Goal: Task Accomplishment & Management: Use online tool/utility

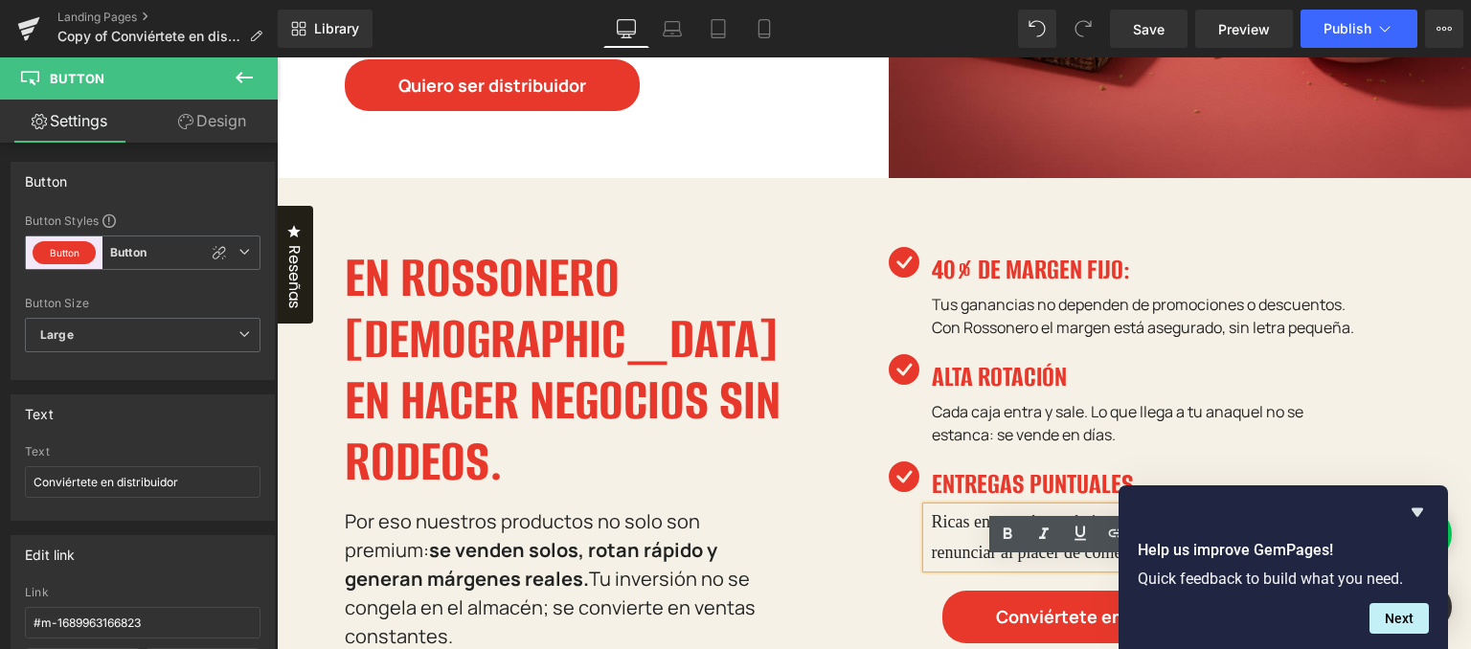
scroll to position [785, 0]
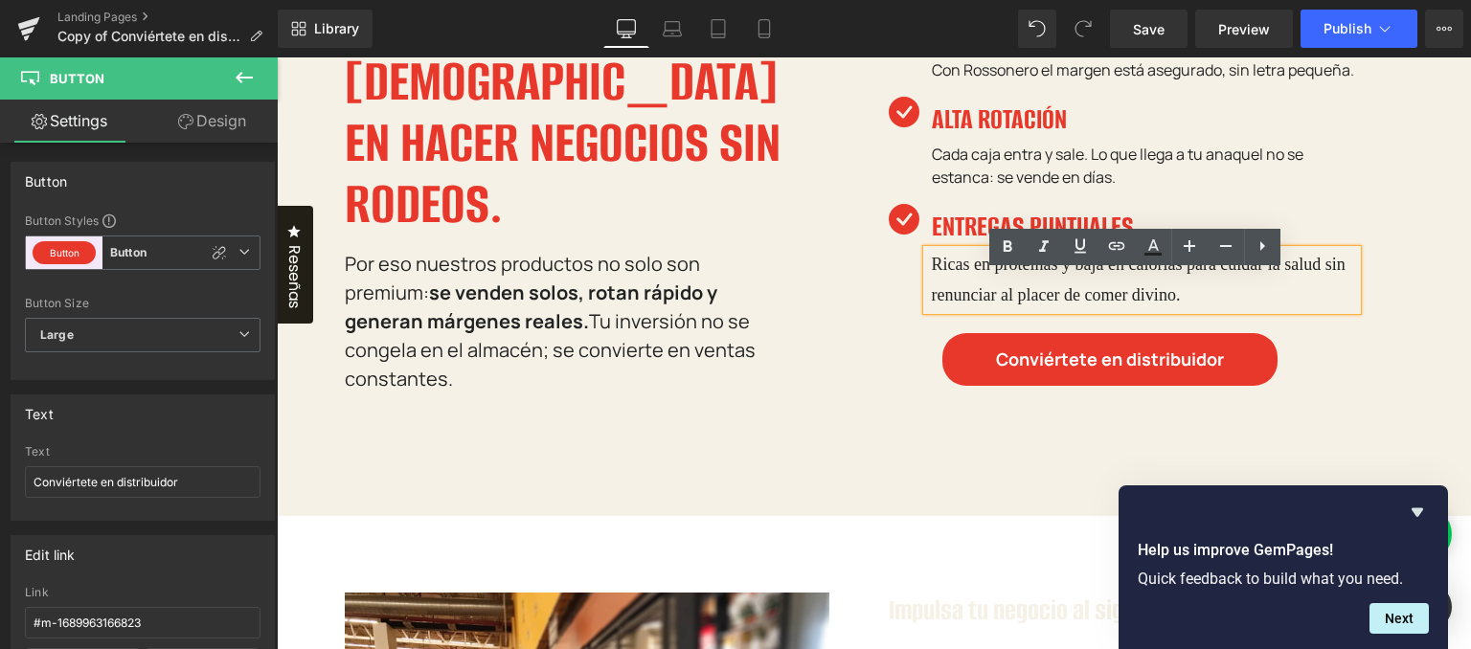
click at [1016, 309] on p "Ricas en proteínas y baja en calorías para cuidar la salud sin renunciar al pla…" at bounding box center [1145, 280] width 426 height 60
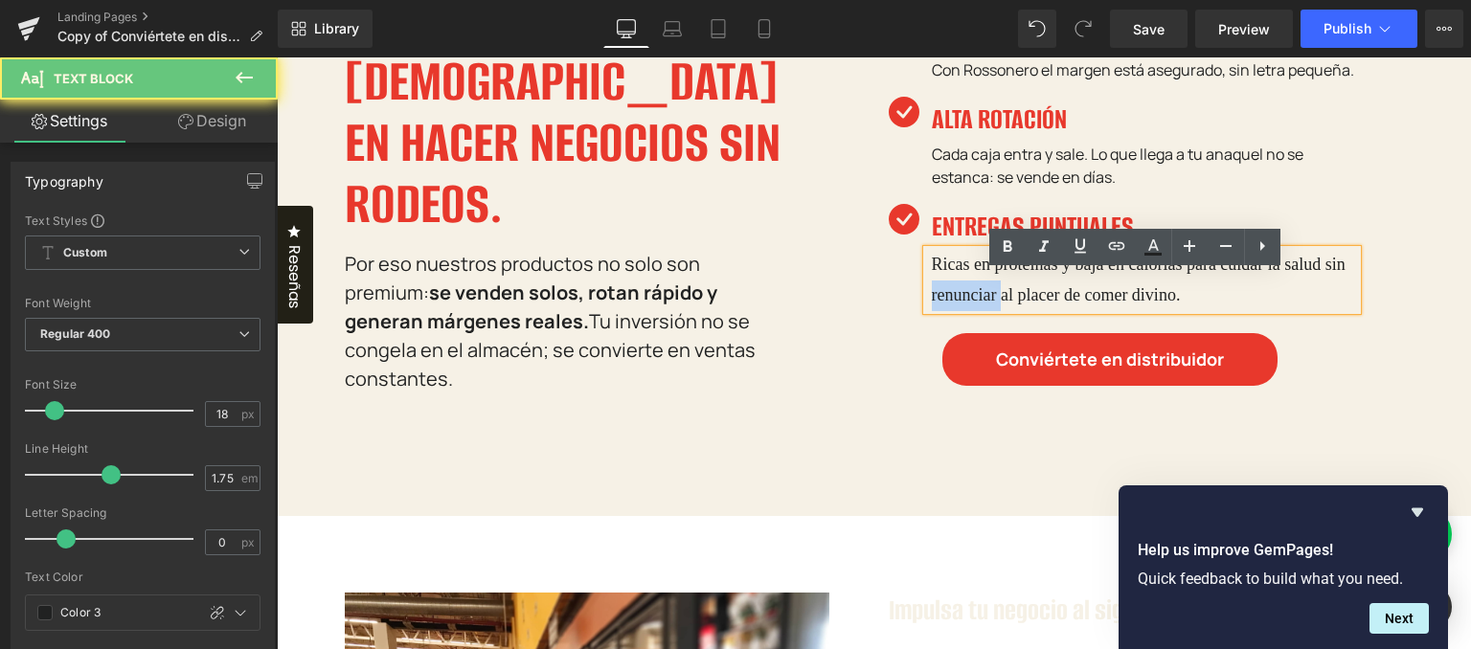
click at [1016, 309] on p "Ricas en proteínas y baja en calorías para cuidar la salud sin renunciar al pla…" at bounding box center [1145, 280] width 426 height 60
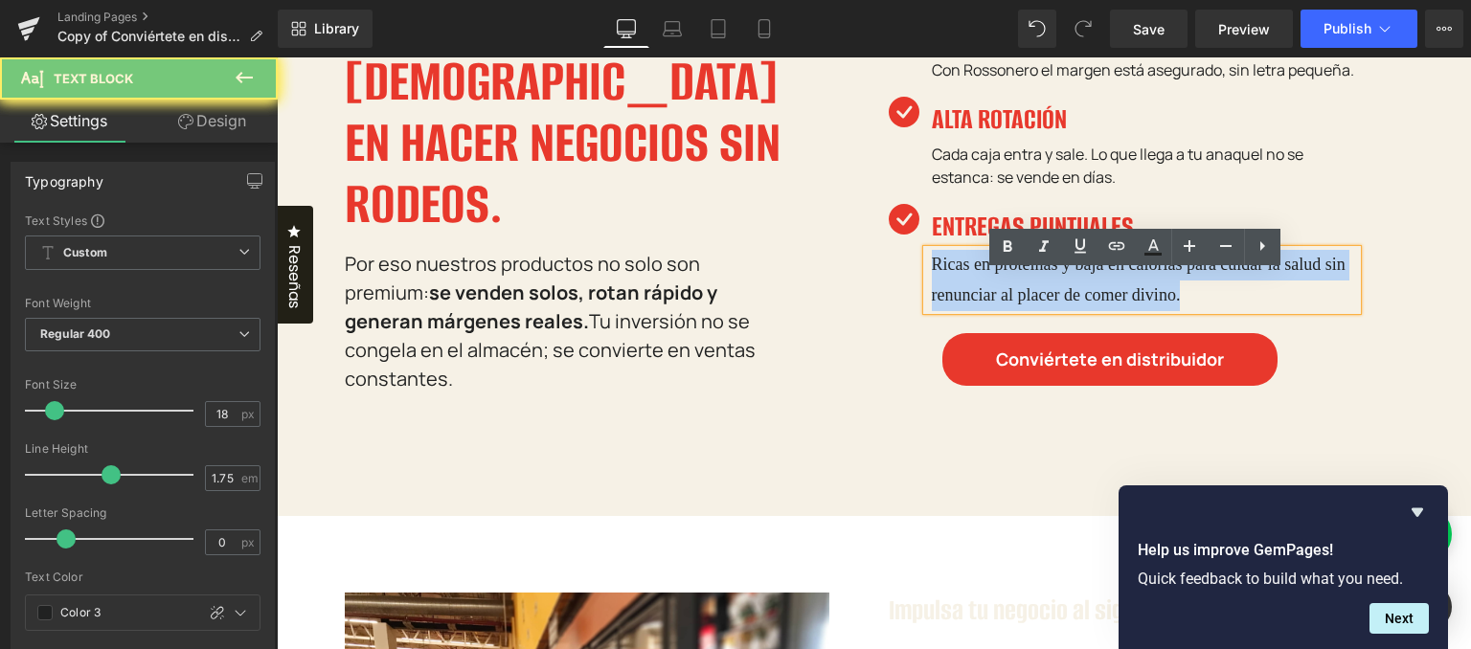
click at [1016, 309] on p "Ricas en proteínas y baja en calorías para cuidar la salud sin renunciar al pla…" at bounding box center [1145, 280] width 426 height 60
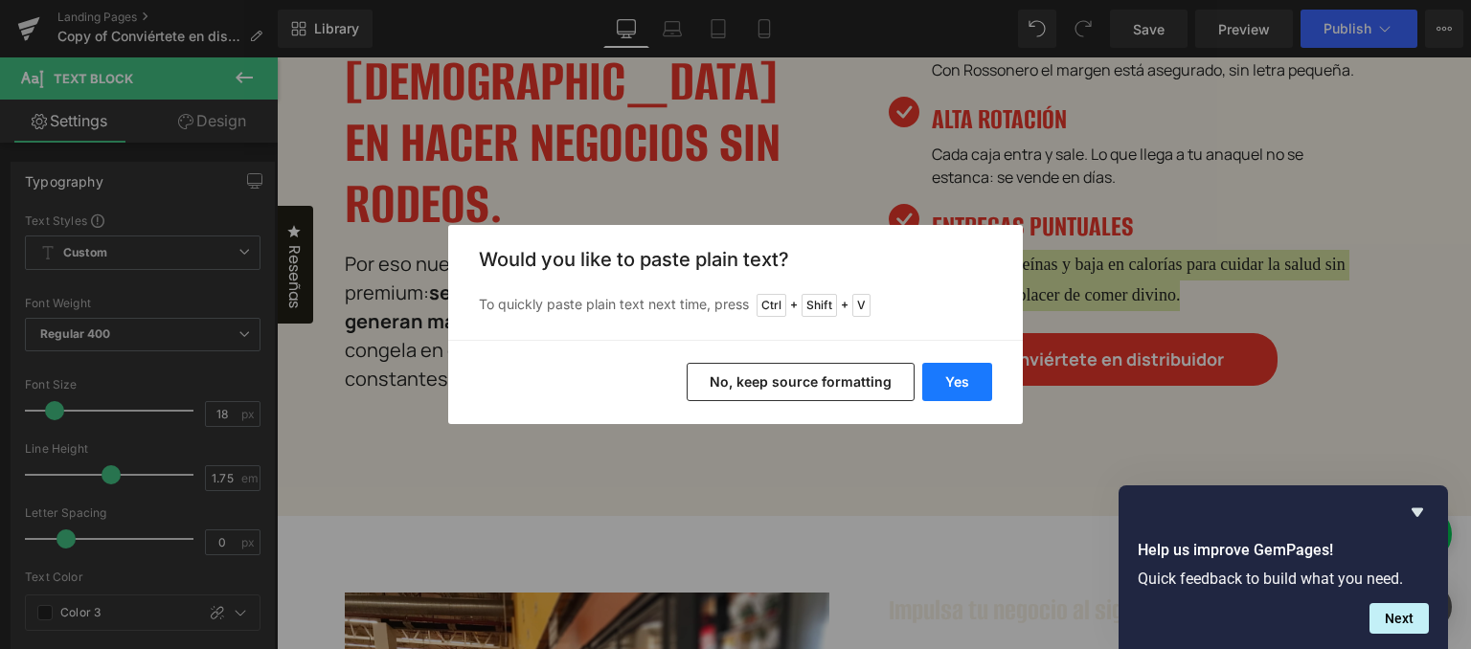
click at [957, 384] on button "Yes" at bounding box center [957, 382] width 70 height 38
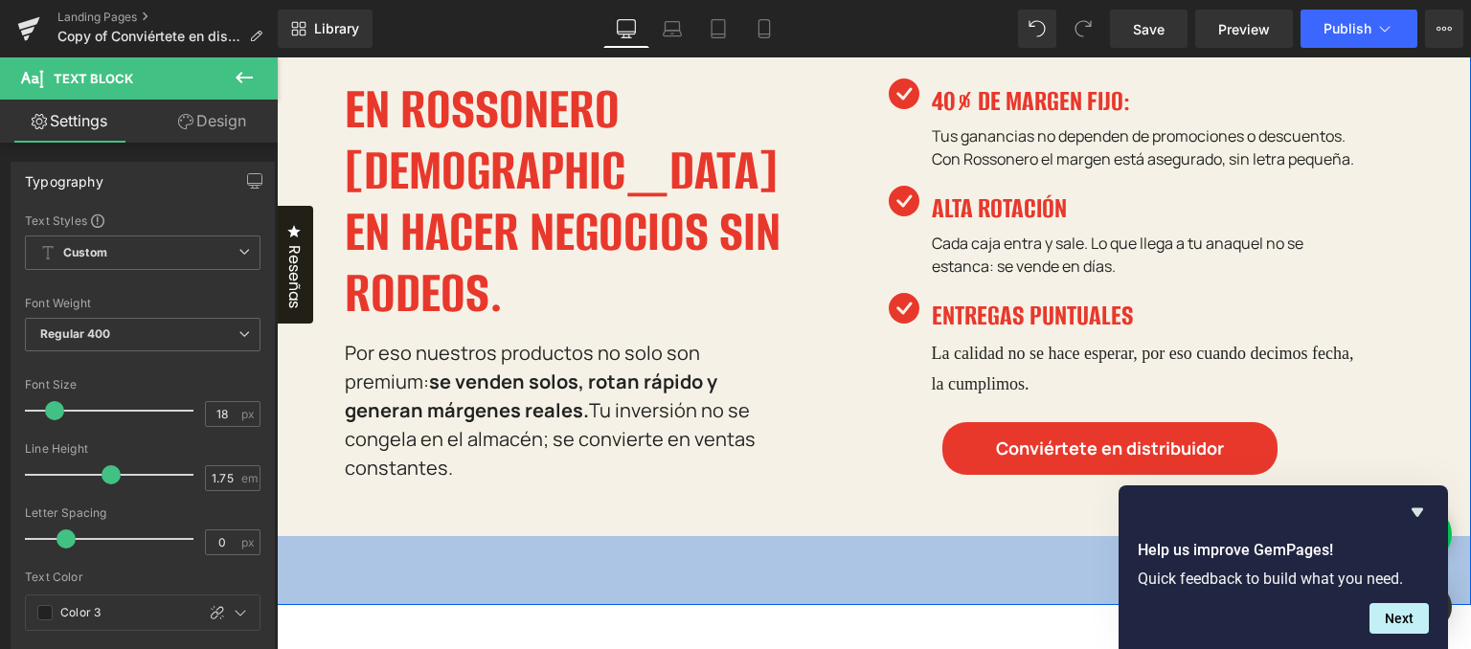
scroll to position [689, 0]
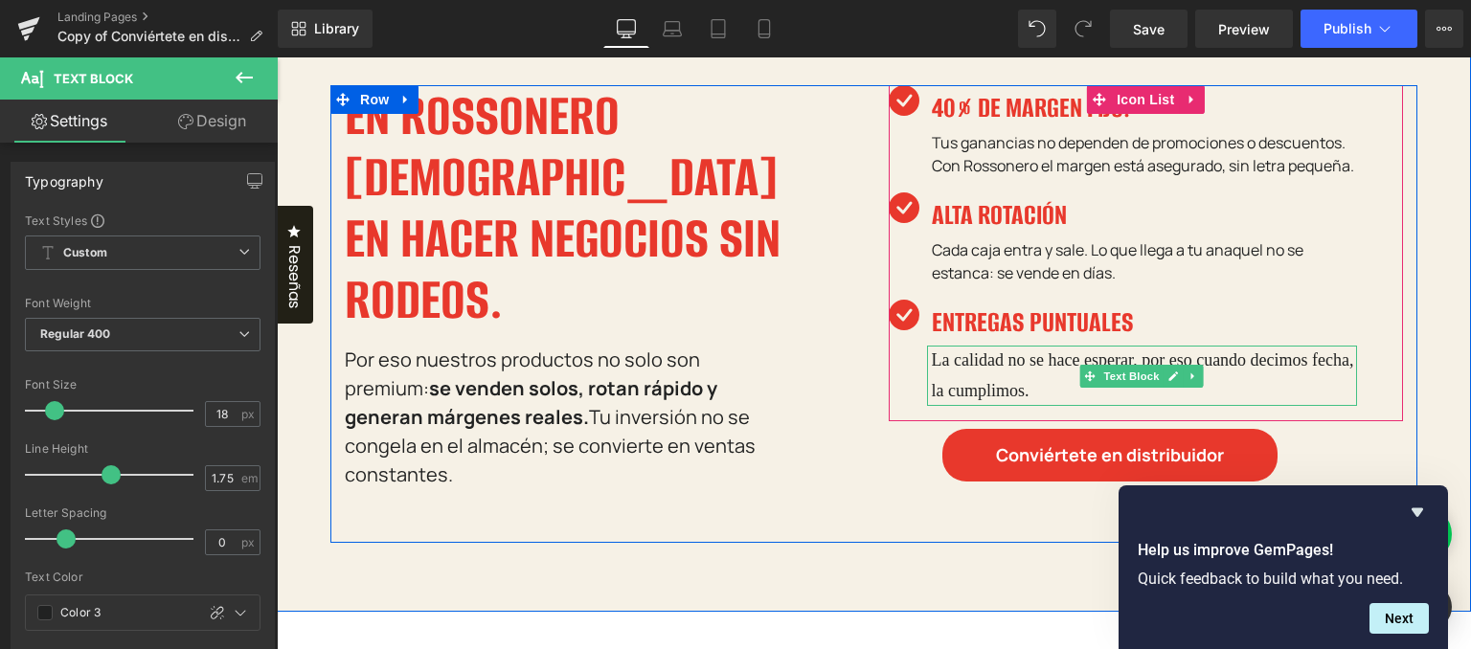
click at [1029, 404] on p "La calidad no se hace esperar, por eso cuando decimos fecha, la cumplimos." at bounding box center [1145, 376] width 426 height 60
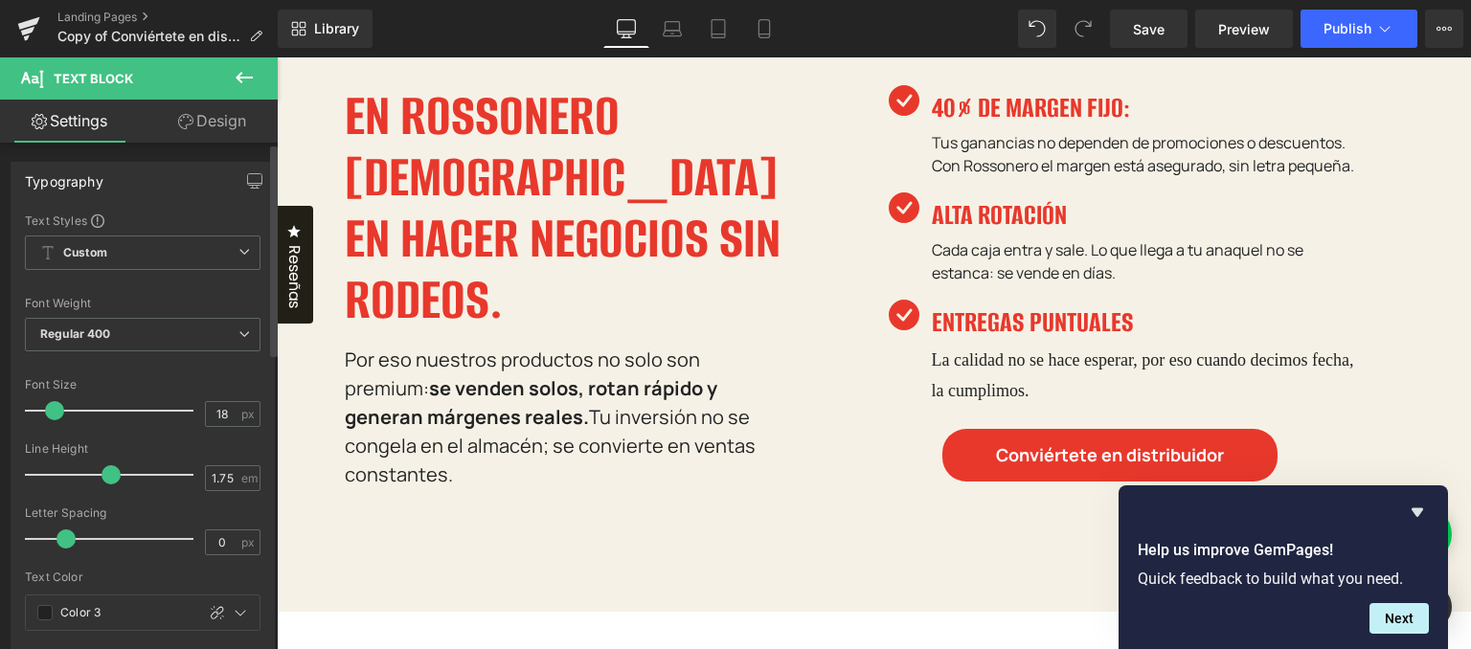
click at [240, 233] on div "Font Default Playfair Display Lato Work Sans Harmonia Sans Alumni Sans Manrope …" at bounding box center [143, 444] width 236 height 463
click at [238, 252] on icon at bounding box center [243, 251] width 11 height 11
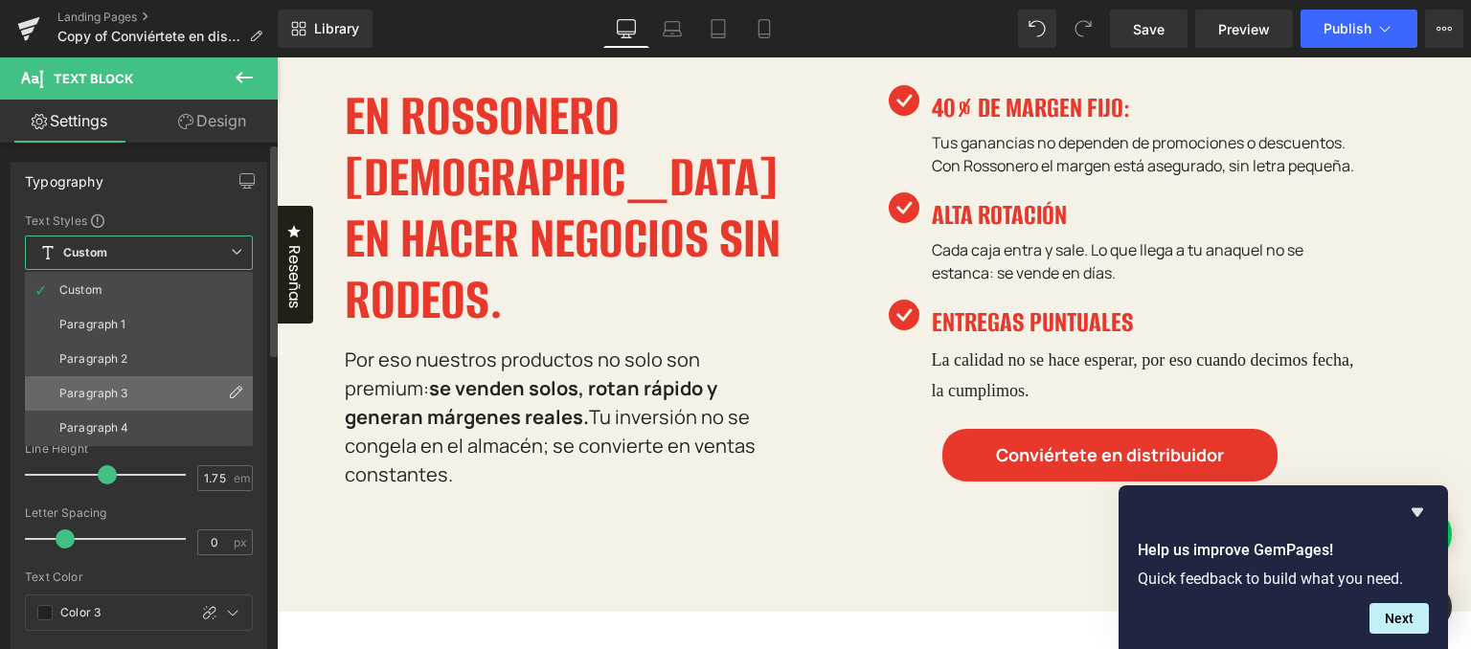
click at [157, 389] on li "Paragraph 3" at bounding box center [139, 393] width 228 height 34
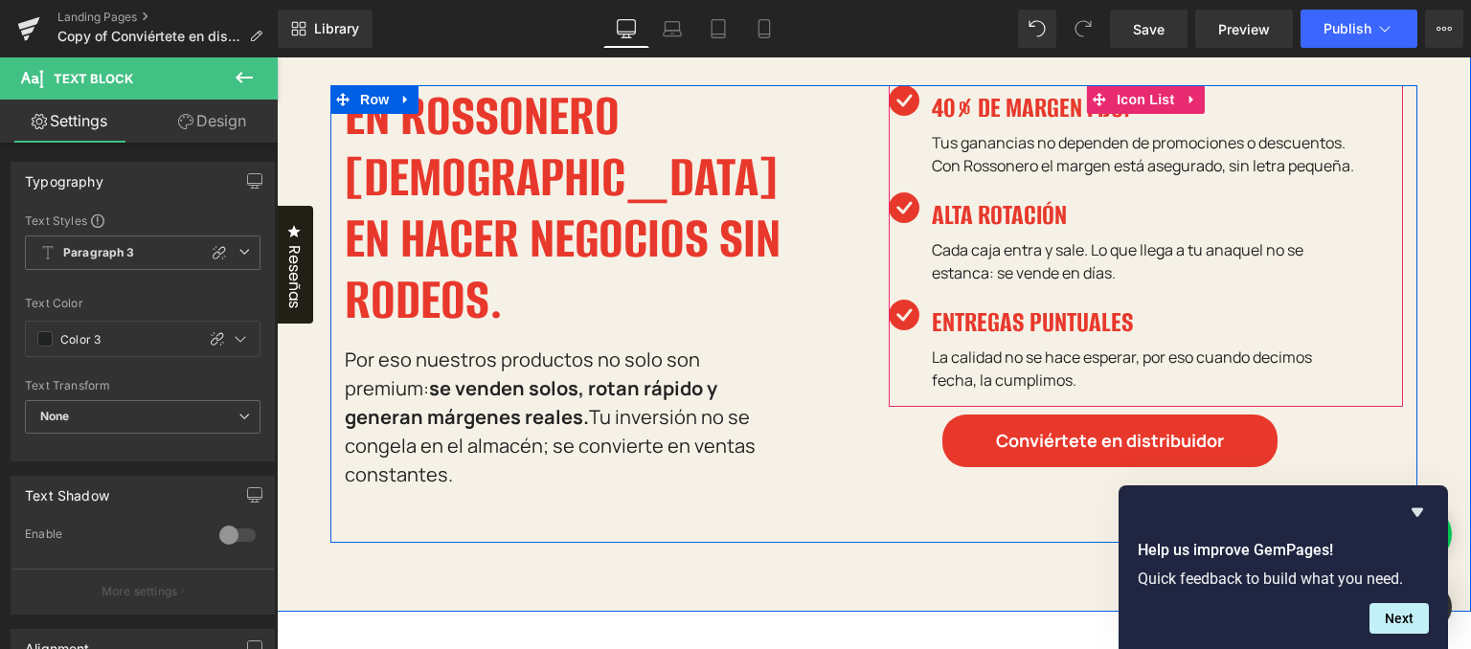
click at [1378, 341] on div "Icon 40% DE MARGEN FIJO: Heading Tus ganancias no dependen de promociones o des…" at bounding box center [1145, 246] width 515 height 322
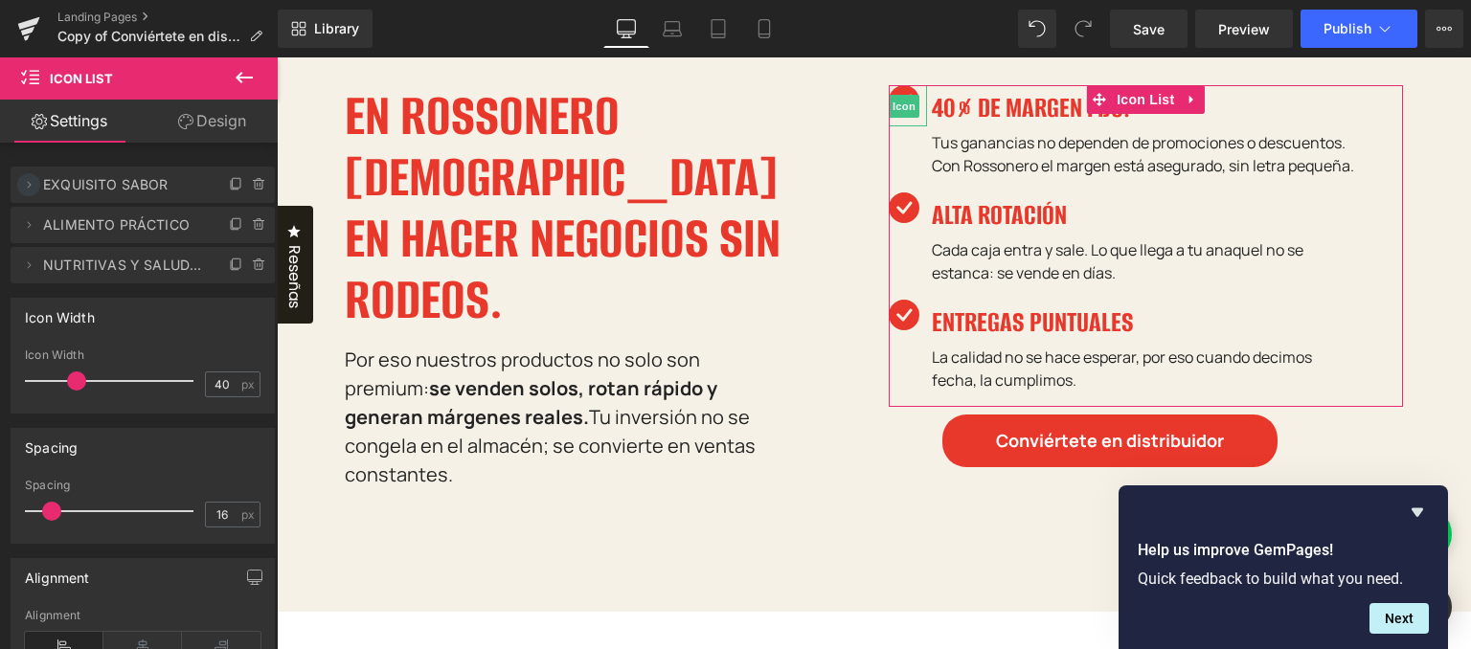
click at [23, 181] on icon at bounding box center [28, 184] width 15 height 15
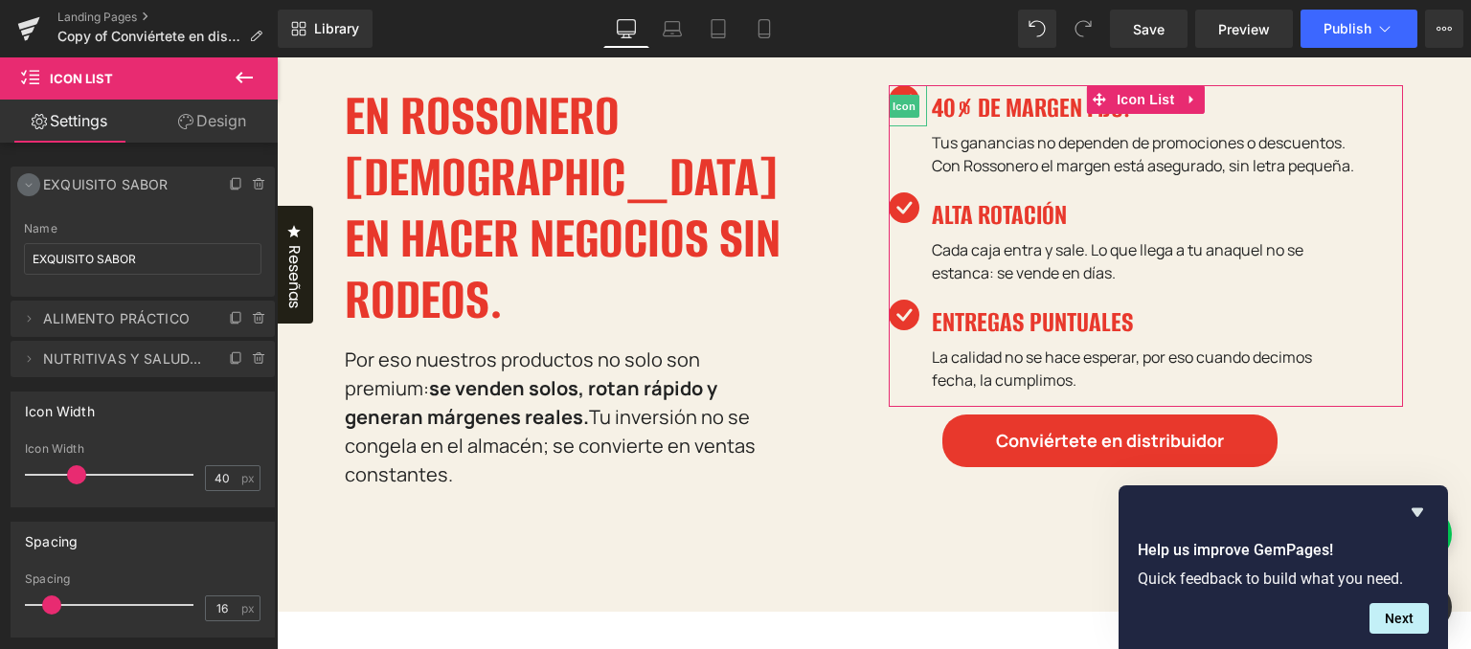
click at [23, 181] on icon at bounding box center [28, 184] width 15 height 15
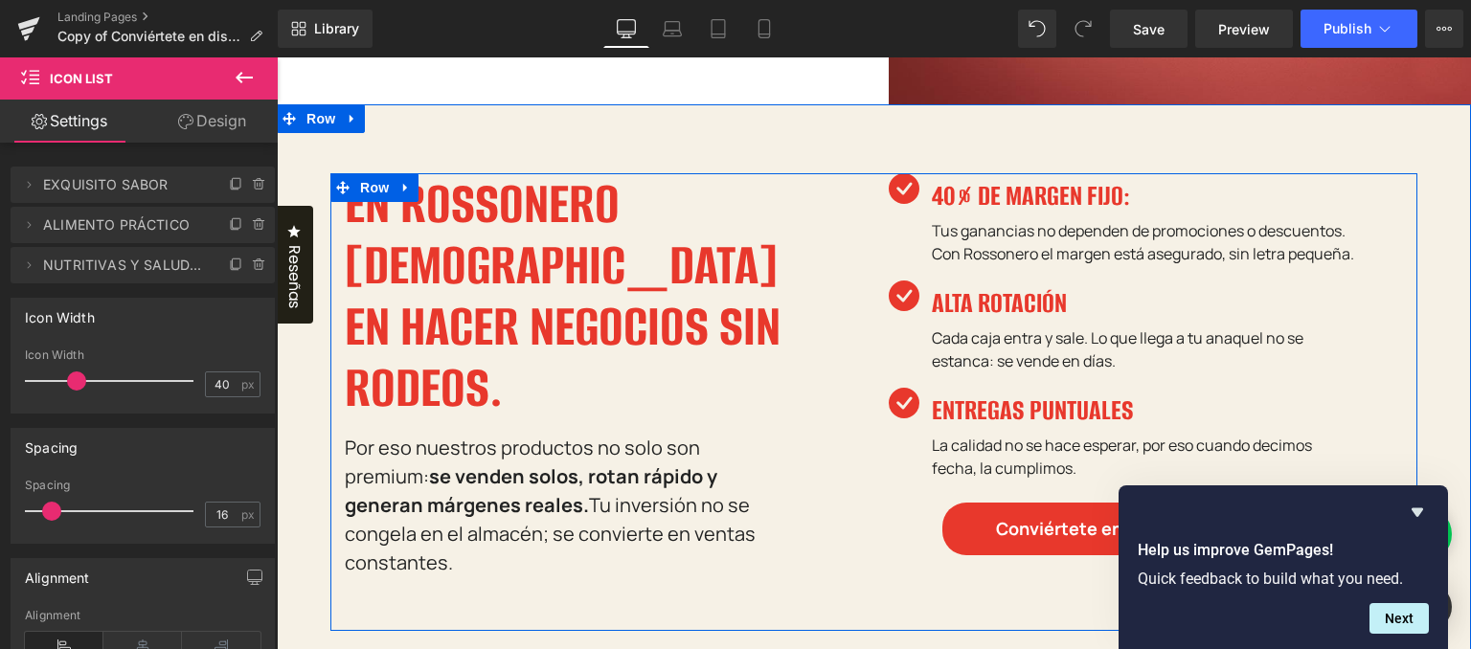
scroll to position [594, 0]
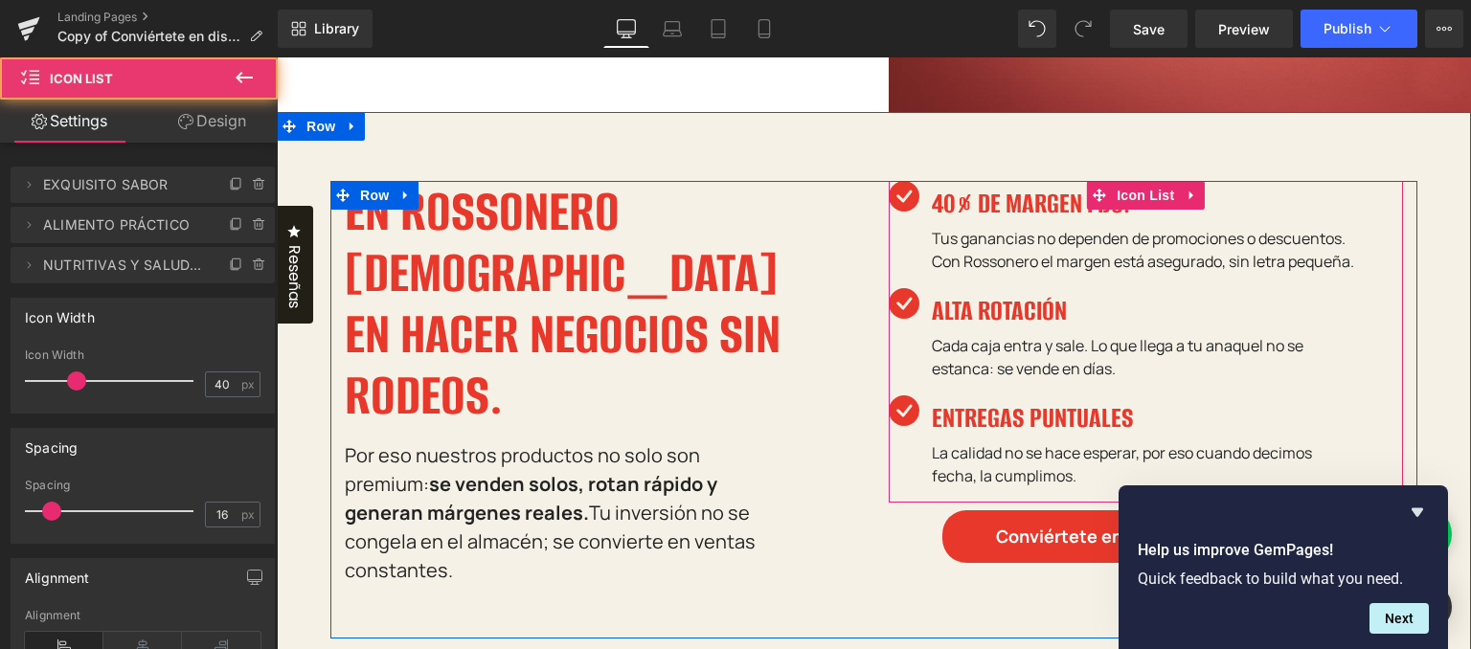
click at [905, 487] on div "ENTREGAS PUNTUALES Heading La calidad no se hace esperar, por eso cuando decimo…" at bounding box center [1122, 441] width 469 height 92
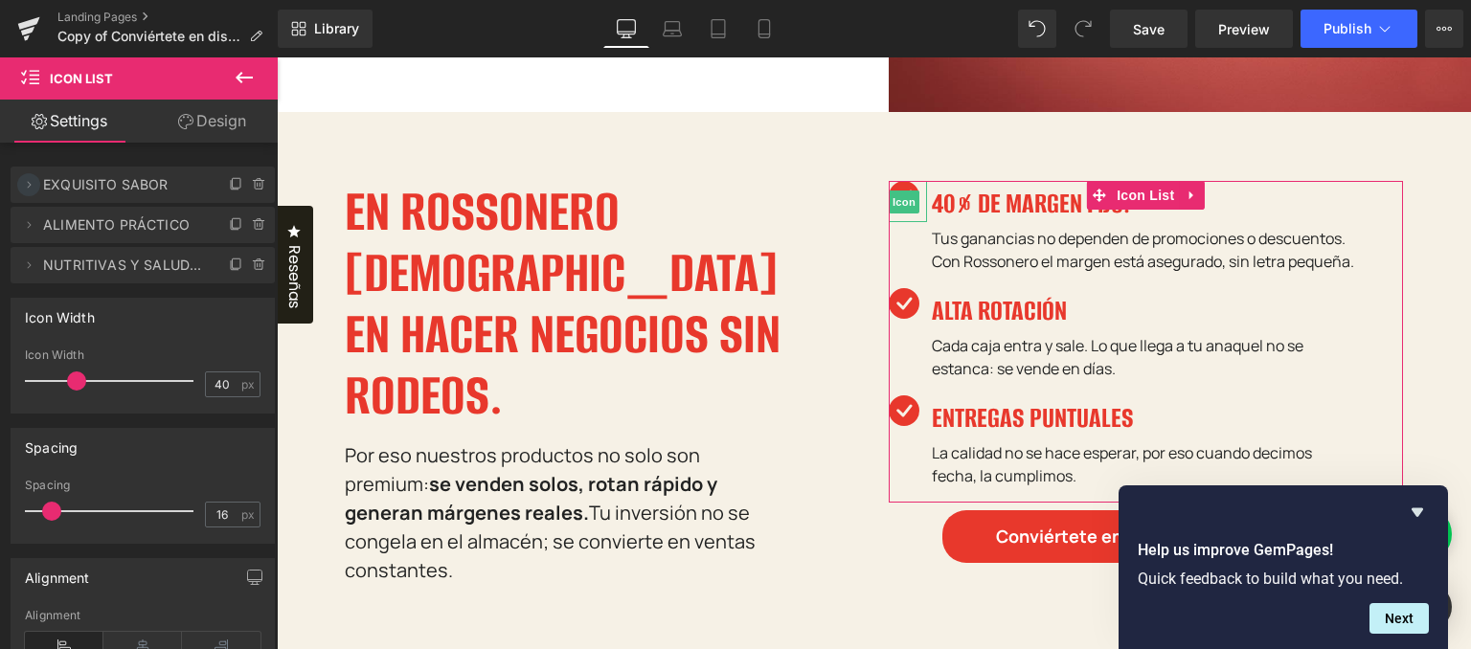
click at [30, 183] on icon at bounding box center [28, 184] width 15 height 15
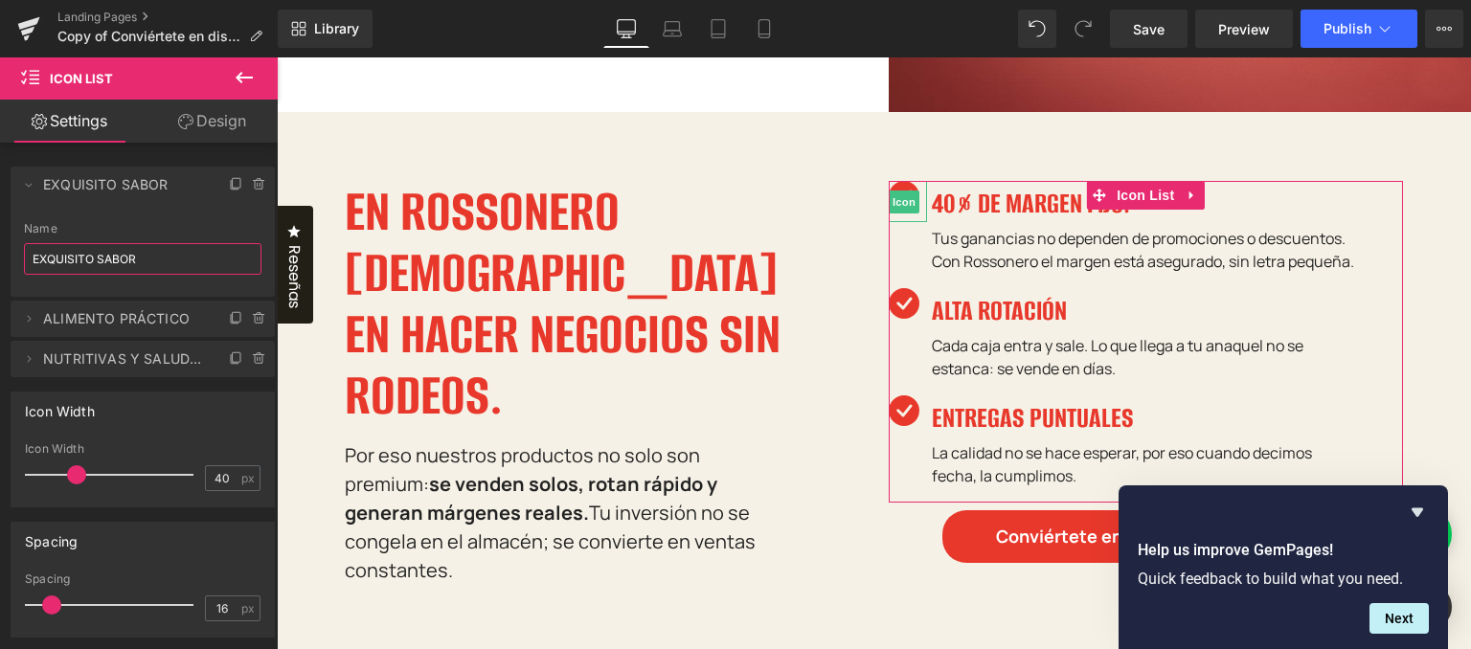
click at [68, 254] on input "EXQUISITO SABOR" at bounding box center [142, 259] width 237 height 32
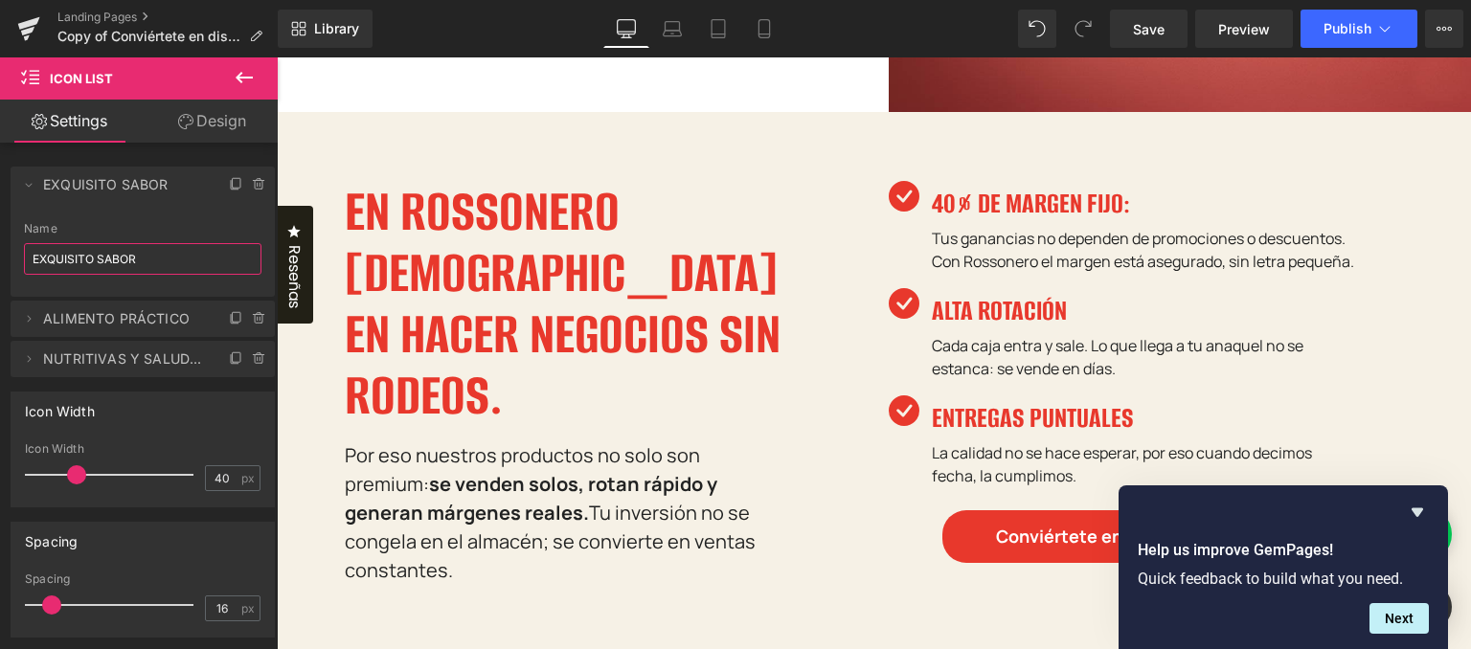
paste input "40% DE MARGEN FIJO:"
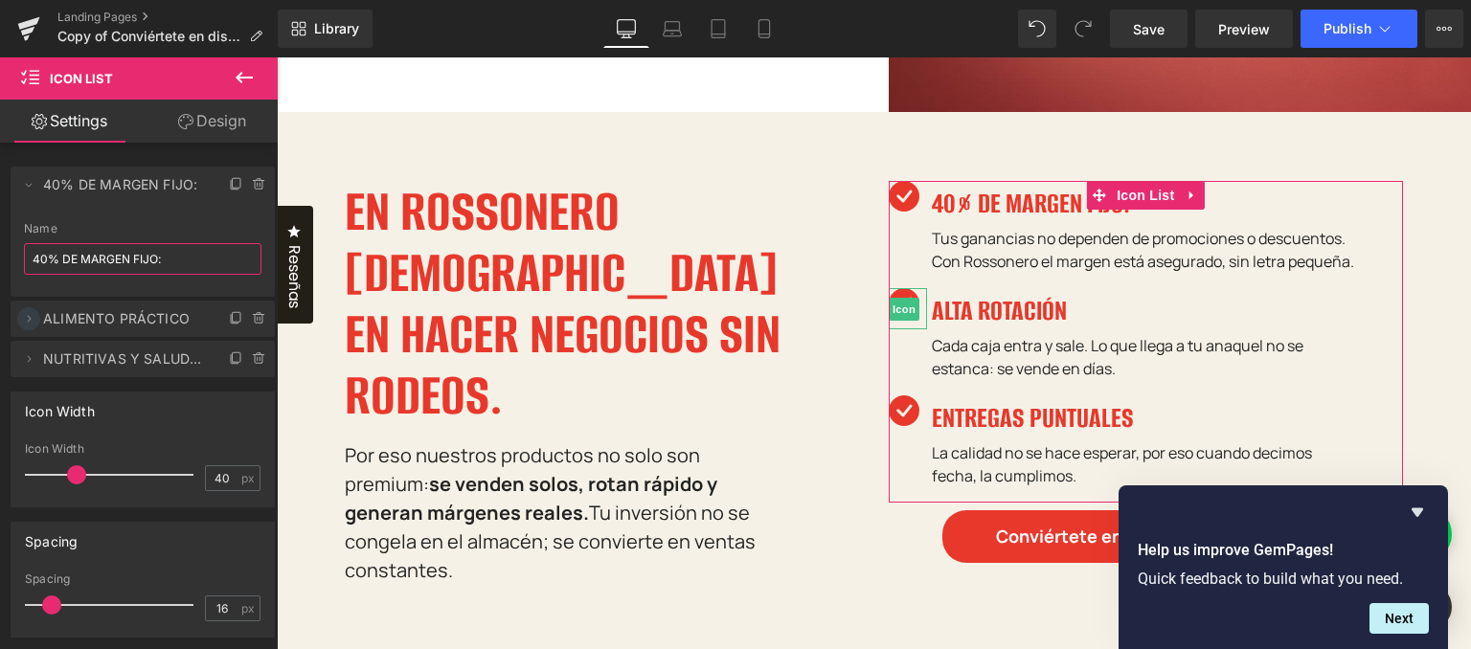
type input "40% DE MARGEN FIJO:"
click at [34, 317] on icon at bounding box center [28, 318] width 15 height 15
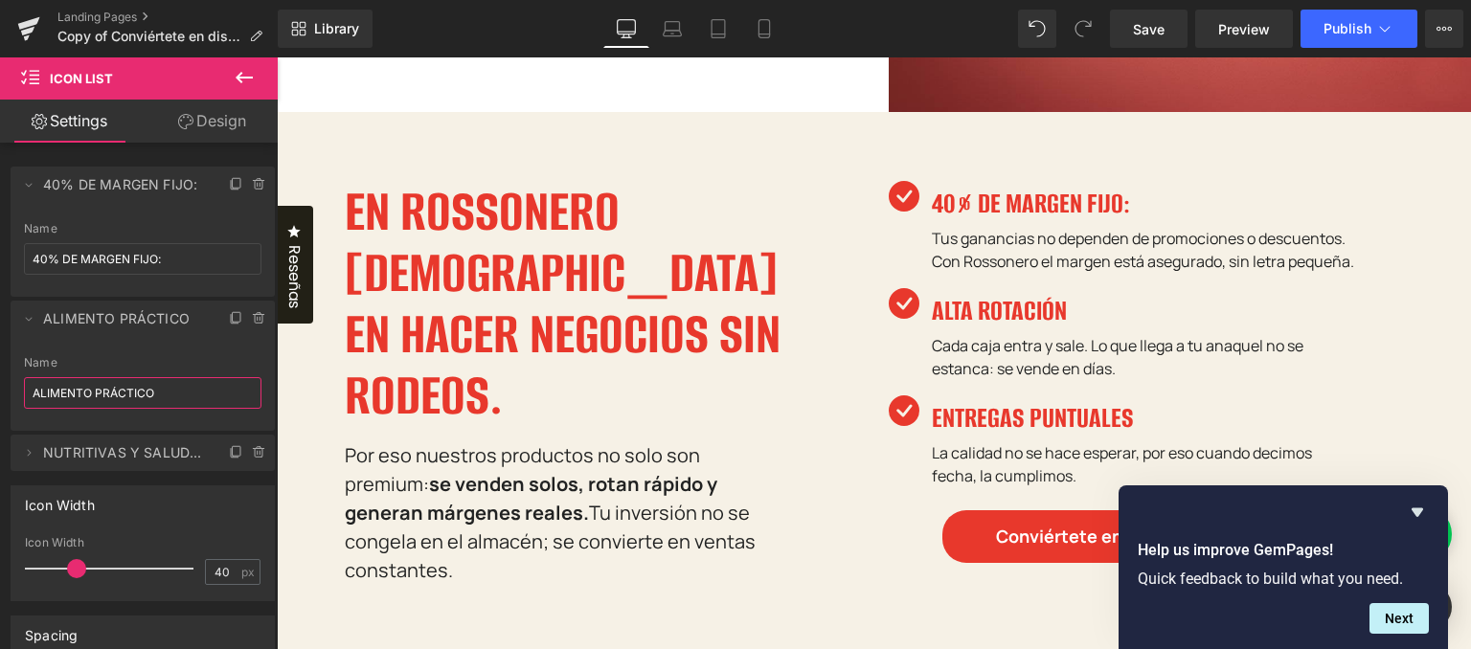
click at [100, 399] on input "ALIMENTO PRÁCTICO" at bounding box center [142, 393] width 237 height 32
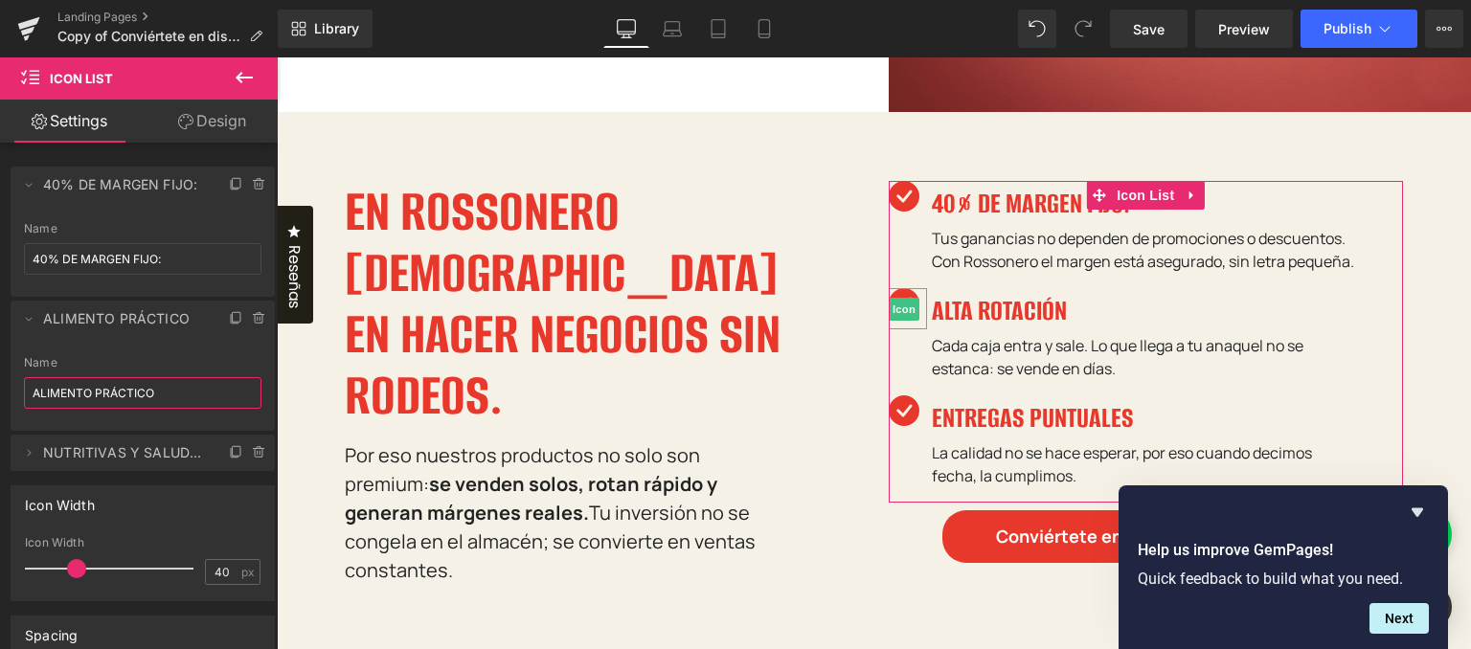
click at [159, 381] on input "ALIMENTO PRÁCTICO" at bounding box center [142, 393] width 237 height 32
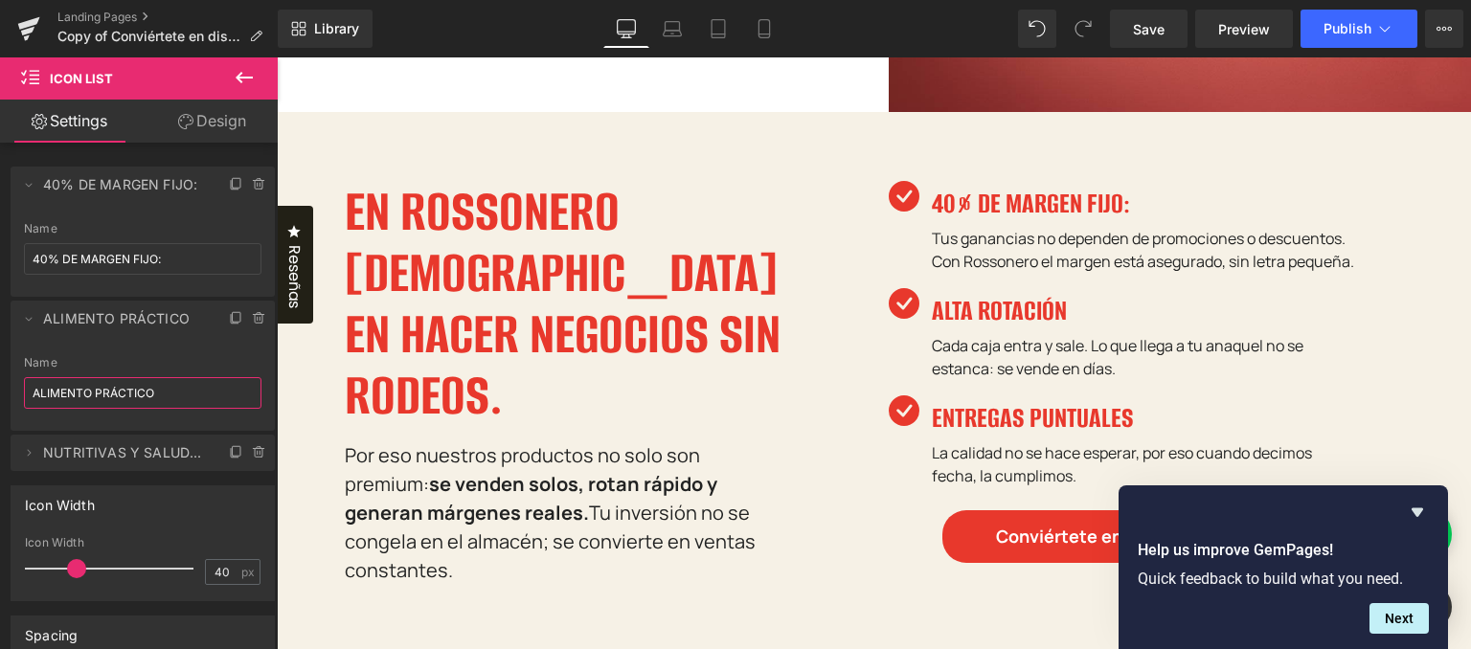
paste input "TA ROTACIÓN"
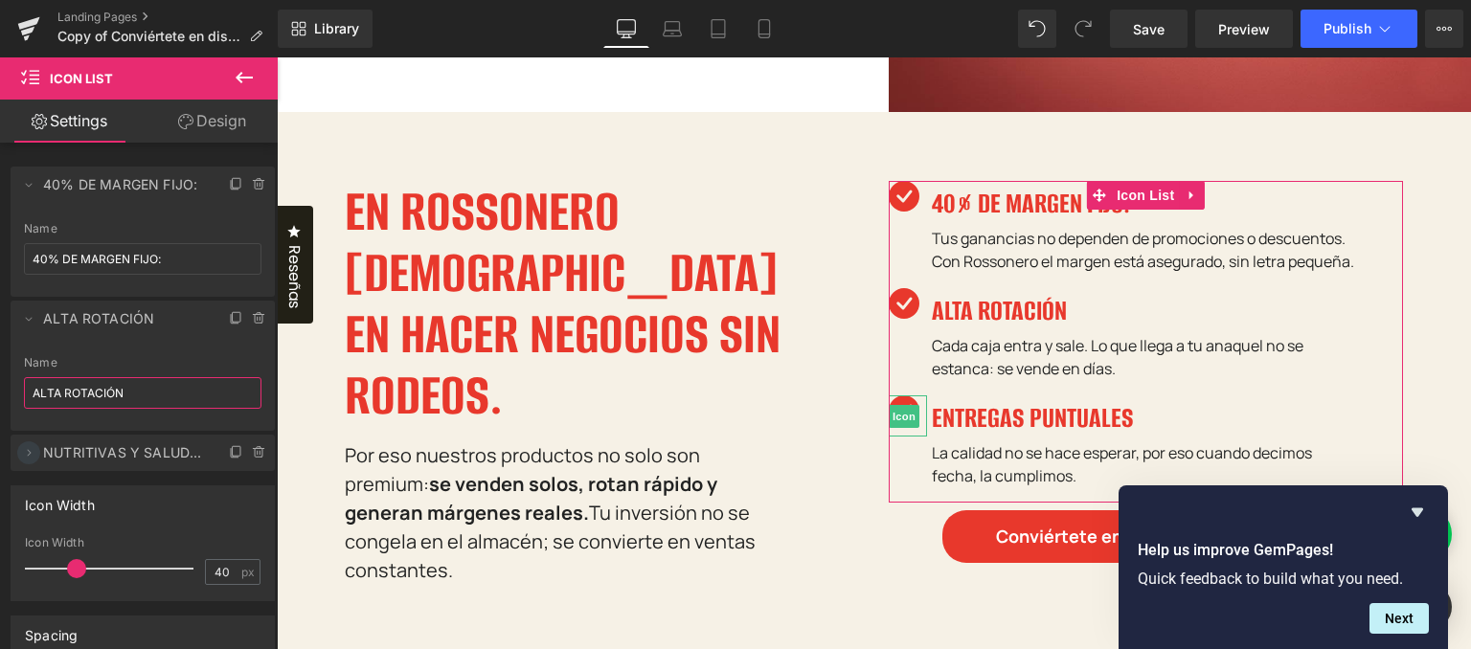
type input "ALTA ROTACIÓN"
click at [23, 450] on icon at bounding box center [28, 452] width 15 height 15
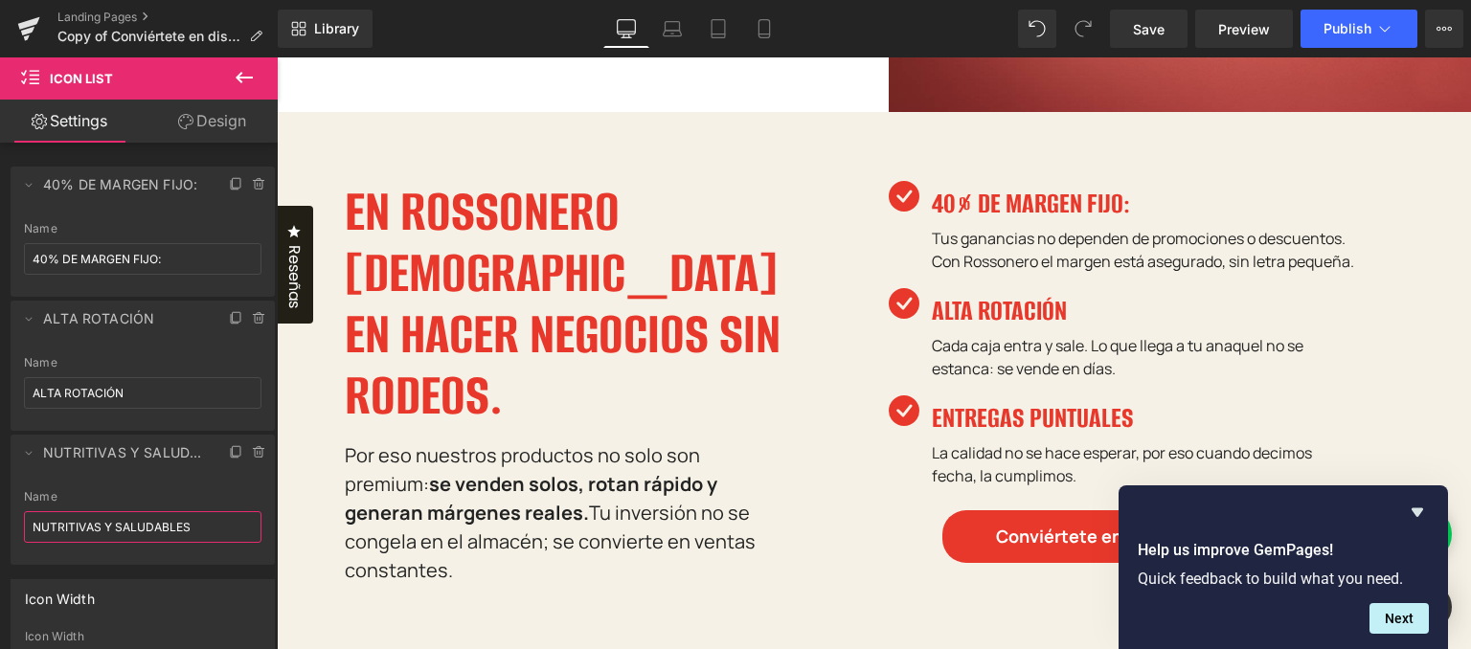
click at [116, 525] on input "NUTRITIVAS Y SALUDABLES" at bounding box center [142, 527] width 237 height 32
paste input "ENTREGAS PUNTUA"
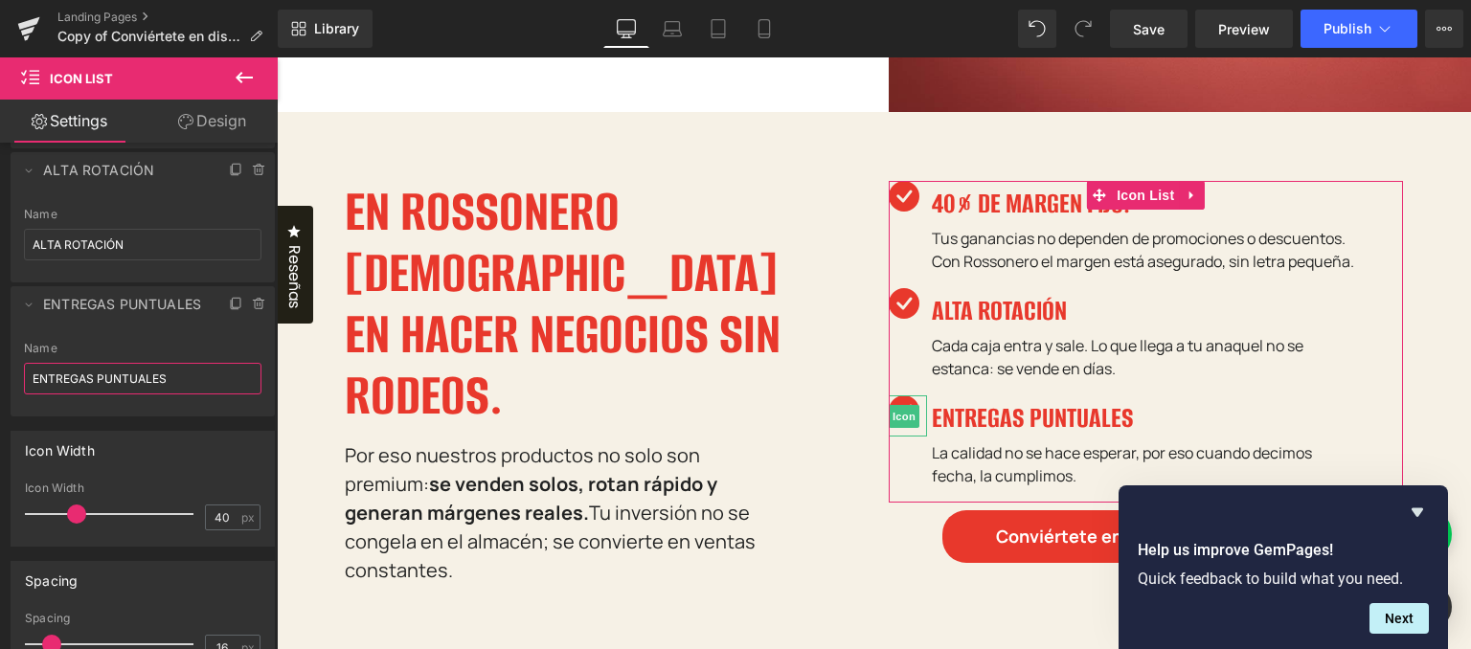
scroll to position [191, 0]
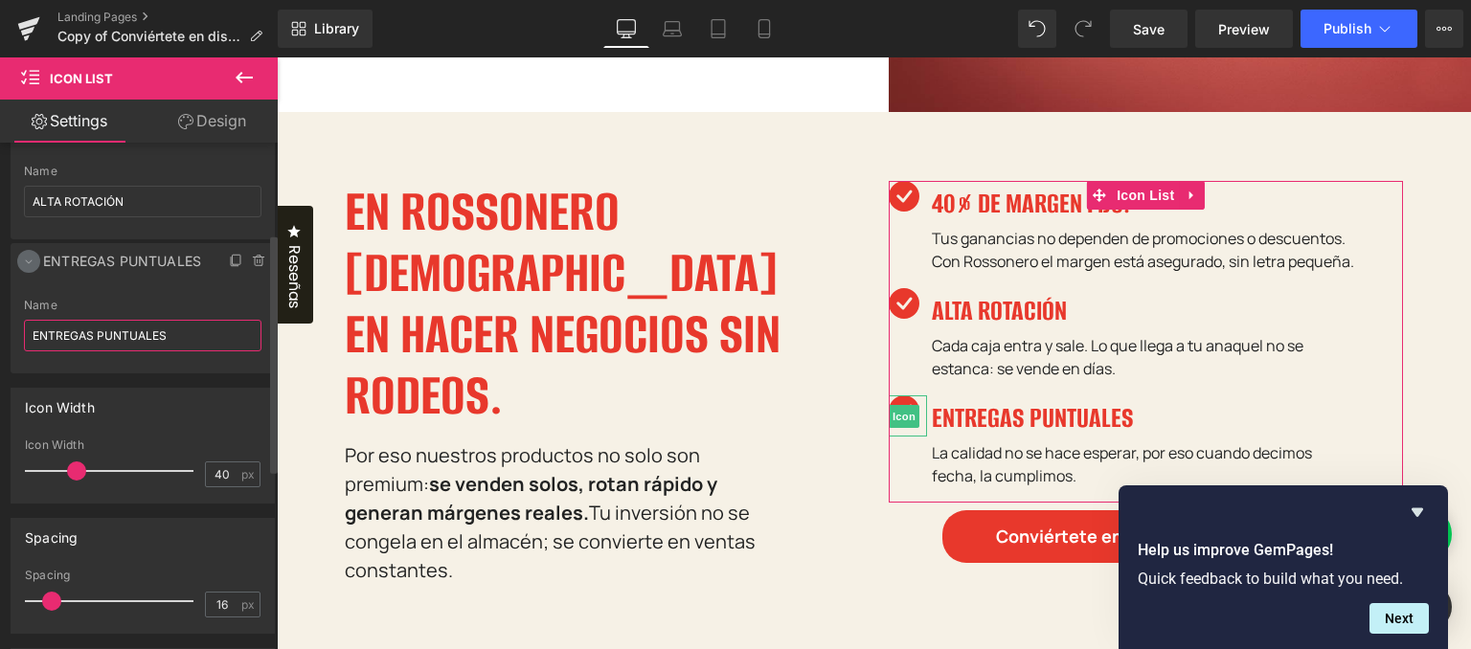
type input "ENTREGAS PUNTUALES"
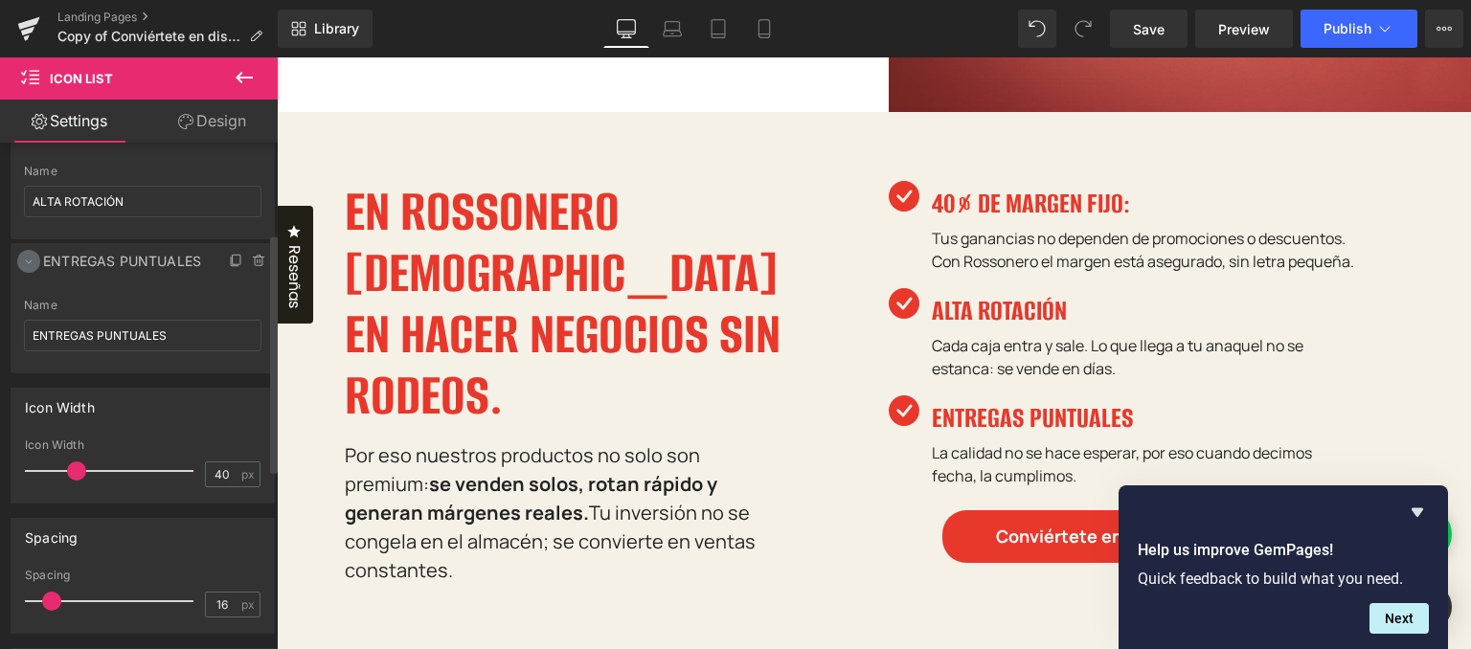
click at [25, 270] on span at bounding box center [28, 261] width 23 height 23
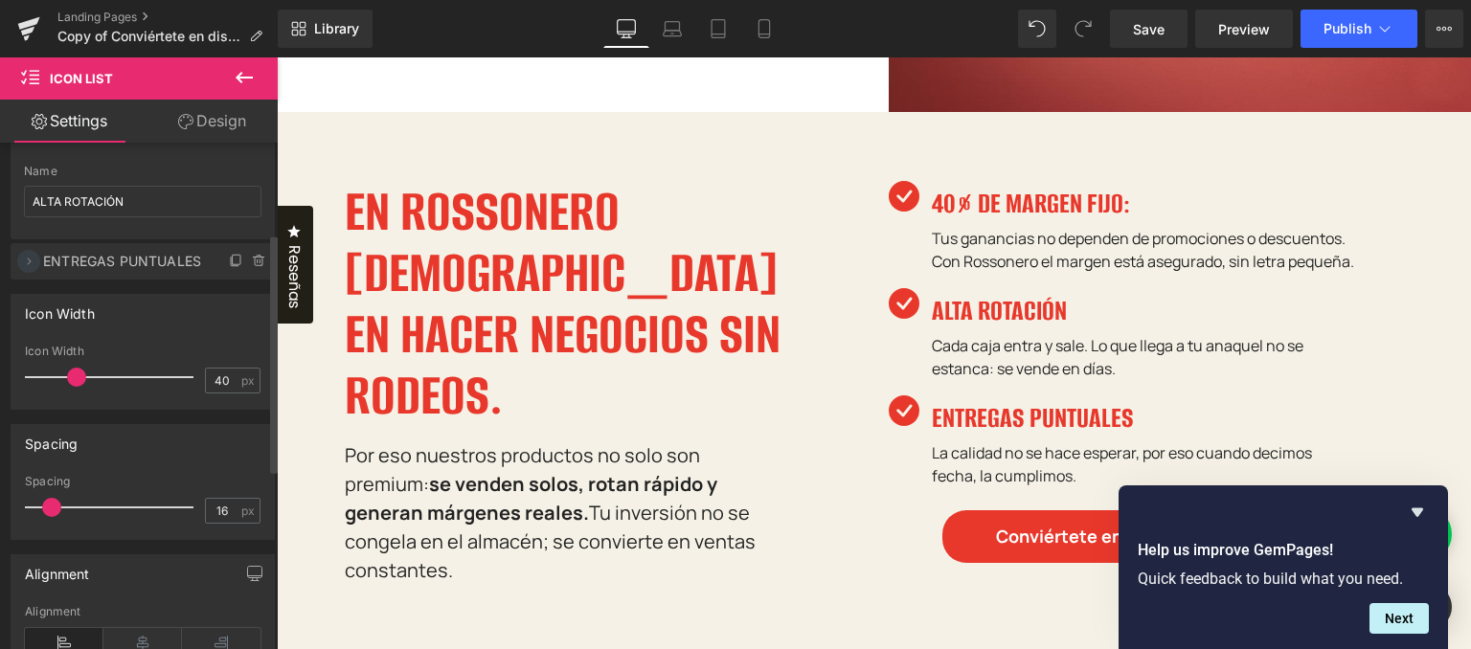
click at [37, 263] on span at bounding box center [28, 261] width 23 height 23
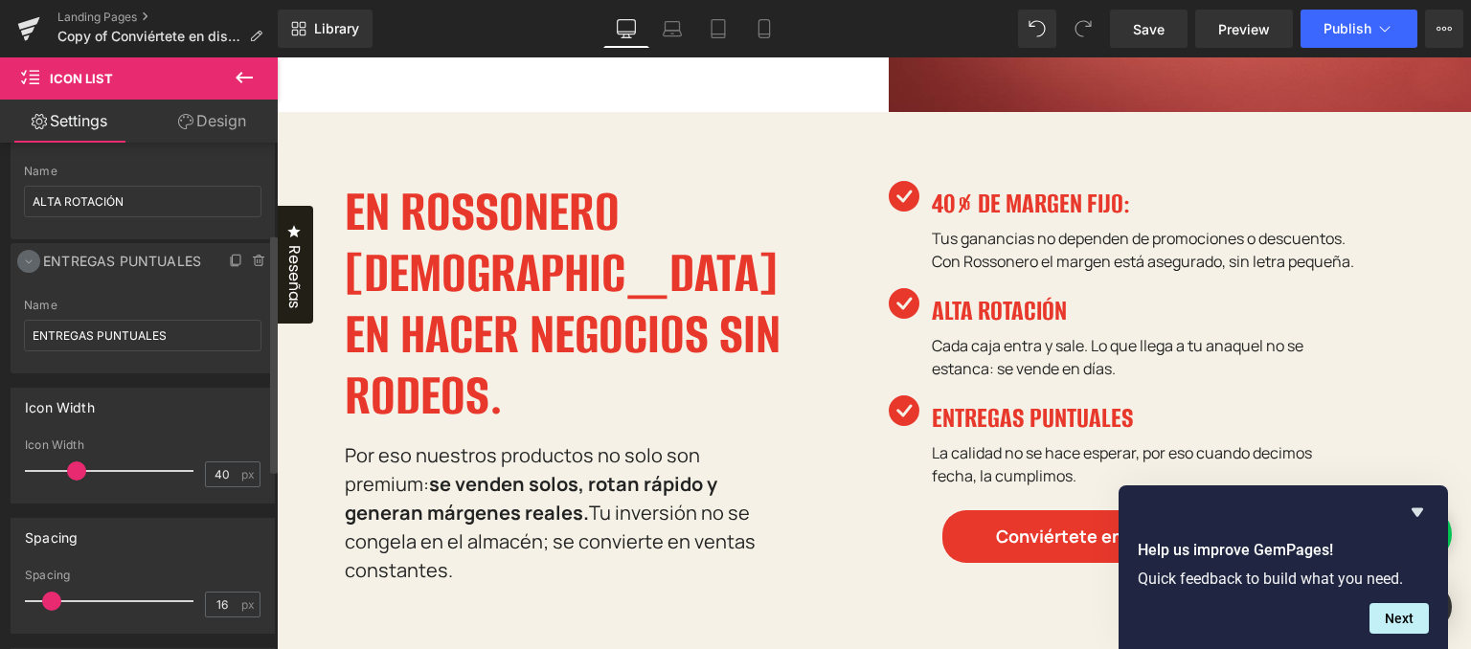
click at [35, 267] on icon at bounding box center [28, 261] width 15 height 15
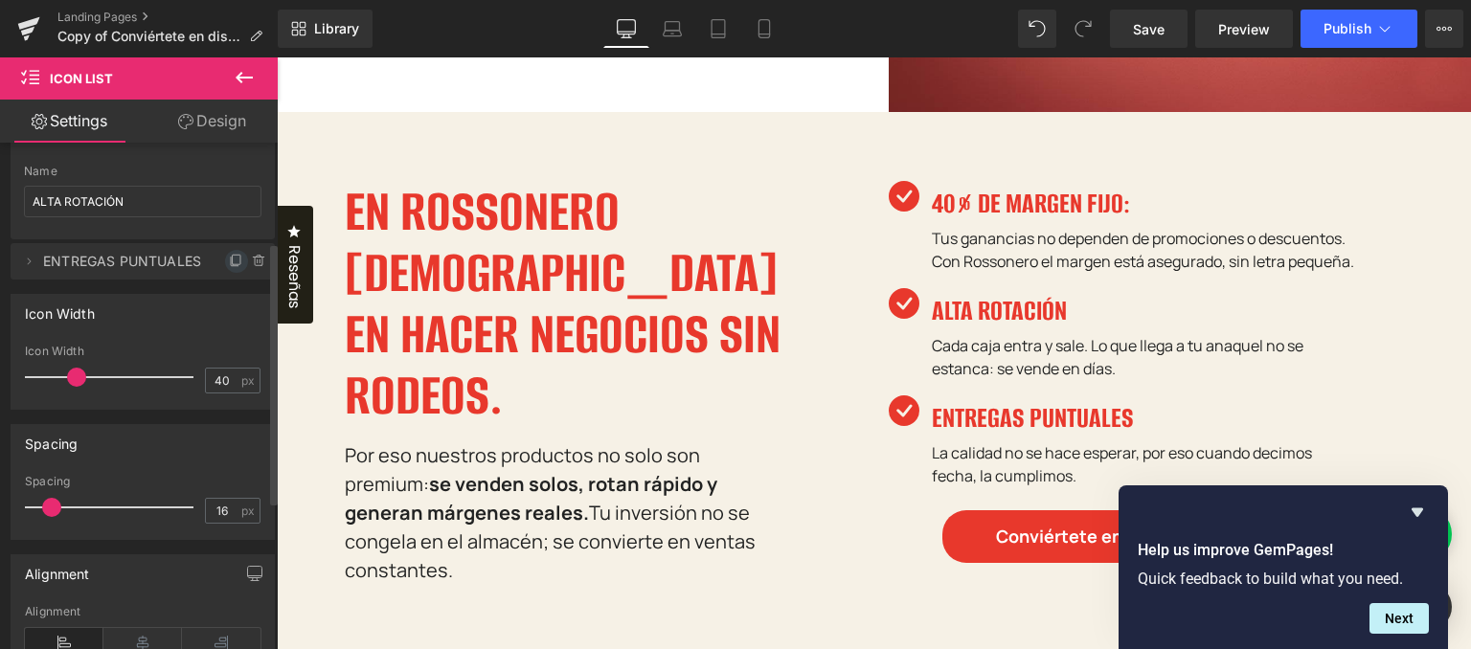
click at [229, 258] on icon at bounding box center [236, 261] width 15 height 15
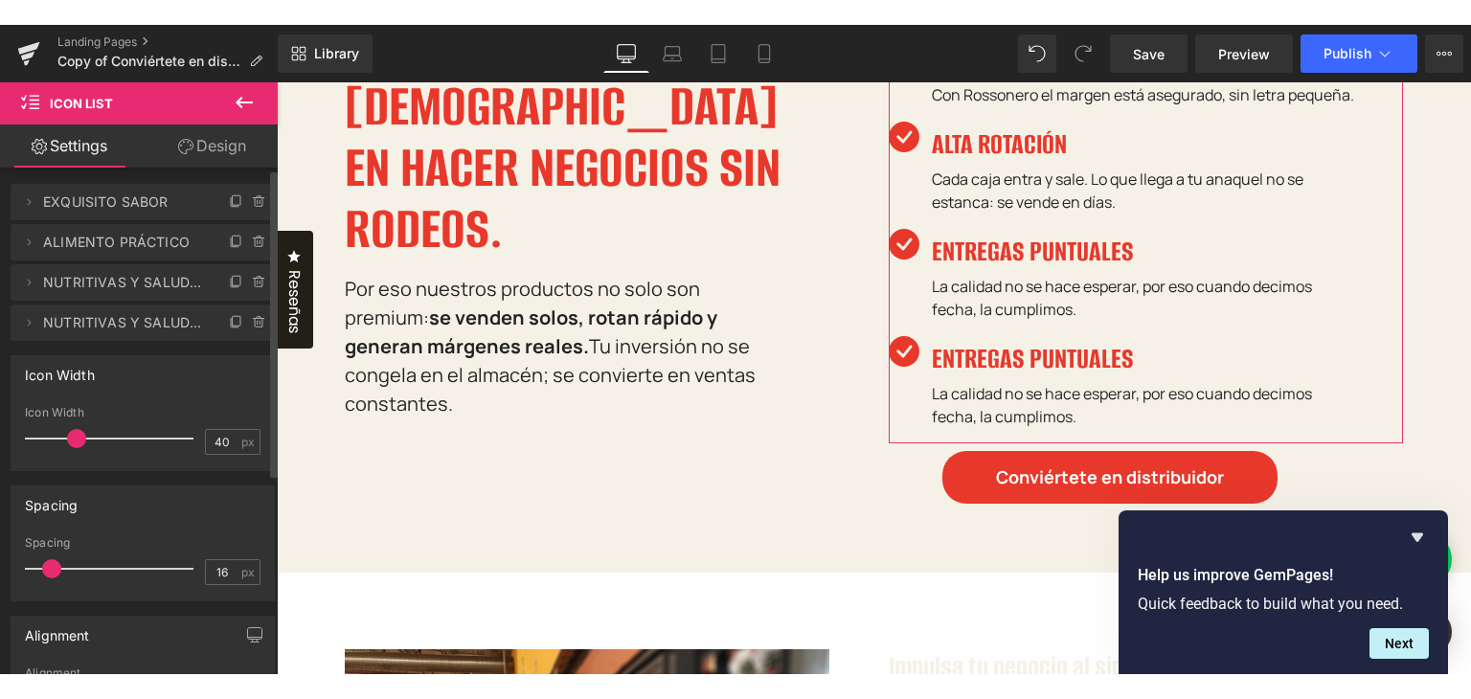
scroll to position [0, 0]
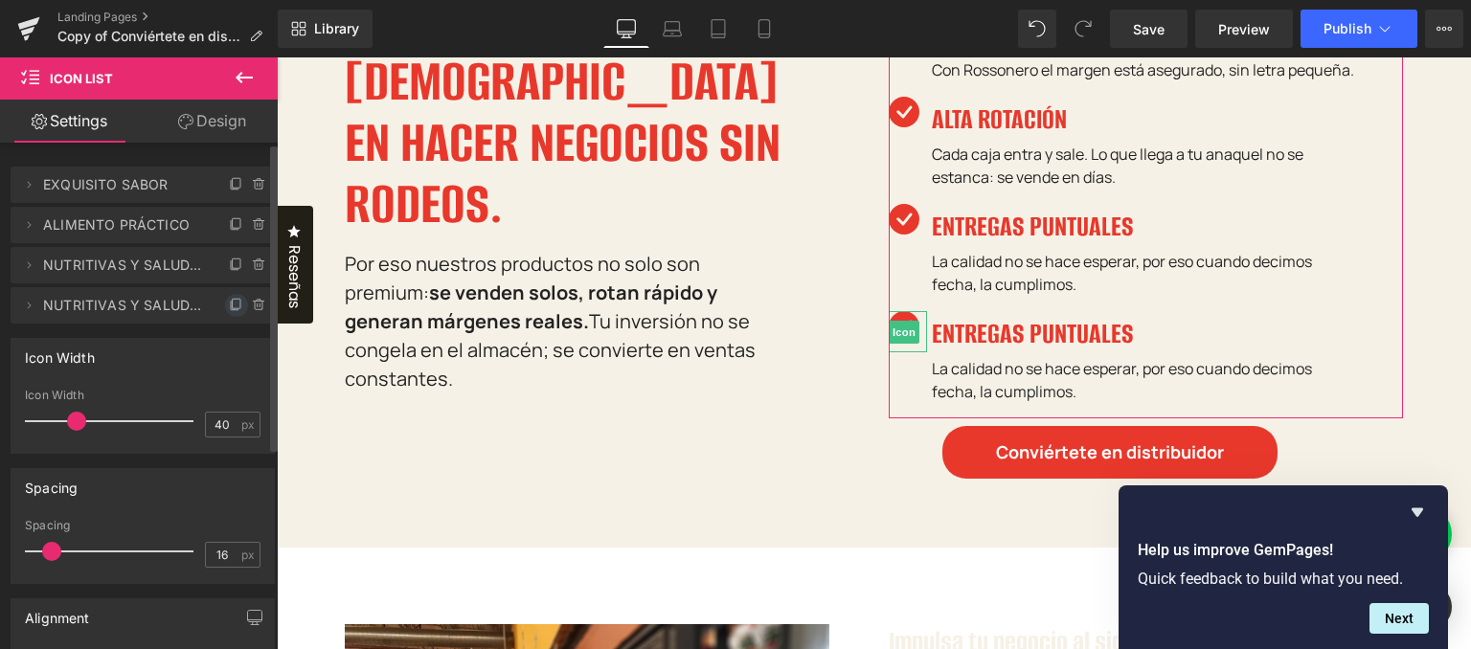
click at [229, 308] on icon at bounding box center [236, 305] width 15 height 15
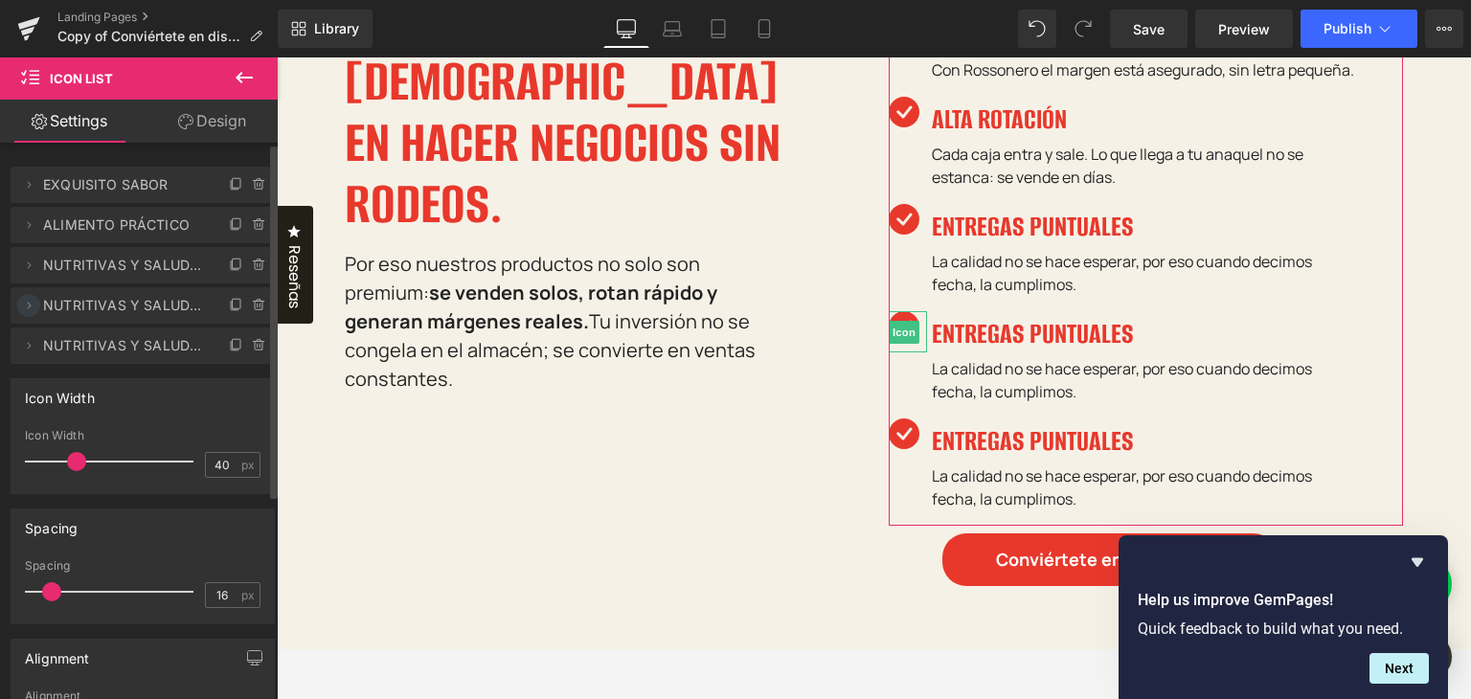
click at [34, 311] on icon at bounding box center [28, 305] width 15 height 15
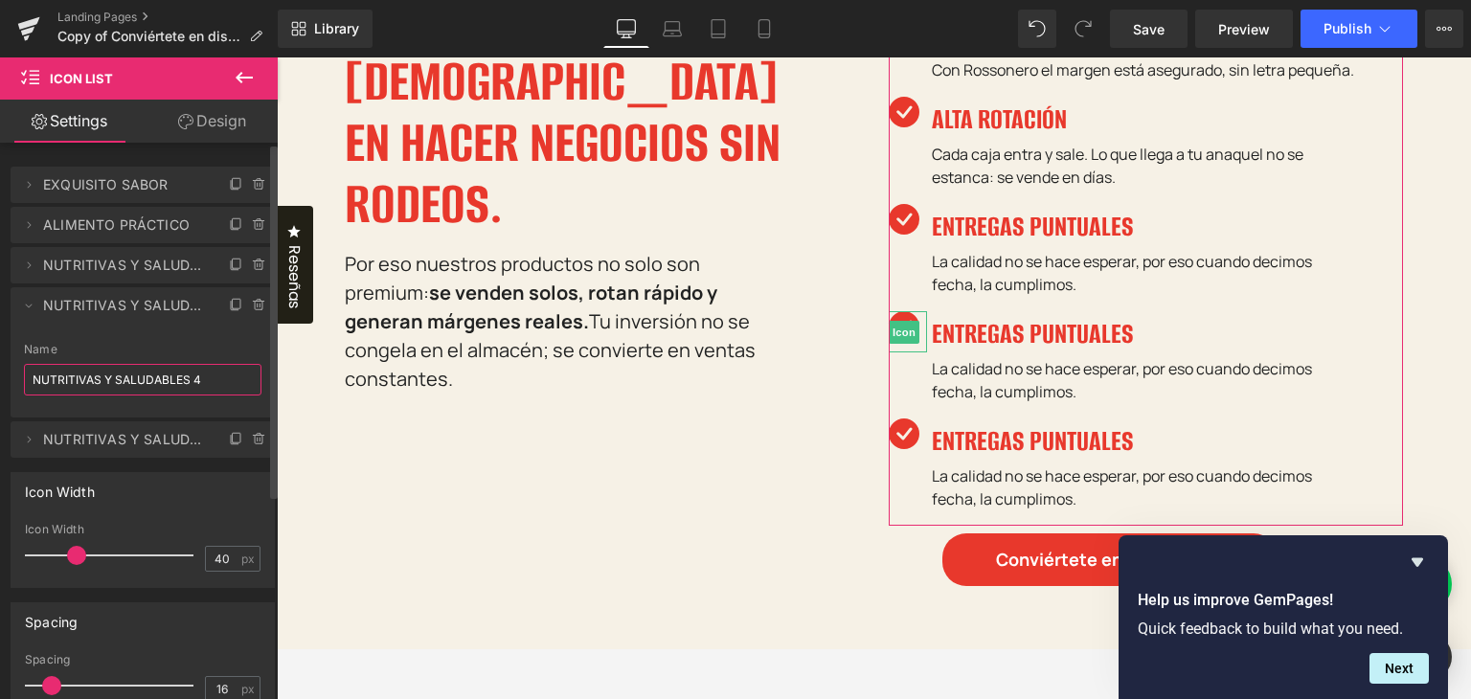
click at [107, 385] on input "NUTRITIVAS Y SALUDABLES 4" at bounding box center [142, 380] width 237 height 32
paste input "MAYOR VIDA ÚTIL"
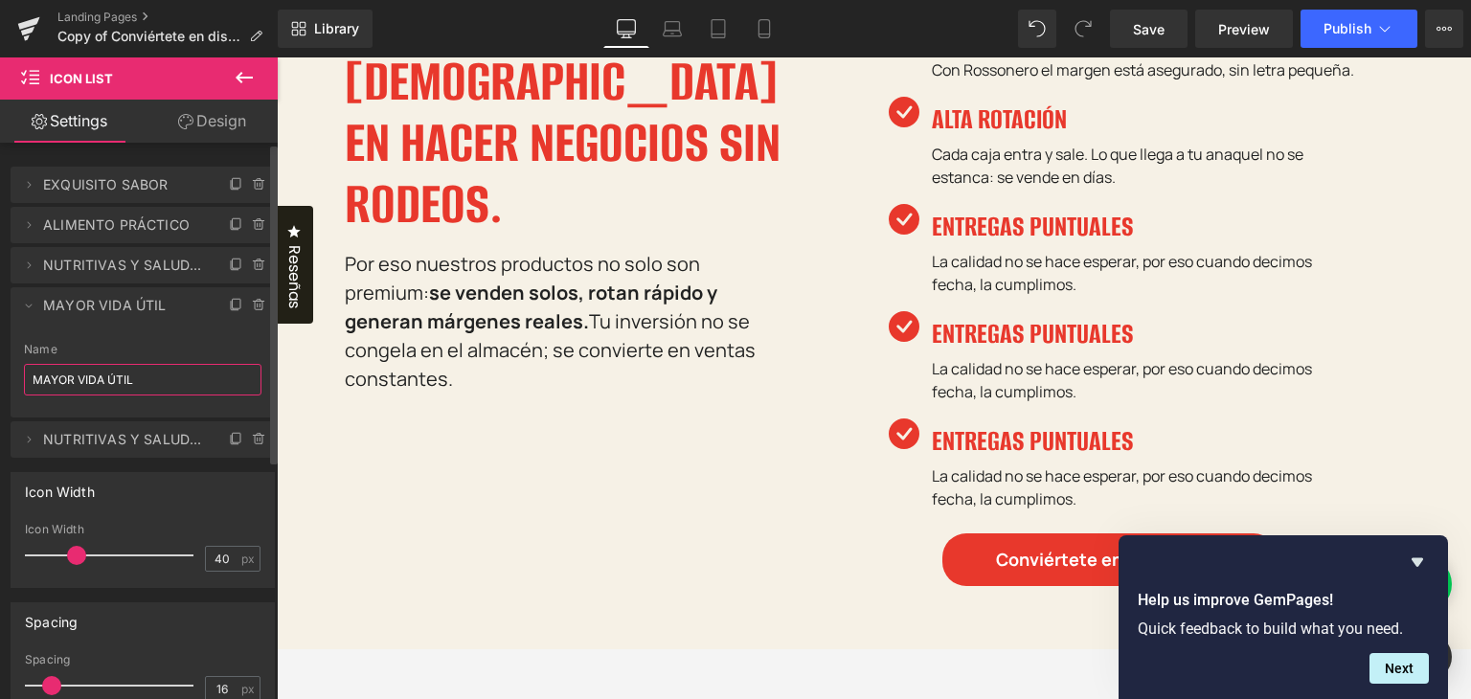
type input "MAYOR VIDA ÚTIL"
click at [126, 338] on li "Delete Cancel MAYOR VIDA ÚTIL MAYOR VIDA ÚTIL Name MAYOR VIDA ÚTIL" at bounding box center [143, 352] width 264 height 130
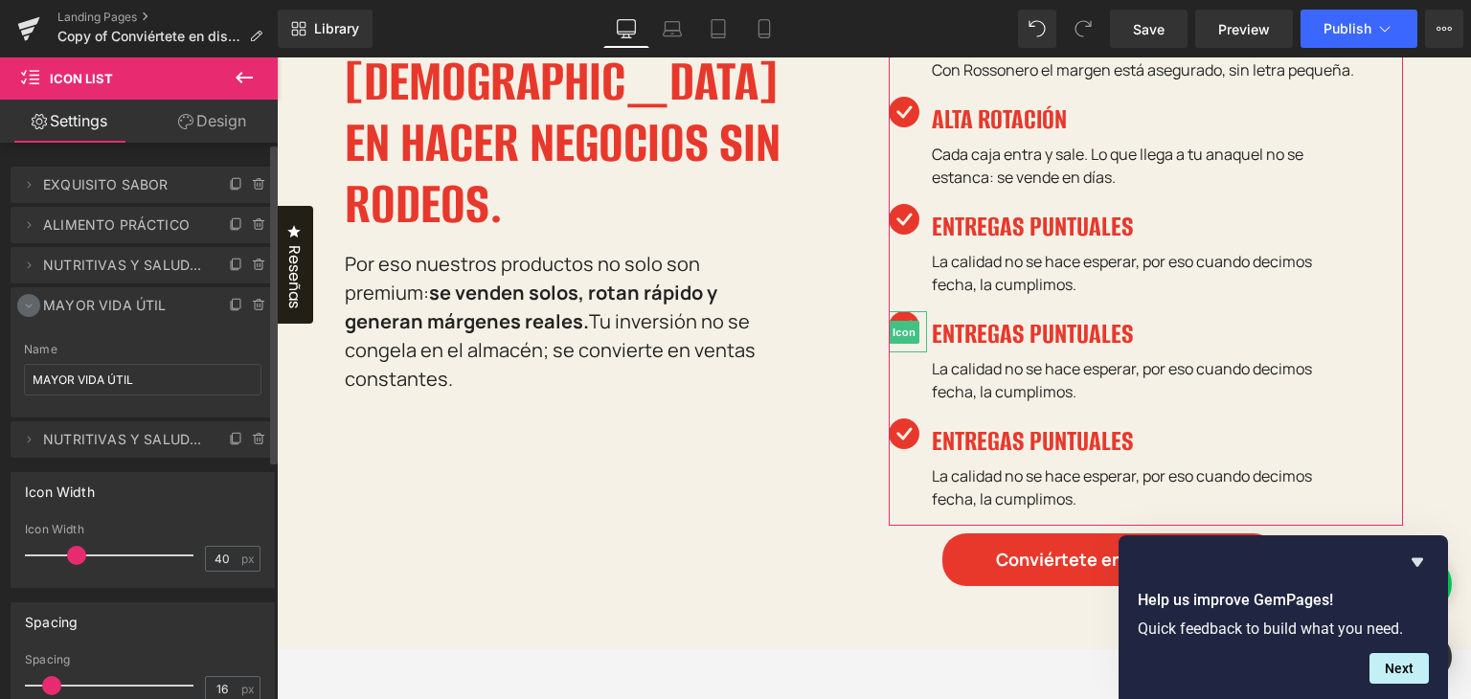
click at [31, 299] on icon at bounding box center [28, 305] width 15 height 15
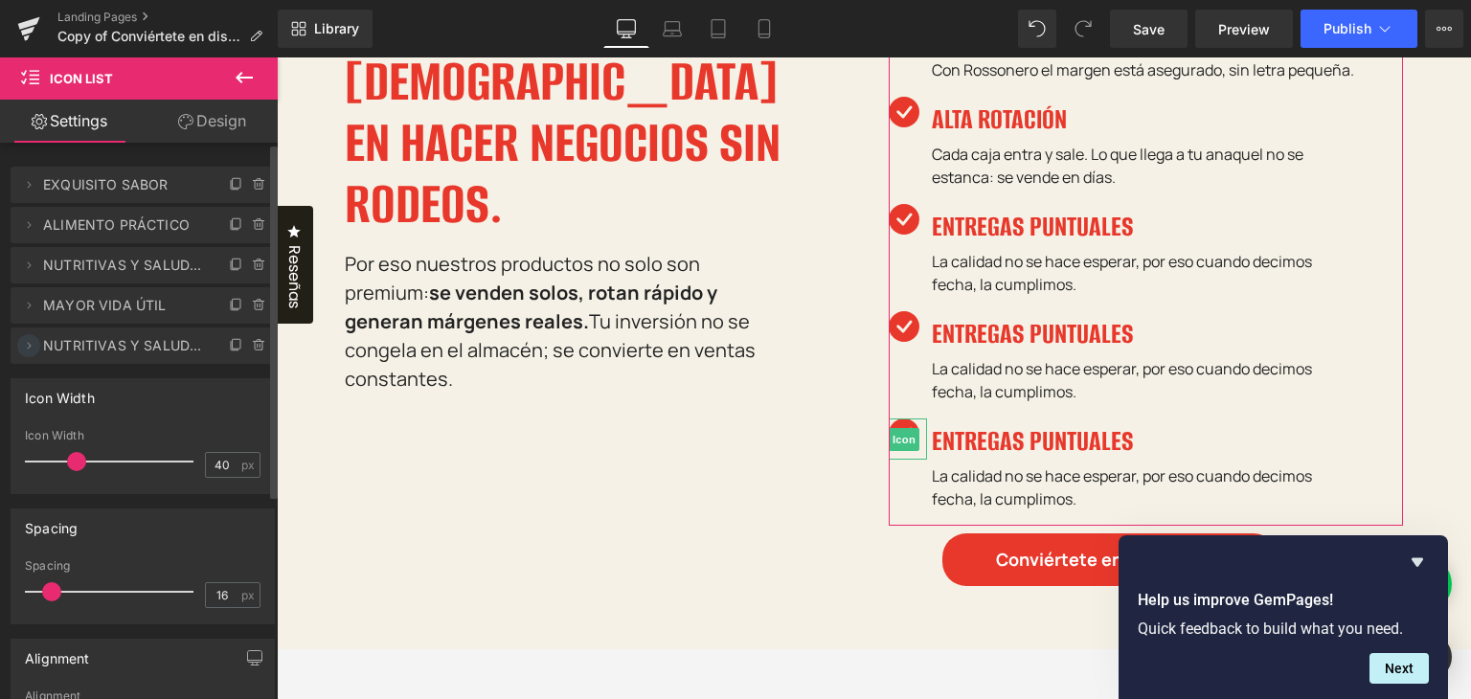
click at [29, 341] on icon at bounding box center [28, 345] width 15 height 15
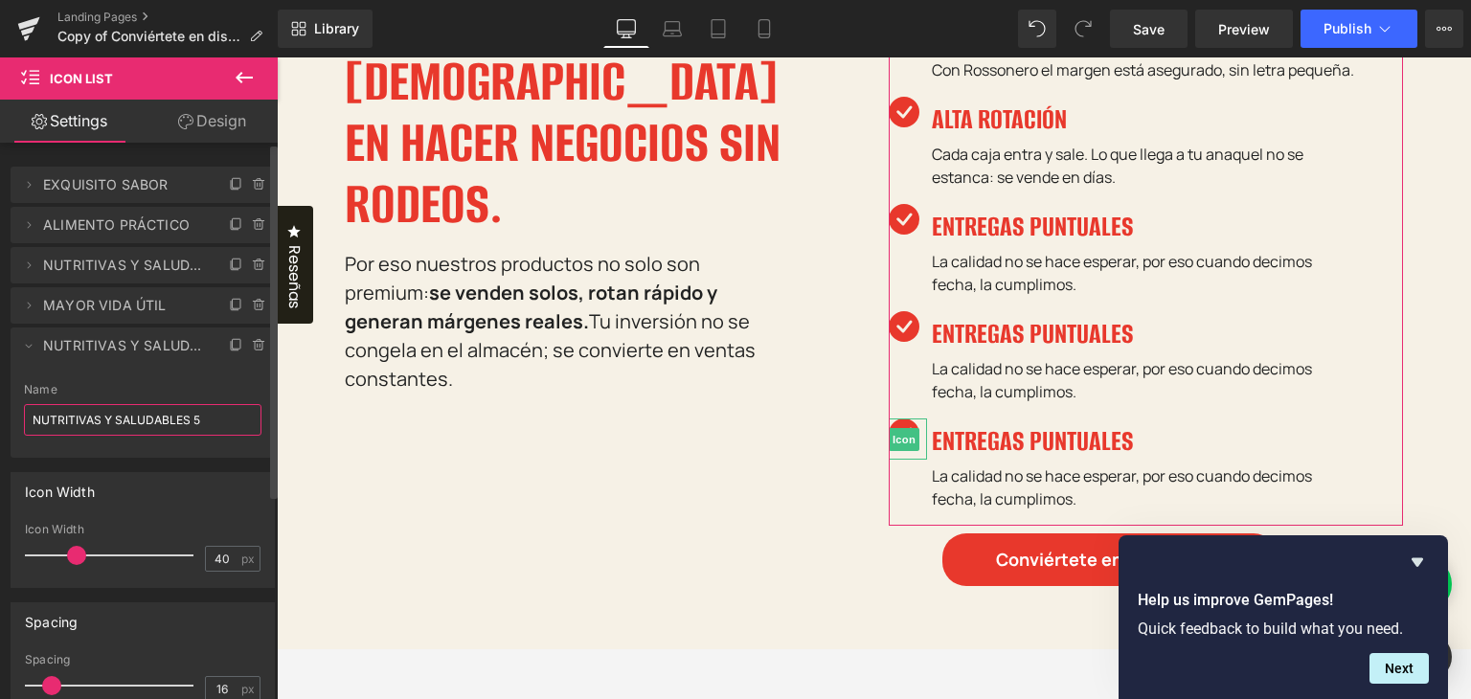
click at [96, 427] on input "NUTRITIVAS Y SALUDABLES 5" at bounding box center [142, 420] width 237 height 32
paste input "Soporte comercial"
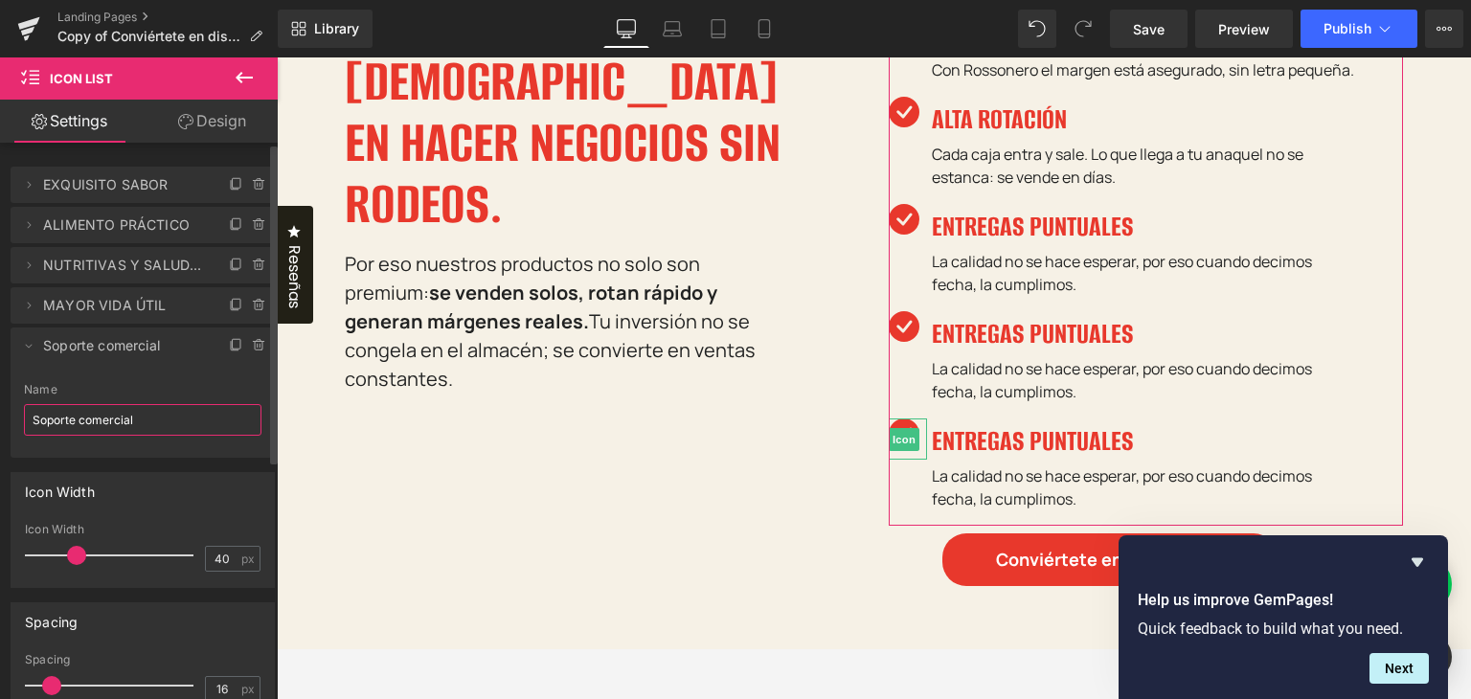
click at [159, 416] on input "Soporte comercial" at bounding box center [142, 420] width 237 height 32
paste input "OPORTE COMERCIAL"
type input "SOPORTE COMERCIAL"
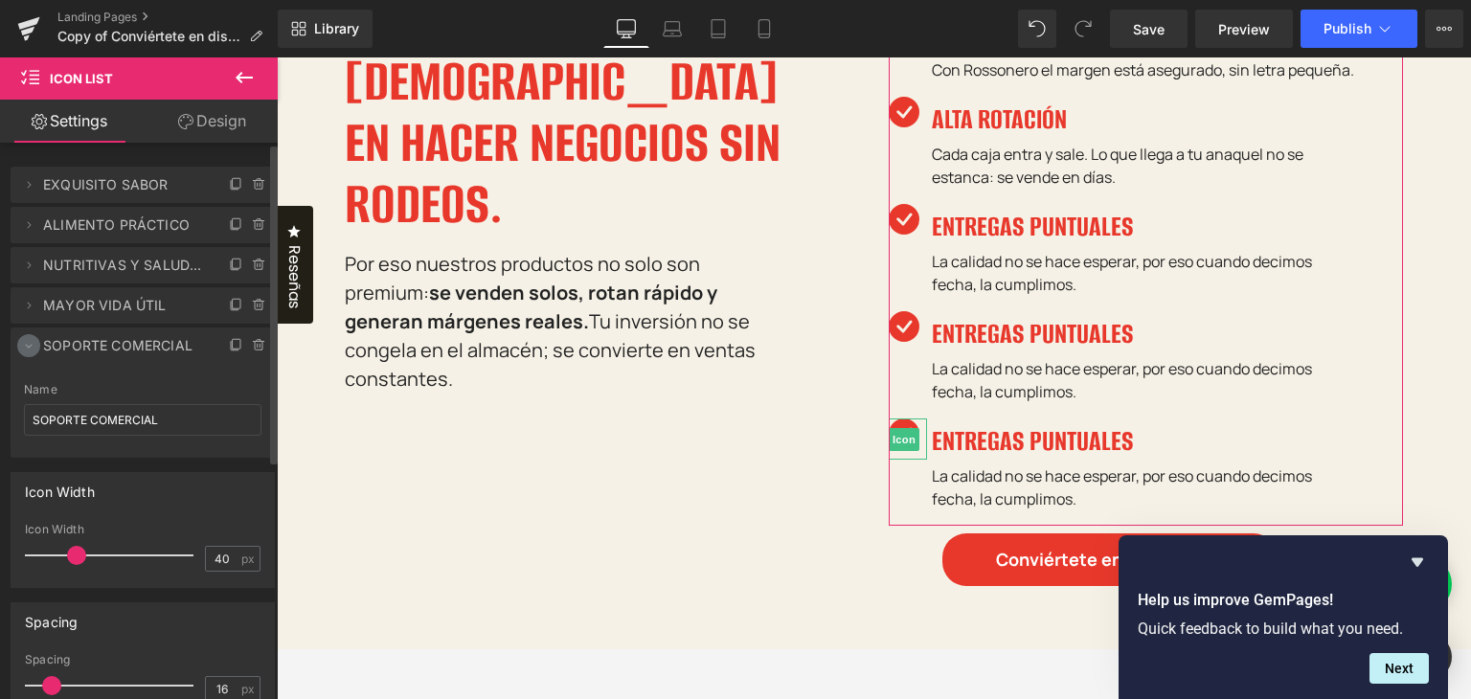
click at [26, 348] on icon at bounding box center [28, 345] width 15 height 15
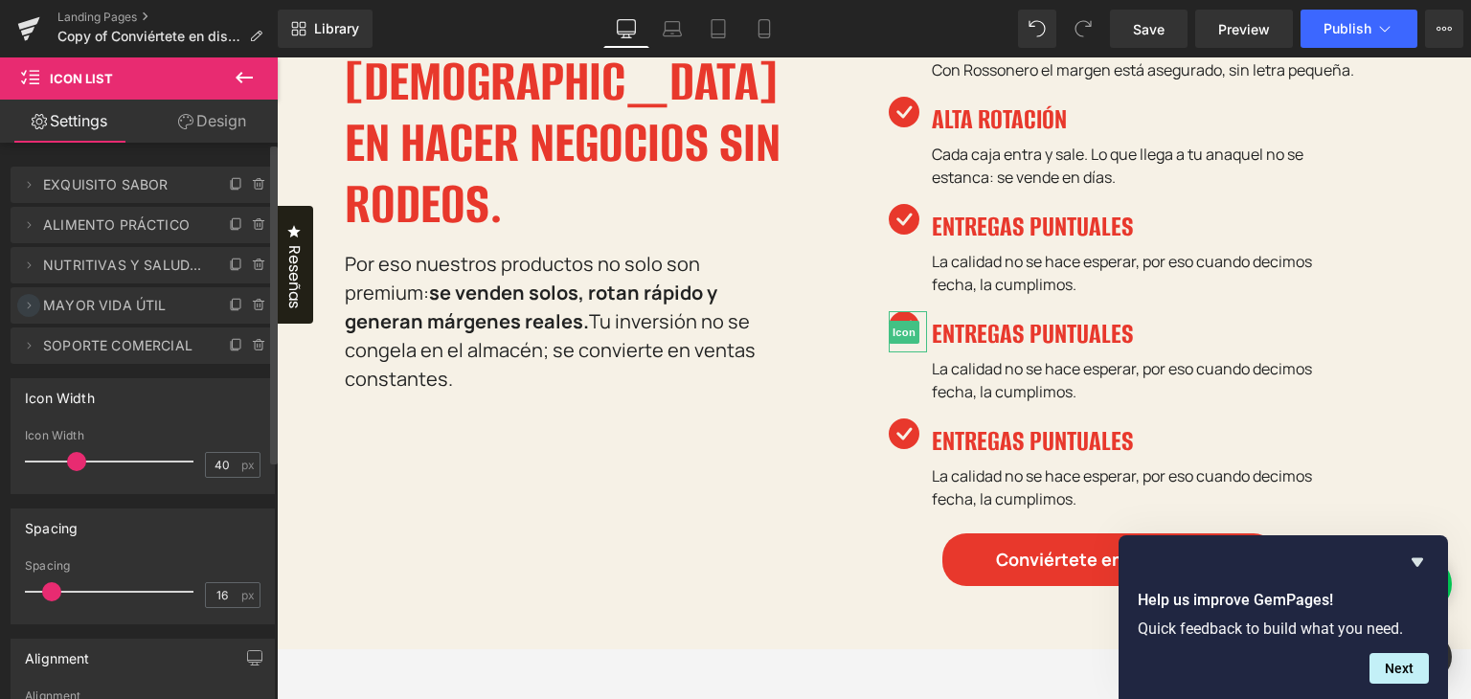
click at [27, 298] on icon at bounding box center [28, 305] width 15 height 15
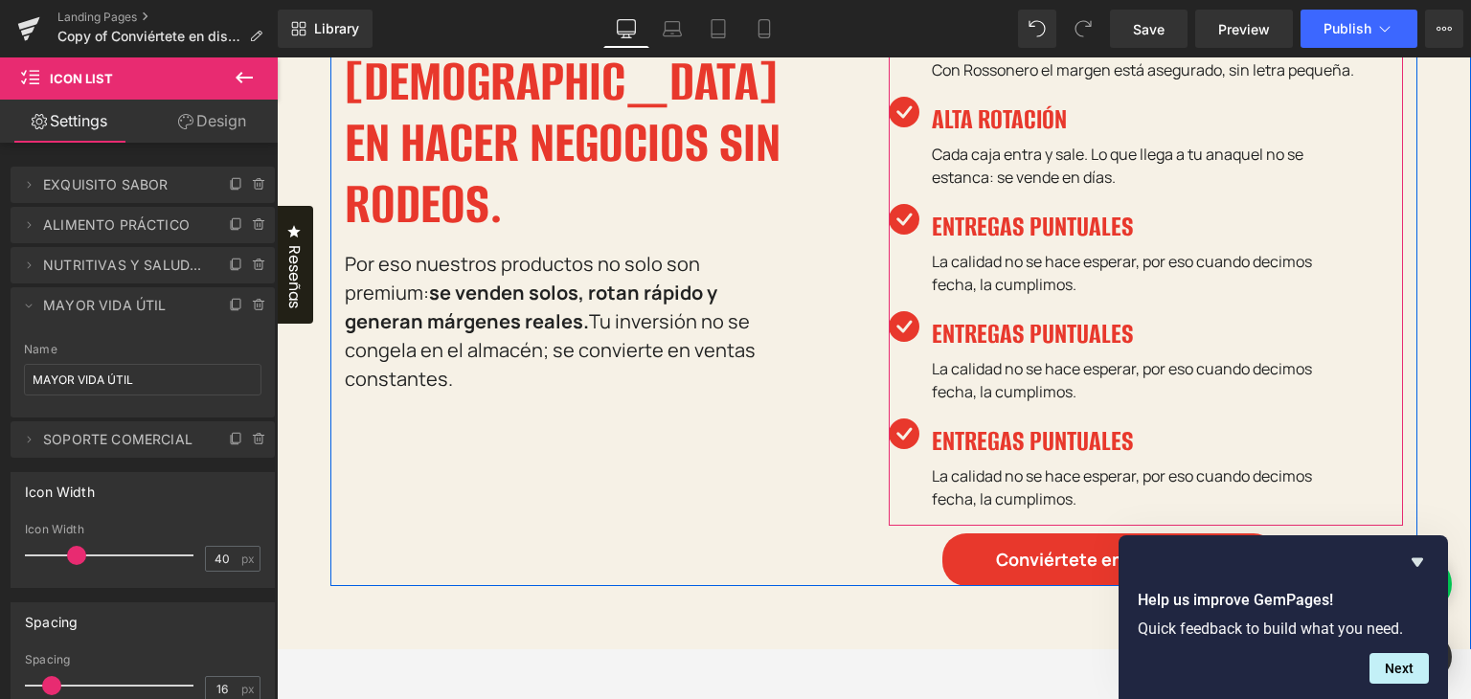
click at [1005, 395] on p "La calidad no se hace esperar, por eso cuando decimos fecha, la cumplimos." at bounding box center [1145, 380] width 426 height 46
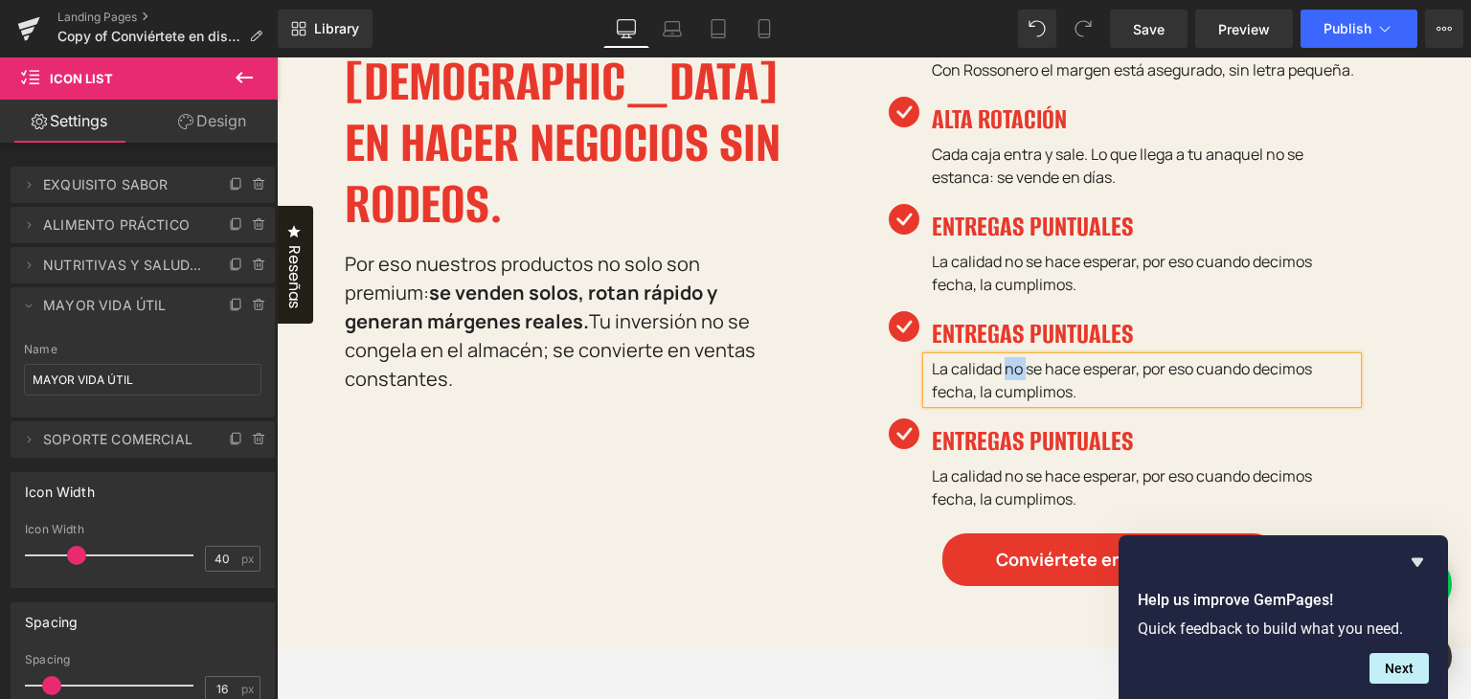
click at [1005, 395] on p "La calidad no se hace esperar, por eso cuando decimos fecha, la cumplimos." at bounding box center [1145, 380] width 426 height 46
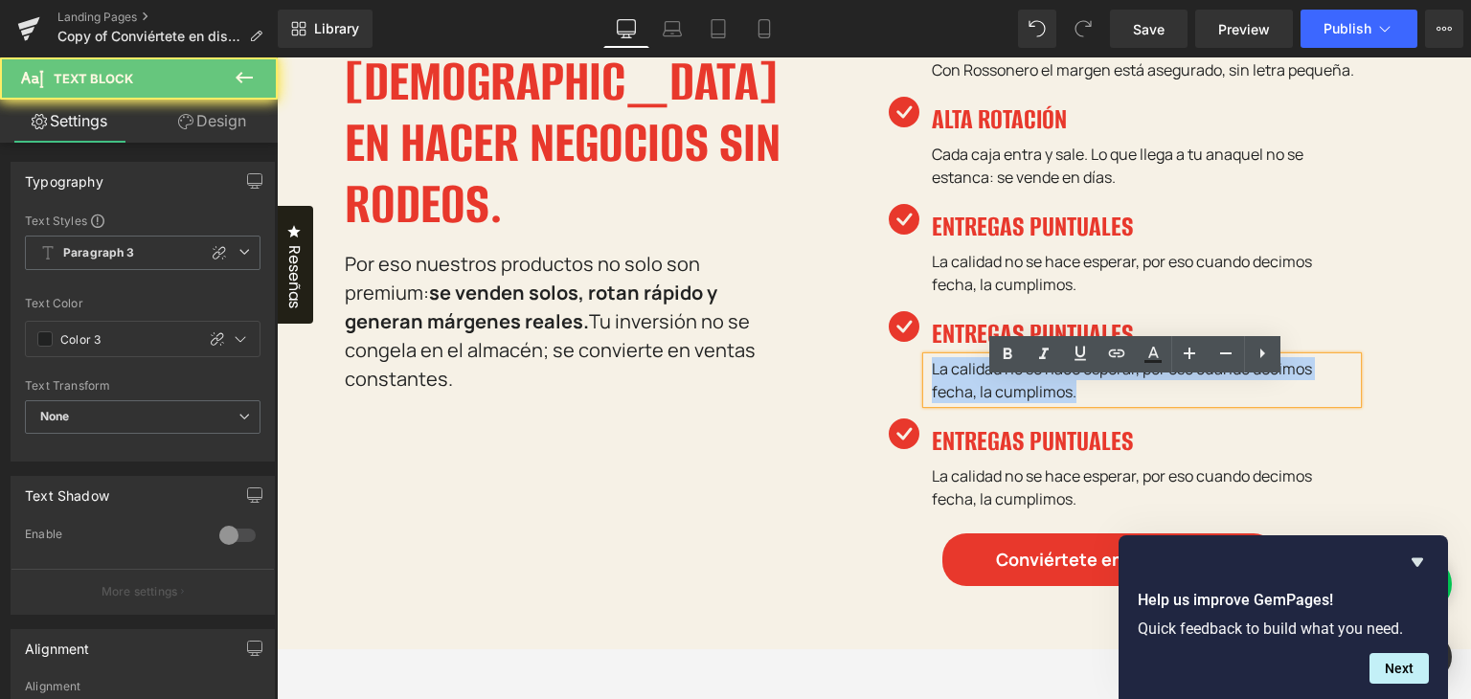
click at [1005, 395] on p "La calidad no se hace esperar, por eso cuando decimos fecha, la cumplimos." at bounding box center [1145, 380] width 426 height 46
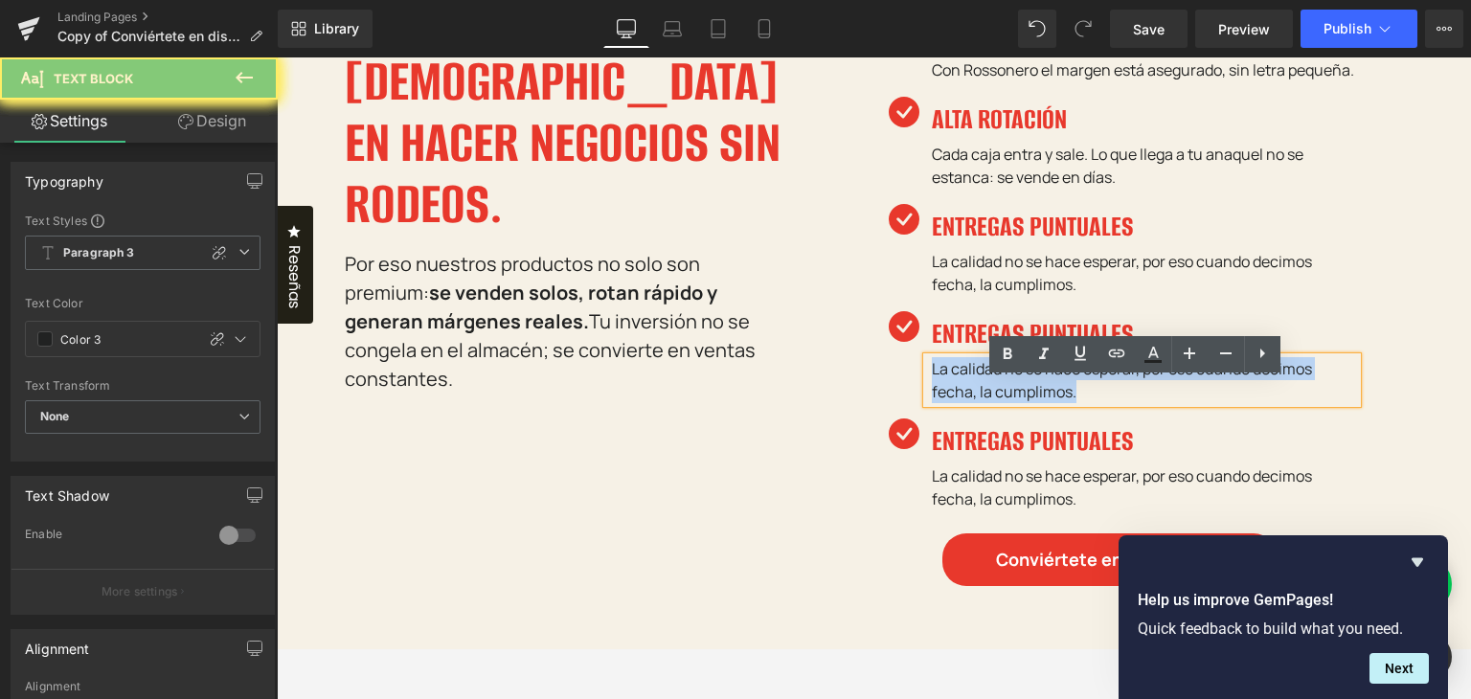
click at [1006, 395] on p "La calidad no se hace esperar, por eso cuando decimos fecha, la cumplimos." at bounding box center [1145, 380] width 426 height 46
click at [1030, 391] on p "La calidad no se hace esperar, por eso cuando decimos fecha, la cumplimos." at bounding box center [1145, 380] width 426 height 46
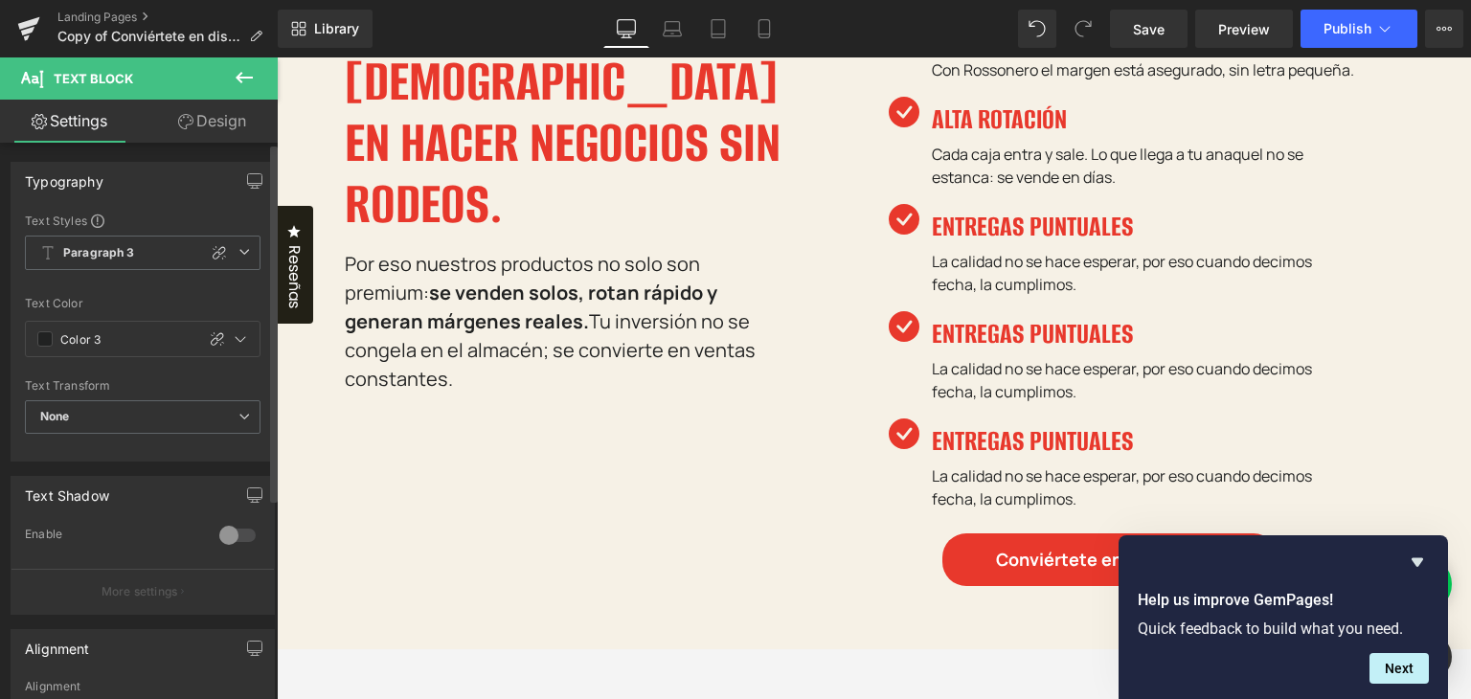
click at [31, 297] on div "Text Color" at bounding box center [143, 303] width 236 height 13
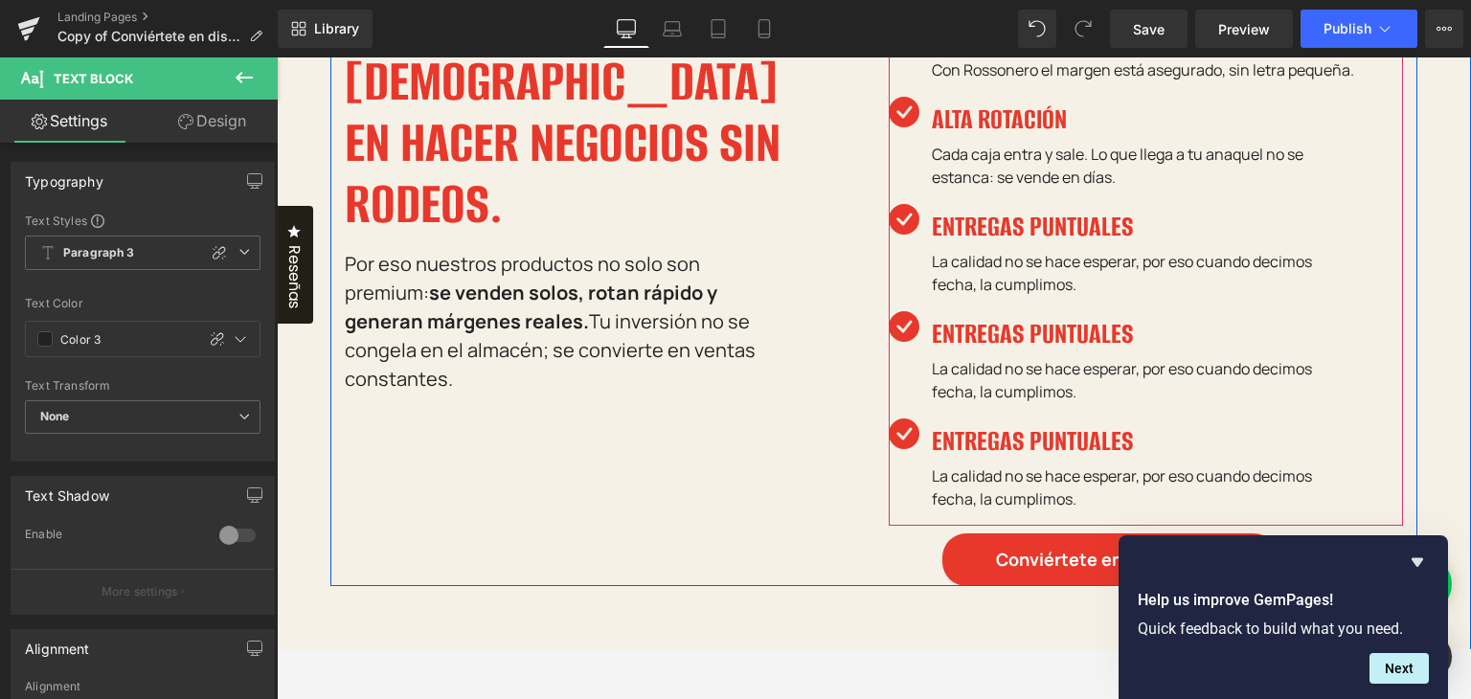
click at [986, 349] on h4 "ENTREGAS PUNTUALES" at bounding box center [1145, 334] width 426 height 46
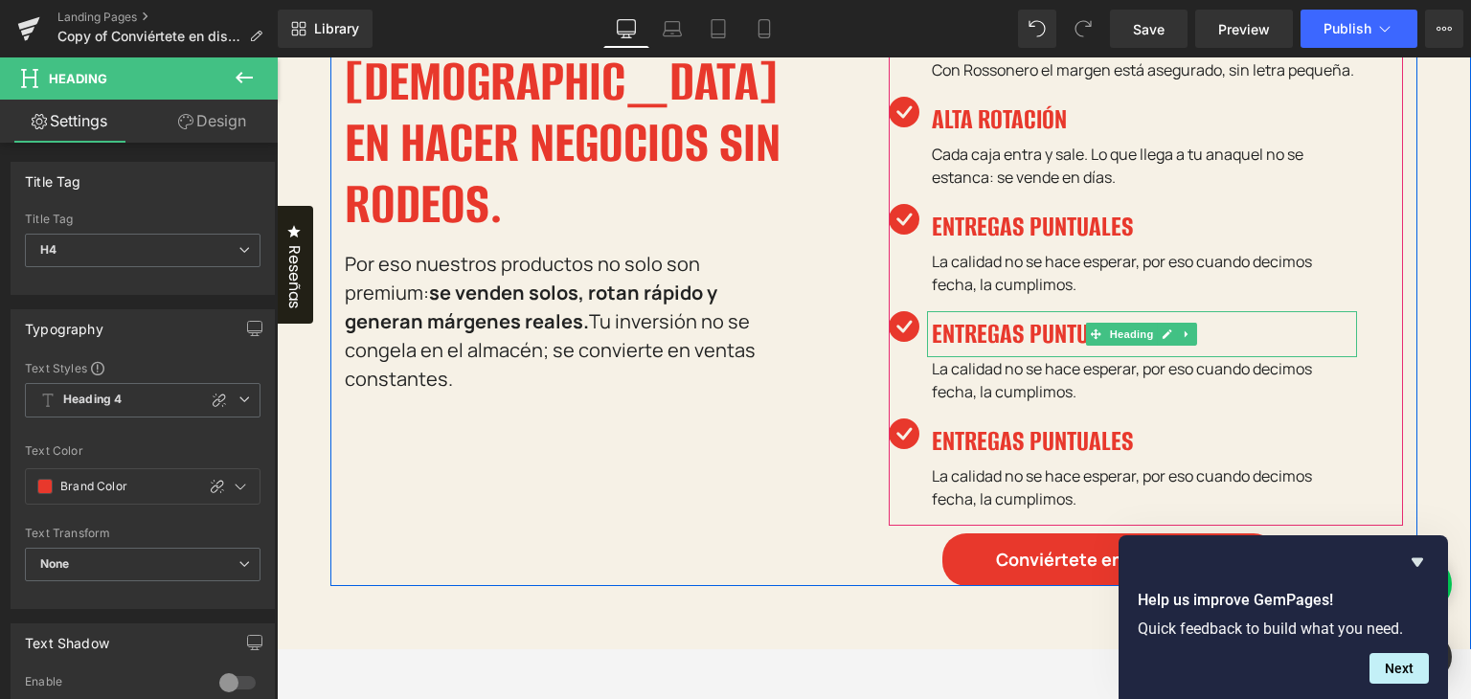
click at [956, 357] on h4 "ENTREGAS PUNTUALES" at bounding box center [1145, 334] width 426 height 46
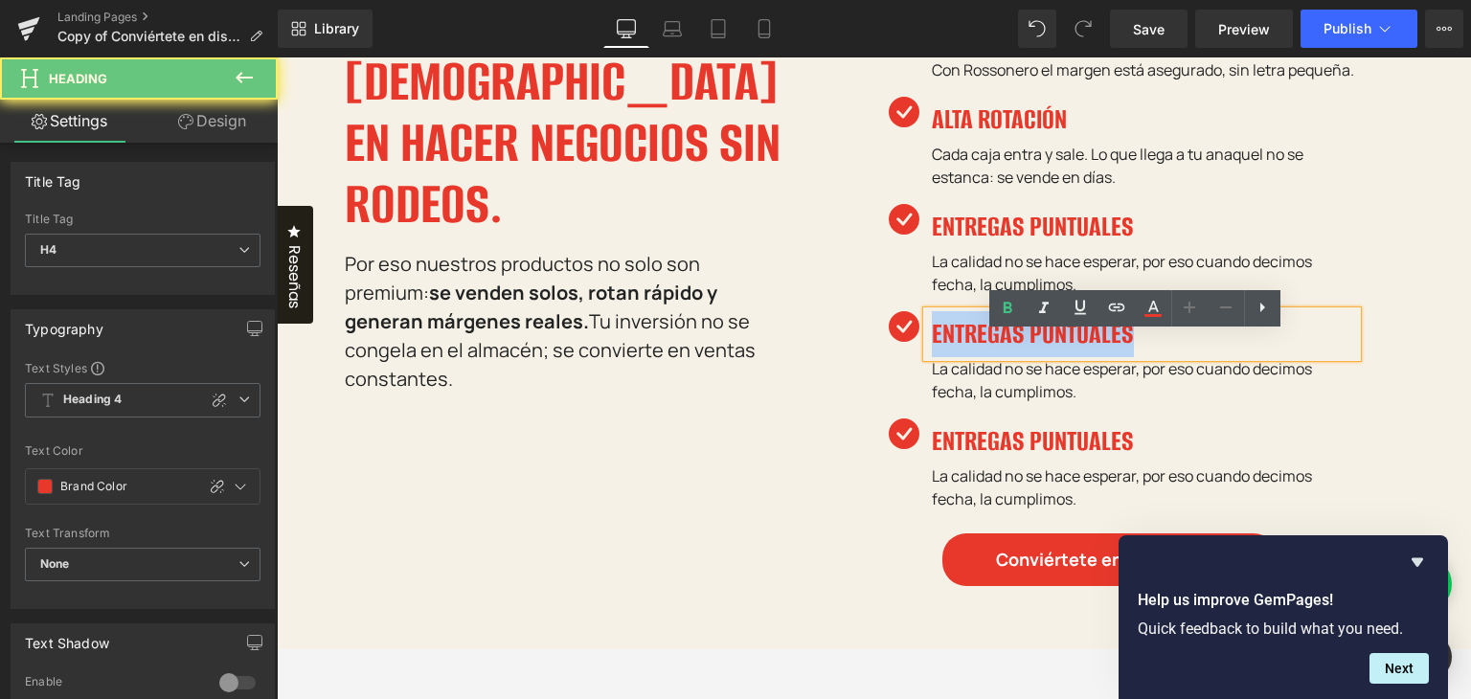
click at [956, 357] on h4 "ENTREGAS PUNTUALES" at bounding box center [1145, 334] width 426 height 46
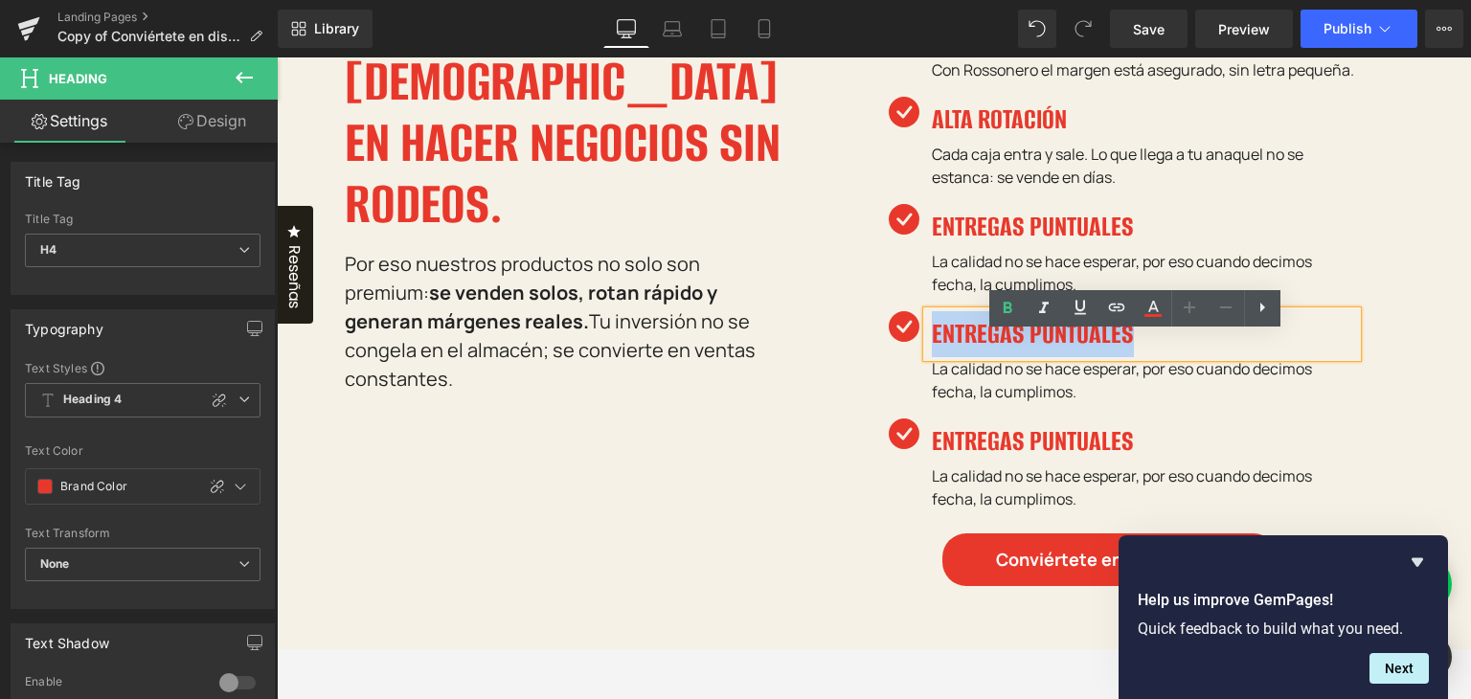
paste div
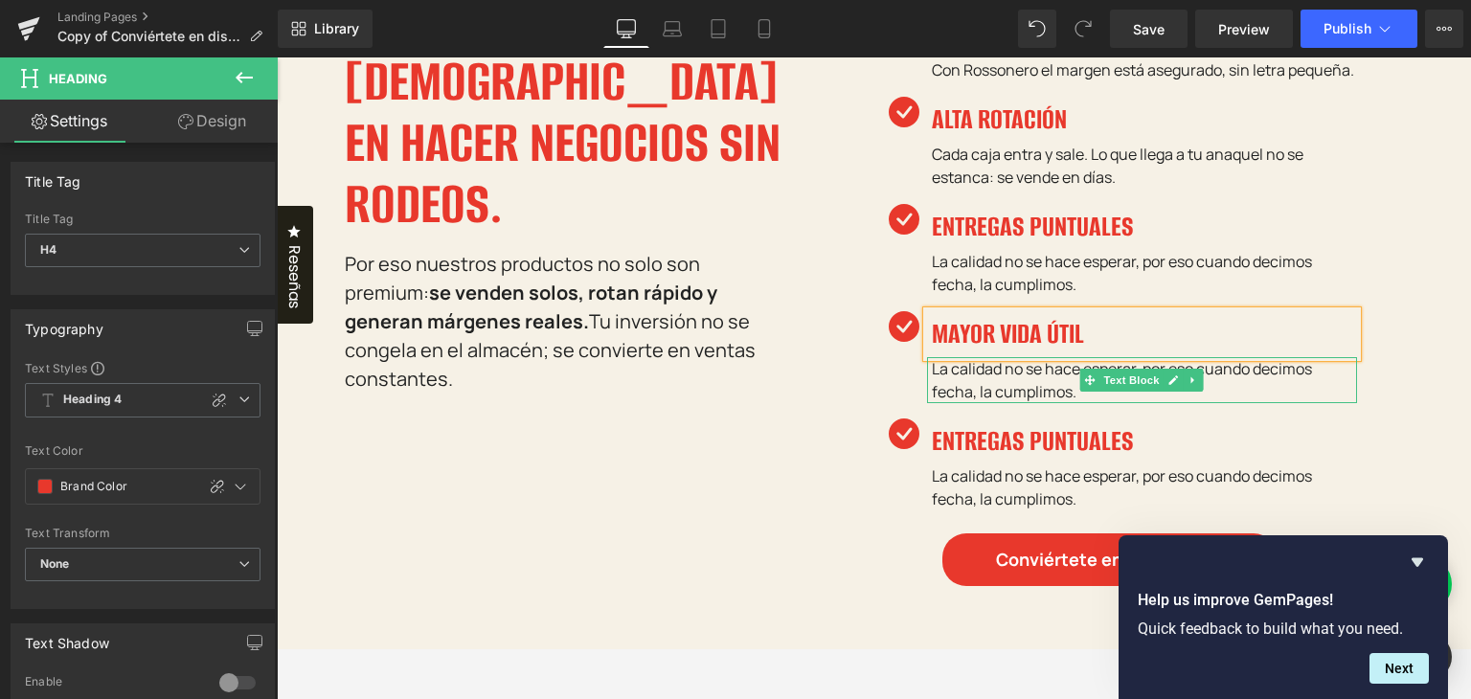
click at [964, 395] on p "La calidad no se hace esperar, por eso cuando decimos fecha, la cumplimos." at bounding box center [1145, 380] width 426 height 46
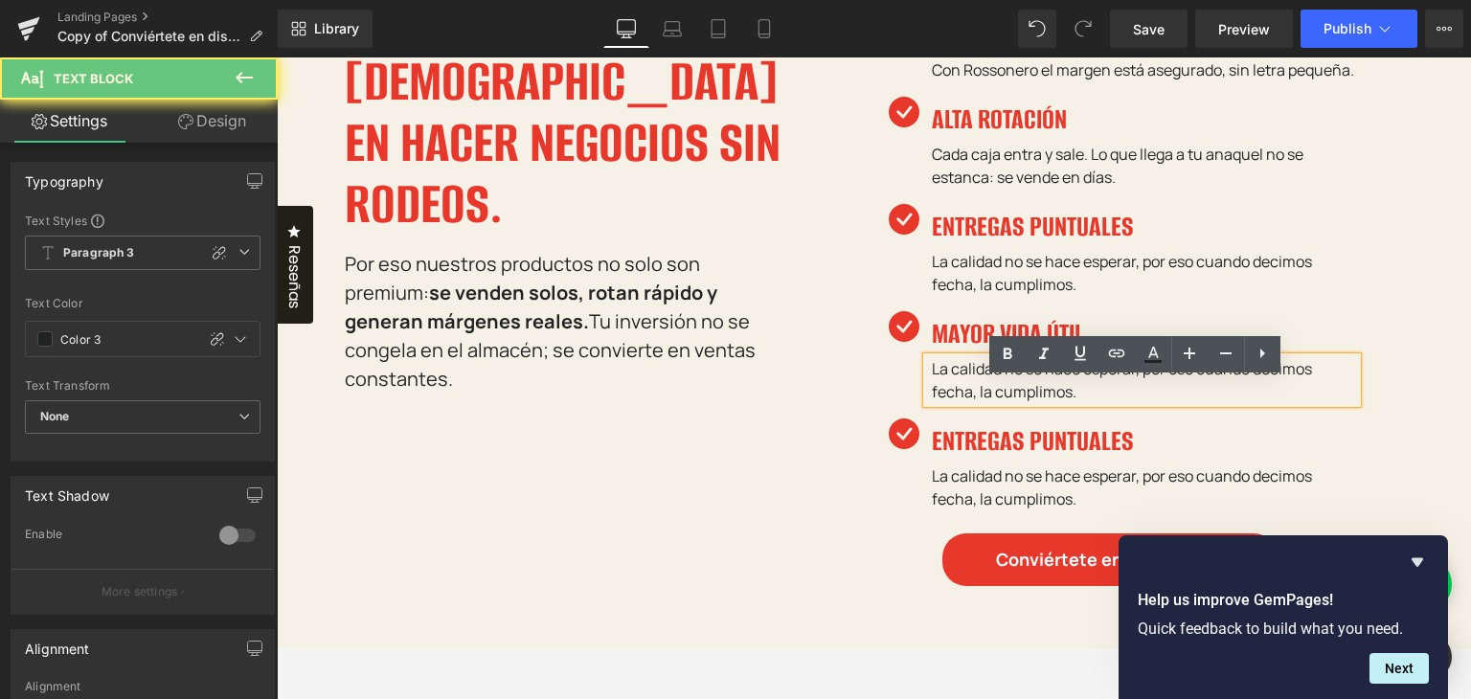
click at [964, 395] on p "La calidad no se hace esperar, por eso cuando decimos fecha, la cumplimos." at bounding box center [1145, 380] width 426 height 46
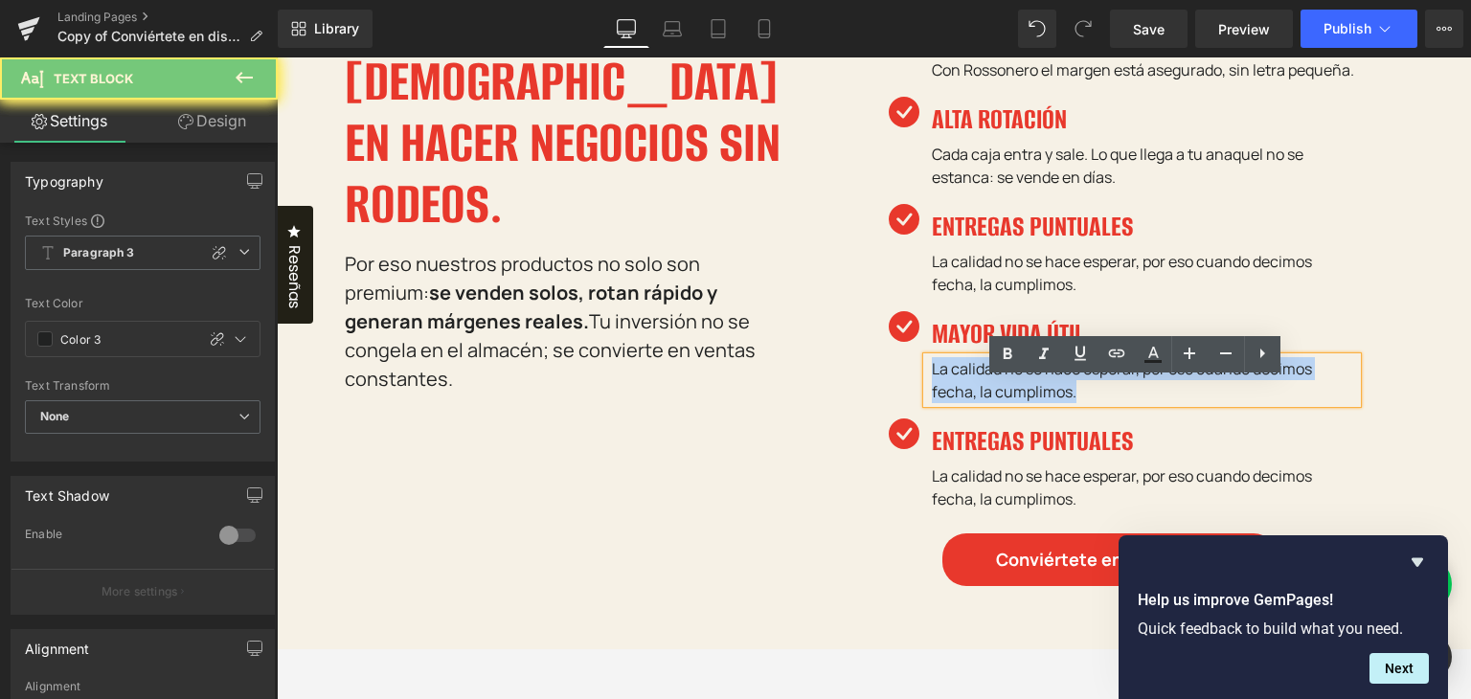
click at [964, 395] on p "La calidad no se hace esperar, por eso cuando decimos fecha, la cumplimos." at bounding box center [1145, 380] width 426 height 46
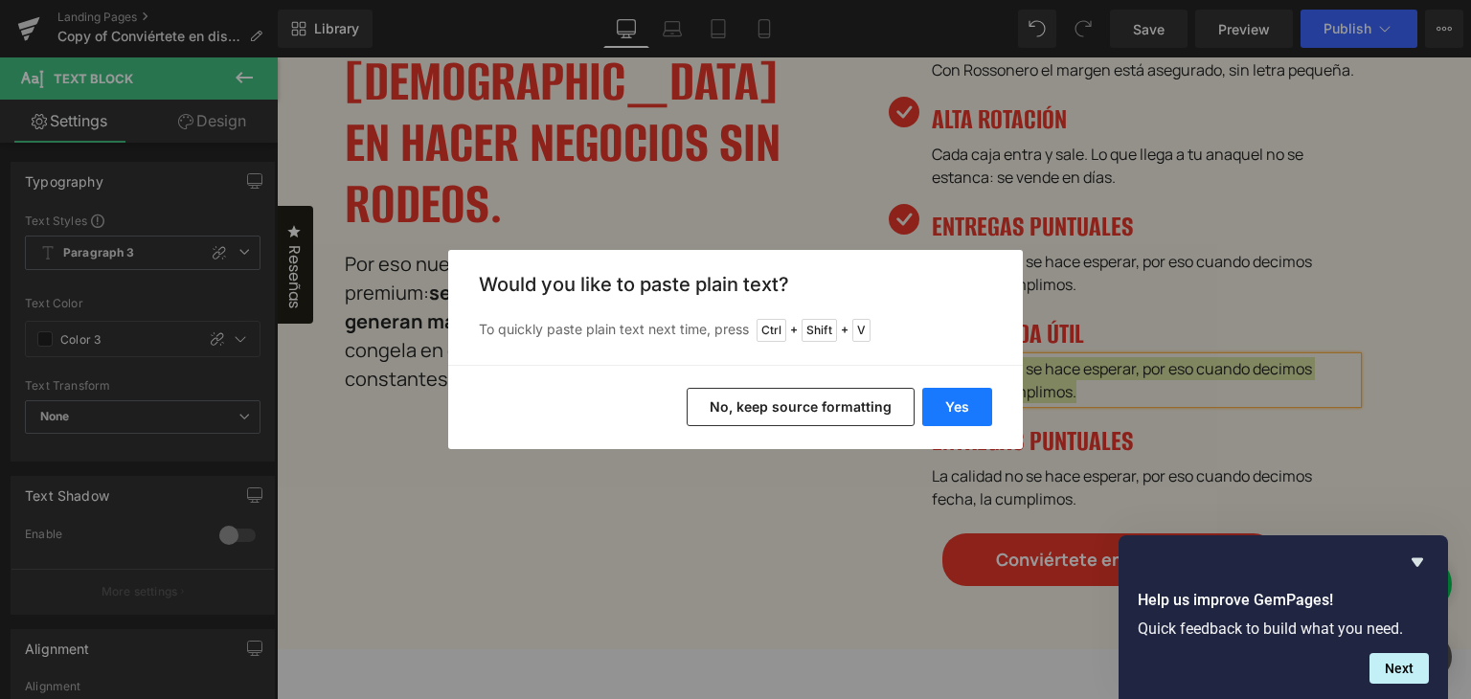
click at [956, 411] on button "Yes" at bounding box center [957, 407] width 70 height 38
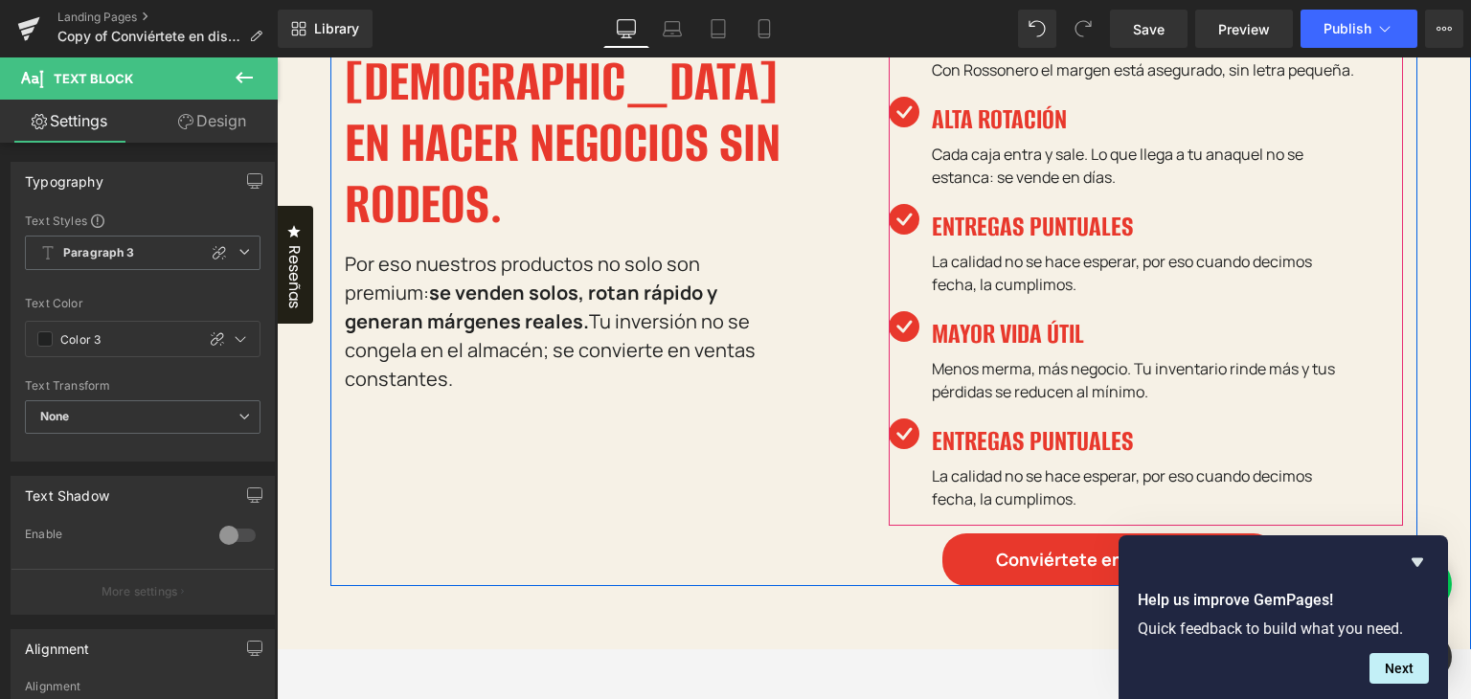
click at [1026, 461] on h4 "ENTREGAS PUNTUALES" at bounding box center [1145, 441] width 426 height 46
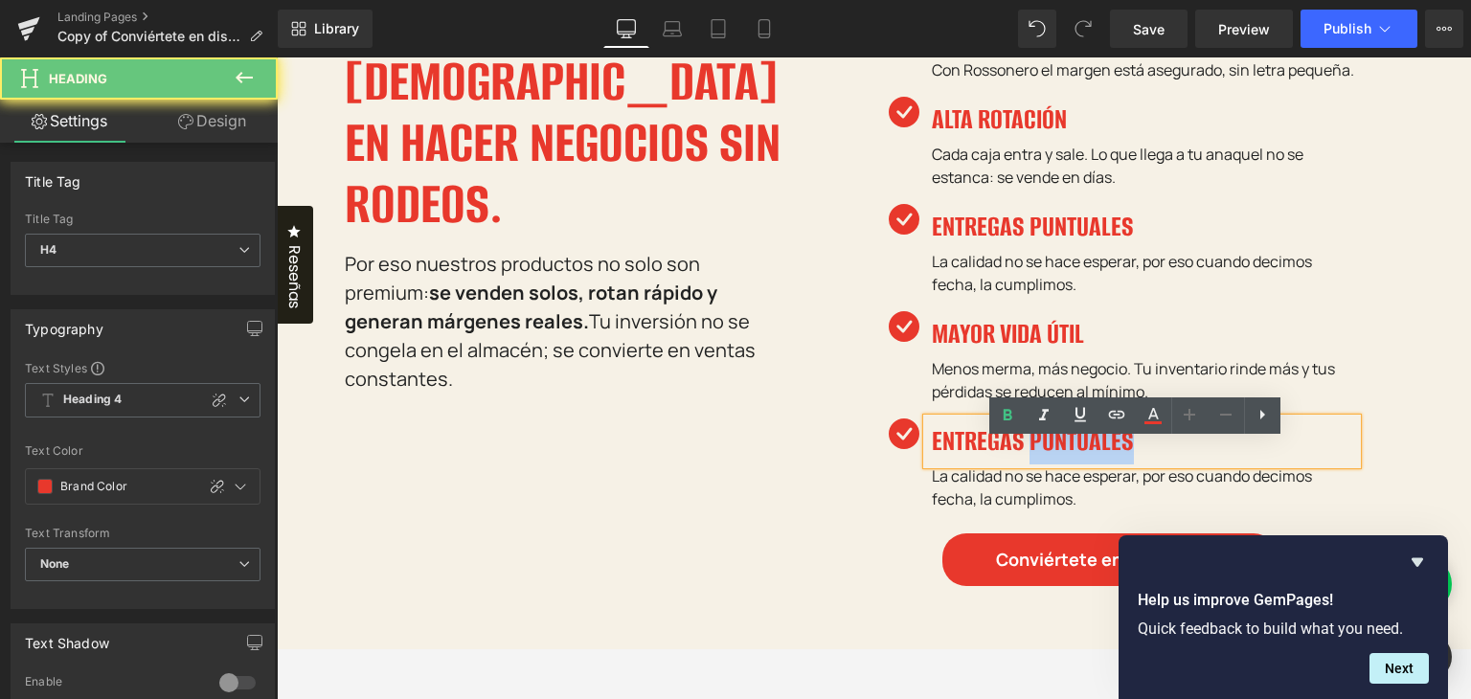
click at [1026, 461] on h4 "ENTREGAS PUNTUALES" at bounding box center [1145, 441] width 426 height 46
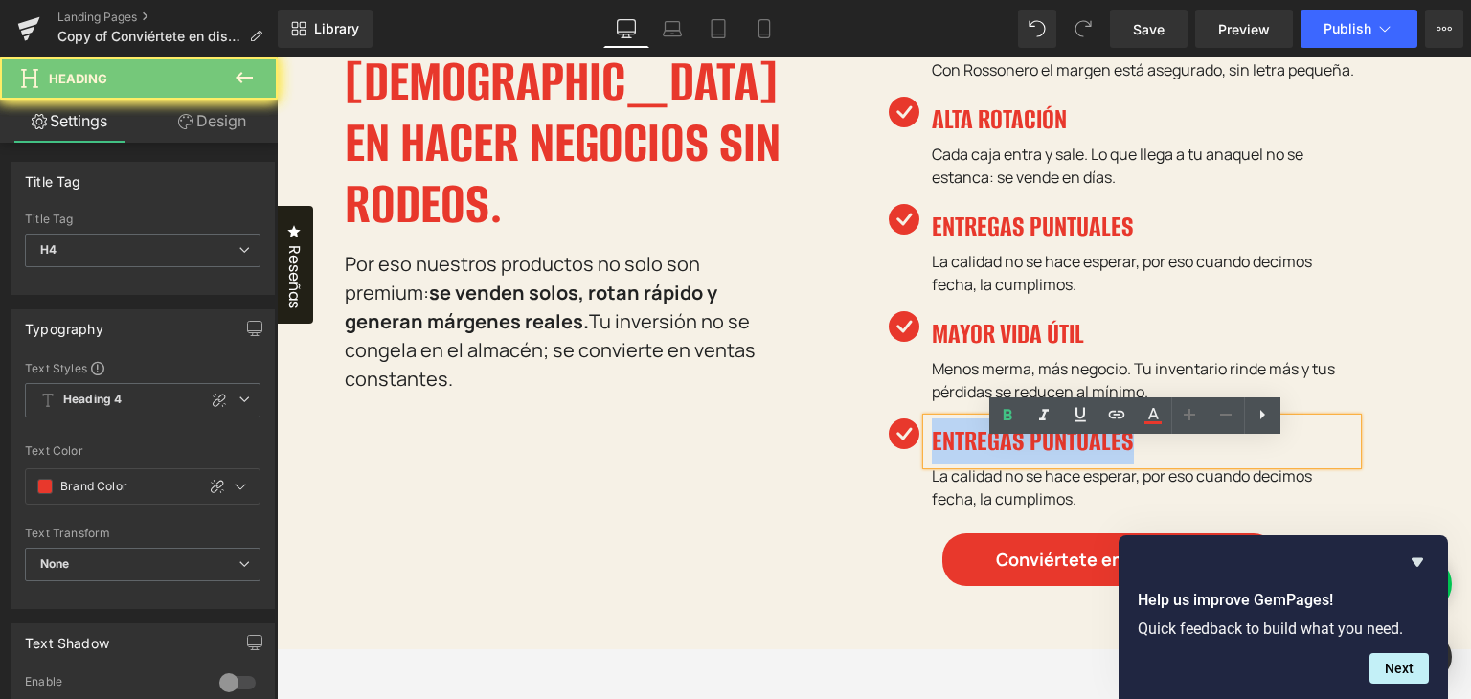
paste div
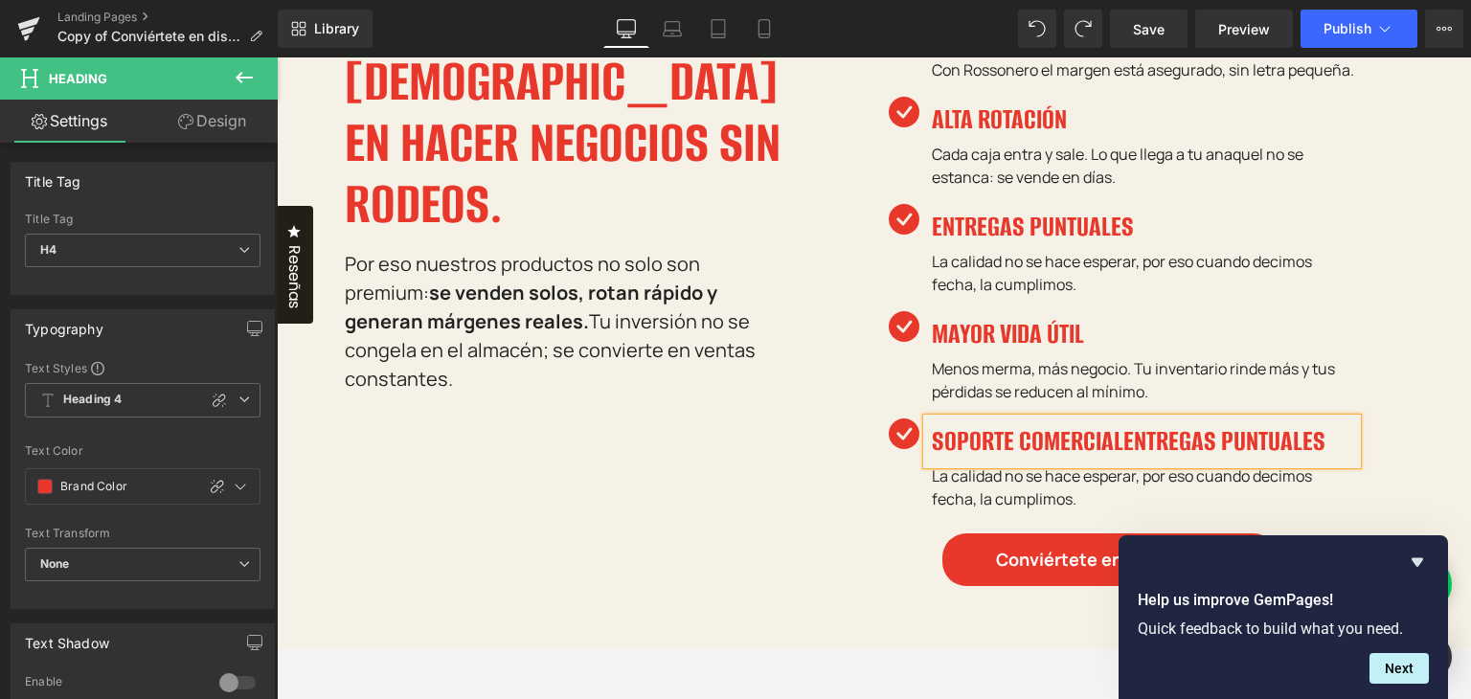
click at [1014, 510] on p "La calidad no se hace esperar, por eso cuando decimos fecha, la cumplimos." at bounding box center [1145, 487] width 426 height 46
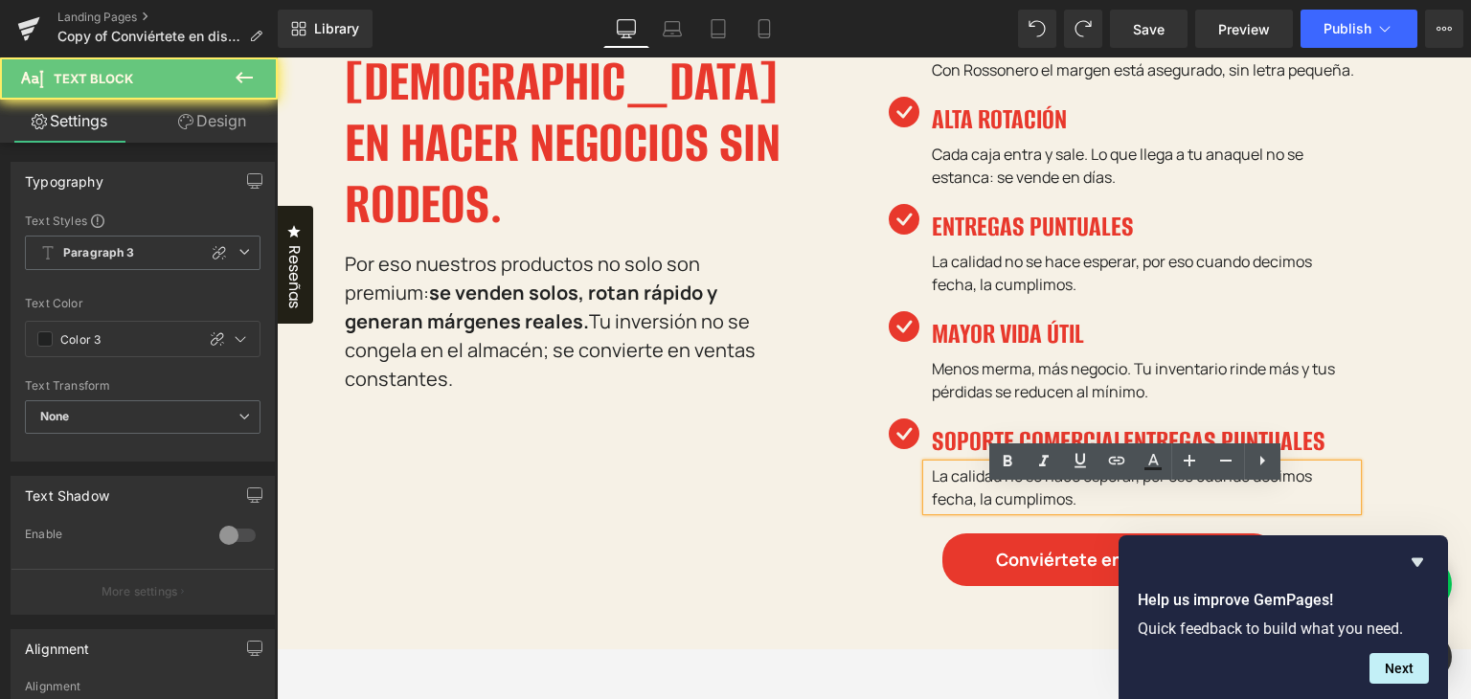
click at [1014, 510] on p "La calidad no se hace esperar, por eso cuando decimos fecha, la cumplimos." at bounding box center [1145, 487] width 426 height 46
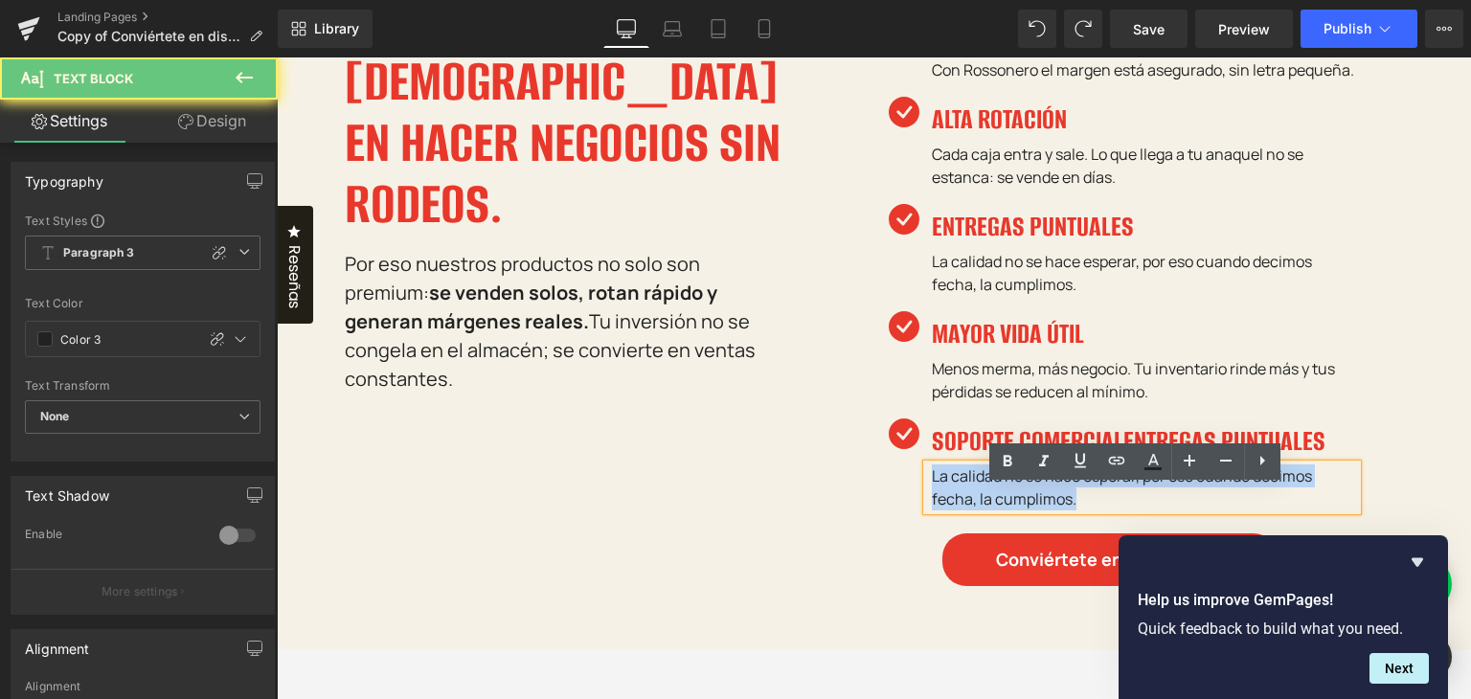
click at [1014, 510] on p "La calidad no se hace esperar, por eso cuando decimos fecha, la cumplimos." at bounding box center [1145, 487] width 426 height 46
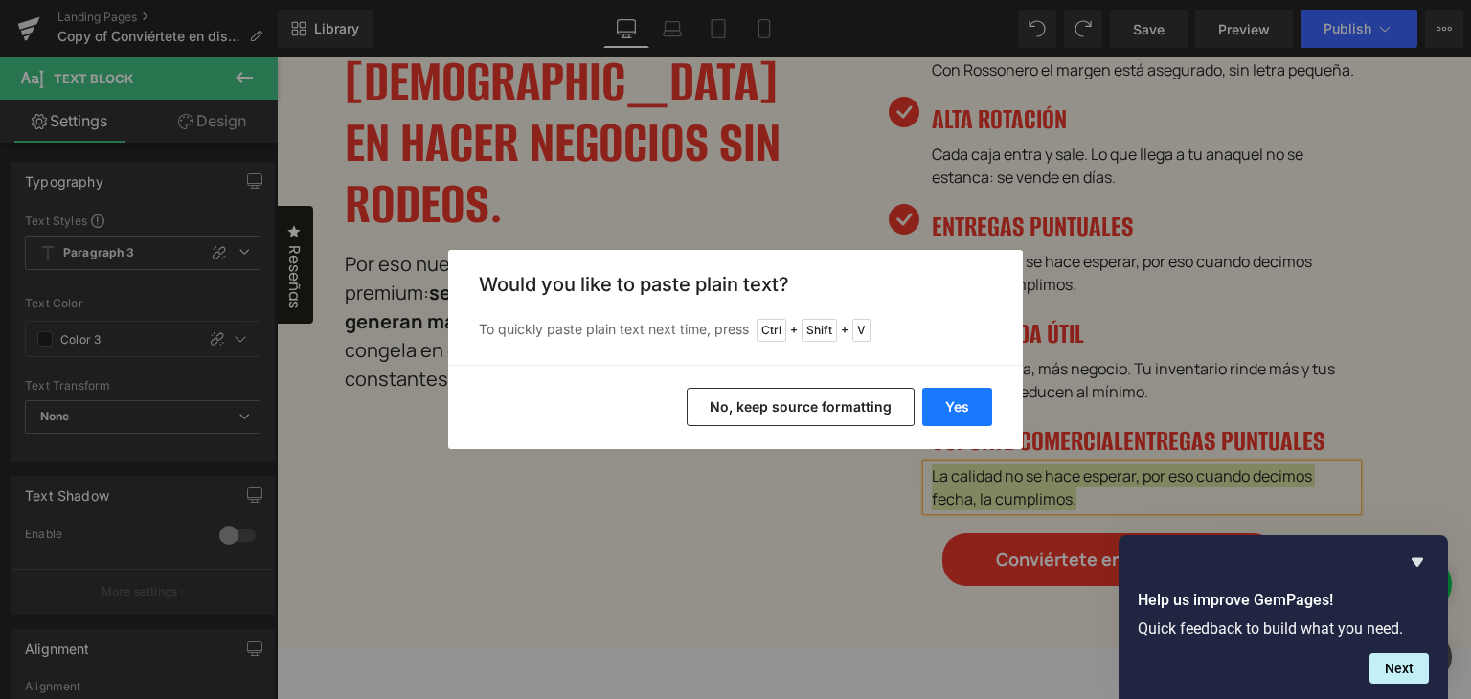
drag, startPoint x: 956, startPoint y: 397, endPoint x: 680, endPoint y: 340, distance: 282.6
click at [956, 397] on button "Yes" at bounding box center [957, 407] width 70 height 38
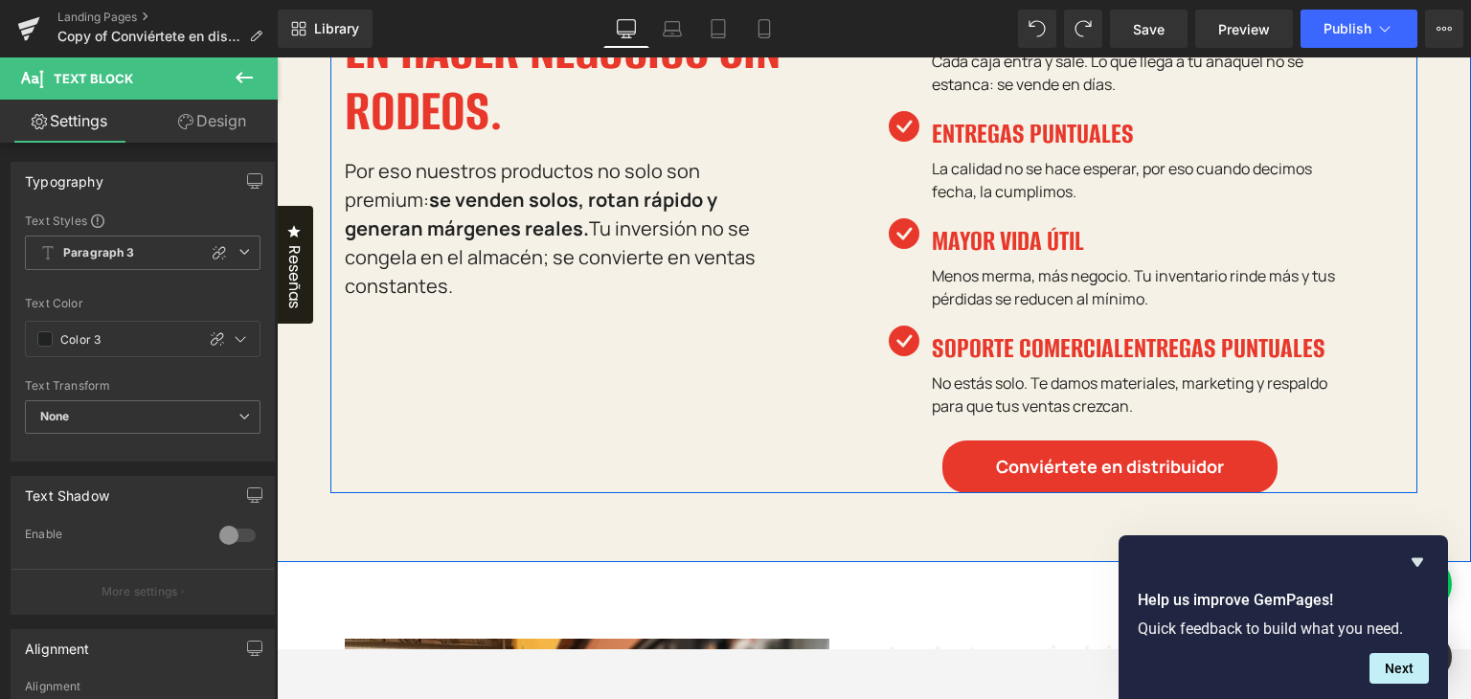
scroll to position [881, 0]
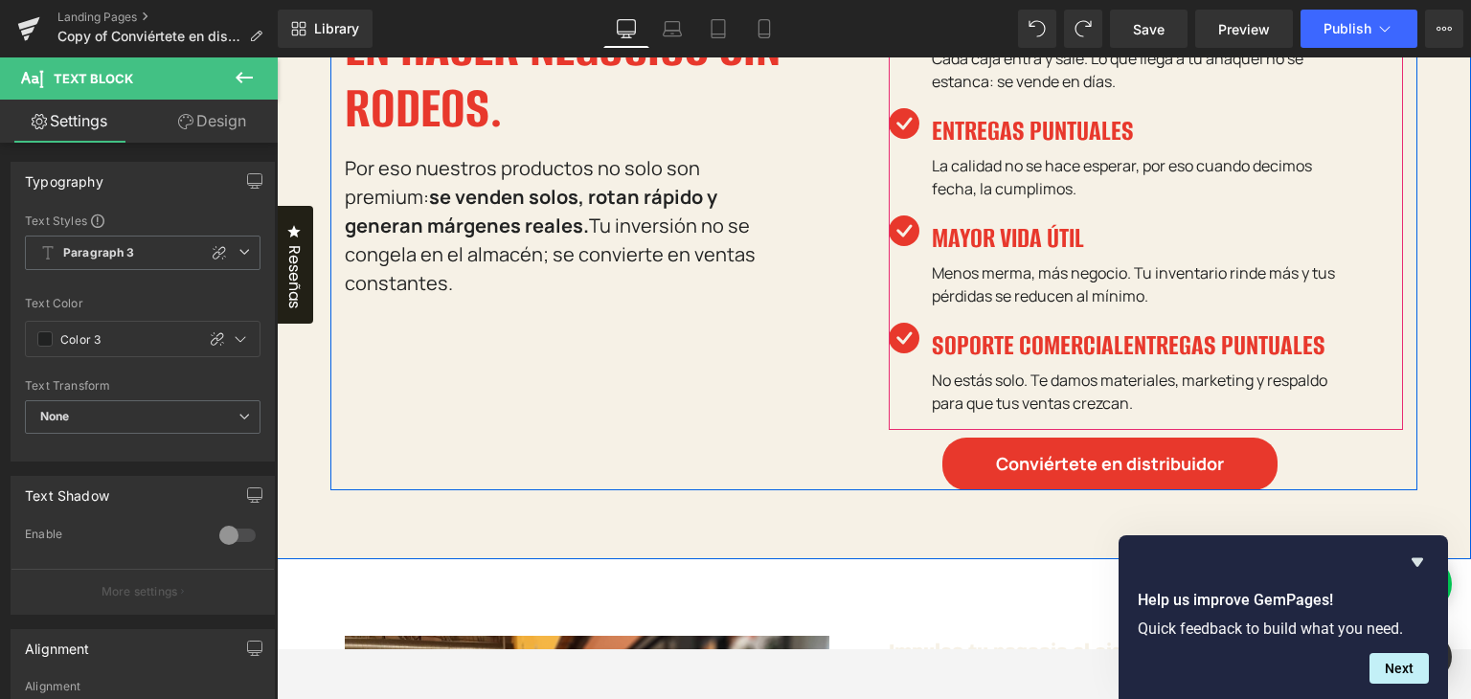
click at [1049, 365] on h4 "SOPORTE COMERCIALENTREGAS PUNTUALES" at bounding box center [1145, 346] width 426 height 46
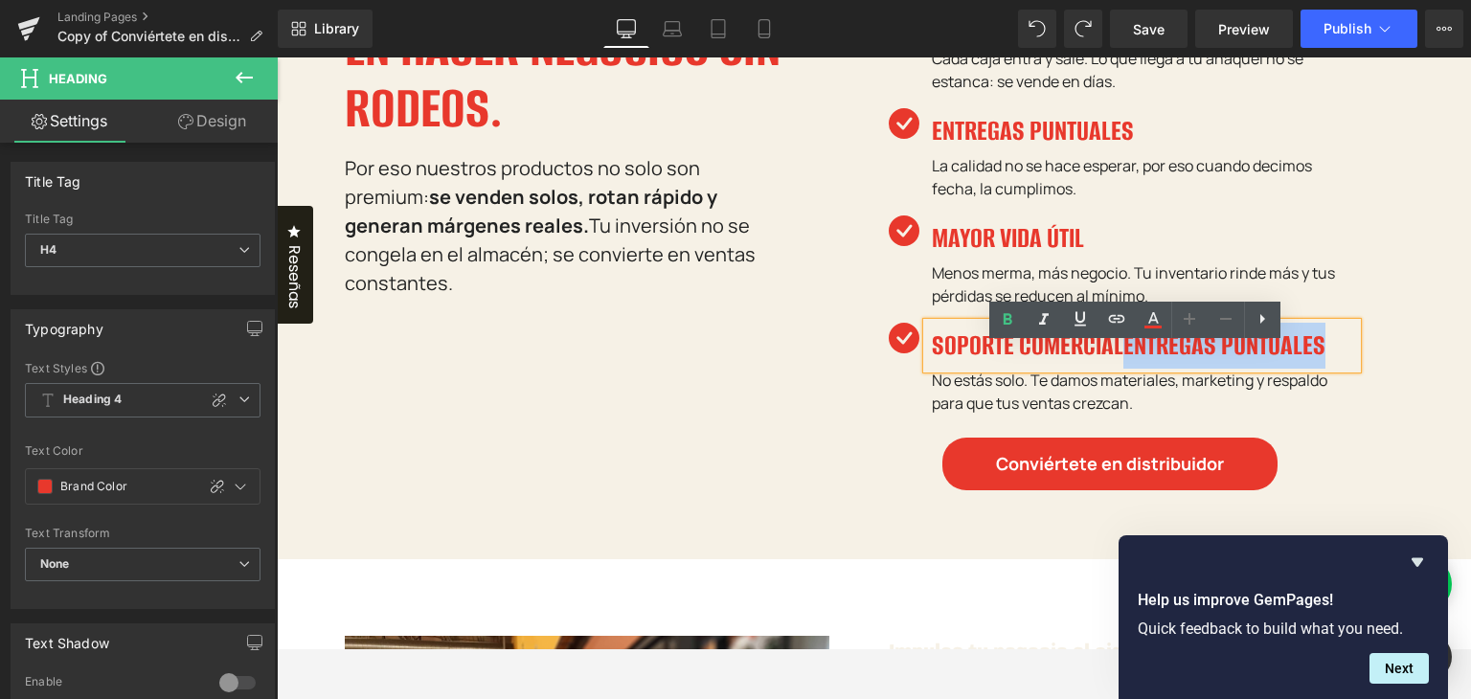
drag, startPoint x: 1112, startPoint y: 361, endPoint x: 1407, endPoint y: 354, distance: 295.0
click at [1407, 354] on div "Icon 40% DE MARGEN FIJO: Heading Tus ganancias no dependen de promociones o des…" at bounding box center [1146, 192] width 544 height 596
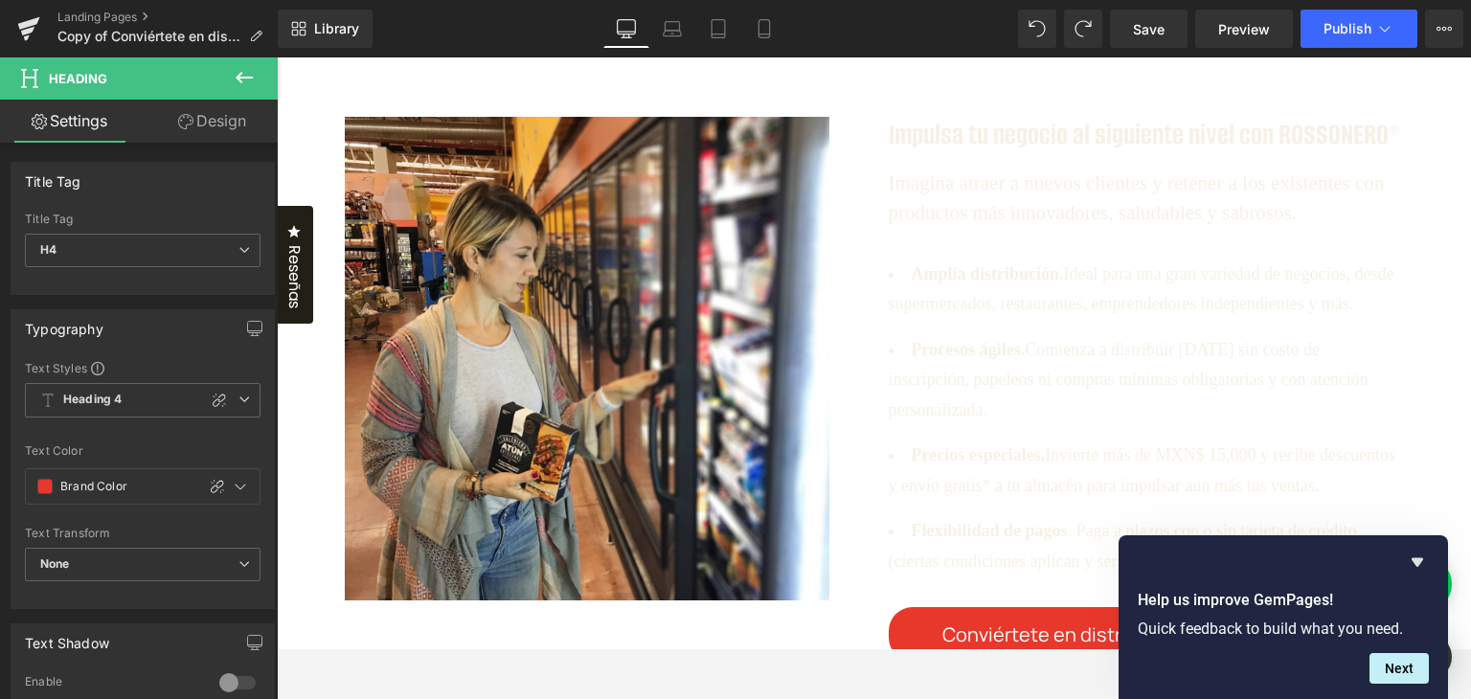
scroll to position [1436, 0]
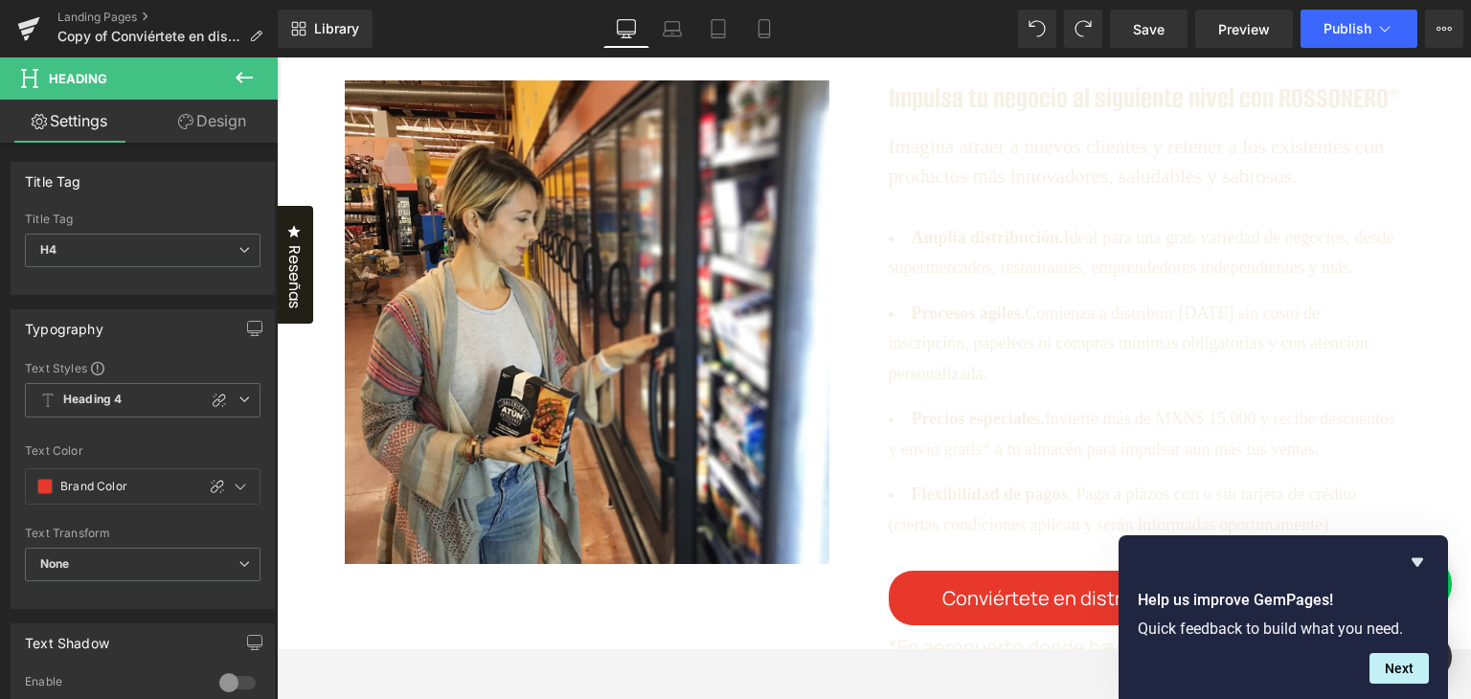
click at [1020, 117] on h3 "Impulsa tu negocio al siguiente nivel con ROSSONERO®" at bounding box center [1145, 98] width 515 height 36
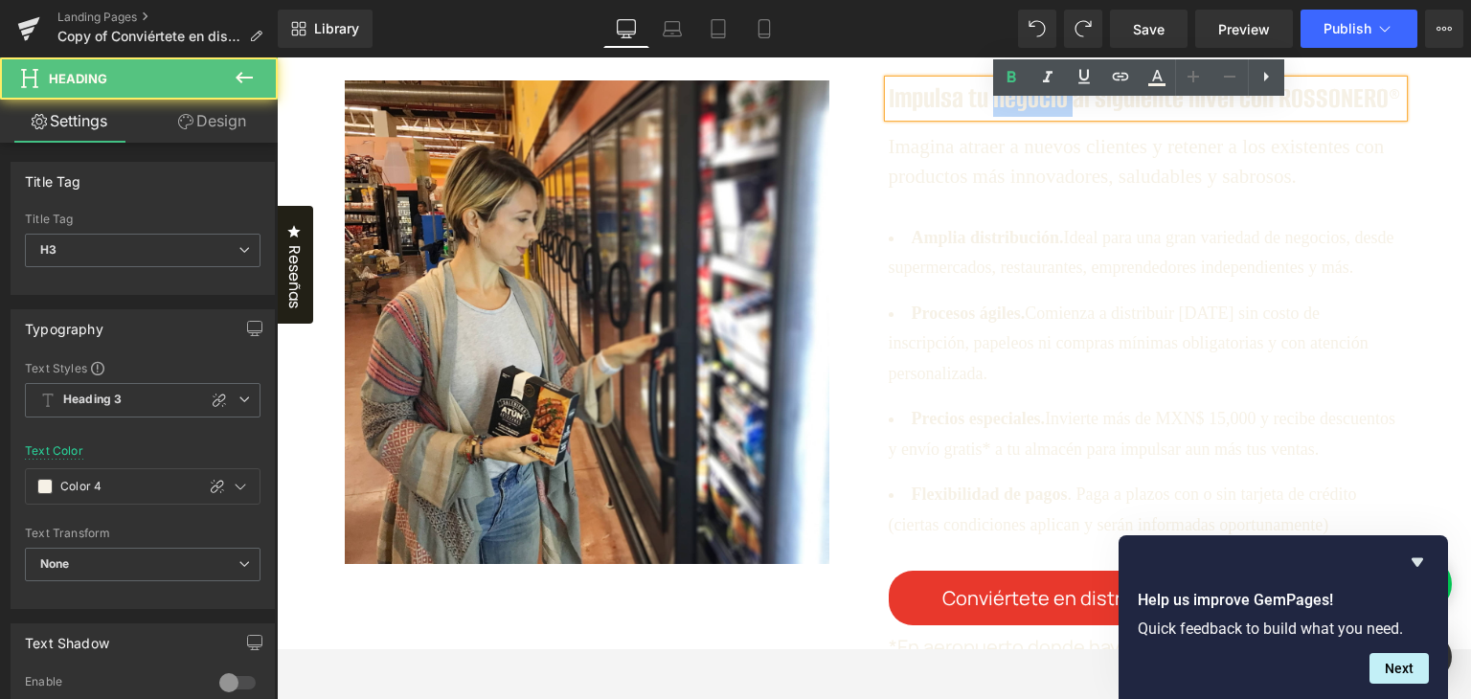
click at [1020, 117] on h3 "Impulsa tu negocio al siguiente nivel con ROSSONERO®" at bounding box center [1145, 98] width 515 height 36
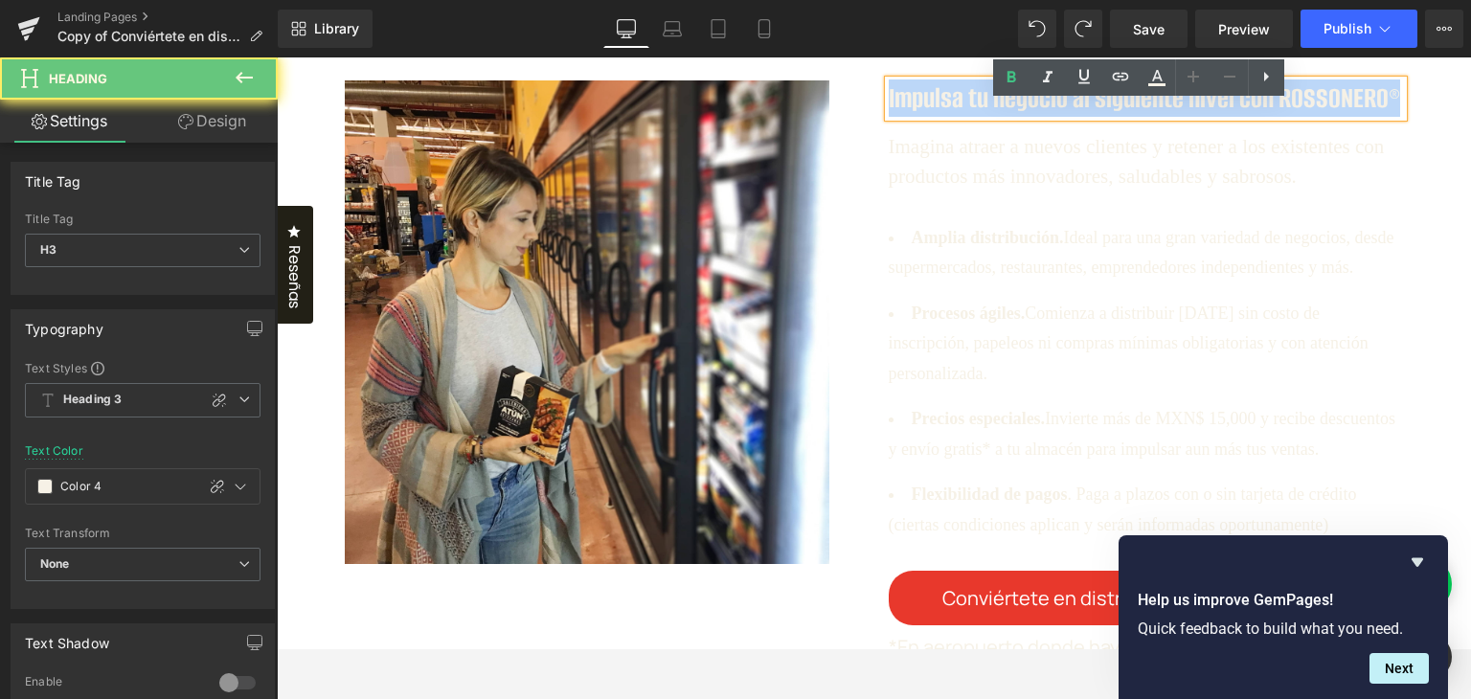
click at [1020, 117] on h3 "Impulsa tu negocio al siguiente nivel con ROSSONERO®" at bounding box center [1145, 98] width 515 height 36
paste div
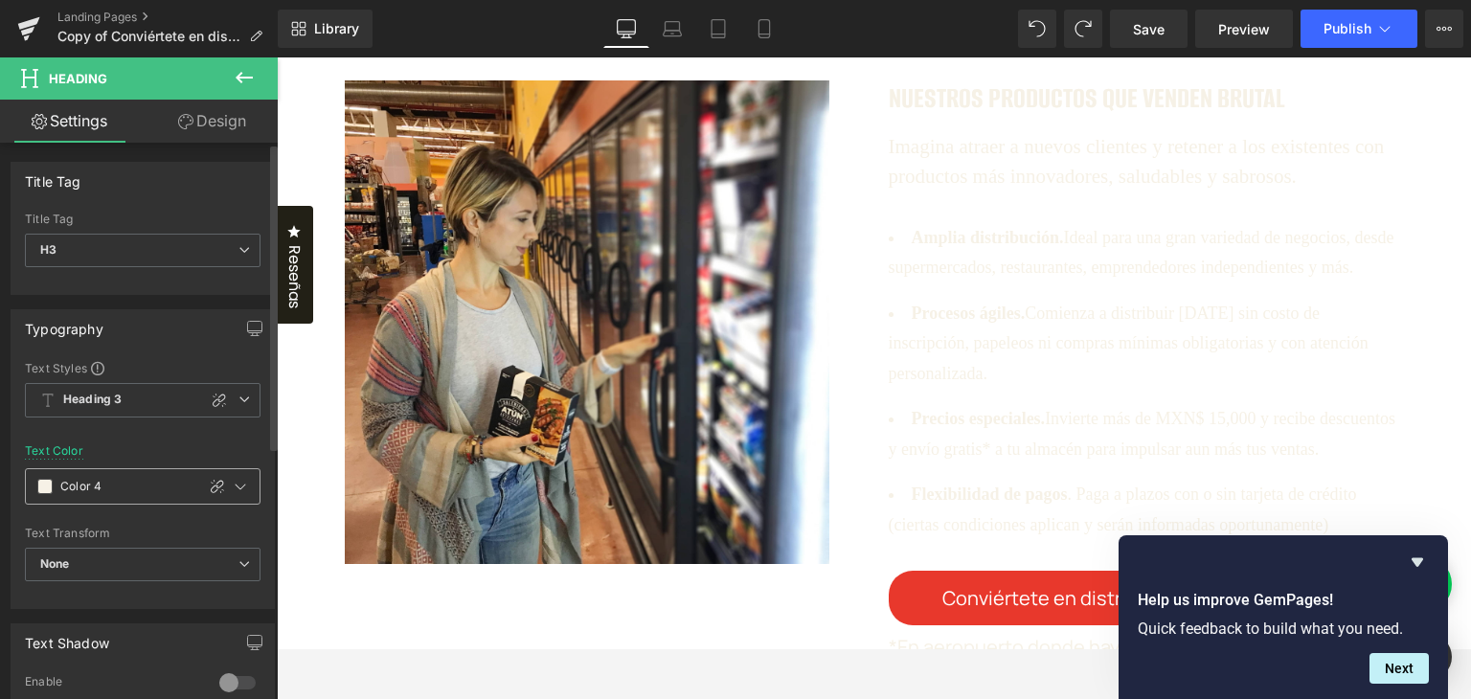
click at [50, 476] on div "Color 4" at bounding box center [110, 486] width 169 height 34
click at [42, 491] on span at bounding box center [44, 486] width 15 height 15
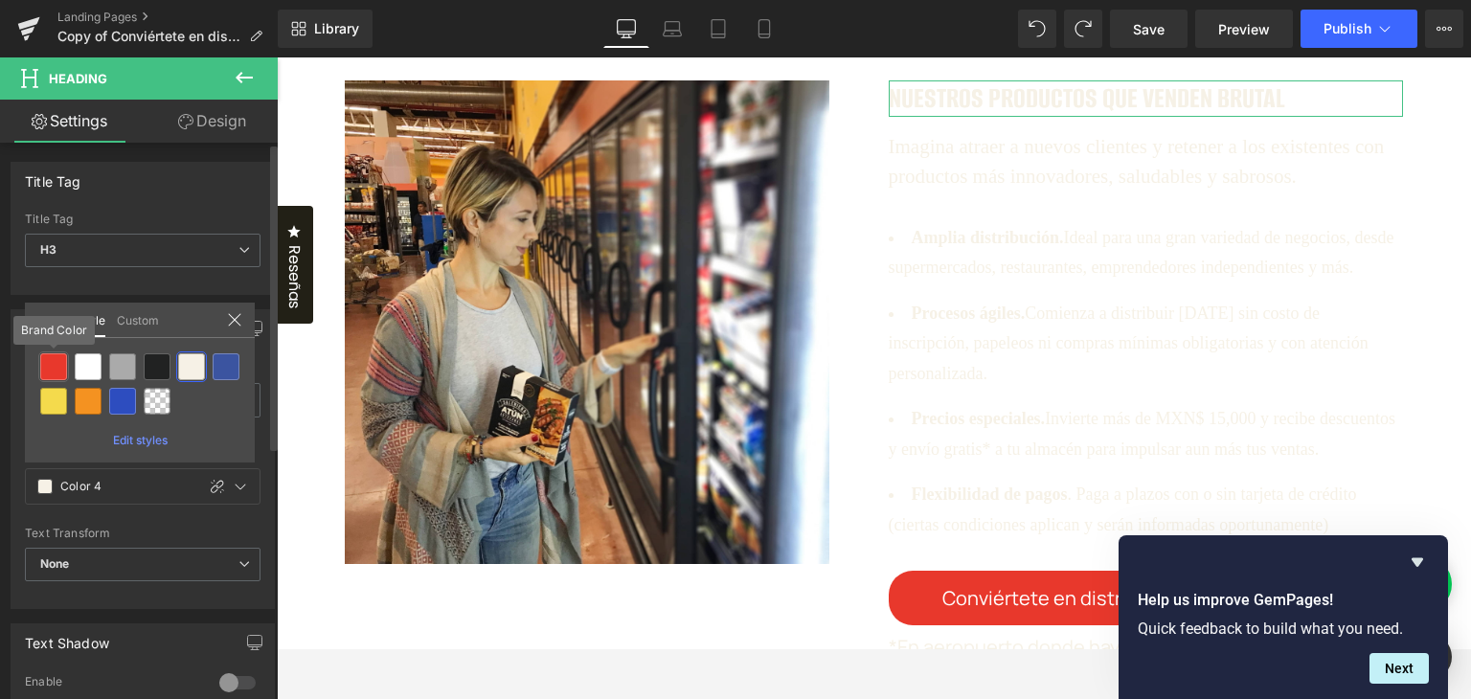
click at [57, 361] on div at bounding box center [53, 366] width 27 height 27
type input "Brand Color"
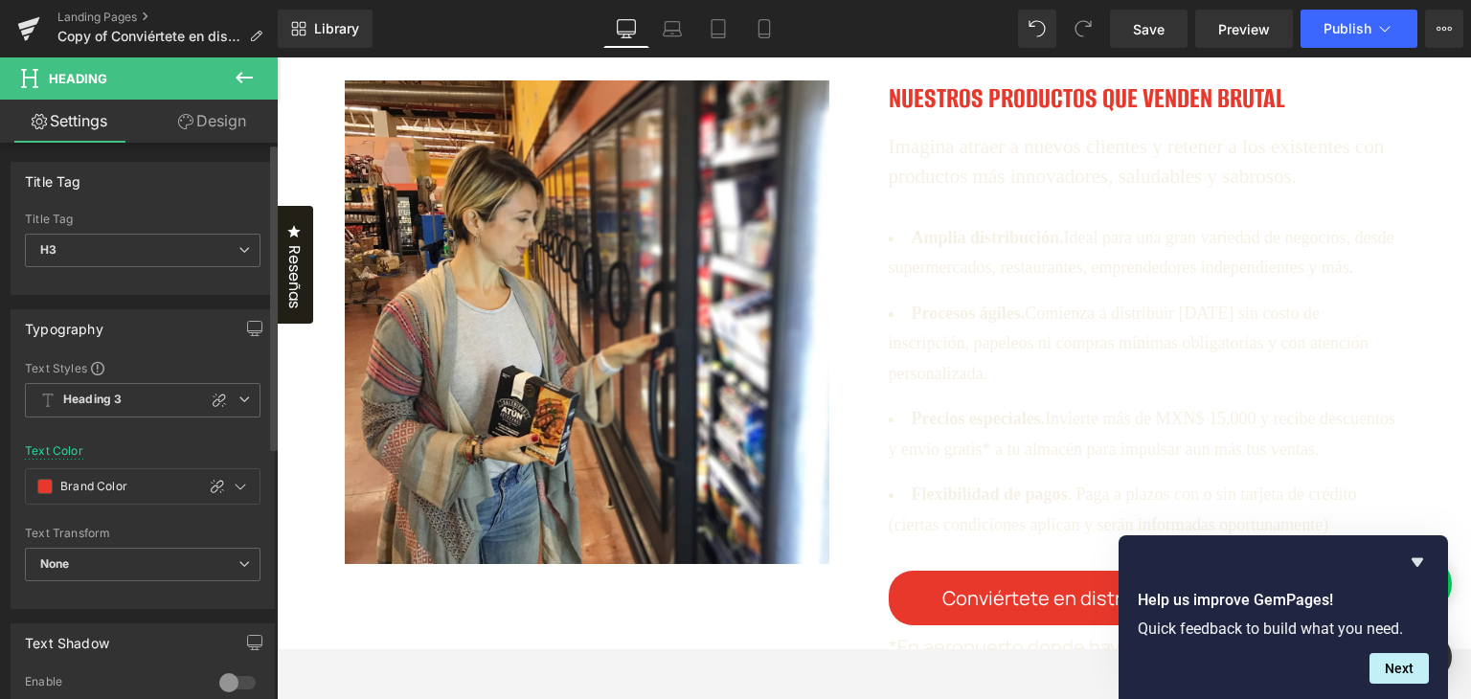
click at [971, 189] on span "Imagina atraer a nuevos clientes y retener a los existentes con productos más i…" at bounding box center [1136, 162] width 496 height 54
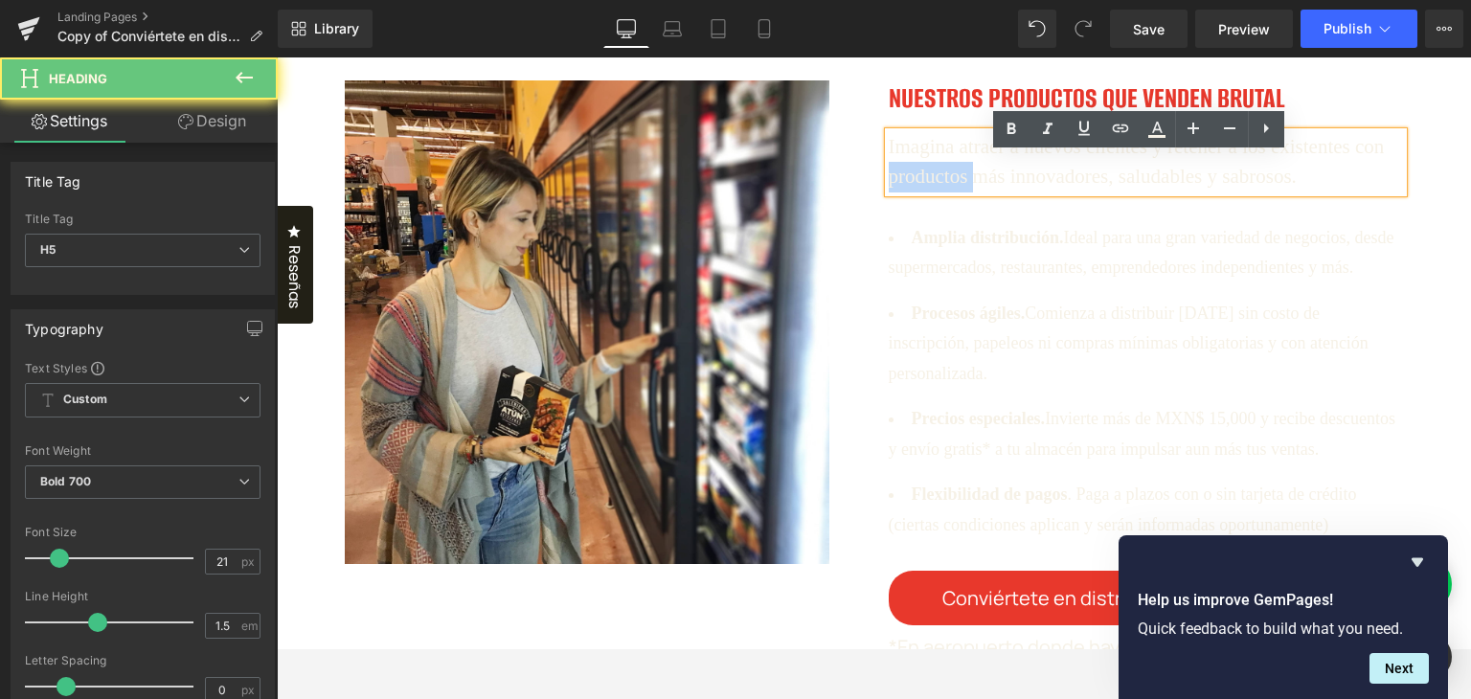
click at [971, 189] on span "Imagina atraer a nuevos clientes y retener a los existentes con productos más i…" at bounding box center [1136, 162] width 496 height 54
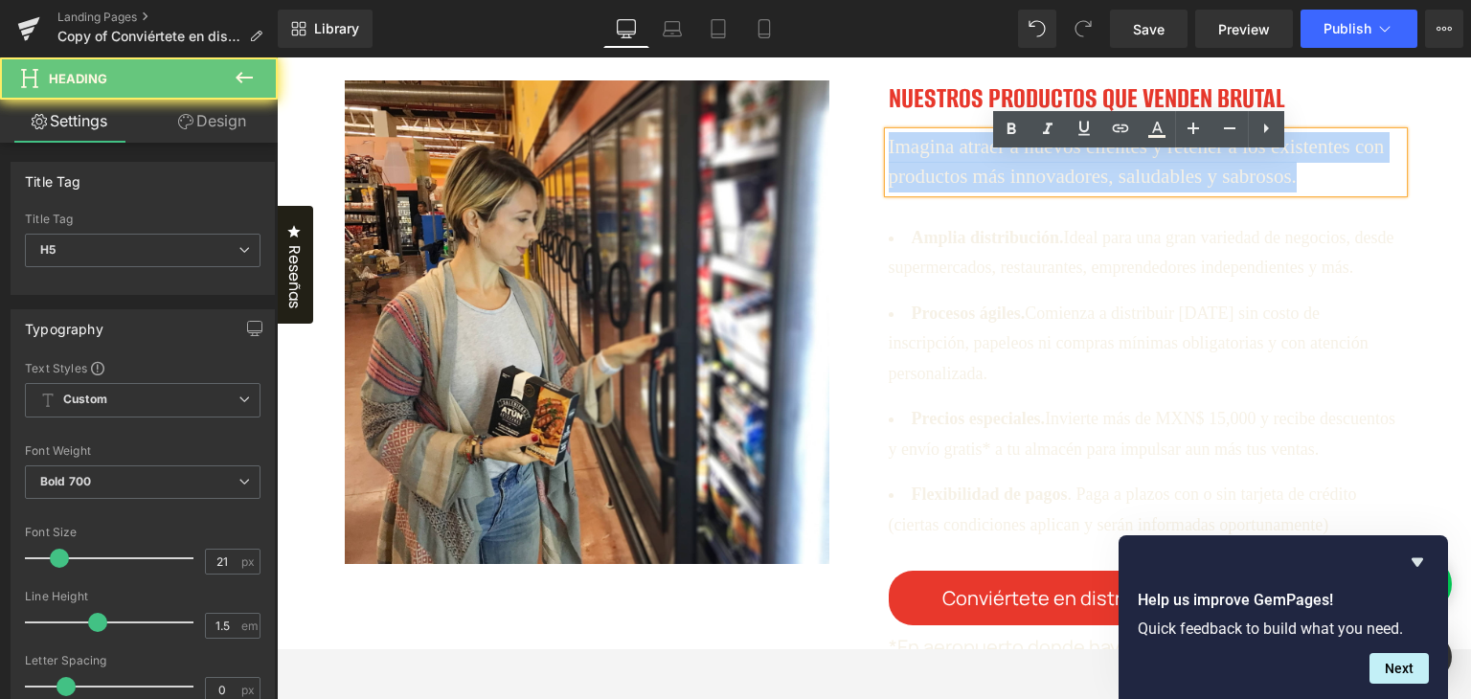
click at [971, 189] on span "Imagina atraer a nuevos clientes y retener a los existentes con productos más i…" at bounding box center [1136, 162] width 496 height 54
paste div
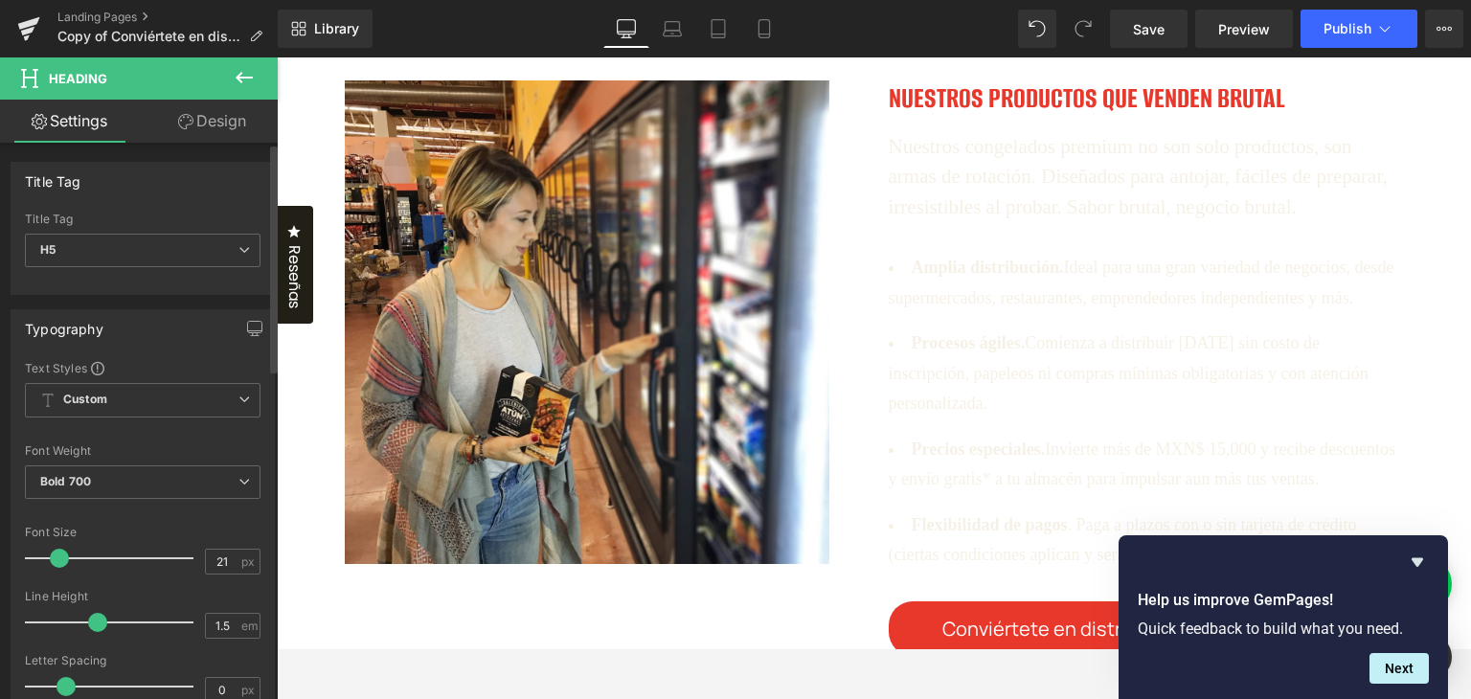
click at [187, 357] on div "Typography Text Styles Custom Heading 1 Heading 2 Heading 3 Heading 4 Heading 5…" at bounding box center [143, 631] width 264 height 644
click at [197, 389] on span "Custom" at bounding box center [143, 400] width 236 height 34
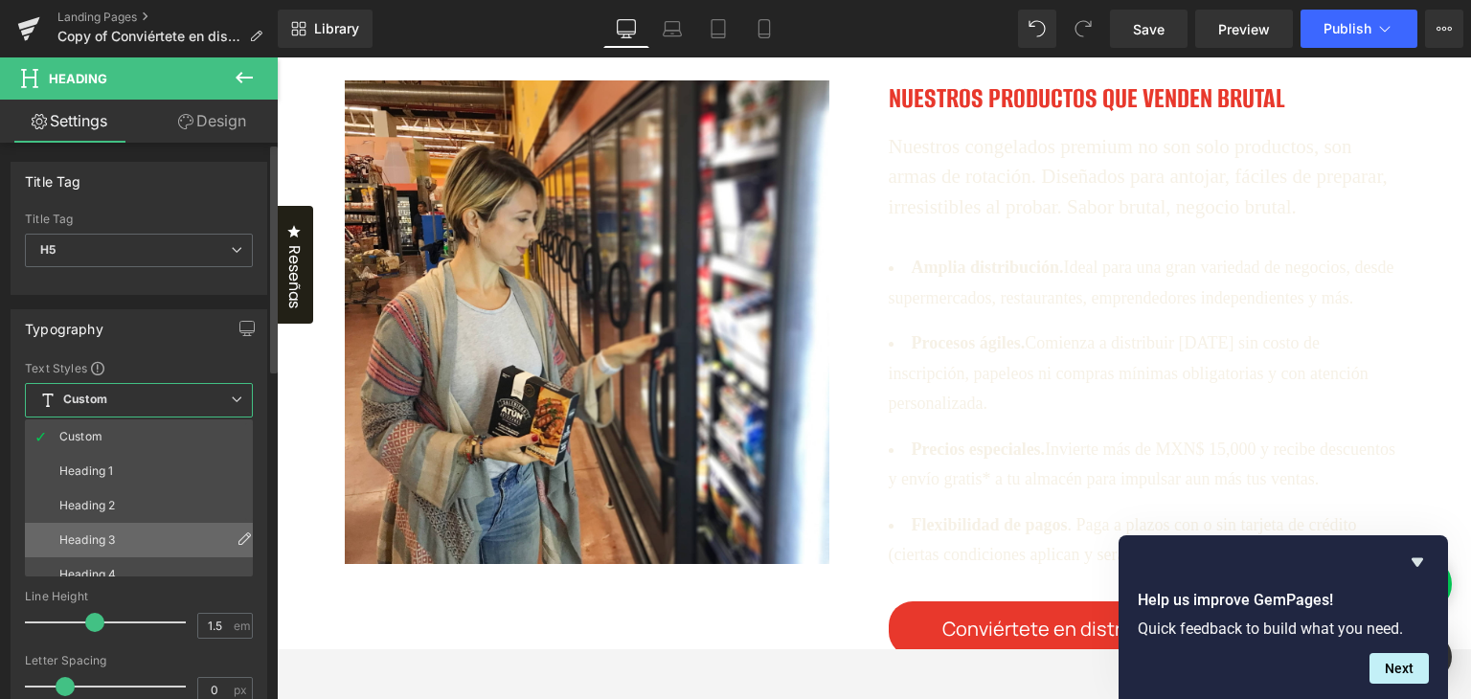
click at [156, 542] on li "Heading 3" at bounding box center [143, 540] width 236 height 34
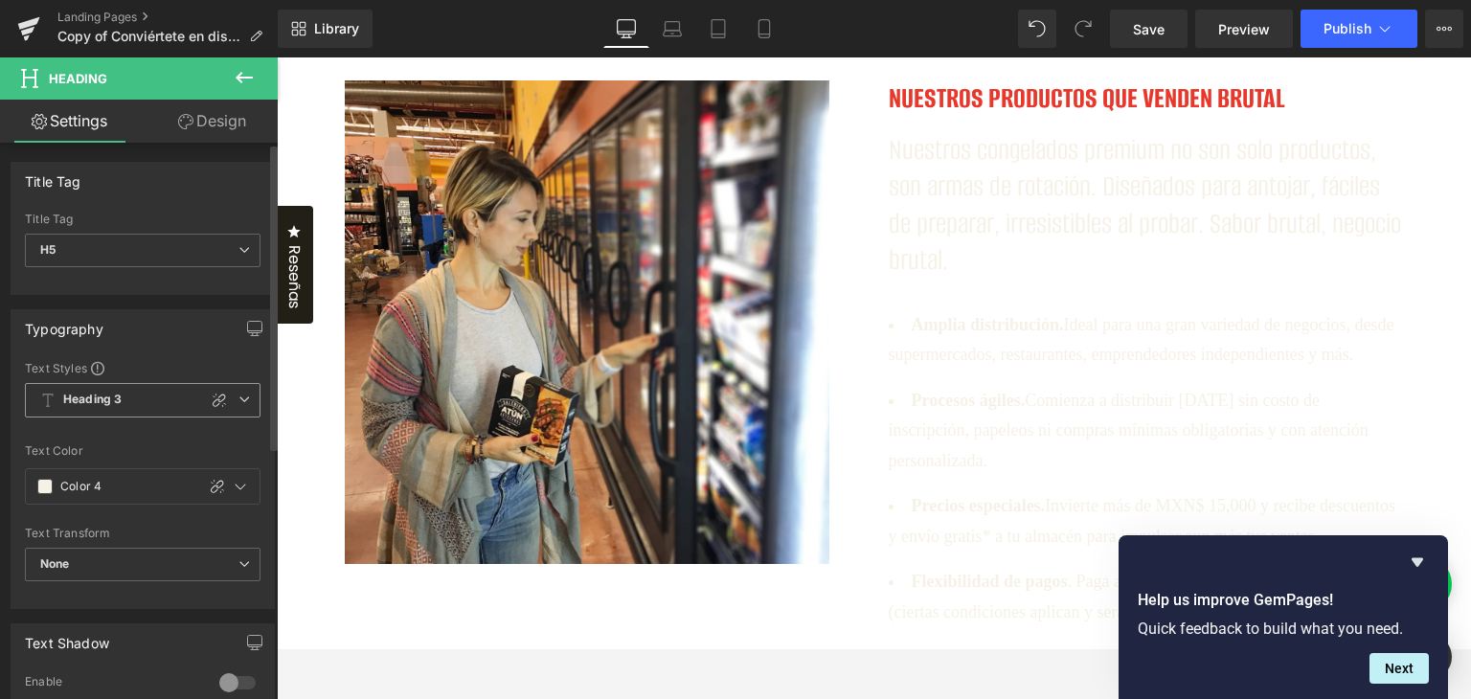
click at [135, 392] on span "Heading 3" at bounding box center [143, 400] width 236 height 34
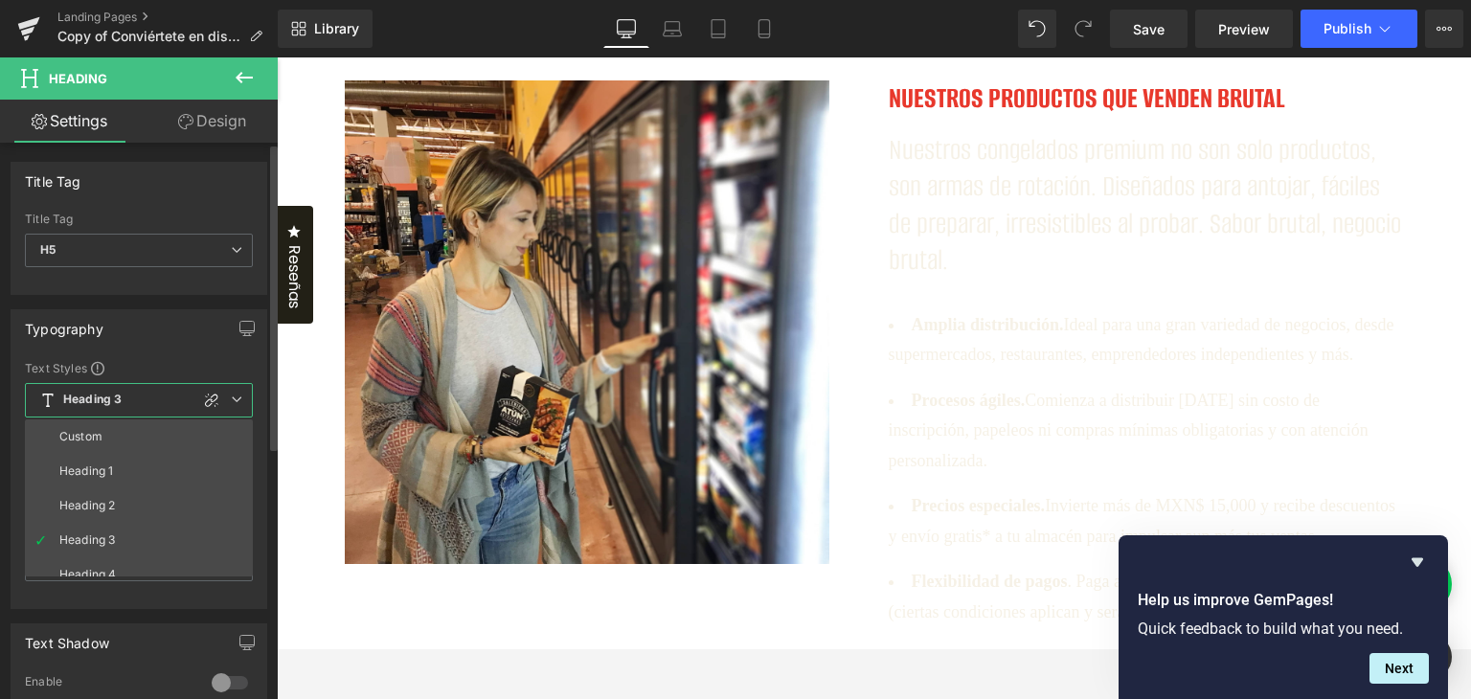
click at [140, 388] on span "Heading 3" at bounding box center [139, 400] width 228 height 34
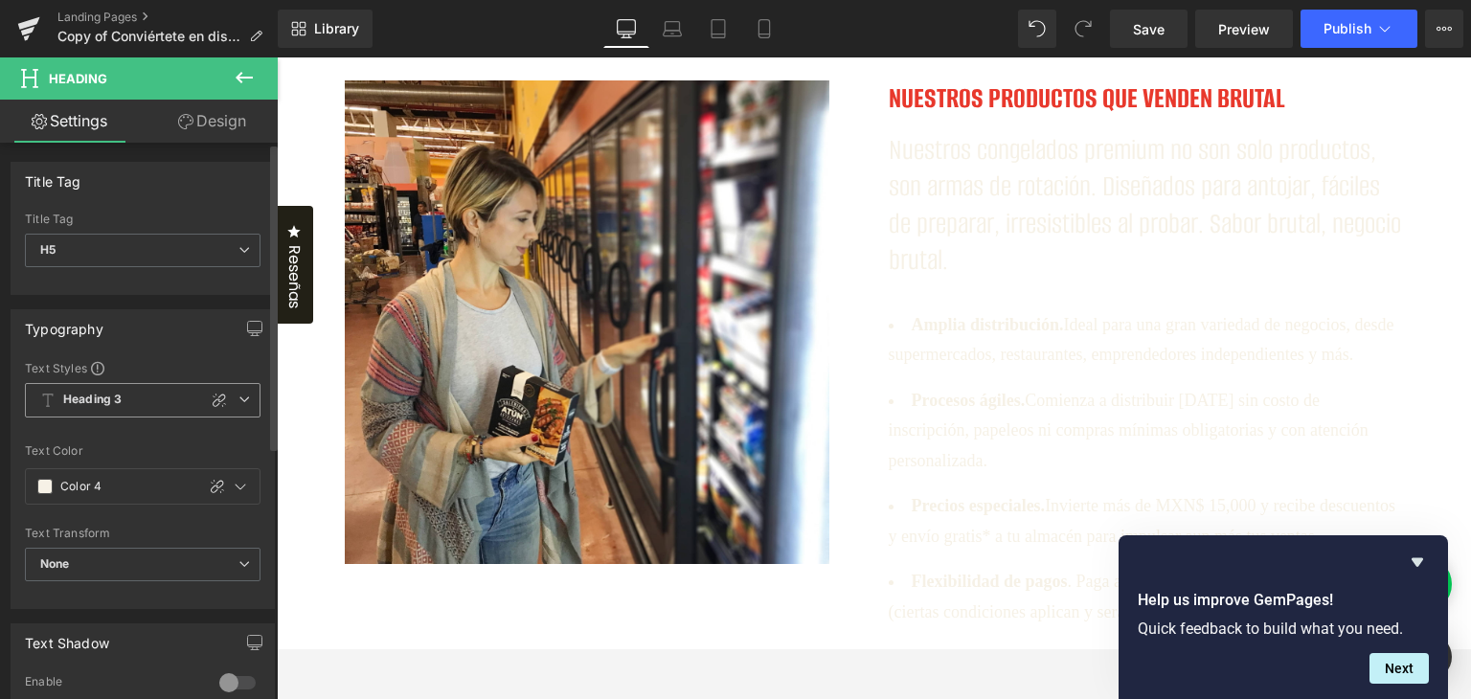
click at [146, 399] on span "Heading 3" at bounding box center [143, 400] width 236 height 34
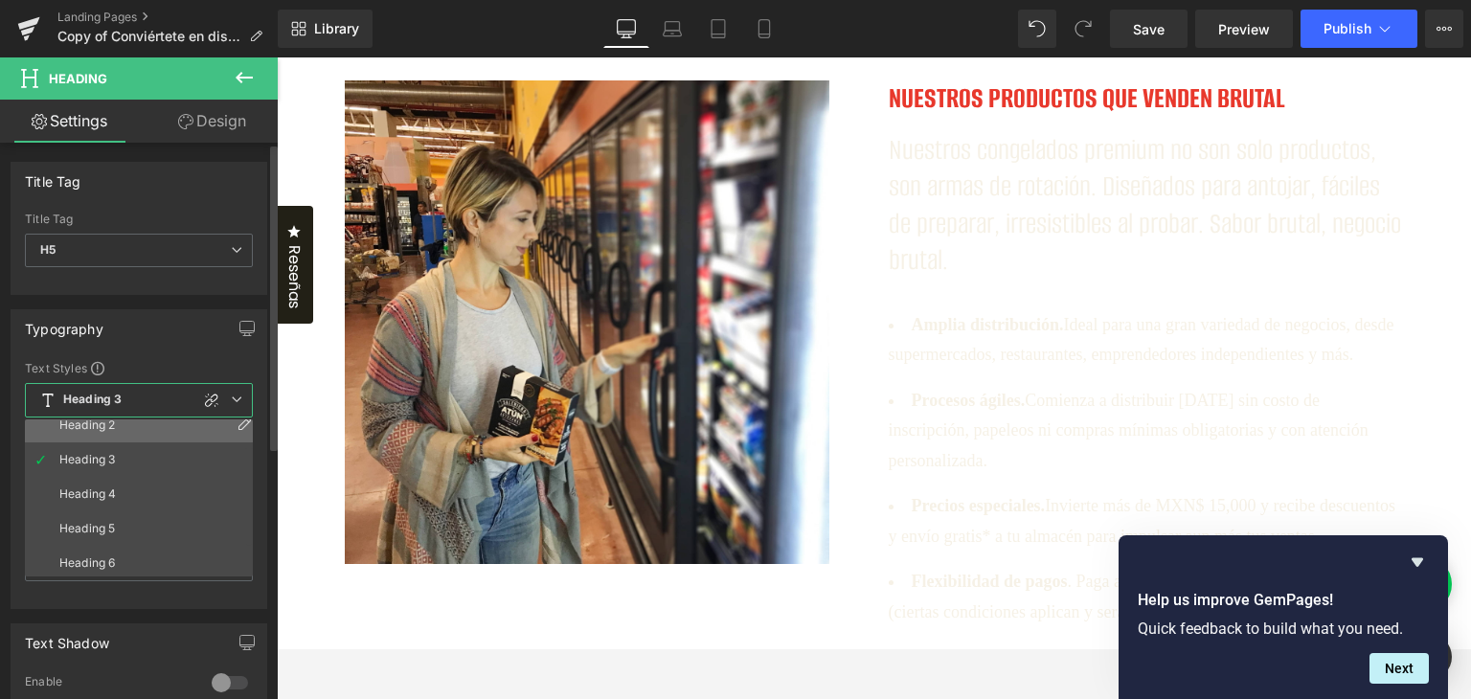
scroll to position [84, 0]
click at [123, 317] on div "Typography" at bounding box center [138, 328] width 255 height 36
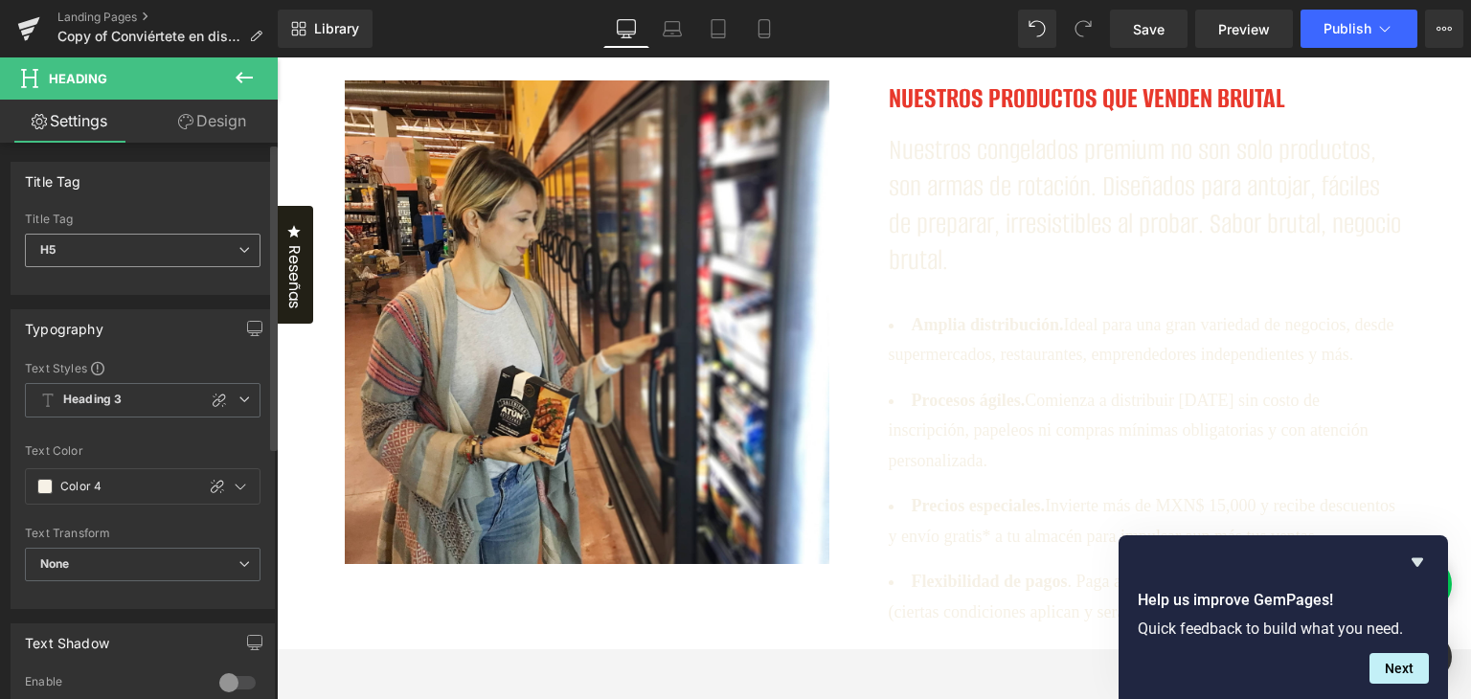
click at [126, 248] on span "H5" at bounding box center [143, 251] width 236 height 34
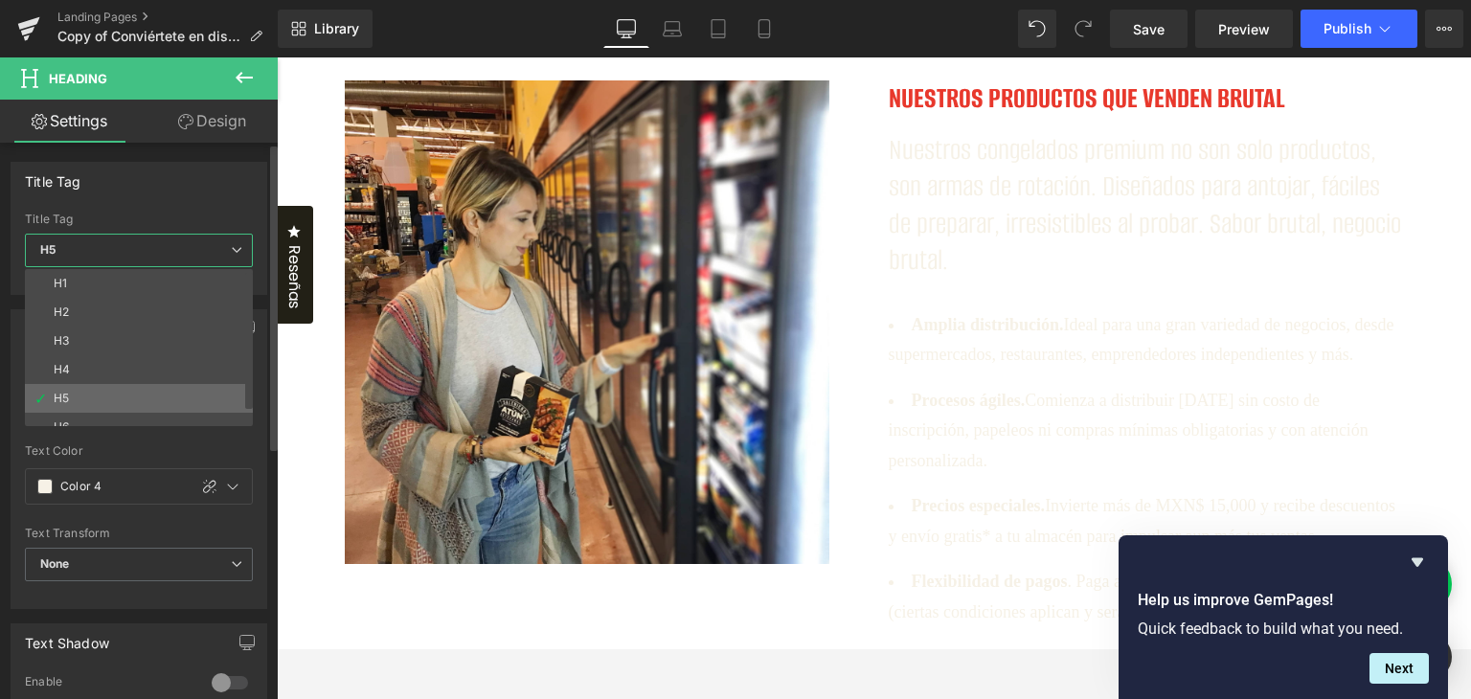
scroll to position [15, 0]
click at [138, 185] on div "Title Tag" at bounding box center [138, 181] width 255 height 36
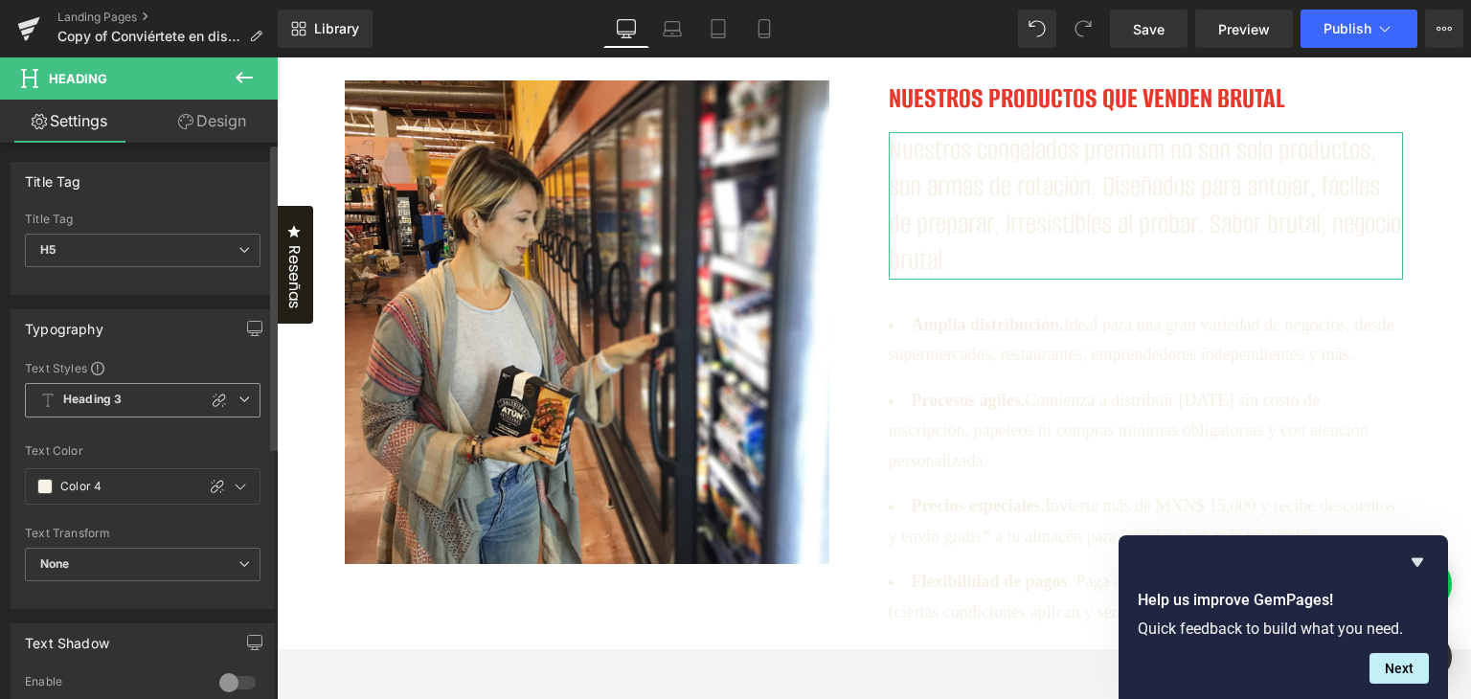
click at [153, 402] on span "Heading 3" at bounding box center [143, 400] width 236 height 34
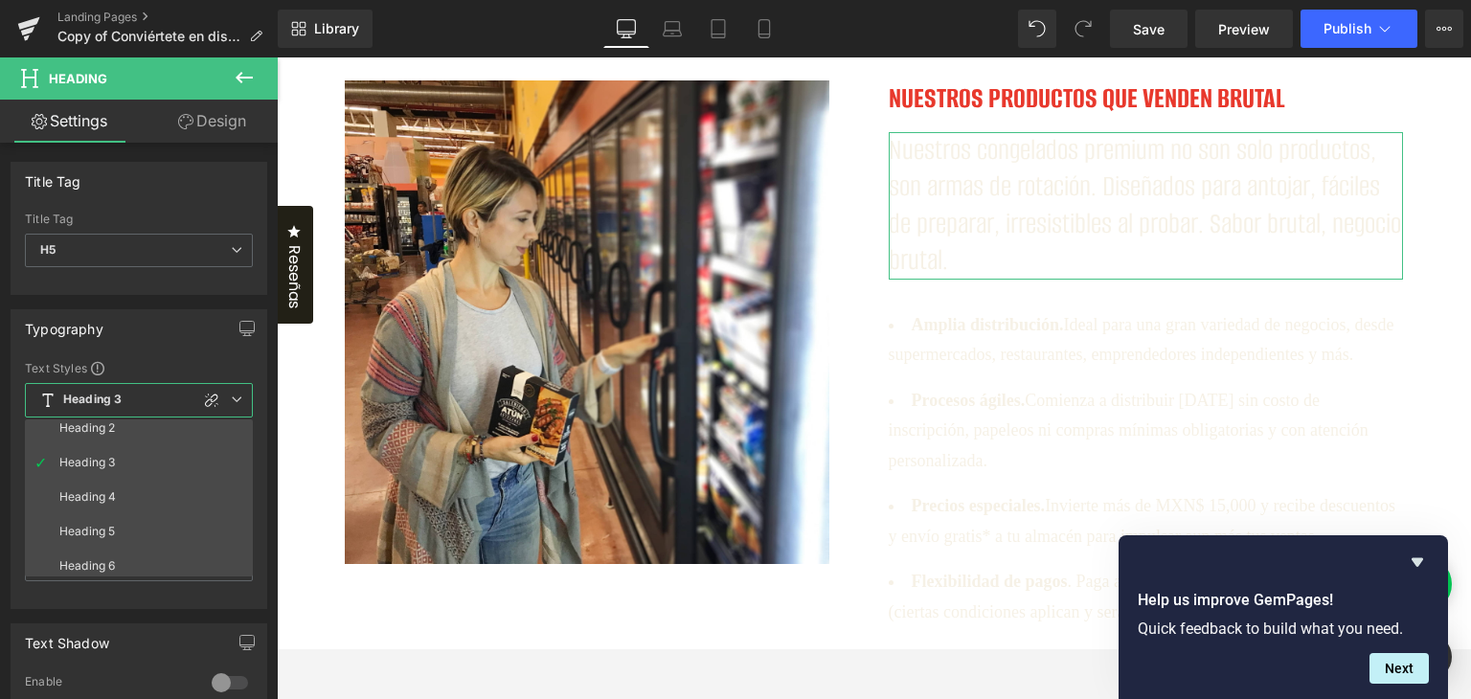
scroll to position [84, 0]
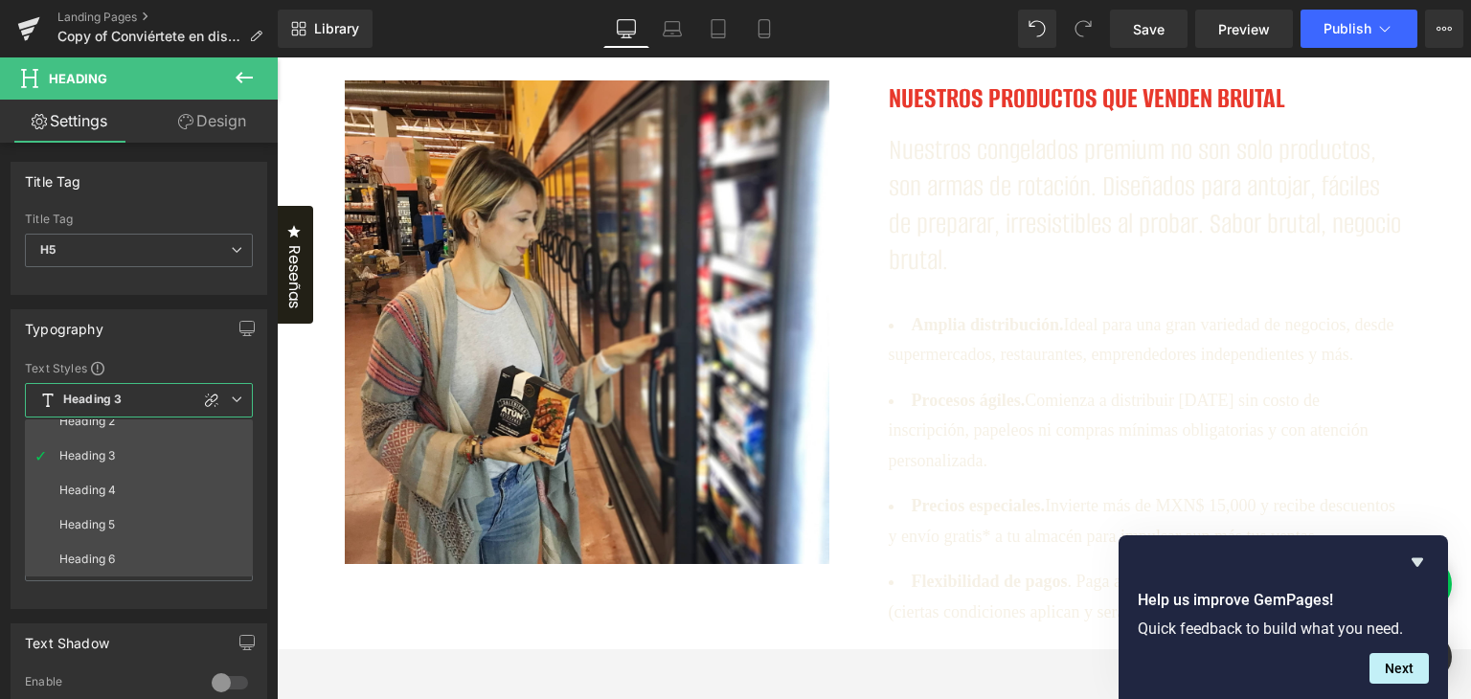
click at [242, 83] on icon at bounding box center [244, 77] width 23 height 23
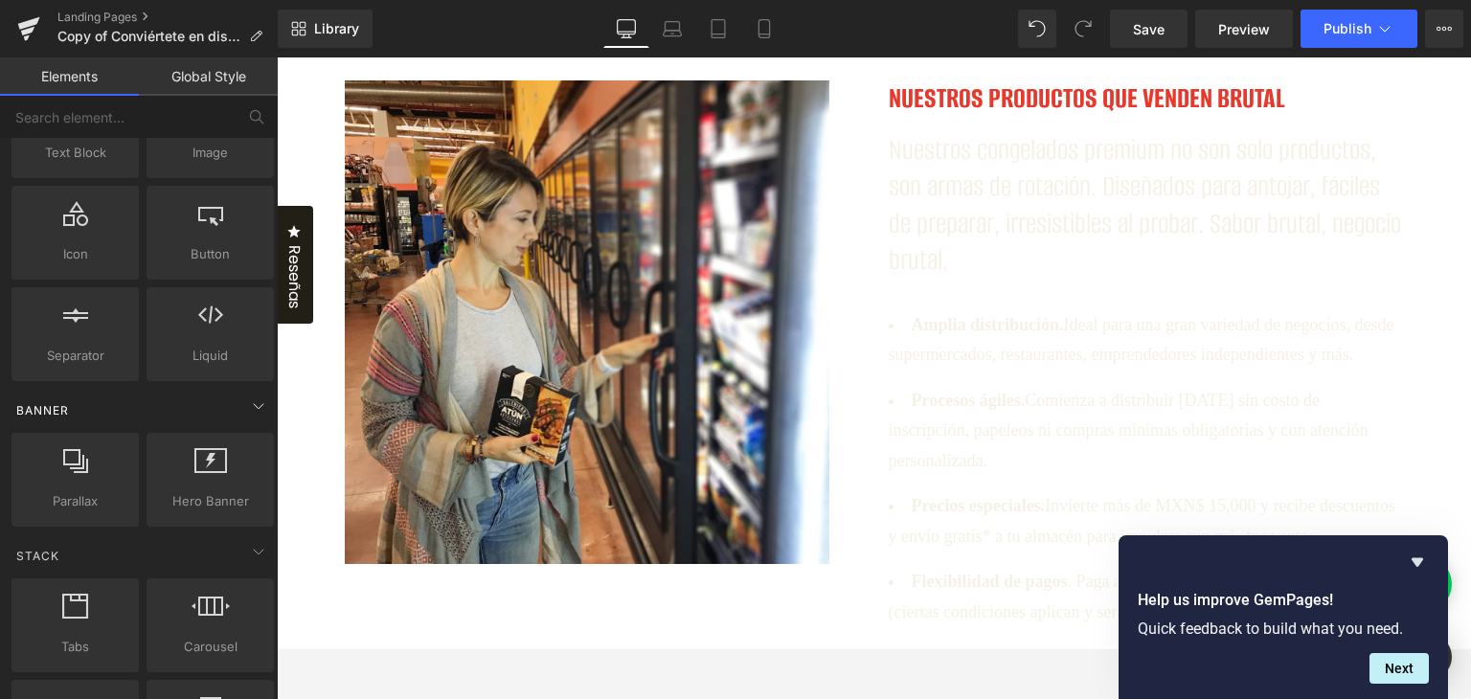
scroll to position [0, 0]
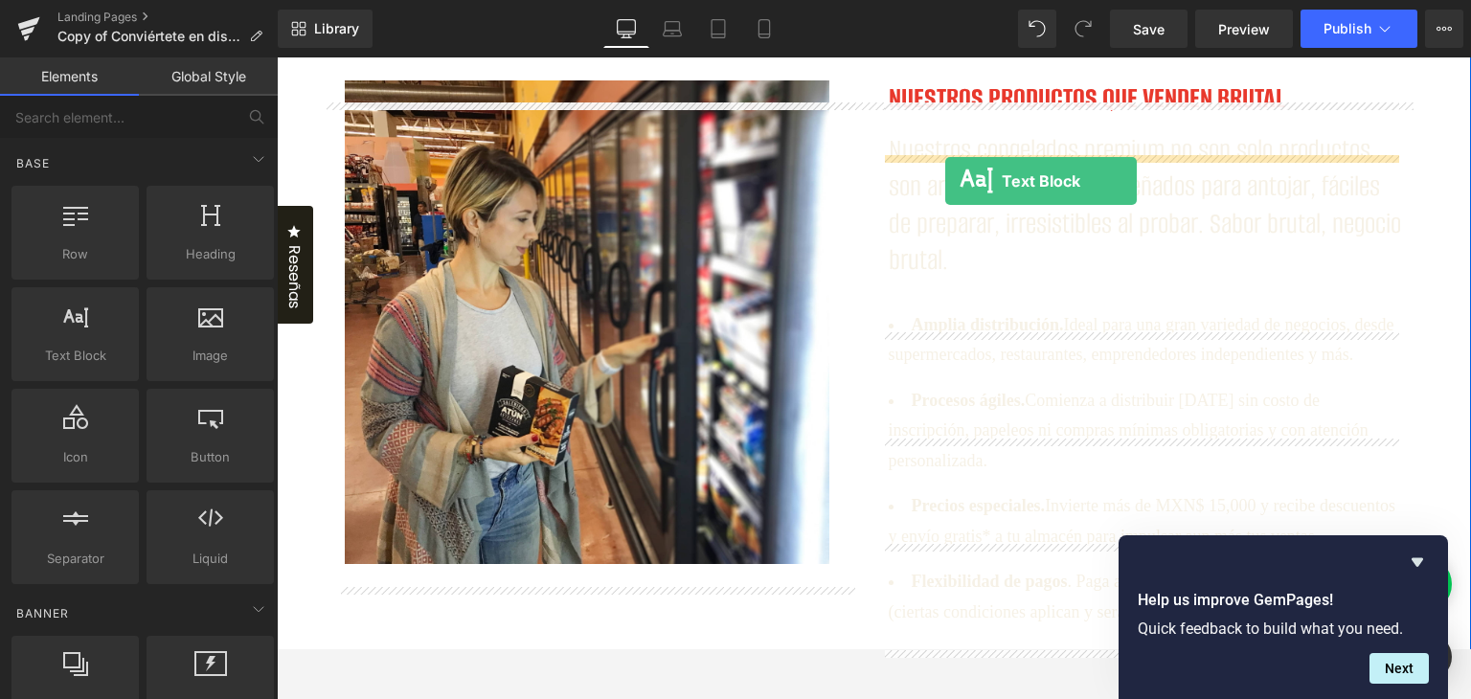
drag, startPoint x: 343, startPoint y: 399, endPoint x: 945, endPoint y: 181, distance: 640.5
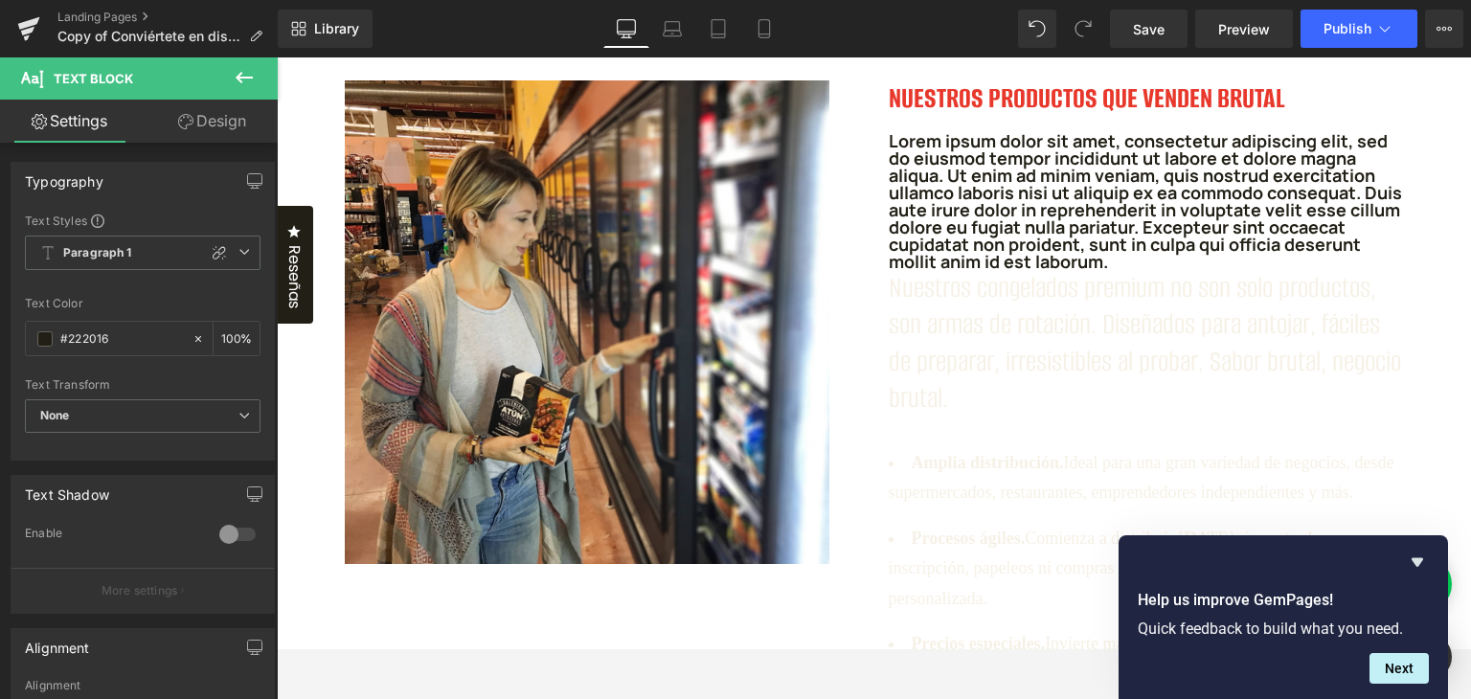
click at [963, 244] on p "Lorem ipsum dolor sit amet, consectetur adipiscing elit, sed do eiusmod tempor …" at bounding box center [1145, 201] width 515 height 138
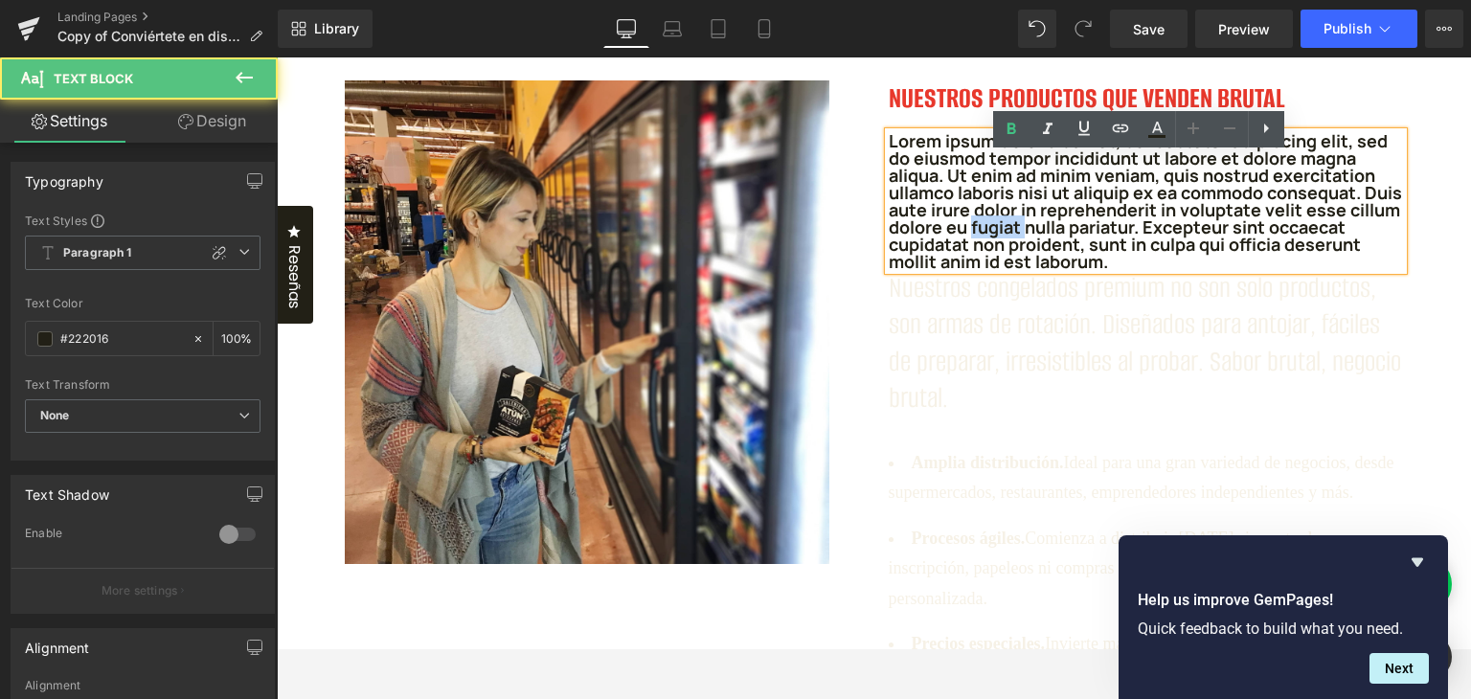
click at [963, 244] on p "Lorem ipsum dolor sit amet, consectetur adipiscing elit, sed do eiusmod tempor …" at bounding box center [1145, 201] width 515 height 138
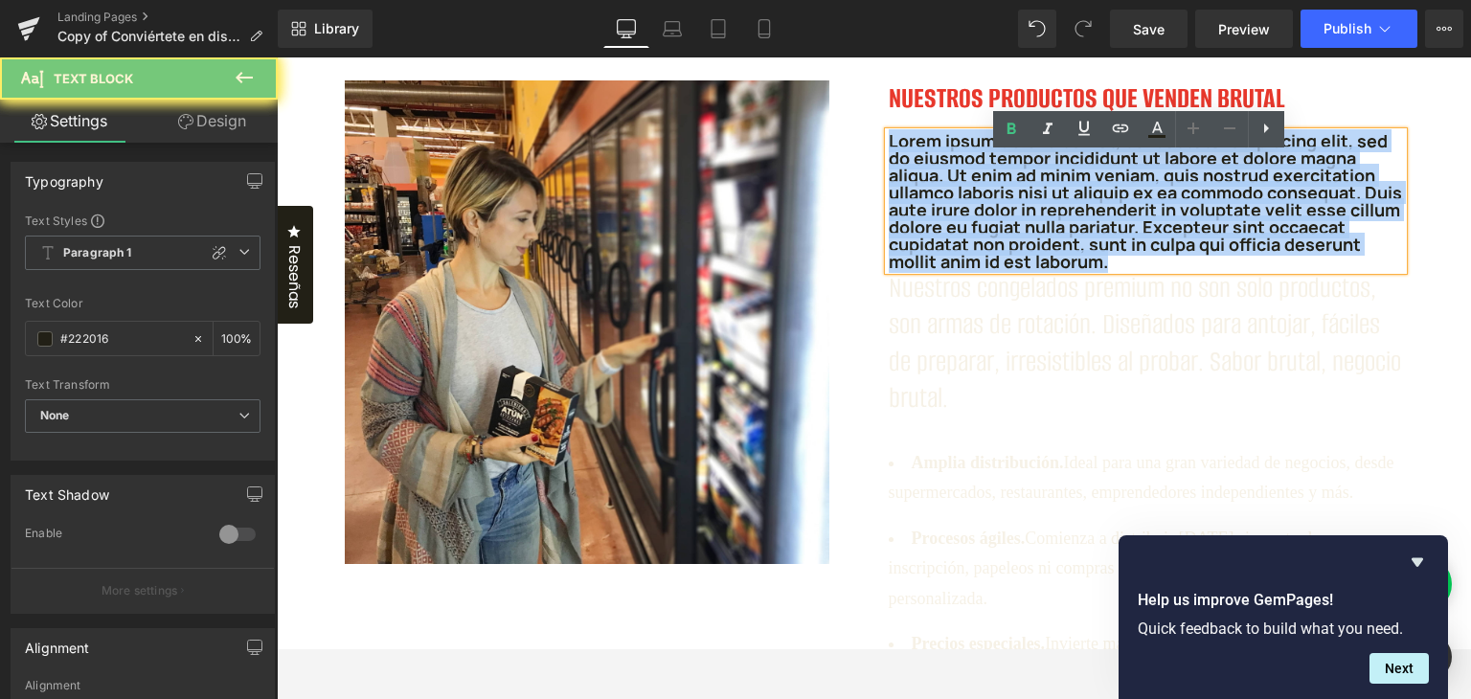
click at [963, 244] on p "Lorem ipsum dolor sit amet, consectetur adipiscing elit, sed do eiusmod tempor …" at bounding box center [1145, 201] width 515 height 138
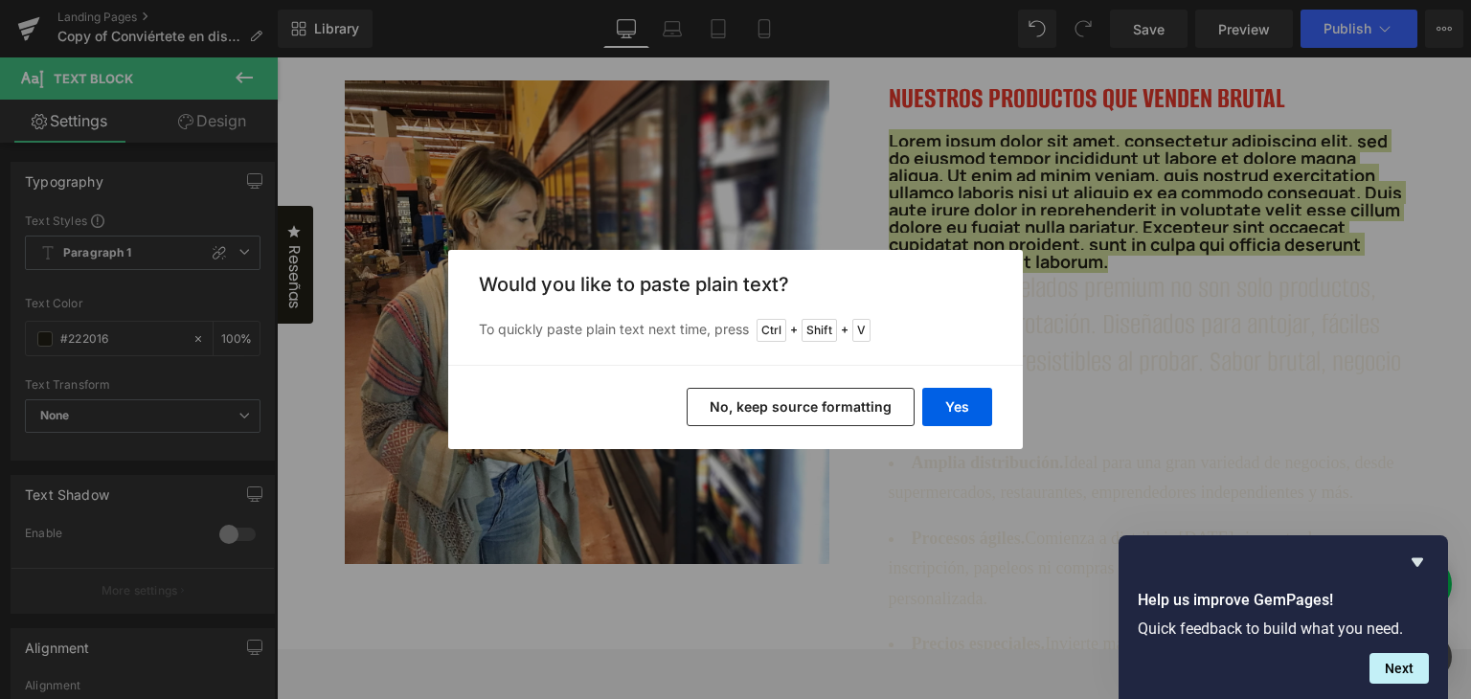
click at [951, 427] on div "Yes No, keep source formatting" at bounding box center [735, 407] width 574 height 84
click at [955, 416] on button "Yes" at bounding box center [957, 407] width 70 height 38
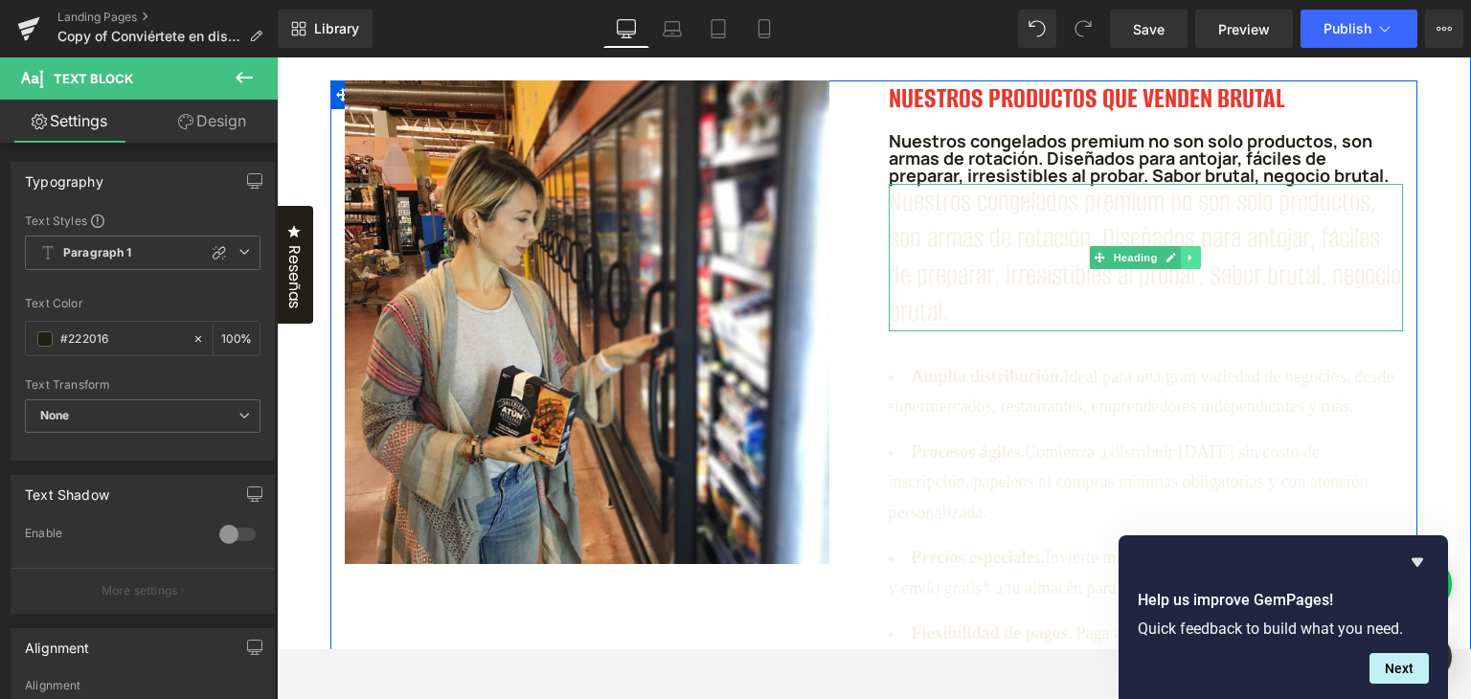
click at [1185, 263] on icon at bounding box center [1190, 257] width 11 height 11
click at [1196, 263] on icon at bounding box center [1201, 257] width 11 height 11
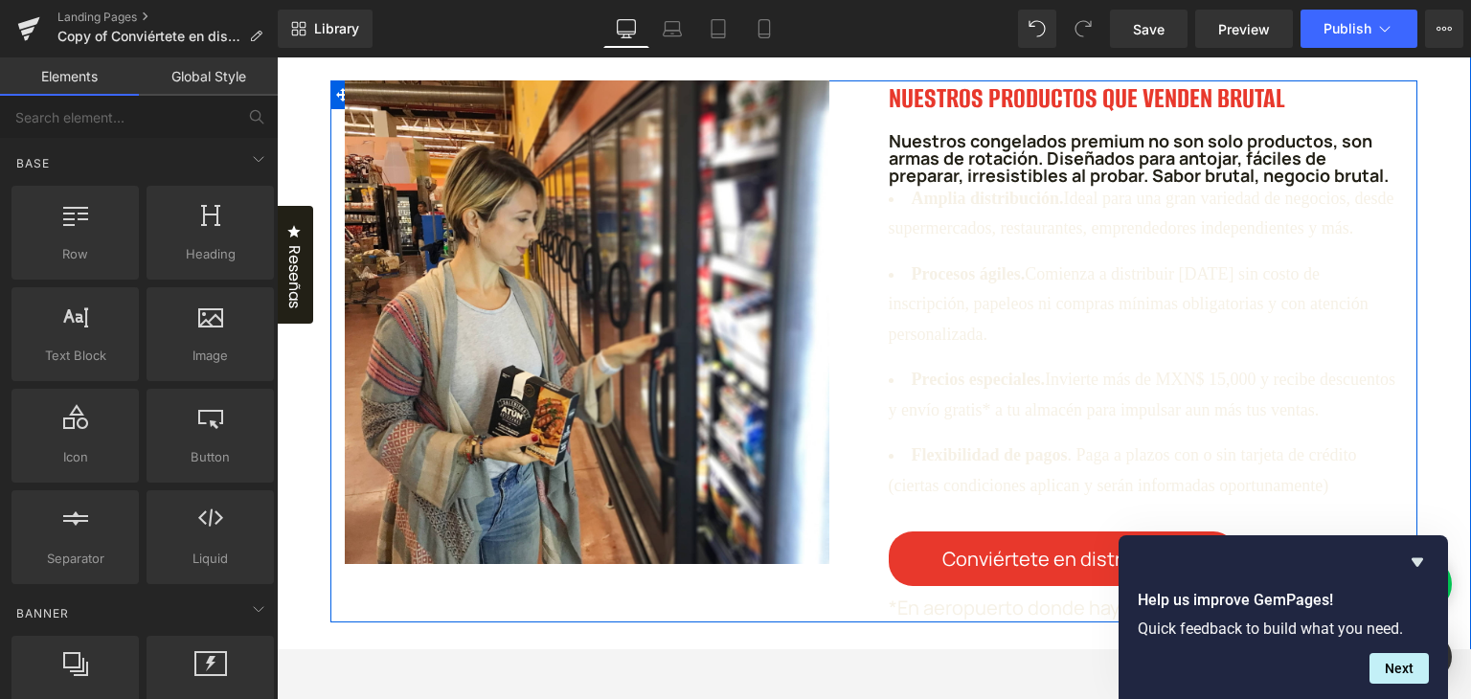
click at [1005, 166] on p "Nuestros congelados premium no son solo productos, son armas de rotación. Diseñ…" at bounding box center [1145, 158] width 515 height 52
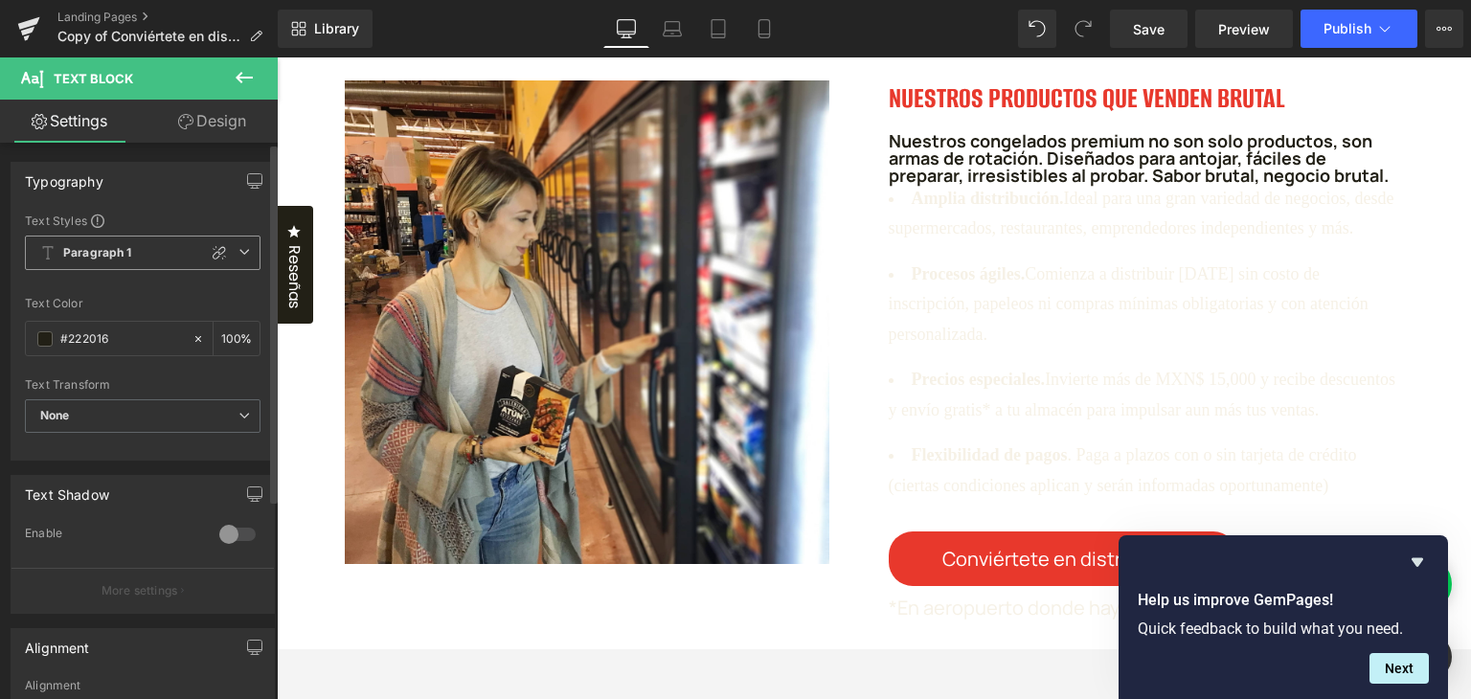
click at [238, 250] on icon at bounding box center [243, 251] width 11 height 11
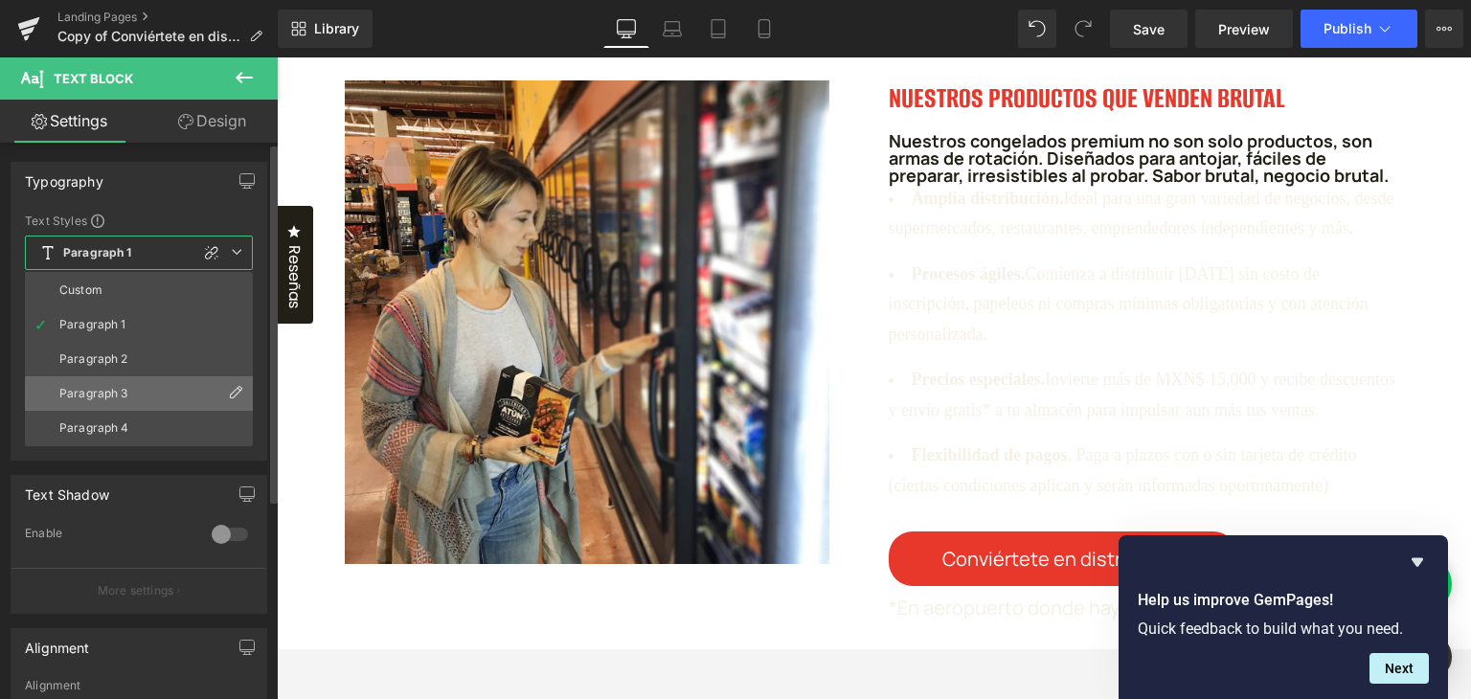
click at [155, 380] on li "Paragraph 3" at bounding box center [139, 393] width 228 height 34
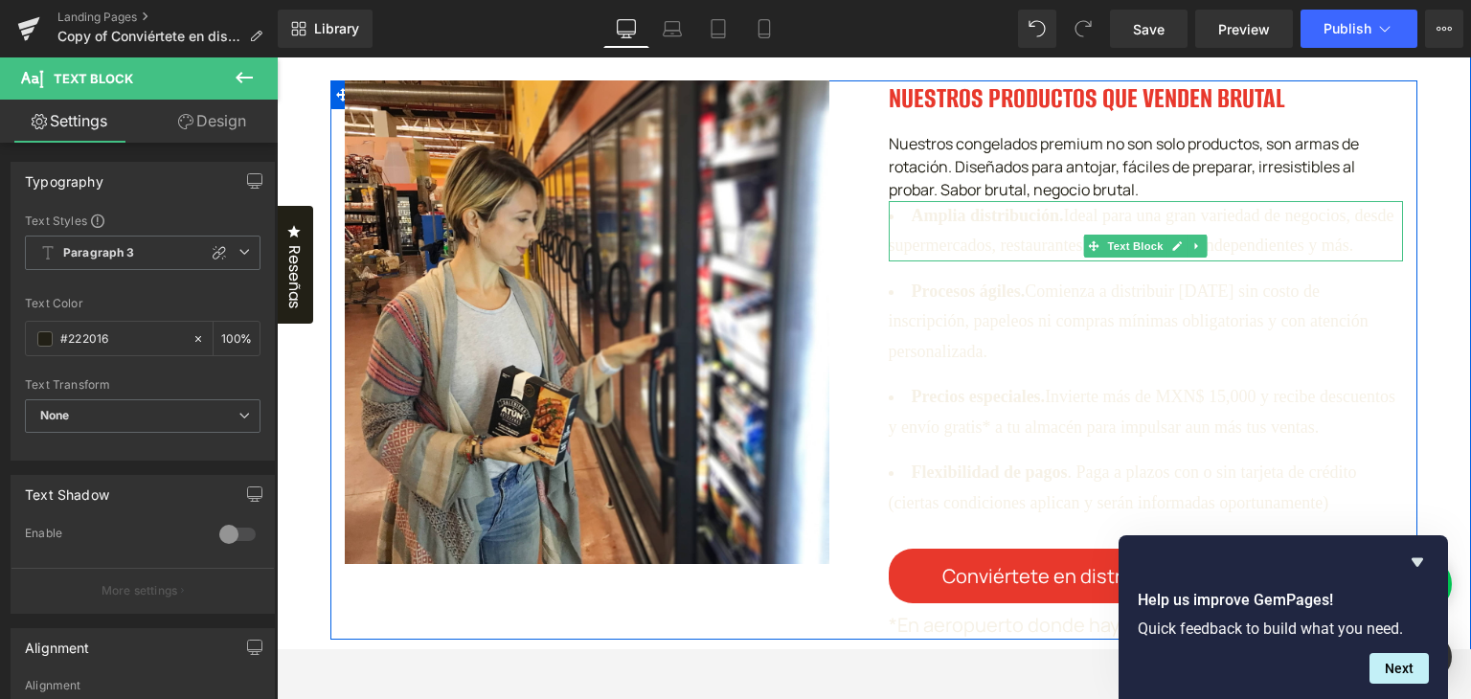
click at [996, 242] on li "Amplia distribución. Ideal para una gran variedad de negocios, desde supermerca…" at bounding box center [1145, 231] width 515 height 60
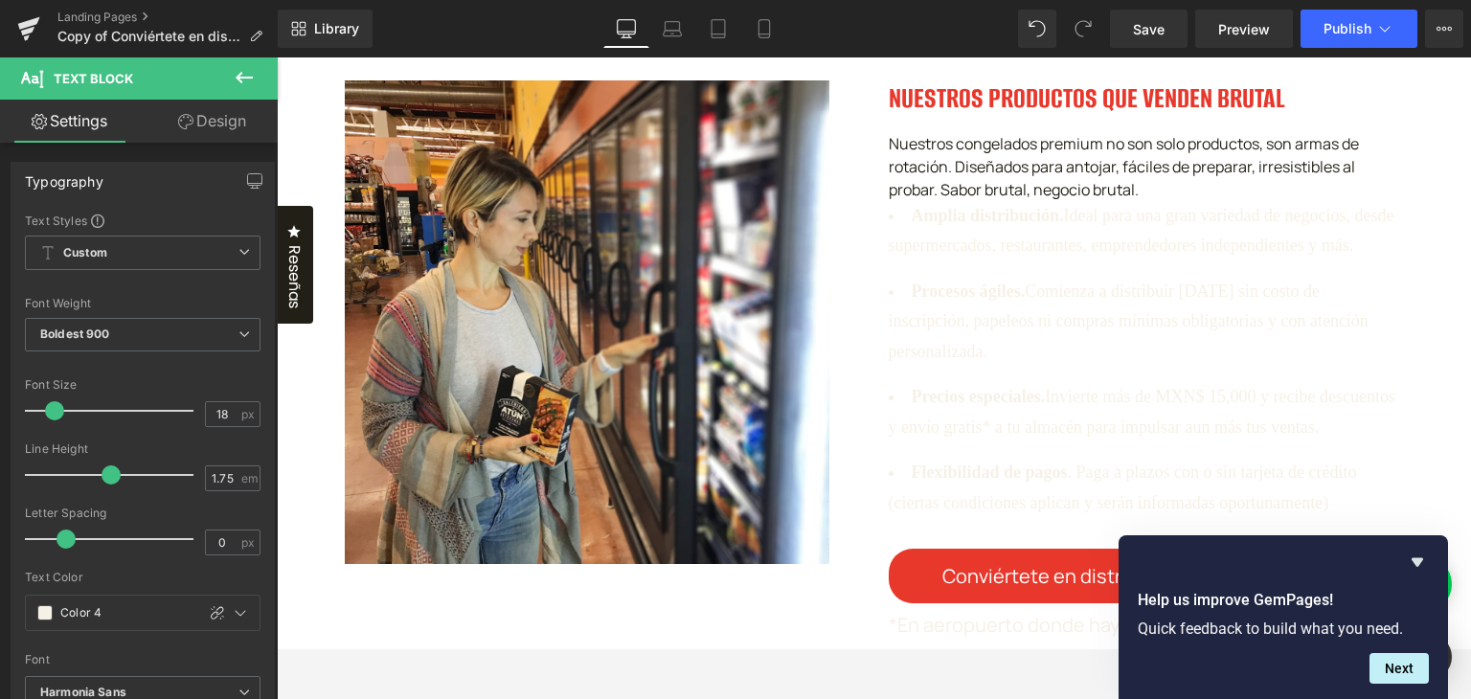
click at [200, 129] on link "Design" at bounding box center [212, 121] width 139 height 43
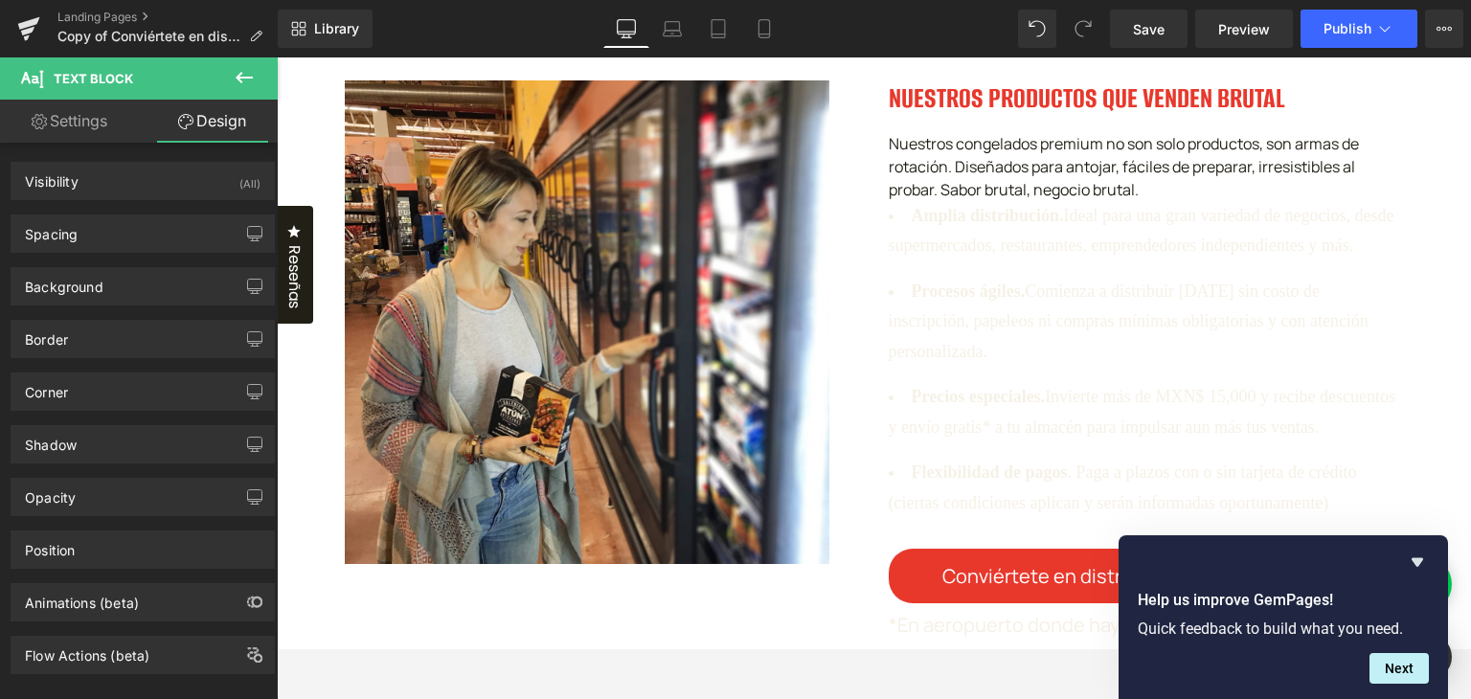
click at [109, 116] on link "Settings" at bounding box center [69, 121] width 139 height 43
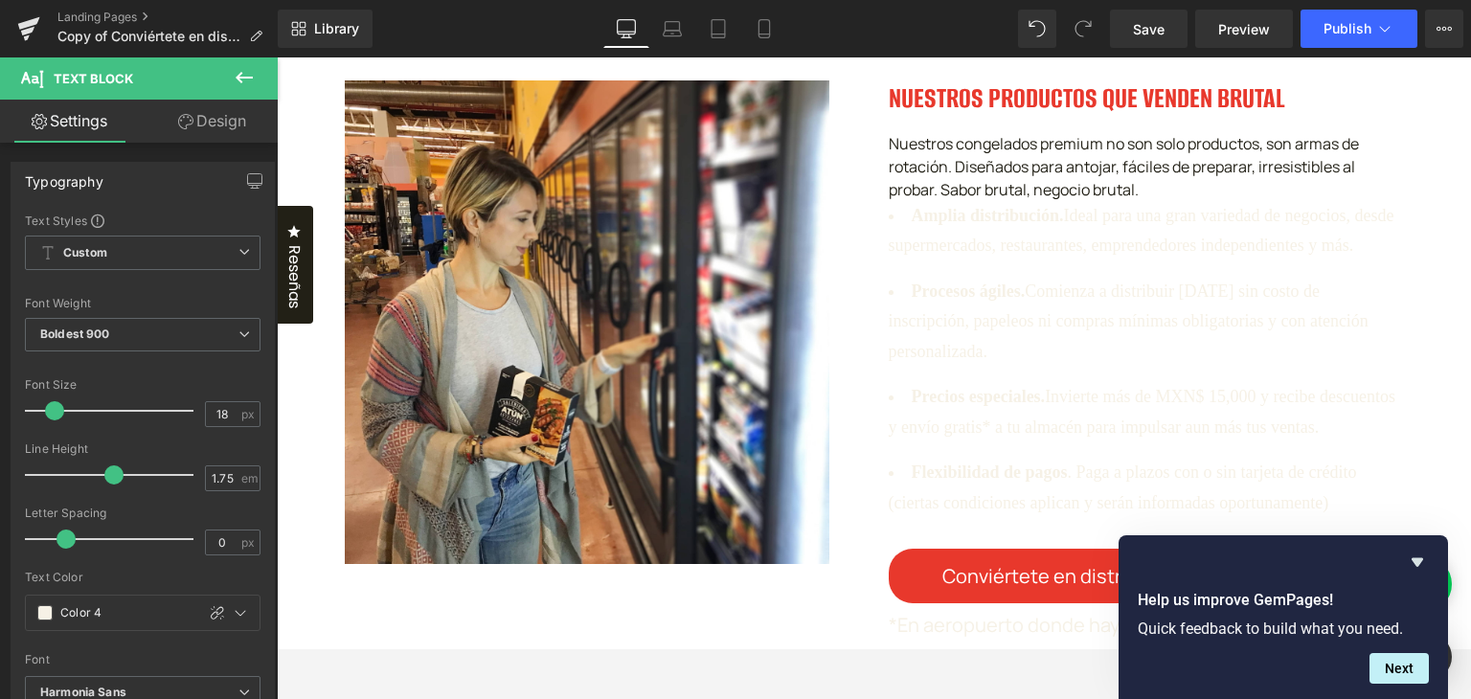
click at [256, 62] on button at bounding box center [244, 78] width 67 height 42
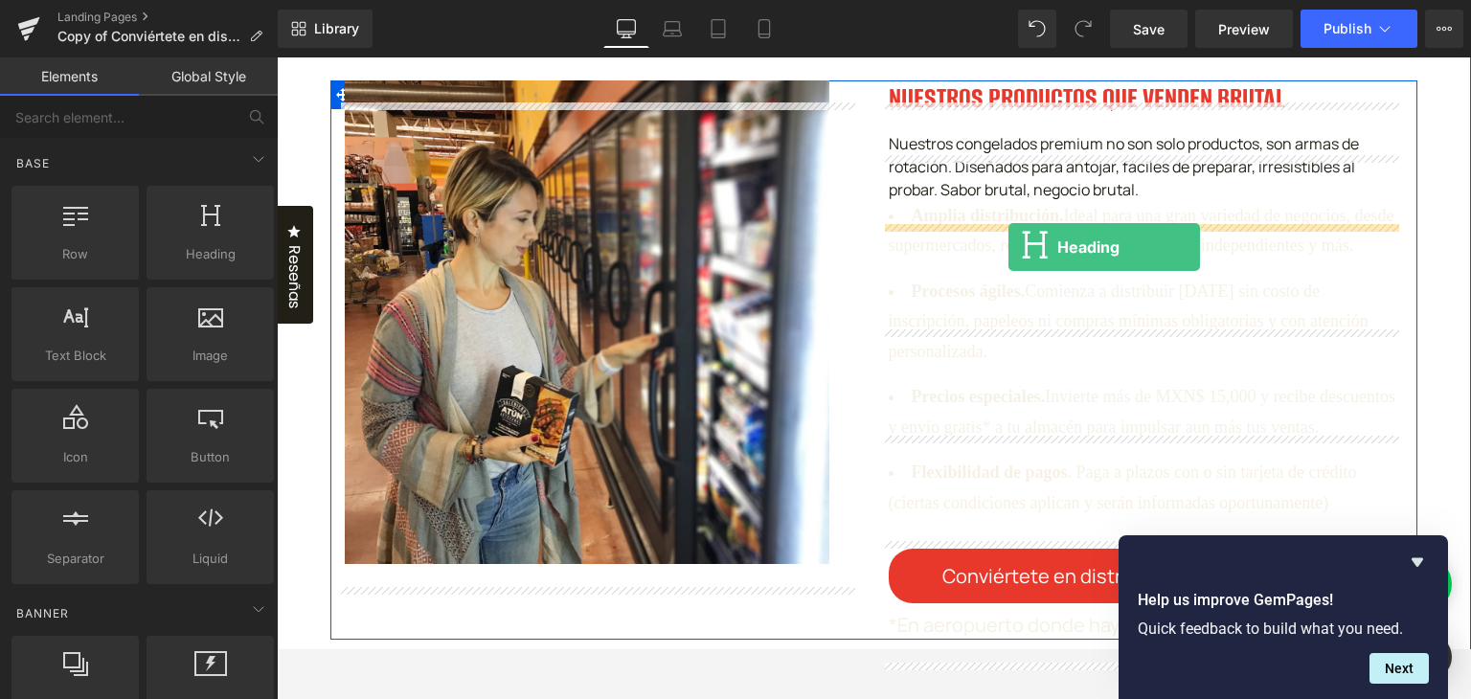
drag, startPoint x: 452, startPoint y: 312, endPoint x: 1008, endPoint y: 243, distance: 560.5
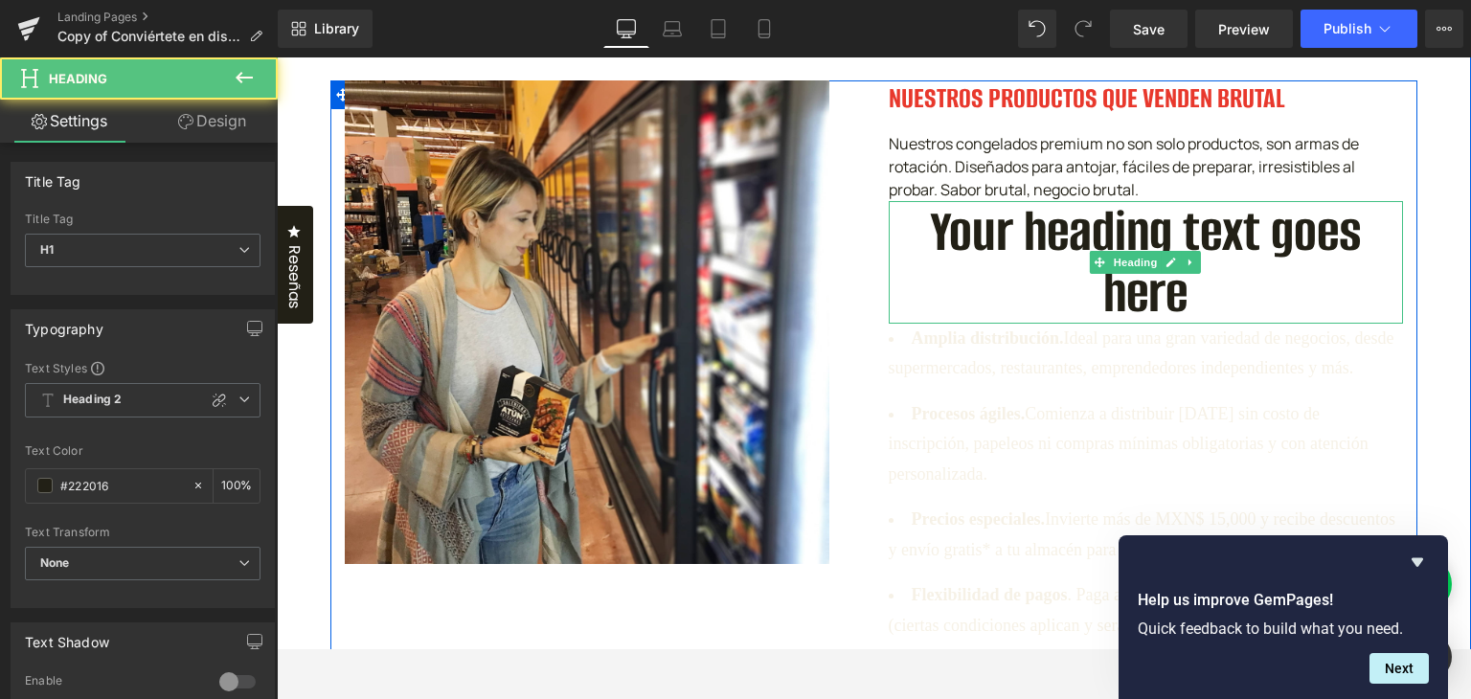
click at [1015, 269] on h1 "Your heading text goes here" at bounding box center [1145, 262] width 515 height 123
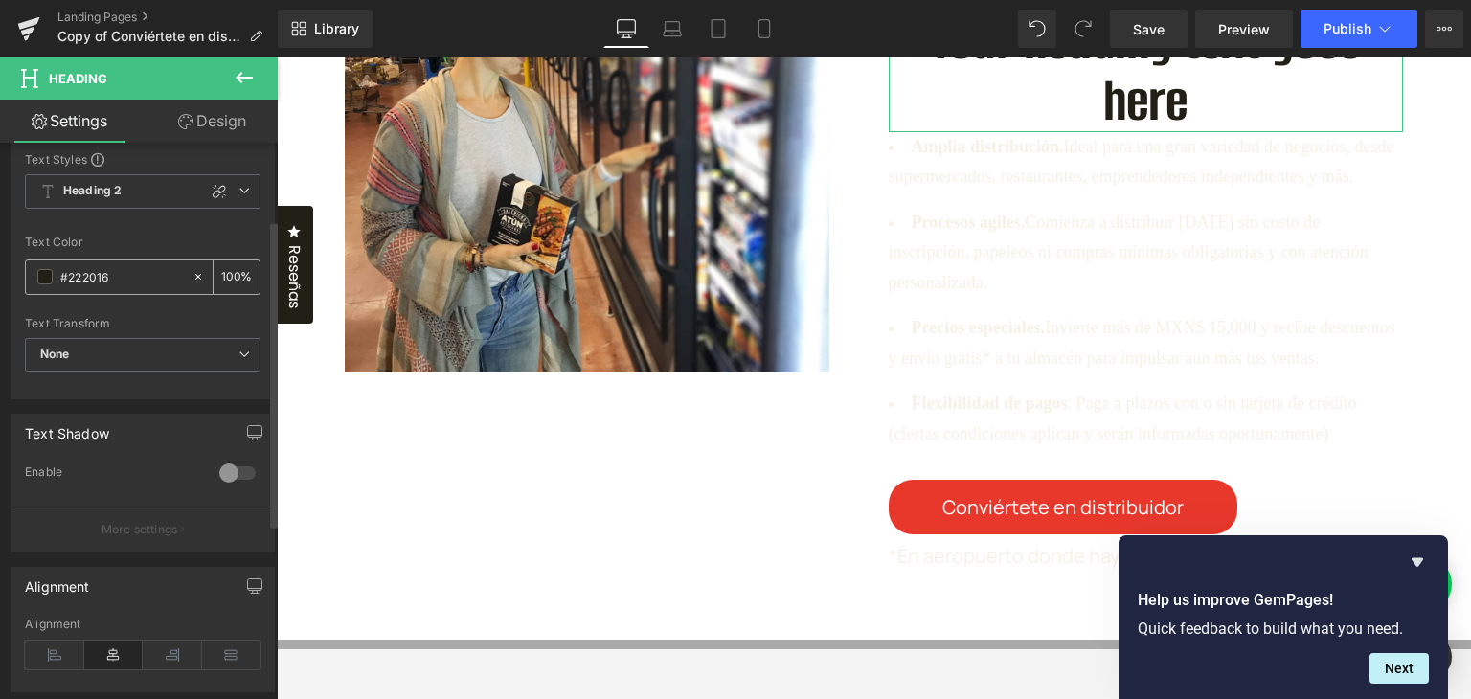
scroll to position [287, 0]
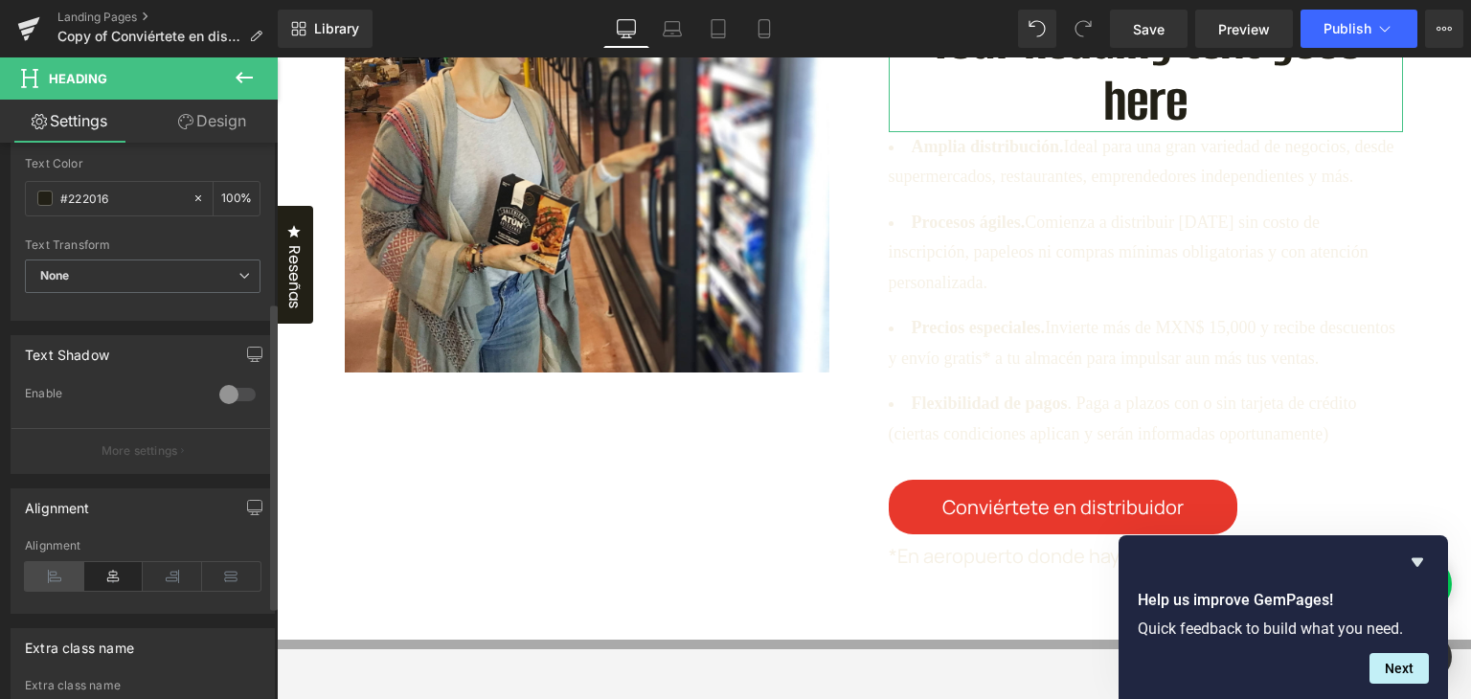
click at [66, 572] on icon at bounding box center [54, 576] width 59 height 29
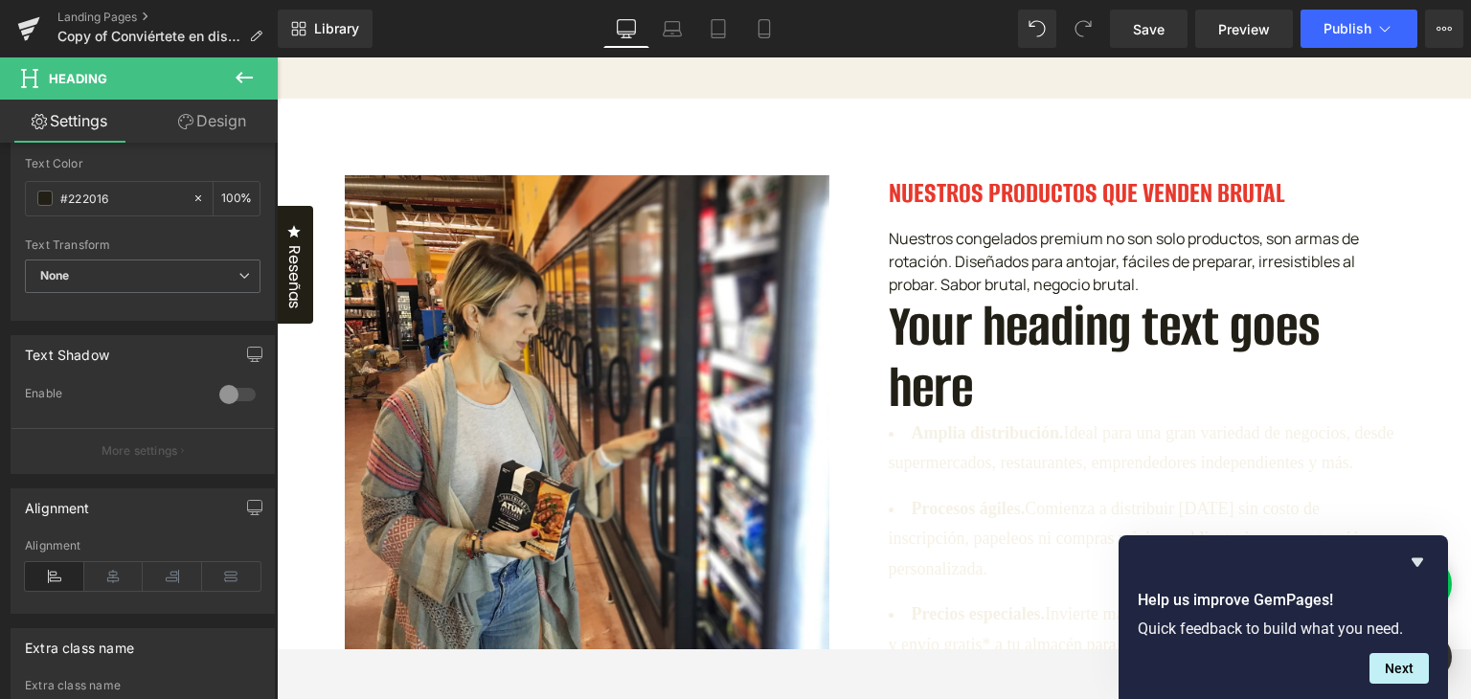
scroll to position [1340, 0]
click at [958, 314] on h1 "Your heading text goes here" at bounding box center [1145, 358] width 515 height 123
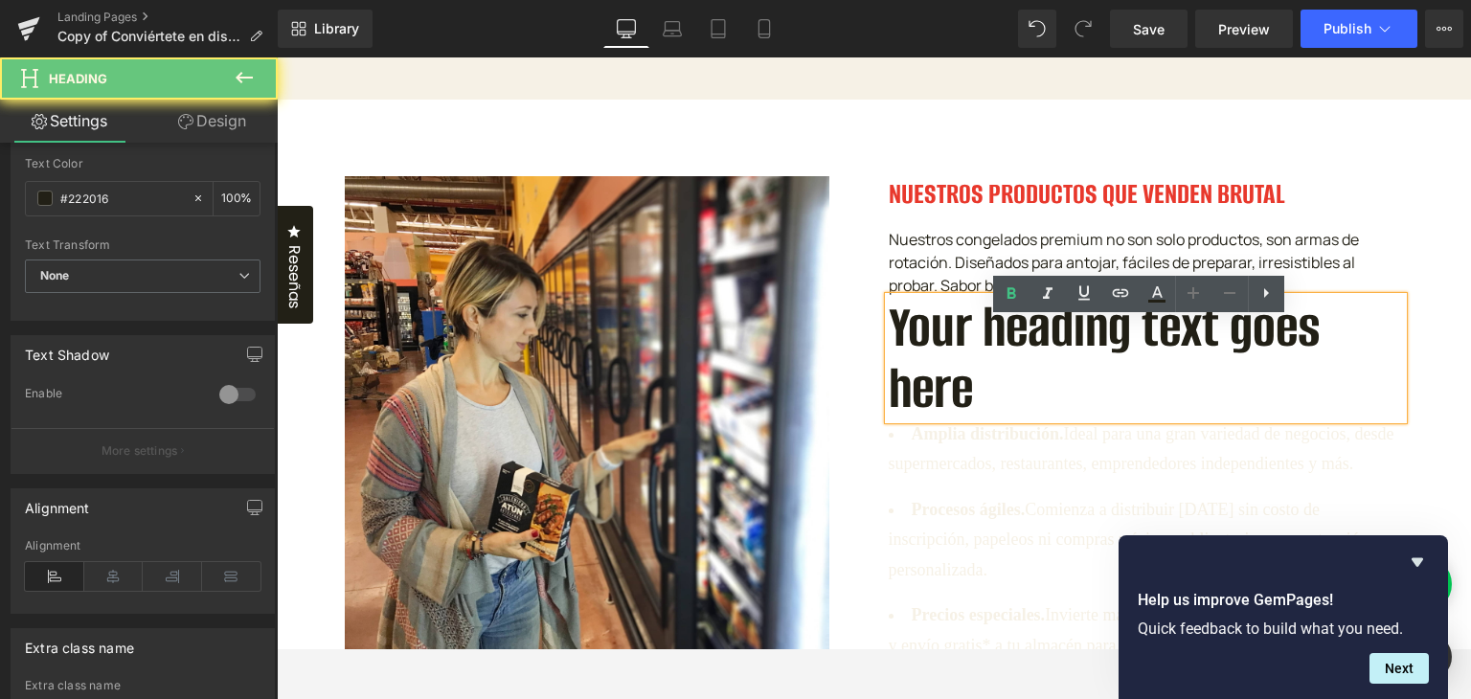
click at [926, 361] on h1 "Your heading text goes here" at bounding box center [1145, 358] width 515 height 123
click at [922, 361] on h1 "Your heading text goes here" at bounding box center [1145, 358] width 515 height 123
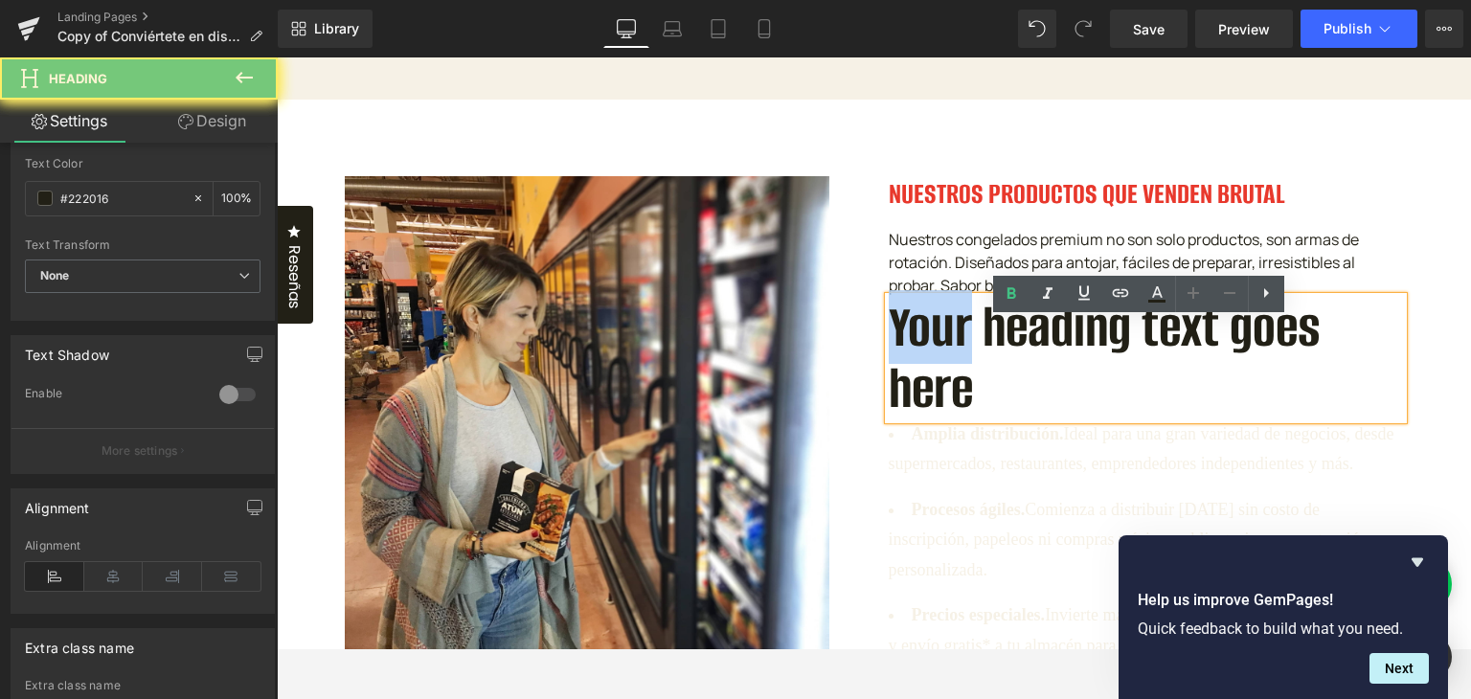
click at [921, 361] on h1 "Your heading text goes here" at bounding box center [1145, 358] width 515 height 123
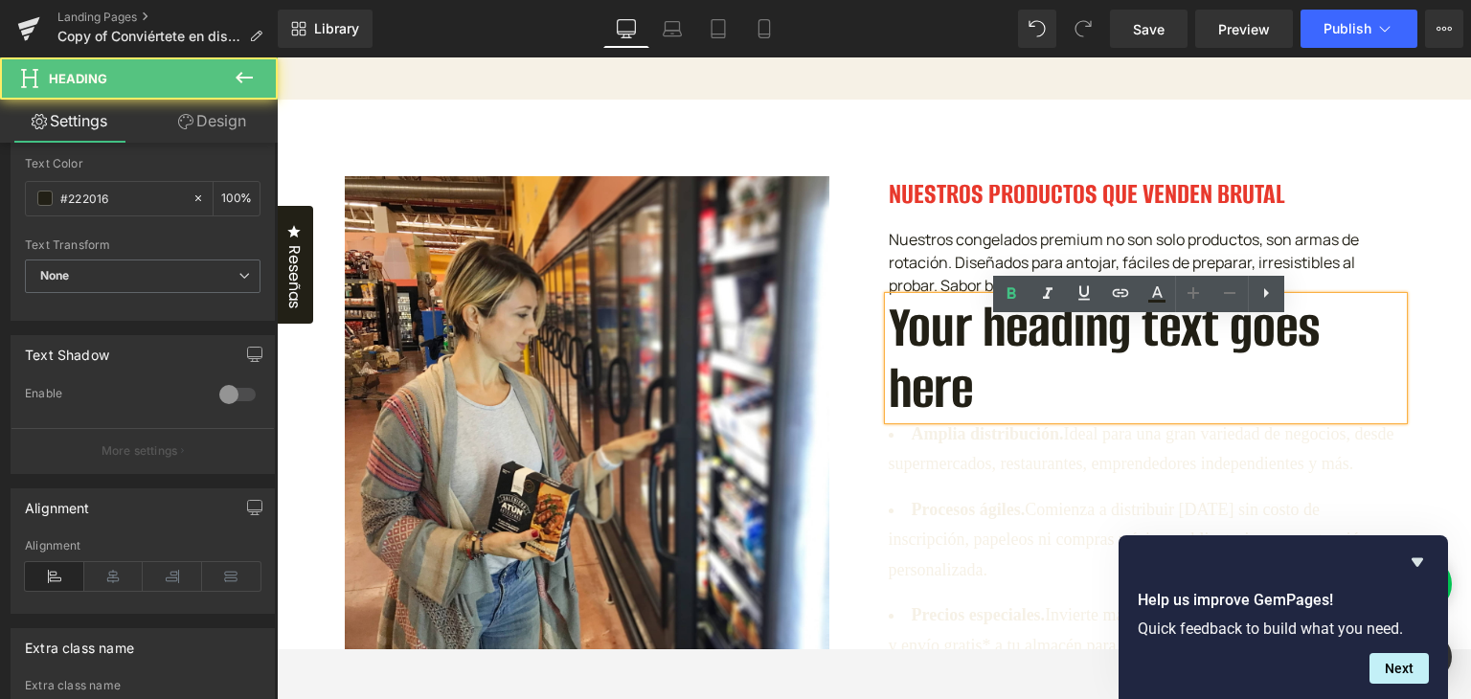
click at [988, 400] on h1 "Your heading text goes here" at bounding box center [1145, 358] width 515 height 123
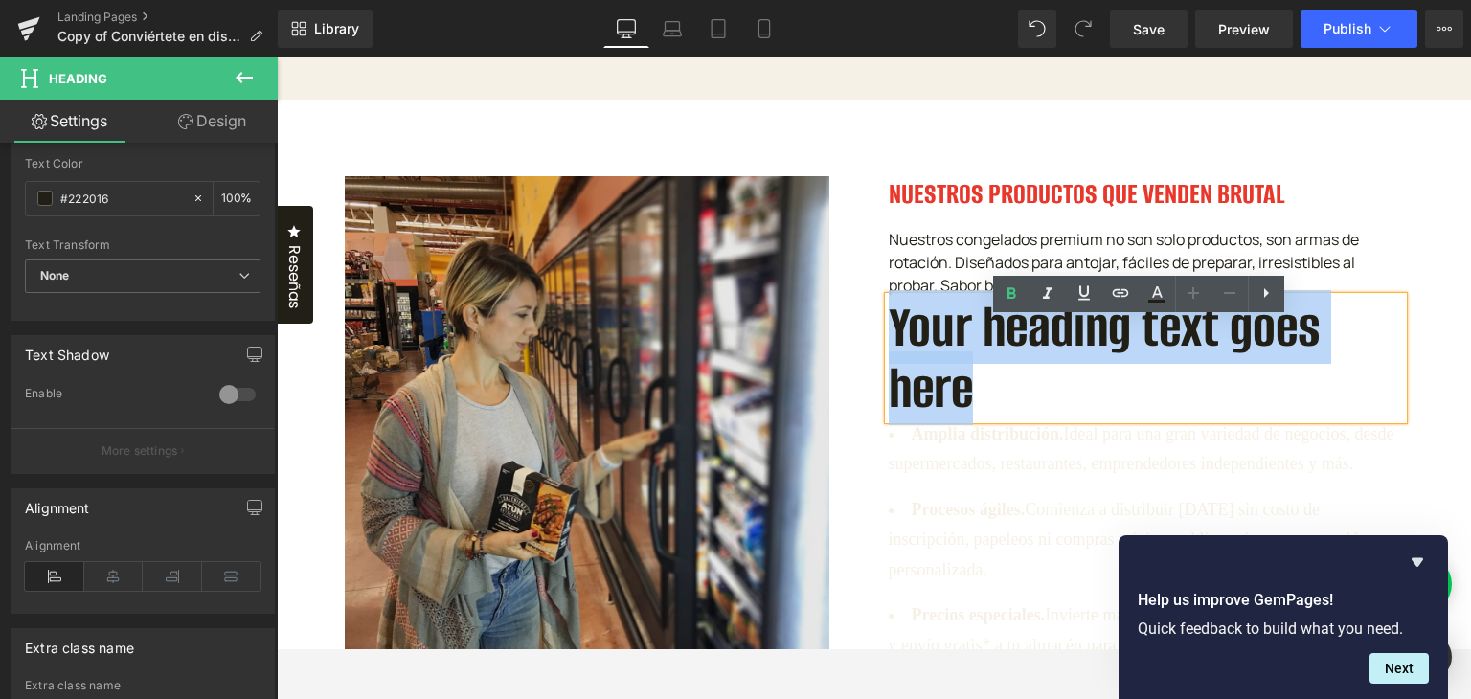
drag, startPoint x: 984, startPoint y: 395, endPoint x: 817, endPoint y: 338, distance: 177.1
click at [819, 339] on div "Image NUESTROS PRODUCTOS QUE VENDEN BRUTAL Heading Nuestros congelados premium …" at bounding box center [873, 517] width 1087 height 683
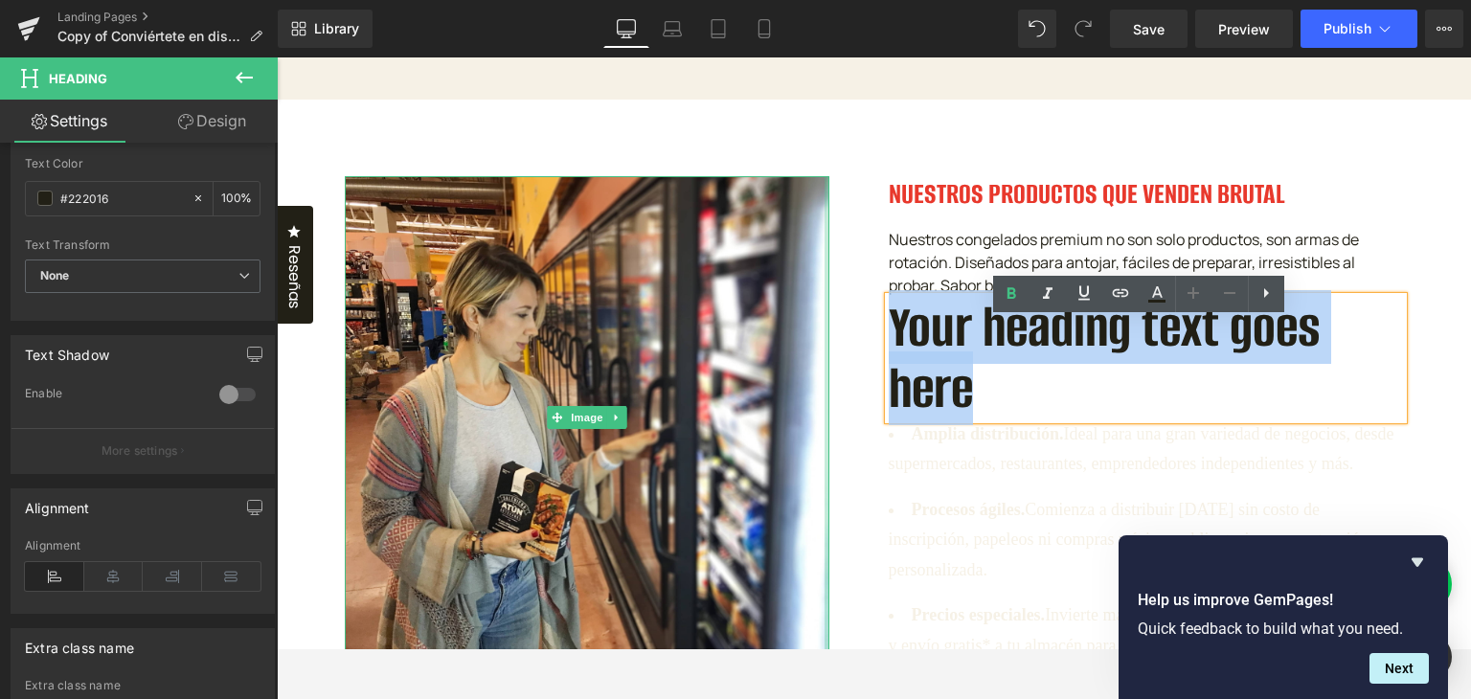
paste div
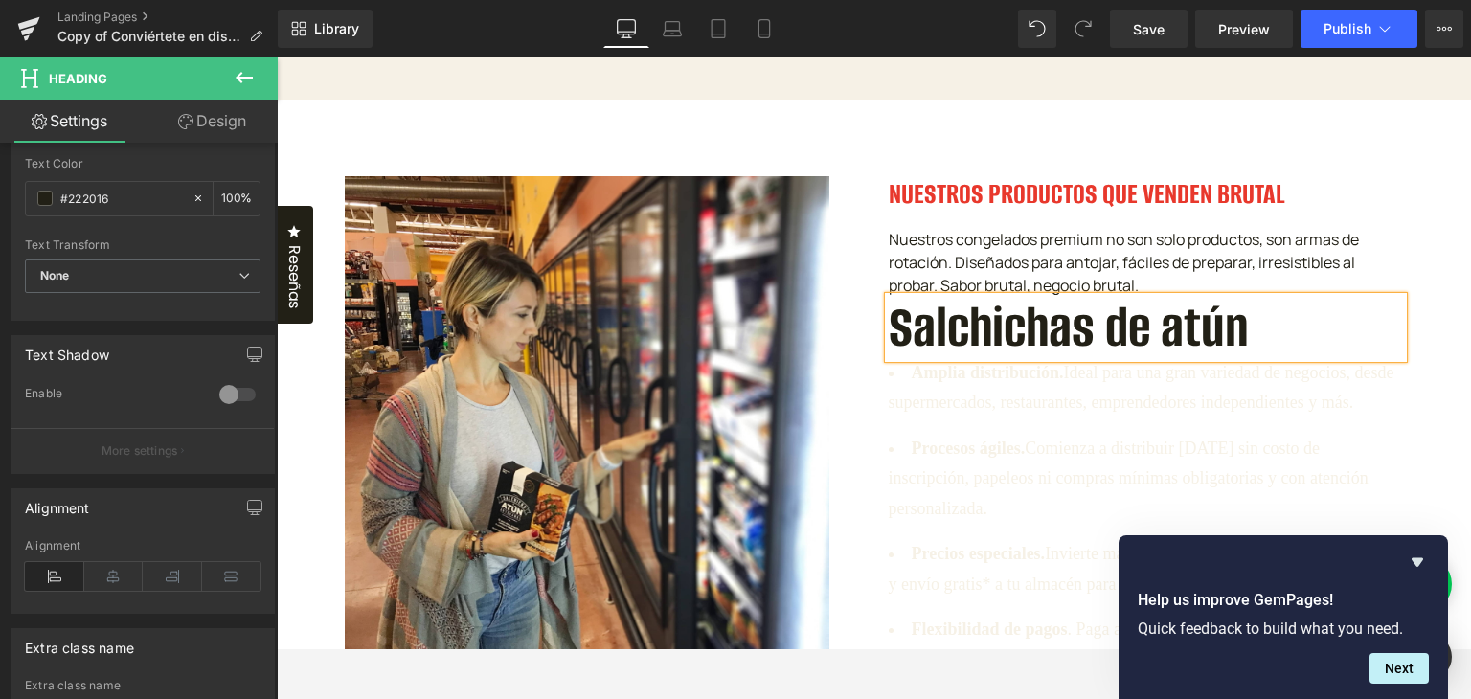
click at [989, 349] on h1 "Salchichas de atún" at bounding box center [1145, 327] width 515 height 61
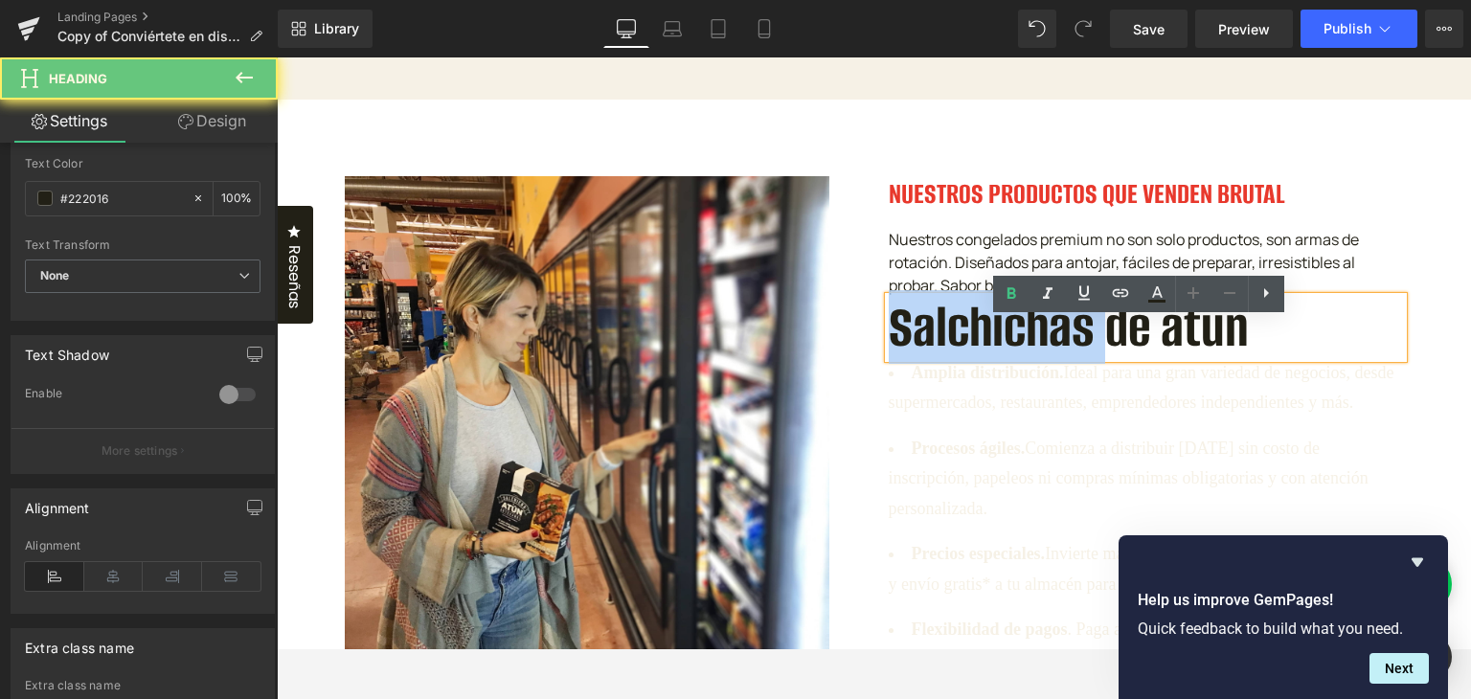
click at [989, 349] on h1 "Salchichas de atún" at bounding box center [1145, 327] width 515 height 61
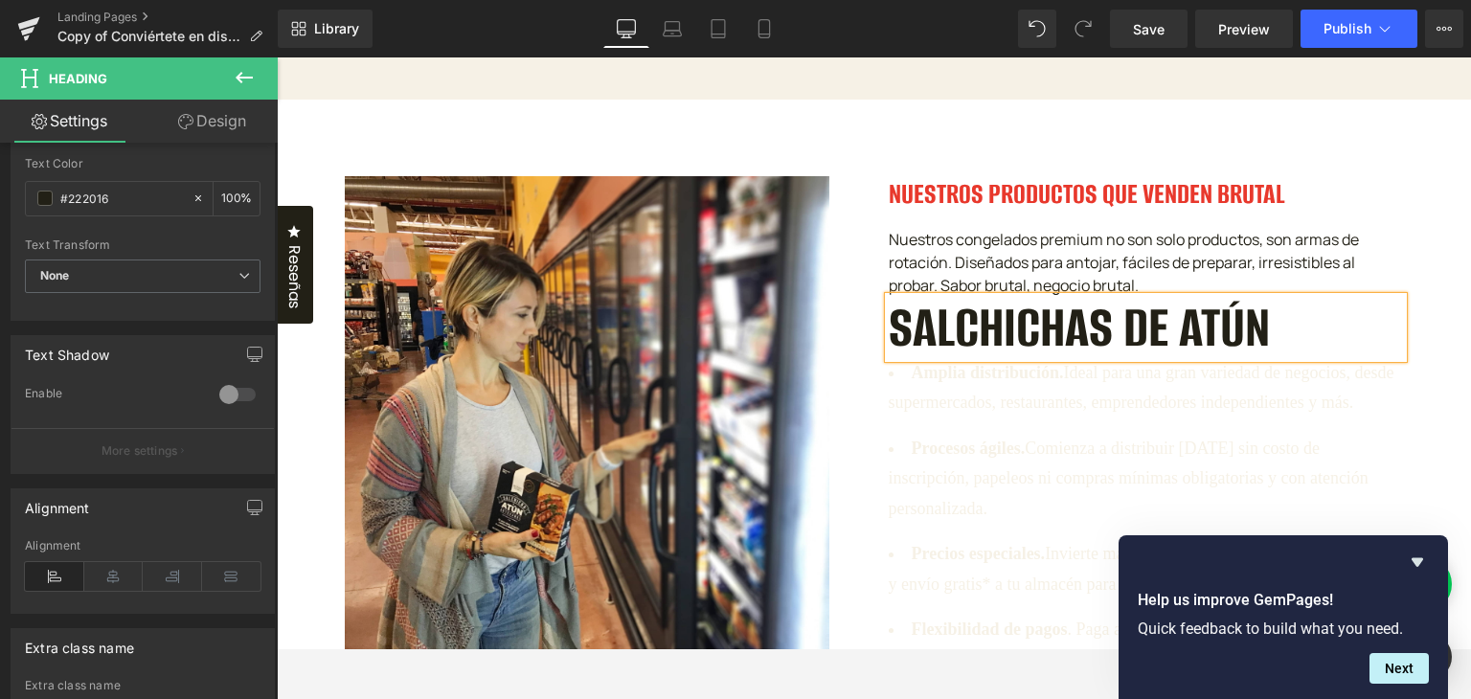
click at [992, 349] on h1 "SALCHICHAS DE ATÚN" at bounding box center [1145, 327] width 515 height 61
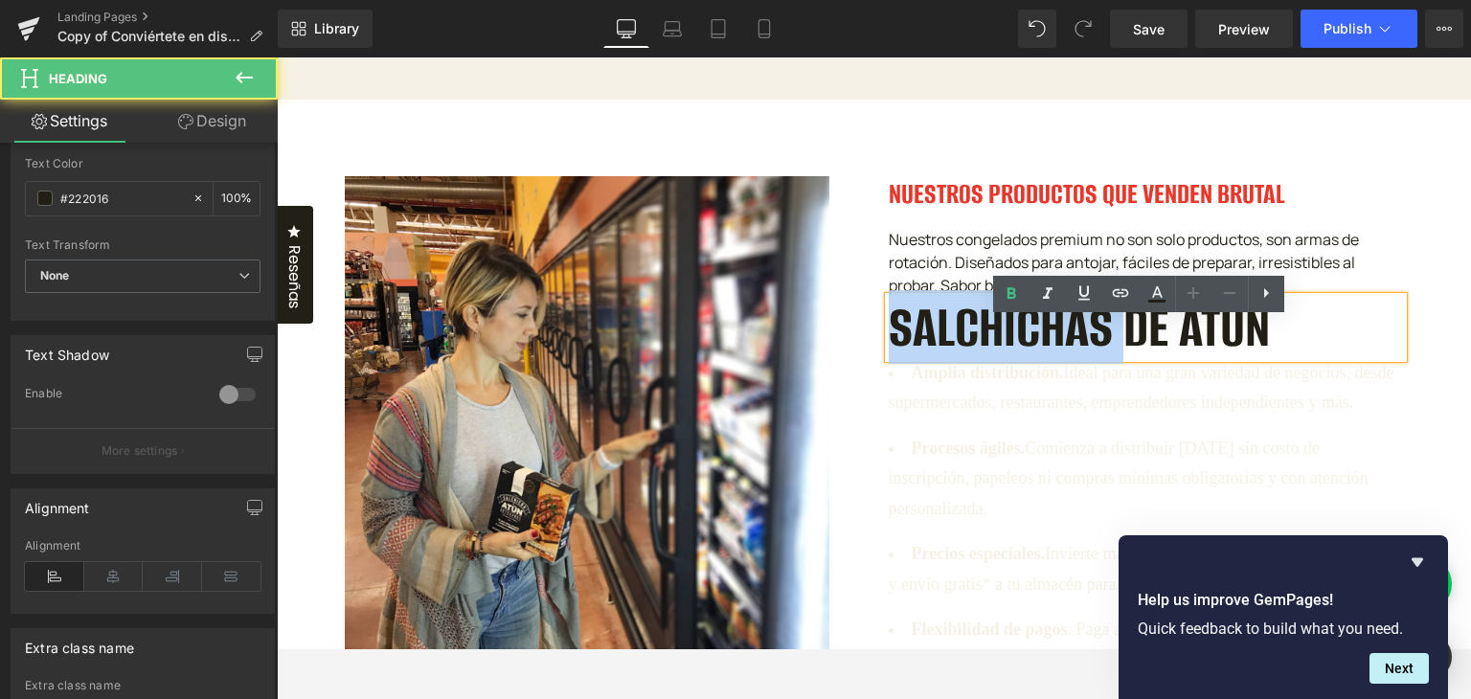
click at [992, 349] on h1 "SALCHICHAS DE ATÚN" at bounding box center [1145, 327] width 515 height 61
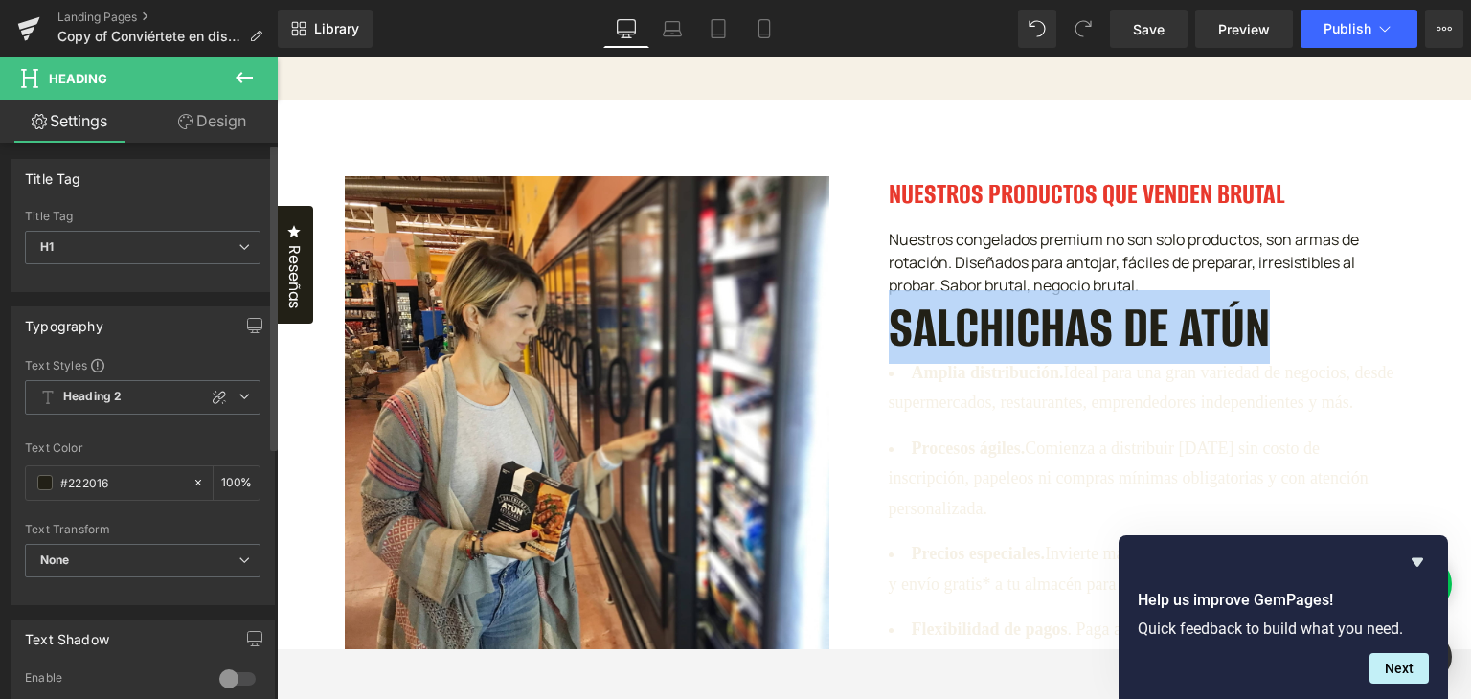
scroll to position [0, 0]
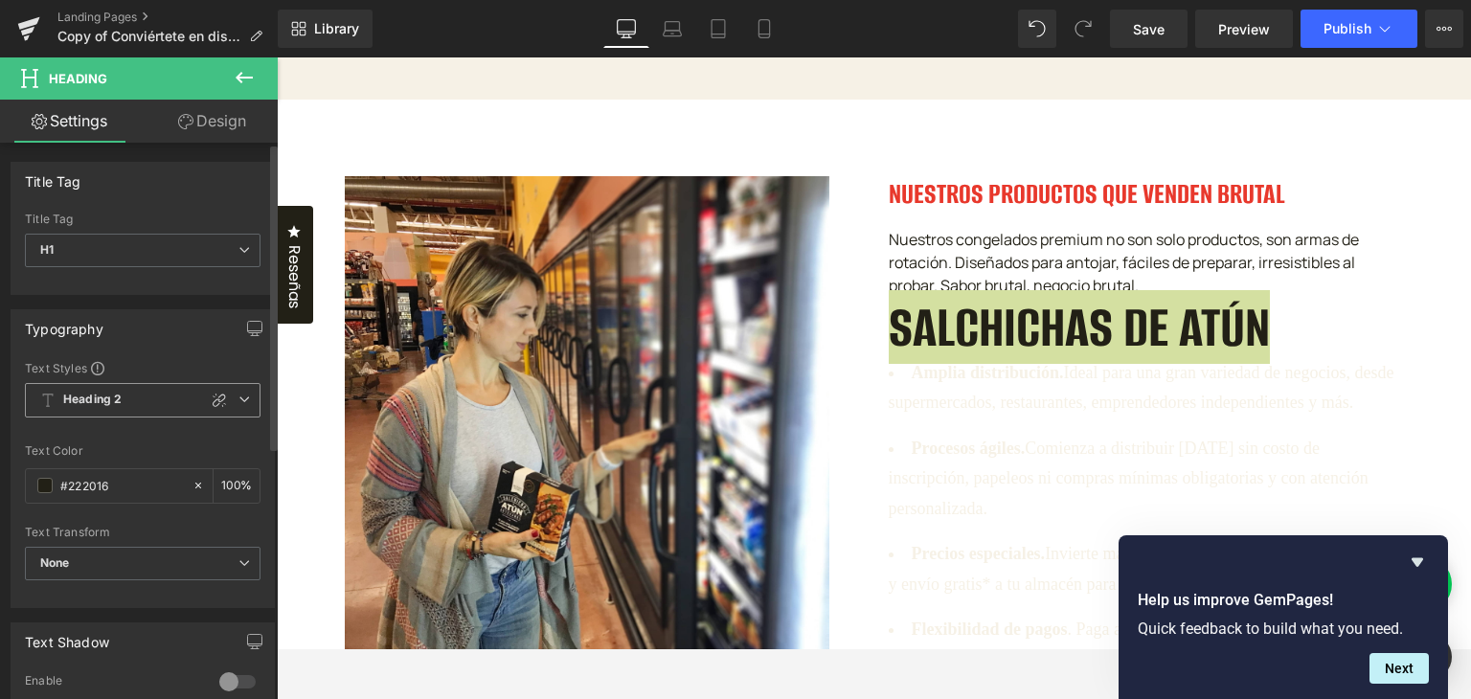
click at [238, 402] on icon at bounding box center [243, 398] width 11 height 11
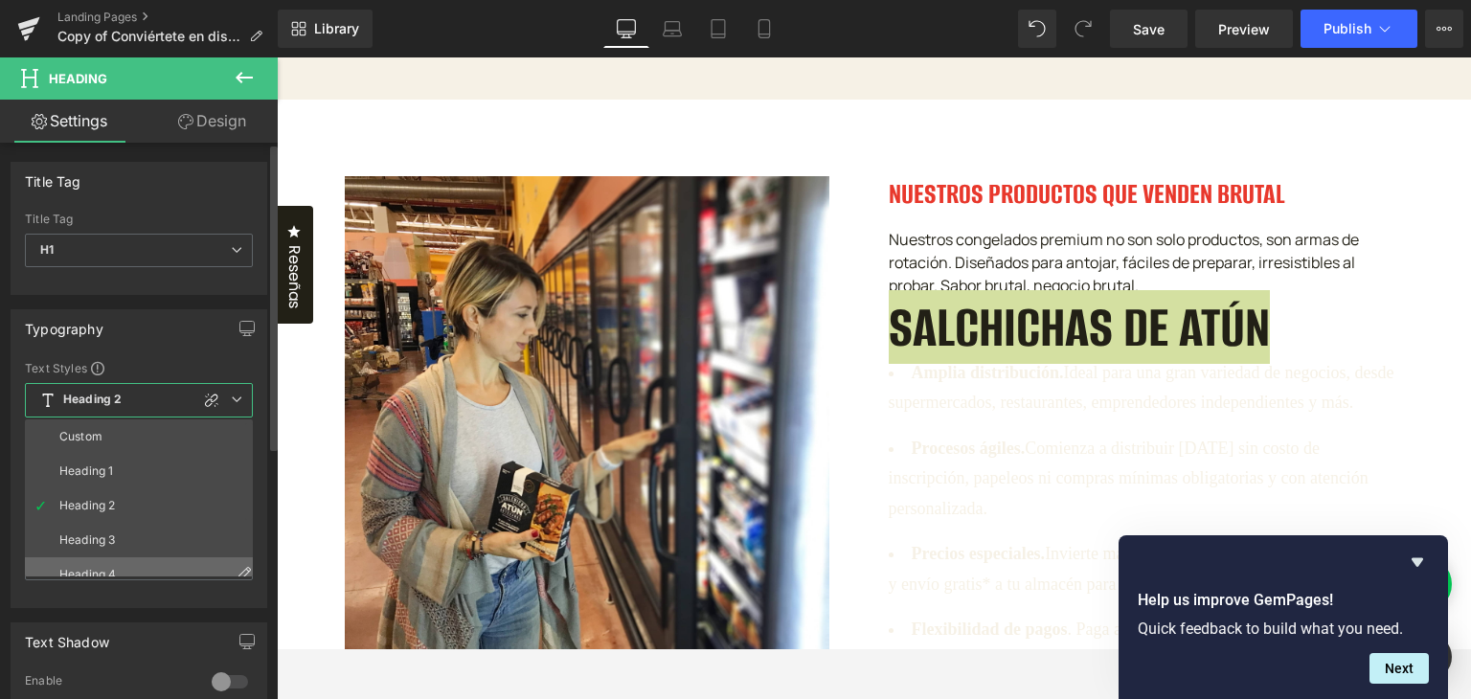
click at [127, 560] on li "Heading 4" at bounding box center [143, 574] width 236 height 34
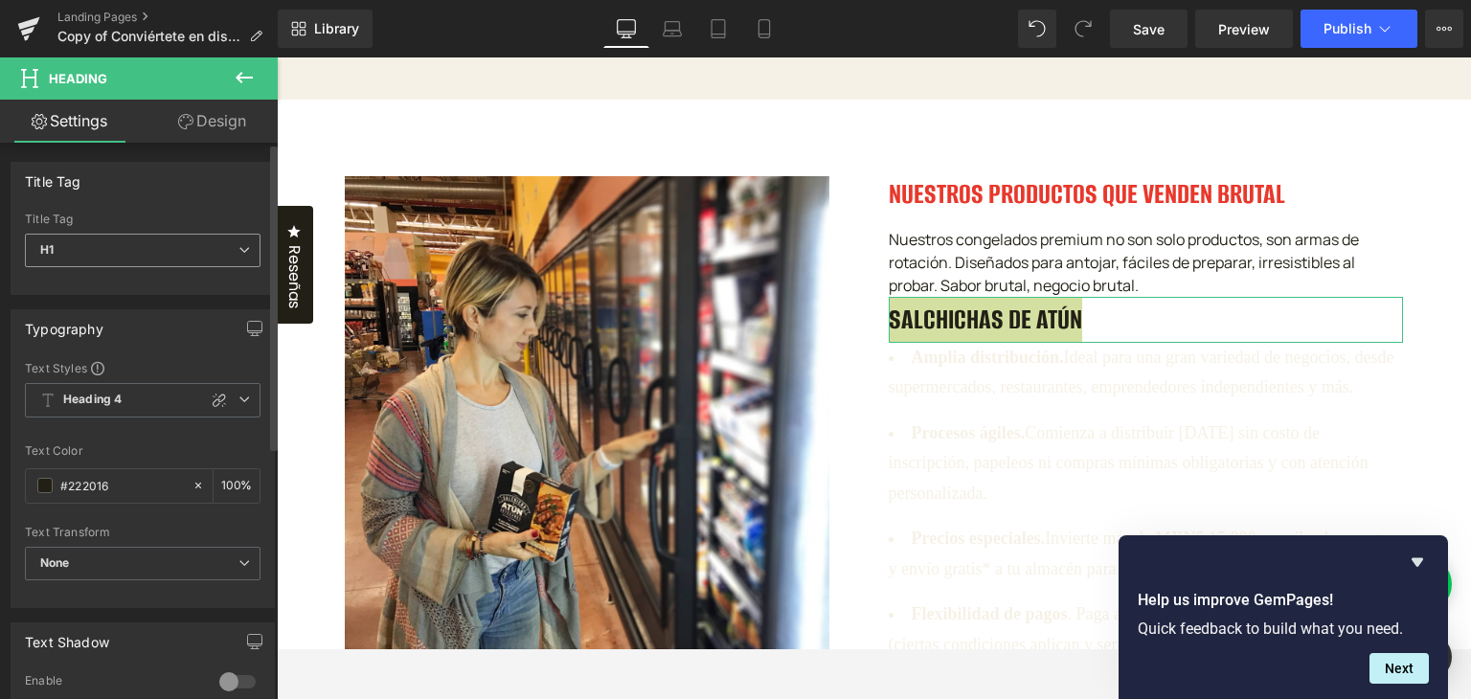
click at [198, 253] on span "H1" at bounding box center [143, 251] width 236 height 34
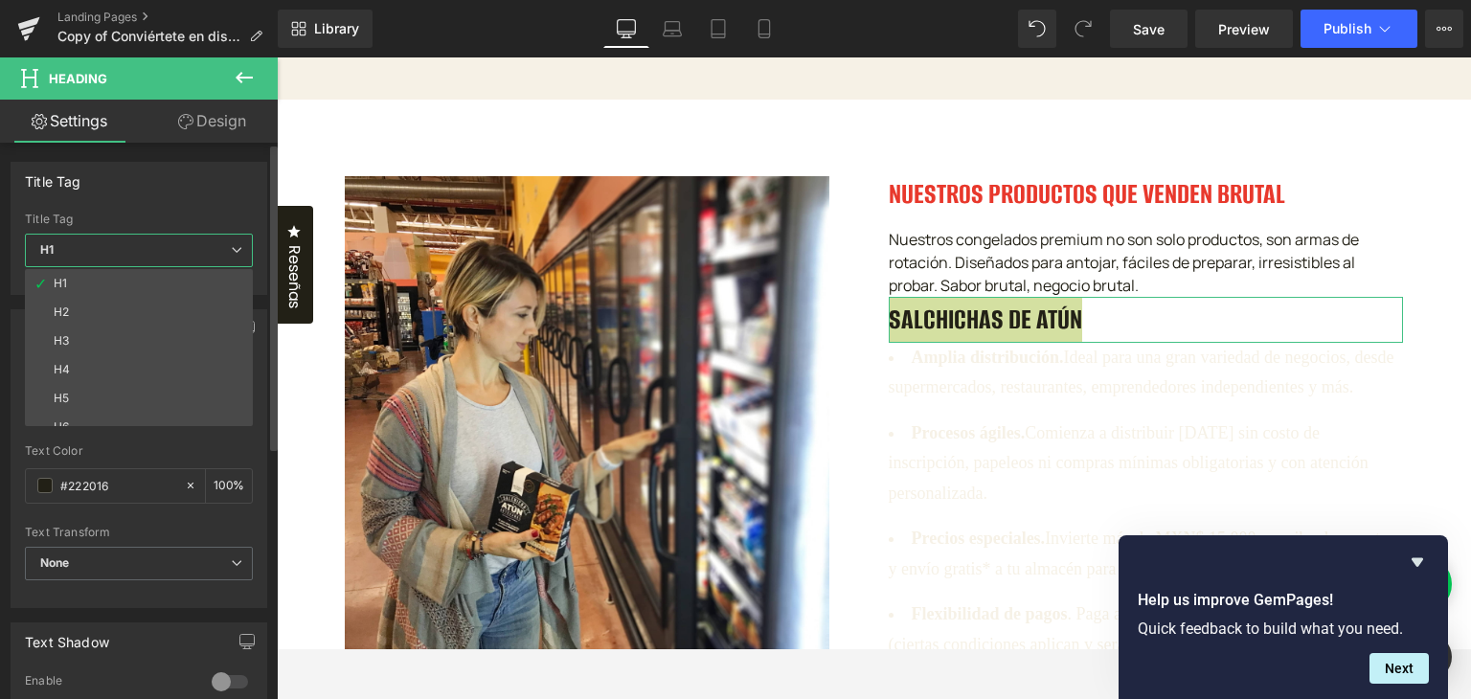
click at [144, 372] on li "H4" at bounding box center [143, 369] width 236 height 29
type input "100"
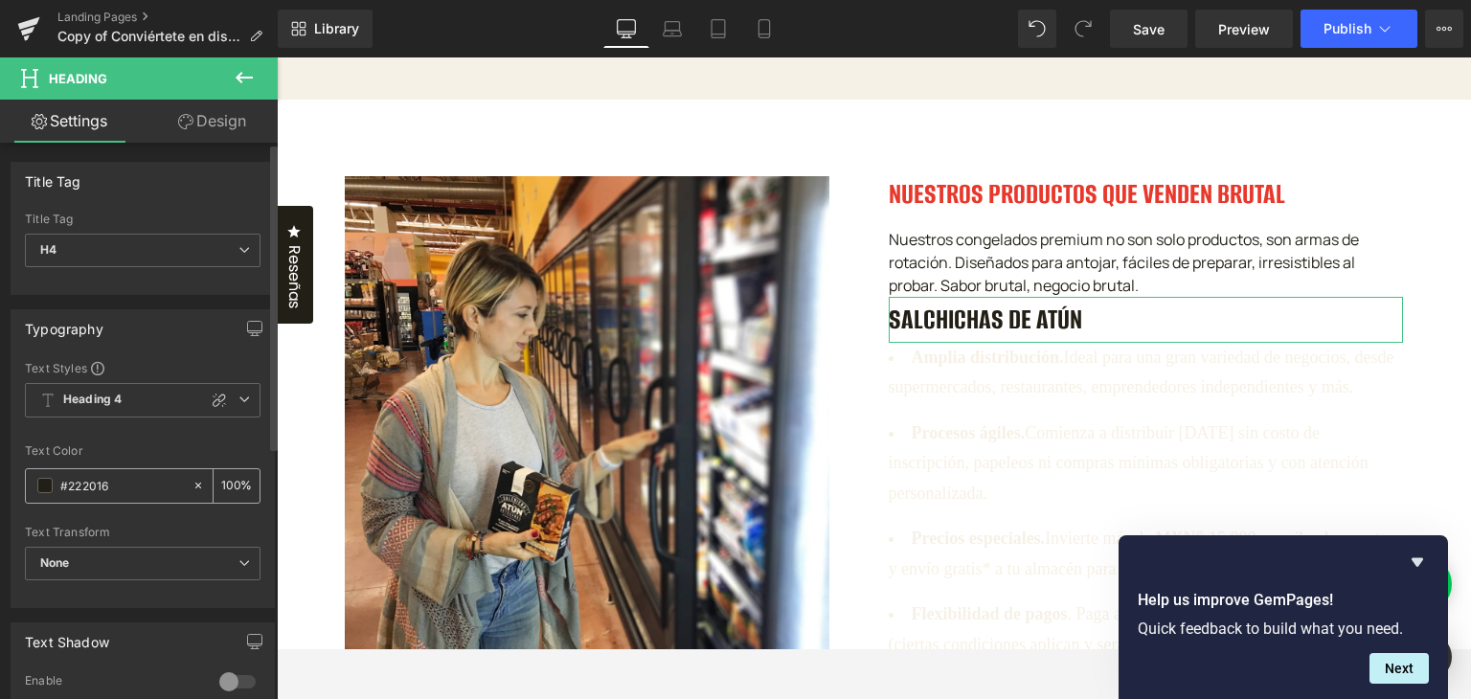
click at [36, 494] on div "#222016" at bounding box center [109, 486] width 166 height 34
click at [41, 485] on span at bounding box center [44, 485] width 15 height 15
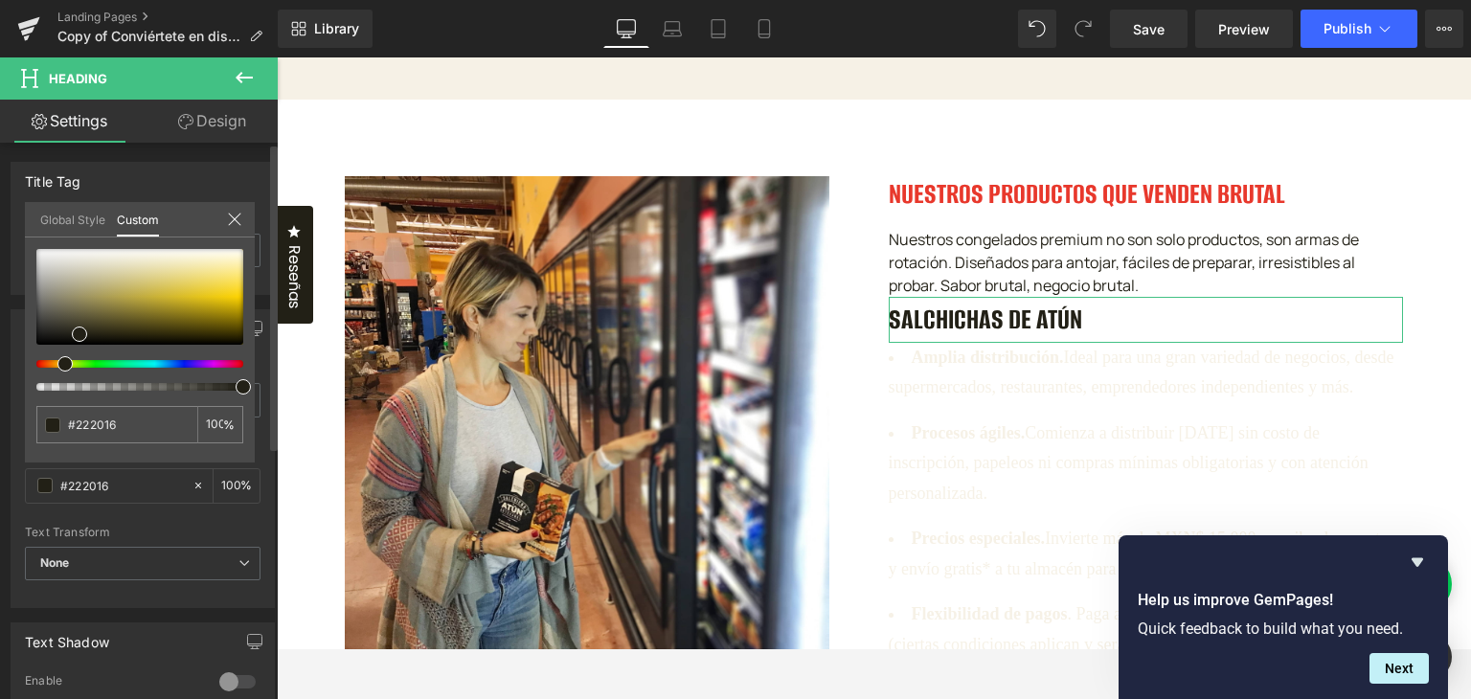
click at [99, 228] on link "Global Style" at bounding box center [72, 218] width 65 height 33
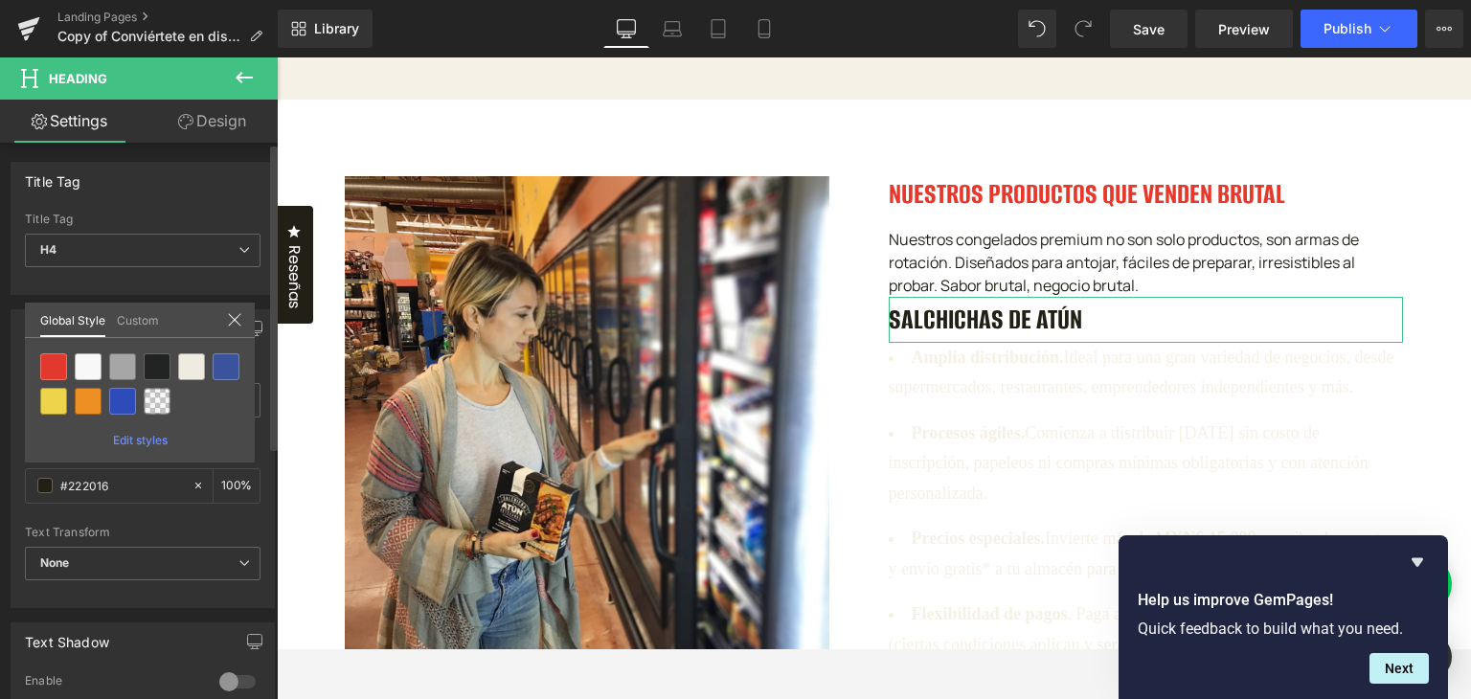
click at [54, 368] on div at bounding box center [53, 366] width 27 height 27
type input "Brand Color"
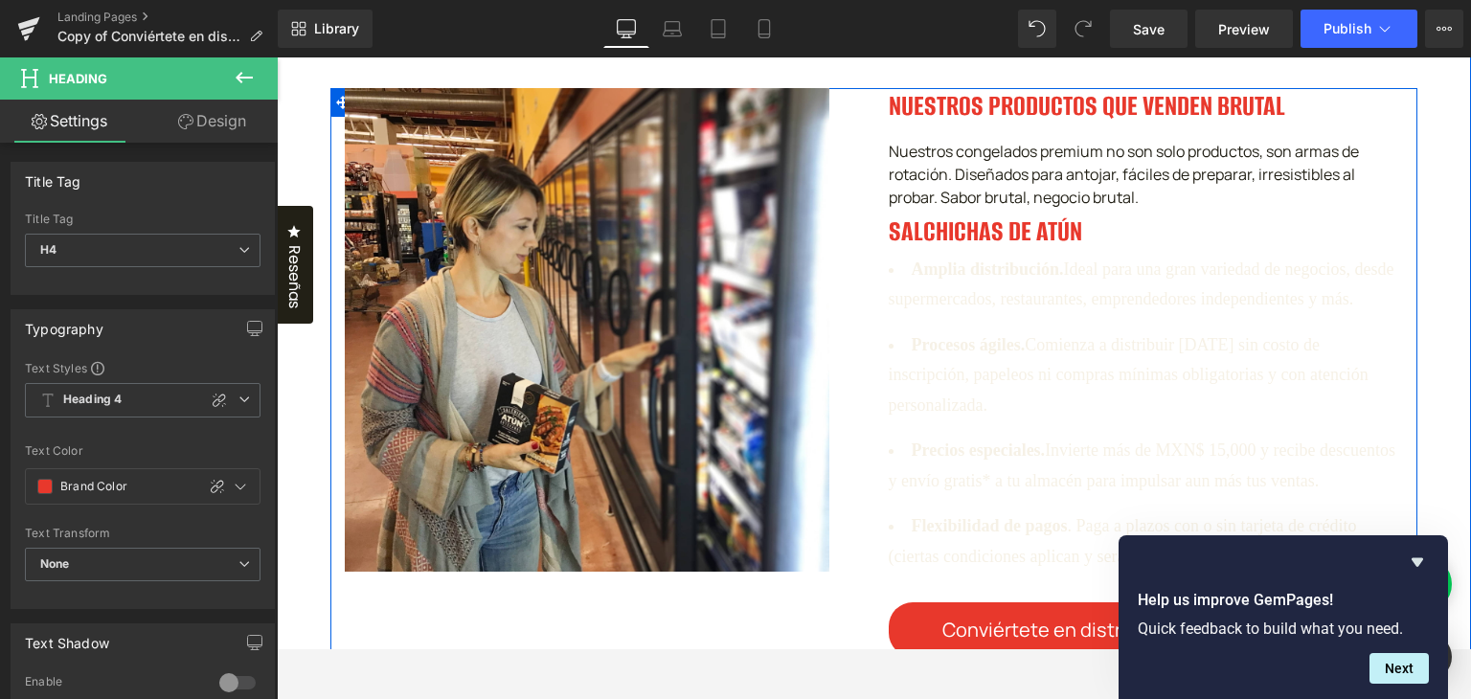
scroll to position [1436, 0]
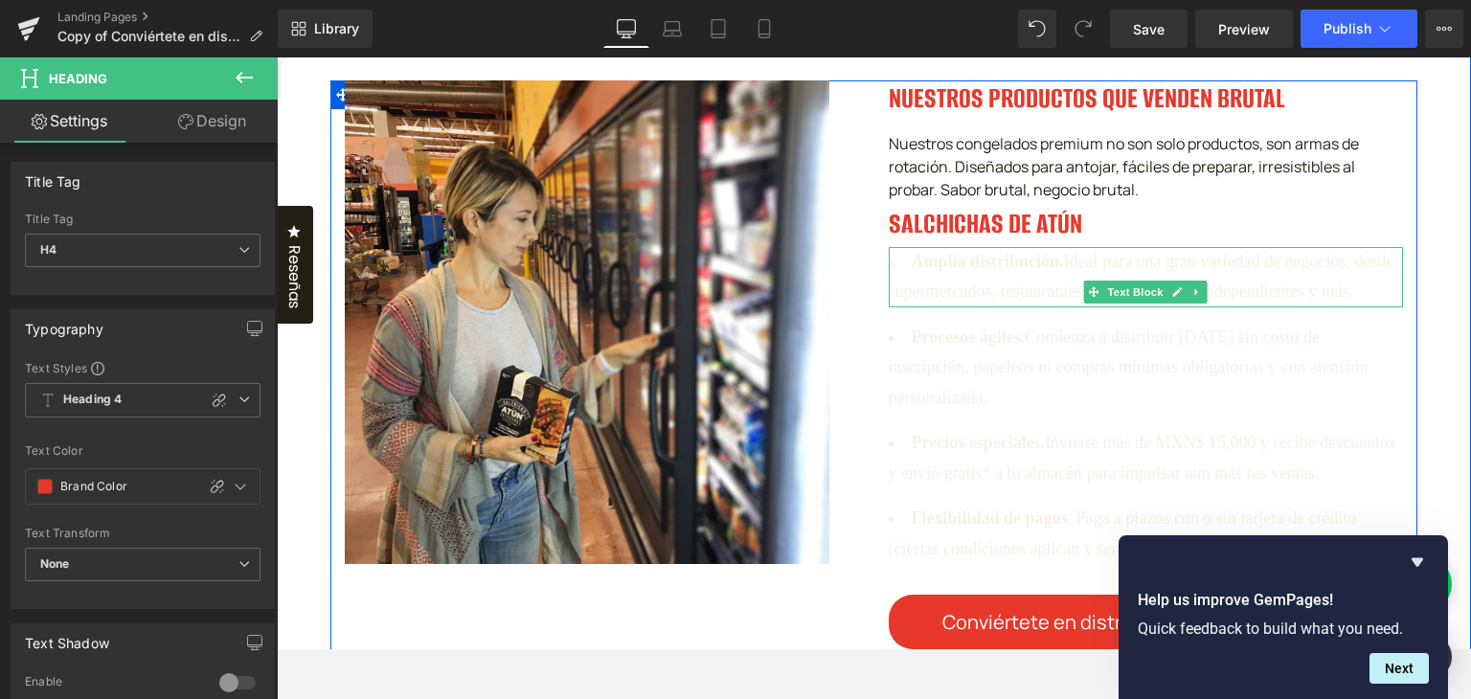
click at [911, 302] on span "Ideal para una gran variedad de negocios, desde supermercados, restaurantes, em…" at bounding box center [1141, 277] width 506 height 50
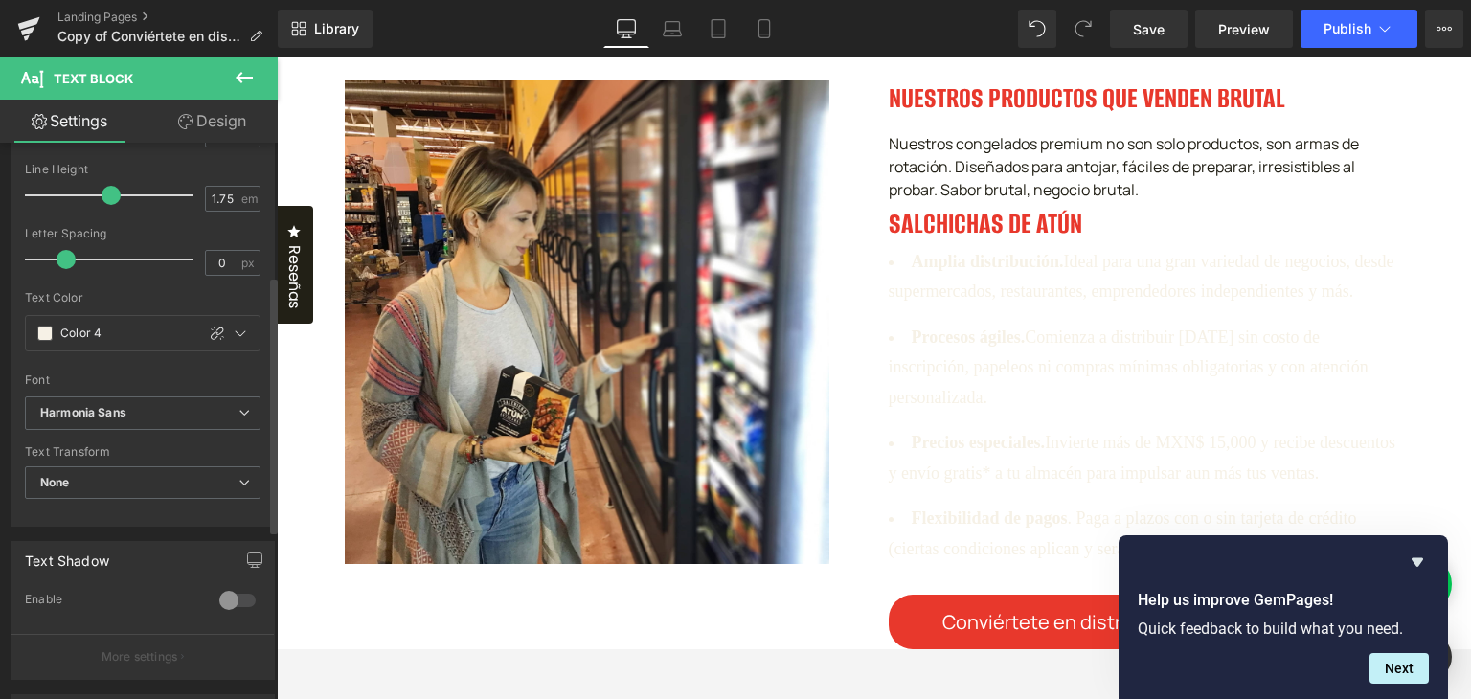
scroll to position [287, 0]
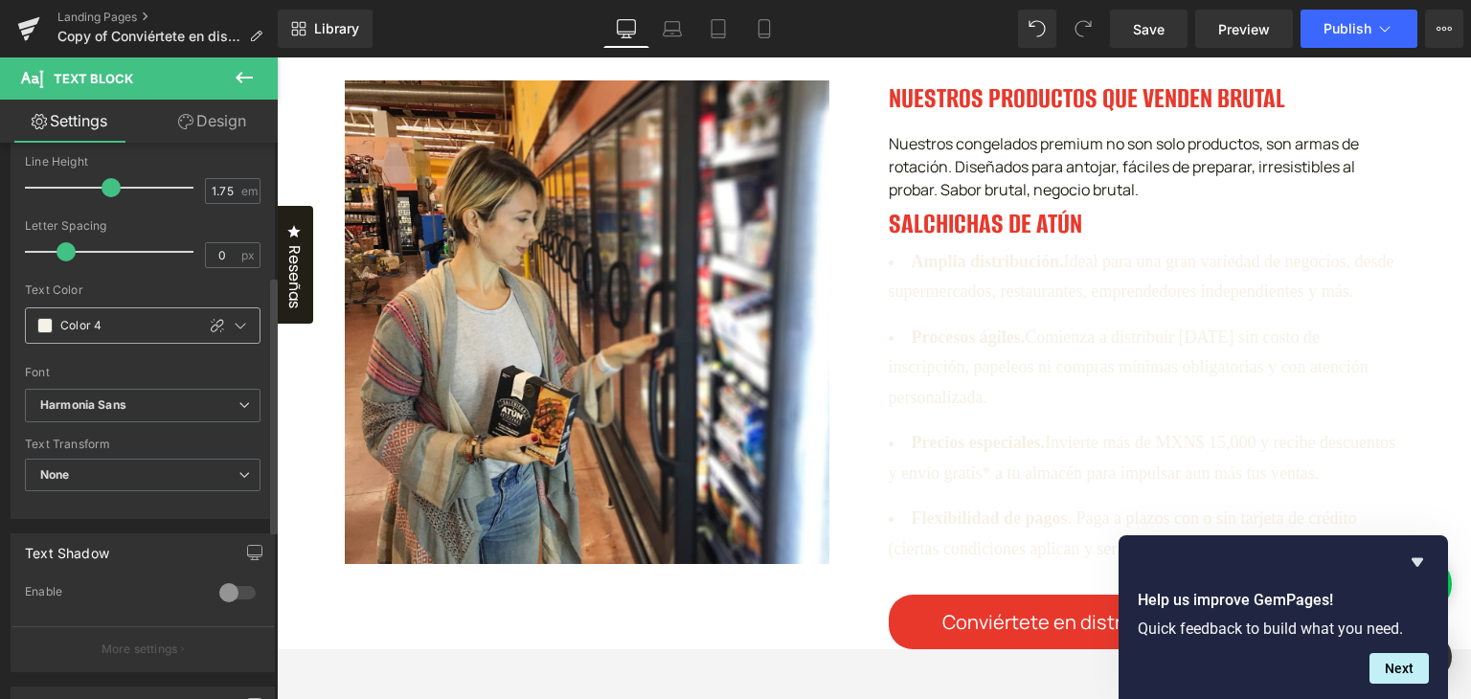
click at [43, 327] on span at bounding box center [44, 325] width 15 height 15
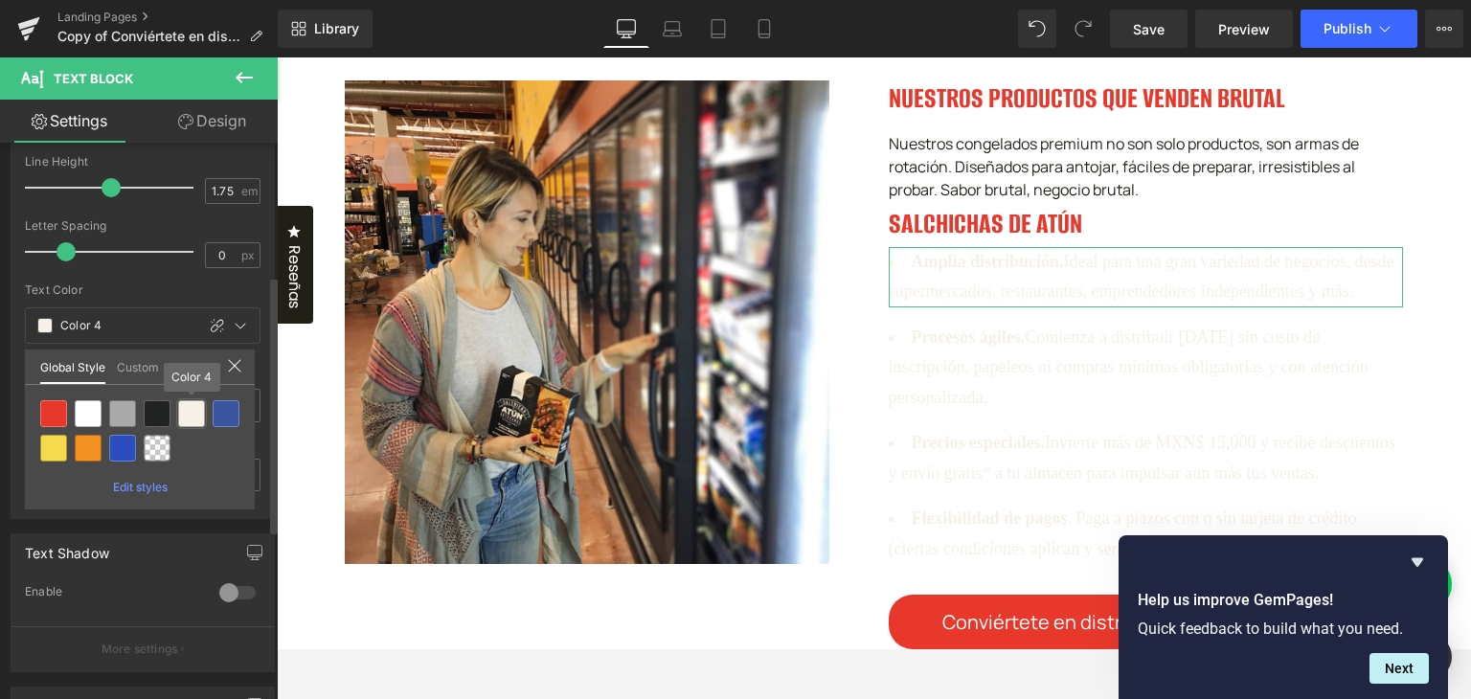
click at [152, 414] on div at bounding box center [157, 413] width 27 height 27
type input "Color 3"
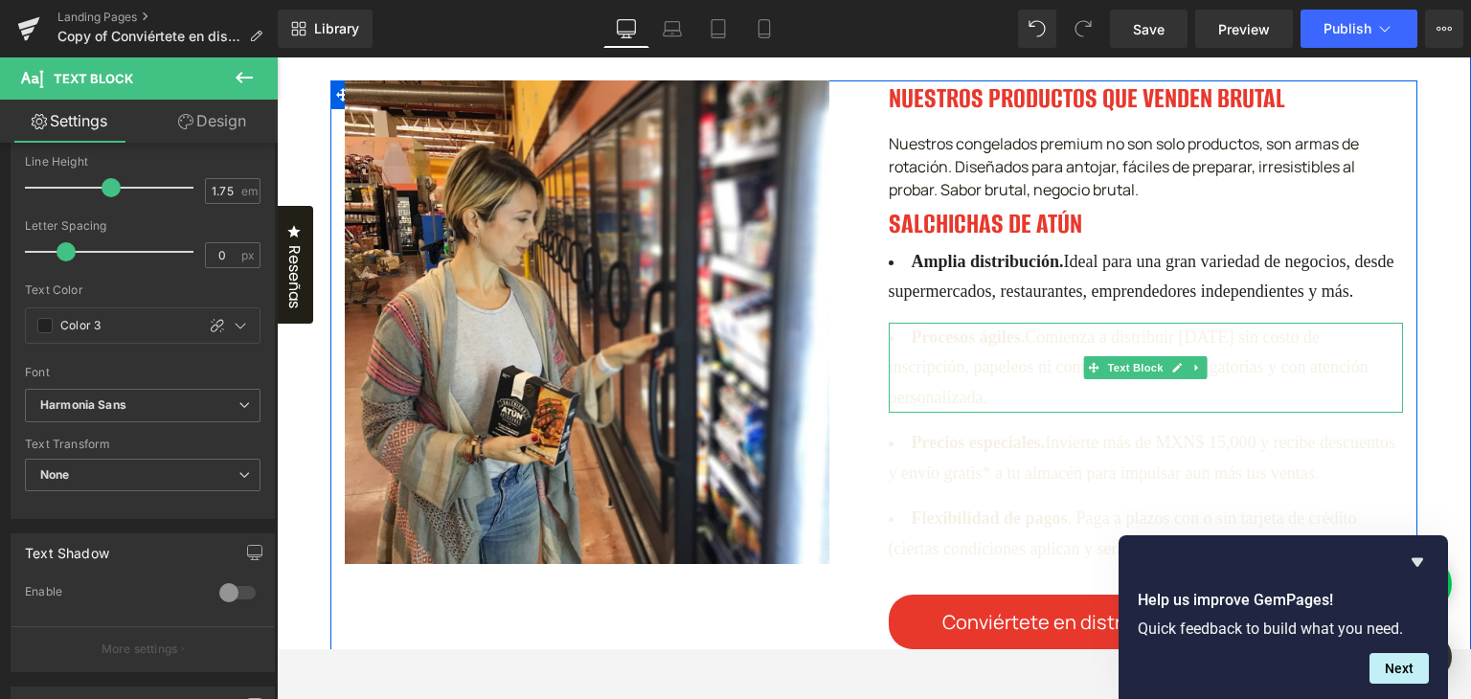
click at [961, 407] on span "Comienza a distribuir [DATE] sin costo de inscripción, papeleos ni compras míni…" at bounding box center [1128, 366] width 480 height 79
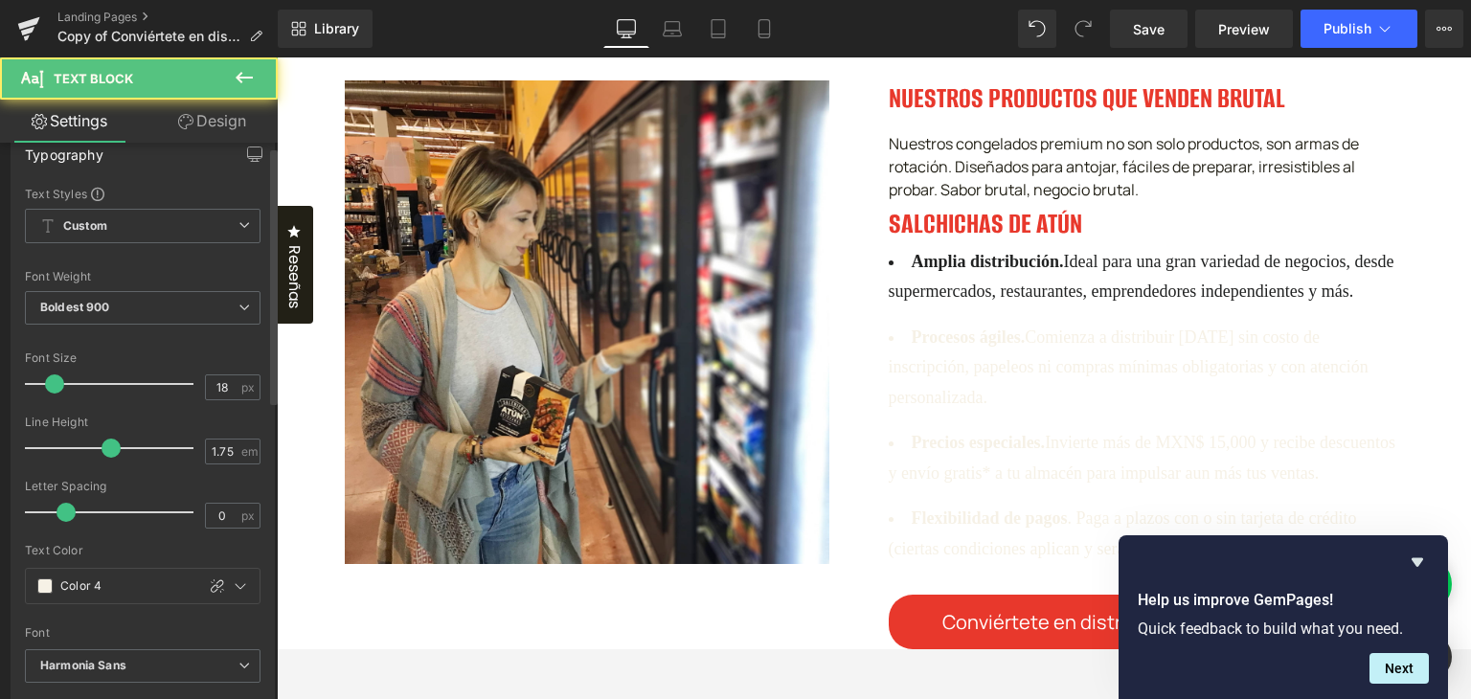
scroll to position [191, 0]
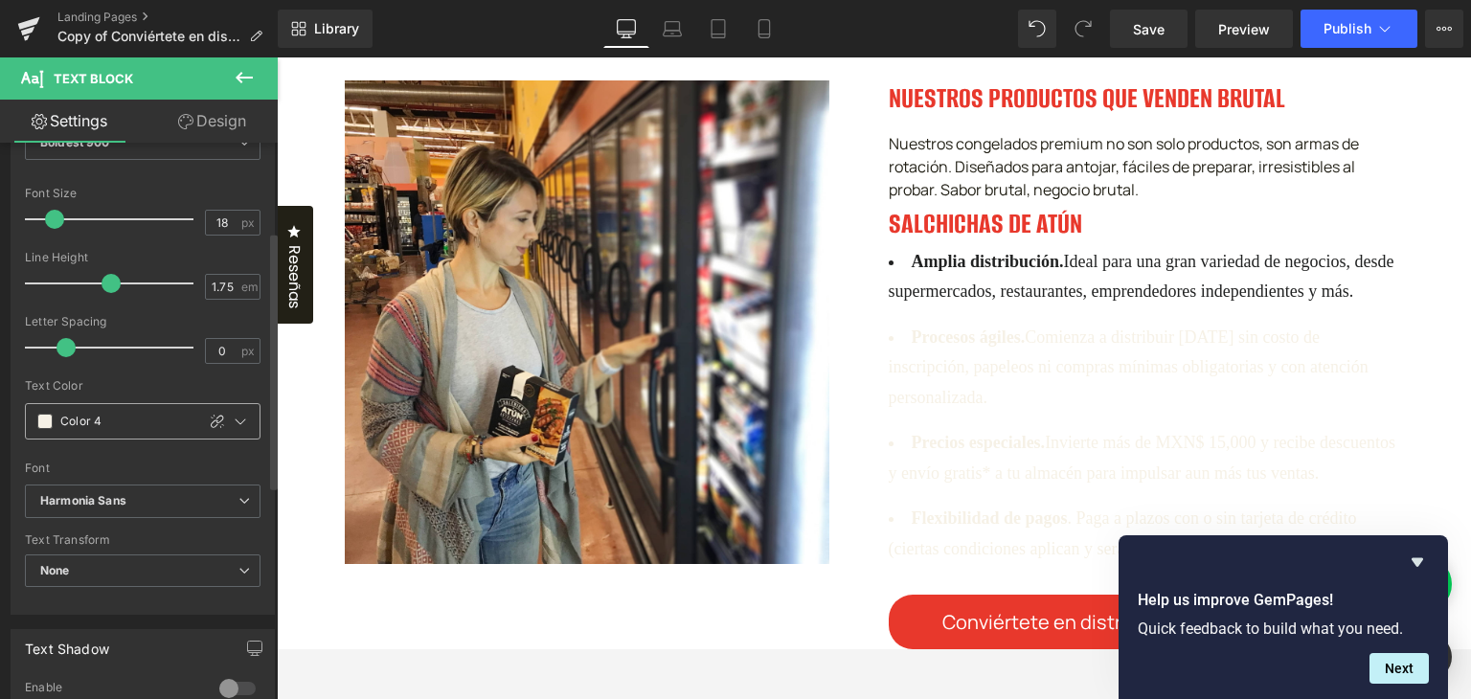
click at [33, 416] on div "Color 4" at bounding box center [110, 421] width 169 height 34
click at [36, 426] on div "Color 4" at bounding box center [110, 421] width 169 height 34
click at [44, 427] on div "Color 4" at bounding box center [110, 421] width 169 height 34
click at [44, 417] on span at bounding box center [44, 421] width 15 height 15
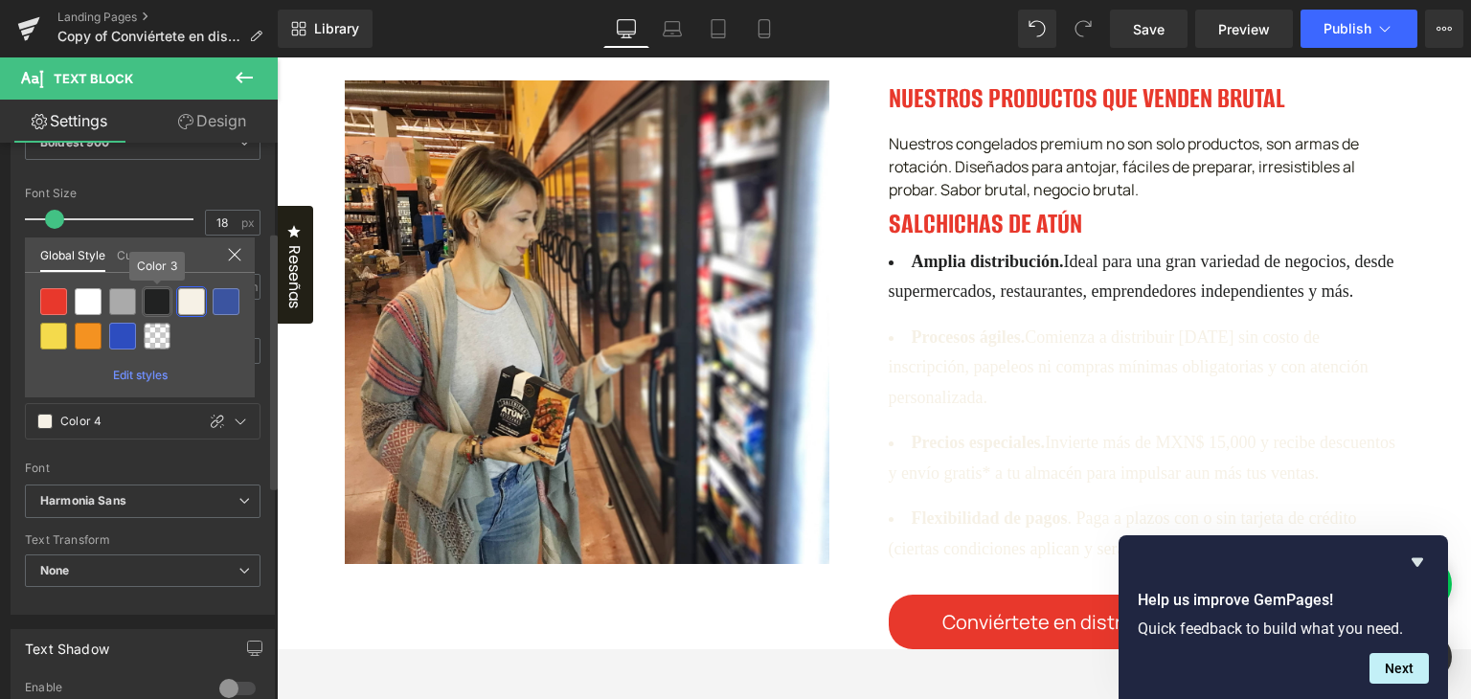
click at [155, 307] on div at bounding box center [157, 301] width 27 height 27
type input "Color 3"
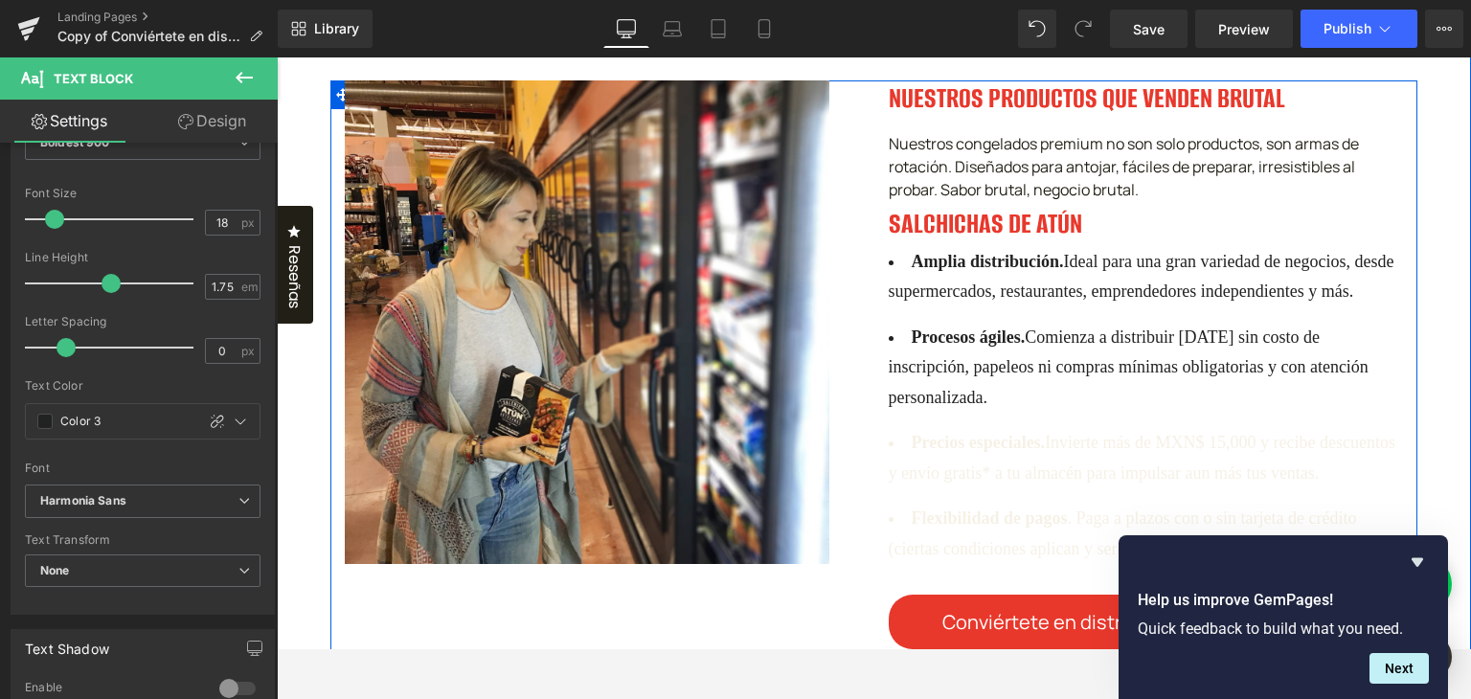
click at [916, 488] on li "Precios especiales. Invierte más de MXN$ 15,000 y recibe descuentos y envío gra…" at bounding box center [1145, 458] width 515 height 60
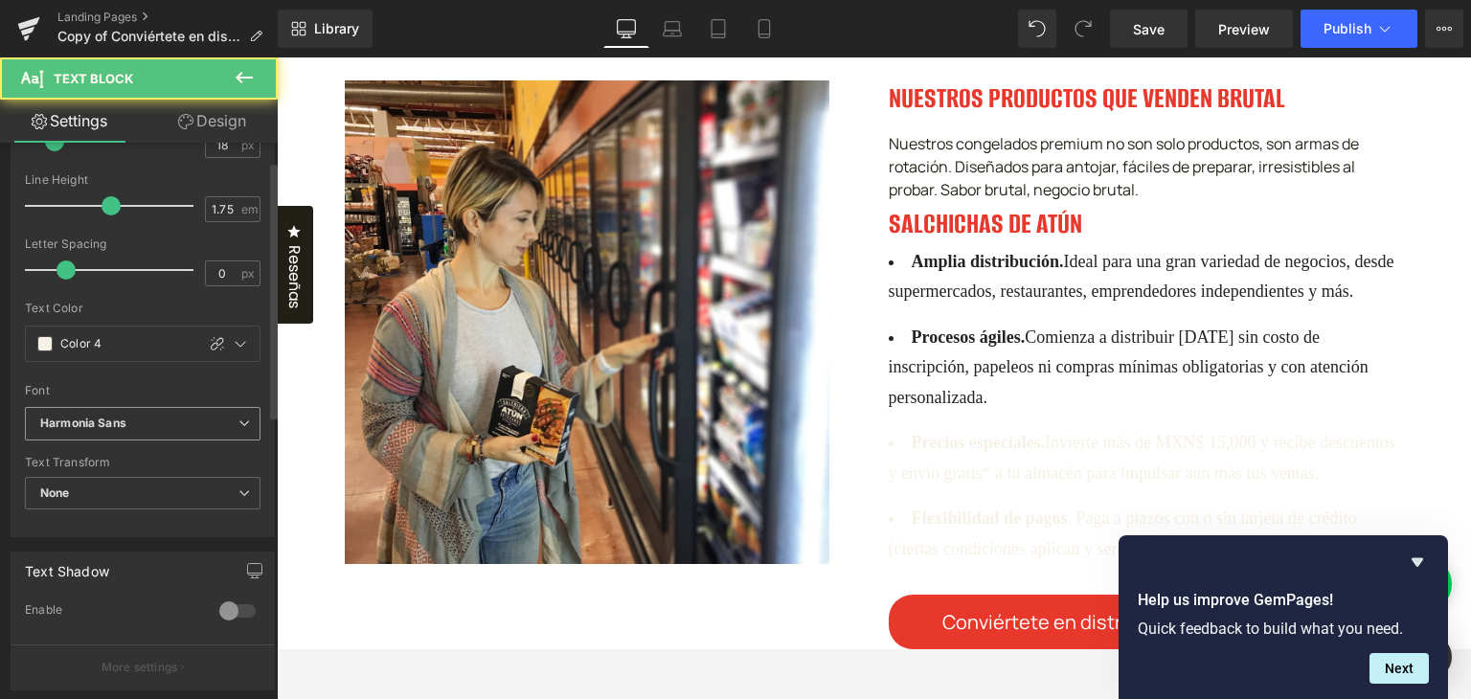
scroll to position [287, 0]
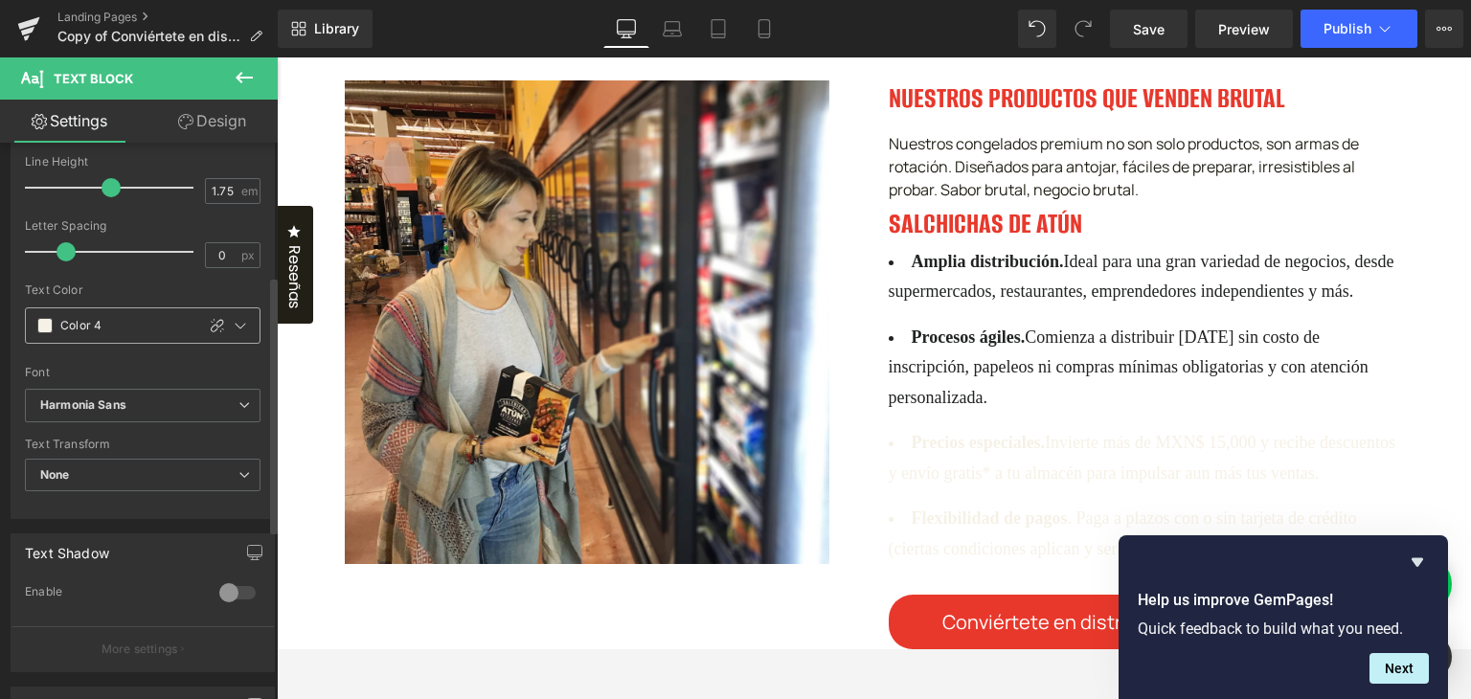
click at [45, 315] on div "Color 4" at bounding box center [110, 325] width 169 height 34
click at [45, 326] on span at bounding box center [44, 325] width 15 height 15
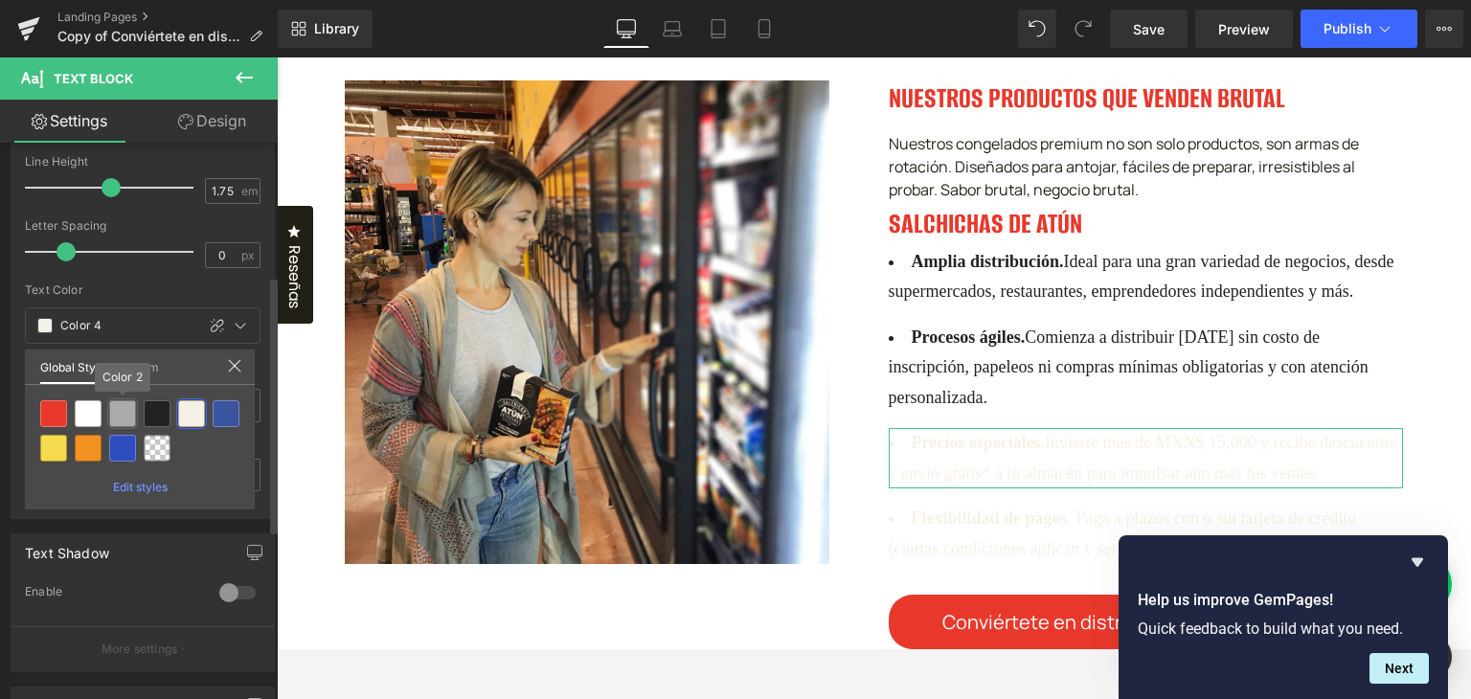
click at [146, 410] on div at bounding box center [157, 413] width 27 height 27
type input "Color 3"
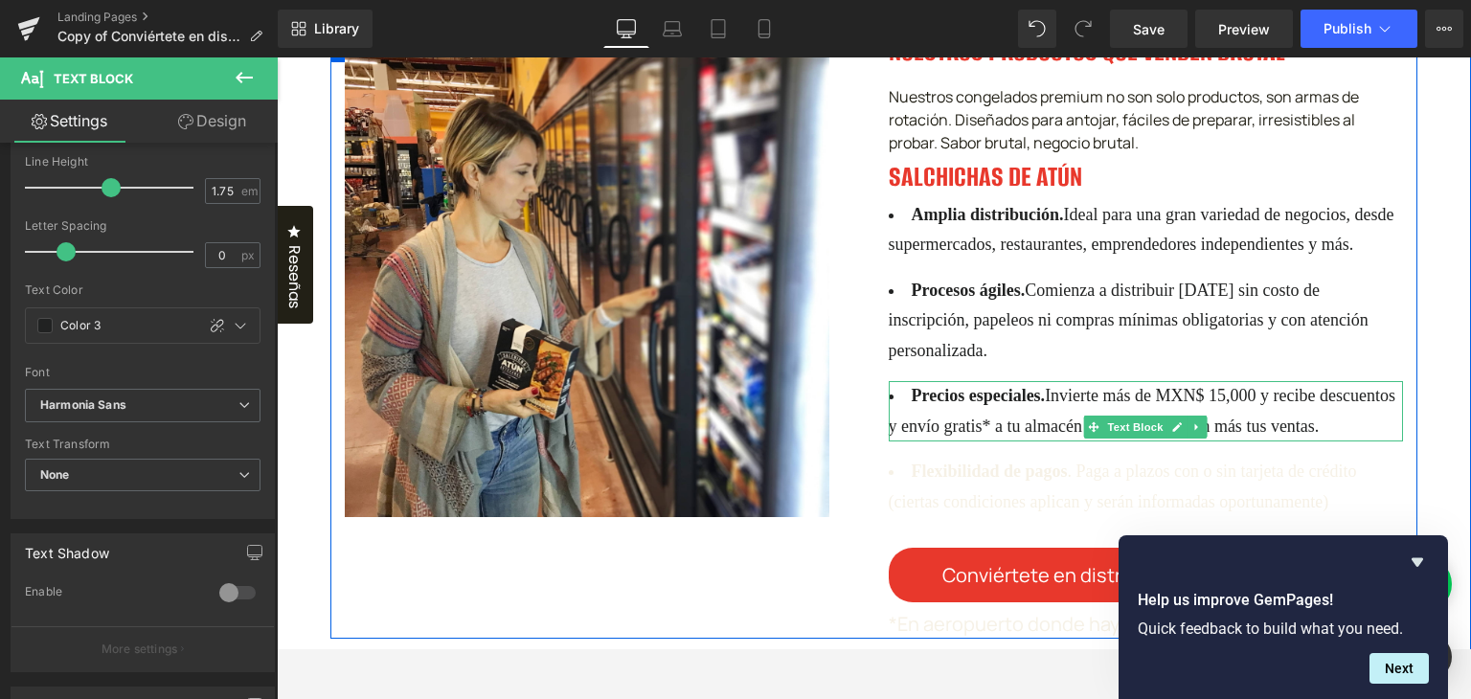
scroll to position [1628, 0]
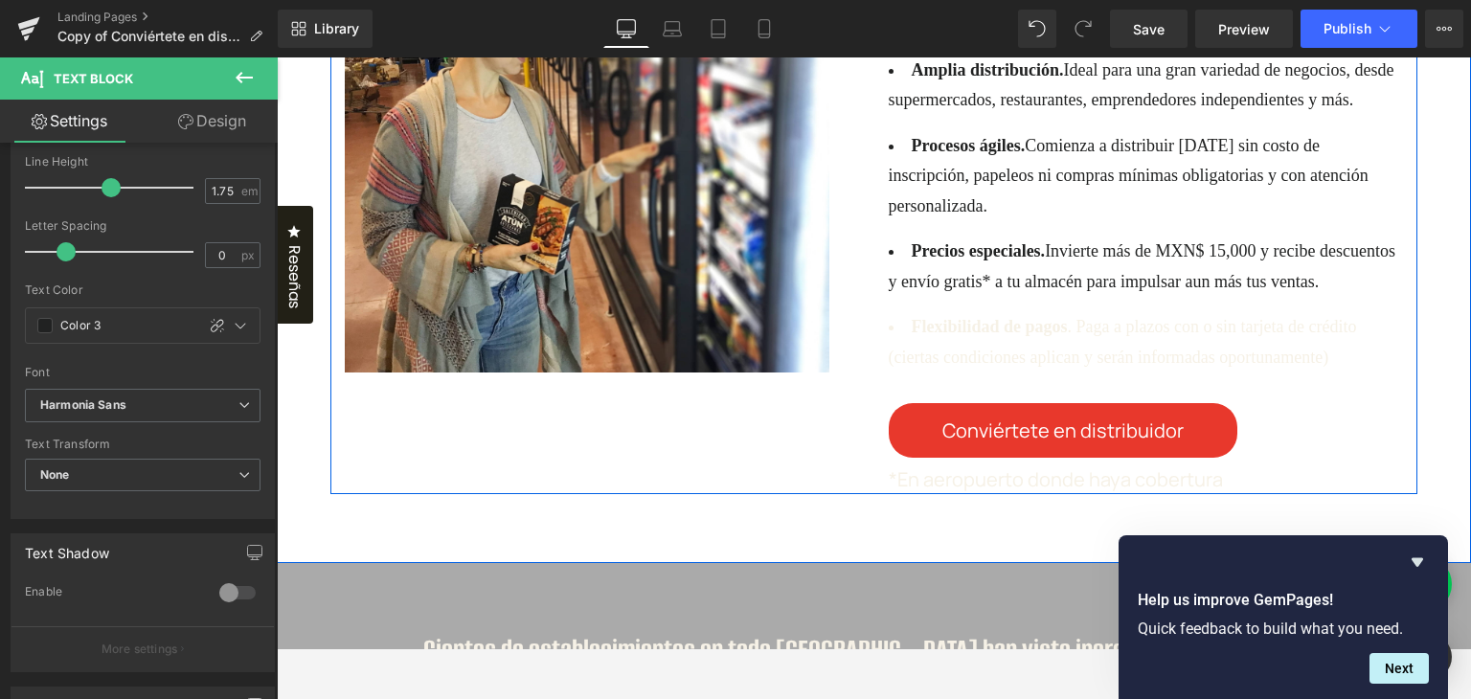
click at [927, 367] on span ". Paga a plazos con o sin tarjeta de crédito (ciertas condiciones aplican y ser…" at bounding box center [1122, 342] width 468 height 50
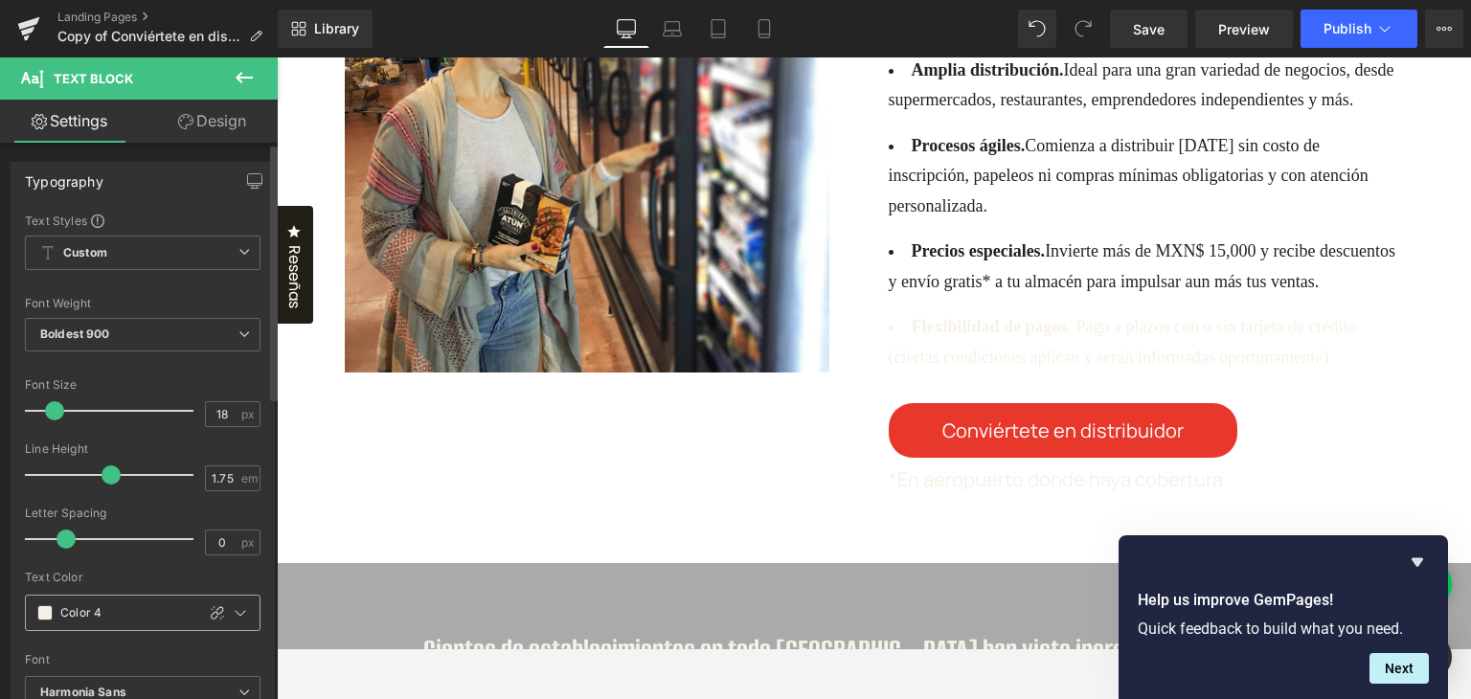
click at [50, 598] on div "Color 4" at bounding box center [110, 612] width 169 height 34
click at [40, 616] on span at bounding box center [44, 612] width 15 height 15
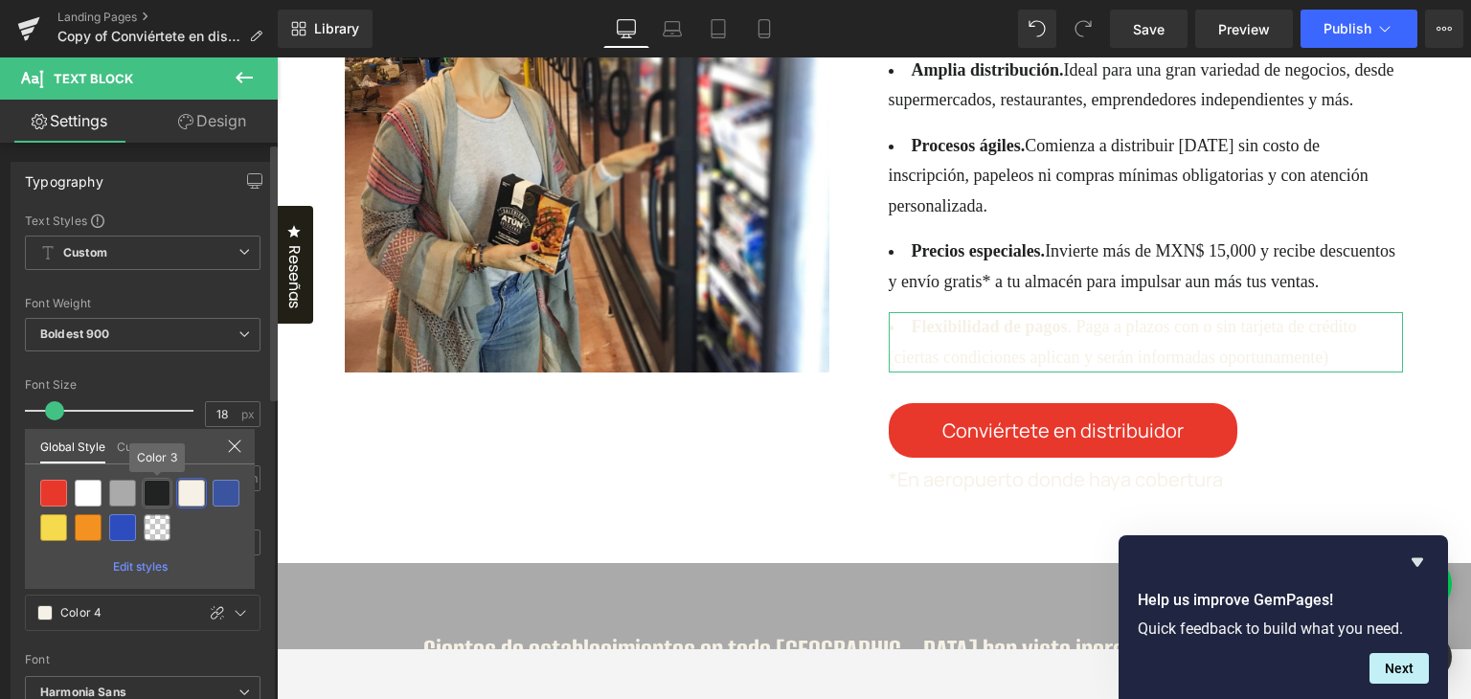
click at [163, 499] on div at bounding box center [157, 493] width 27 height 27
type input "Color 3"
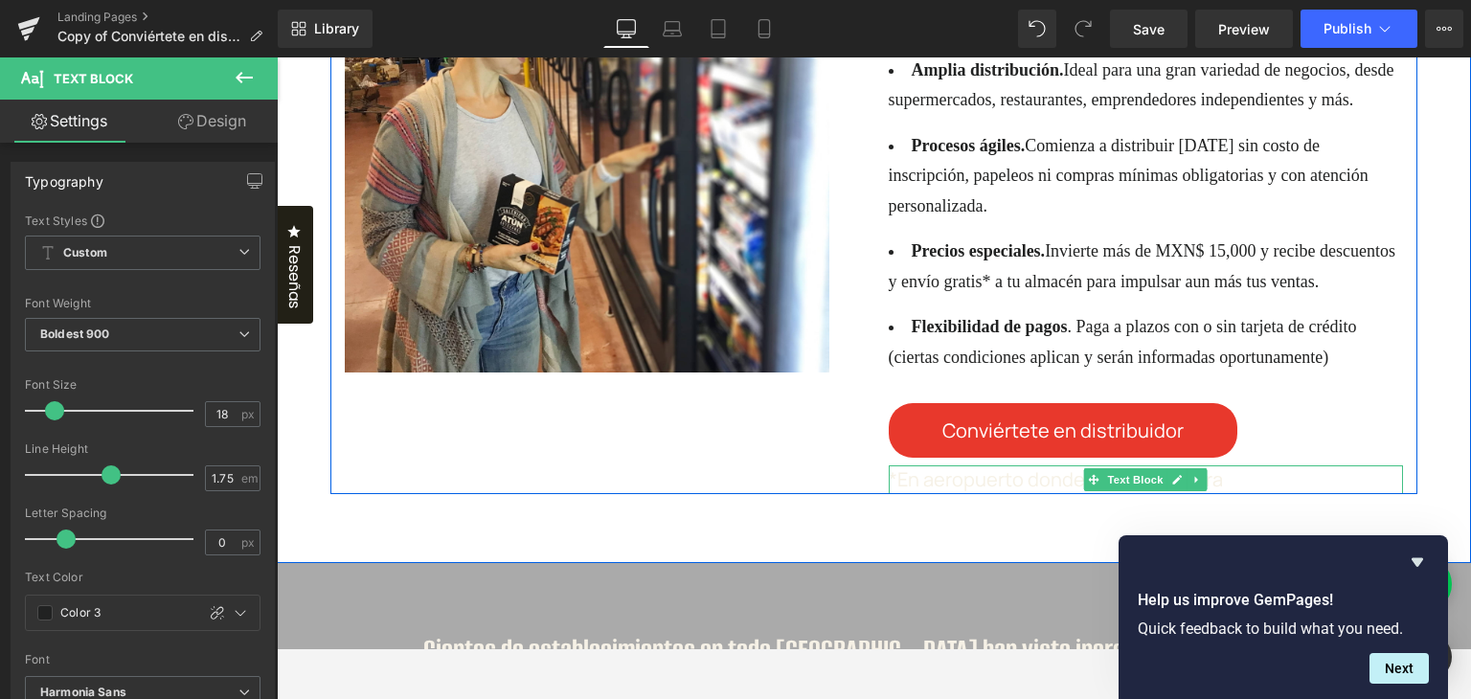
click at [913, 494] on p "*En aeropuerto donde haya cobertura" at bounding box center [1145, 479] width 515 height 29
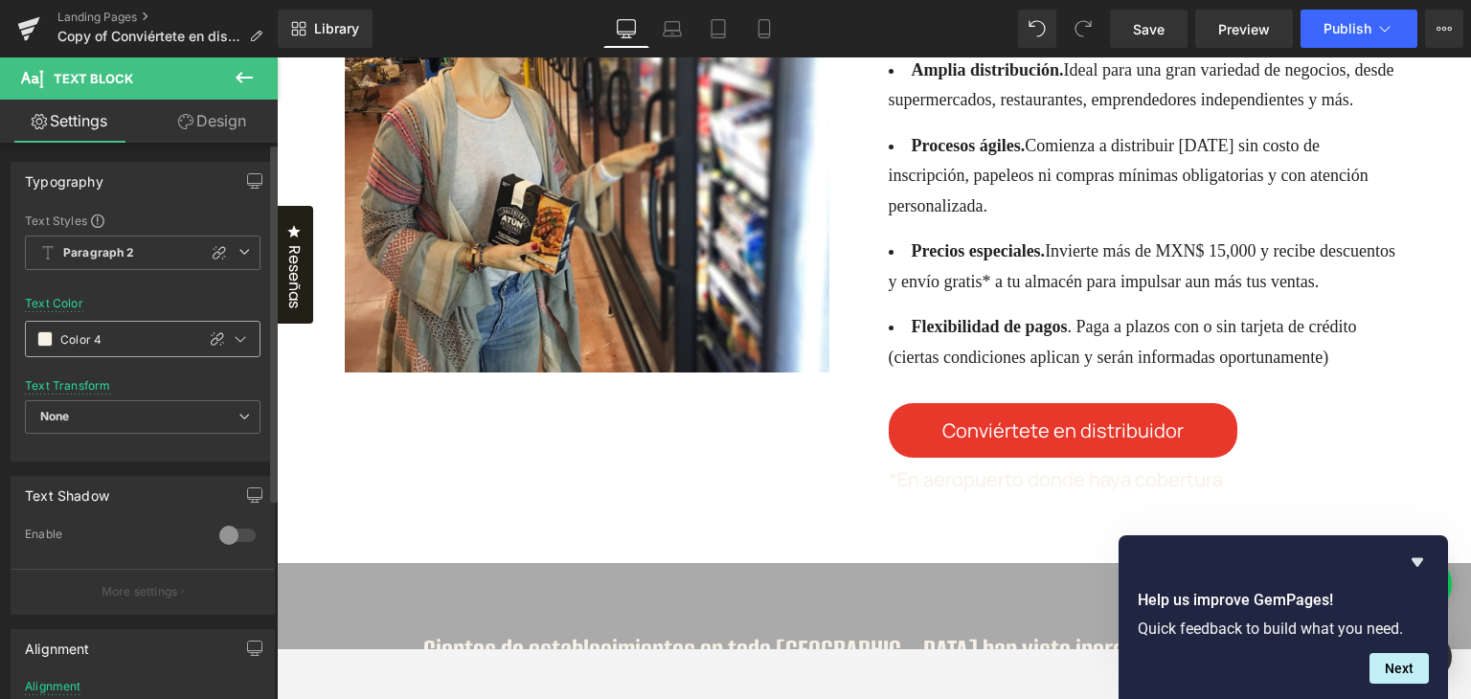
click at [46, 334] on span at bounding box center [44, 338] width 15 height 15
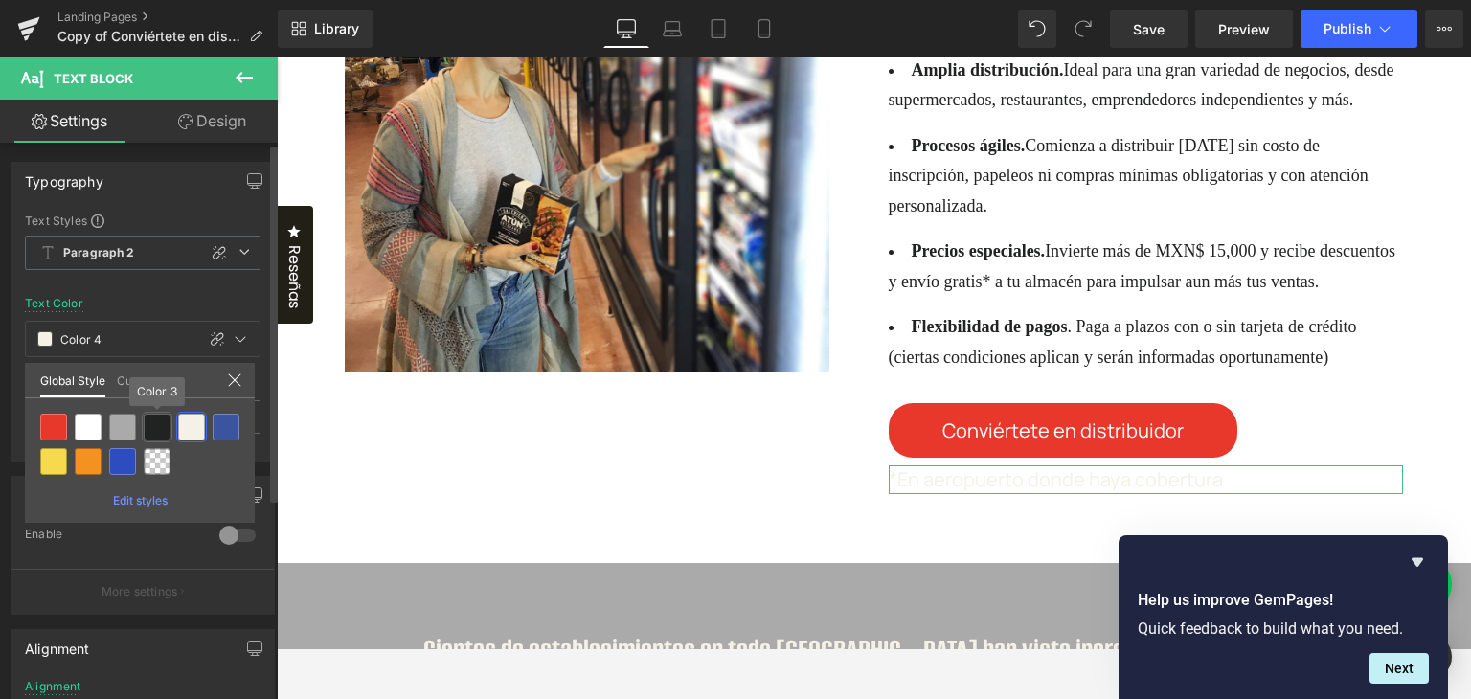
click at [154, 419] on div at bounding box center [157, 427] width 27 height 27
type input "Color 3"
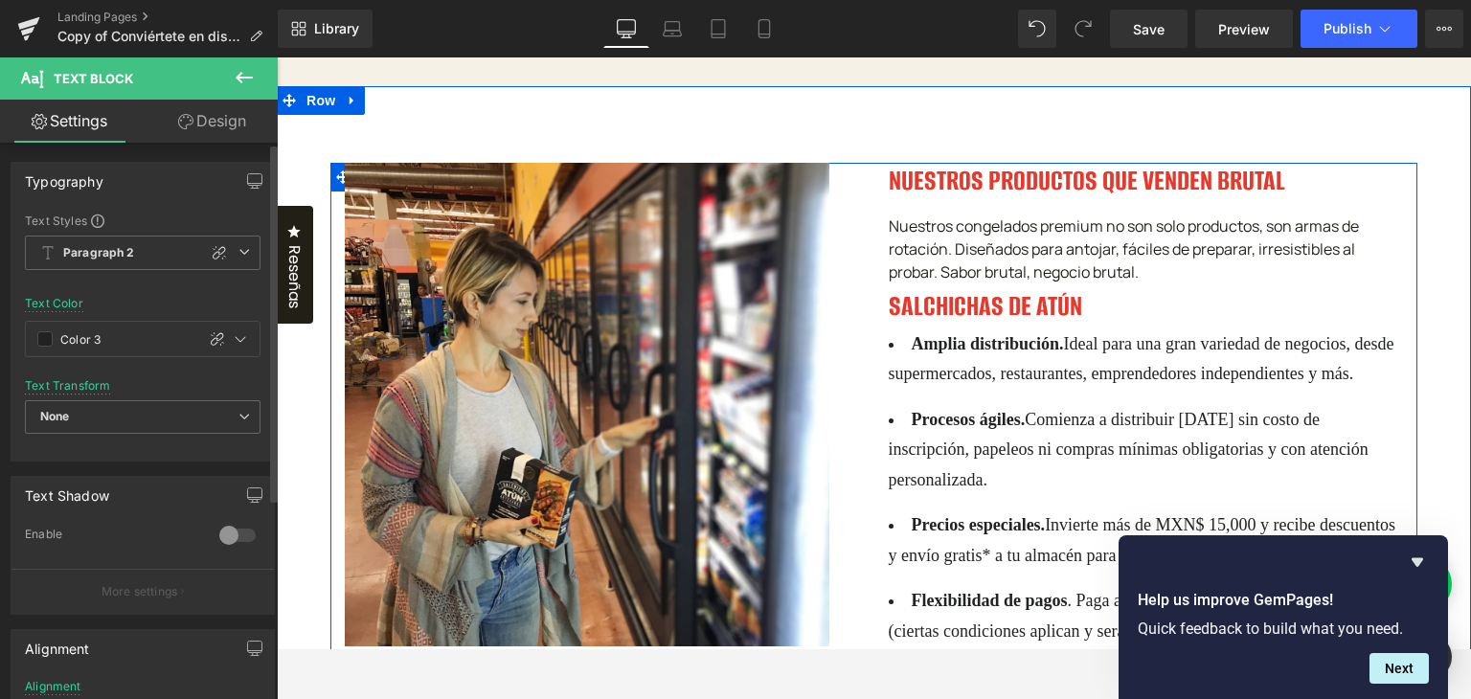
scroll to position [1340, 0]
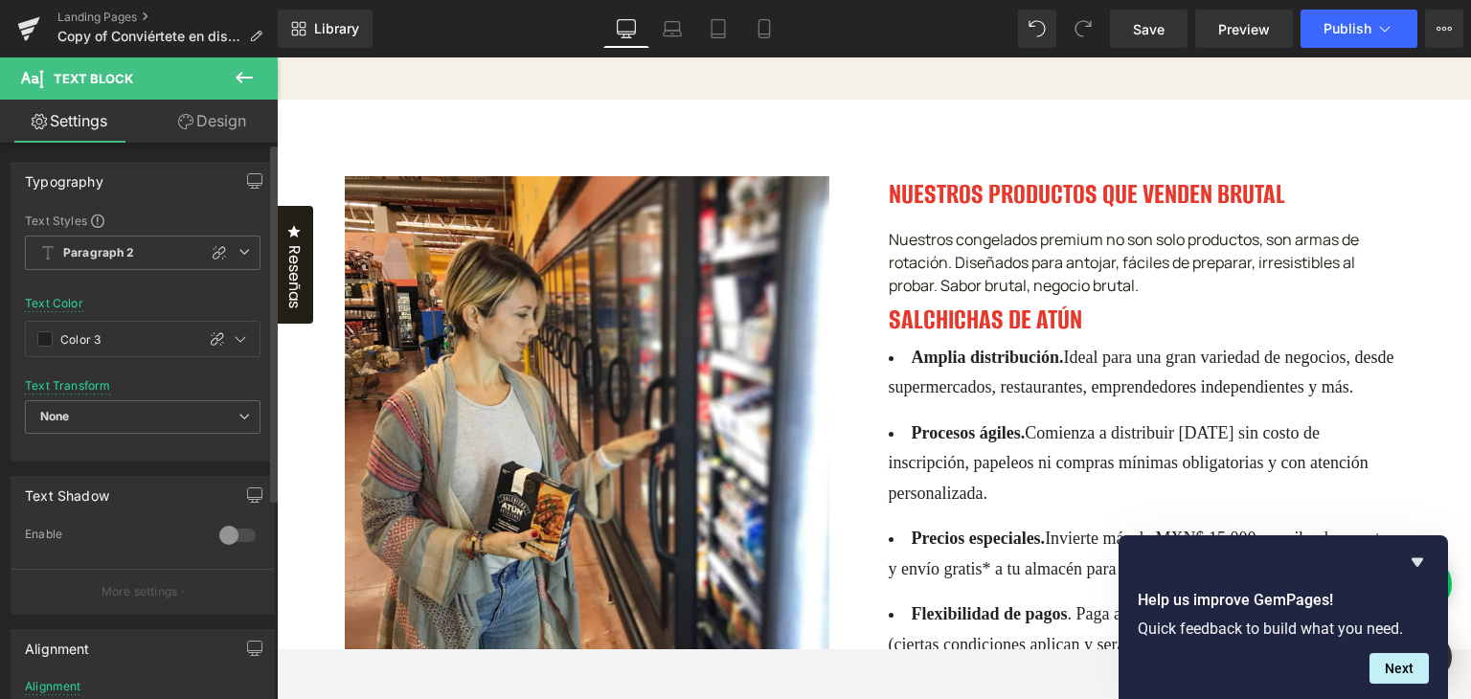
click at [1001, 397] on span "Ideal para una gran variedad de negocios, desde supermercados, restaurantes, em…" at bounding box center [1141, 373] width 506 height 50
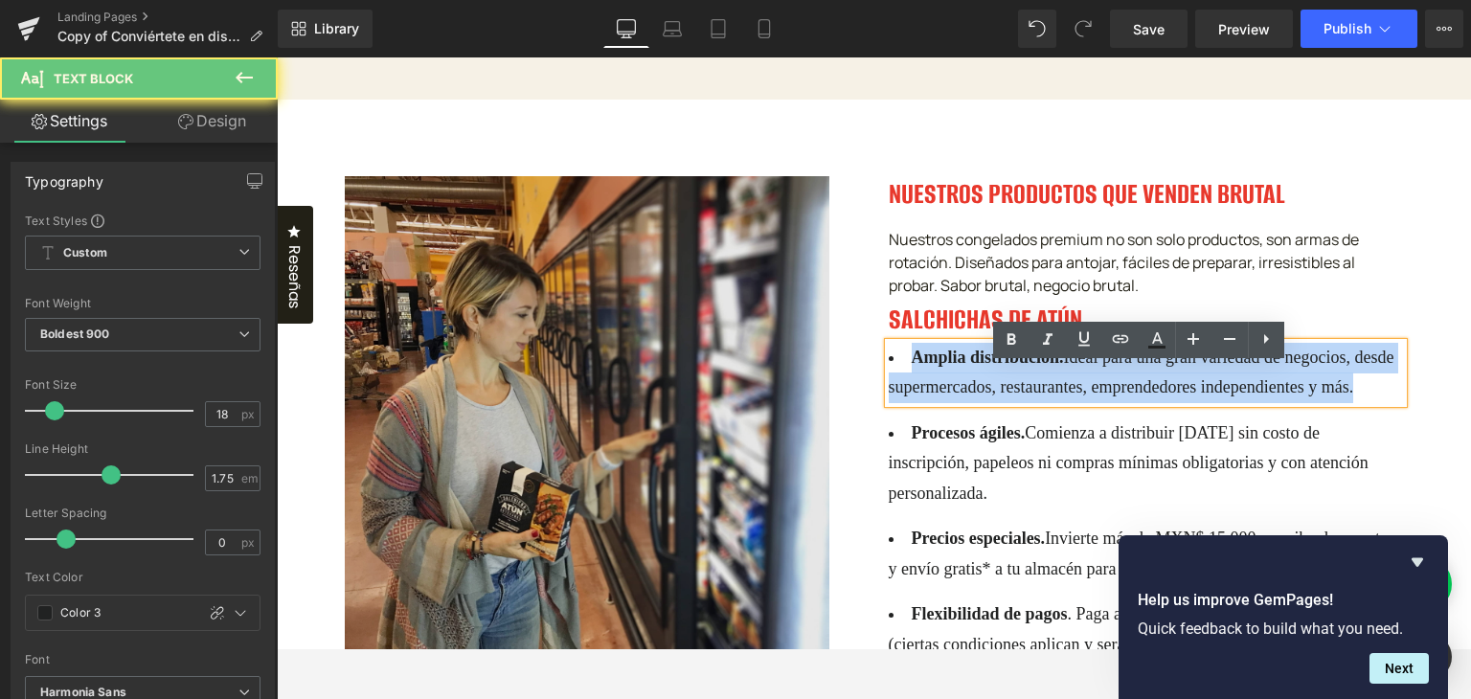
drag, startPoint x: 1068, startPoint y: 438, endPoint x: 774, endPoint y: 361, distance: 304.9
click at [774, 362] on div "Image NUESTROS PRODUCTOS QUE VENDEN BRUTAL Heading Nuestros congelados premium …" at bounding box center [873, 479] width 1087 height 606
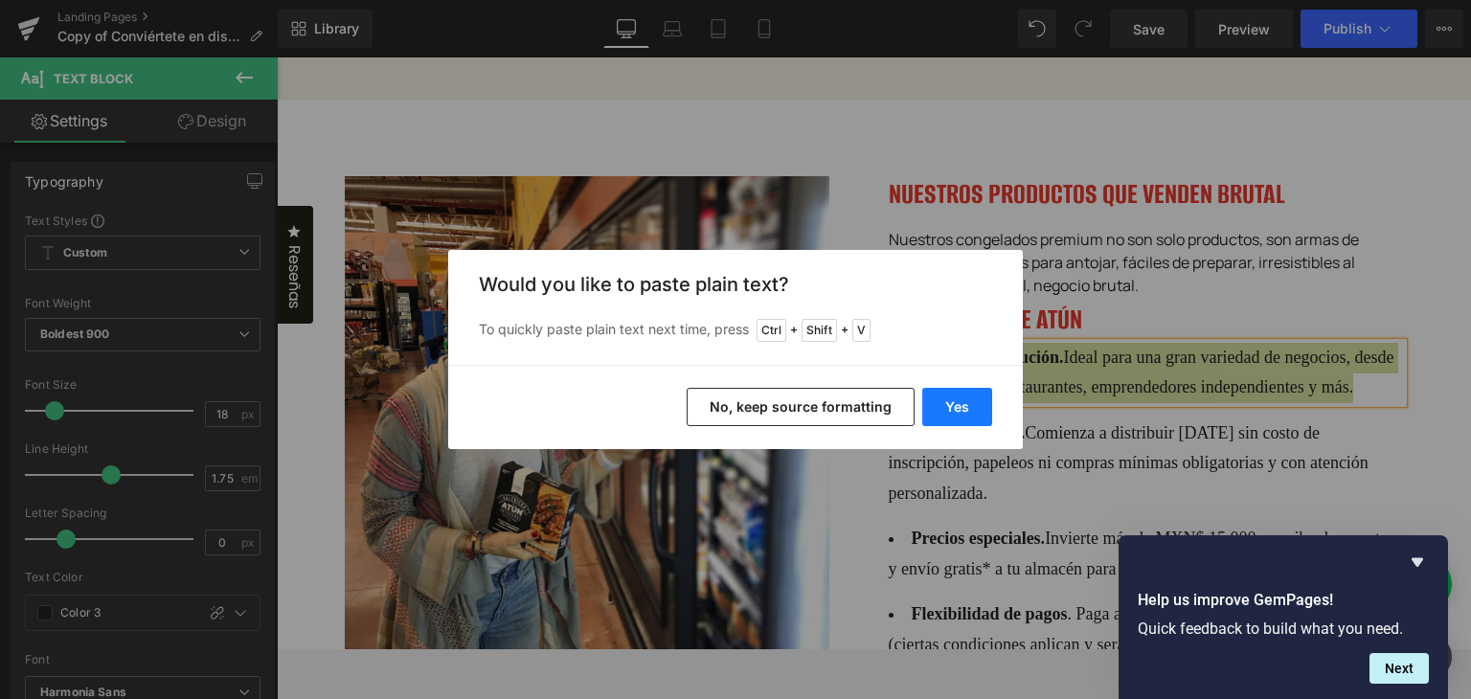
drag, startPoint x: 958, startPoint y: 406, endPoint x: 680, endPoint y: 349, distance: 284.3
click at [958, 406] on button "Yes" at bounding box center [957, 407] width 70 height 38
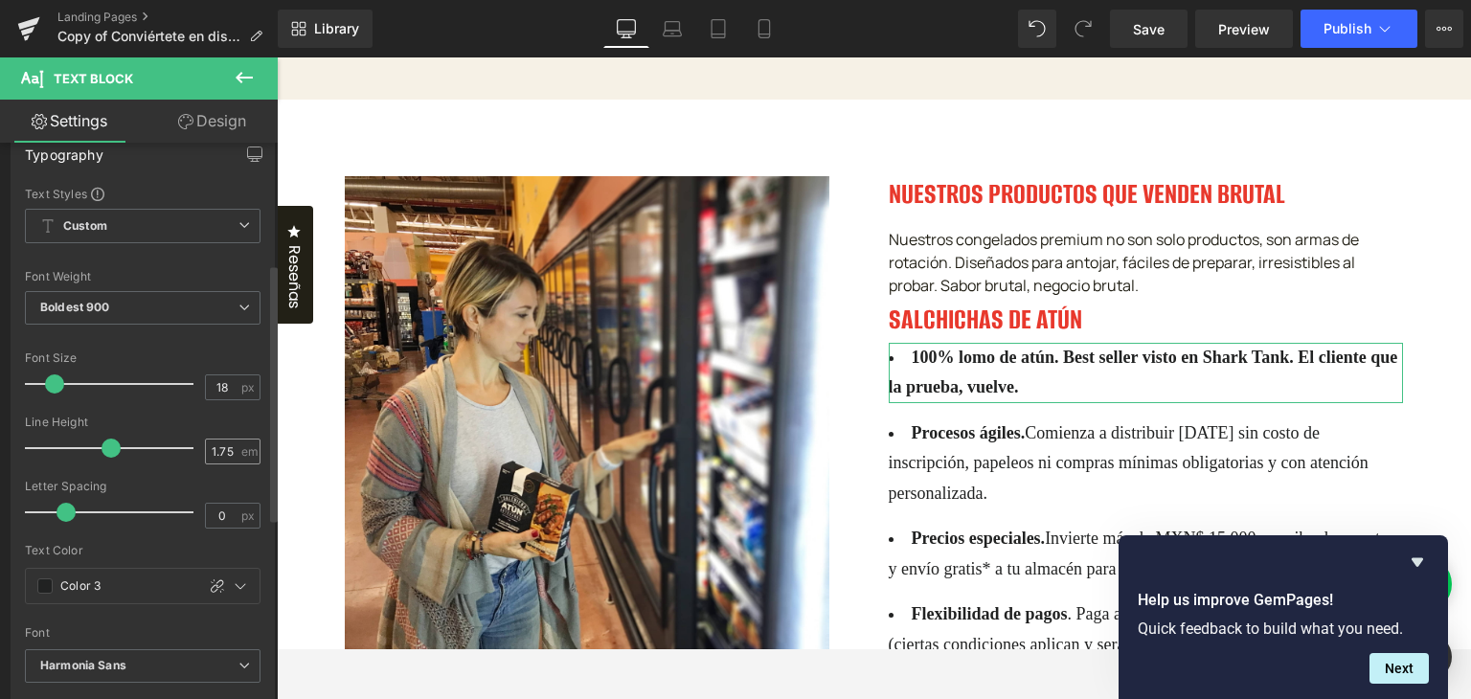
scroll to position [0, 0]
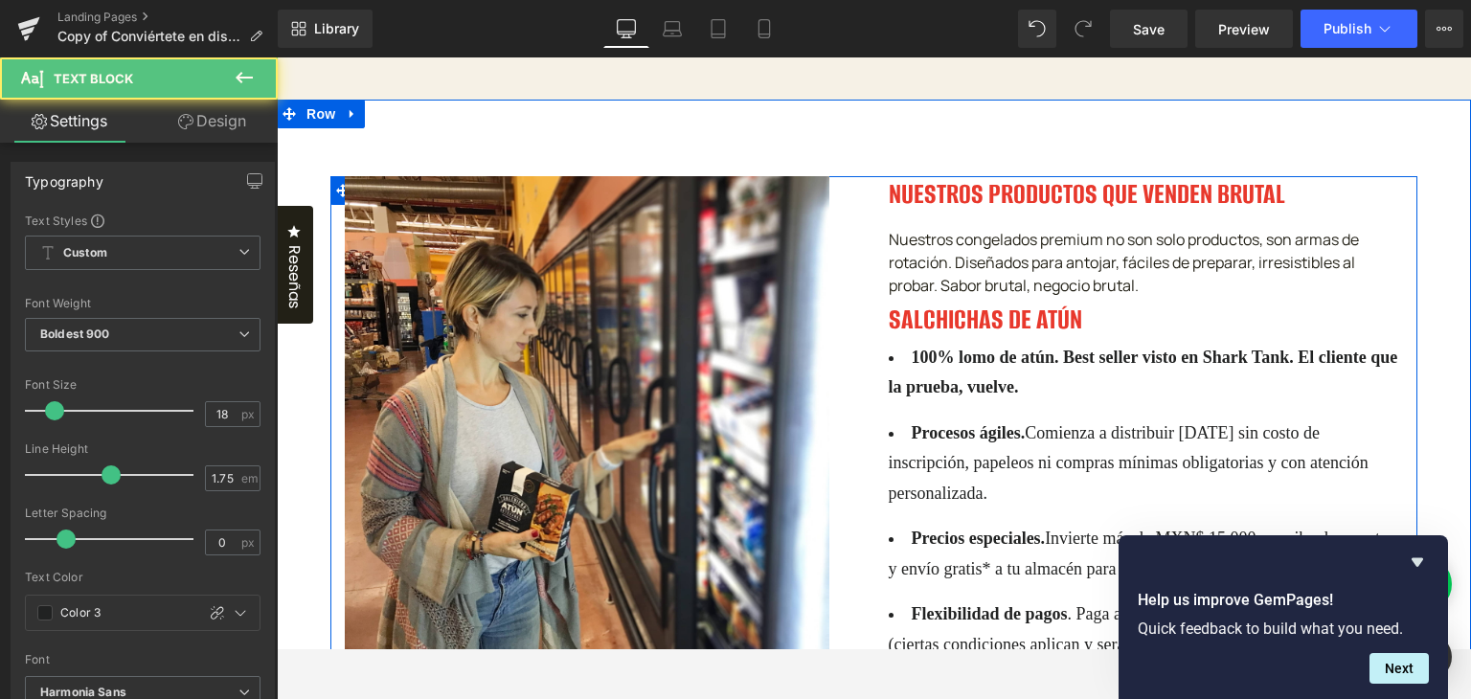
click at [997, 380] on li "100% lomo de atún. Best seller visto en Shark Tank. El cliente que la prueba, v…" at bounding box center [1145, 373] width 515 height 60
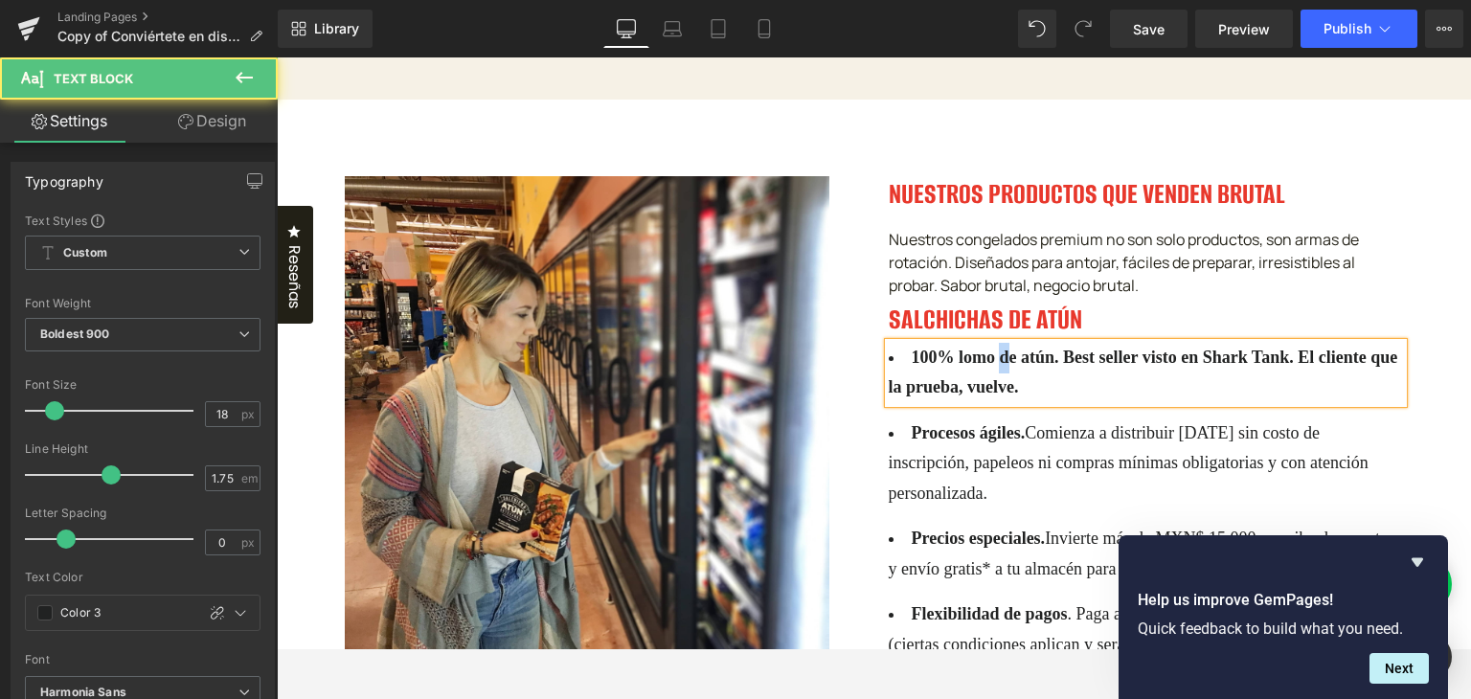
click at [997, 380] on li "100% lomo de atún. Best seller visto en Shark Tank. El cliente que la prueba, v…" at bounding box center [1145, 373] width 515 height 60
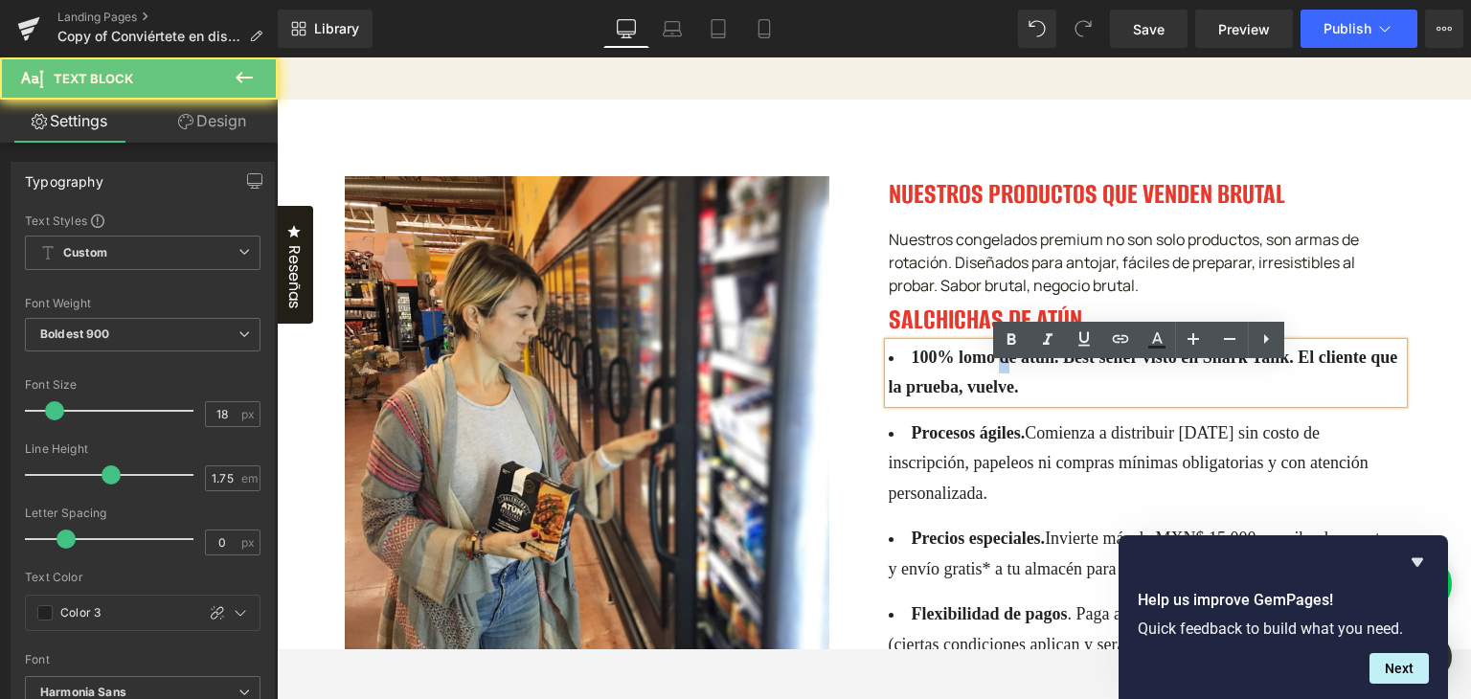
click at [997, 380] on li "100% lomo de atún. Best seller visto en Shark Tank. El cliente que la prueba, v…" at bounding box center [1145, 373] width 515 height 60
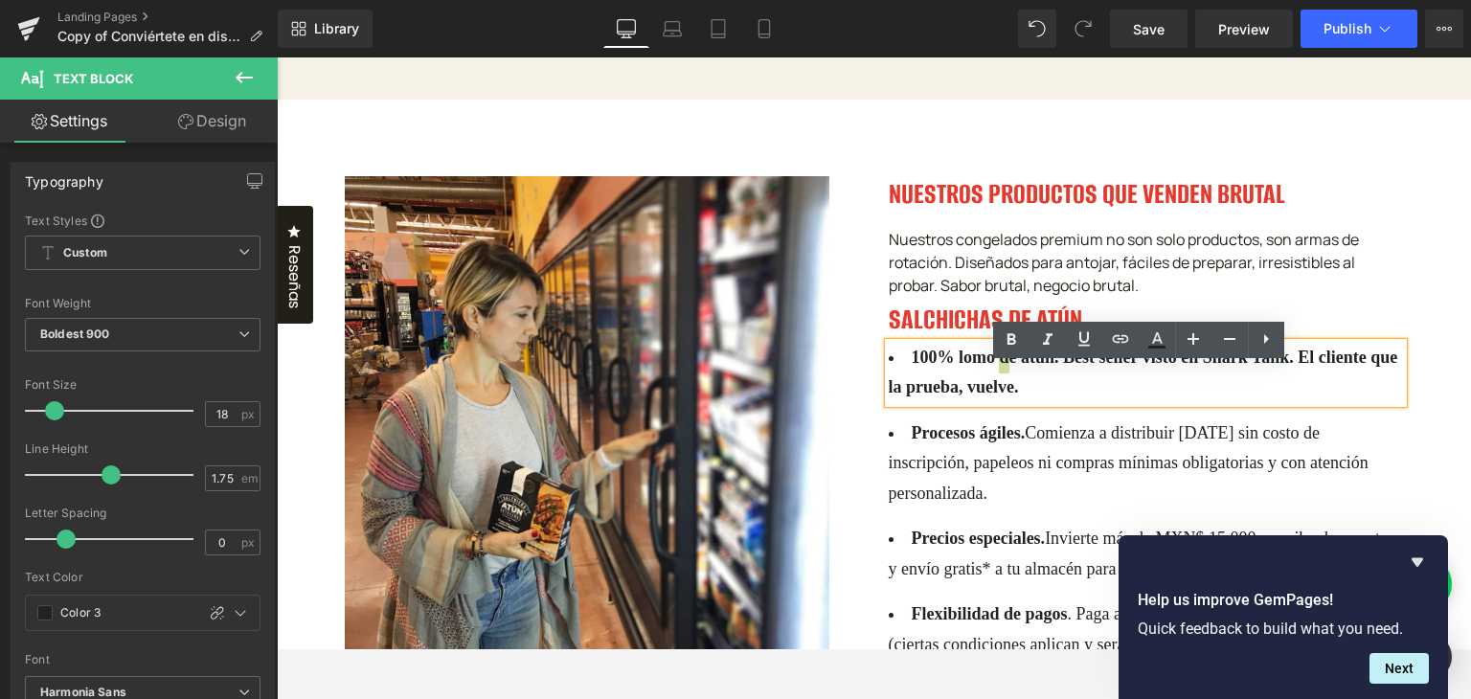
click at [1266, 346] on icon at bounding box center [1265, 338] width 23 height 23
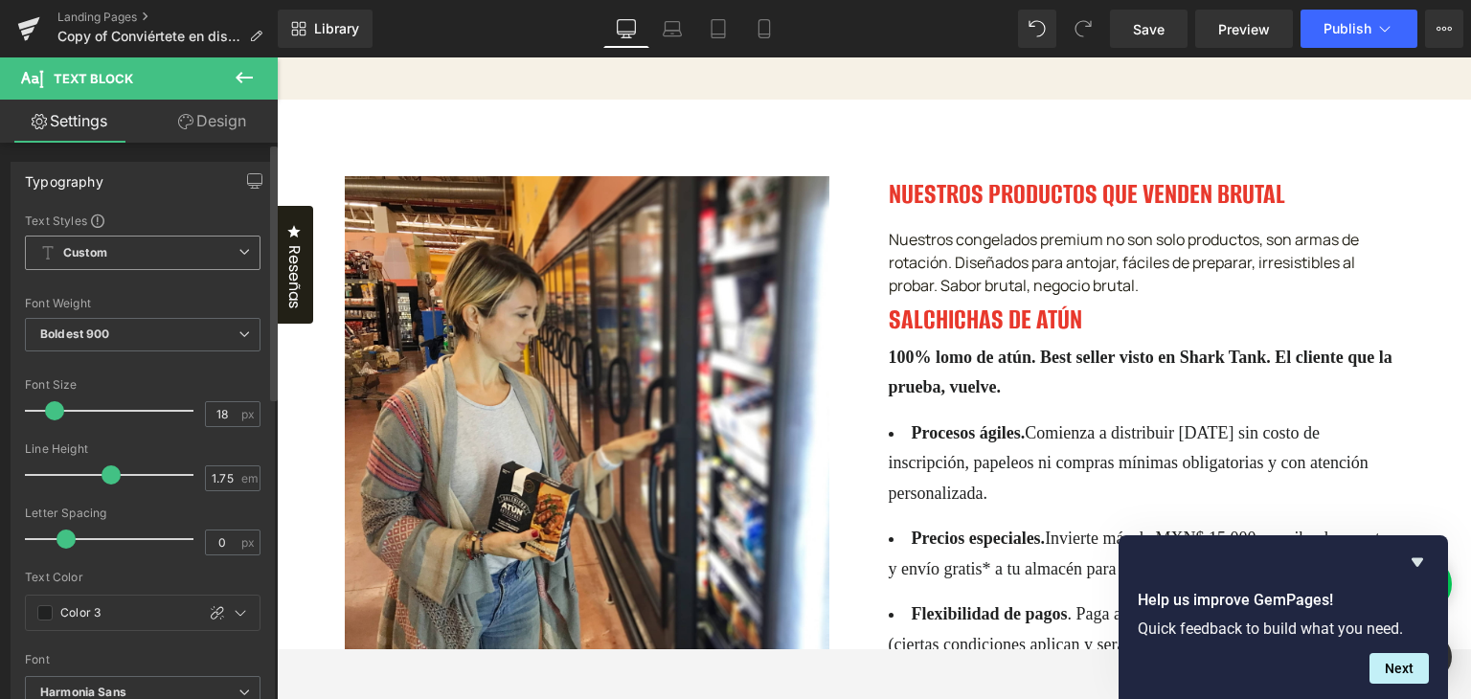
click at [233, 256] on span "Custom" at bounding box center [143, 253] width 236 height 34
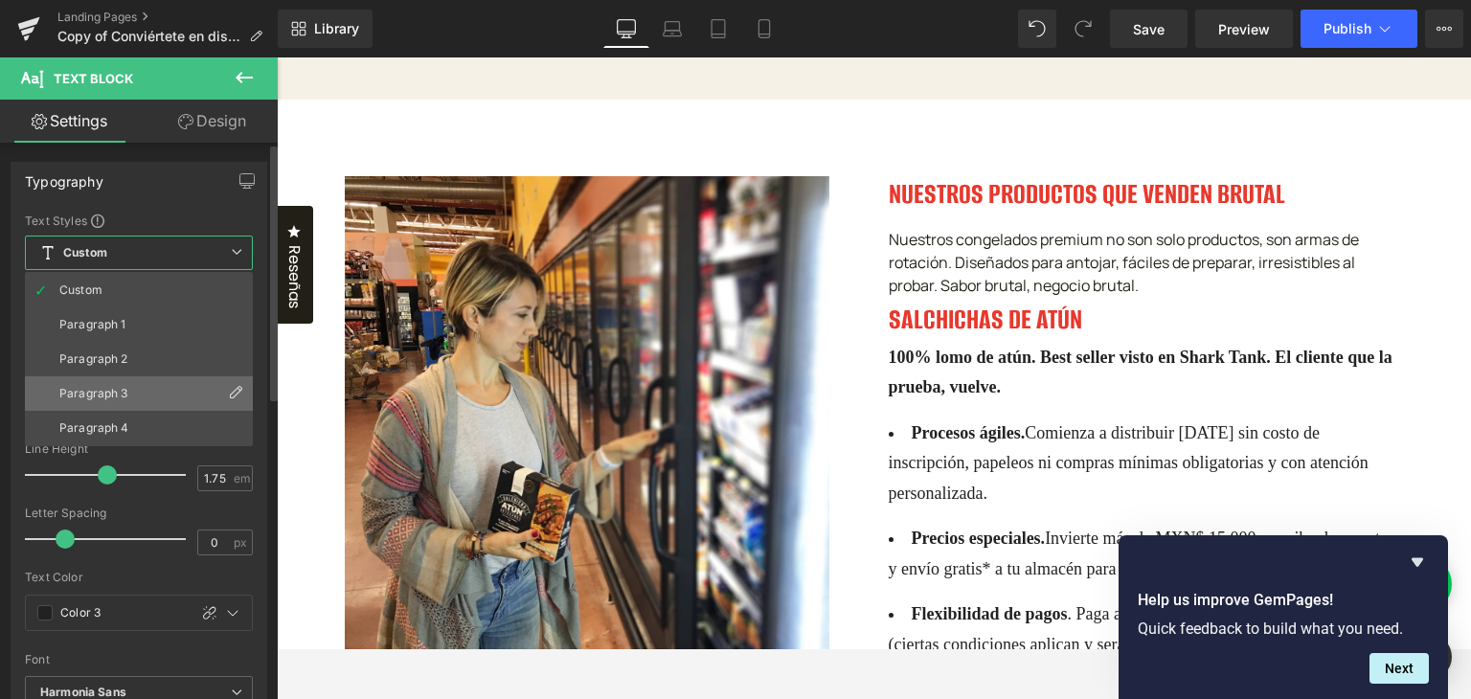
click at [140, 393] on li "Paragraph 3" at bounding box center [139, 393] width 228 height 34
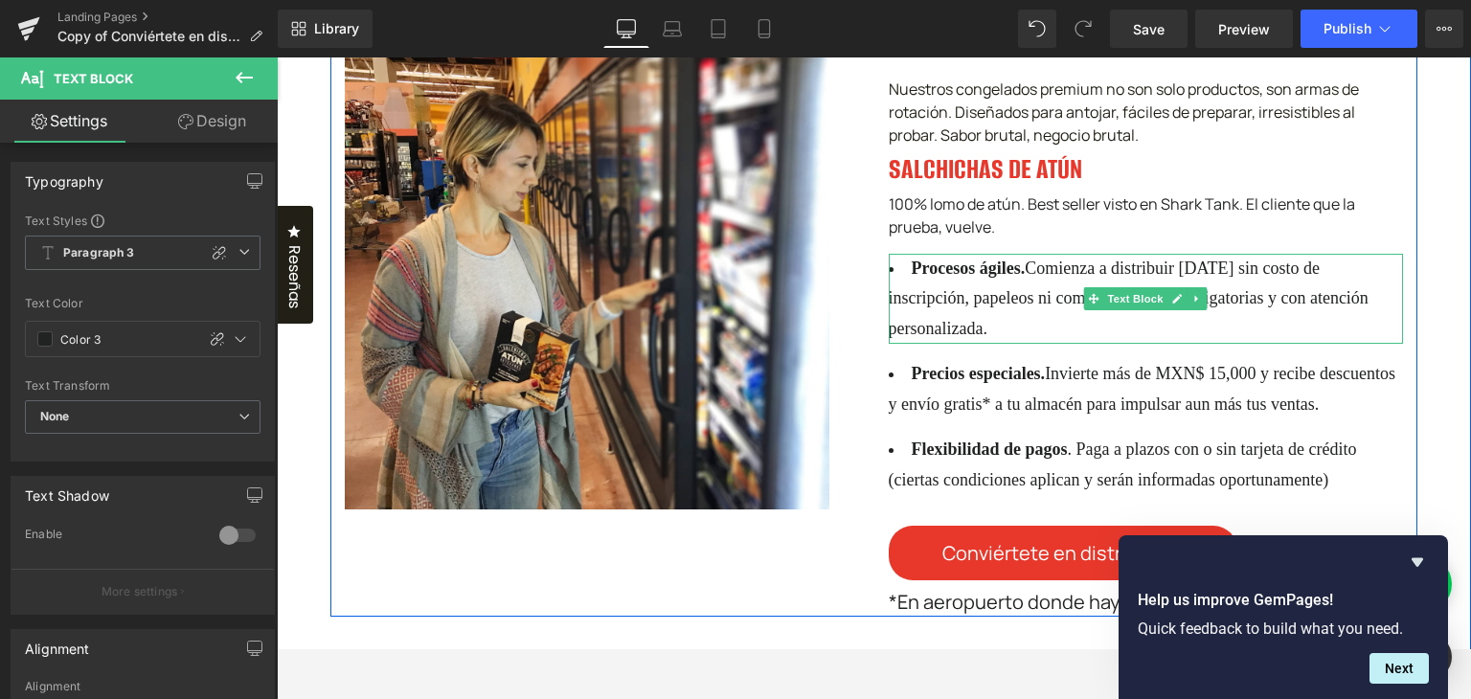
scroll to position [1532, 0]
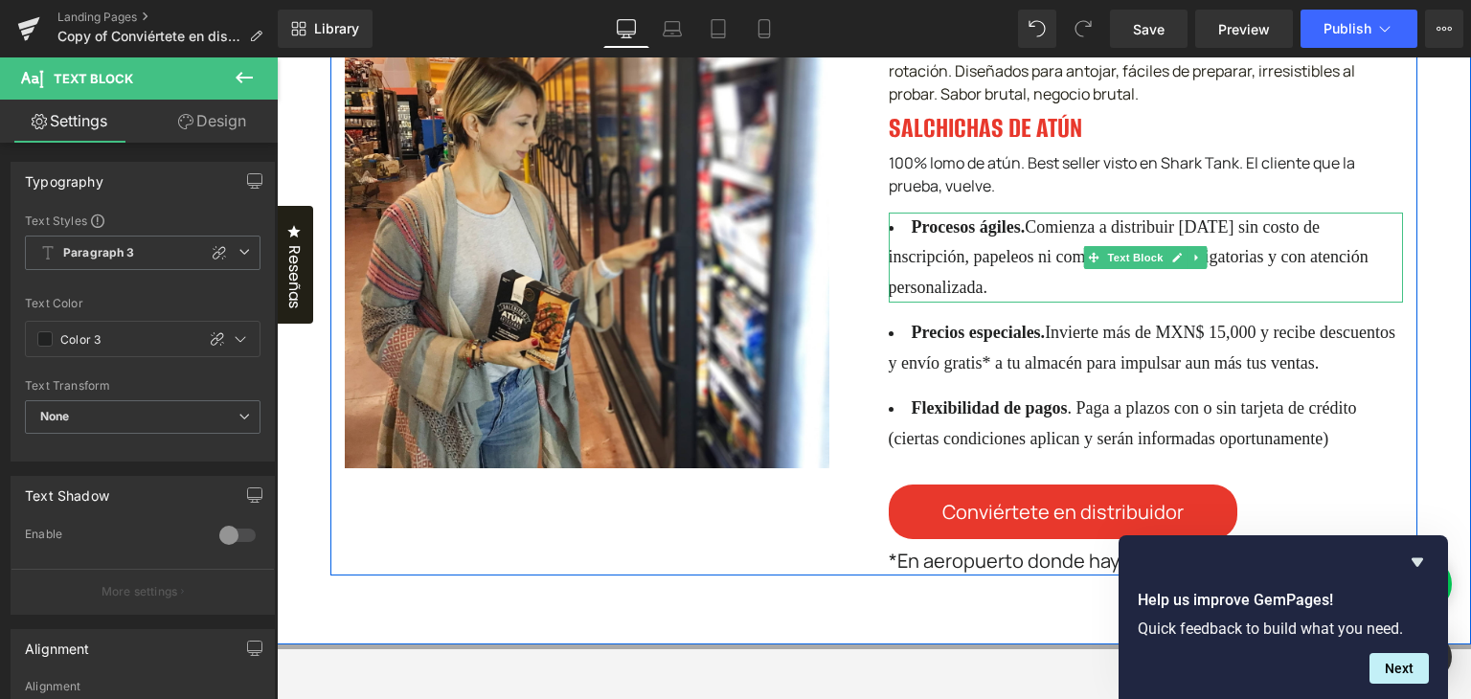
click at [1088, 263] on li "Procesos ágiles. Comienza a distribuir [DATE] sin costo de inscripción, papeleo…" at bounding box center [1145, 258] width 515 height 91
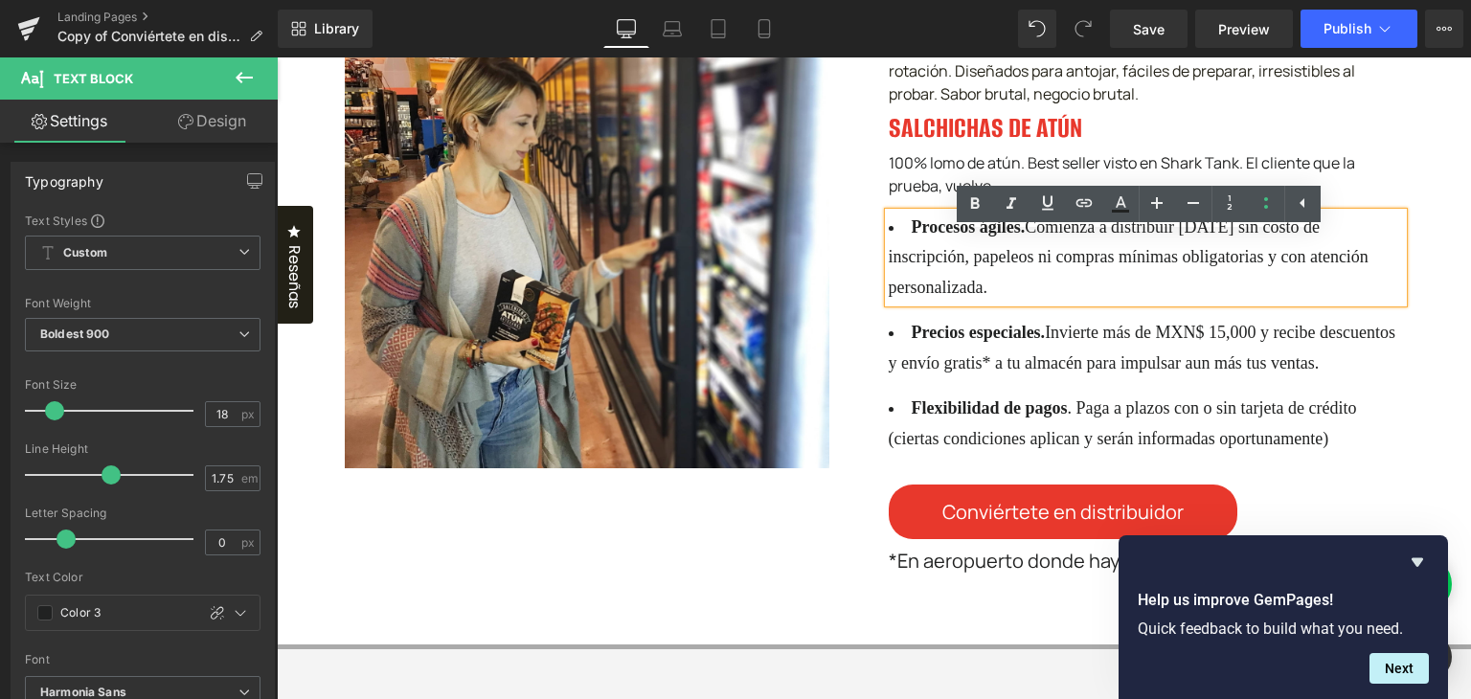
click at [1293, 277] on span "Comienza a distribuir [DATE] sin costo de inscripción, papeleos ni compras míni…" at bounding box center [1128, 256] width 480 height 79
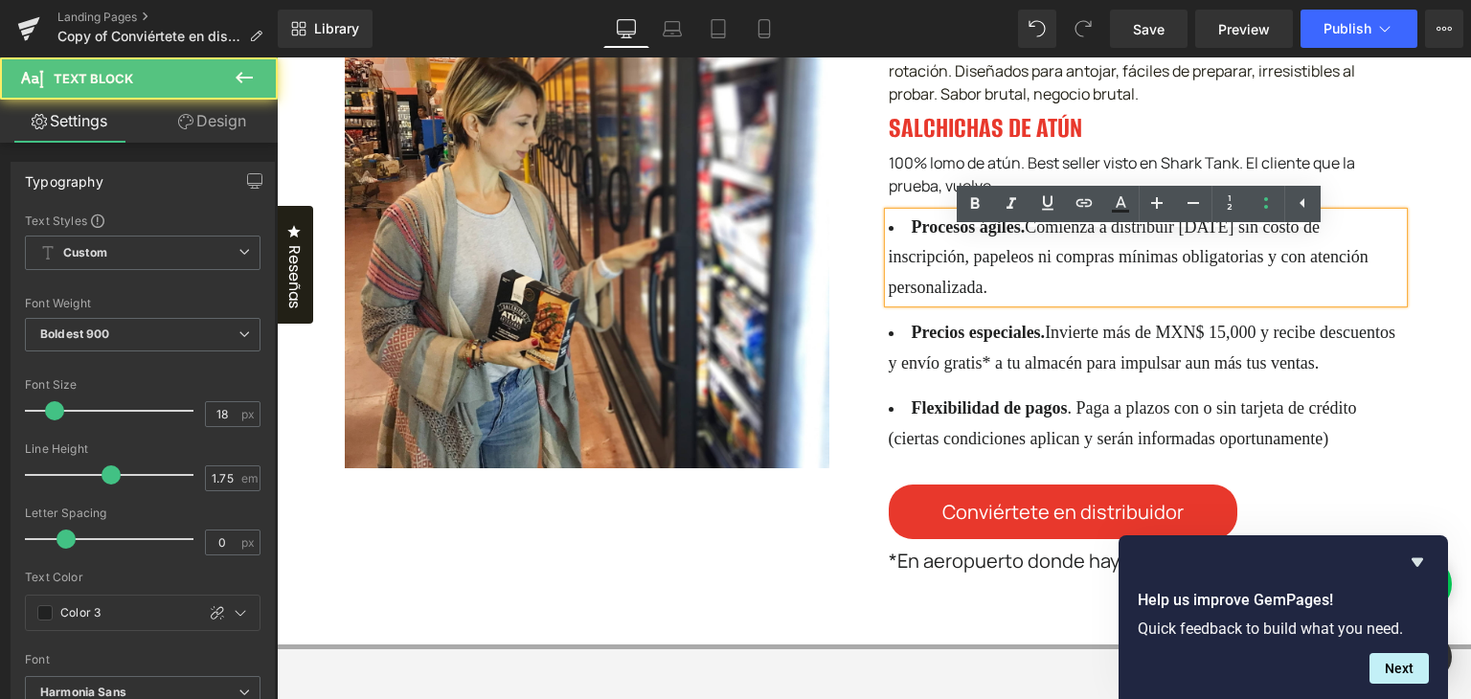
click at [1411, 250] on div "Image NUESTROS PRODUCTOS QUE VENDEN BRUTAL Heading Nuestros congelados premium …" at bounding box center [874, 276] width 1194 height 737
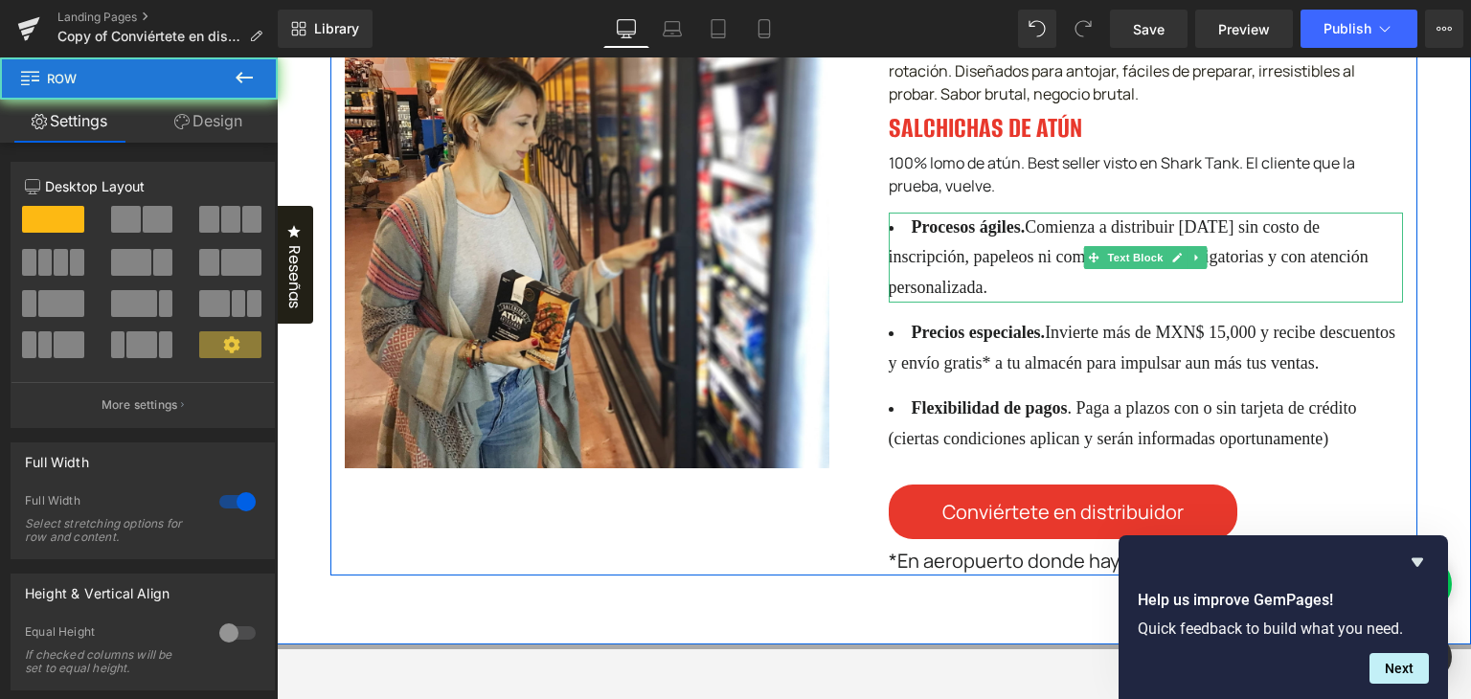
click at [1325, 275] on span "Comienza a distribuir [DATE] sin costo de inscripción, papeleos ni compras míni…" at bounding box center [1128, 256] width 480 height 79
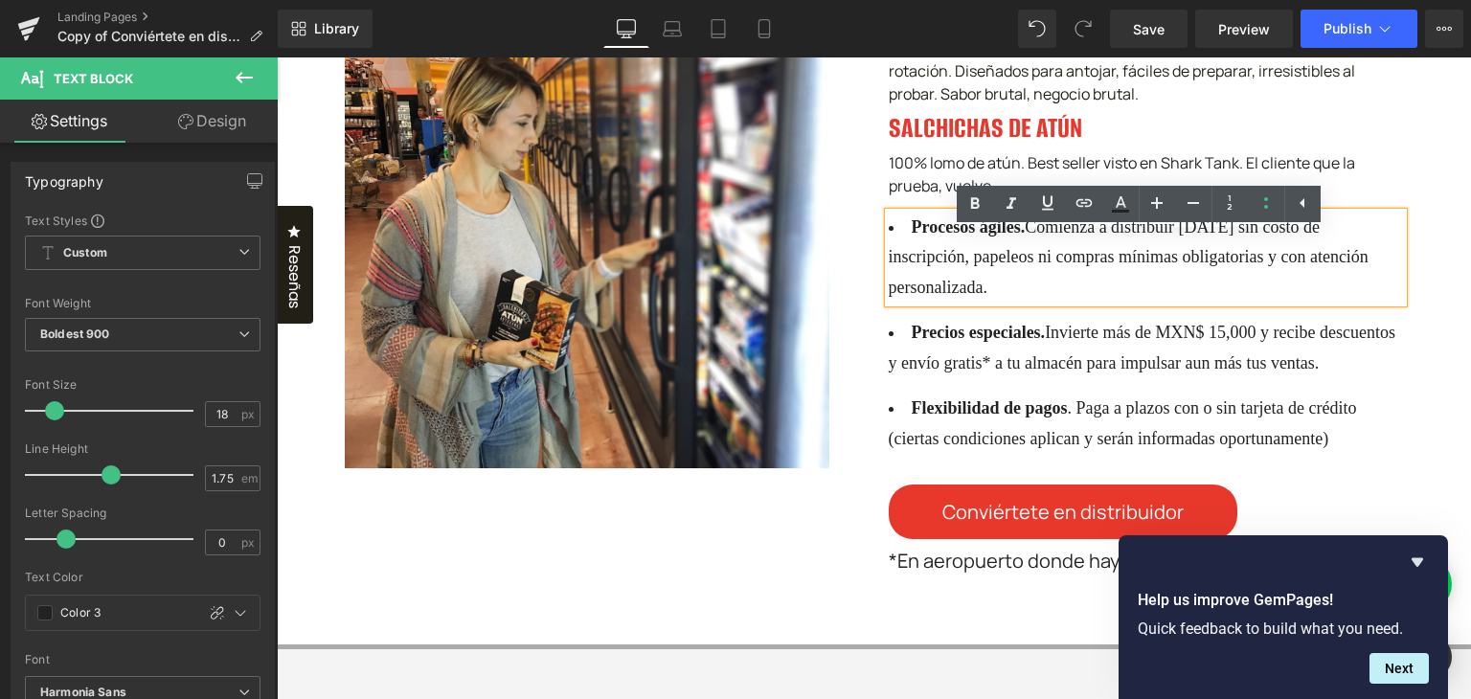
click at [1428, 247] on div "Image NUESTROS PRODUCTOS QUE VENDEN BRUTAL Heading Nuestros congelados premium …" at bounding box center [874, 276] width 1194 height 737
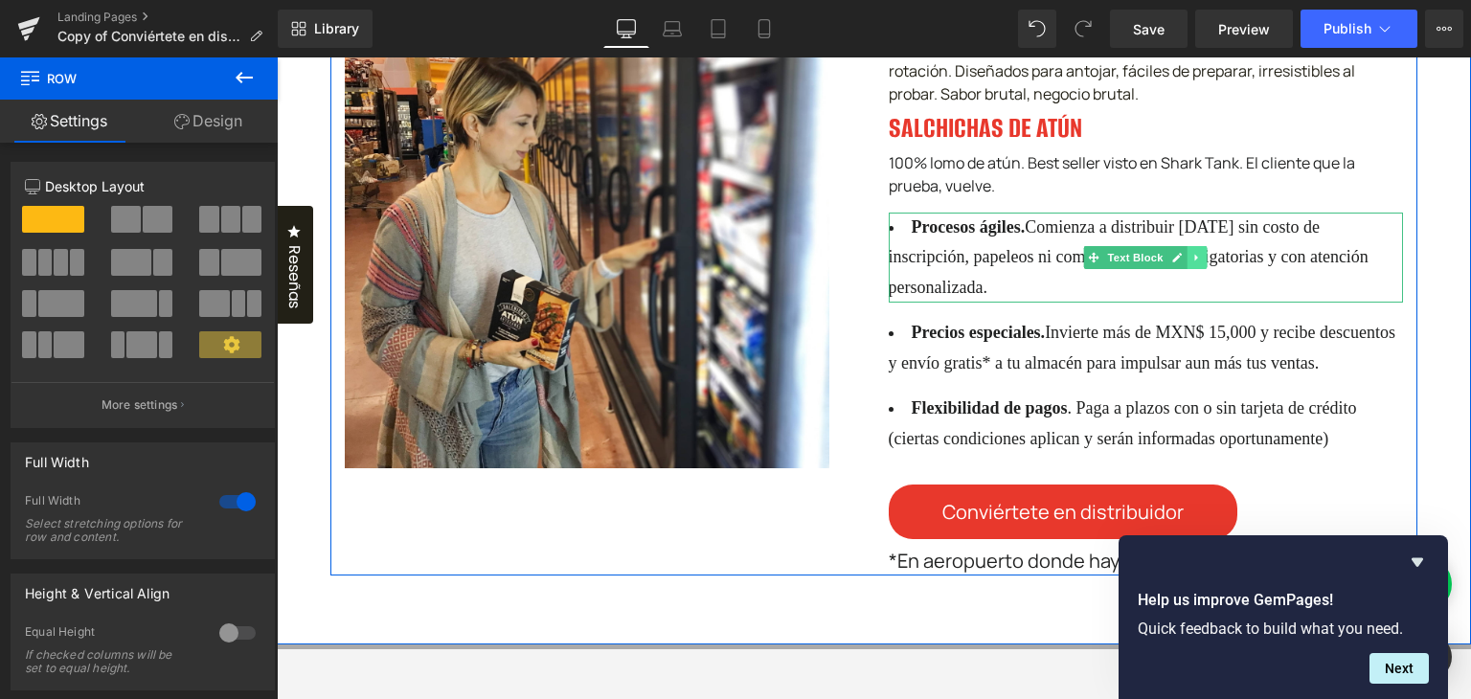
click at [1200, 269] on link at bounding box center [1197, 257] width 20 height 23
click at [1202, 263] on icon at bounding box center [1207, 258] width 11 height 11
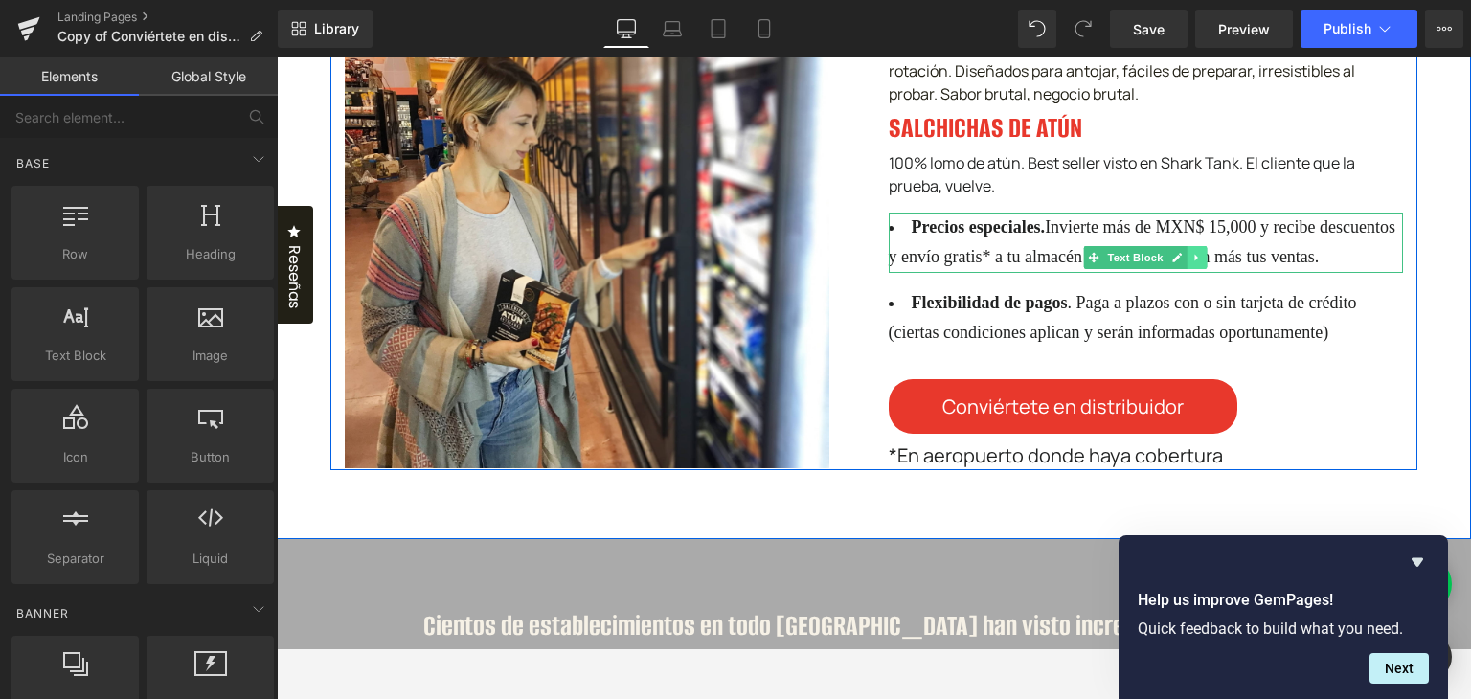
click at [1194, 269] on link at bounding box center [1197, 257] width 20 height 23
click at [1197, 269] on link at bounding box center [1207, 257] width 20 height 23
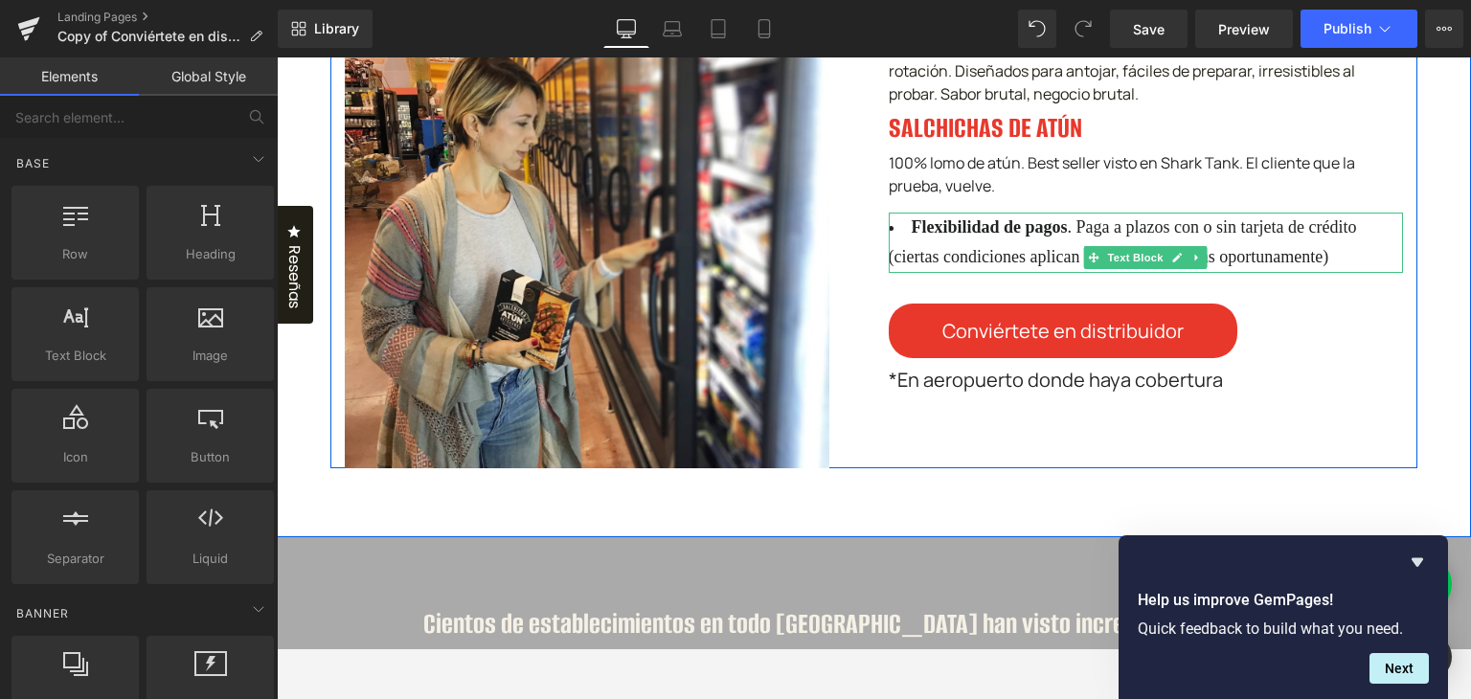
click at [1192, 263] on icon at bounding box center [1197, 257] width 11 height 11
click at [1203, 263] on icon at bounding box center [1207, 258] width 11 height 11
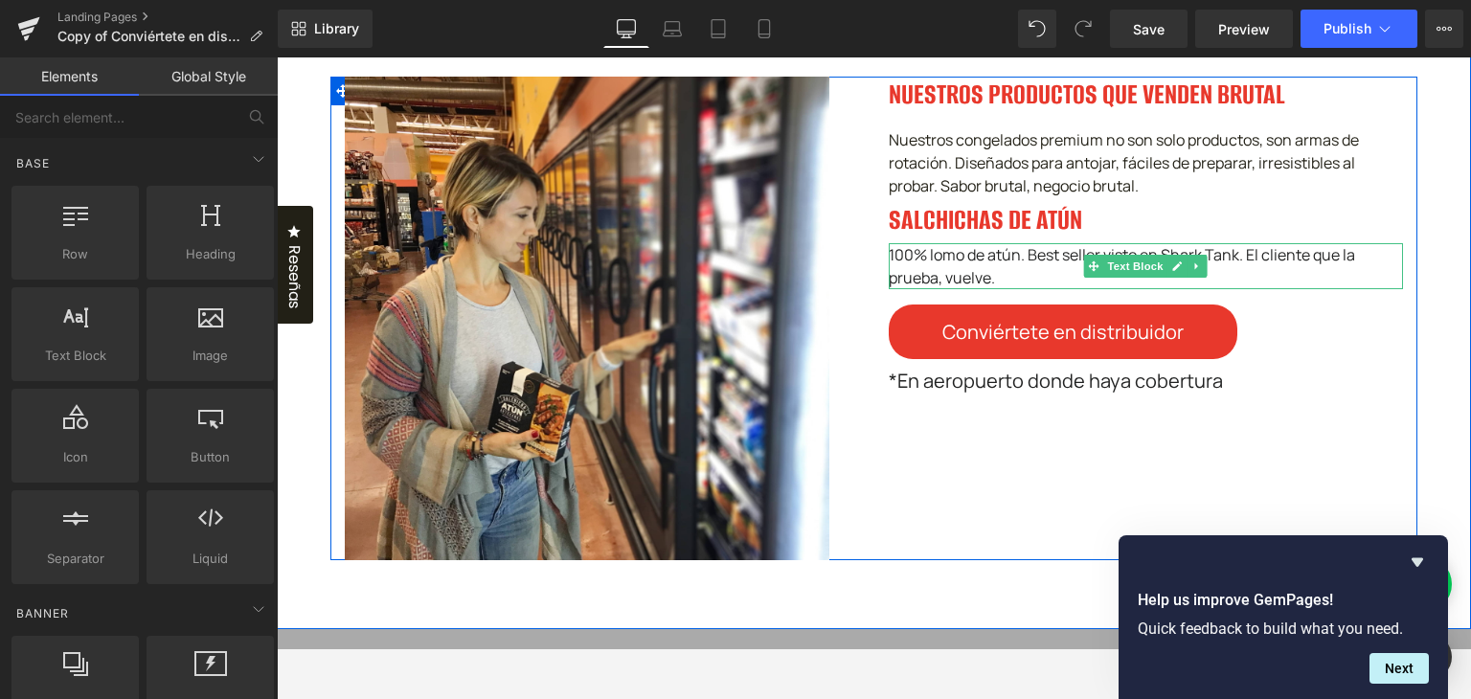
scroll to position [1436, 0]
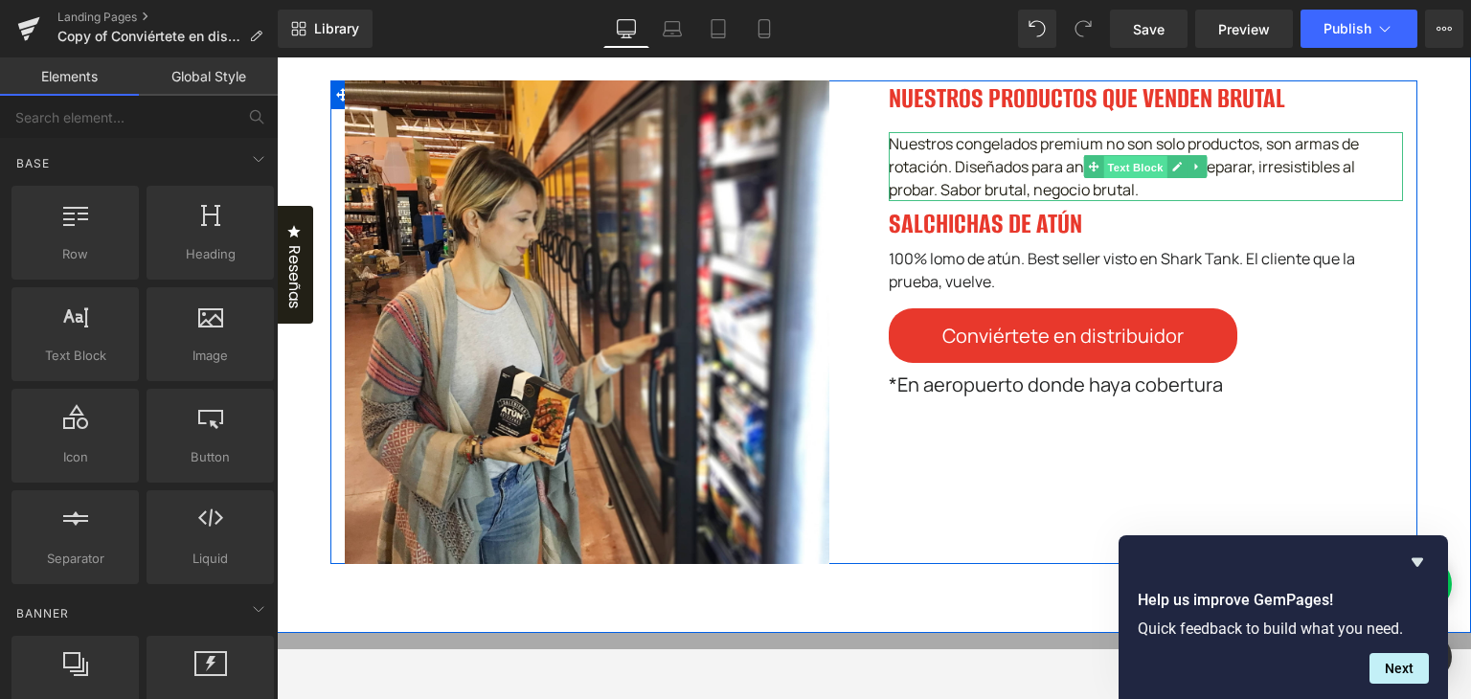
click at [1141, 179] on span "Text Block" at bounding box center [1135, 167] width 63 height 23
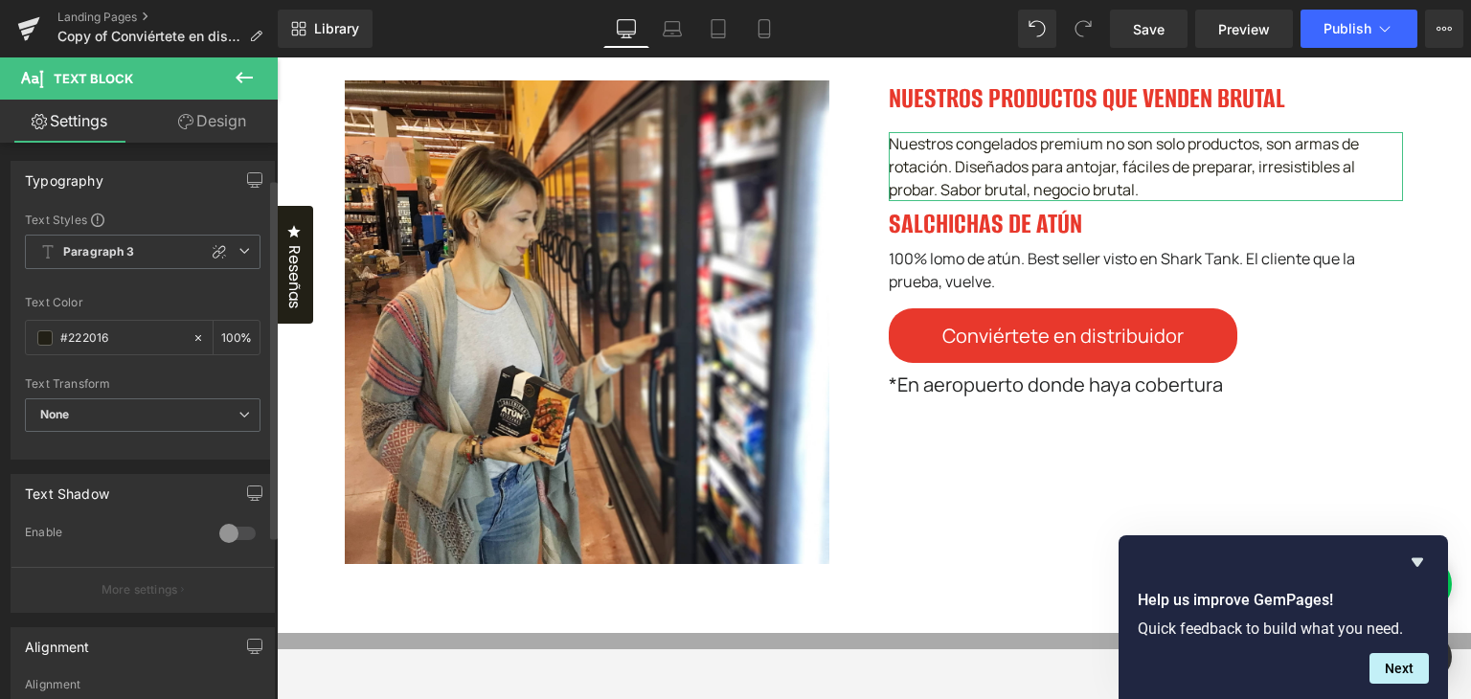
scroll to position [0, 0]
click at [188, 131] on link "Design" at bounding box center [212, 121] width 139 height 43
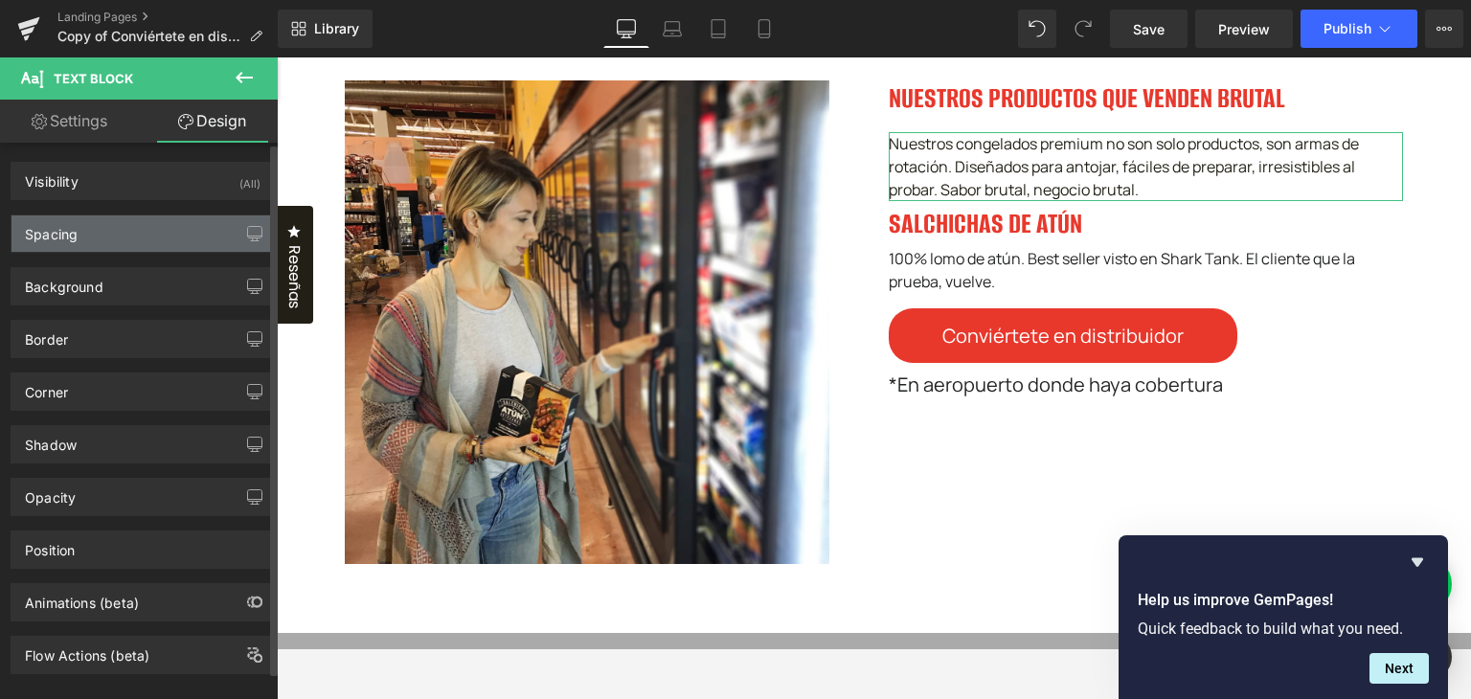
click at [137, 229] on div "Spacing" at bounding box center [142, 233] width 262 height 36
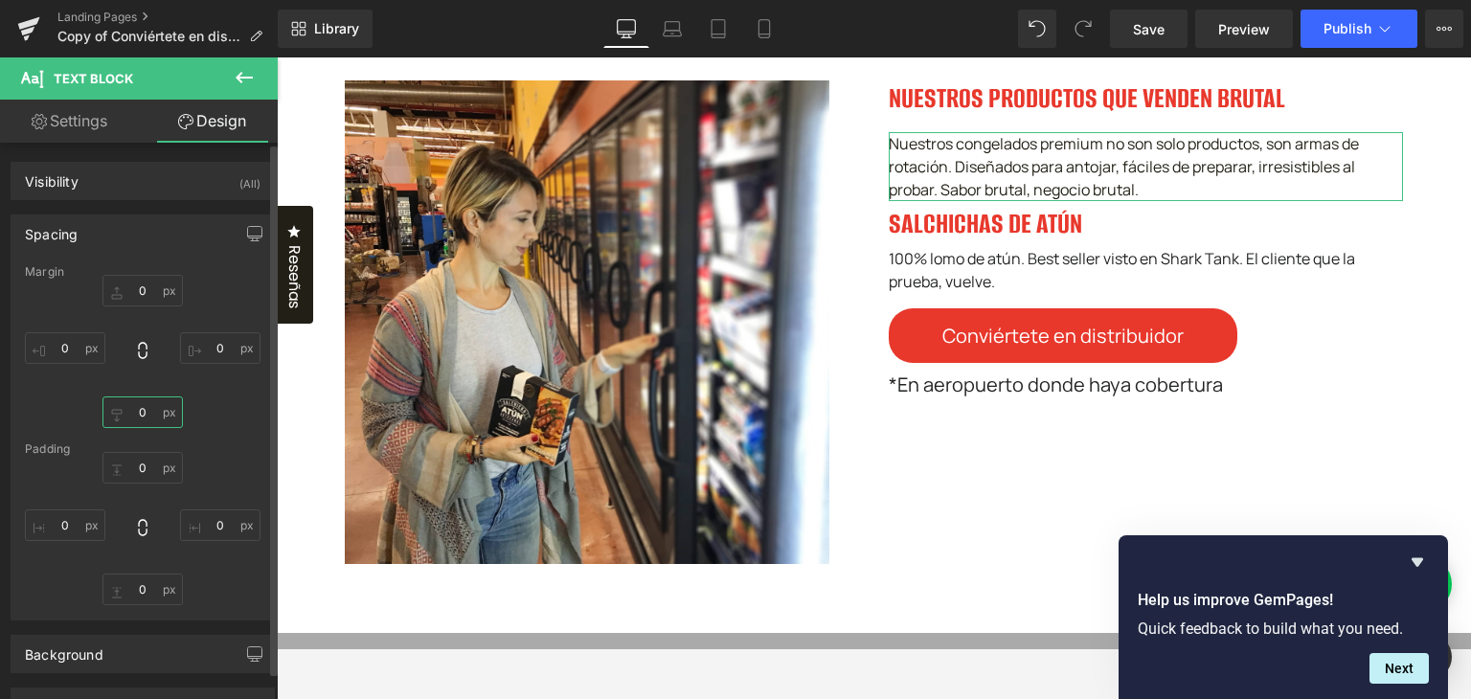
click at [144, 421] on input "0" at bounding box center [142, 412] width 80 height 32
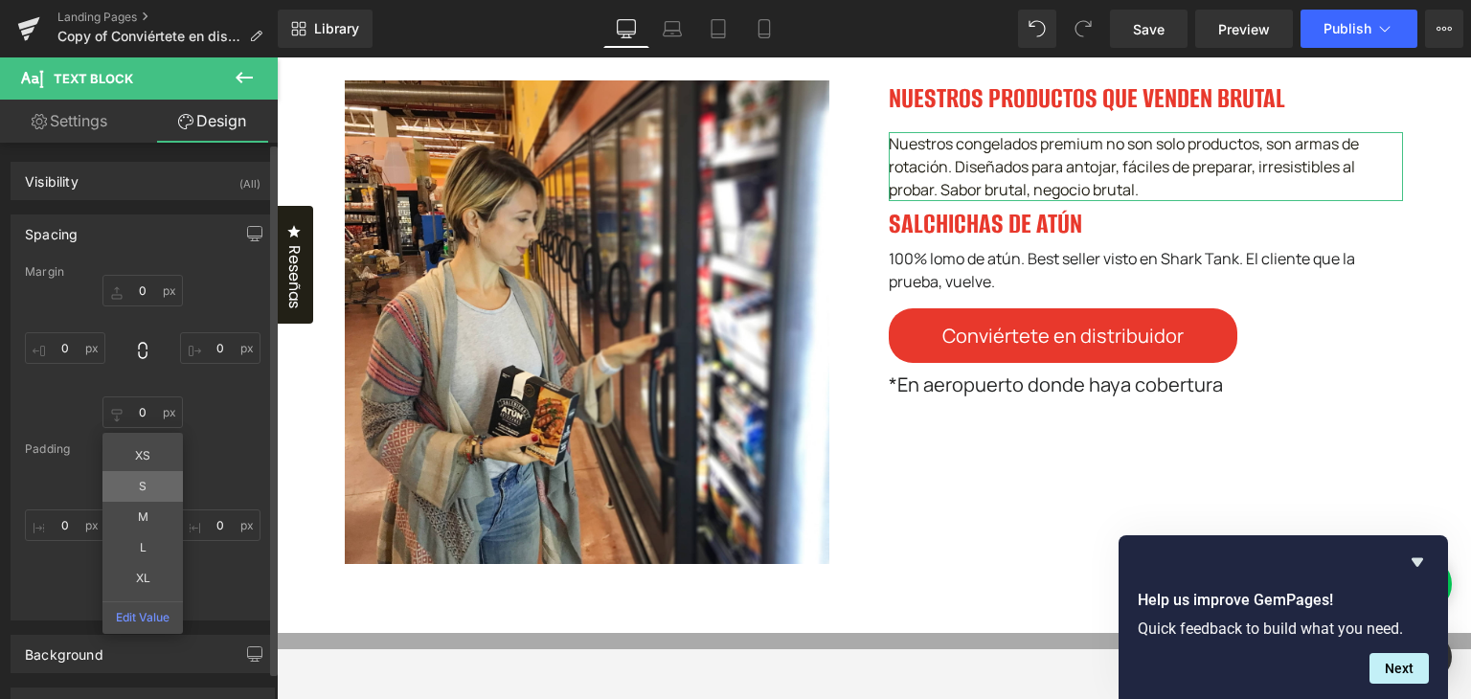
type input "S"
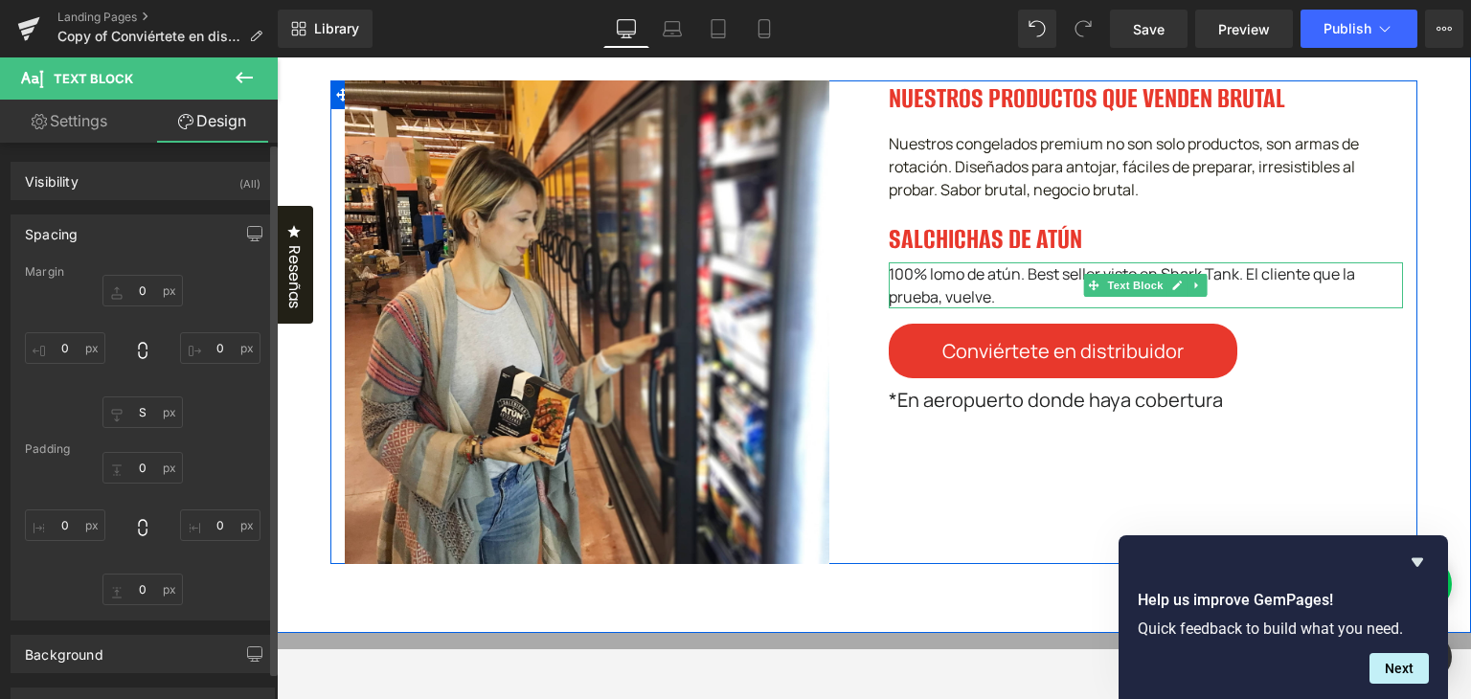
click at [1026, 308] on div "100% lomo de atún. Best seller visto en Shark Tank. El cliente que la prueba, v…" at bounding box center [1145, 285] width 515 height 46
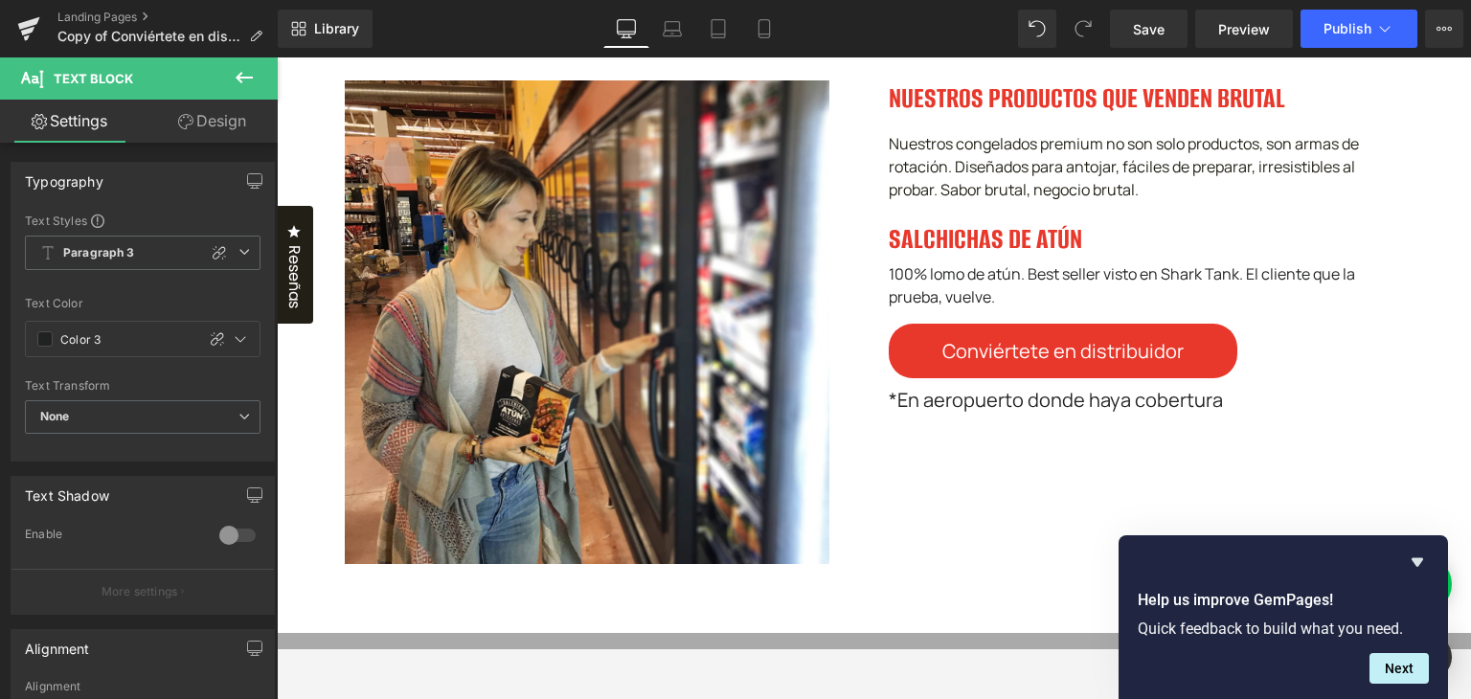
click at [216, 122] on link "Design" at bounding box center [212, 121] width 139 height 43
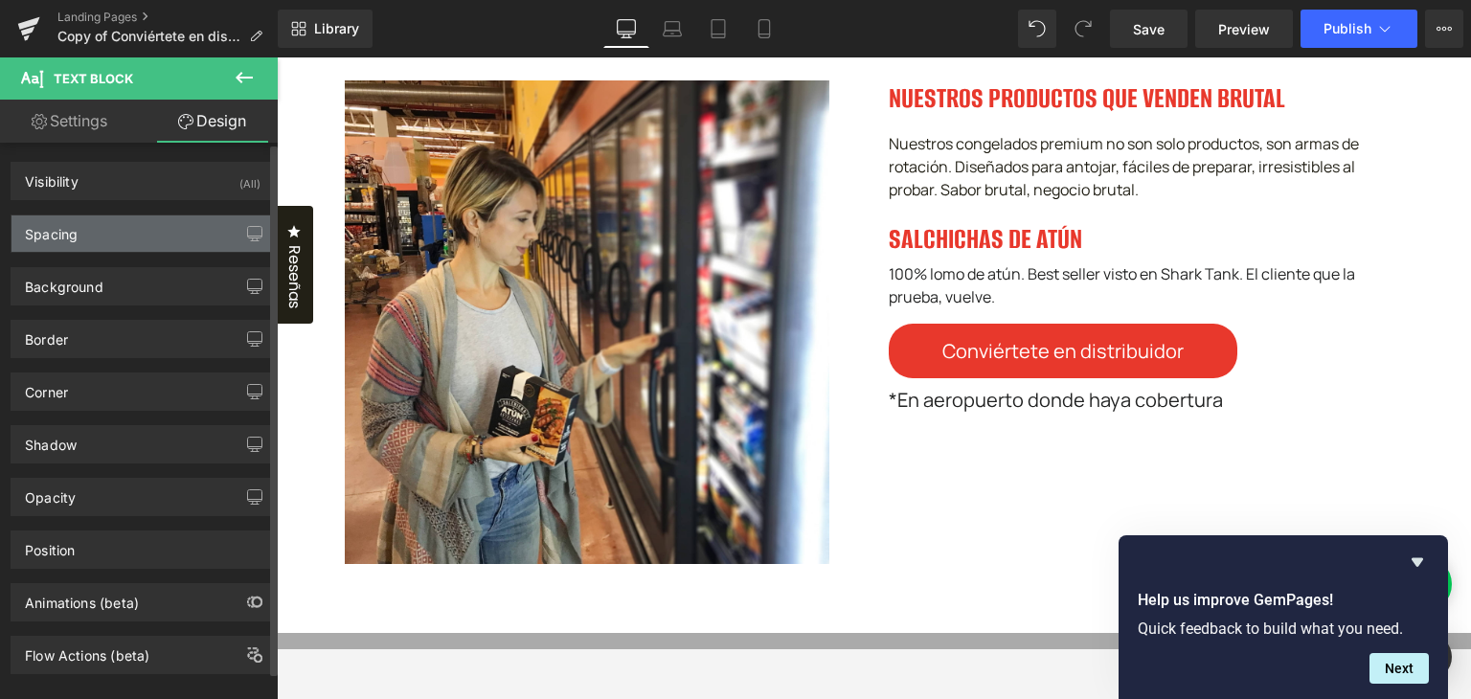
click at [117, 235] on div "Spacing" at bounding box center [142, 233] width 262 height 36
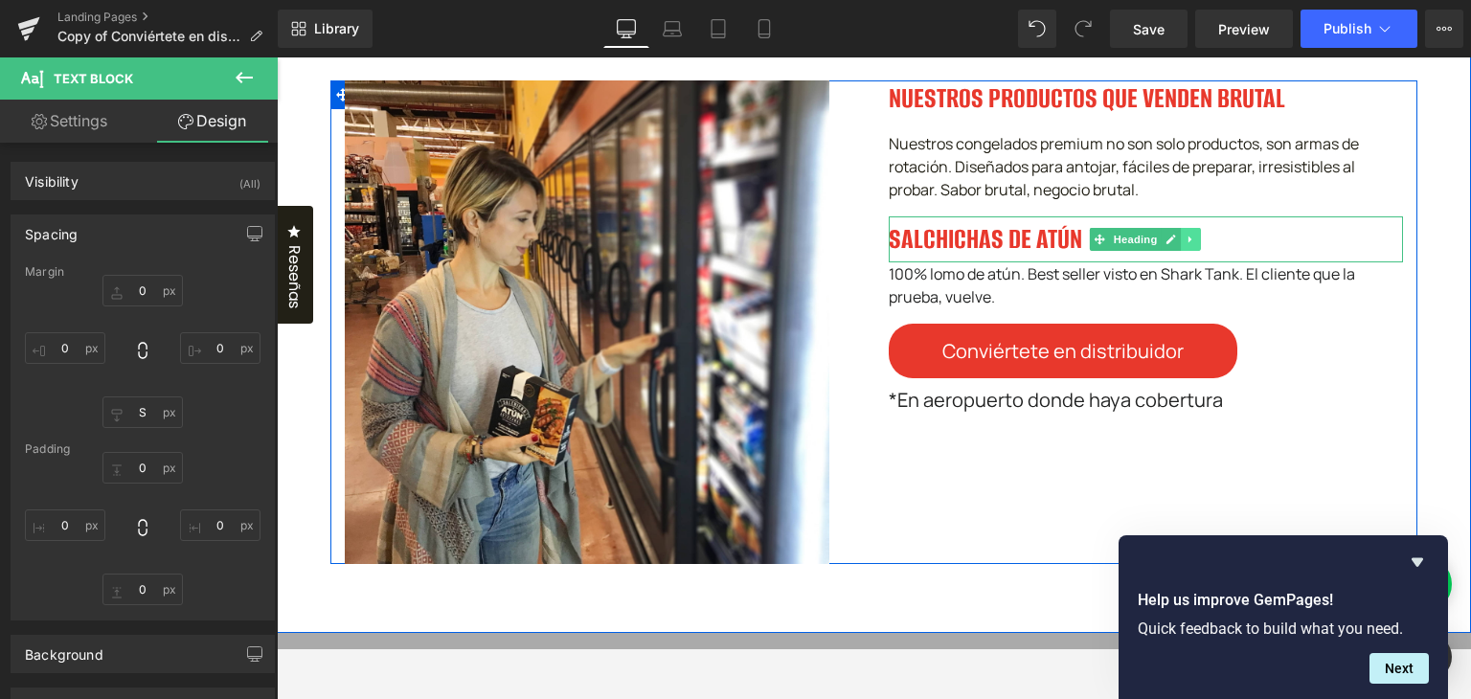
click at [1187, 251] on link at bounding box center [1191, 239] width 20 height 23
click at [1178, 245] on icon at bounding box center [1181, 239] width 11 height 11
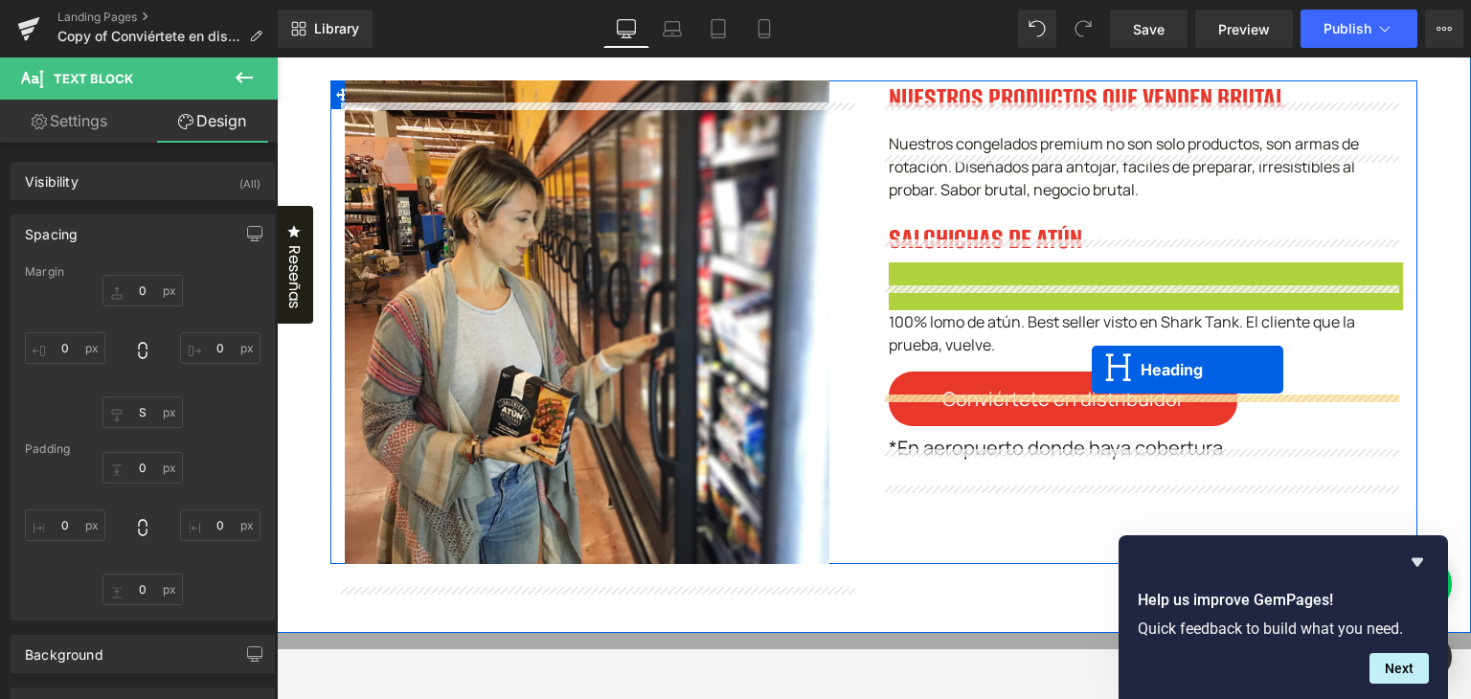
drag, startPoint x: 1092, startPoint y: 311, endPoint x: 1091, endPoint y: 370, distance: 58.4
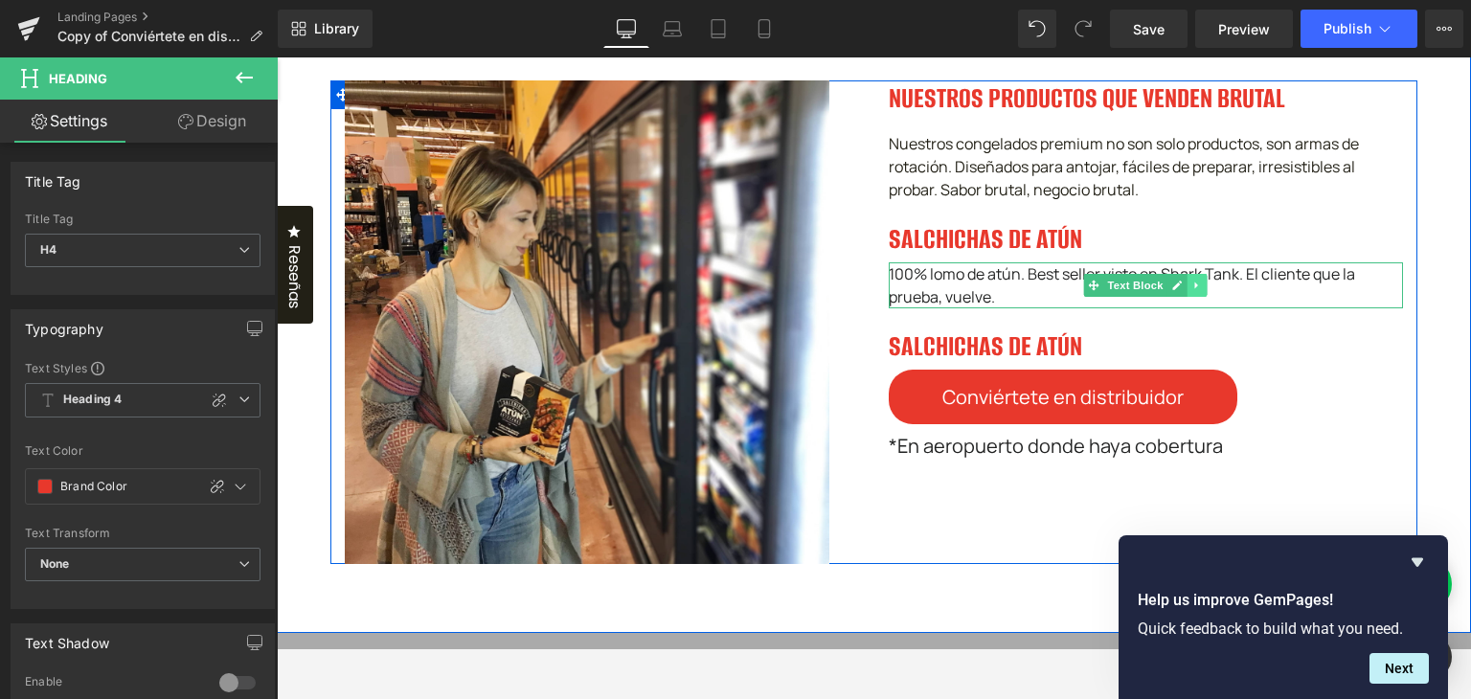
click at [1195, 288] on icon at bounding box center [1196, 284] width 3 height 7
drag, startPoint x: 1183, startPoint y: 312, endPoint x: 1166, endPoint y: 315, distance: 17.5
click at [1181, 290] on icon at bounding box center [1186, 285] width 11 height 11
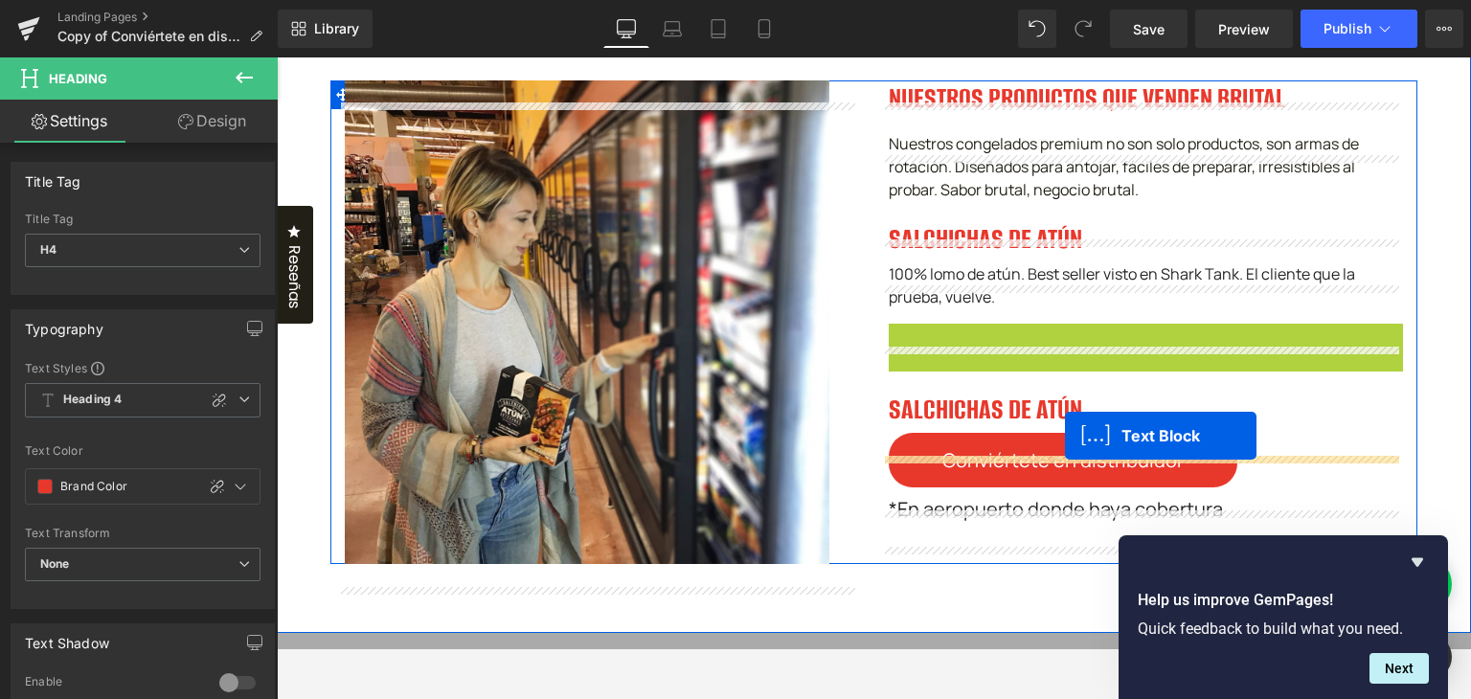
drag, startPoint x: 1079, startPoint y: 367, endPoint x: 1065, endPoint y: 436, distance: 70.4
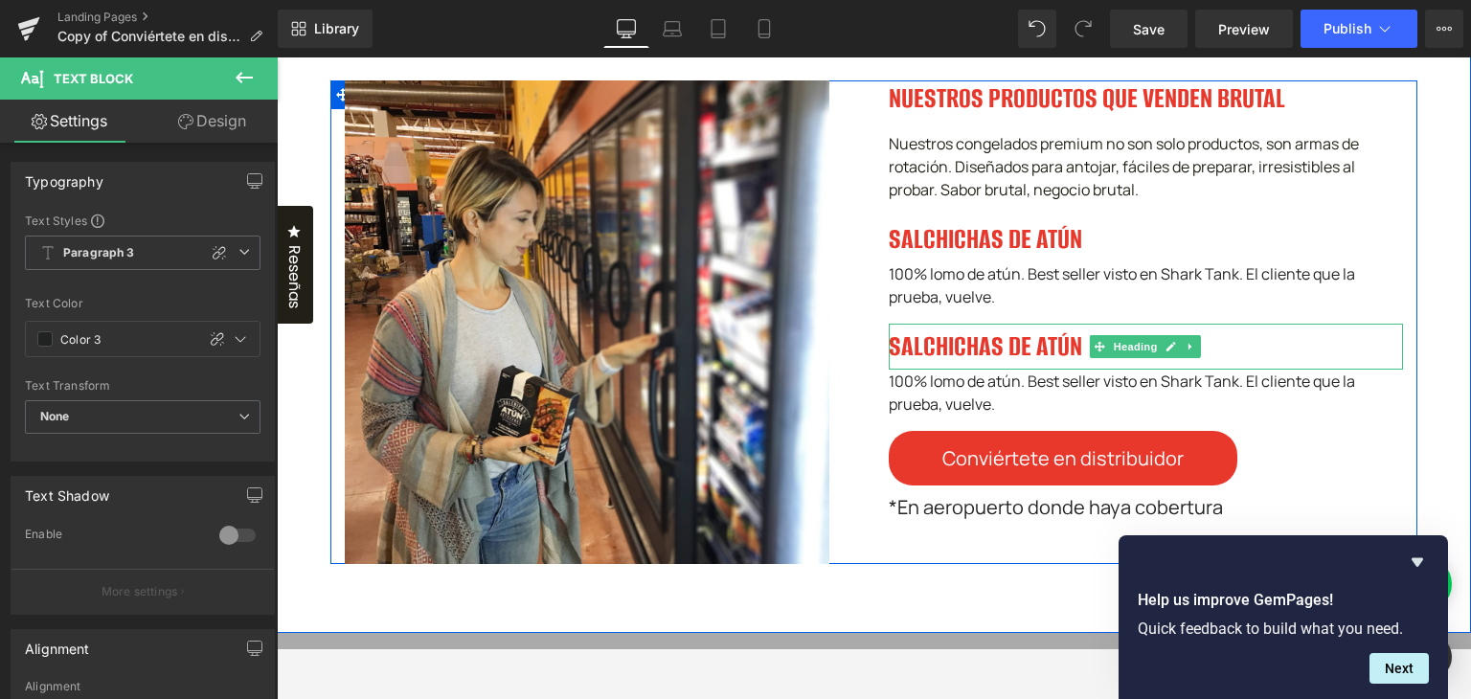
click at [952, 367] on h4 "SALCHICHAS DE ATÚN" at bounding box center [1145, 347] width 515 height 46
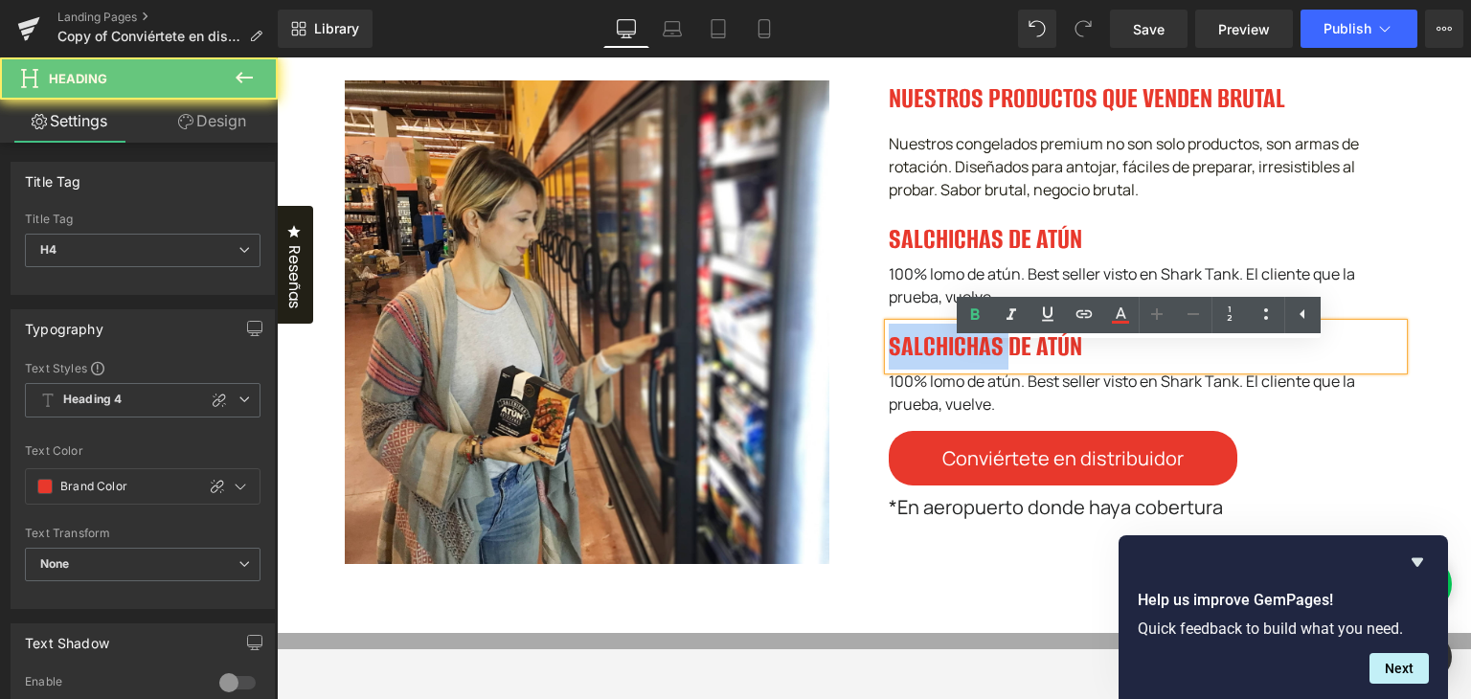
click at [952, 367] on h4 "SALCHICHAS DE ATÚN" at bounding box center [1145, 347] width 515 height 46
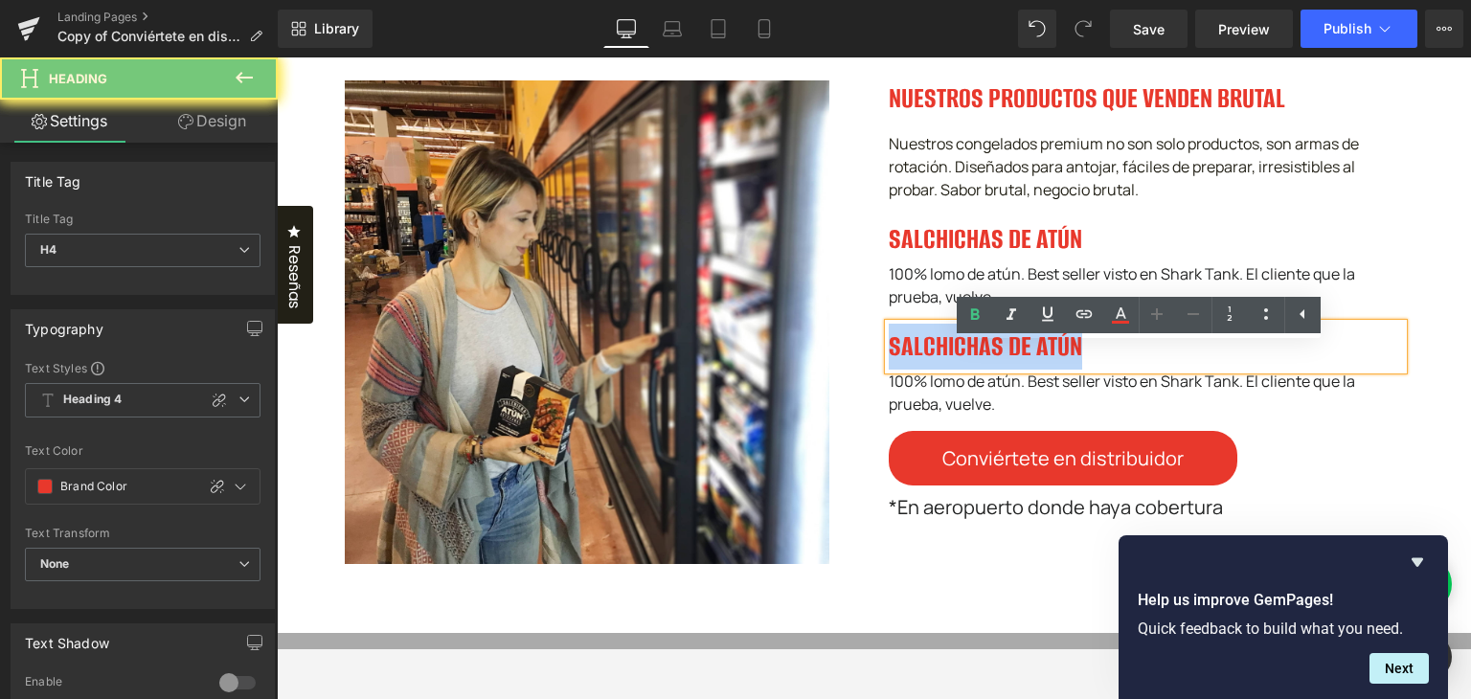
paste div
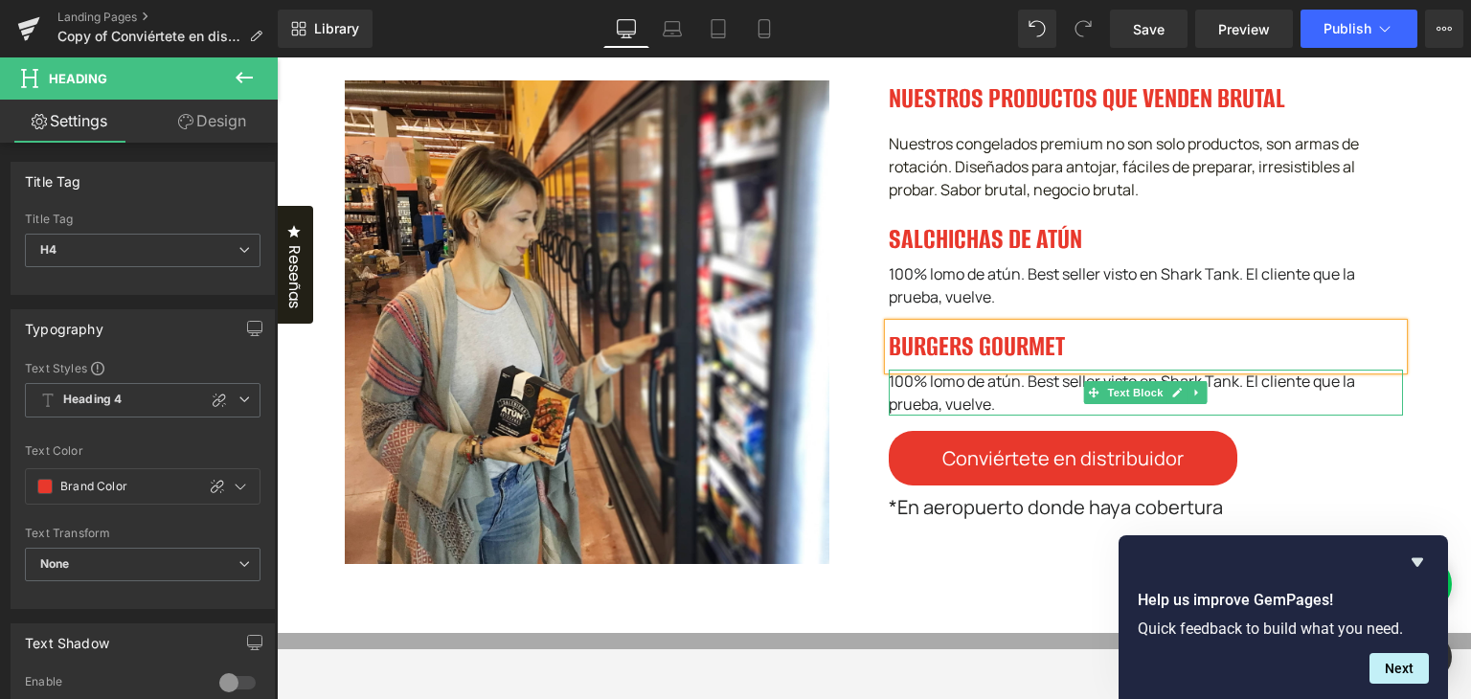
click at [969, 415] on div "100% lomo de atún. Best seller visto en Shark Tank. El cliente que la prueba, v…" at bounding box center [1145, 393] width 515 height 46
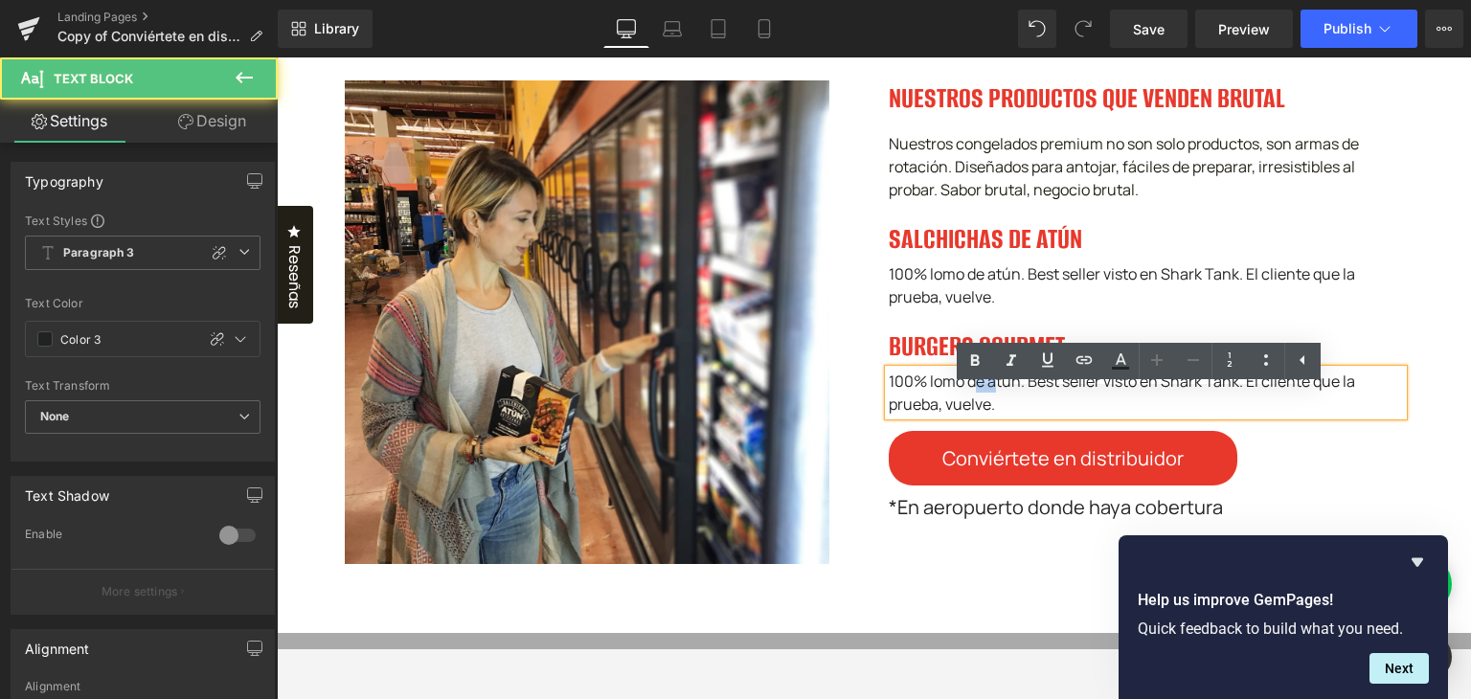
click at [969, 415] on div "100% lomo de atún. Best seller visto en Shark Tank. El cliente que la prueba, v…" at bounding box center [1145, 393] width 515 height 46
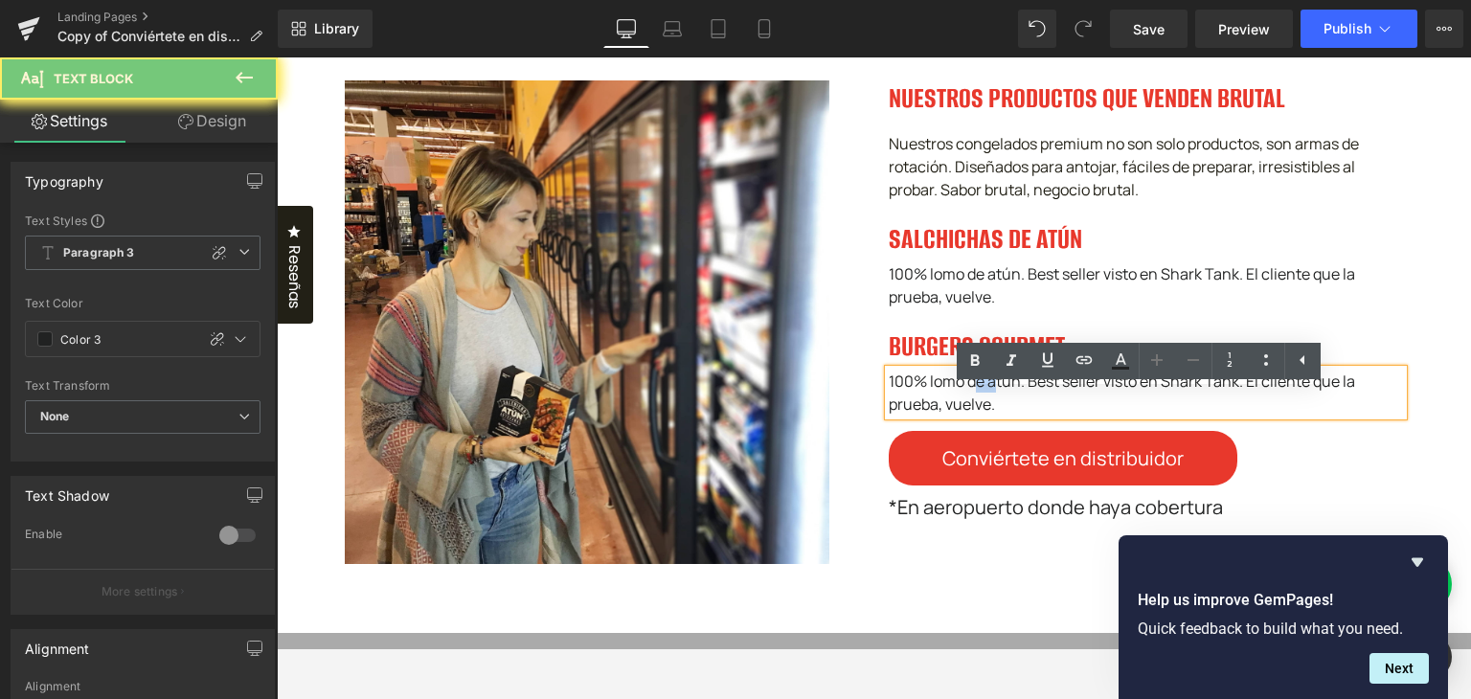
click at [969, 415] on div "100% lomo de atún. Best seller visto en Shark Tank. El cliente que la prueba, v…" at bounding box center [1145, 393] width 515 height 46
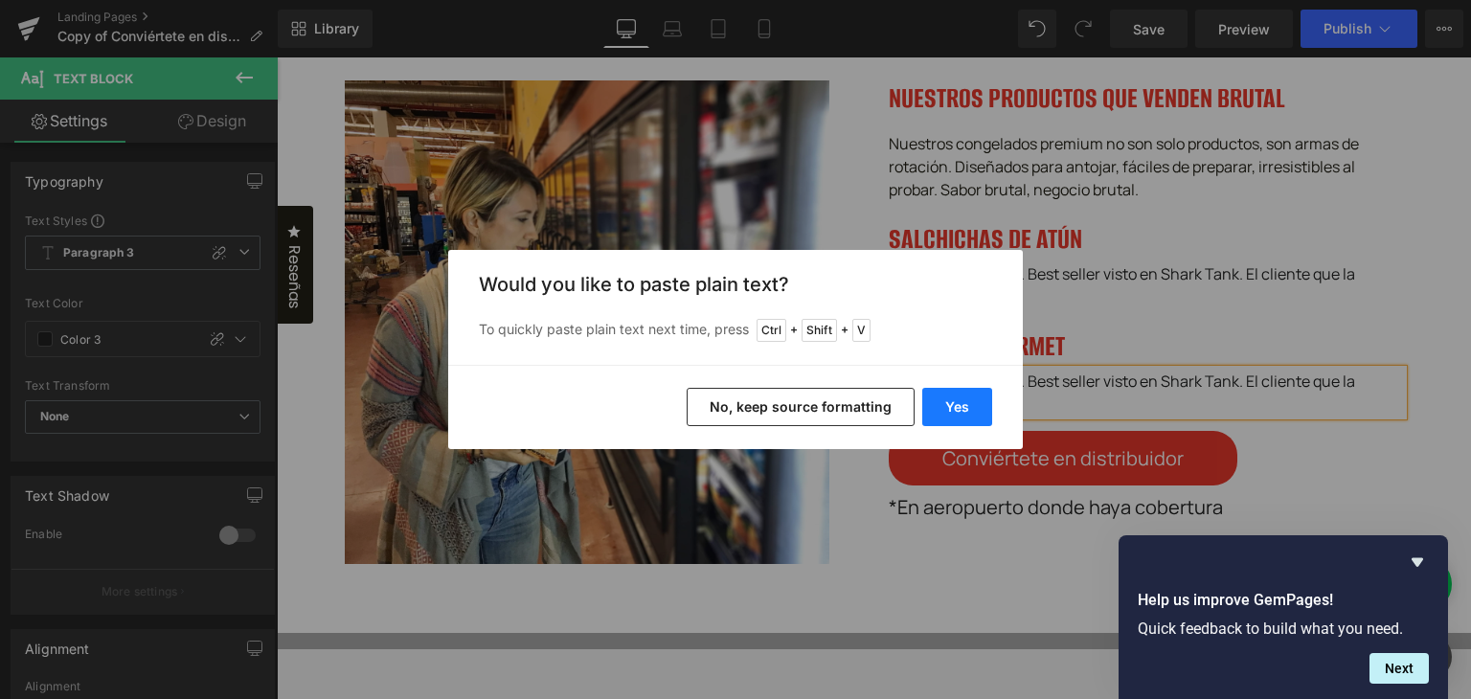
click at [939, 403] on button "Yes" at bounding box center [957, 407] width 70 height 38
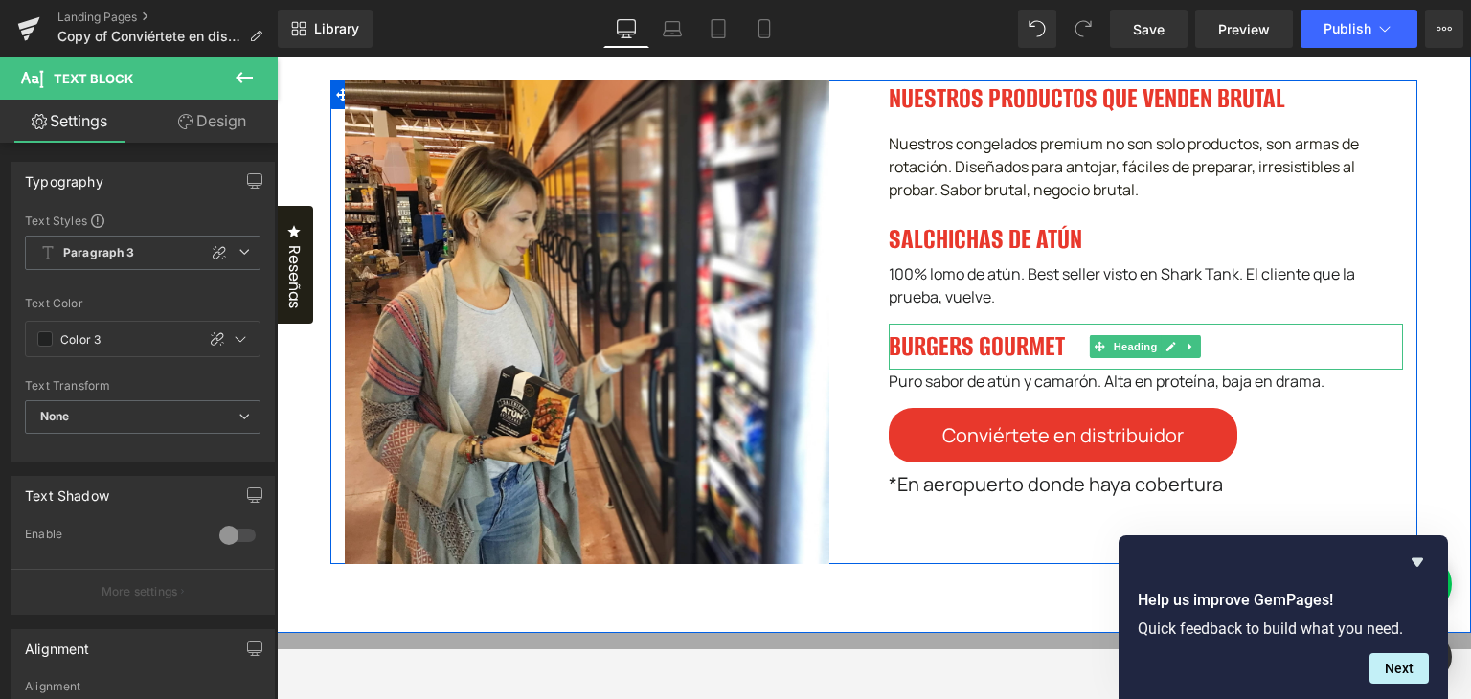
click at [938, 362] on h4 "BURGERS GOURMET" at bounding box center [1145, 347] width 515 height 46
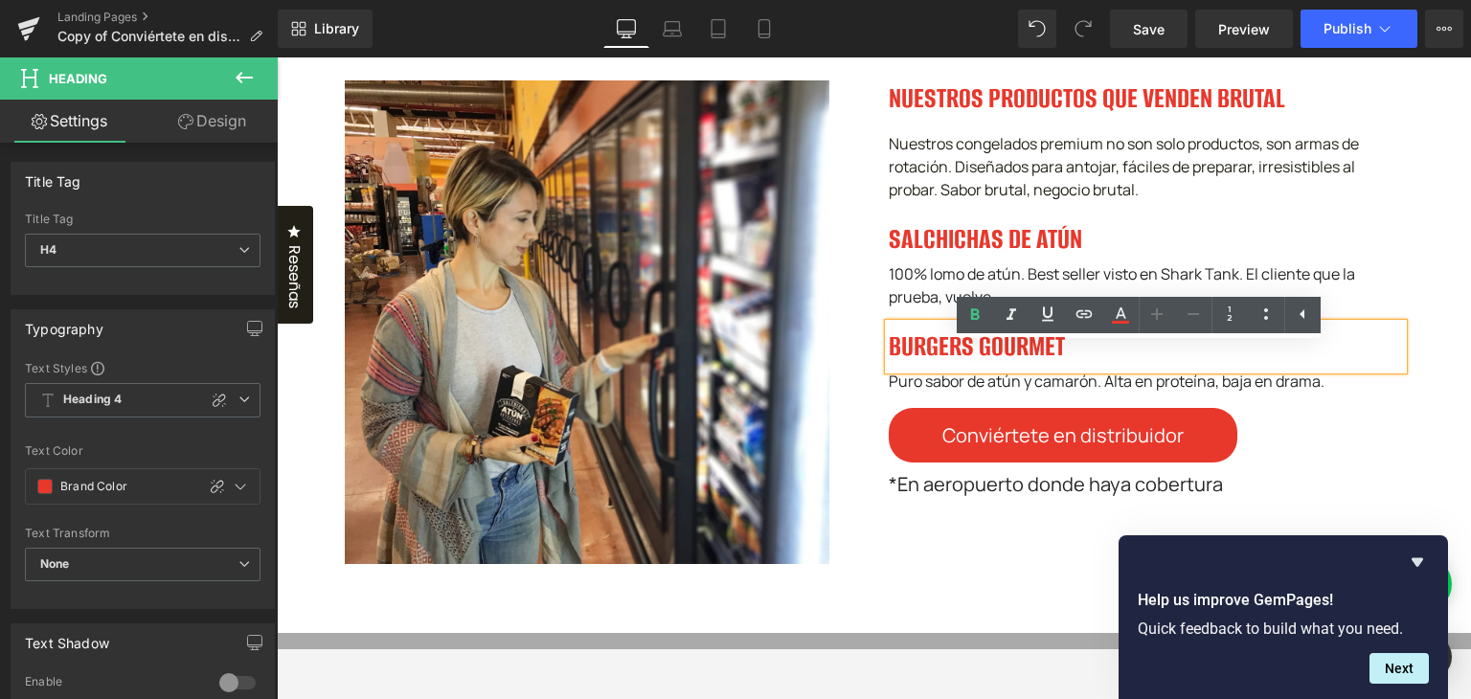
click at [1344, 367] on h4 "BURGERS GOURMET" at bounding box center [1145, 347] width 515 height 46
click at [1301, 325] on icon at bounding box center [1302, 314] width 23 height 23
click at [1276, 323] on link at bounding box center [1265, 315] width 36 height 36
click at [1359, 370] on h4 "BURGERS GOURMET" at bounding box center [1145, 347] width 515 height 46
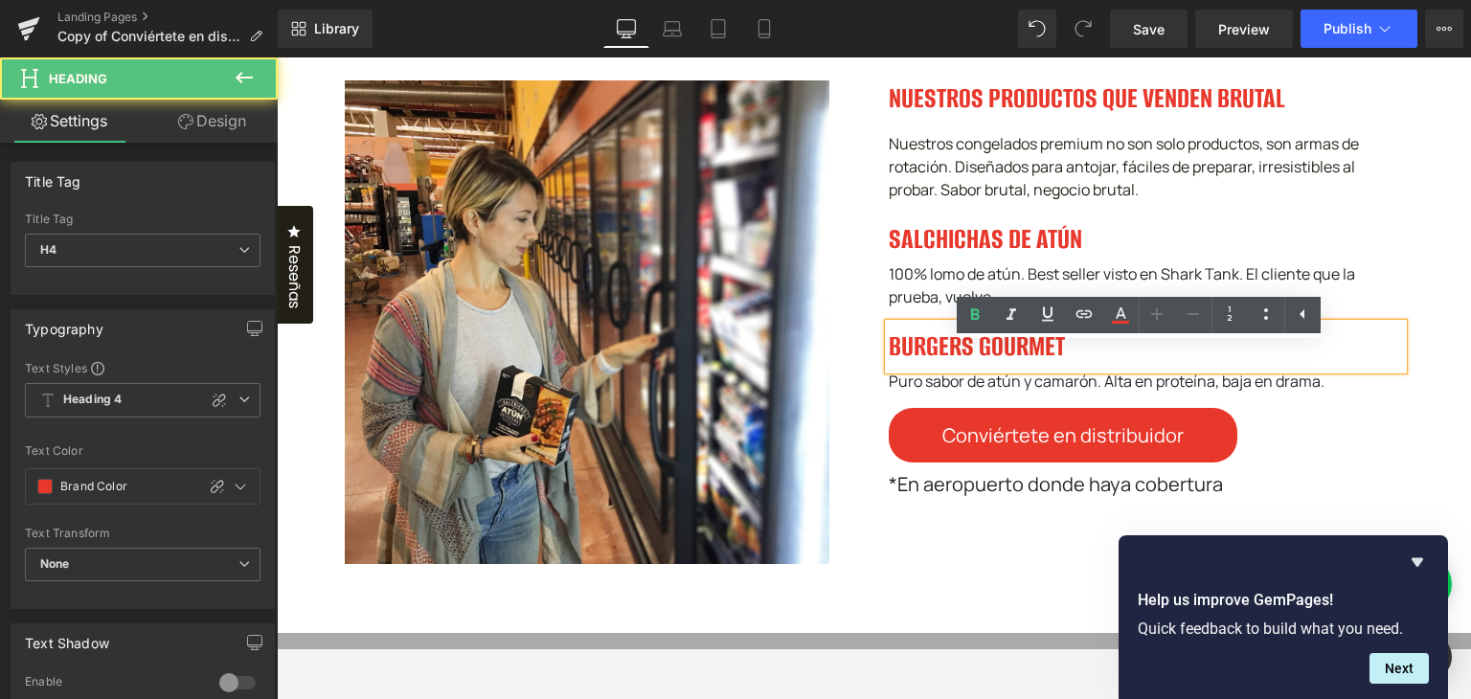
drag, startPoint x: 1416, startPoint y: 378, endPoint x: 1342, endPoint y: 372, distance: 73.9
click at [1417, 377] on div "Image NUESTROS PRODUCTOS QUE VENDEN BRUTAL Heading Nuestros congelados premium …" at bounding box center [874, 319] width 1194 height 630
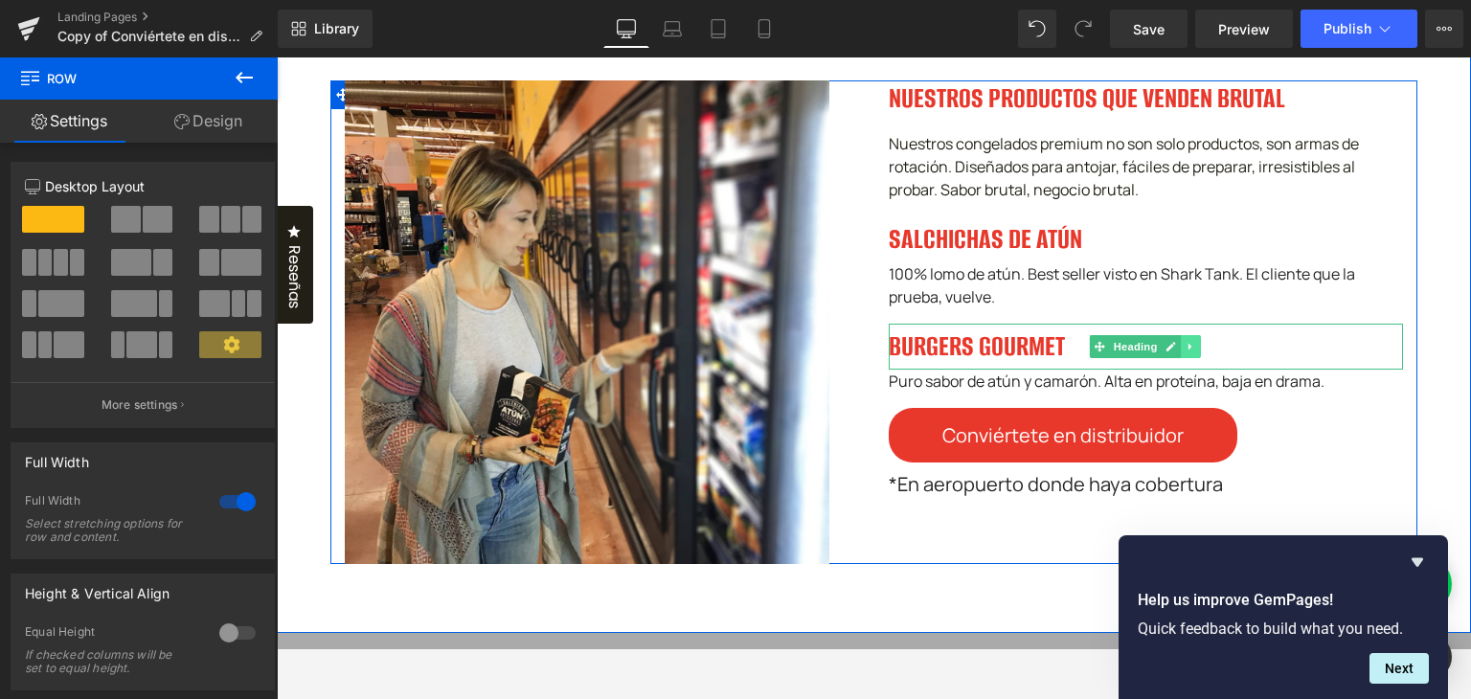
click at [1188, 352] on icon at bounding box center [1190, 346] width 11 height 11
click at [1176, 351] on icon at bounding box center [1181, 346] width 11 height 11
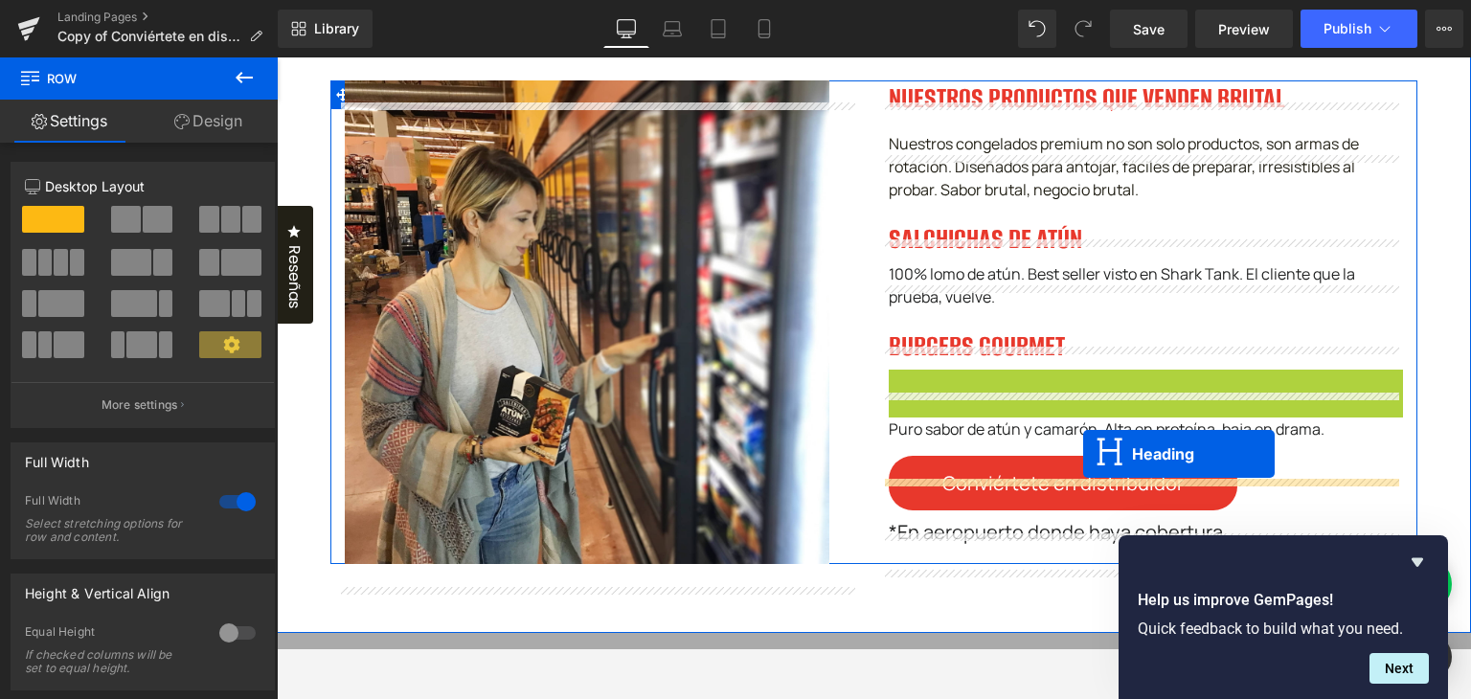
drag, startPoint x: 1089, startPoint y: 413, endPoint x: 1083, endPoint y: 455, distance: 42.5
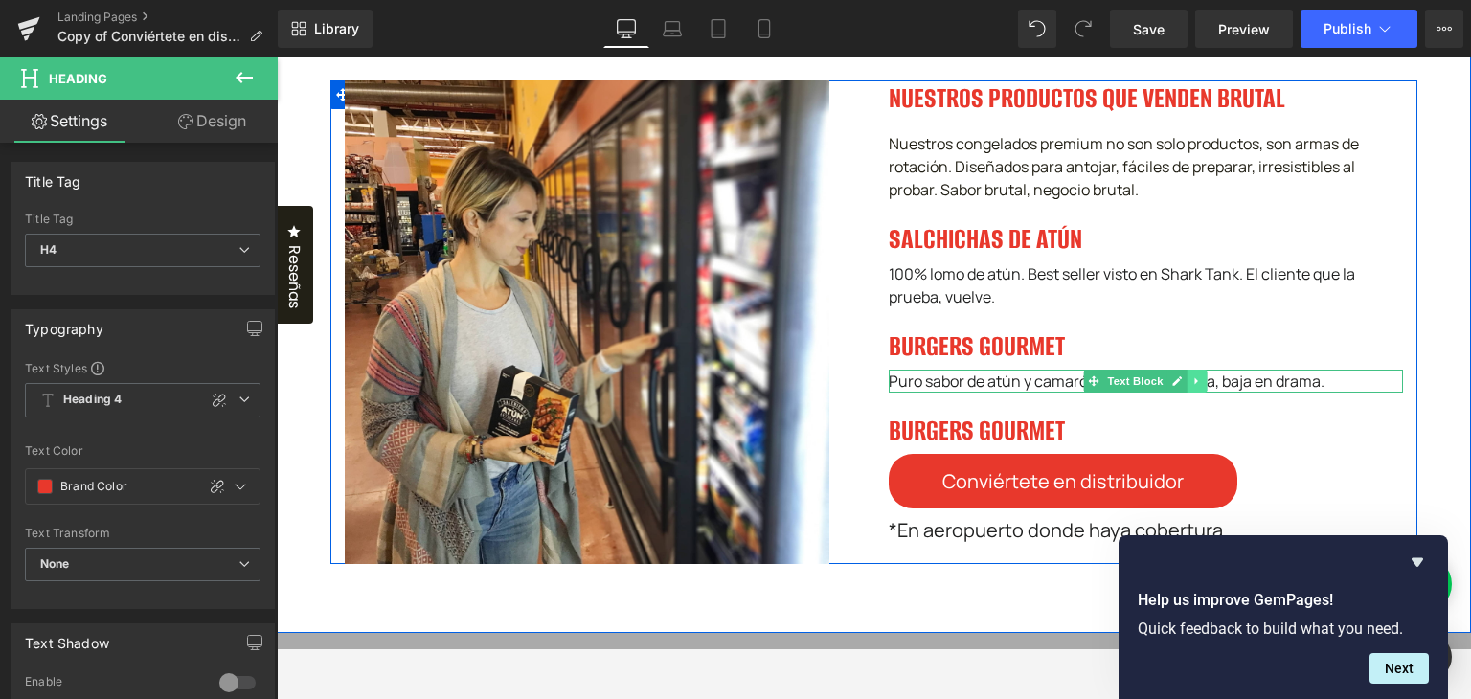
click at [1195, 387] on icon at bounding box center [1197, 380] width 11 height 11
click at [1181, 387] on icon at bounding box center [1186, 380] width 11 height 11
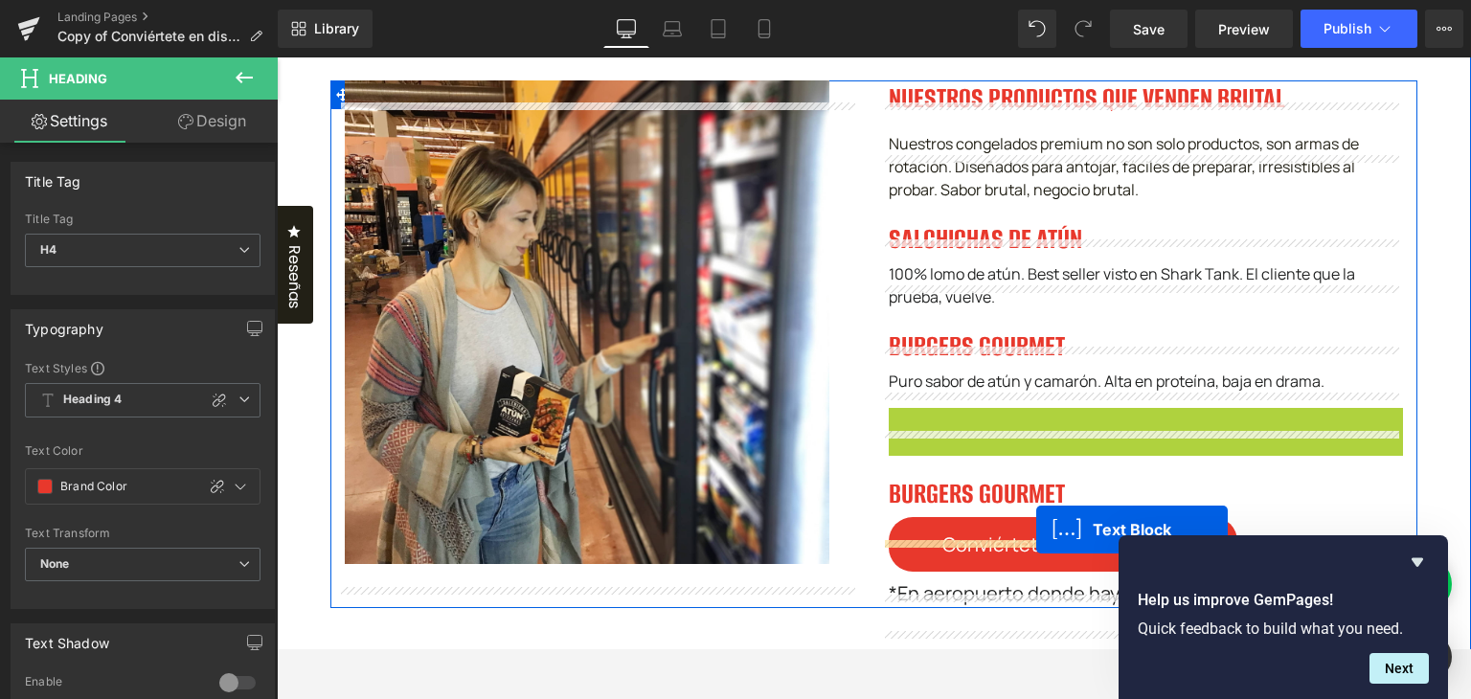
drag, startPoint x: 1089, startPoint y: 441, endPoint x: 1036, endPoint y: 529, distance: 102.6
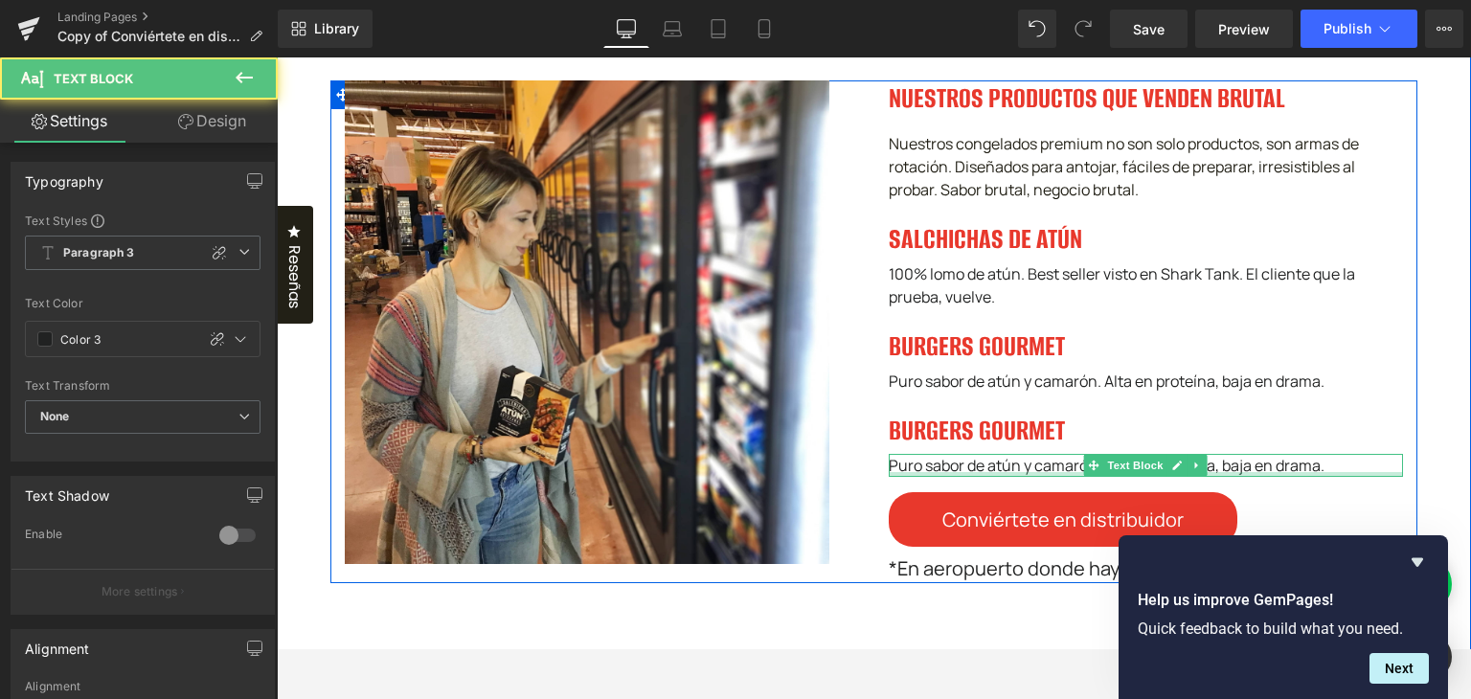
click at [987, 454] on h4 "BURGERS GOURMET" at bounding box center [1145, 431] width 515 height 46
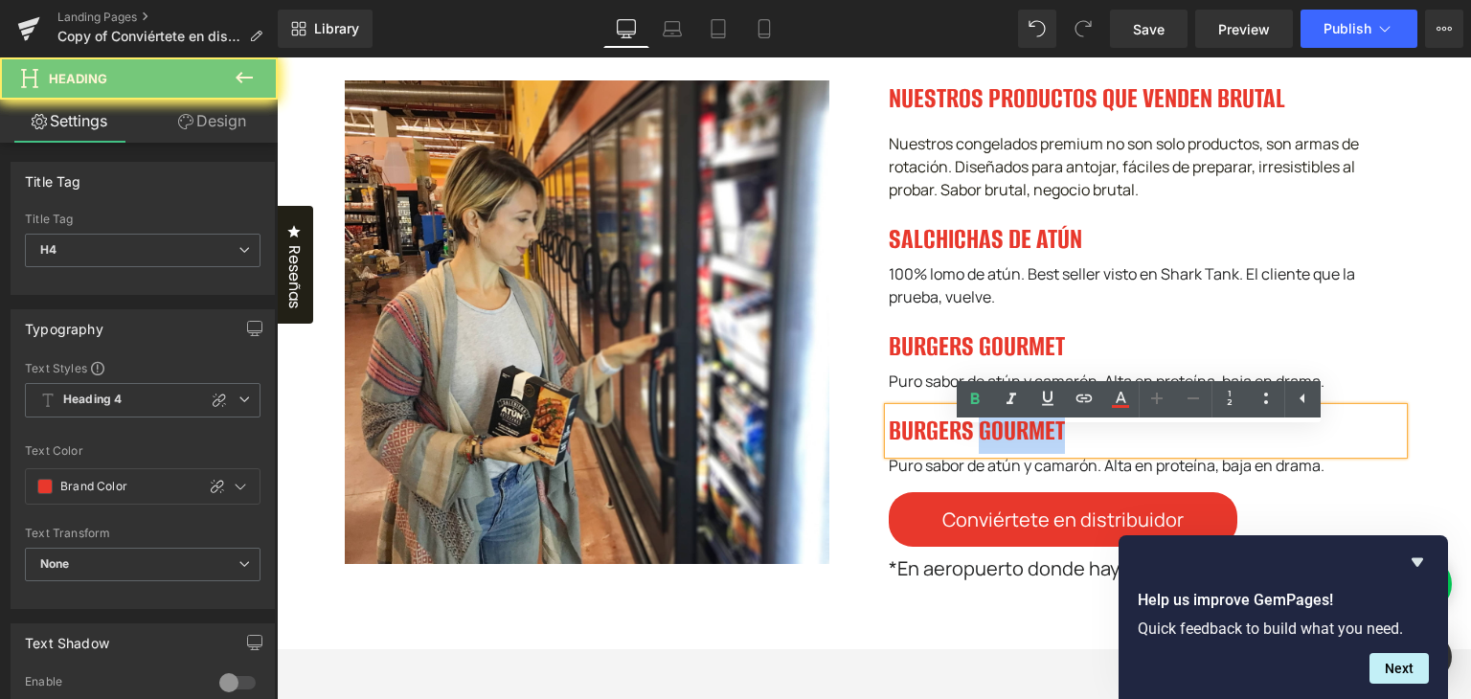
click at [986, 454] on h4 "BURGERS GOURMET" at bounding box center [1145, 431] width 515 height 46
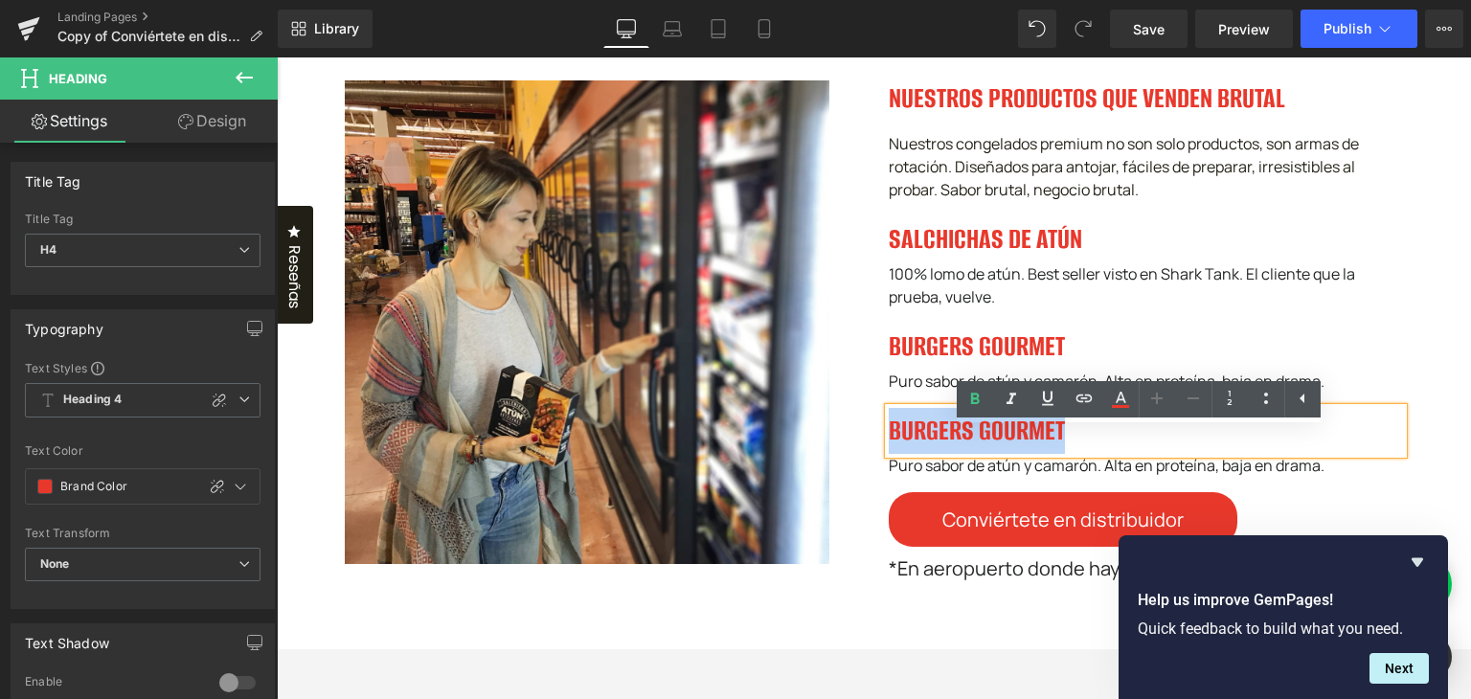
paste div
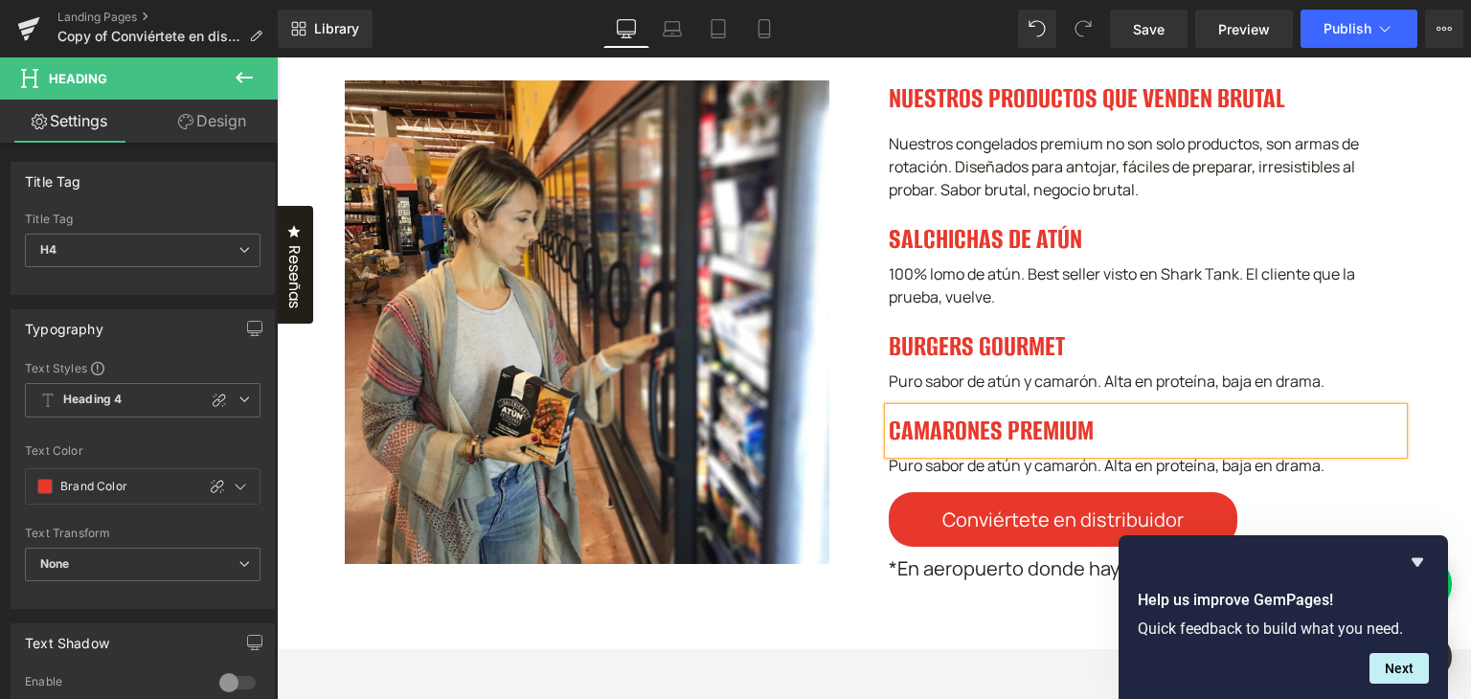
click at [1003, 477] on div "Puro sabor de atún y camarón. Alta en proteína, baja en drama." at bounding box center [1145, 465] width 515 height 23
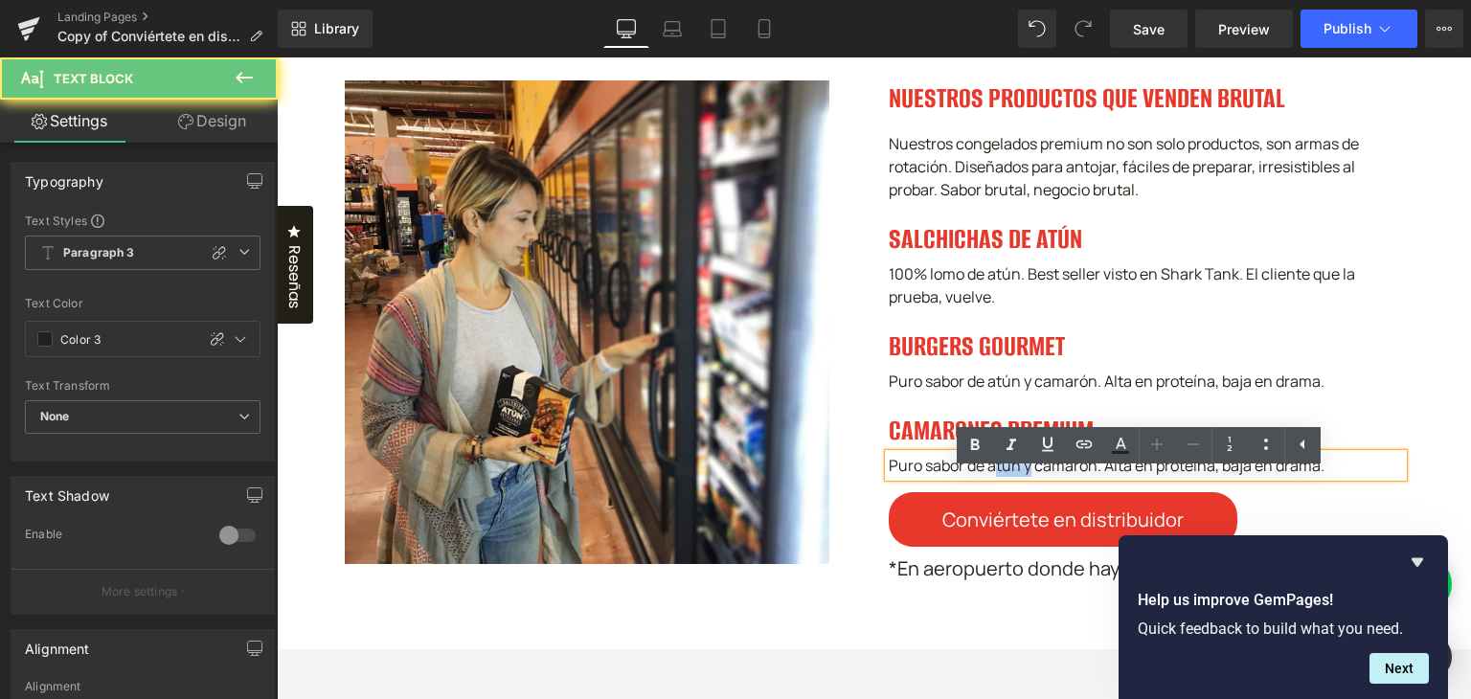
click at [1003, 477] on div "Puro sabor de atún y camarón. Alta en proteína, baja en drama." at bounding box center [1145, 465] width 515 height 23
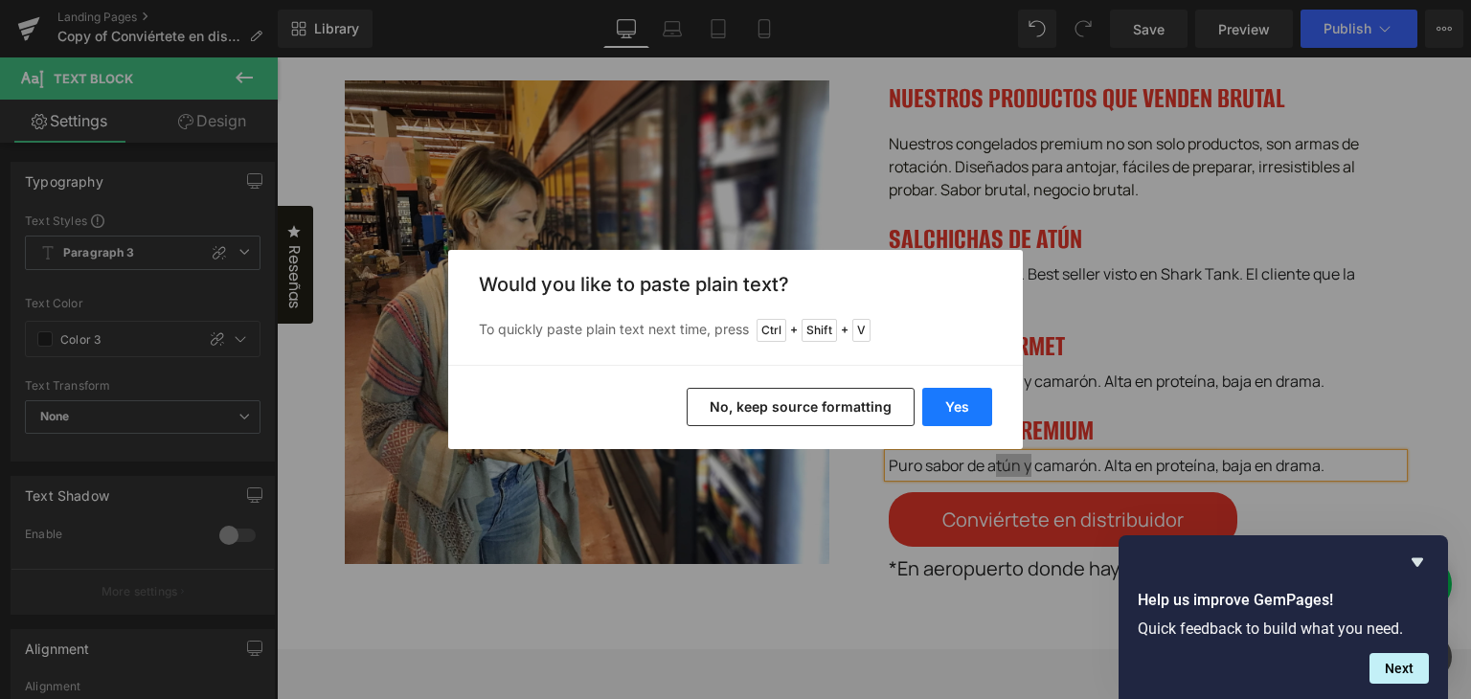
click at [950, 409] on button "Yes" at bounding box center [957, 407] width 70 height 38
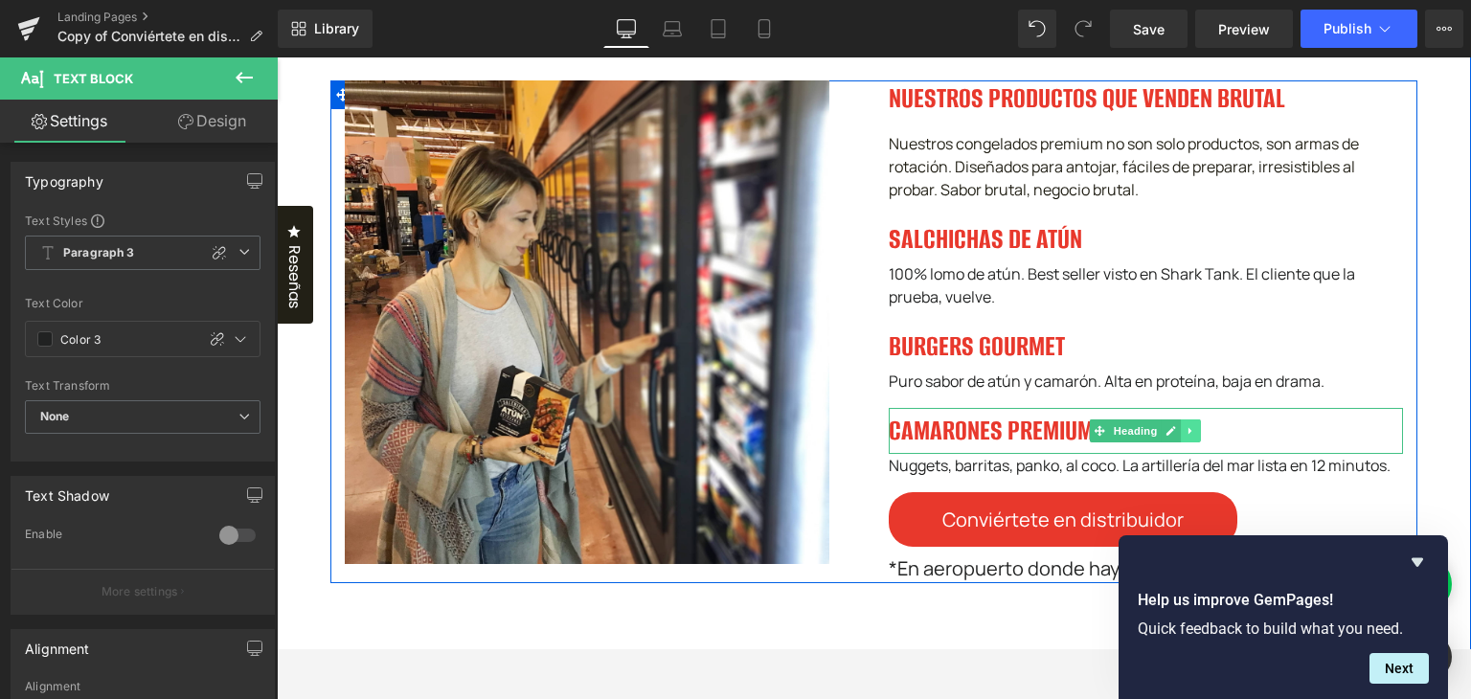
click at [1185, 437] on icon at bounding box center [1190, 430] width 11 height 11
click at [1171, 442] on link at bounding box center [1181, 430] width 20 height 23
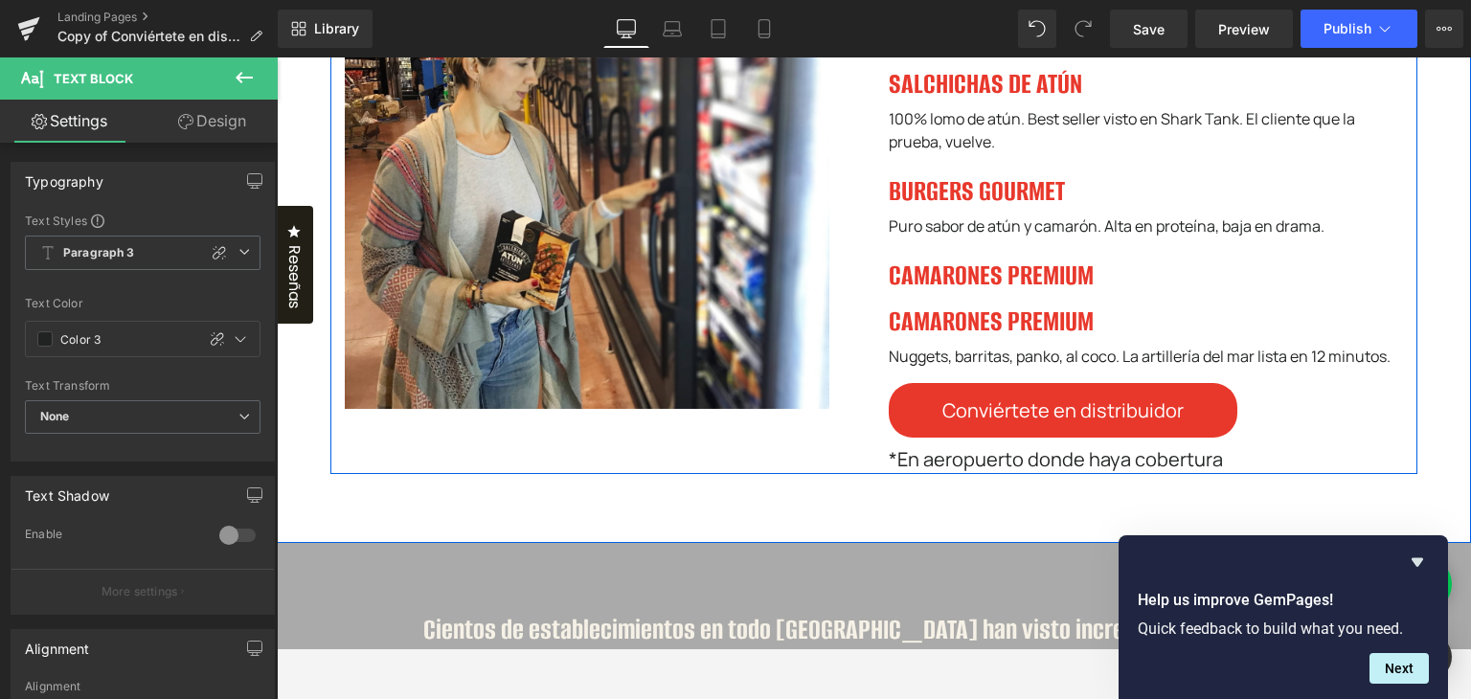
scroll to position [1587, 0]
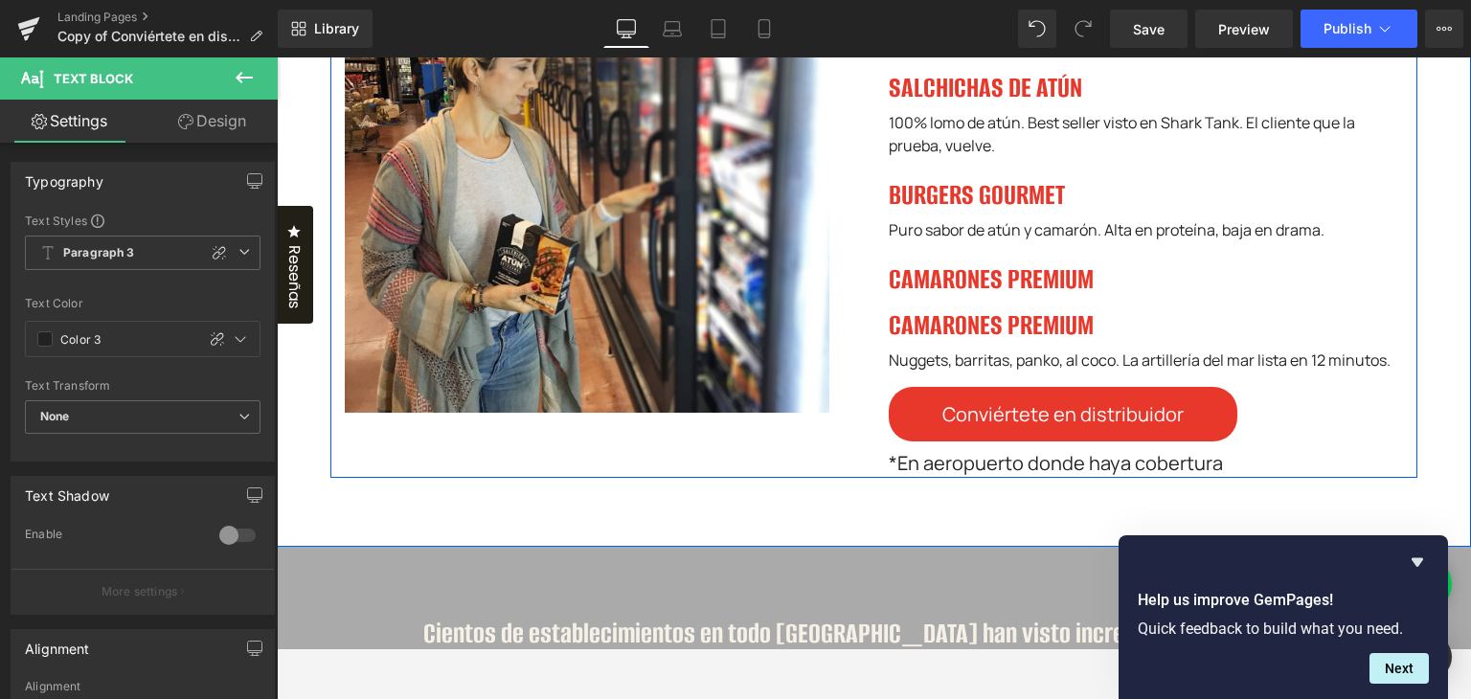
click at [1007, 348] on h4 "CAMARONES PREMIUM" at bounding box center [1145, 326] width 515 height 46
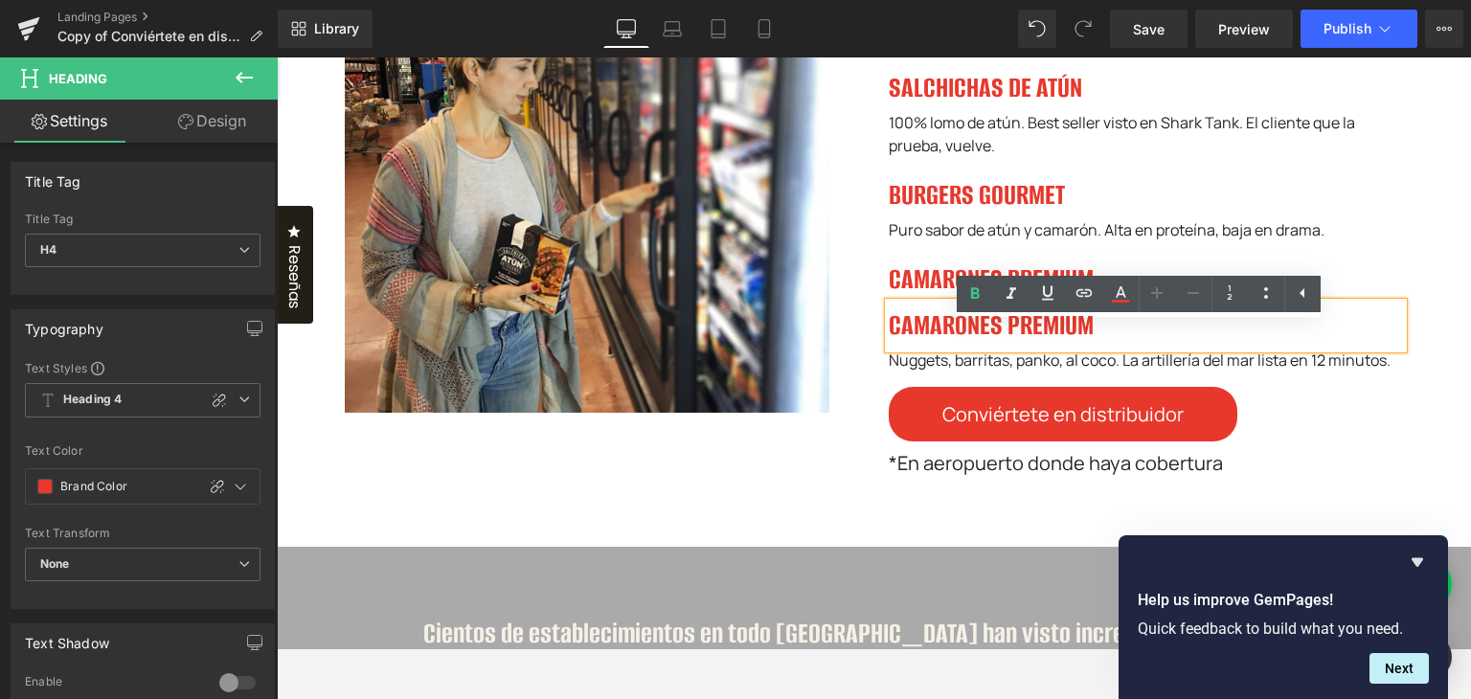
click at [1428, 328] on div "Image NUESTROS PRODUCTOS QUE VENDEN BRUTAL Heading Nuestros congelados premium …" at bounding box center [874, 200] width 1194 height 694
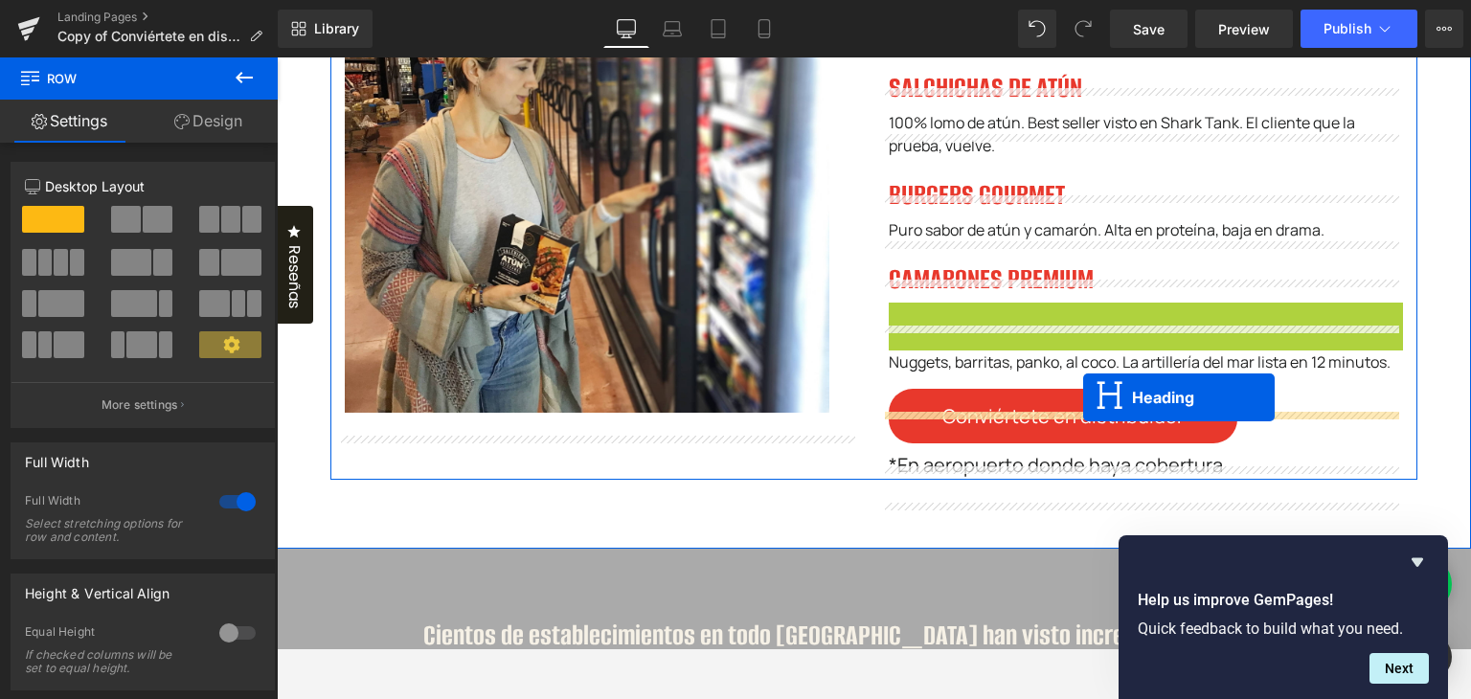
drag, startPoint x: 1090, startPoint y: 349, endPoint x: 1082, endPoint y: 396, distance: 47.5
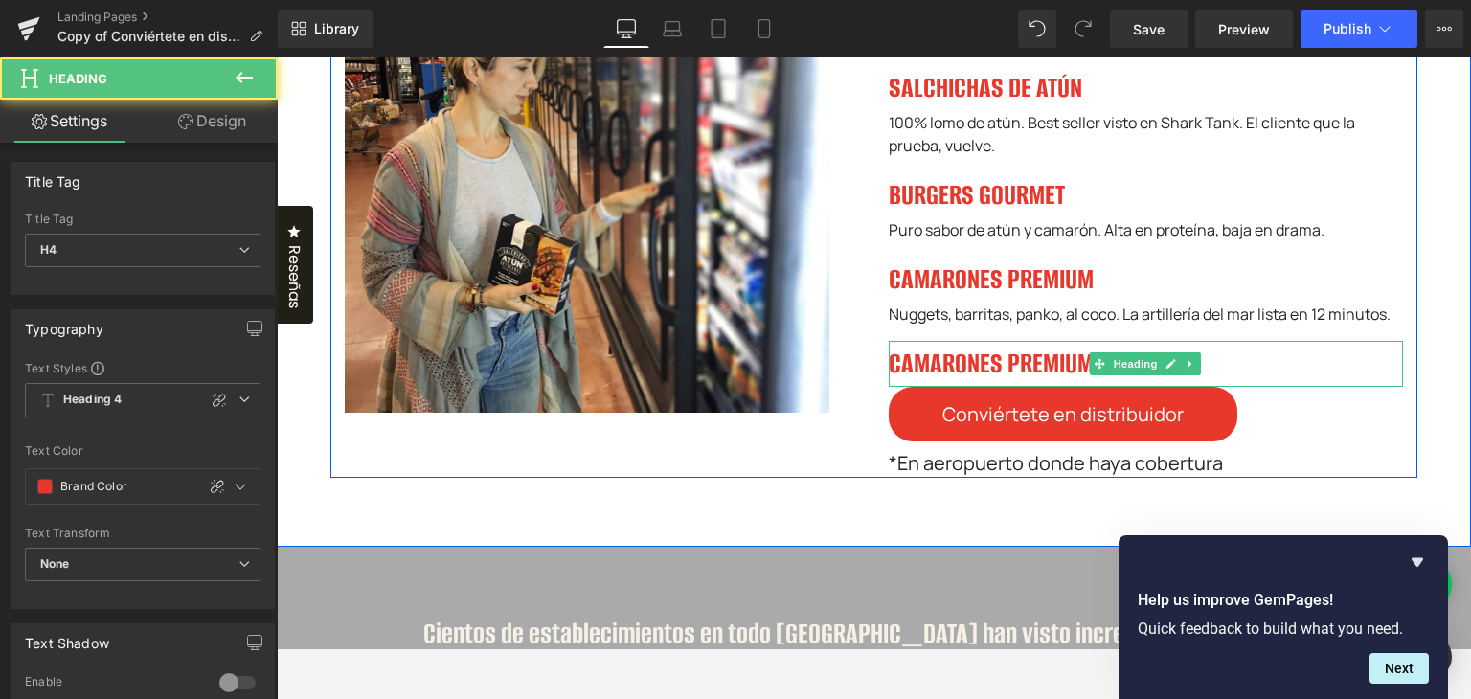
click at [1032, 376] on h4 "CAMARONES PREMIUM" at bounding box center [1145, 364] width 515 height 46
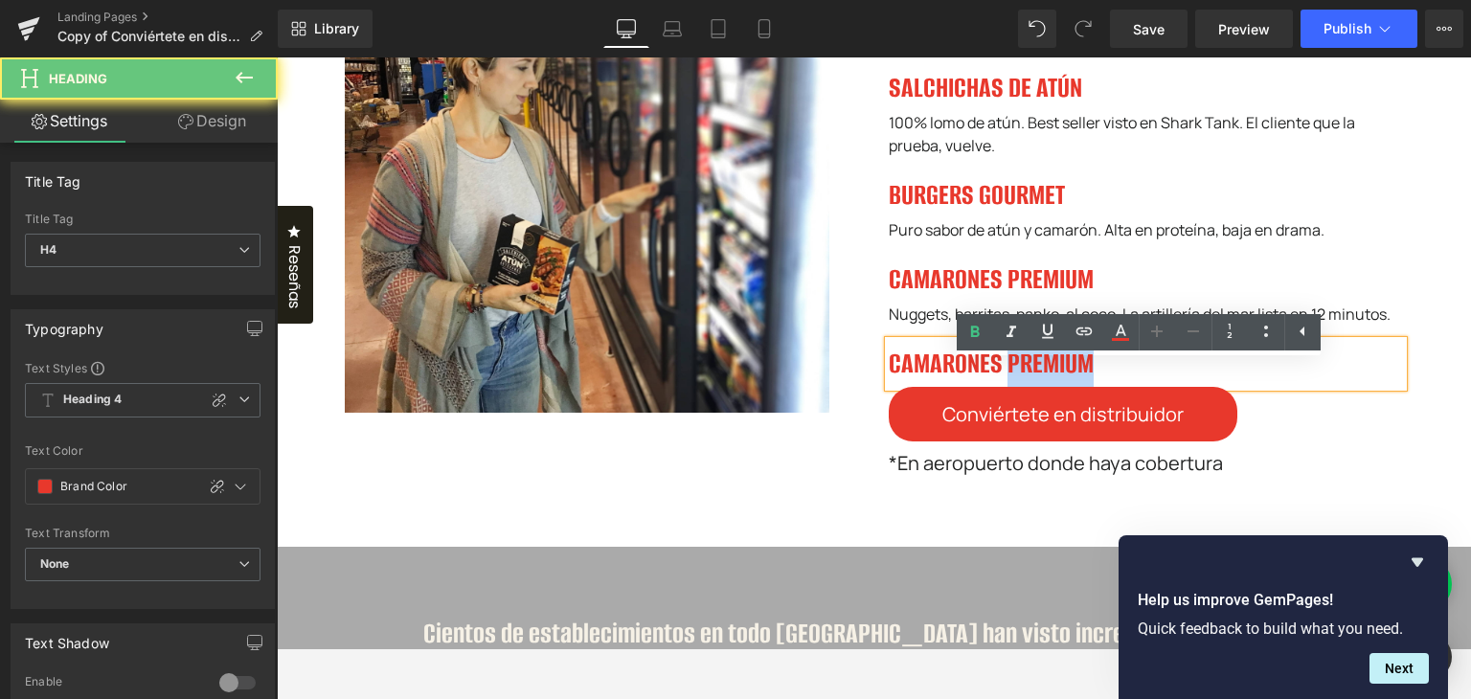
click at [1032, 376] on h4 "CAMARONES PREMIUM" at bounding box center [1145, 364] width 515 height 46
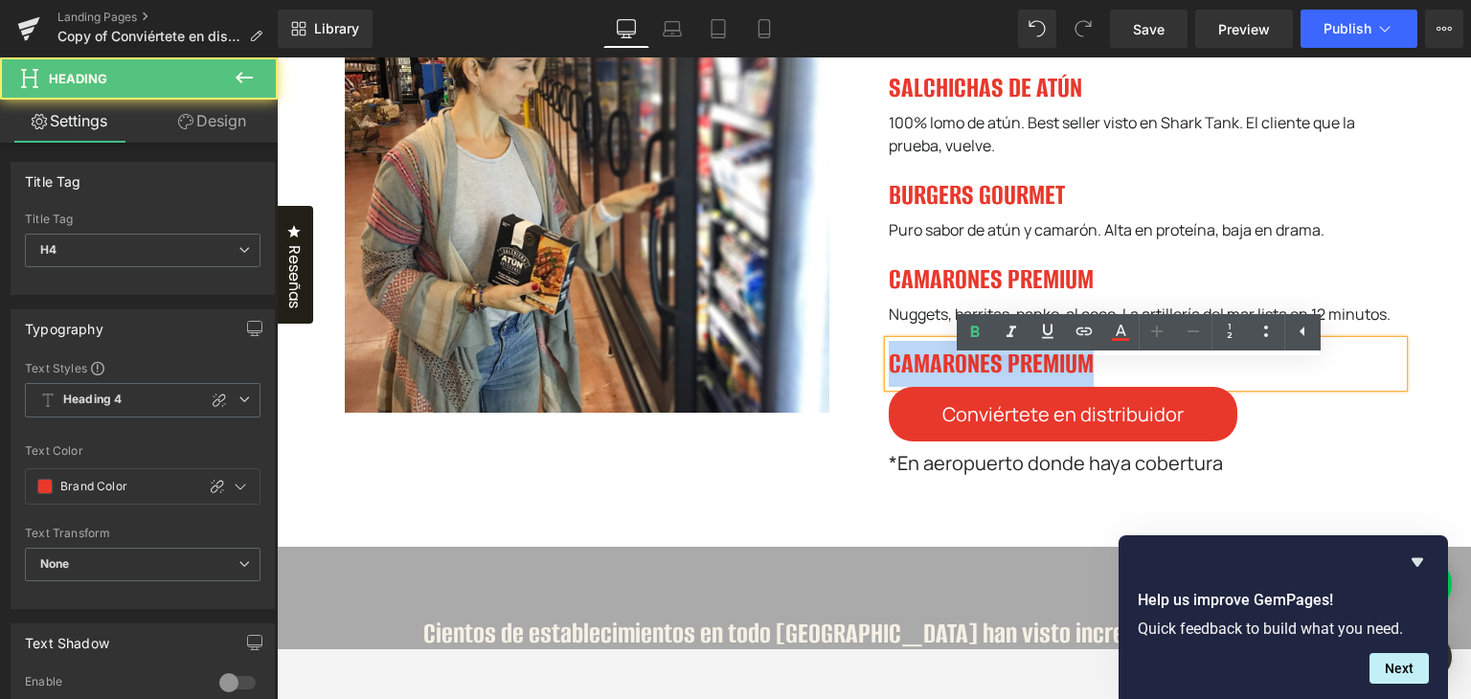
click at [1032, 376] on h4 "CAMARONES PREMIUM" at bounding box center [1145, 364] width 515 height 46
paste div
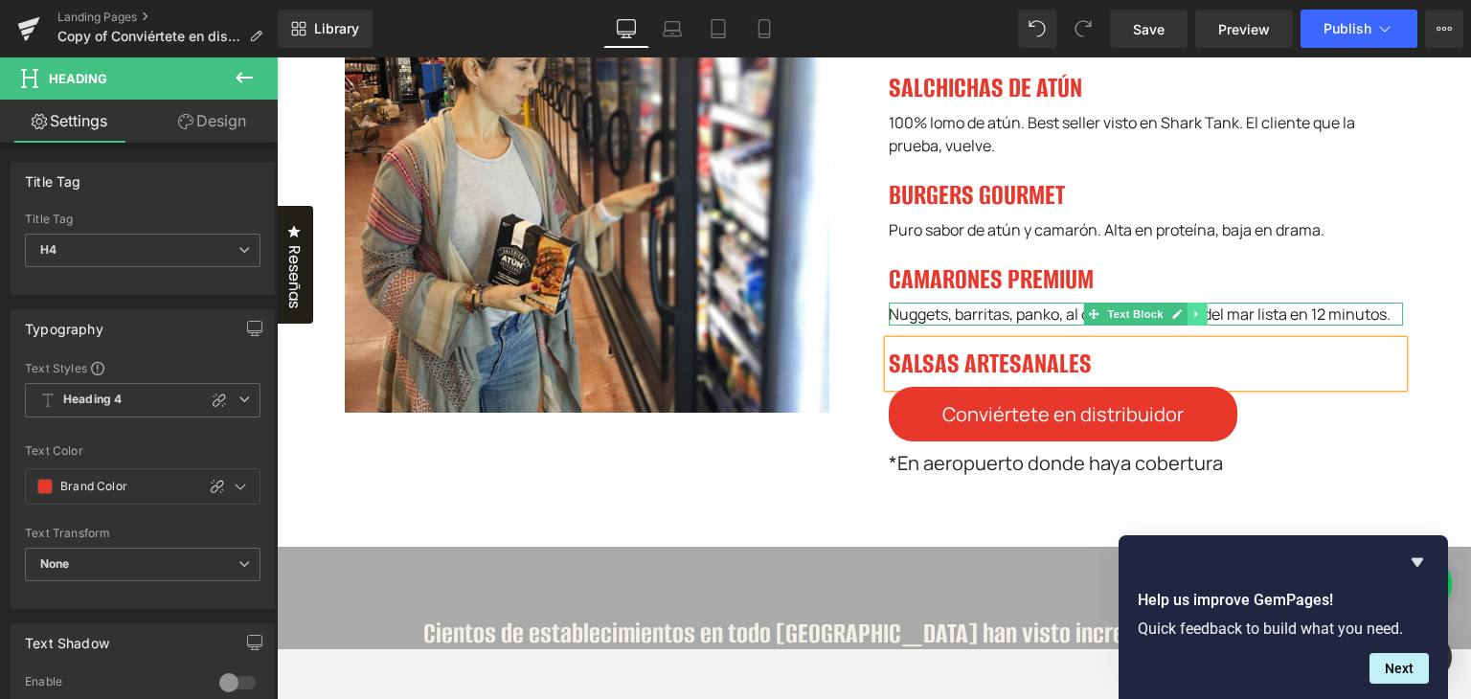
click at [1192, 320] on icon at bounding box center [1197, 313] width 11 height 11
click at [1186, 326] on link at bounding box center [1187, 314] width 20 height 23
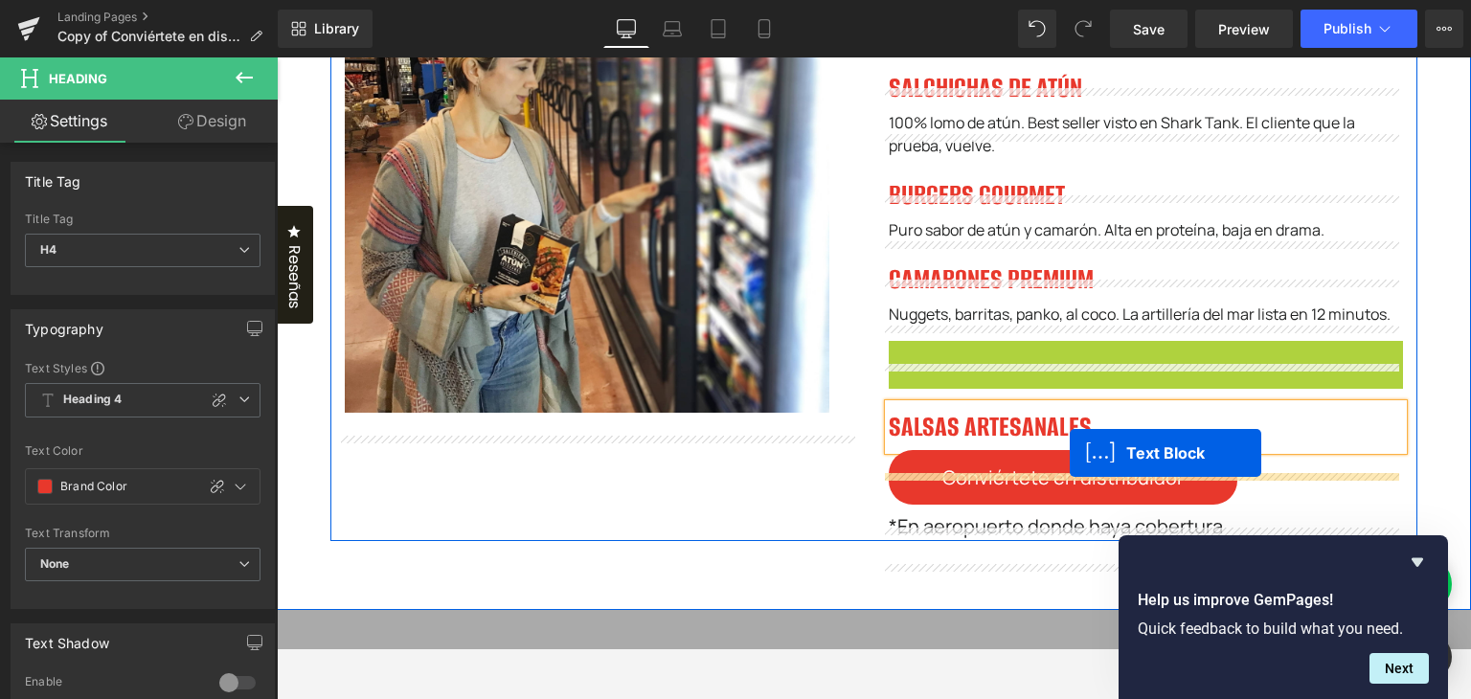
drag, startPoint x: 1084, startPoint y: 378, endPoint x: 1063, endPoint y: 462, distance: 86.8
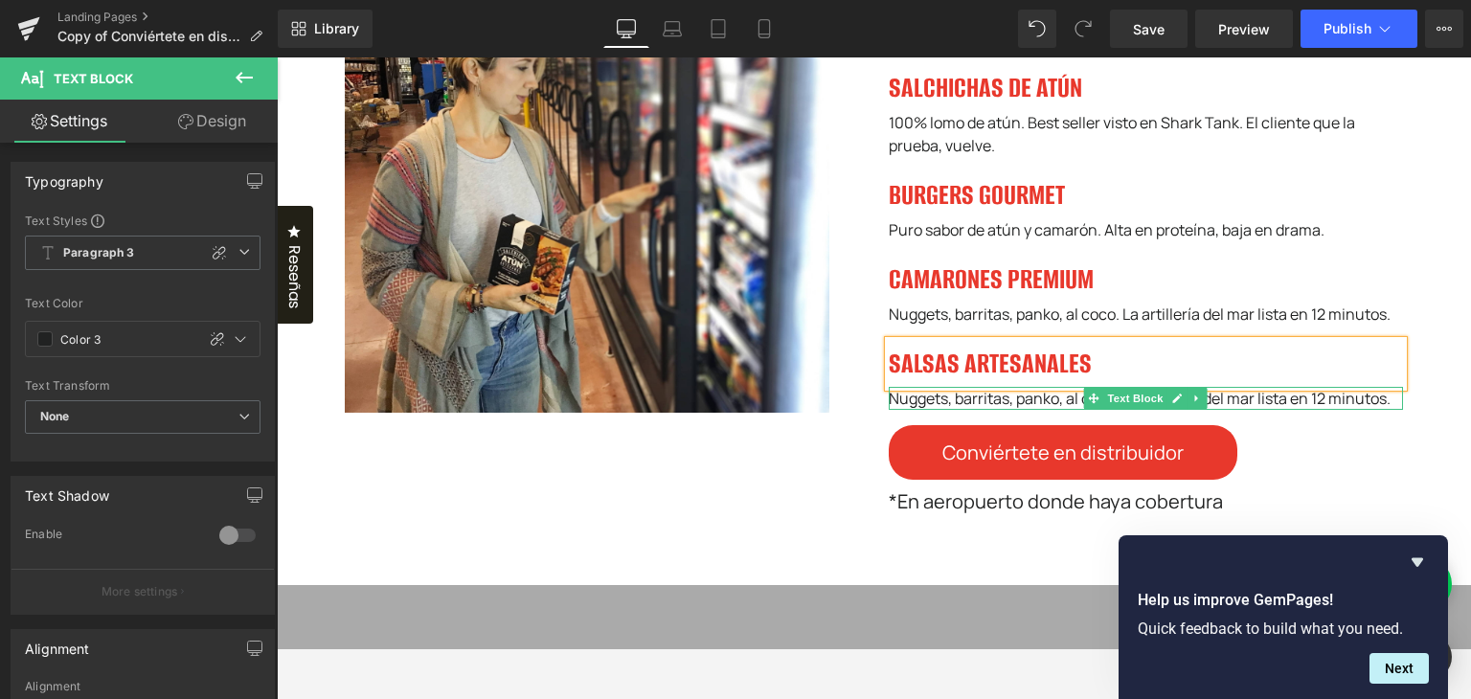
click at [969, 410] on div "Nuggets, barritas, panko, al coco. La artillería del mar lista en 12 minutos." at bounding box center [1145, 398] width 515 height 23
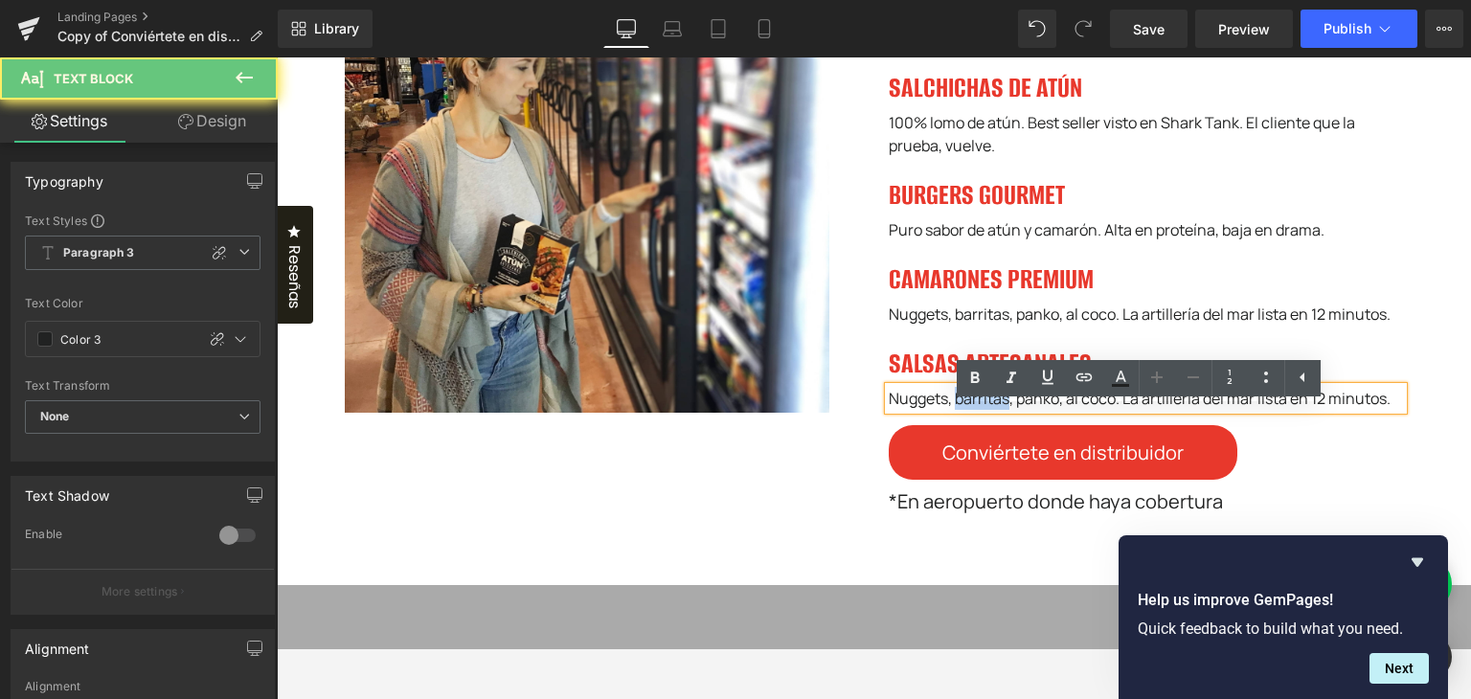
click at [969, 410] on div "Nuggets, barritas, panko, al coco. La artillería del mar lista en 12 minutos." at bounding box center [1145, 398] width 515 height 23
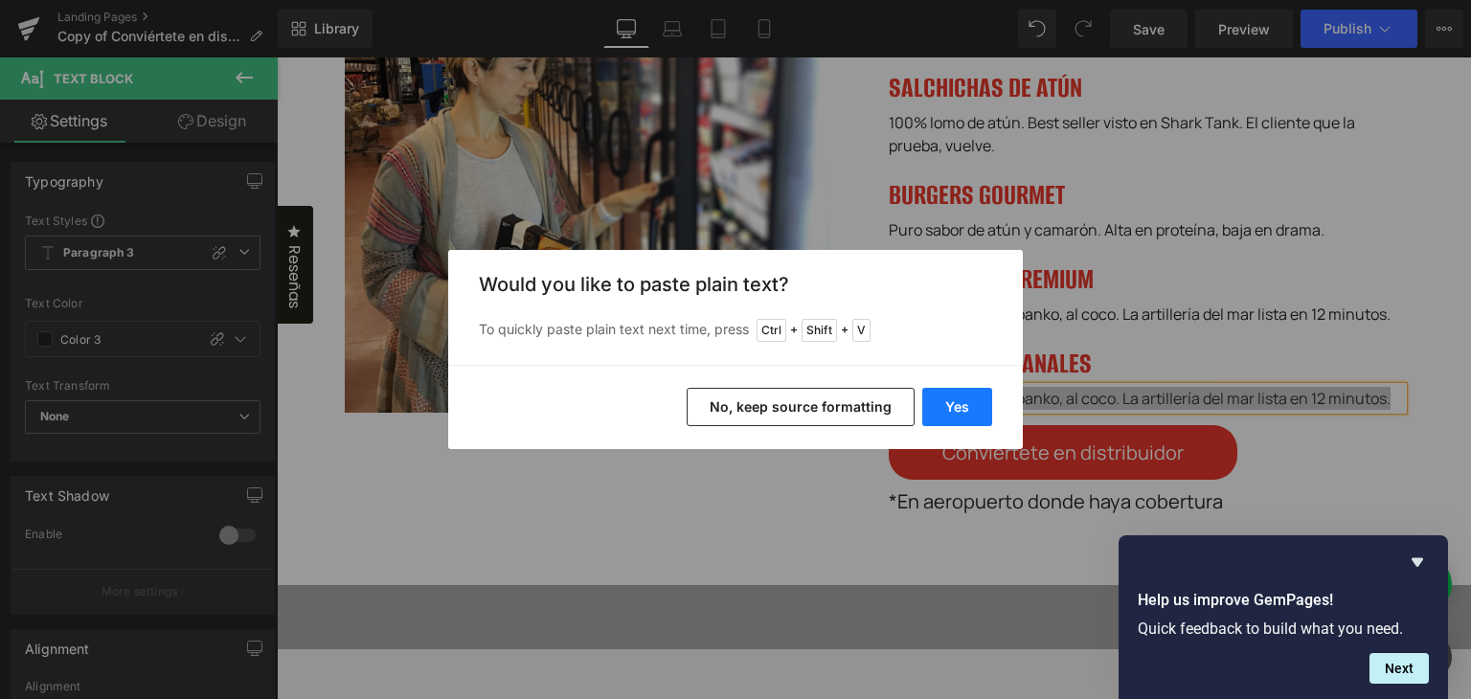
click at [950, 405] on button "Yes" at bounding box center [957, 407] width 70 height 38
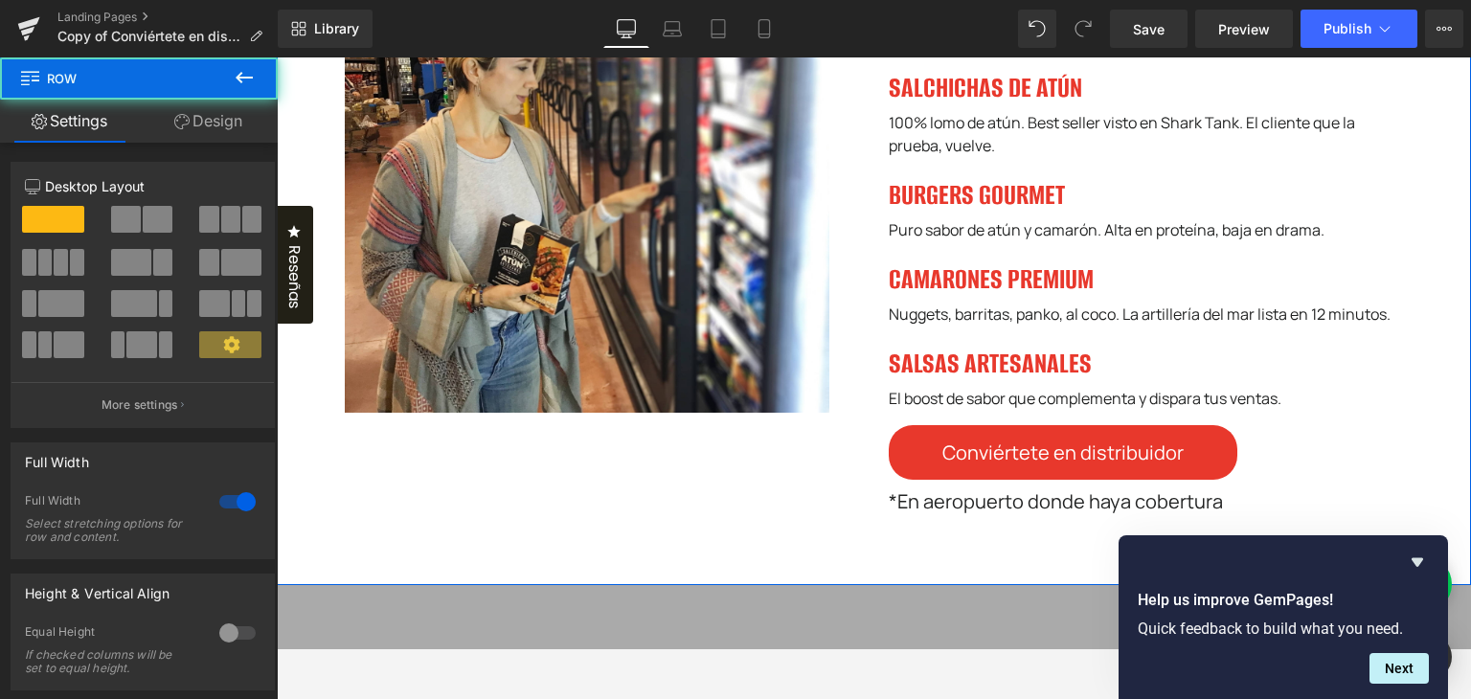
click at [1430, 400] on div "Image NUESTROS PRODUCTOS QUE VENDEN BRUTAL Heading Nuestros congelados premium …" at bounding box center [874, 219] width 1194 height 732
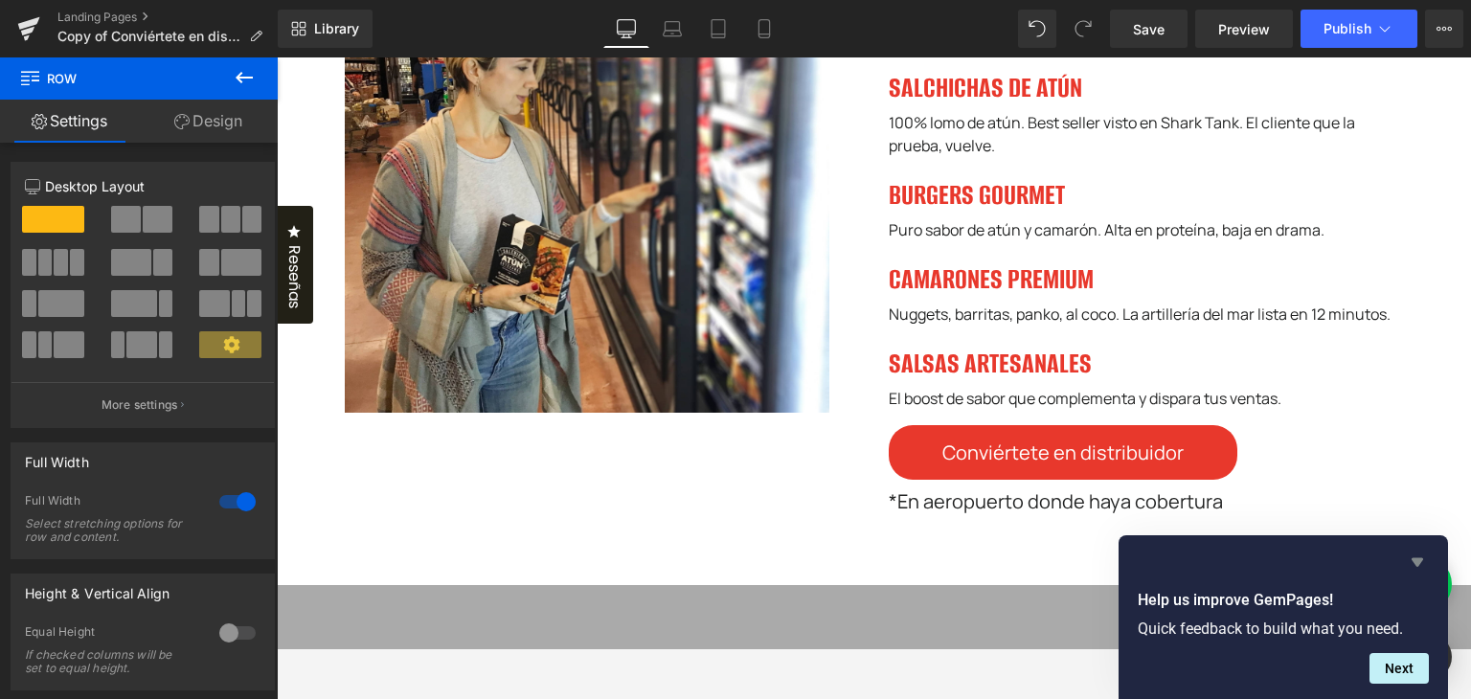
click at [1417, 558] on icon "Hide survey" at bounding box center [1416, 562] width 11 height 9
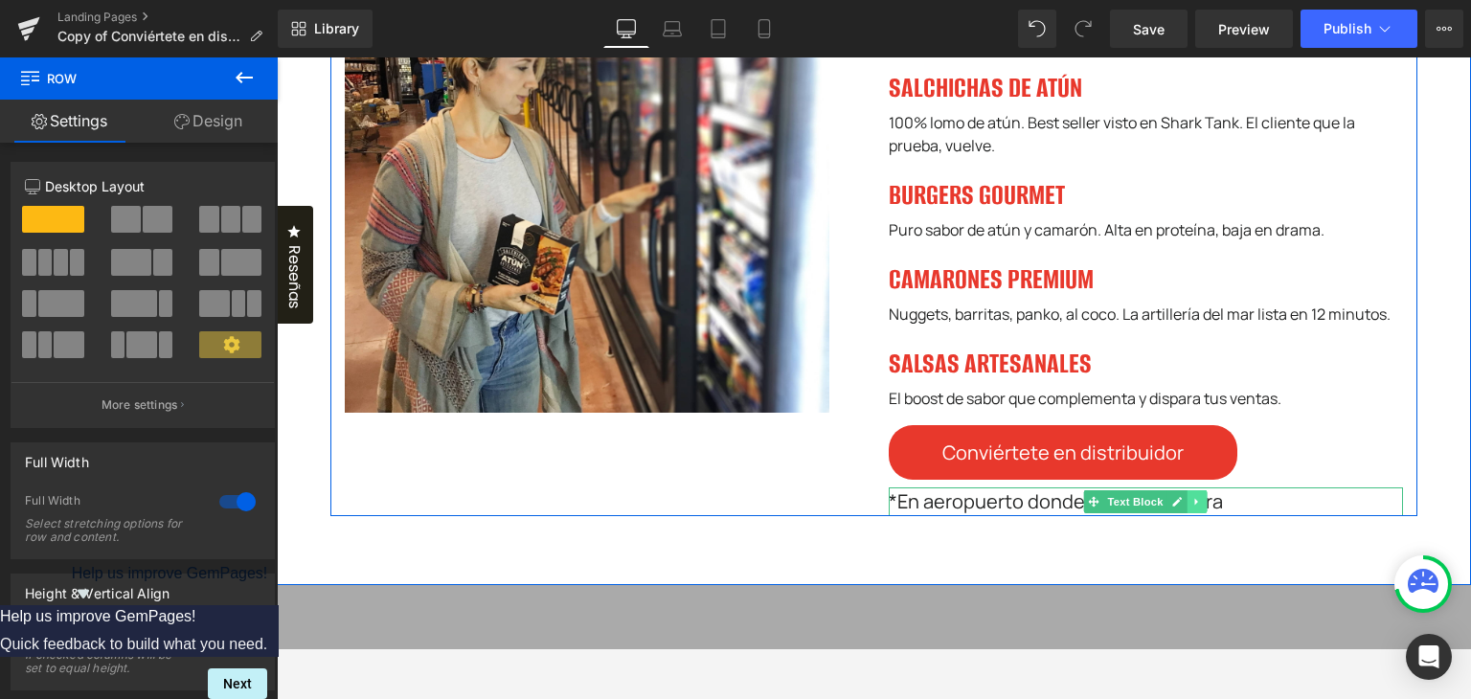
click at [1192, 507] on icon at bounding box center [1197, 501] width 11 height 11
click at [1204, 506] on icon at bounding box center [1207, 501] width 11 height 11
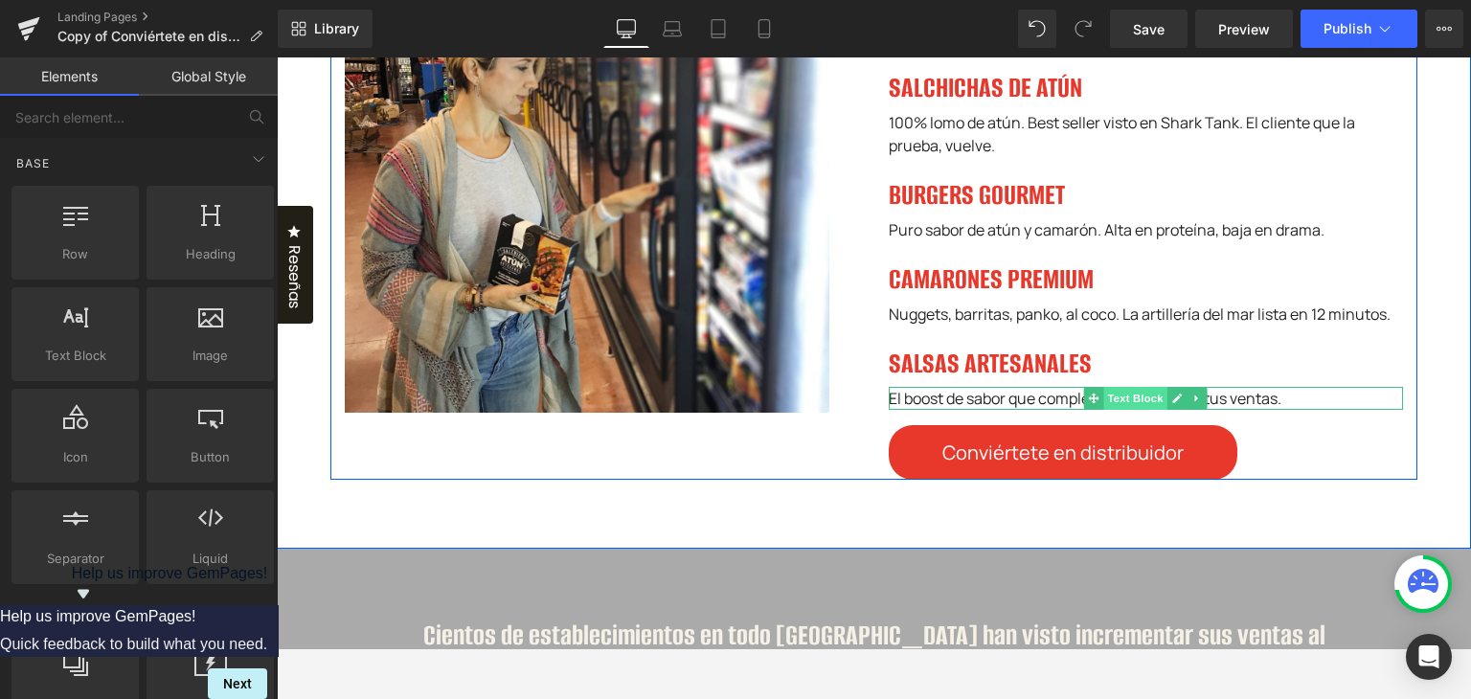
click at [1117, 410] on span "Text Block" at bounding box center [1135, 398] width 63 height 23
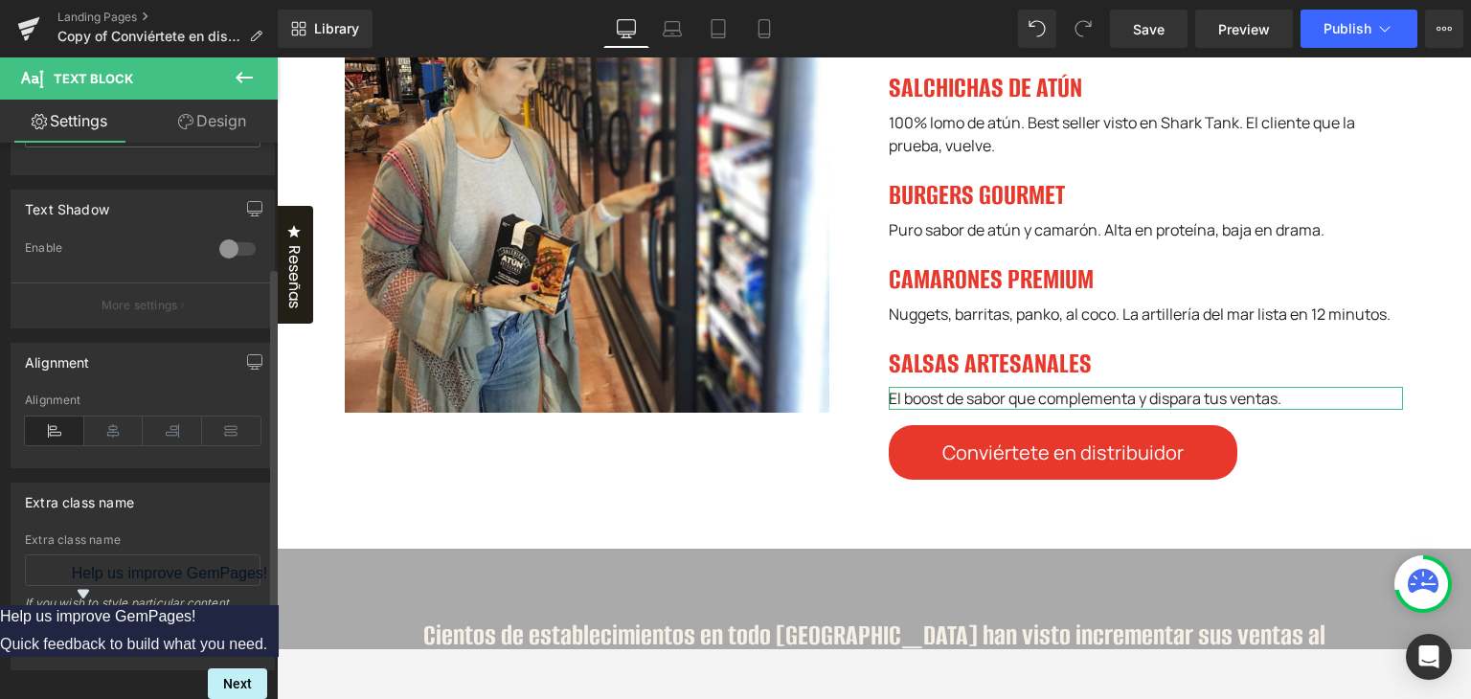
scroll to position [308, 0]
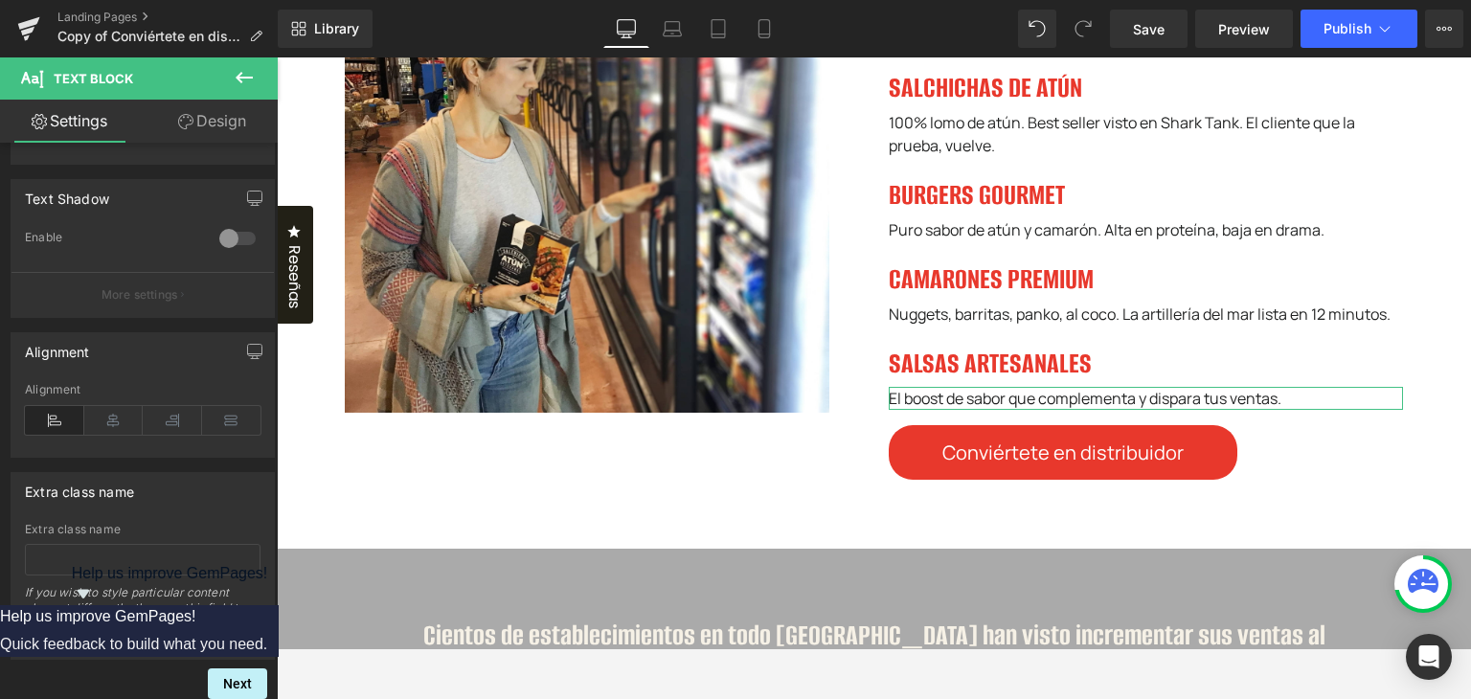
click at [176, 135] on link "Design" at bounding box center [212, 121] width 139 height 43
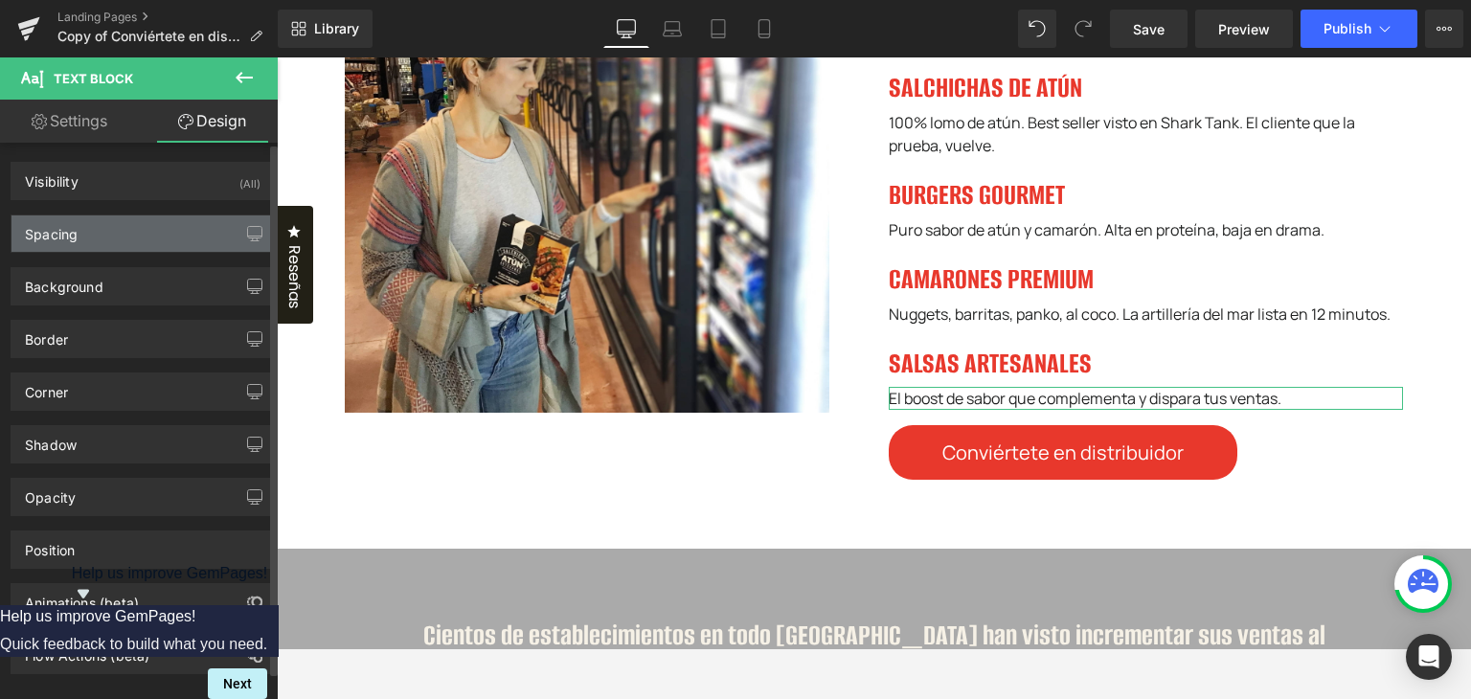
click at [147, 224] on div "Spacing" at bounding box center [142, 233] width 262 height 36
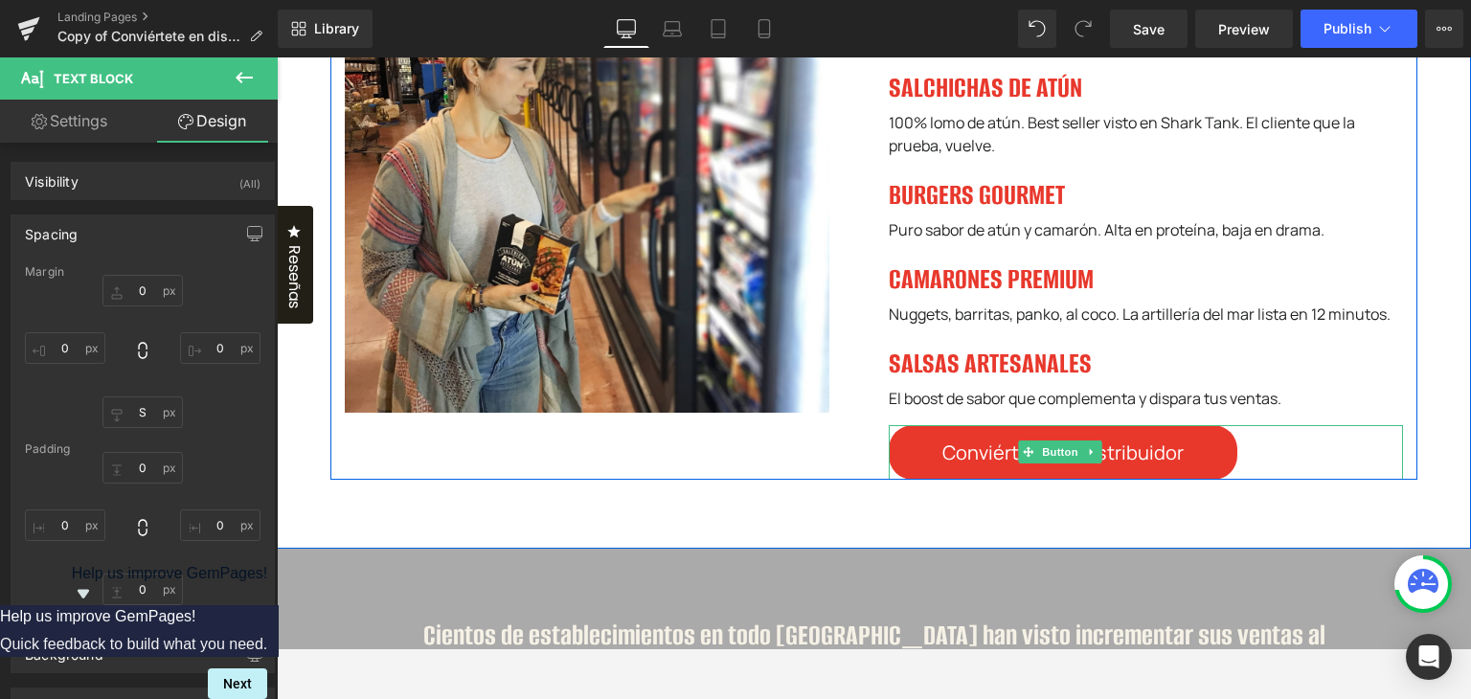
click at [1264, 464] on div "Conviértete en distribuidor" at bounding box center [1145, 452] width 515 height 55
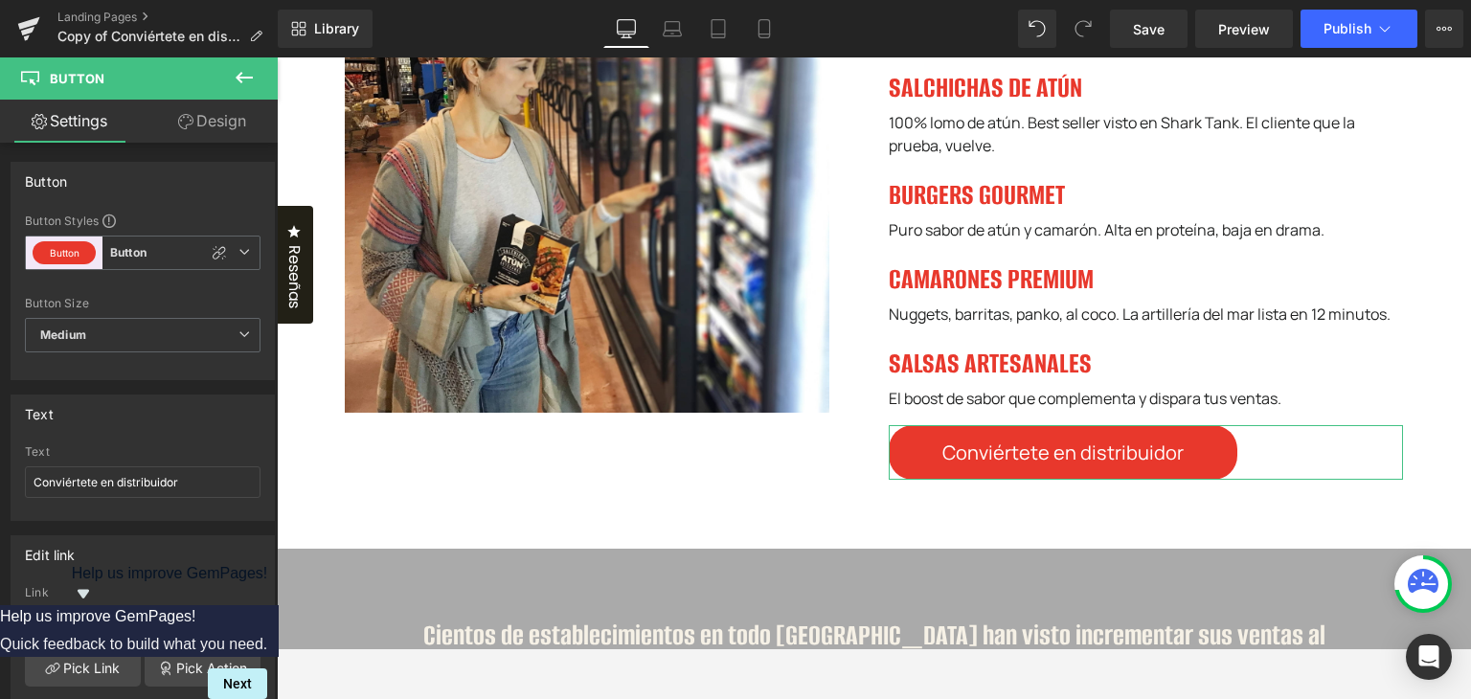
click at [189, 129] on link "Design" at bounding box center [212, 121] width 139 height 43
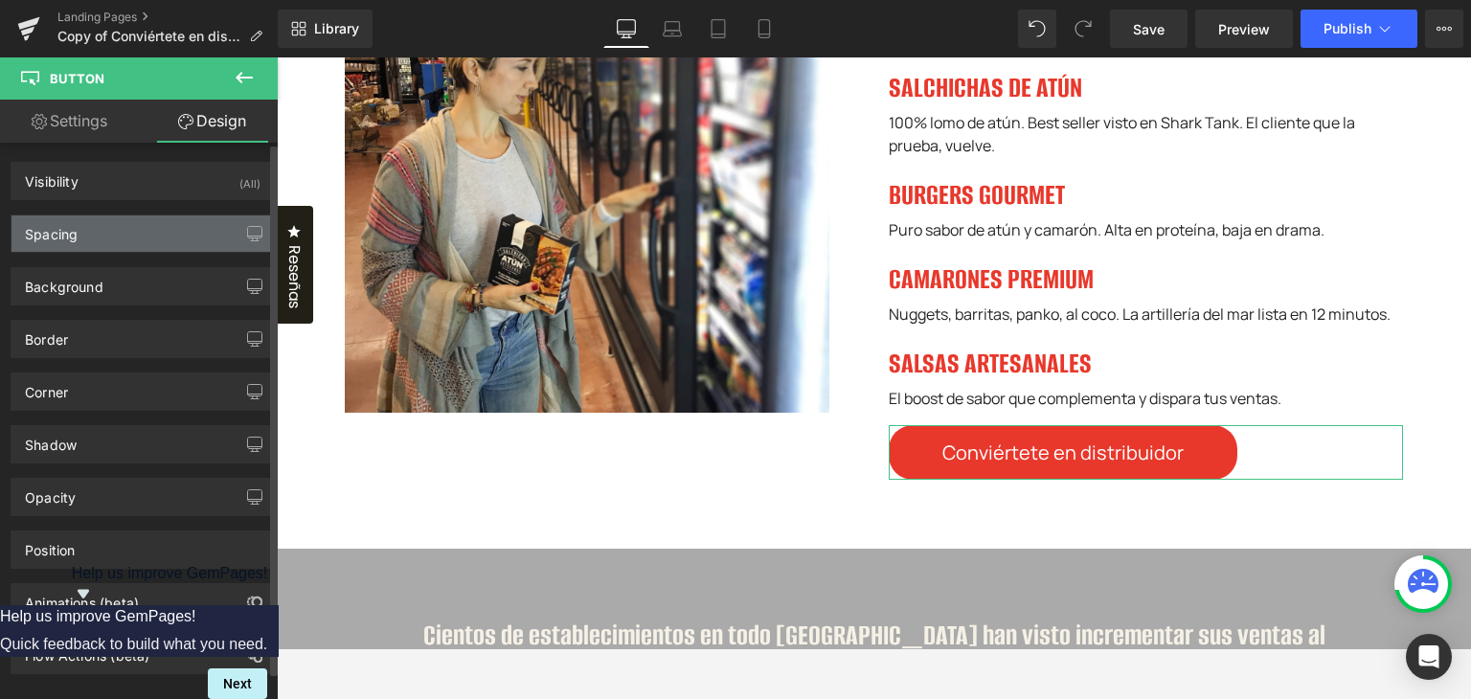
click at [149, 235] on div "Spacing" at bounding box center [142, 233] width 262 height 36
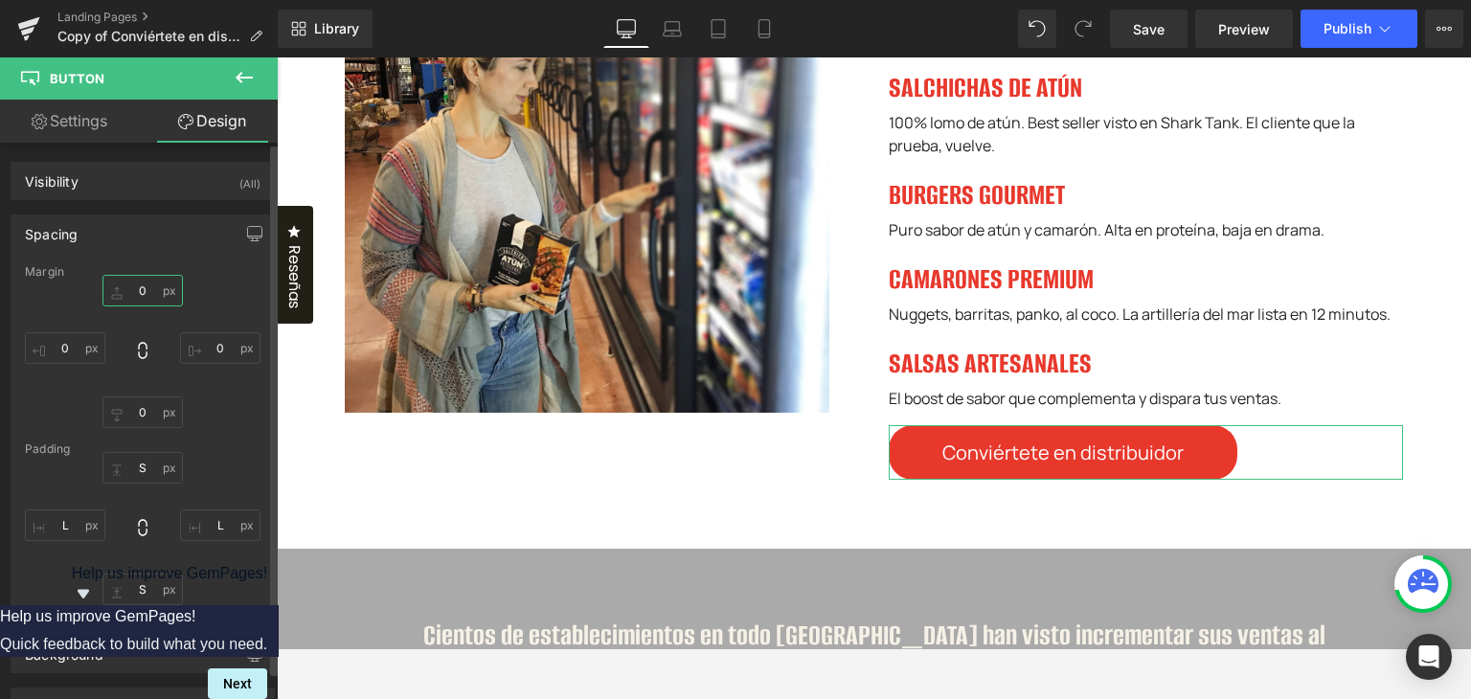
click at [142, 292] on input "0" at bounding box center [142, 291] width 80 height 32
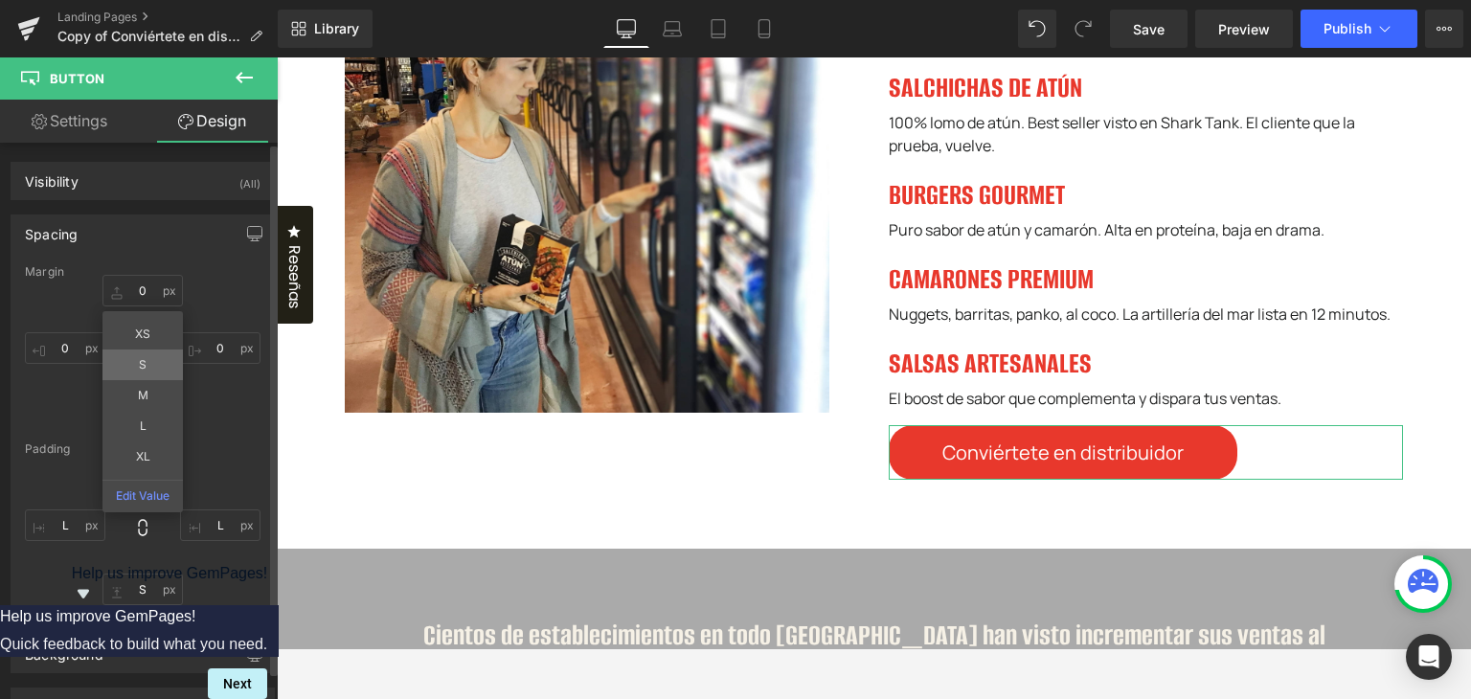
type input "S"
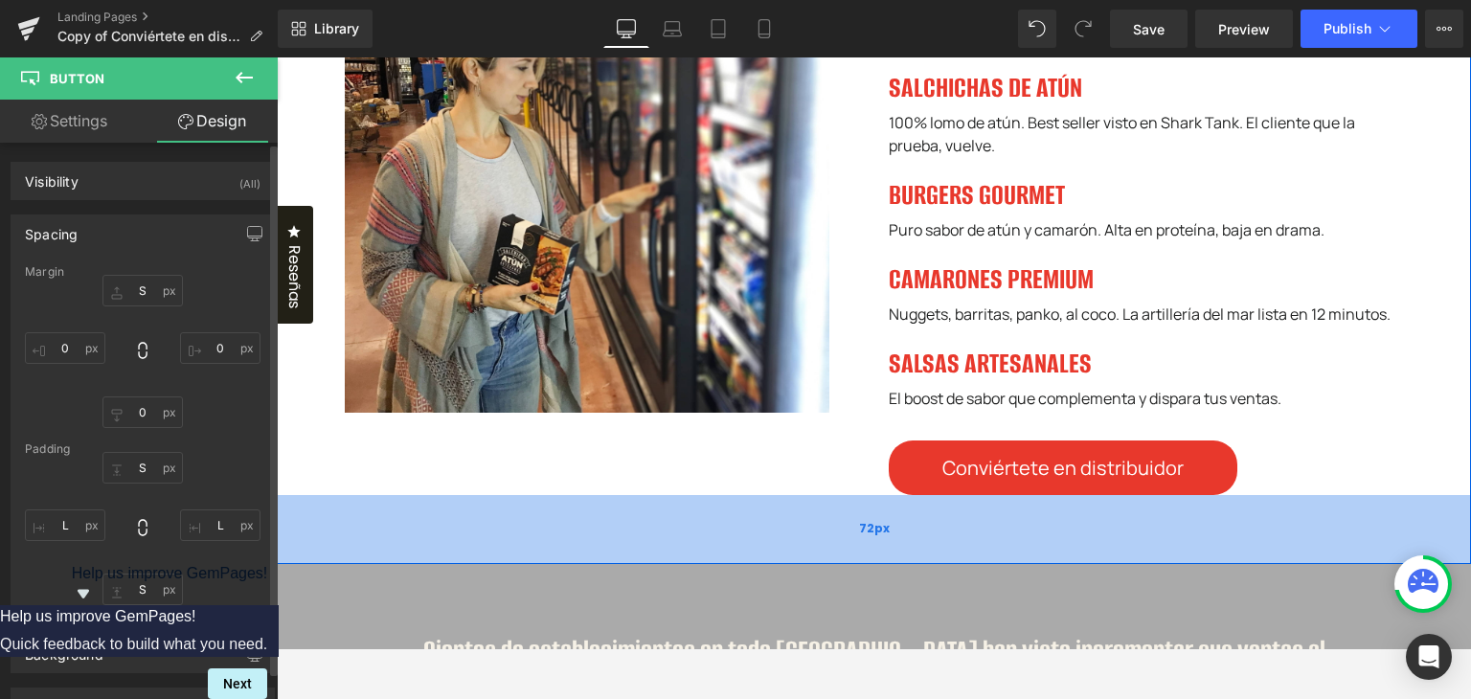
click at [1011, 564] on div "72px" at bounding box center [874, 529] width 1194 height 69
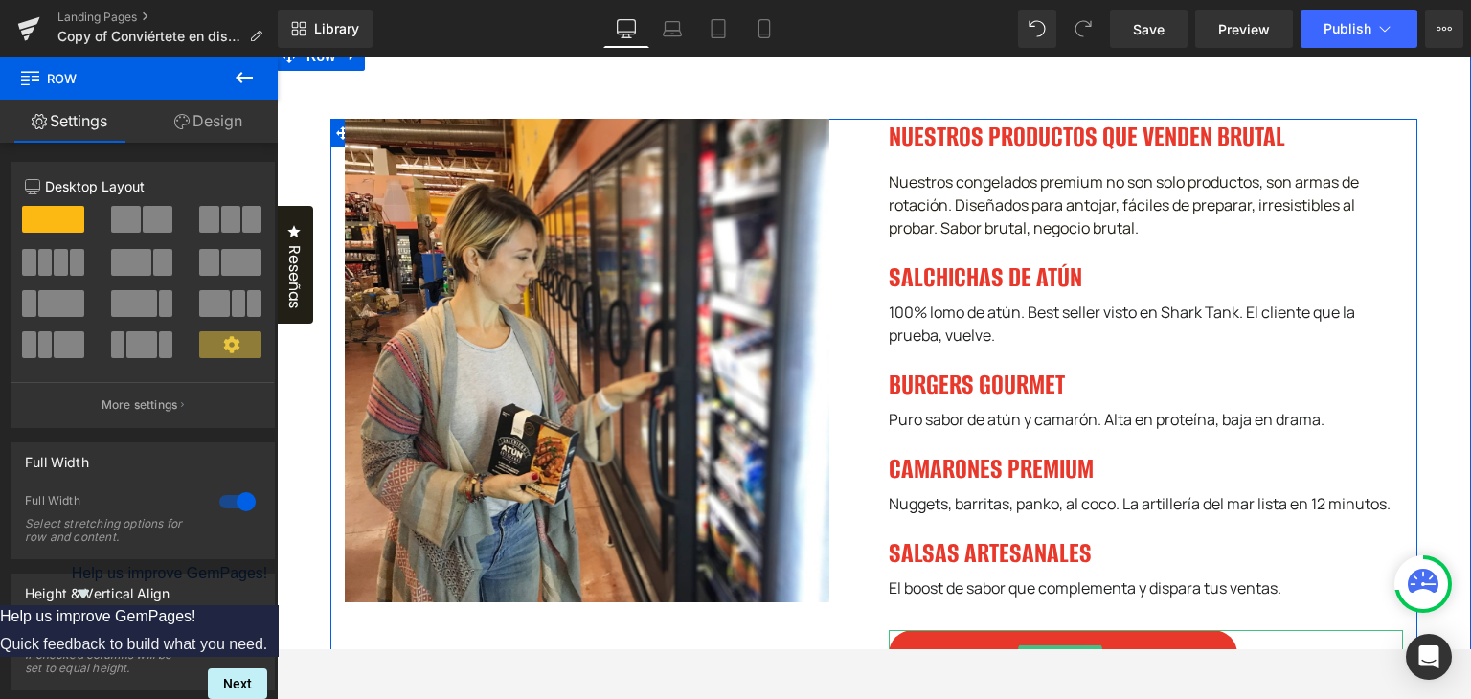
scroll to position [1396, 0]
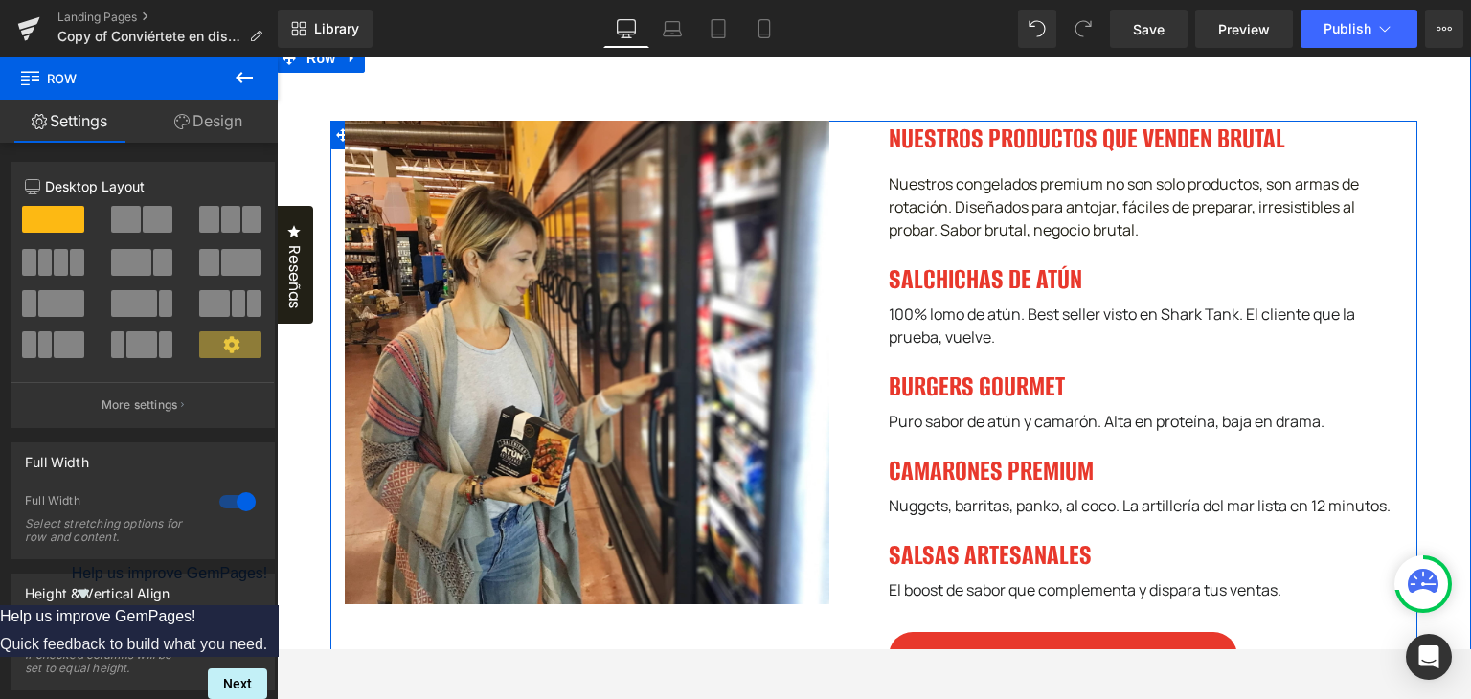
click at [1166, 144] on icon at bounding box center [1171, 139] width 10 height 10
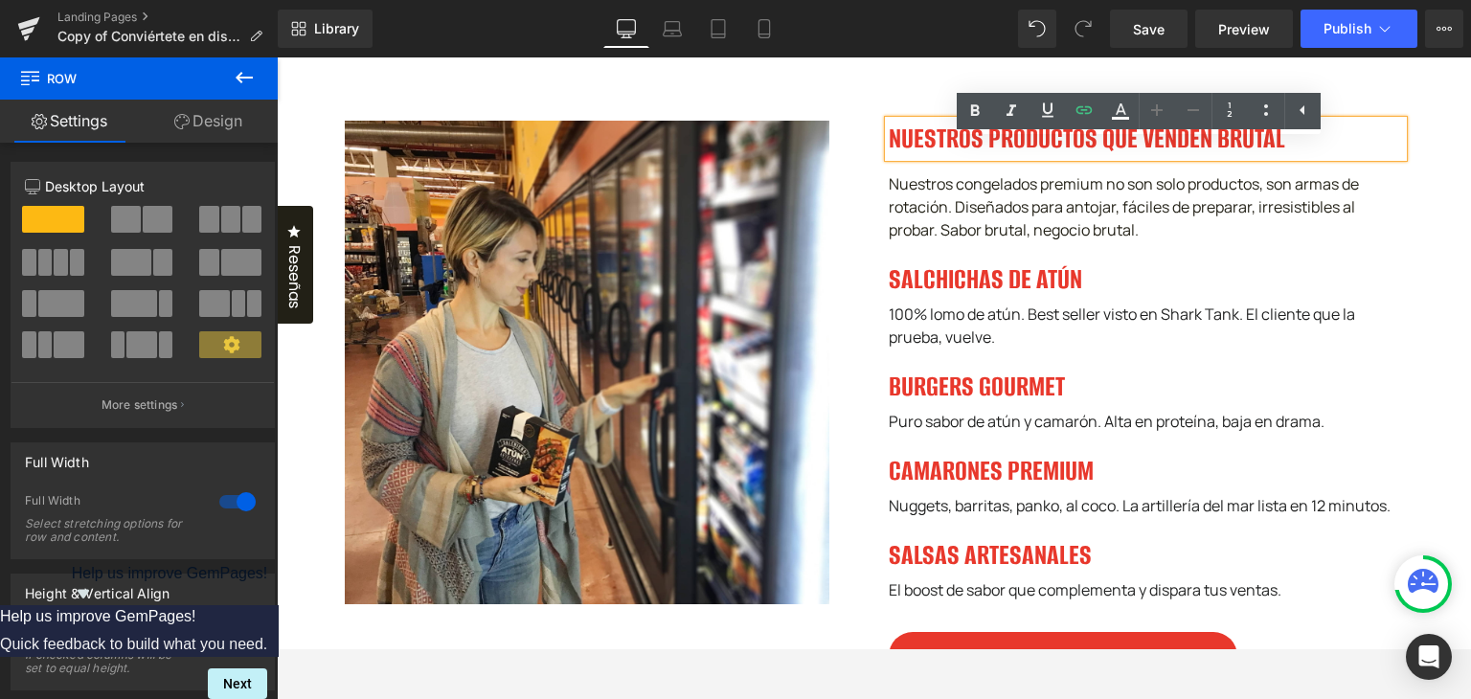
click at [1137, 157] on h3 "NUESTROS PRODUCTOS QUE VENDEN BRUTAL" at bounding box center [1145, 139] width 515 height 36
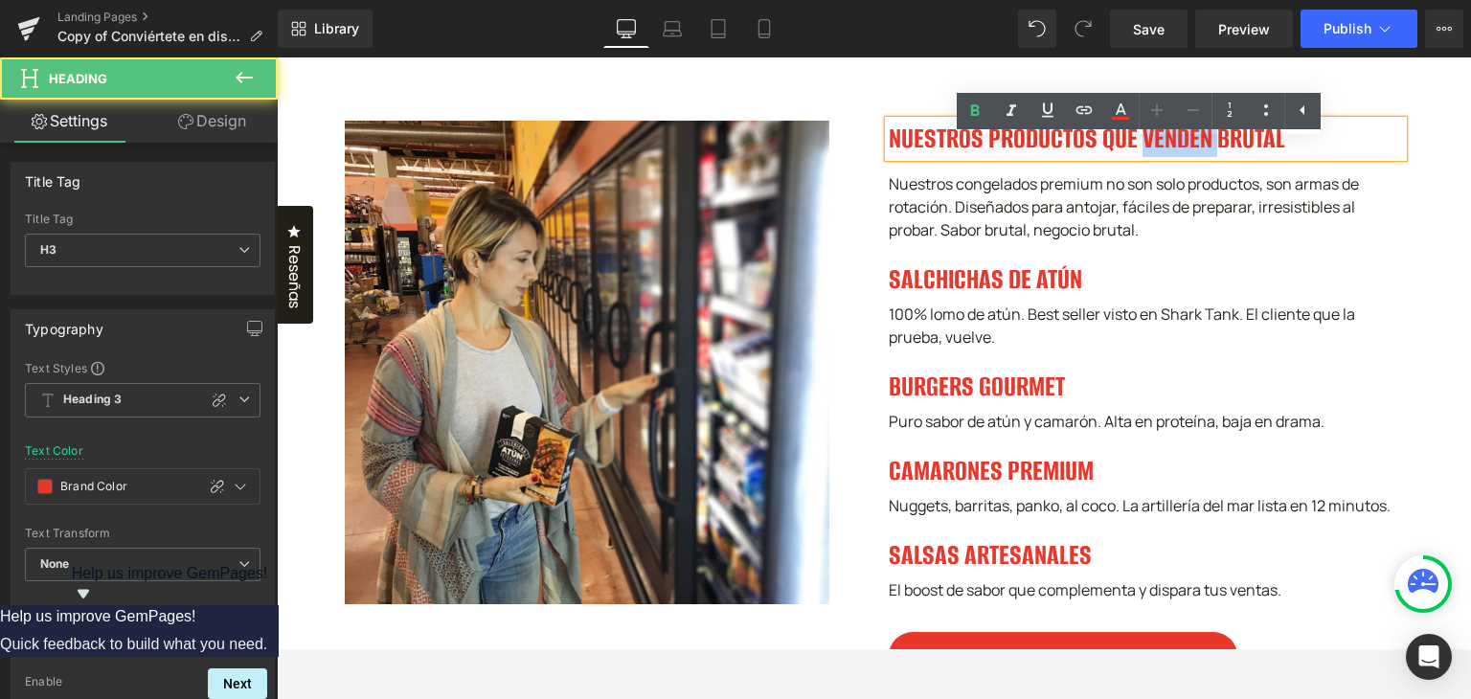
click at [1137, 157] on h3 "NUESTROS PRODUCTOS QUE VENDEN BRUTAL" at bounding box center [1145, 139] width 515 height 36
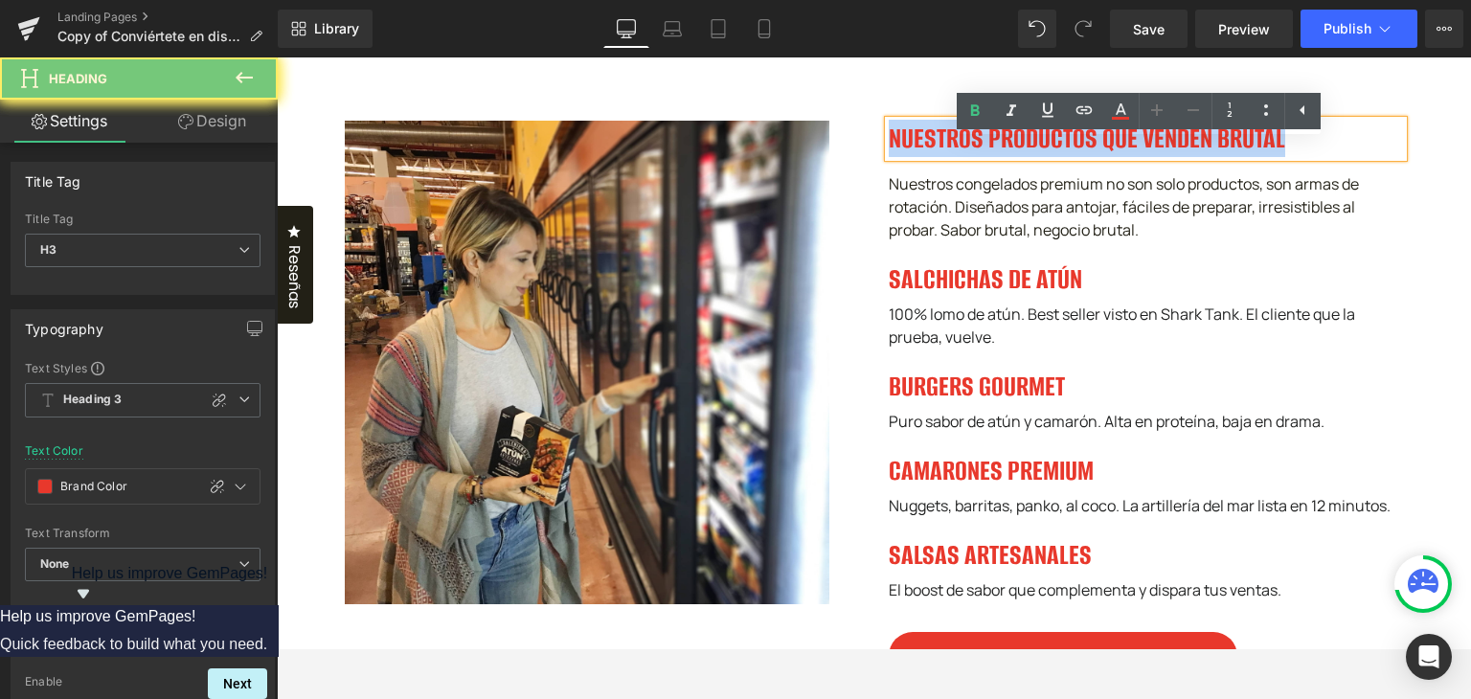
click at [1137, 157] on h3 "NUESTROS PRODUCTOS QUE VENDEN BRUTAL" at bounding box center [1145, 139] width 515 height 36
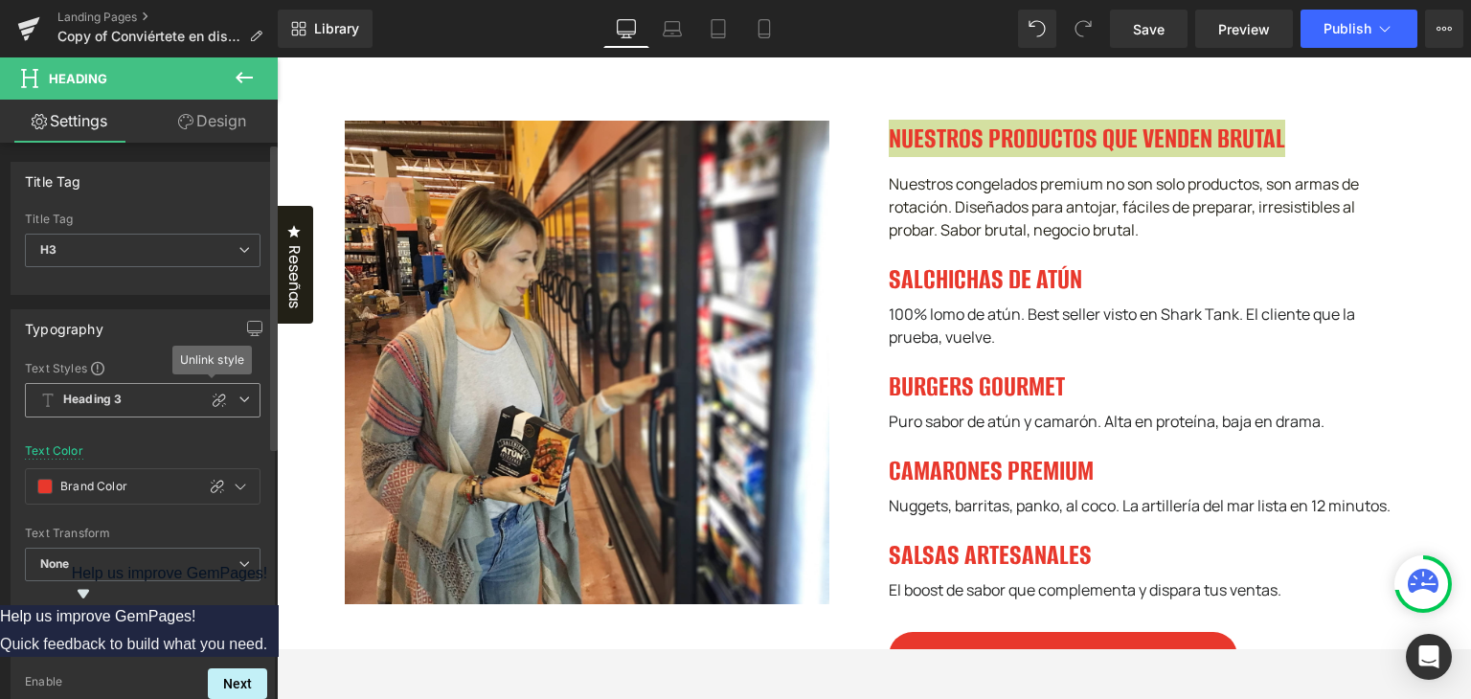
click at [239, 402] on icon at bounding box center [243, 398] width 11 height 11
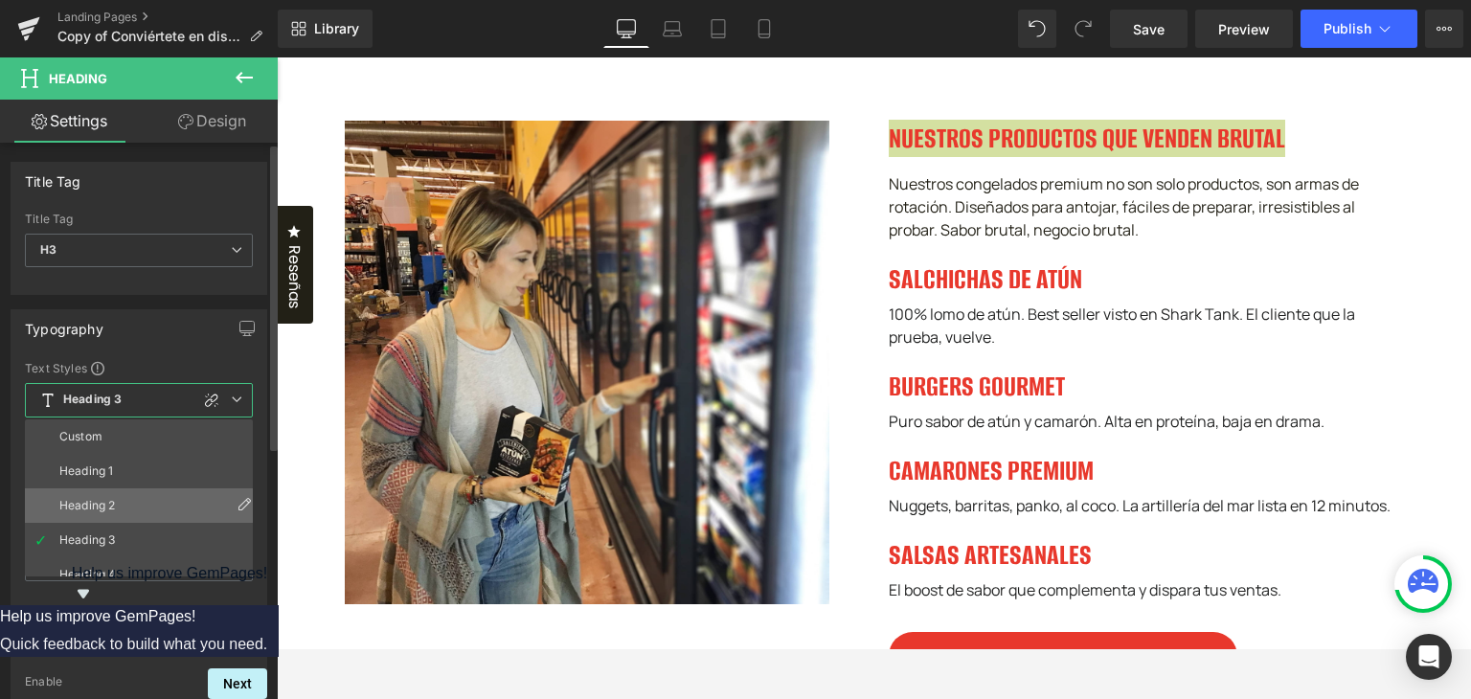
click at [147, 497] on li "Heading 2" at bounding box center [143, 505] width 236 height 34
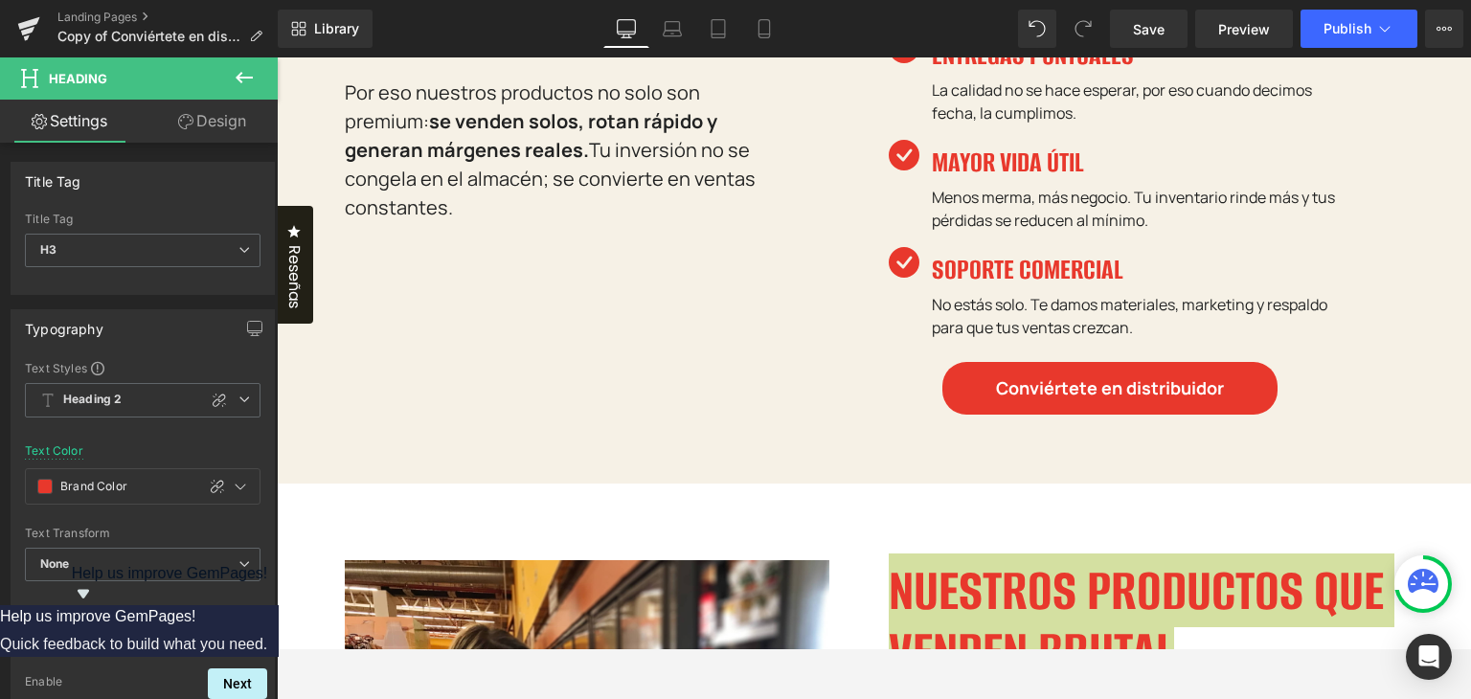
scroll to position [1013, 0]
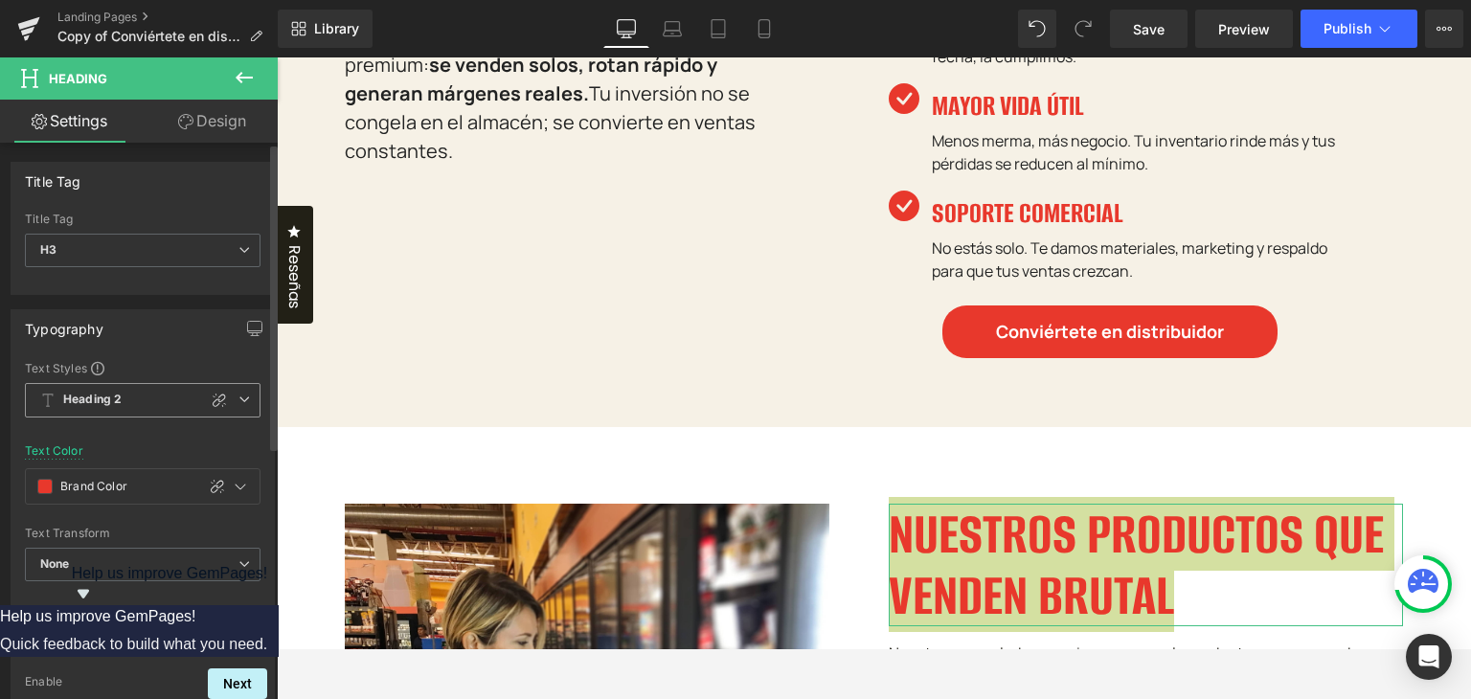
click at [239, 388] on span "Heading 2" at bounding box center [143, 400] width 236 height 34
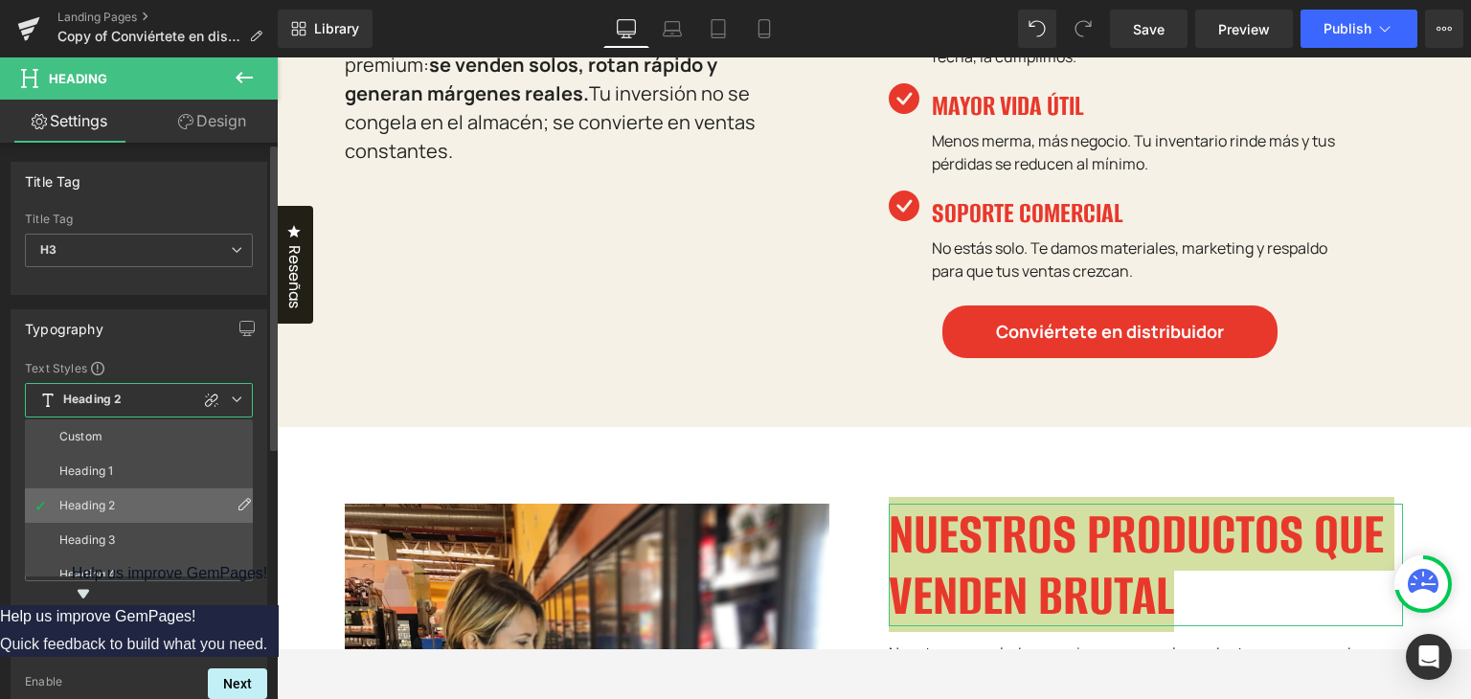
click at [115, 519] on li "Heading 2" at bounding box center [143, 505] width 236 height 34
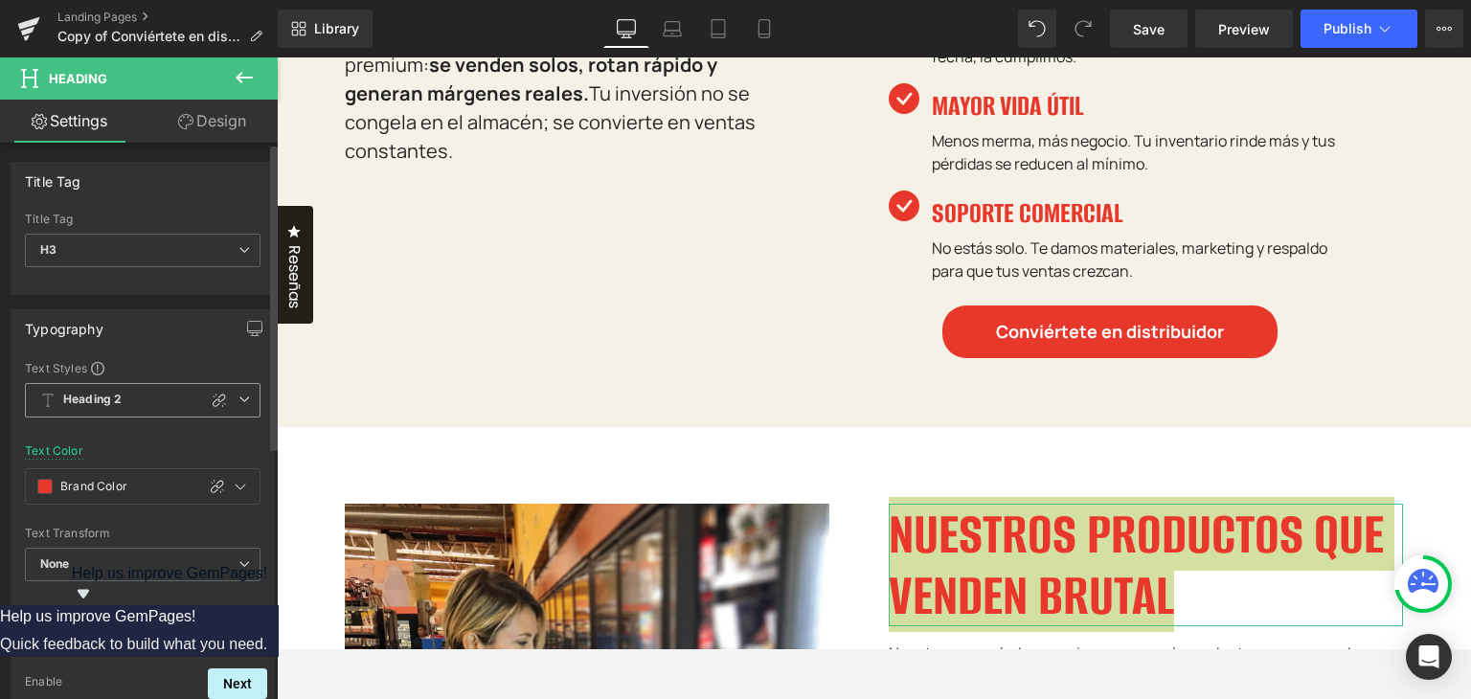
click at [245, 401] on span "Heading 2" at bounding box center [143, 400] width 236 height 34
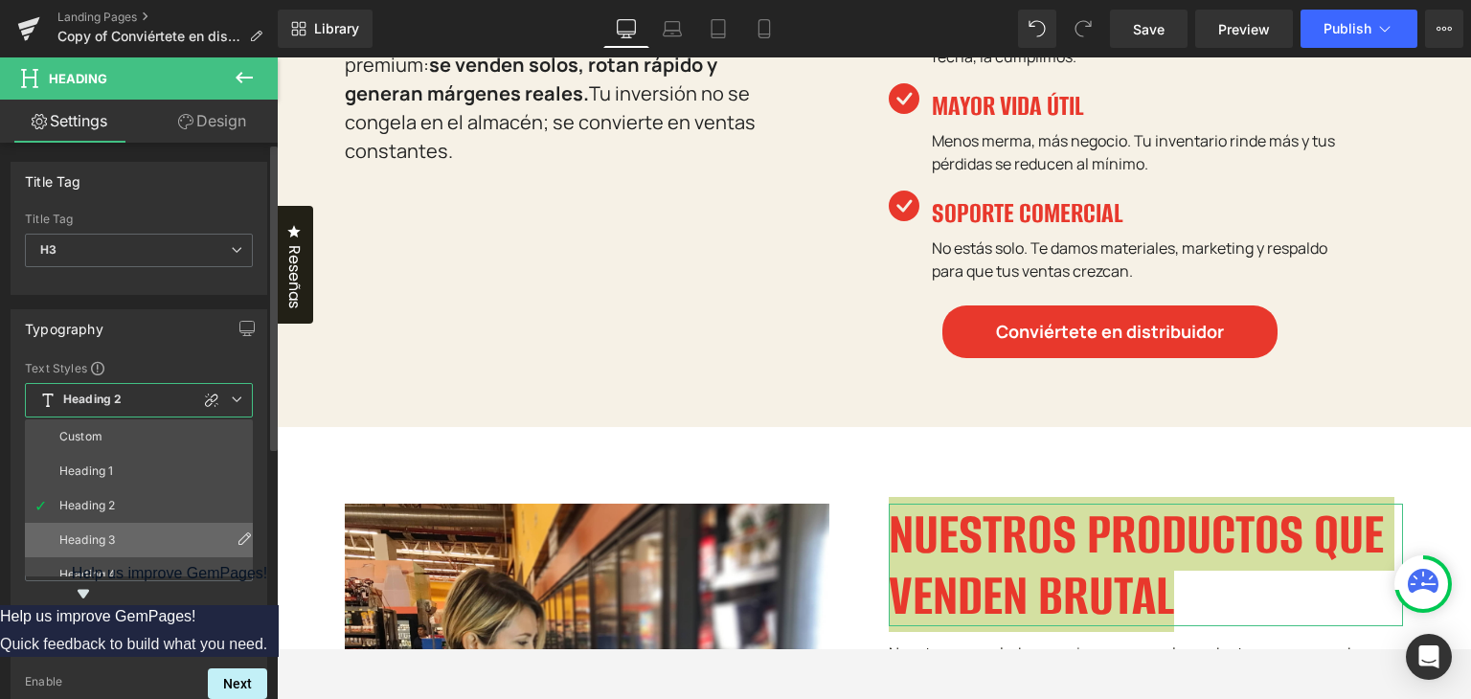
click at [119, 537] on li "Heading 3" at bounding box center [143, 540] width 236 height 34
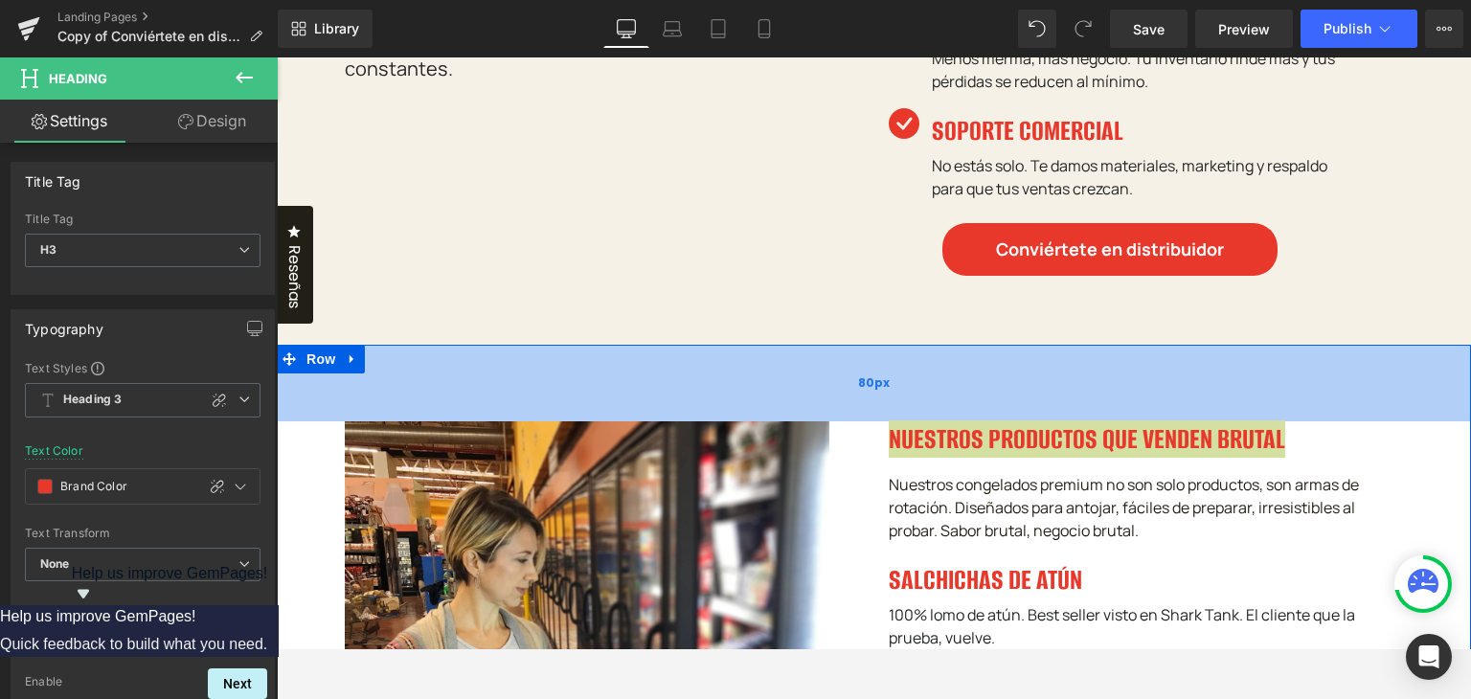
scroll to position [1300, 0]
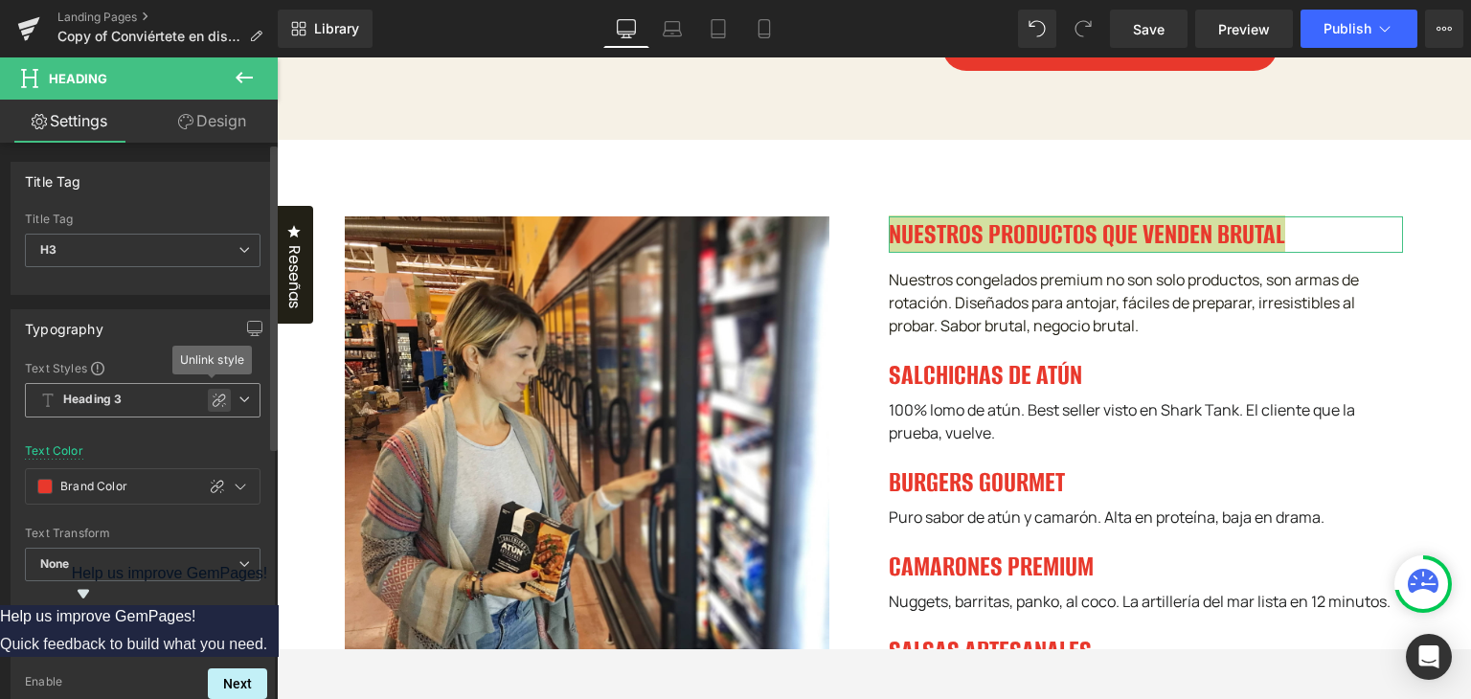
drag, startPoint x: 207, startPoint y: 404, endPoint x: 638, endPoint y: 582, distance: 466.2
click at [213, 404] on icon at bounding box center [219, 399] width 13 height 13
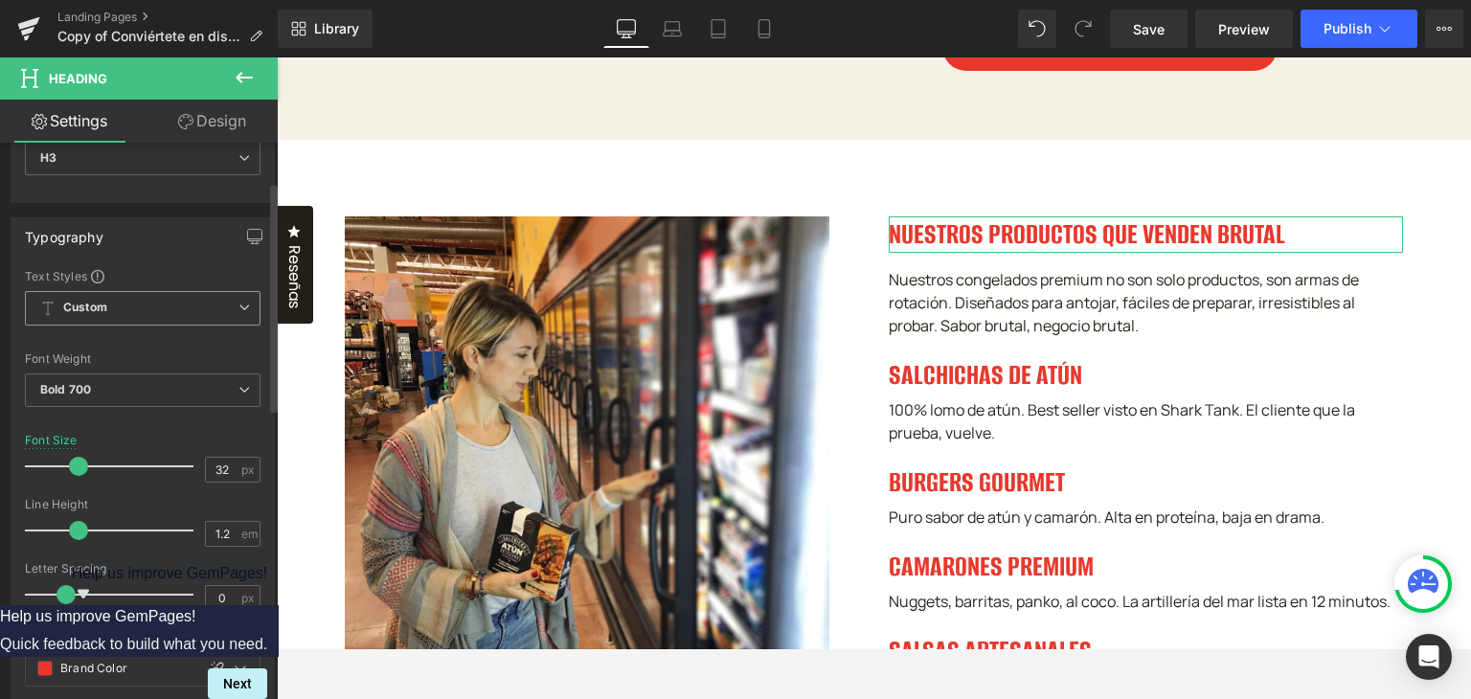
scroll to position [96, 0]
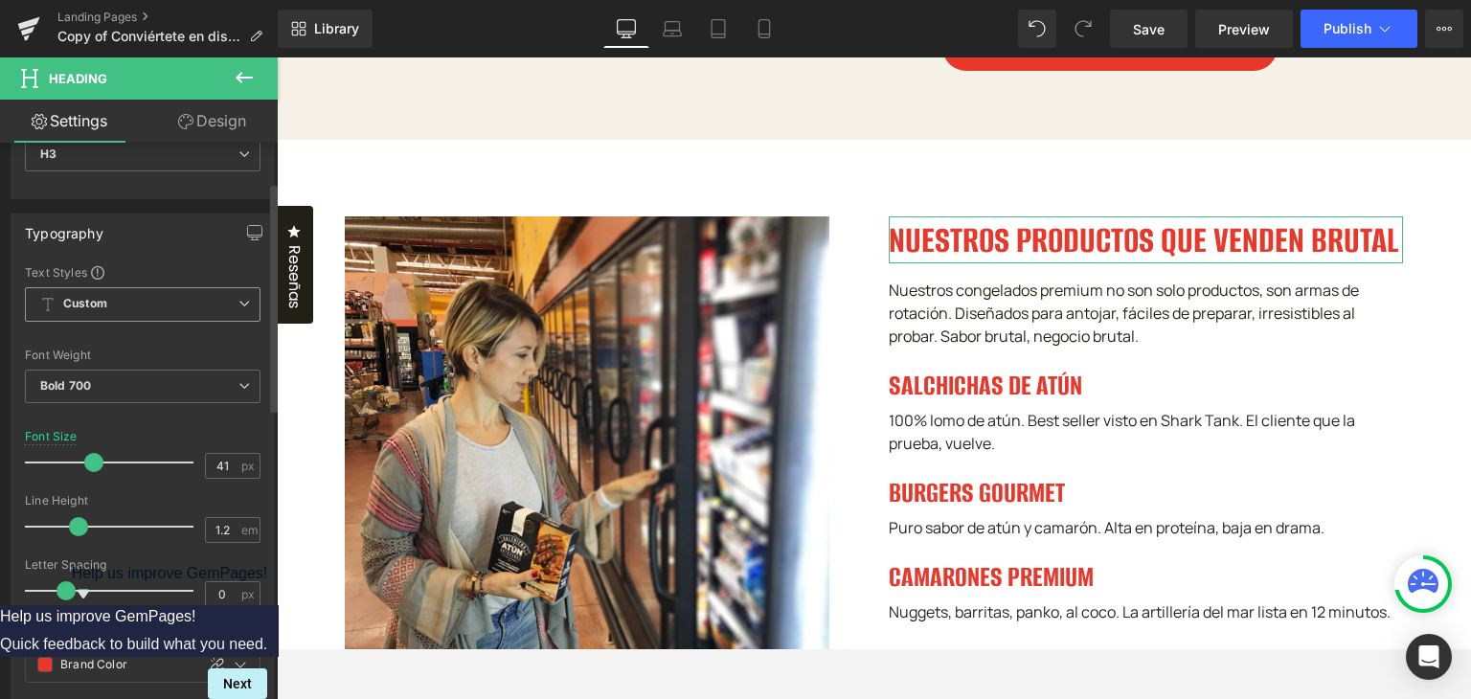
type input "40"
drag, startPoint x: 79, startPoint y: 465, endPoint x: 89, endPoint y: 465, distance: 10.5
click at [89, 465] on span at bounding box center [91, 462] width 19 height 19
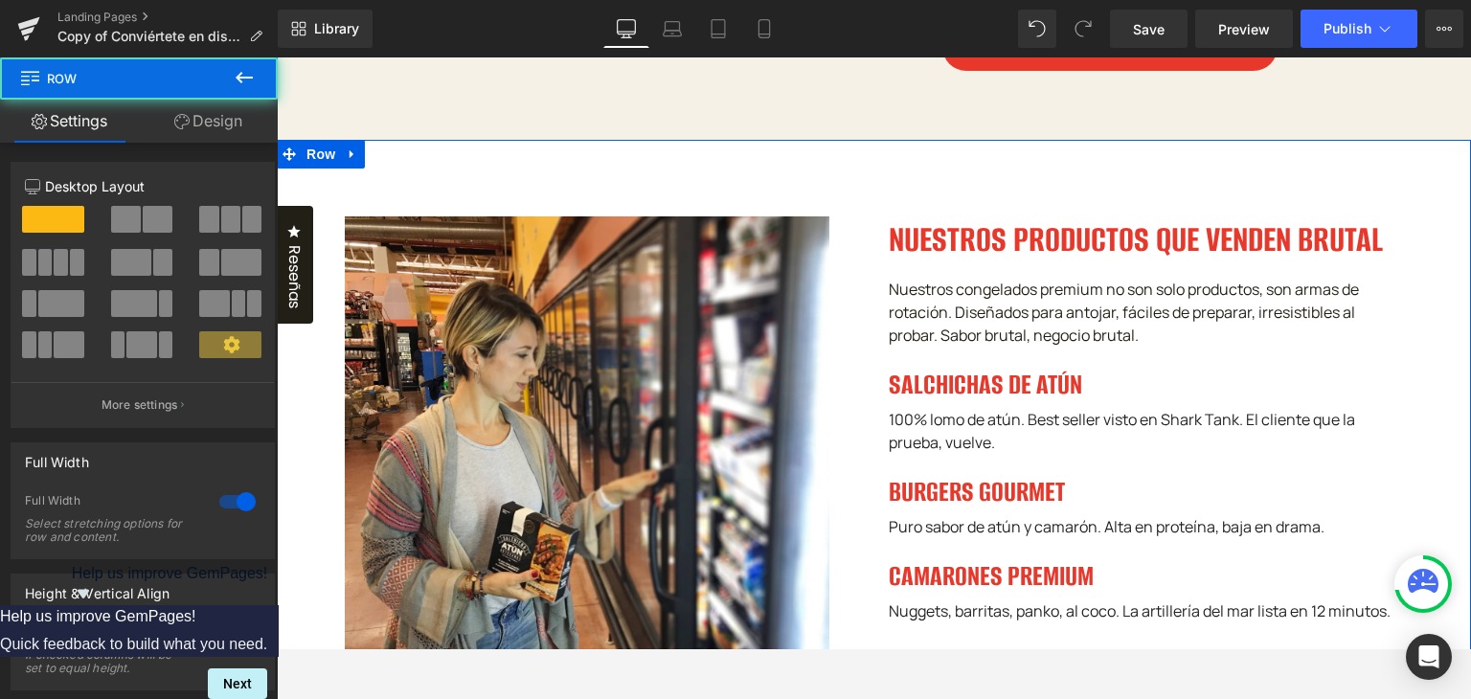
click at [1431, 271] on div "Image NUESTROS PRODUCTOS QUE VENDEN BRUTAL Heading Nuestros congelados premium …" at bounding box center [874, 500] width 1194 height 721
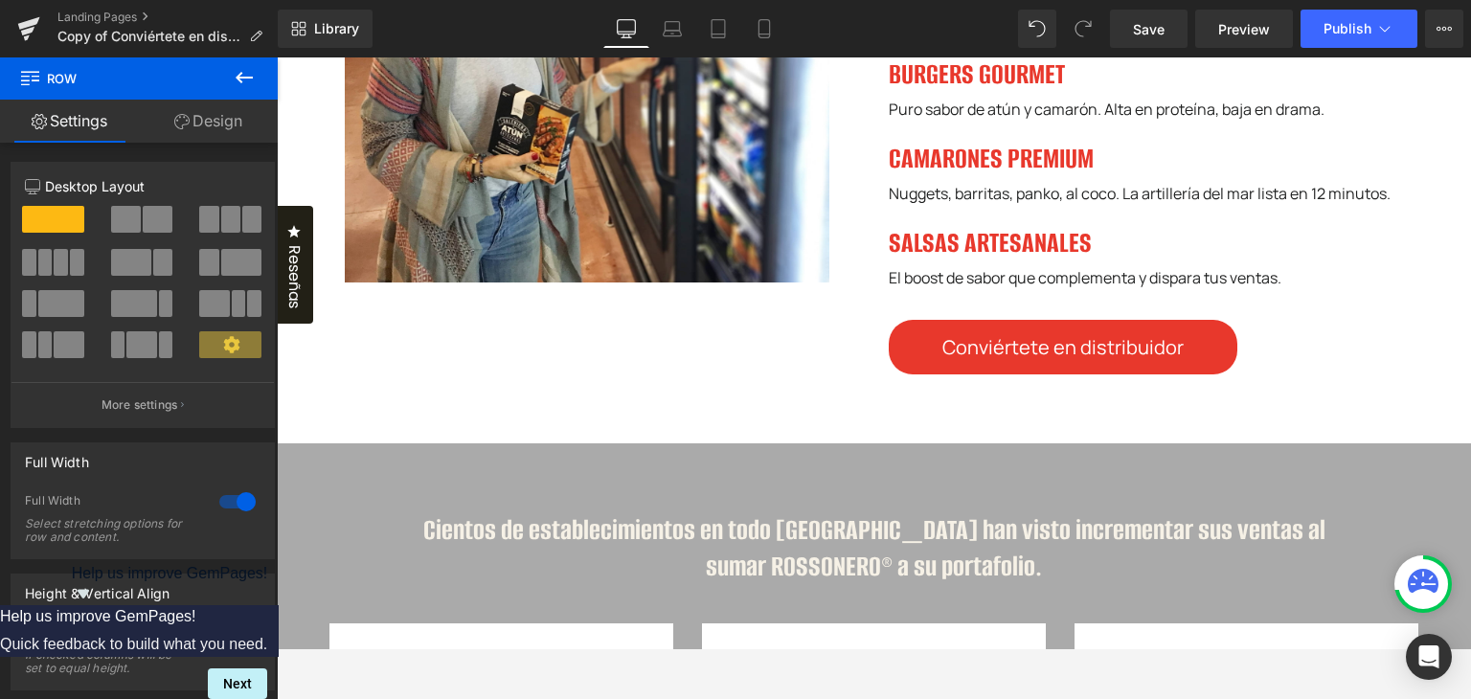
scroll to position [1587, 0]
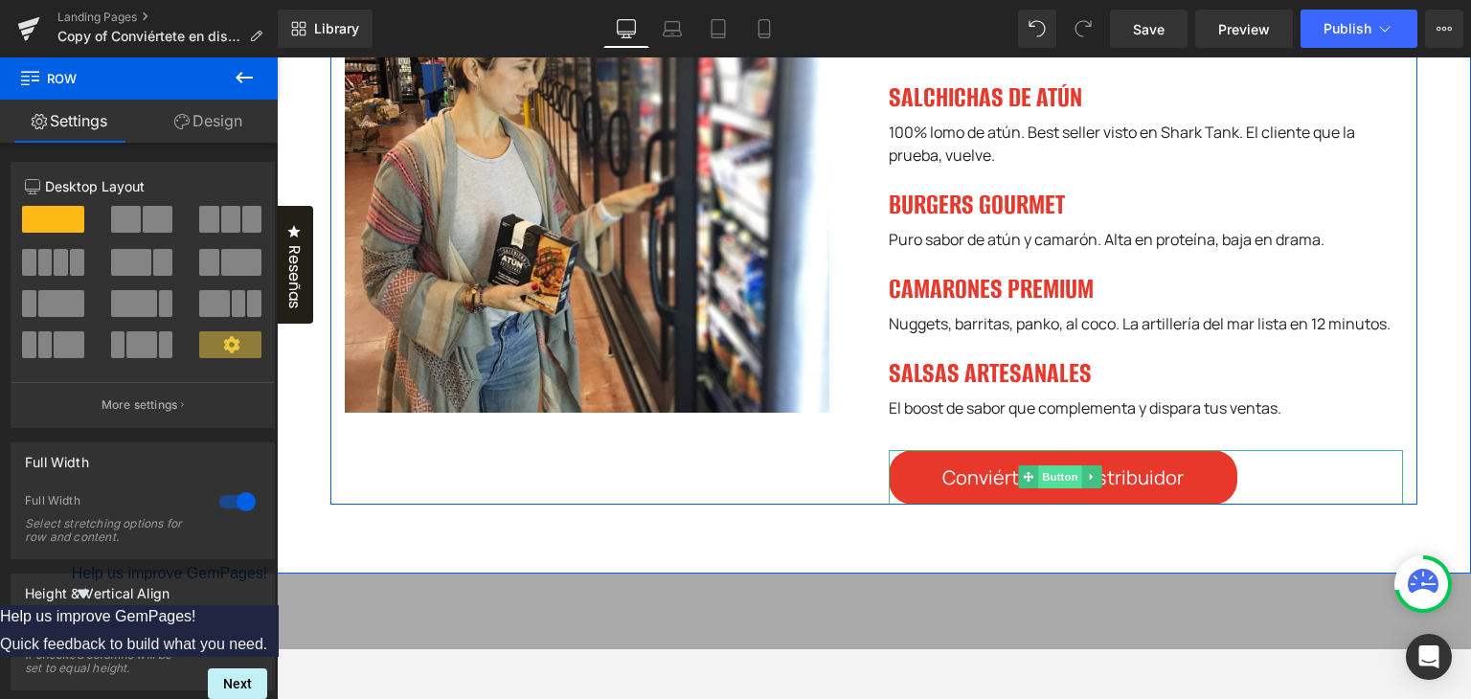
click at [1073, 488] on span "Button" at bounding box center [1061, 476] width 44 height 23
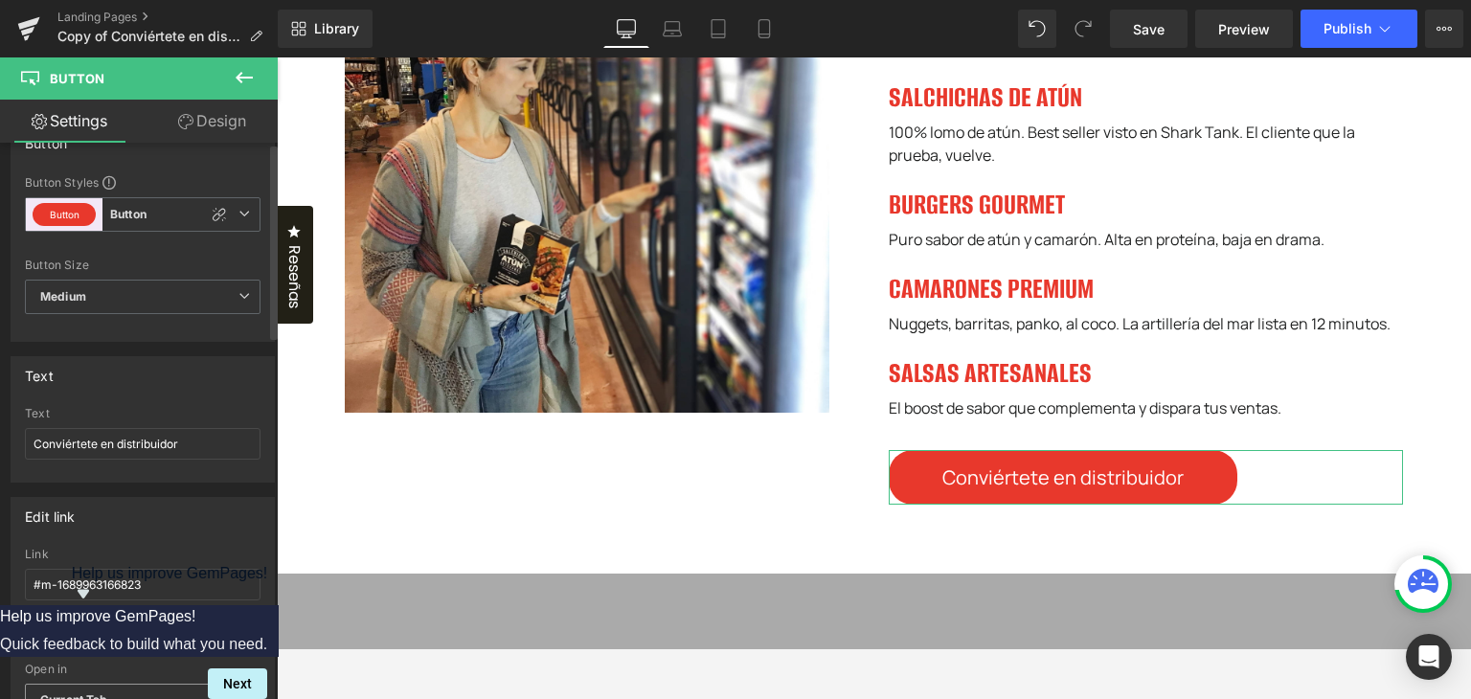
scroll to position [0, 0]
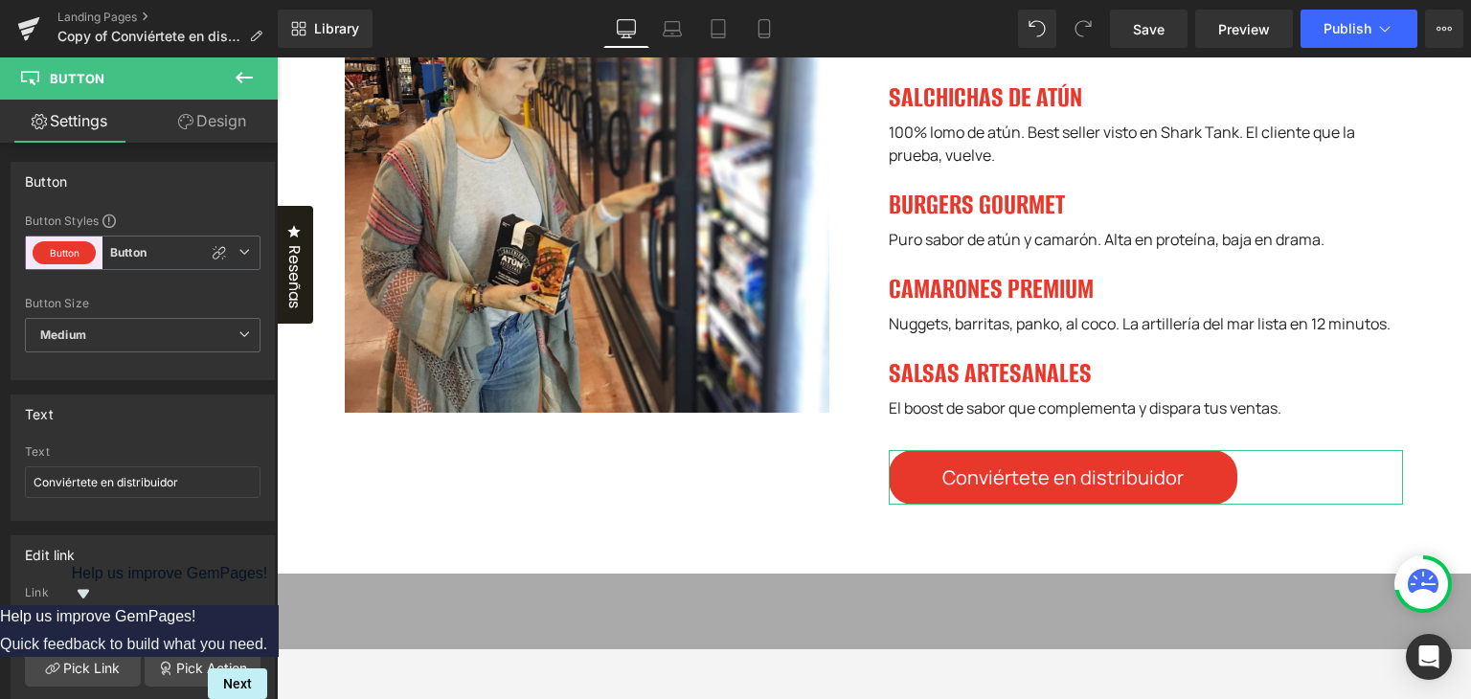
click at [218, 128] on link "Design" at bounding box center [212, 121] width 139 height 43
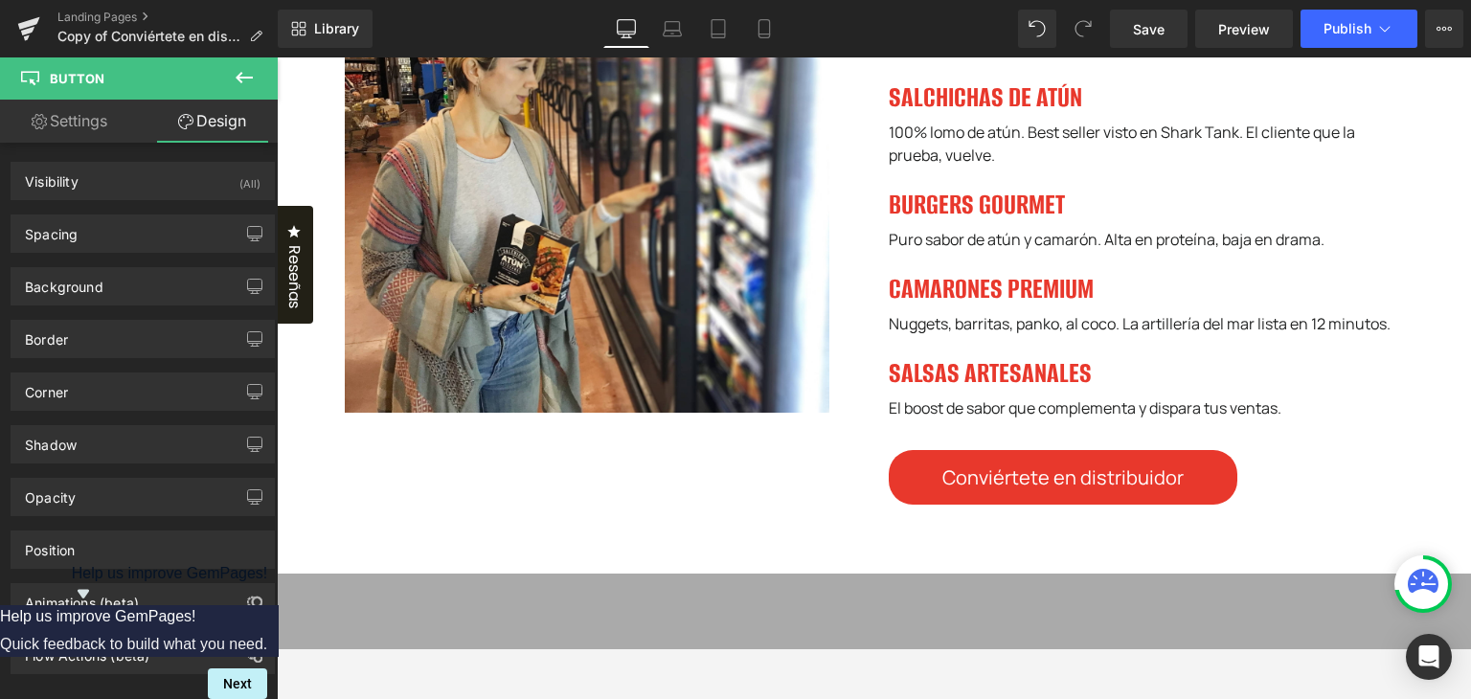
click at [245, 81] on icon at bounding box center [244, 77] width 23 height 23
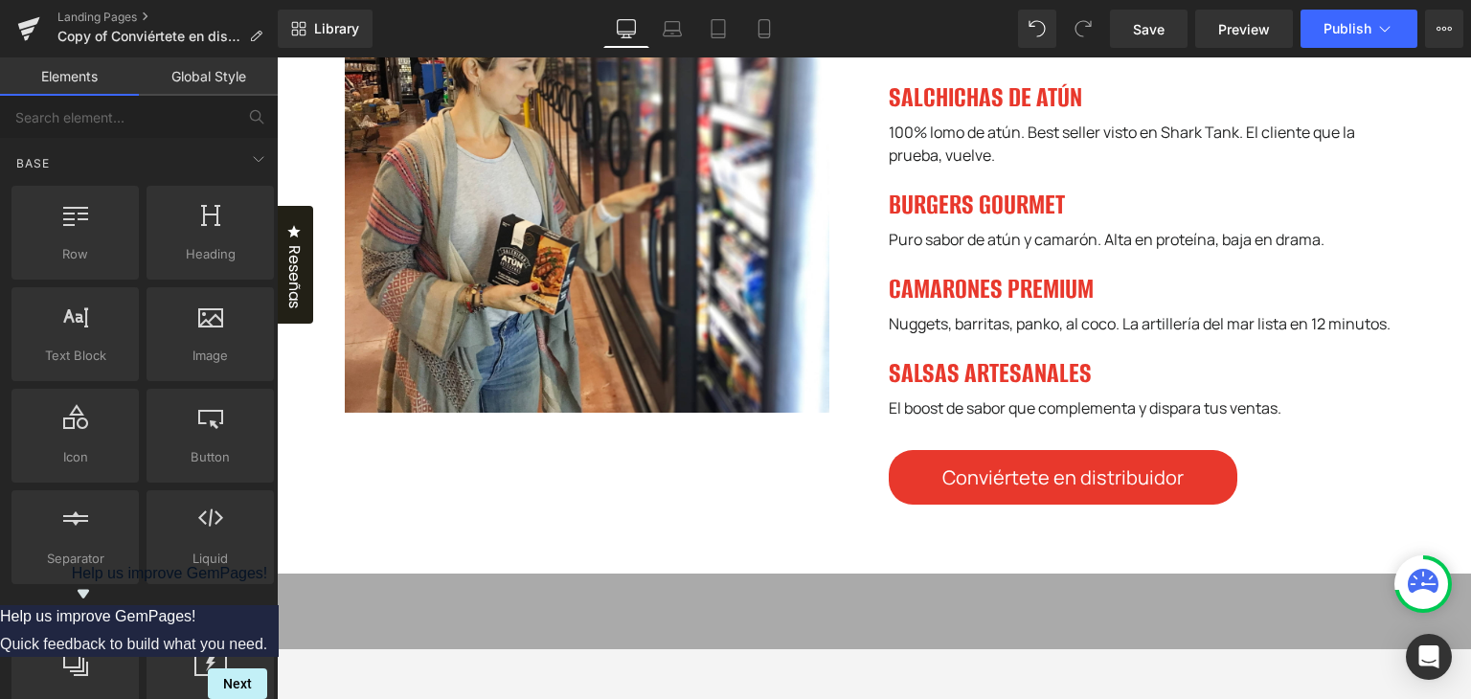
click at [169, 65] on link "Global Style" at bounding box center [208, 76] width 139 height 38
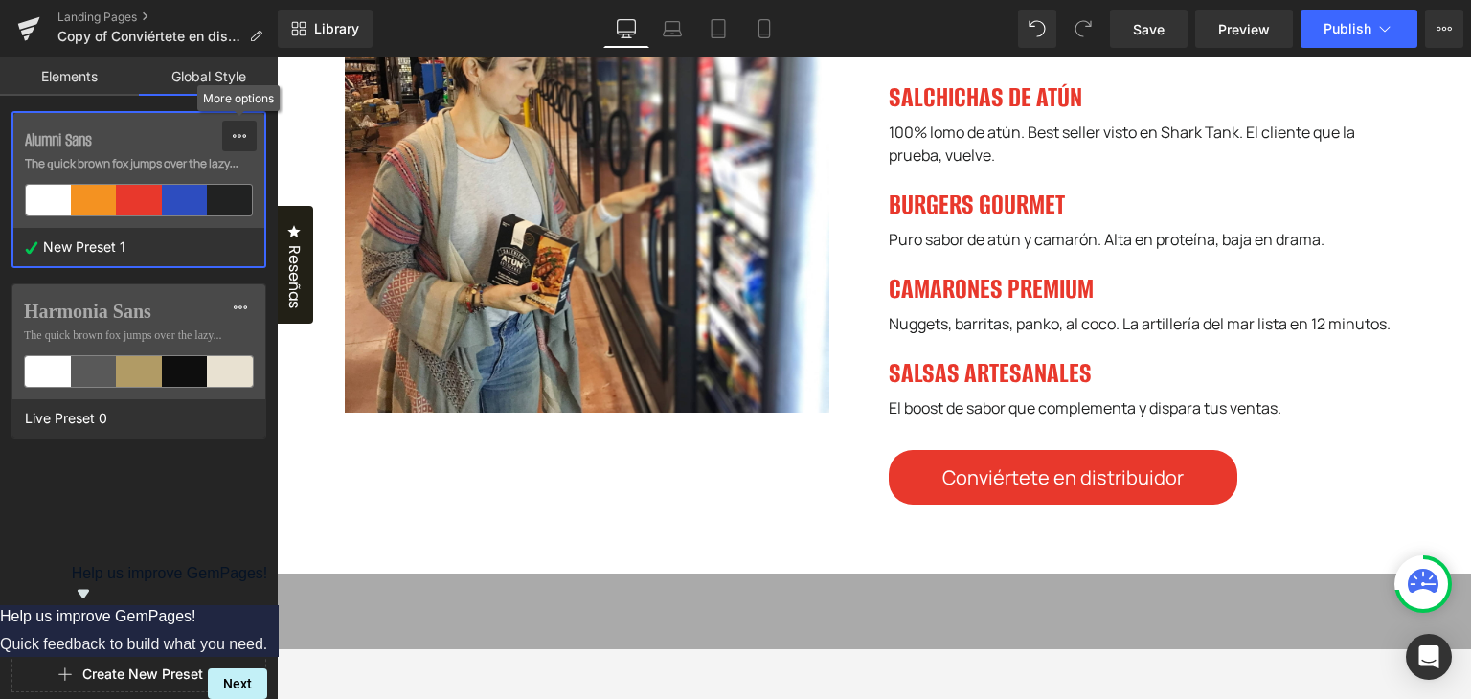
click at [252, 141] on button at bounding box center [239, 136] width 34 height 31
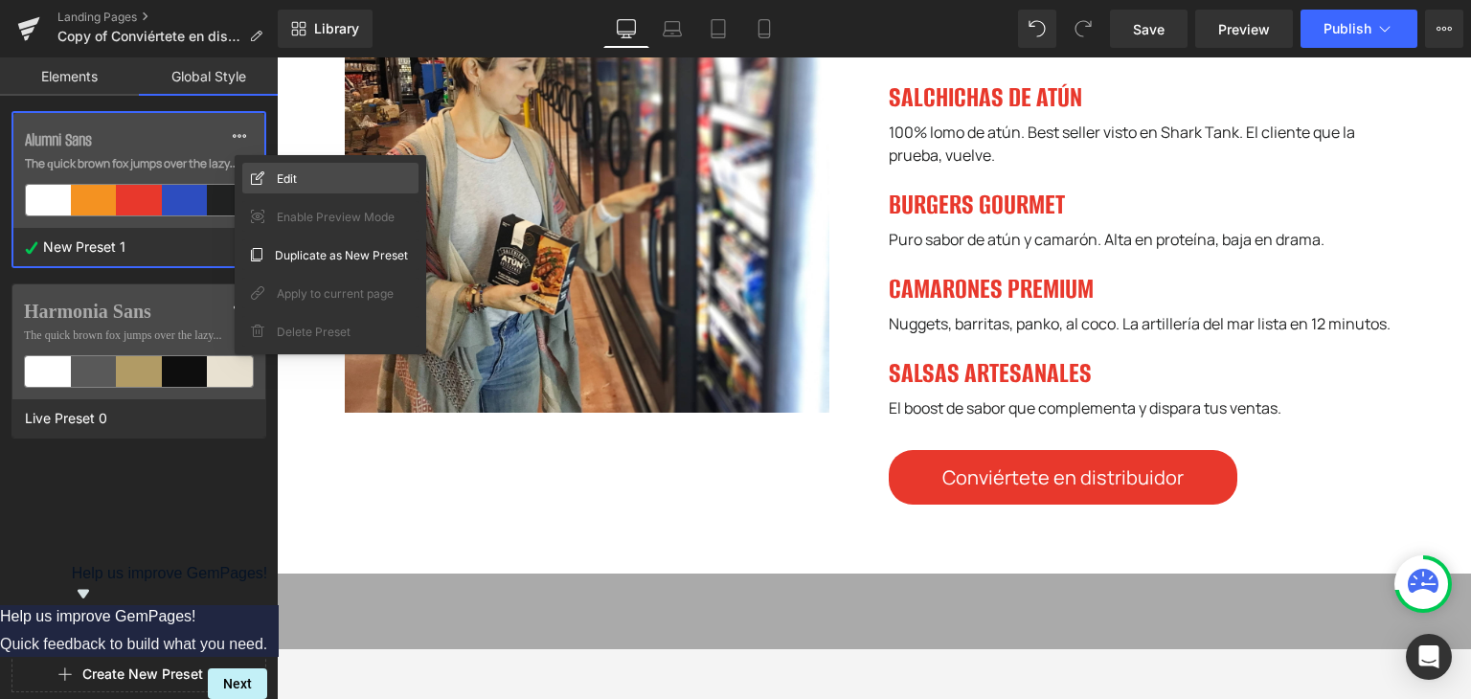
click at [260, 166] on div "Edit" at bounding box center [330, 178] width 176 height 31
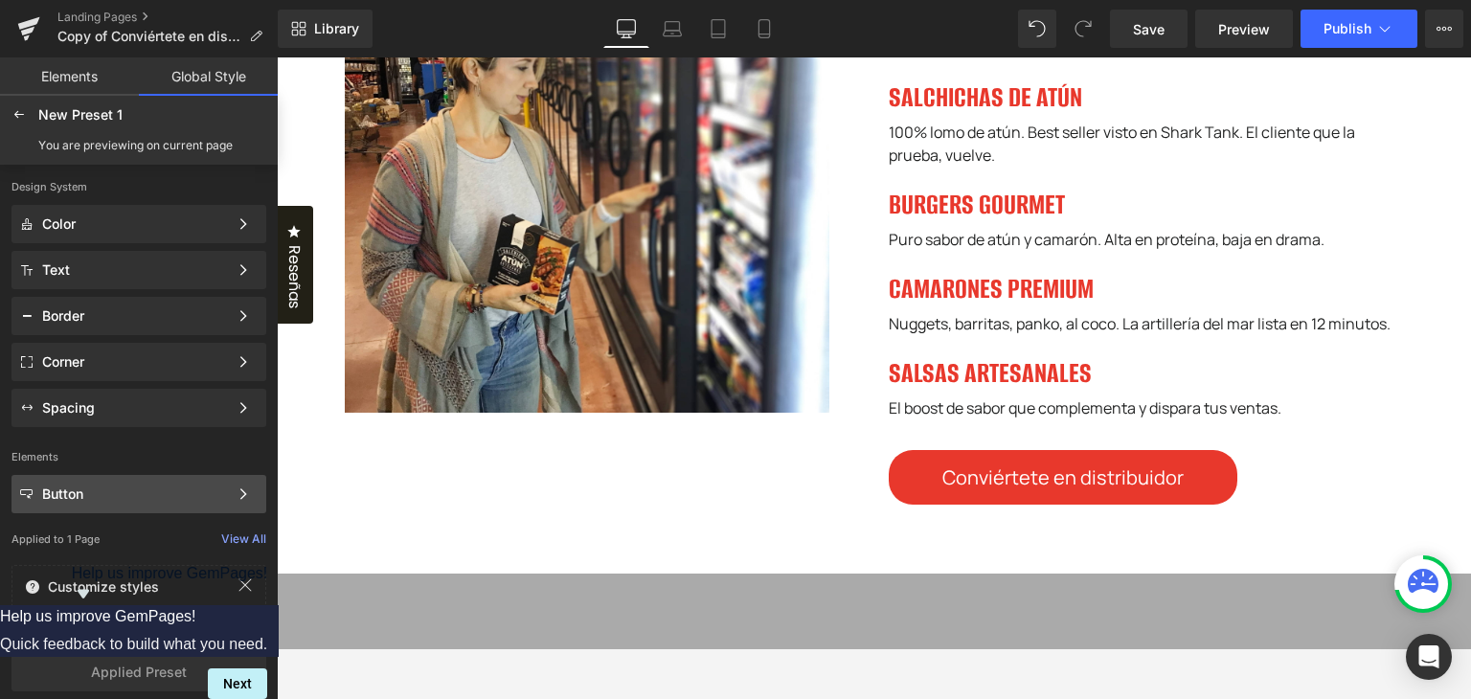
click at [144, 484] on div "Button Color Style Define a color palette and apply it to your pages 1 of 3 Next" at bounding box center [138, 494] width 255 height 38
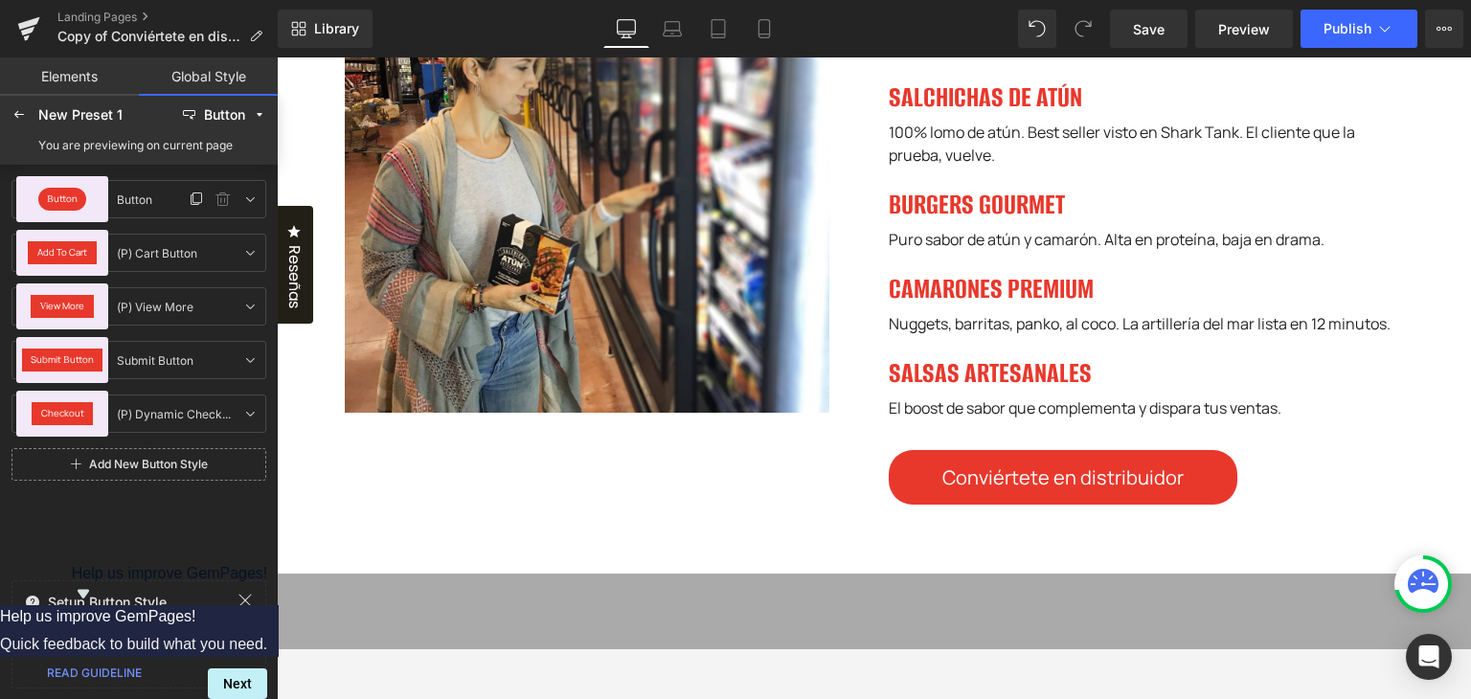
click at [66, 207] on div "Button" at bounding box center [62, 199] width 49 height 23
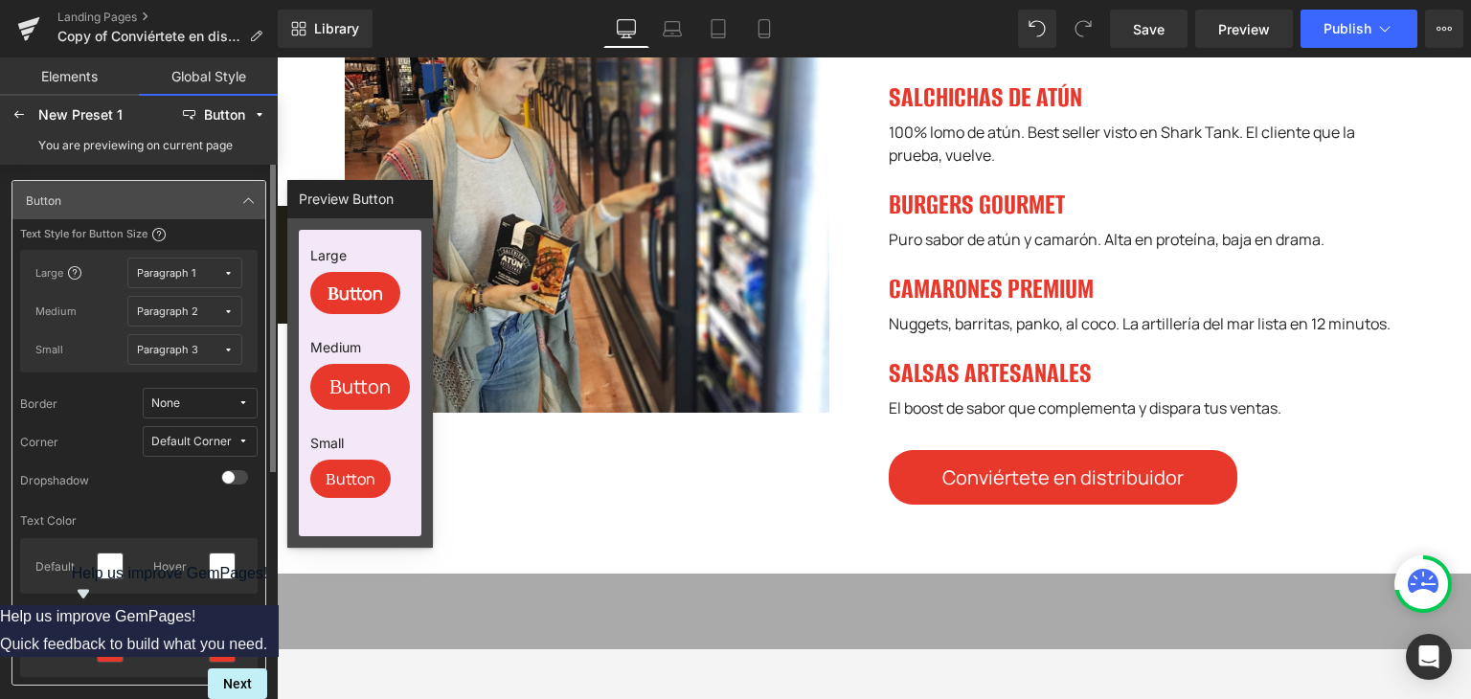
click at [232, 306] on icon at bounding box center [228, 311] width 11 height 11
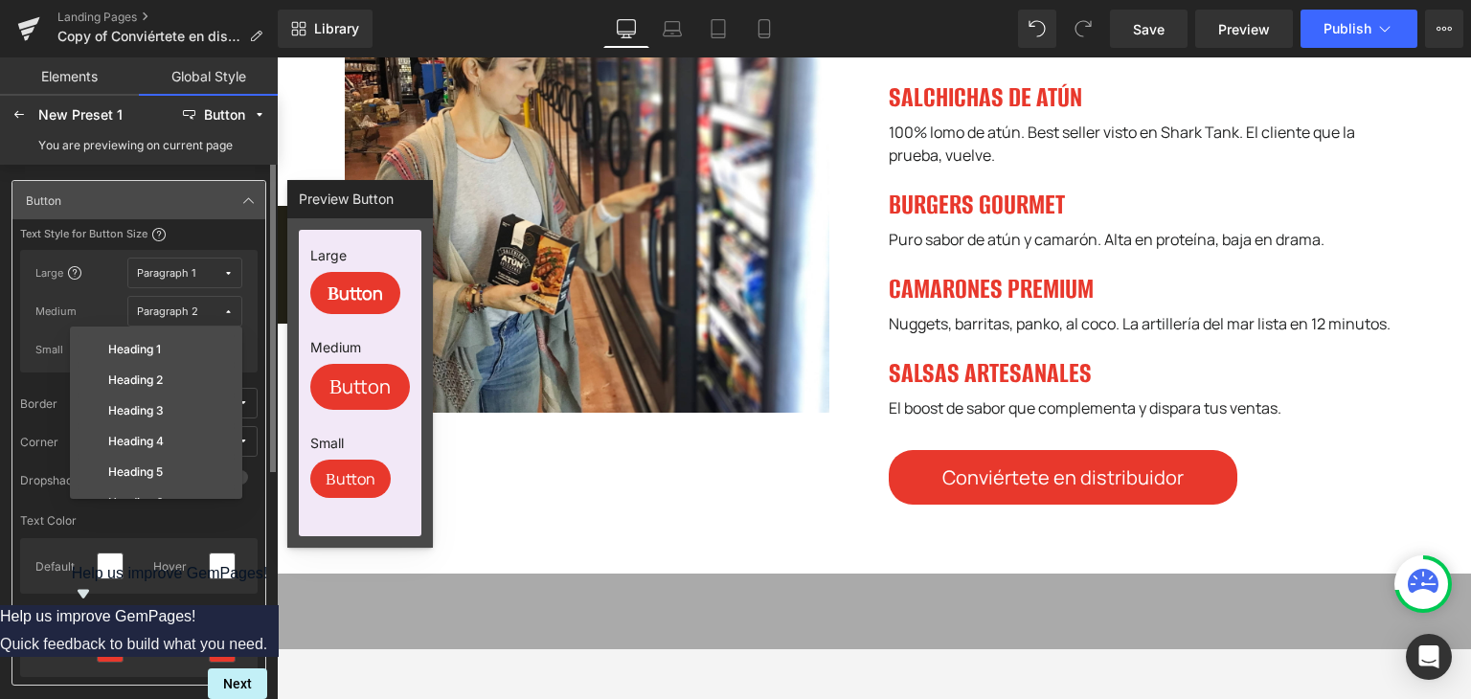
click at [231, 306] on icon at bounding box center [228, 311] width 11 height 11
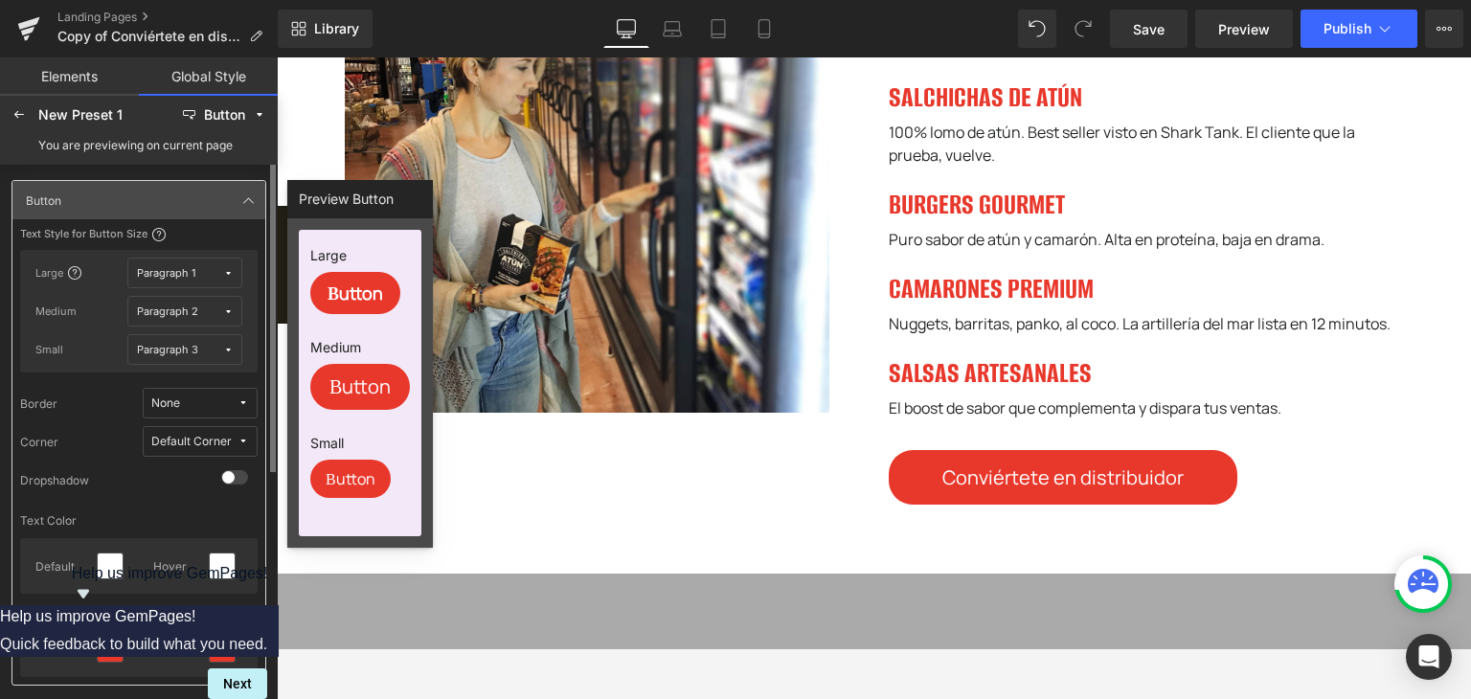
click at [230, 307] on icon at bounding box center [228, 311] width 11 height 11
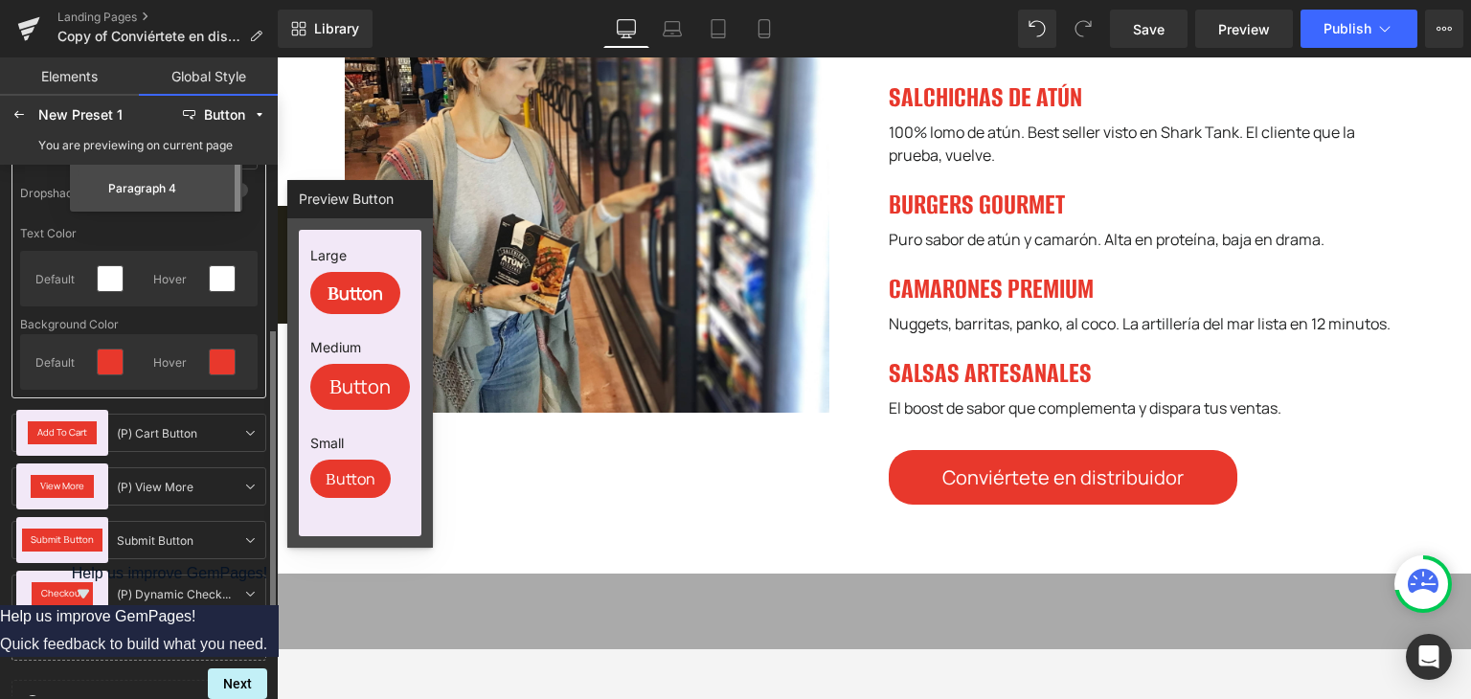
scroll to position [191, 0]
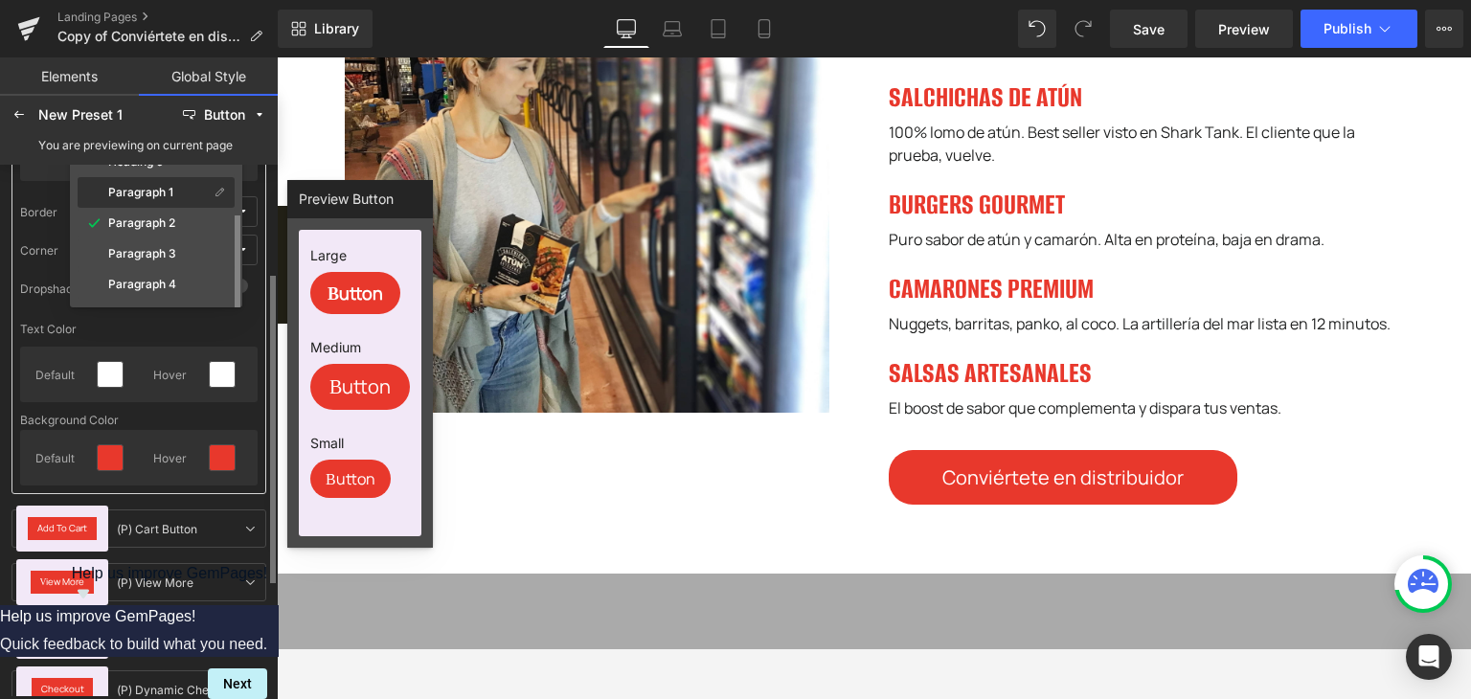
click at [196, 200] on div "Paragraph 1" at bounding box center [156, 192] width 157 height 31
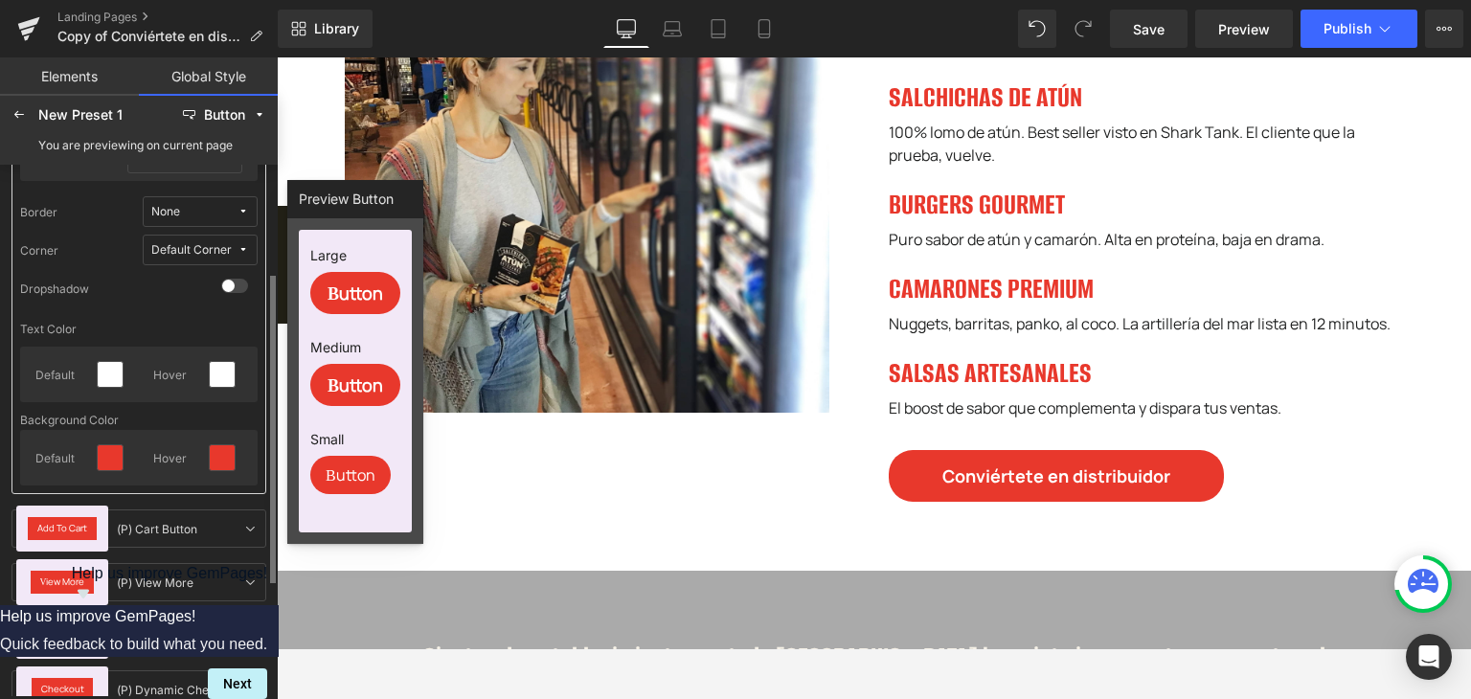
scroll to position [96, 0]
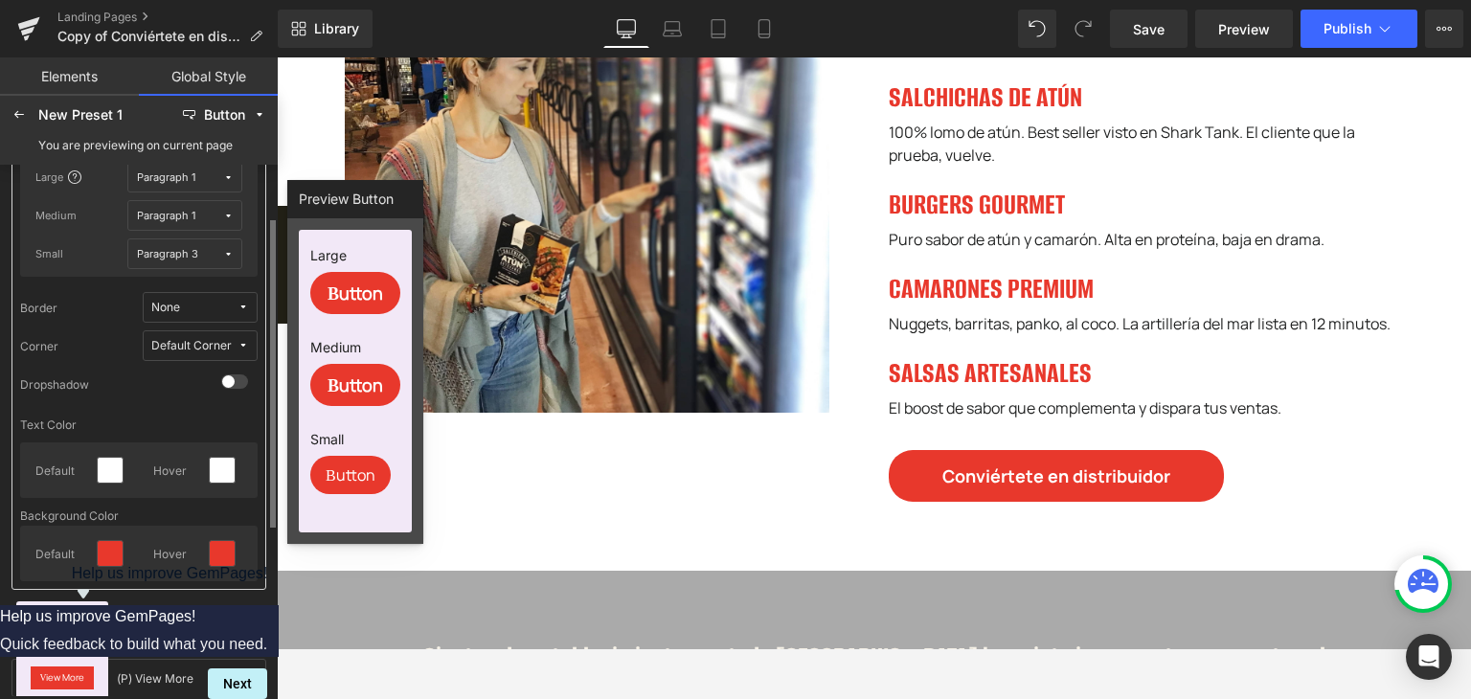
click at [220, 251] on span "Paragraph 3" at bounding box center [180, 254] width 86 height 14
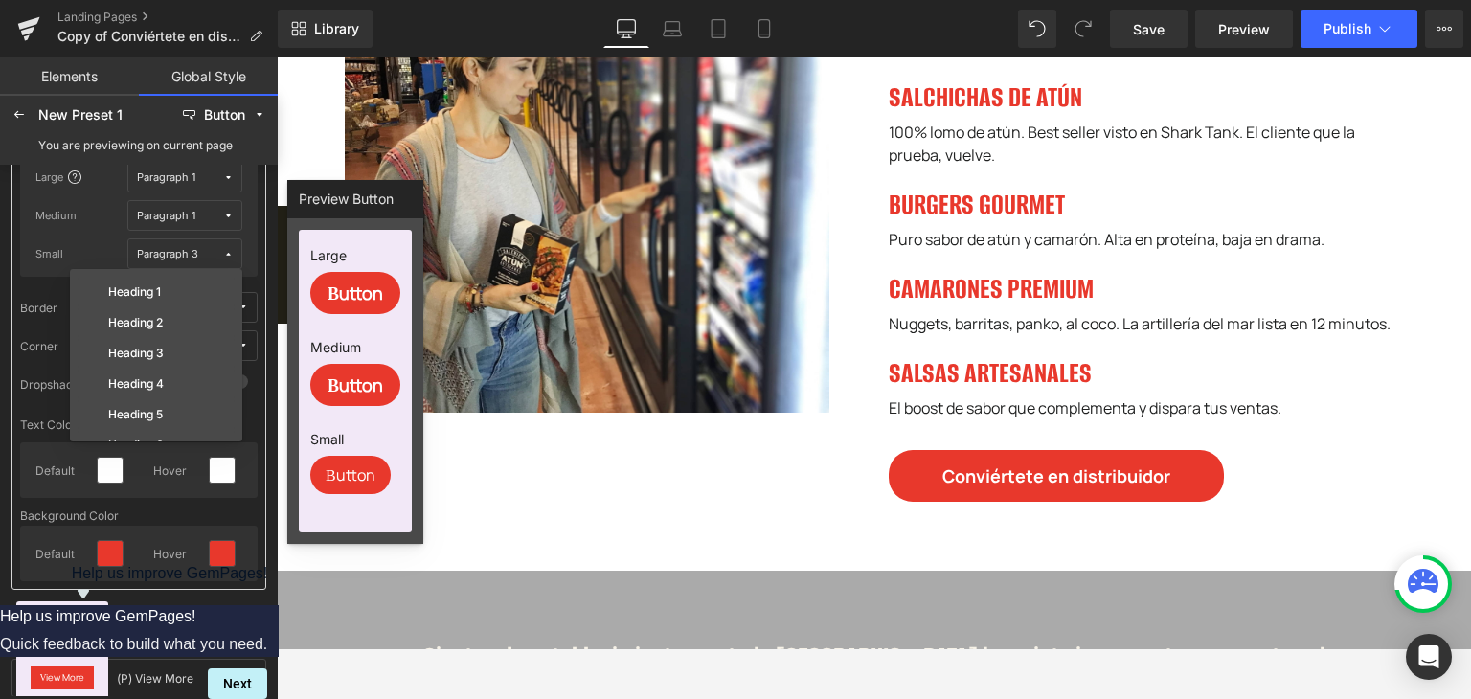
click at [221, 250] on span "Paragraph 3" at bounding box center [180, 254] width 86 height 14
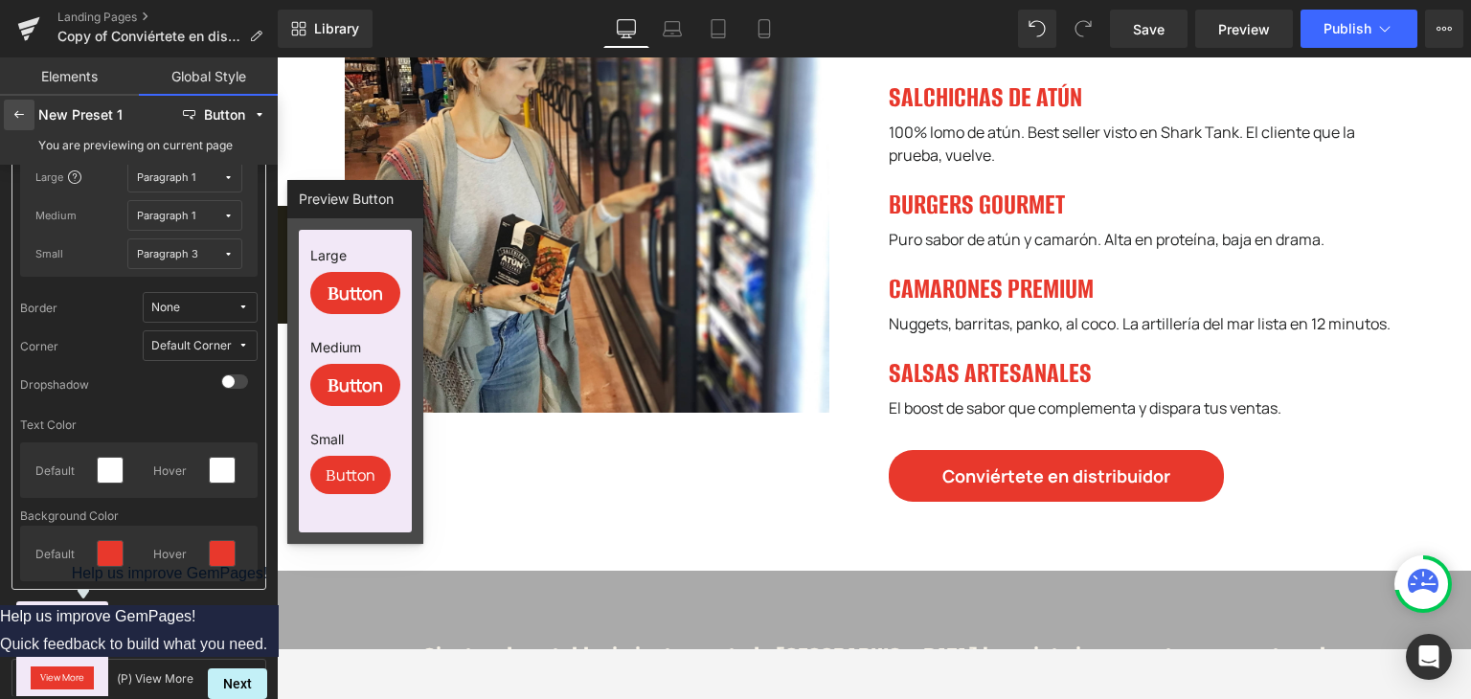
click at [20, 107] on icon at bounding box center [18, 114] width 15 height 15
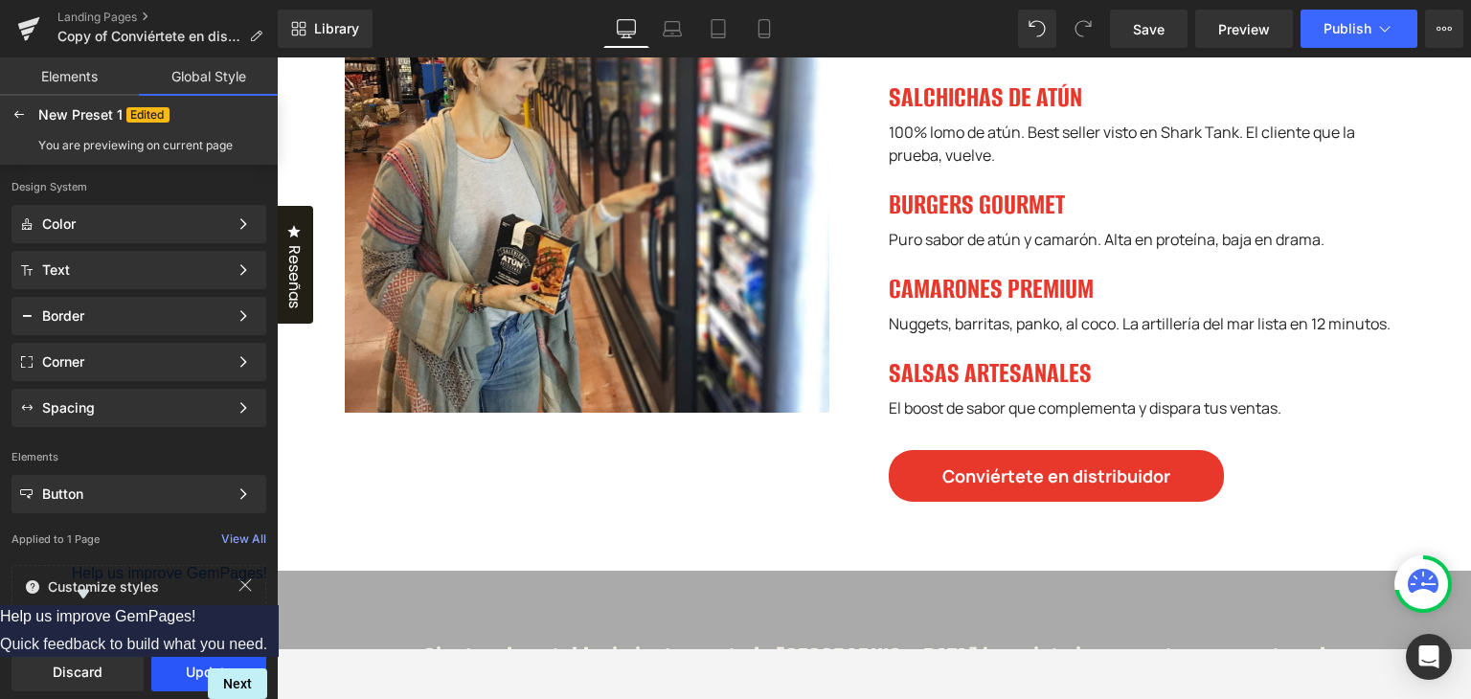
click at [228, 648] on button "Update" at bounding box center [208, 672] width 115 height 38
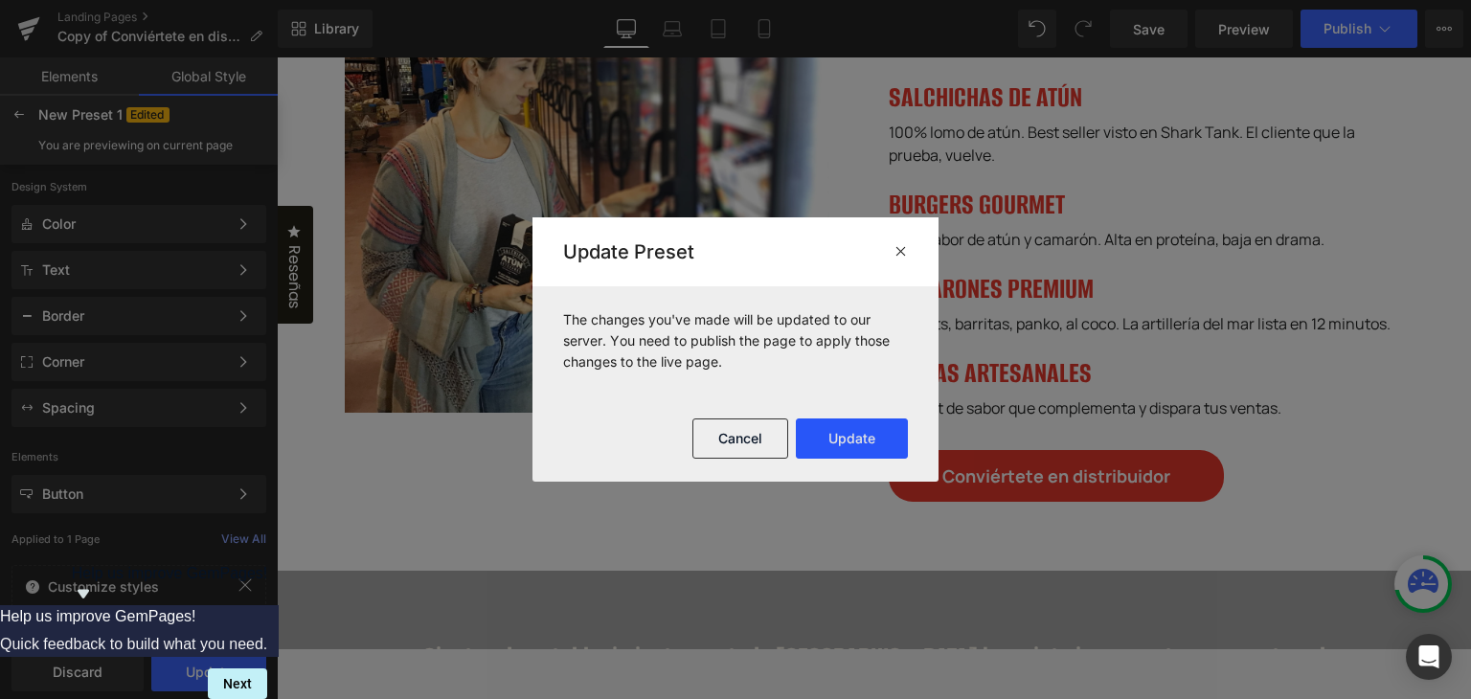
click at [885, 443] on button "Update" at bounding box center [852, 438] width 112 height 40
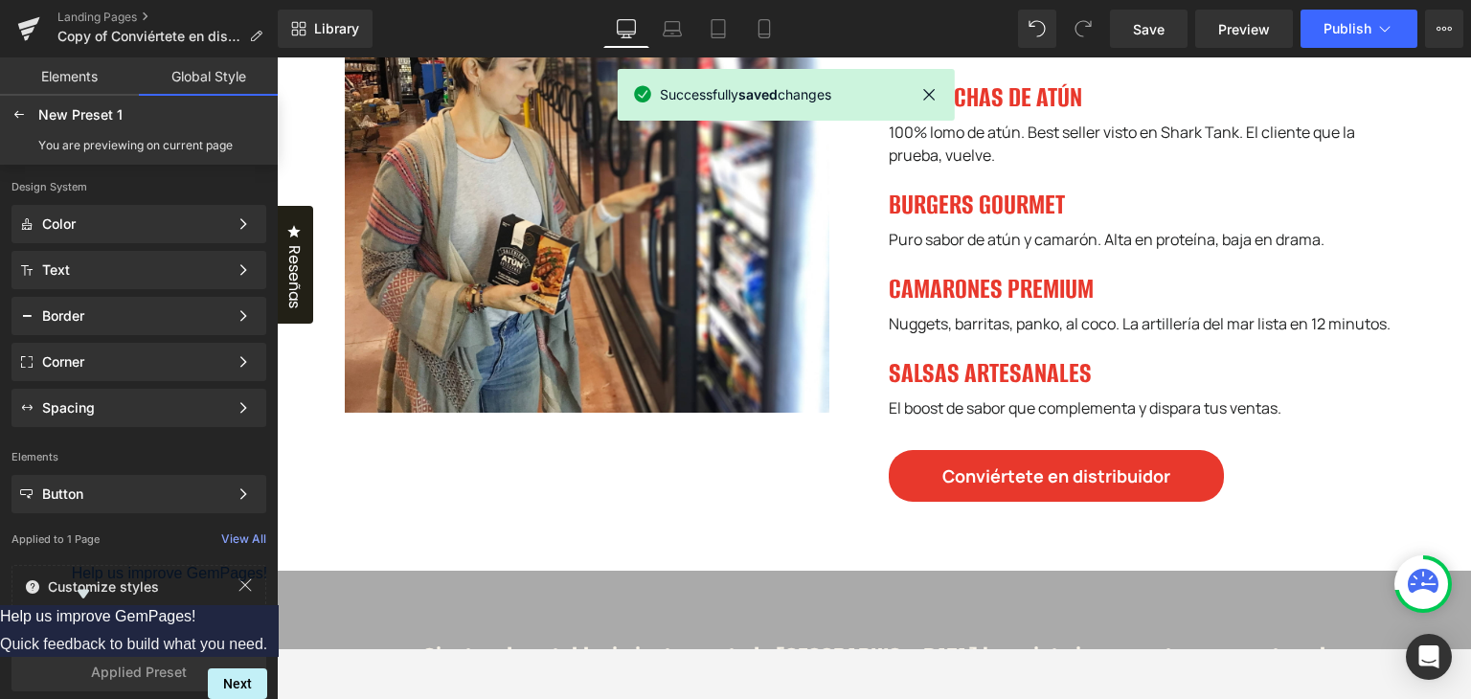
click at [11, 116] on icon at bounding box center [18, 114] width 15 height 15
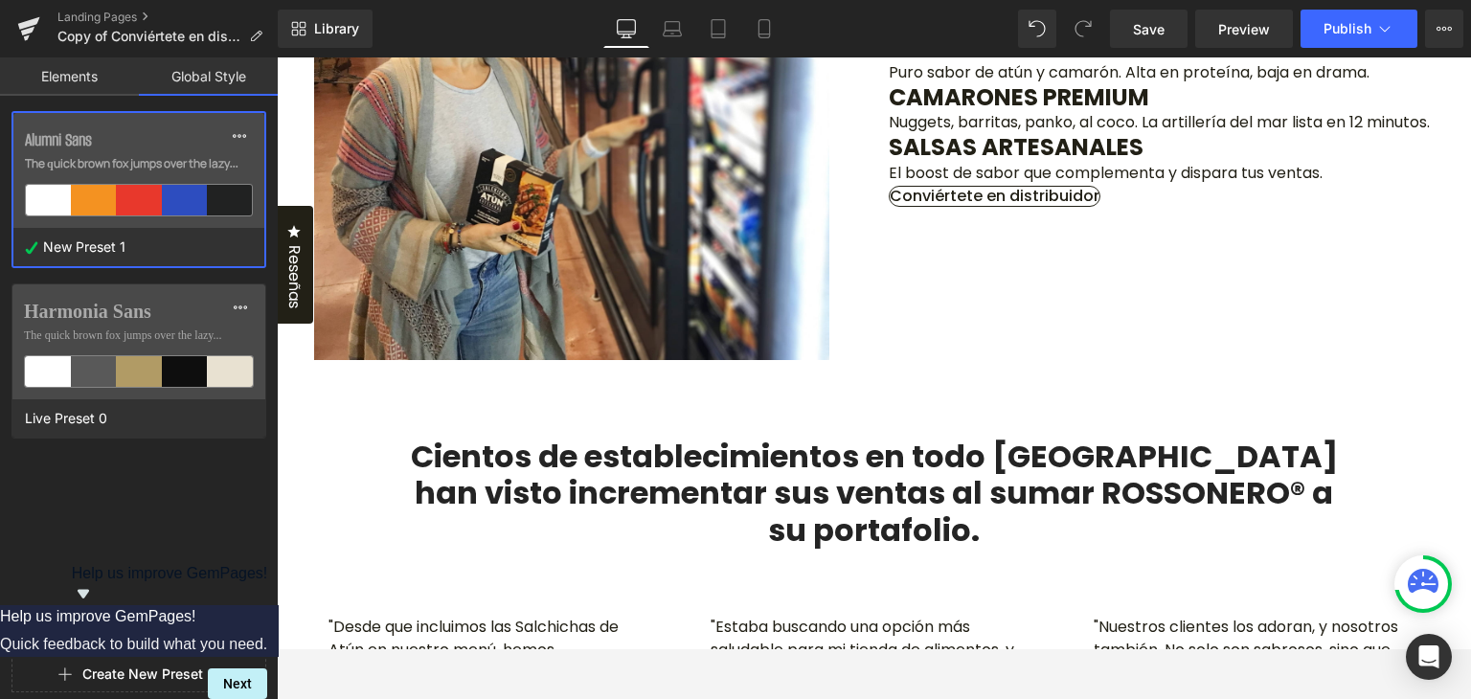
scroll to position [1453, 0]
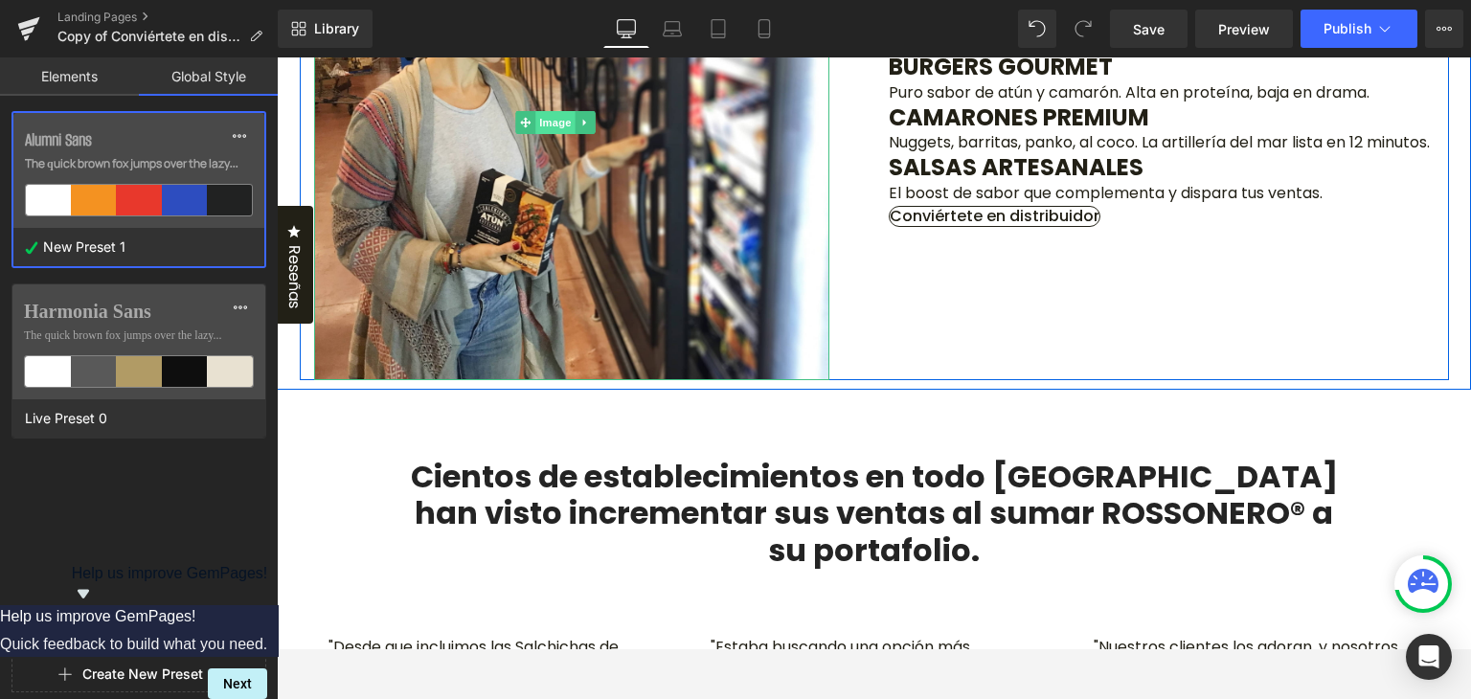
click at [571, 134] on span "Image" at bounding box center [556, 122] width 40 height 23
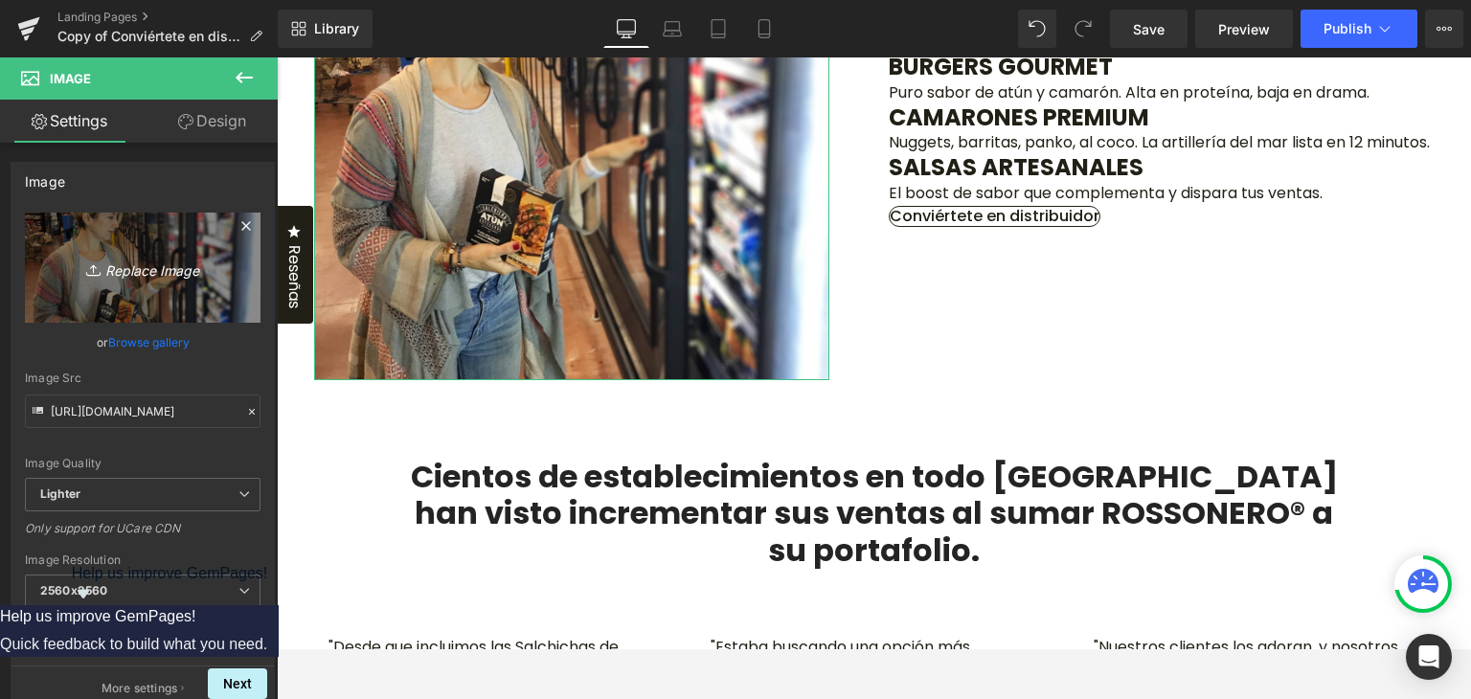
click at [170, 269] on icon "Replace Image" at bounding box center [142, 268] width 153 height 24
type input "C:\fakepath\IMG-Distribuidores-2.jpg"
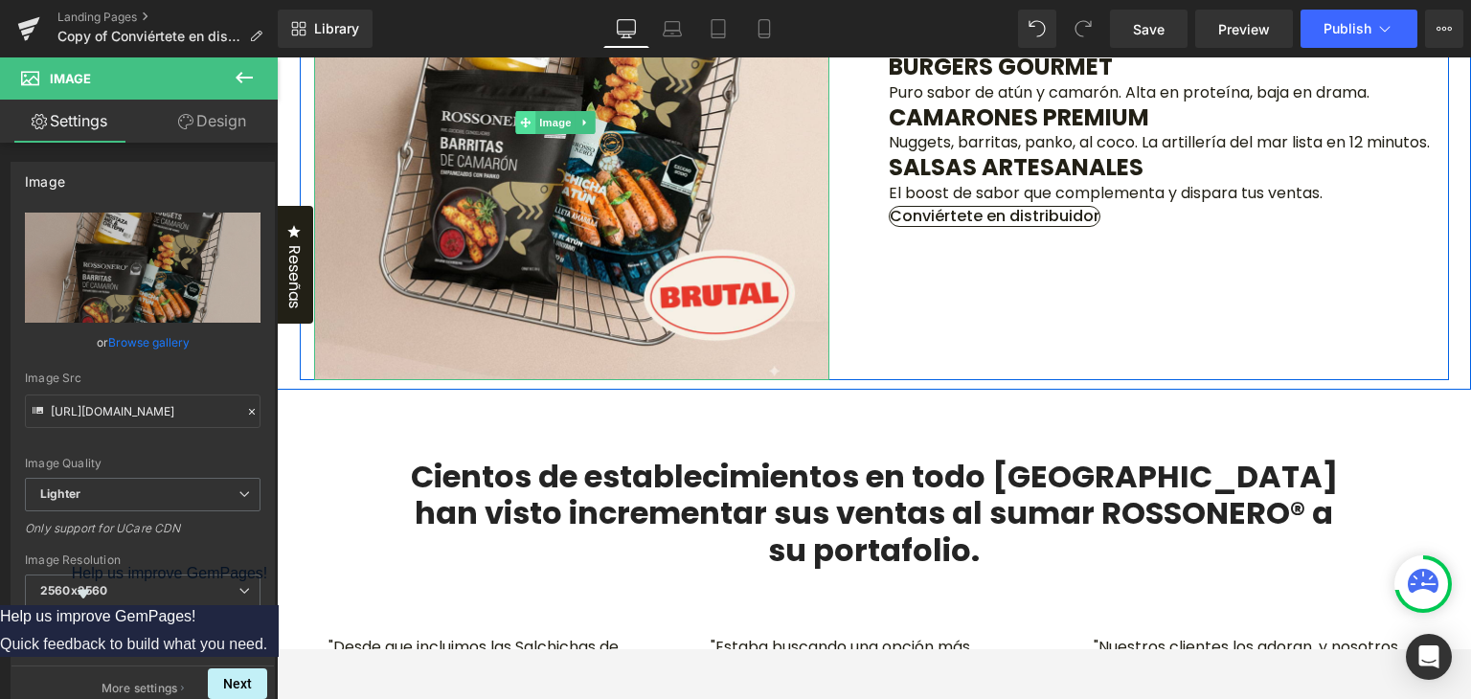
type input "[URL][DOMAIN_NAME]"
click at [573, 134] on span "Image" at bounding box center [556, 122] width 40 height 23
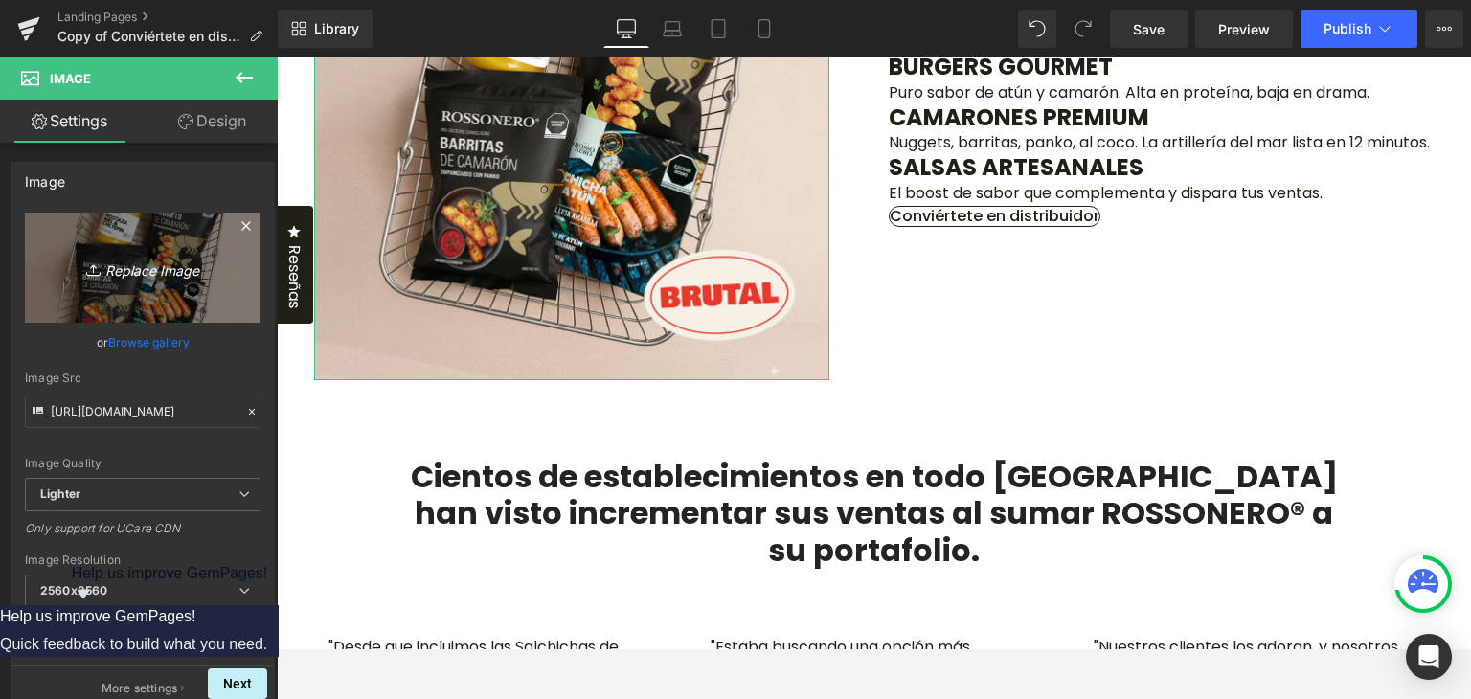
click at [134, 267] on icon "Replace Image" at bounding box center [142, 268] width 153 height 24
type input "C:\fakepath\IMG-Distribuidores-2.jpg"
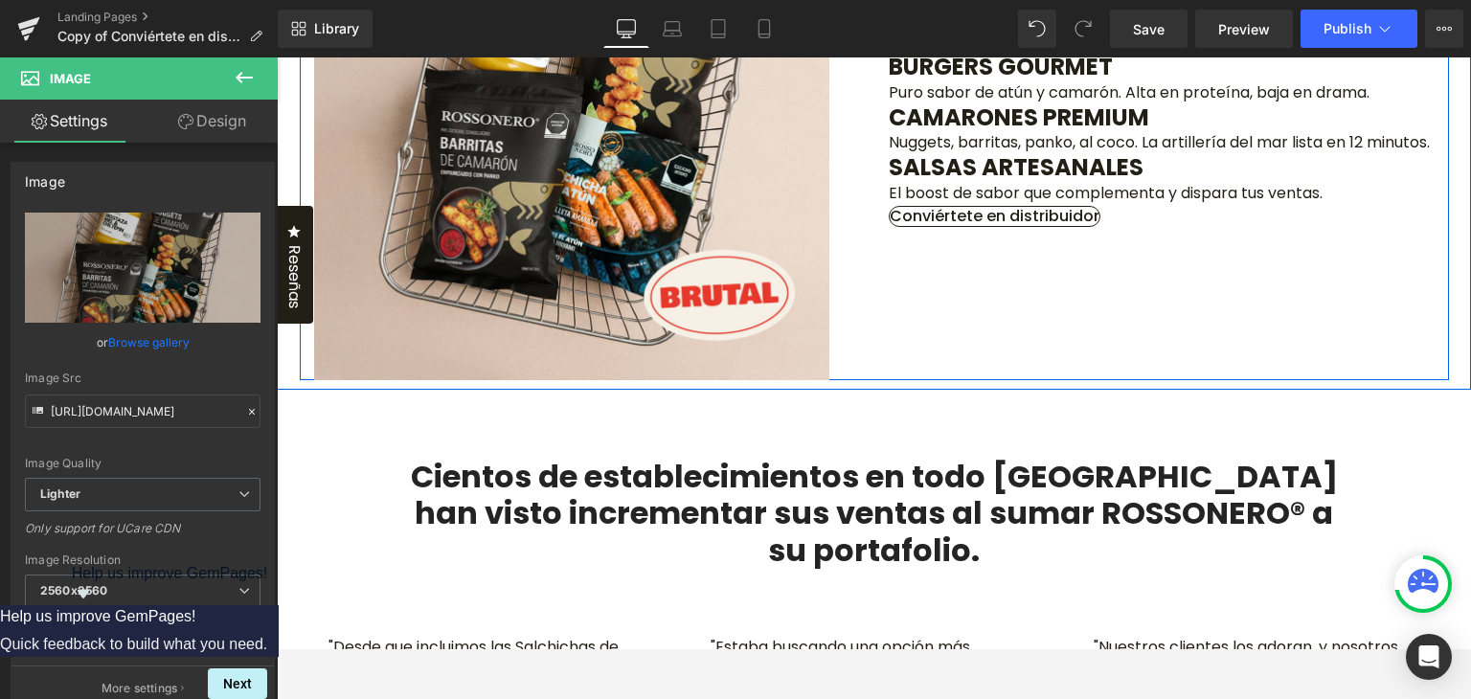
type input "[URL][DOMAIN_NAME]"
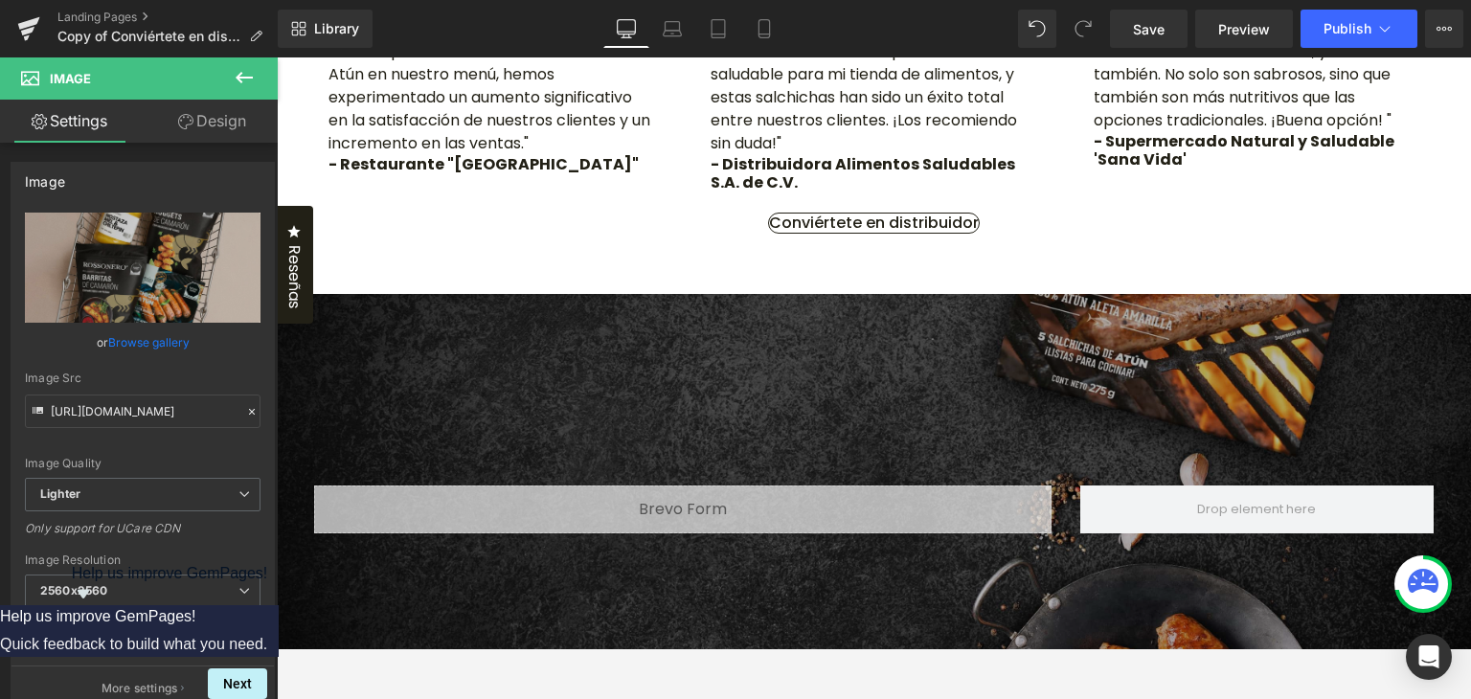
scroll to position [2106, 0]
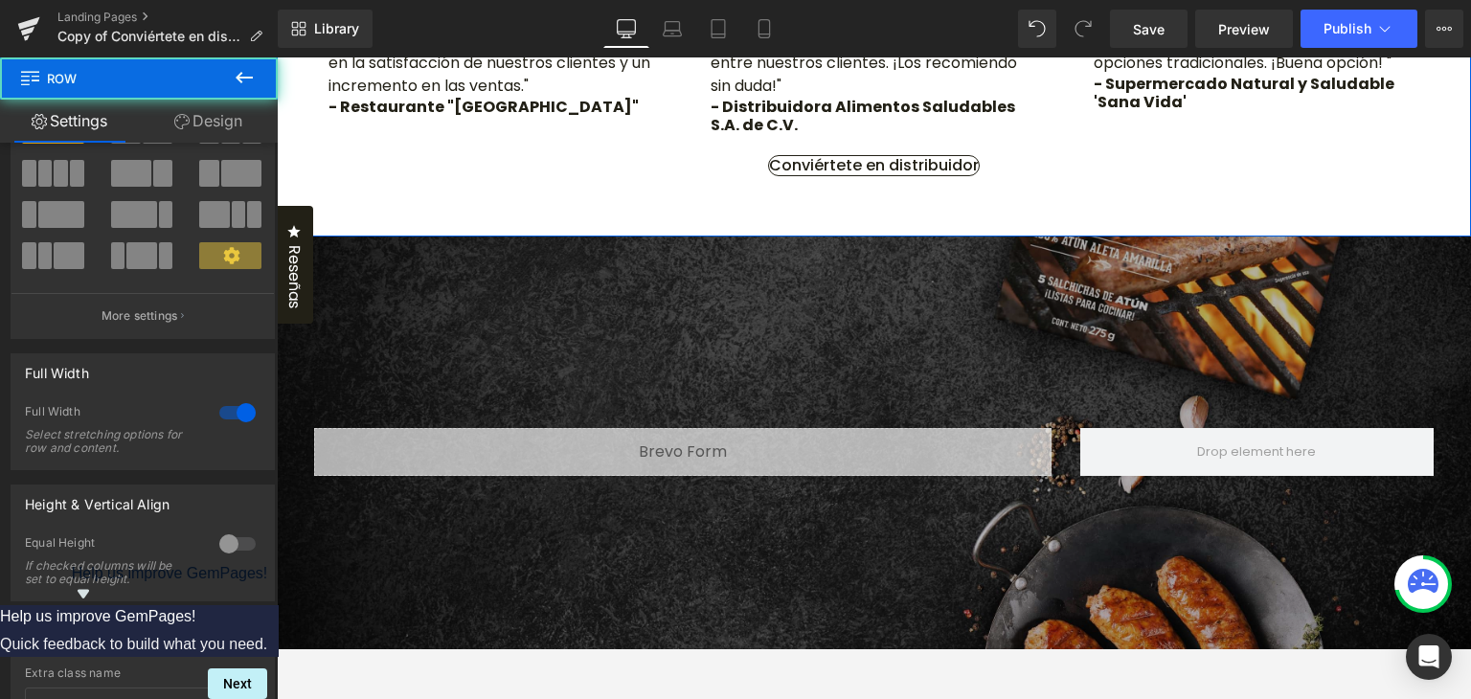
scroll to position [96, 0]
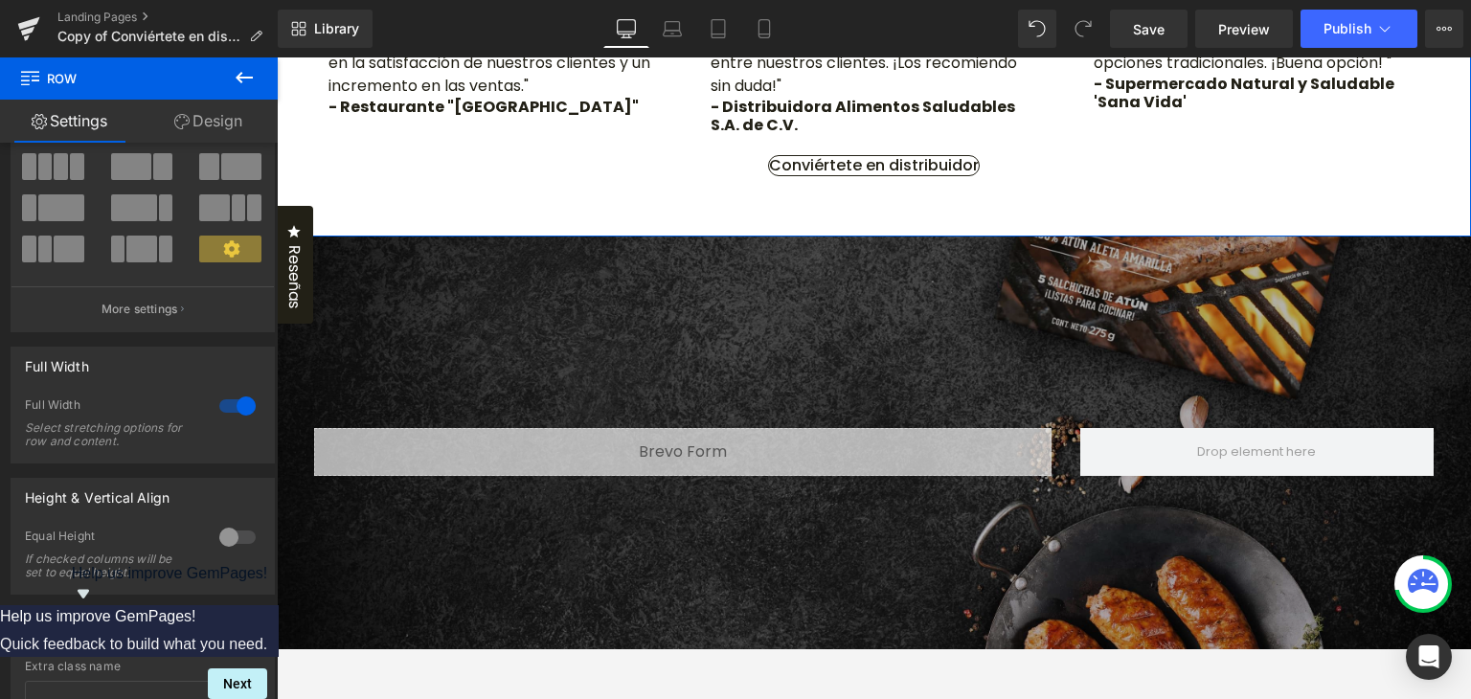
click at [195, 115] on link "Design" at bounding box center [208, 121] width 139 height 43
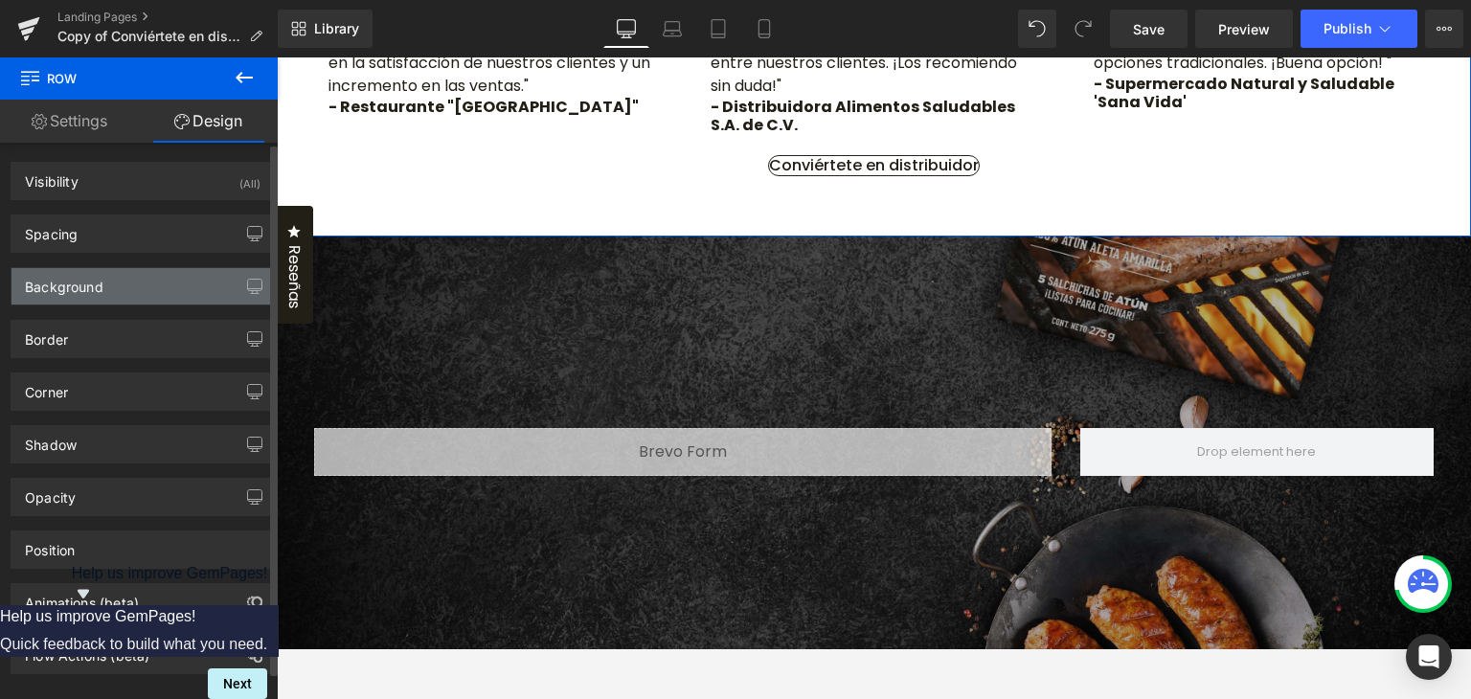
click at [96, 281] on div "Background" at bounding box center [64, 281] width 79 height 27
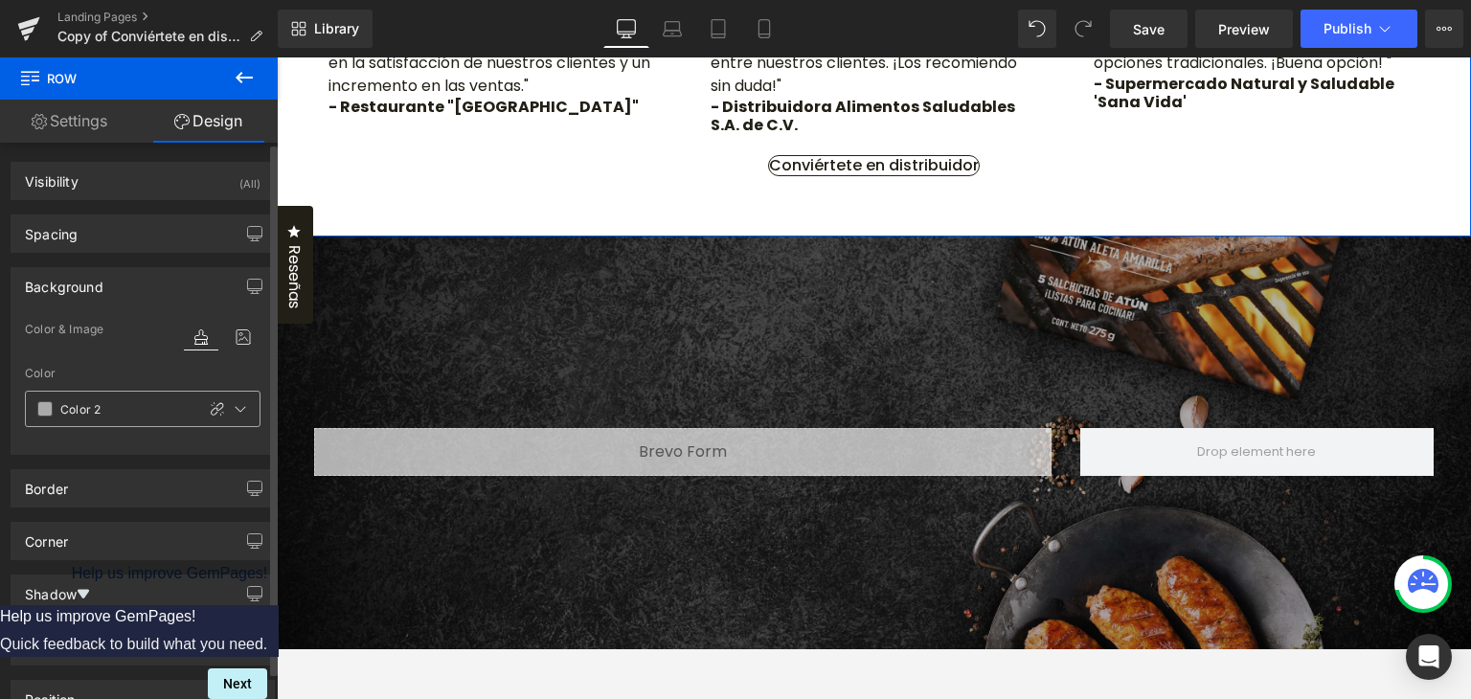
click at [42, 407] on span at bounding box center [44, 408] width 15 height 15
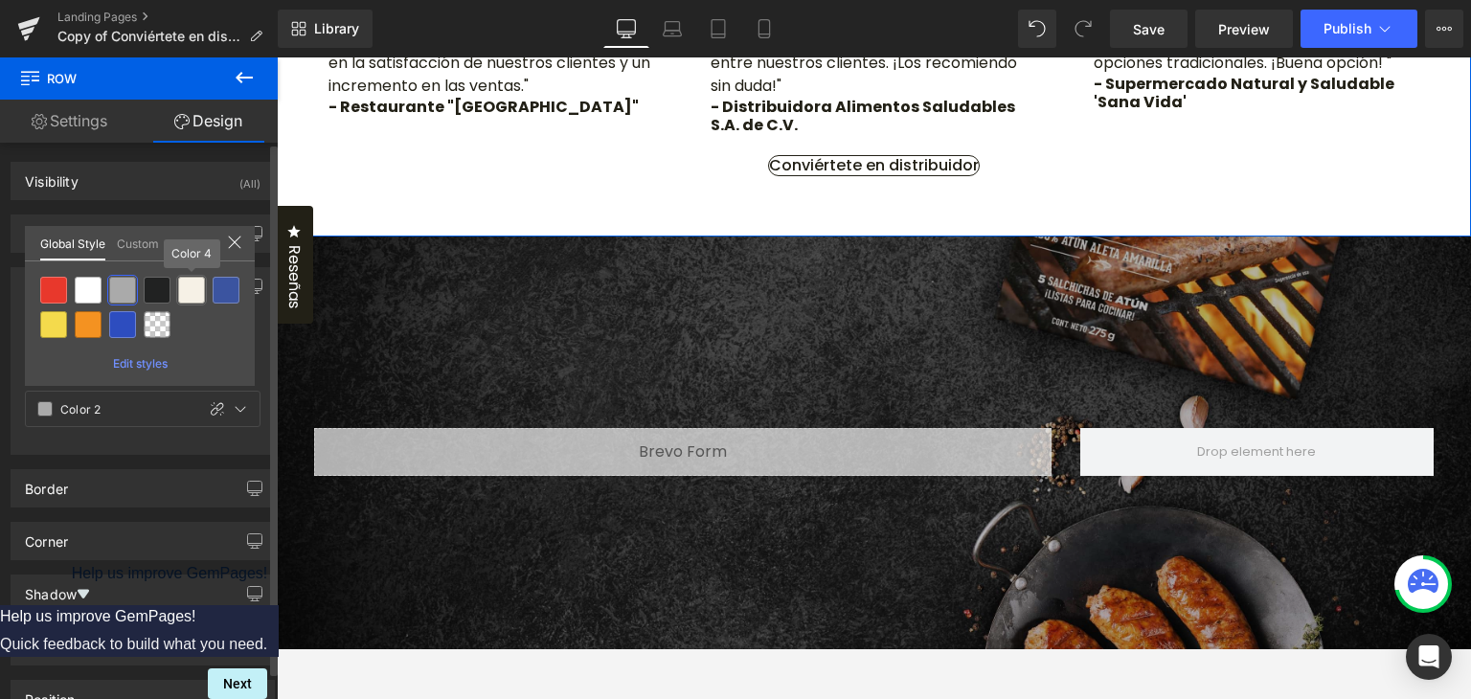
click at [193, 291] on div at bounding box center [191, 290] width 27 height 27
type input "Color 4"
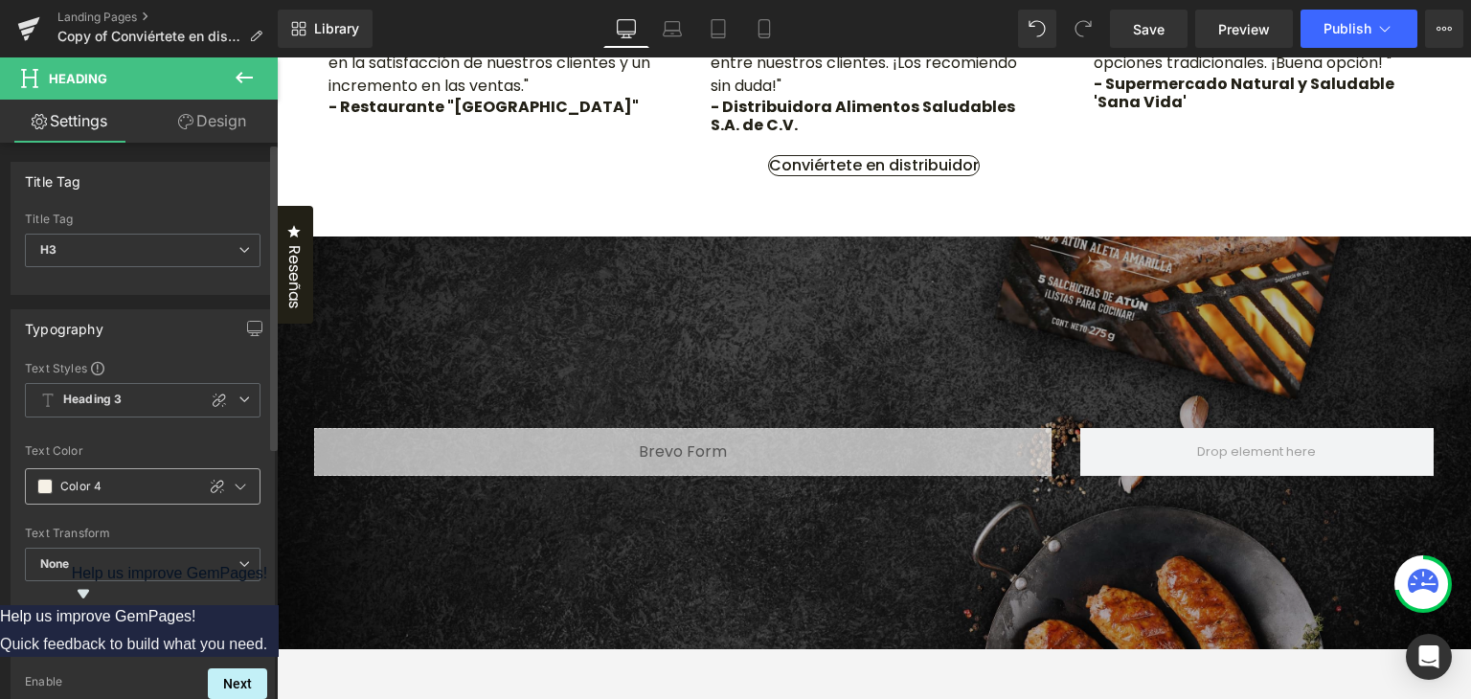
click at [44, 483] on span at bounding box center [44, 486] width 15 height 15
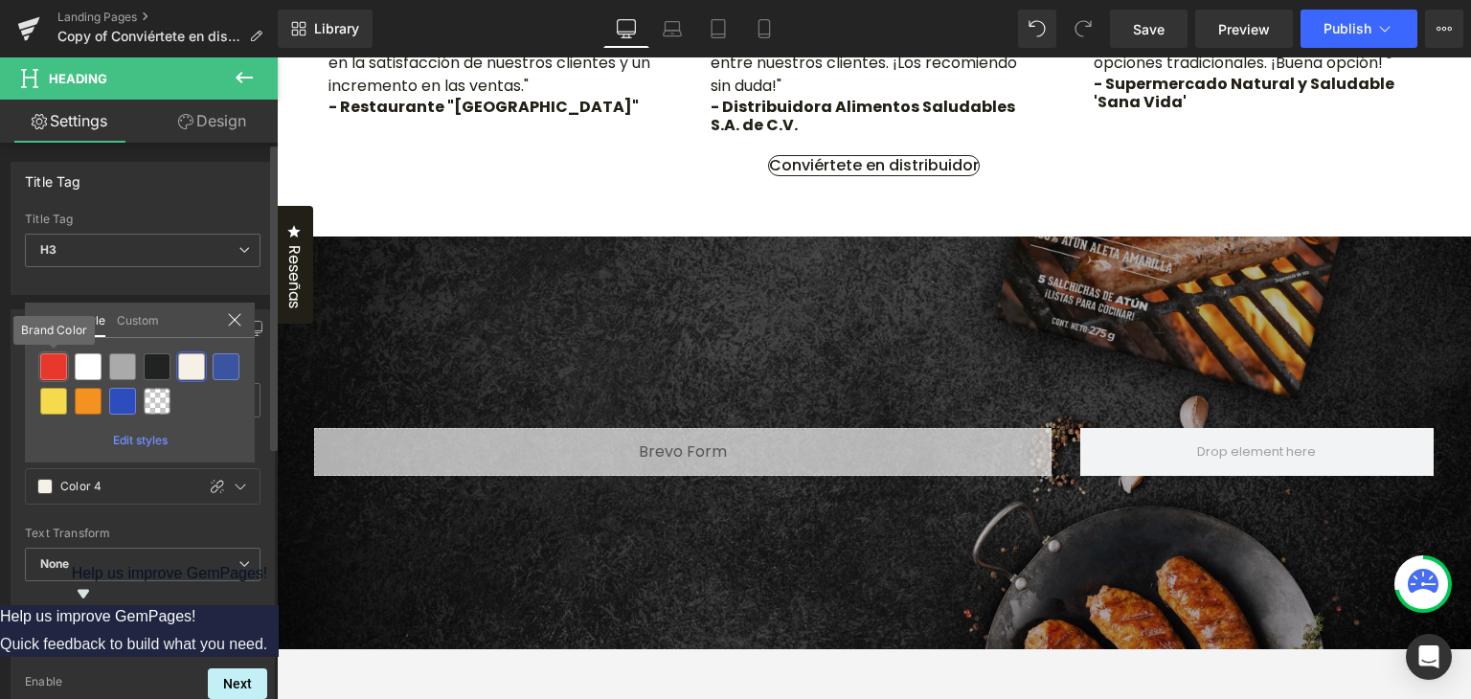
click at [51, 364] on div at bounding box center [53, 366] width 27 height 27
type input "Brand Color"
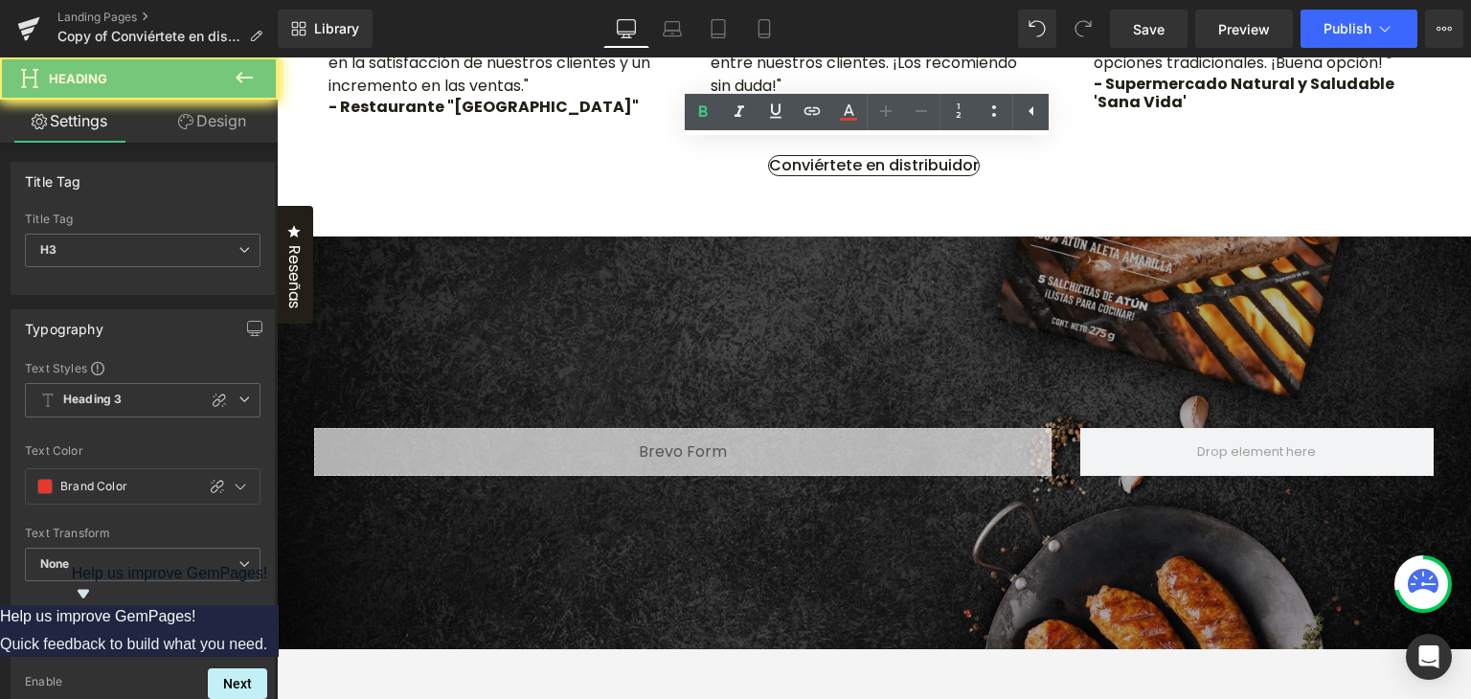
paste div
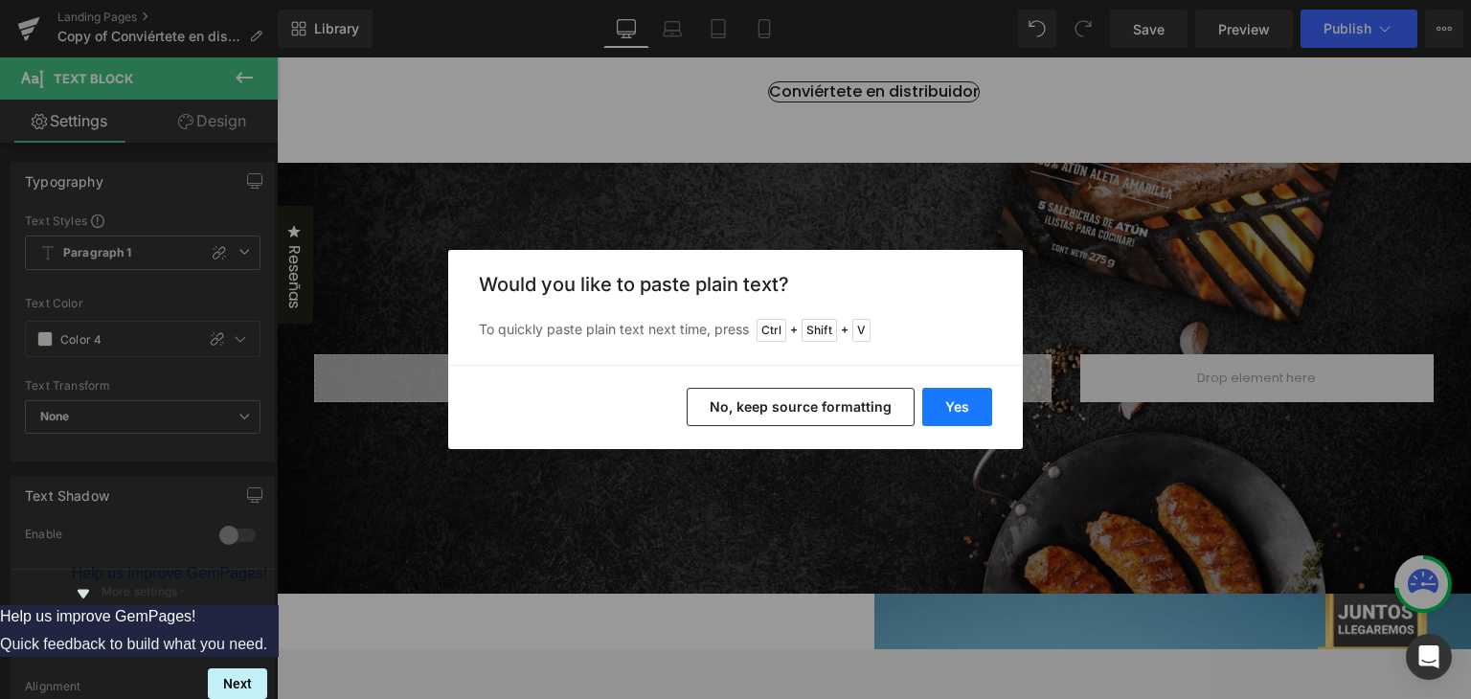
click at [990, 412] on button "Yes" at bounding box center [957, 407] width 70 height 38
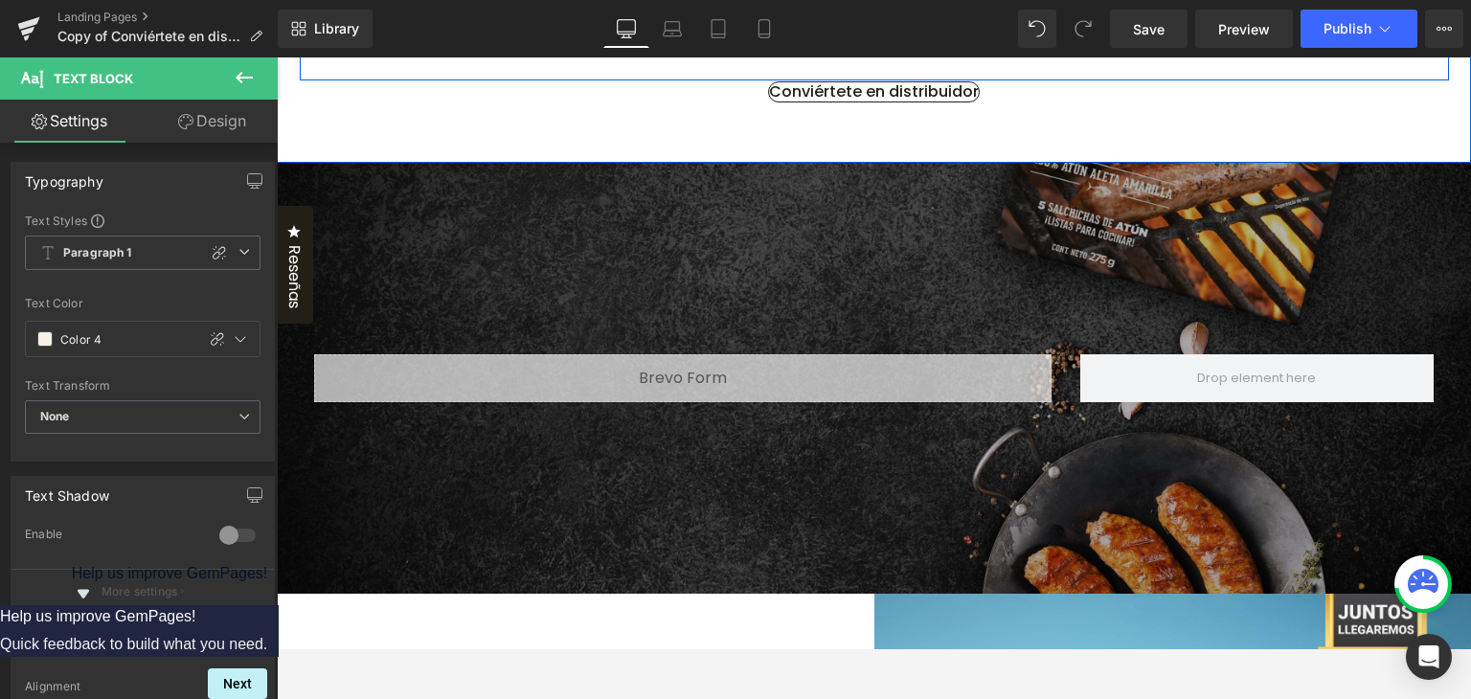
click at [277, 57] on div at bounding box center [277, 57] width 0 height 0
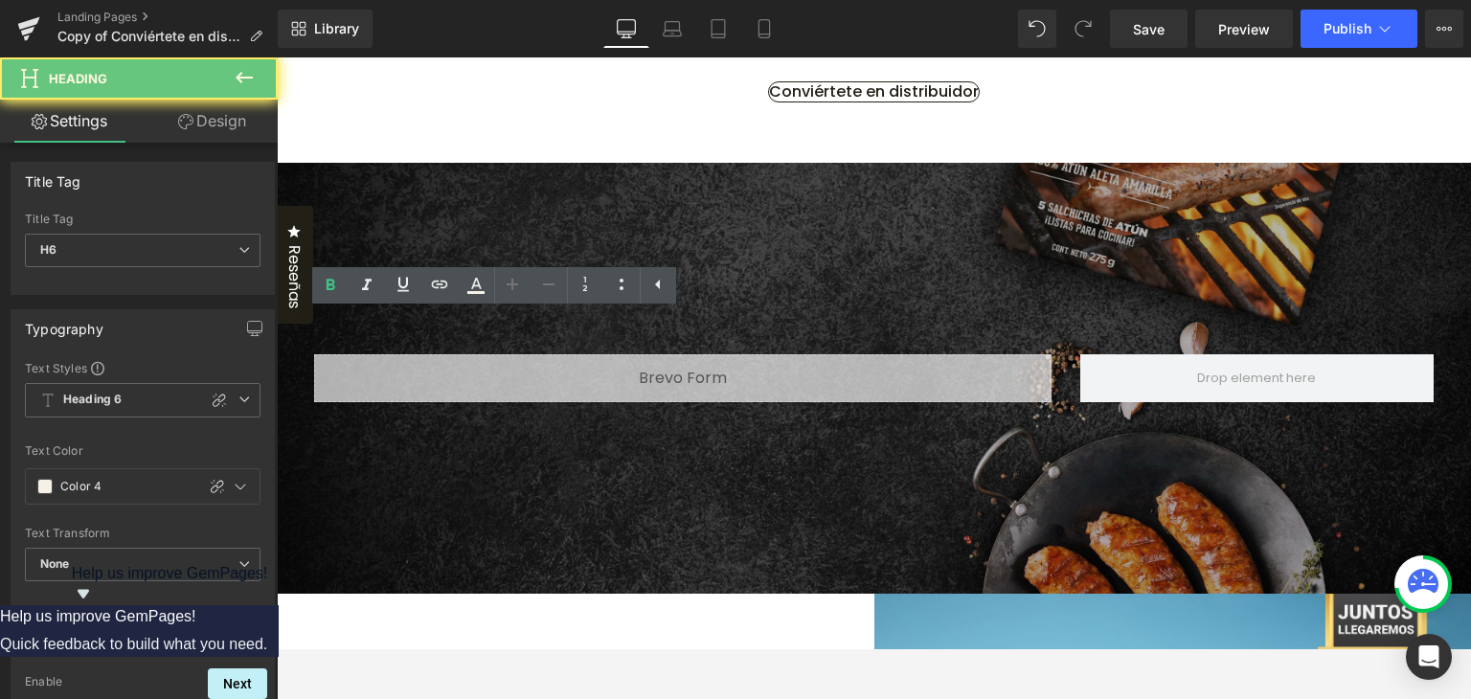
paste div
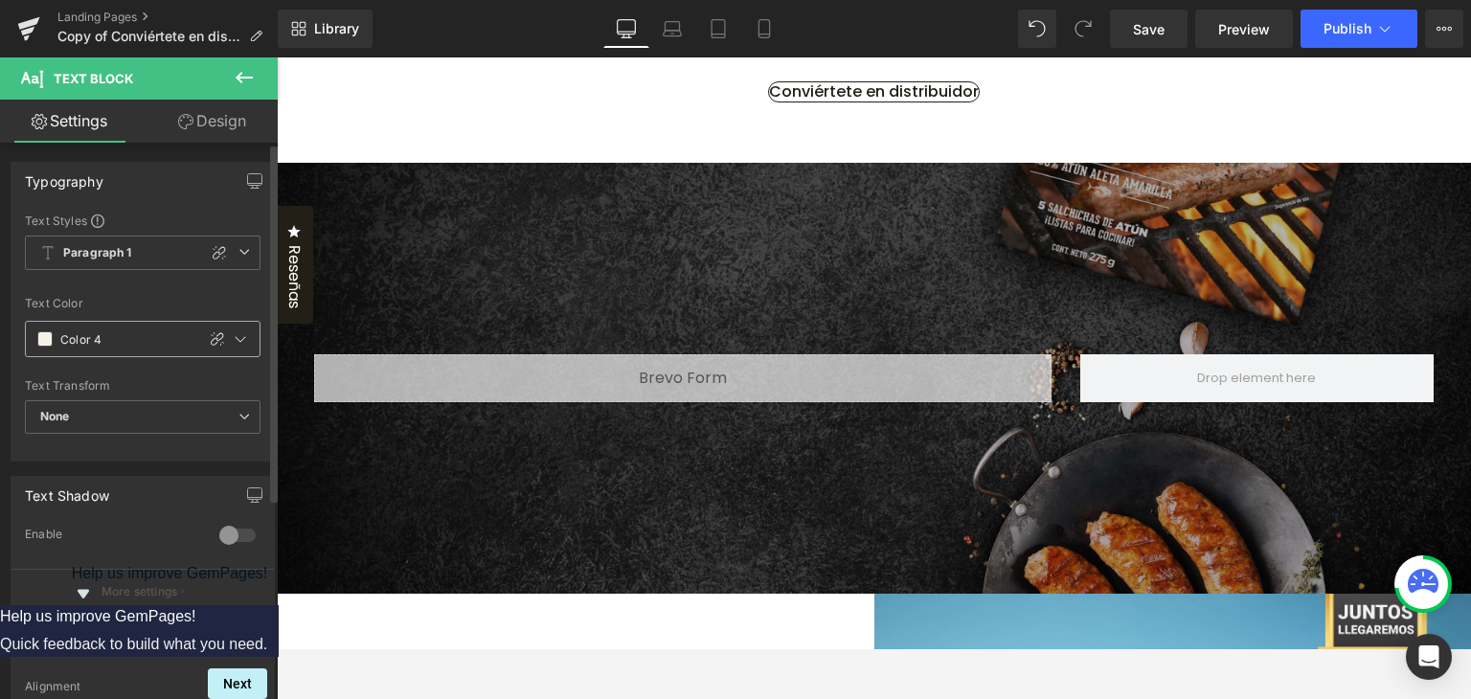
click at [35, 337] on div "Color 4" at bounding box center [110, 339] width 169 height 34
click at [38, 332] on span at bounding box center [44, 338] width 15 height 15
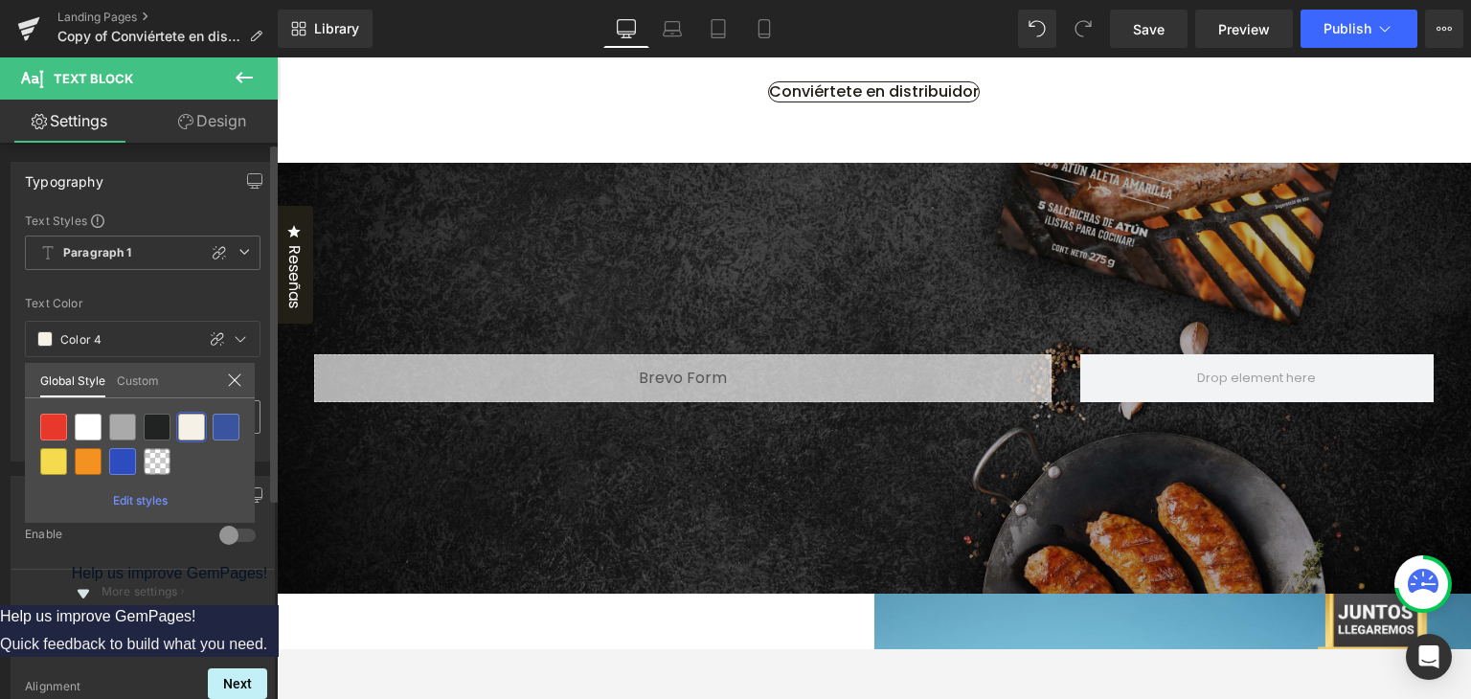
click at [156, 424] on div at bounding box center [157, 427] width 27 height 27
type input "Color 3"
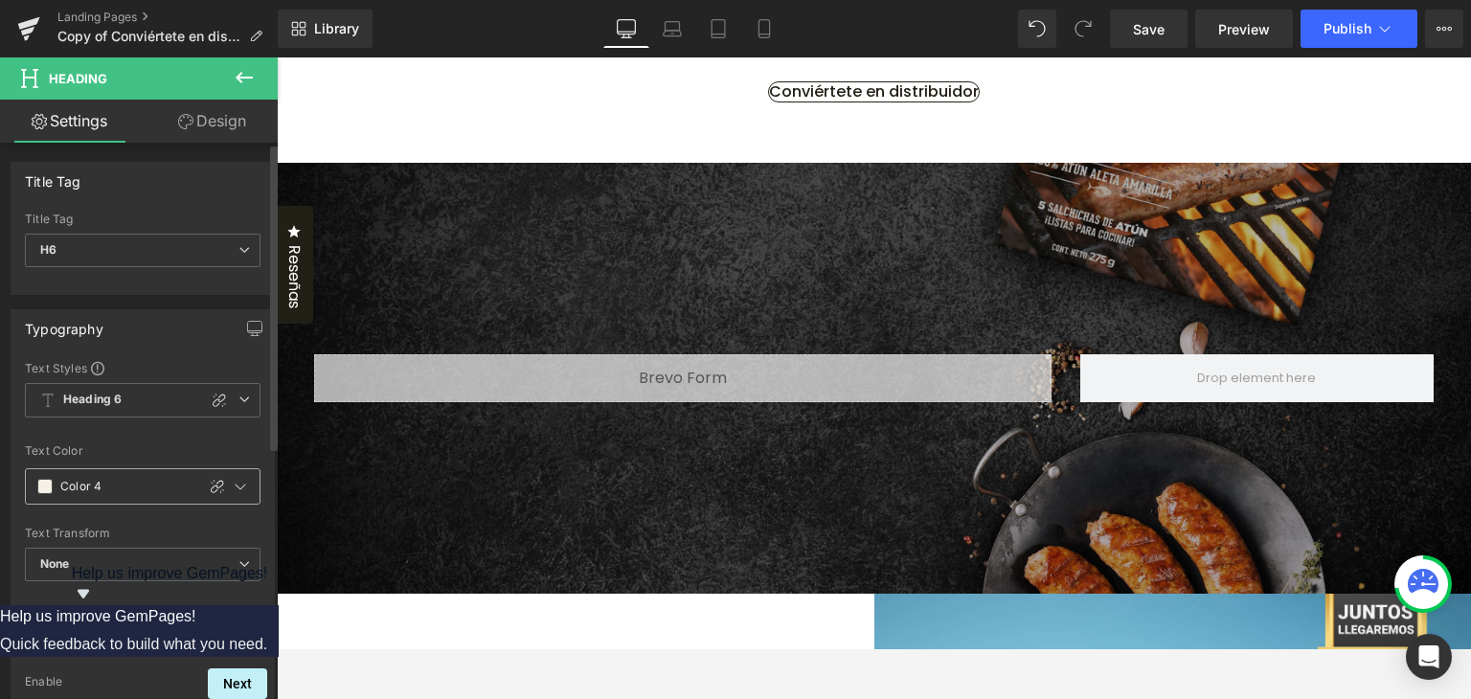
click at [46, 483] on span at bounding box center [44, 486] width 15 height 15
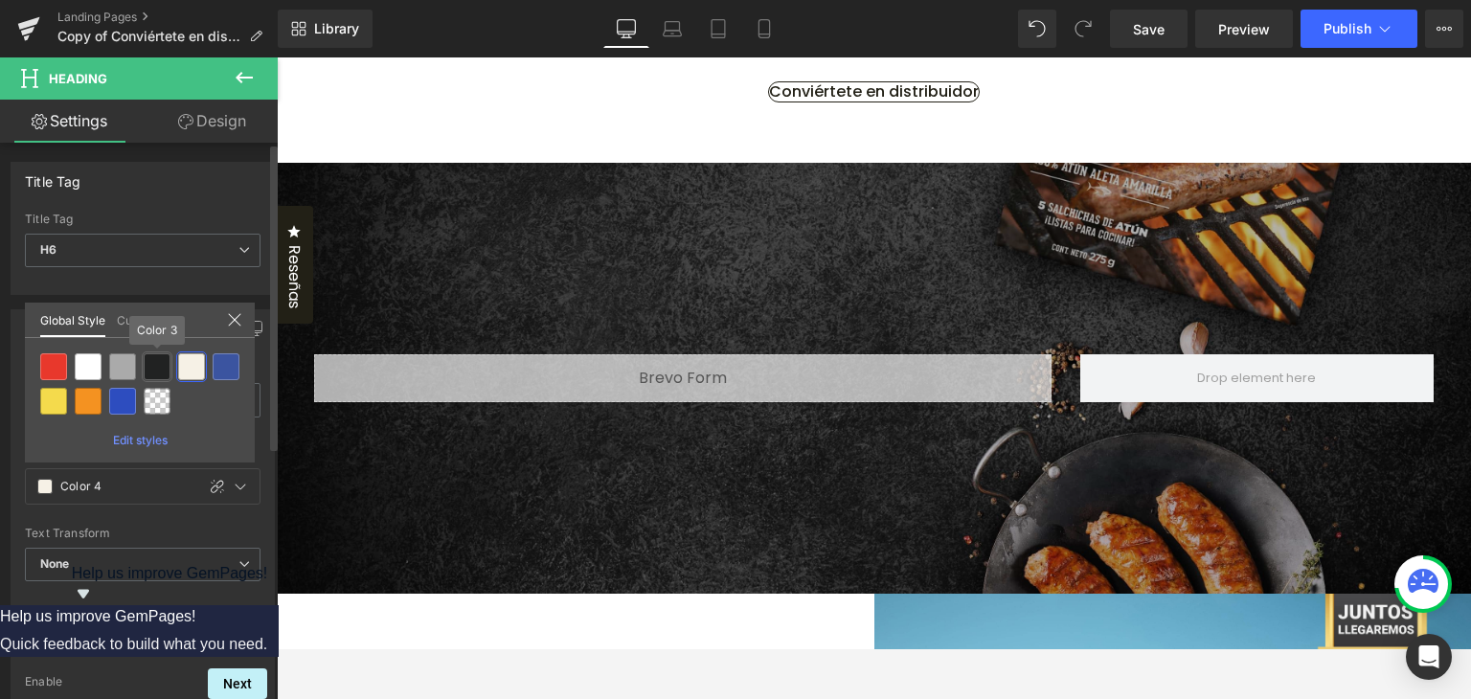
click at [154, 369] on div at bounding box center [157, 366] width 27 height 27
type input "Color 3"
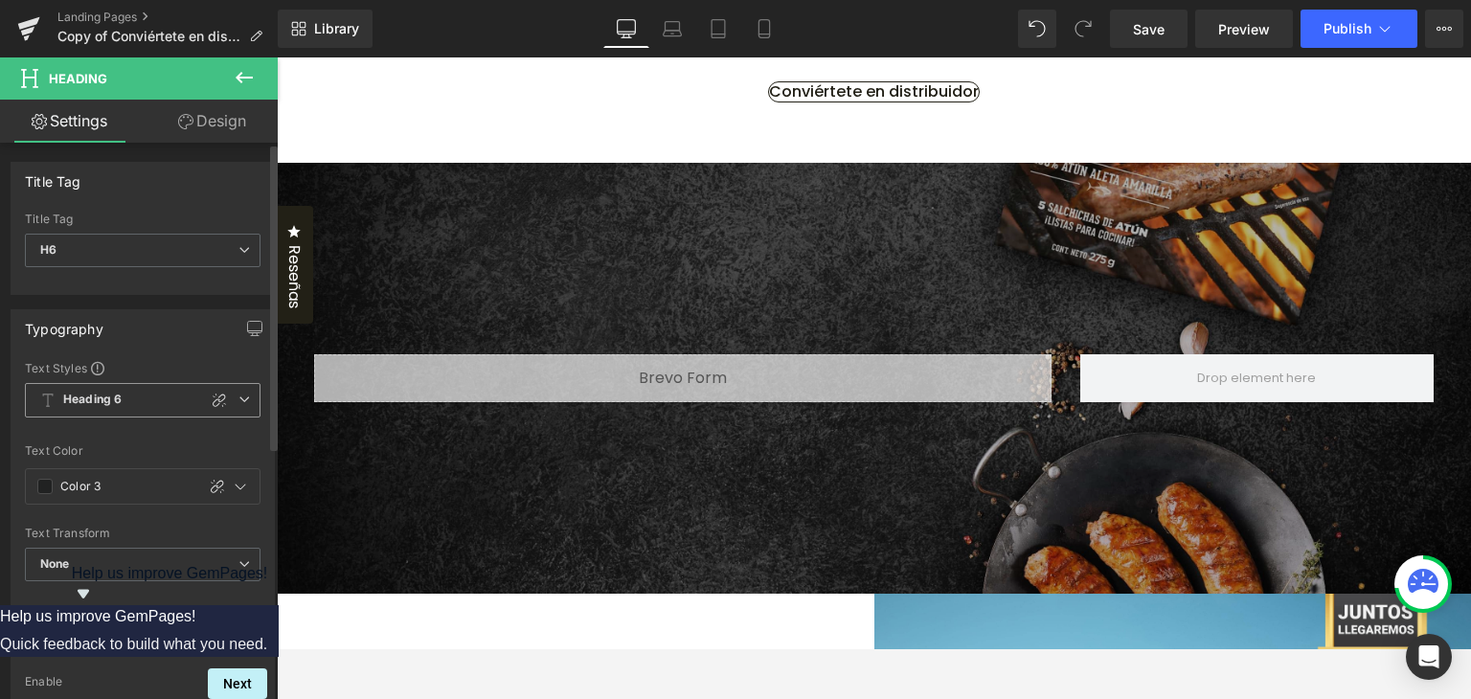
click at [240, 397] on icon at bounding box center [243, 398] width 11 height 11
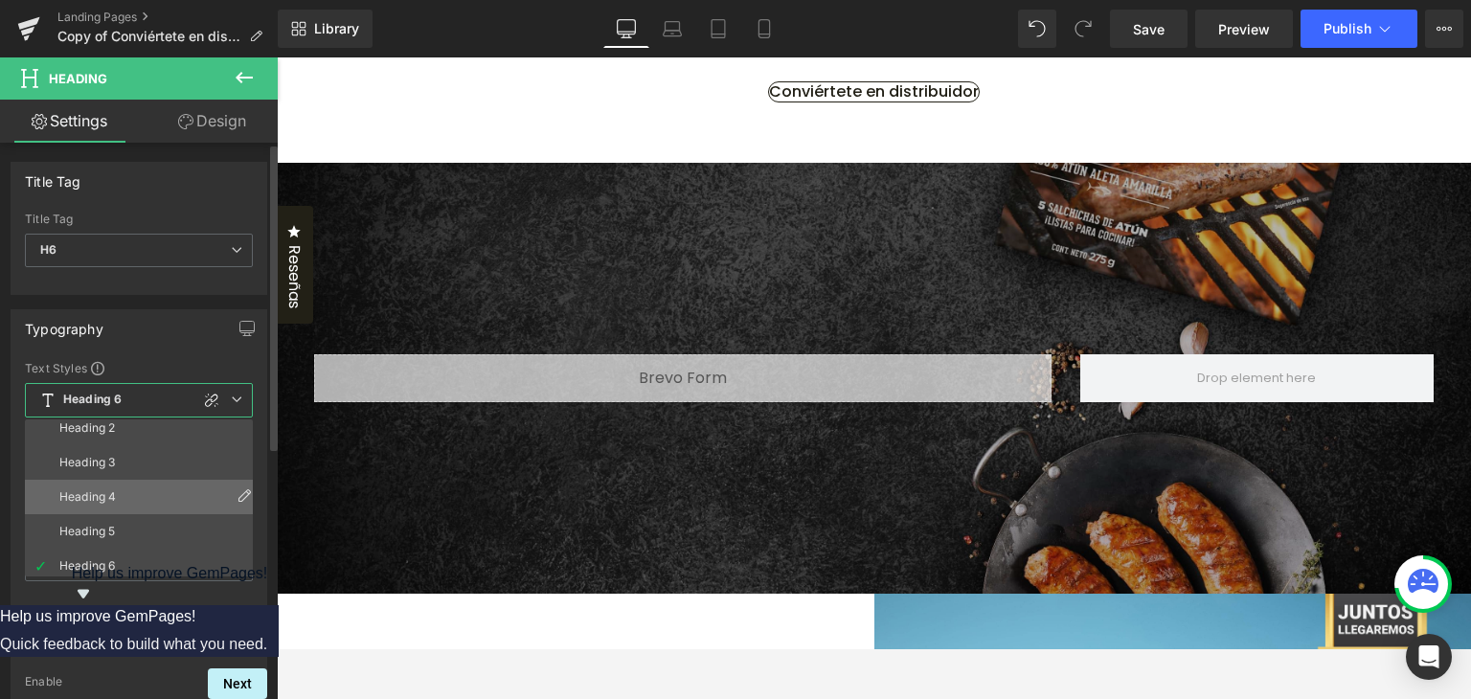
scroll to position [84, 0]
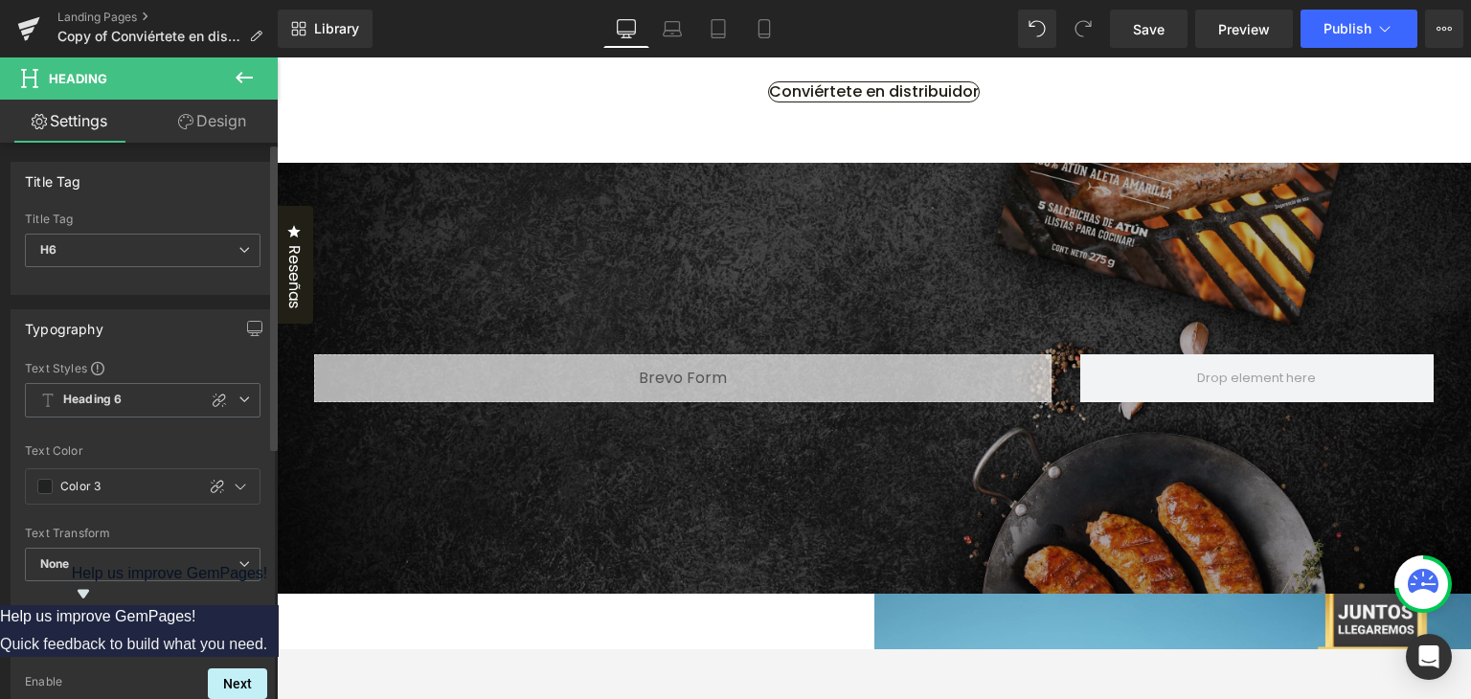
click at [201, 354] on div "Typography Text Styles Custom Heading 1 Heading 2 Heading 3 Heading 4 Heading 5…" at bounding box center [143, 459] width 264 height 300
click at [238, 401] on icon at bounding box center [243, 398] width 11 height 11
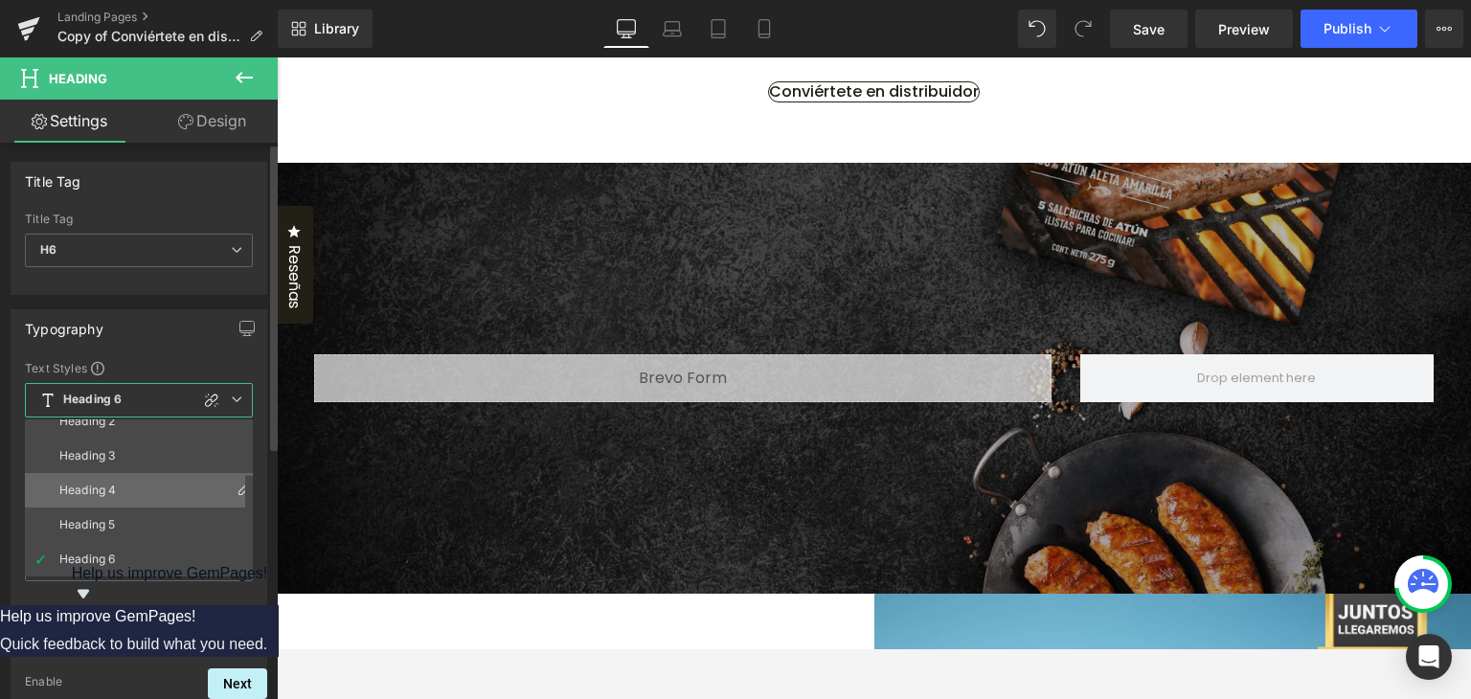
click at [125, 501] on li "Heading 4" at bounding box center [143, 490] width 236 height 34
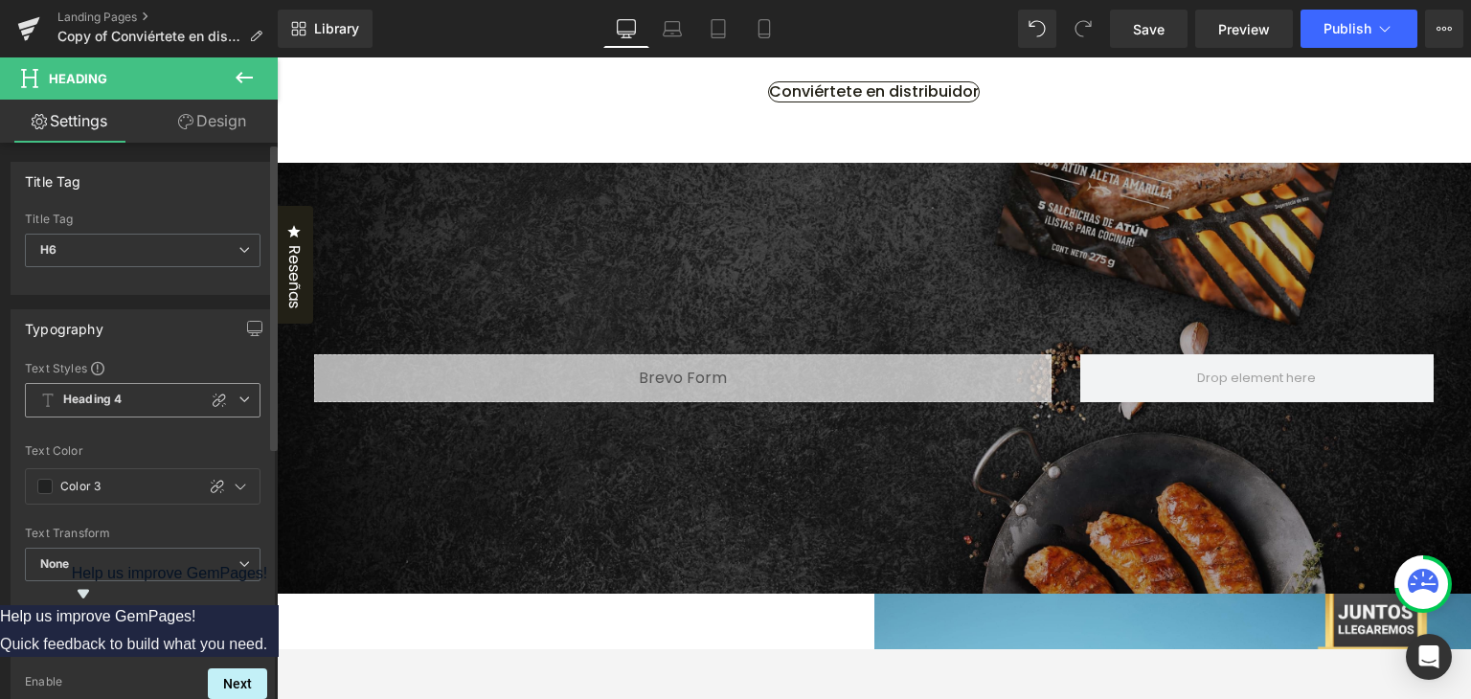
click at [241, 399] on icon at bounding box center [243, 398] width 11 height 11
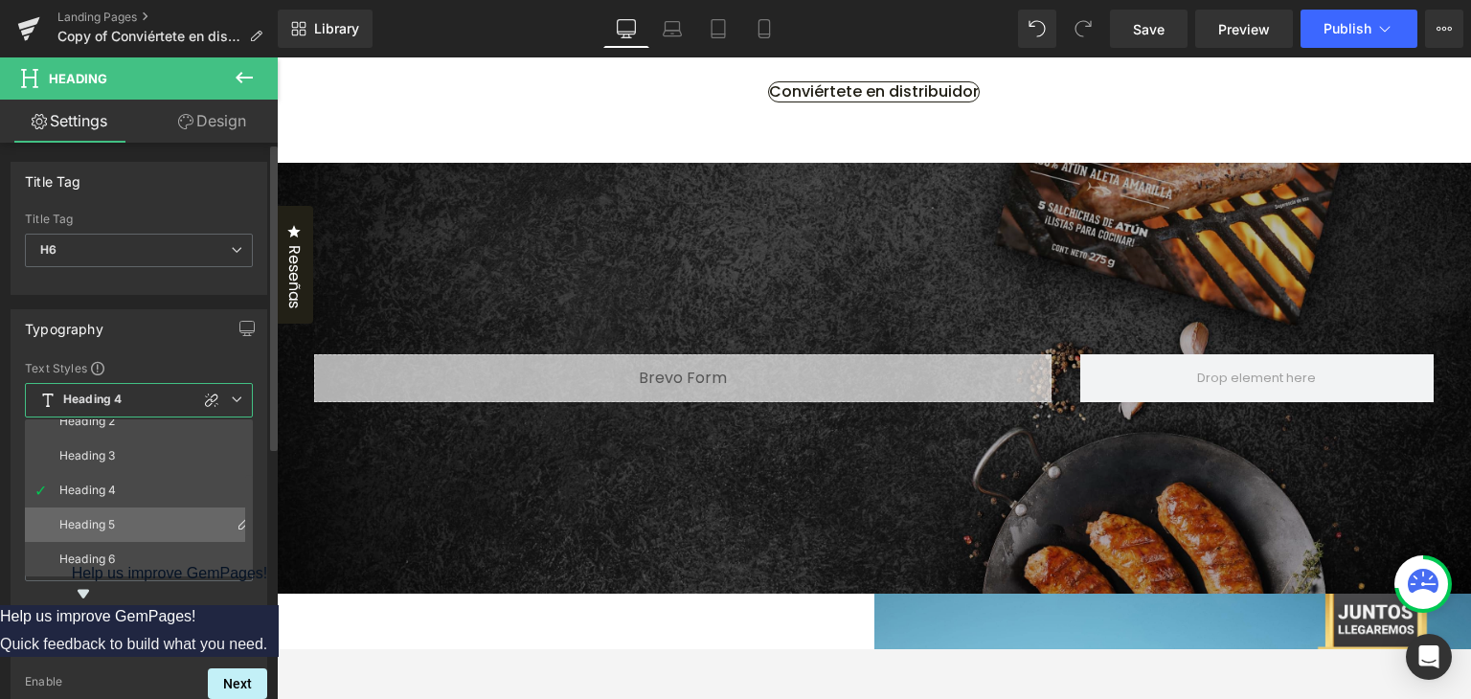
click at [130, 515] on li "Heading 5" at bounding box center [143, 524] width 236 height 34
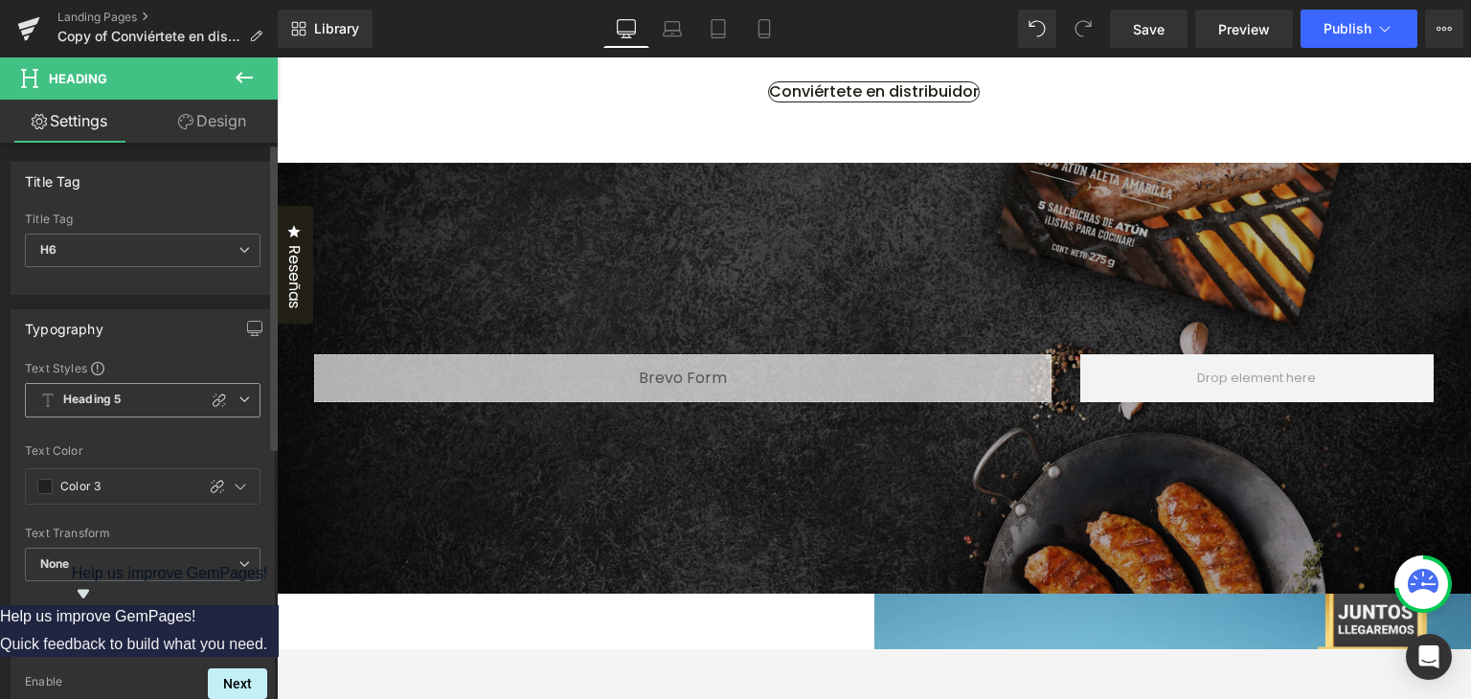
click at [240, 398] on icon at bounding box center [243, 398] width 11 height 11
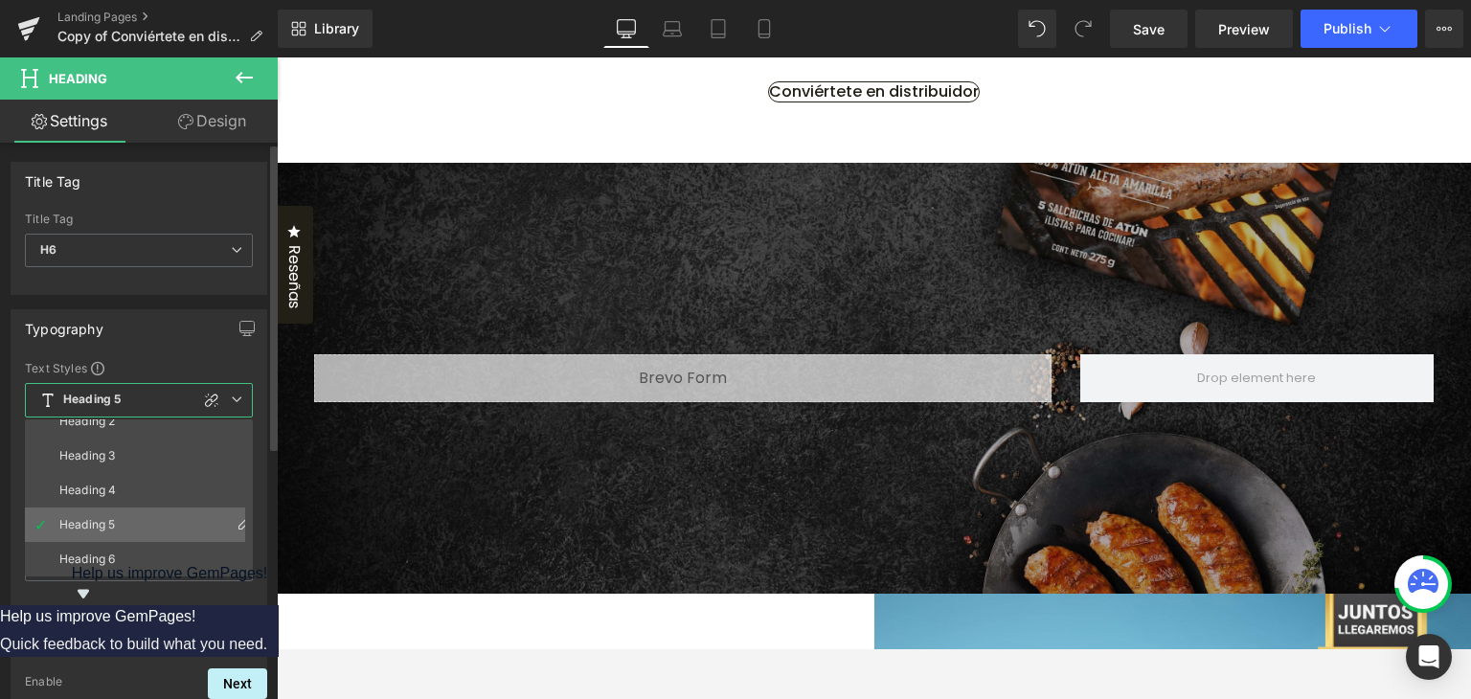
click at [236, 519] on icon at bounding box center [243, 522] width 15 height 15
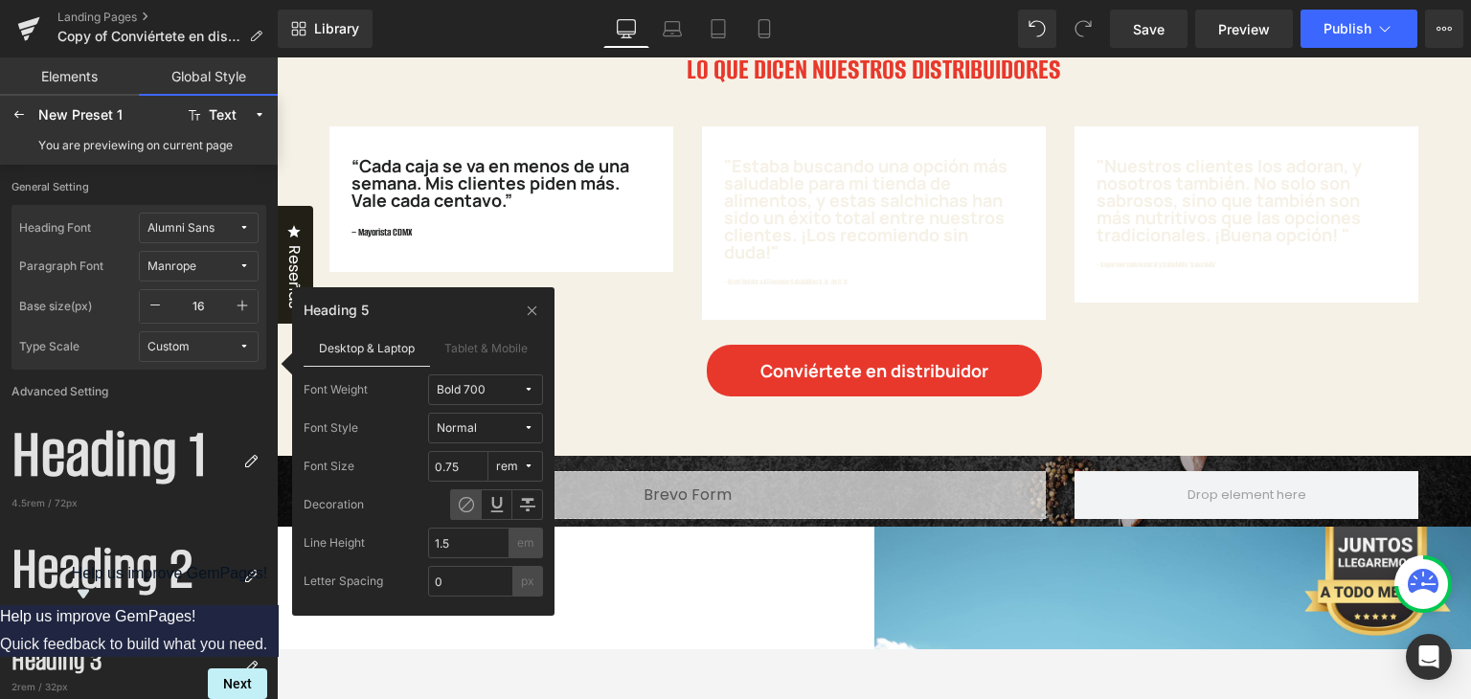
scroll to position [2202, 0]
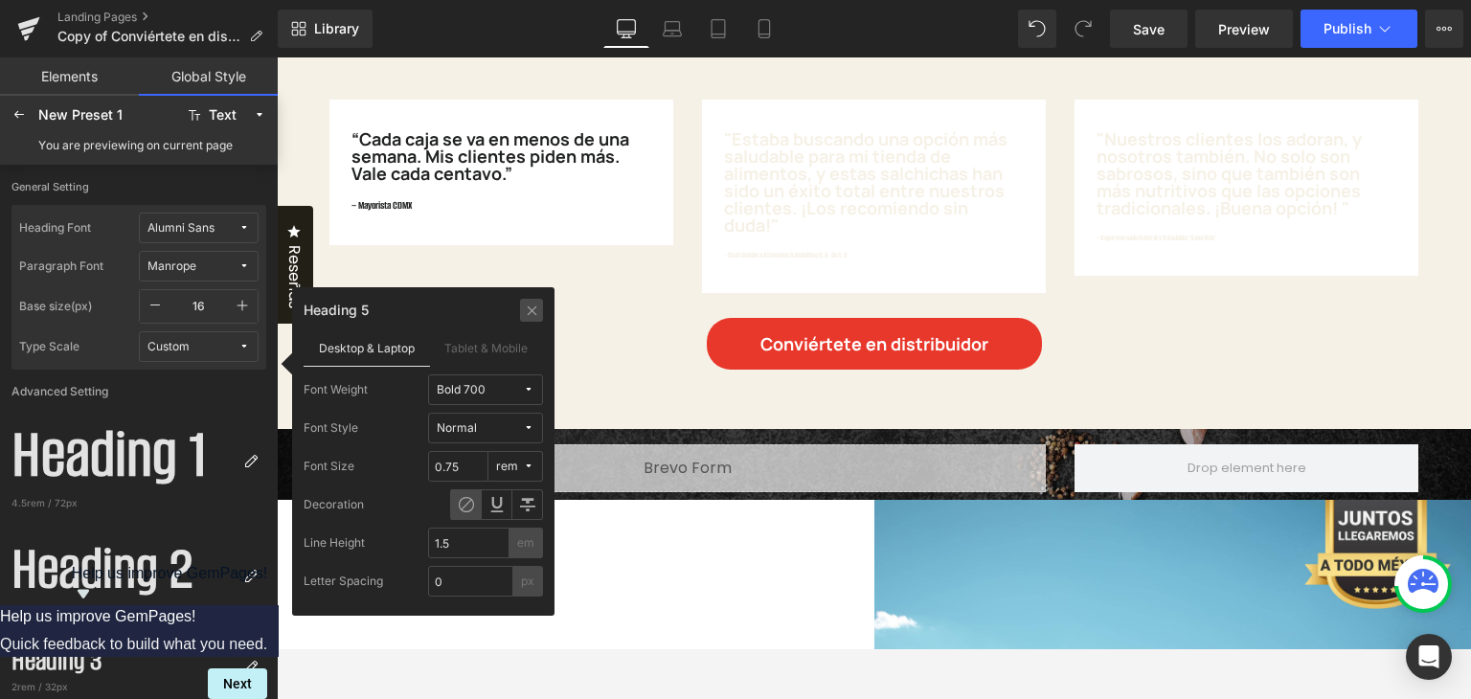
click at [533, 310] on icon at bounding box center [532, 310] width 14 height 15
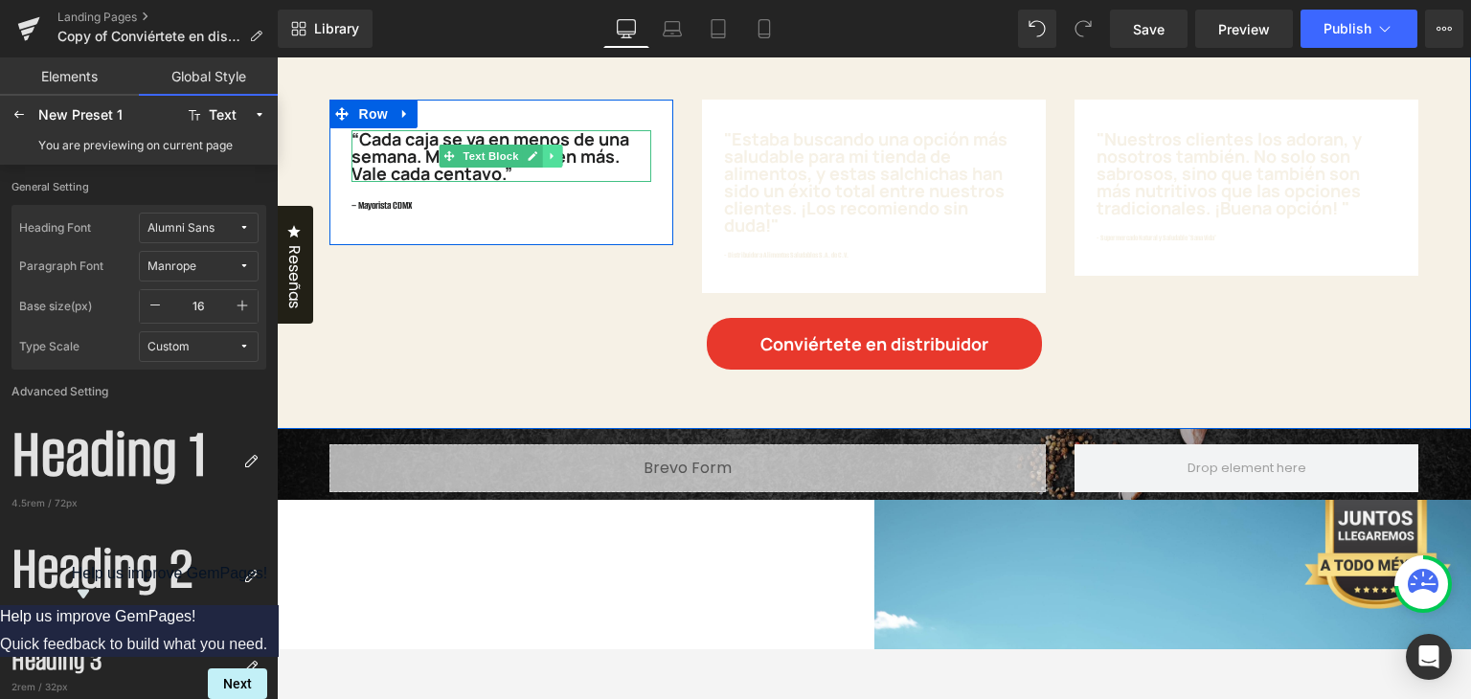
click at [547, 162] on icon at bounding box center [552, 155] width 11 height 11
click at [540, 162] on icon at bounding box center [542, 156] width 11 height 11
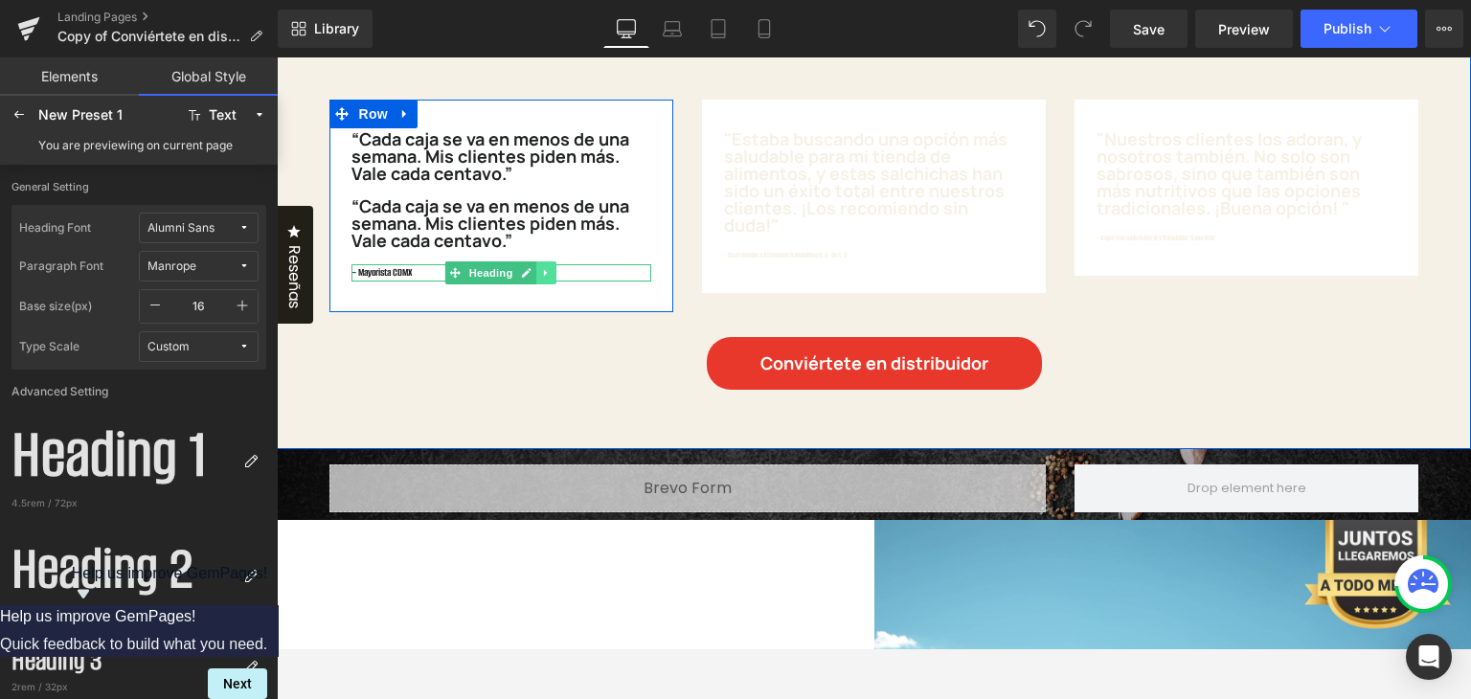
click at [541, 279] on icon at bounding box center [546, 272] width 11 height 11
click at [554, 279] on icon at bounding box center [556, 273] width 11 height 11
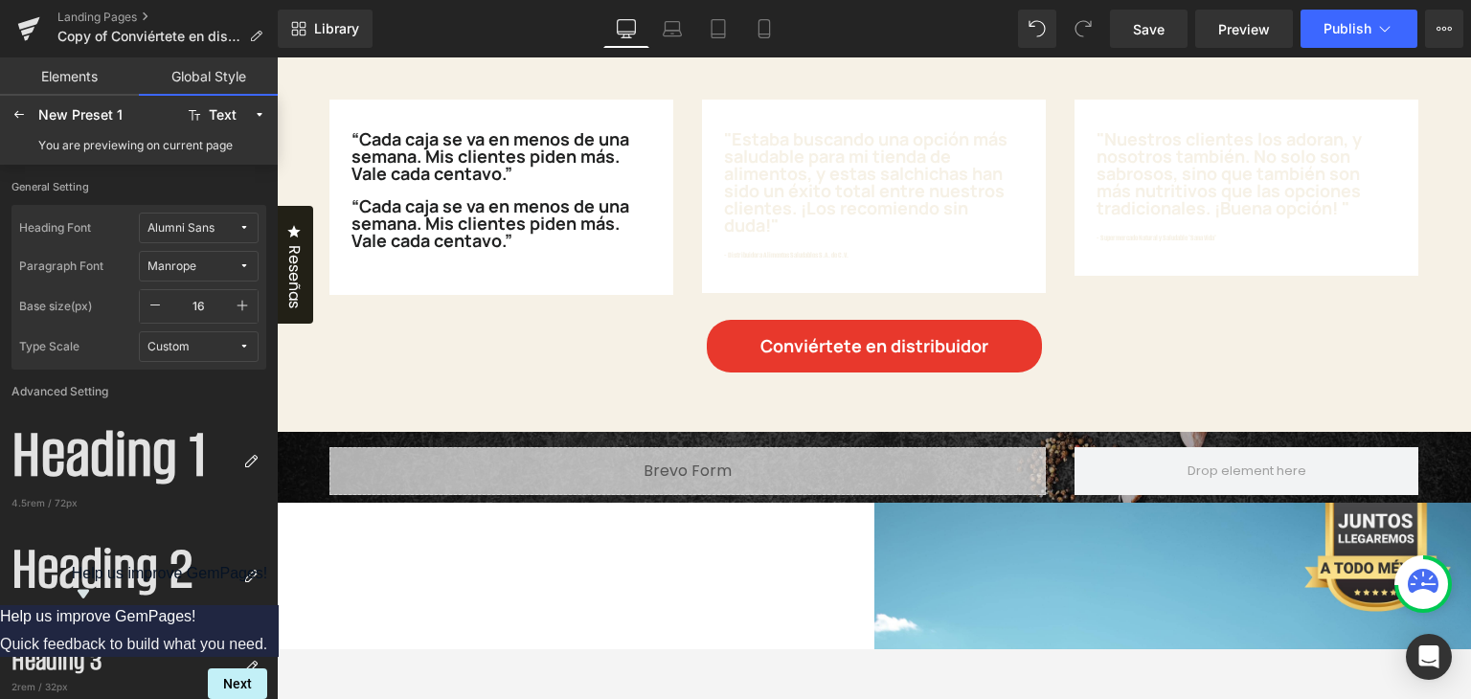
click at [466, 249] on p "“Cada caja se va en menos de una semana. Mis clientes piden más. Vale cada cent…" at bounding box center [501, 223] width 300 height 52
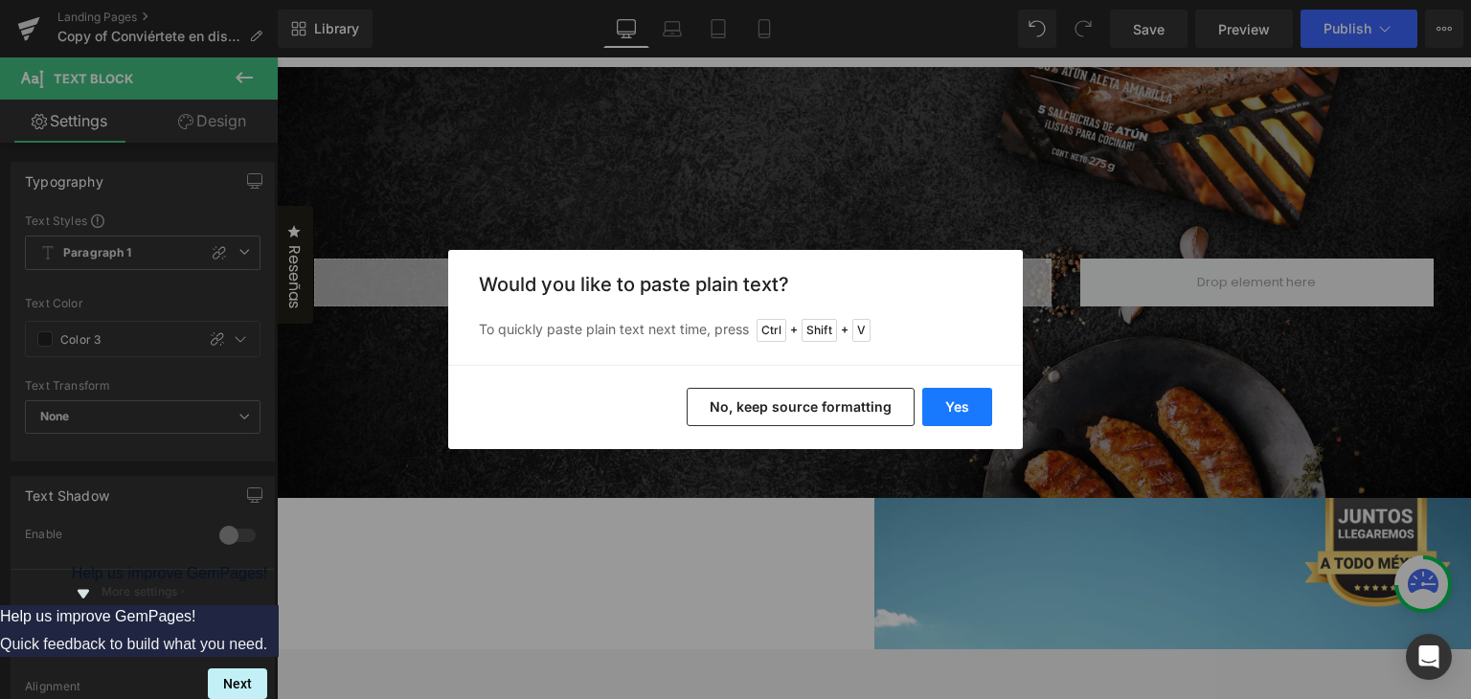
drag, startPoint x: 957, startPoint y: 395, endPoint x: 681, endPoint y: 339, distance: 282.4
click at [957, 395] on button "Yes" at bounding box center [957, 407] width 70 height 38
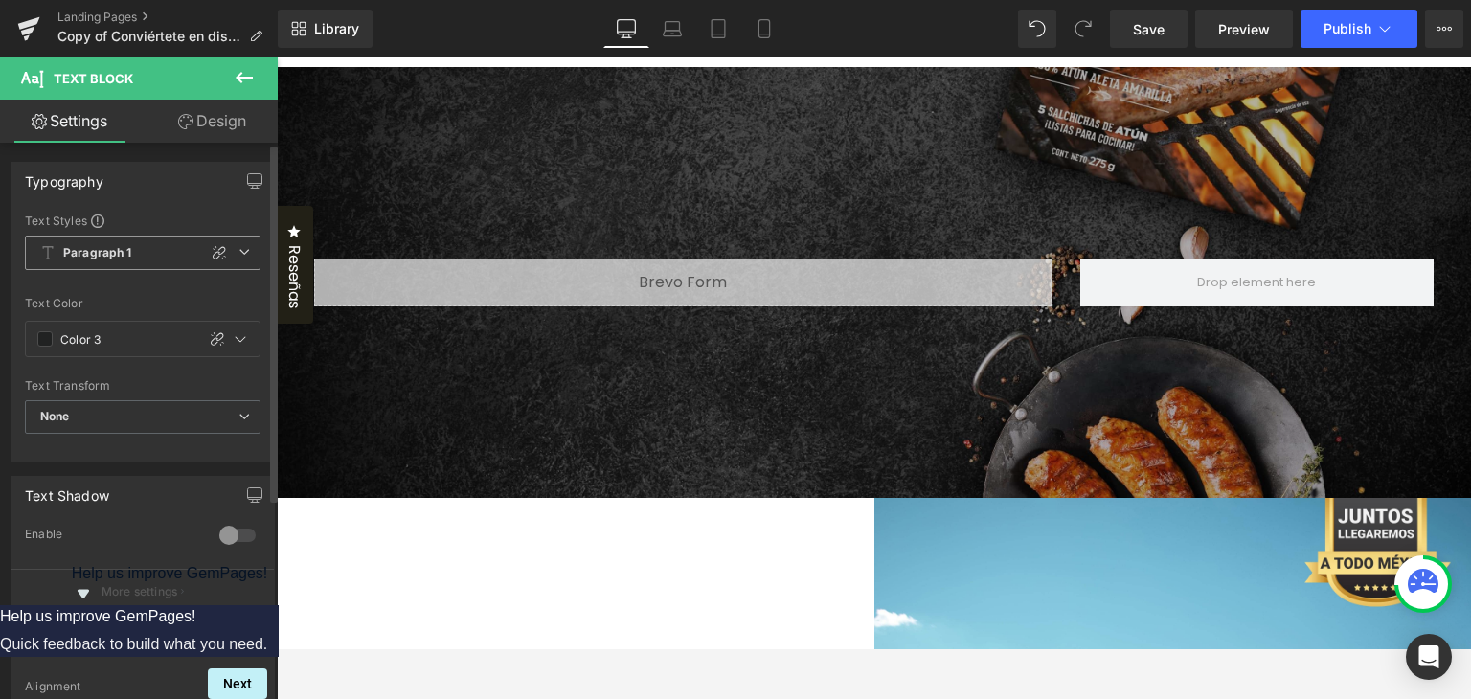
click at [248, 259] on span "Paragraph 1" at bounding box center [143, 253] width 236 height 34
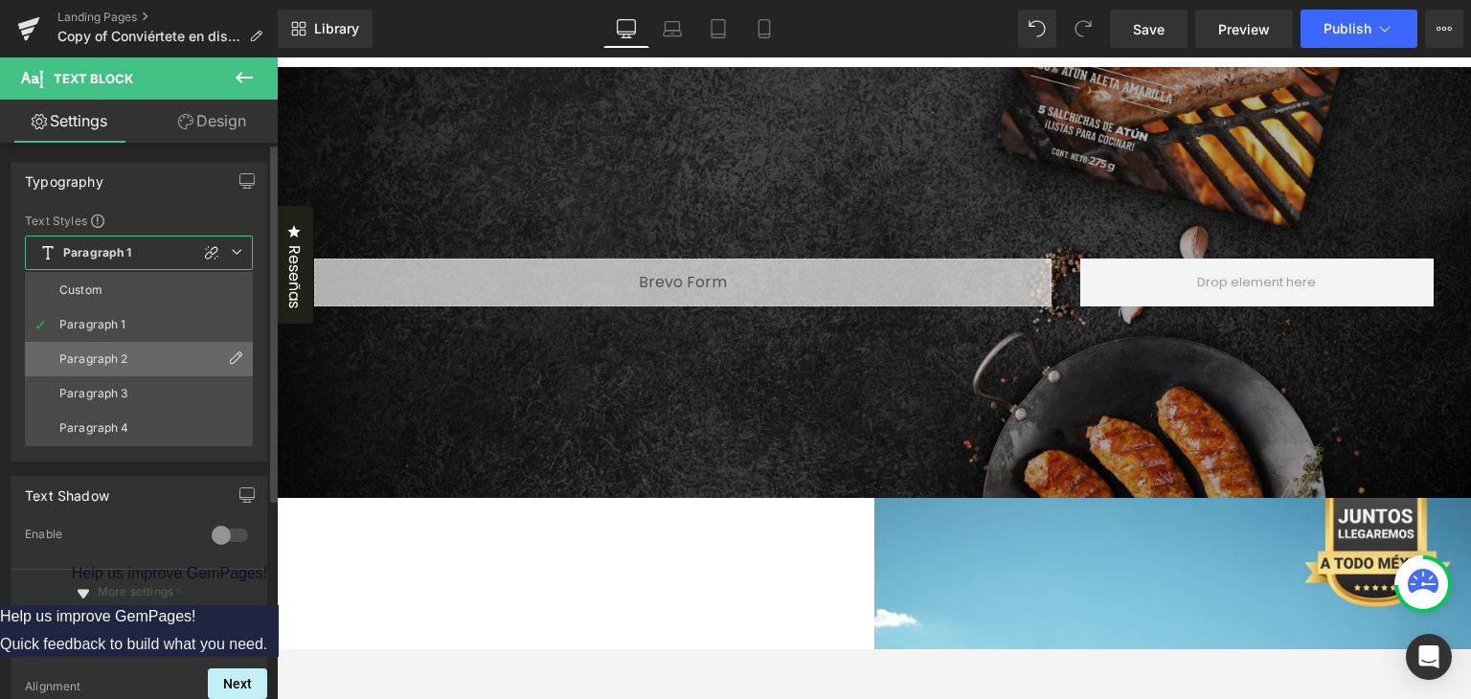
click at [145, 361] on li "Paragraph 2" at bounding box center [139, 359] width 228 height 34
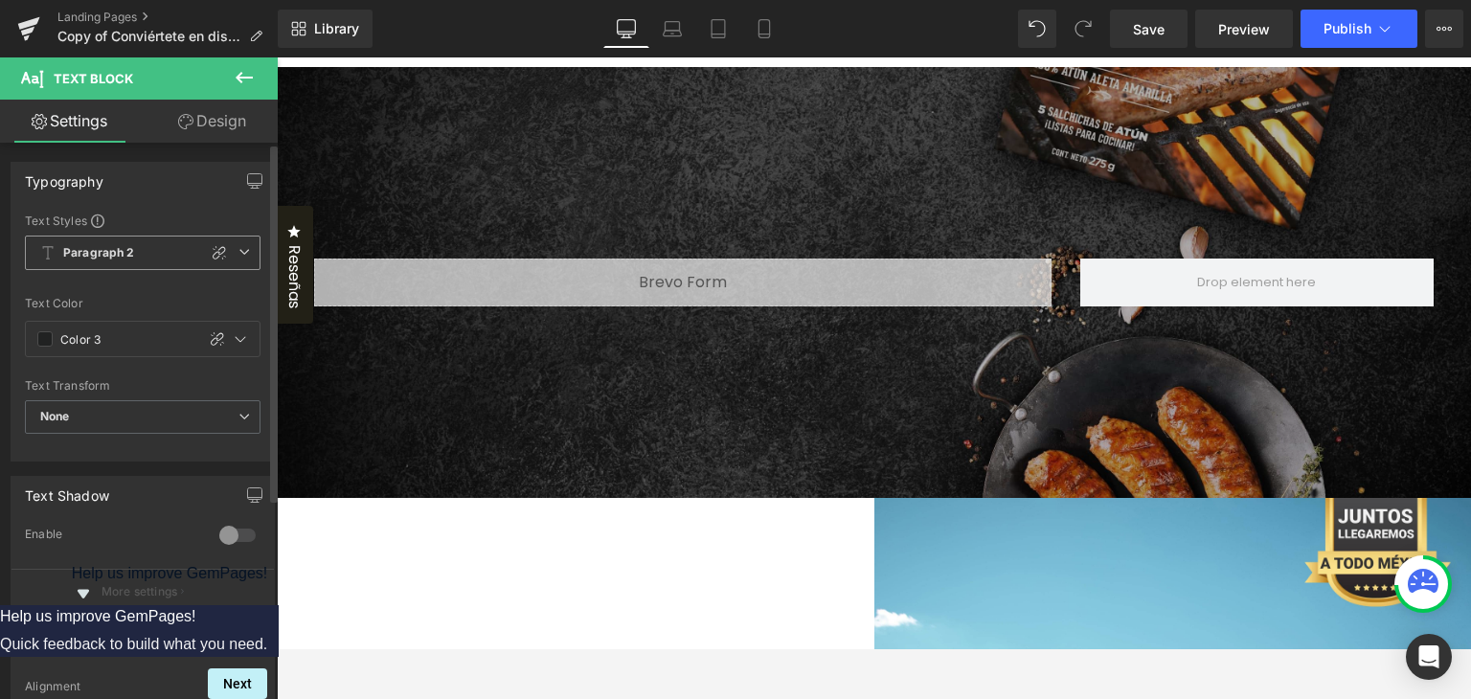
click at [251, 250] on span "Paragraph 2" at bounding box center [143, 253] width 236 height 34
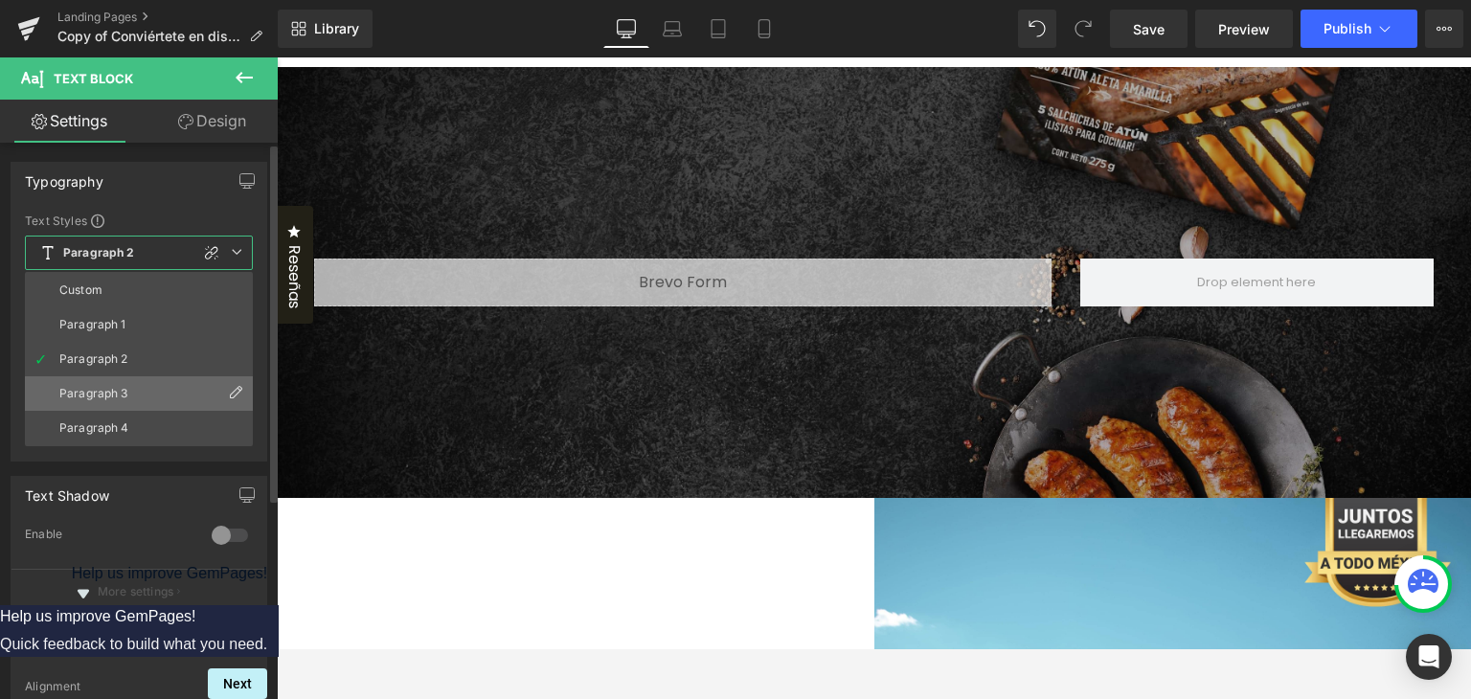
click at [130, 388] on li "Paragraph 3" at bounding box center [139, 393] width 228 height 34
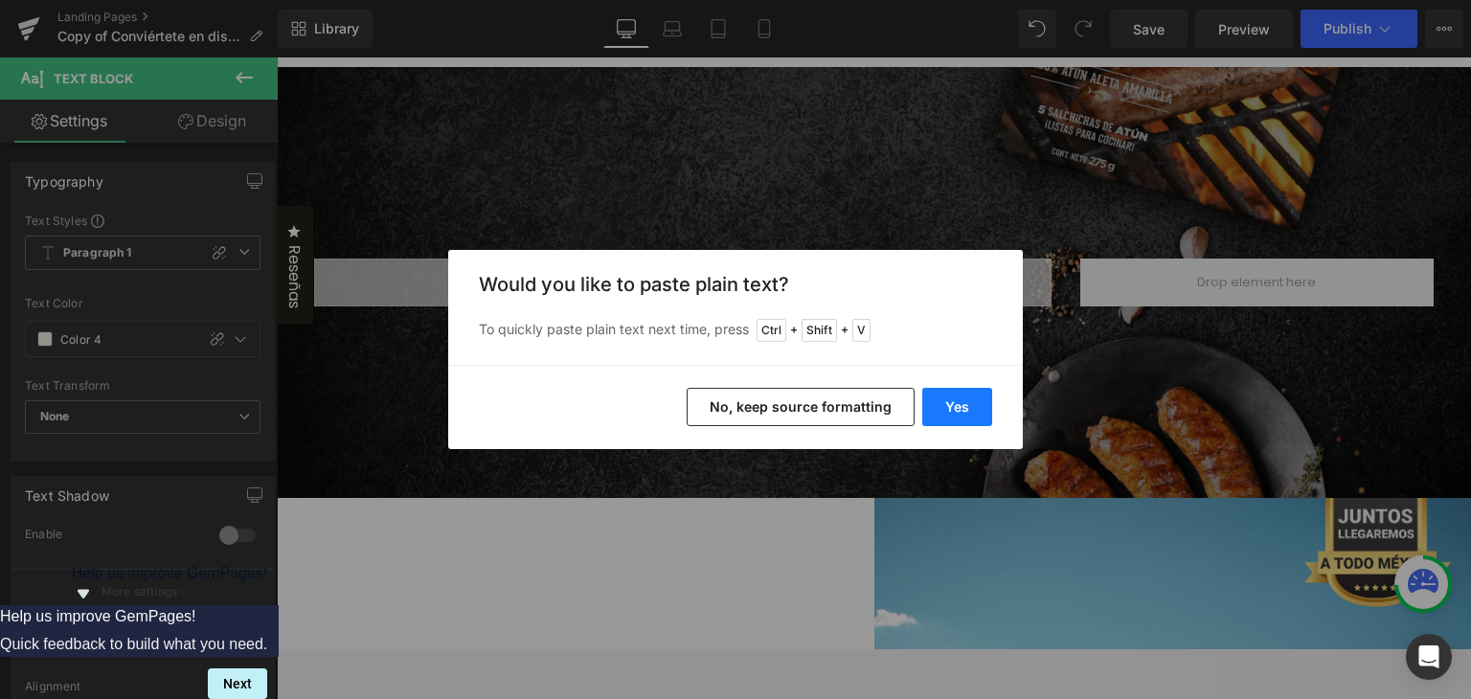
click at [938, 412] on button "Yes" at bounding box center [957, 407] width 70 height 38
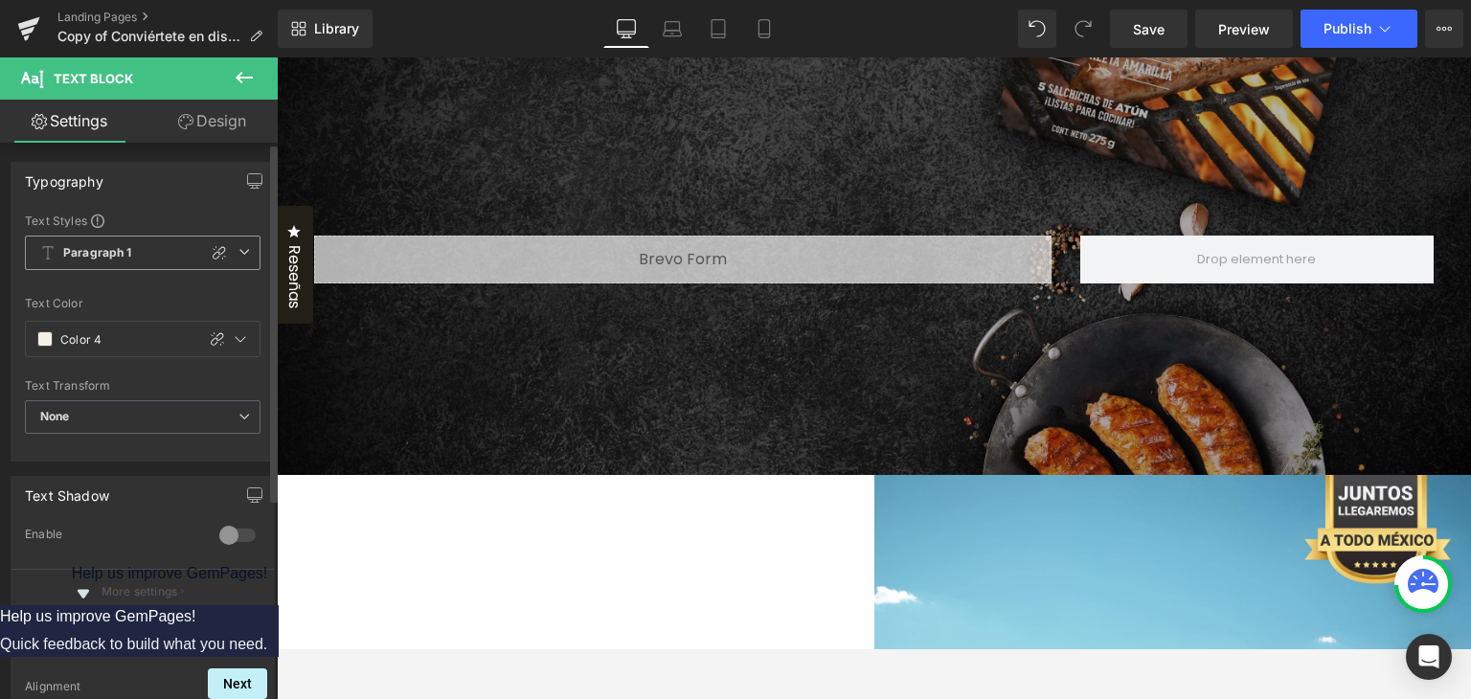
click at [240, 246] on icon at bounding box center [243, 251] width 11 height 11
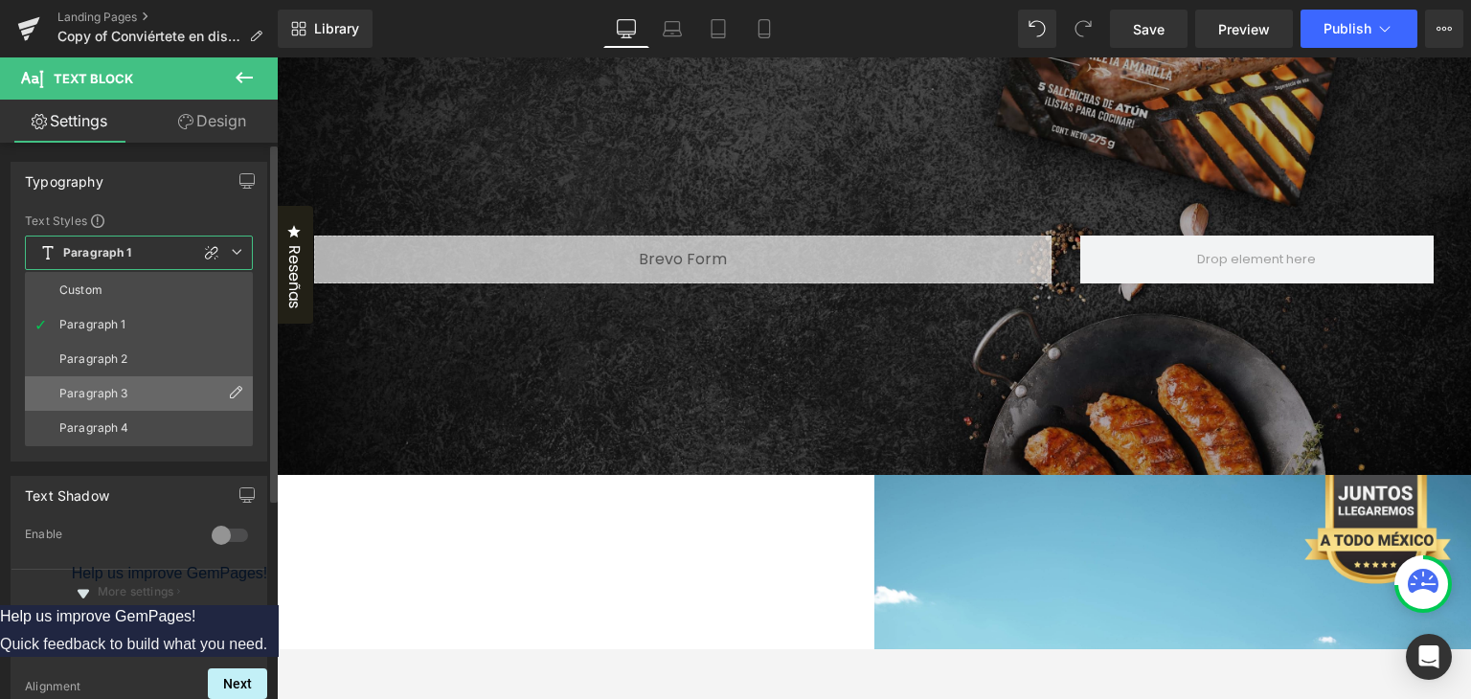
click at [138, 389] on li "Paragraph 3" at bounding box center [139, 393] width 228 height 34
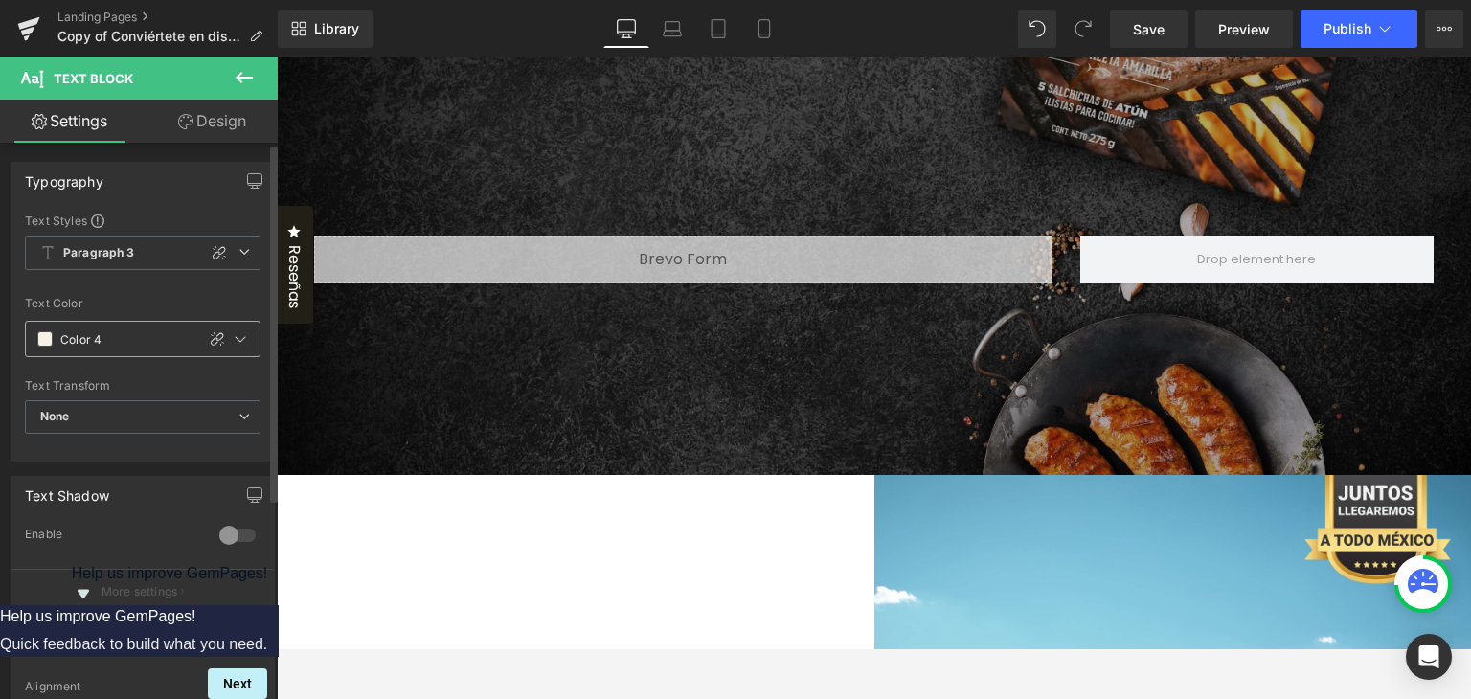
click at [38, 338] on span at bounding box center [44, 338] width 15 height 15
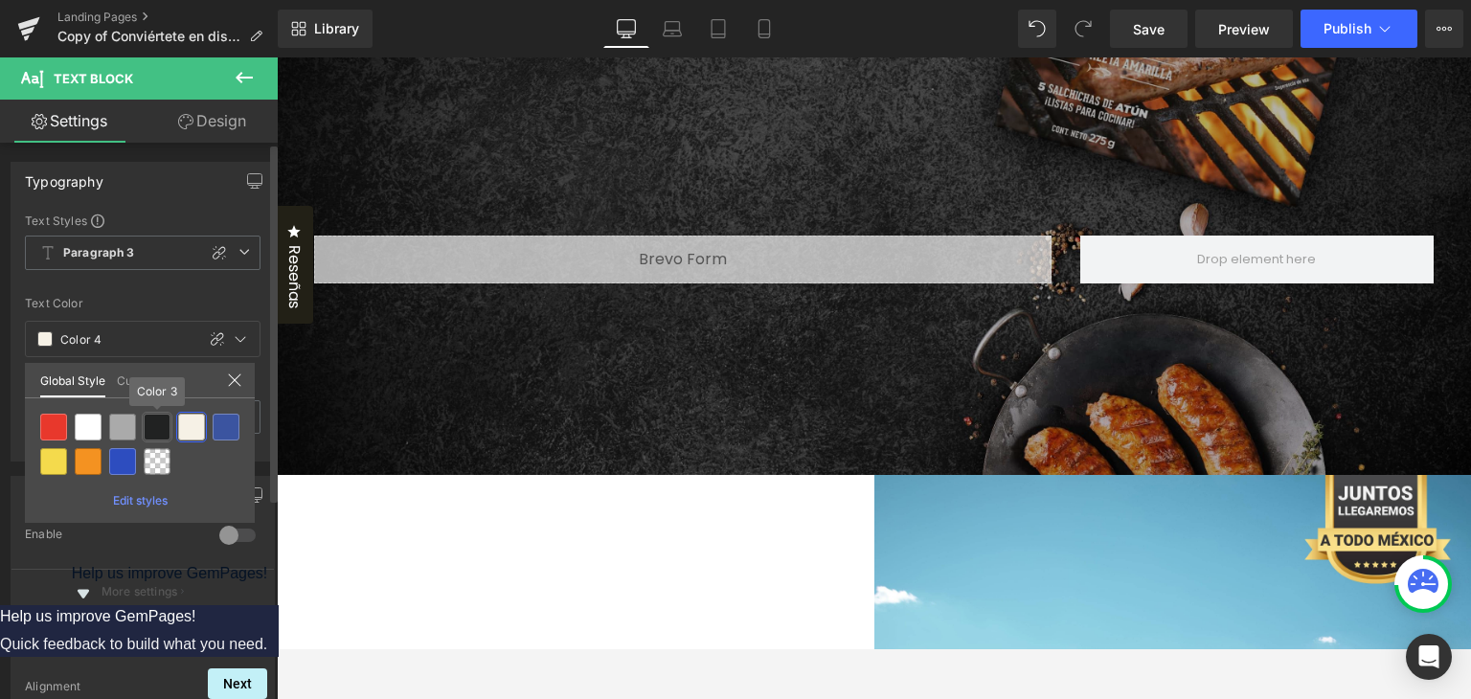
drag, startPoint x: 154, startPoint y: 426, endPoint x: 220, endPoint y: 393, distance: 74.1
click at [155, 426] on div at bounding box center [157, 427] width 27 height 27
type input "Color 3"
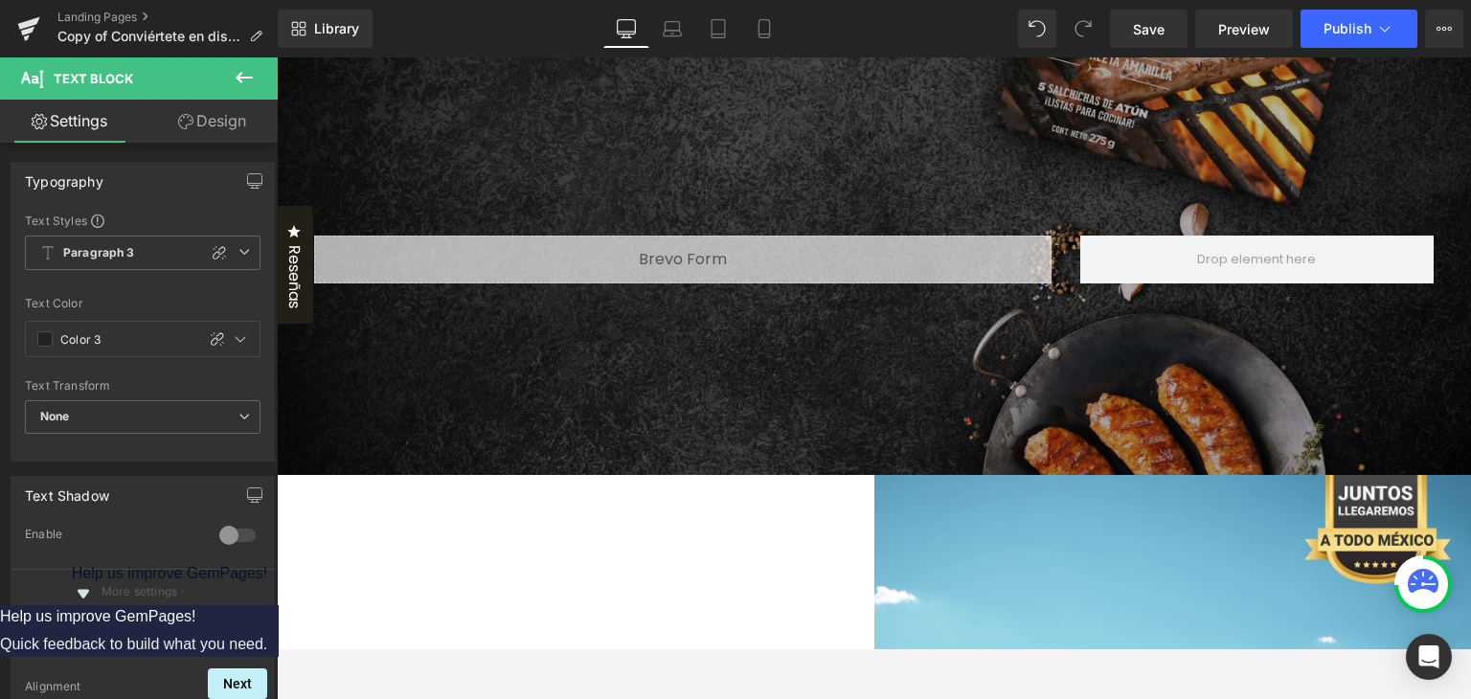
click at [277, 57] on div at bounding box center [277, 57] width 0 height 0
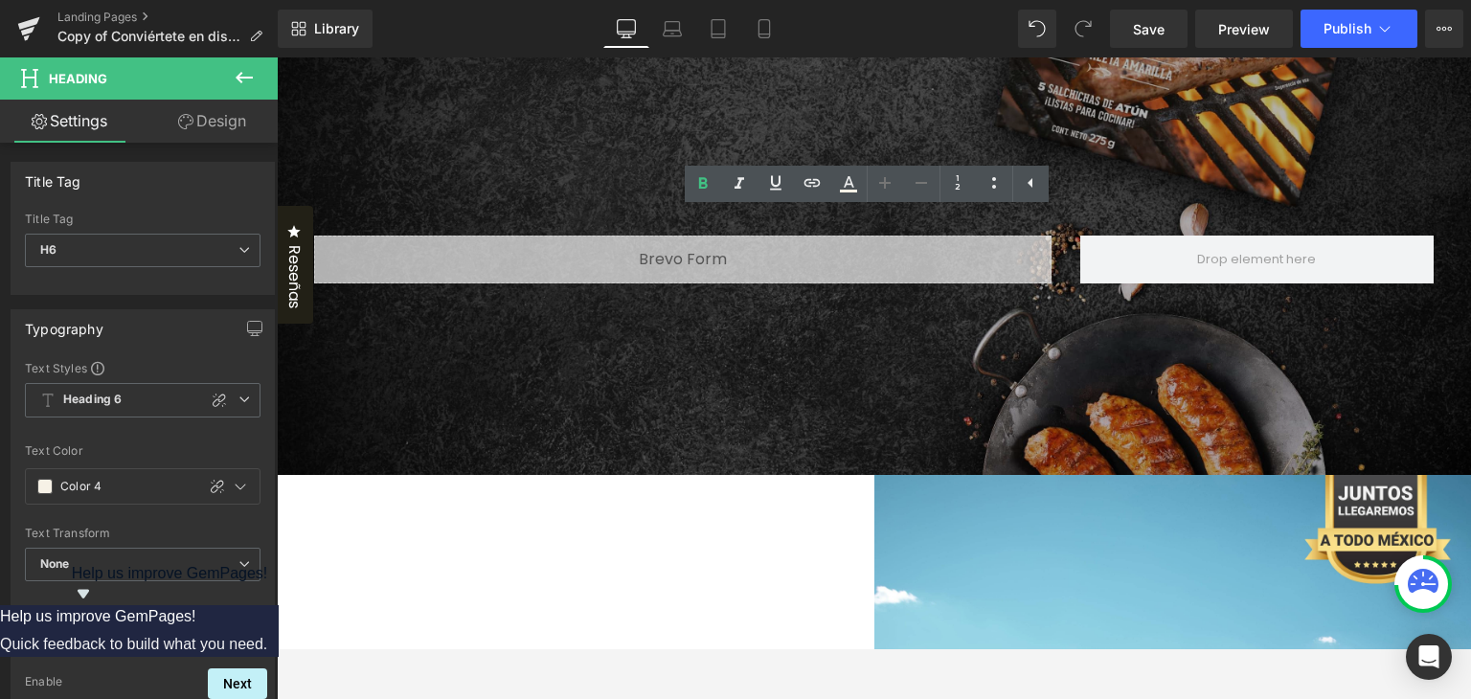
click at [277, 57] on div at bounding box center [277, 57] width 0 height 0
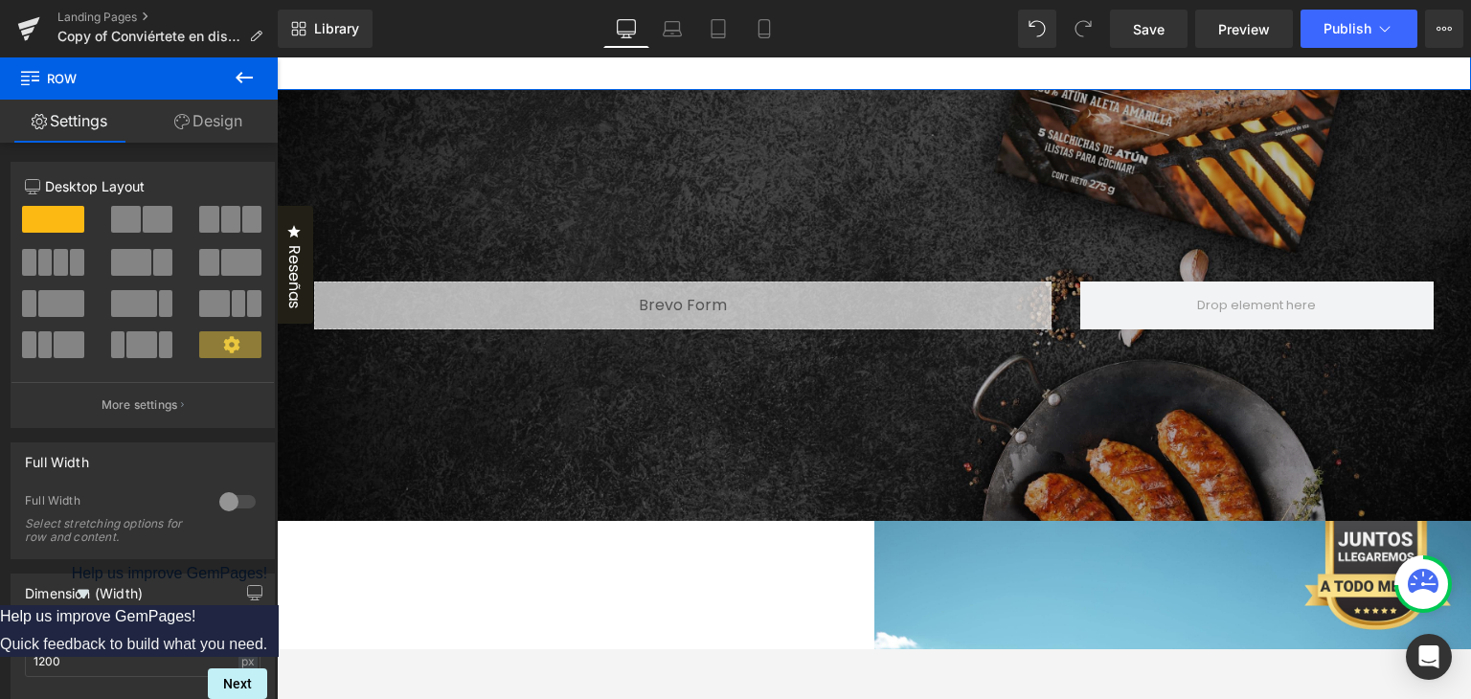
click at [277, 57] on div at bounding box center [277, 57] width 0 height 0
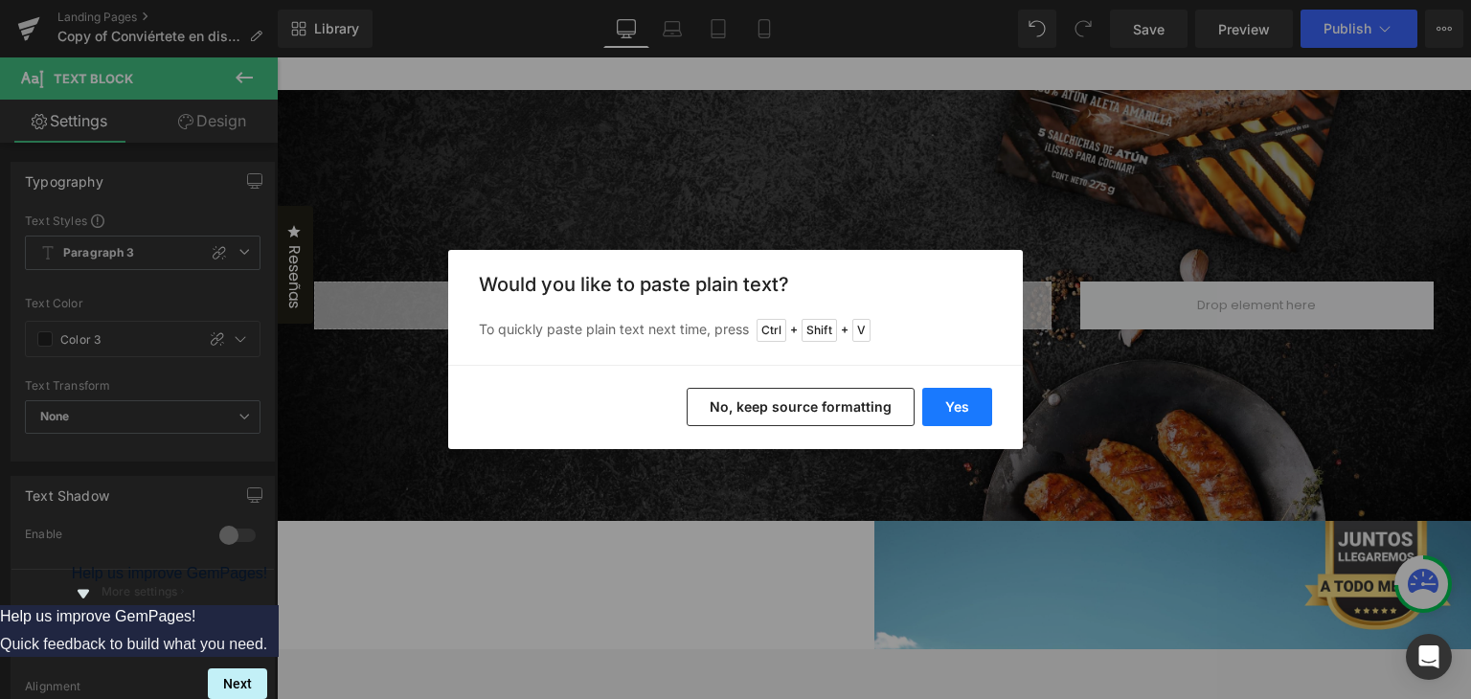
click at [955, 418] on button "Yes" at bounding box center [957, 407] width 70 height 38
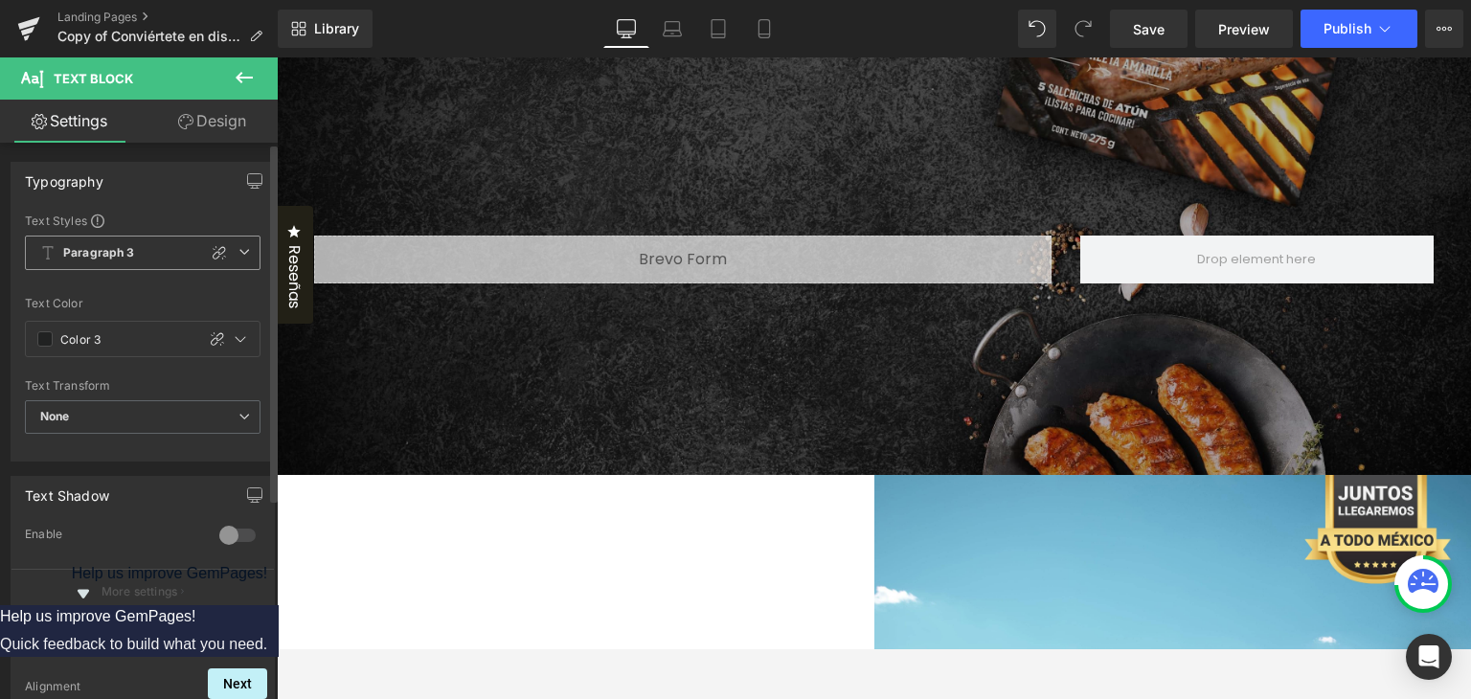
click at [242, 250] on span "Paragraph 3" at bounding box center [143, 253] width 236 height 34
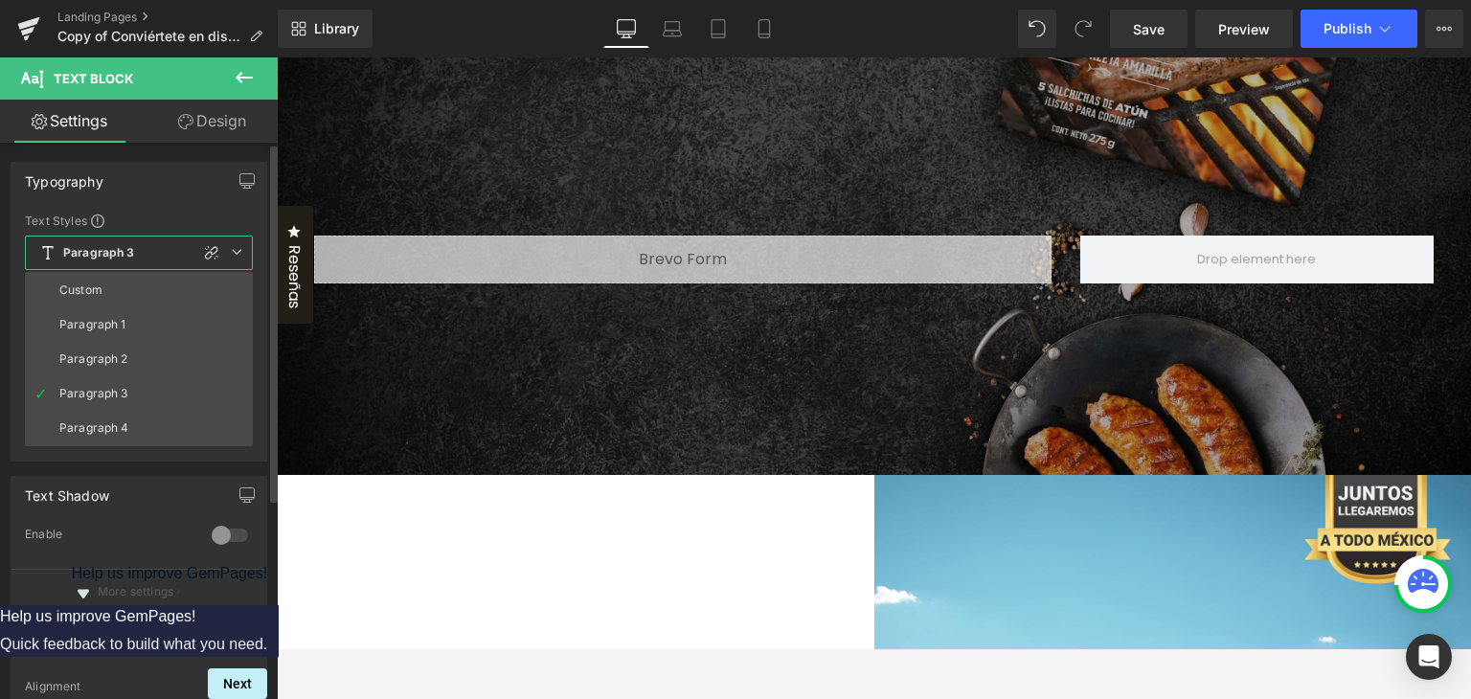
click at [241, 252] on icon at bounding box center [236, 251] width 11 height 11
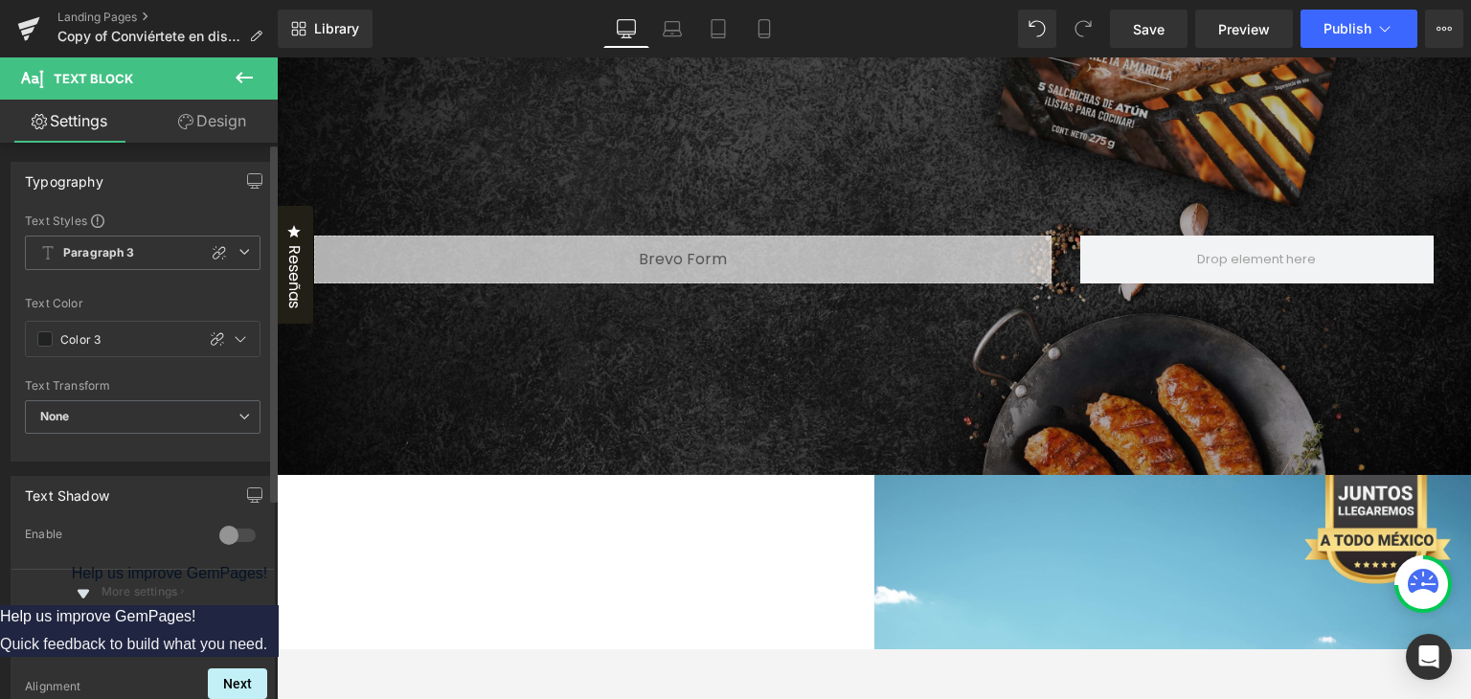
click at [253, 246] on div "Text Styles Custom Paragraph 1 Paragraph 2 Paragraph 3 Paragraph 4 Paragraph 3 …" at bounding box center [142, 337] width 262 height 248
drag, startPoint x: 245, startPoint y: 254, endPoint x: 237, endPoint y: 260, distance: 10.2
click at [245, 255] on span "Paragraph 3" at bounding box center [143, 253] width 236 height 34
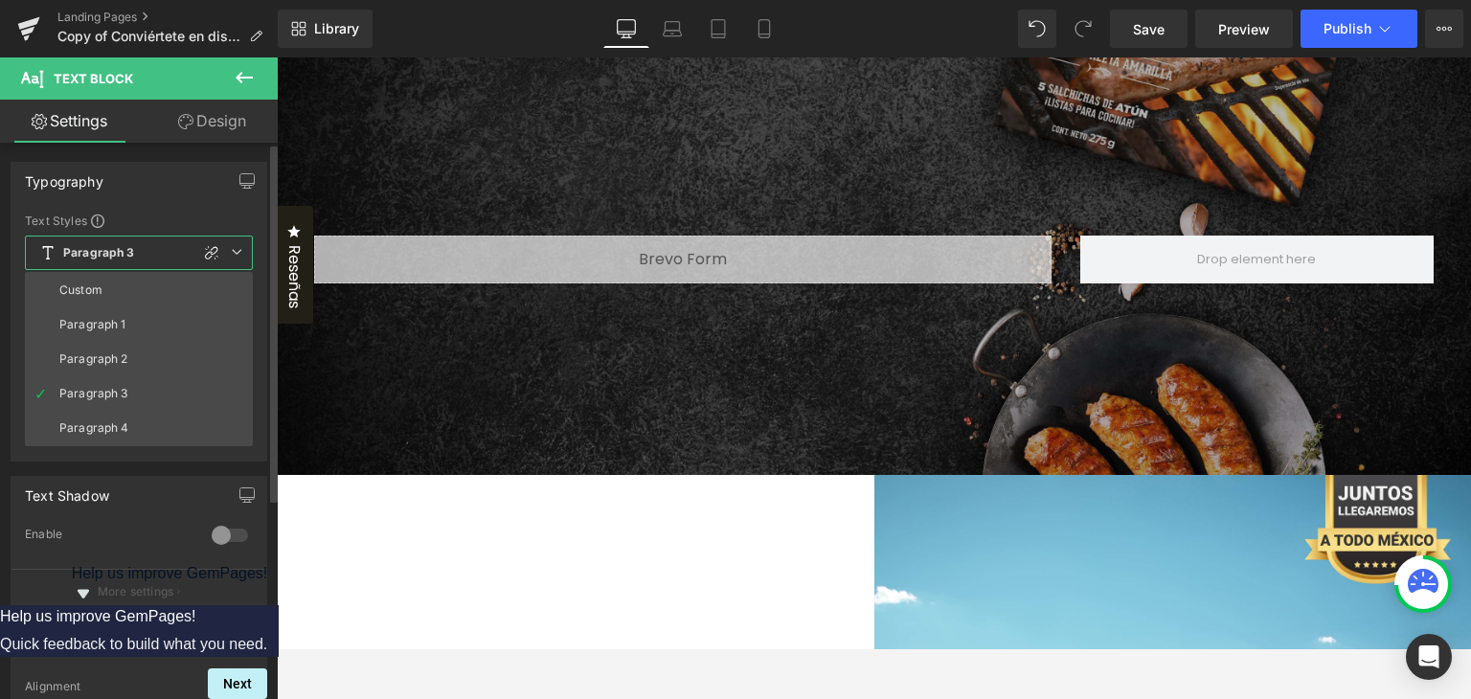
click at [153, 311] on li "Paragraph 1" at bounding box center [139, 324] width 228 height 34
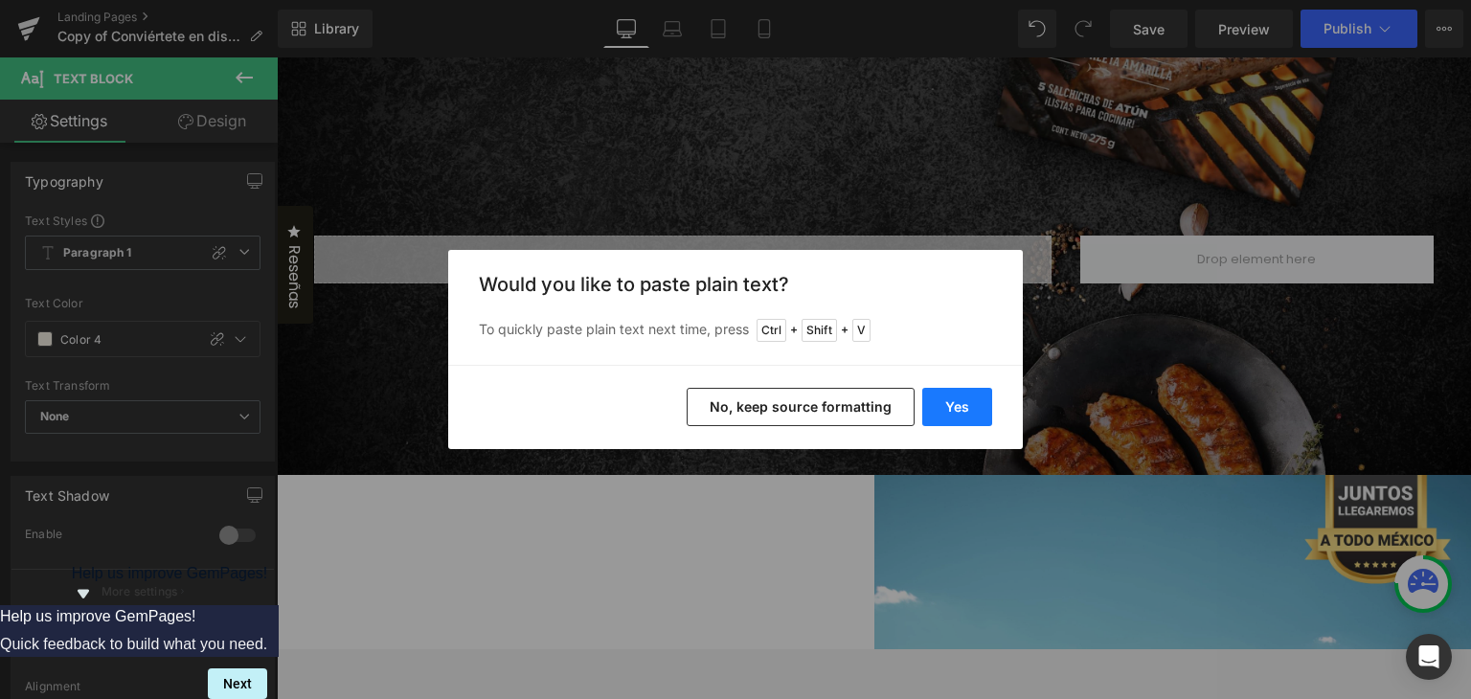
click at [971, 389] on button "Yes" at bounding box center [957, 407] width 70 height 38
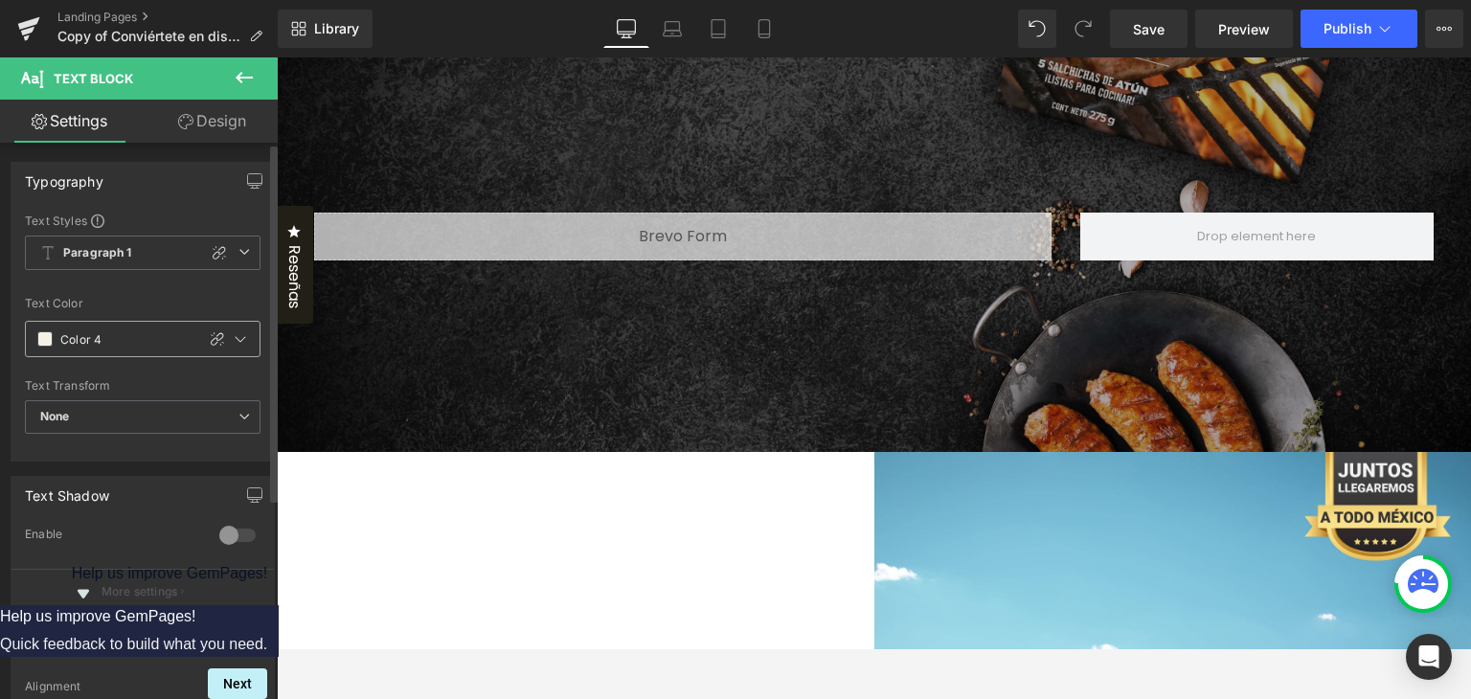
click at [46, 337] on span at bounding box center [44, 338] width 15 height 15
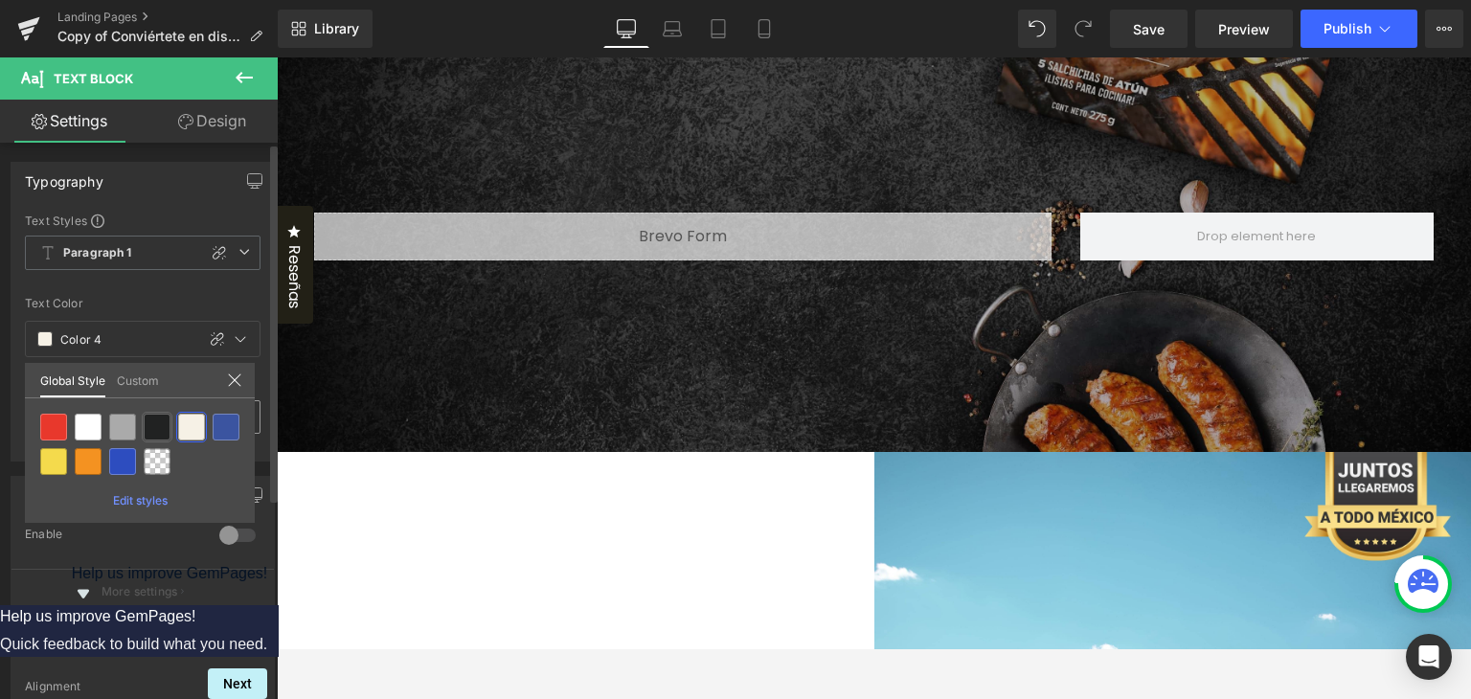
click at [164, 427] on div at bounding box center [157, 427] width 27 height 27
type input "Color 3"
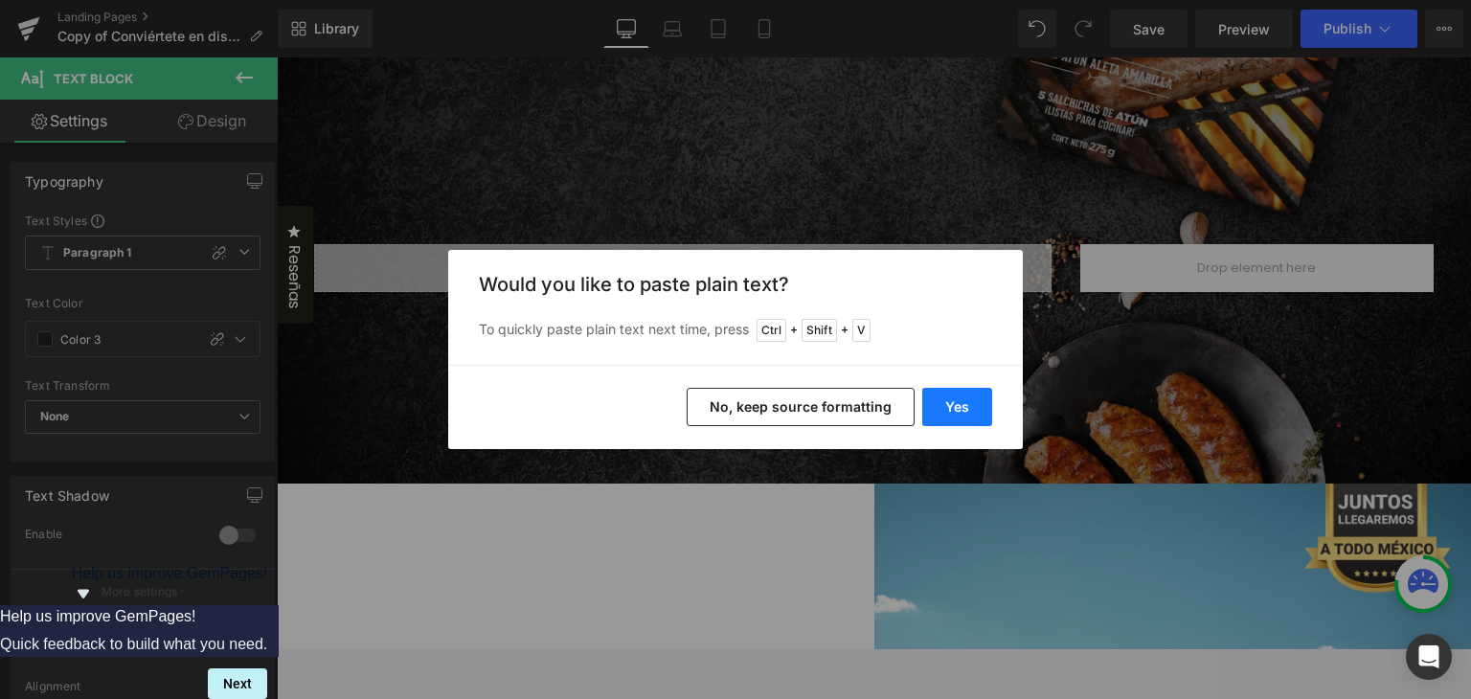
click at [934, 416] on button "Yes" at bounding box center [957, 407] width 70 height 38
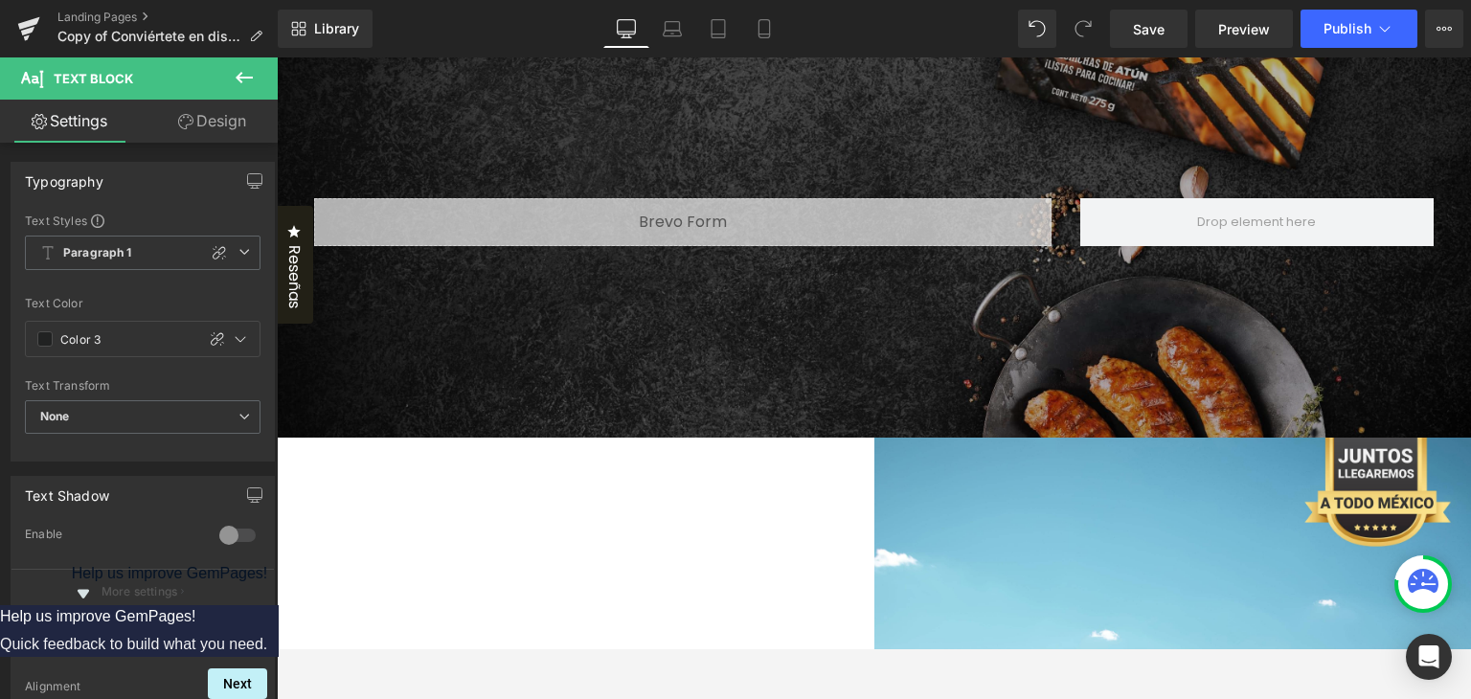
click at [243, 249] on span "Paragraph 1" at bounding box center [143, 253] width 236 height 34
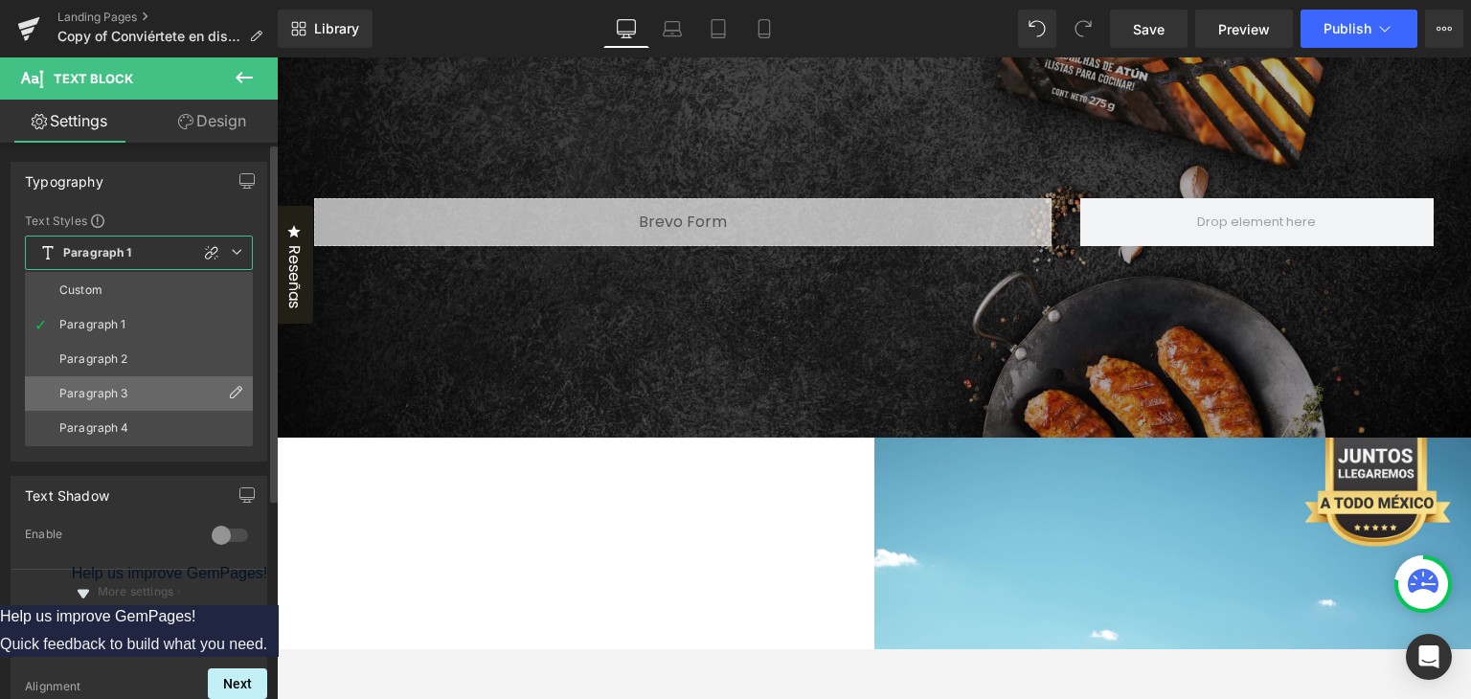
click at [131, 386] on li "Paragraph 3" at bounding box center [139, 393] width 228 height 34
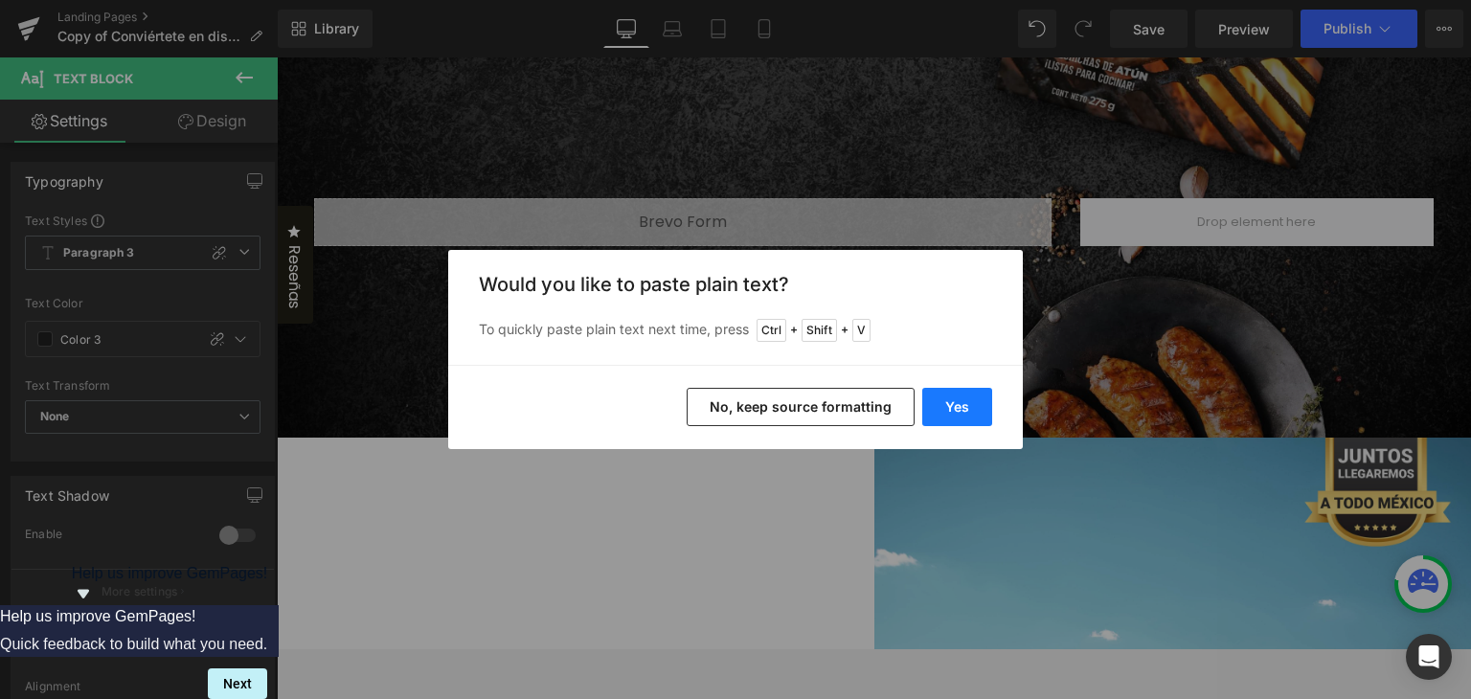
click at [947, 389] on button "Yes" at bounding box center [957, 407] width 70 height 38
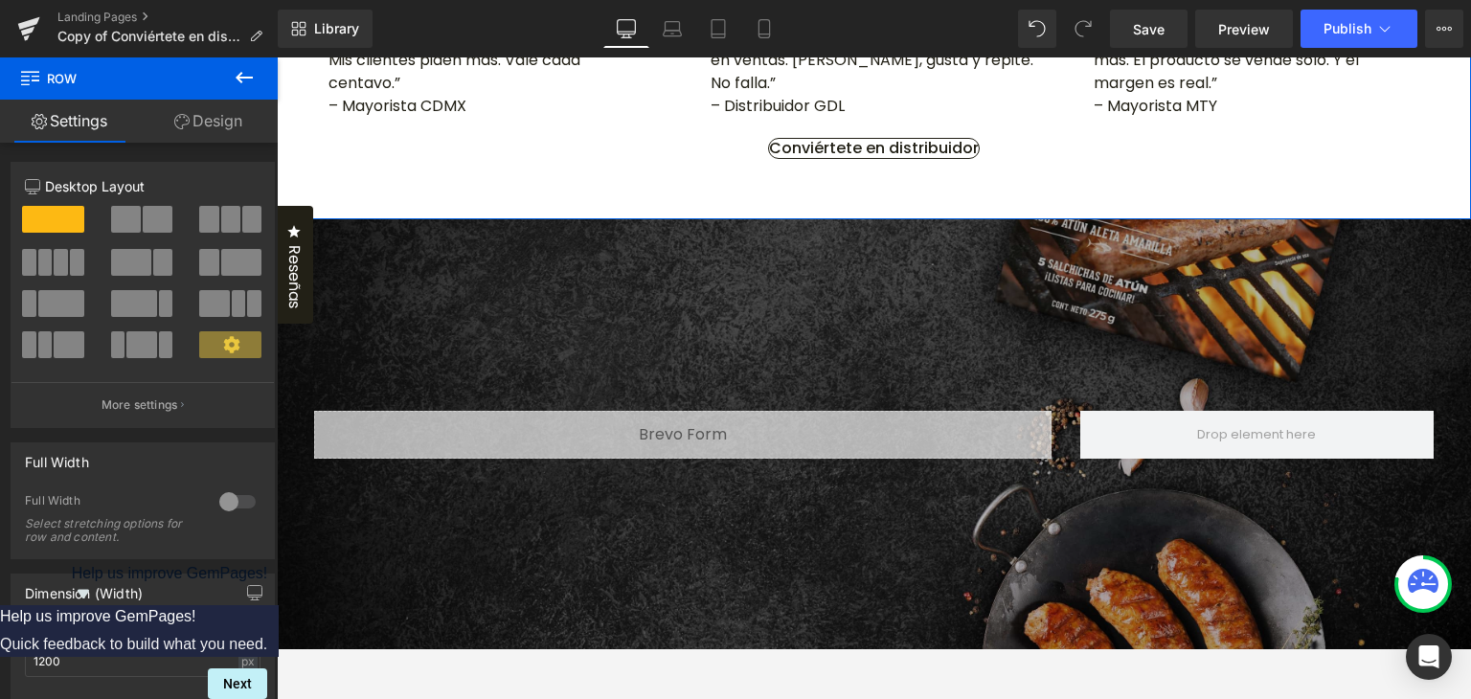
drag, startPoint x: 831, startPoint y: 277, endPoint x: 823, endPoint y: 300, distance: 24.2
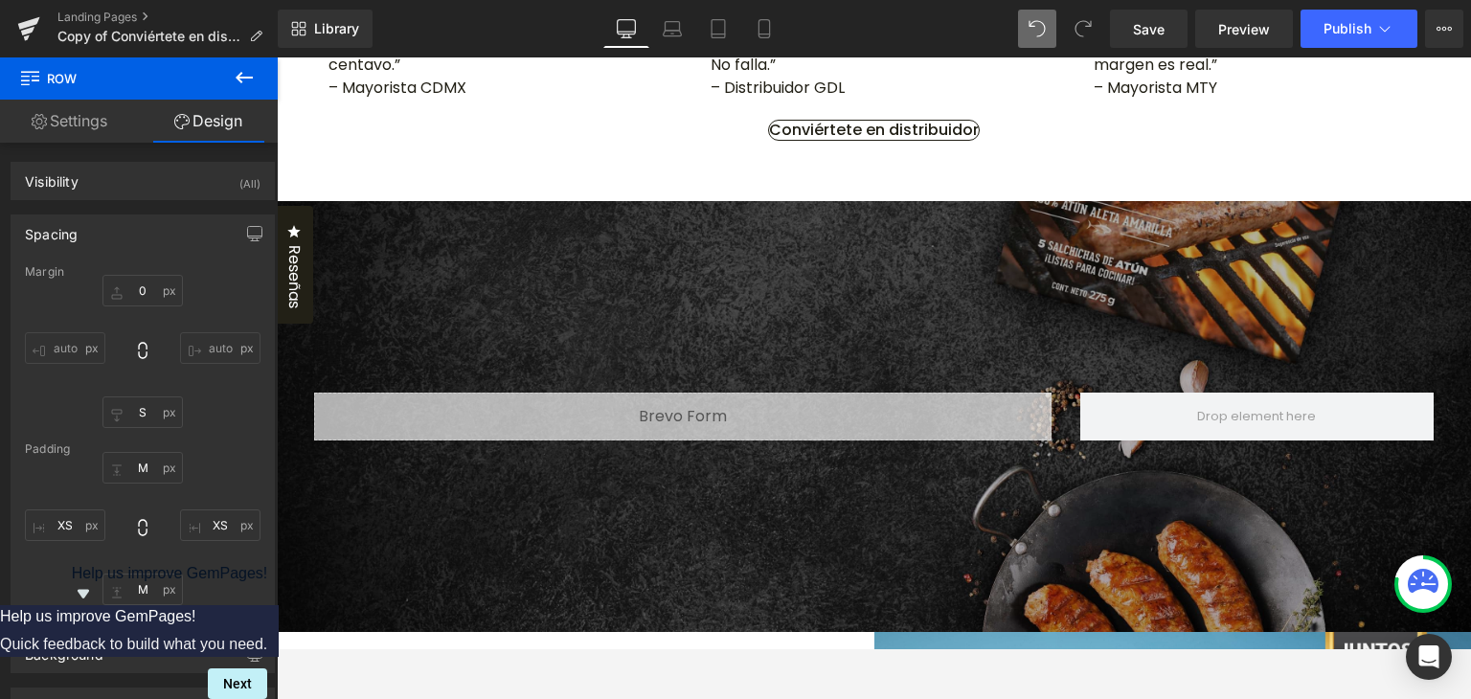
type input "0"
type input "S"
type input "M"
type input "XS"
type input "M"
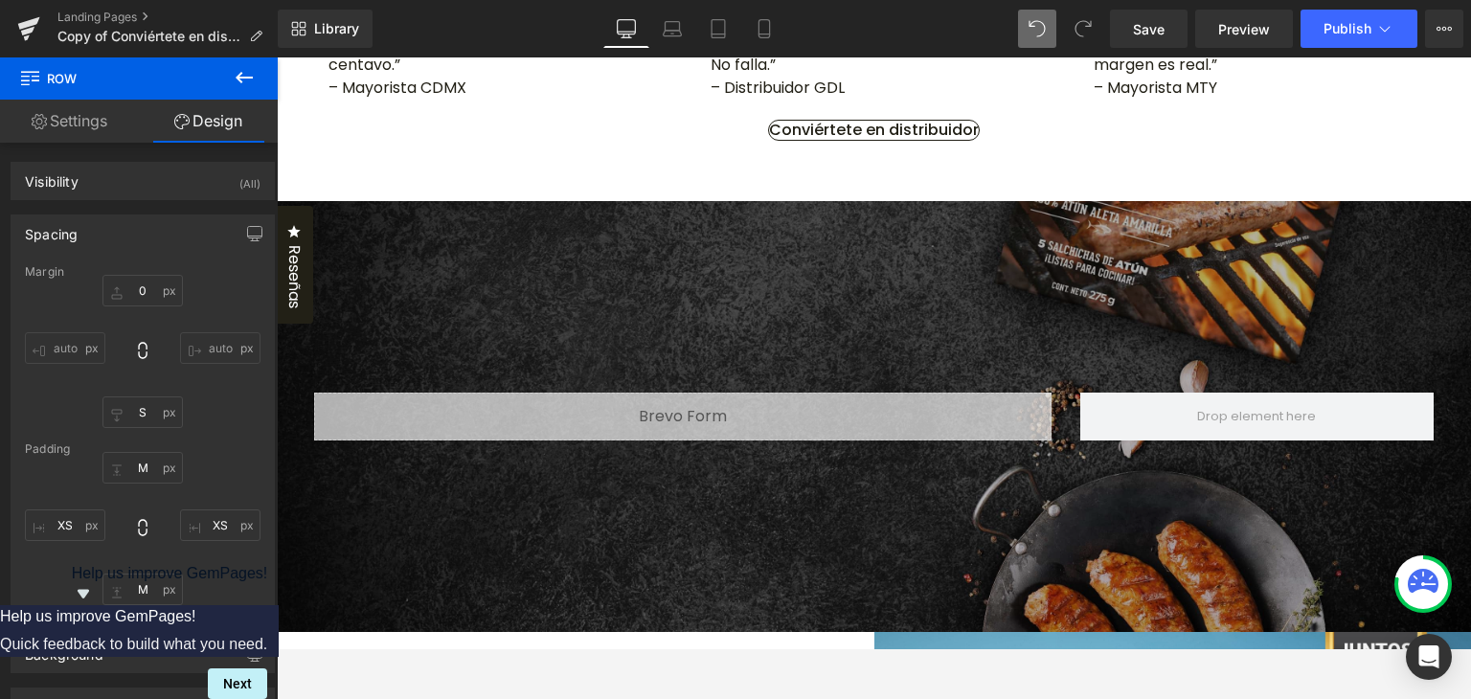
type input "XS"
click at [467, 77] on p "“Cada caja se va en menos de una semana. Mis clientes piden más. Vale cada cent…" at bounding box center [491, 42] width 326 height 69
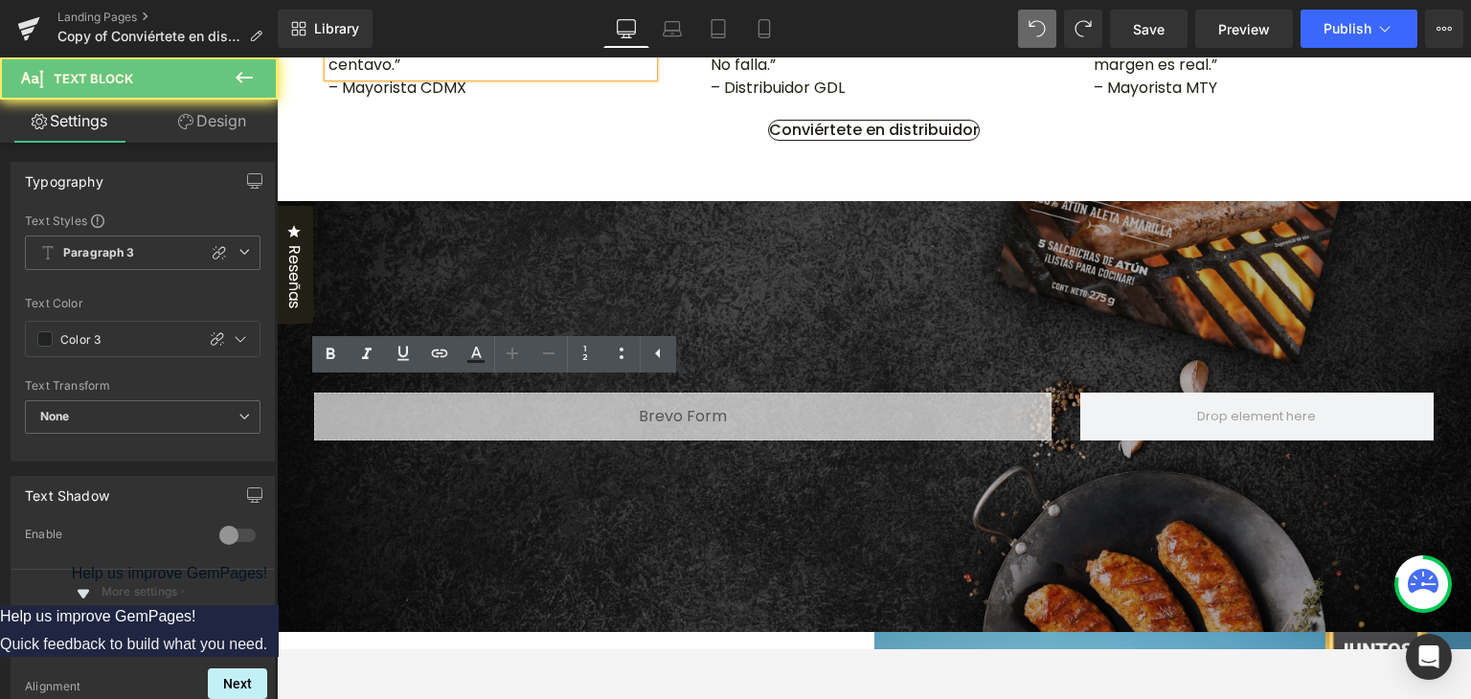
click at [402, 77] on p "“Cada caja se va en menos de una semana. Mis clientes piden más. Vale cada cent…" at bounding box center [491, 42] width 326 height 69
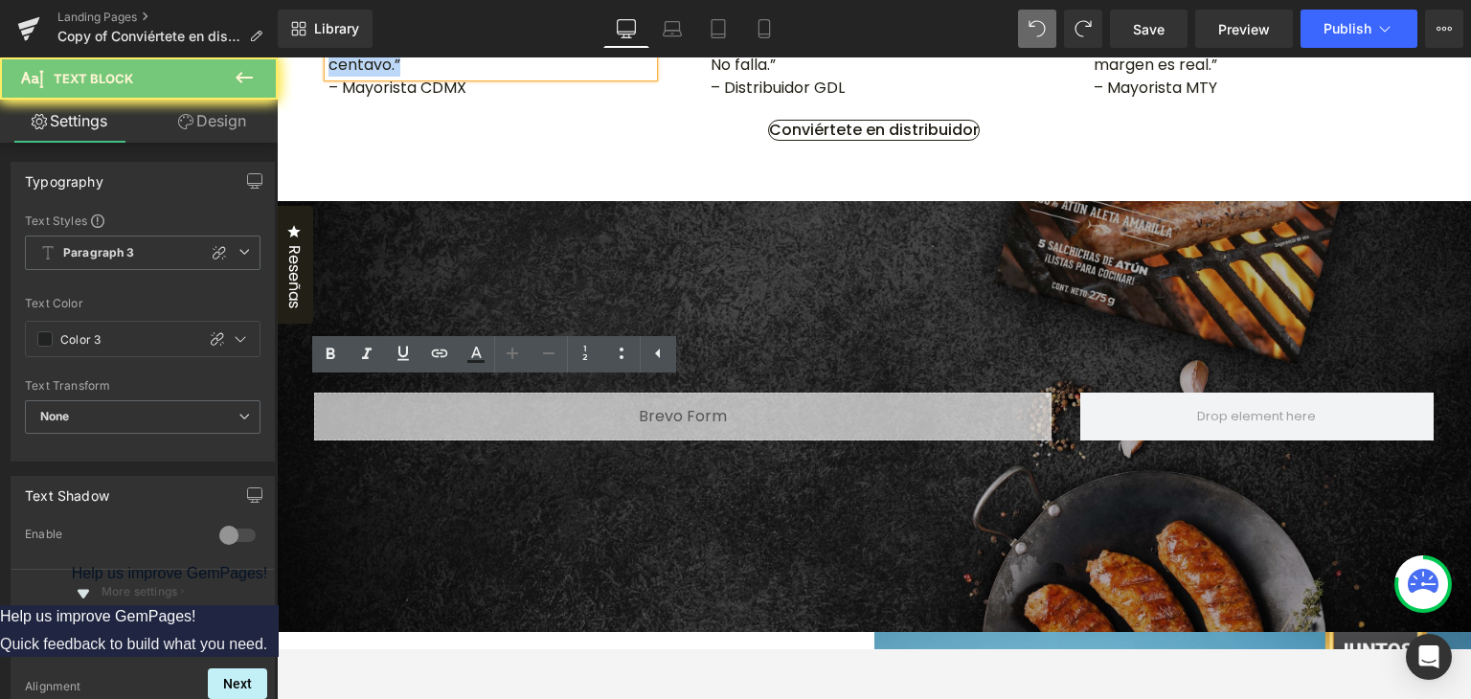
click at [402, 77] on p "“Cada caja se va en menos de una semana. Mis clientes piden más. Vale cada cent…" at bounding box center [491, 42] width 326 height 69
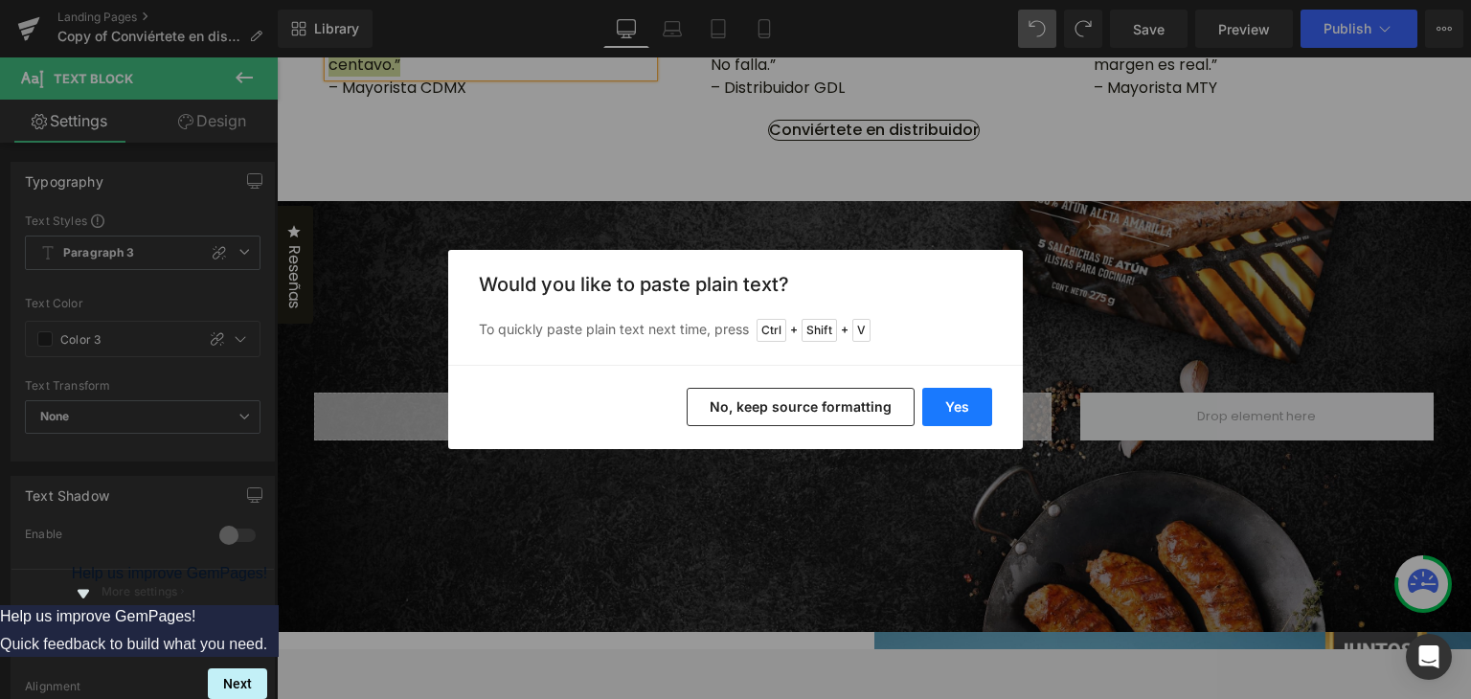
click at [950, 390] on button "Yes" at bounding box center [957, 407] width 70 height 38
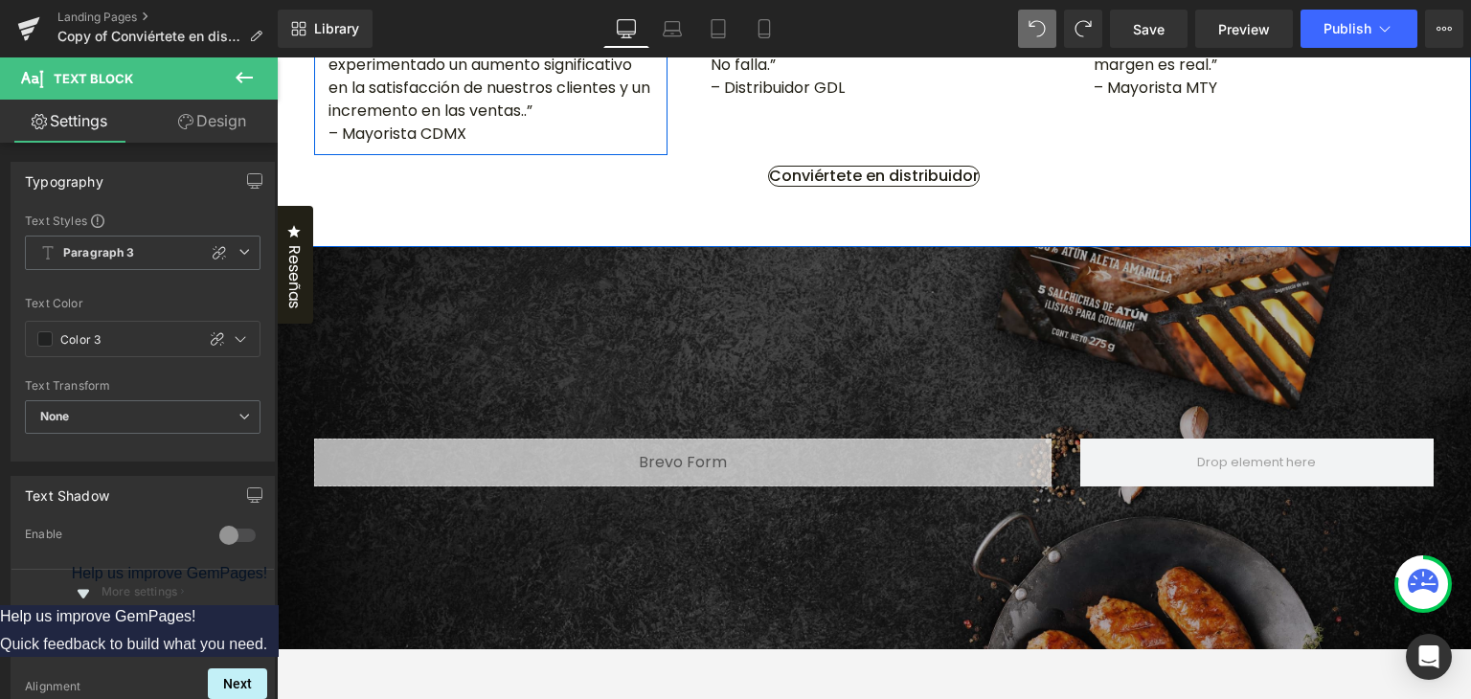
click at [401, 146] on div "“Desde que incluimos las Salchichas de Atún en nuestro menú, hemos experimentad…" at bounding box center [491, 77] width 354 height 138
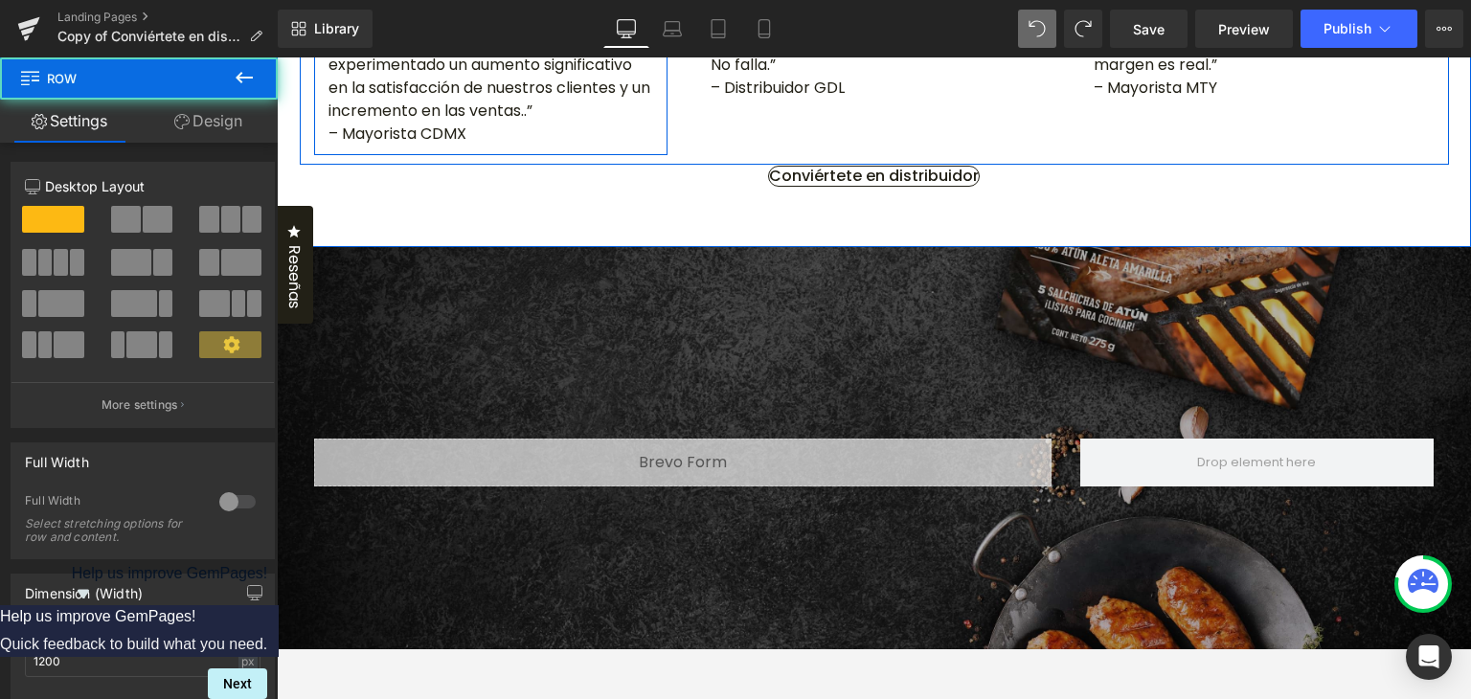
click at [405, 146] on p "– Mayorista CDMX" at bounding box center [491, 134] width 326 height 23
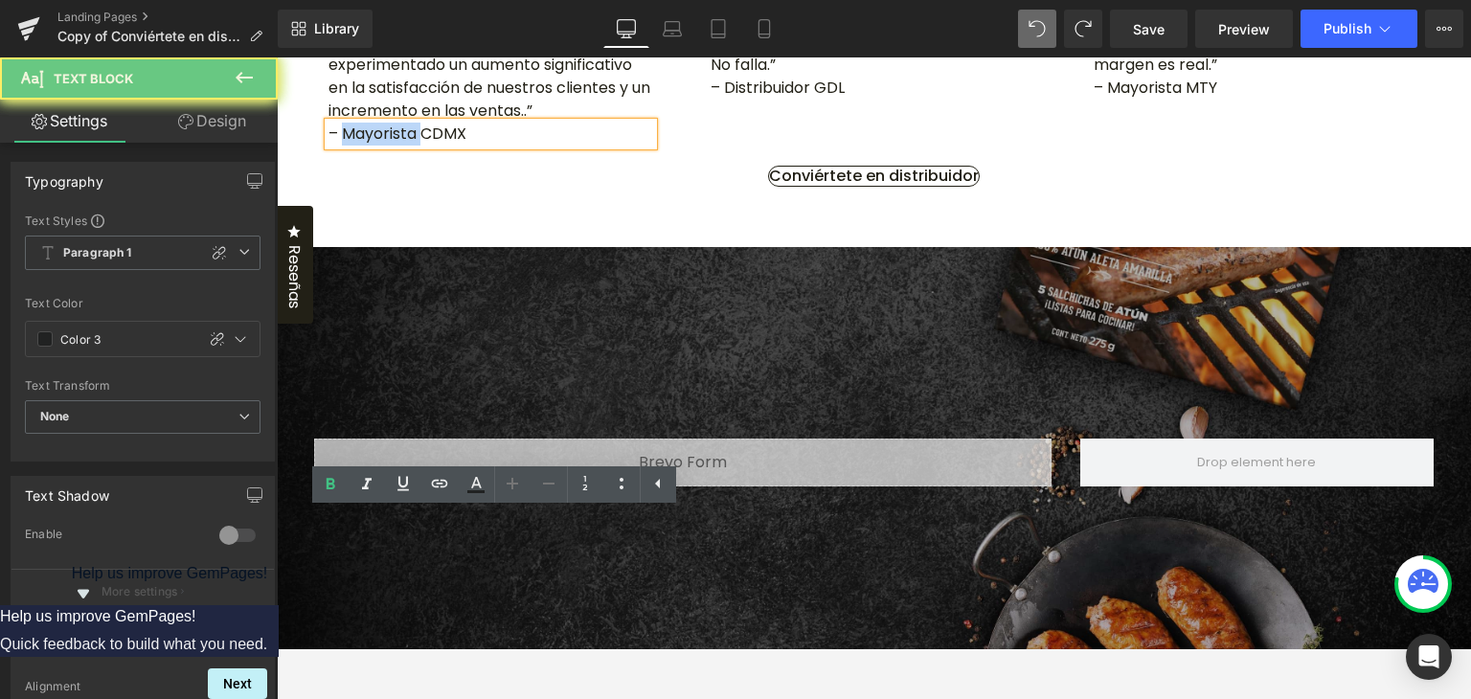
click at [405, 146] on p "– Mayorista CDMX" at bounding box center [491, 134] width 326 height 23
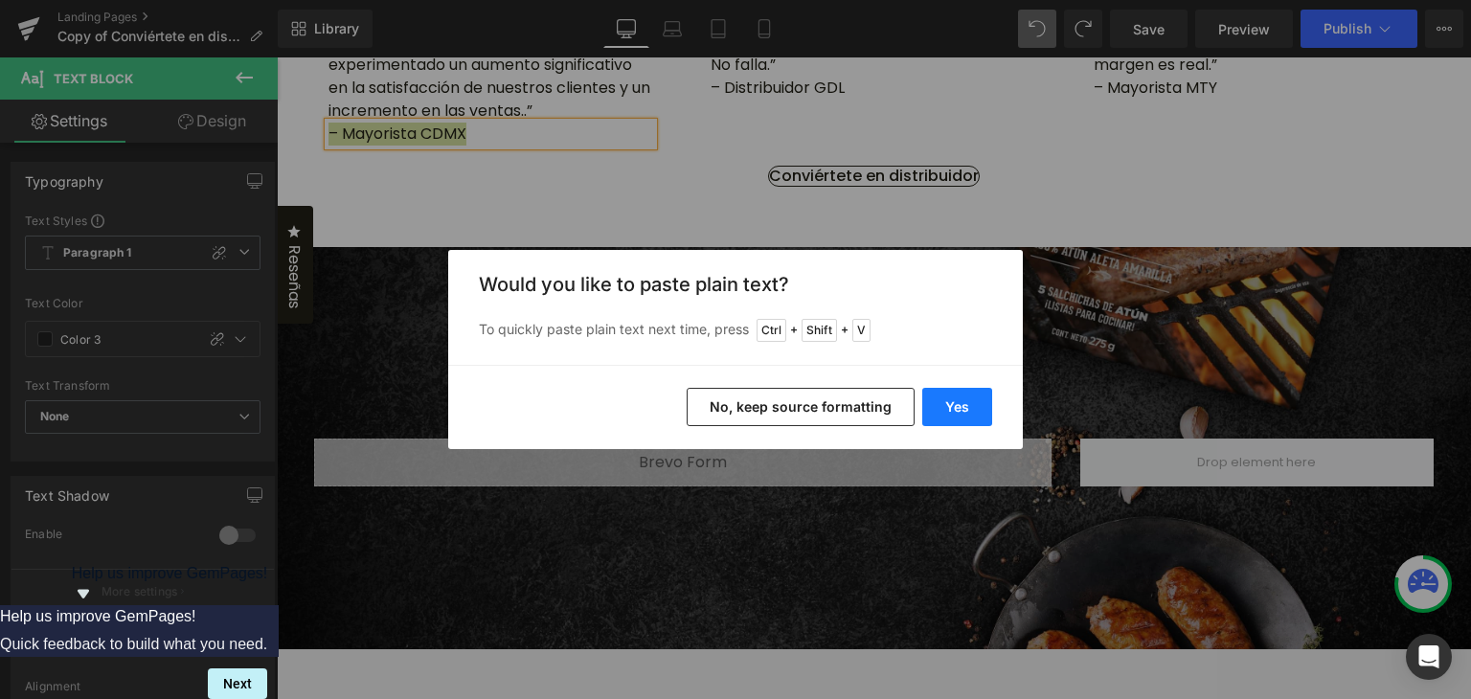
drag, startPoint x: 969, startPoint y: 411, endPoint x: 694, endPoint y: 353, distance: 280.7
click at [971, 411] on button "Yes" at bounding box center [957, 407] width 70 height 38
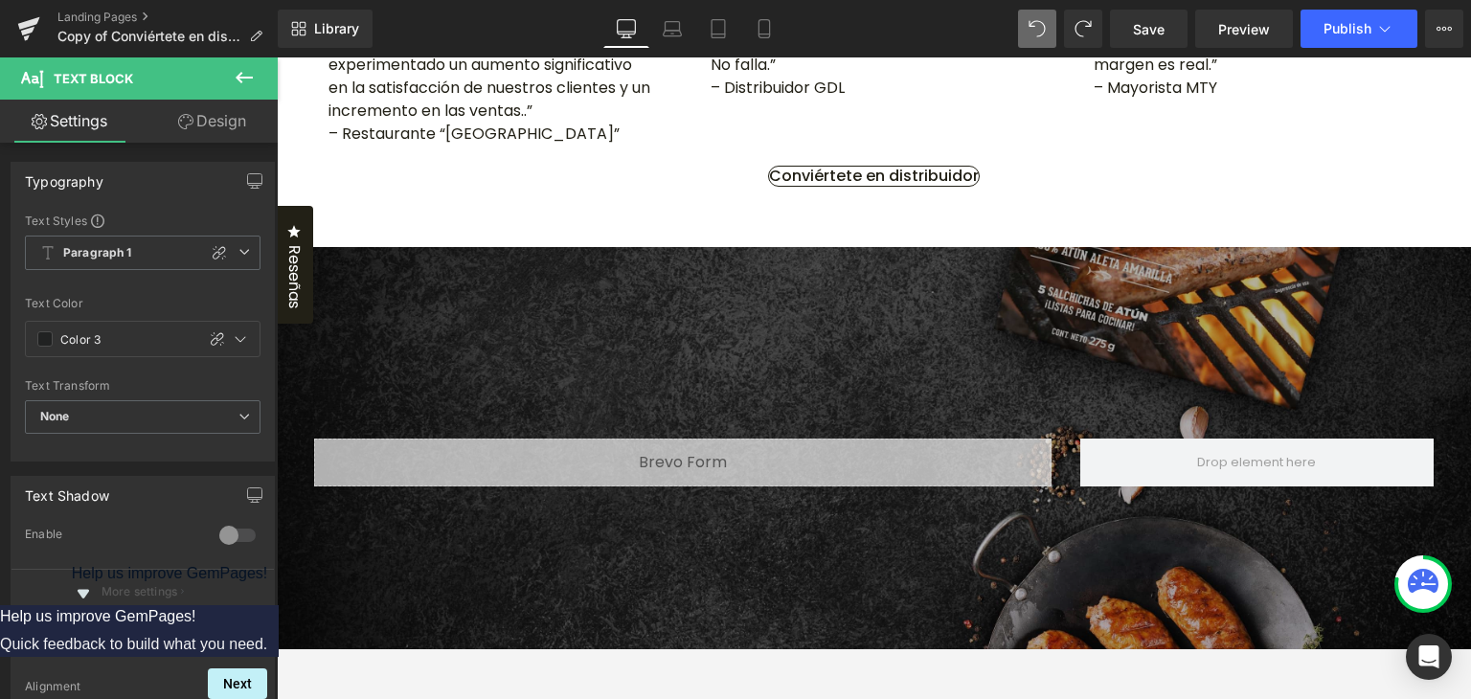
click at [791, 77] on p "“Producto que no se enfría en anaquel ni en ventas. [PERSON_NAME], gusta y repi…" at bounding box center [873, 42] width 326 height 69
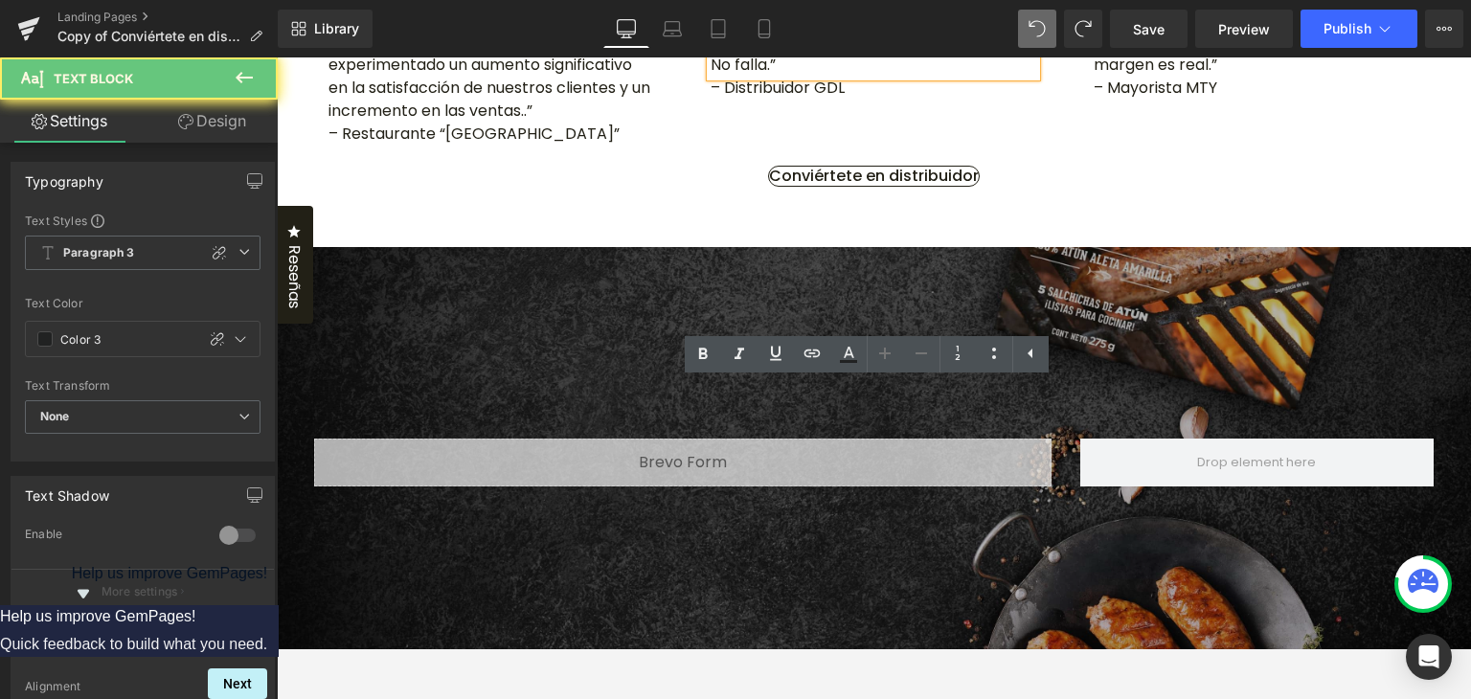
click at [791, 77] on p "“Producto que no se enfría en anaquel ni en ventas. [PERSON_NAME], gusta y repi…" at bounding box center [873, 42] width 326 height 69
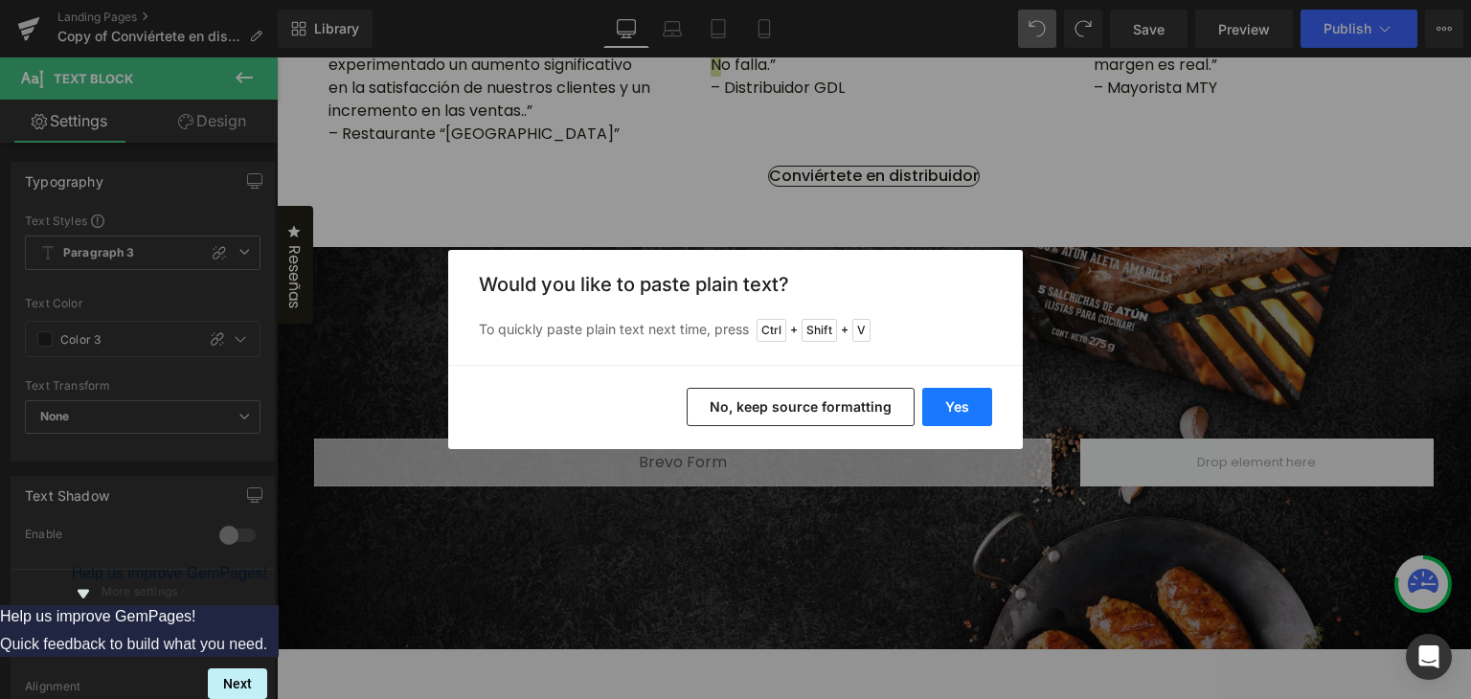
click at [954, 396] on button "Yes" at bounding box center [957, 407] width 70 height 38
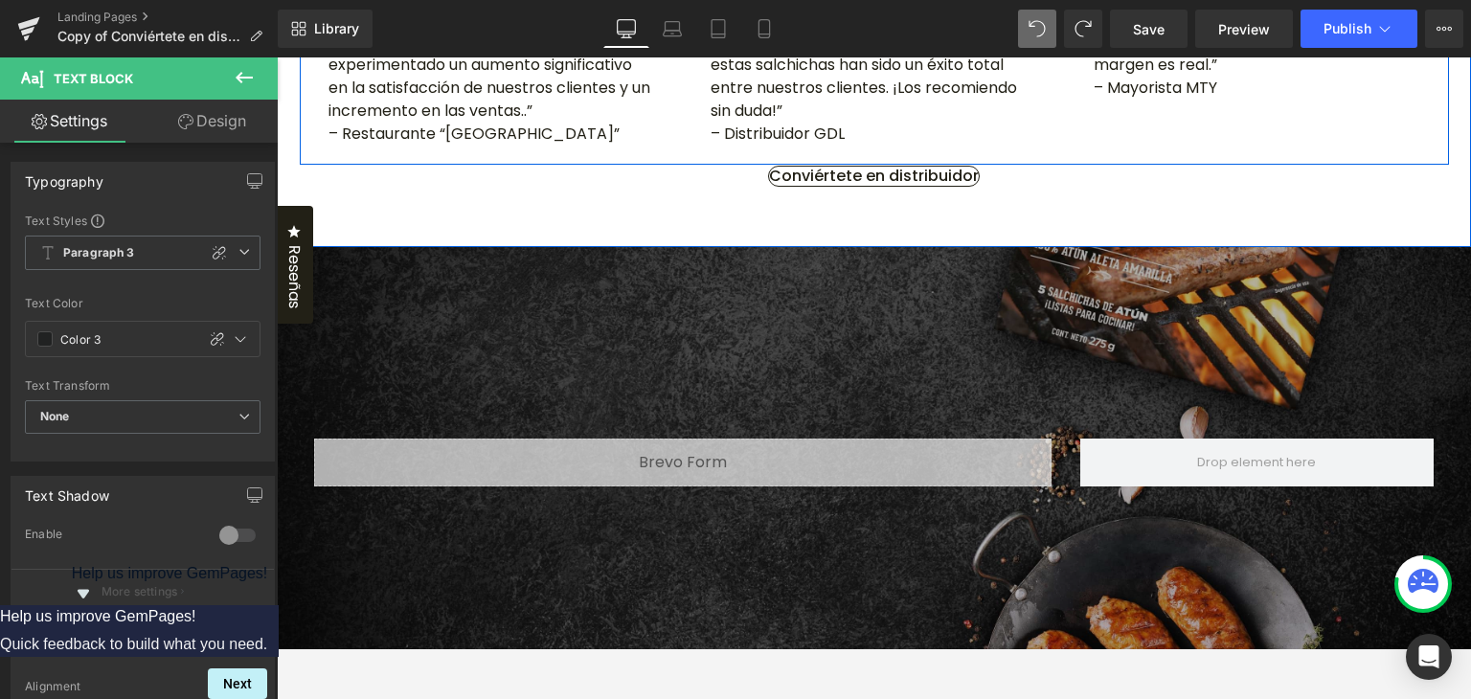
click at [1158, 77] on p "“El cliente prueba una vez y vuelve por más. El producto se vende solo. Y el ma…" at bounding box center [1256, 42] width 326 height 69
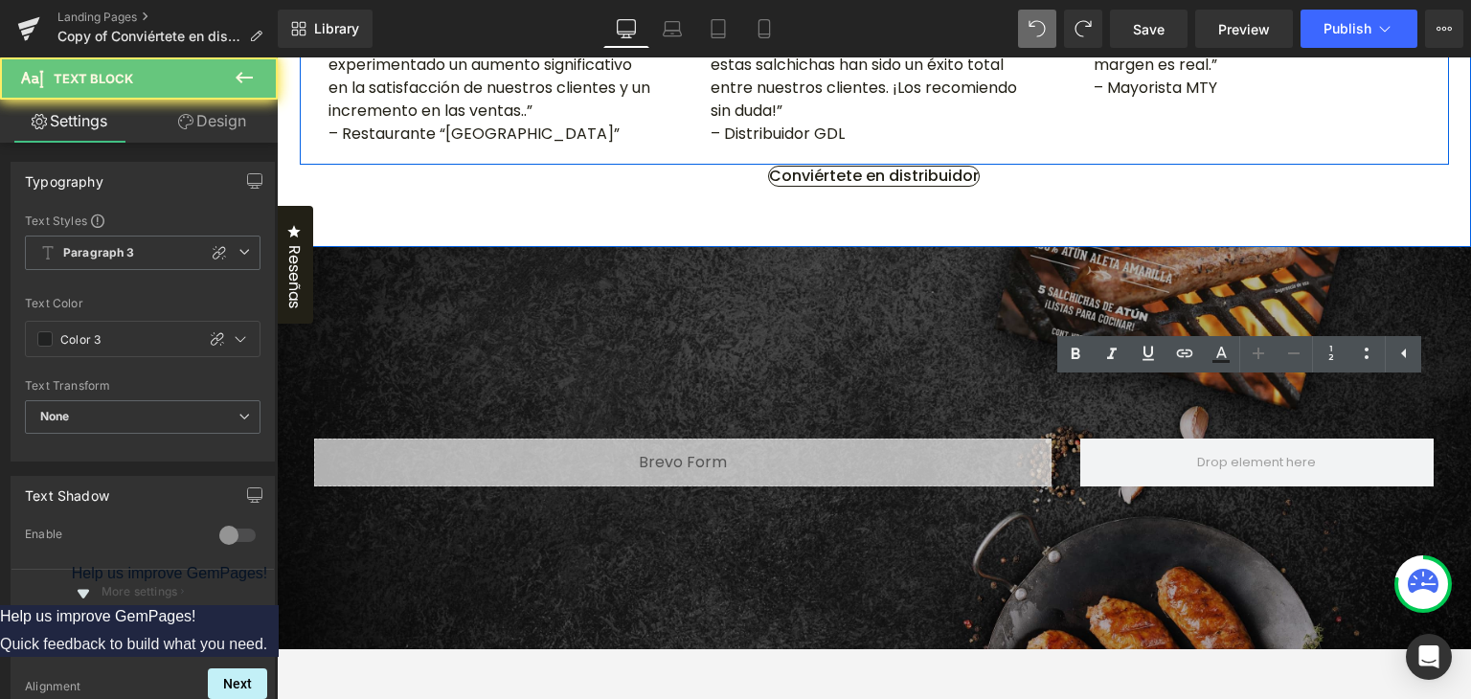
click at [1158, 77] on p "“El cliente prueba una vez y vuelve por más. El producto se vende solo. Y el ma…" at bounding box center [1256, 42] width 326 height 69
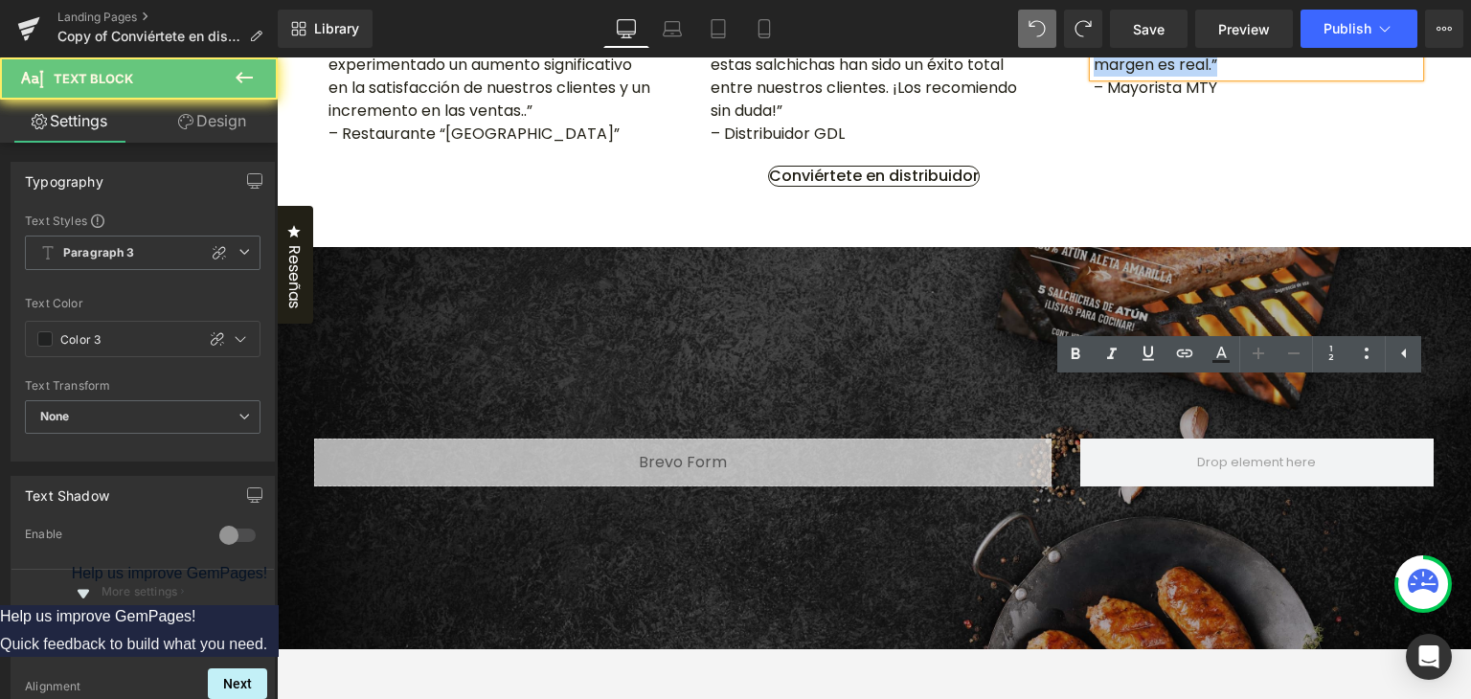
click at [1158, 77] on p "“El cliente prueba una vez y vuelve por más. El producto se vende solo. Y el ma…" at bounding box center [1256, 42] width 326 height 69
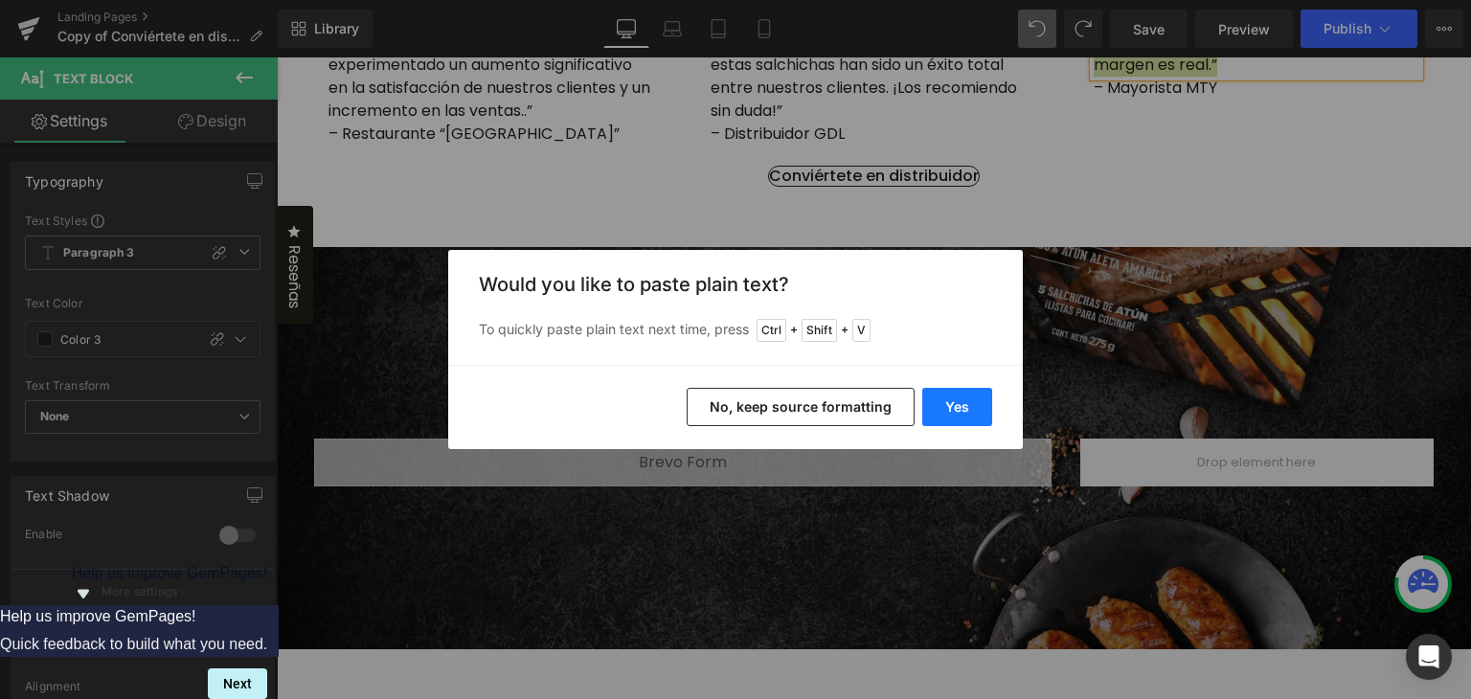
click at [950, 407] on button "Yes" at bounding box center [957, 407] width 70 height 38
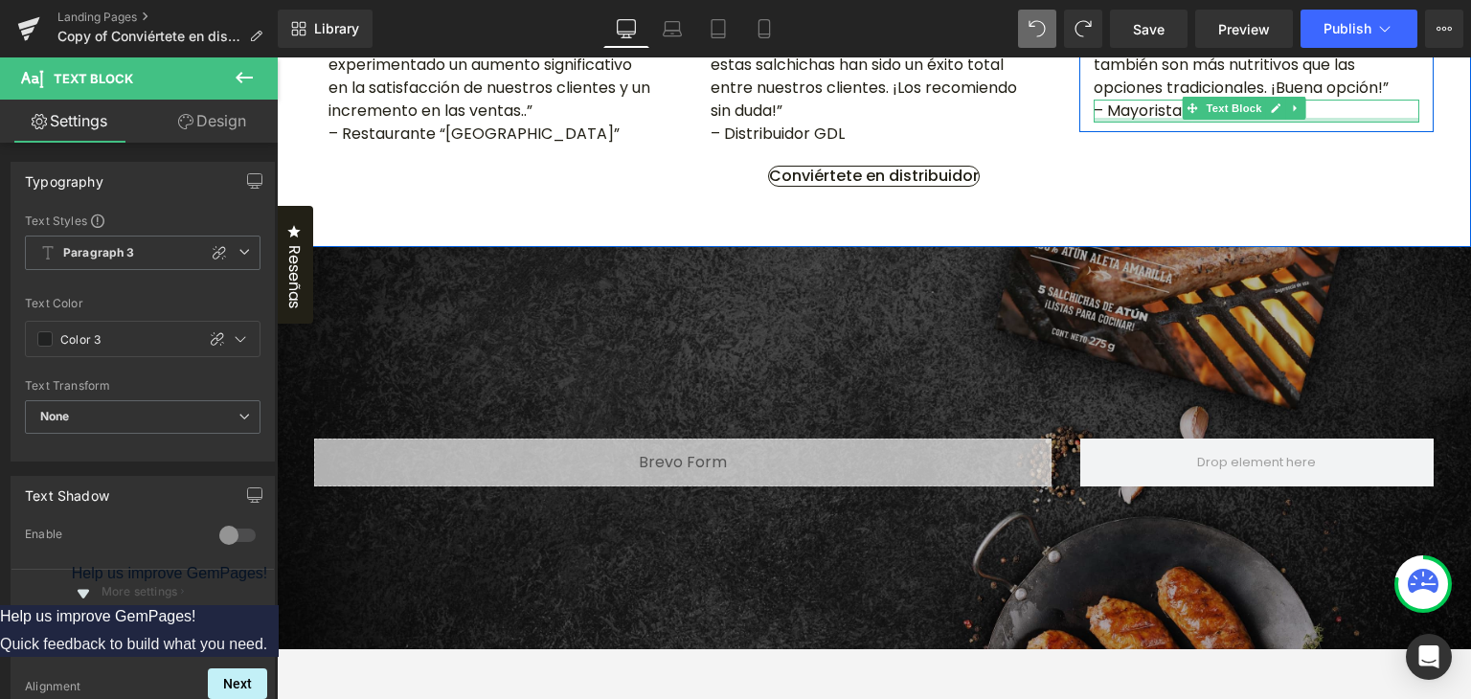
click at [1141, 123] on div at bounding box center [1256, 120] width 326 height 5
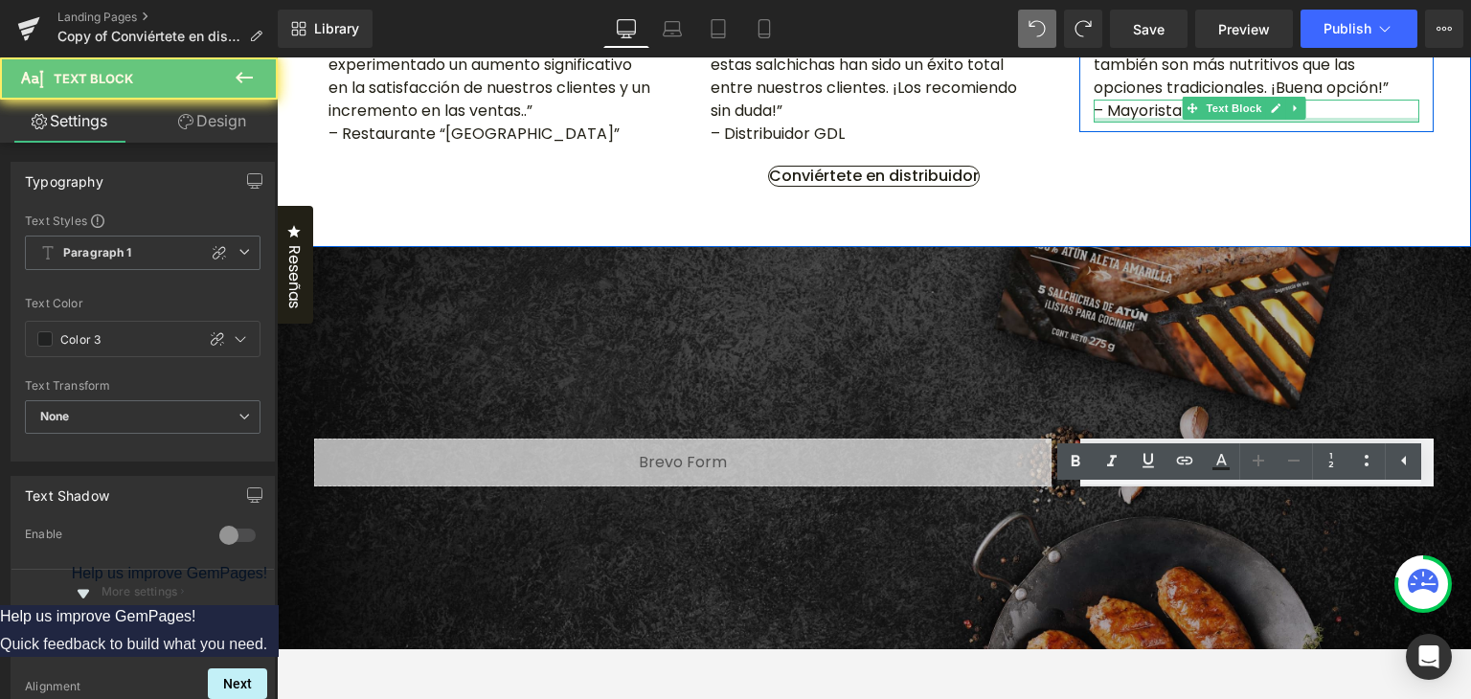
click at [1141, 123] on p "– Mayorista MTY" at bounding box center [1256, 111] width 326 height 23
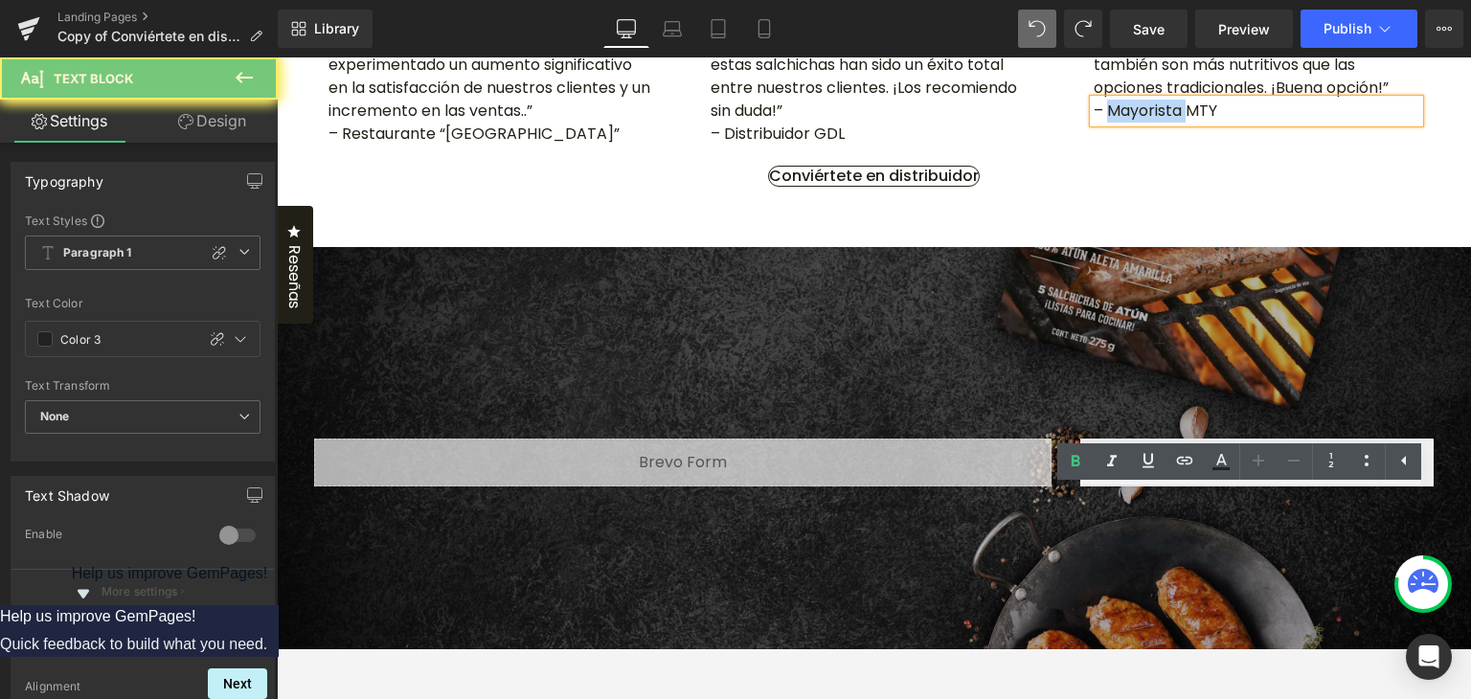
click at [1141, 123] on p "– Mayorista MTY" at bounding box center [1256, 111] width 326 height 23
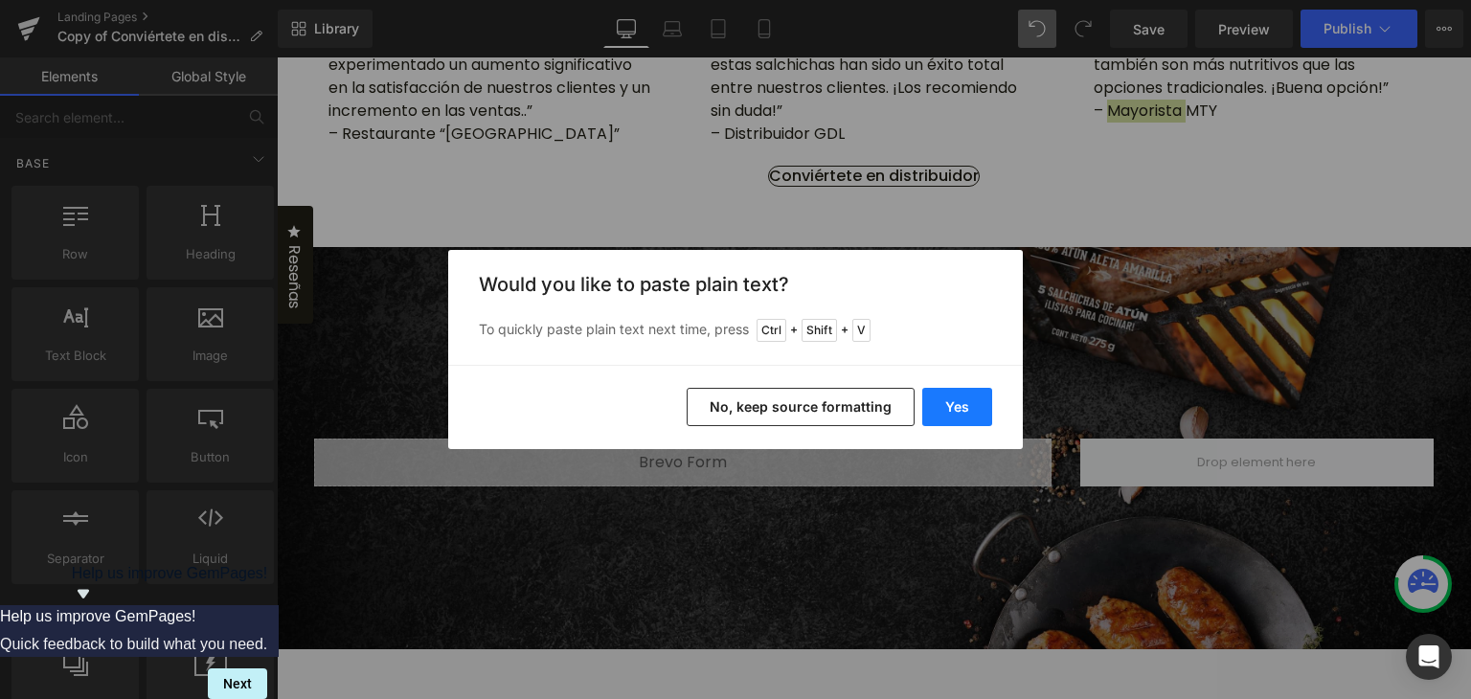
click at [983, 402] on button "Yes" at bounding box center [957, 407] width 70 height 38
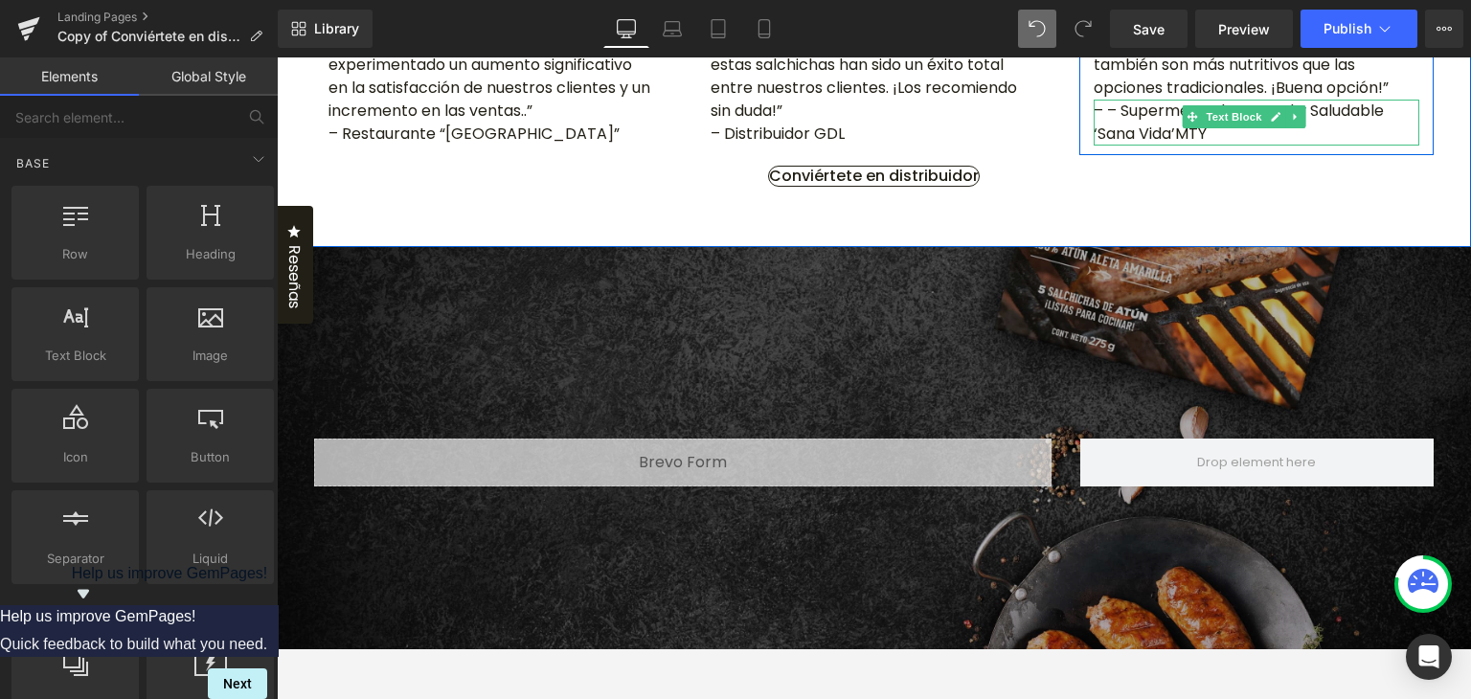
click at [1153, 146] on p "– – Supermercado Natural y Saludable ‘Sana Vida’MTY" at bounding box center [1256, 123] width 326 height 46
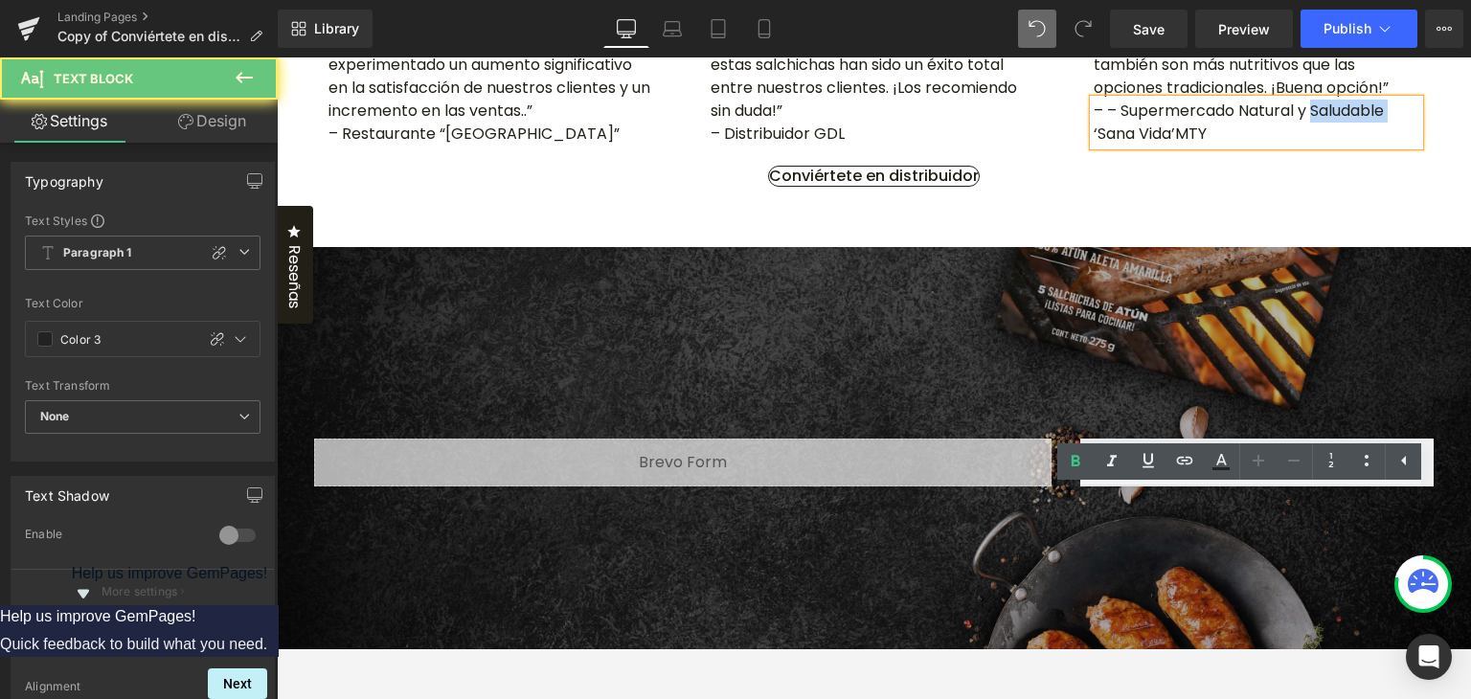
click at [1153, 146] on p "– – Supermercado Natural y Saludable ‘Sana Vida’MTY" at bounding box center [1256, 123] width 326 height 46
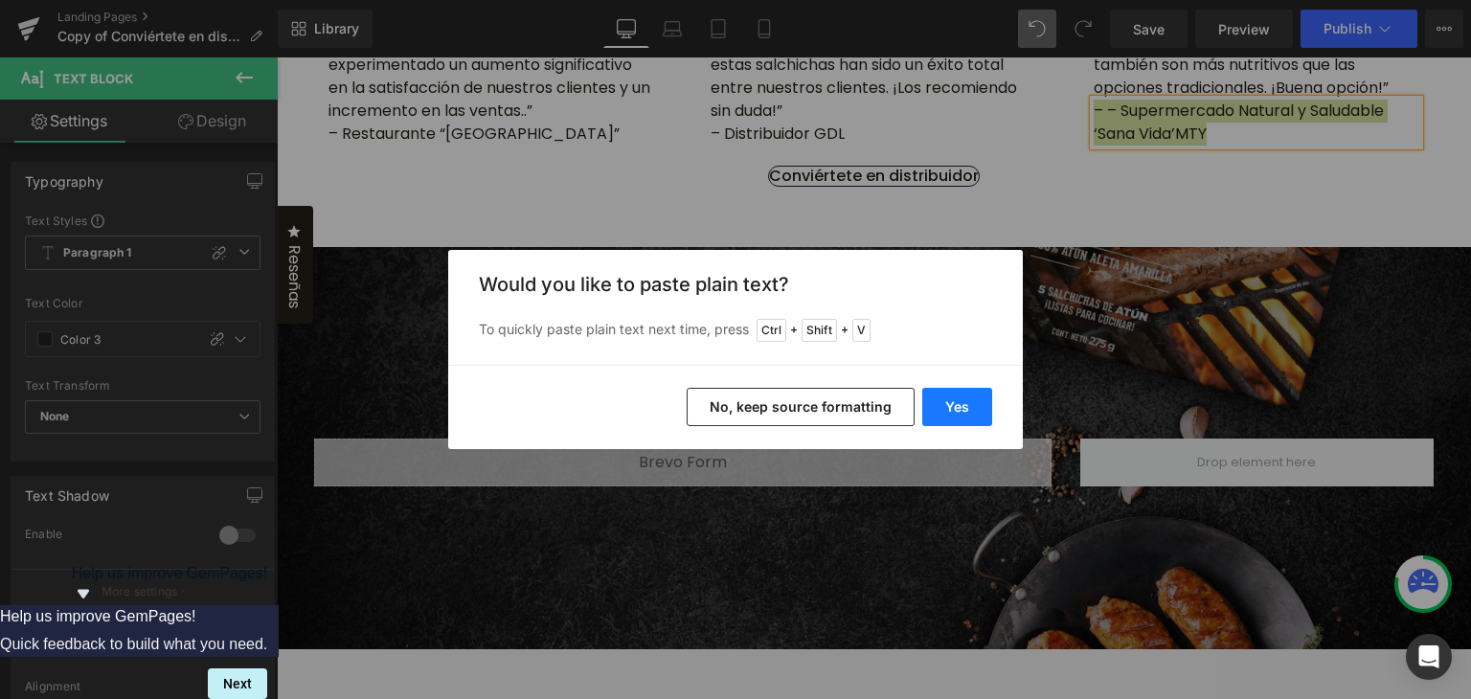
drag, startPoint x: 965, startPoint y: 410, endPoint x: 708, endPoint y: 392, distance: 257.2
click at [965, 410] on button "Yes" at bounding box center [957, 407] width 70 height 38
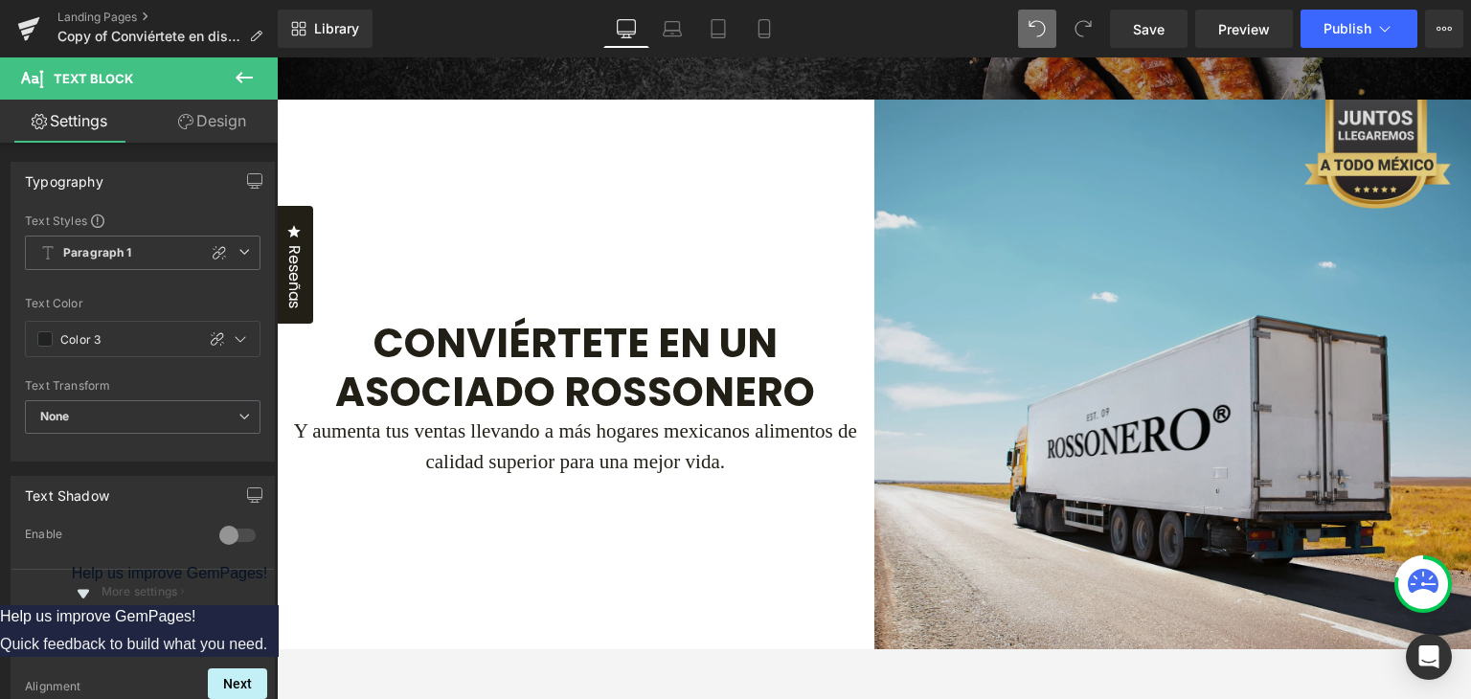
scroll to position [2776, 0]
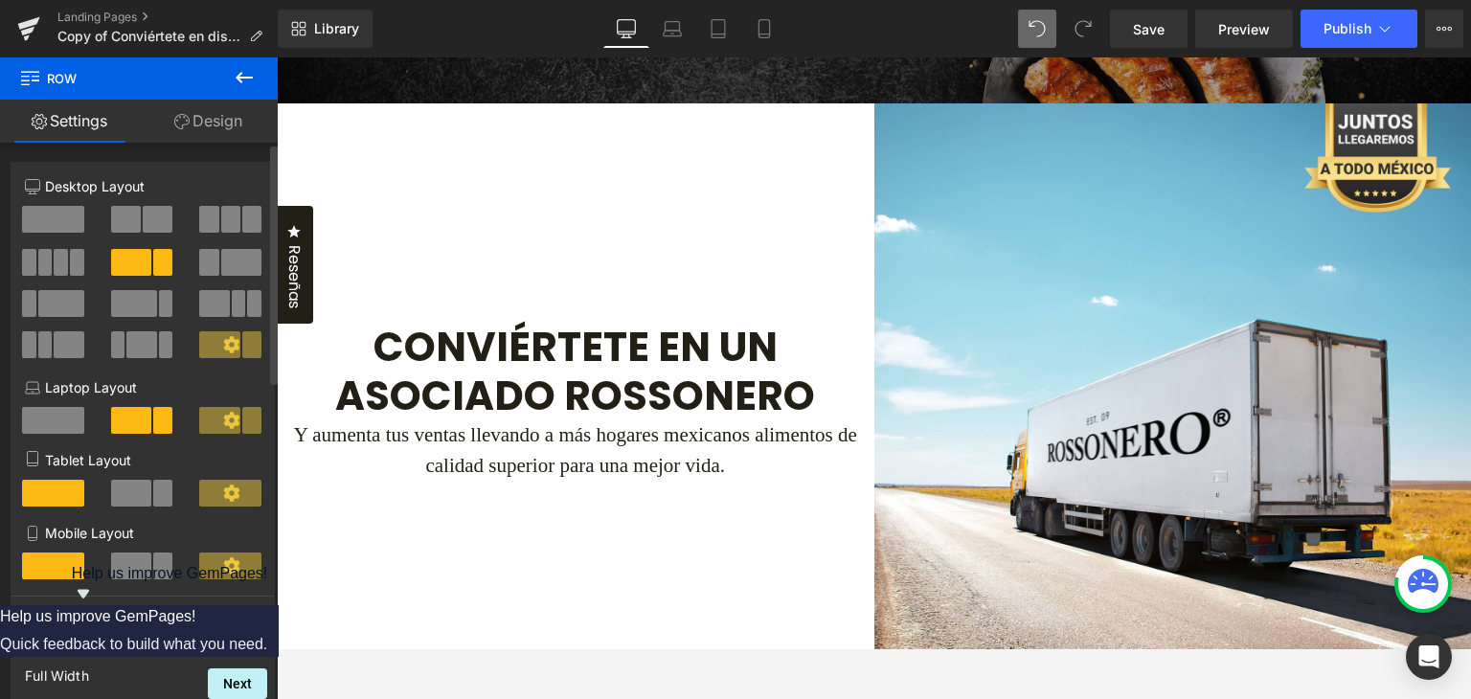
click at [57, 223] on span at bounding box center [53, 219] width 62 height 27
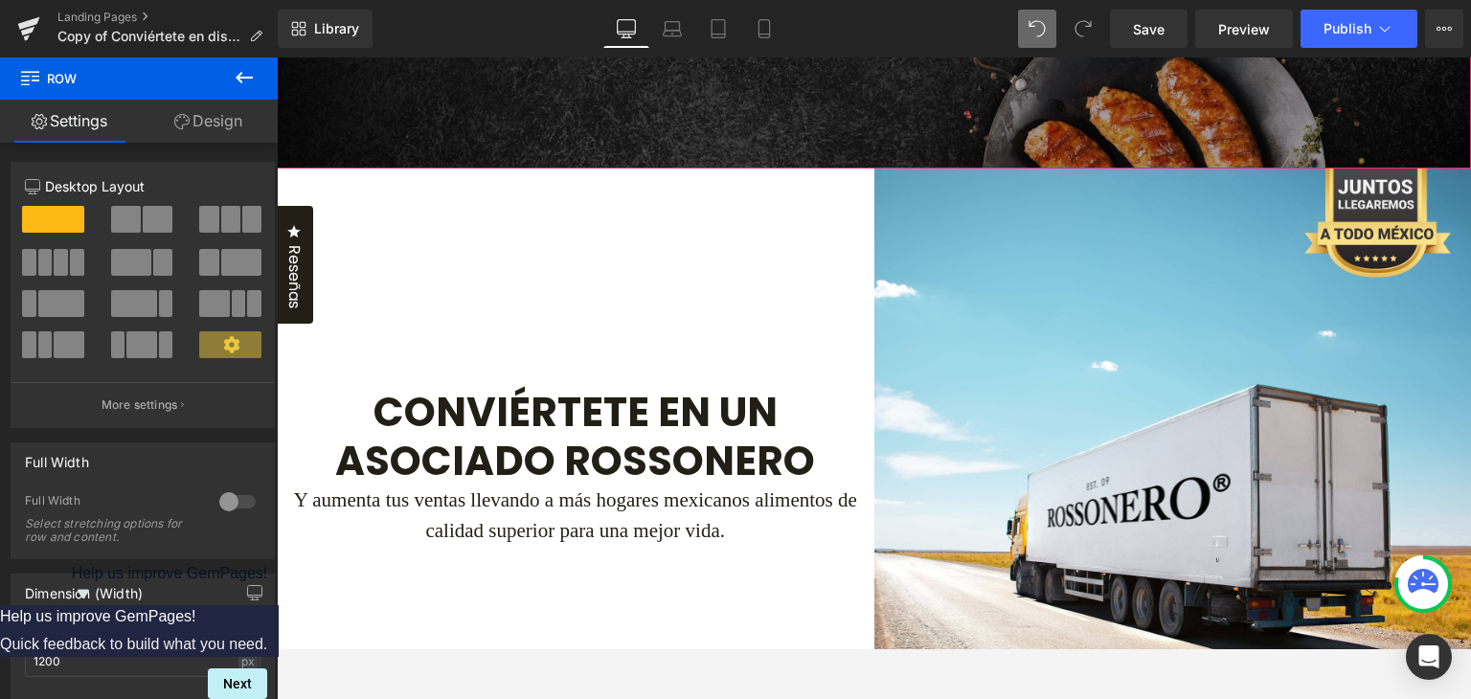
scroll to position [2681, 0]
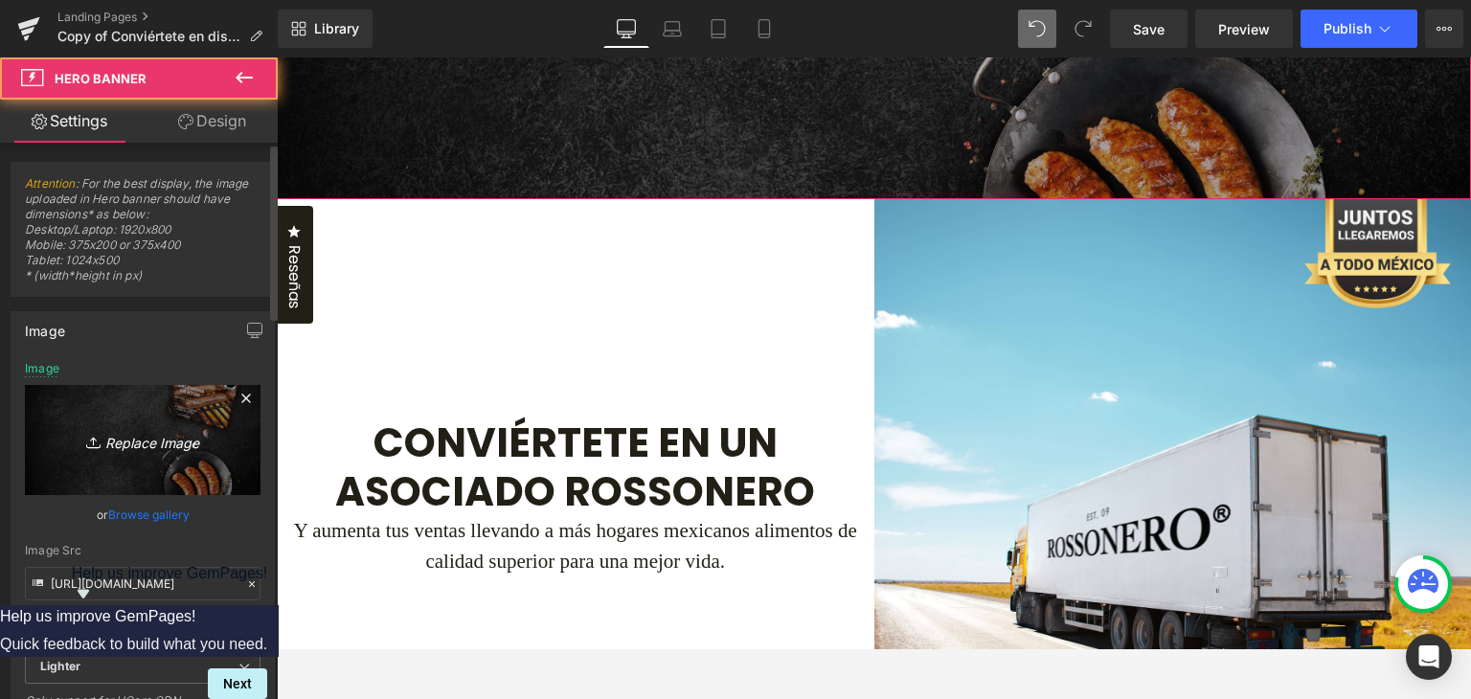
click at [152, 438] on icon "Replace Image" at bounding box center [142, 440] width 153 height 24
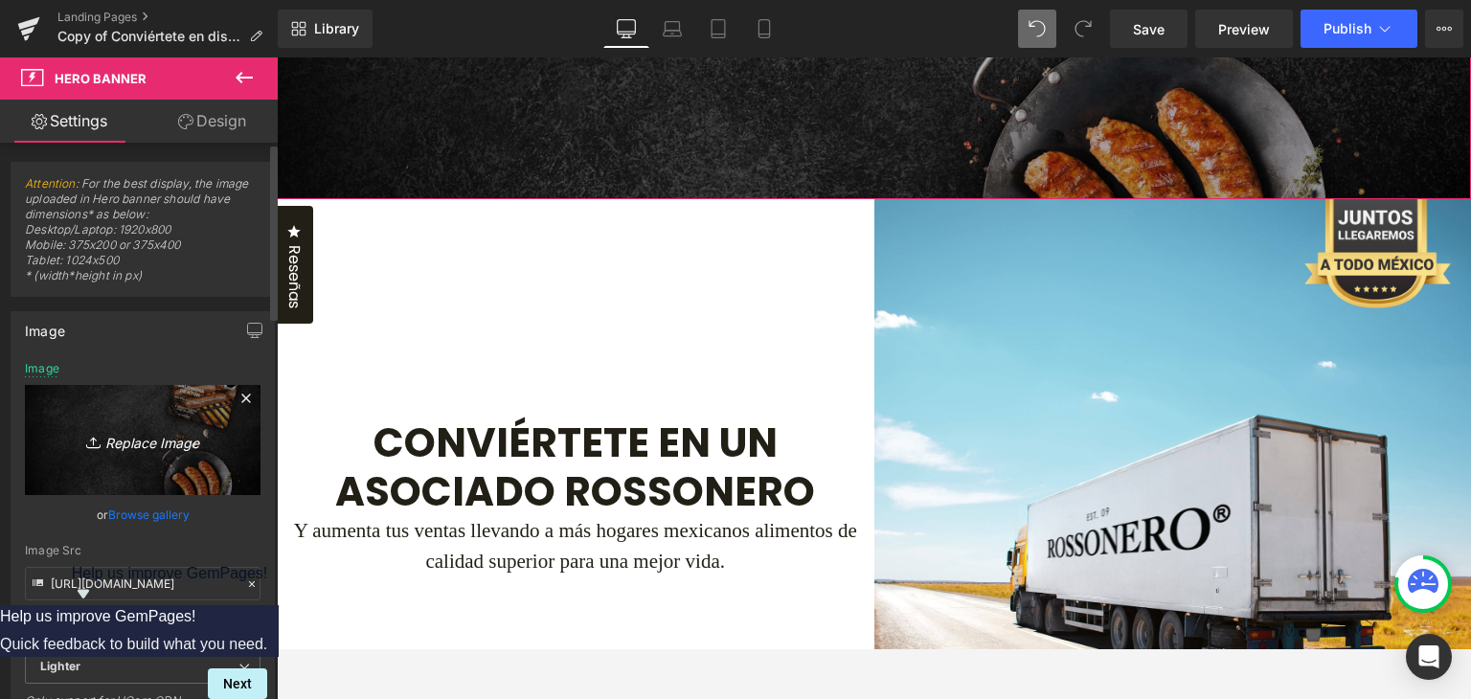
type input "C:\fakepath\Background-Form-Mayoreo.jpg"
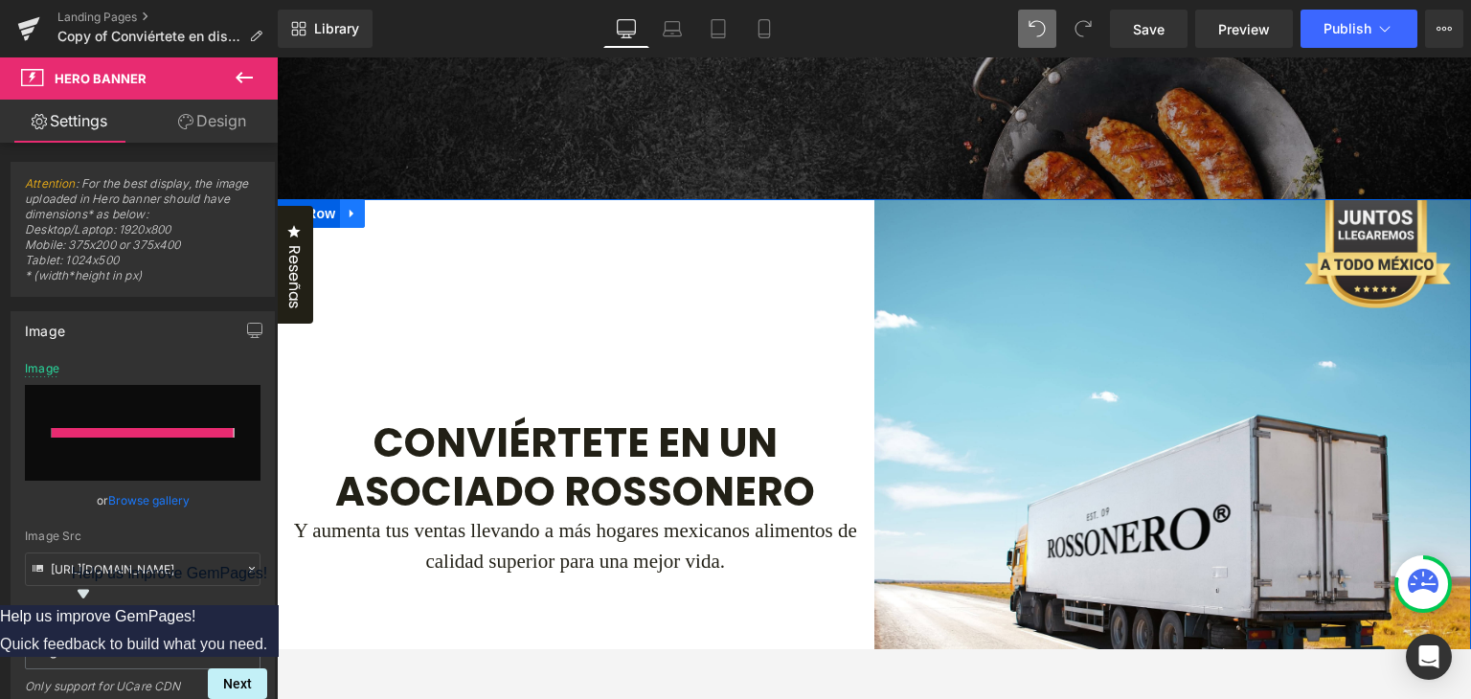
type input "[URL][DOMAIN_NAME]"
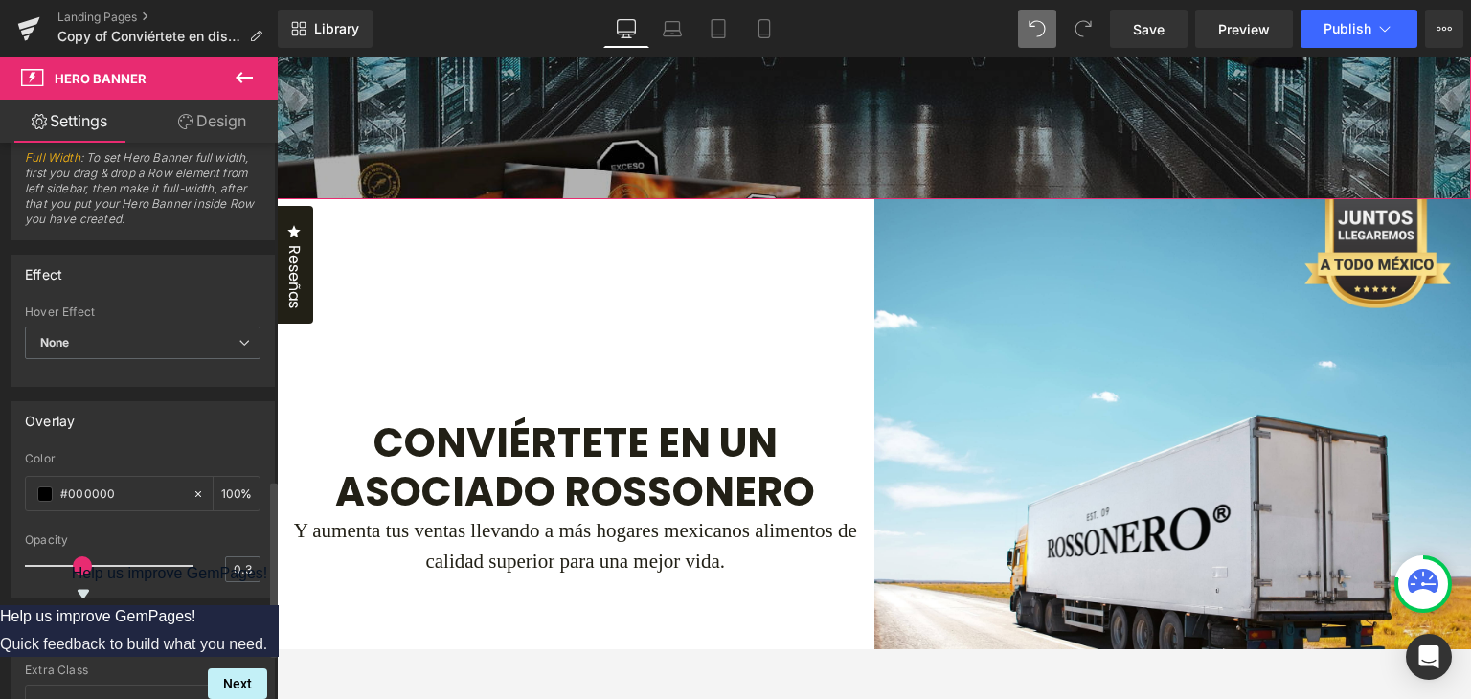
scroll to position [1053, 0]
drag, startPoint x: 237, startPoint y: 567, endPoint x: 256, endPoint y: 567, distance: 18.2
click at [256, 567] on div "rgba(0, 0, 0, 1) Color #000000 100 % 0.3 Opacity 0.3" at bounding box center [142, 529] width 262 height 146
type input "0.5"
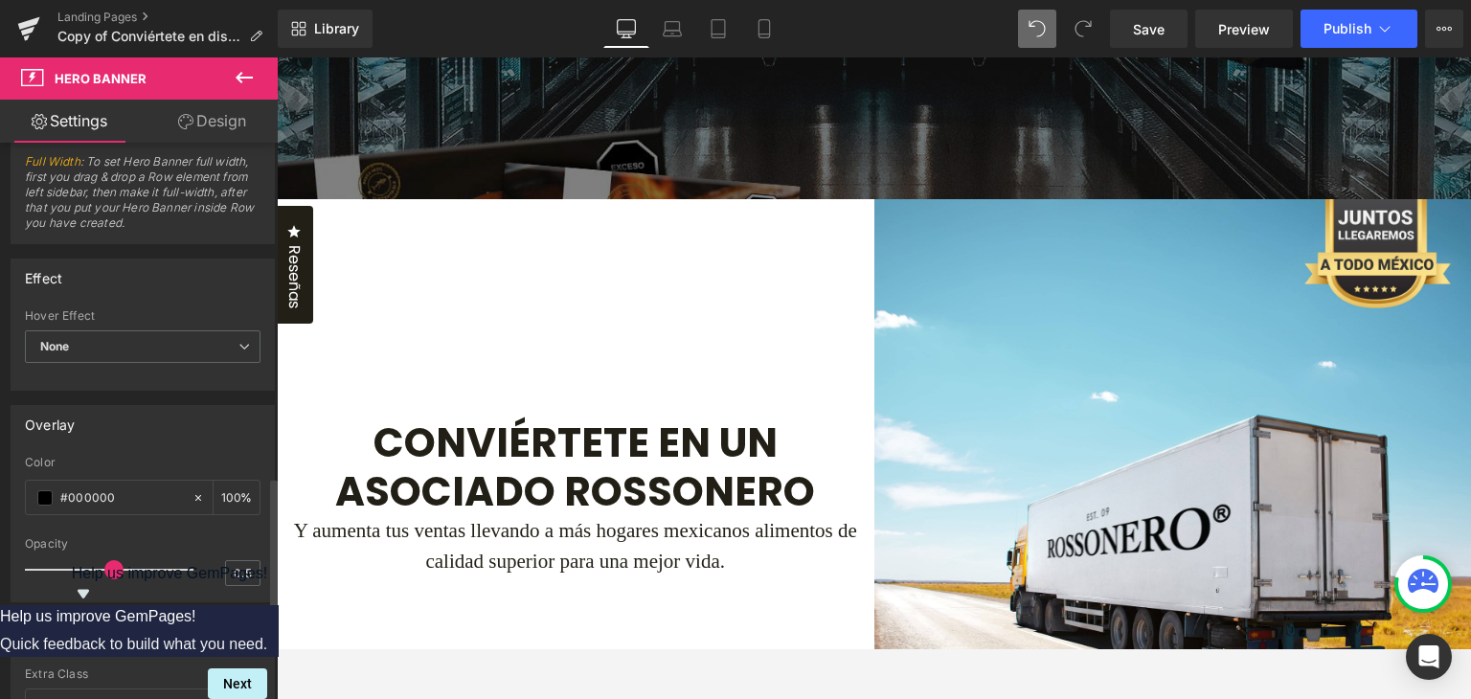
click at [236, 530] on div at bounding box center [143, 531] width 236 height 12
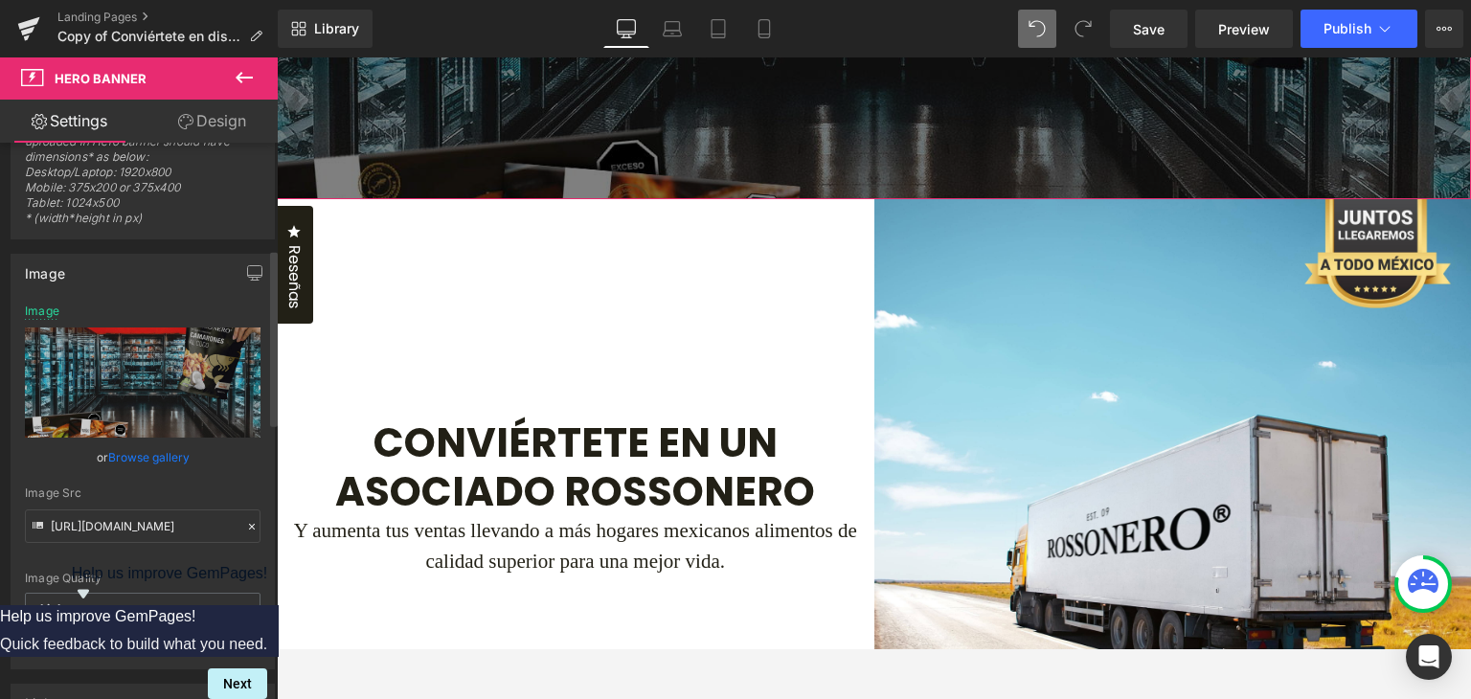
scroll to position [0, 0]
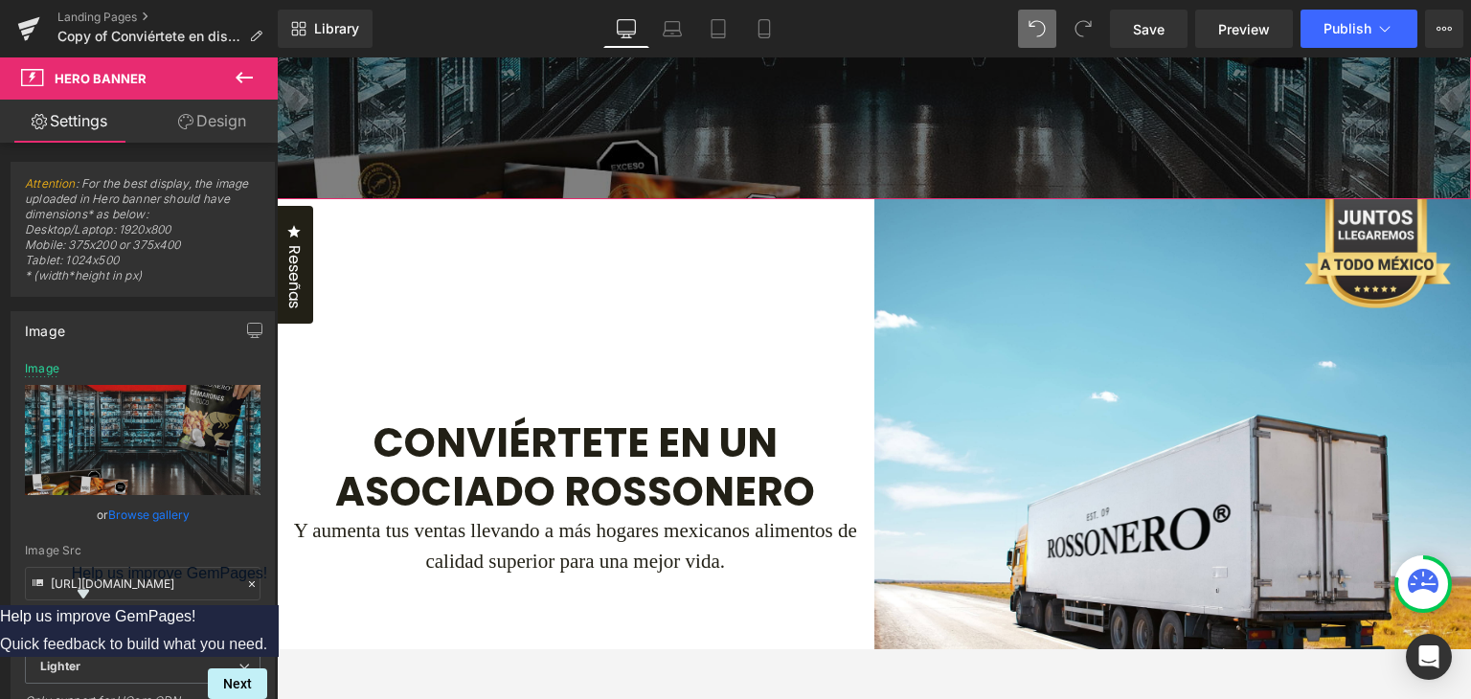
click at [211, 131] on link "Design" at bounding box center [212, 121] width 139 height 43
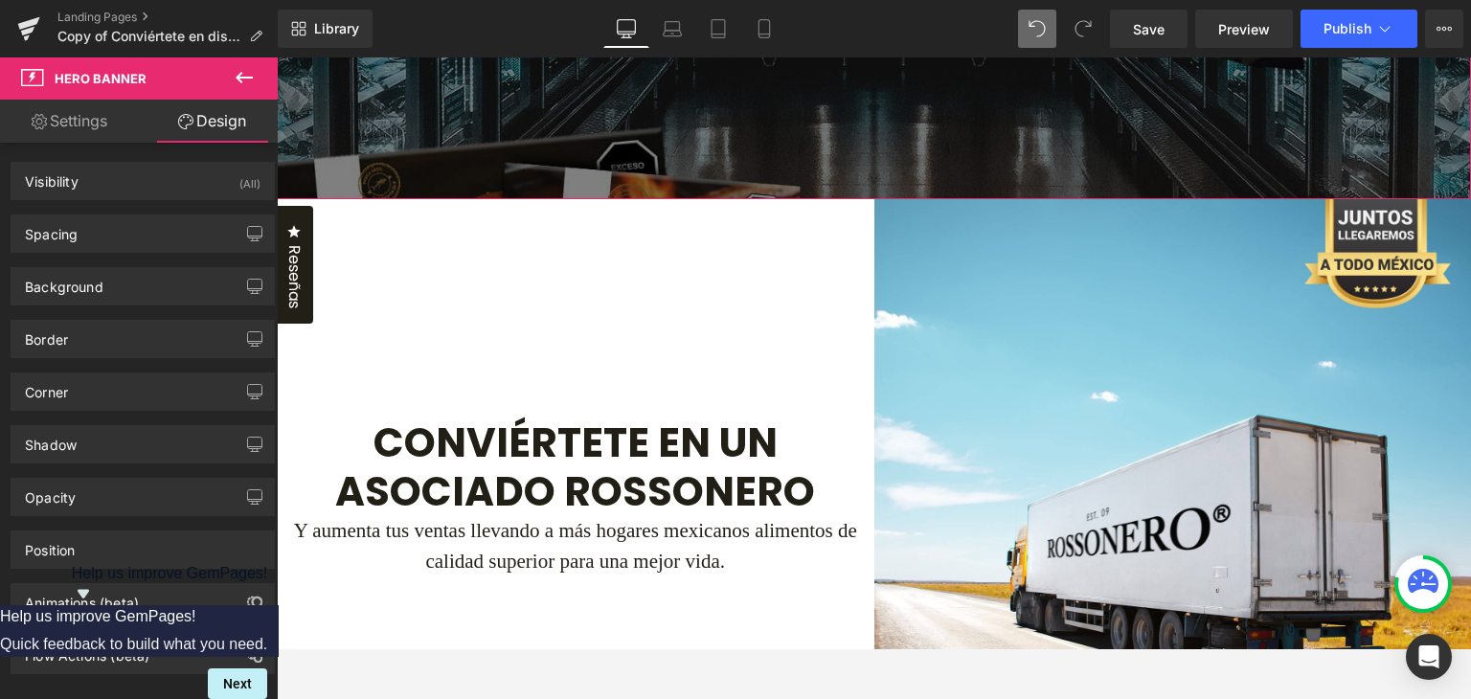
click at [84, 132] on link "Settings" at bounding box center [69, 121] width 139 height 43
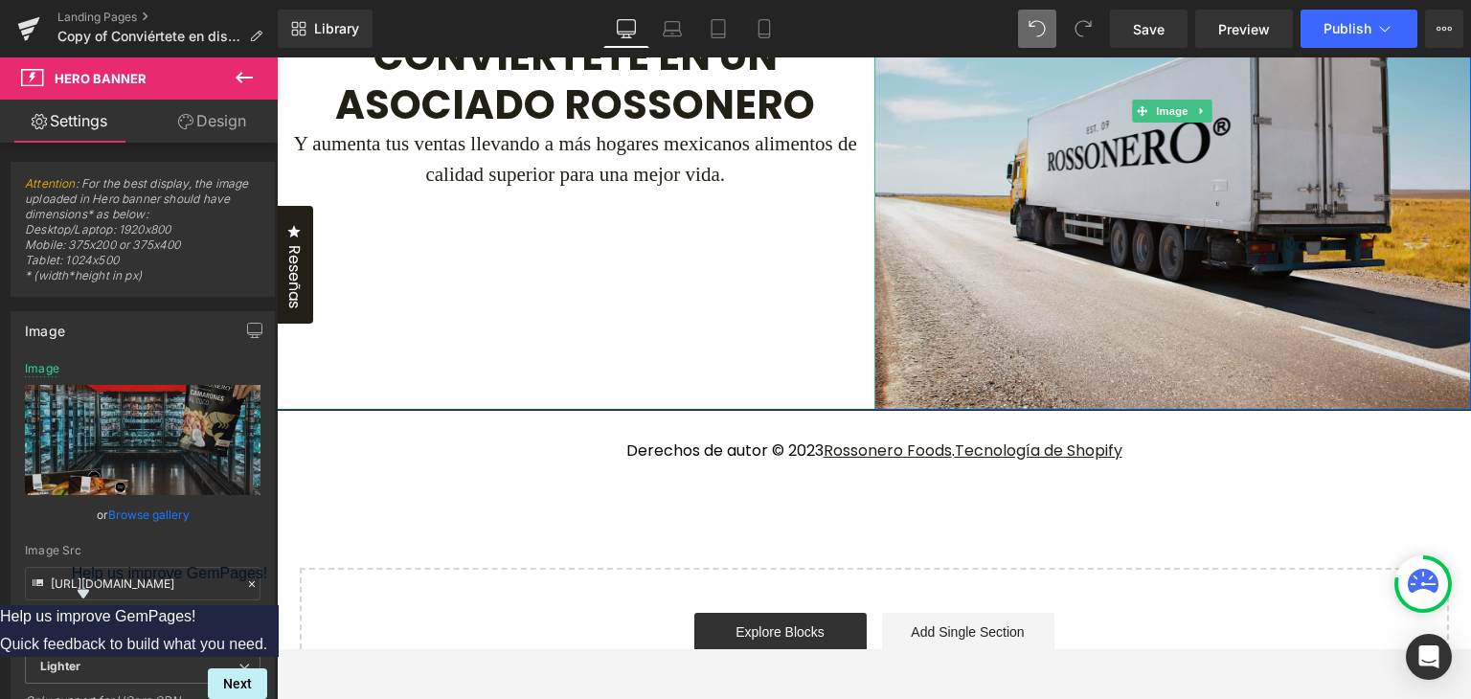
scroll to position [3064, 0]
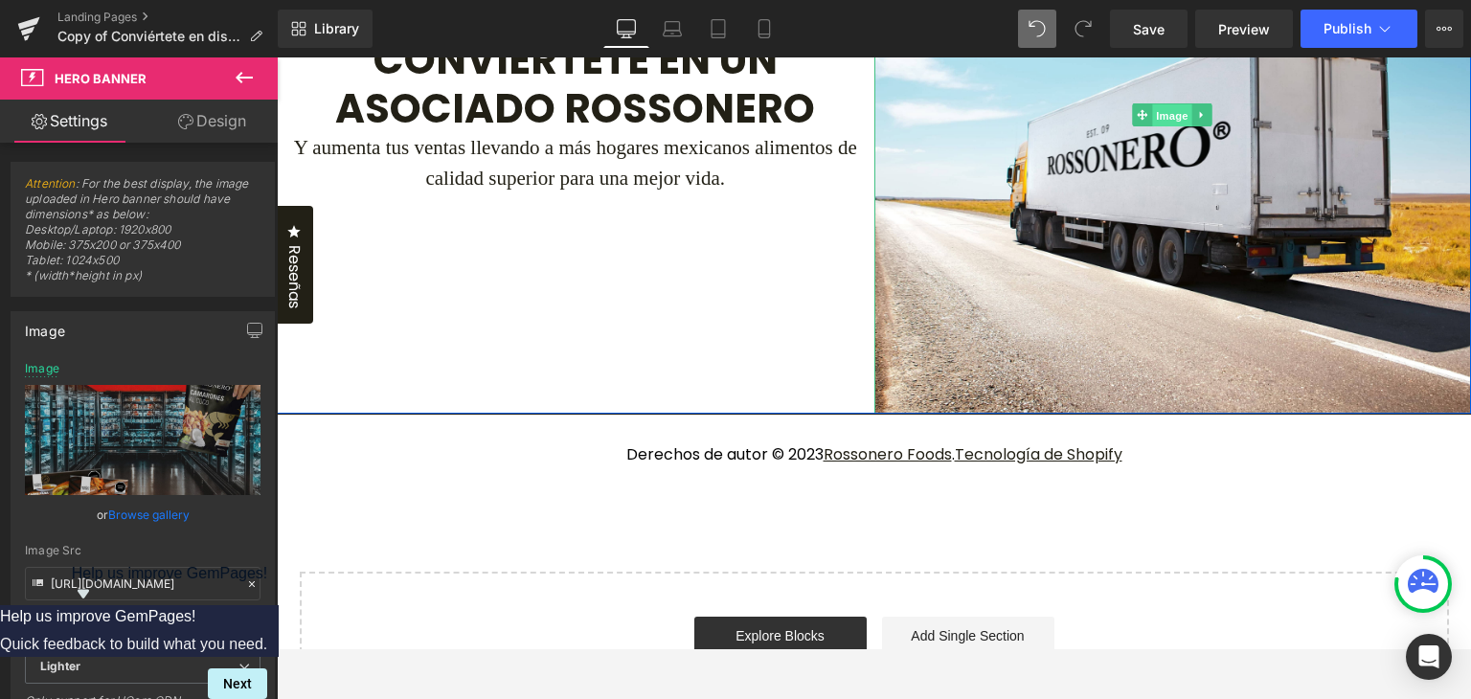
click at [1161, 127] on span "Image" at bounding box center [1173, 115] width 40 height 23
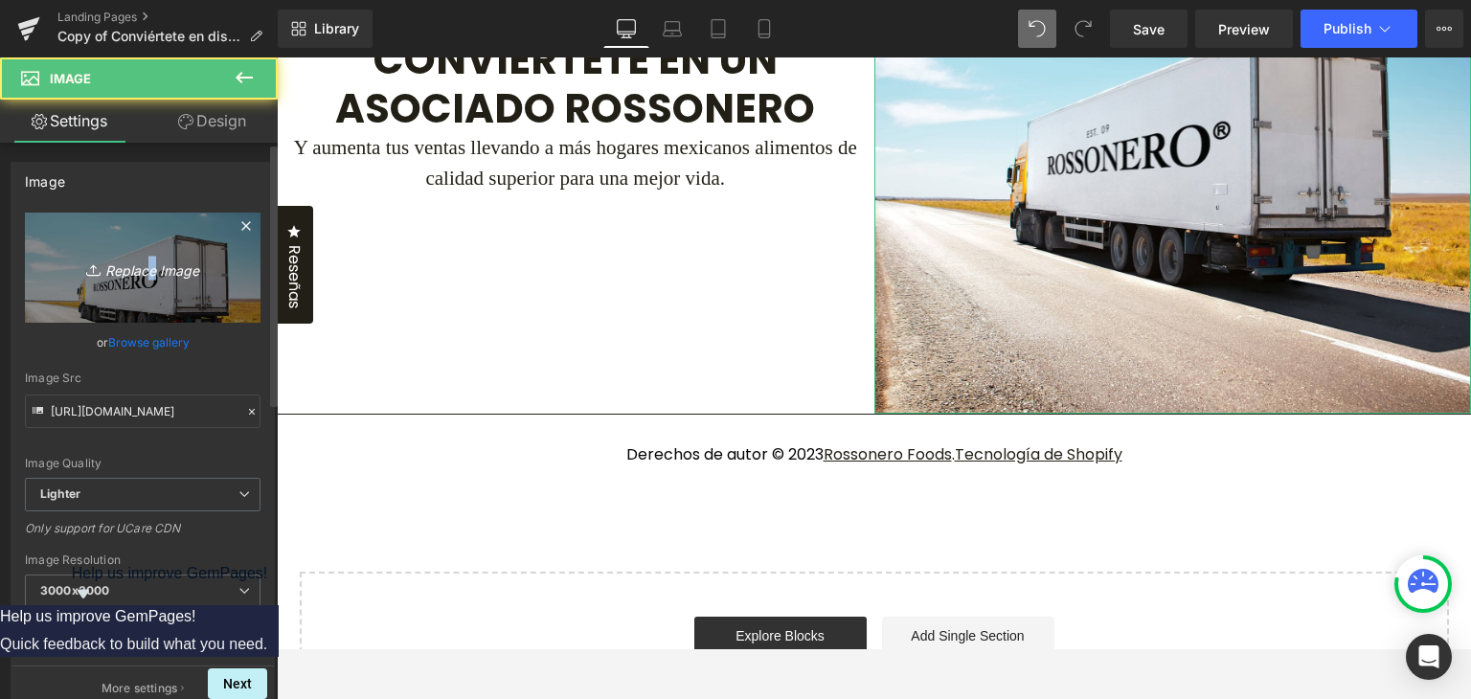
click at [142, 264] on icon "Replace Image" at bounding box center [142, 268] width 153 height 24
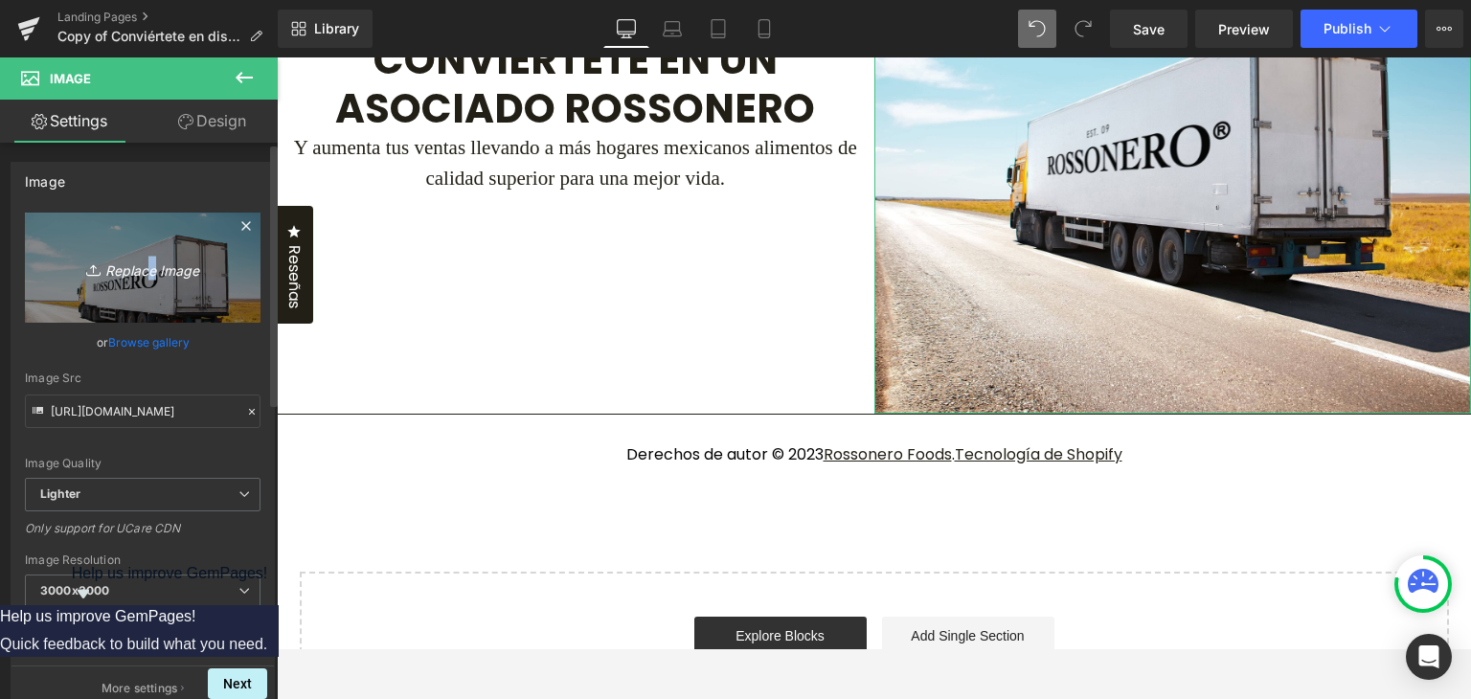
type input "C:\fakepath\IMG-Distribuidores-4.jpg"
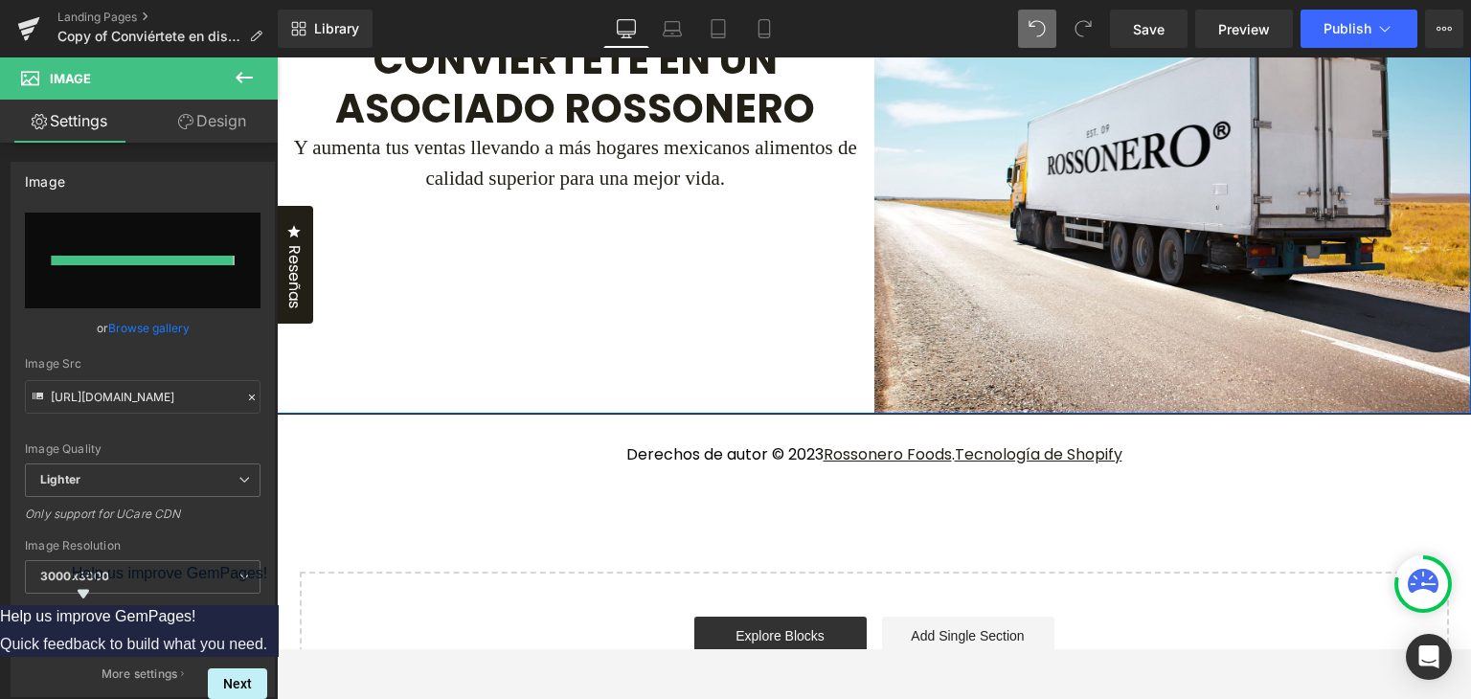
type input "[URL][DOMAIN_NAME]"
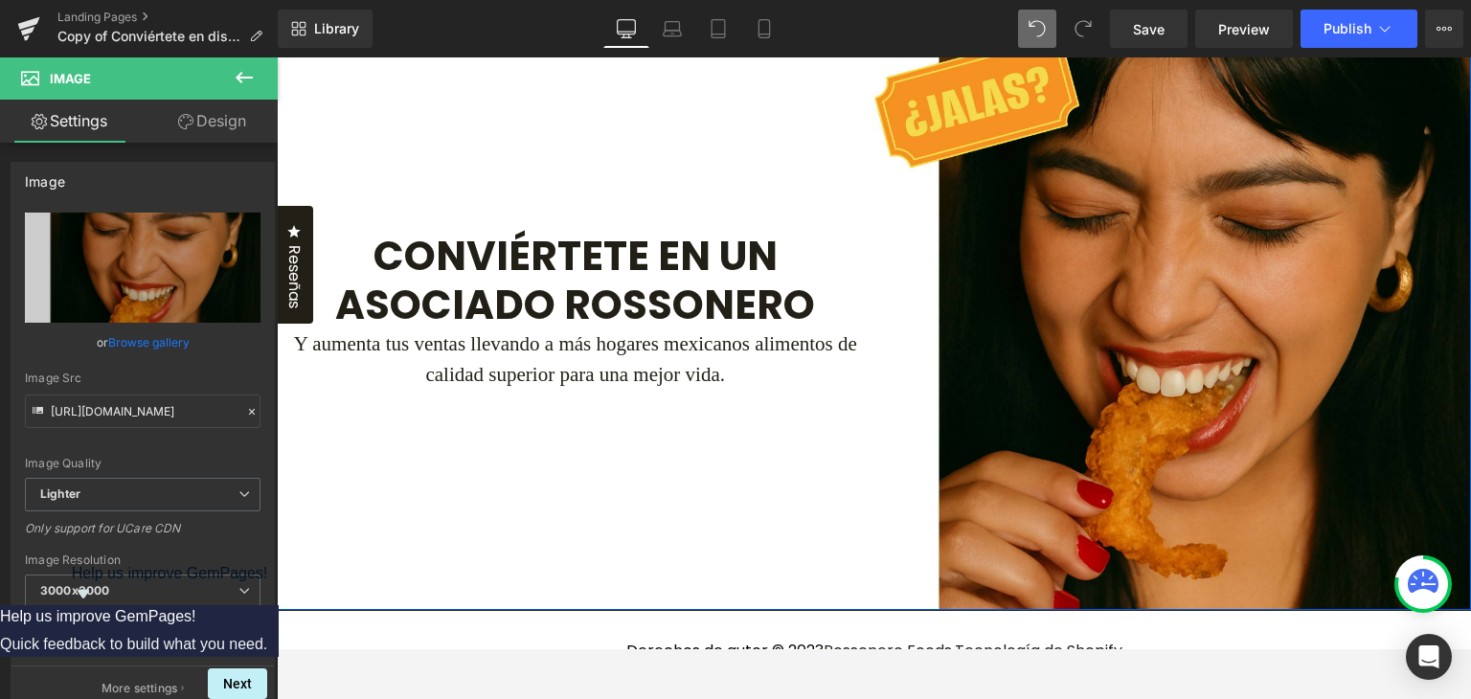
scroll to position [2872, 0]
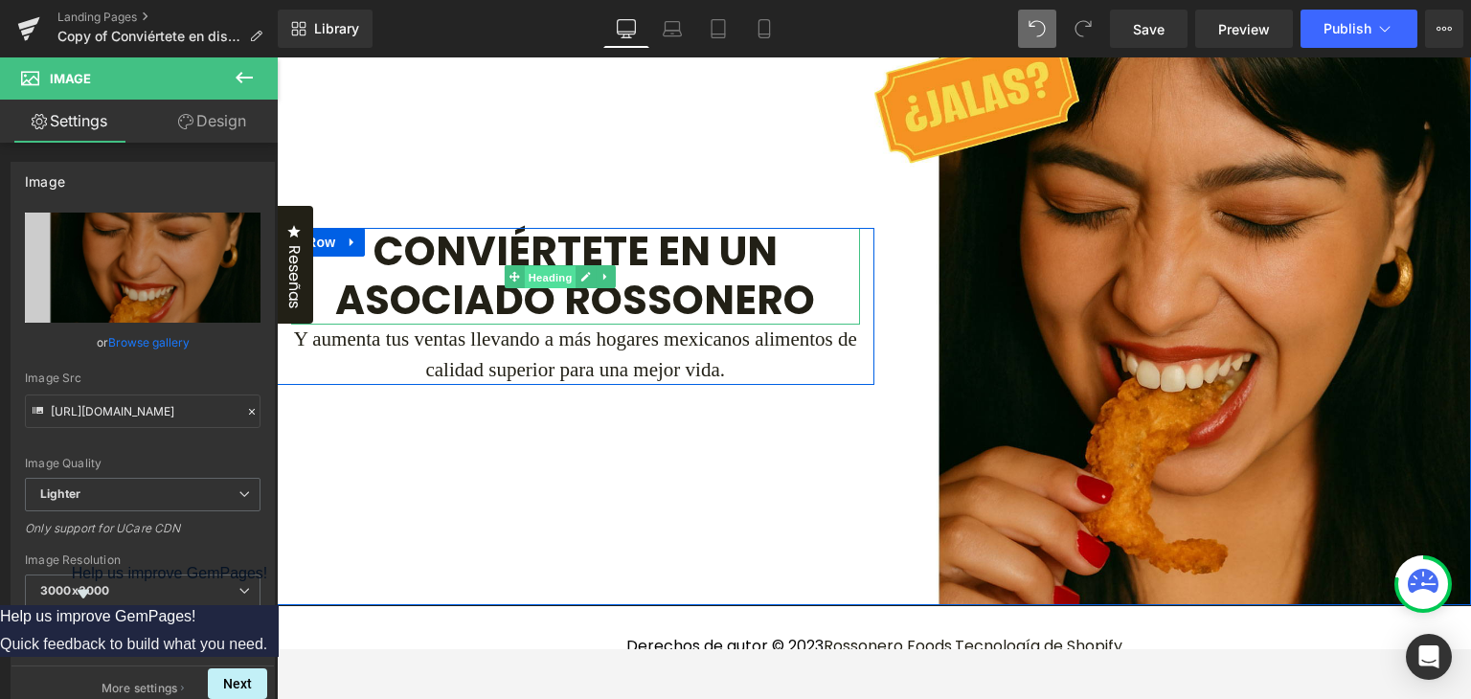
click at [556, 288] on span "Heading" at bounding box center [550, 276] width 52 height 23
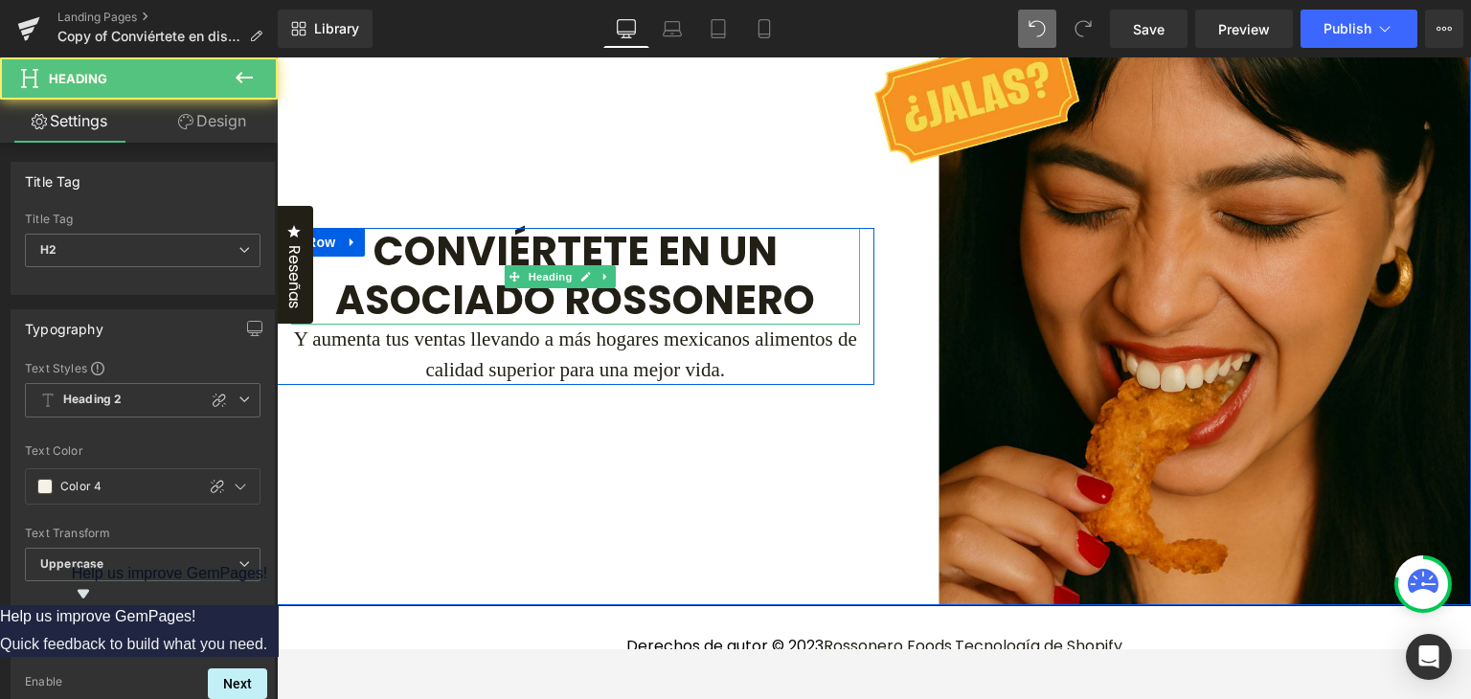
click at [462, 325] on h2 "CONVIÉRTETE EN UN ASOCIADO ROSSONERO" at bounding box center [575, 276] width 569 height 97
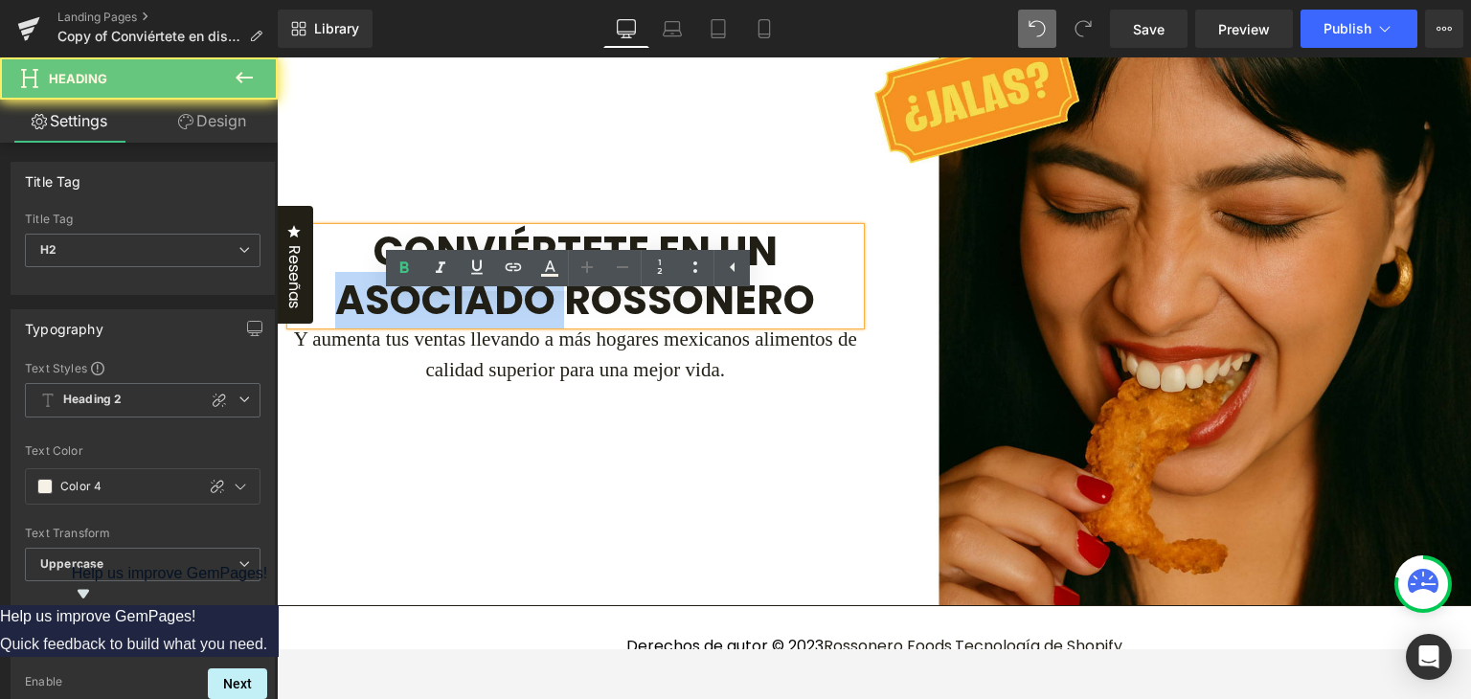
click at [462, 325] on h2 "CONVIÉRTETE EN UN ASOCIADO ROSSONERO" at bounding box center [575, 276] width 569 height 97
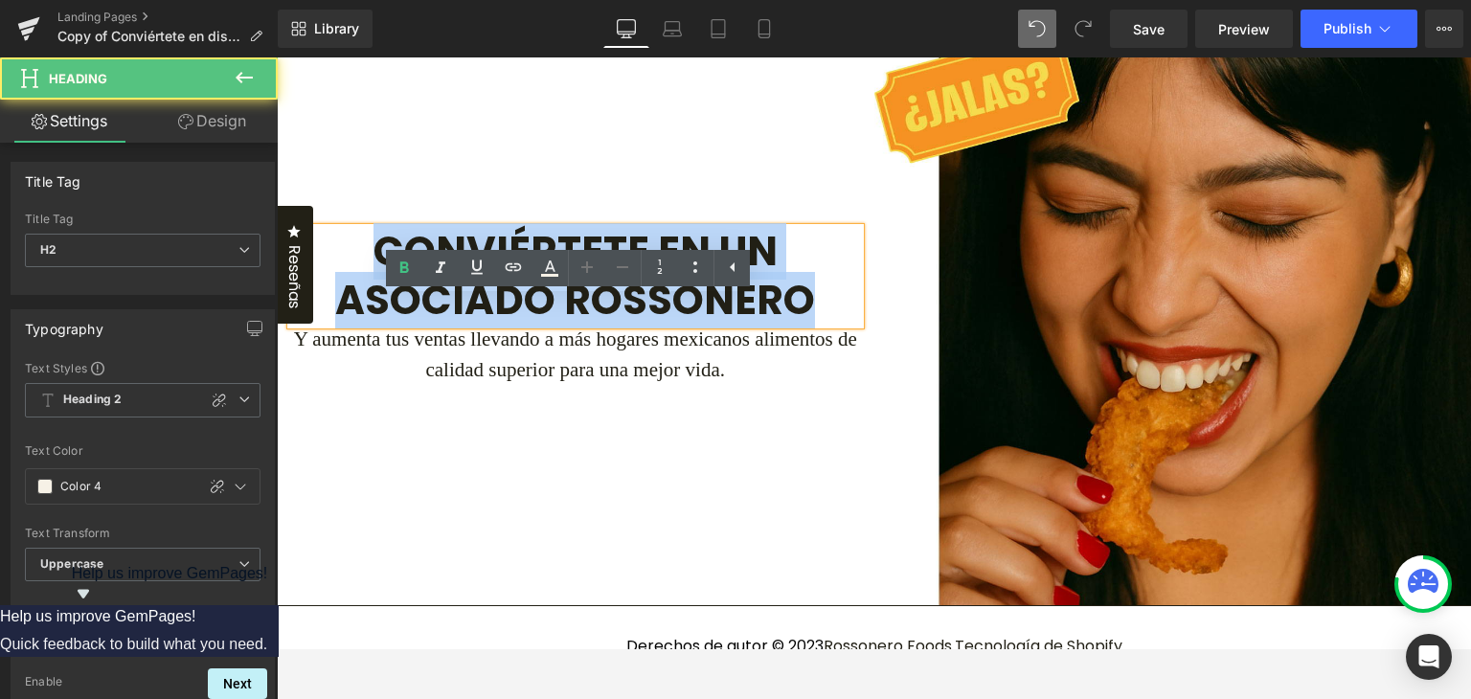
click at [462, 325] on h2 "CONVIÉRTETE EN UN ASOCIADO ROSSONERO" at bounding box center [575, 276] width 569 height 97
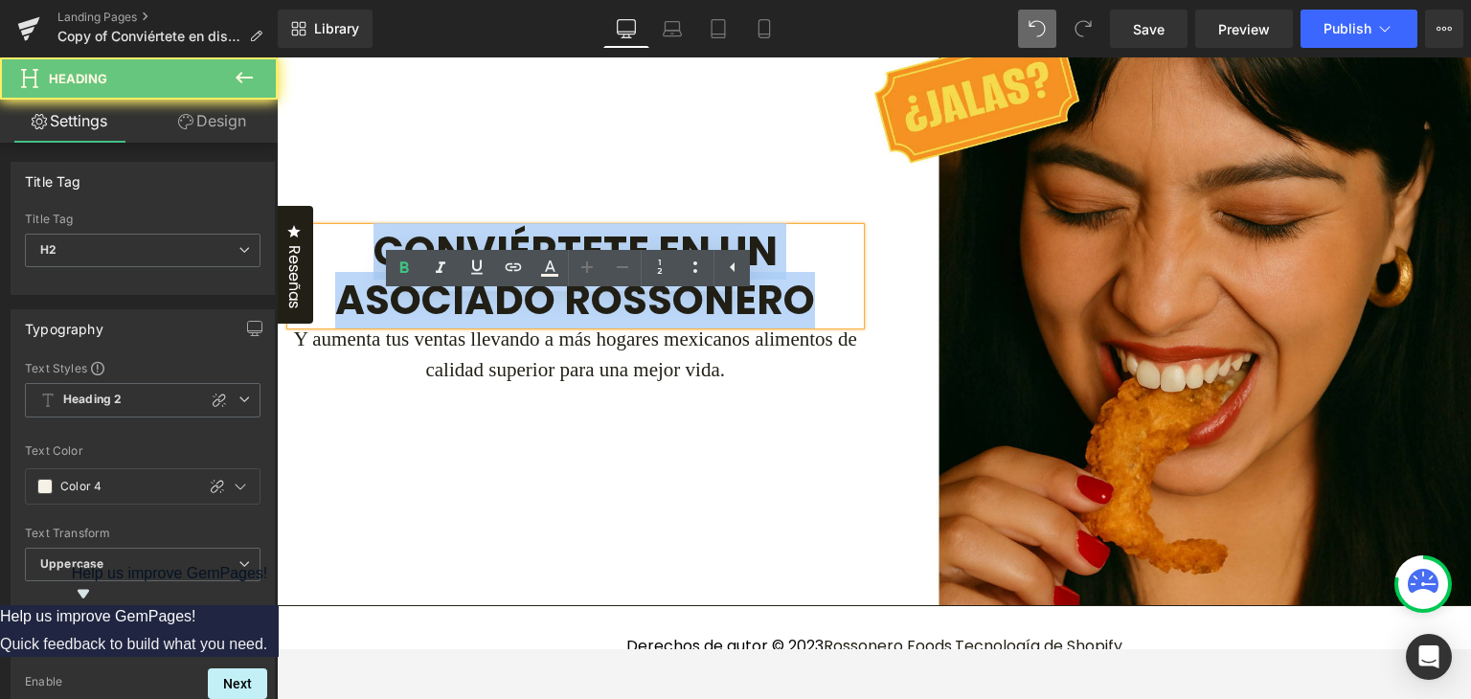
paste div
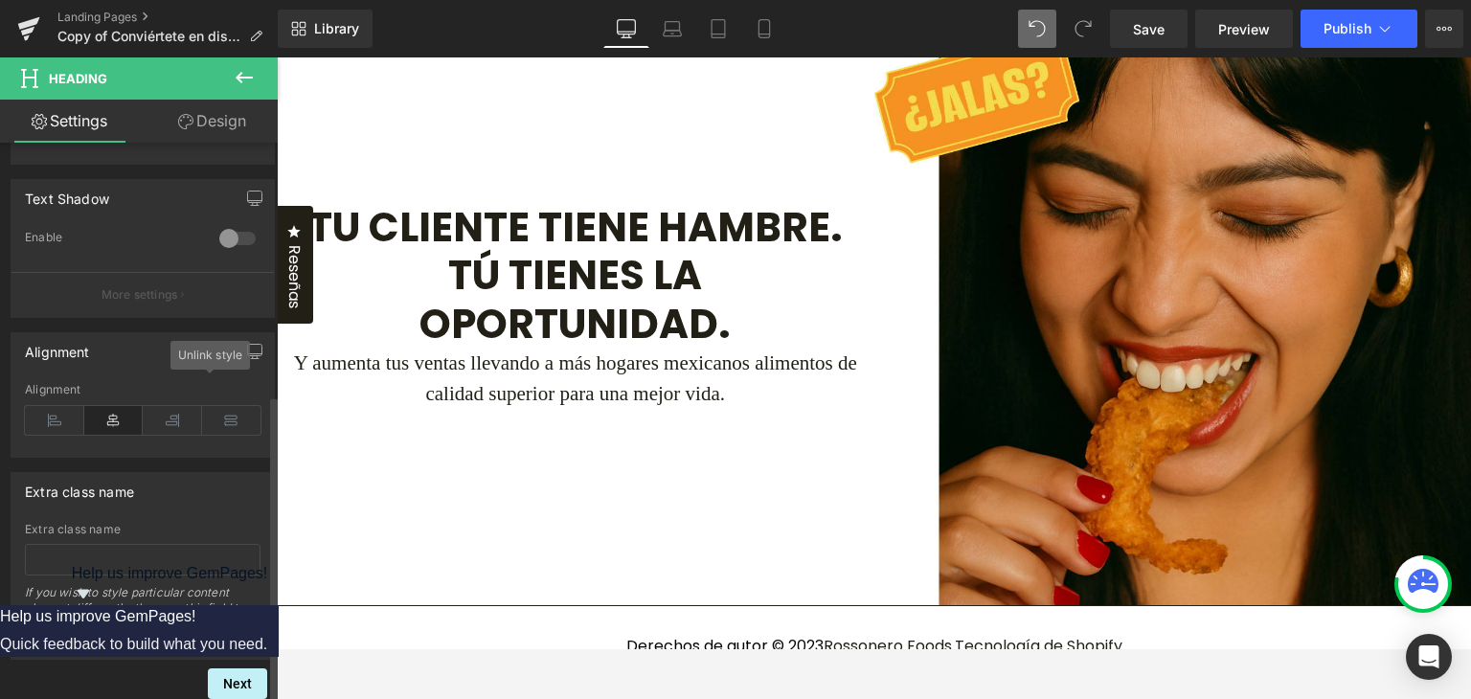
scroll to position [455, 0]
click at [45, 406] on icon at bounding box center [54, 420] width 59 height 29
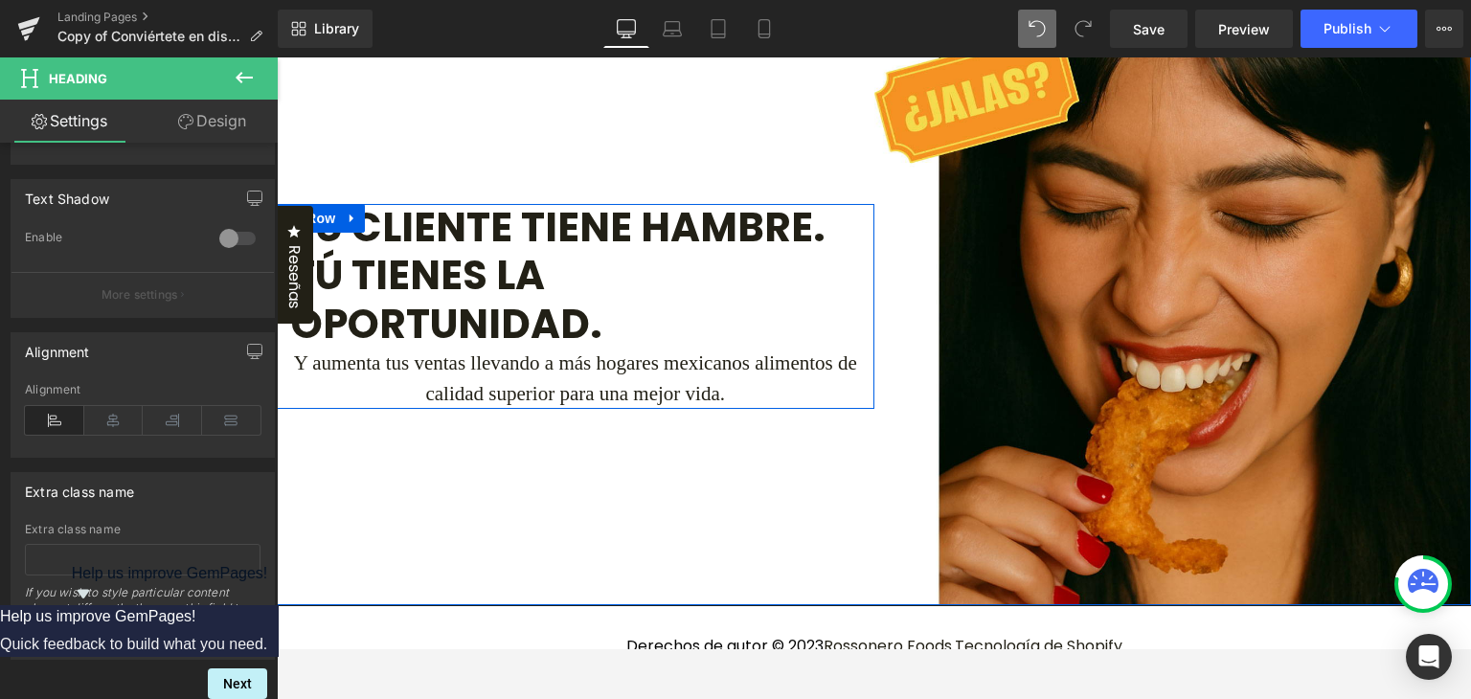
click at [477, 409] on h5 "Y aumenta tus ventas llevando a más hogares mexicanos alimentos de calidad supe…" at bounding box center [575, 378] width 569 height 60
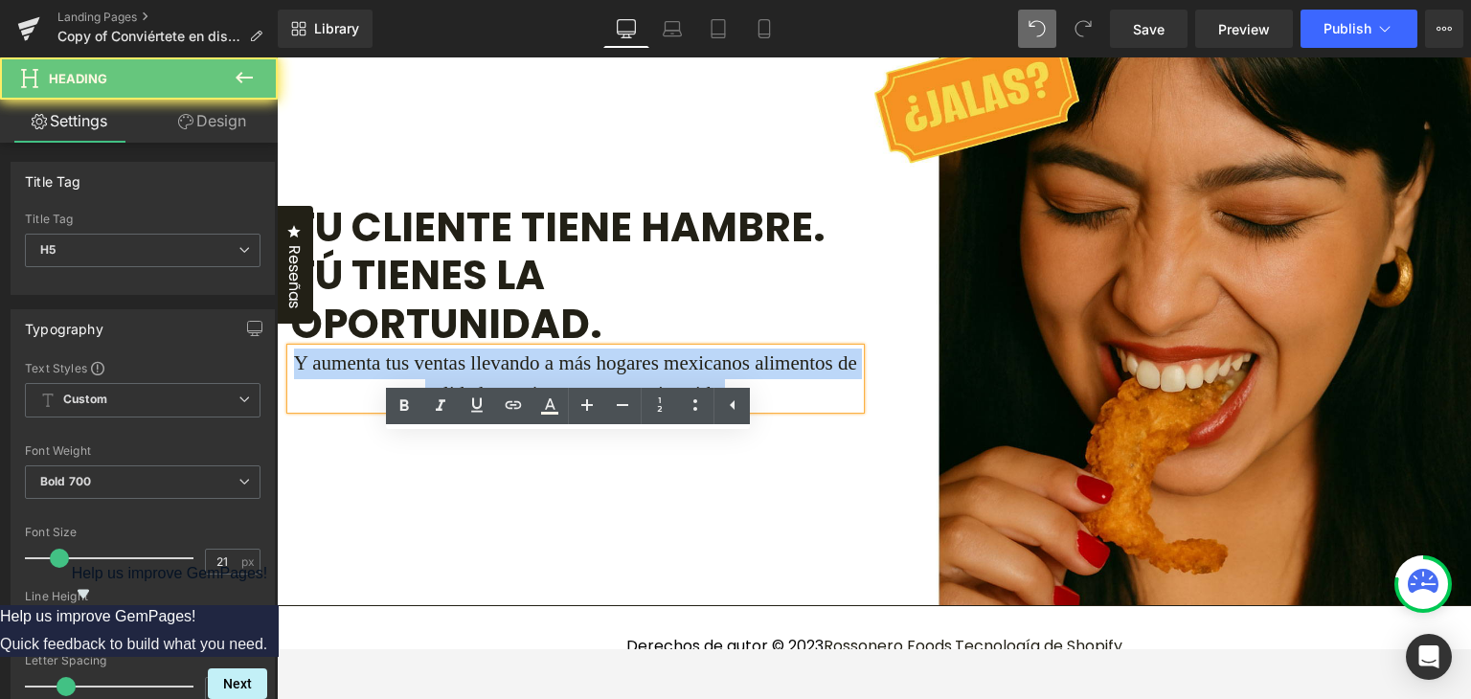
click at [477, 409] on h5 "Y aumenta tus ventas llevando a más hogares mexicanos alimentos de calidad supe…" at bounding box center [575, 378] width 569 height 60
paste div
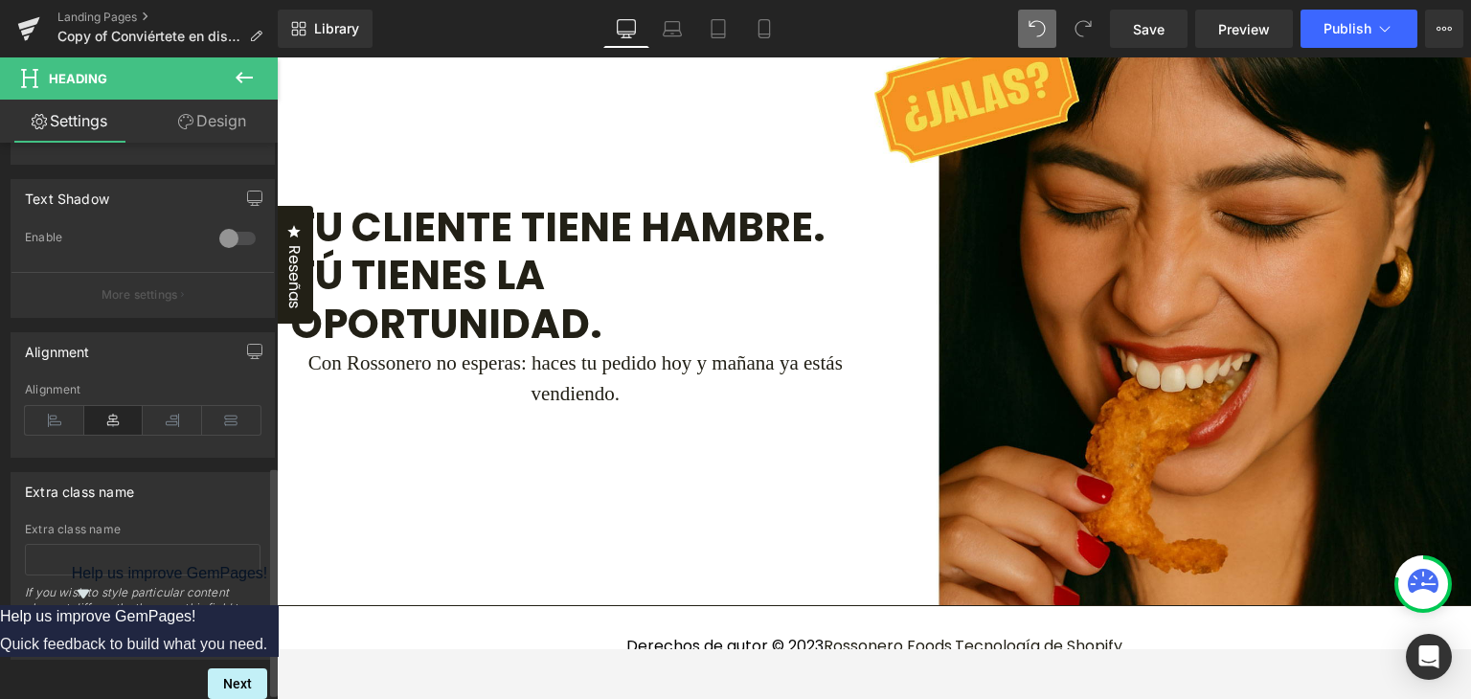
scroll to position [799, 0]
click at [58, 410] on icon at bounding box center [54, 420] width 59 height 29
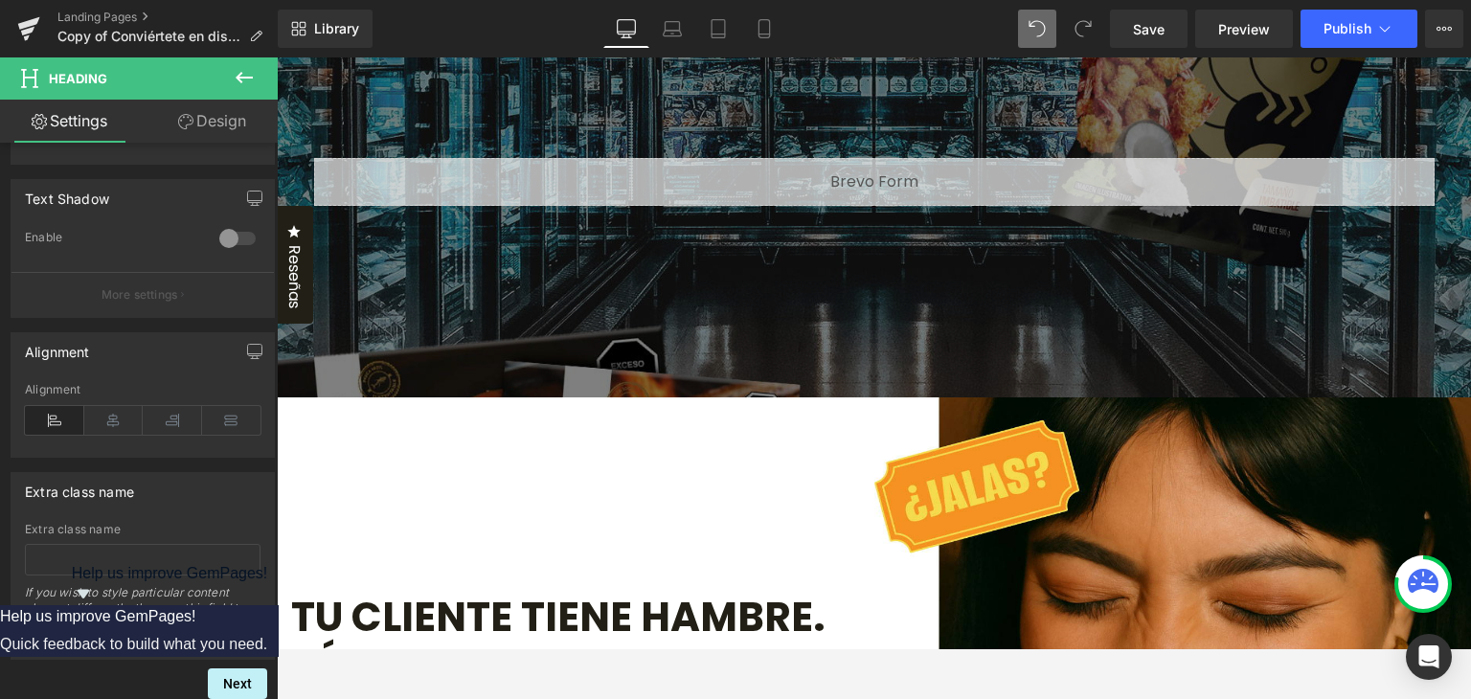
scroll to position [2489, 0]
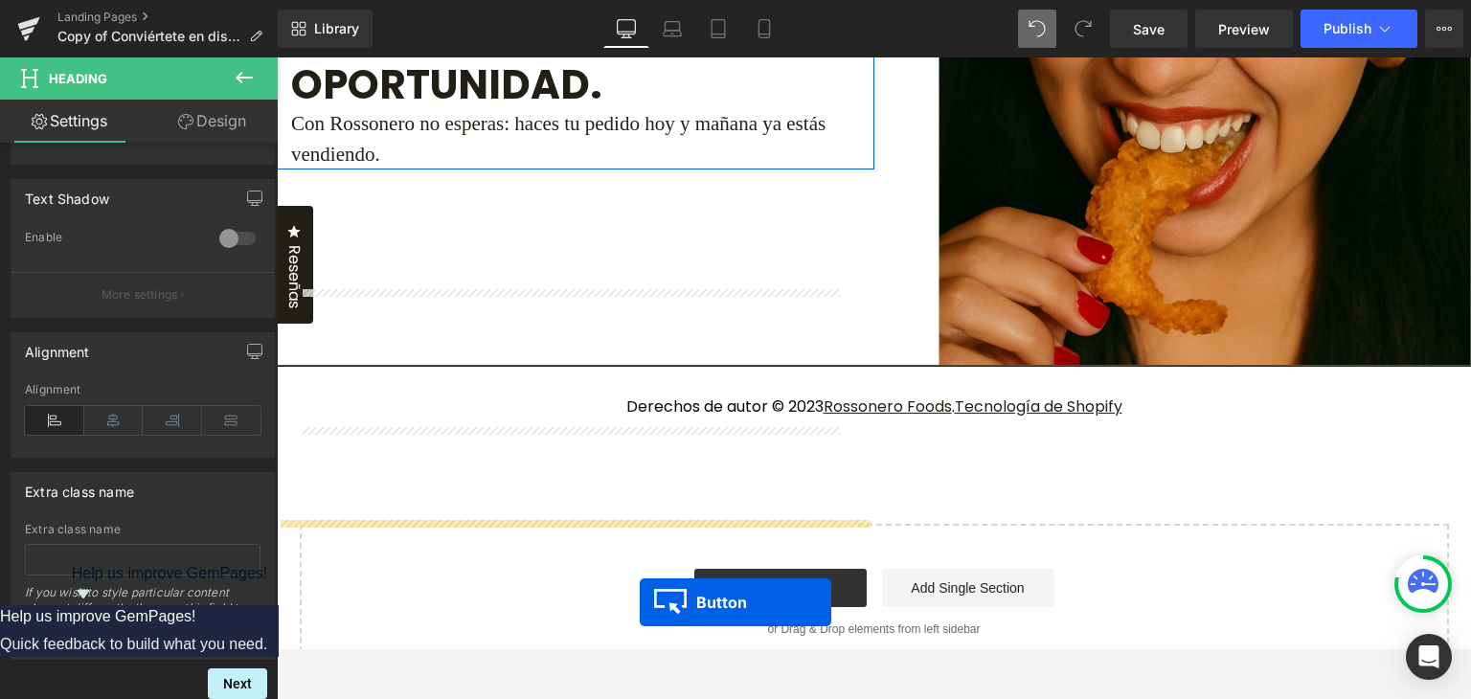
scroll to position [3179, 0]
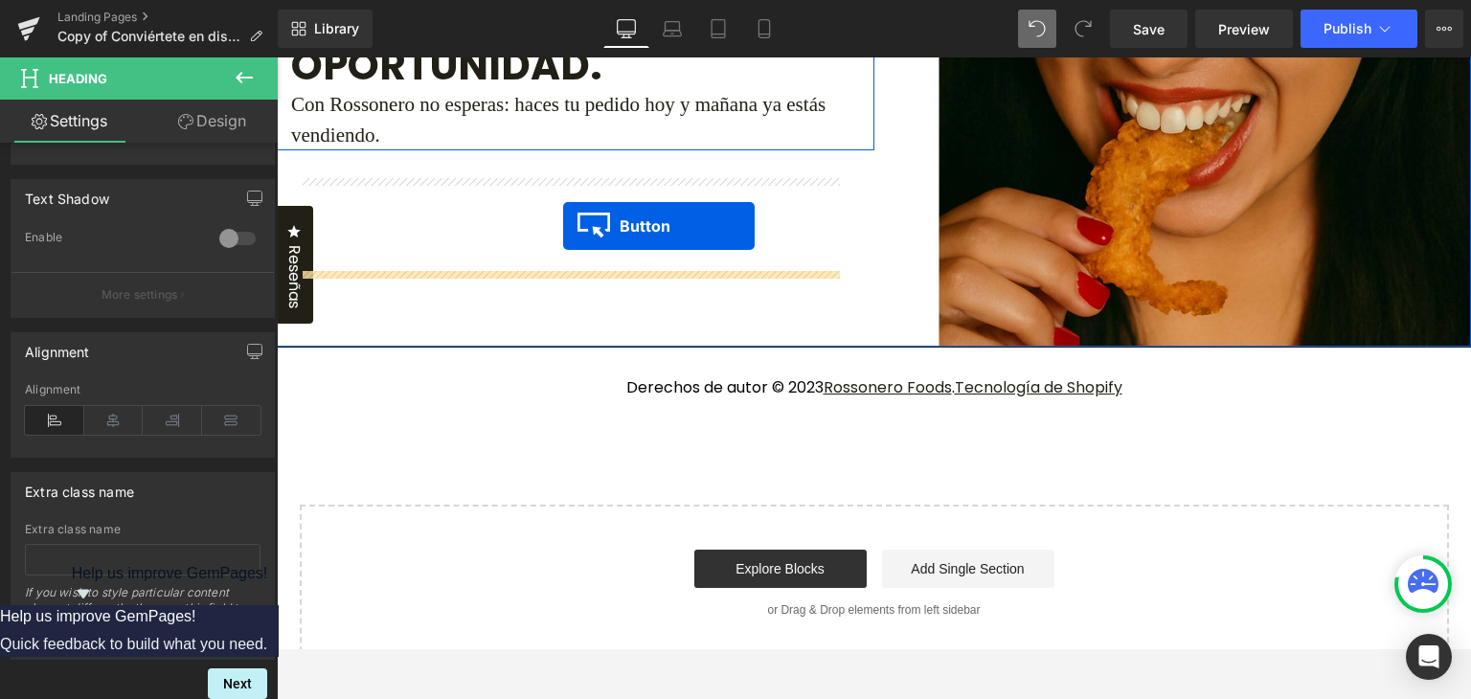
drag, startPoint x: 839, startPoint y: 106, endPoint x: 563, endPoint y: 226, distance: 300.6
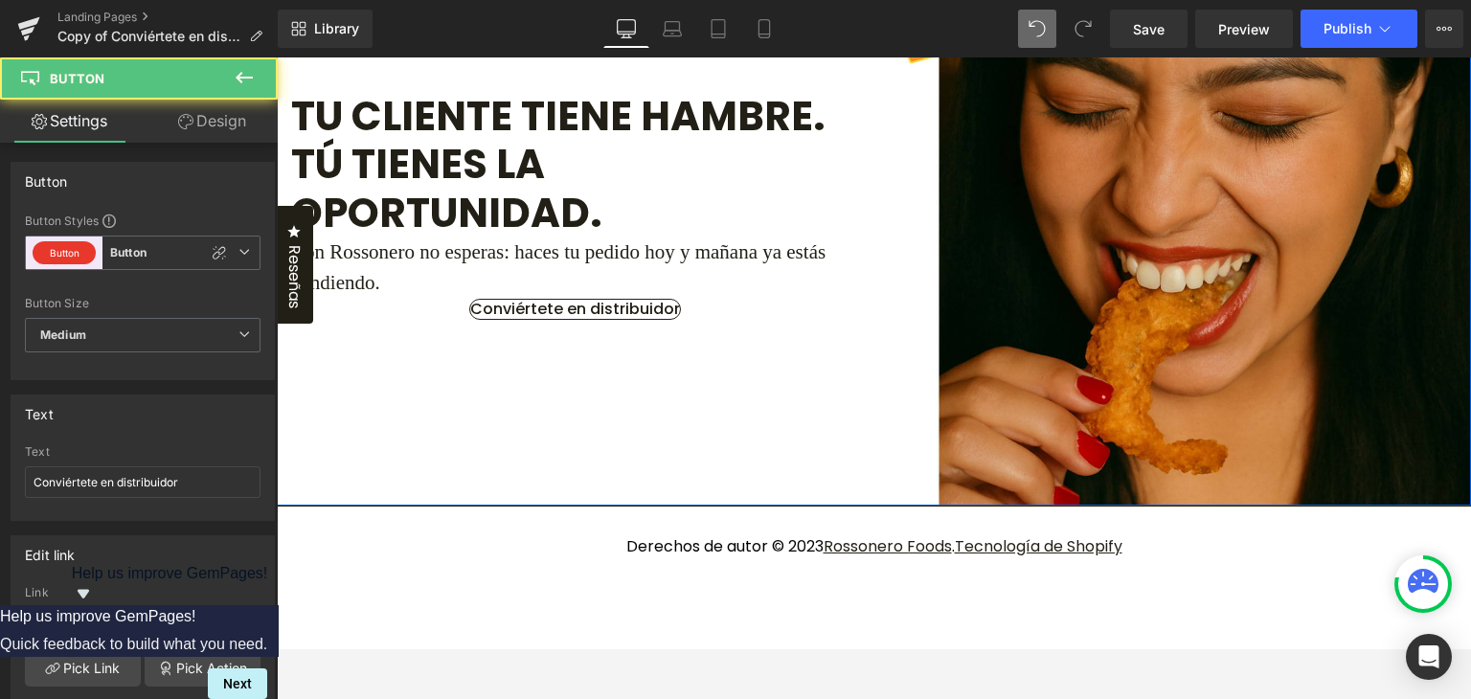
scroll to position [2913, 0]
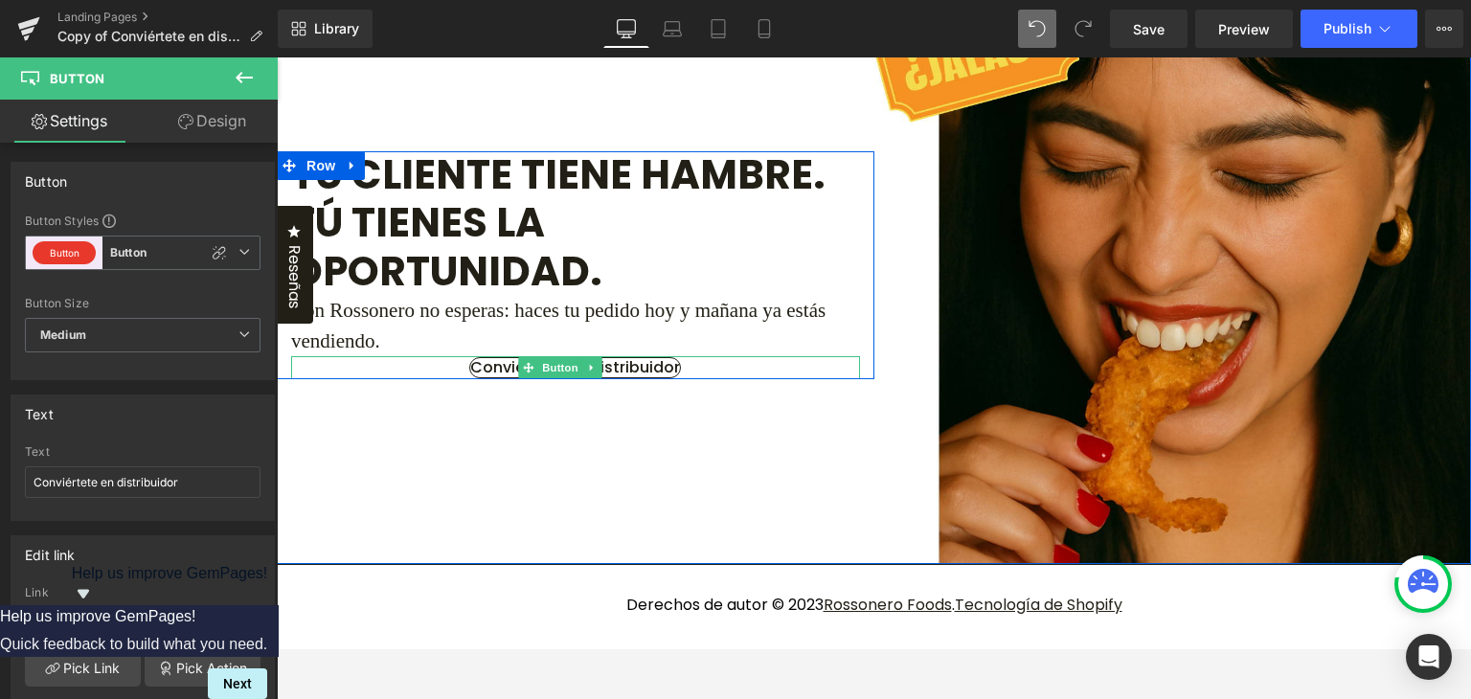
click at [370, 379] on div "Conviértete en distribuidor" at bounding box center [575, 367] width 569 height 23
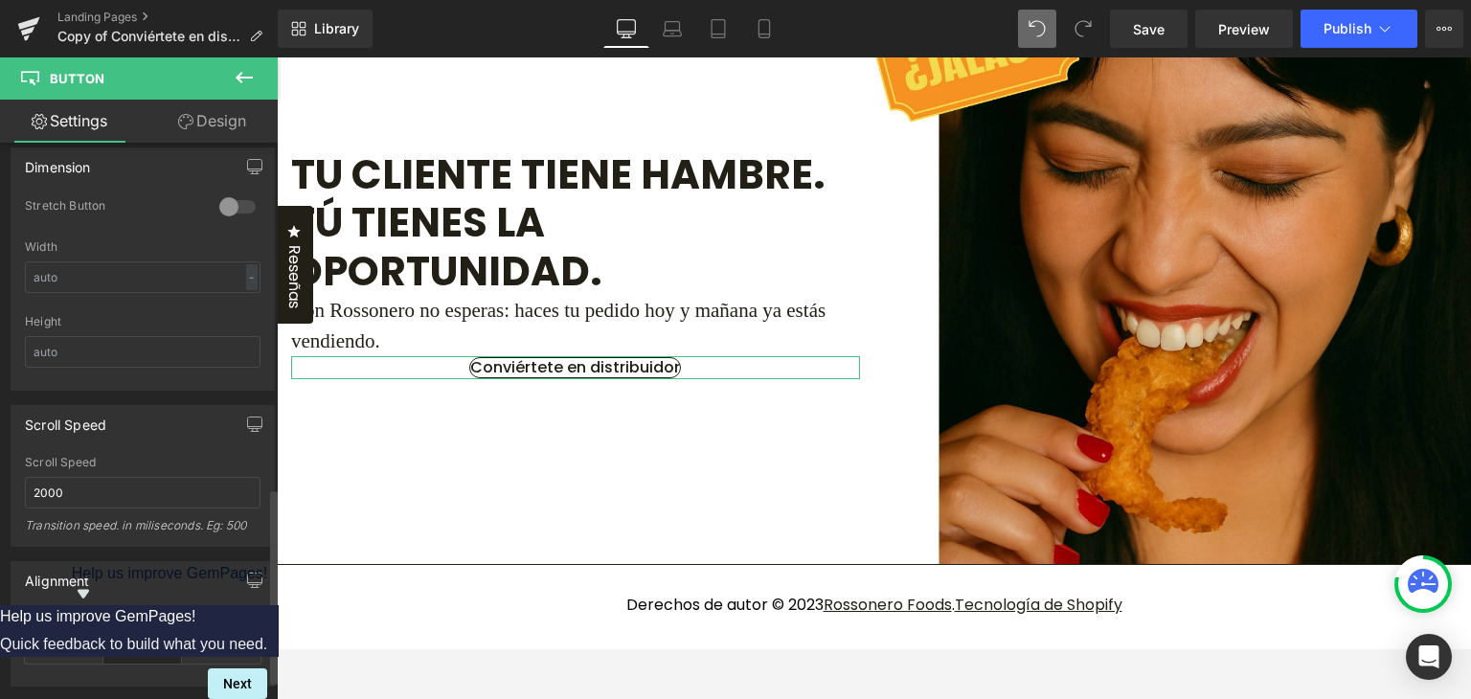
scroll to position [1035, 0]
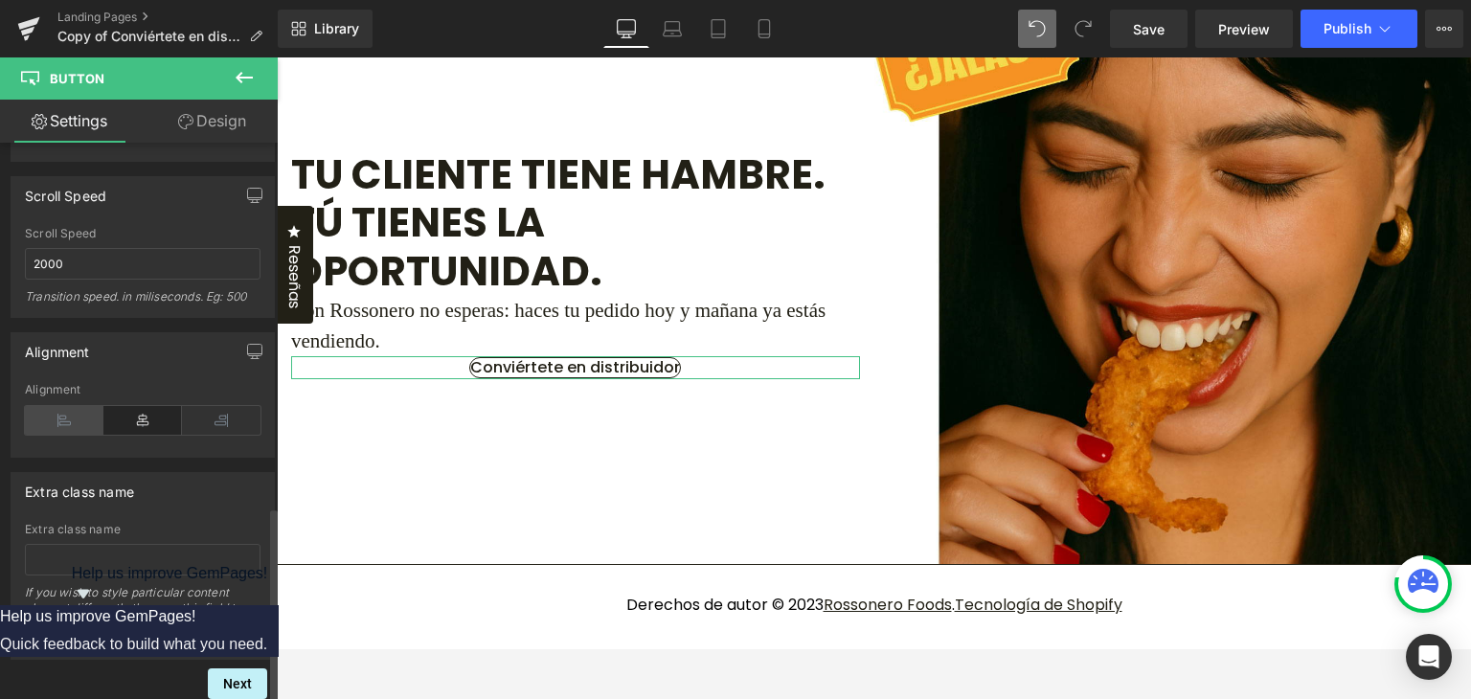
click at [70, 415] on icon at bounding box center [64, 420] width 79 height 29
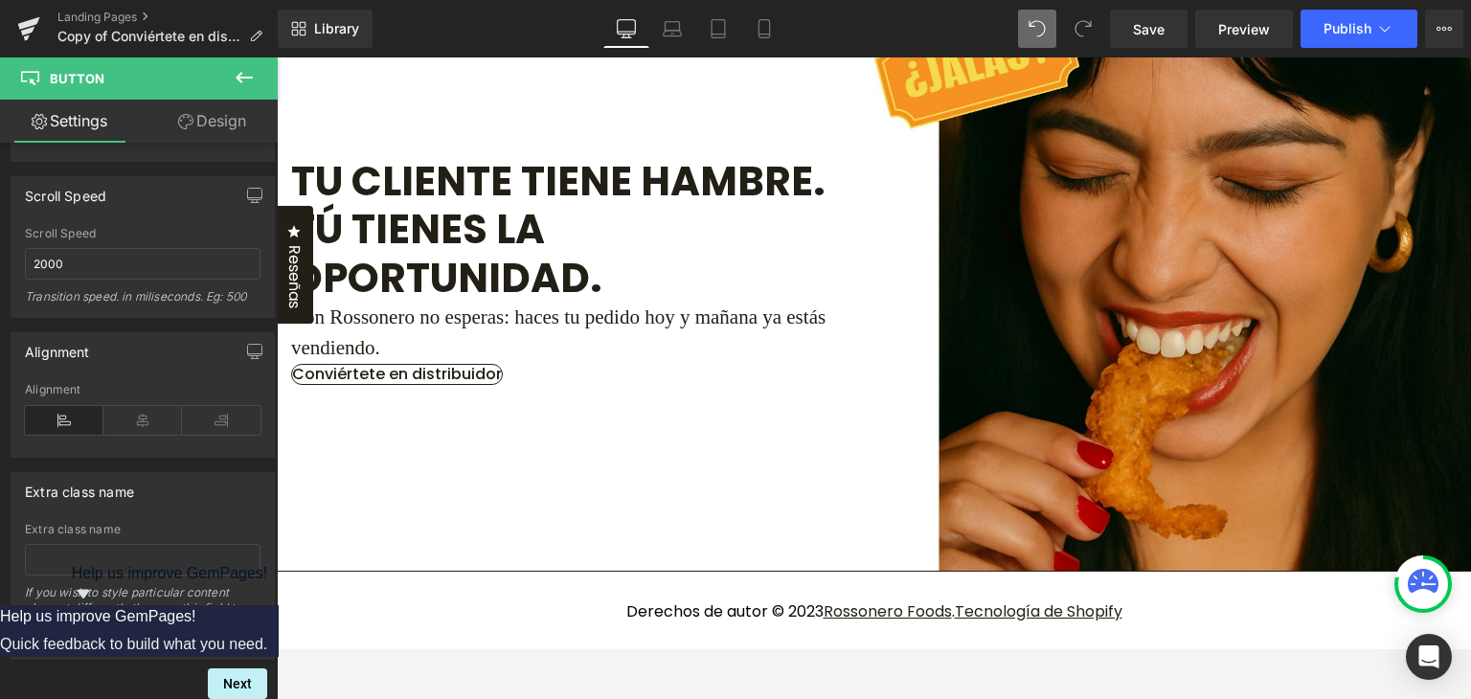
scroll to position [2913, 0]
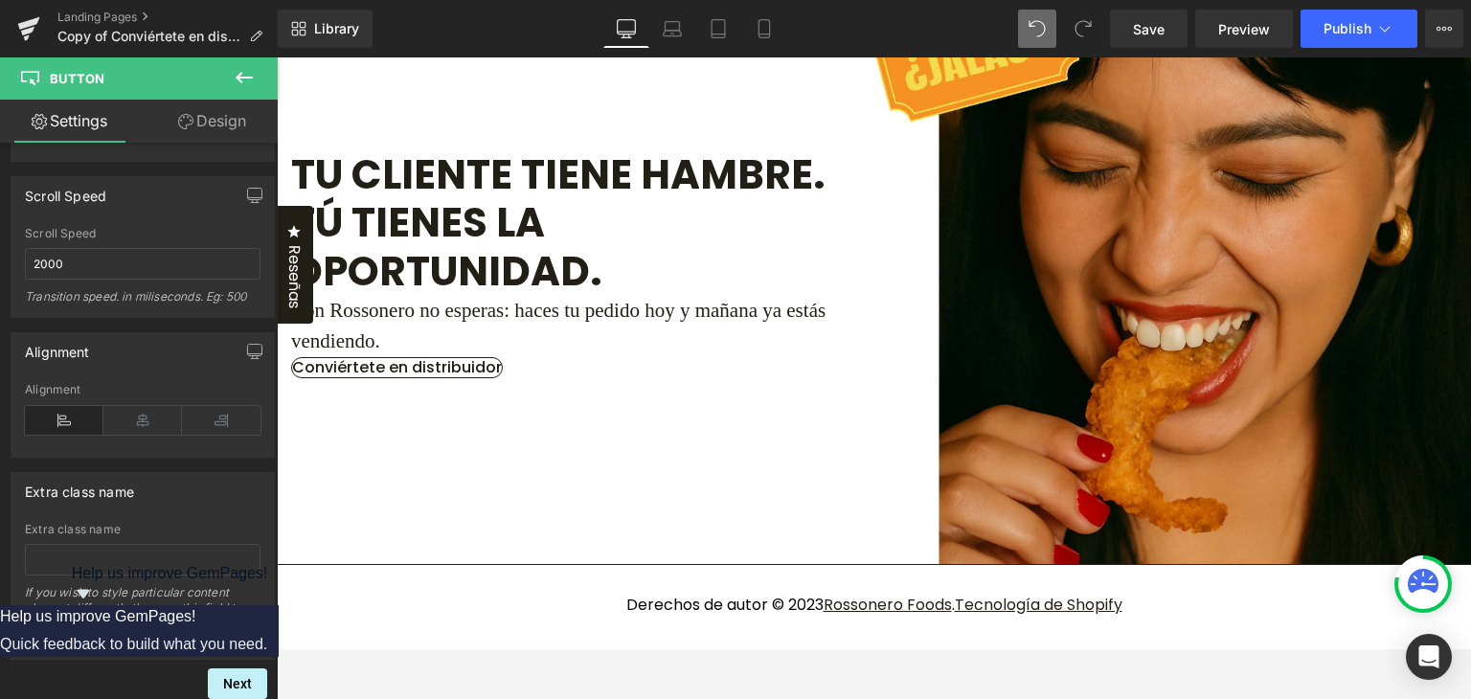
click at [277, 57] on div at bounding box center [277, 57] width 0 height 0
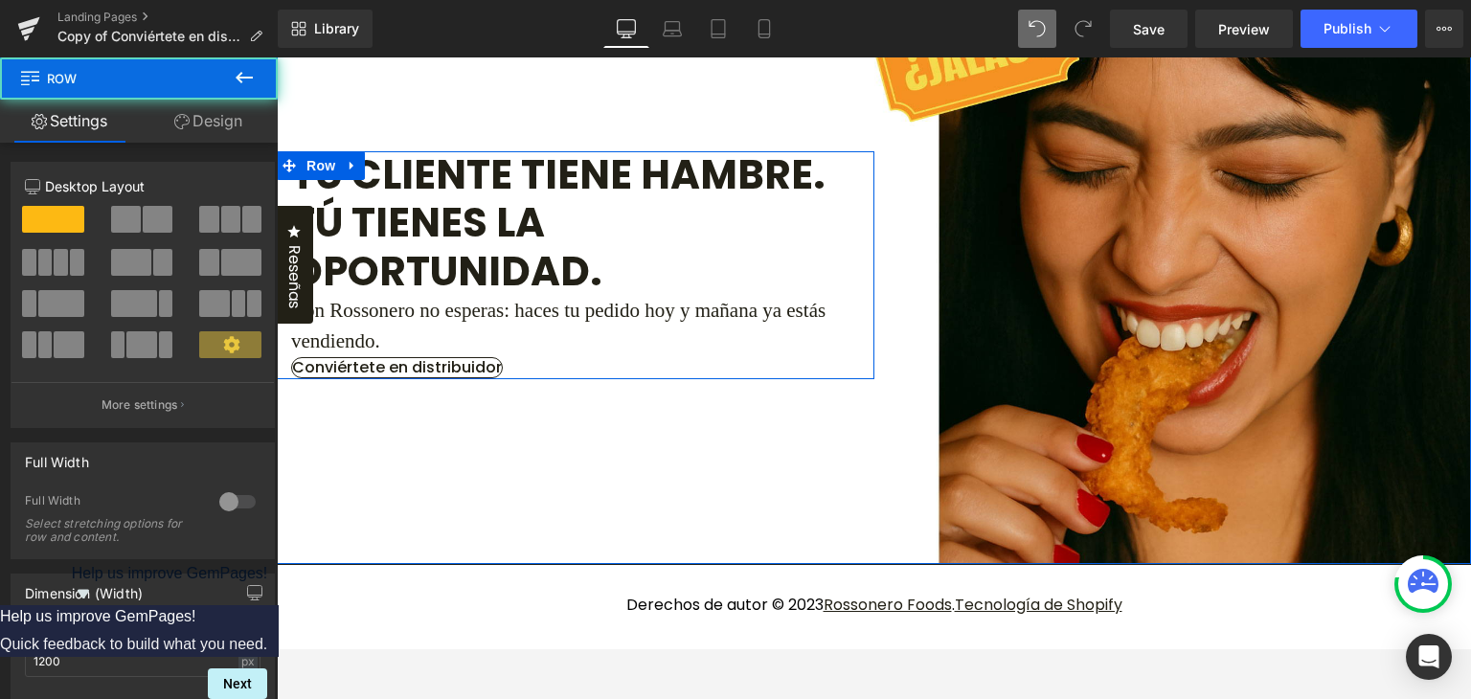
click at [732, 258] on h2 "Tu cliente tiene hambre. Tú tienes la oportunidad." at bounding box center [575, 223] width 569 height 145
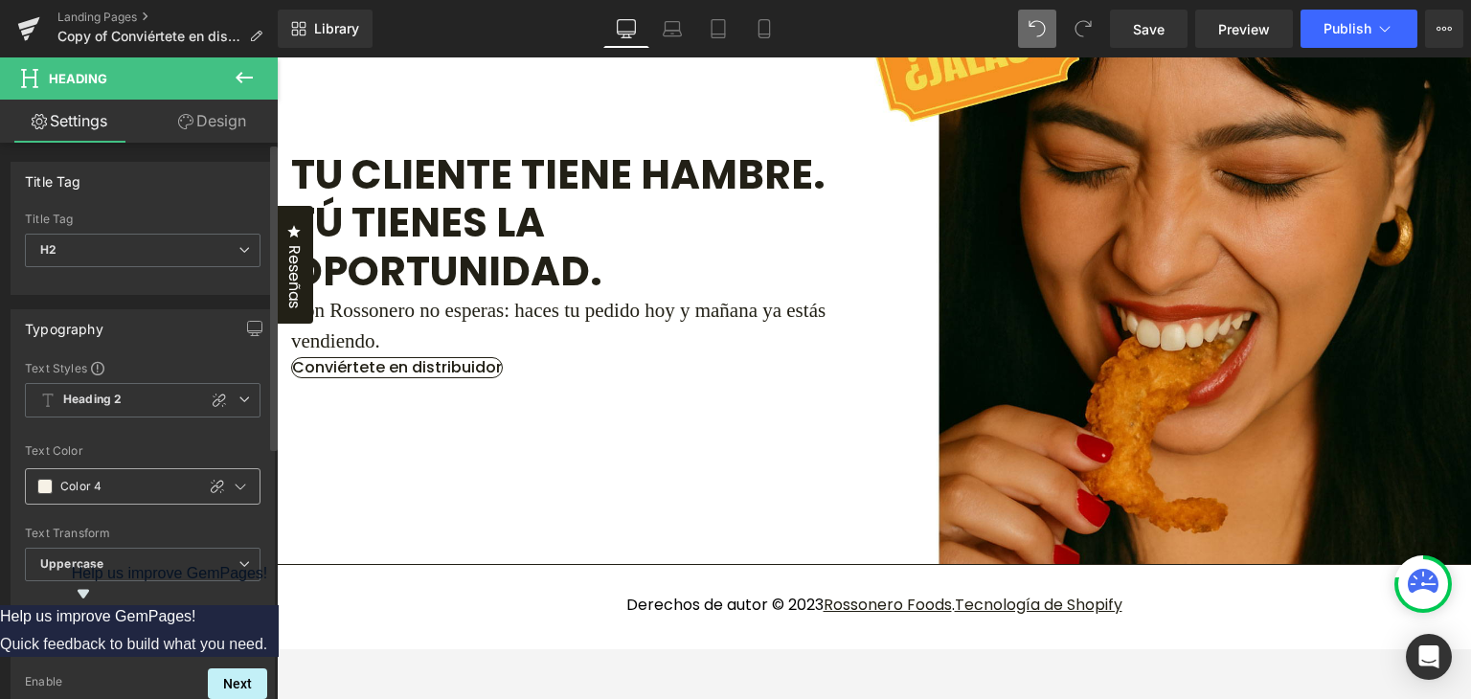
click at [44, 488] on span at bounding box center [44, 486] width 15 height 15
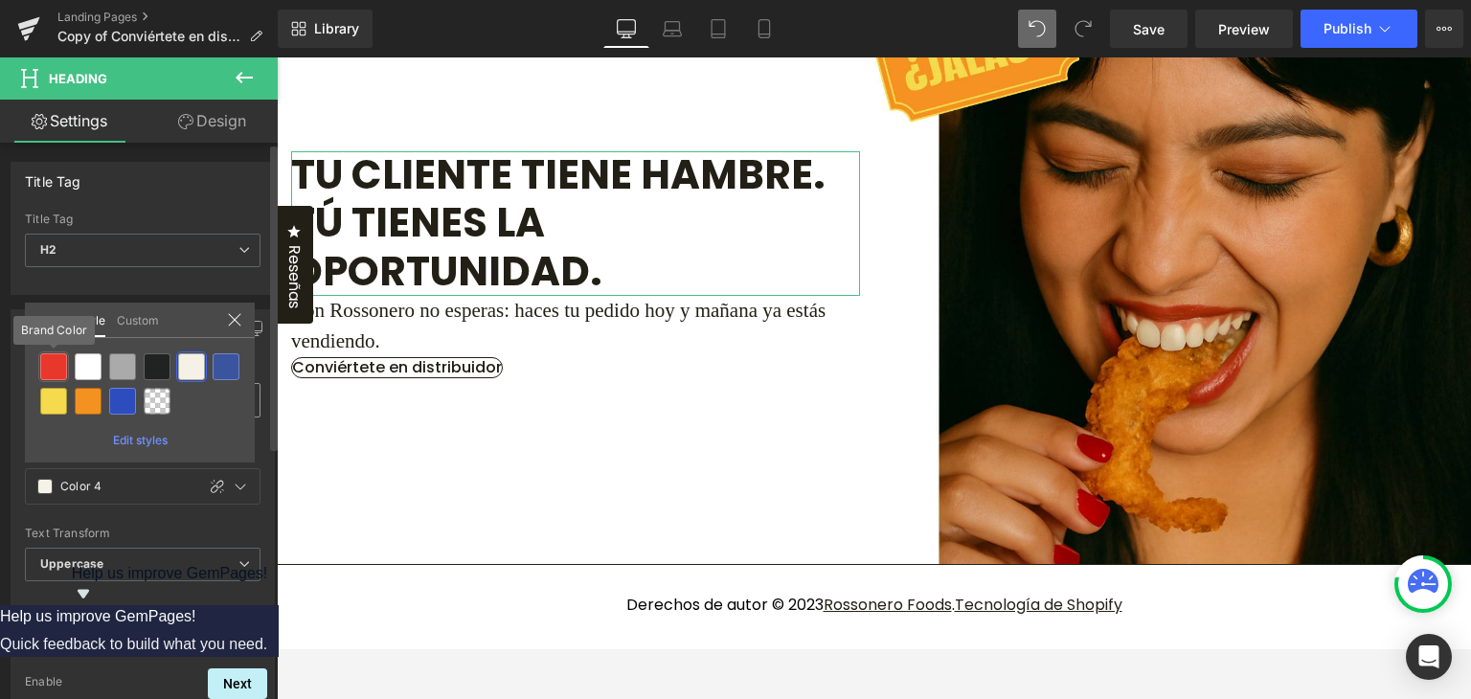
click at [49, 365] on div at bounding box center [53, 366] width 27 height 27
type input "Brand Color"
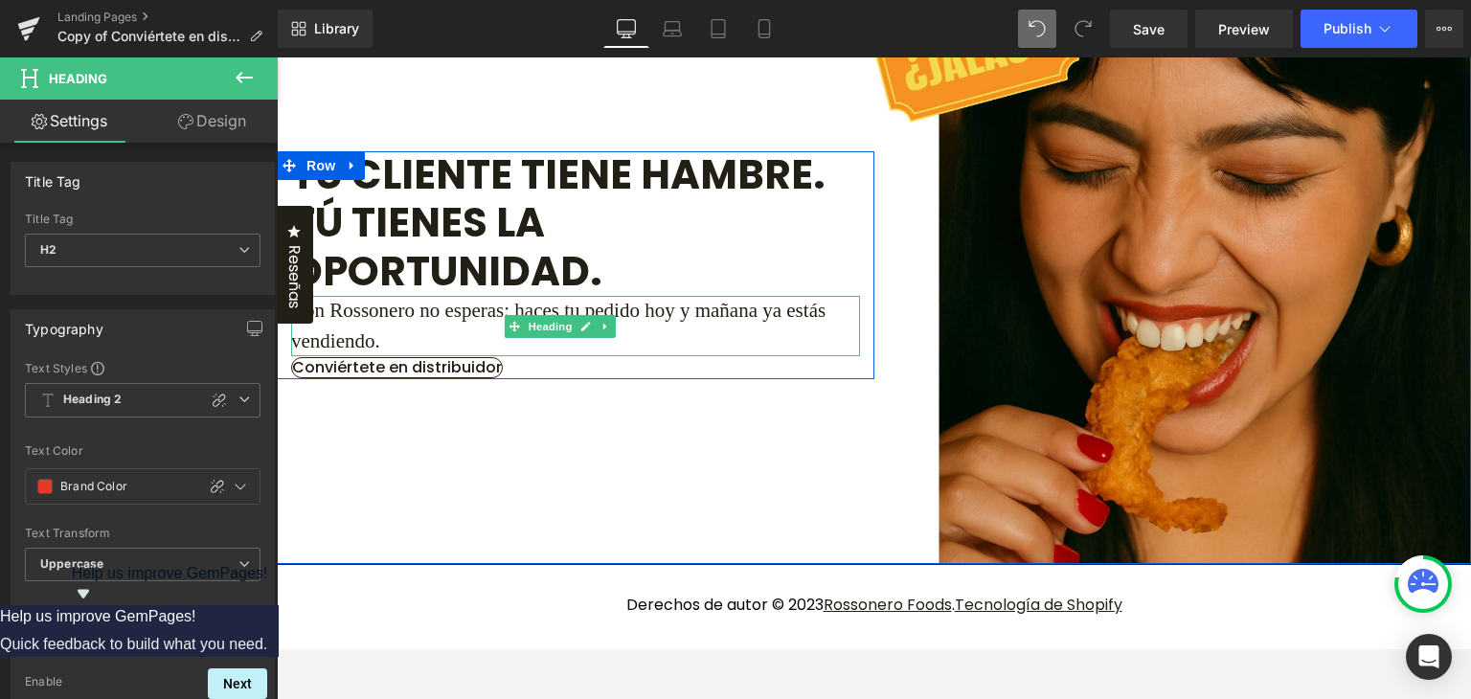
click at [442, 356] on h5 "Con Rossonero no esperas: haces tu pedido hoy y mañana ya estás vendiendo." at bounding box center [575, 326] width 569 height 60
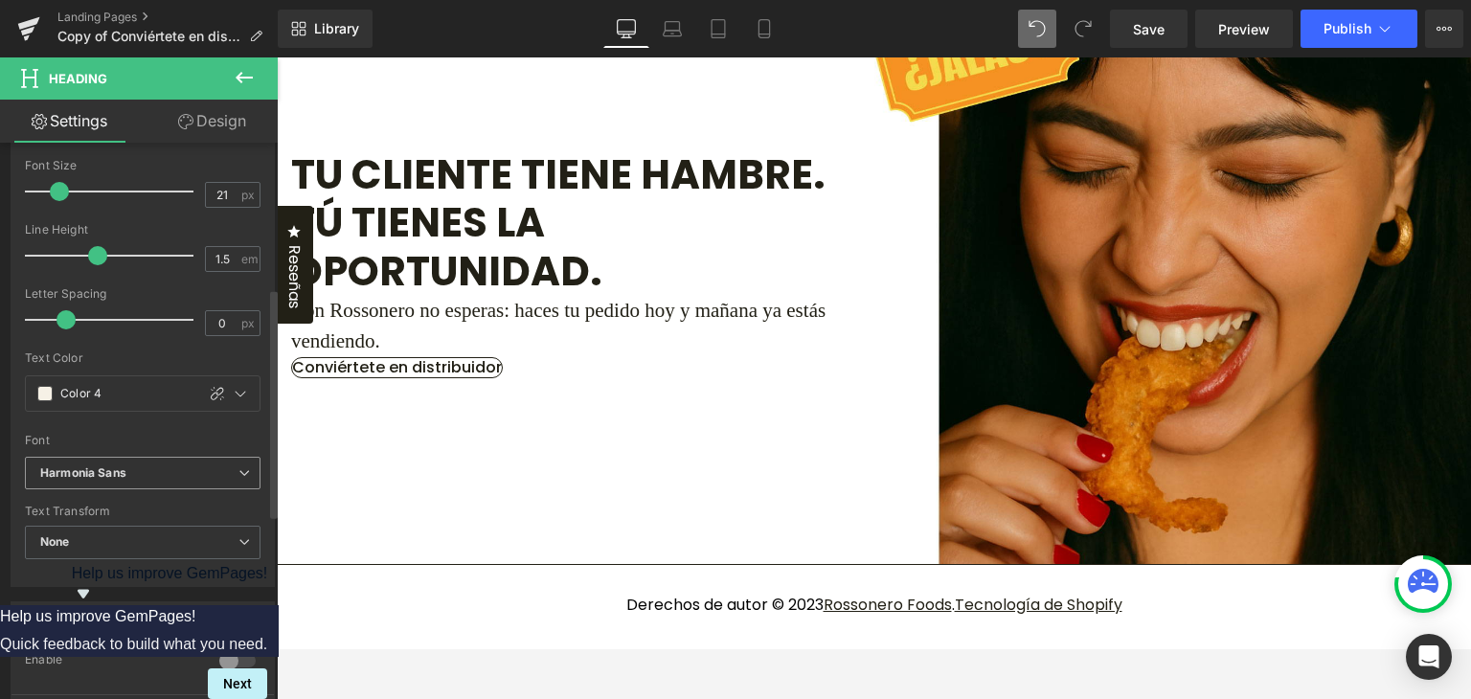
scroll to position [383, 0]
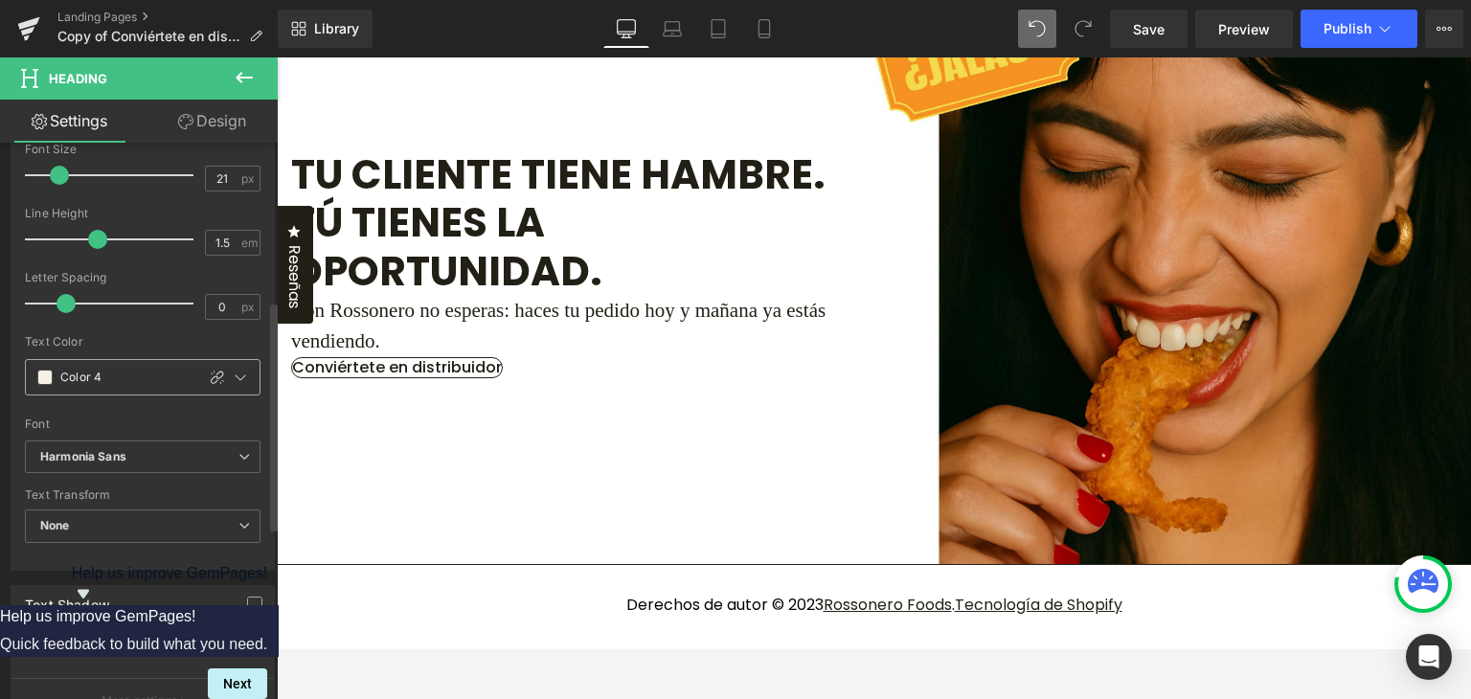
click at [45, 372] on span at bounding box center [44, 377] width 15 height 15
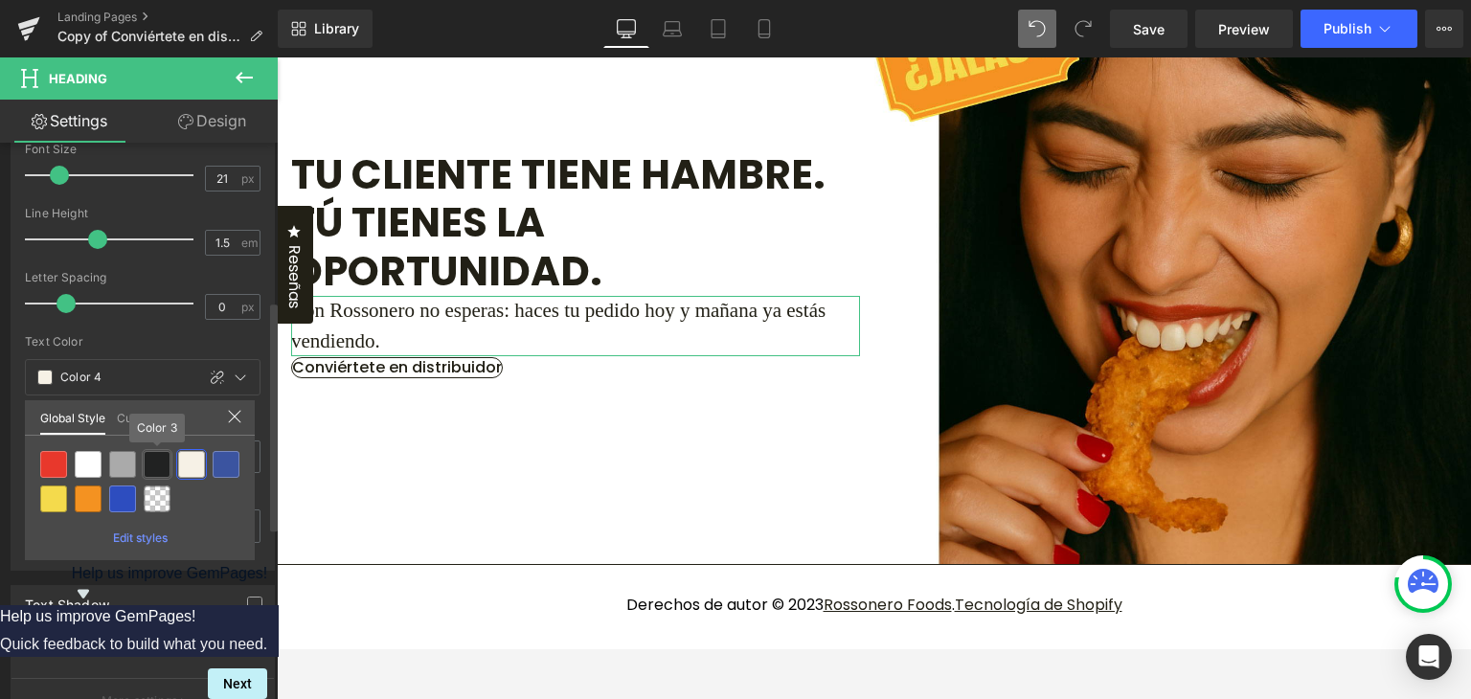
click at [160, 465] on div at bounding box center [157, 464] width 27 height 27
type input "Color 3"
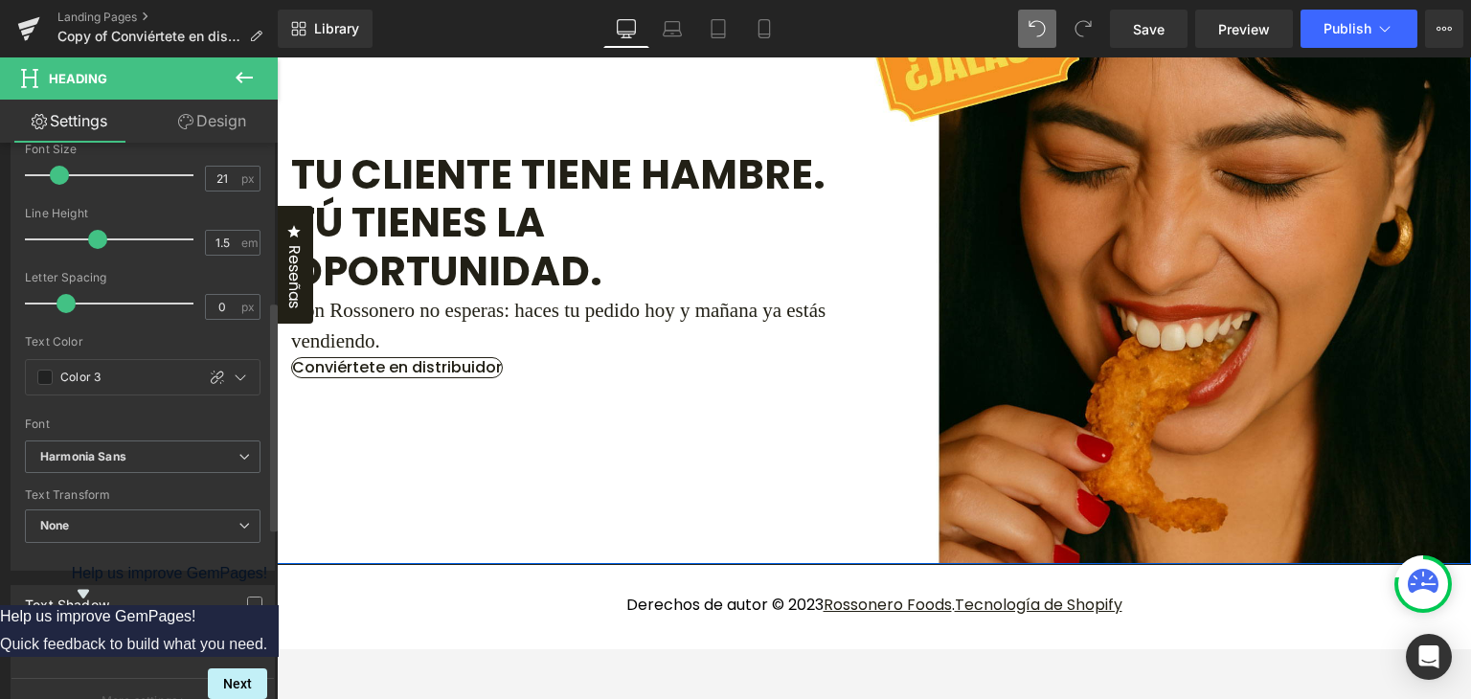
click at [645, 169] on div "Tu cliente tiene hambre. Tú tienes la oportunidad. Heading Con Rossonero no esp…" at bounding box center [575, 264] width 597 height 597
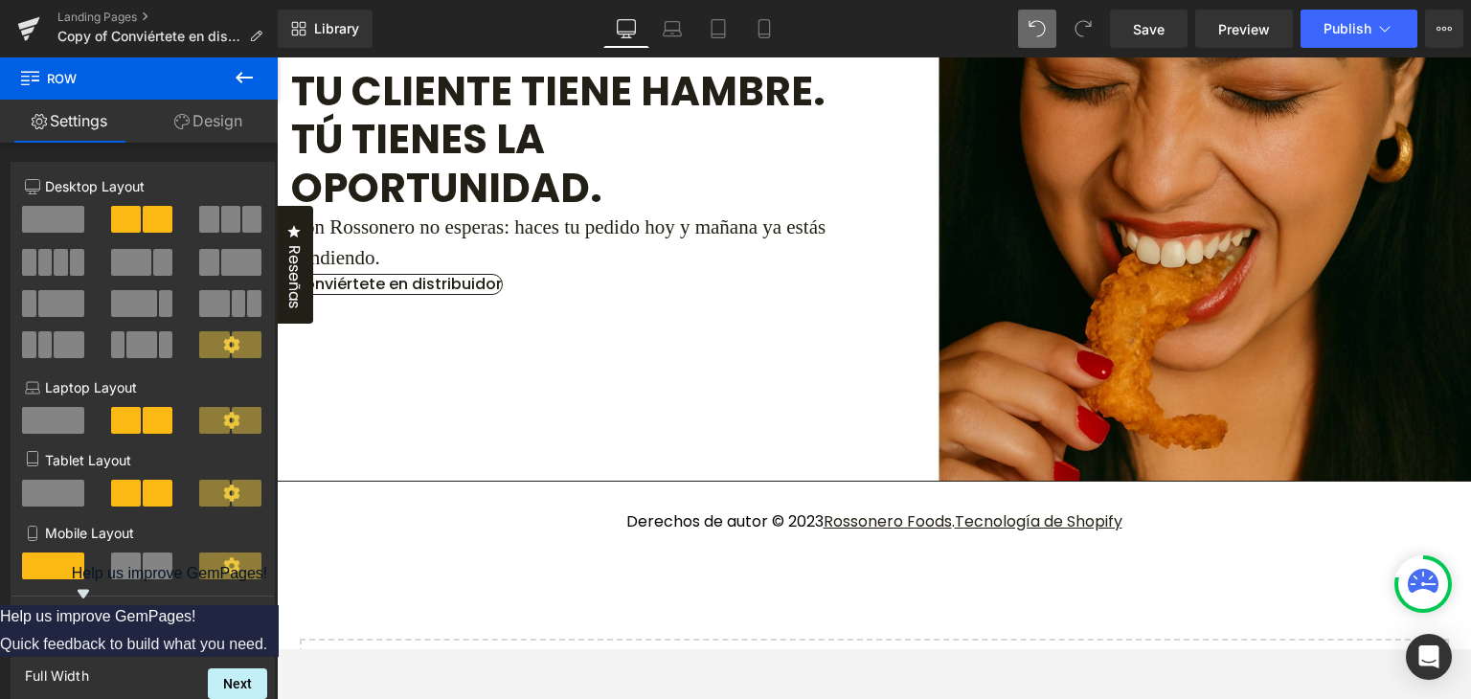
scroll to position [2936, 0]
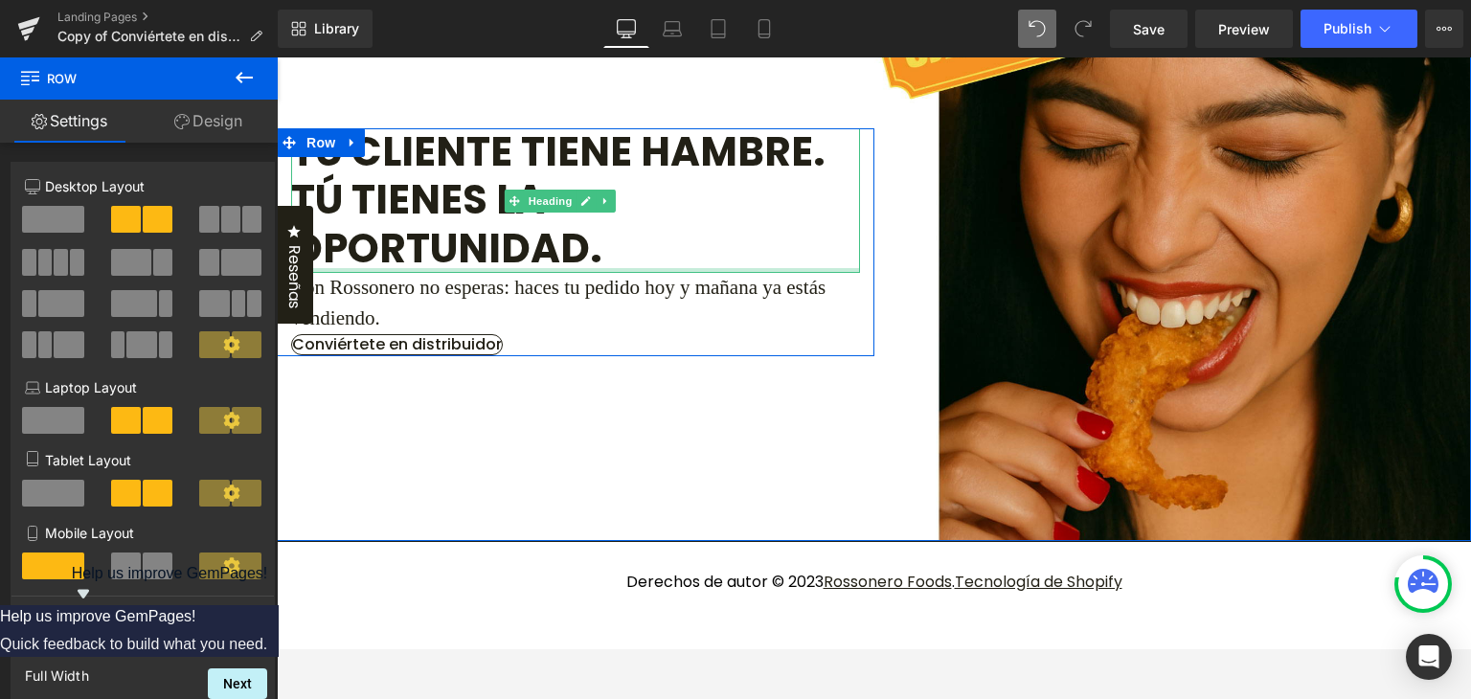
click at [443, 329] on span "Con Rossonero no esperas: haces tu pedido hoy y mañana ya estás vendiendo." at bounding box center [558, 303] width 534 height 54
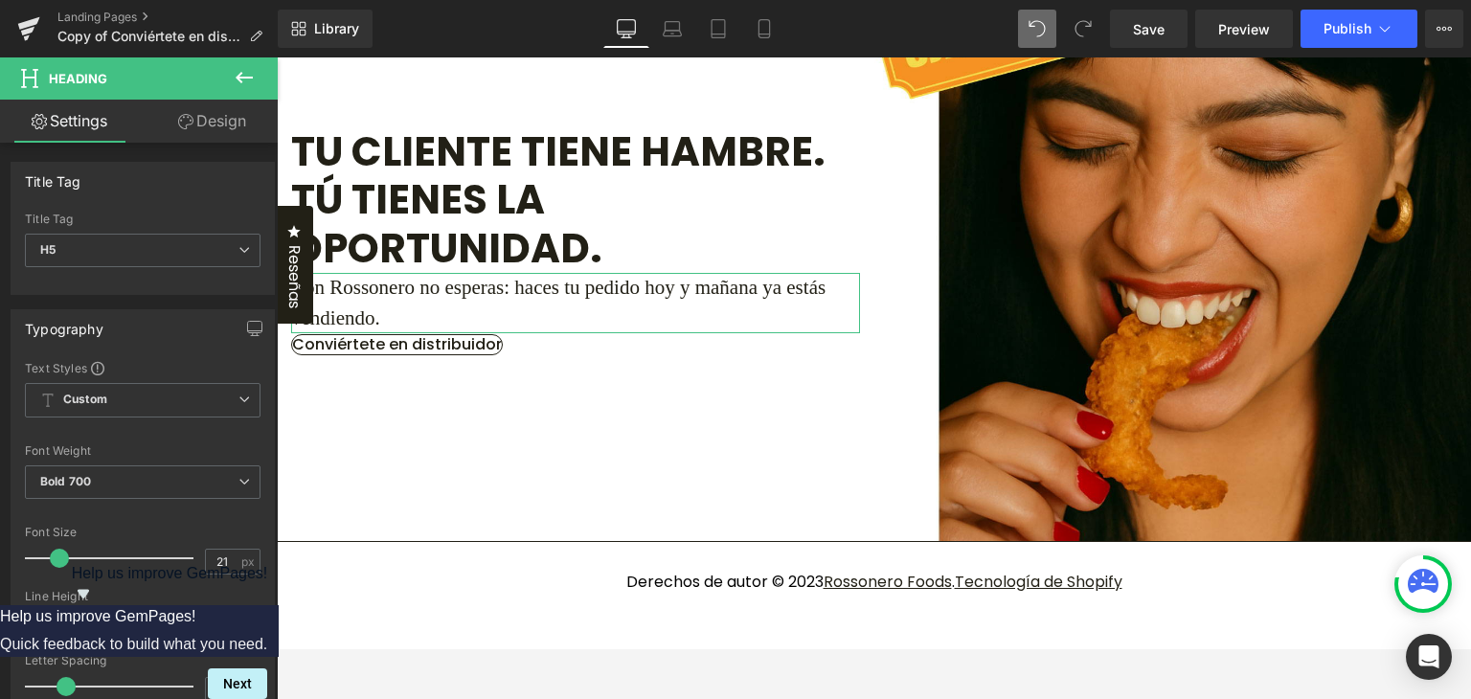
click at [224, 130] on link "Design" at bounding box center [212, 121] width 139 height 43
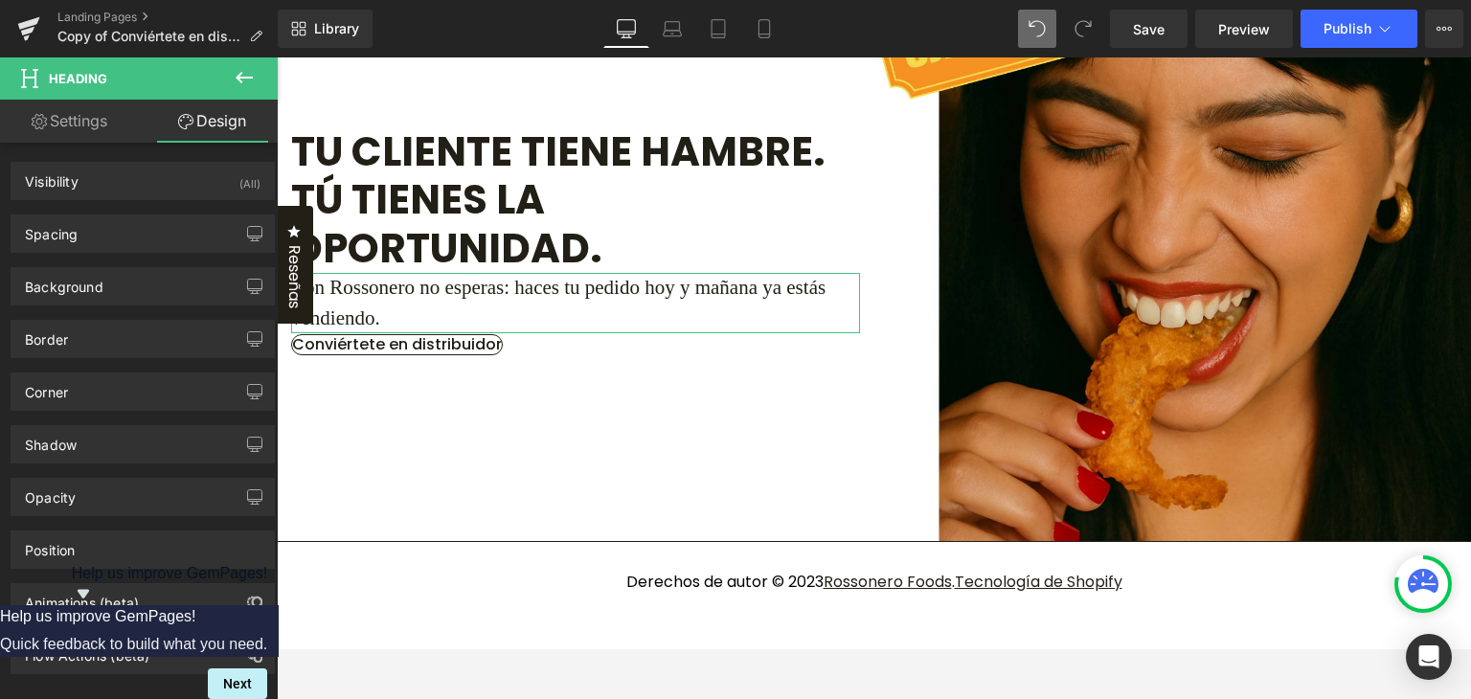
click at [84, 134] on link "Settings" at bounding box center [69, 121] width 139 height 43
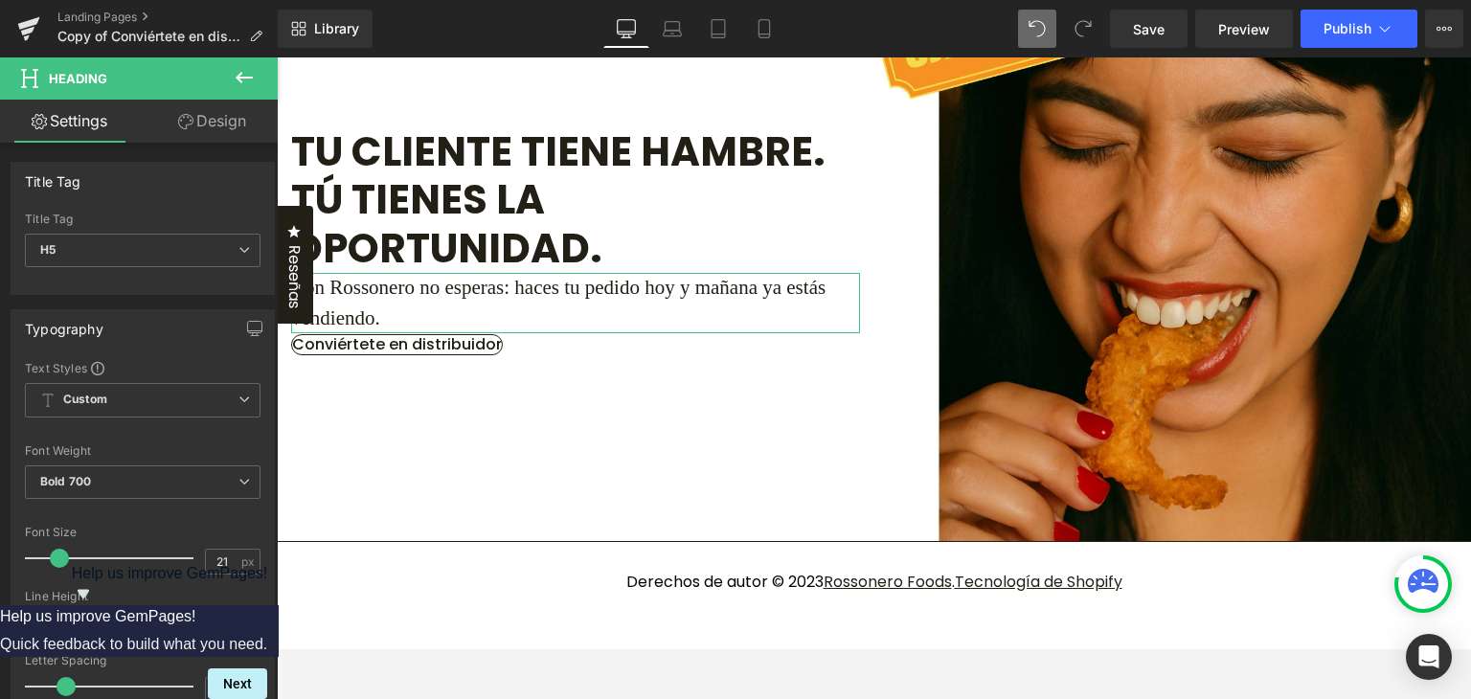
click at [237, 79] on icon at bounding box center [244, 77] width 17 height 11
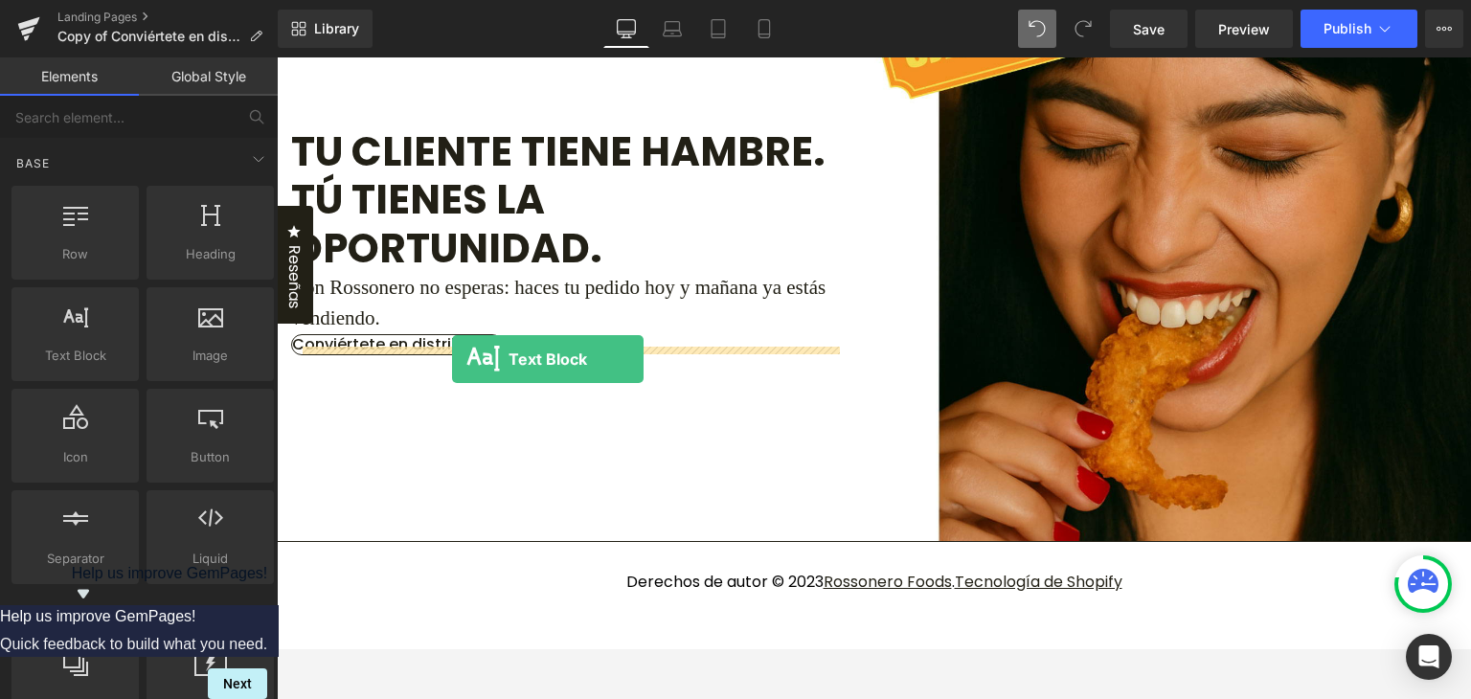
drag, startPoint x: 377, startPoint y: 387, endPoint x: 452, endPoint y: 359, distance: 79.7
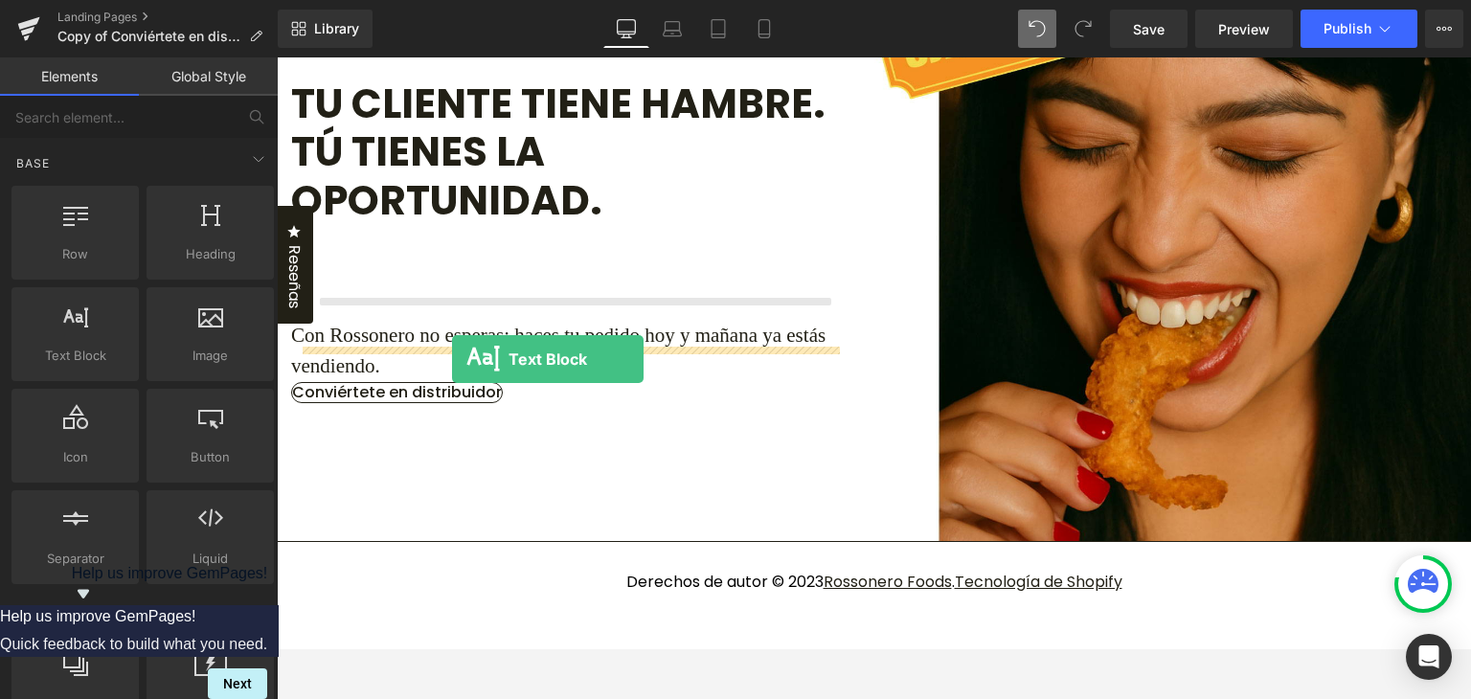
scroll to position [2887, 0]
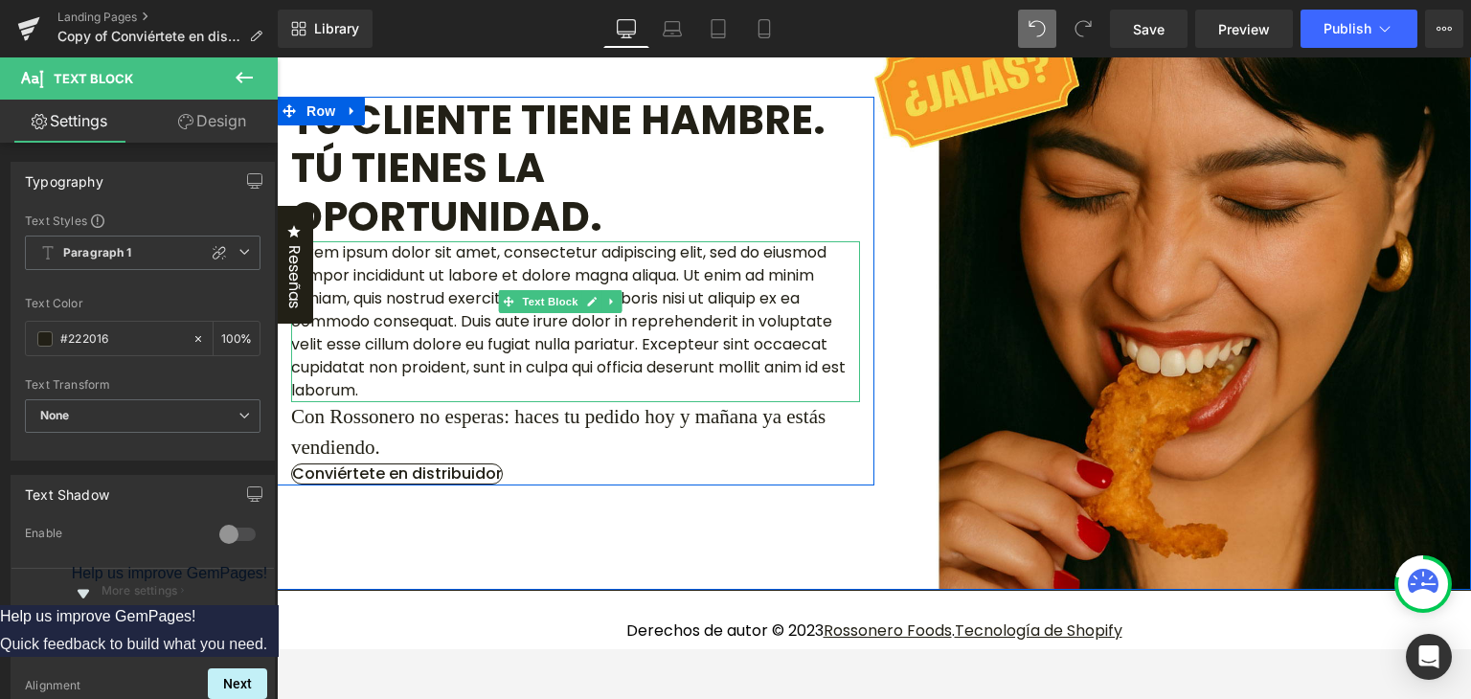
click at [374, 371] on p "Lorem ipsum dolor sit amet, consectetur adipiscing elit, sed do eiusmod tempor …" at bounding box center [575, 321] width 569 height 161
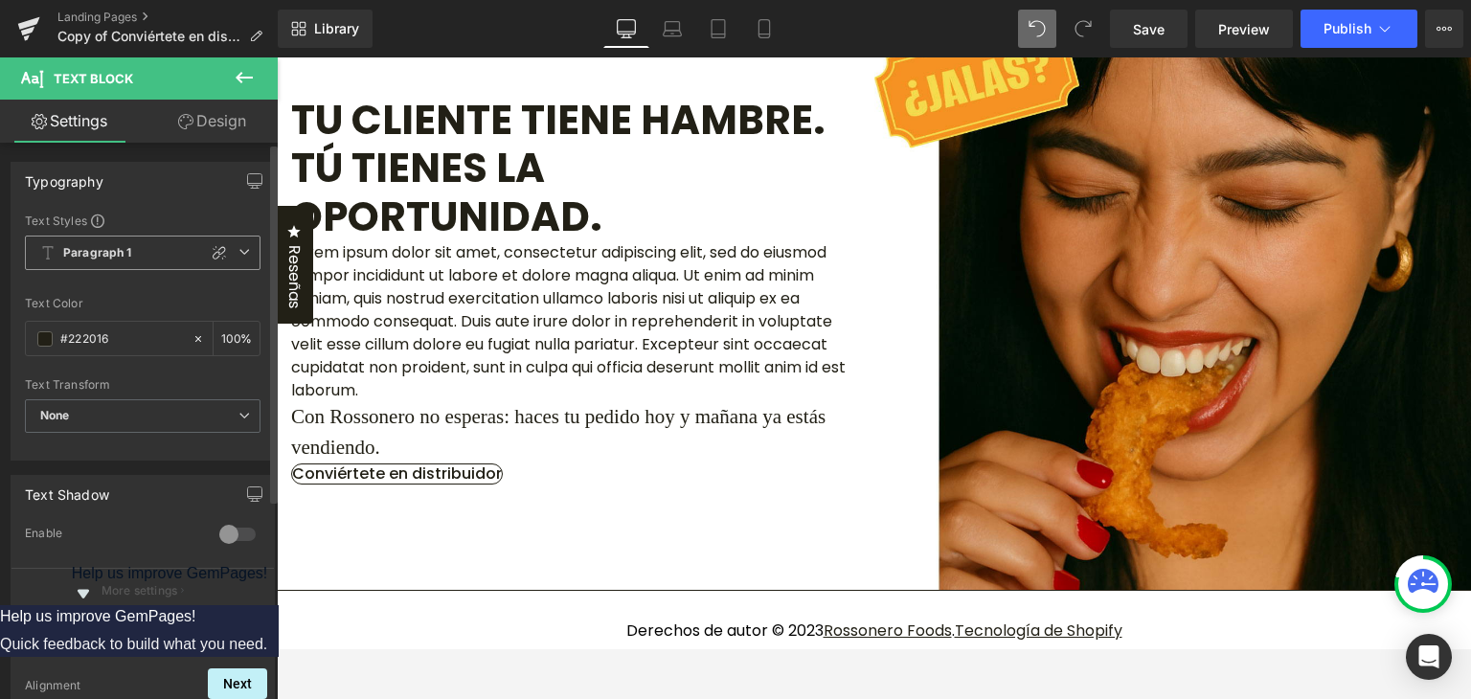
click at [233, 242] on span "Paragraph 1" at bounding box center [143, 253] width 236 height 34
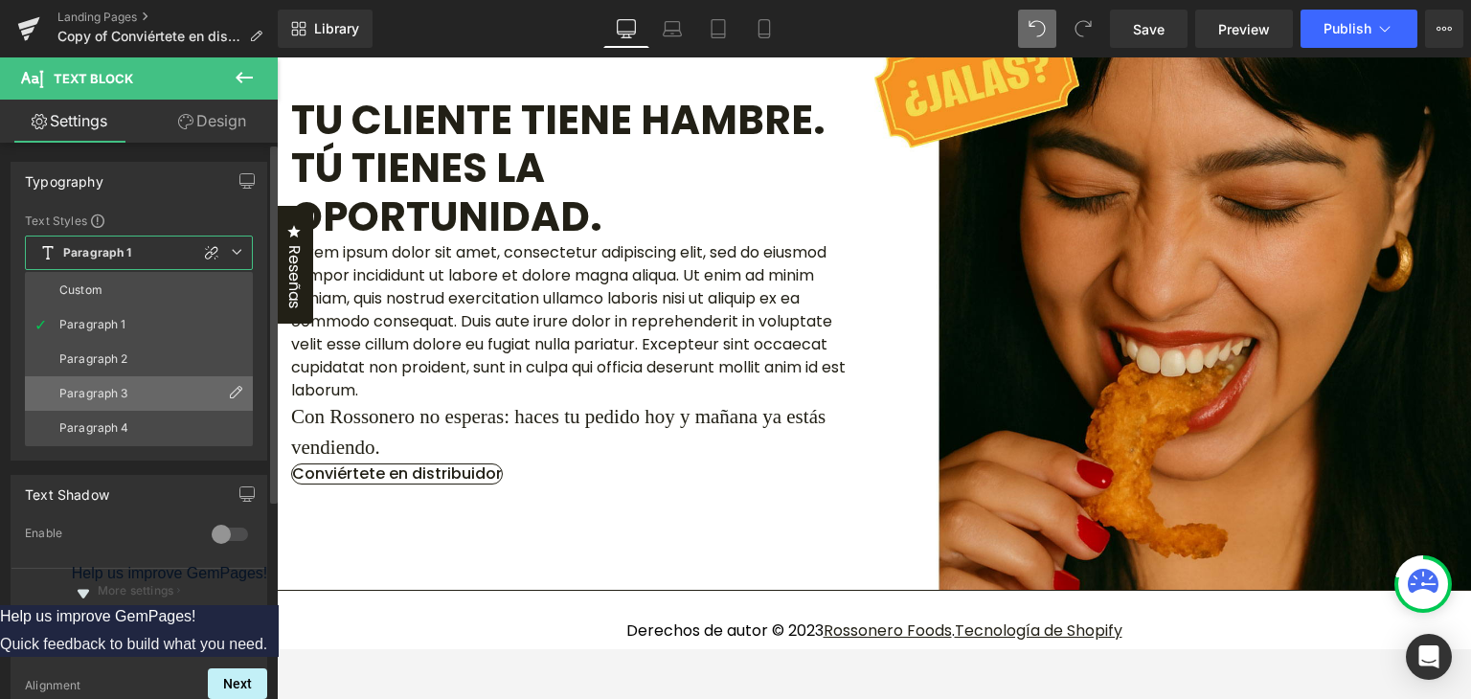
click at [124, 391] on div "Paragraph 3" at bounding box center [93, 393] width 69 height 13
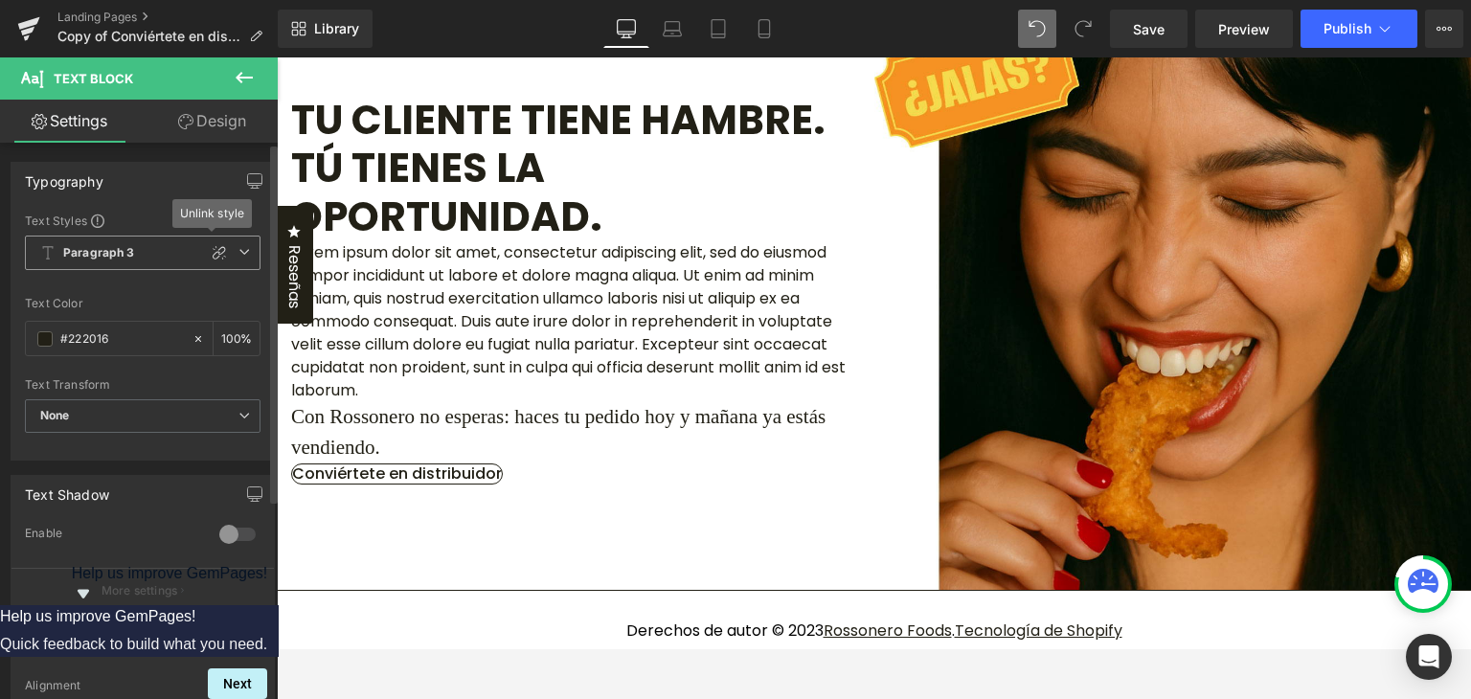
click at [239, 250] on icon at bounding box center [243, 251] width 11 height 11
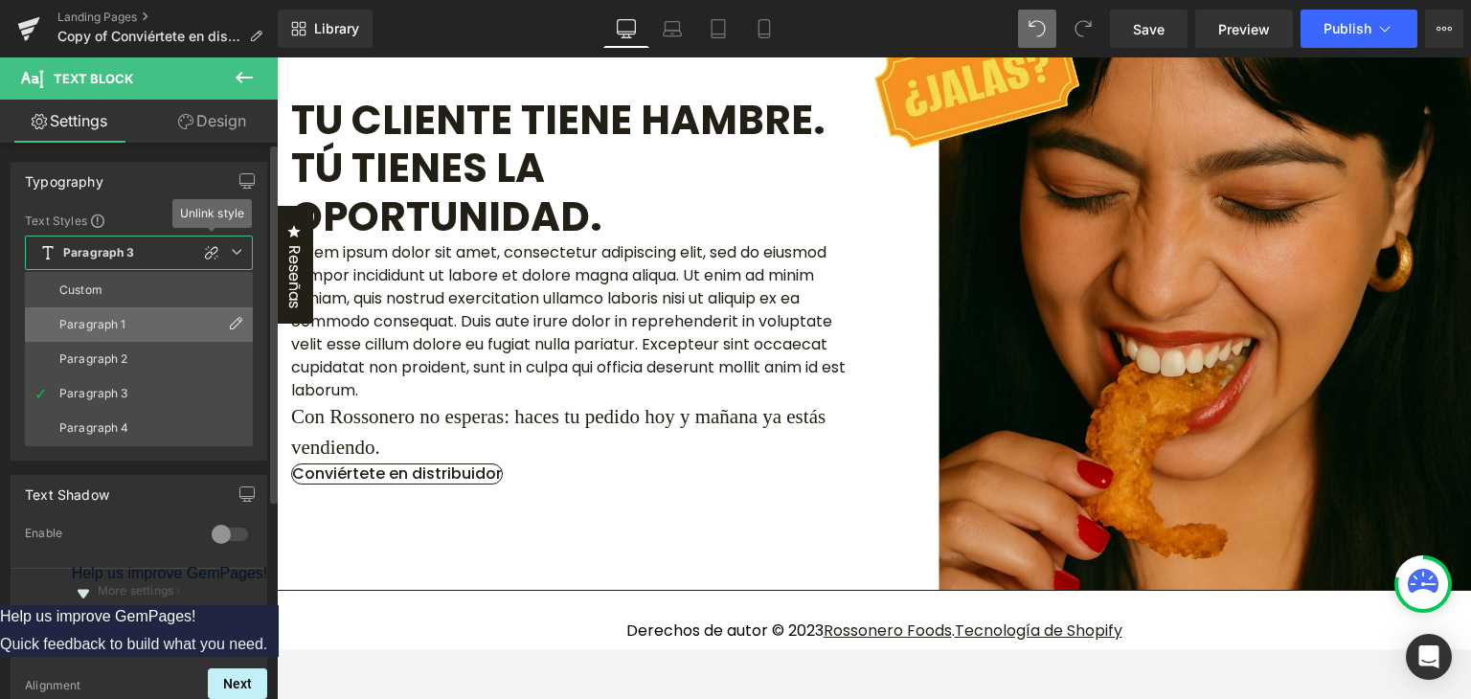
click at [118, 323] on div "Paragraph 1" at bounding box center [92, 324] width 67 height 13
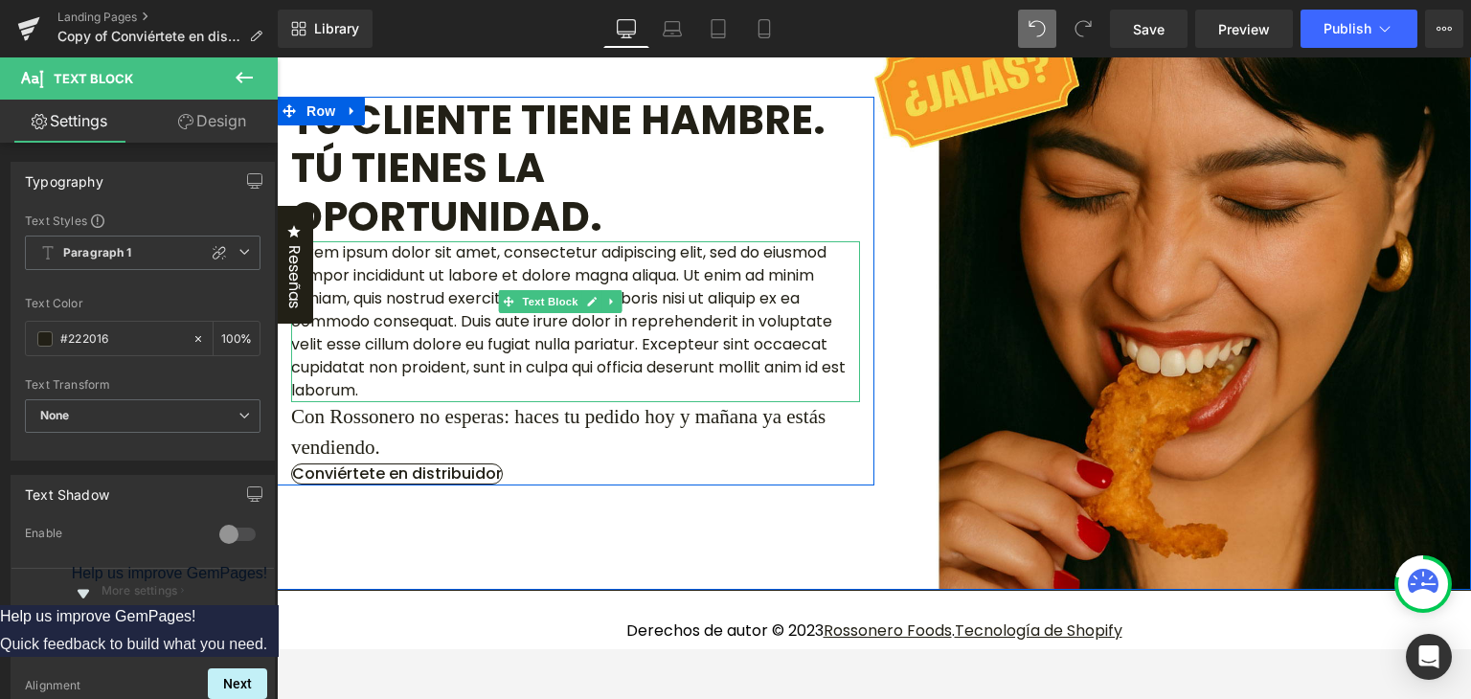
click at [504, 378] on p "Lorem ipsum dolor sit amet, consectetur adipiscing elit, sed do eiusmod tempor …" at bounding box center [575, 321] width 569 height 161
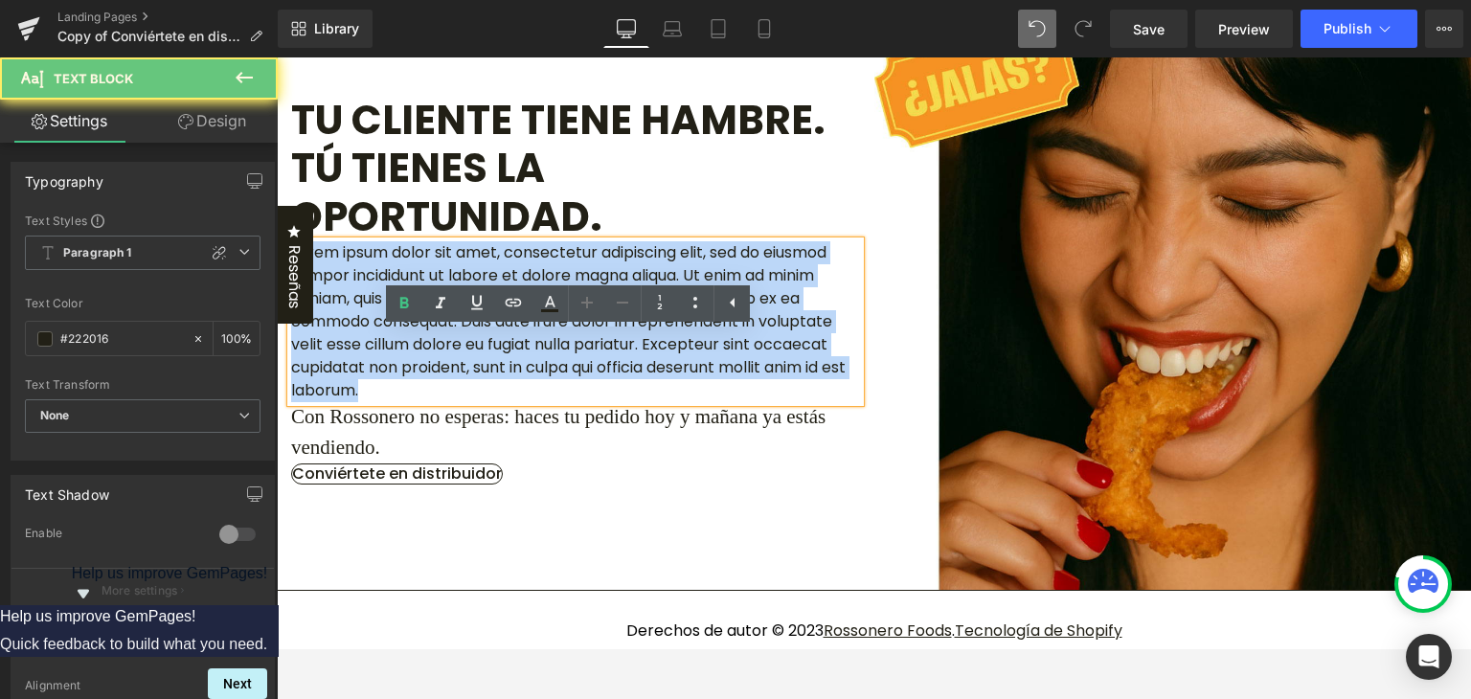
click at [504, 378] on p "Lorem ipsum dolor sit amet, consectetur adipiscing elit, sed do eiusmod tempor …" at bounding box center [575, 321] width 569 height 161
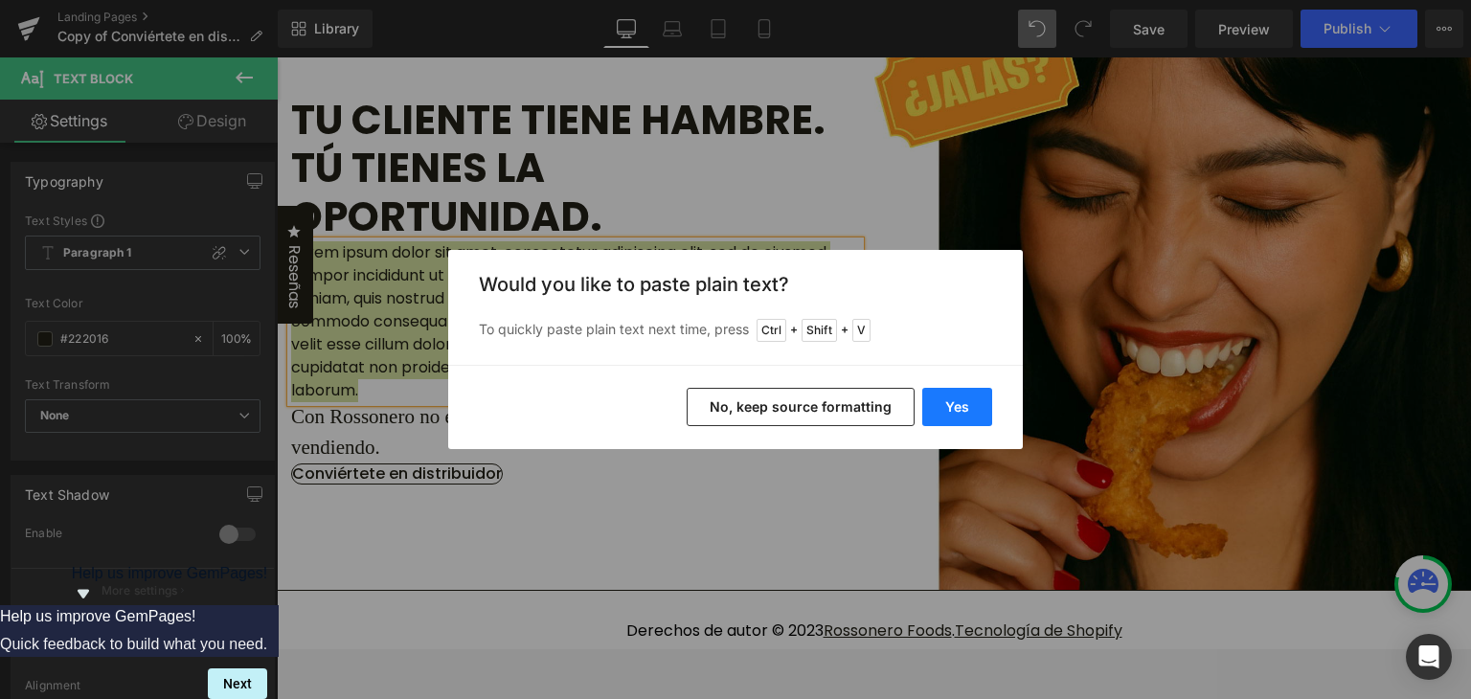
click at [955, 390] on button "Yes" at bounding box center [957, 407] width 70 height 38
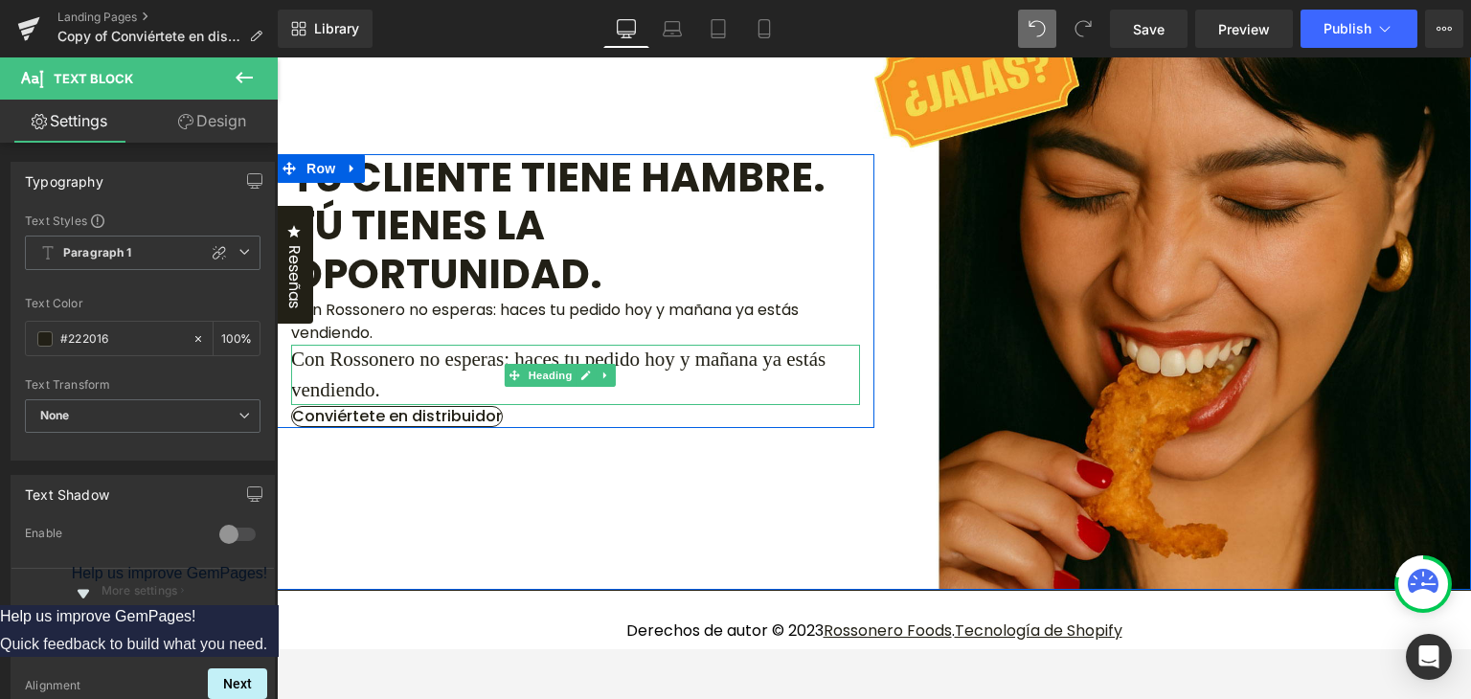
click at [789, 401] on span "Con Rossonero no esperas: haces tu pedido hoy y mañana ya estás vendiendo." at bounding box center [558, 375] width 534 height 54
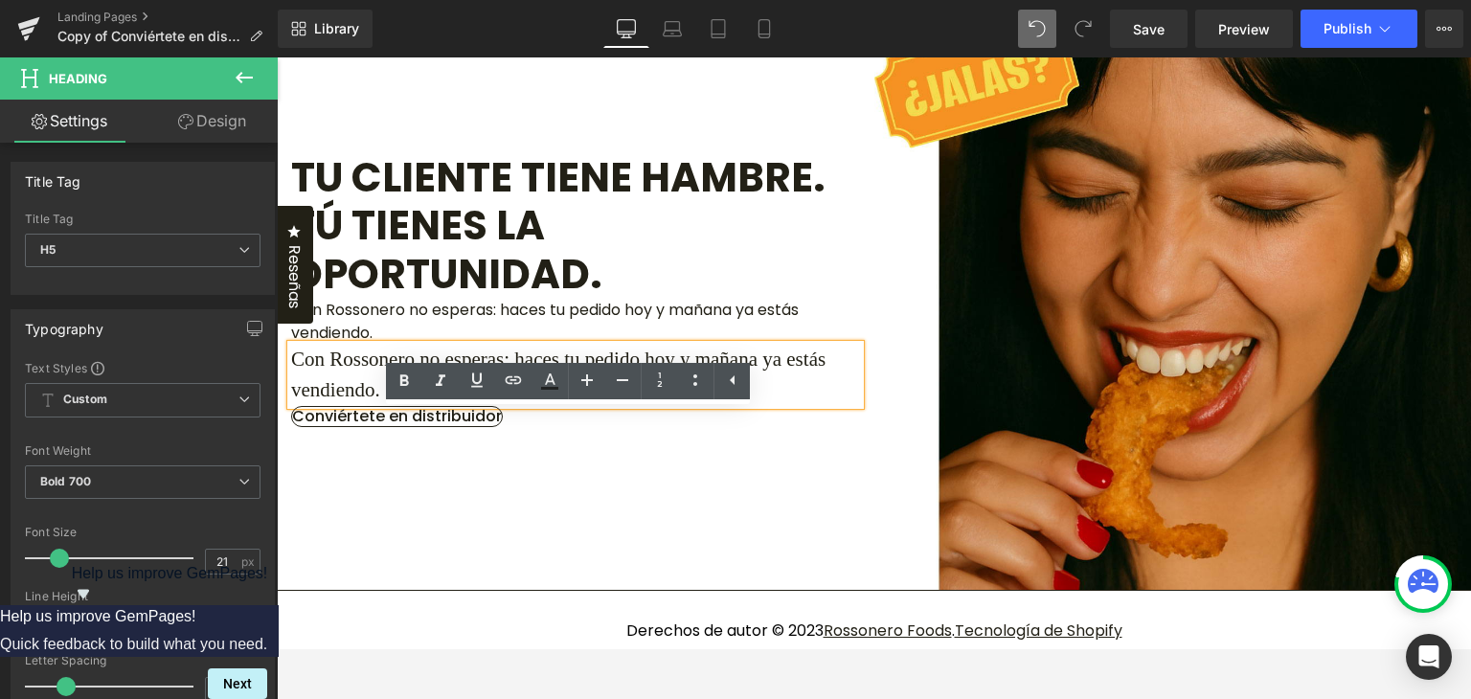
click at [828, 428] on div "Tu cliente tiene hambre. Tú tienes la oportunidad. Heading Con Rossonero no esp…" at bounding box center [575, 291] width 597 height 274
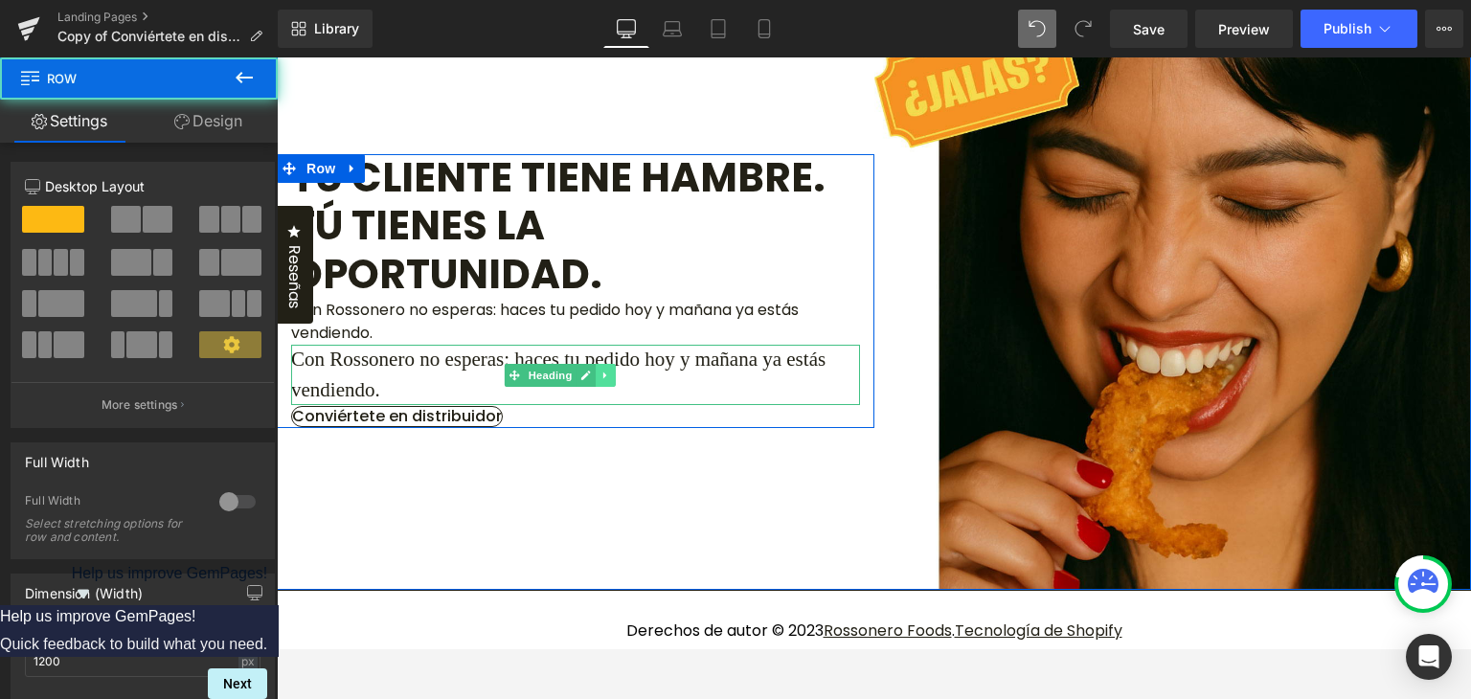
click at [611, 381] on icon at bounding box center [605, 375] width 11 height 11
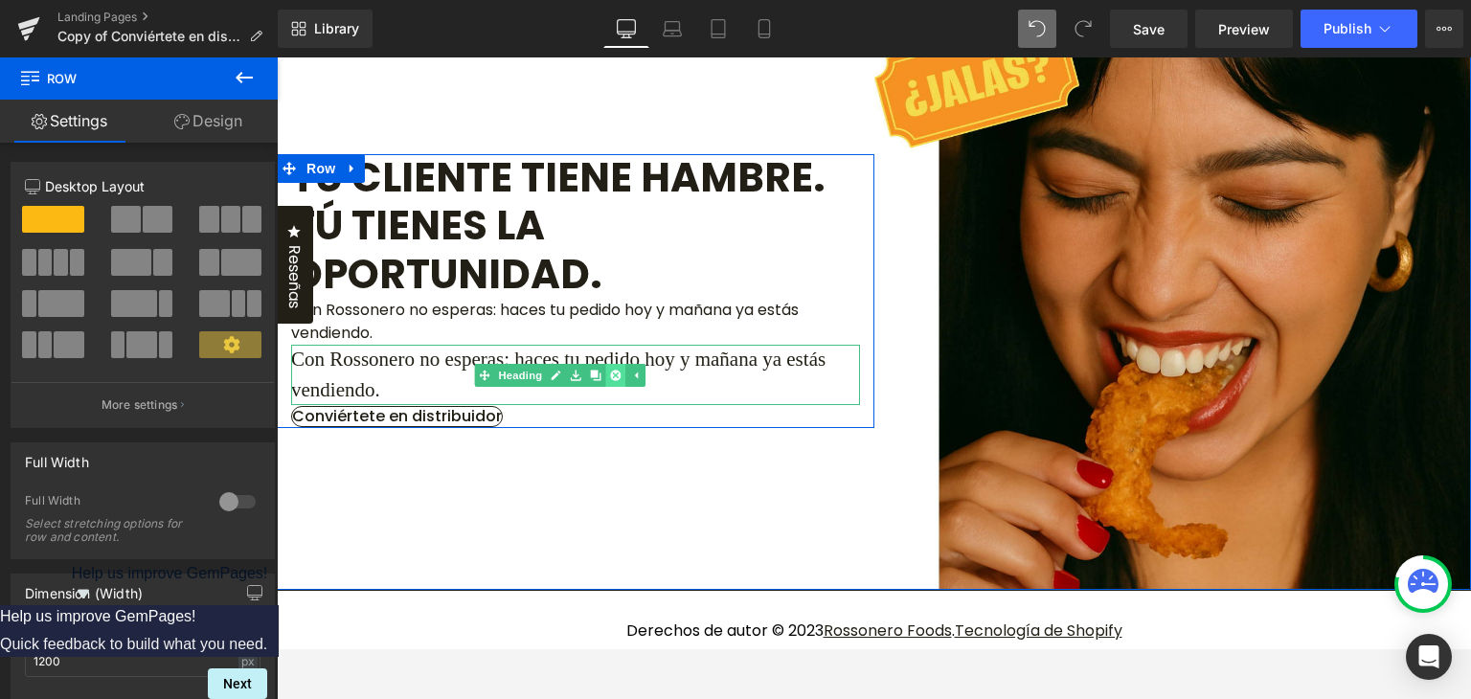
click at [617, 387] on link at bounding box center [616, 375] width 20 height 23
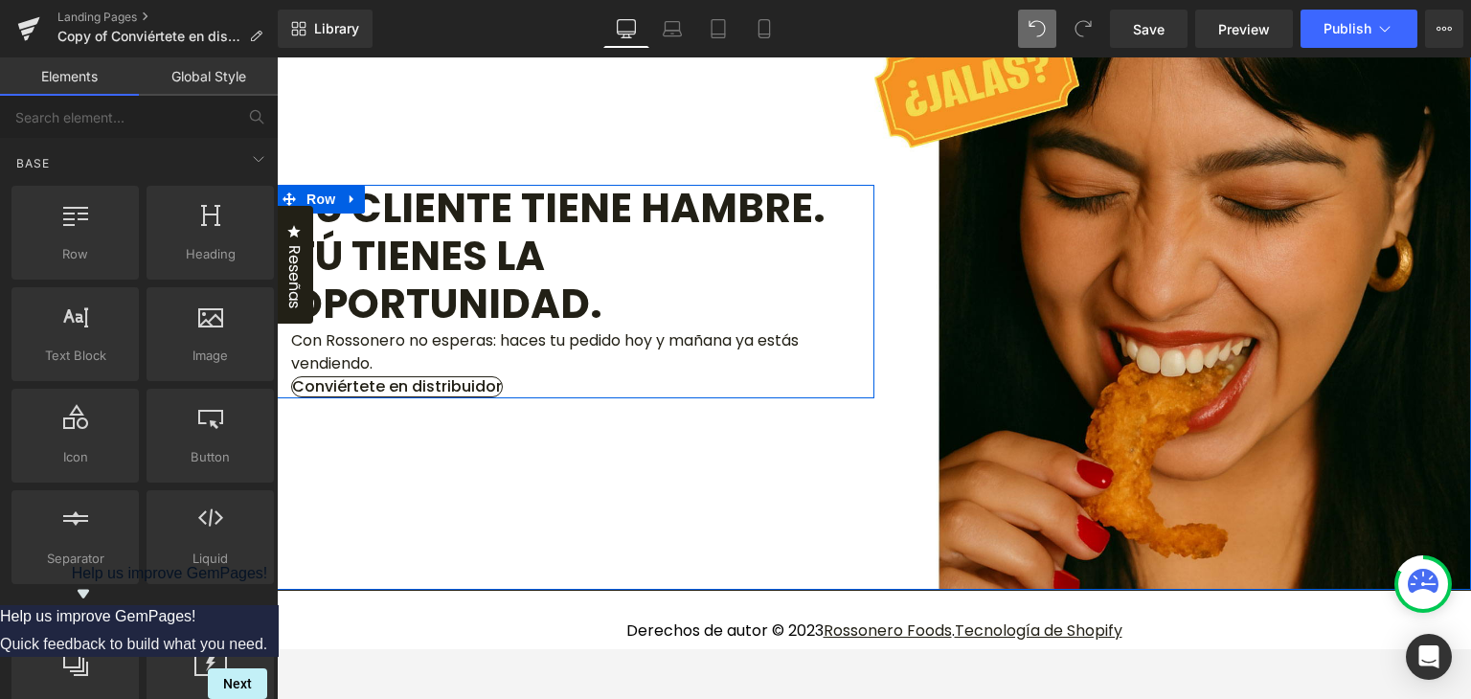
click at [277, 57] on div at bounding box center [277, 57] width 0 height 0
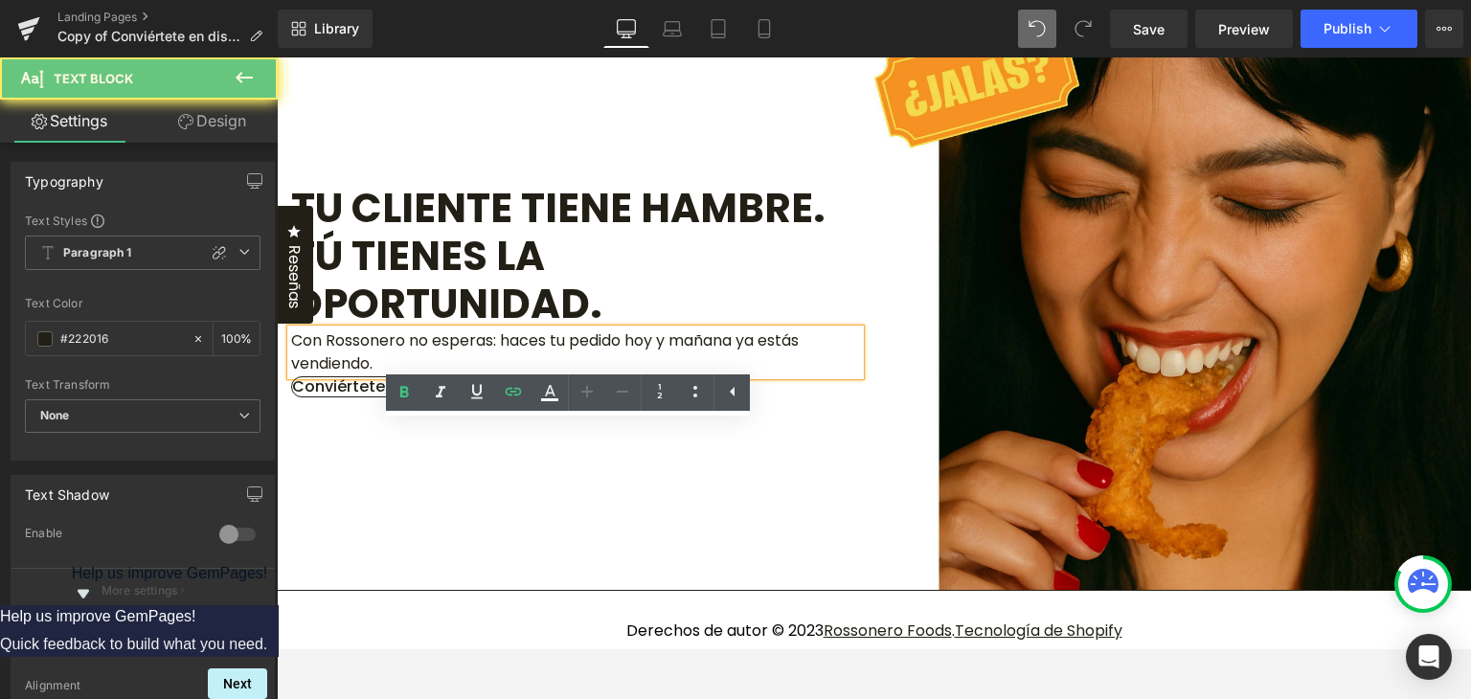
click at [649, 375] on p "Con Rossonero no esperas: haces tu pedido hoy y mañana ya estás vendiendo." at bounding box center [575, 352] width 569 height 46
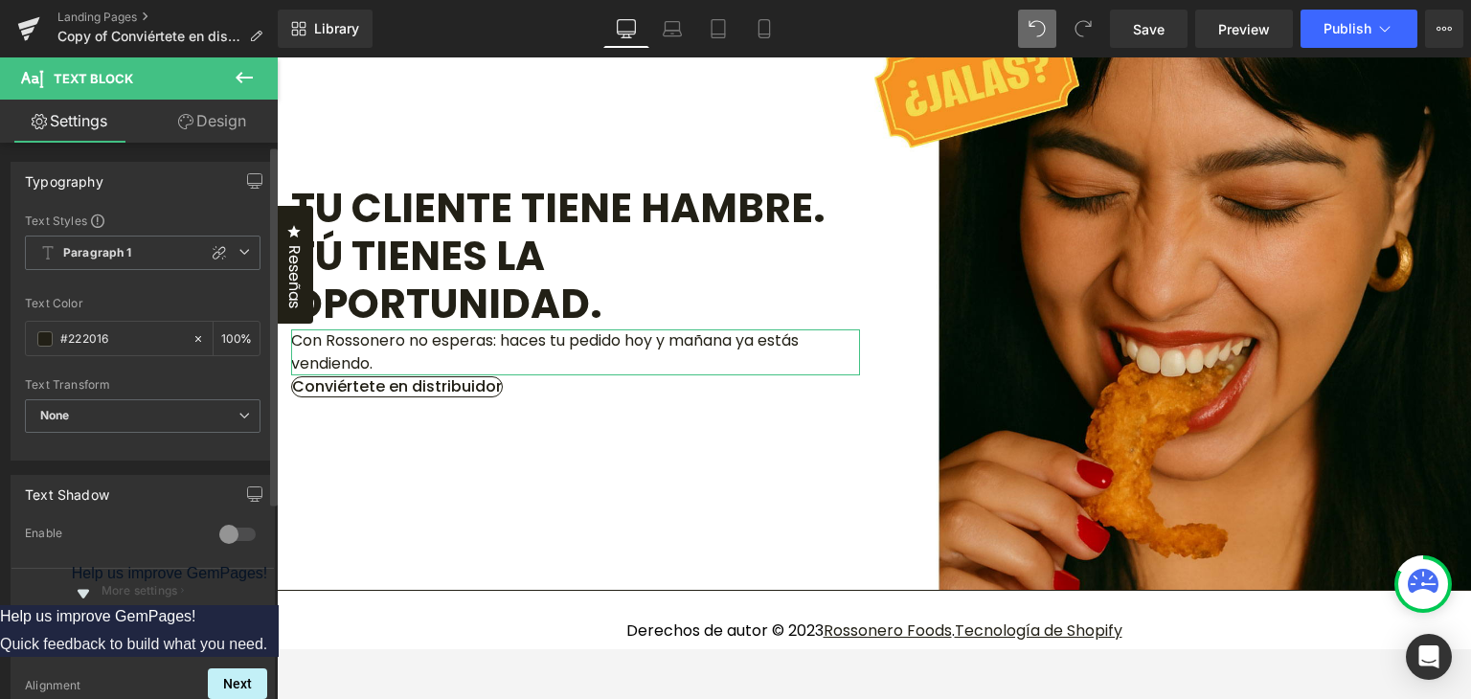
scroll to position [0, 0]
click at [222, 254] on div at bounding box center [219, 252] width 23 height 23
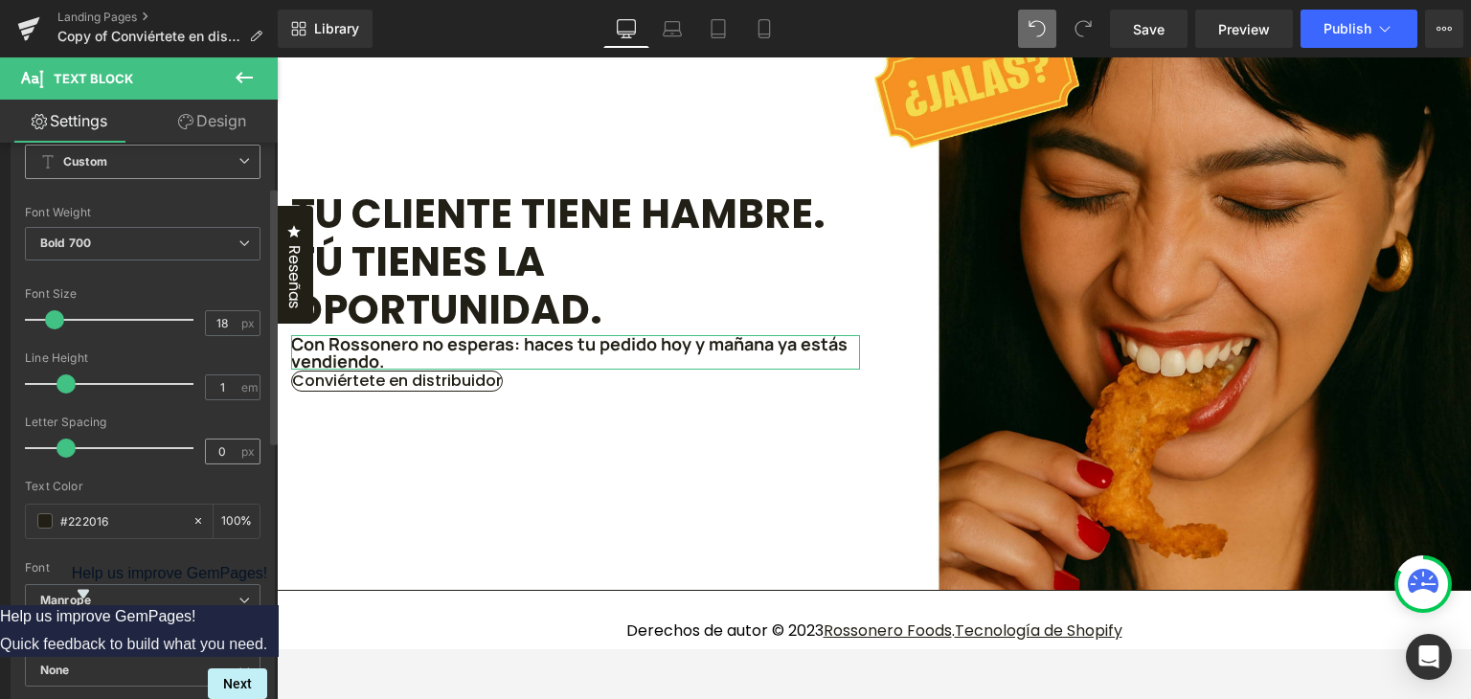
scroll to position [96, 0]
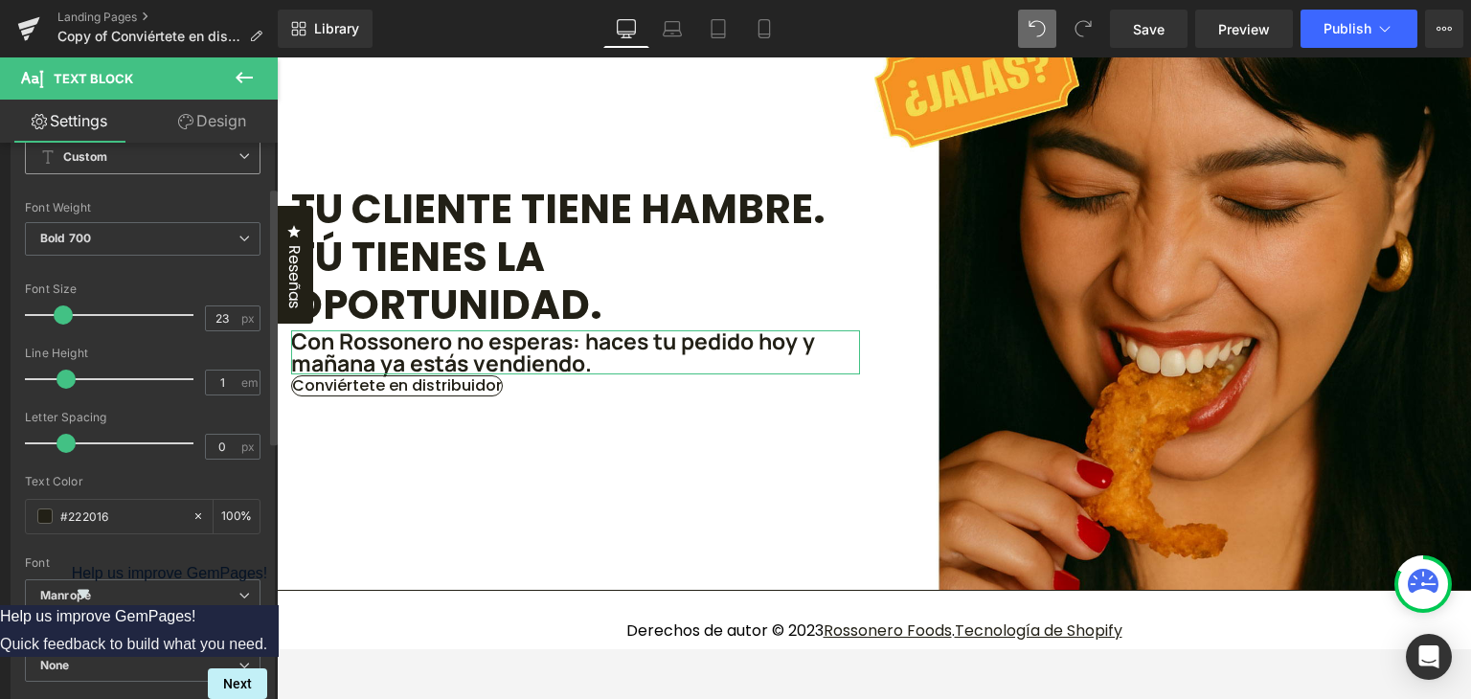
type input "24"
click at [64, 313] on span at bounding box center [65, 314] width 19 height 19
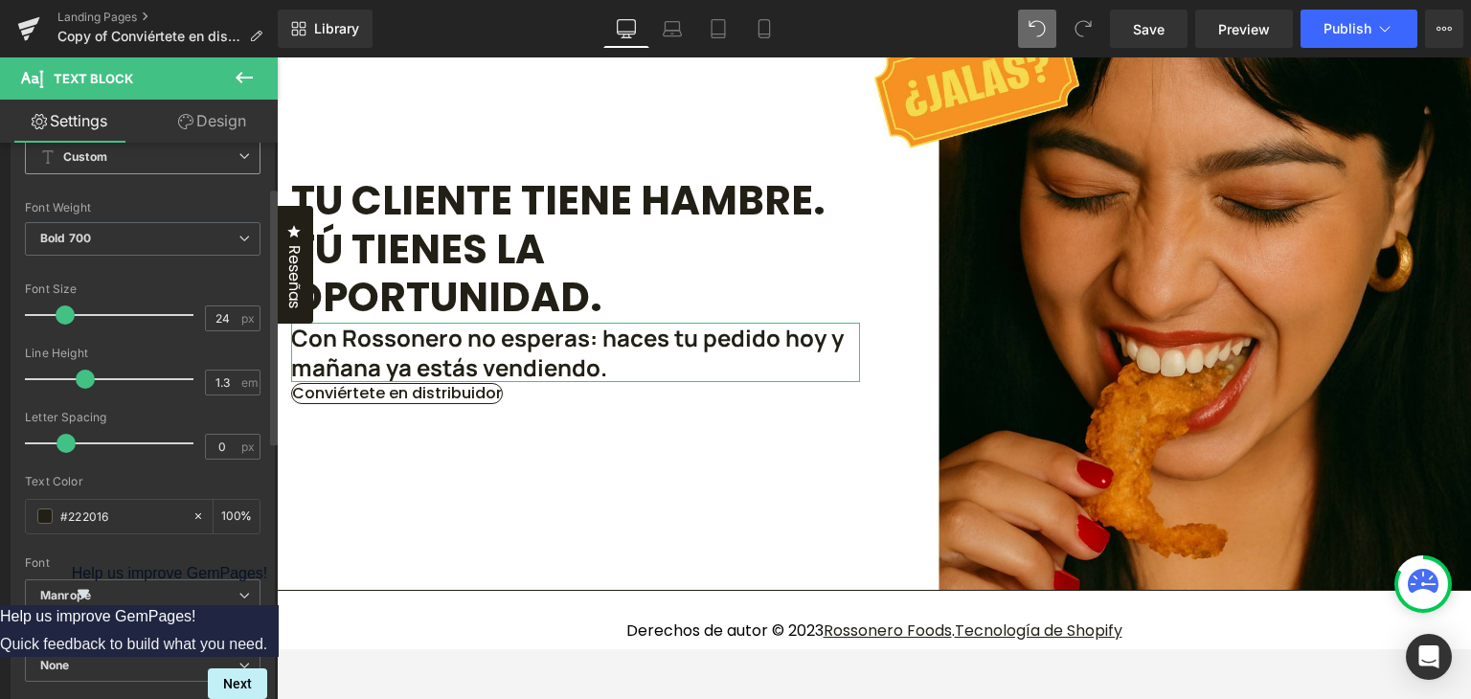
type input "1.4"
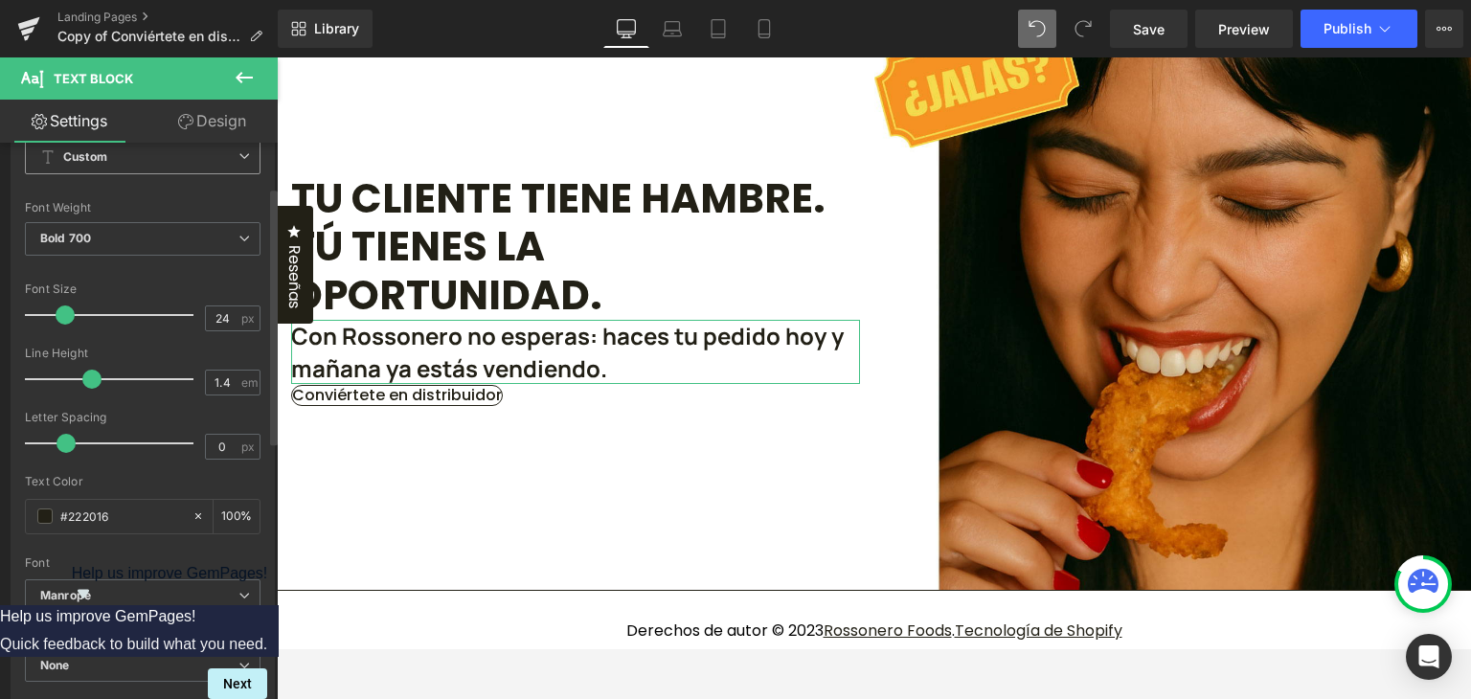
drag, startPoint x: 65, startPoint y: 377, endPoint x: 88, endPoint y: 383, distance: 23.7
click at [88, 383] on span at bounding box center [91, 379] width 19 height 19
click at [249, 86] on icon at bounding box center [244, 77] width 23 height 23
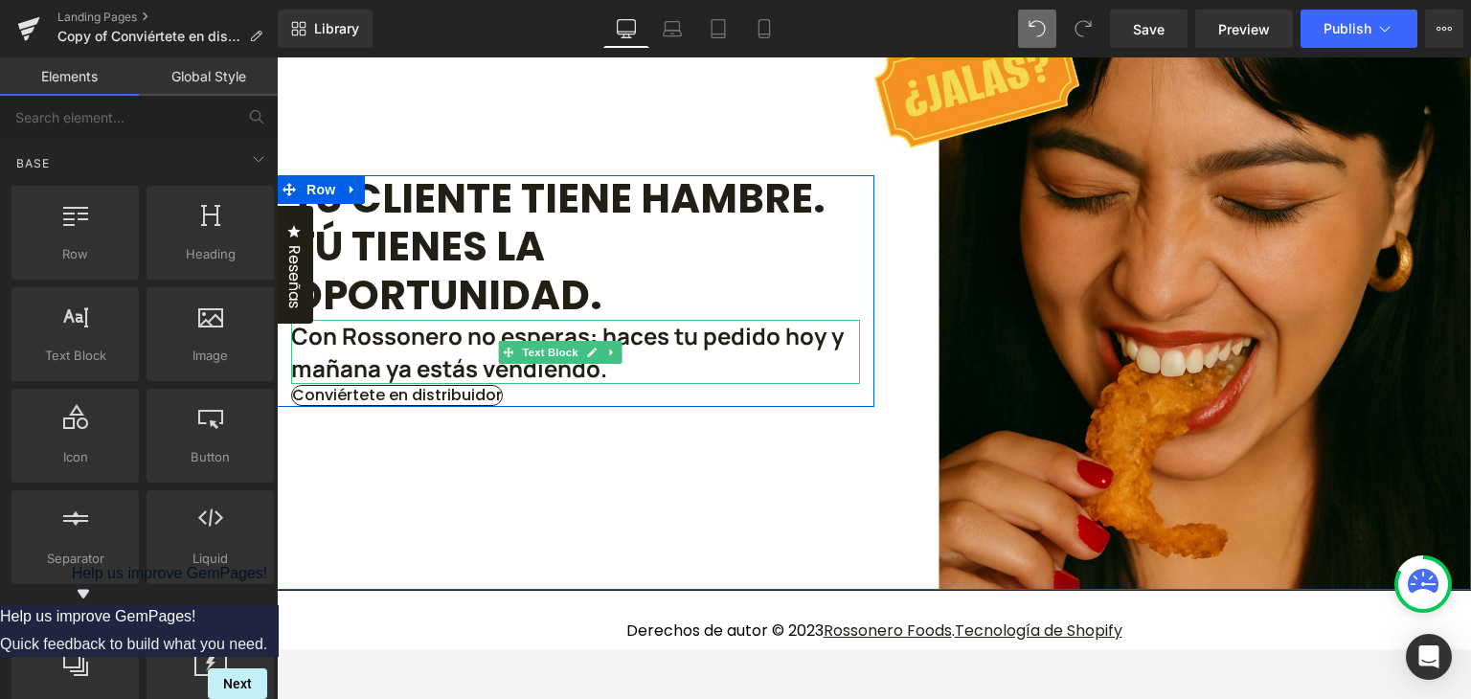
click at [456, 384] on p "Con Rossonero no esperas: haces tu pedido hoy y mañana ya estás vendiendo." at bounding box center [575, 352] width 569 height 64
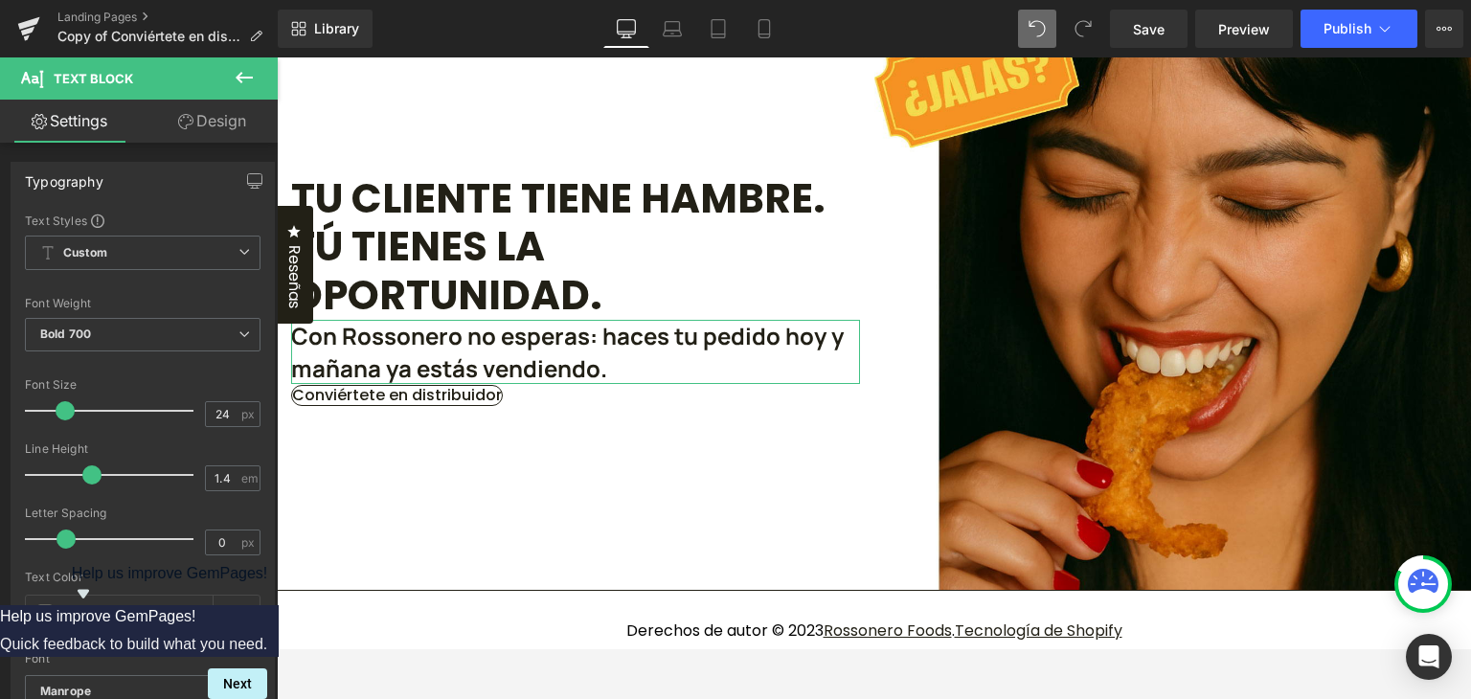
click at [230, 124] on link "Design" at bounding box center [212, 121] width 139 height 43
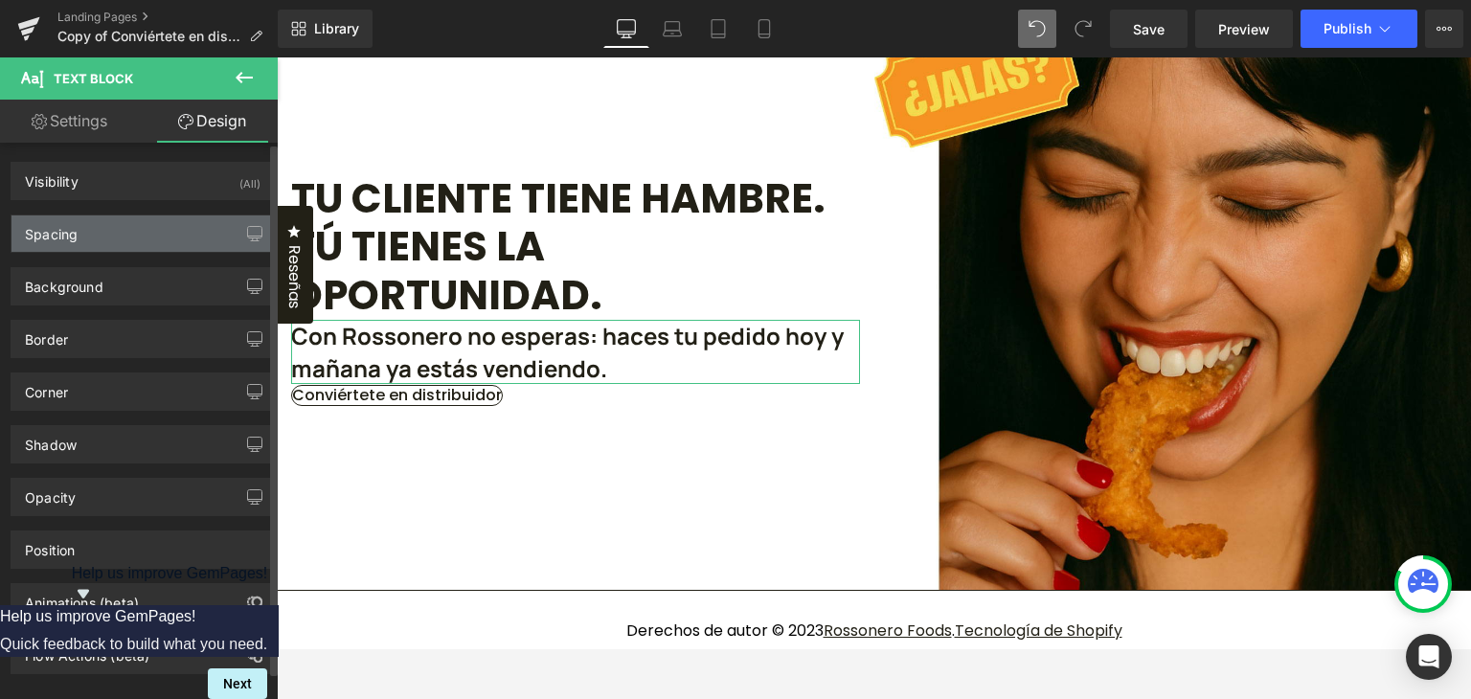
click at [123, 234] on div "Spacing" at bounding box center [142, 233] width 262 height 36
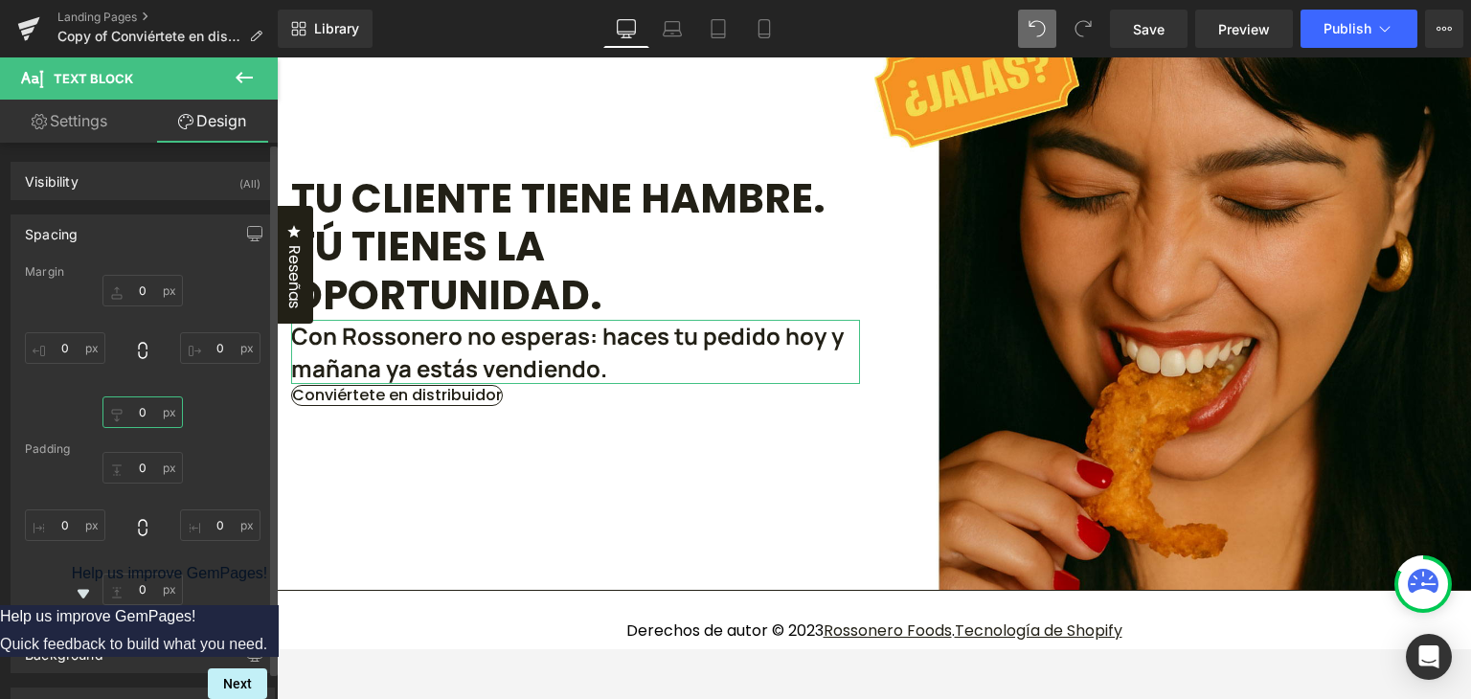
click at [138, 407] on input "0" at bounding box center [142, 412] width 80 height 32
click at [146, 418] on input "S" at bounding box center [142, 412] width 80 height 32
type input "M"
click at [789, 619] on div "Rendering Content" at bounding box center [736, 623] width 118 height 21
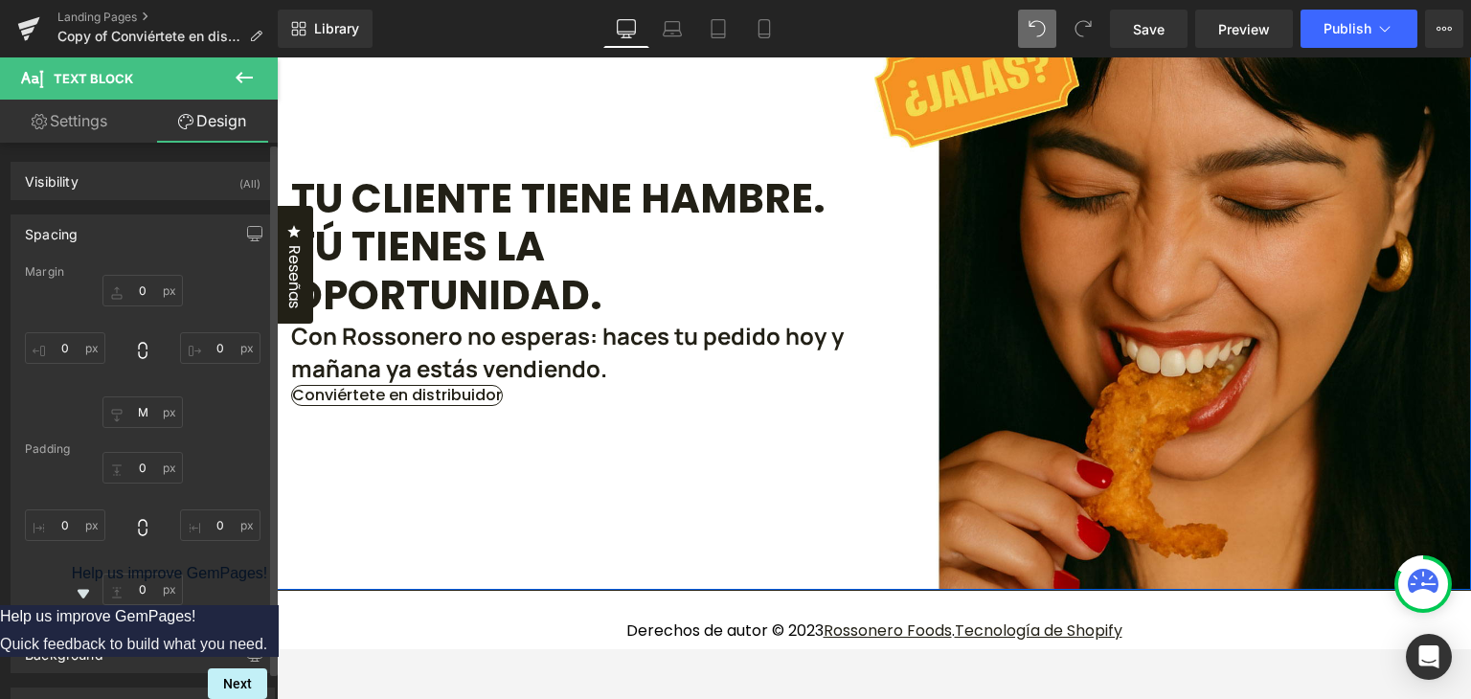
click at [502, 405] on span "Conviértete en distribuidor" at bounding box center [397, 395] width 210 height 19
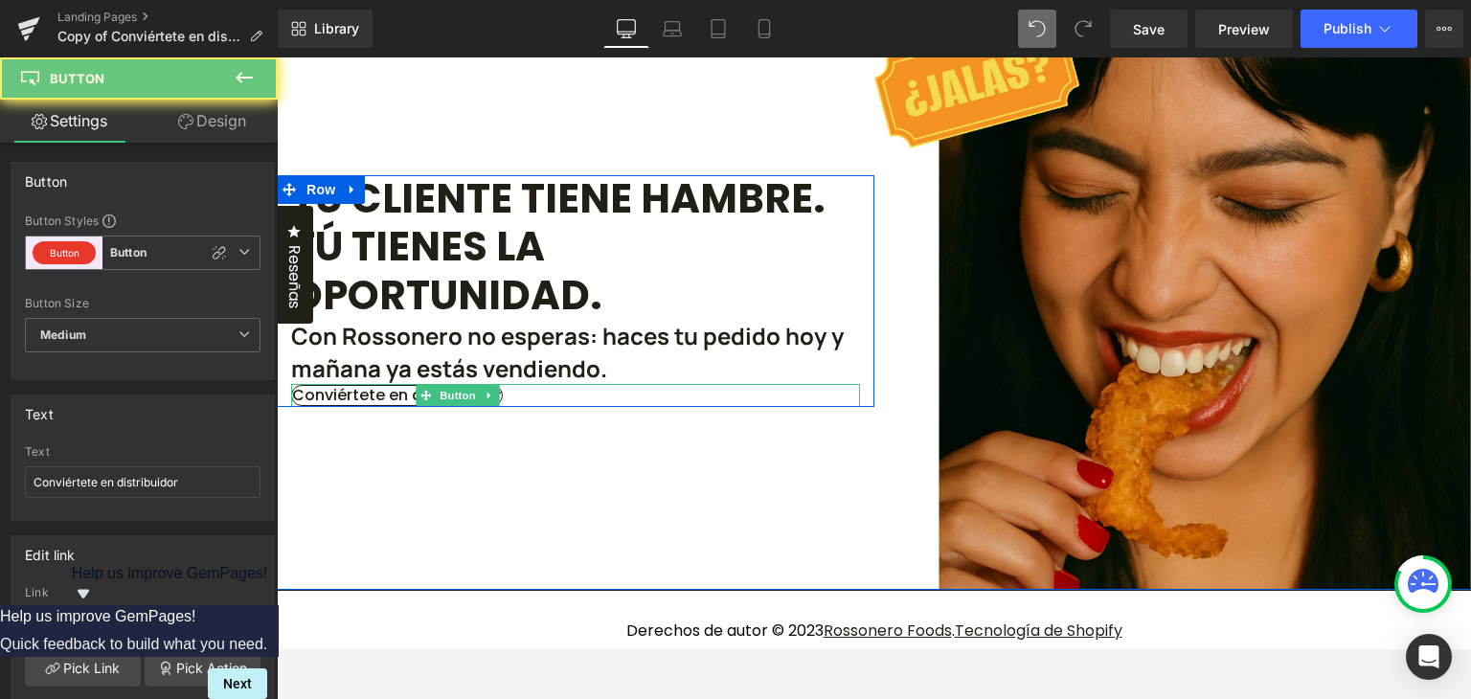
click at [502, 405] on span "Conviértete en distribuidor" at bounding box center [397, 395] width 210 height 19
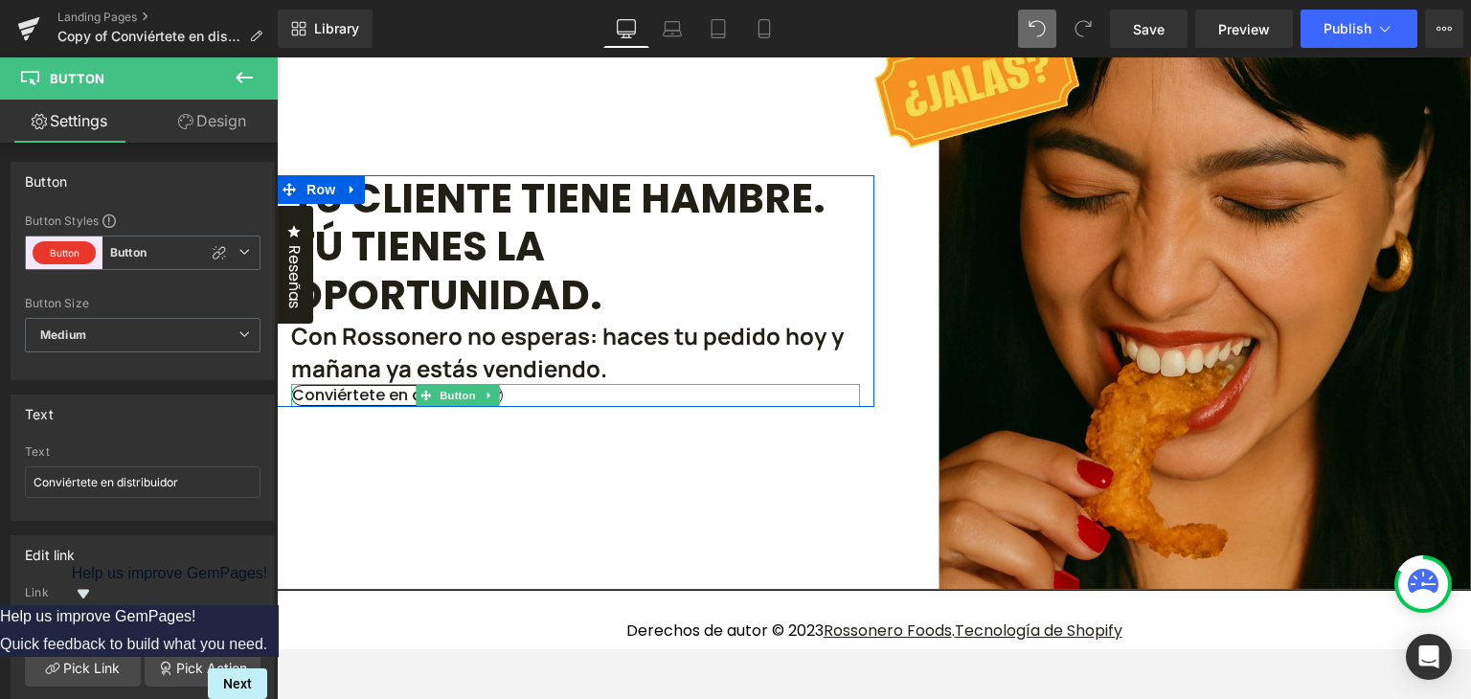
click at [502, 405] on span "Conviértete en distribuidor" at bounding box center [397, 395] width 210 height 19
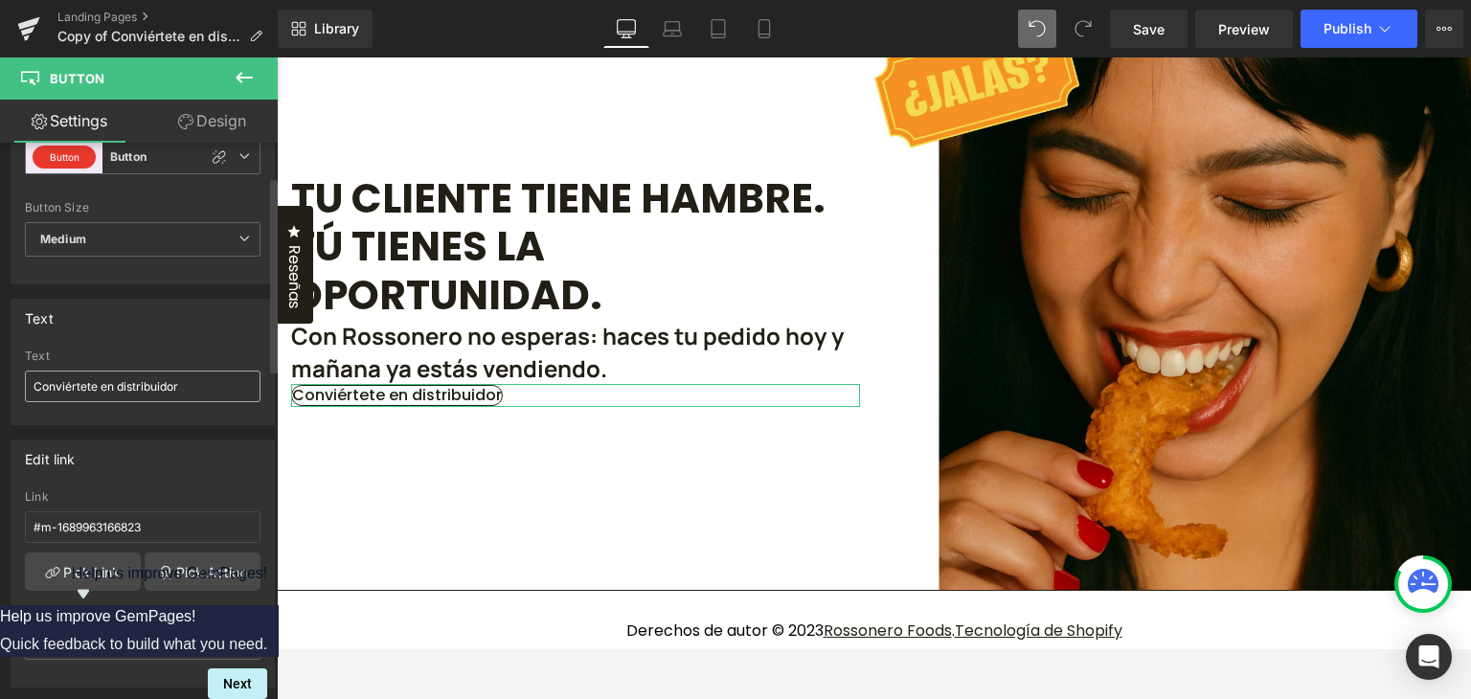
click at [104, 388] on input "Conviértete en distribuidor" at bounding box center [143, 387] width 236 height 32
type input "Quiero ser distribuidor Rossonero"
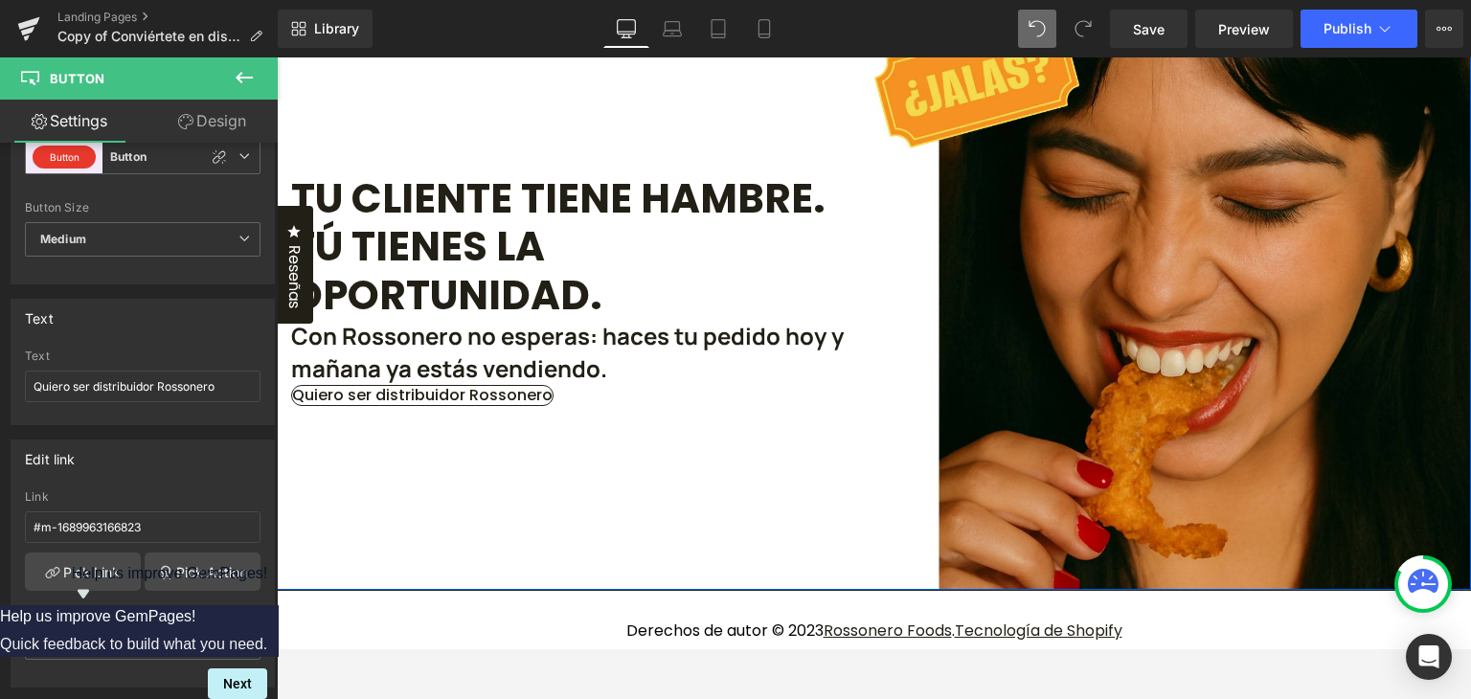
click at [465, 590] on div "Tu cliente tiene hambre. Tú tienes la oportunidad. Heading Con Rossonero no esp…" at bounding box center [575, 290] width 597 height 597
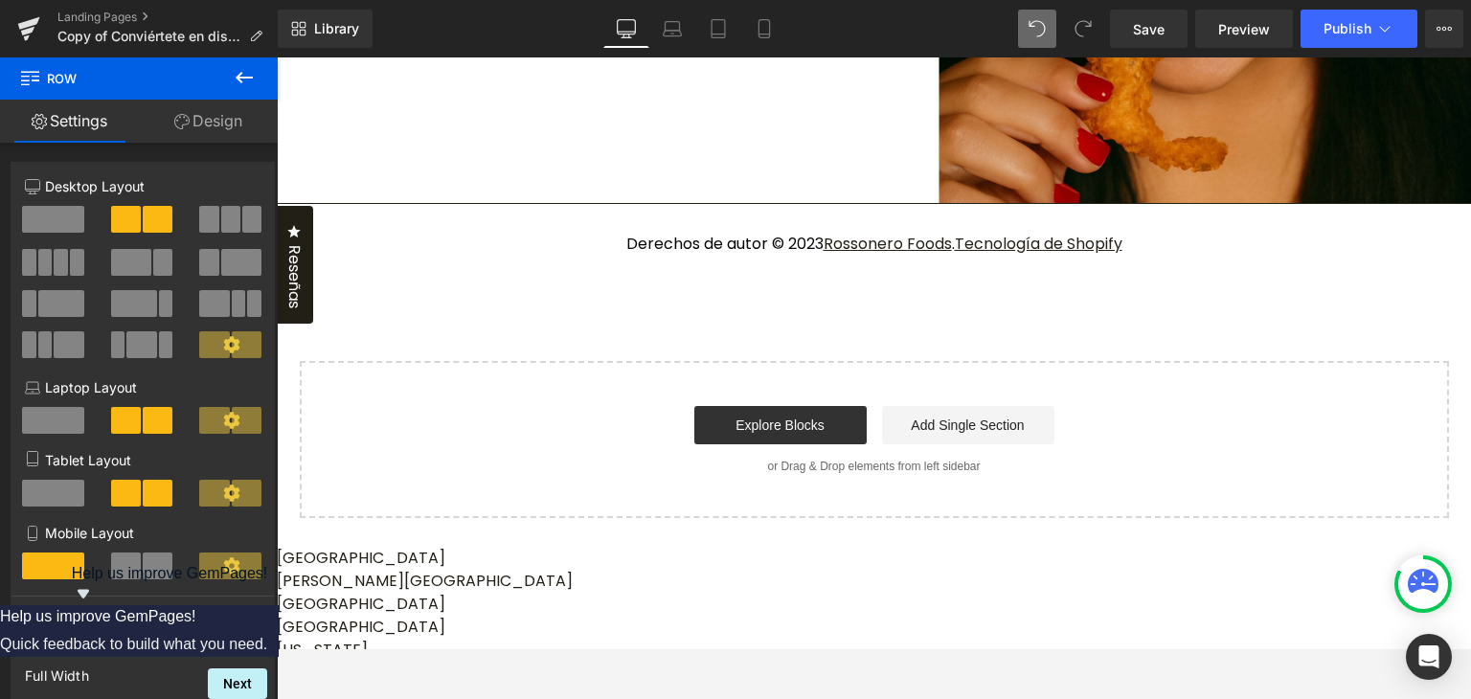
scroll to position [3270, 0]
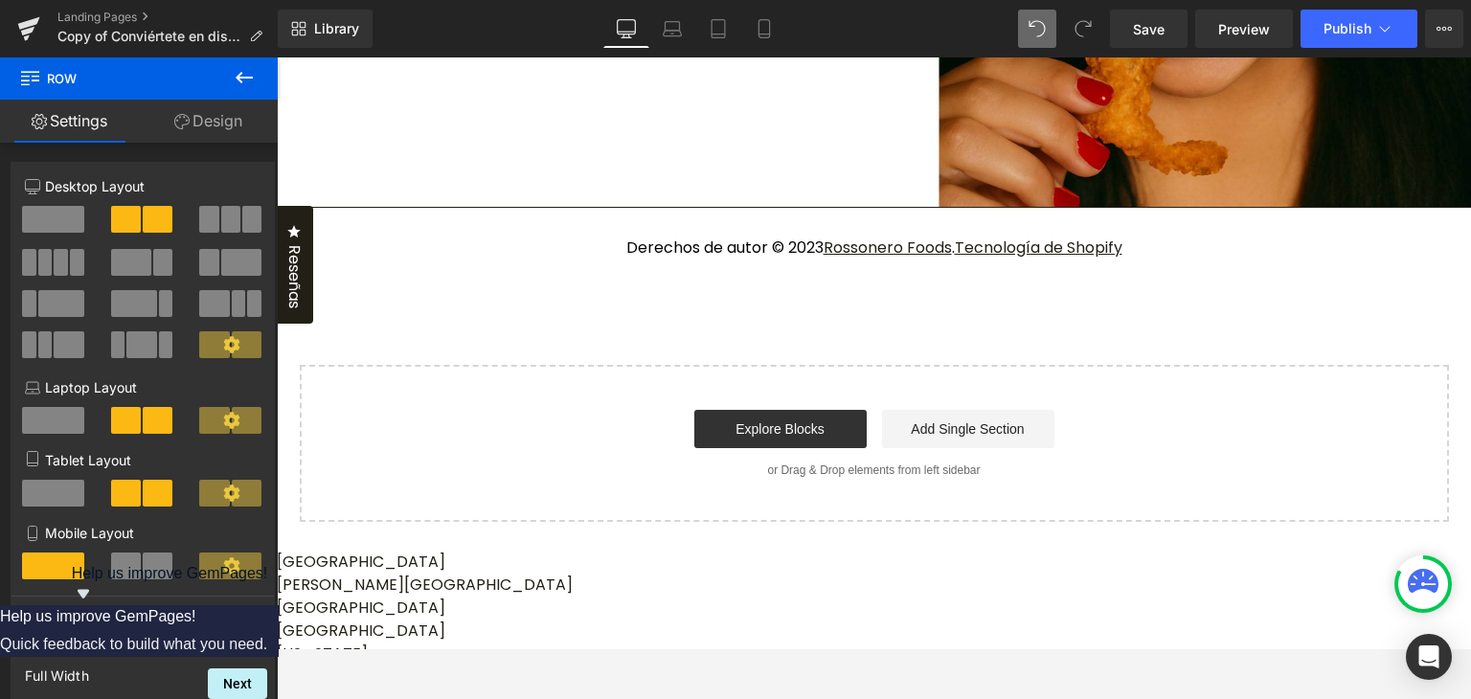
drag, startPoint x: 564, startPoint y: 370, endPoint x: 451, endPoint y: 281, distance: 143.8
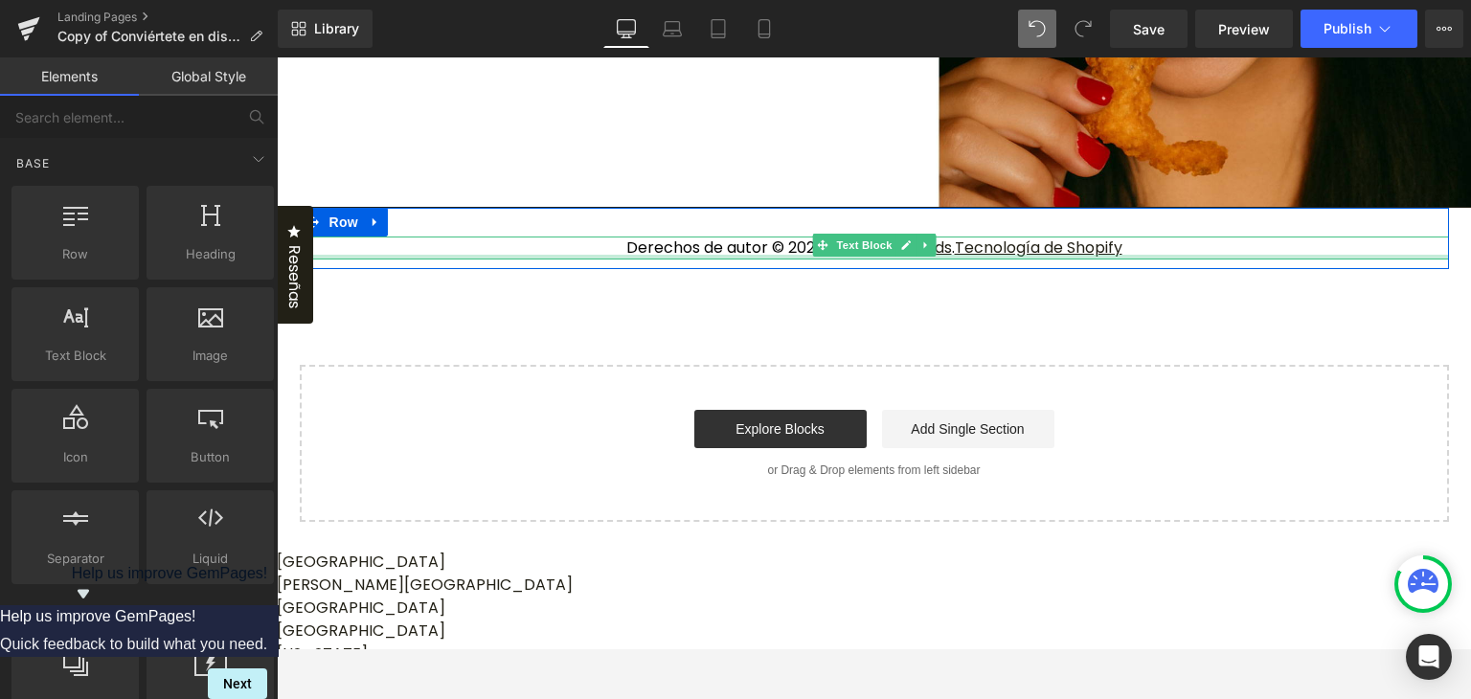
click at [782, 259] on div at bounding box center [874, 257] width 1149 height 5
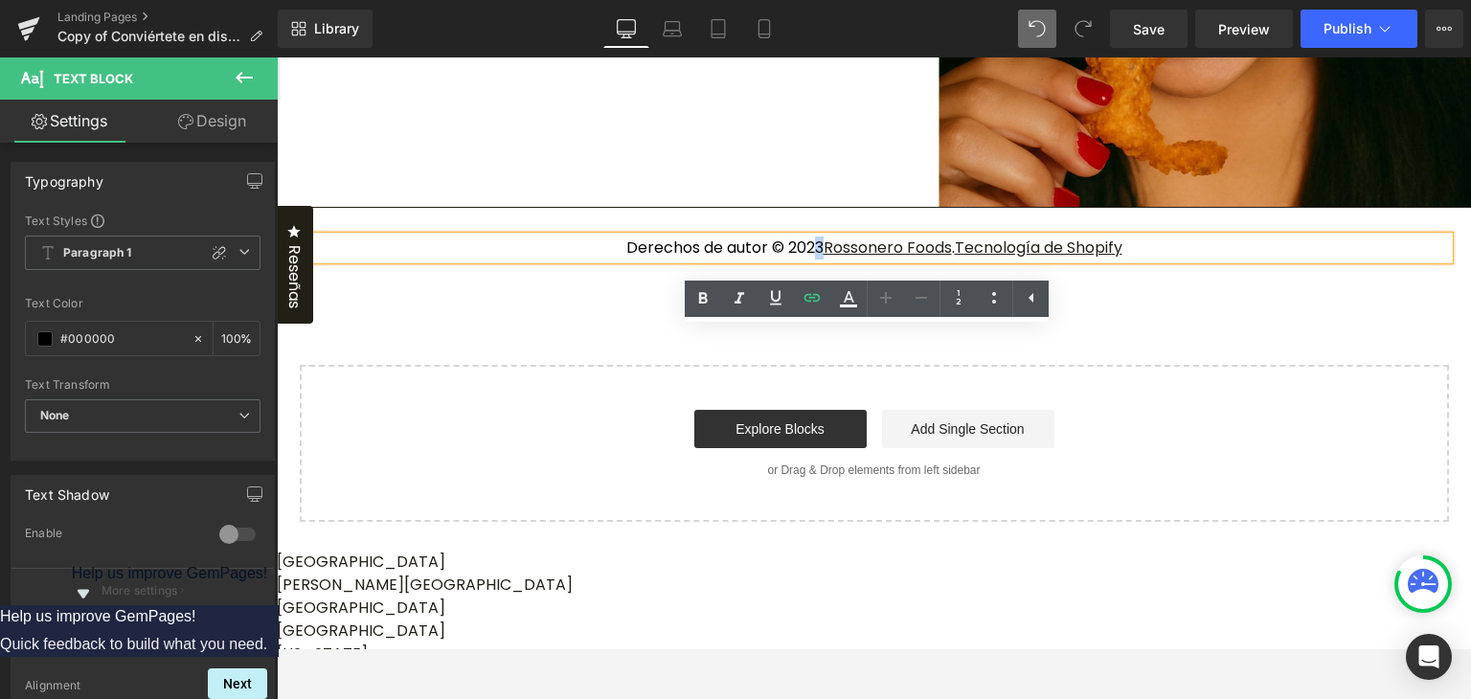
click at [804, 259] on p "Derechos de autor © 2023 Rossonero Foods . Tecnología de Shopify" at bounding box center [874, 247] width 1149 height 23
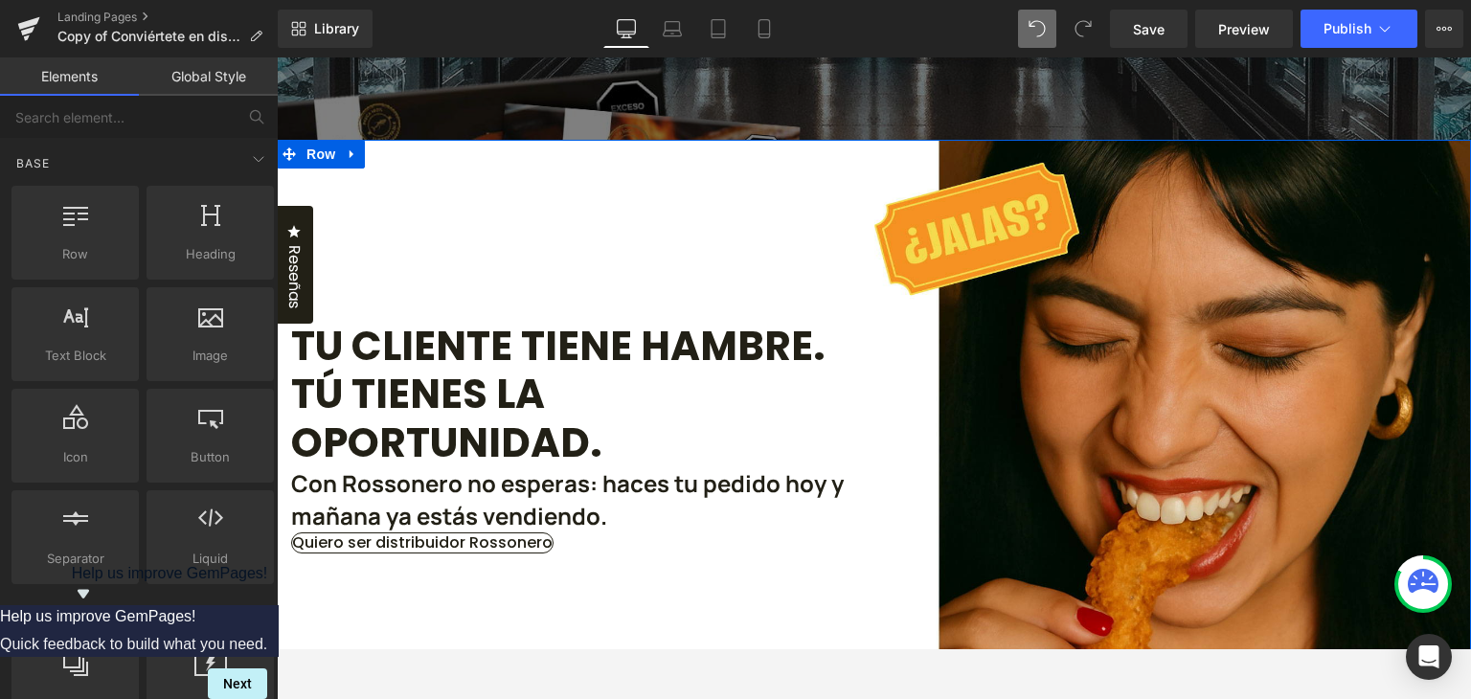
scroll to position [2734, 0]
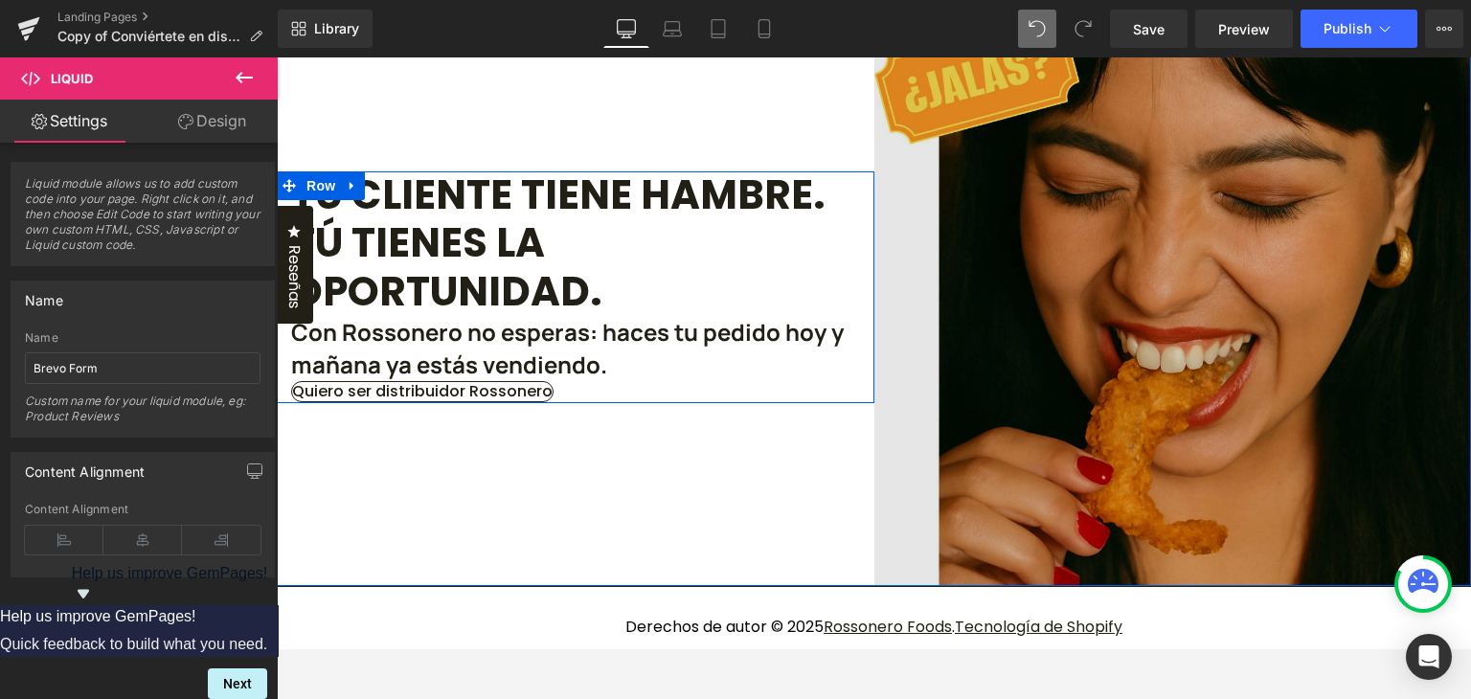
scroll to position [2926, 0]
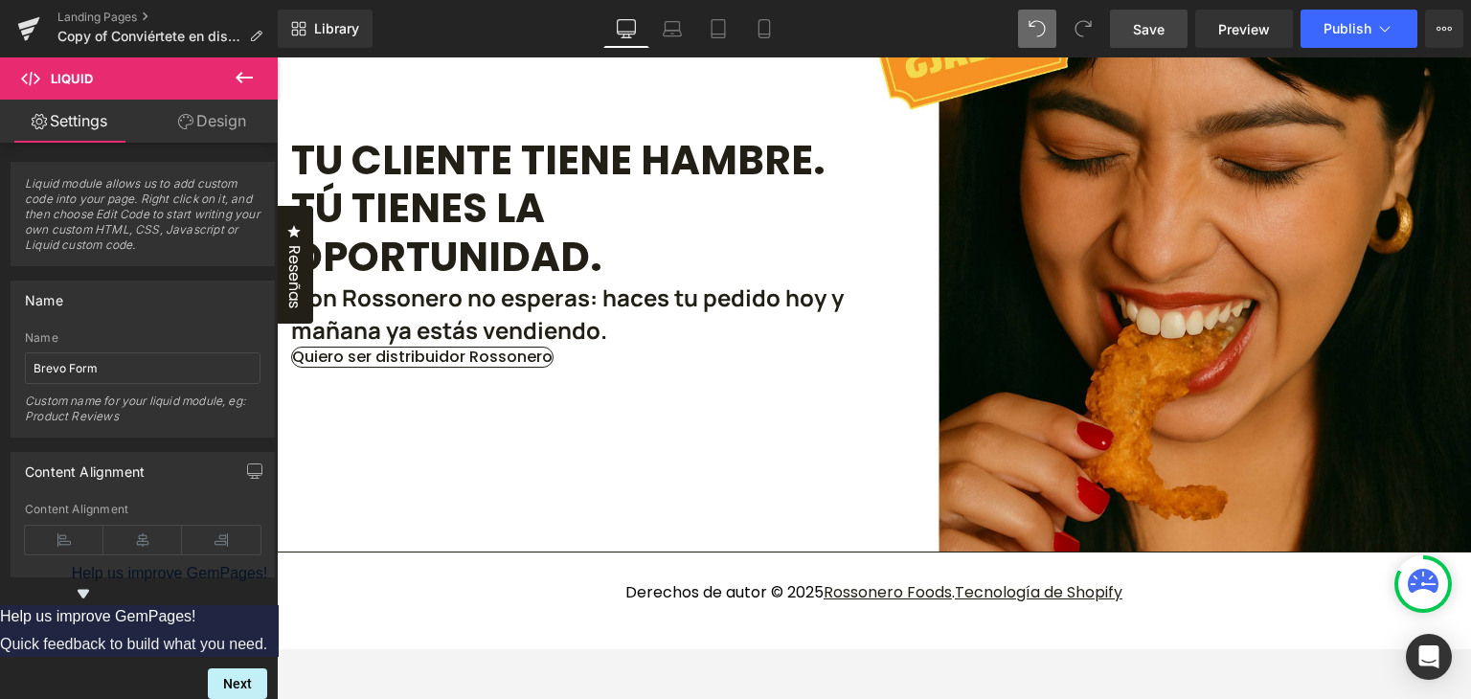
click at [1153, 25] on span "Save" at bounding box center [1149, 29] width 32 height 20
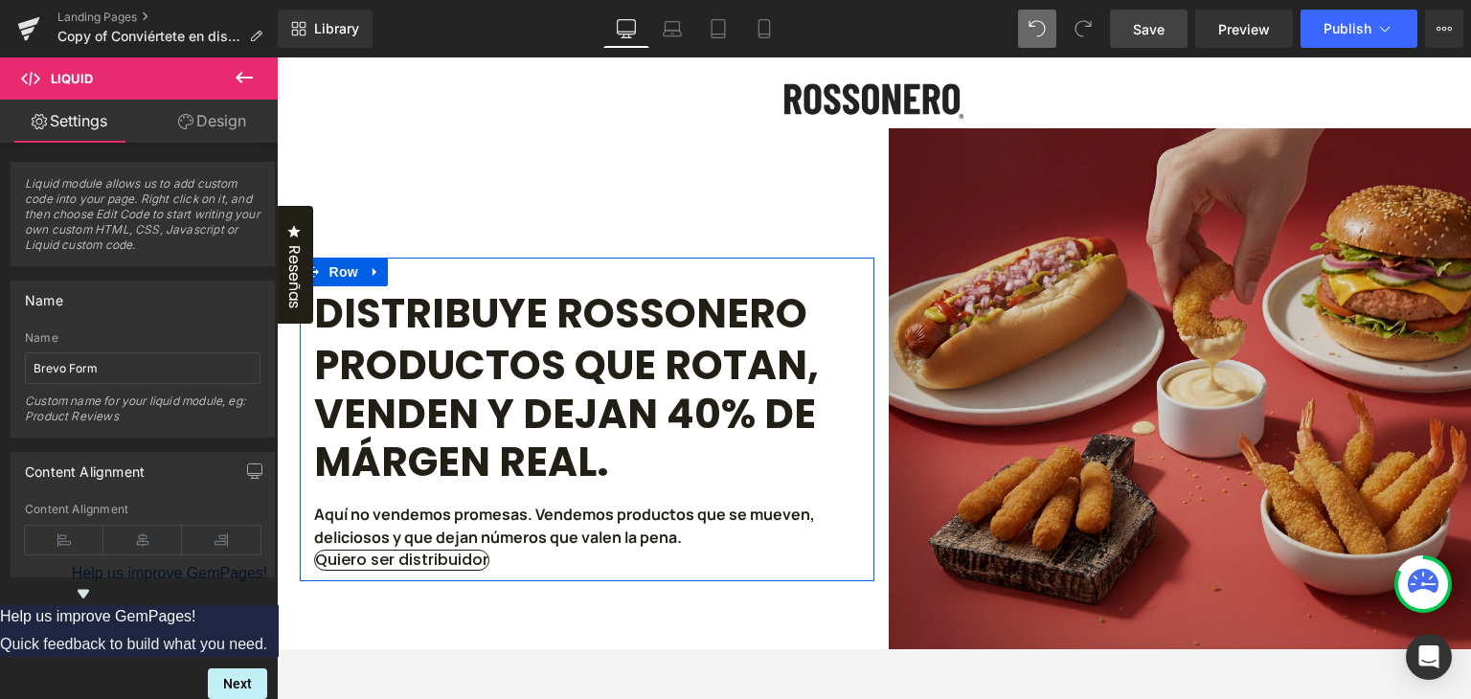
scroll to position [0, 0]
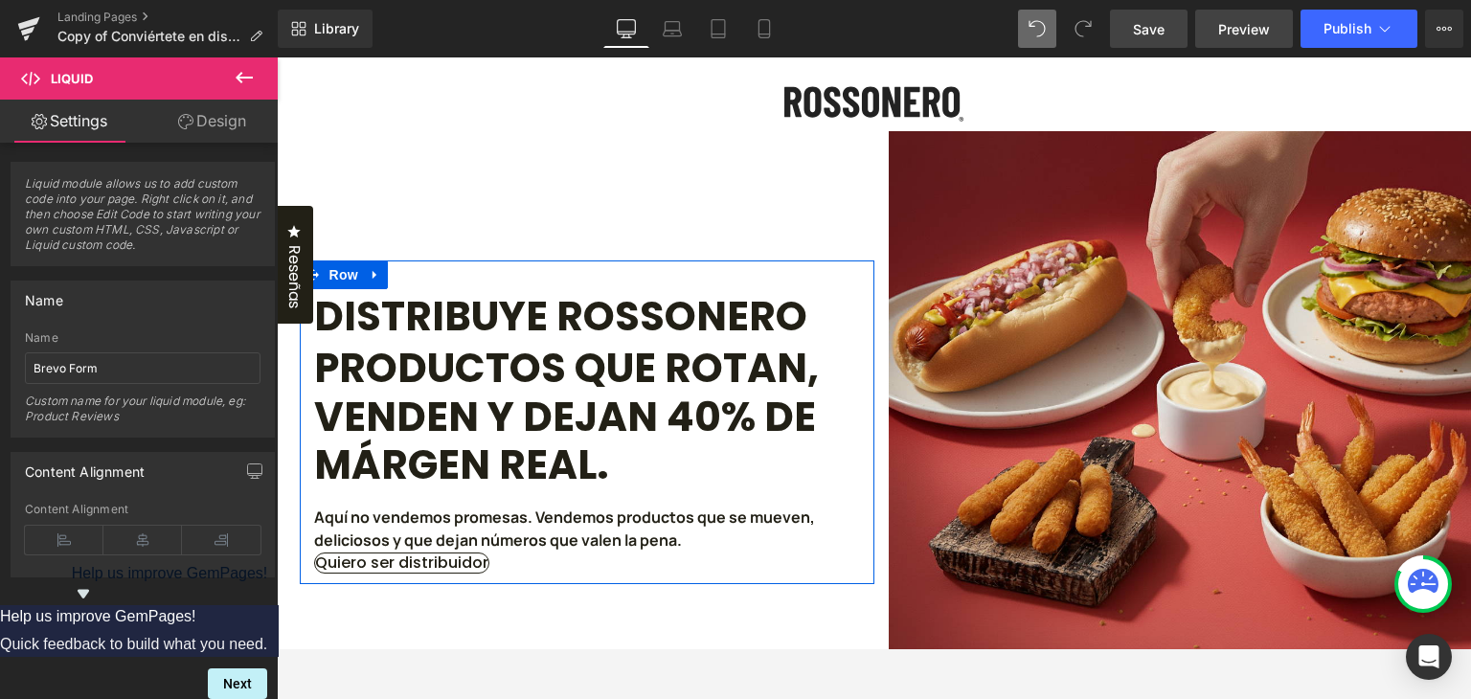
click at [1231, 20] on span "Preview" at bounding box center [1244, 29] width 52 height 20
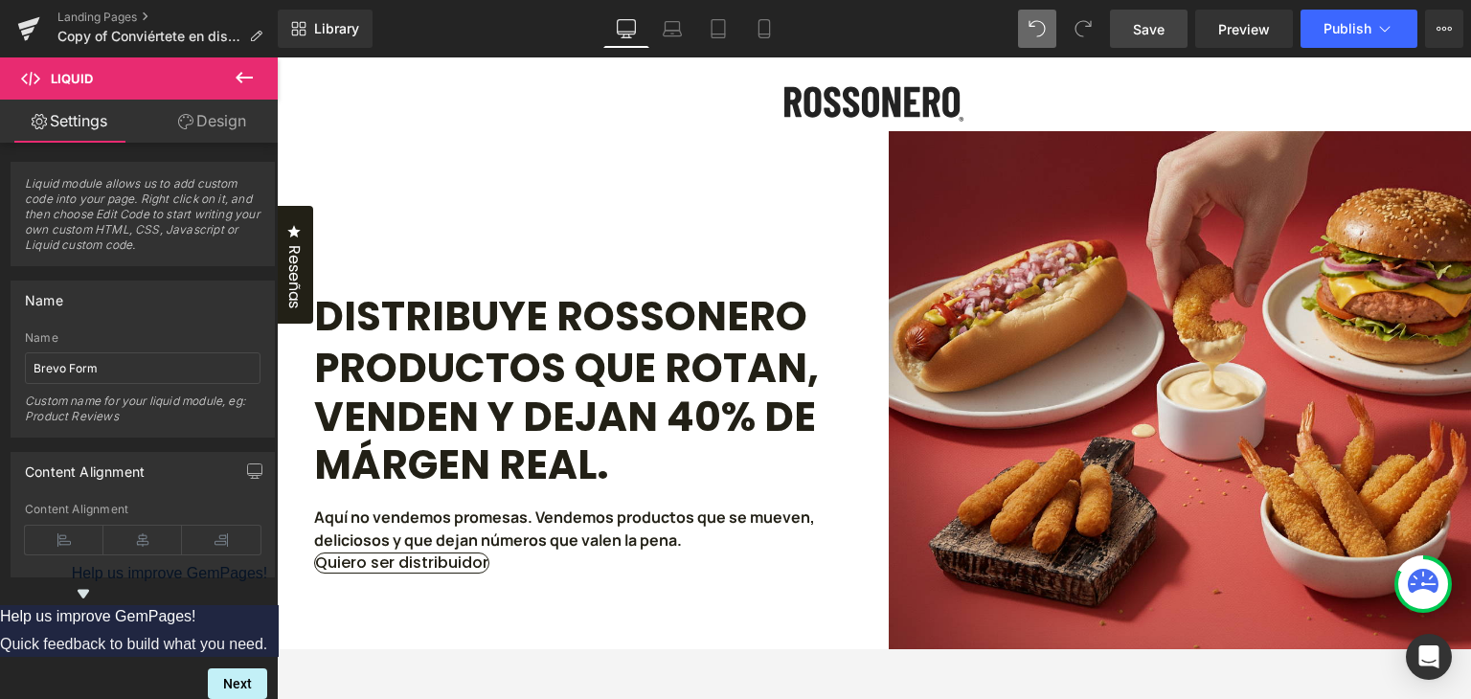
drag, startPoint x: 182, startPoint y: 131, endPoint x: 128, endPoint y: 129, distance: 53.6
click at [183, 131] on link "Design" at bounding box center [212, 121] width 139 height 43
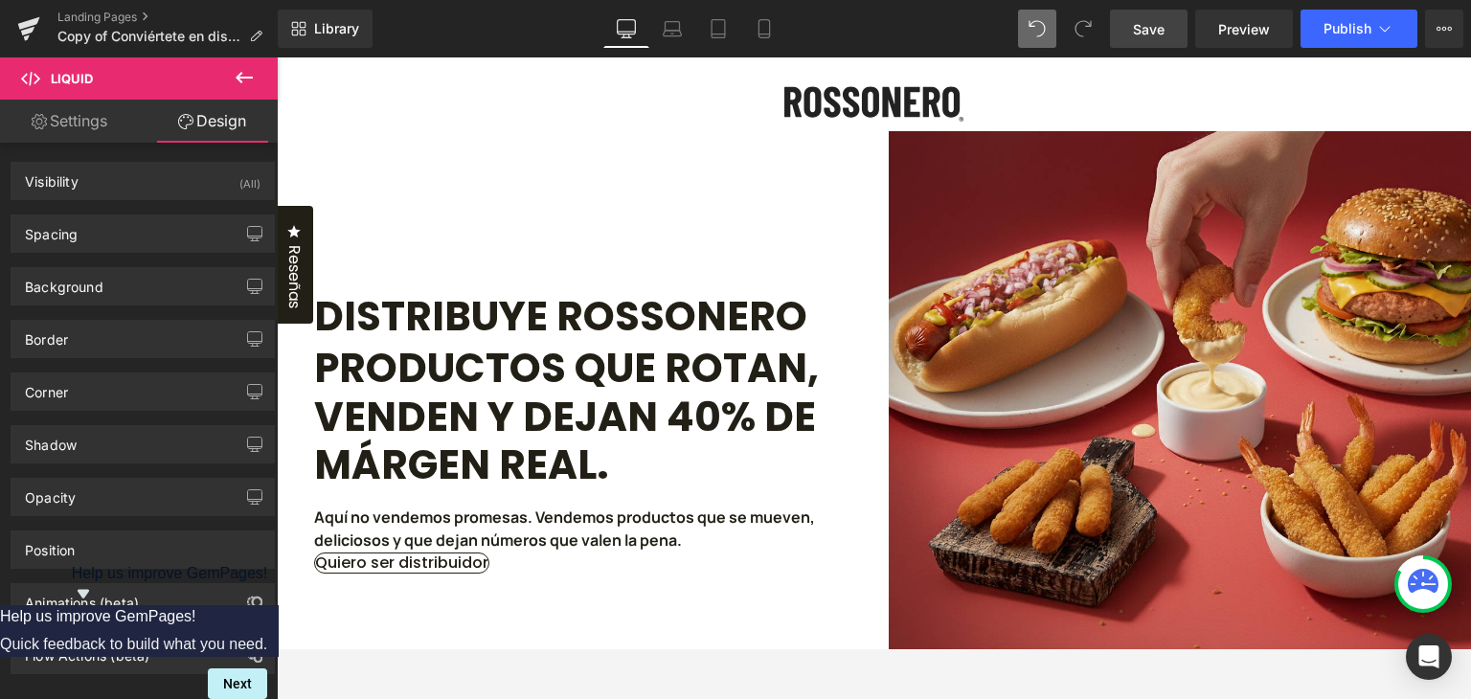
click at [106, 124] on link "Settings" at bounding box center [69, 121] width 139 height 43
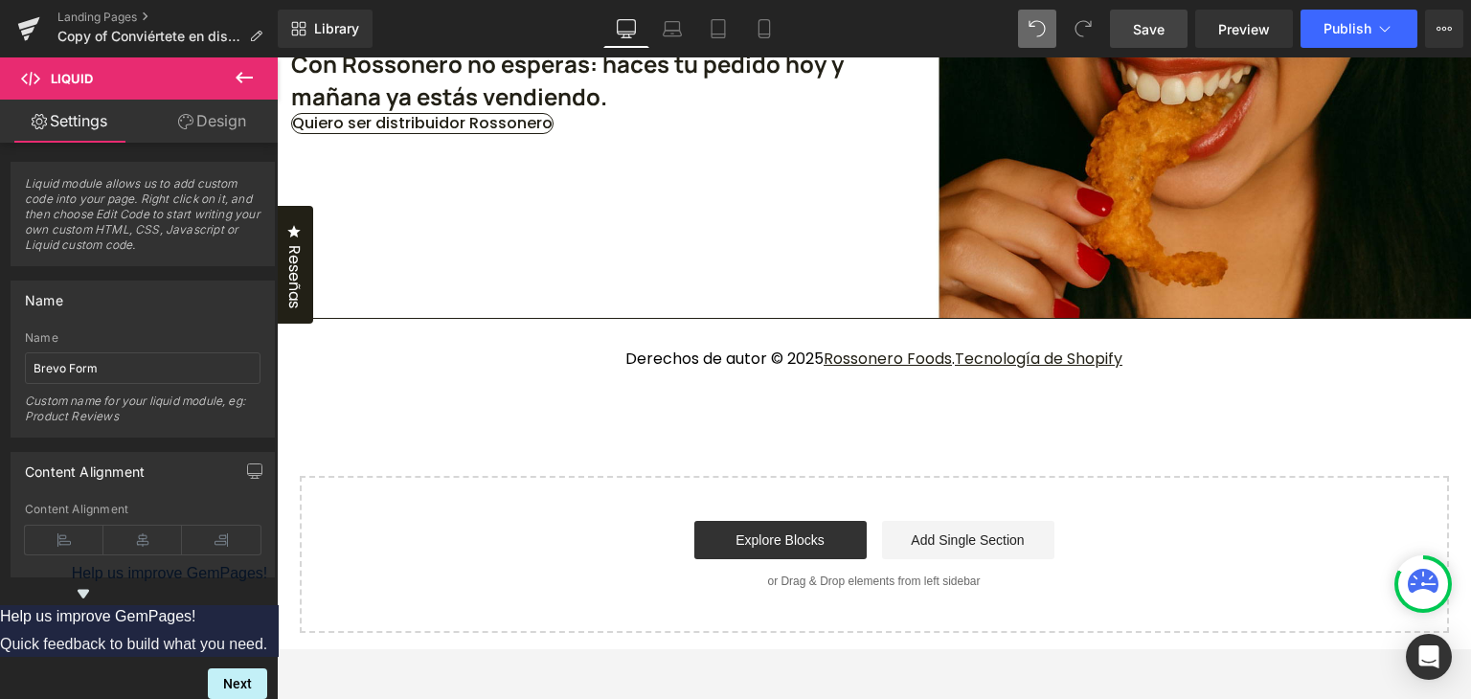
scroll to position [2681, 0]
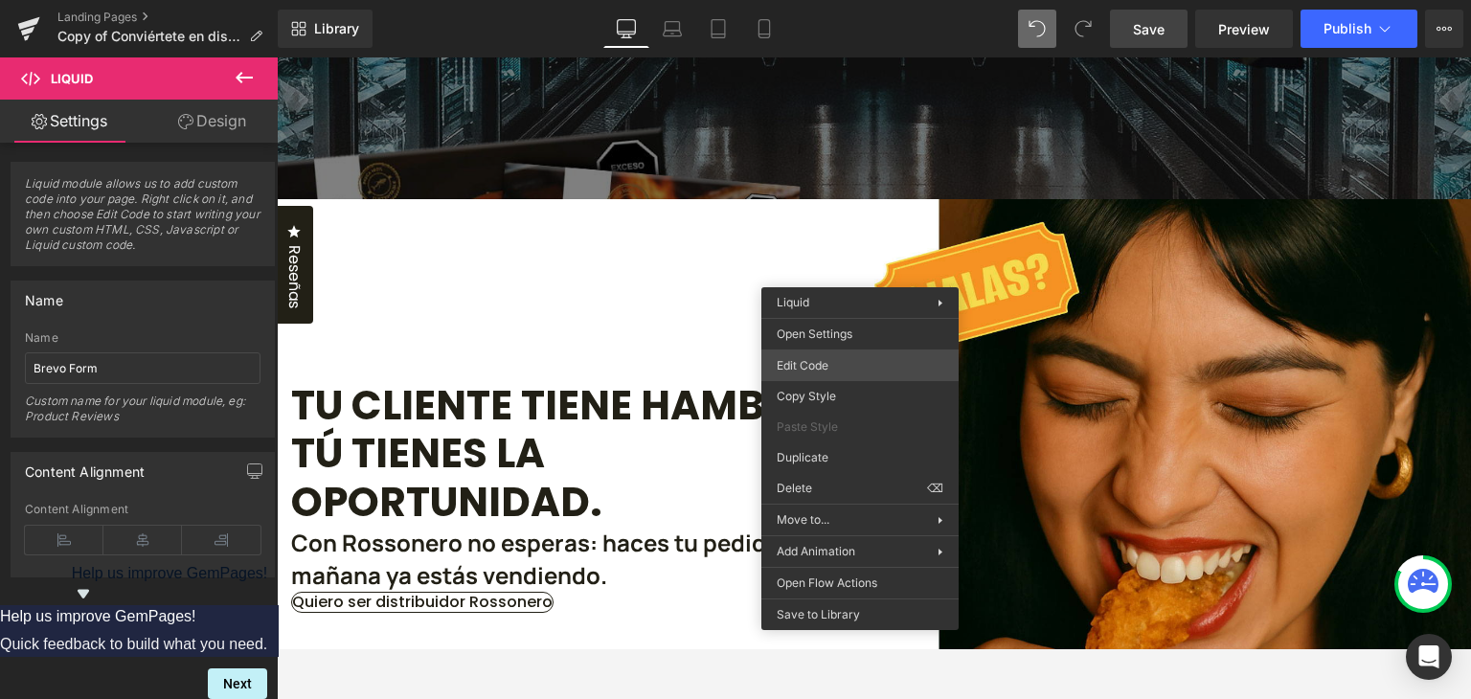
click at [808, 0] on div "Liquid You are previewing how the New Preset 1 will restyle your page. You can …" at bounding box center [735, 0] width 1471 height 0
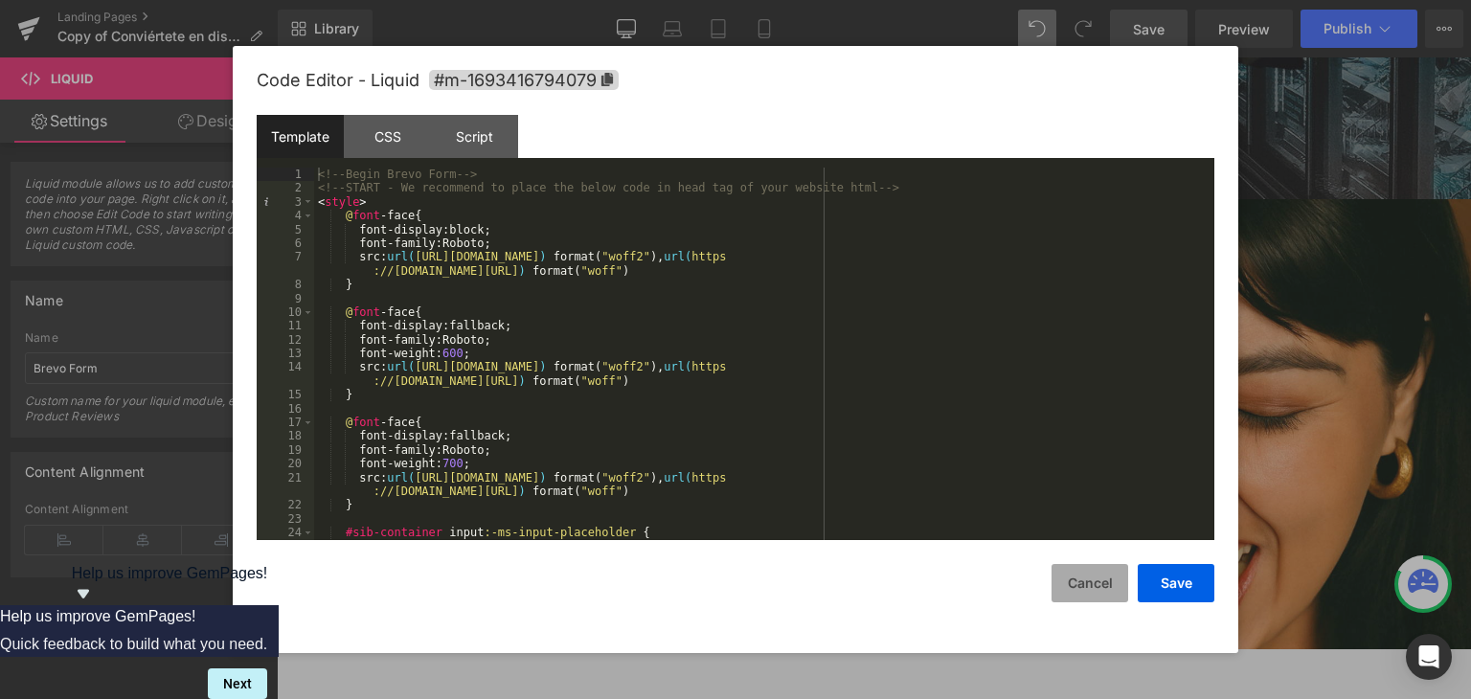
click at [1073, 582] on button "Cancel" at bounding box center [1089, 583] width 77 height 38
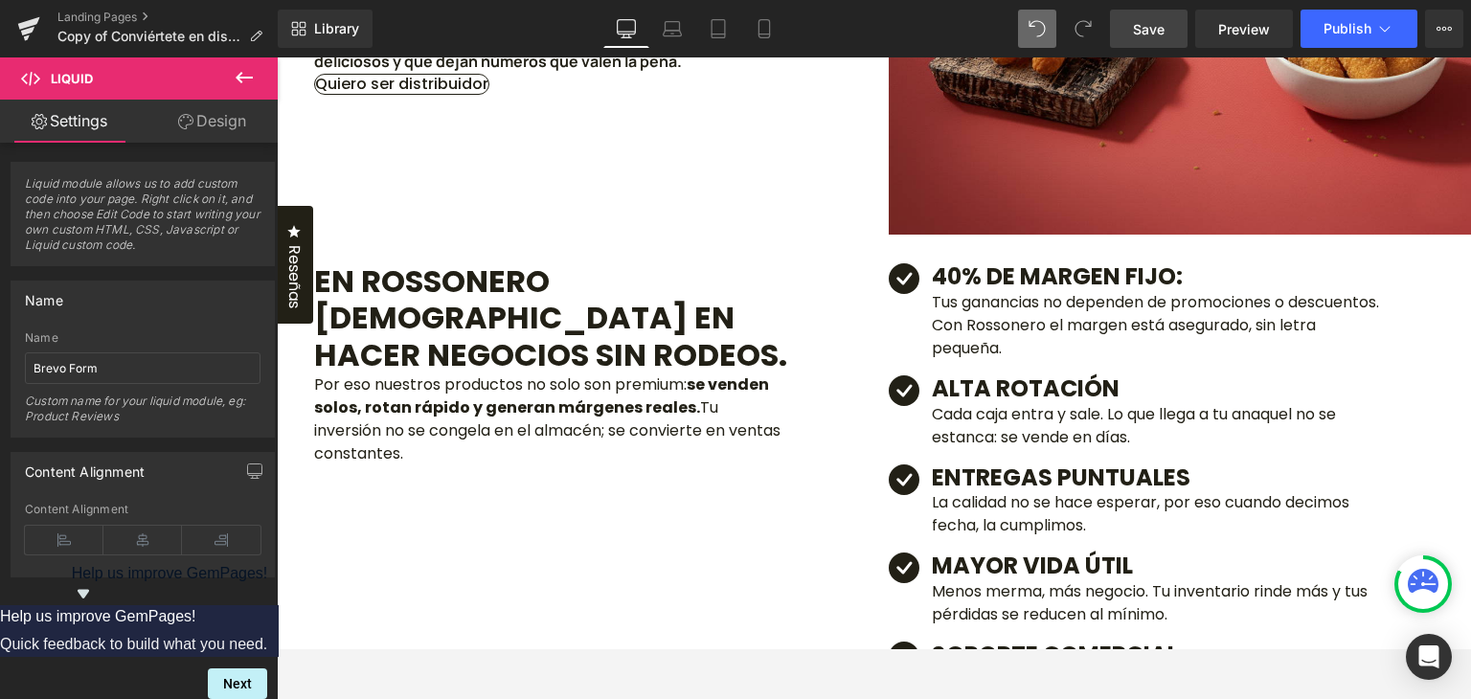
scroll to position [0, 0]
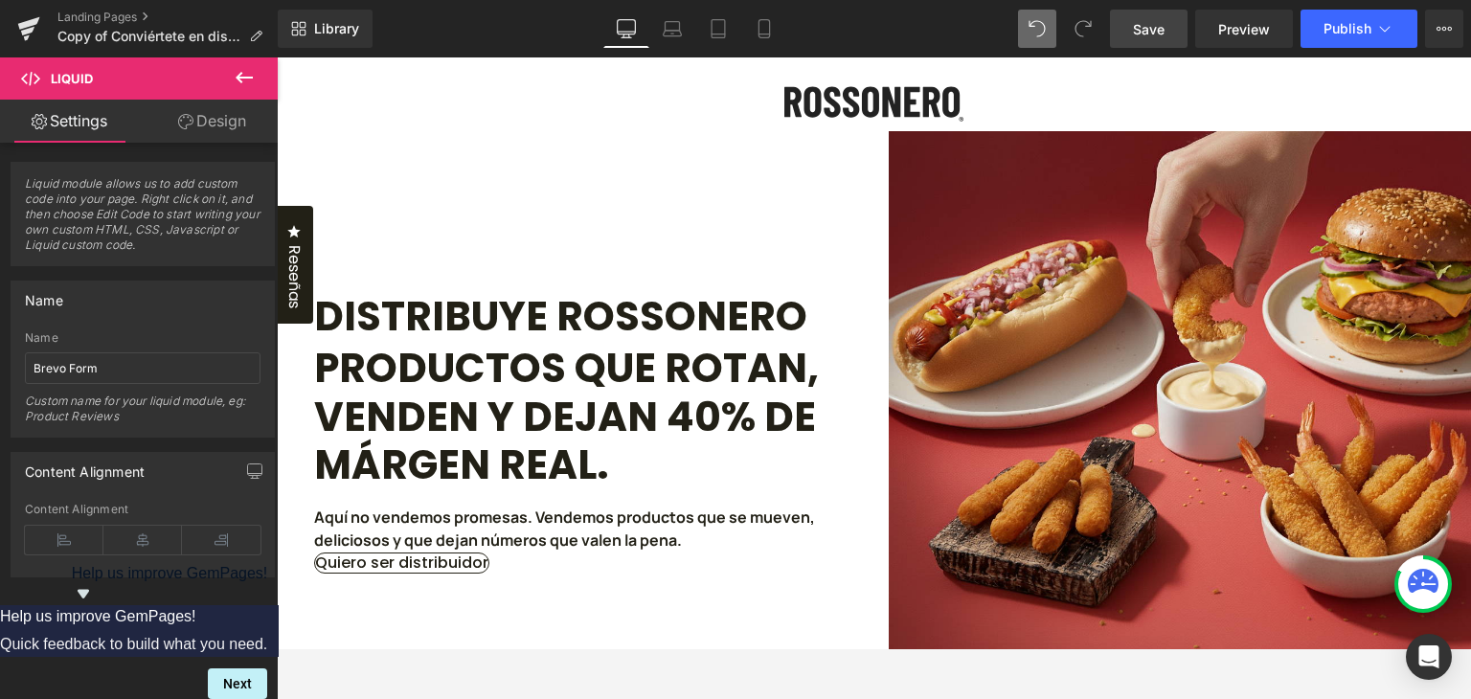
click at [235, 79] on icon at bounding box center [244, 77] width 23 height 23
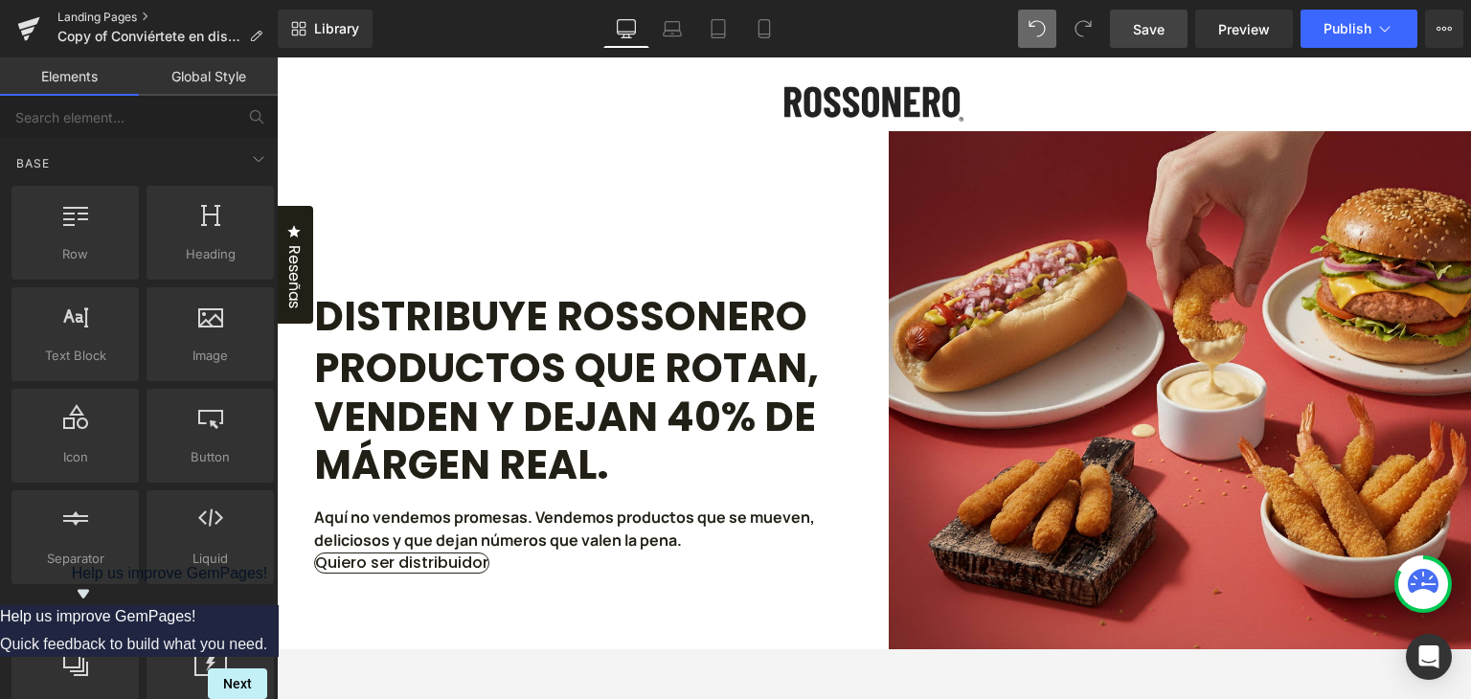
click at [80, 14] on link "Landing Pages" at bounding box center [167, 17] width 220 height 15
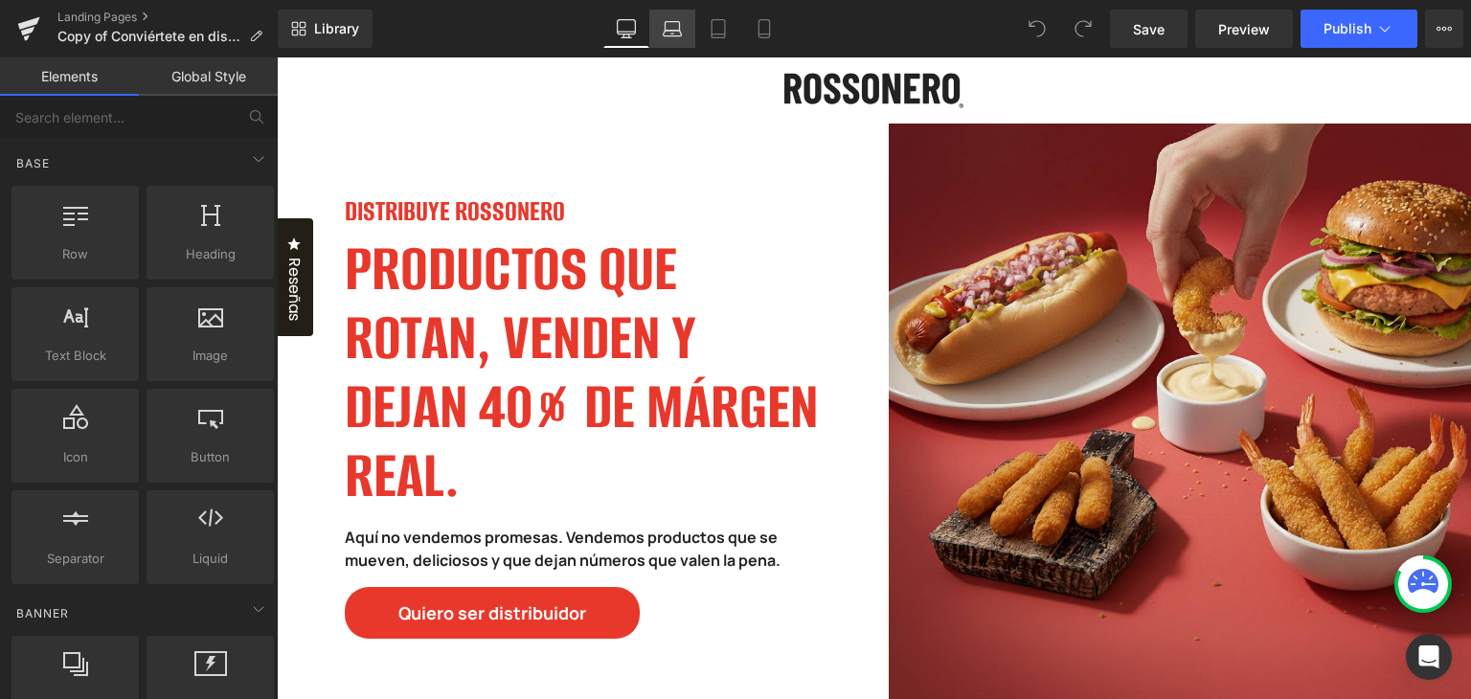
click at [676, 28] on icon at bounding box center [672, 28] width 19 height 19
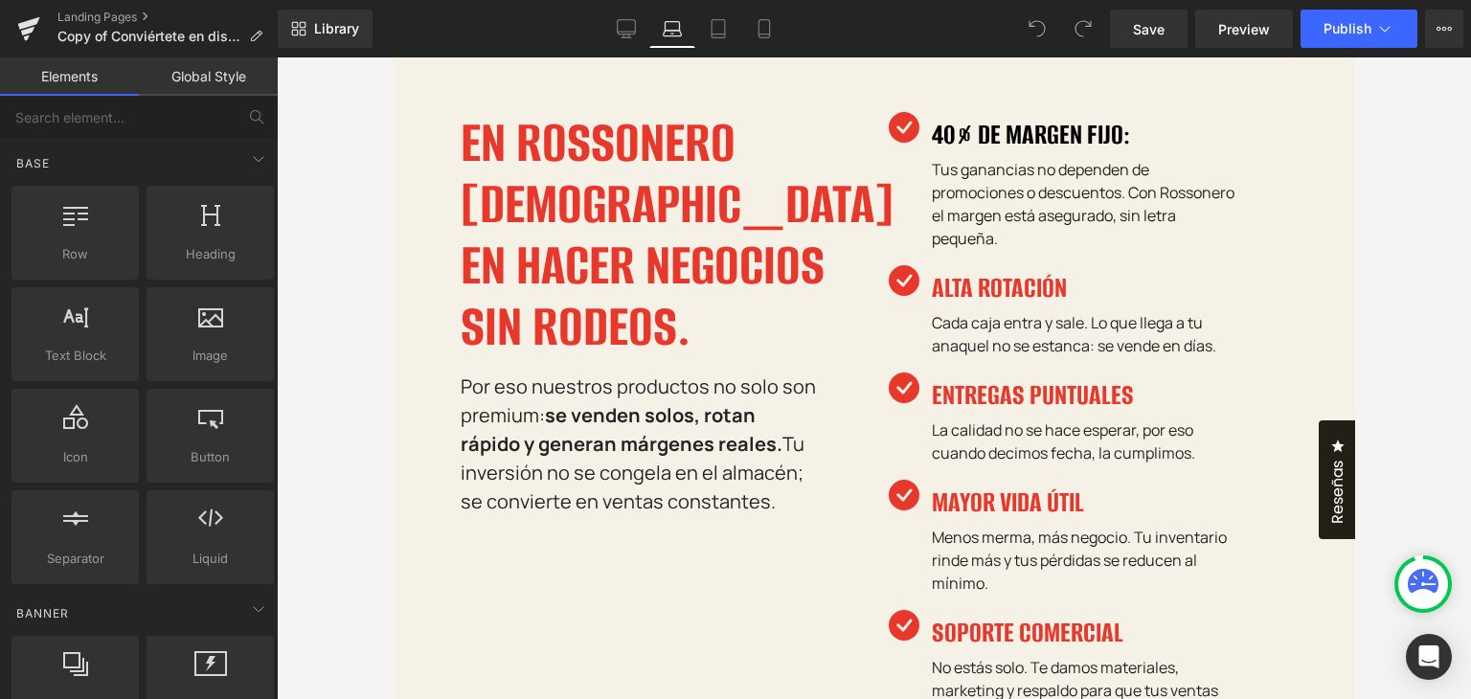
scroll to position [383, 0]
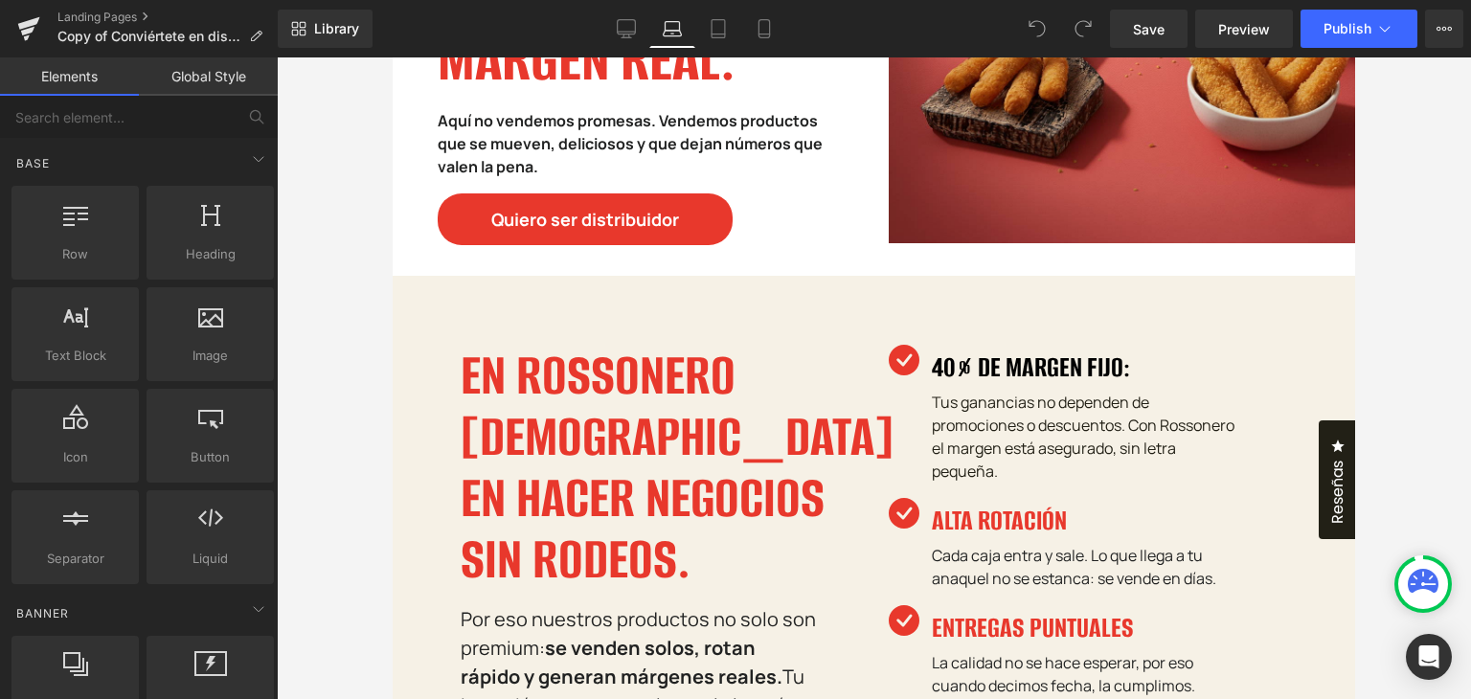
click at [973, 362] on h4 "40% DE MARGEN FIJO:" at bounding box center [1087, 368] width 310 height 46
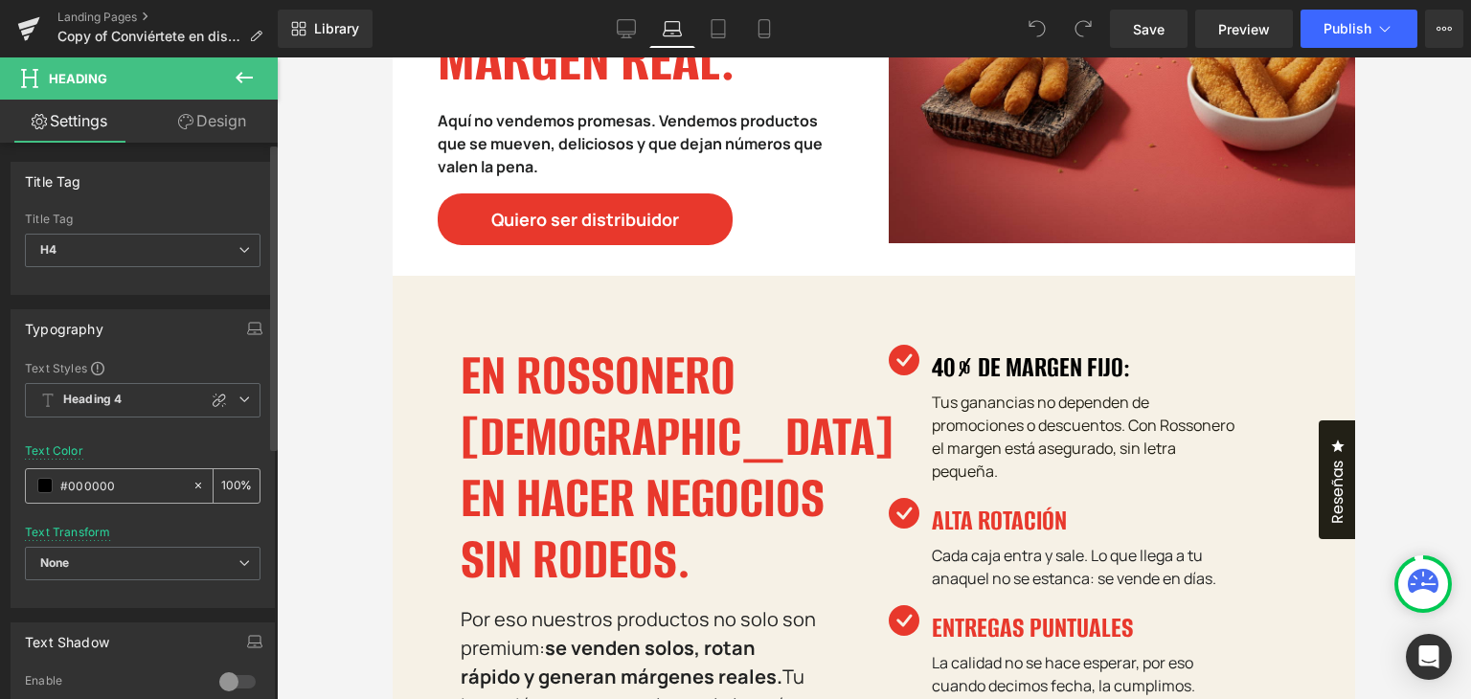
click at [42, 489] on span at bounding box center [44, 485] width 15 height 15
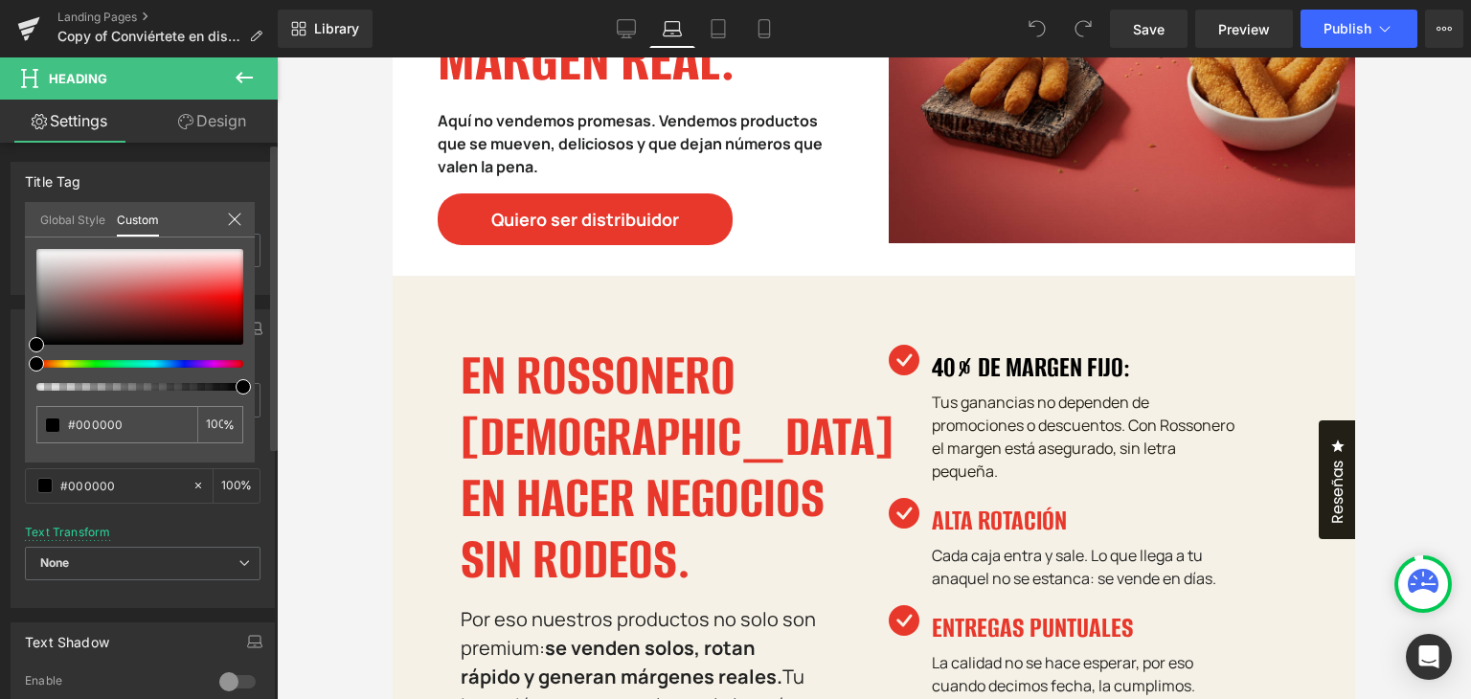
click at [81, 215] on link "Global Style" at bounding box center [72, 218] width 65 height 33
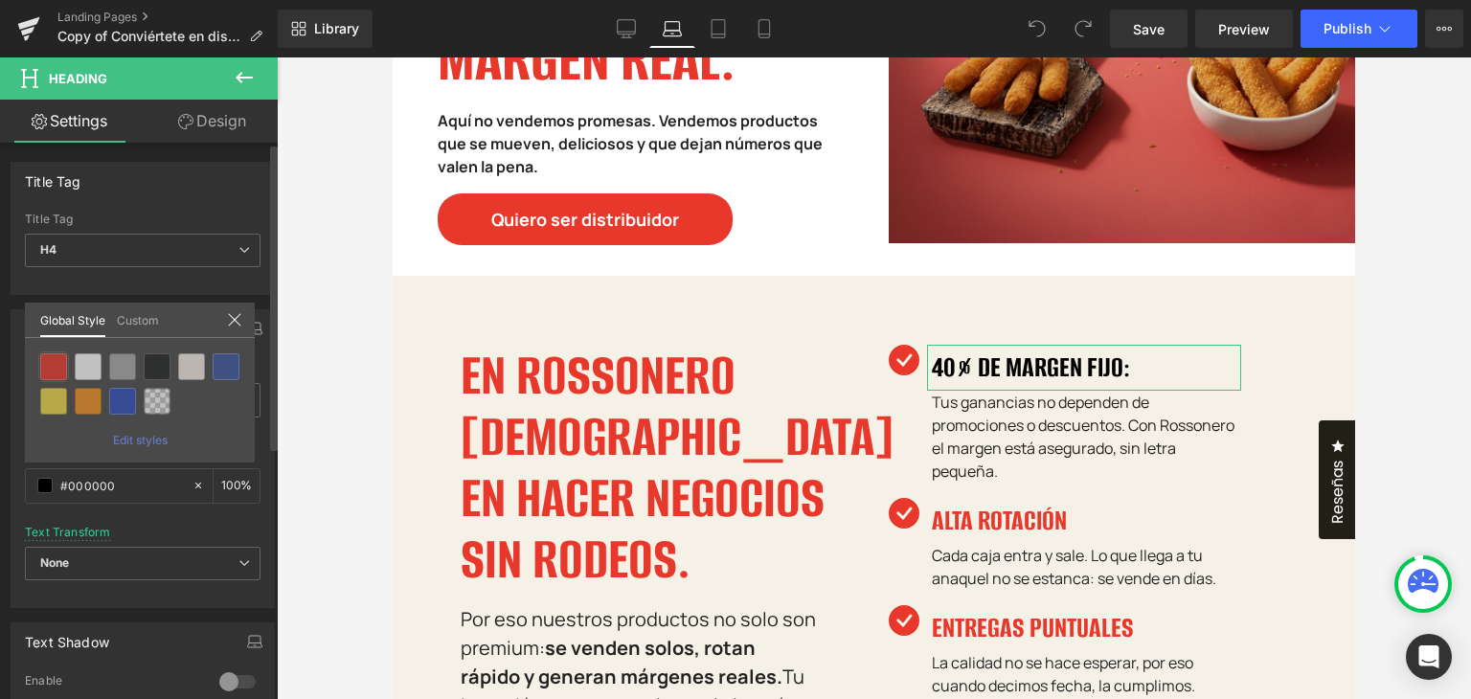
click at [50, 0] on div "You are previewing how the will restyle your page. You can not edit Elements in…" at bounding box center [735, 0] width 1471 height 0
click at [57, 369] on div at bounding box center [53, 366] width 27 height 27
type input "Brand Color"
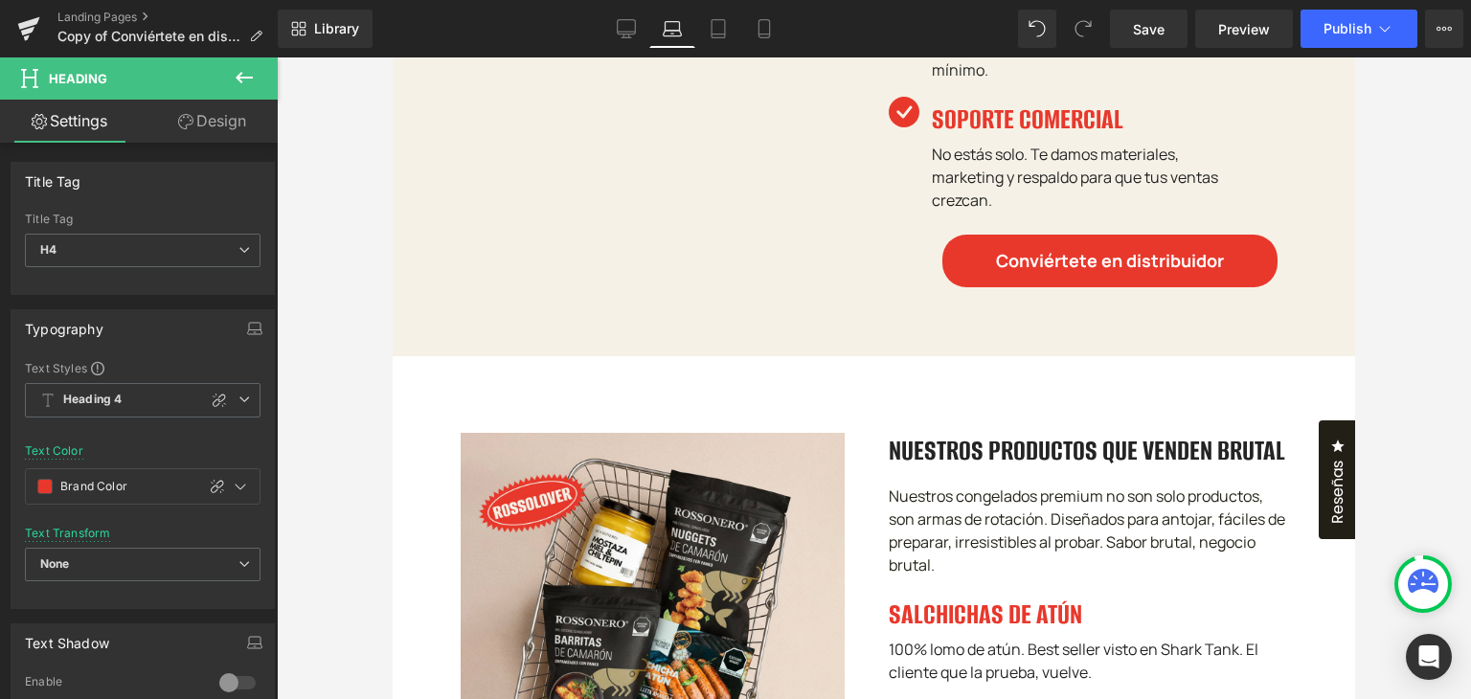
scroll to position [1340, 0]
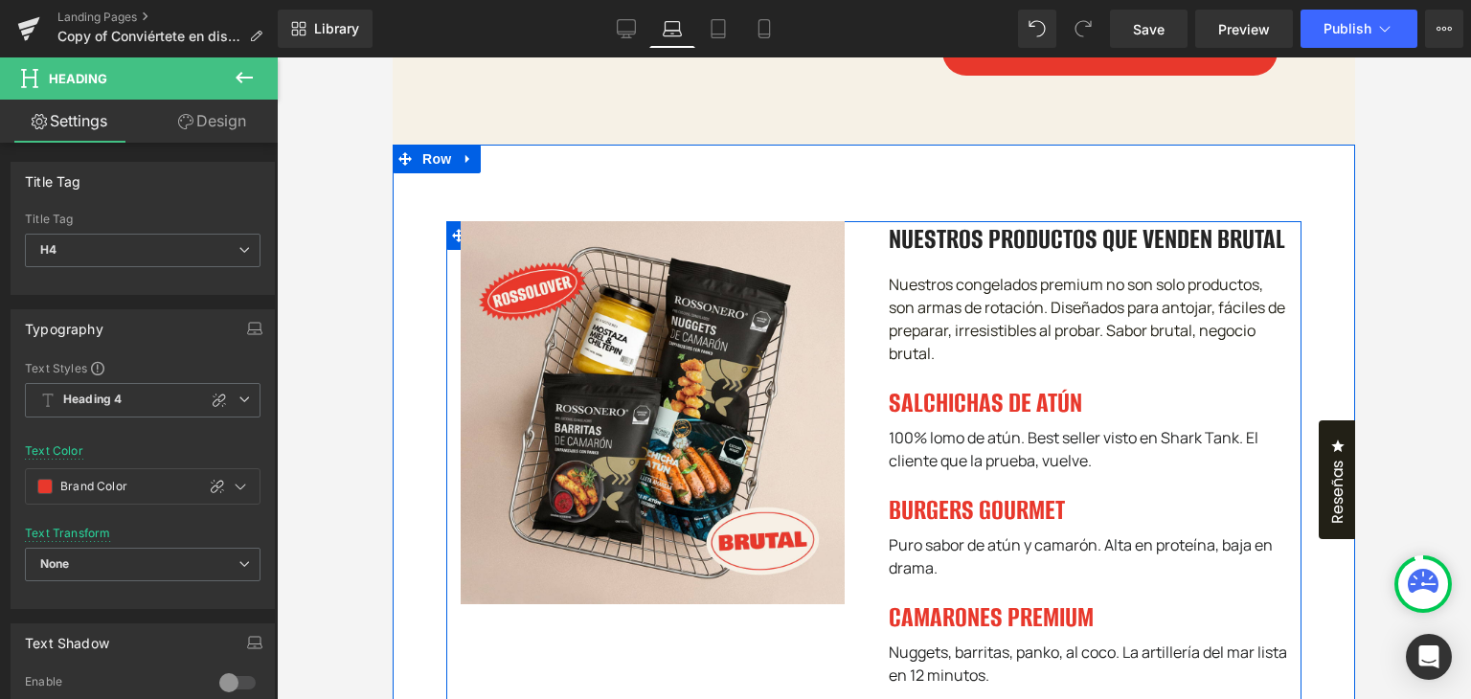
click at [1021, 242] on h3 "NUESTROS PRODUCTOS QUE VENDEN BRUTAL" at bounding box center [1087, 239] width 399 height 36
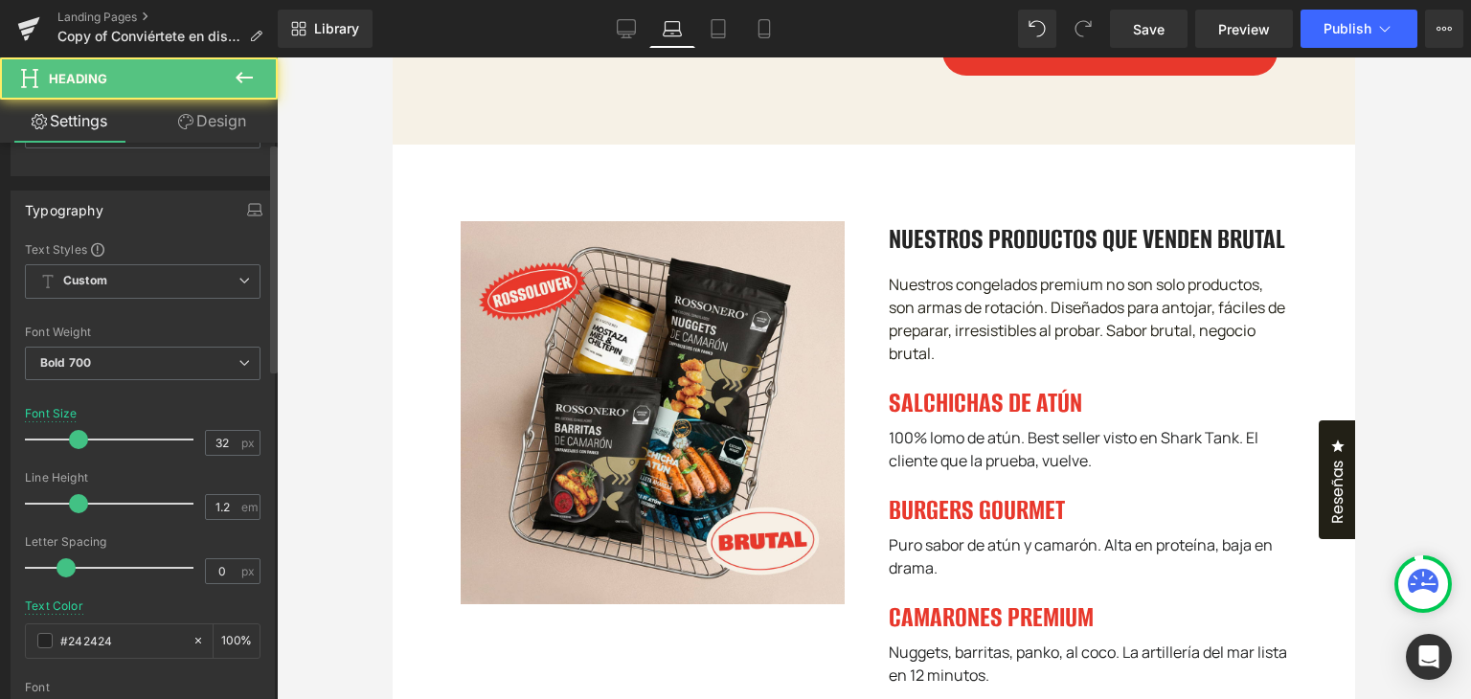
scroll to position [383, 0]
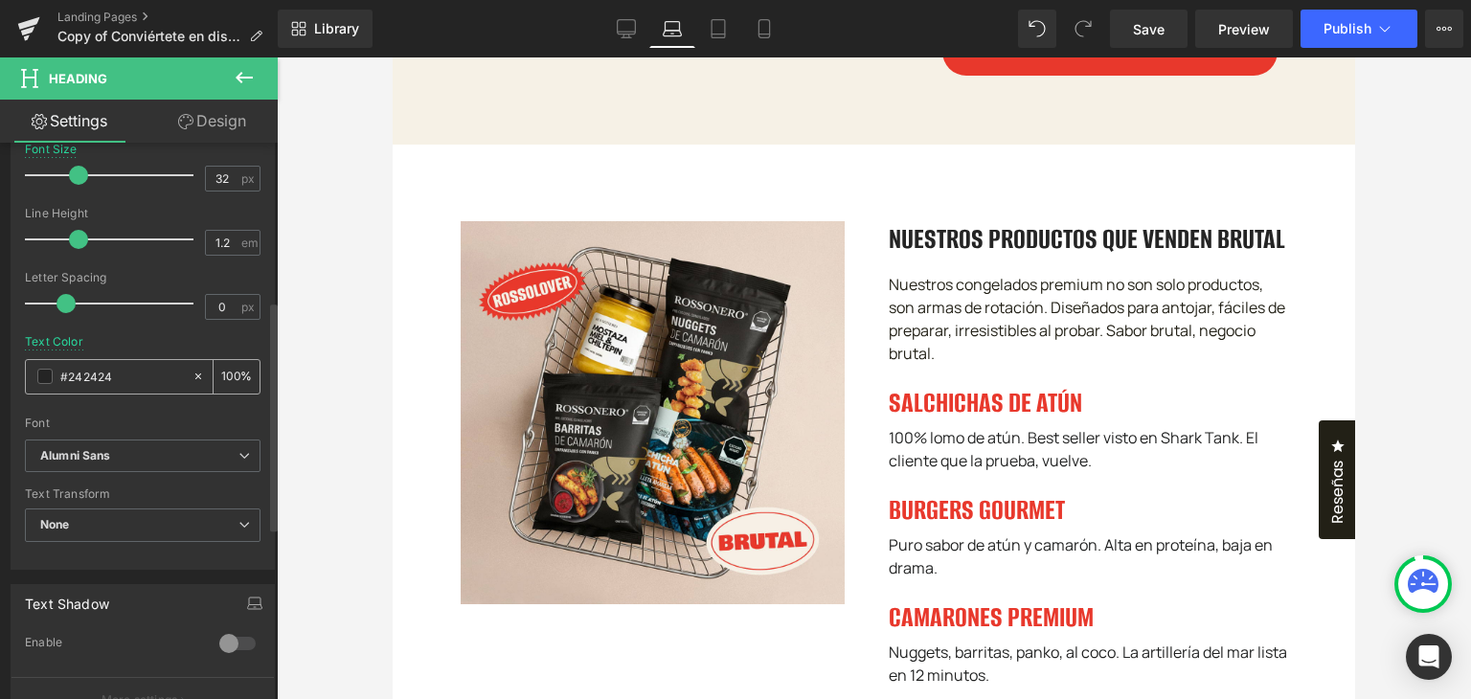
click at [34, 373] on div "#242424" at bounding box center [109, 377] width 166 height 34
click at [39, 378] on span at bounding box center [44, 376] width 15 height 15
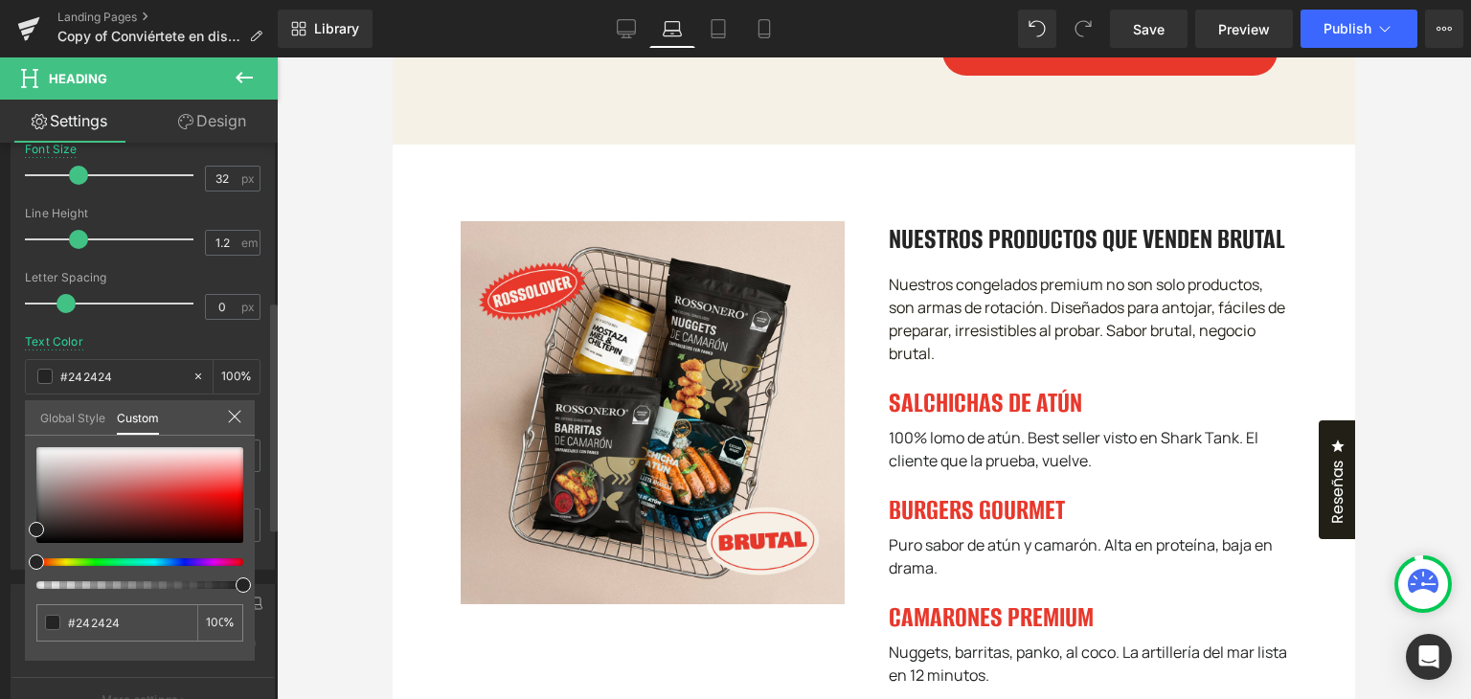
click at [77, 413] on link "Global Style" at bounding box center [72, 416] width 65 height 33
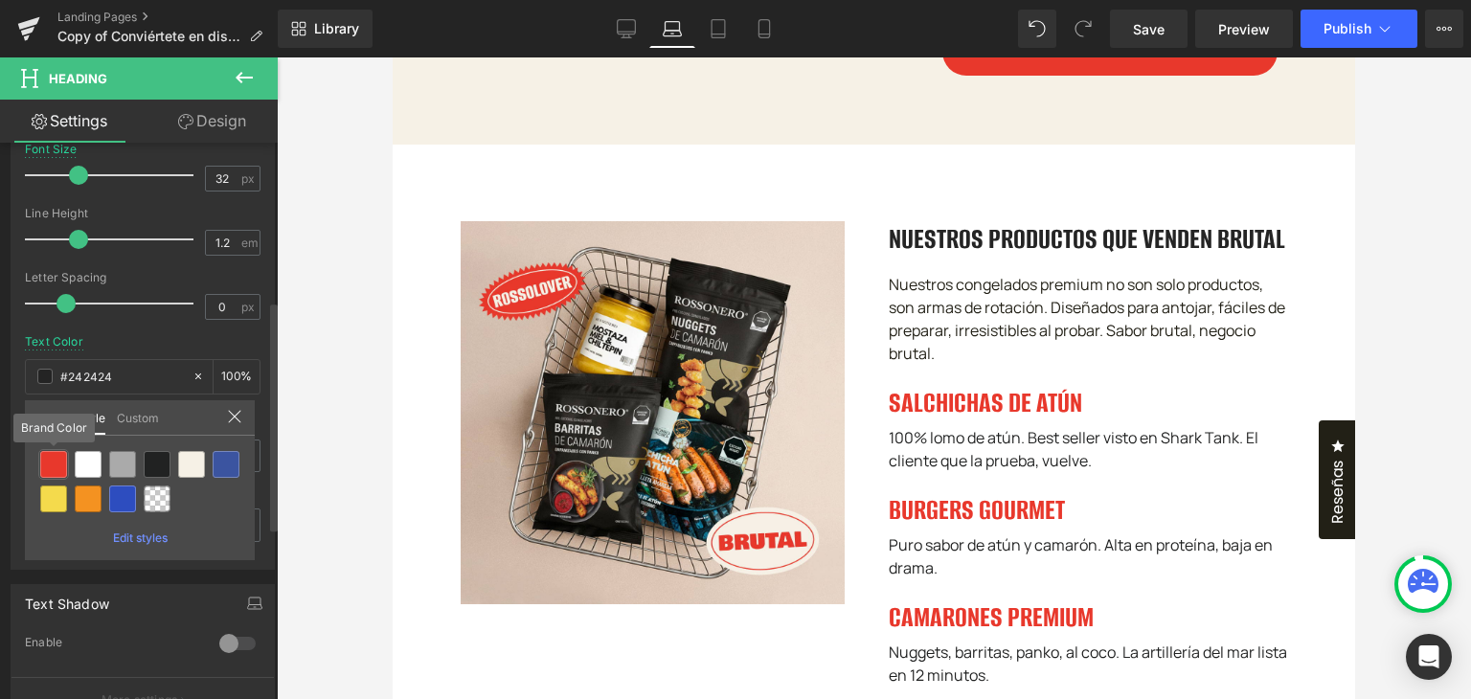
click at [55, 456] on div at bounding box center [53, 464] width 27 height 27
type input "Brand Color"
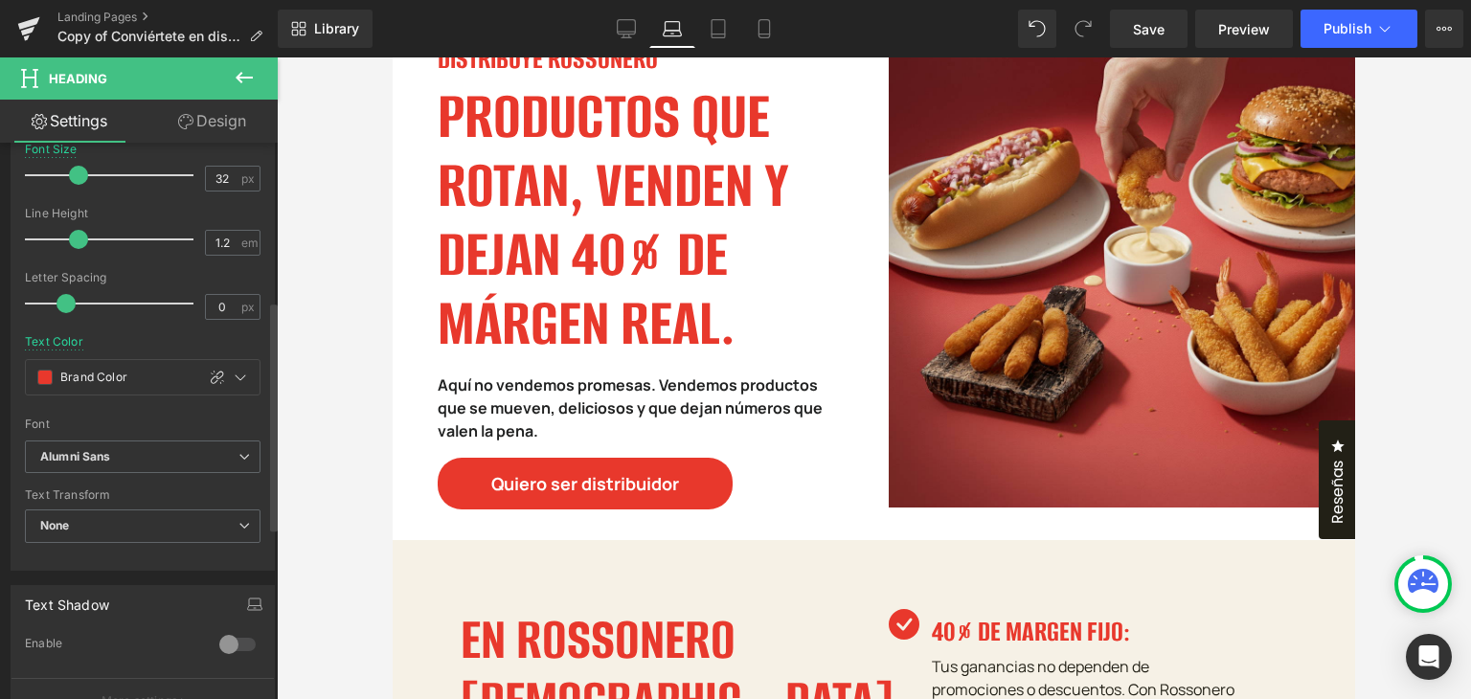
scroll to position [0, 0]
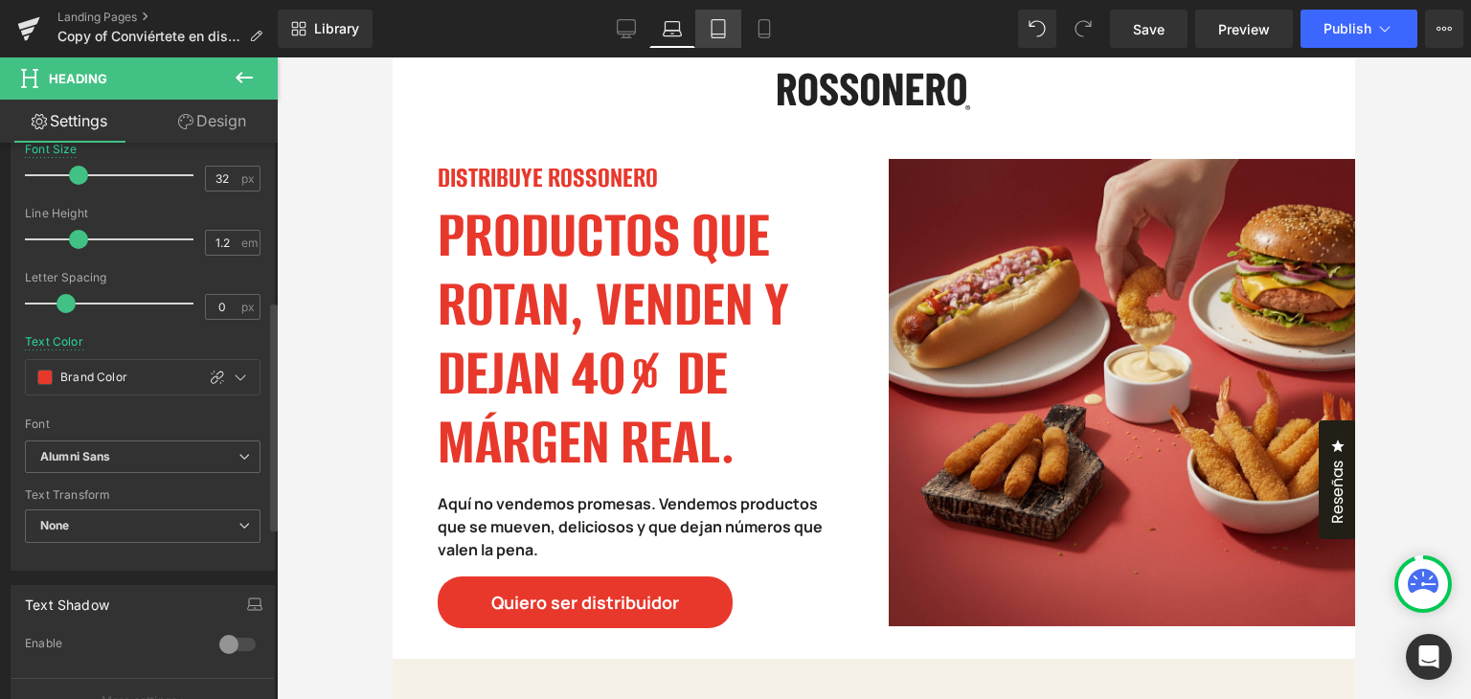
click at [718, 23] on icon at bounding box center [717, 28] width 19 height 19
type input "17.12"
type input "#242424"
type input "100"
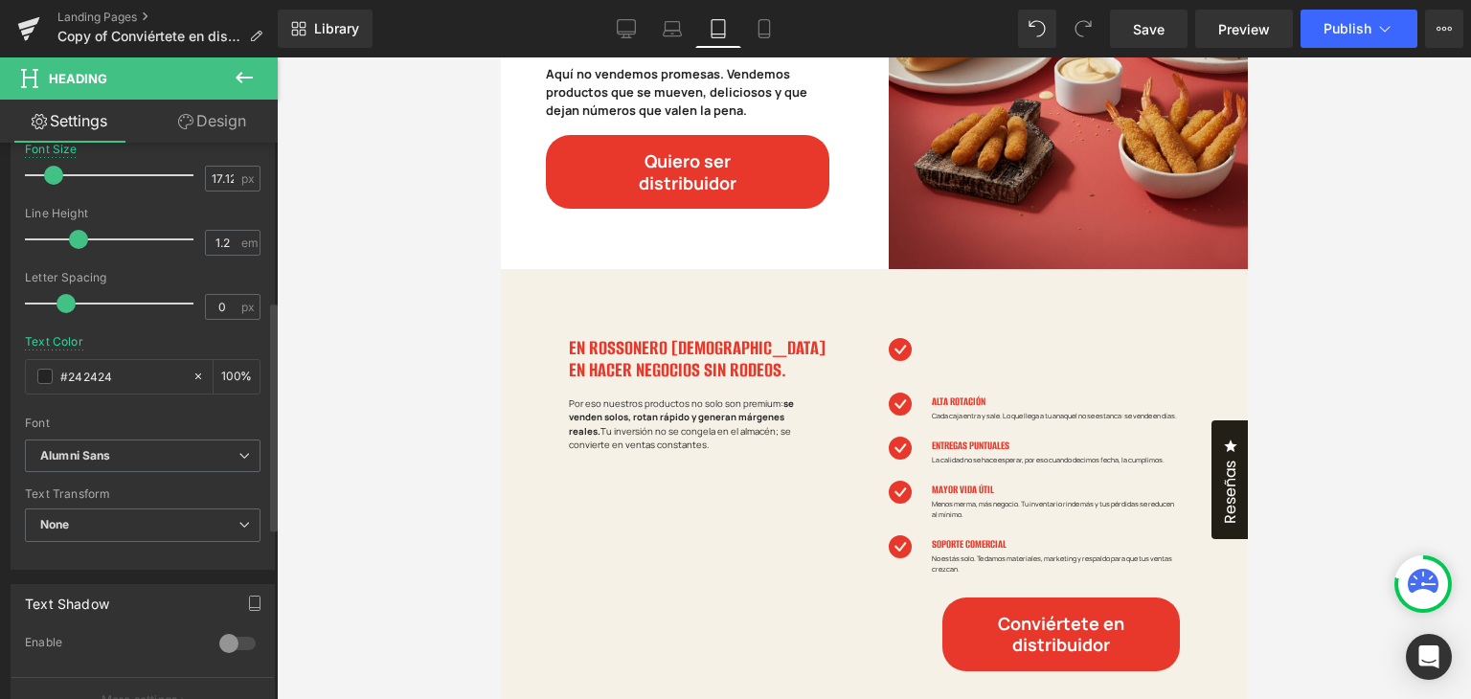
scroll to position [191, 0]
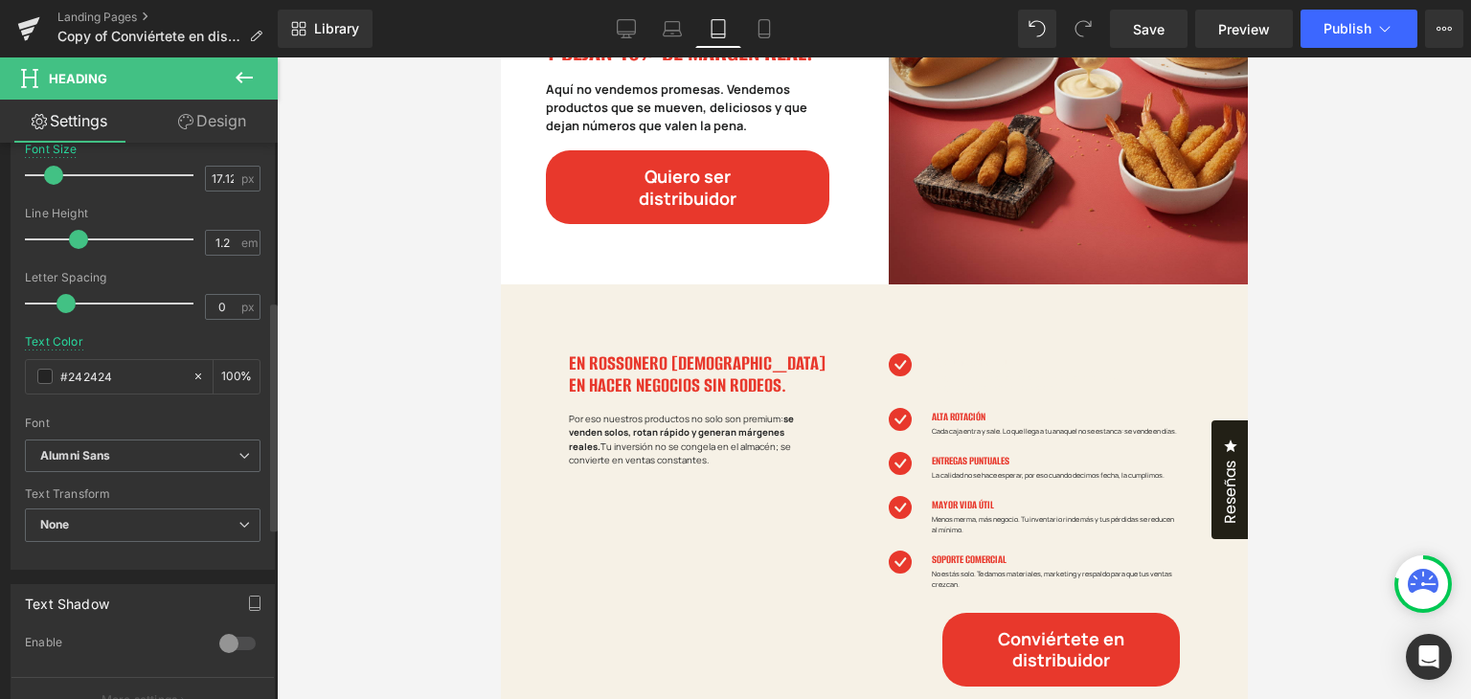
click at [931, 363] on h4 "40% DE MARGEN FIJO:" at bounding box center [1055, 362] width 248 height 18
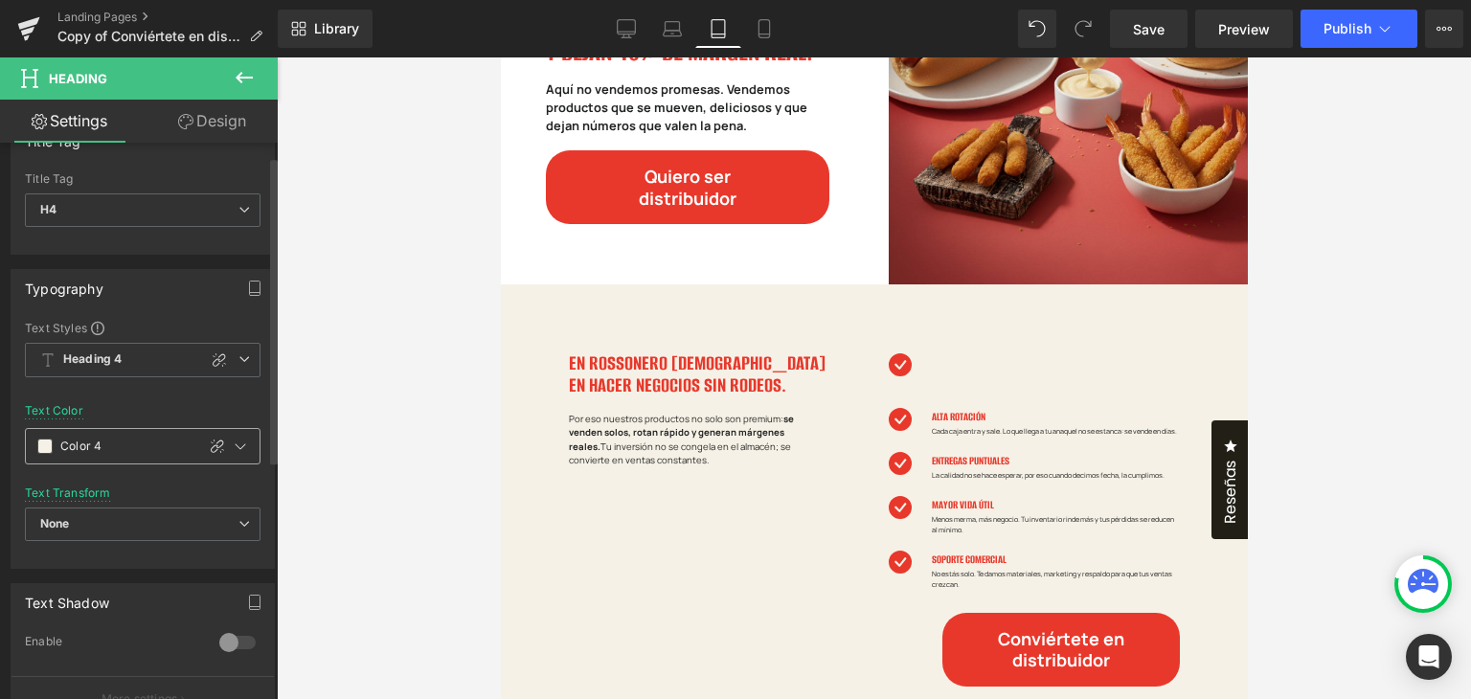
scroll to position [96, 0]
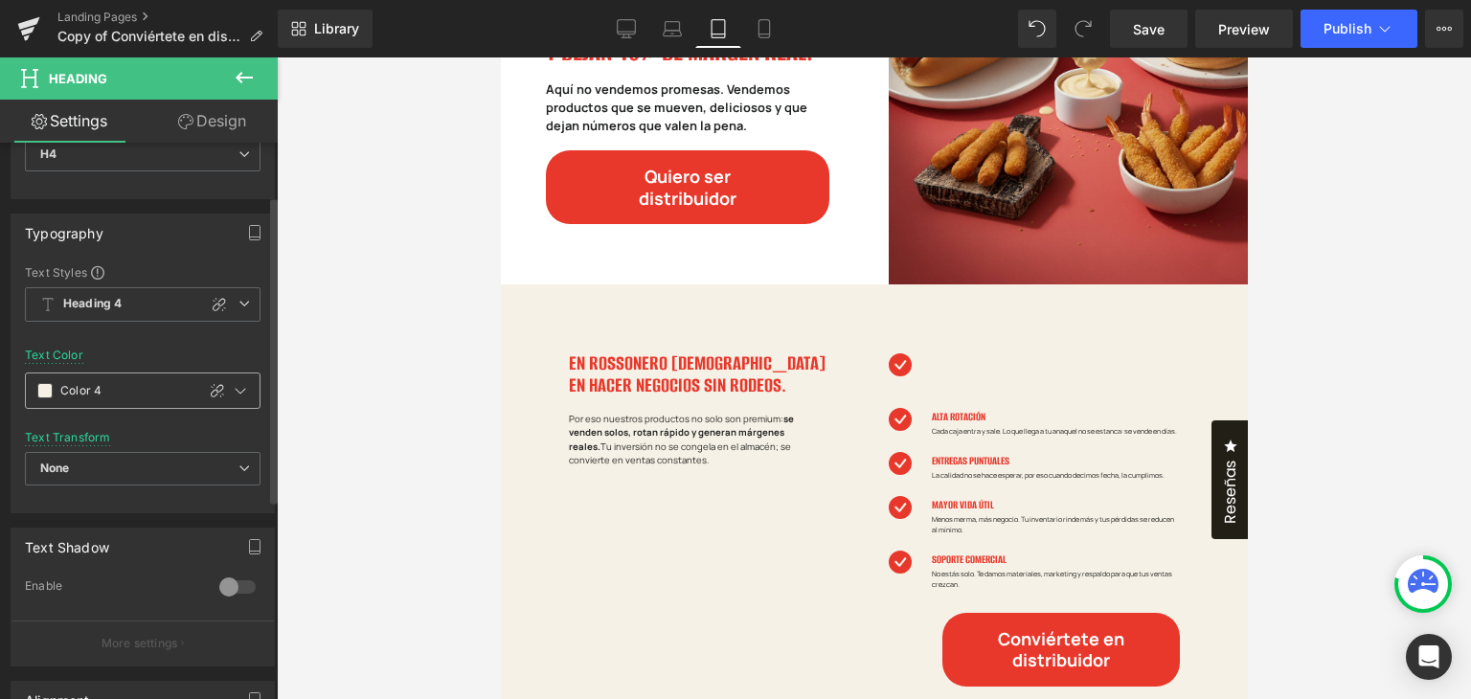
click at [44, 384] on span at bounding box center [44, 390] width 15 height 15
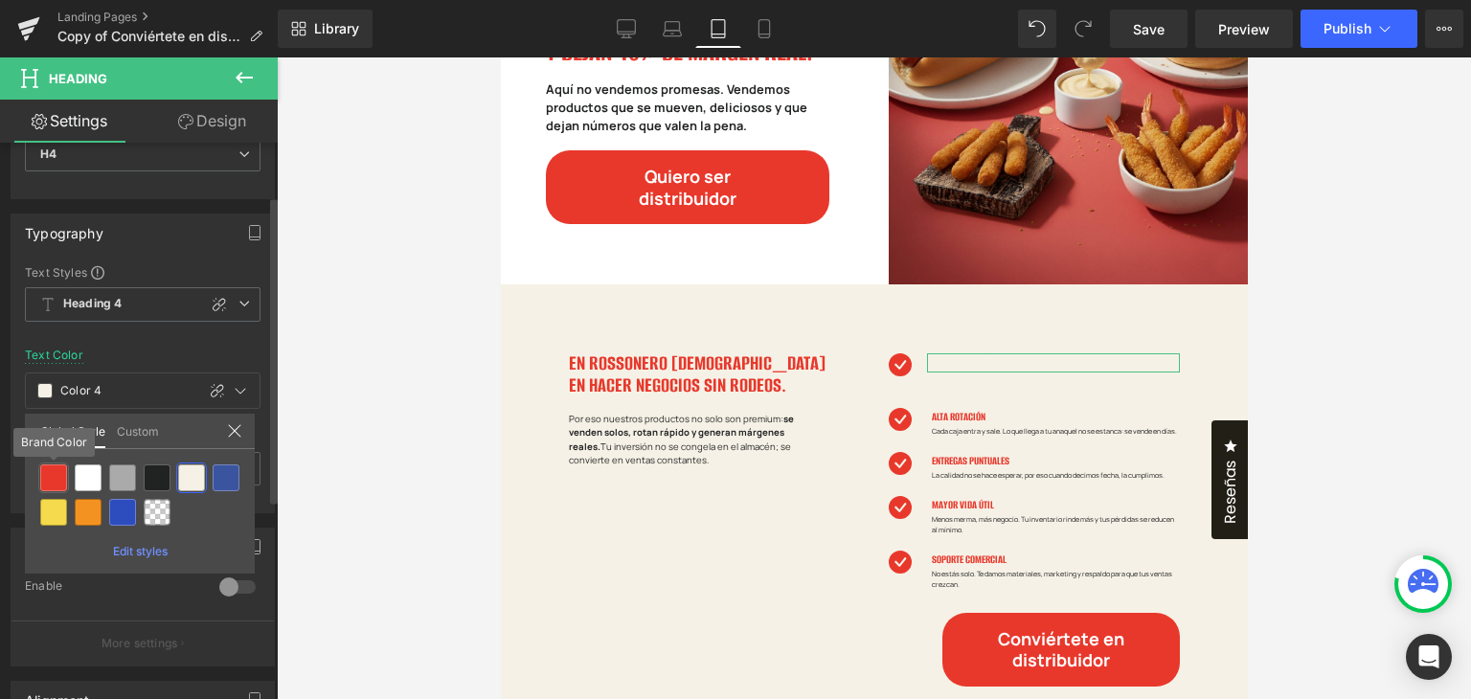
click at [54, 480] on div at bounding box center [53, 477] width 27 height 27
type input "Brand Color"
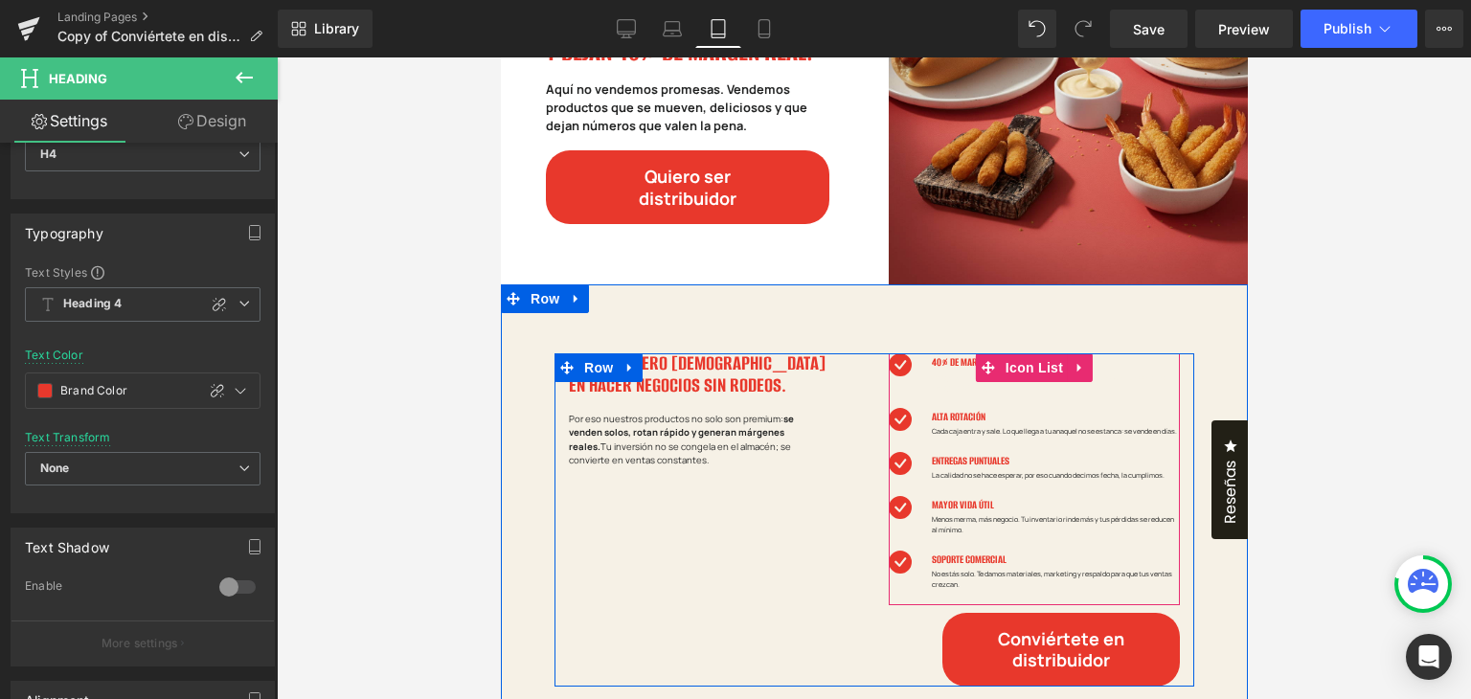
click at [943, 380] on p "Tus ganancias no dependen de promociones o descuentos. Con Rossonero el margen …" at bounding box center [1055, 382] width 248 height 21
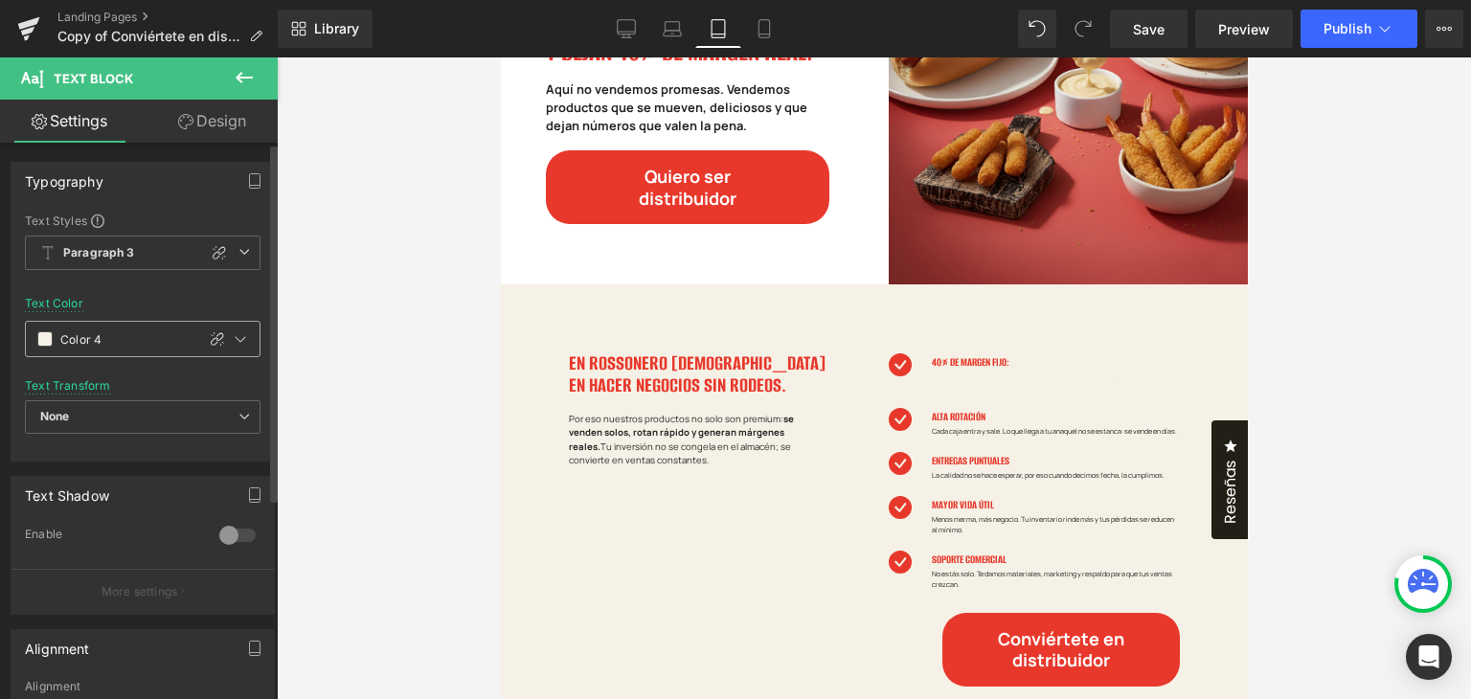
click at [49, 342] on span at bounding box center [44, 338] width 15 height 15
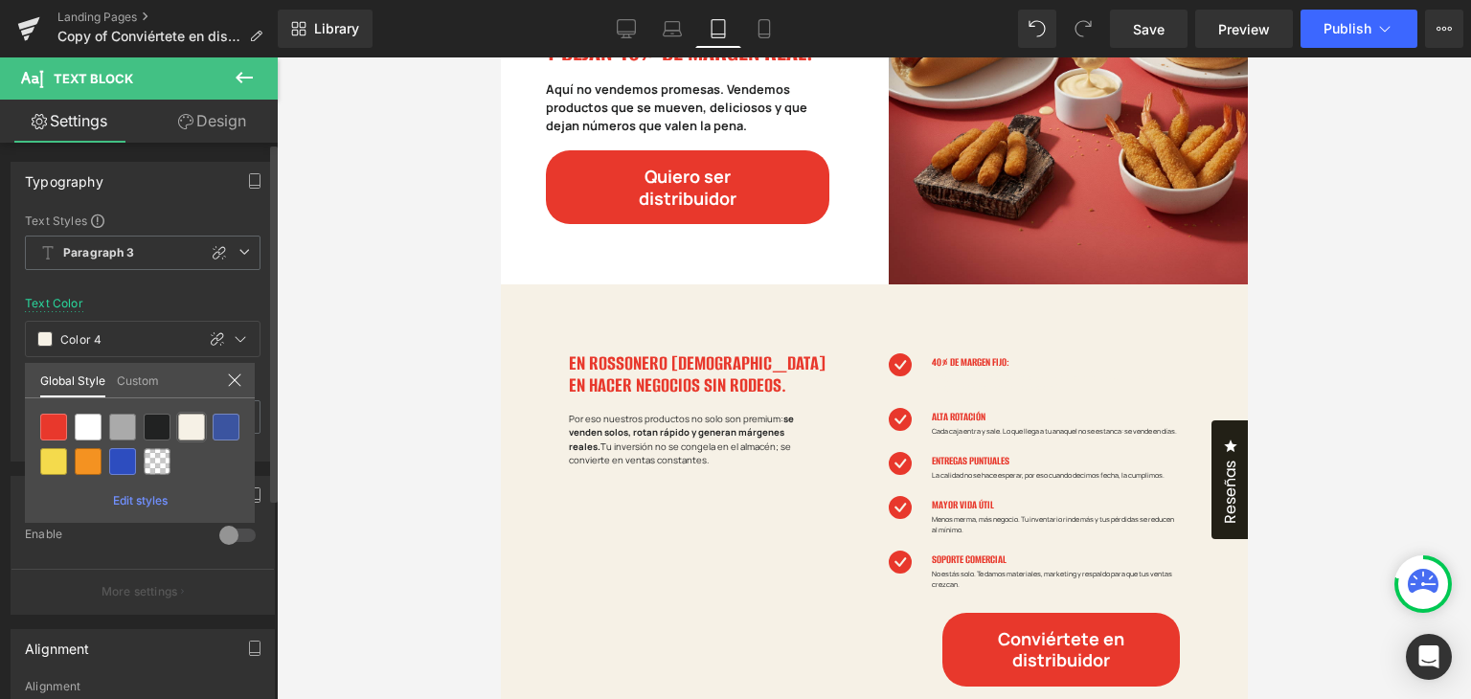
click at [177, 432] on div at bounding box center [191, 427] width 31 height 31
click at [160, 429] on div at bounding box center [157, 427] width 27 height 27
type input "Color 3"
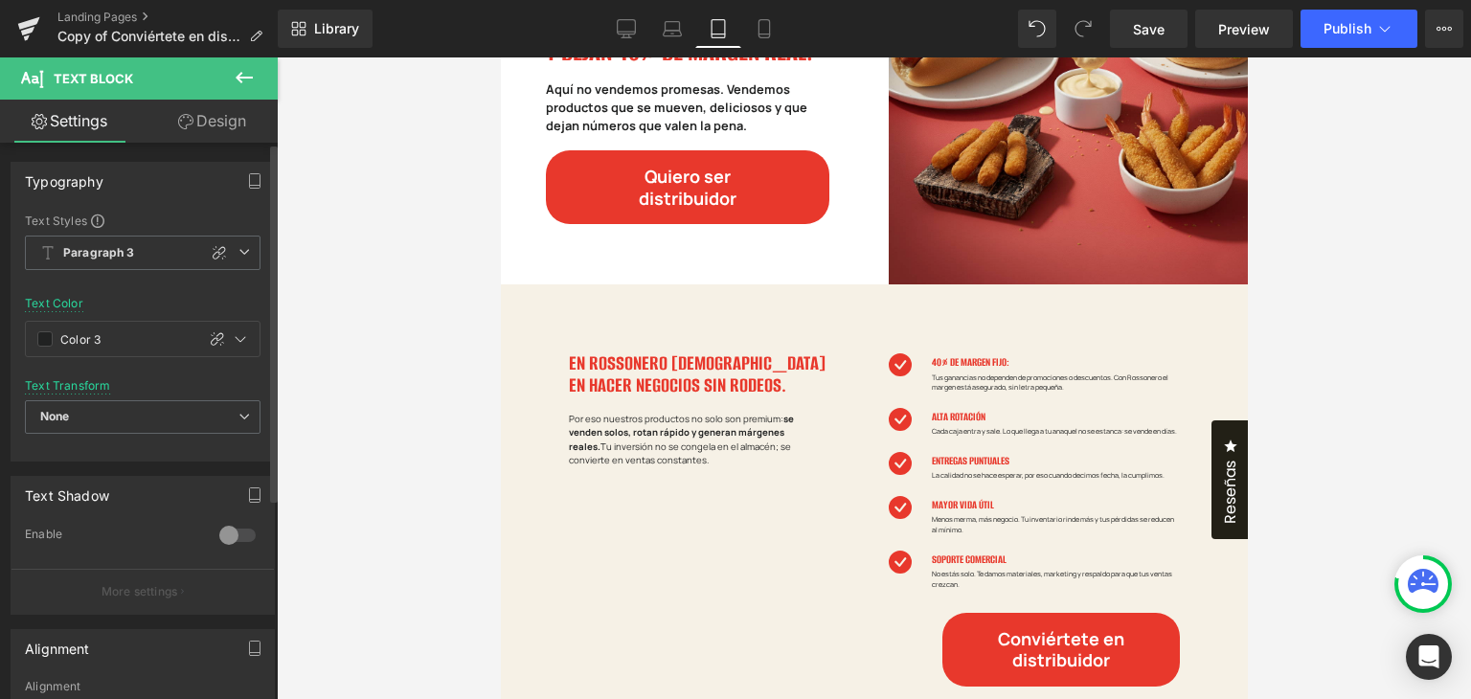
click at [1401, 318] on div at bounding box center [874, 377] width 1194 height 641
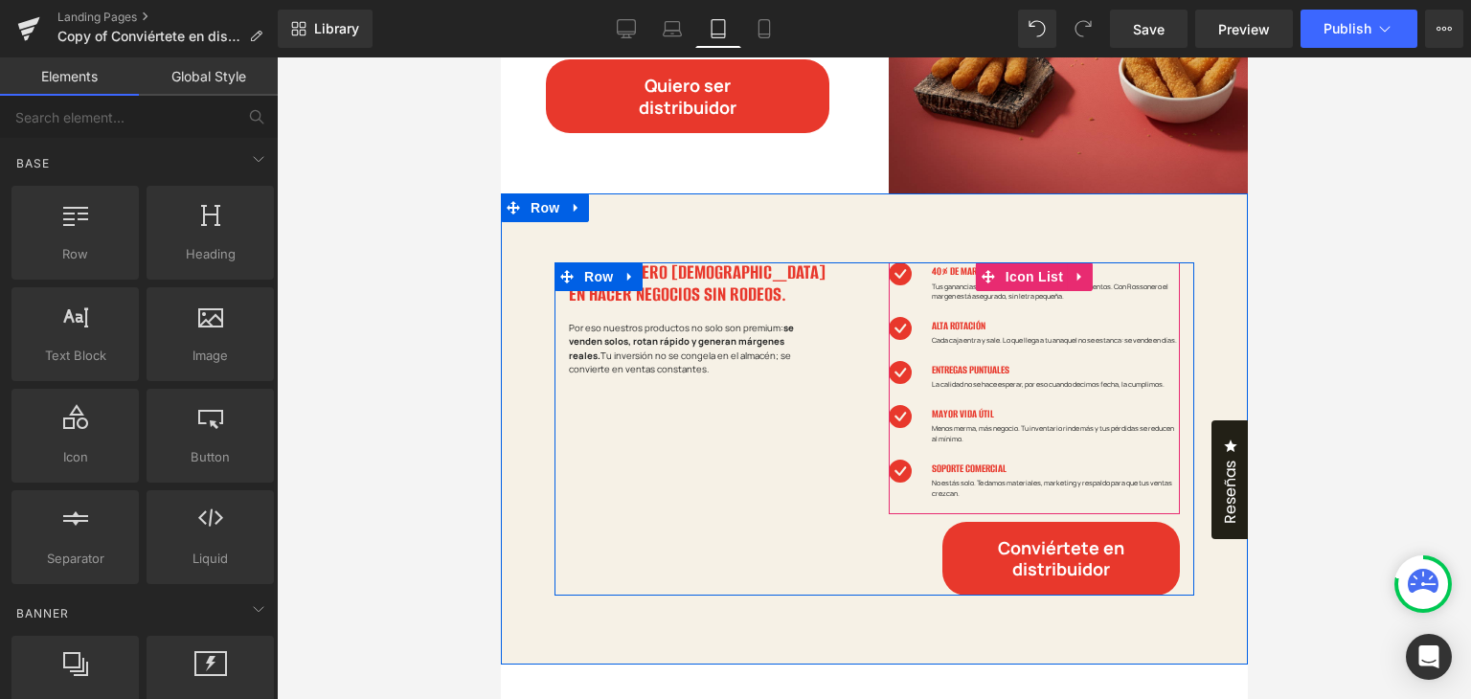
scroll to position [287, 0]
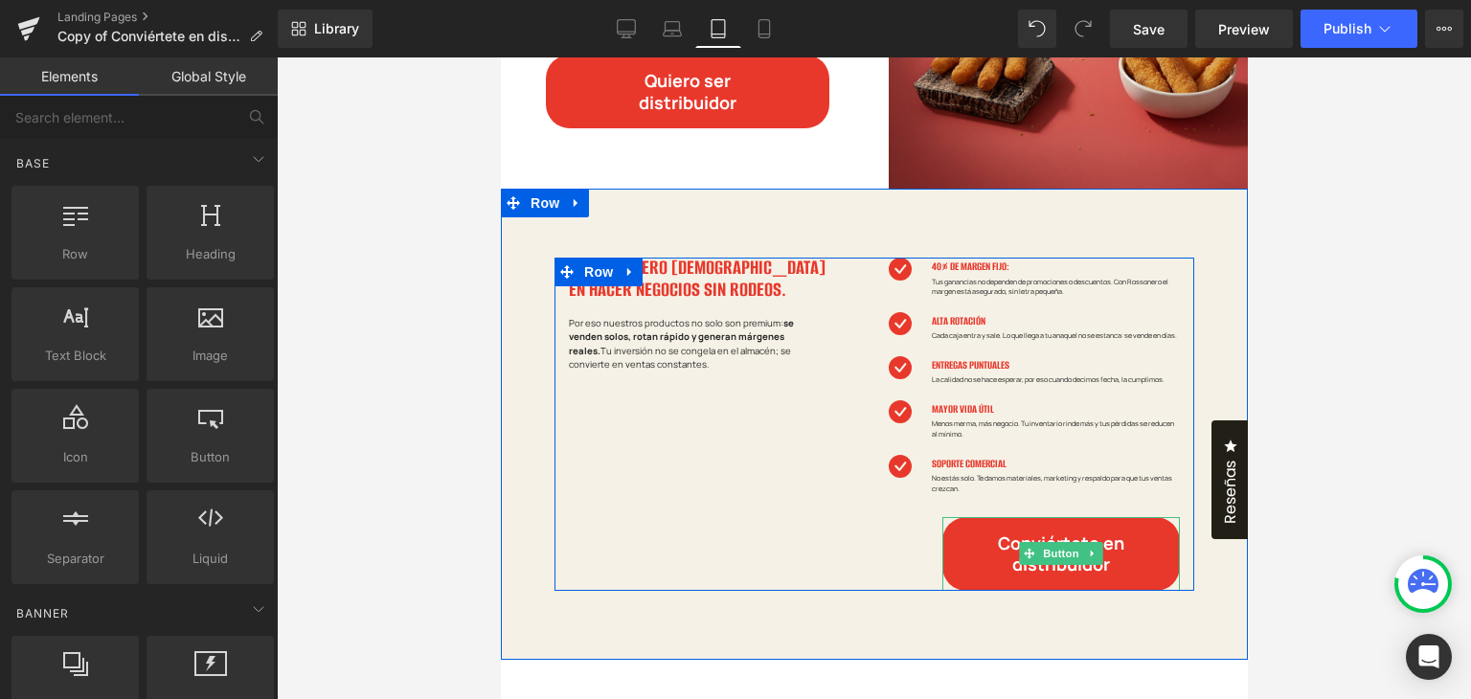
click at [995, 556] on span "Conviértete en distribuidor" at bounding box center [1060, 553] width 130 height 43
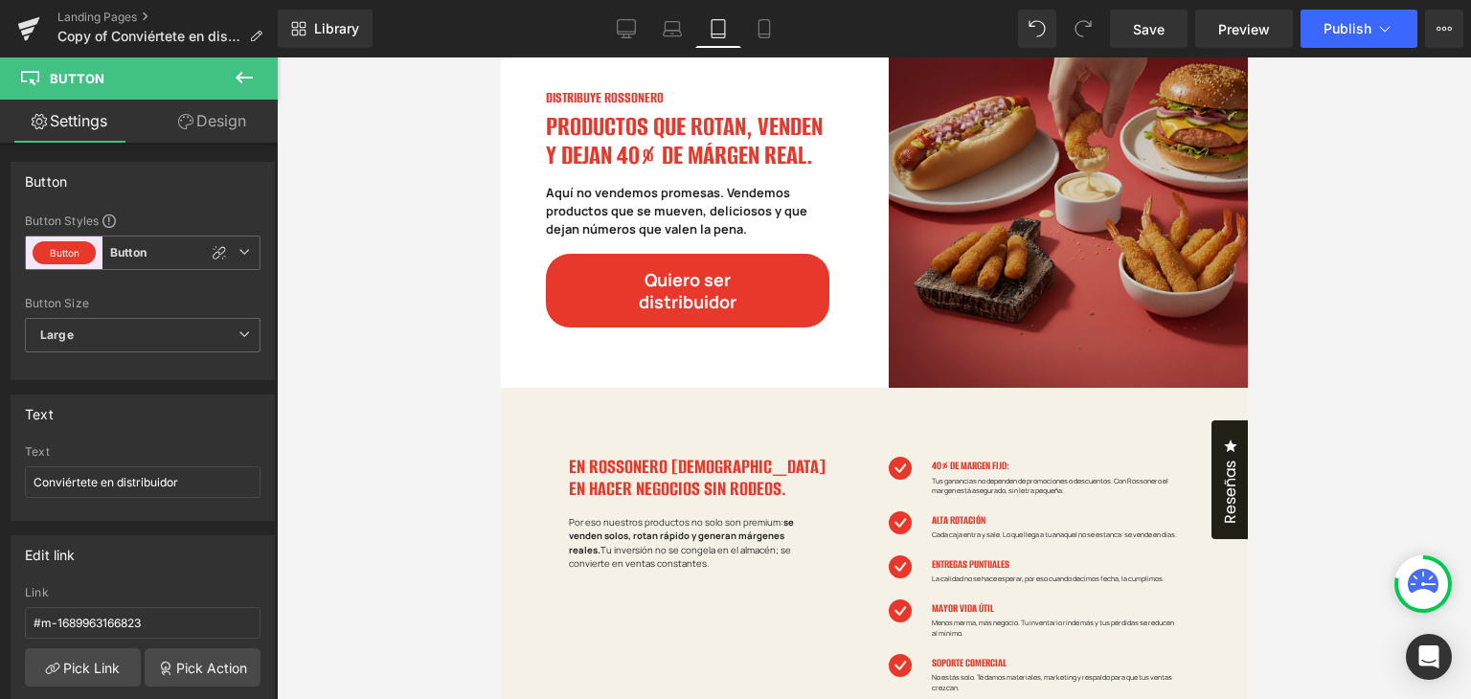
scroll to position [0, 0]
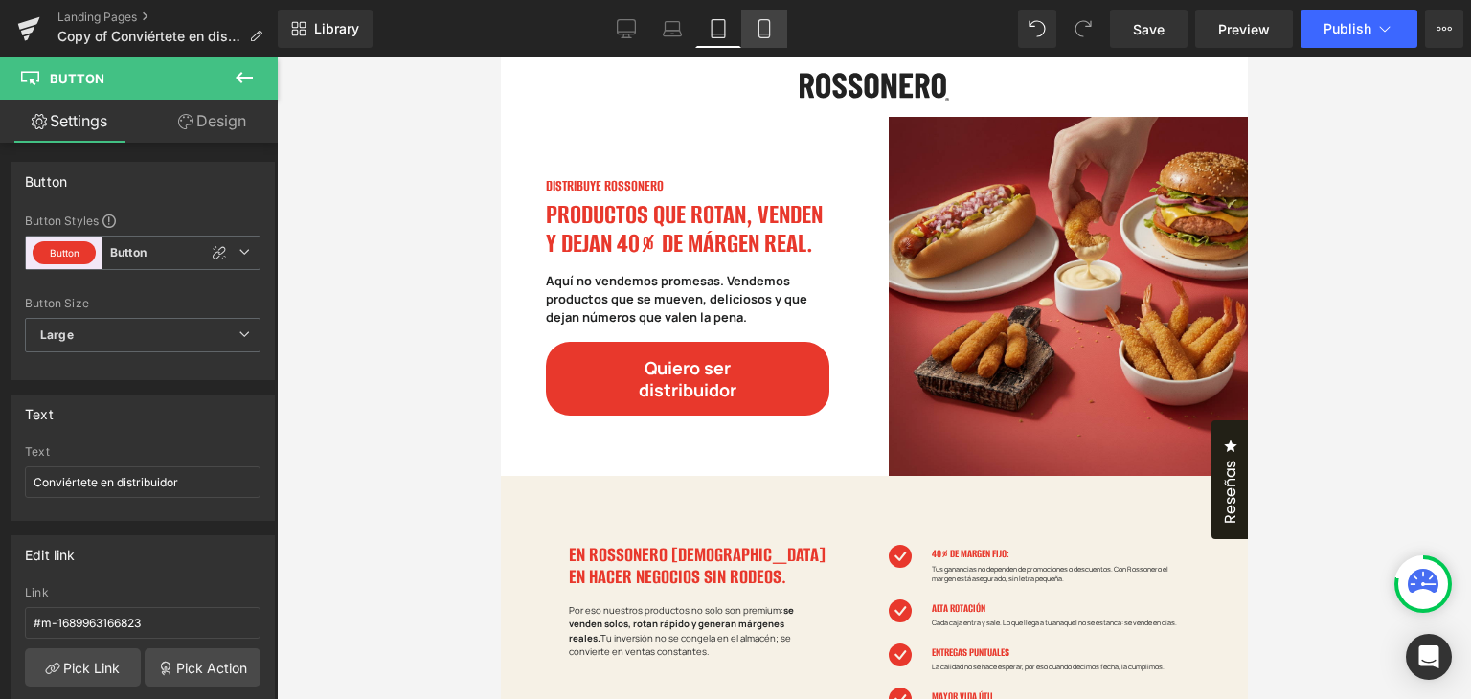
click at [772, 29] on icon at bounding box center [763, 28] width 19 height 19
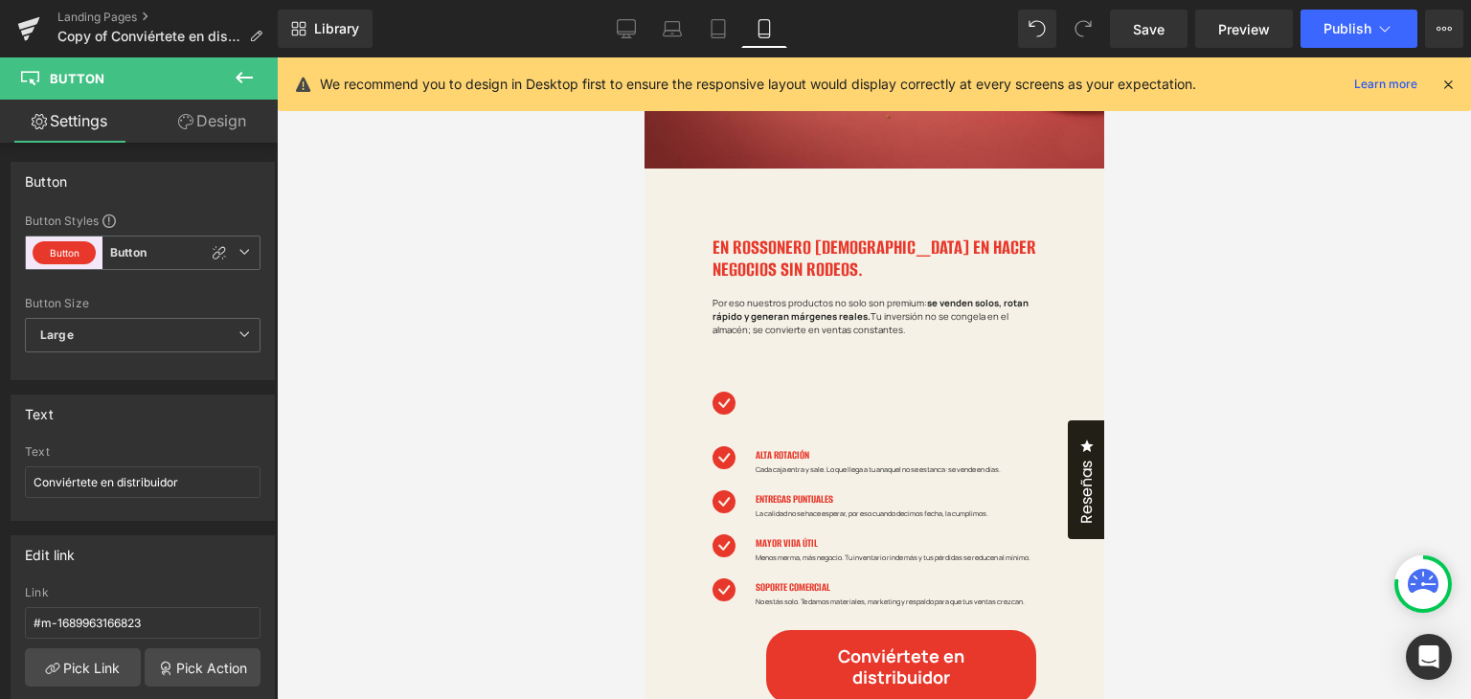
scroll to position [766, 0]
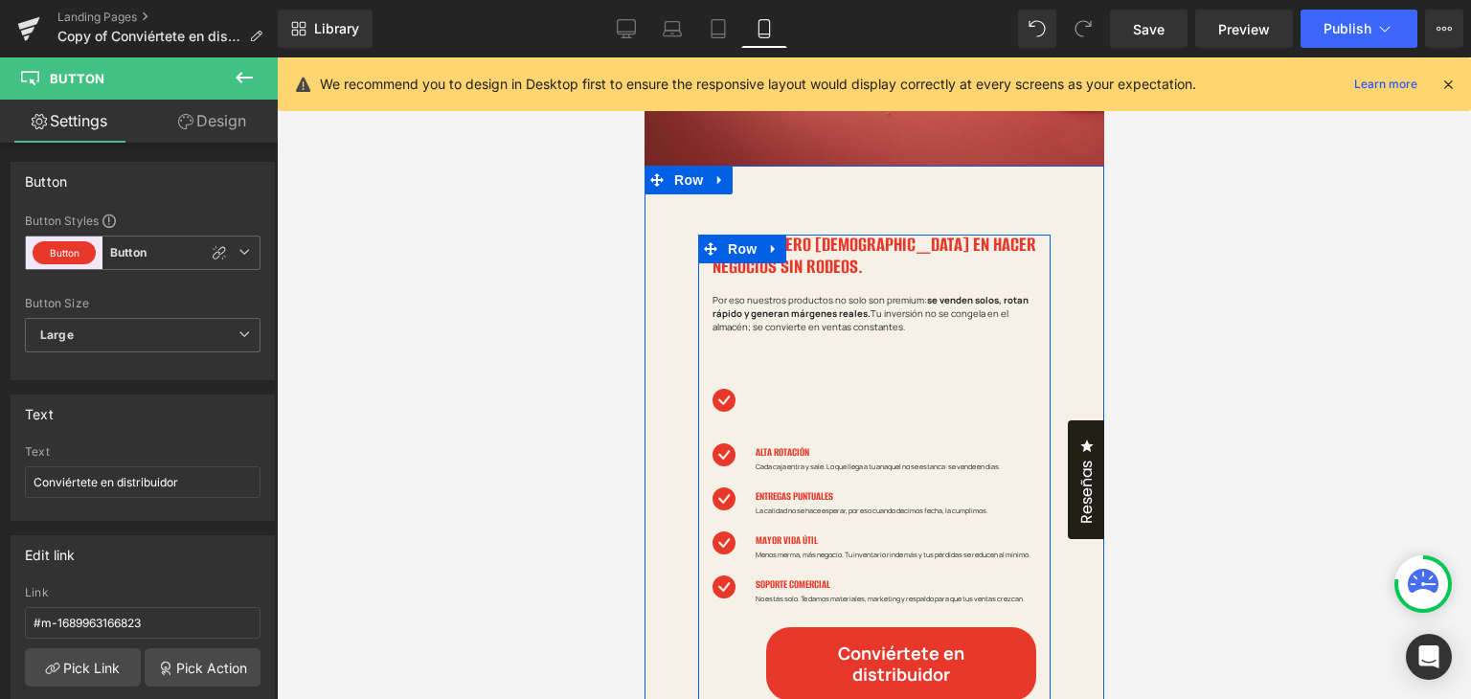
click at [770, 395] on h4 "40% DE MARGEN FIJO:" at bounding box center [894, 398] width 281 height 18
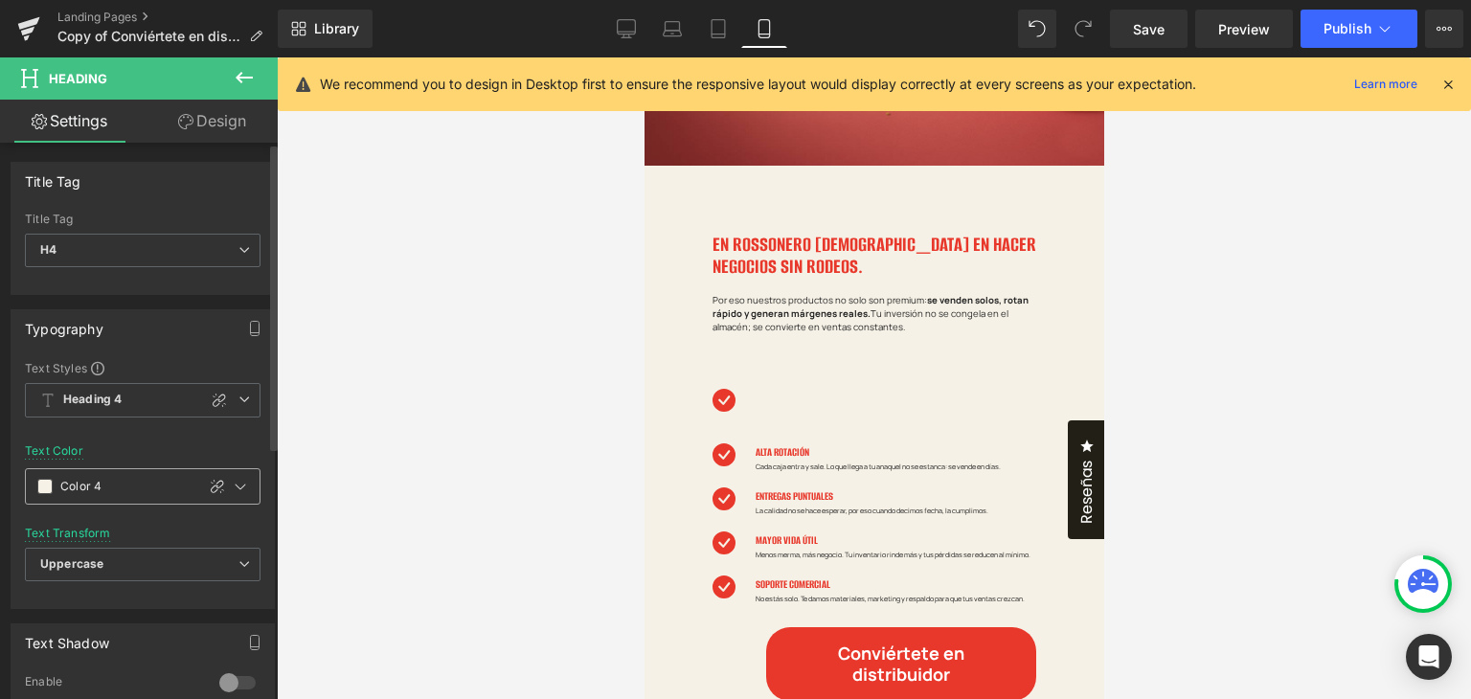
click at [41, 485] on span at bounding box center [44, 486] width 15 height 15
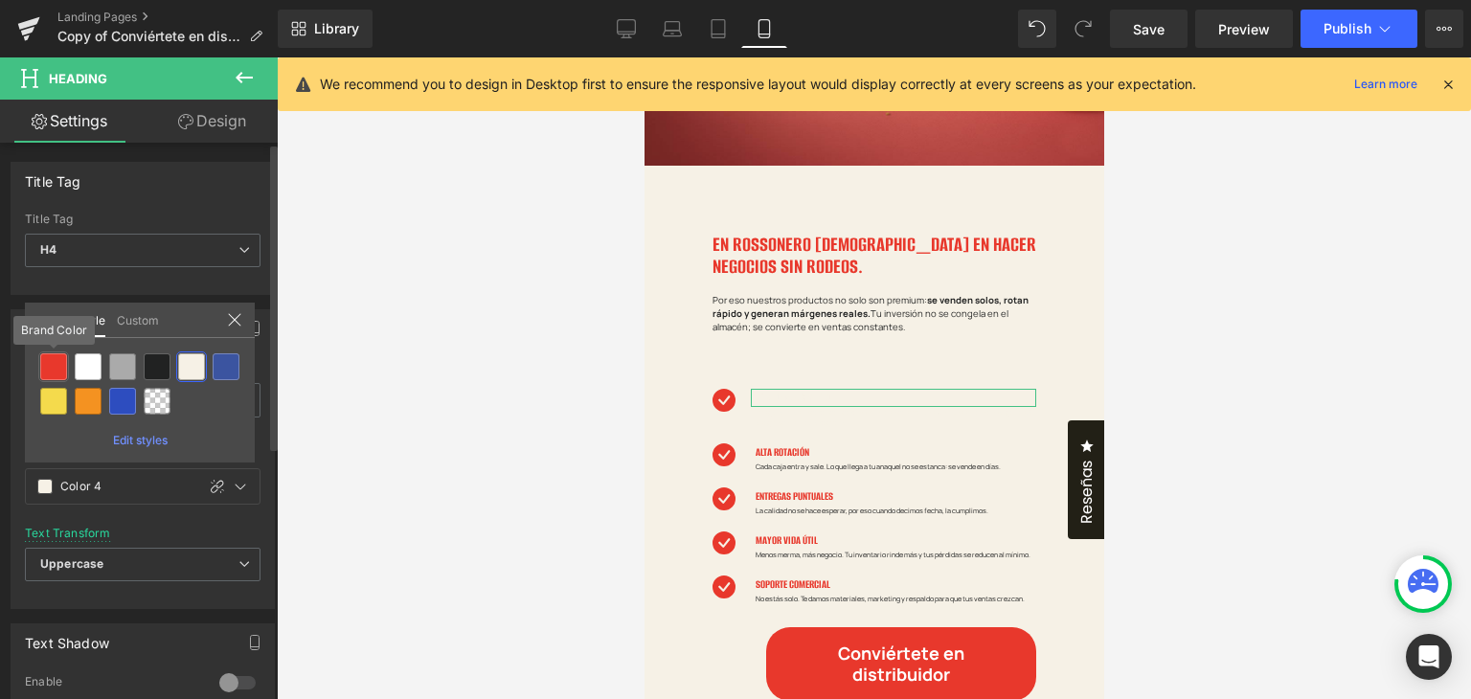
click at [59, 361] on div at bounding box center [53, 366] width 27 height 27
type input "Brand Color"
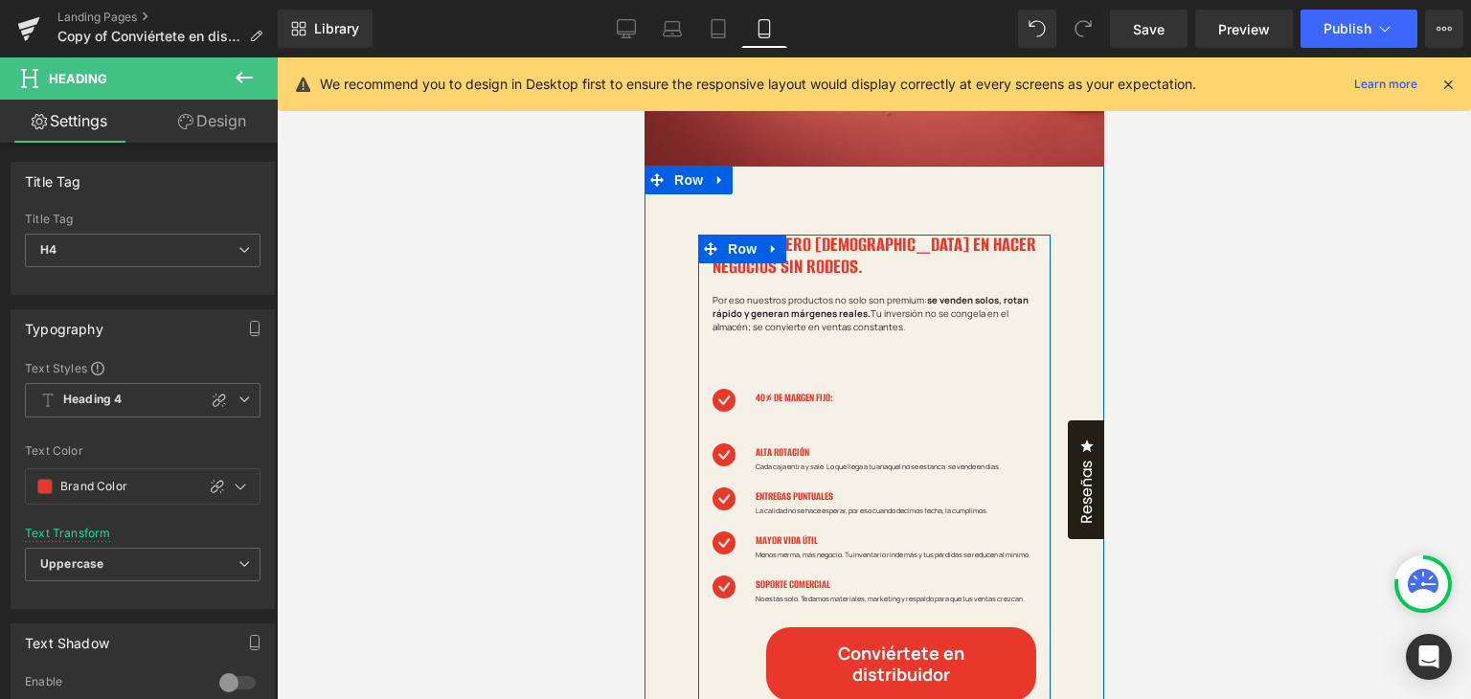
click at [643, 57] on div at bounding box center [643, 57] width 0 height 0
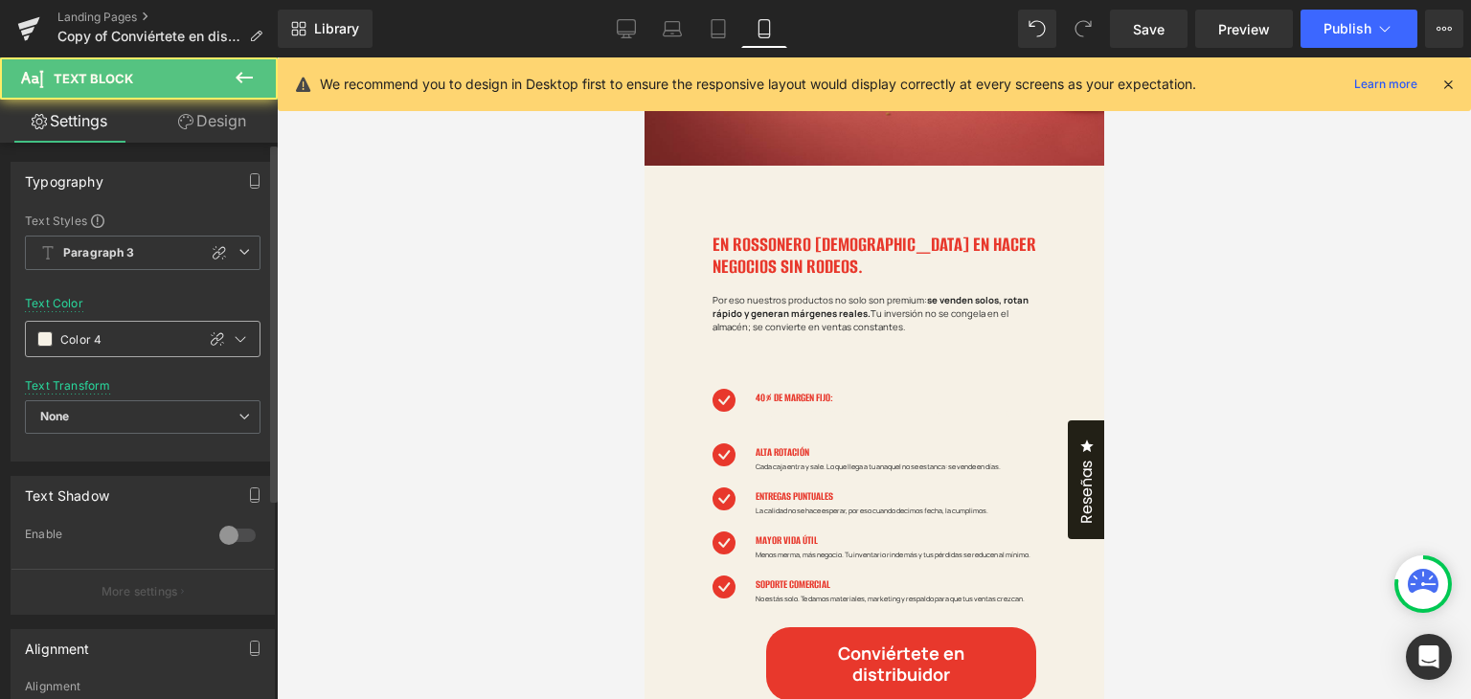
click at [37, 345] on span at bounding box center [44, 338] width 15 height 15
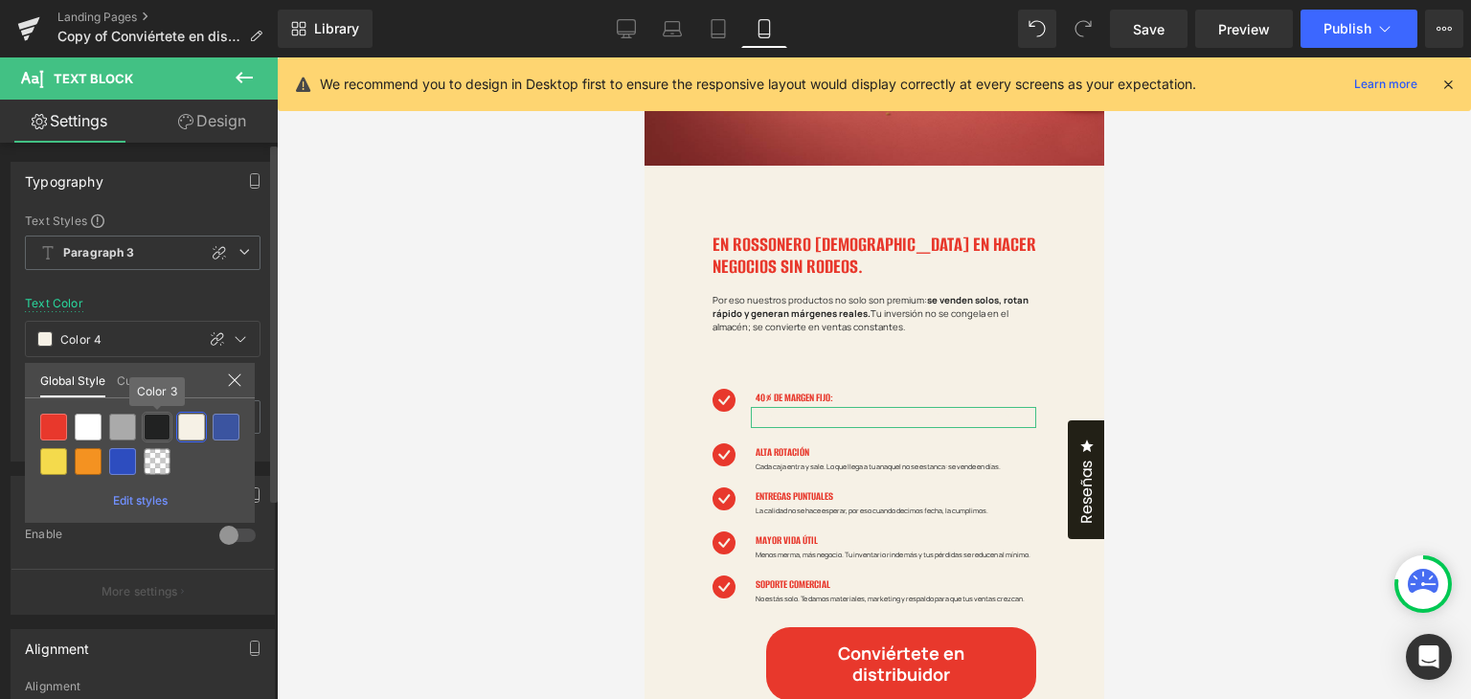
click at [169, 426] on div at bounding box center [157, 427] width 27 height 27
type input "Color 3"
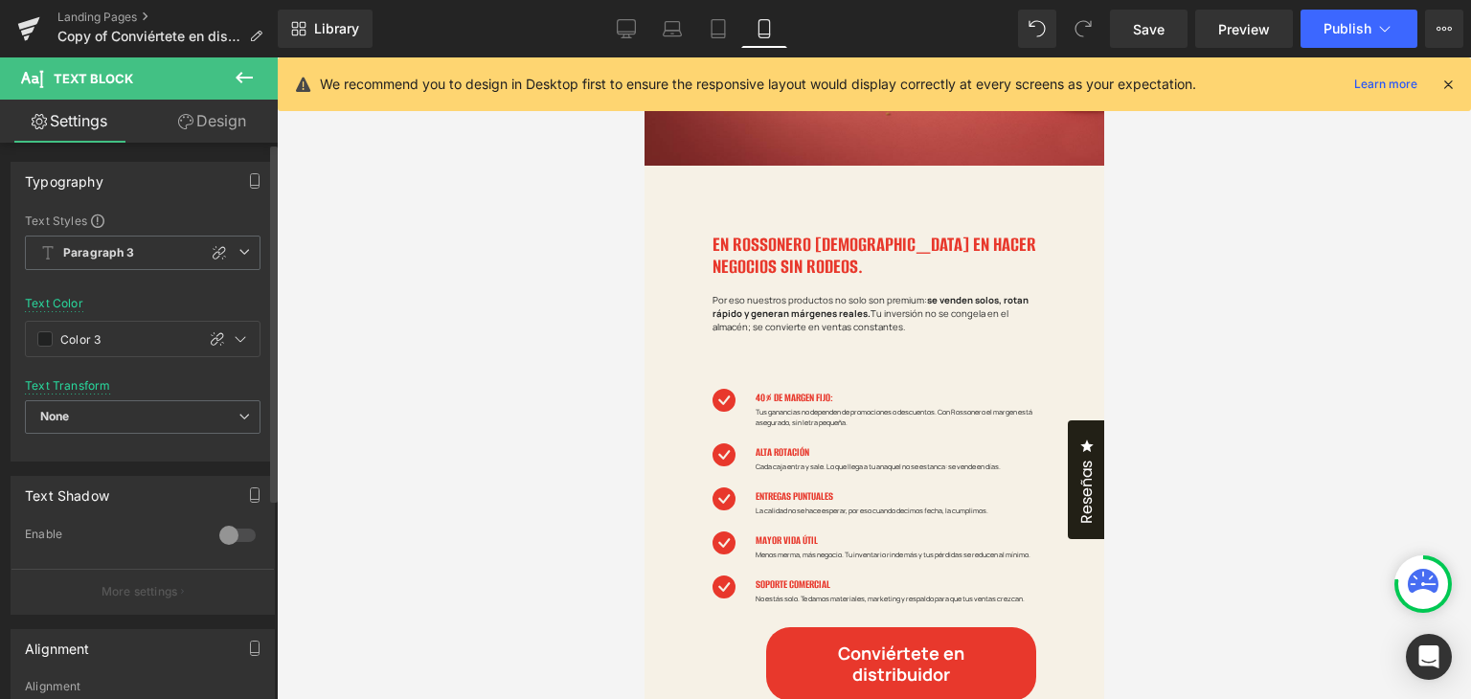
click at [1256, 395] on div at bounding box center [874, 377] width 1194 height 641
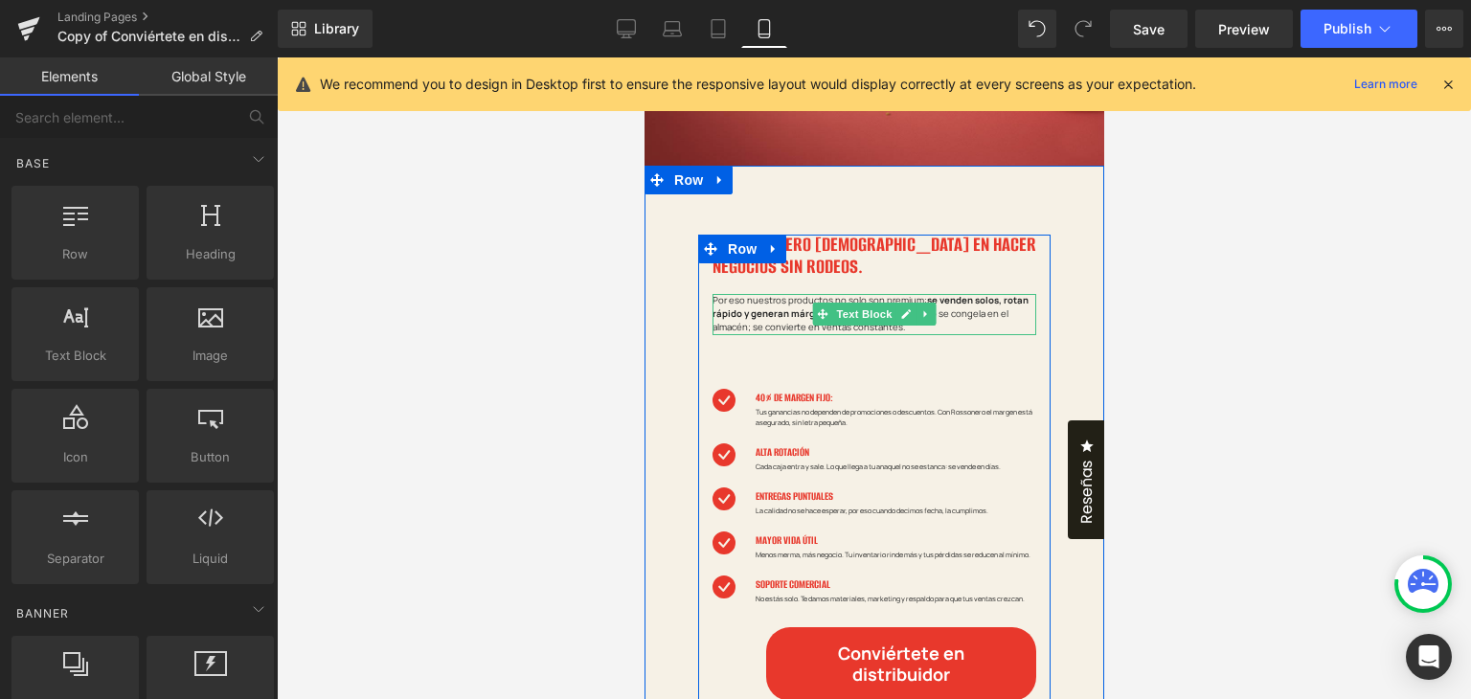
click at [789, 320] on span "Por eso nuestros productos no solo son premium: se venden solos, rotan rápido y…" at bounding box center [870, 314] width 318 height 40
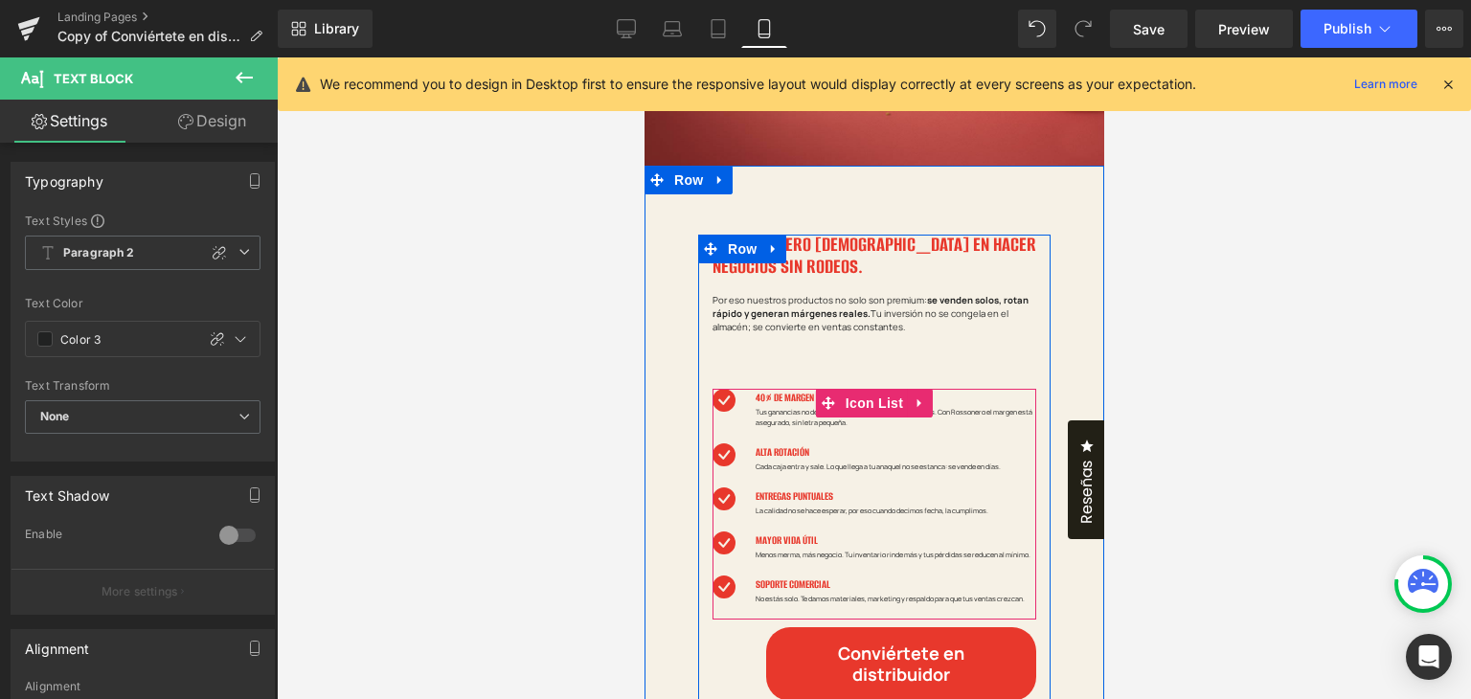
click at [831, 420] on span at bounding box center [841, 417] width 20 height 23
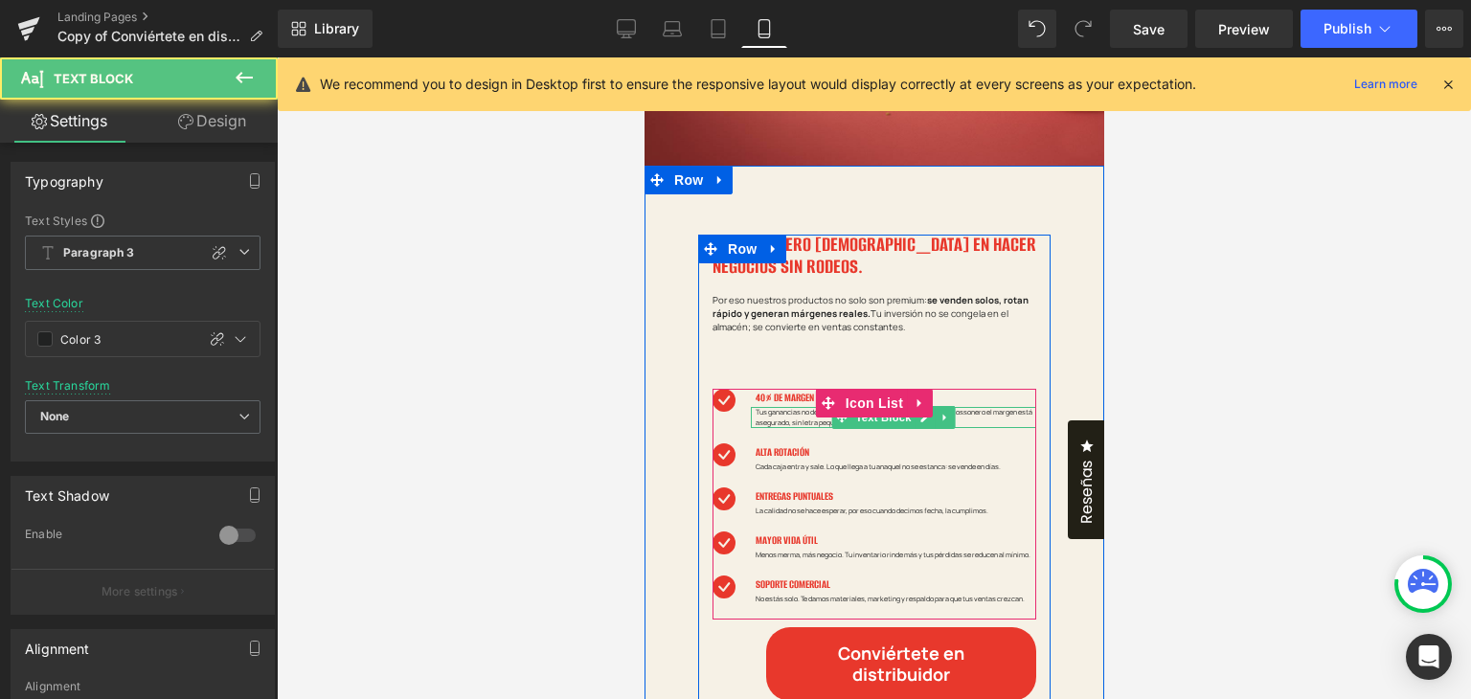
click at [762, 418] on p "Tus ganancias no dependen de promociones o descuentos. Con Rossonero el margen …" at bounding box center [894, 417] width 281 height 21
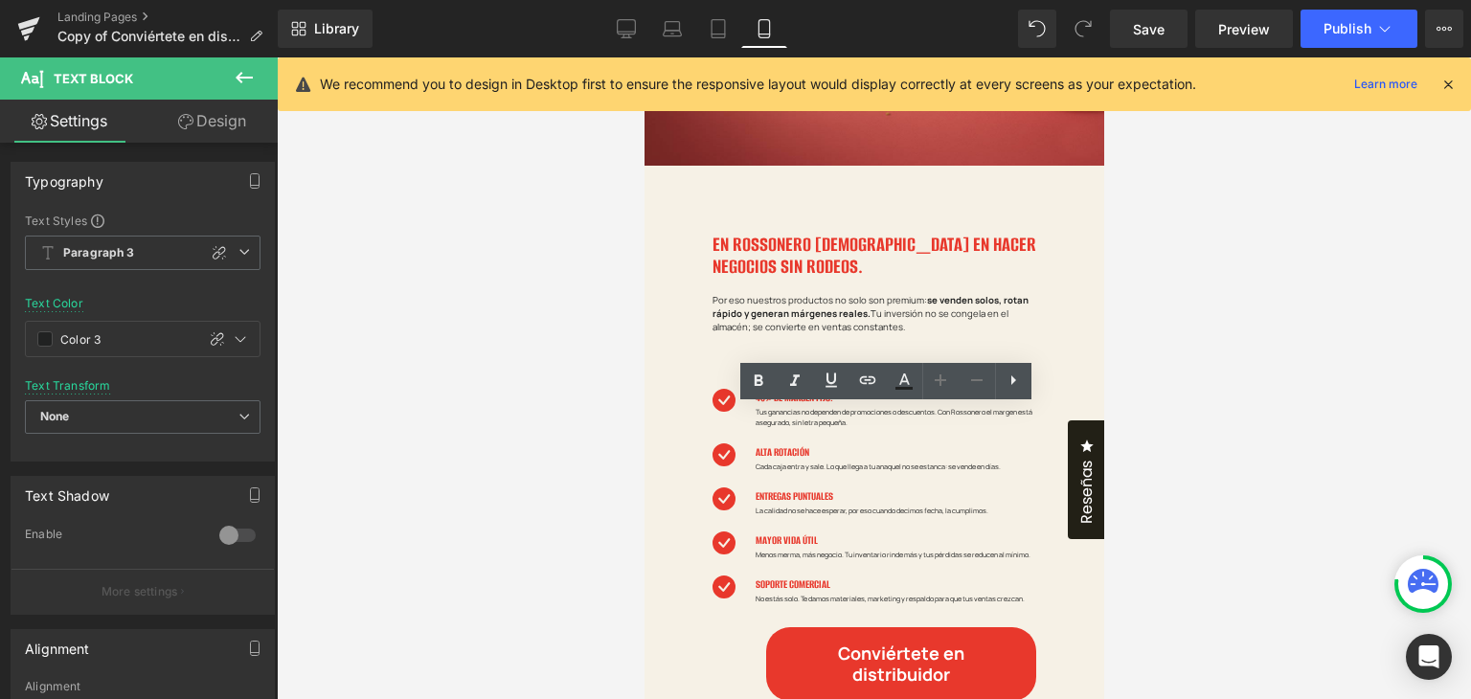
click at [1246, 425] on div at bounding box center [874, 377] width 1194 height 641
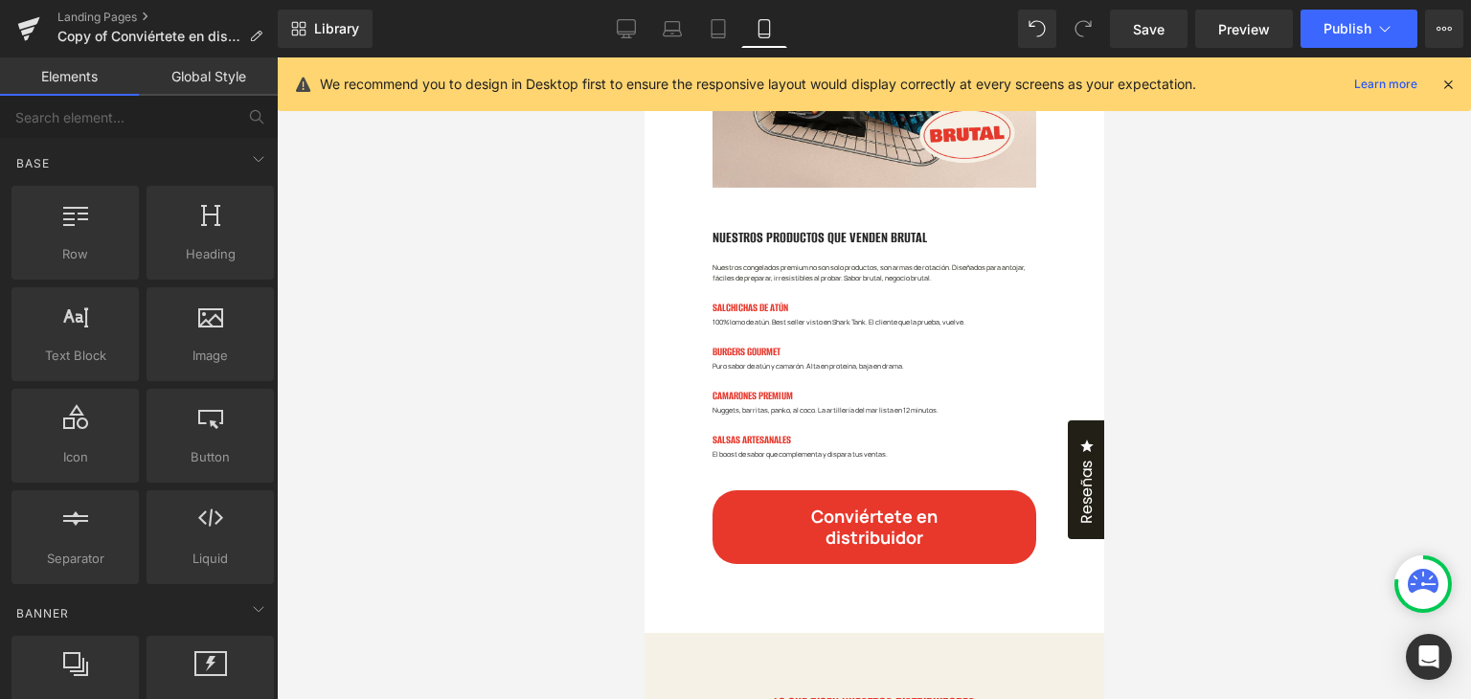
scroll to position [1819, 0]
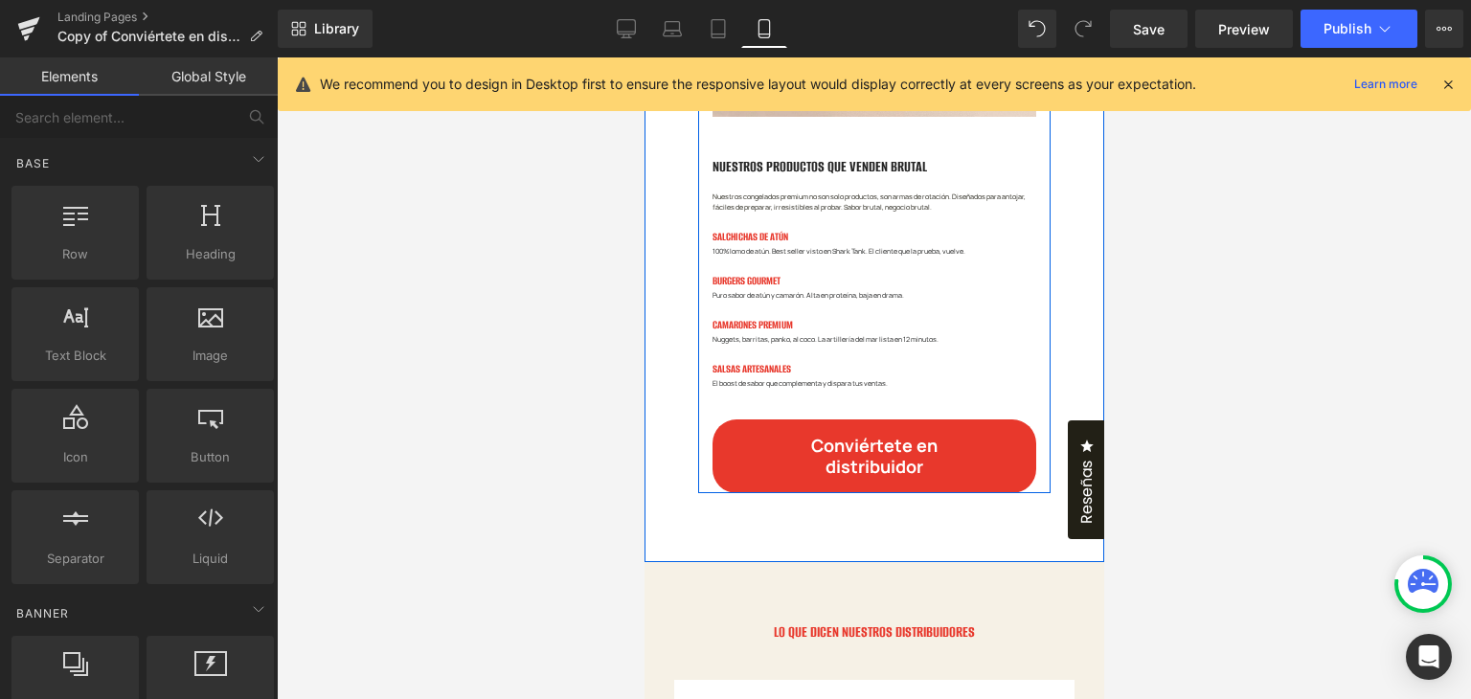
click at [731, 177] on h3 "NUESTROS PRODUCTOS QUE VENDEN BRUTAL" at bounding box center [871, 167] width 321 height 20
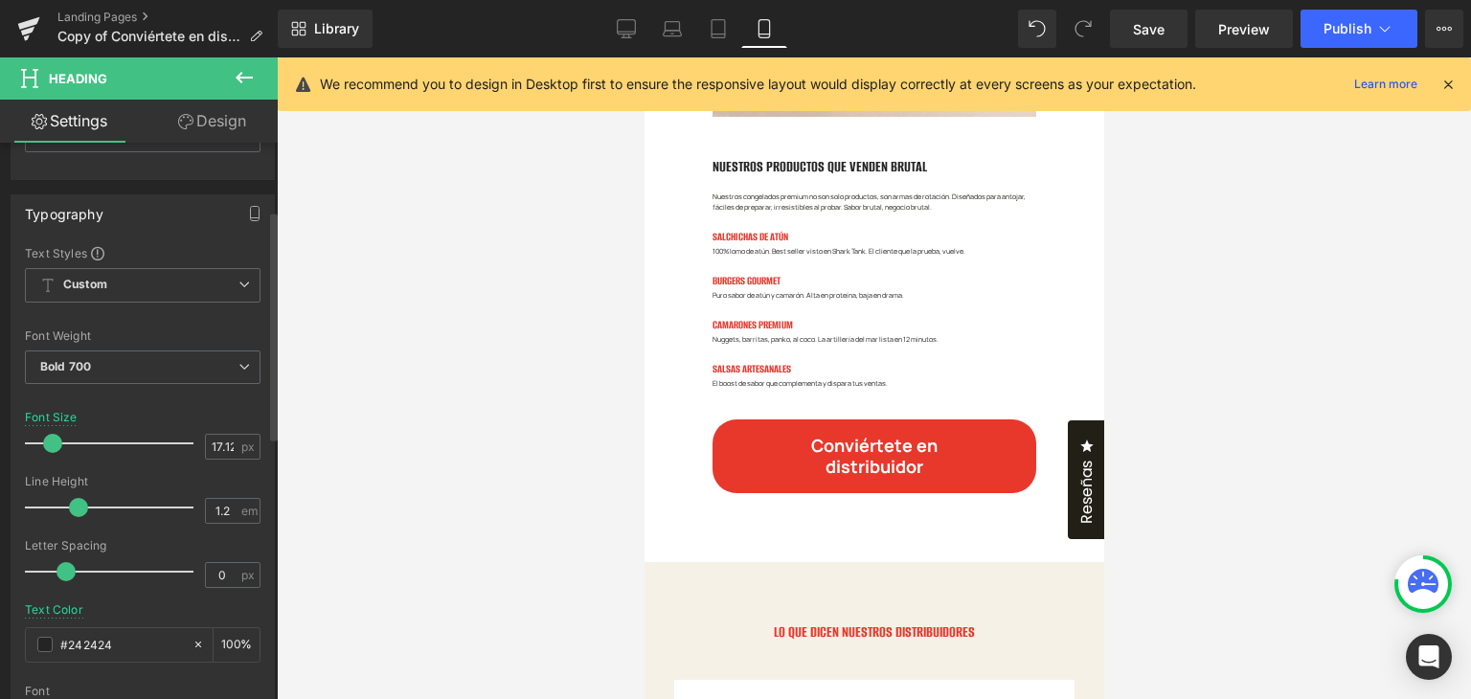
scroll to position [287, 0]
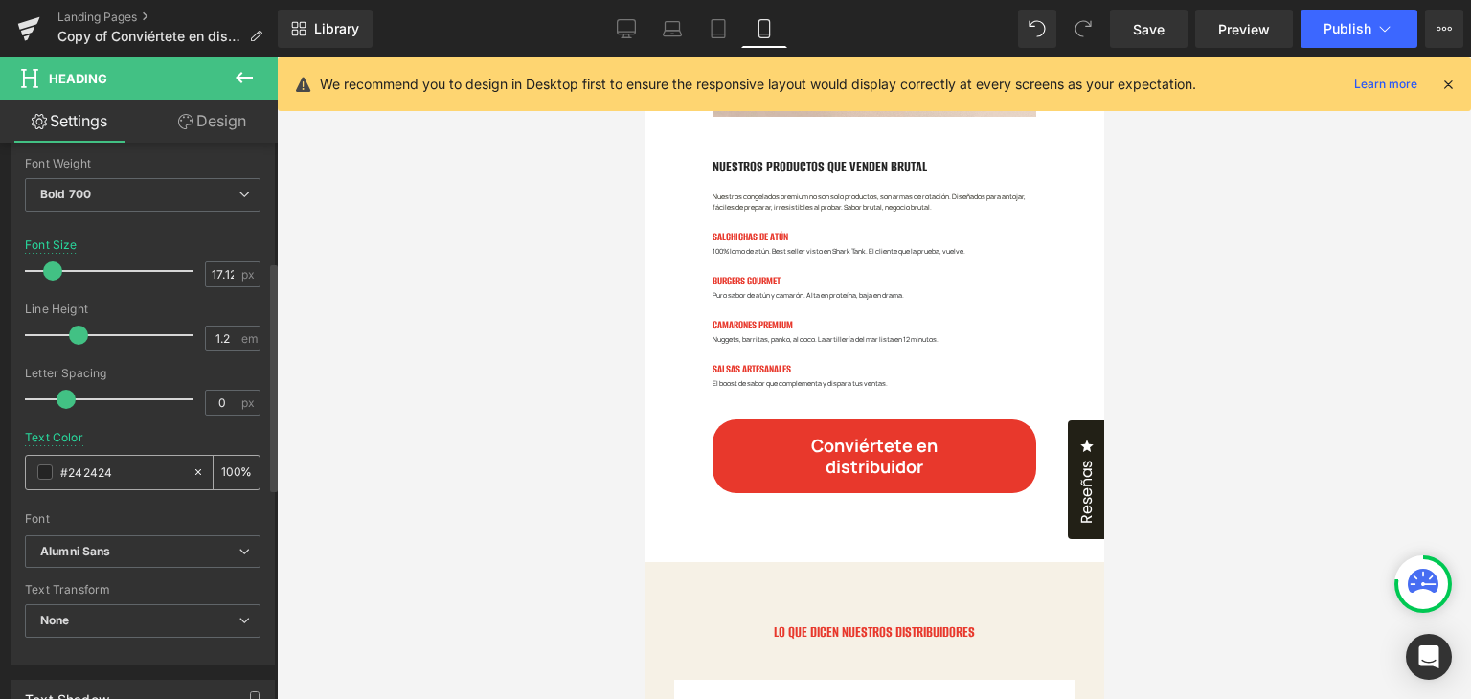
click at [46, 466] on span at bounding box center [44, 471] width 15 height 15
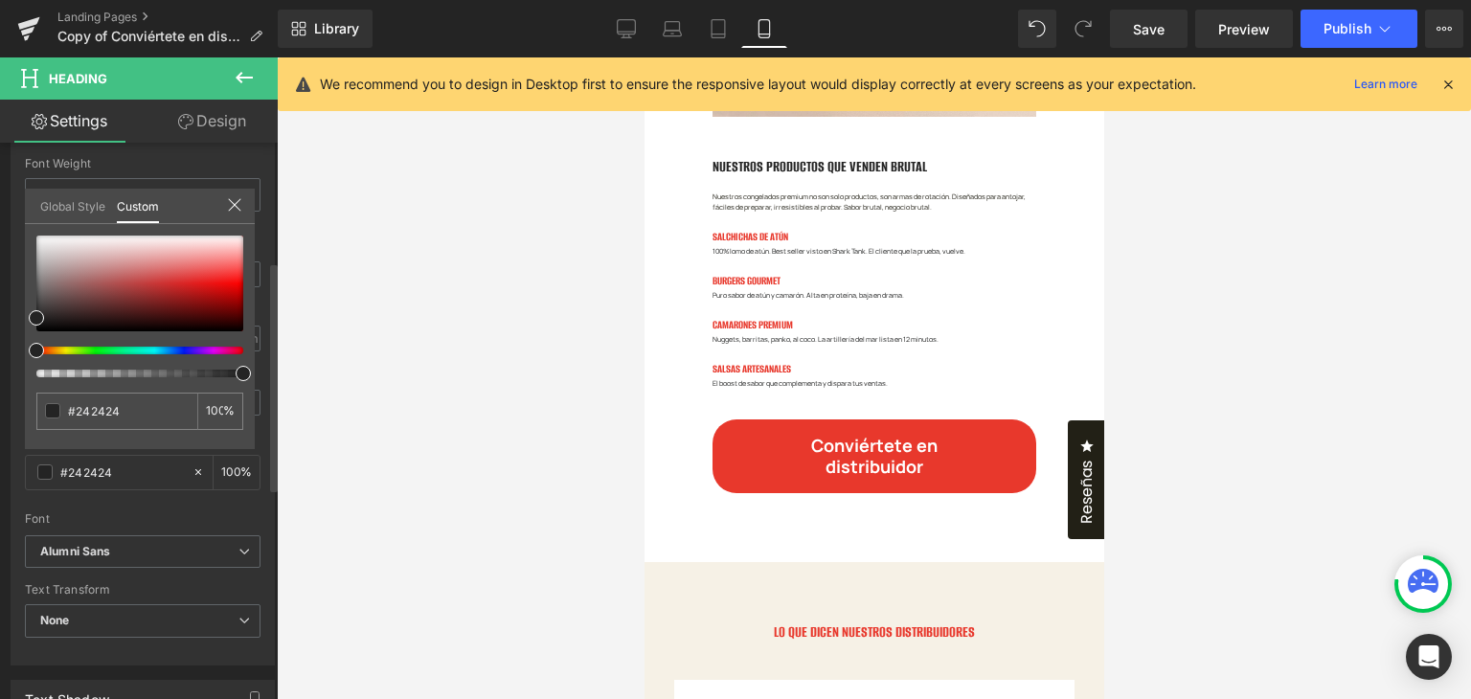
click at [59, 214] on link "Global Style" at bounding box center [72, 205] width 65 height 33
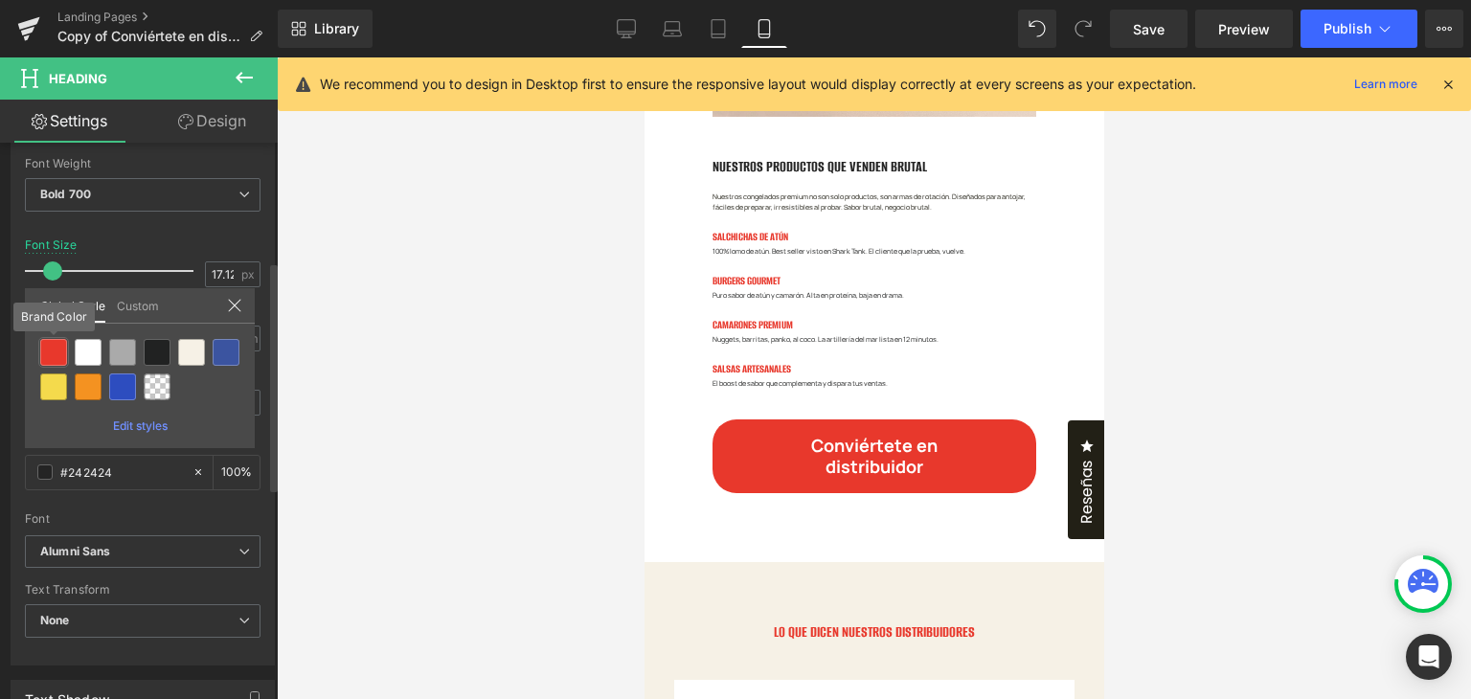
click at [56, 353] on div at bounding box center [53, 352] width 27 height 27
type input "Brand Color"
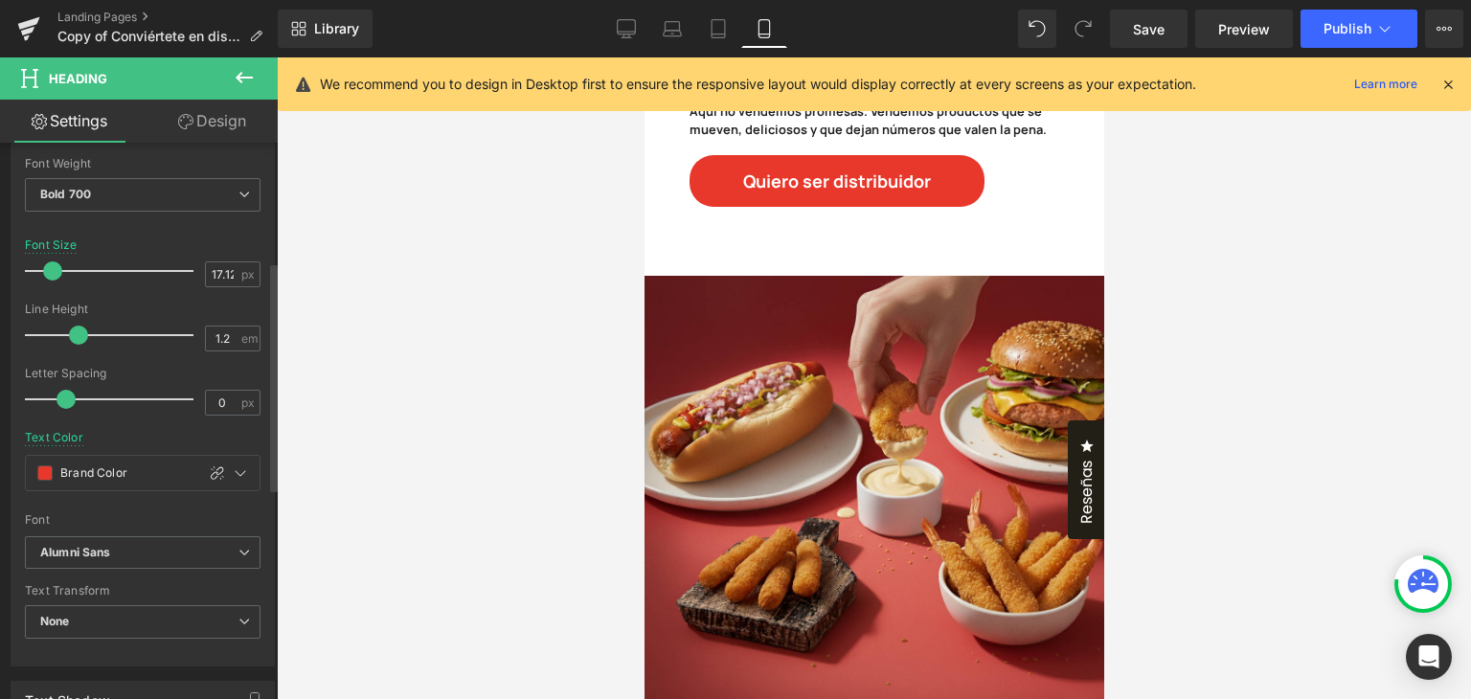
scroll to position [0, 0]
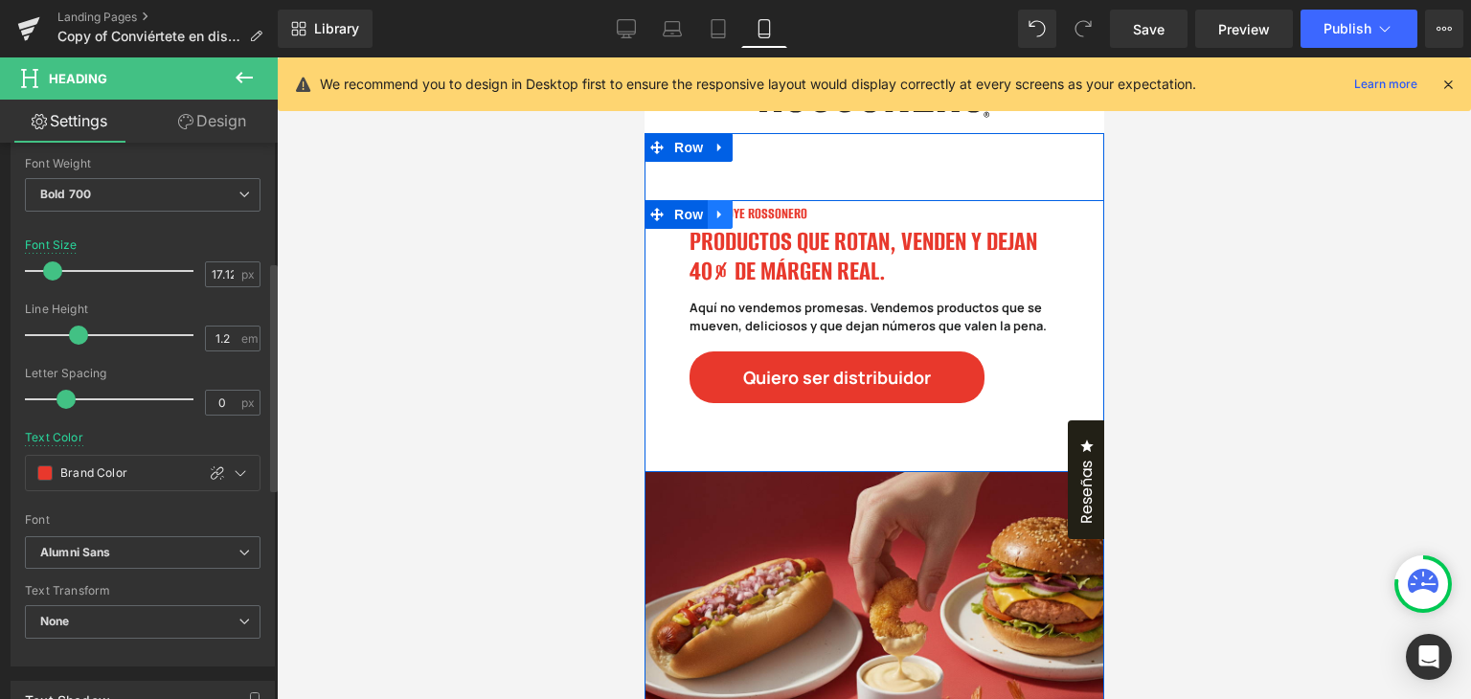
click at [707, 207] on link at bounding box center [719, 214] width 25 height 29
click at [822, 287] on div "Aquí no vendemos promesas. Vendemos productos que se mueven, deliciosos y que d…" at bounding box center [873, 317] width 370 height 65
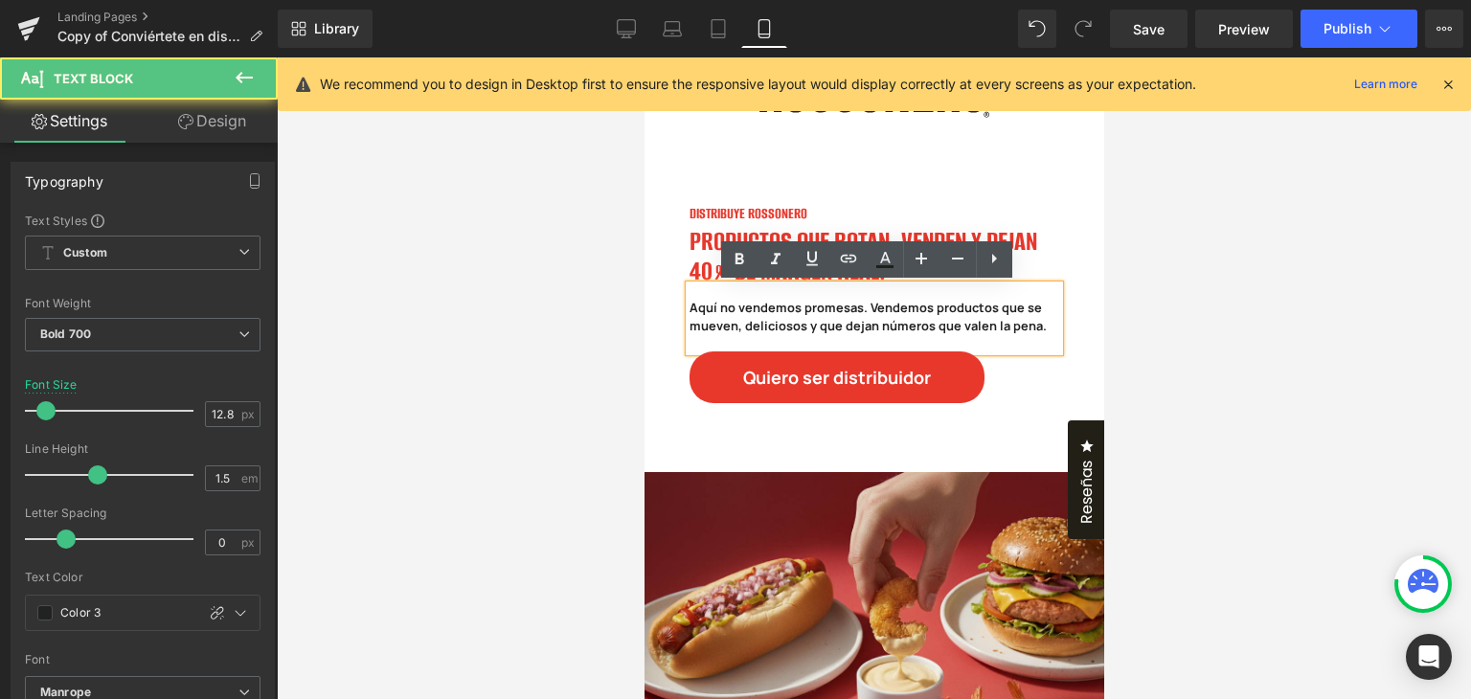
click at [821, 200] on div "DISTRIBUYE ROSSONERO Heading" at bounding box center [873, 212] width 370 height 24
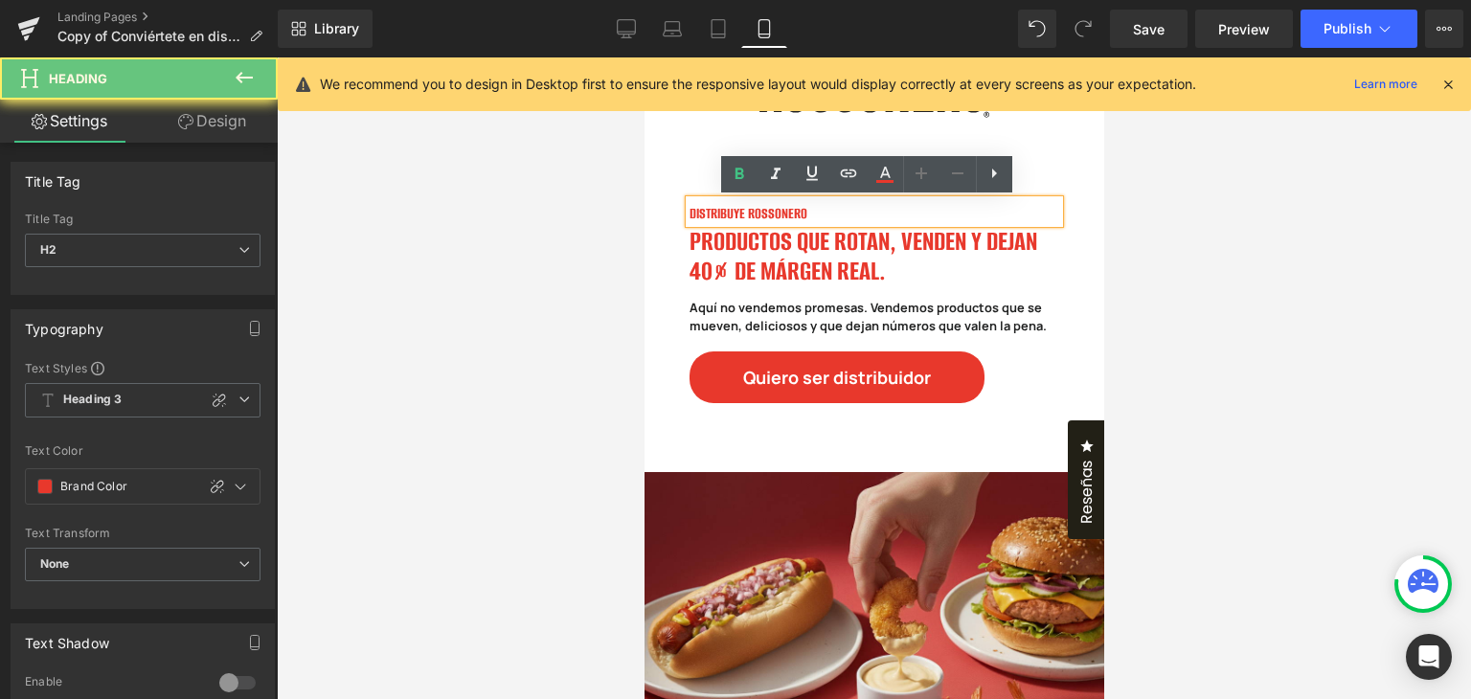
click at [822, 212] on h2 "DISTRIBUYE ROSSONERO" at bounding box center [873, 214] width 370 height 20
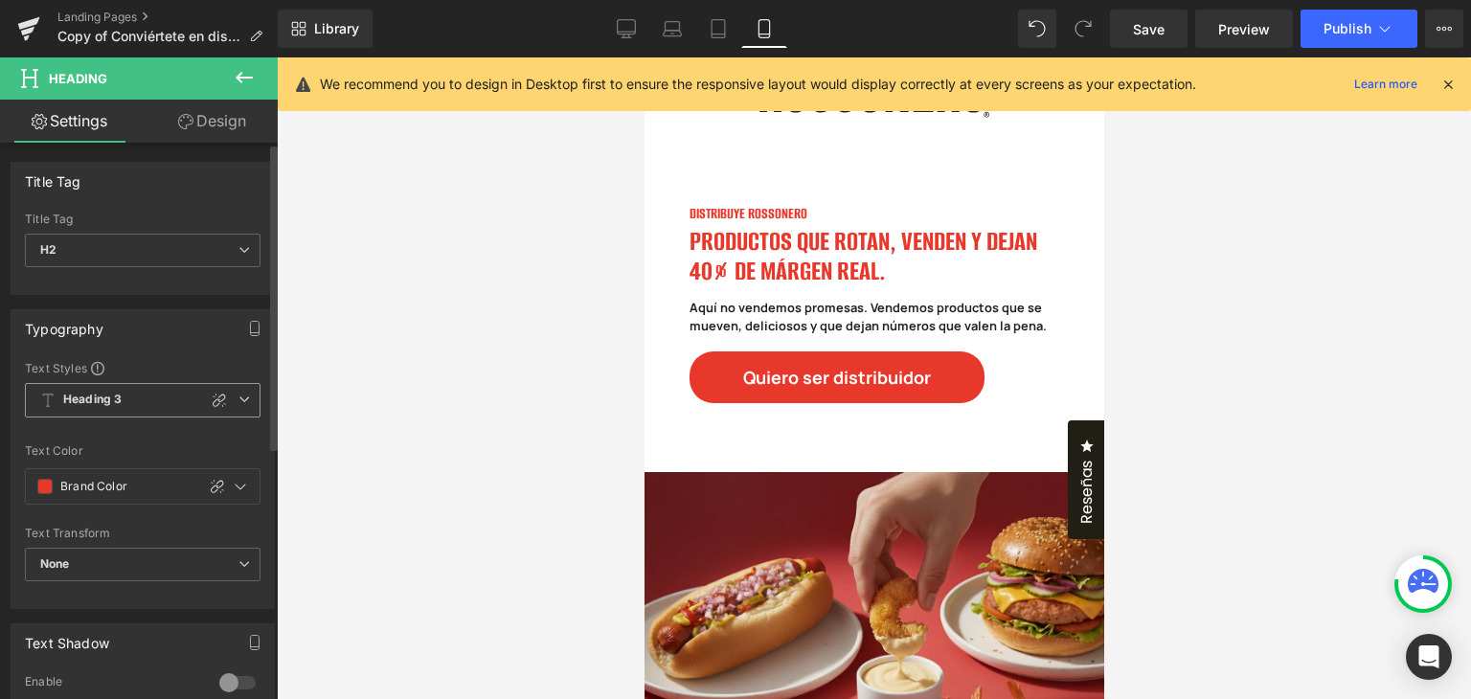
click at [239, 399] on icon at bounding box center [243, 398] width 11 height 11
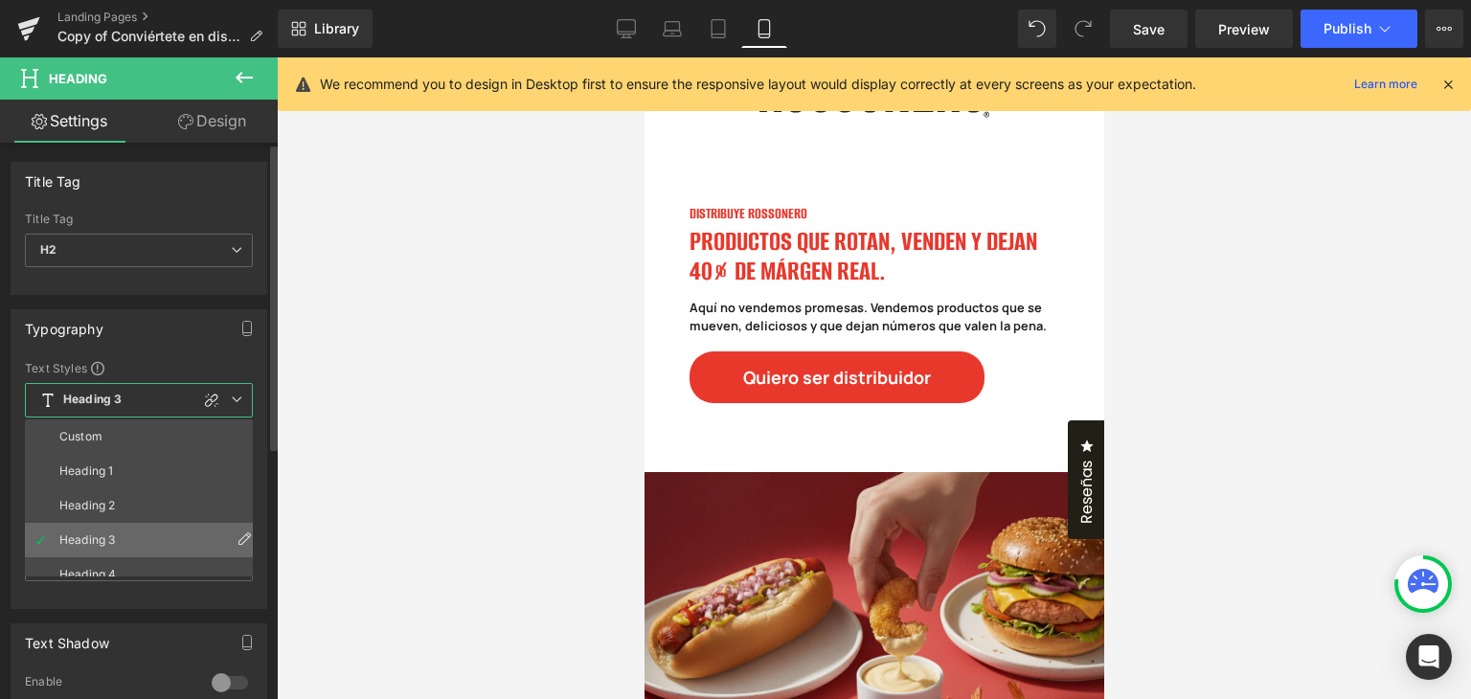
click at [236, 531] on icon at bounding box center [243, 537] width 15 height 15
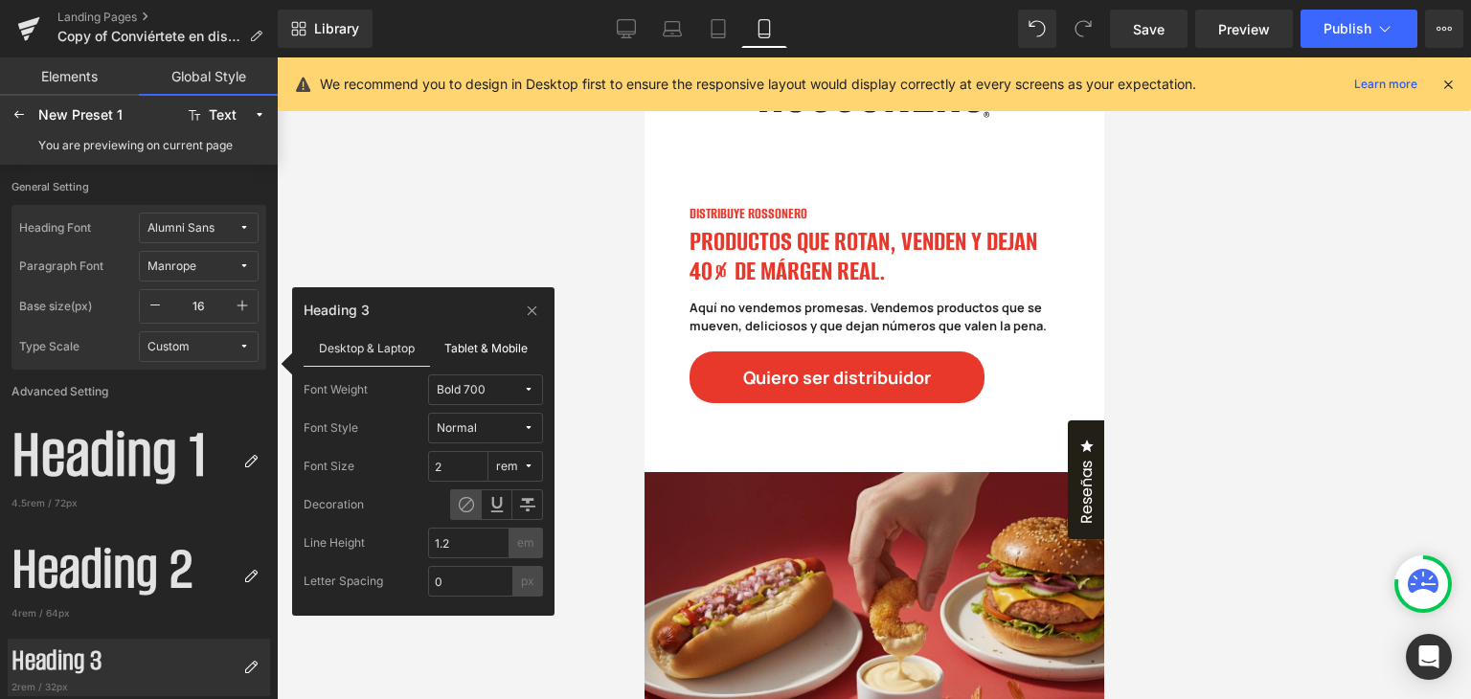
click at [452, 361] on label "Tablet & Mobile" at bounding box center [487, 347] width 114 height 36
click at [399, 346] on label "Desktop & Laptop" at bounding box center [366, 347] width 126 height 36
click at [492, 345] on label "Tablet & Mobile" at bounding box center [487, 347] width 114 height 36
click at [466, 457] on input "1.07" at bounding box center [458, 466] width 60 height 31
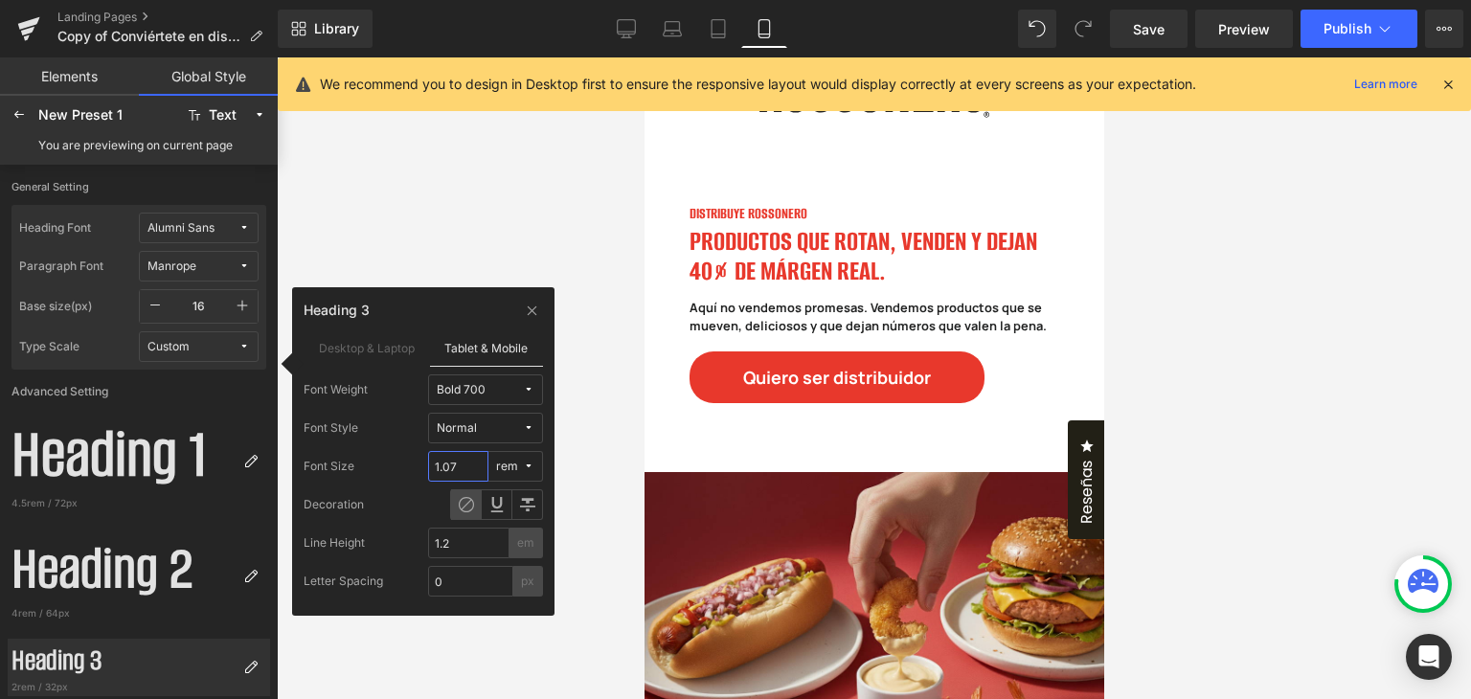
type input "2"
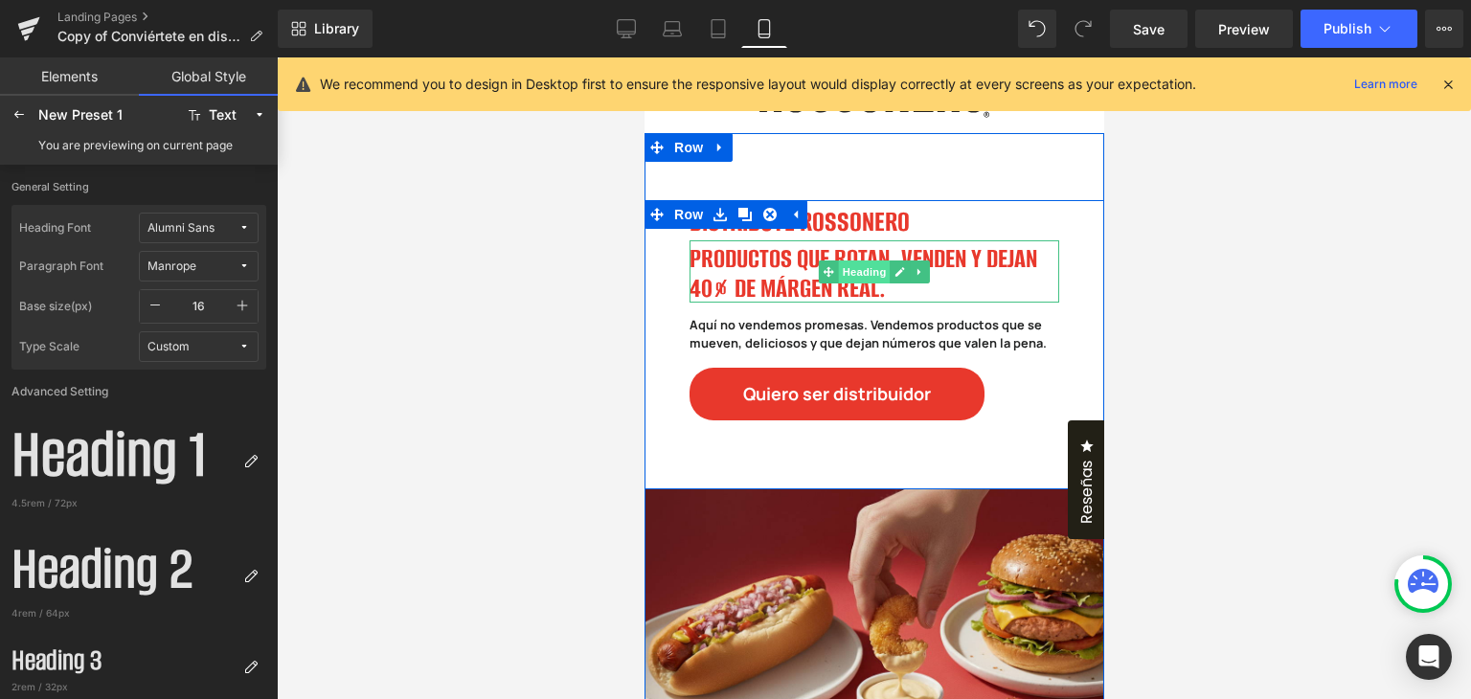
click at [859, 277] on span "Heading" at bounding box center [864, 271] width 52 height 23
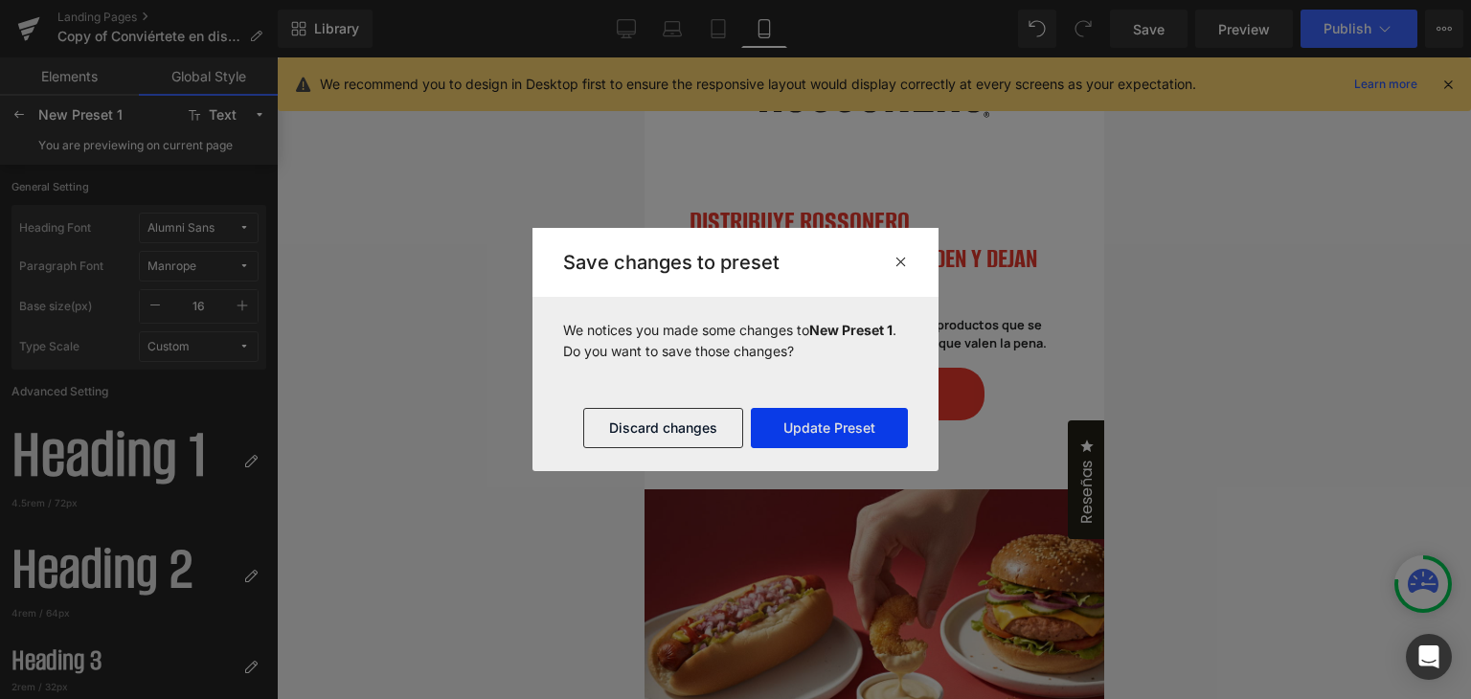
click at [865, 424] on button "Update Preset" at bounding box center [829, 428] width 157 height 40
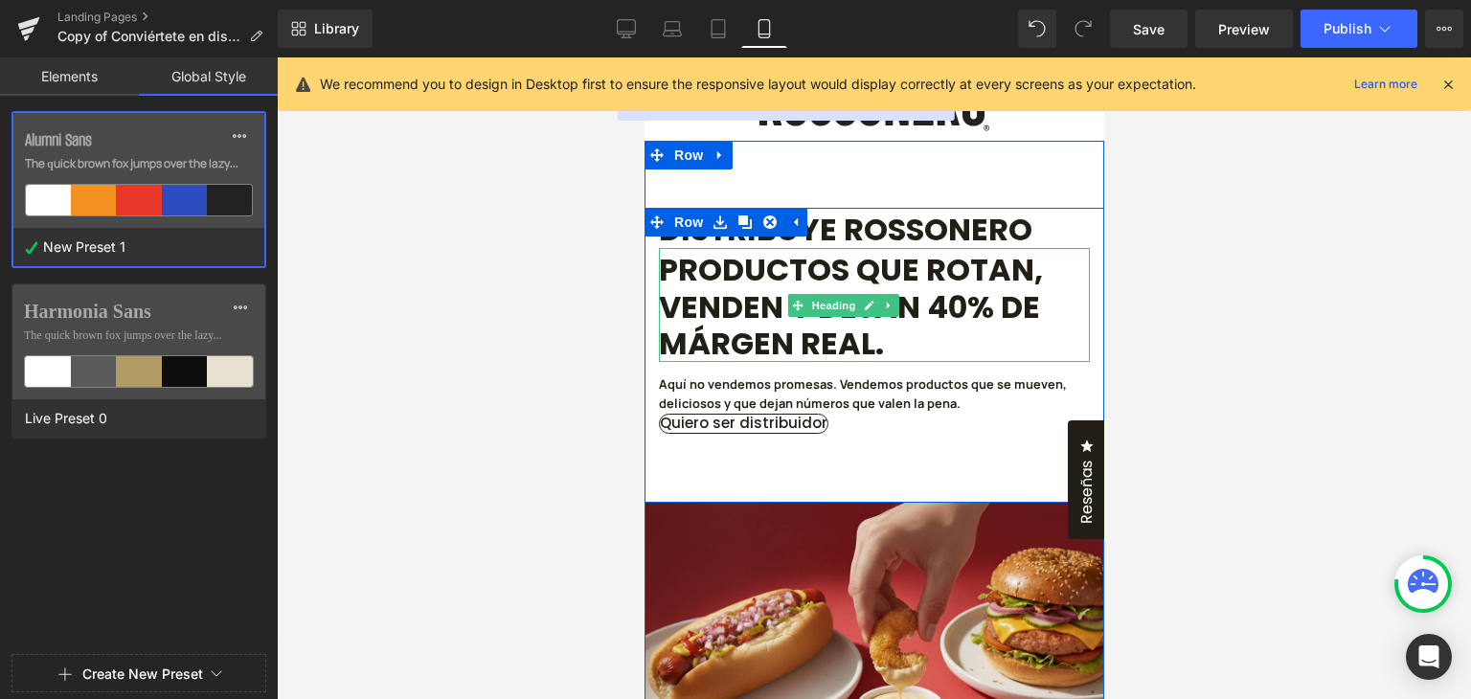
click at [928, 259] on h2 "PRODUCTOS QUE ROTAN, VENDEN Y DEJAN 40% DE MÁRGEN REAL." at bounding box center [873, 307] width 431 height 110
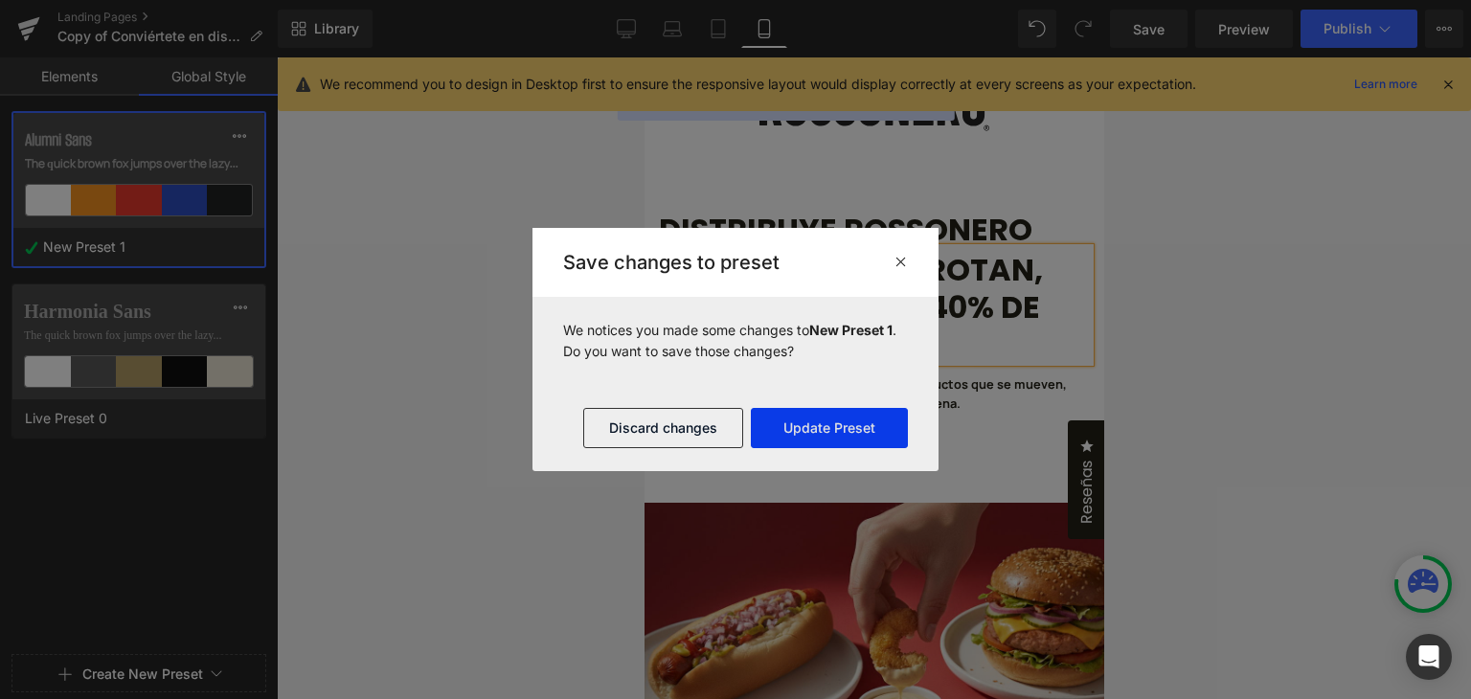
click at [820, 411] on button "Update Preset" at bounding box center [829, 428] width 157 height 40
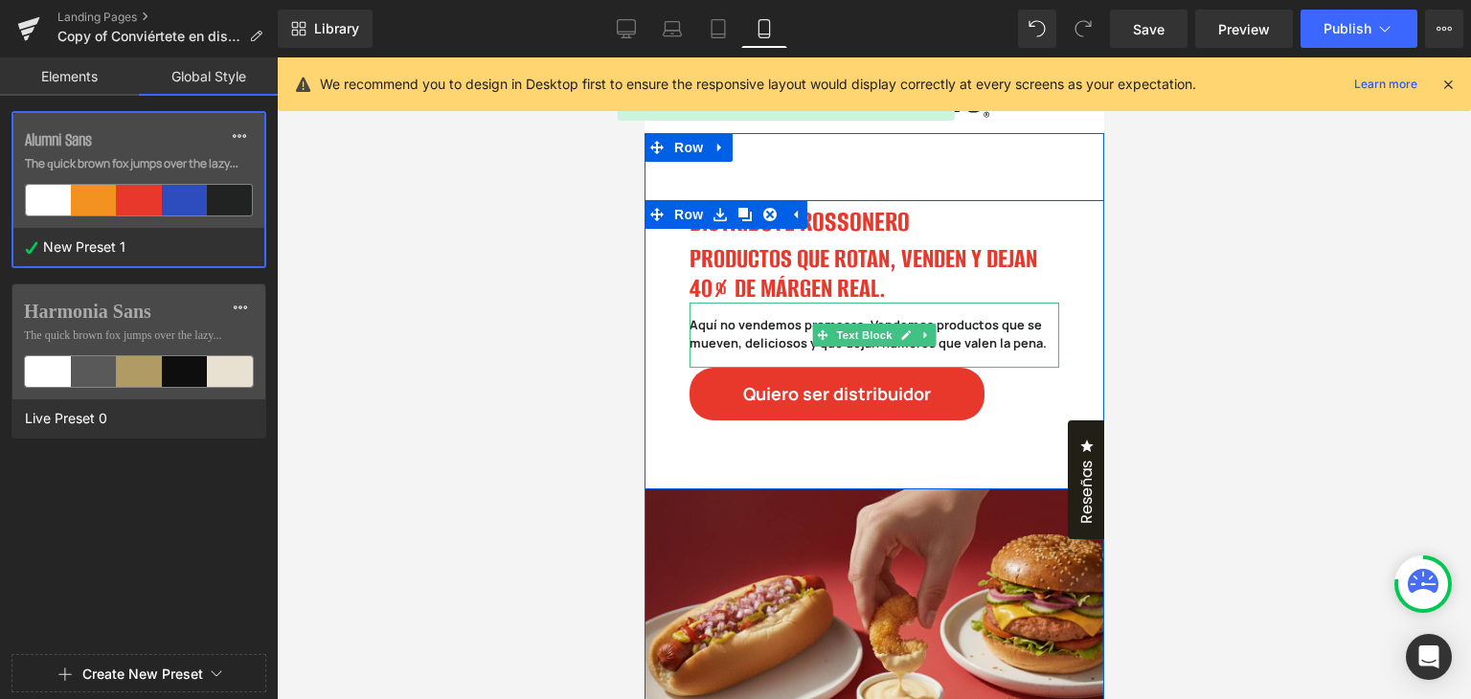
click at [924, 284] on h2 "PRODUCTOS QUE ROTAN, VENDEN Y DEJAN 40% DE MÁRGEN REAL." at bounding box center [873, 273] width 370 height 58
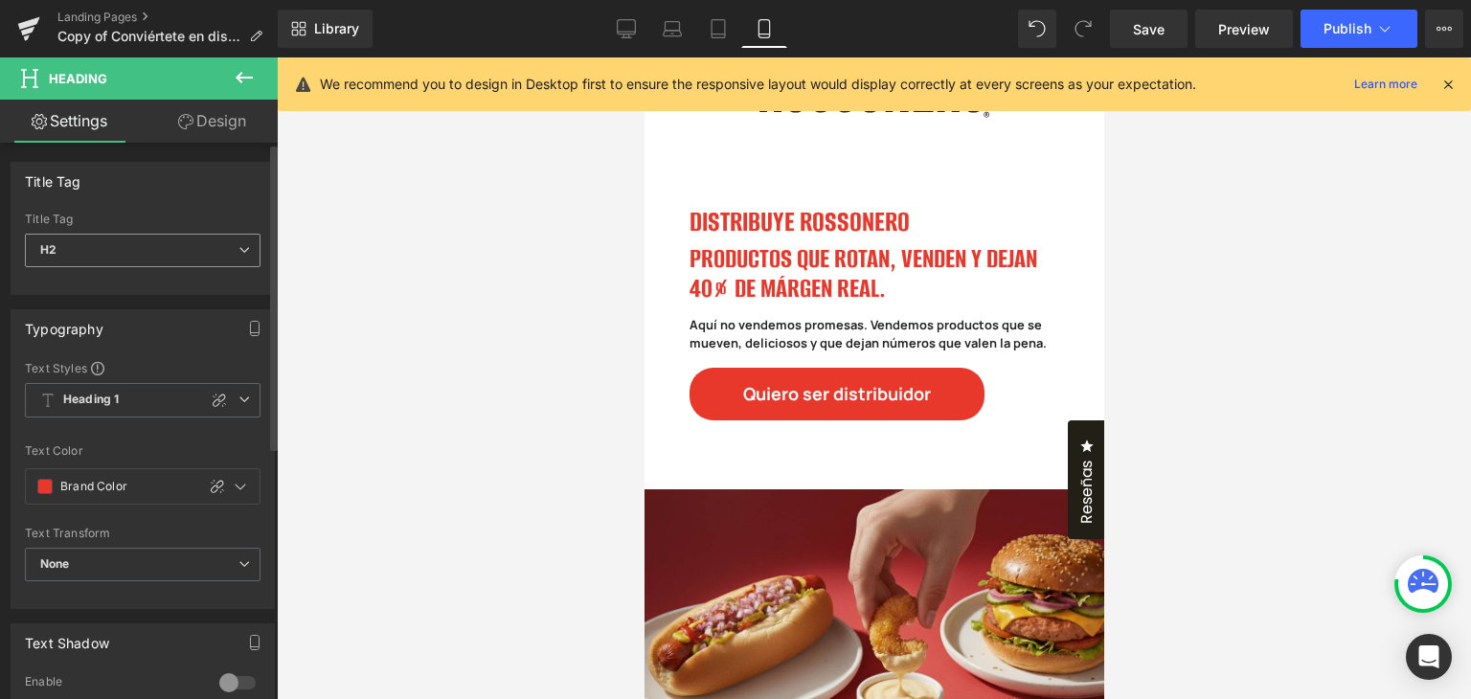
click at [244, 253] on span "H2" at bounding box center [143, 251] width 236 height 34
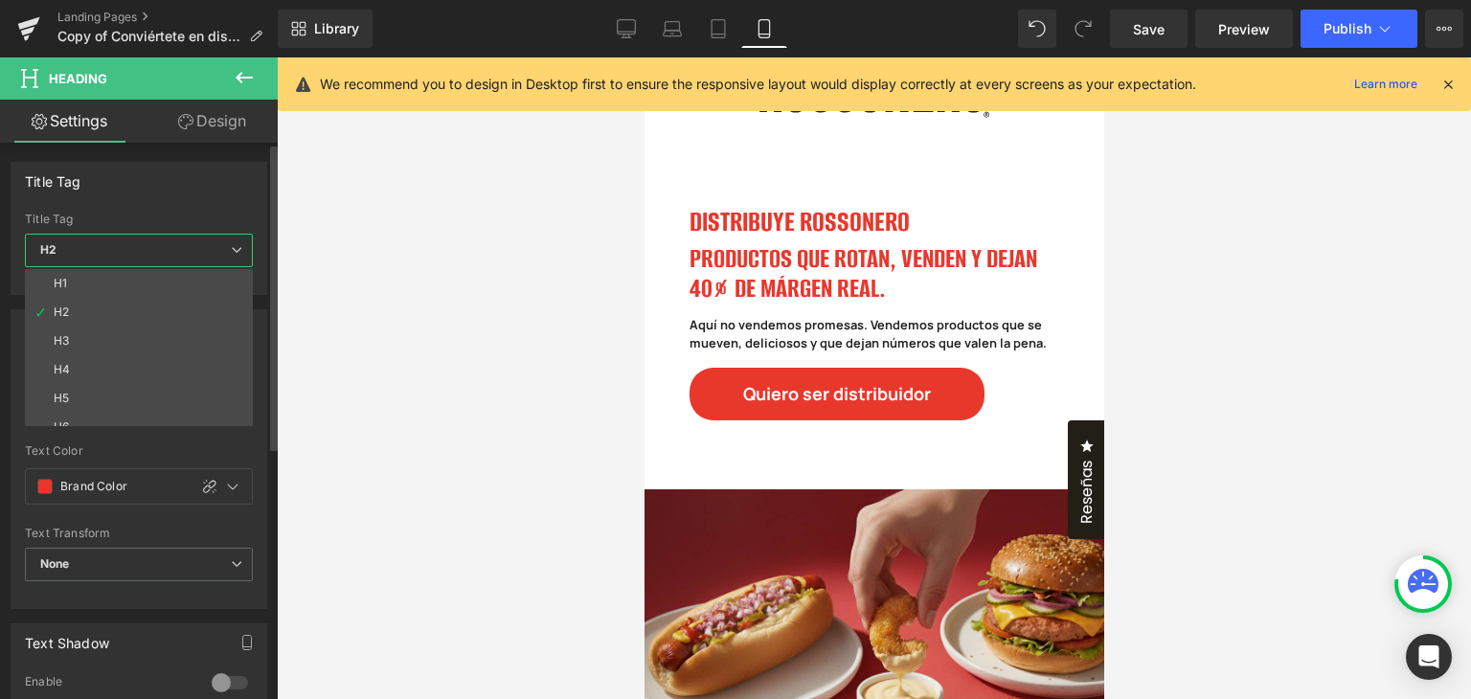
click at [244, 253] on span "H2" at bounding box center [139, 251] width 228 height 34
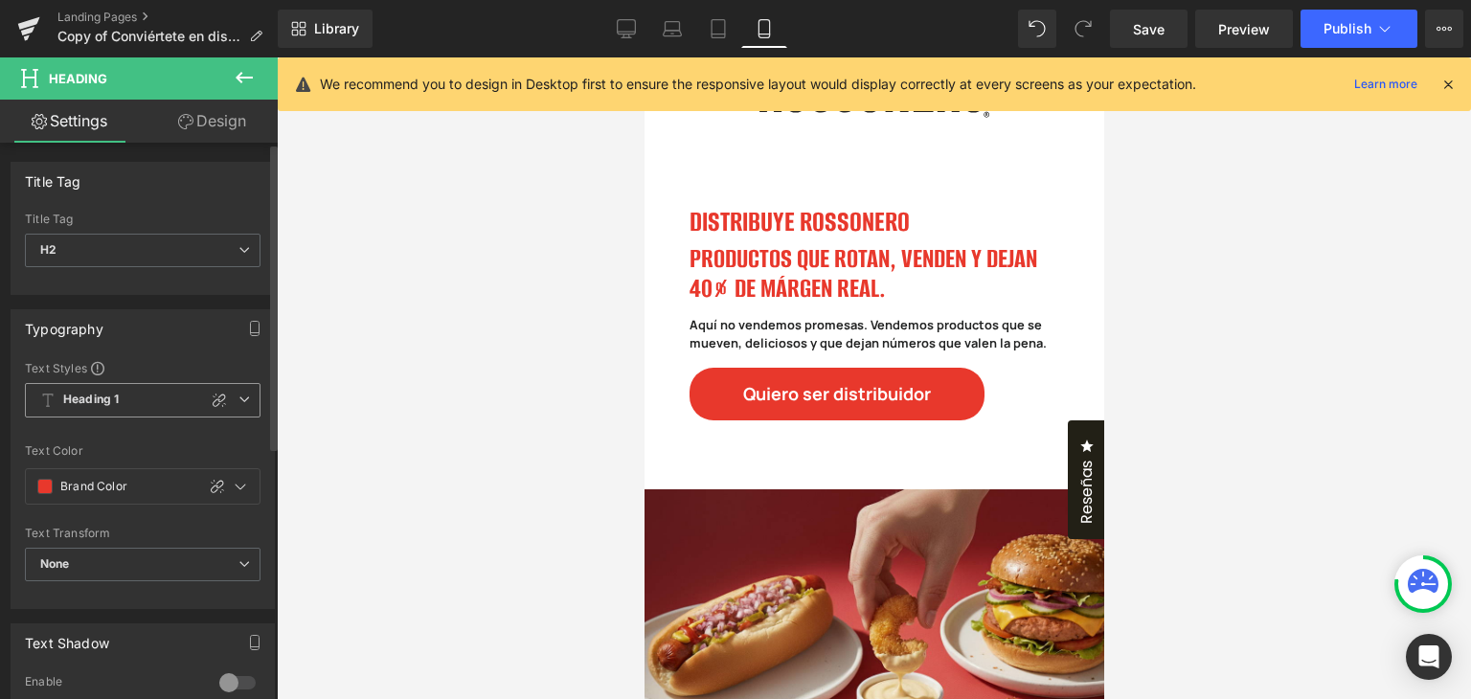
click at [238, 395] on icon at bounding box center [243, 398] width 11 height 11
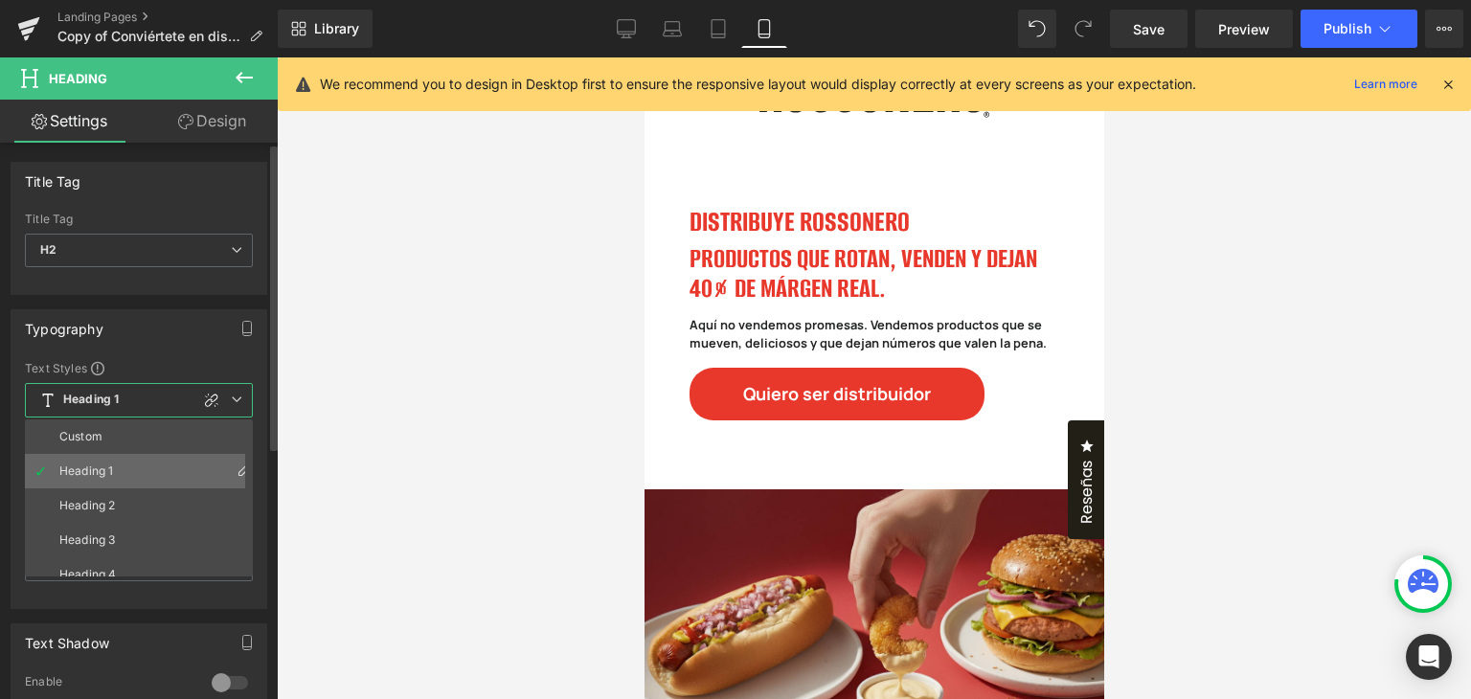
click at [236, 466] on icon at bounding box center [243, 468] width 15 height 15
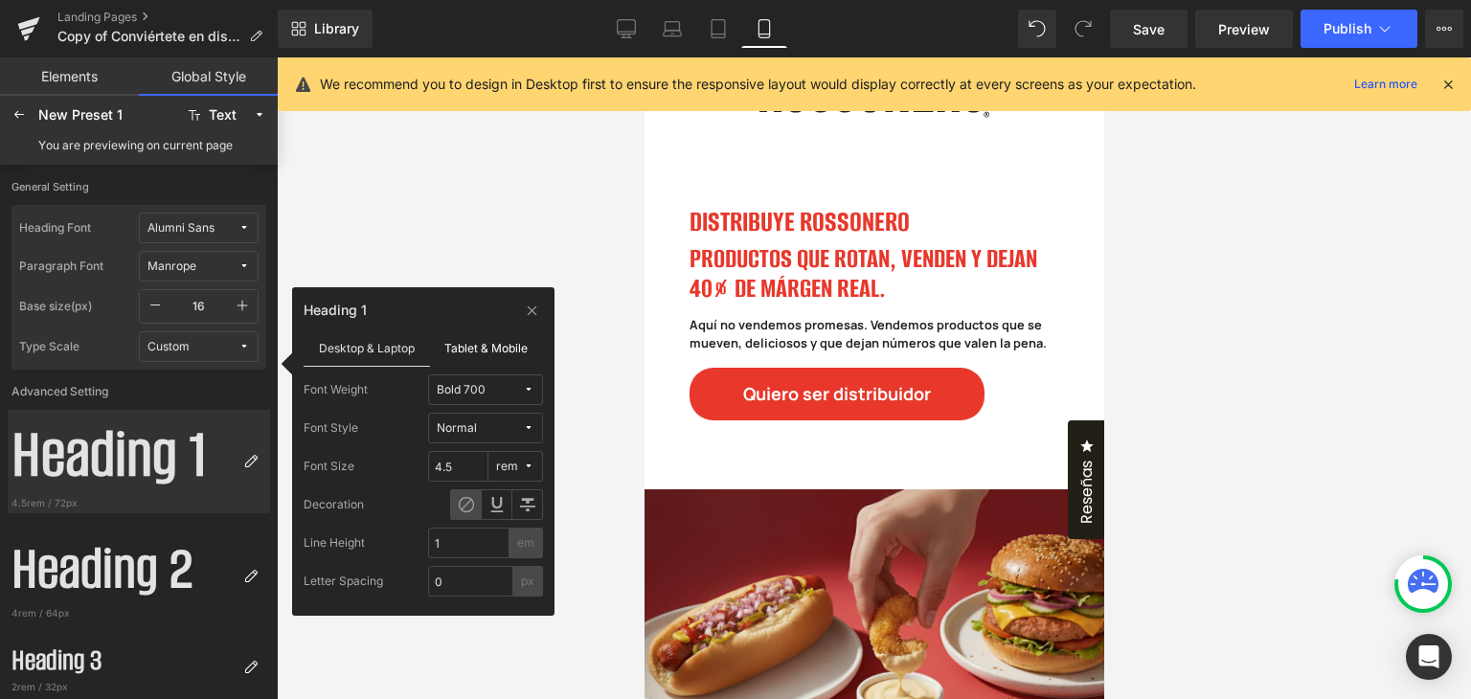
click at [474, 347] on label "Tablet & Mobile" at bounding box center [487, 347] width 114 height 36
click at [452, 468] on input "1.90" at bounding box center [458, 466] width 60 height 31
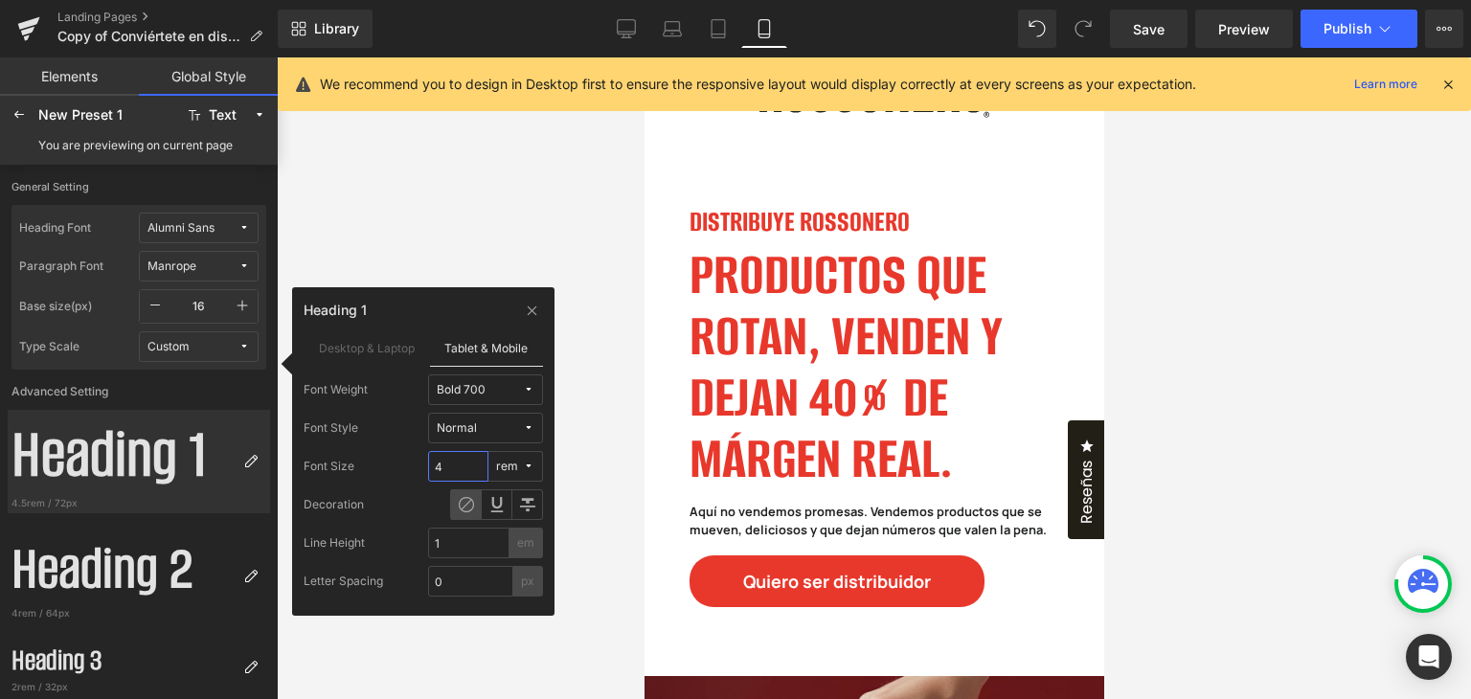
type input "3"
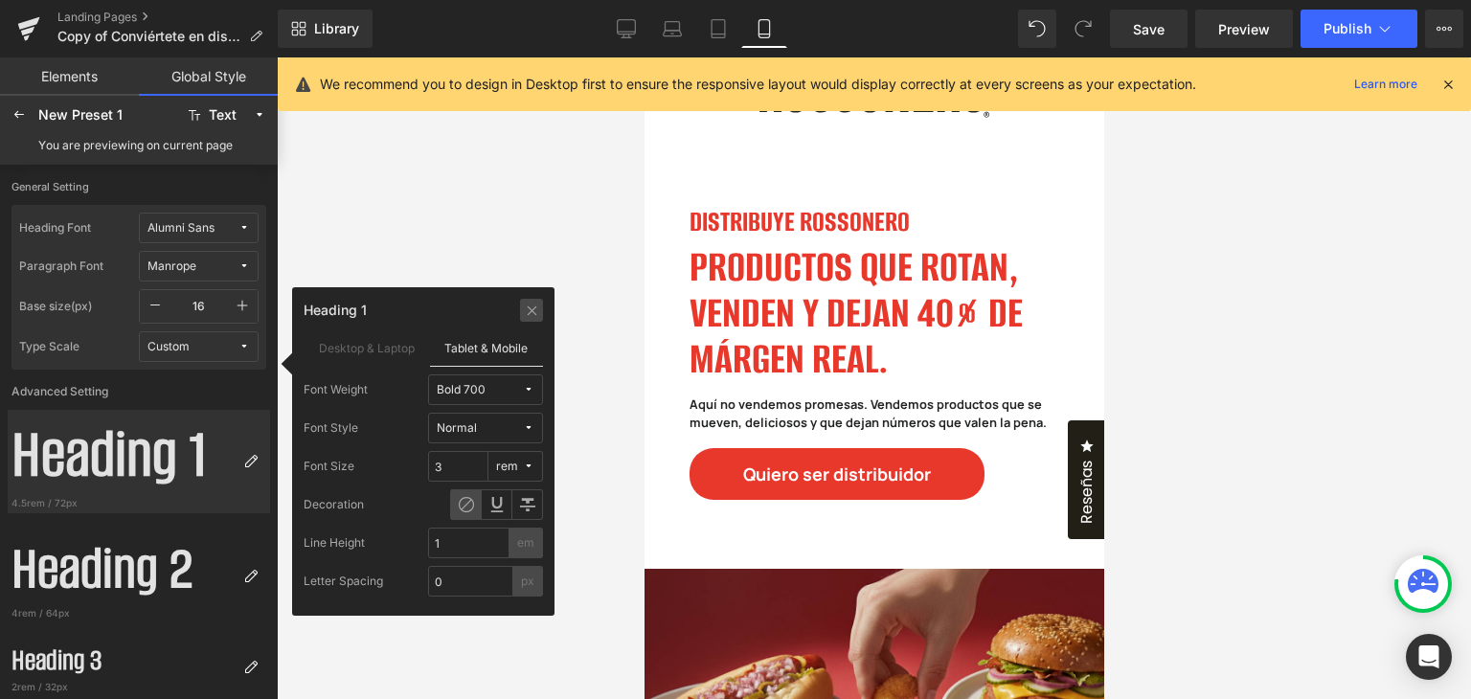
click at [534, 306] on icon at bounding box center [532, 310] width 14 height 15
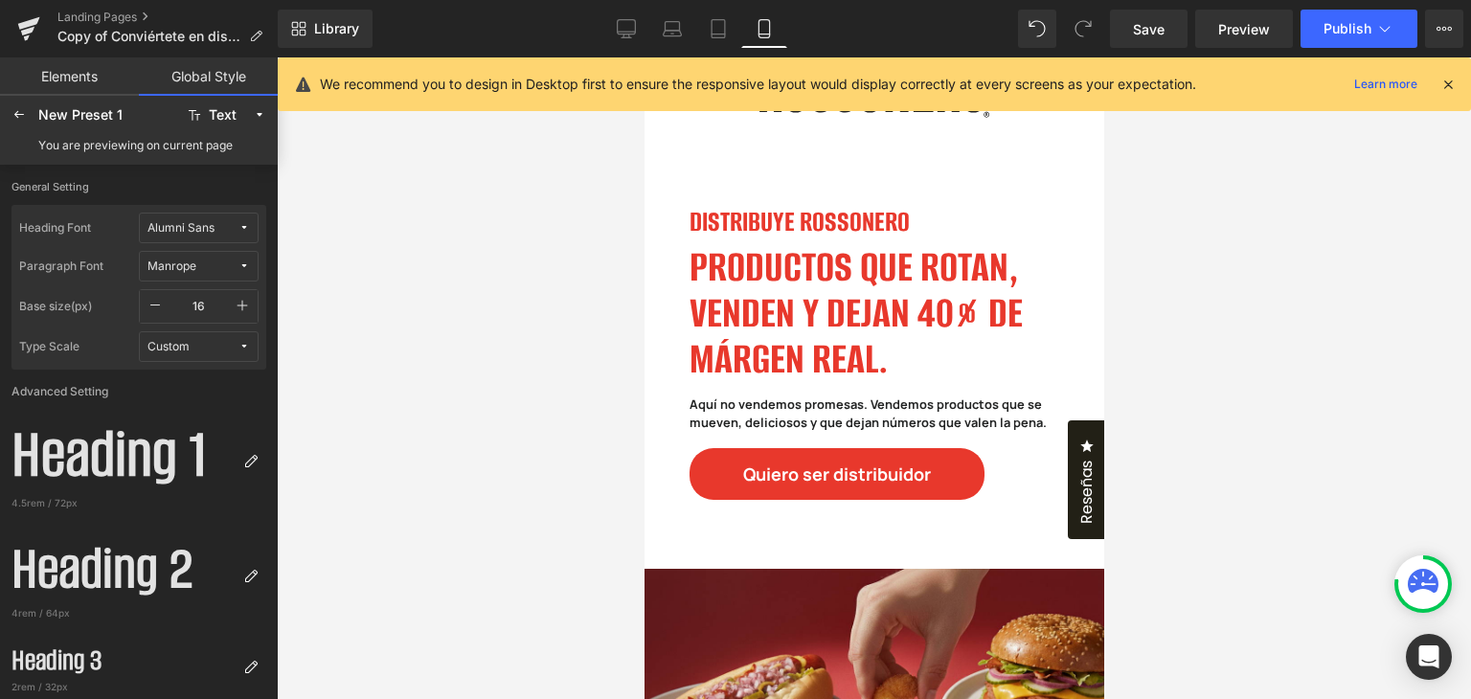
click at [70, 112] on div "New Preset 1" at bounding box center [107, 114] width 138 height 15
click at [21, 112] on icon at bounding box center [18, 114] width 15 height 15
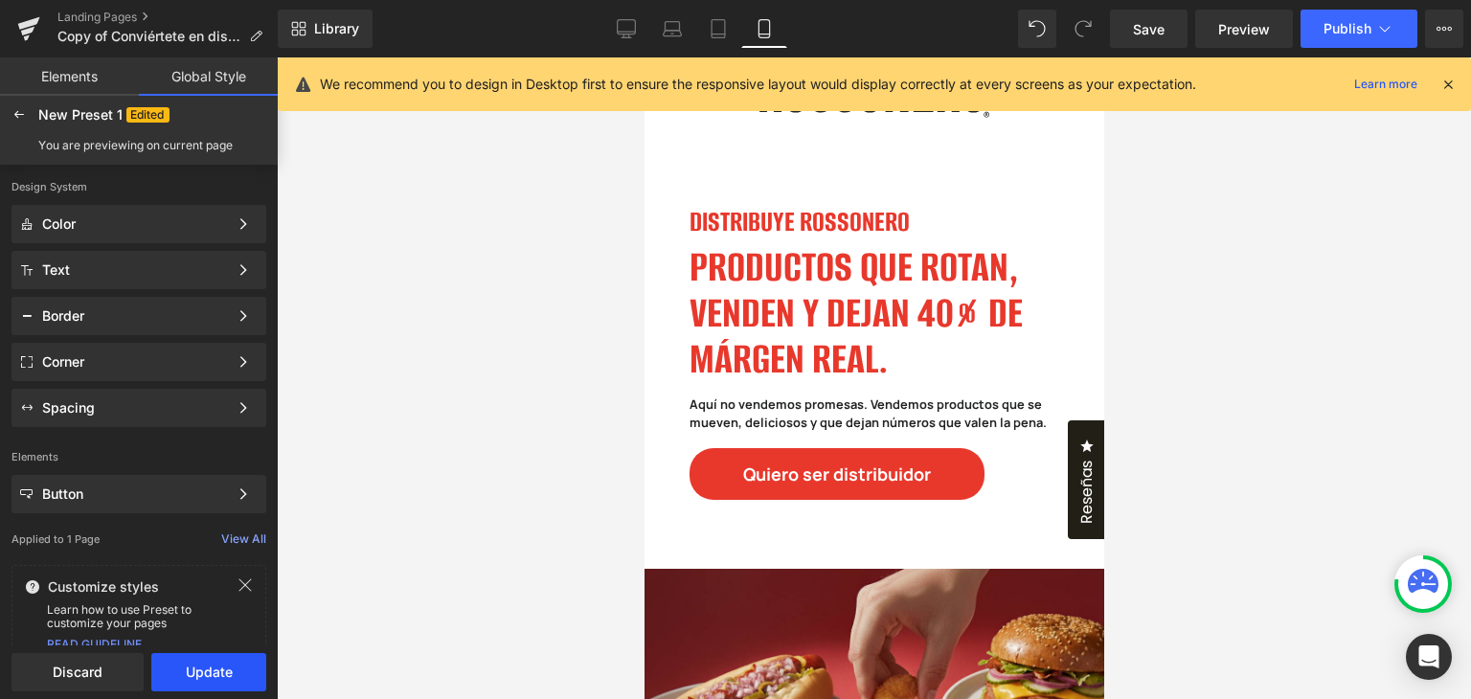
click at [219, 663] on button "Update" at bounding box center [208, 672] width 115 height 38
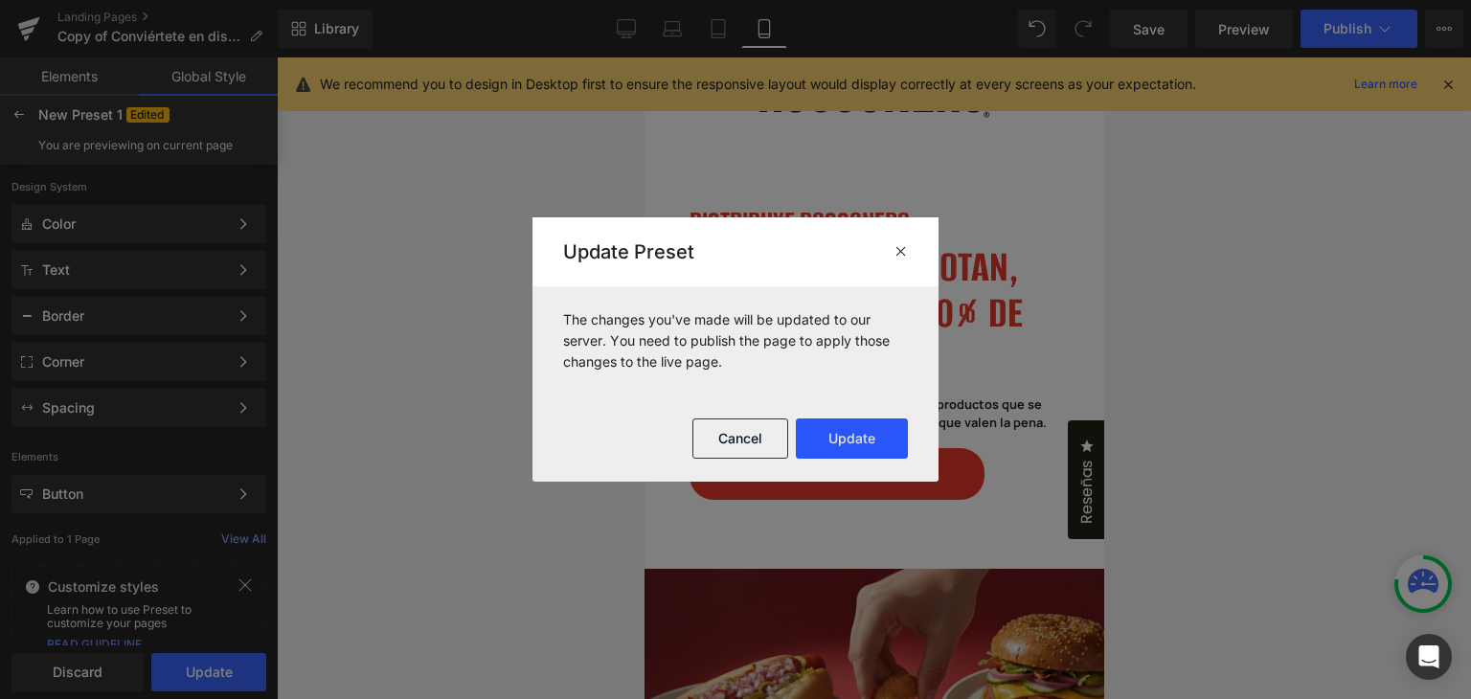
click at [850, 438] on button "Update" at bounding box center [852, 438] width 112 height 40
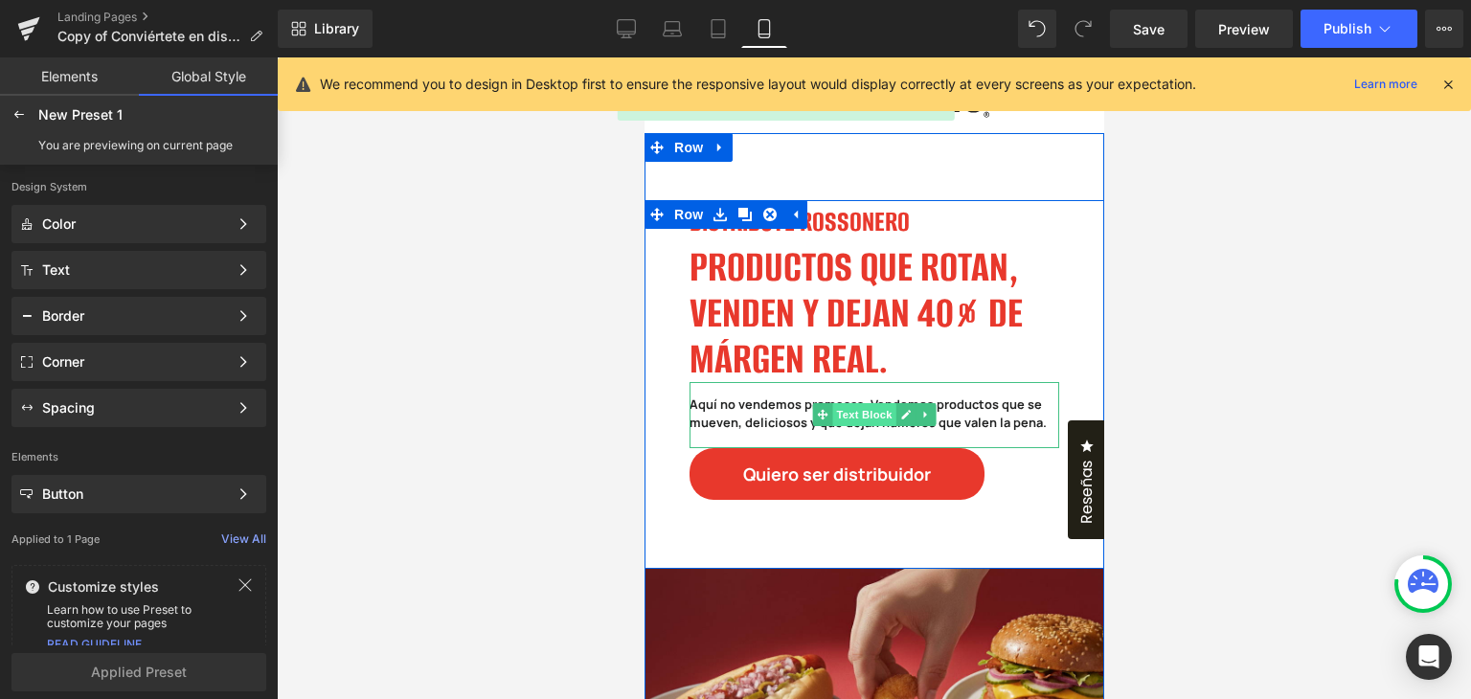
drag, startPoint x: 865, startPoint y: 415, endPoint x: 852, endPoint y: 416, distance: 13.5
click at [865, 415] on span "Text Block" at bounding box center [862, 414] width 63 height 23
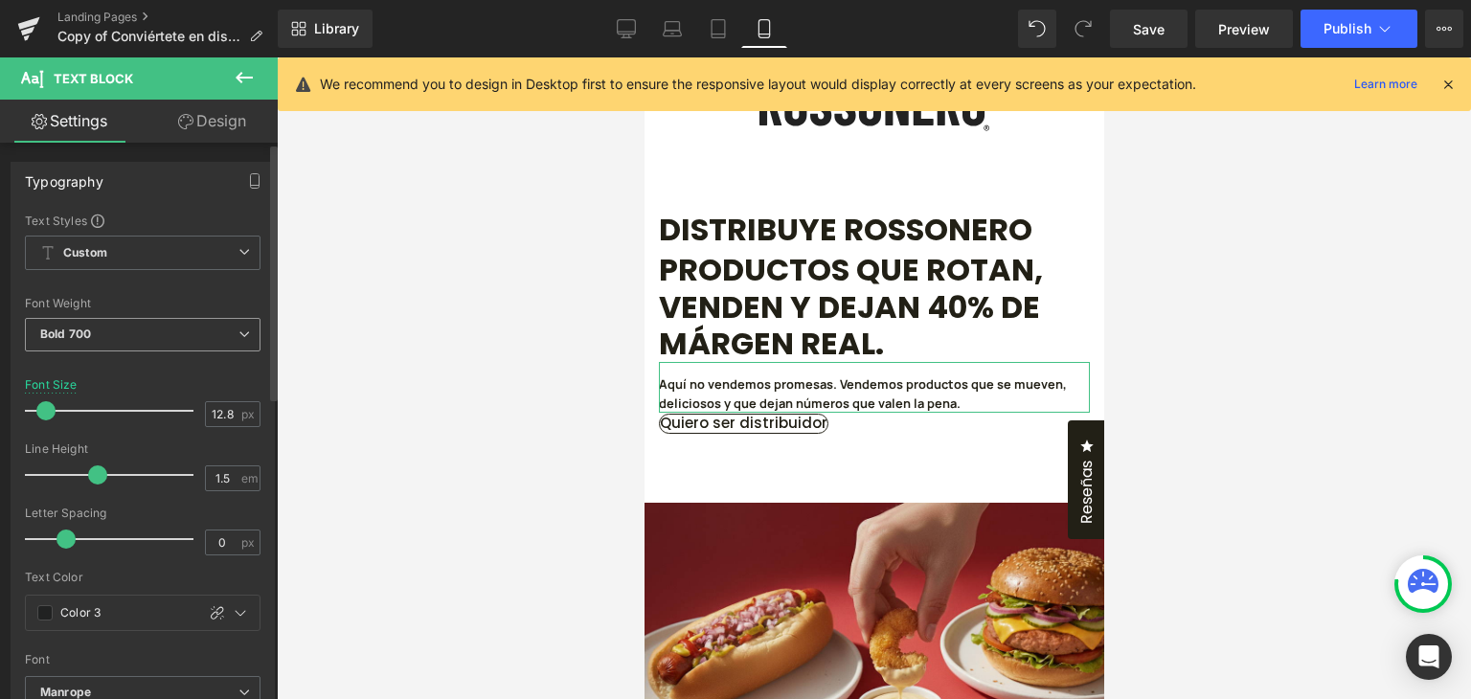
click at [243, 326] on span "Bold 700" at bounding box center [143, 335] width 236 height 34
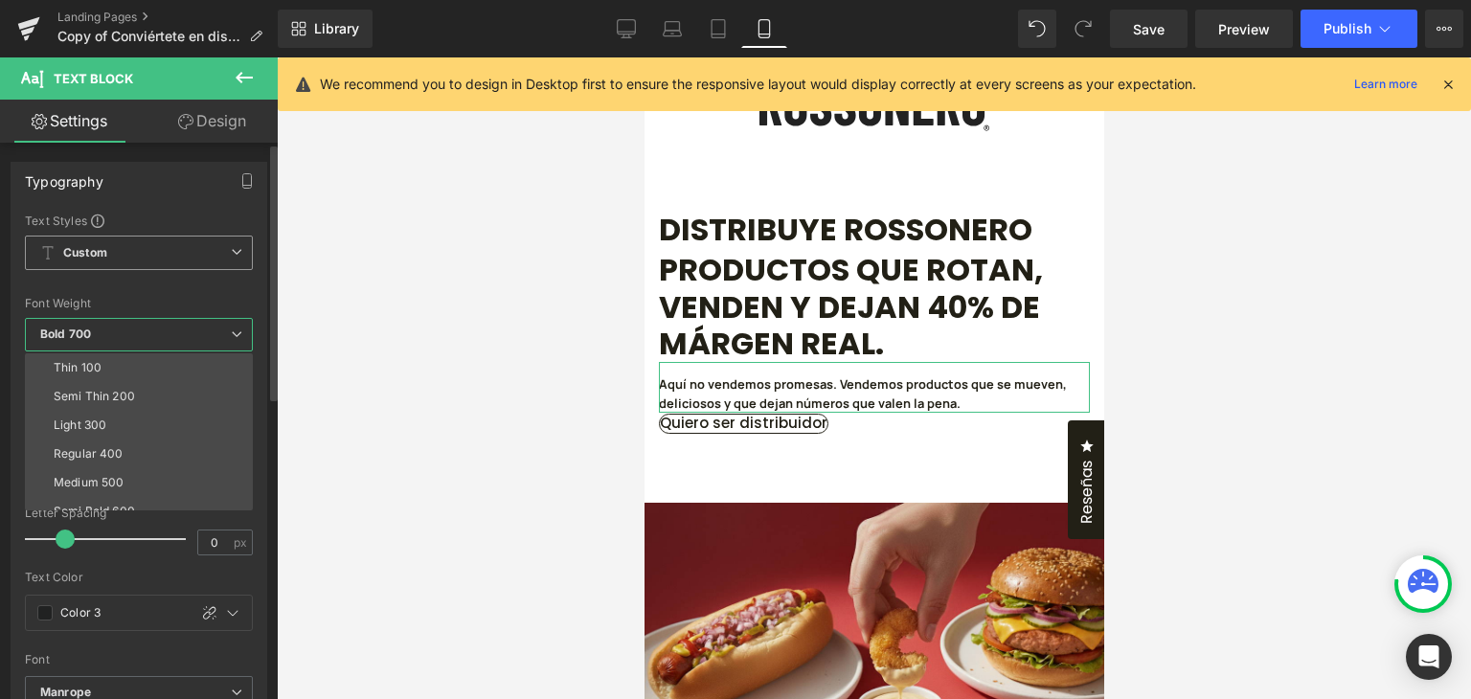
click at [248, 267] on span "Custom" at bounding box center [139, 253] width 228 height 34
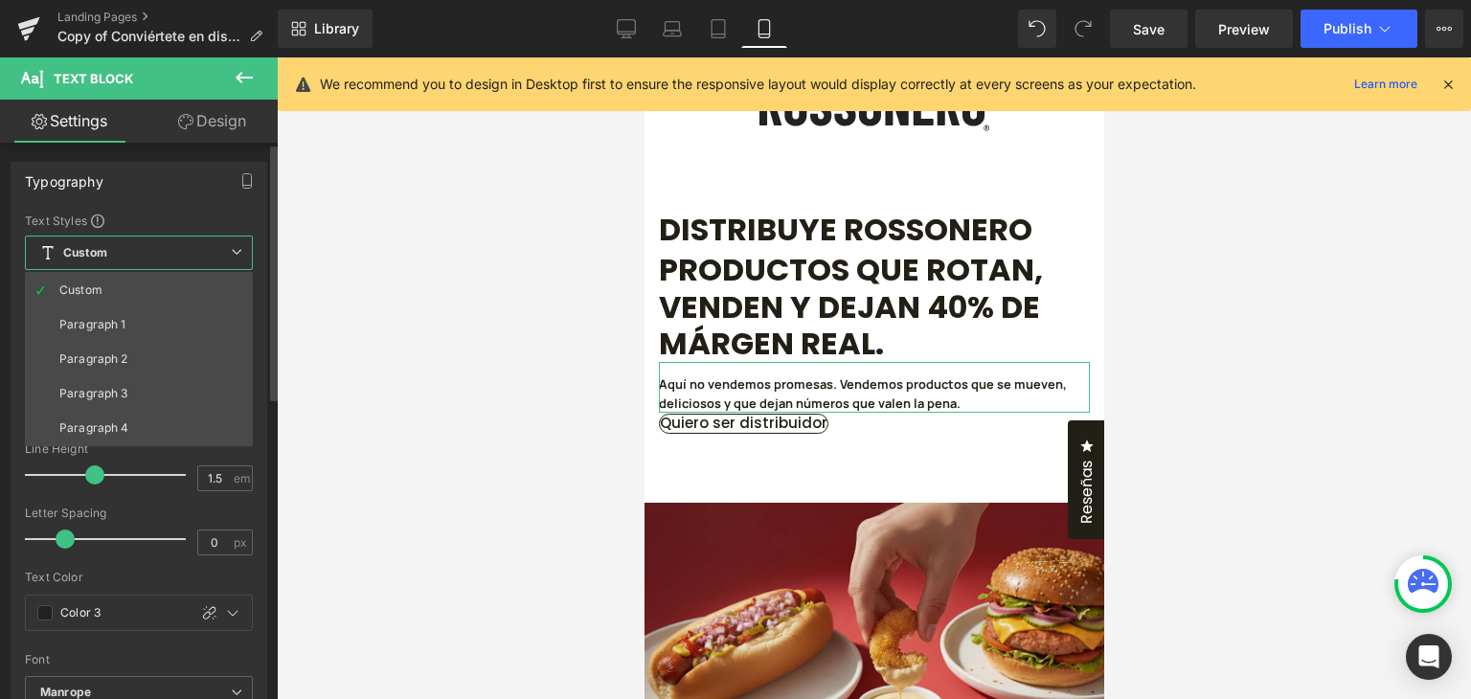
click at [245, 254] on span "Custom" at bounding box center [139, 253] width 228 height 34
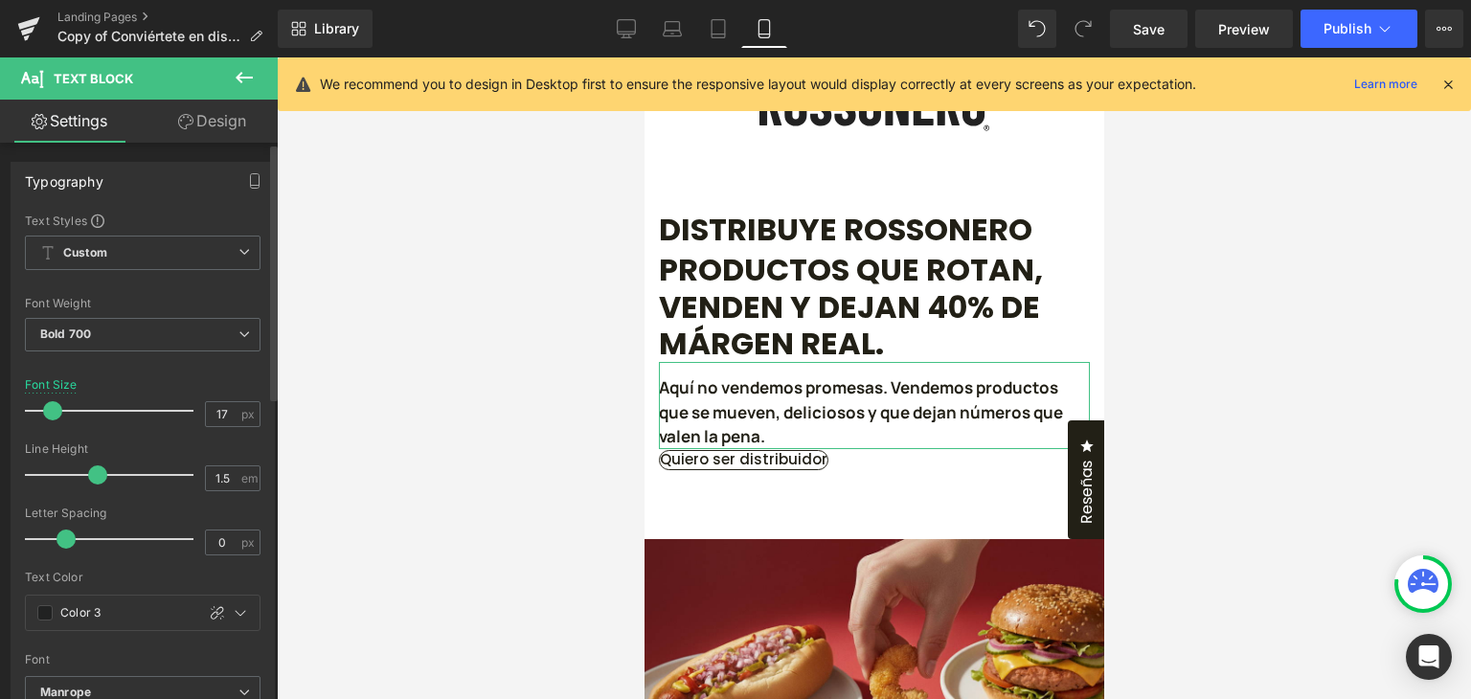
type input "18"
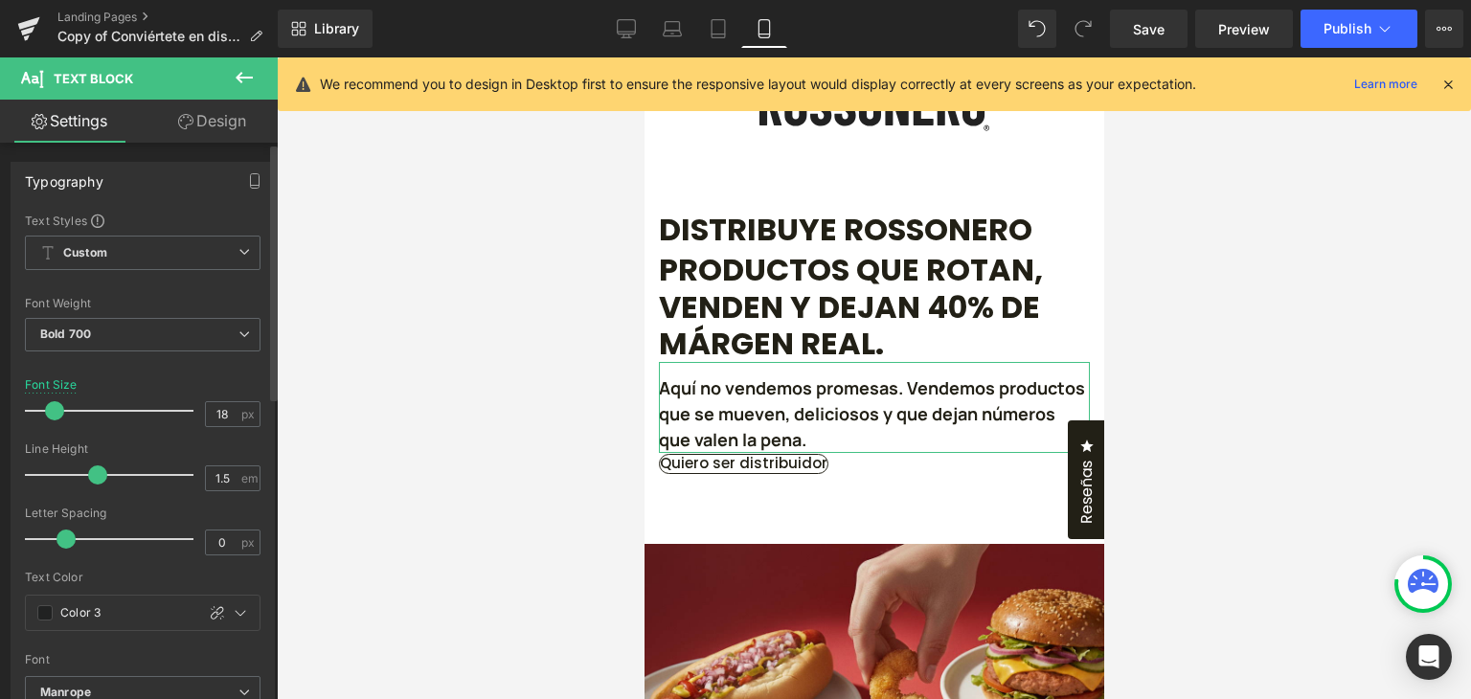
click at [50, 407] on span at bounding box center [54, 410] width 19 height 19
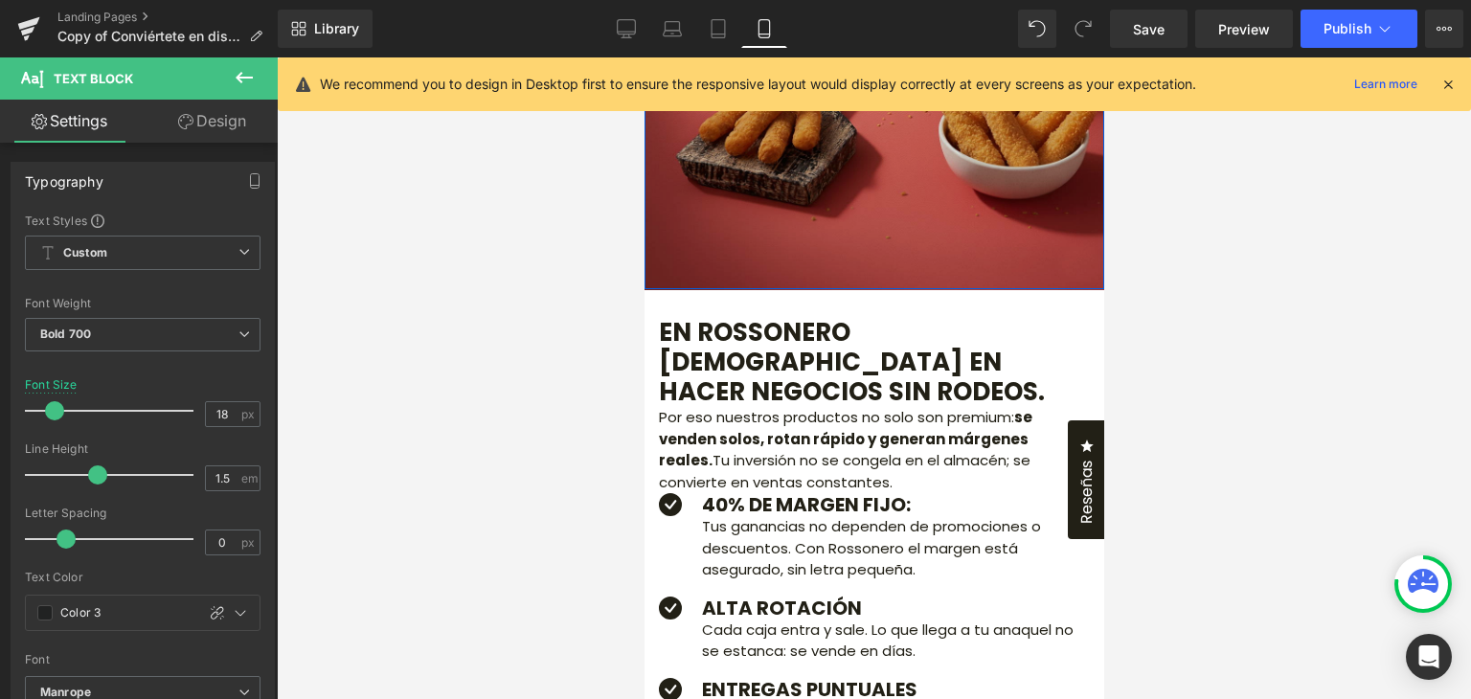
scroll to position [862, 0]
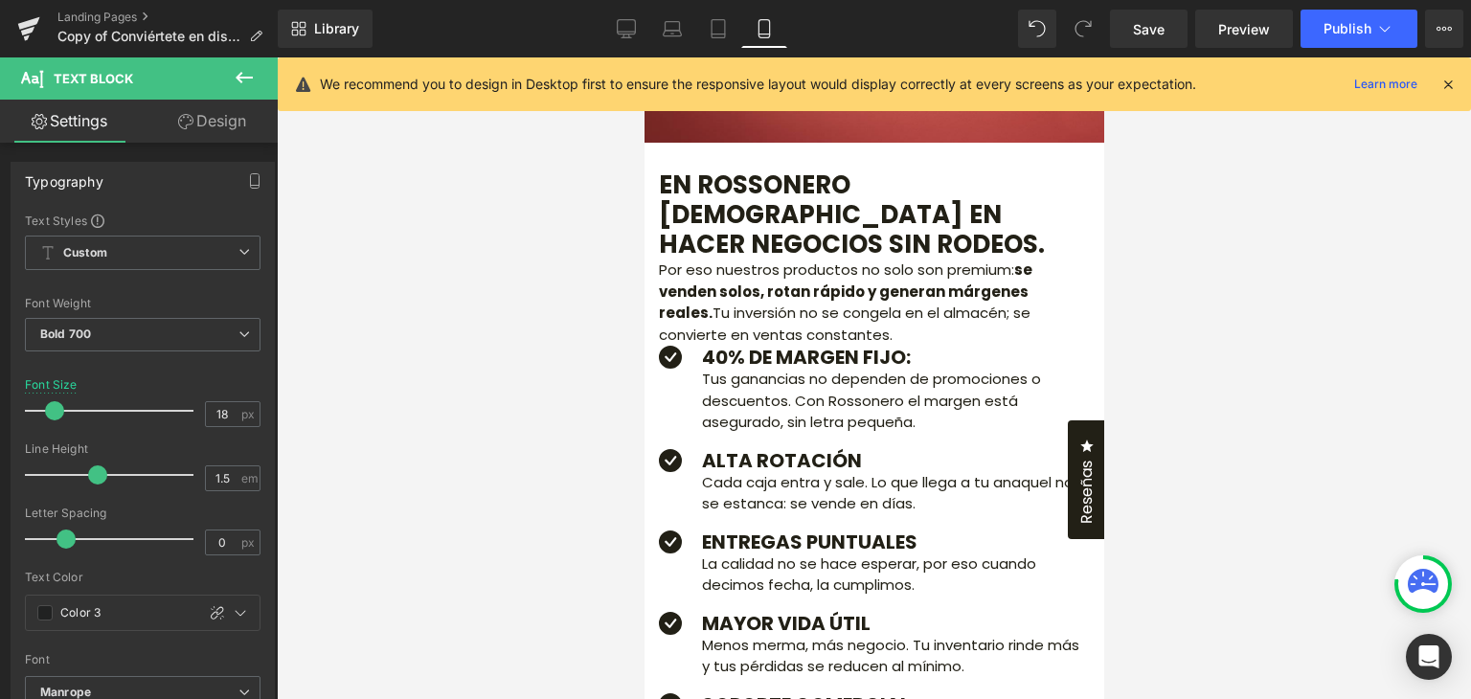
click at [828, 277] on div "EN ROSSONERO CREEMOS EN HACER NEGOCIOS SIN RODEOS. Heading Por eso nuestros pro…" at bounding box center [873, 483] width 460 height 626
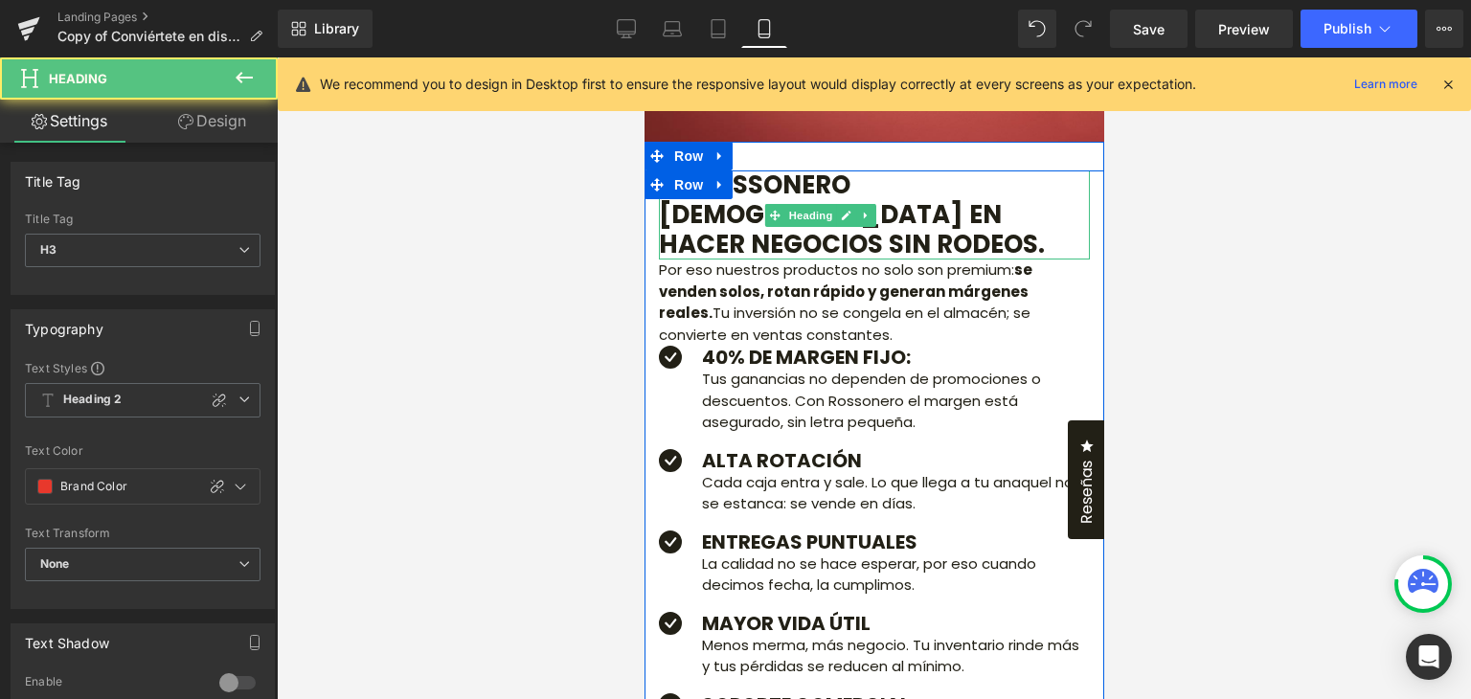
click at [729, 260] on h3 "EN ROSSONERO [DEMOGRAPHIC_DATA] EN HACER NEGOCIOS SIN RODEOS." at bounding box center [873, 215] width 431 height 90
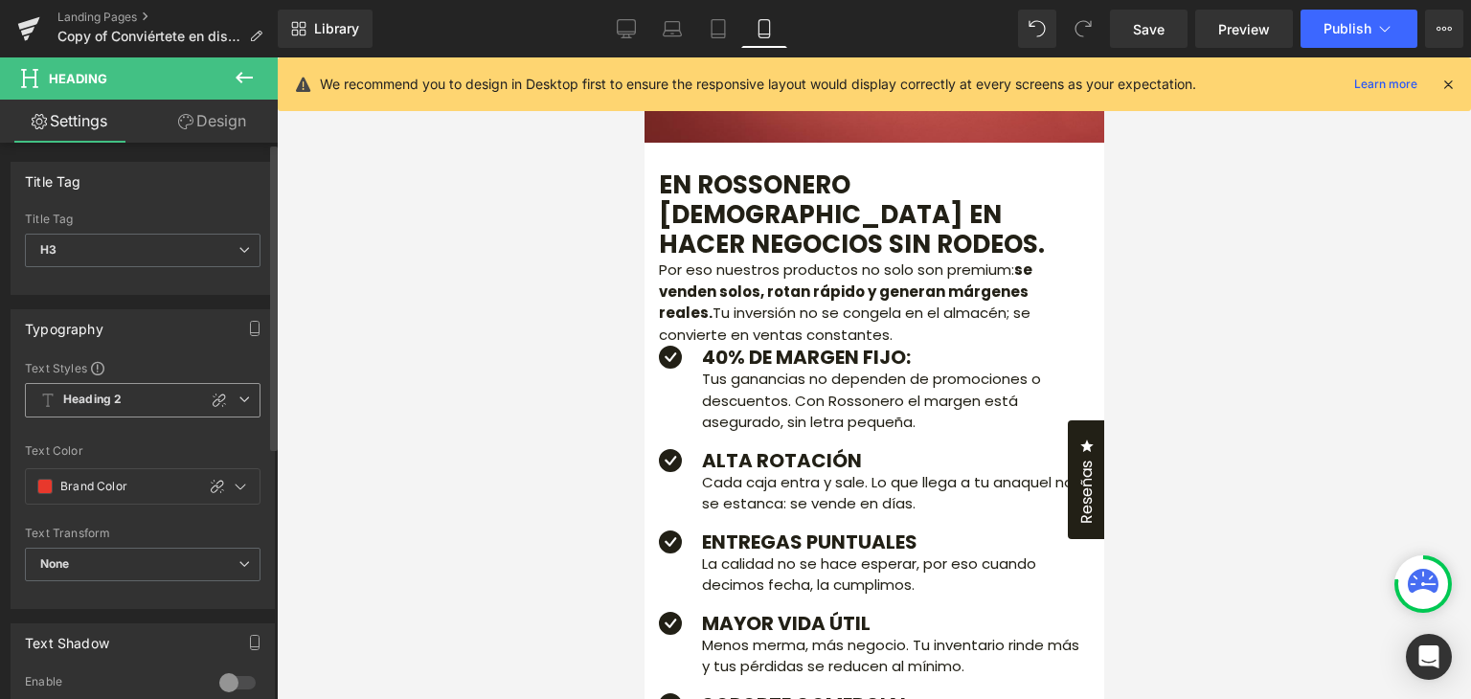
click at [239, 399] on icon at bounding box center [243, 398] width 11 height 11
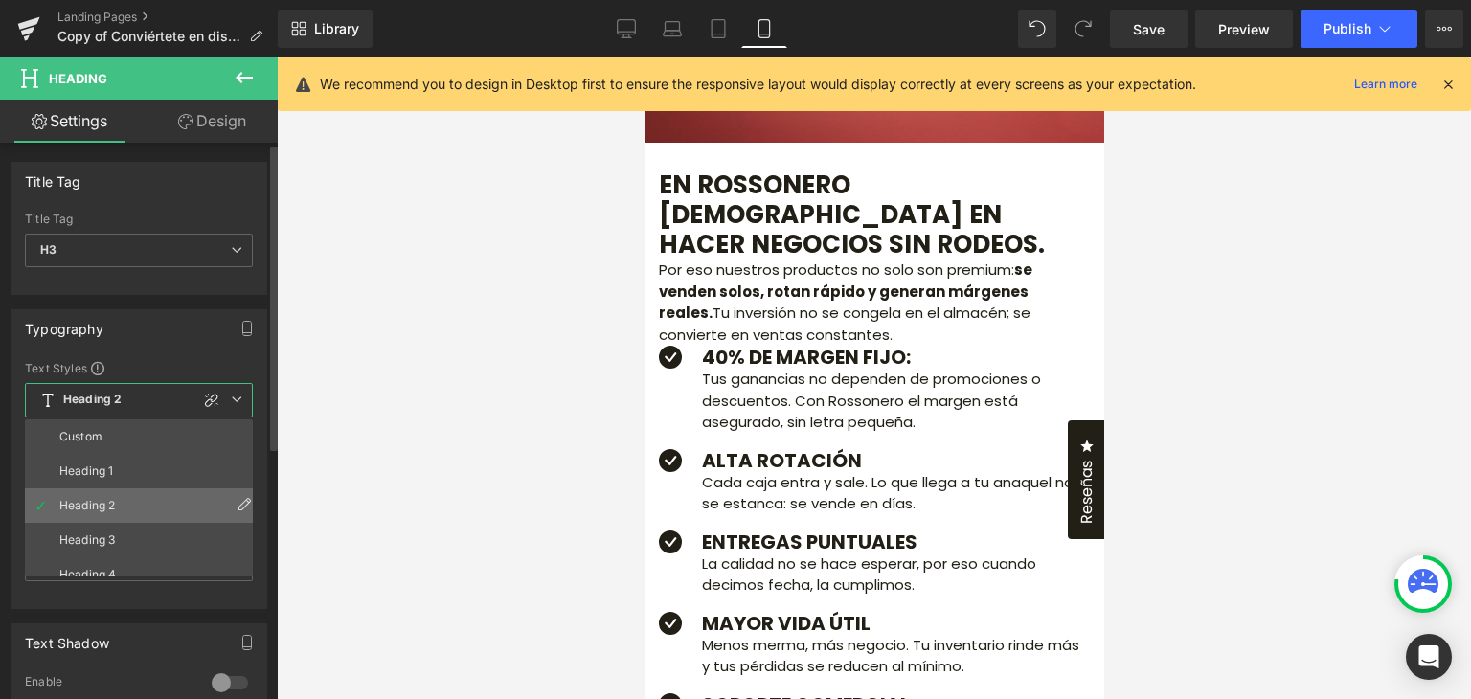
click at [236, 497] on icon at bounding box center [243, 503] width 15 height 15
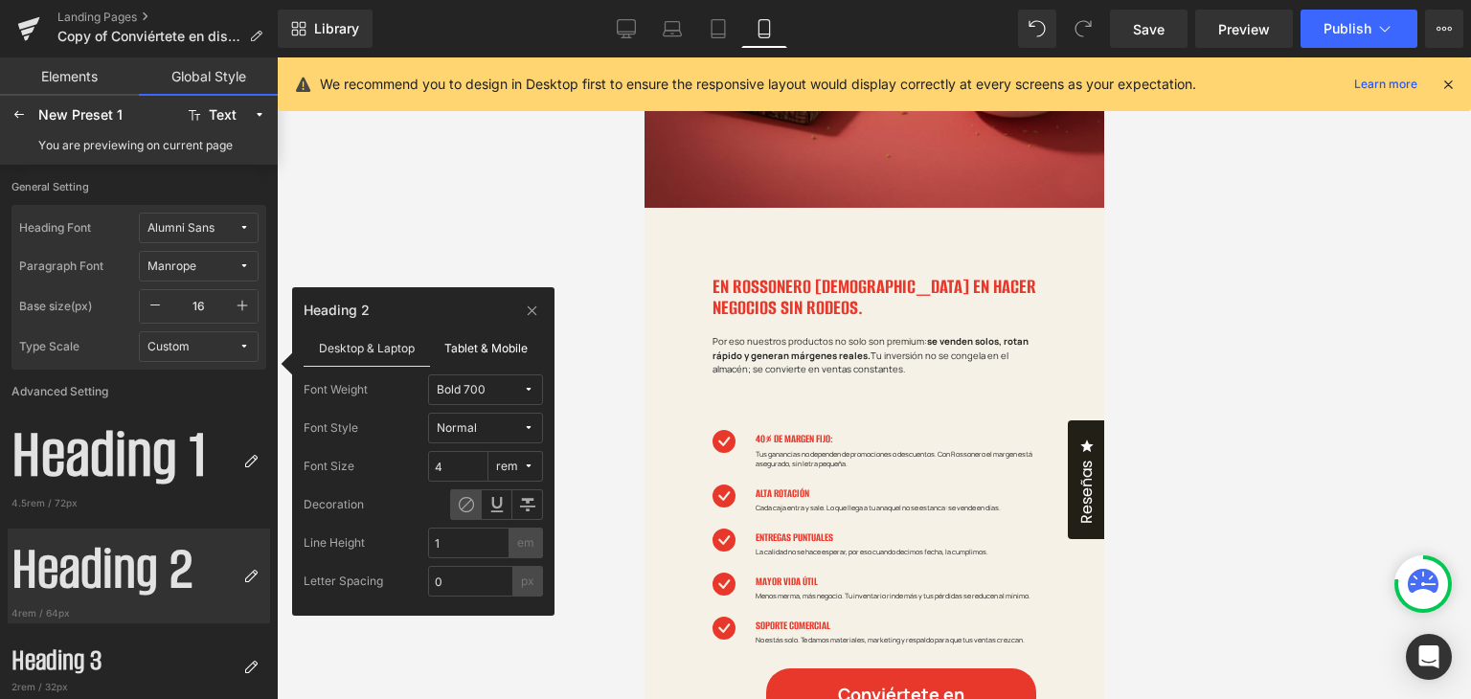
click at [453, 340] on label "Tablet & Mobile" at bounding box center [487, 347] width 114 height 36
click at [461, 471] on input "1.42" at bounding box center [458, 466] width 60 height 31
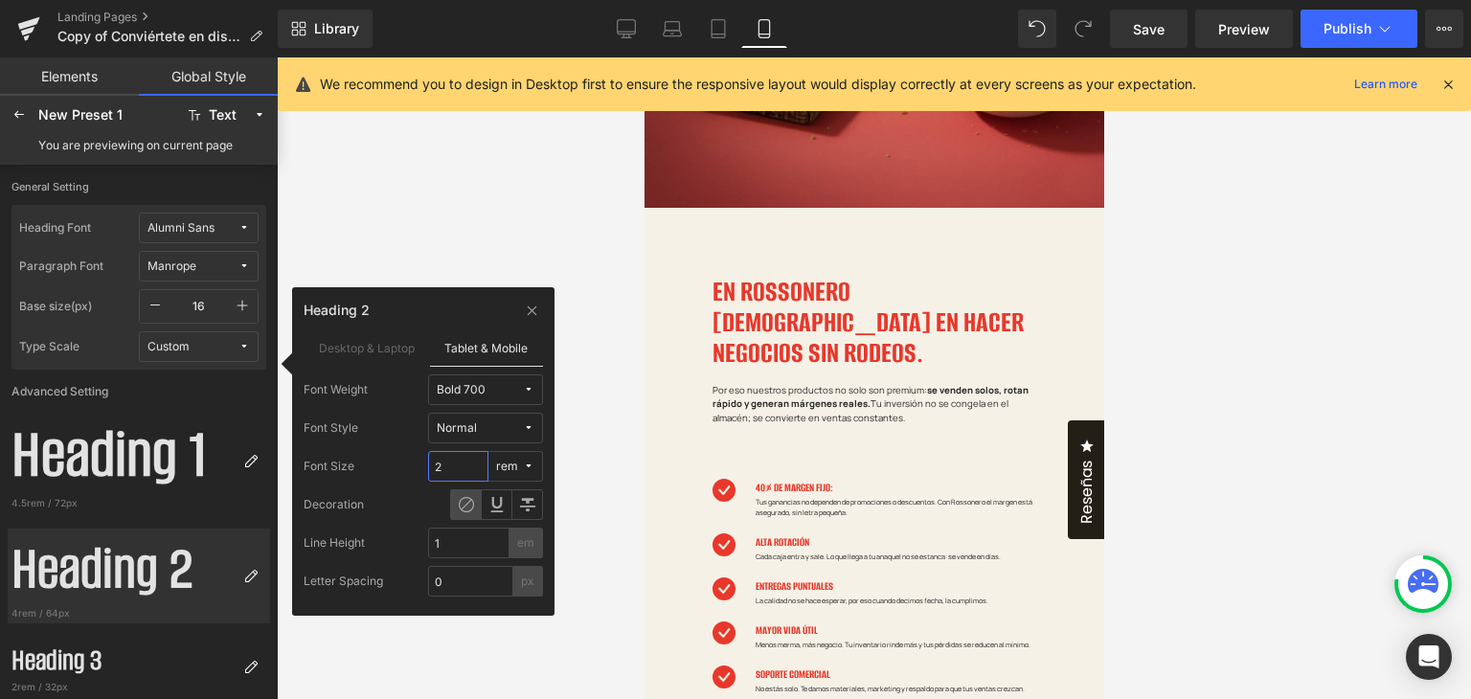
type input "3"
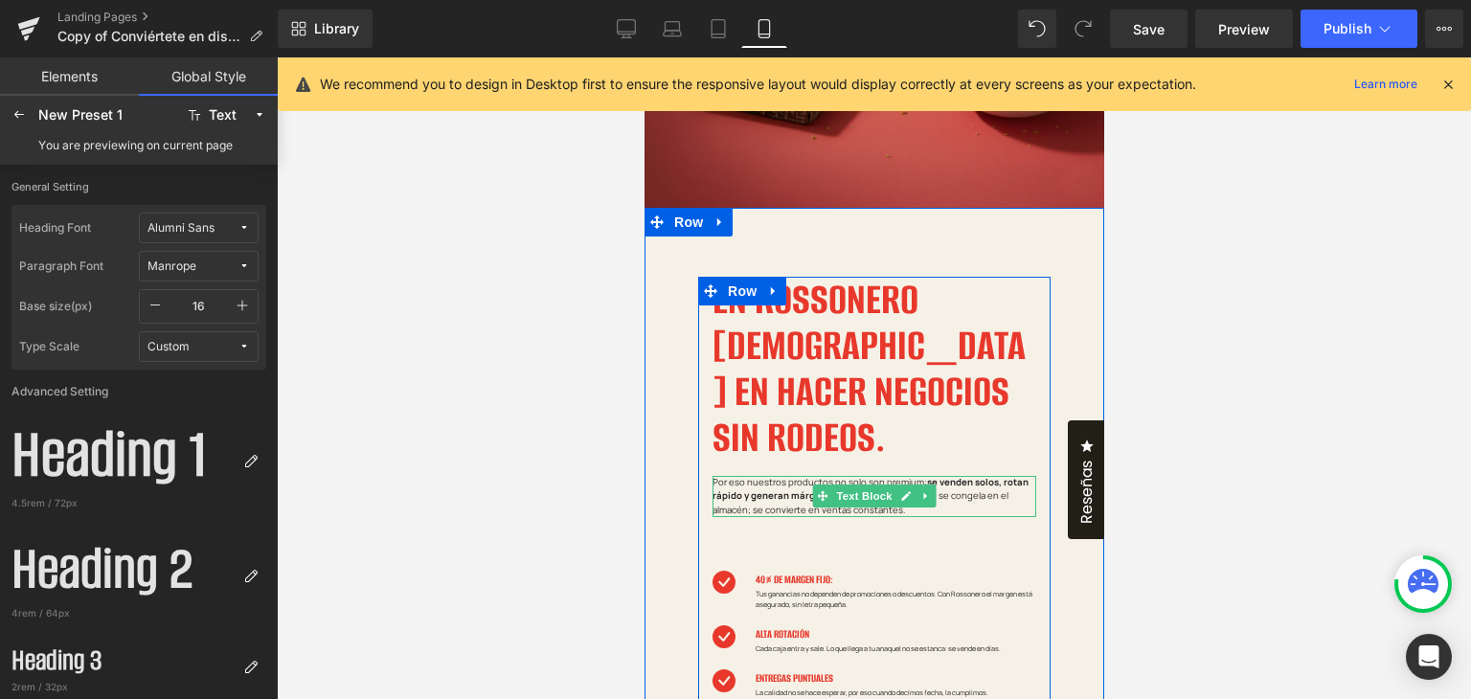
click at [758, 476] on span "Por eso nuestros productos no solo son premium: se venden solos, rotan rápido y…" at bounding box center [870, 496] width 318 height 40
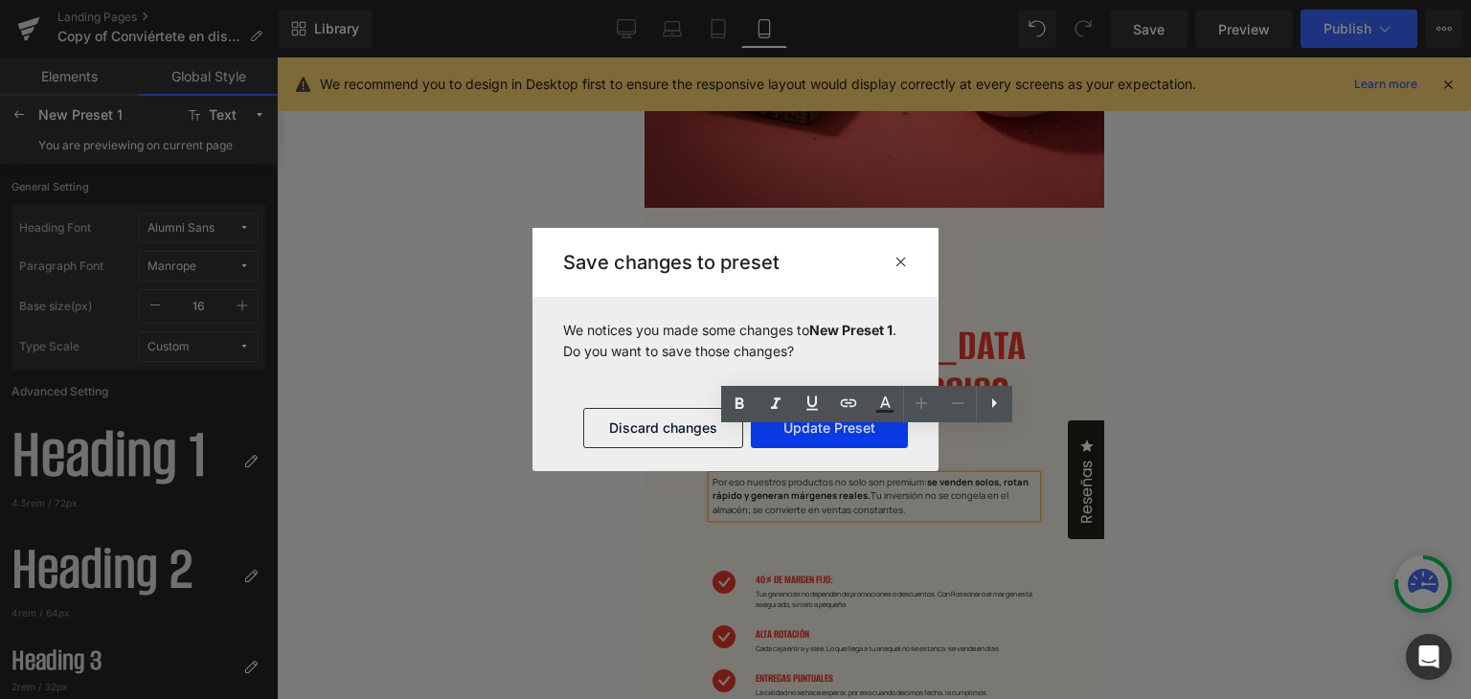
click at [824, 436] on button "Update Preset" at bounding box center [829, 428] width 157 height 40
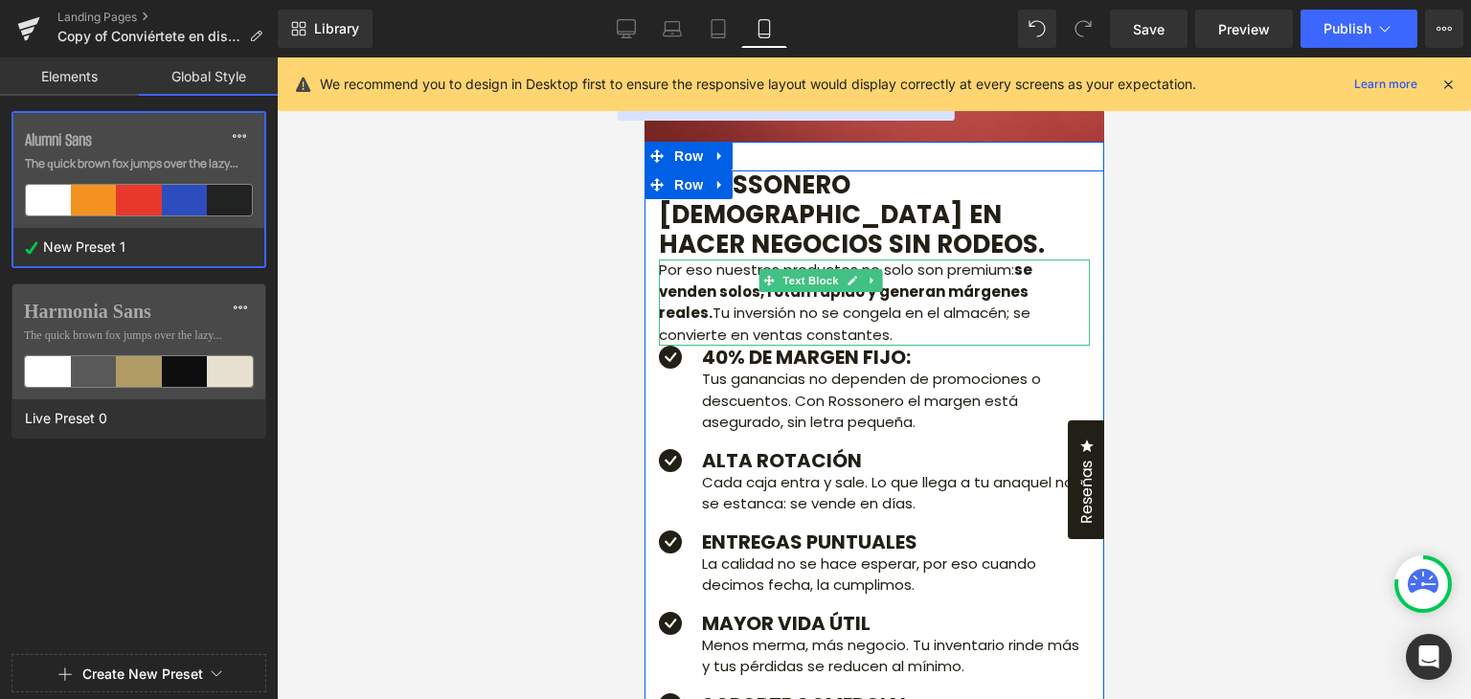
click at [716, 323] on span "se venden solos, rotan rápido y generan márgenes reales." at bounding box center [846, 290] width 376 height 63
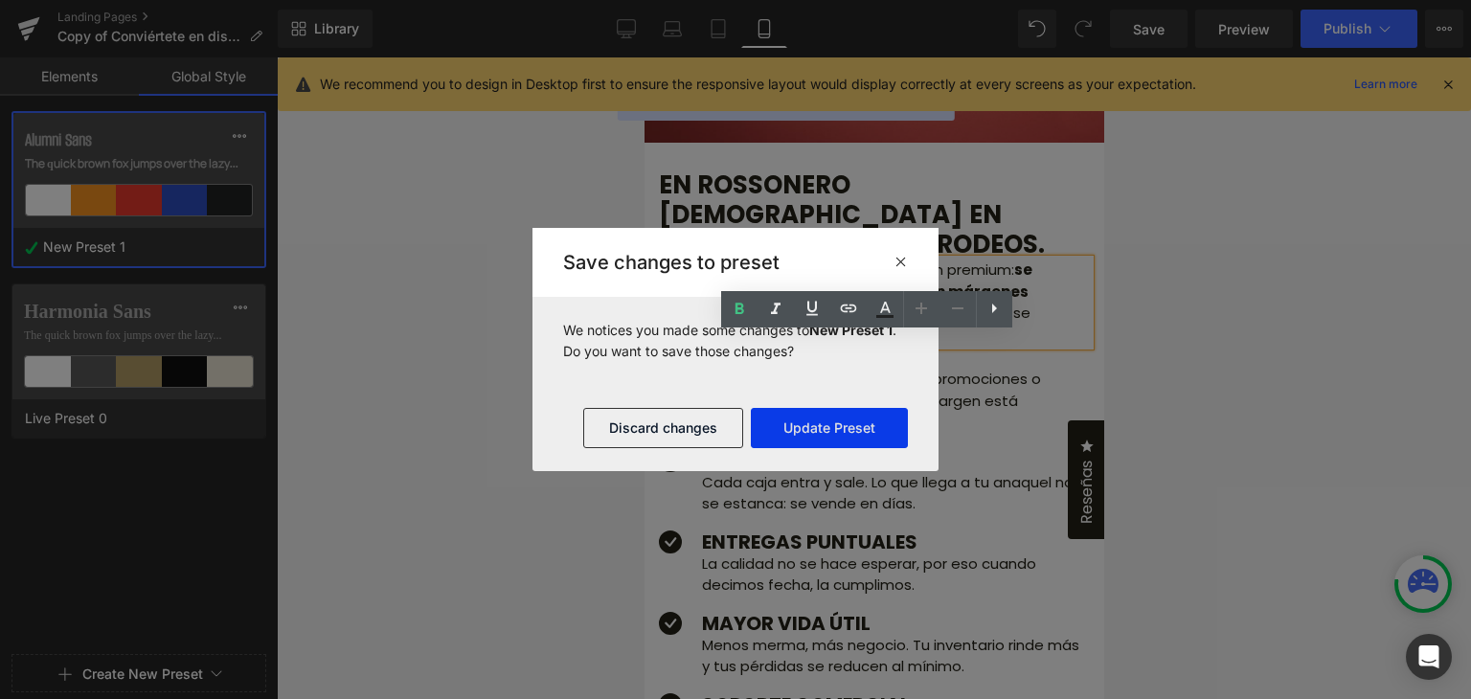
scroll to position [955, 0]
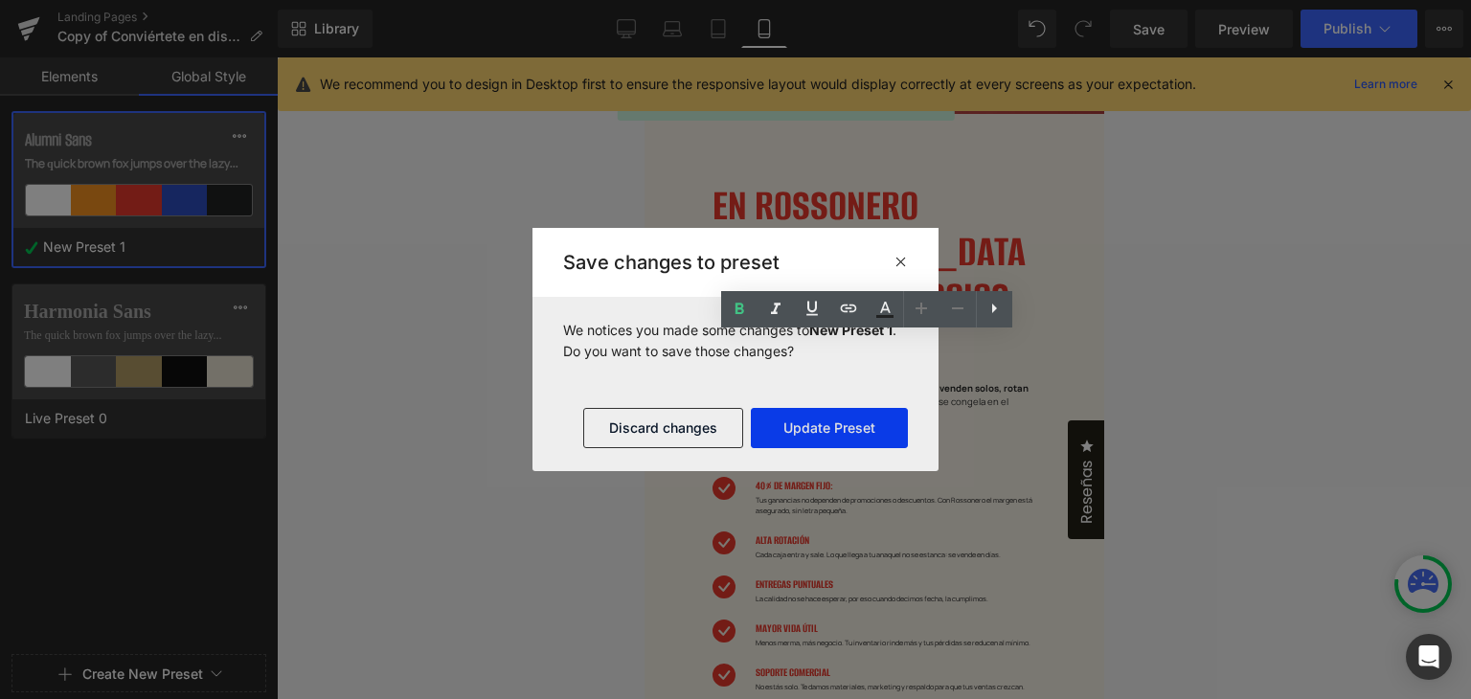
click at [816, 434] on button "Update Preset" at bounding box center [829, 428] width 157 height 40
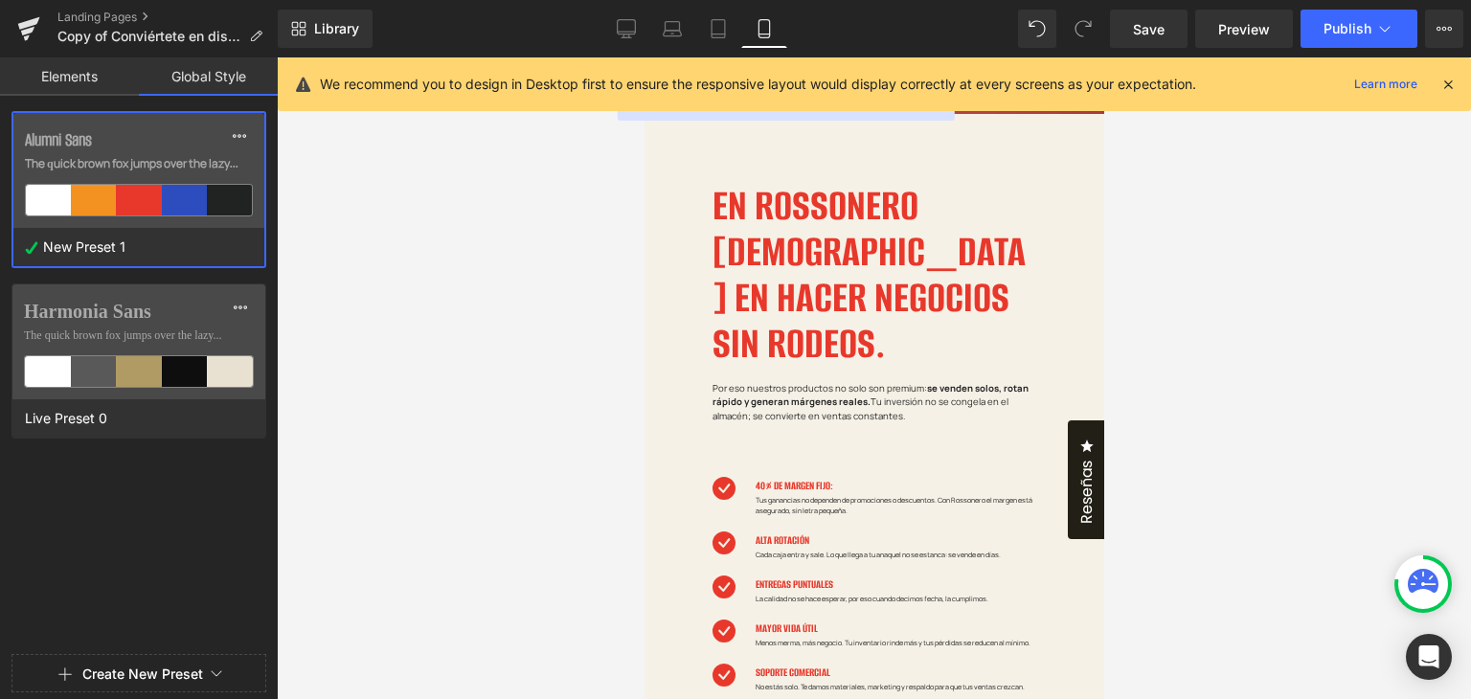
click at [753, 382] on span "se venden solos, rotan rápido y generan márgenes reales." at bounding box center [870, 395] width 318 height 26
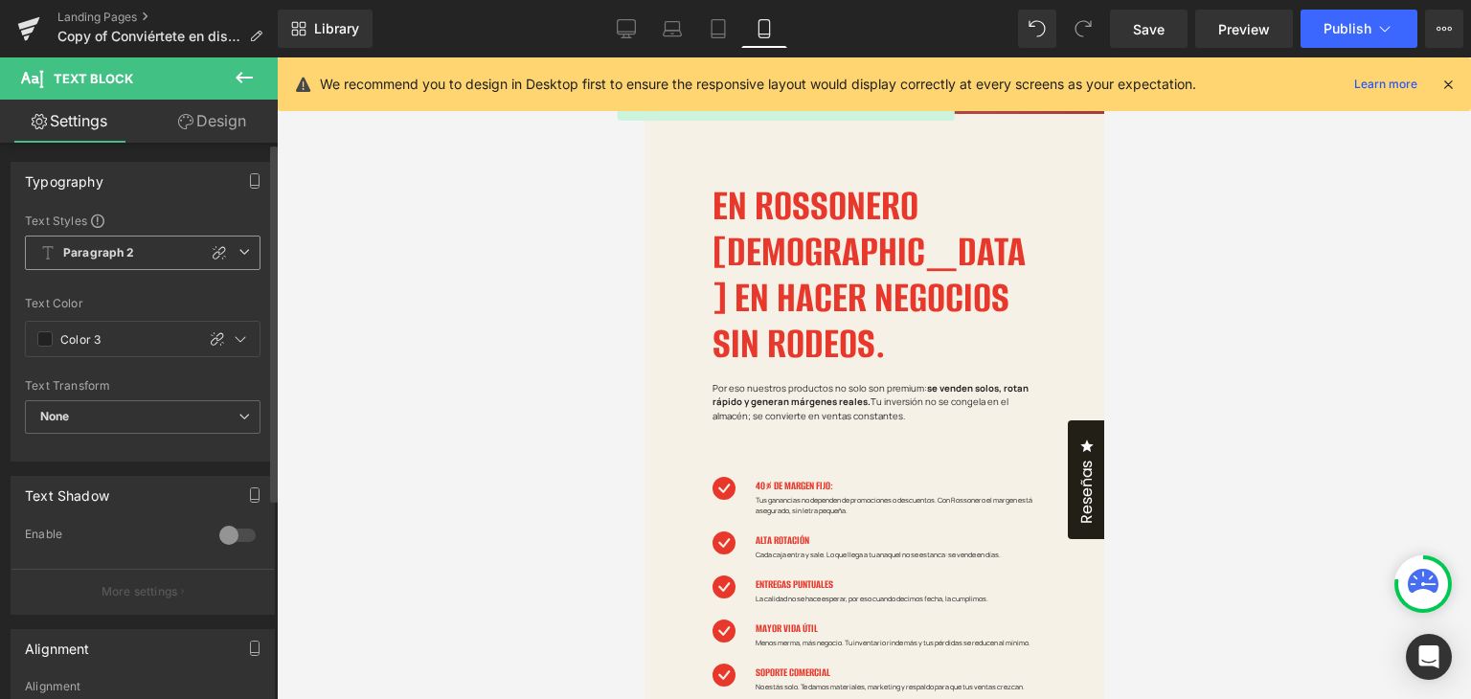
click at [236, 257] on span "Paragraph 2" at bounding box center [143, 253] width 236 height 34
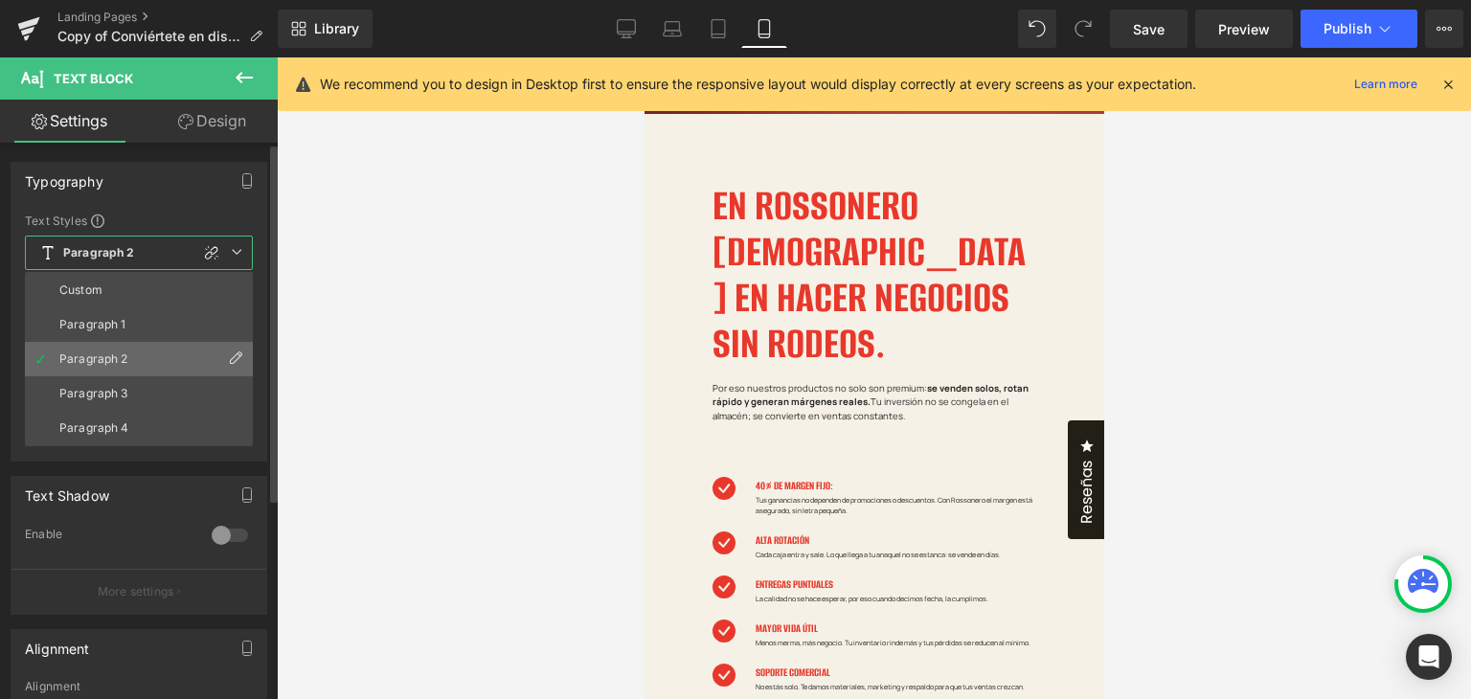
click at [238, 356] on icon at bounding box center [235, 357] width 15 height 15
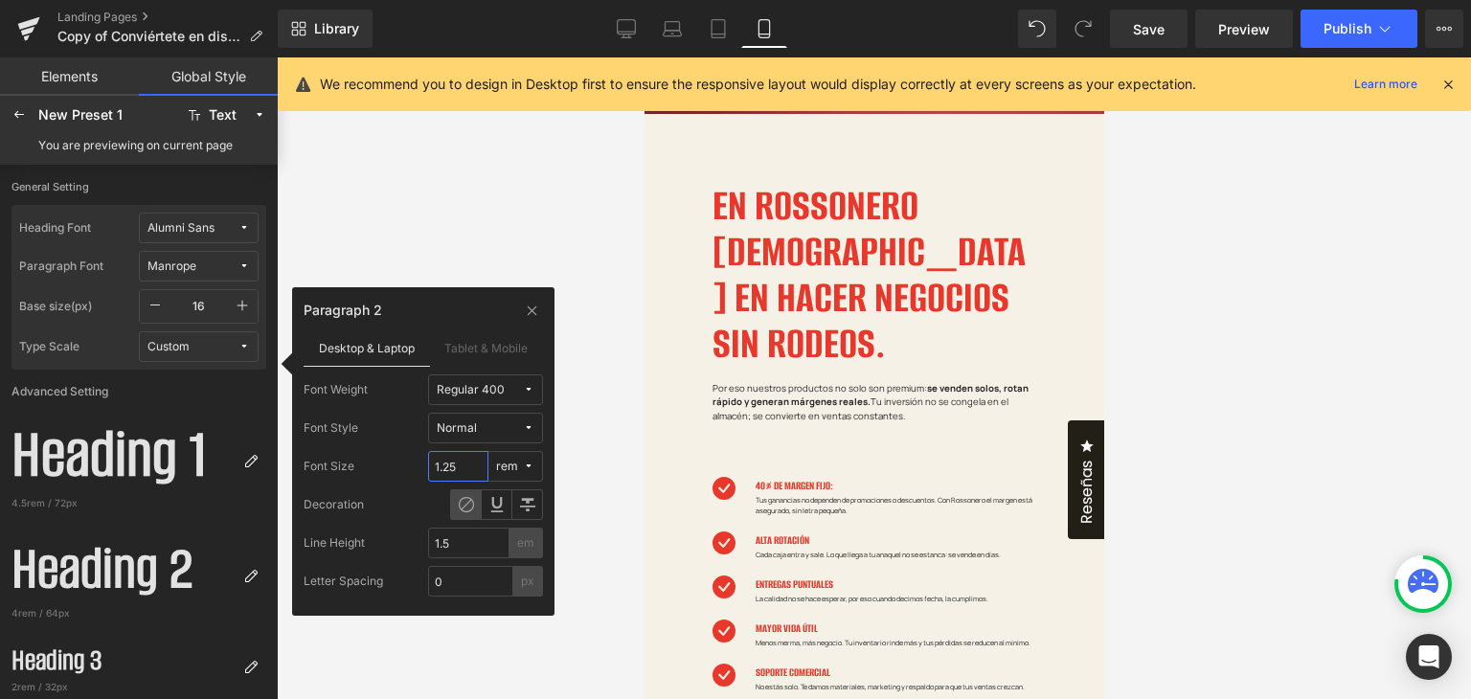
click at [457, 468] on input "1.25" at bounding box center [458, 466] width 60 height 31
click at [470, 338] on label "Tablet & Mobile" at bounding box center [487, 347] width 114 height 36
click at [473, 463] on input "0.6" at bounding box center [458, 466] width 60 height 31
type input "1"
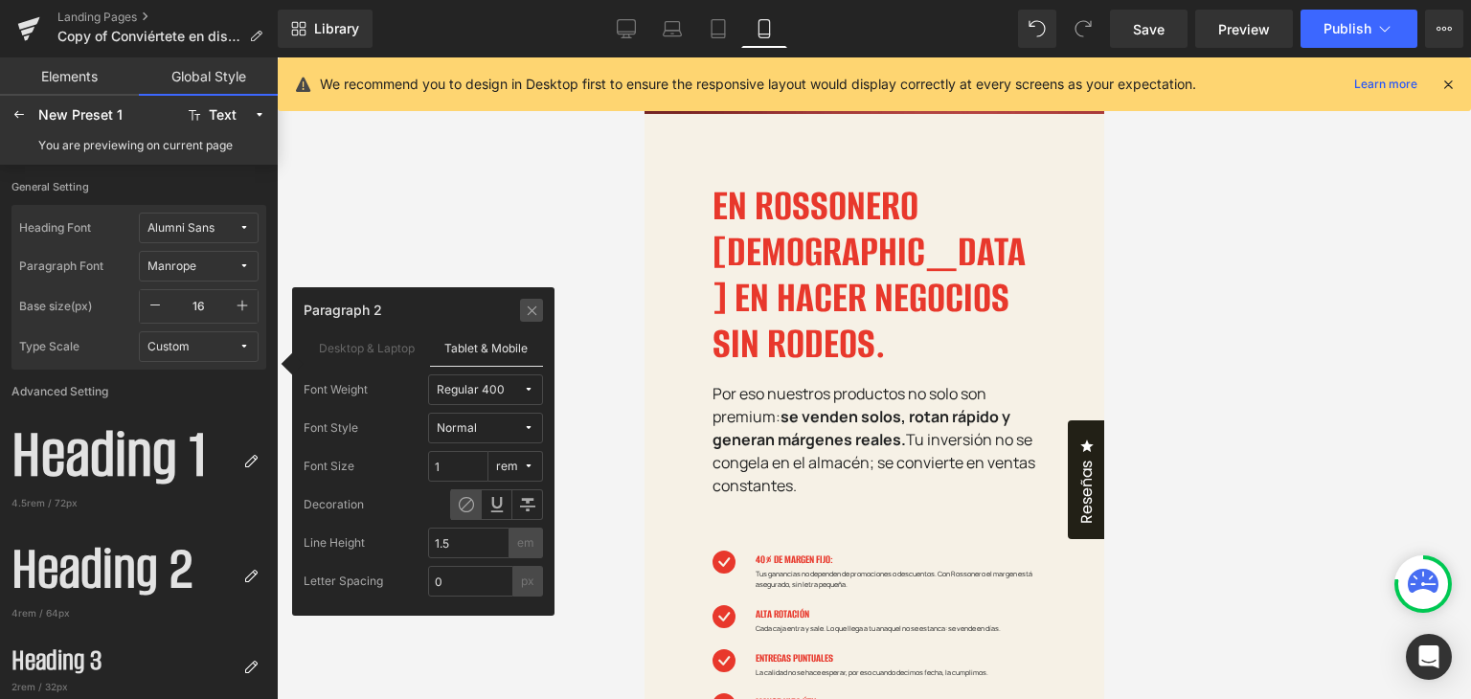
click at [535, 311] on icon at bounding box center [532, 310] width 14 height 15
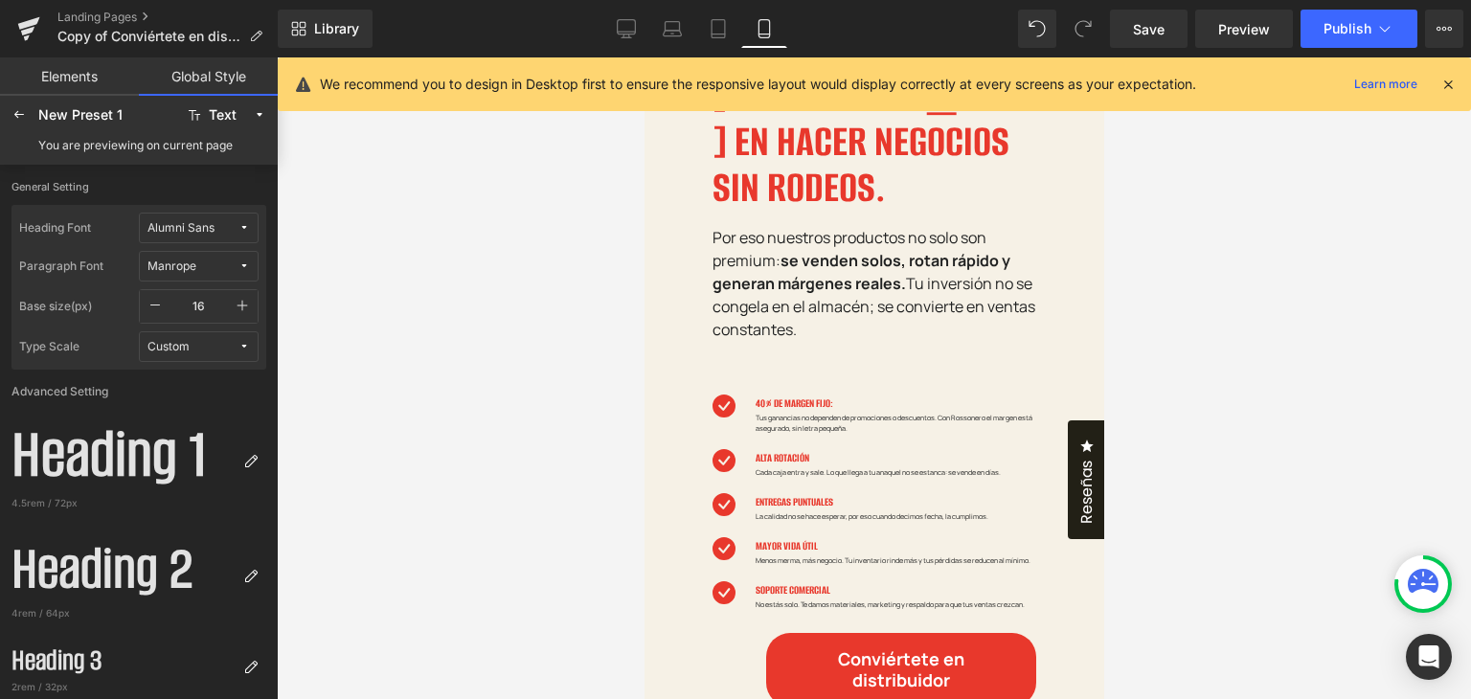
scroll to position [1147, 0]
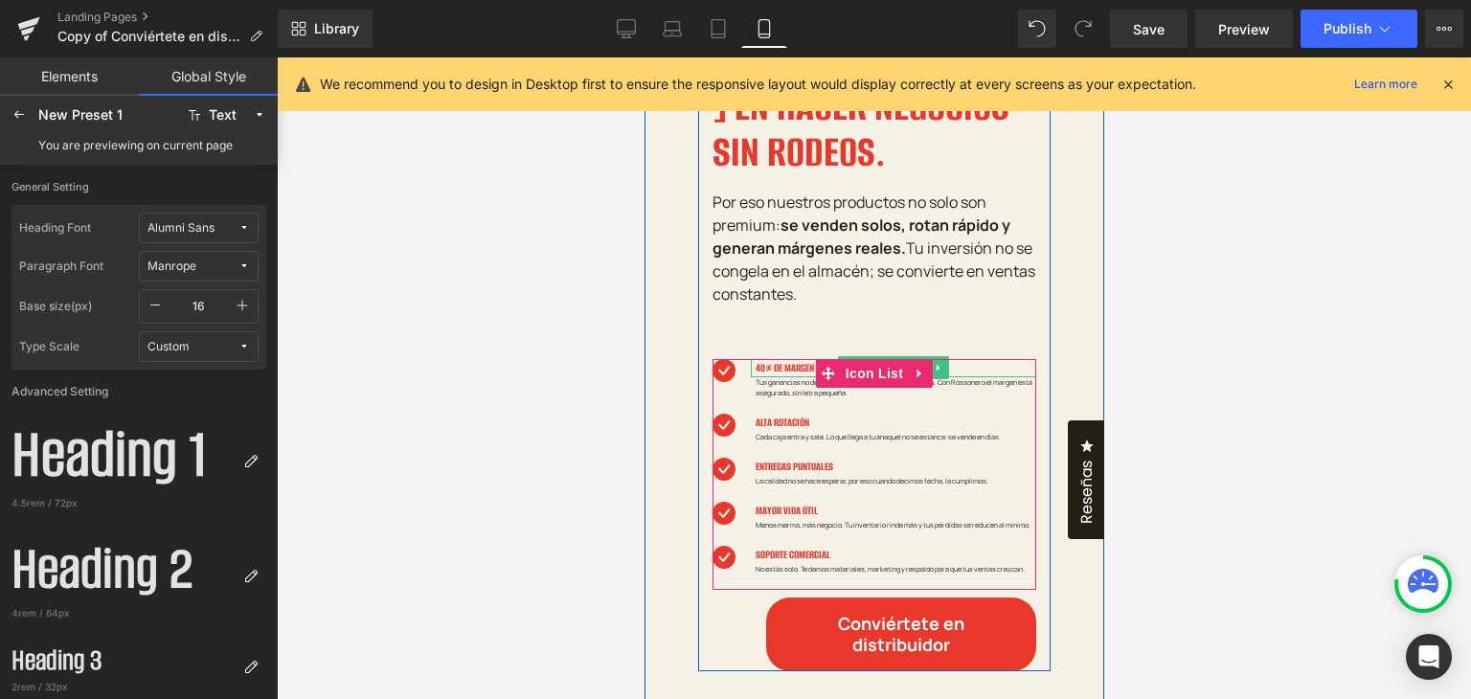
click at [781, 359] on h4 "40% DE MARGEN FIJO:" at bounding box center [894, 368] width 281 height 18
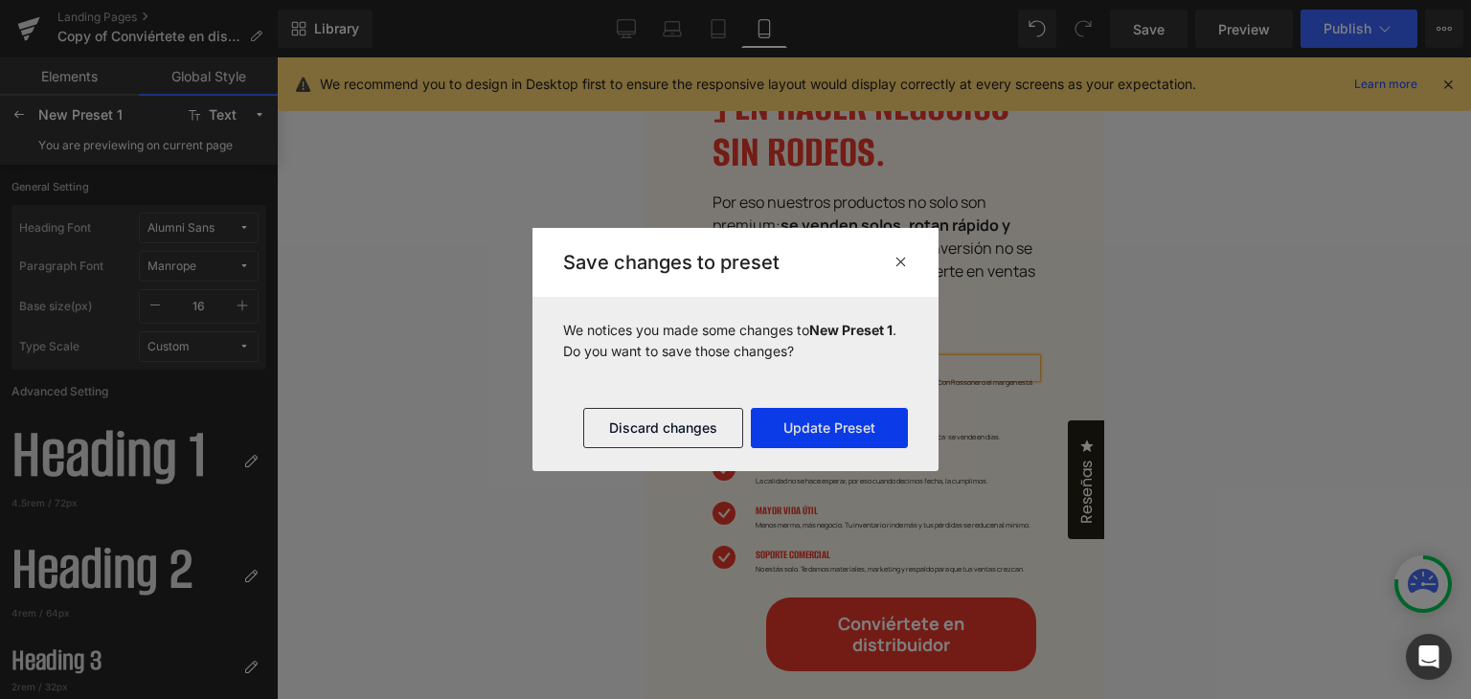
drag, startPoint x: 816, startPoint y: 434, endPoint x: 172, endPoint y: 338, distance: 650.4
click at [816, 434] on button "Update Preset" at bounding box center [829, 428] width 157 height 40
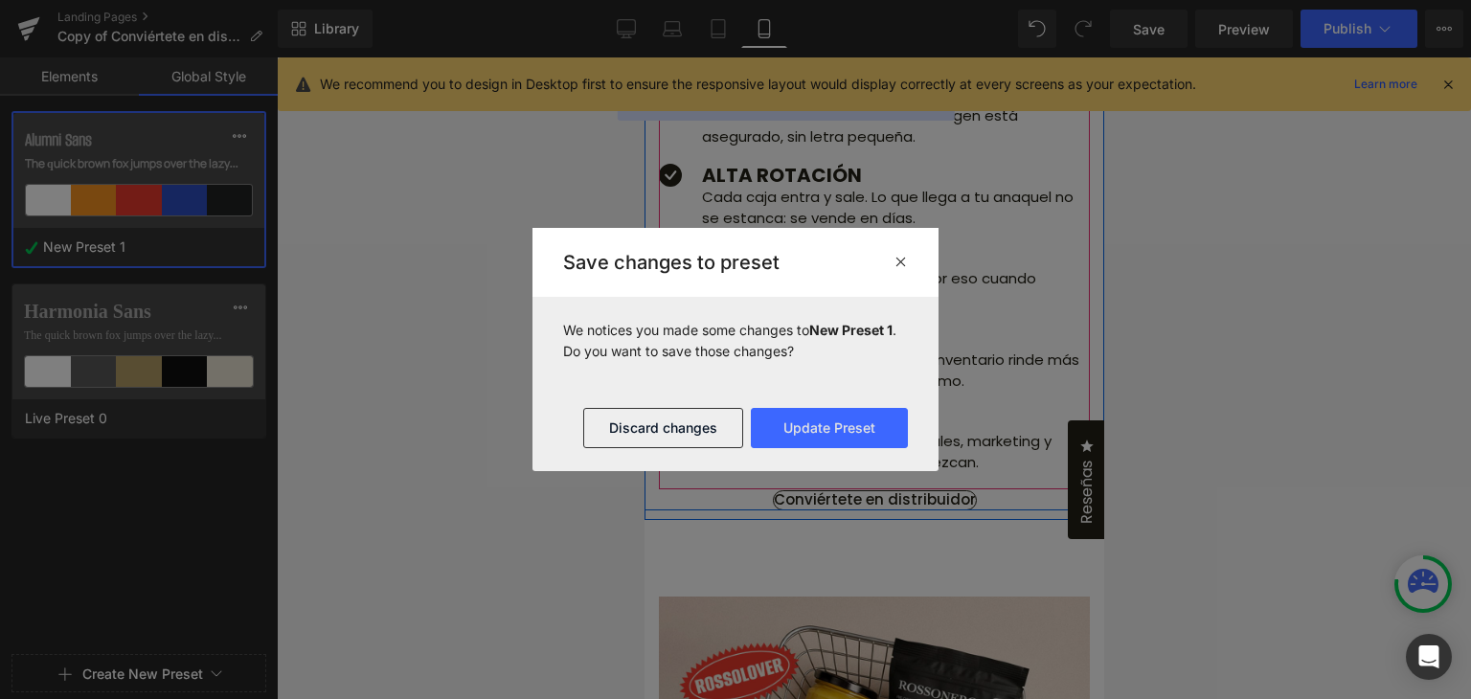
click at [767, 83] on h4 "40% DE MARGEN FIJO:" at bounding box center [895, 71] width 388 height 23
drag, startPoint x: 784, startPoint y: 412, endPoint x: 135, endPoint y: 292, distance: 660.0
click at [784, 412] on button "Update Preset" at bounding box center [829, 428] width 157 height 40
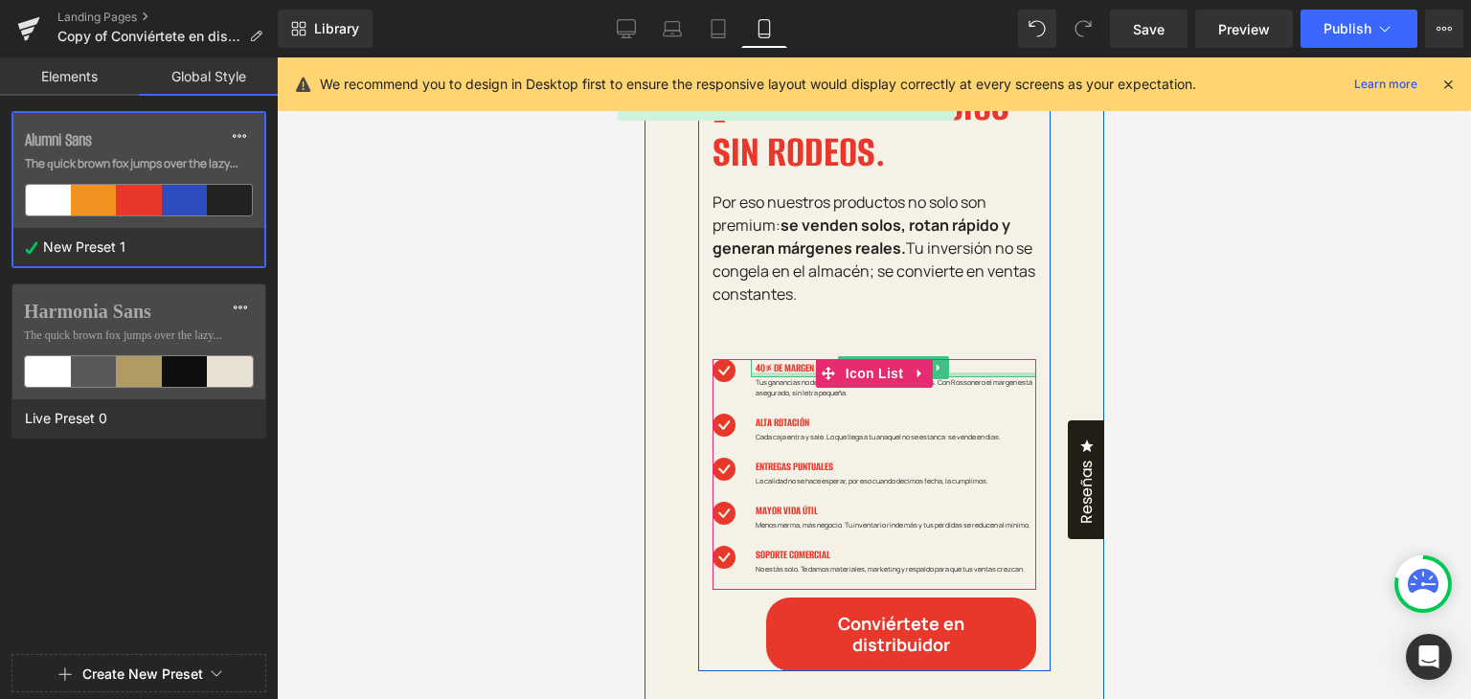
click at [754, 359] on h4 "40% DE MARGEN FIJO:" at bounding box center [894, 368] width 281 height 18
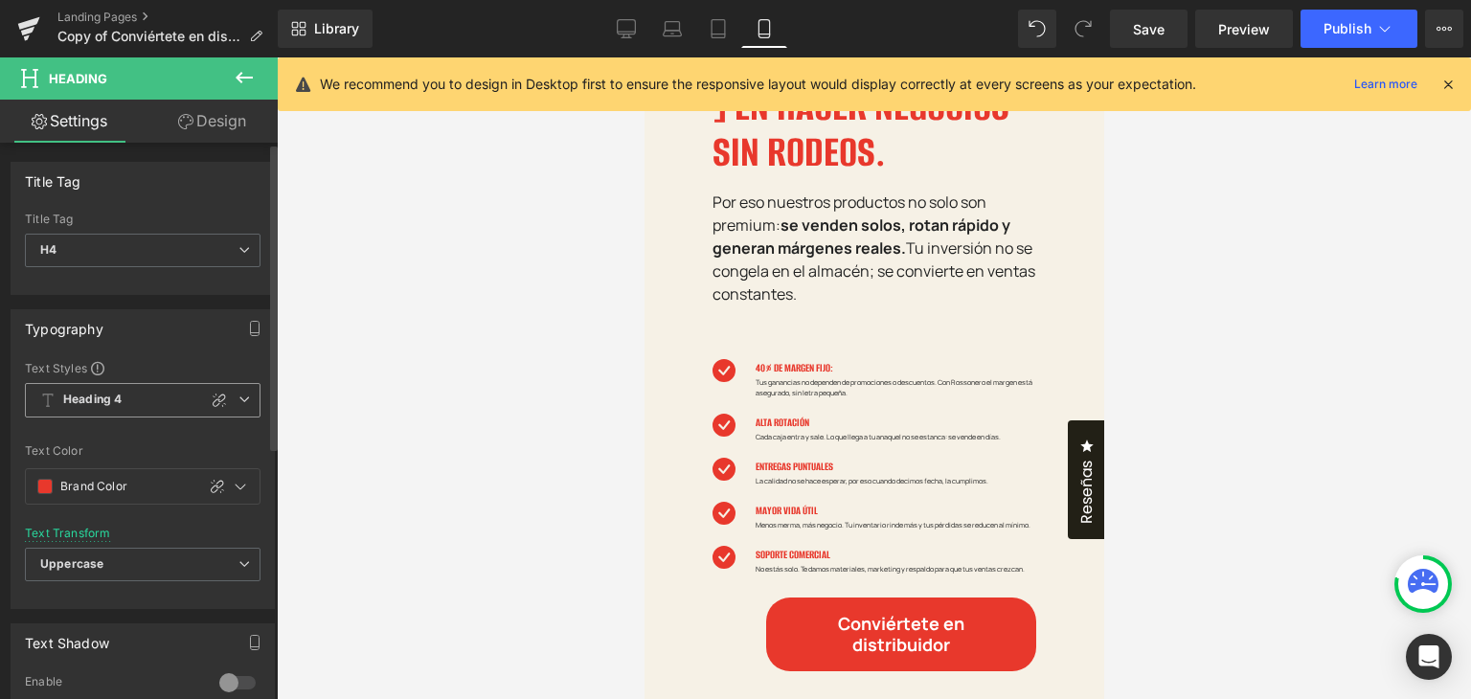
click at [238, 402] on icon at bounding box center [243, 398] width 11 height 11
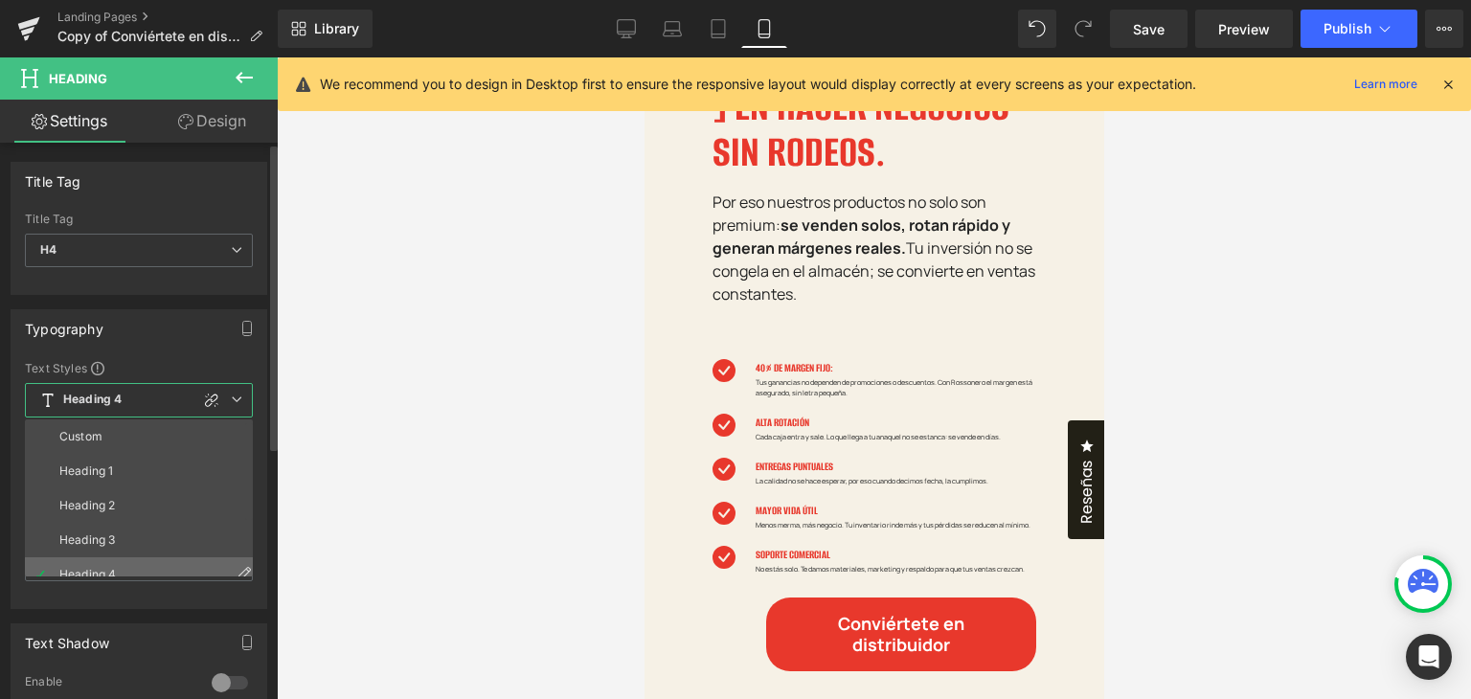
click at [236, 565] on icon at bounding box center [243, 572] width 15 height 15
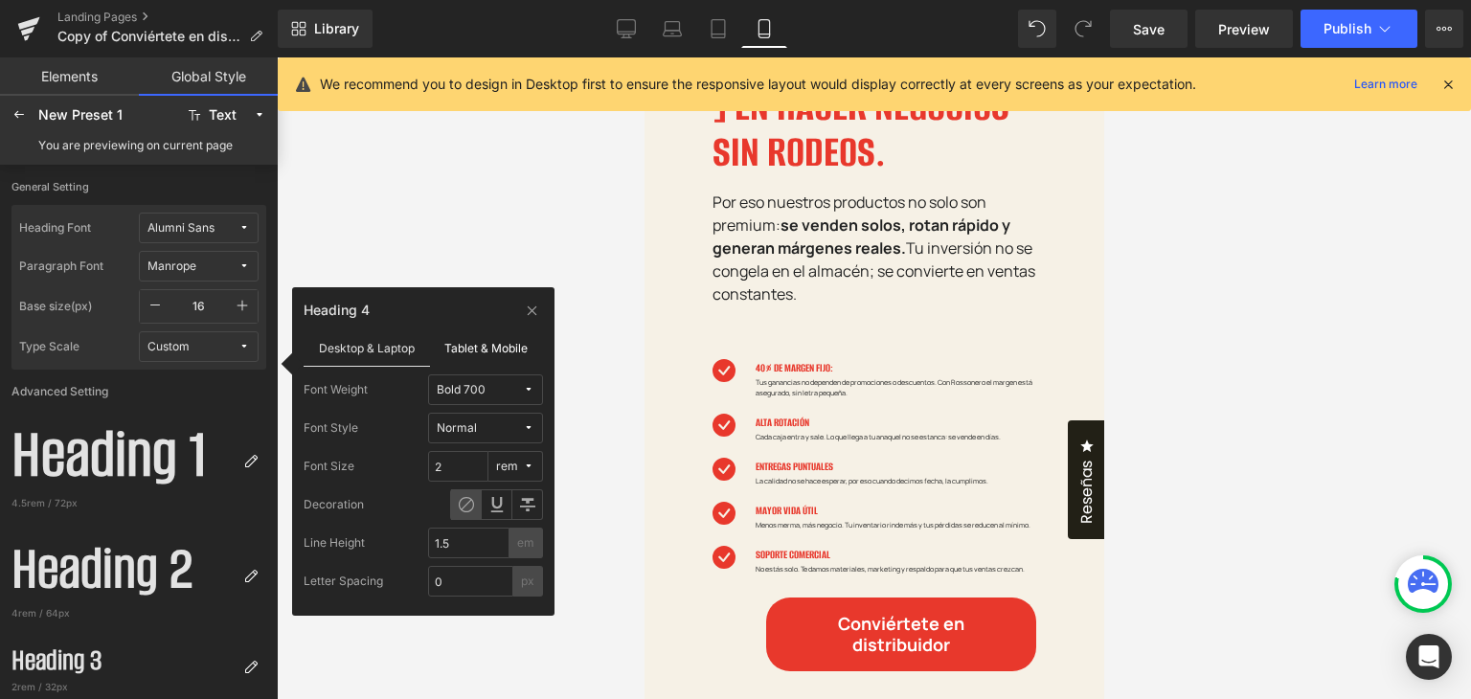
click at [483, 353] on label "Tablet & Mobile" at bounding box center [487, 347] width 114 height 36
click at [466, 457] on input "0.8" at bounding box center [458, 466] width 60 height 31
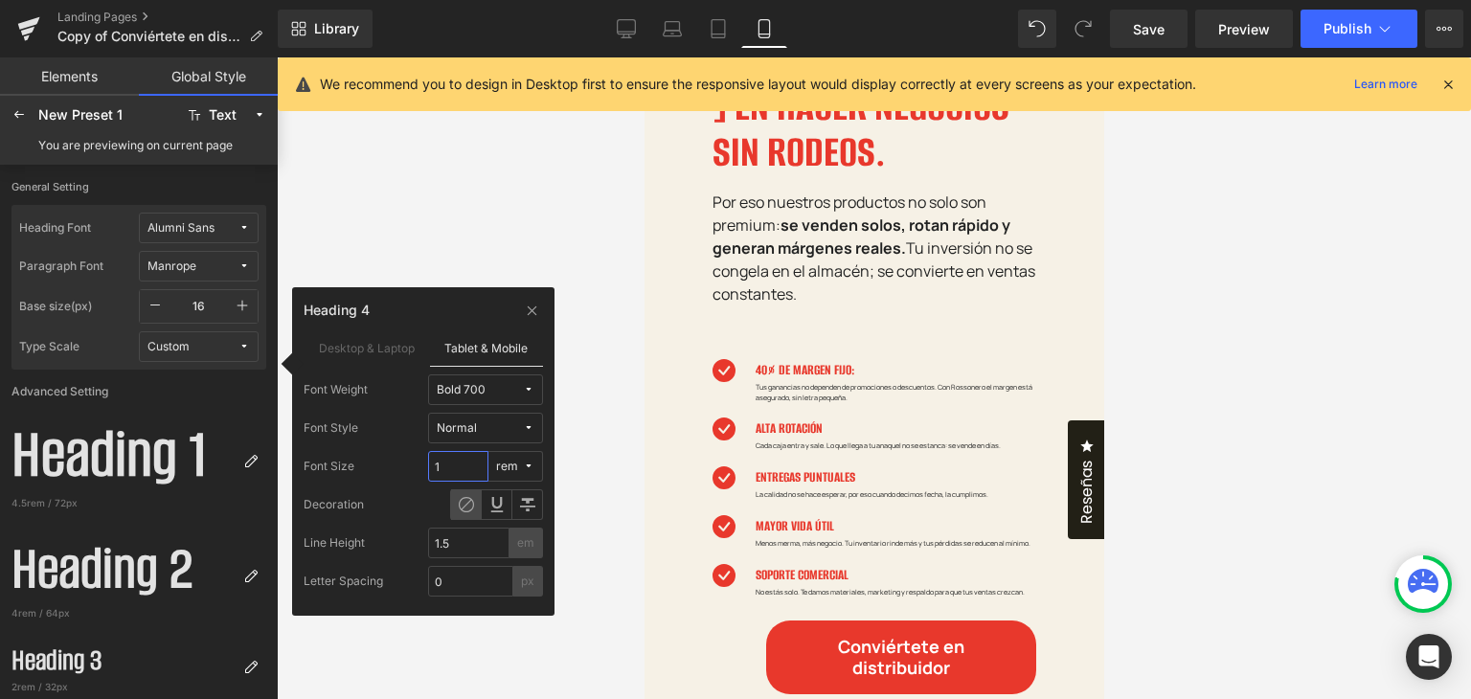
type input "2"
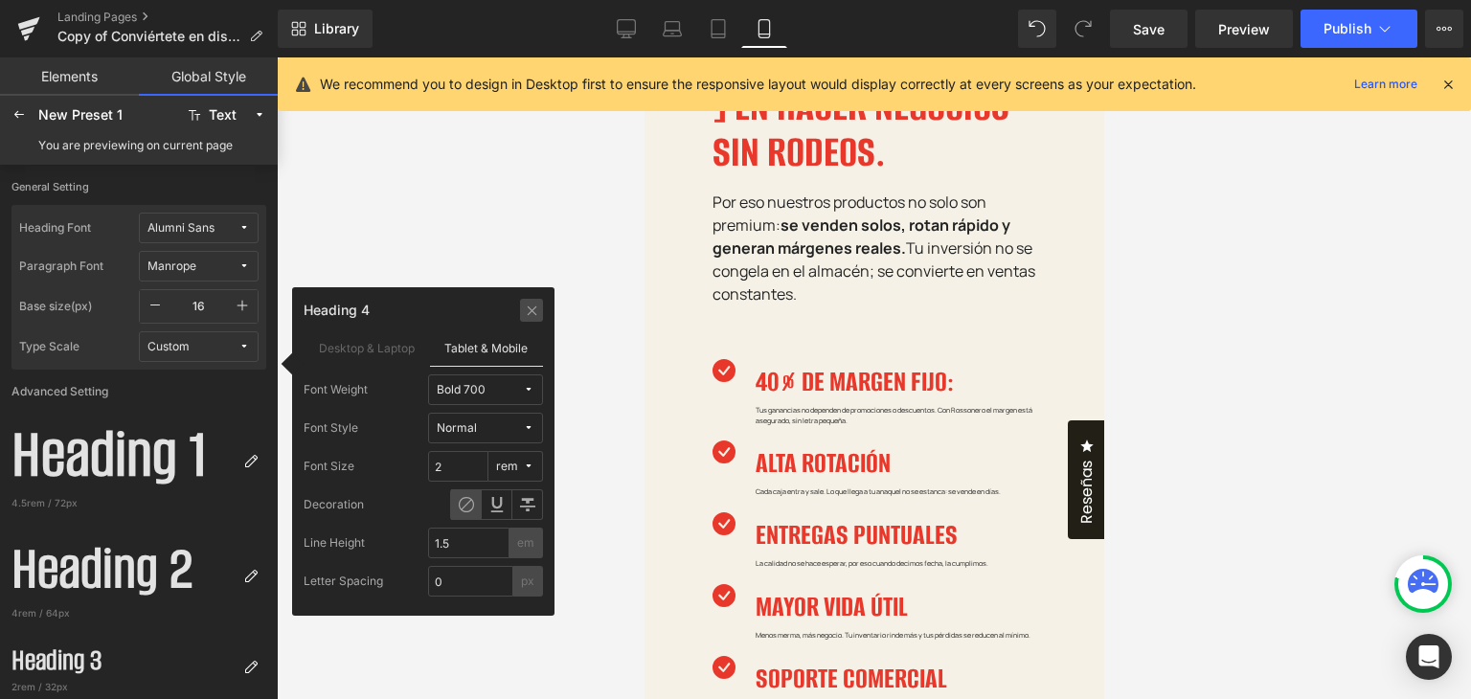
click at [531, 313] on icon at bounding box center [532, 310] width 14 height 15
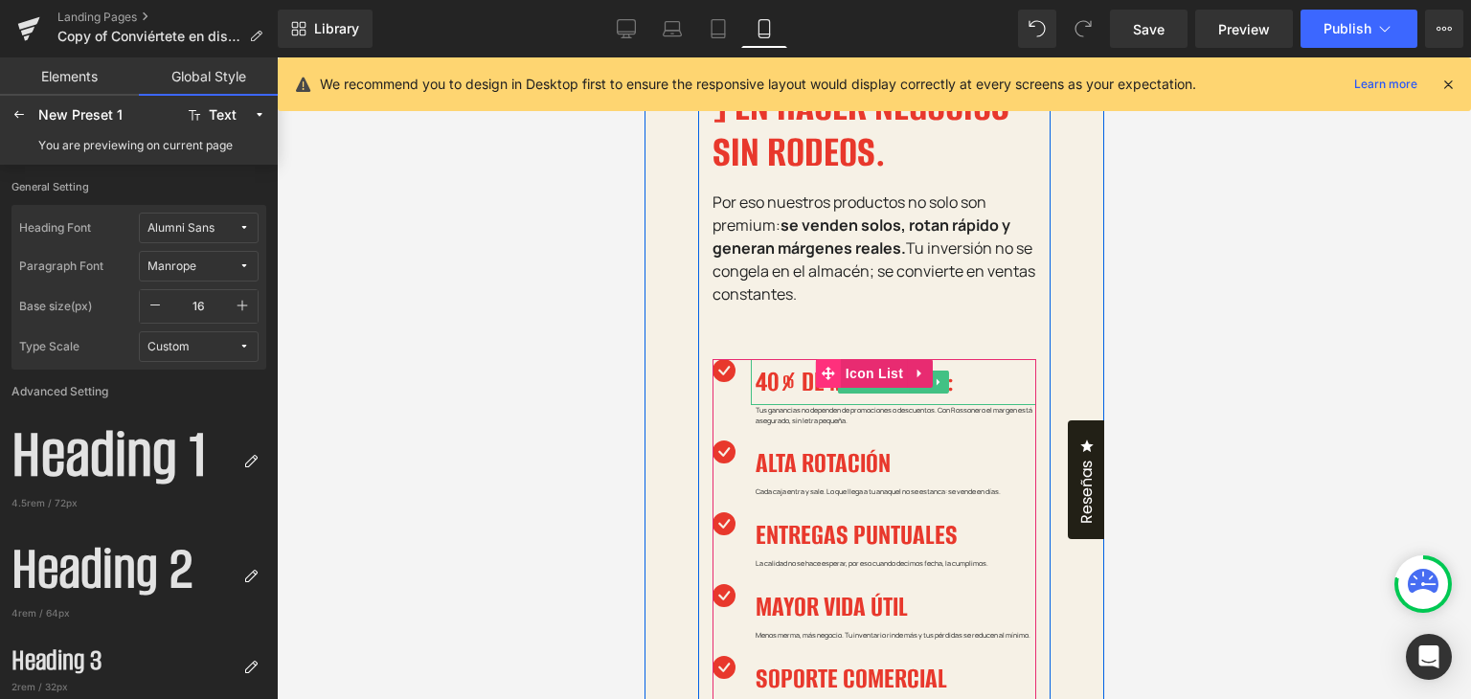
click at [831, 359] on span at bounding box center [827, 373] width 25 height 29
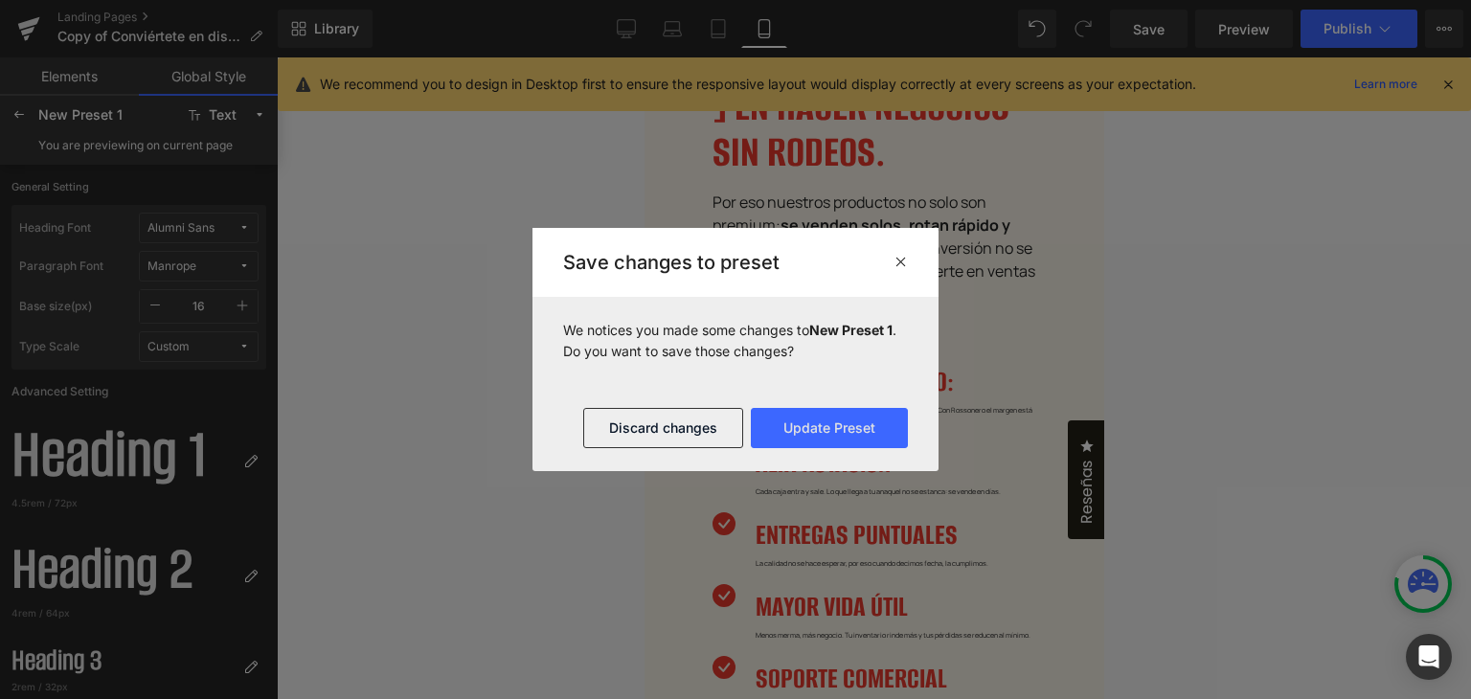
click at [897, 270] on span at bounding box center [900, 262] width 14 height 19
click at [874, 359] on h4 "40% DE MARGEN FIJO:" at bounding box center [894, 382] width 281 height 46
drag, startPoint x: 843, startPoint y: 426, endPoint x: 206, endPoint y: 356, distance: 640.5
click at [843, 426] on button "Update Preset" at bounding box center [829, 428] width 157 height 40
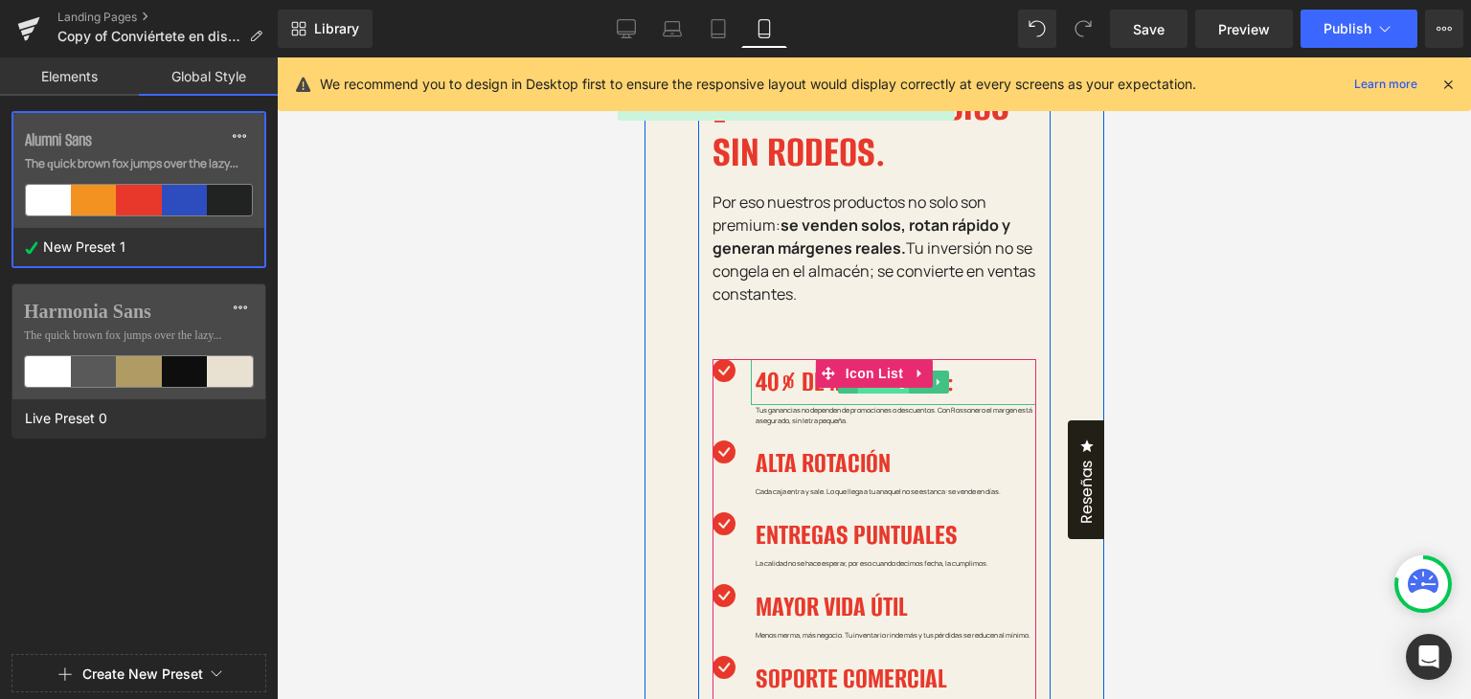
click at [870, 371] on span "Heading" at bounding box center [883, 382] width 52 height 23
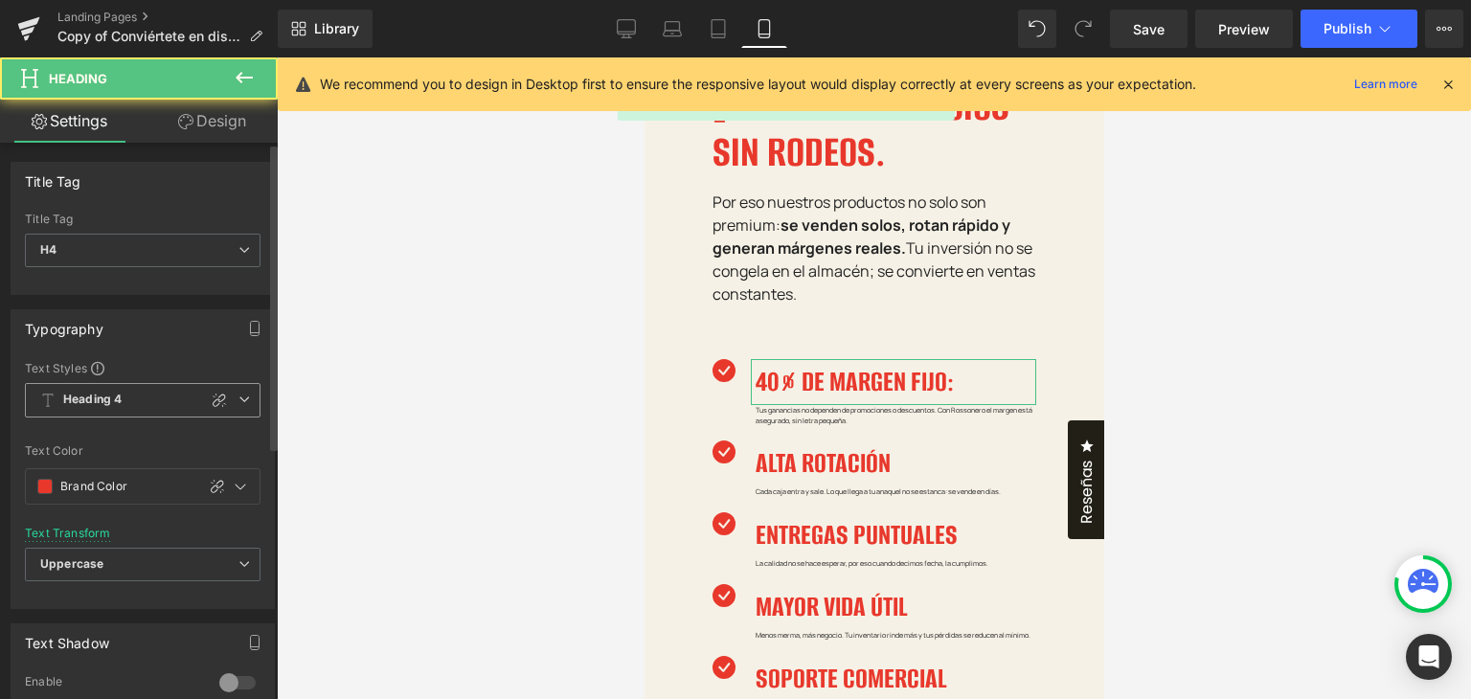
click at [253, 391] on span "Heading 4" at bounding box center [143, 400] width 236 height 34
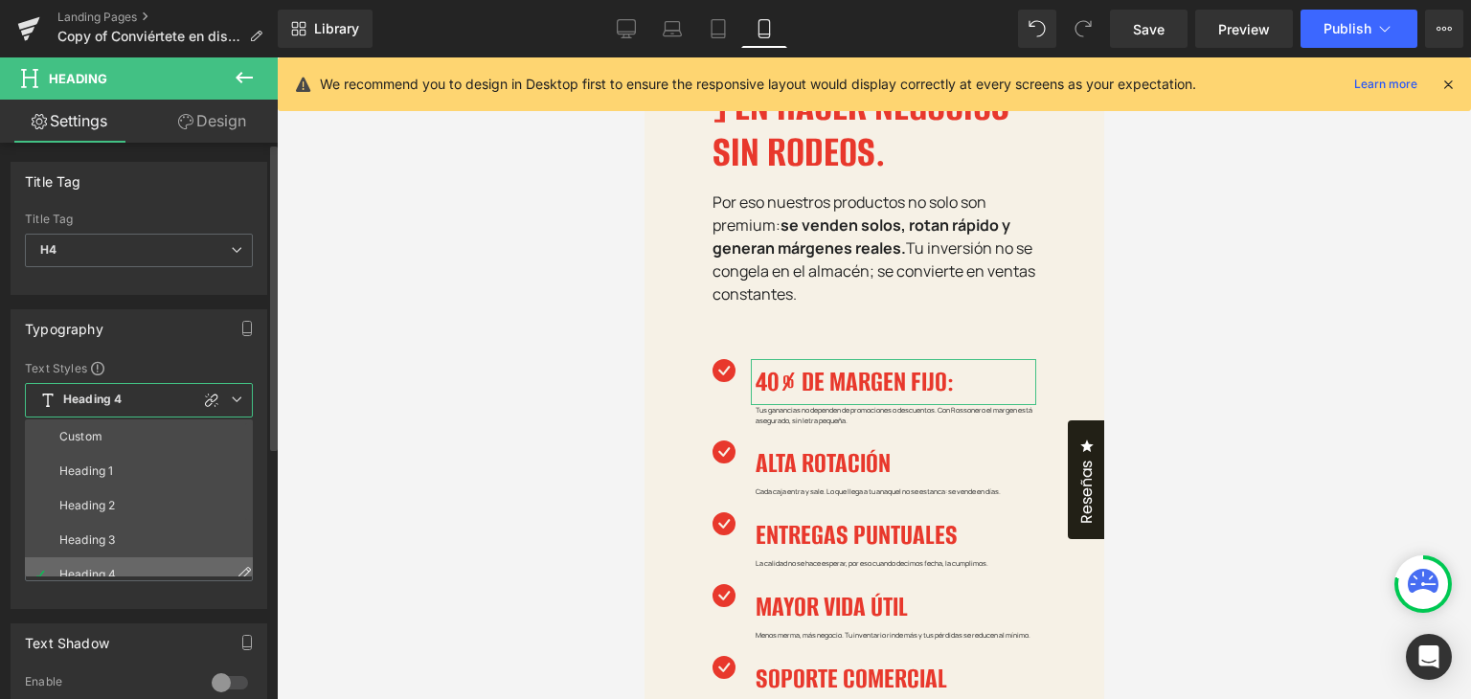
click at [239, 566] on icon at bounding box center [243, 572] width 15 height 15
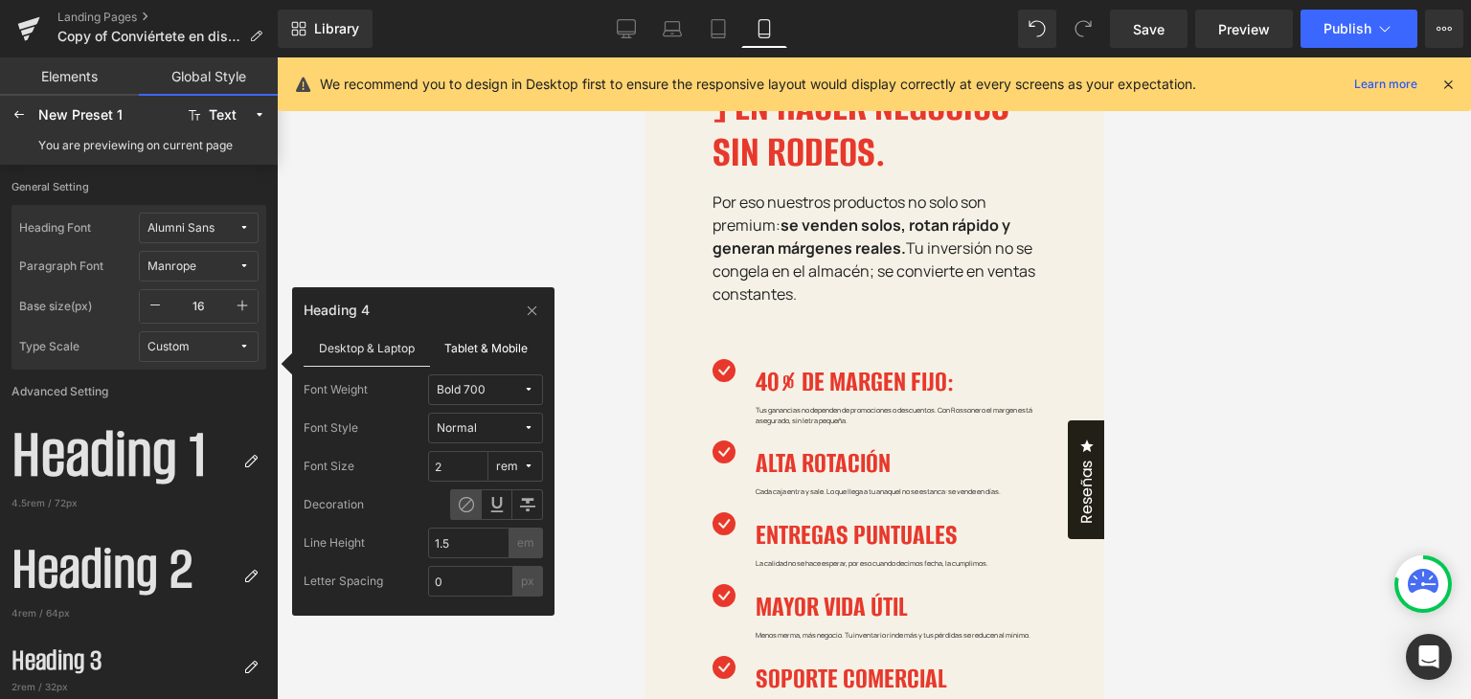
click at [479, 347] on label "Tablet & Mobile" at bounding box center [487, 347] width 114 height 36
click at [453, 545] on input "1.5" at bounding box center [468, 543] width 81 height 31
type input "1.5"
click at [532, 312] on icon at bounding box center [532, 310] width 14 height 15
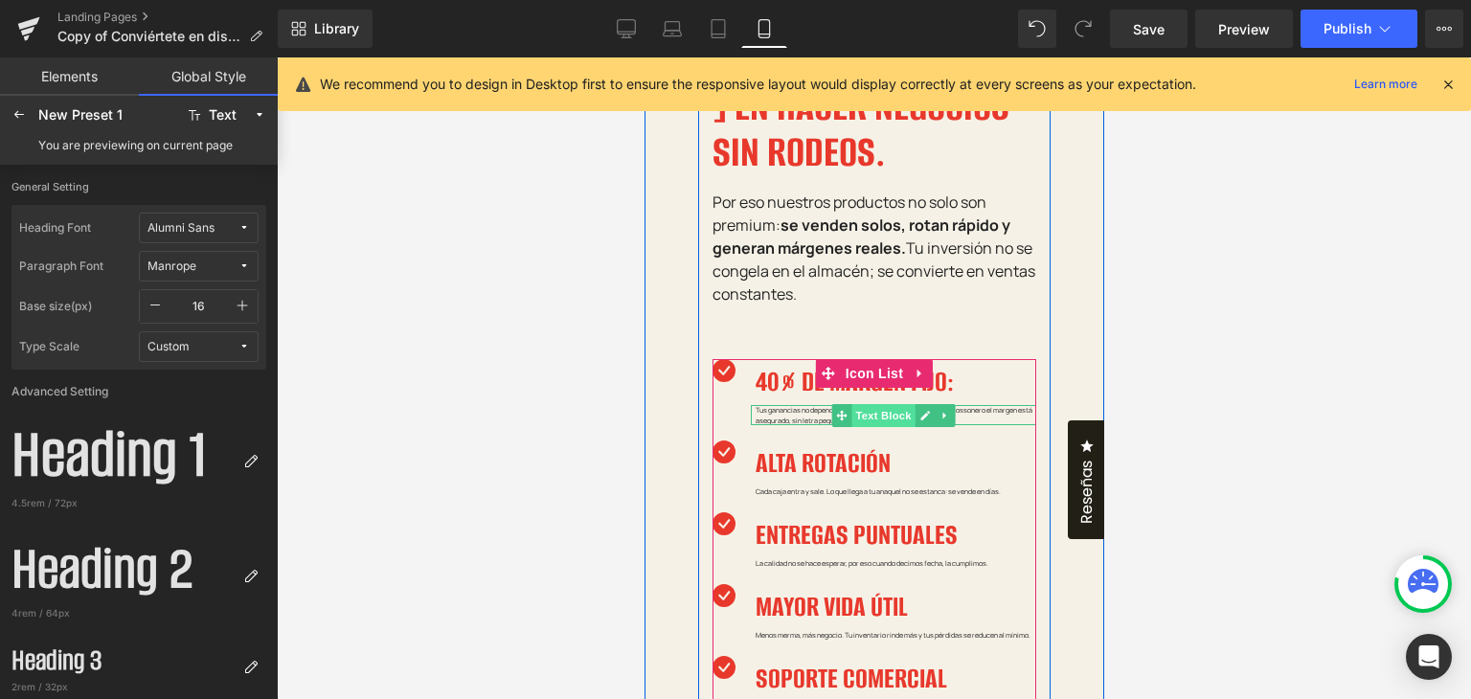
click at [863, 404] on span "Text Block" at bounding box center [881, 415] width 63 height 23
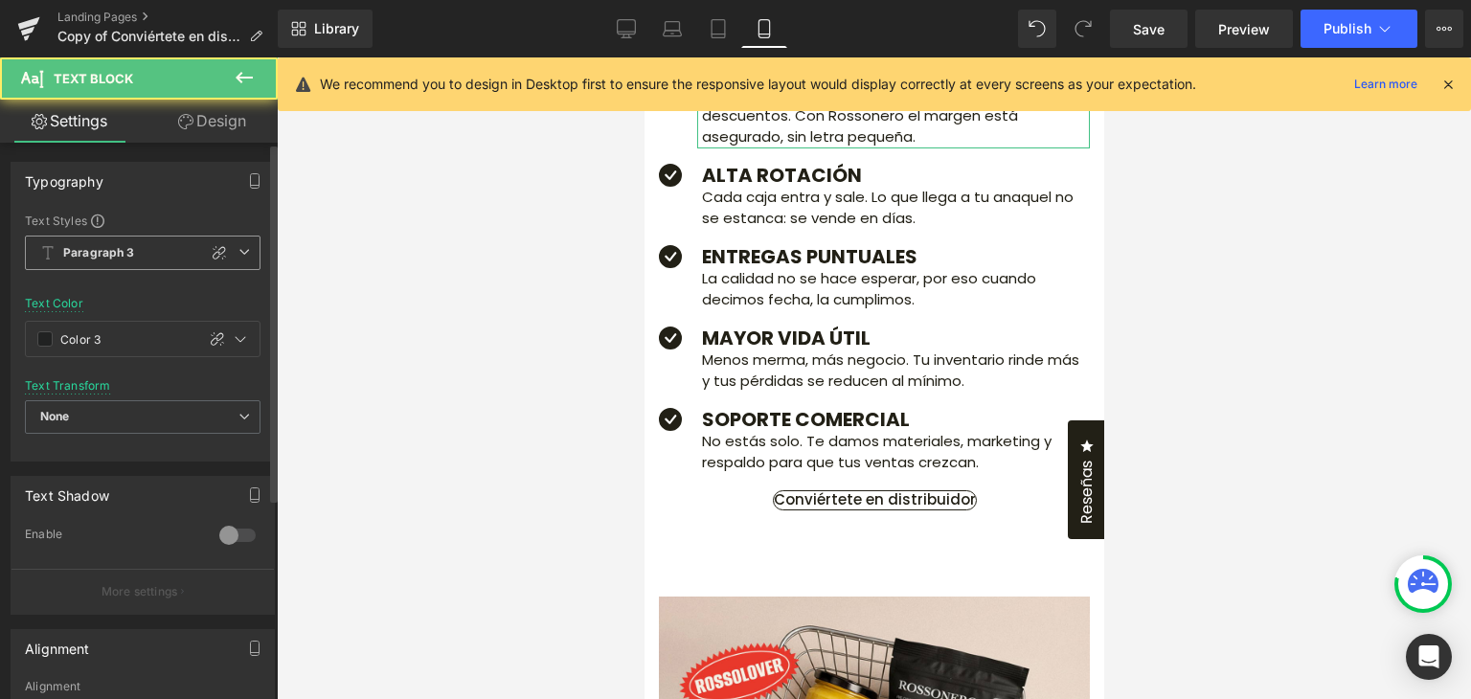
click at [241, 249] on icon at bounding box center [243, 251] width 11 height 11
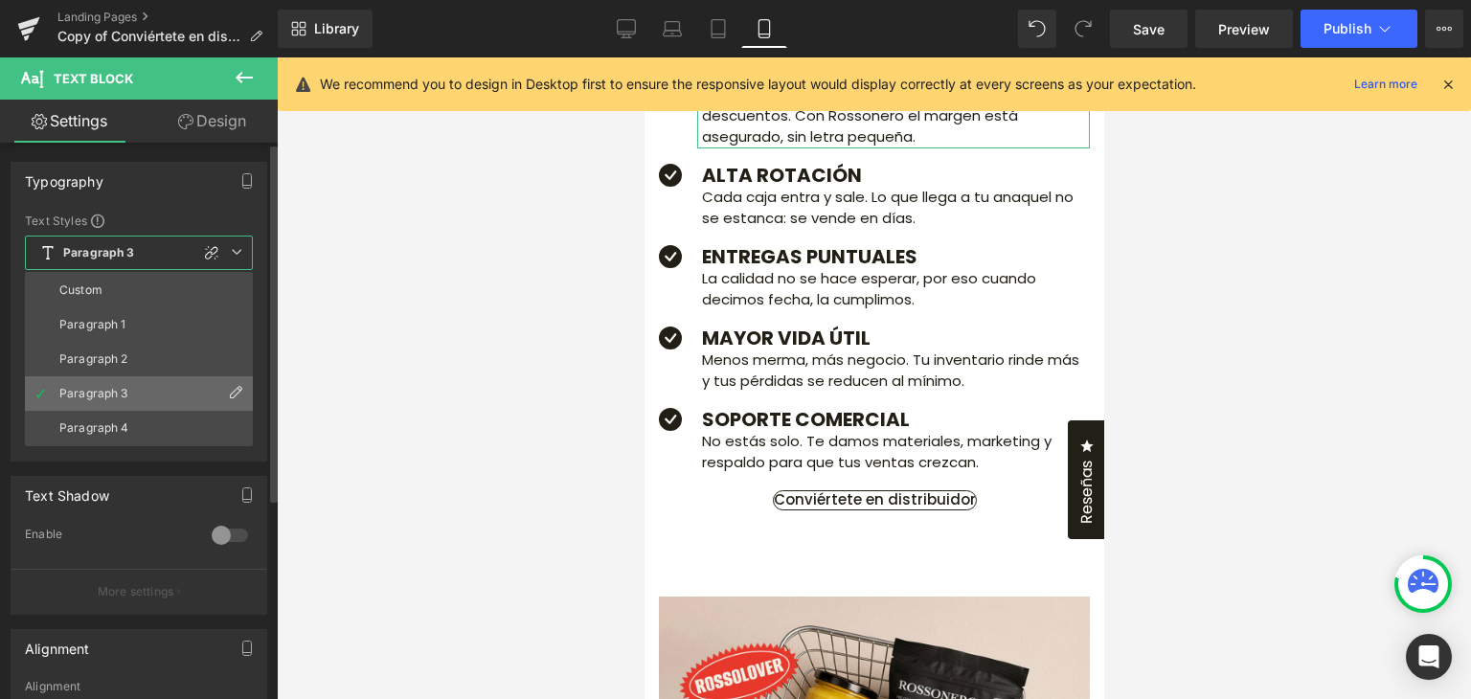
click at [234, 385] on icon at bounding box center [235, 392] width 15 height 15
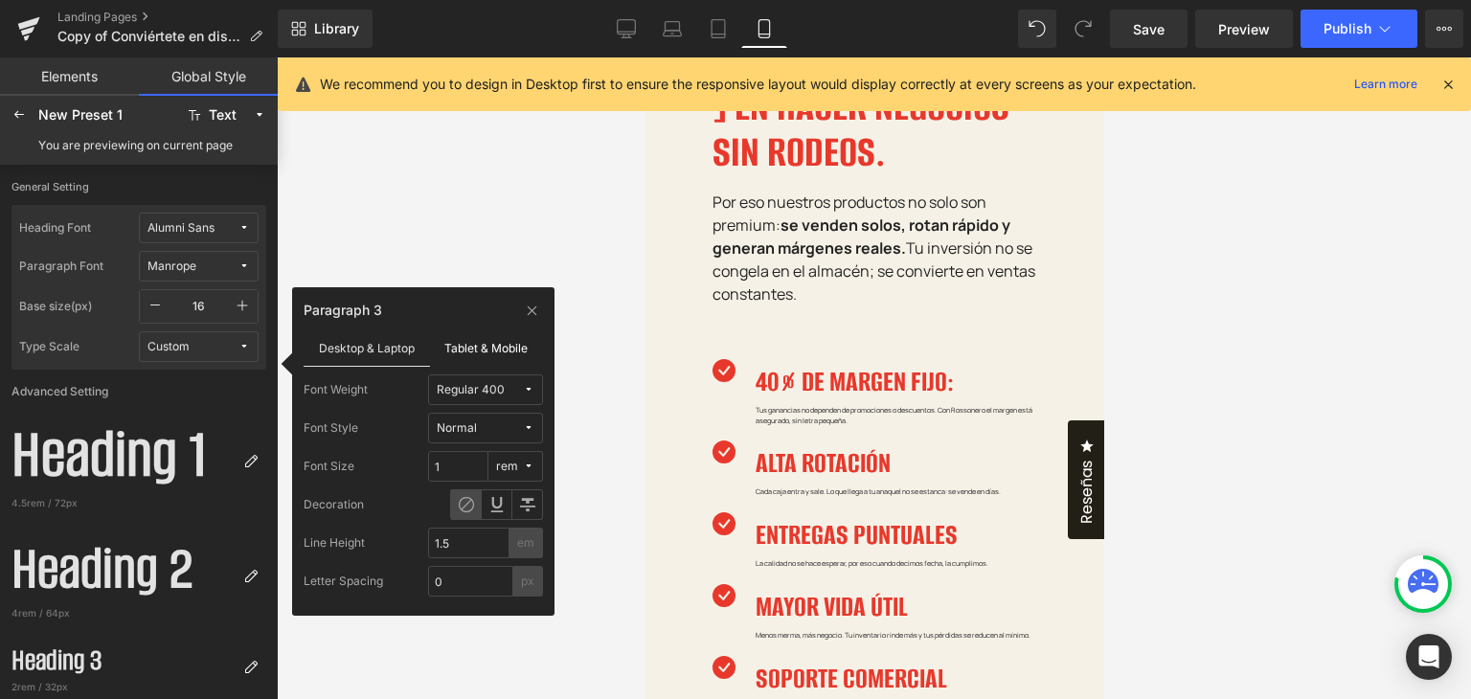
click at [508, 358] on label "Tablet & Mobile" at bounding box center [487, 347] width 114 height 36
click at [457, 454] on input "0.45" at bounding box center [458, 466] width 60 height 31
type input "1"
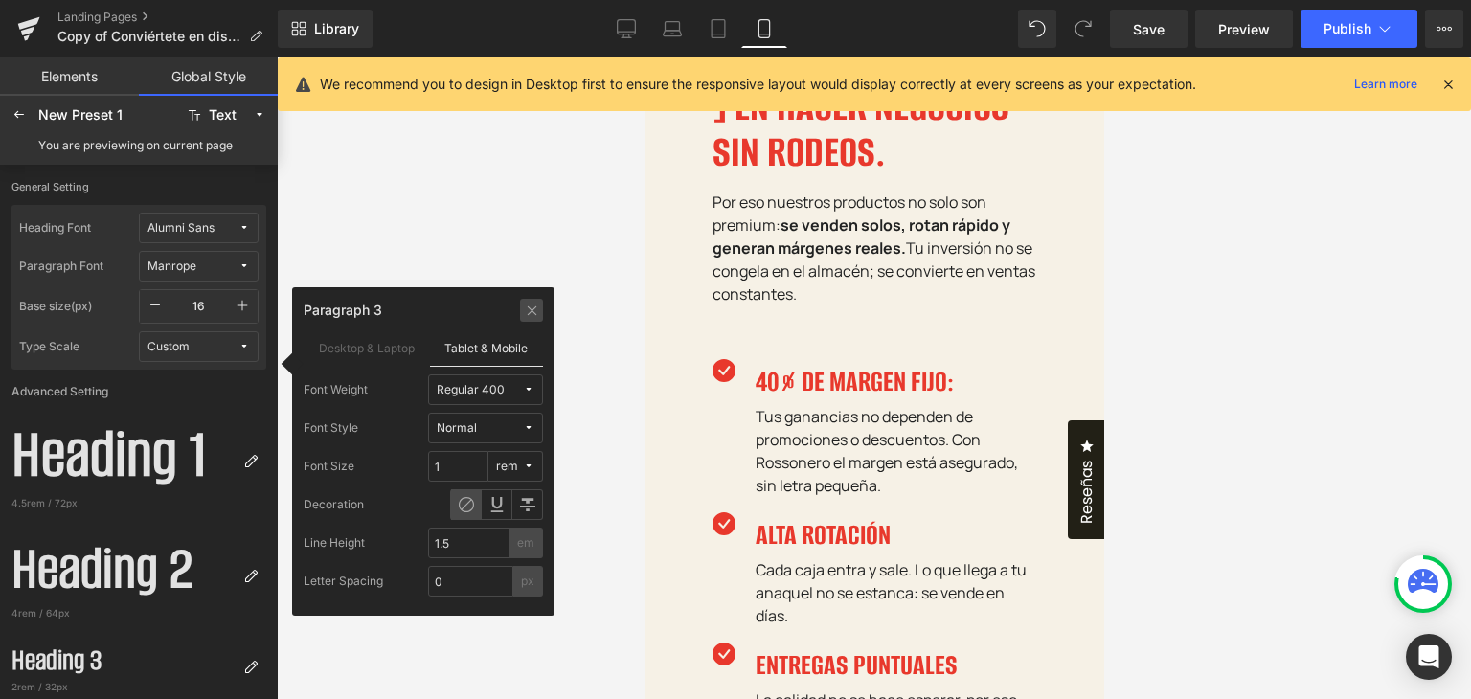
click at [533, 307] on icon at bounding box center [532, 310] width 14 height 15
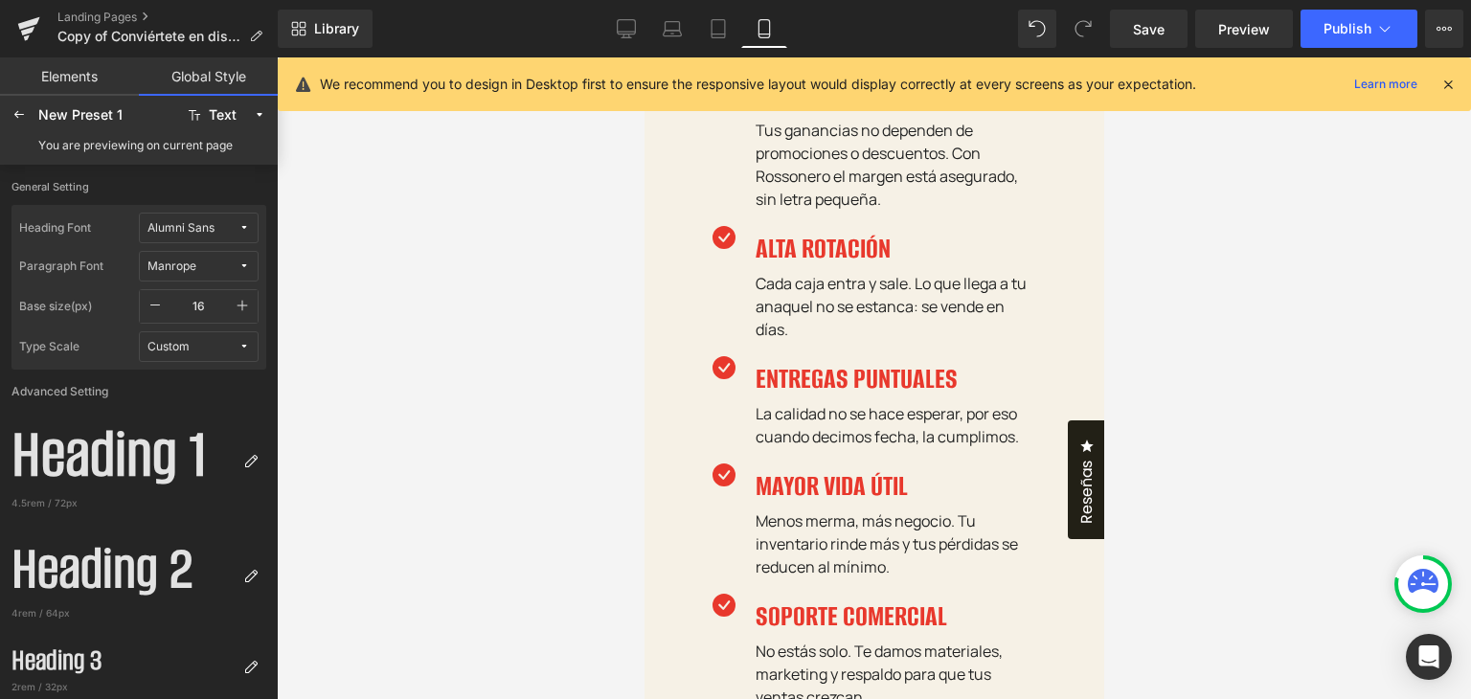
scroll to position [1721, 0]
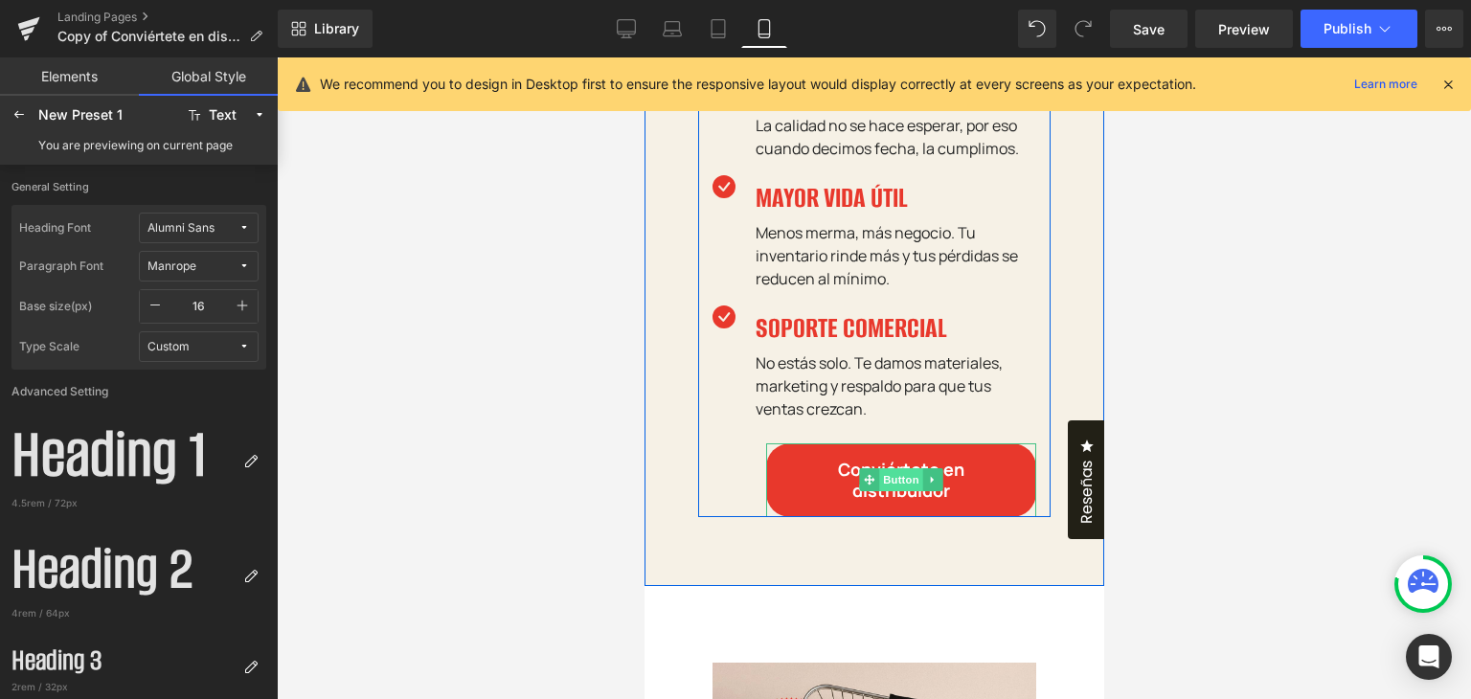
click at [892, 468] on span "Button" at bounding box center [900, 479] width 44 height 23
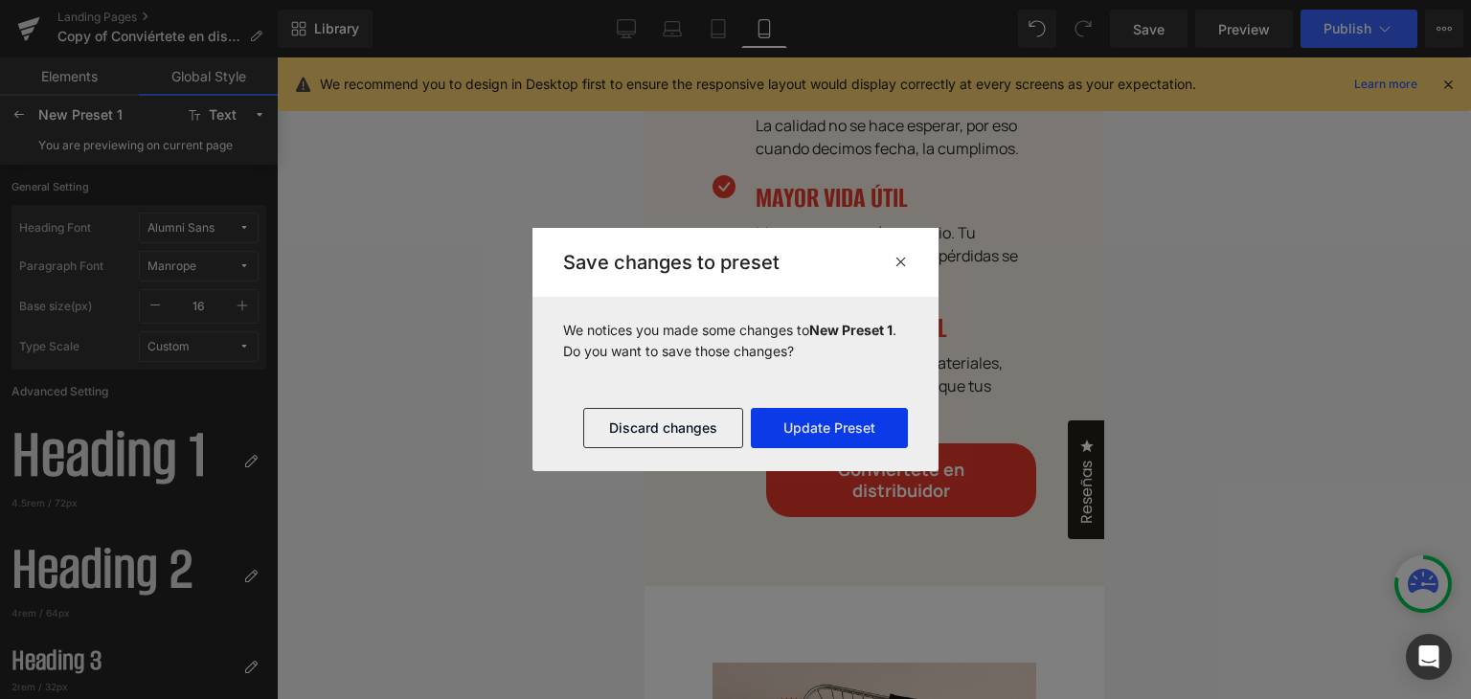
click at [823, 433] on button "Update Preset" at bounding box center [829, 428] width 157 height 40
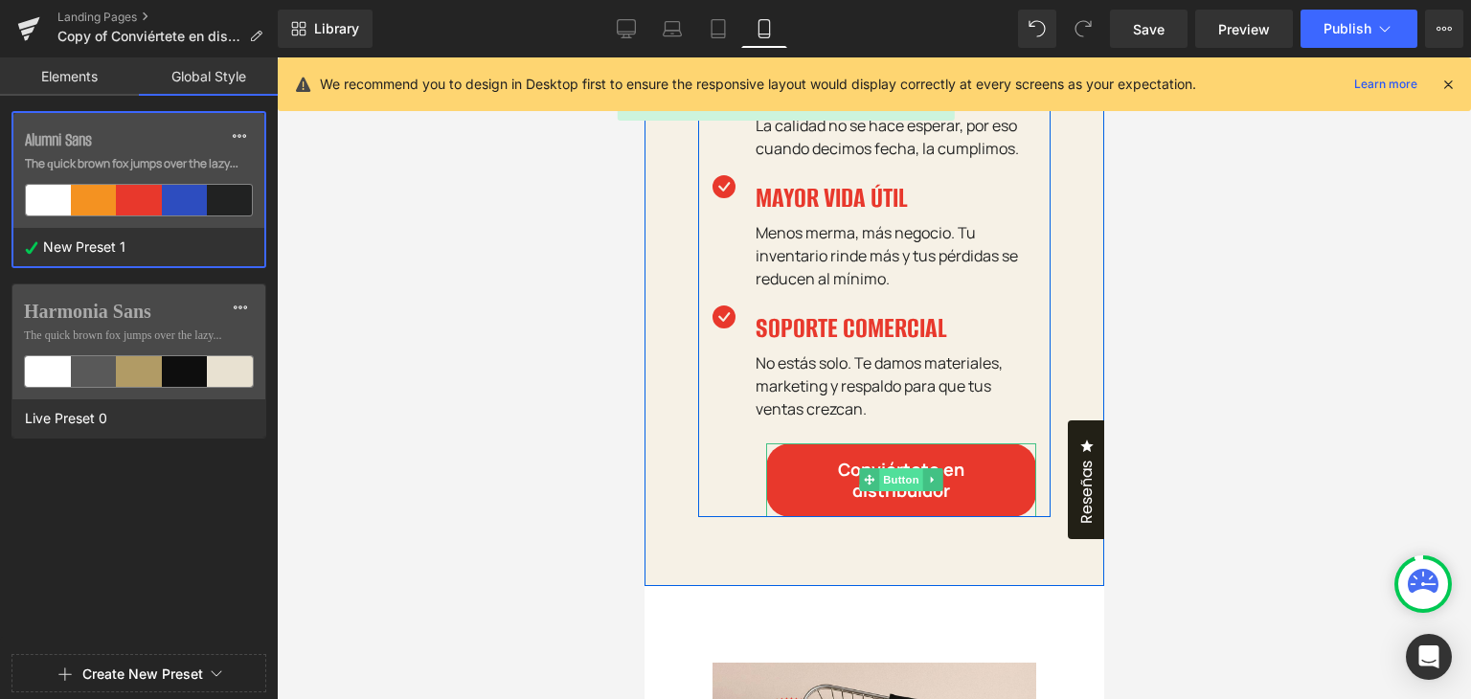
click at [882, 468] on span "Button" at bounding box center [900, 479] width 44 height 23
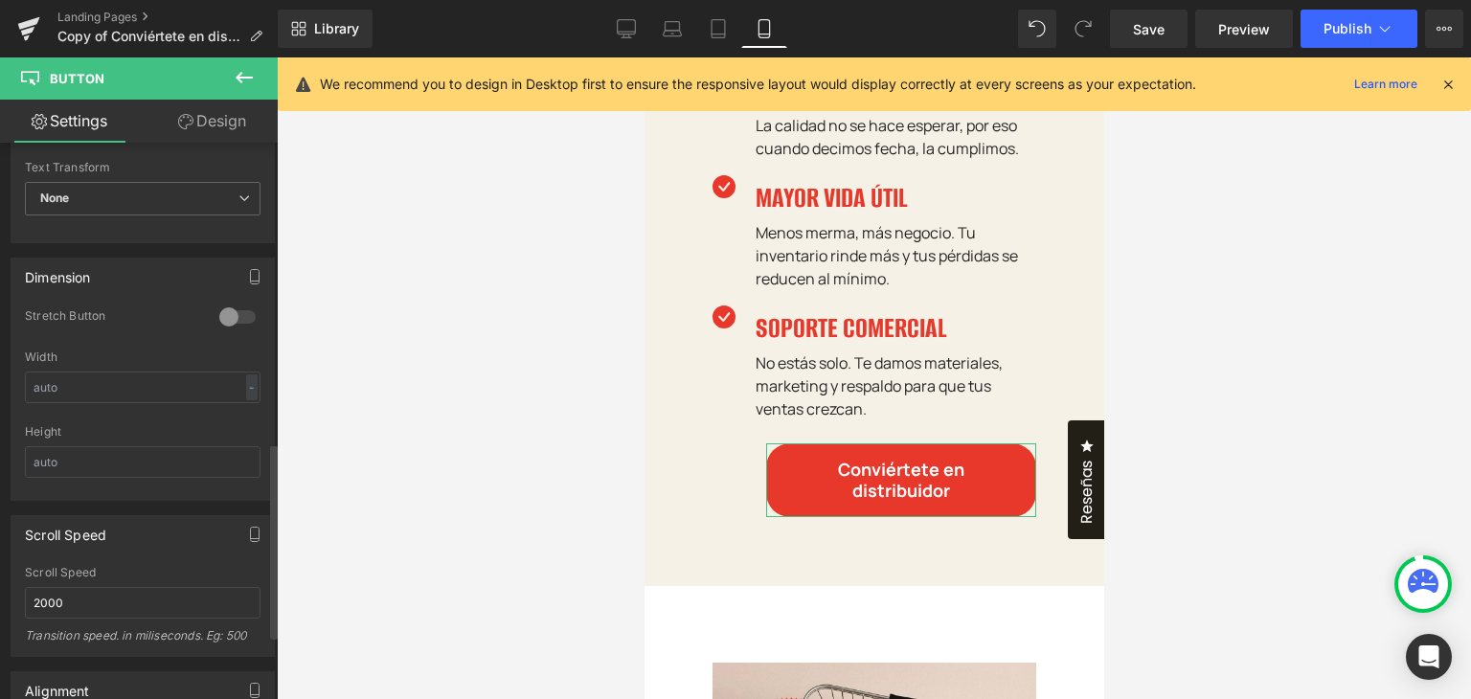
scroll to position [670, 0]
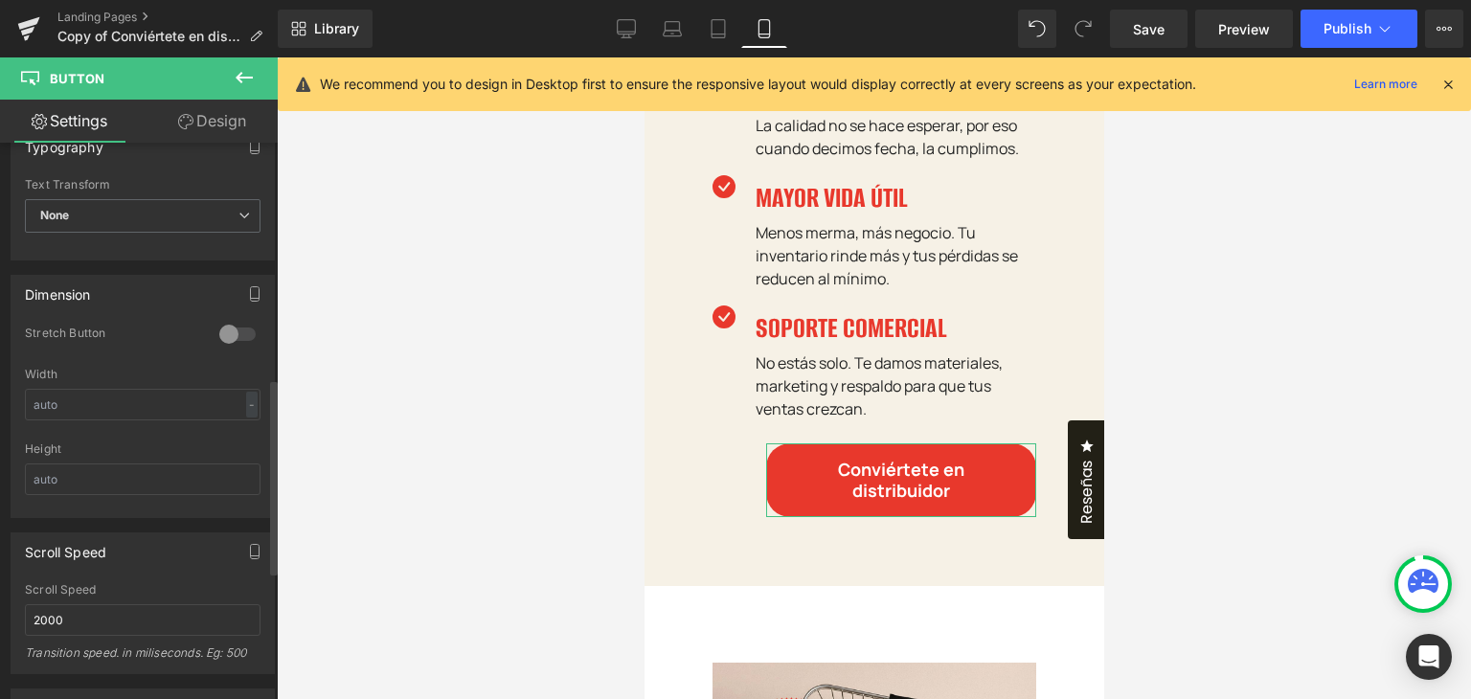
click at [225, 329] on div at bounding box center [237, 334] width 46 height 31
click at [230, 330] on div at bounding box center [237, 334] width 46 height 31
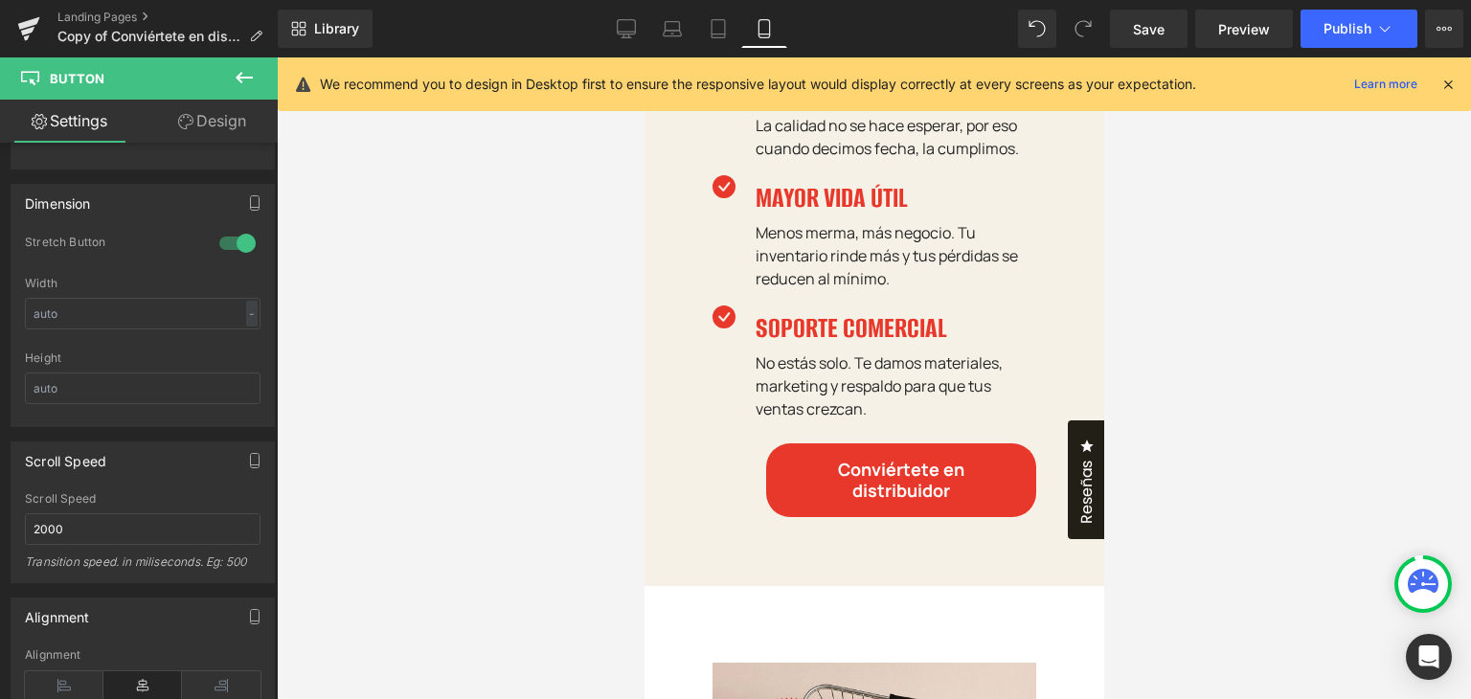
scroll to position [766, 0]
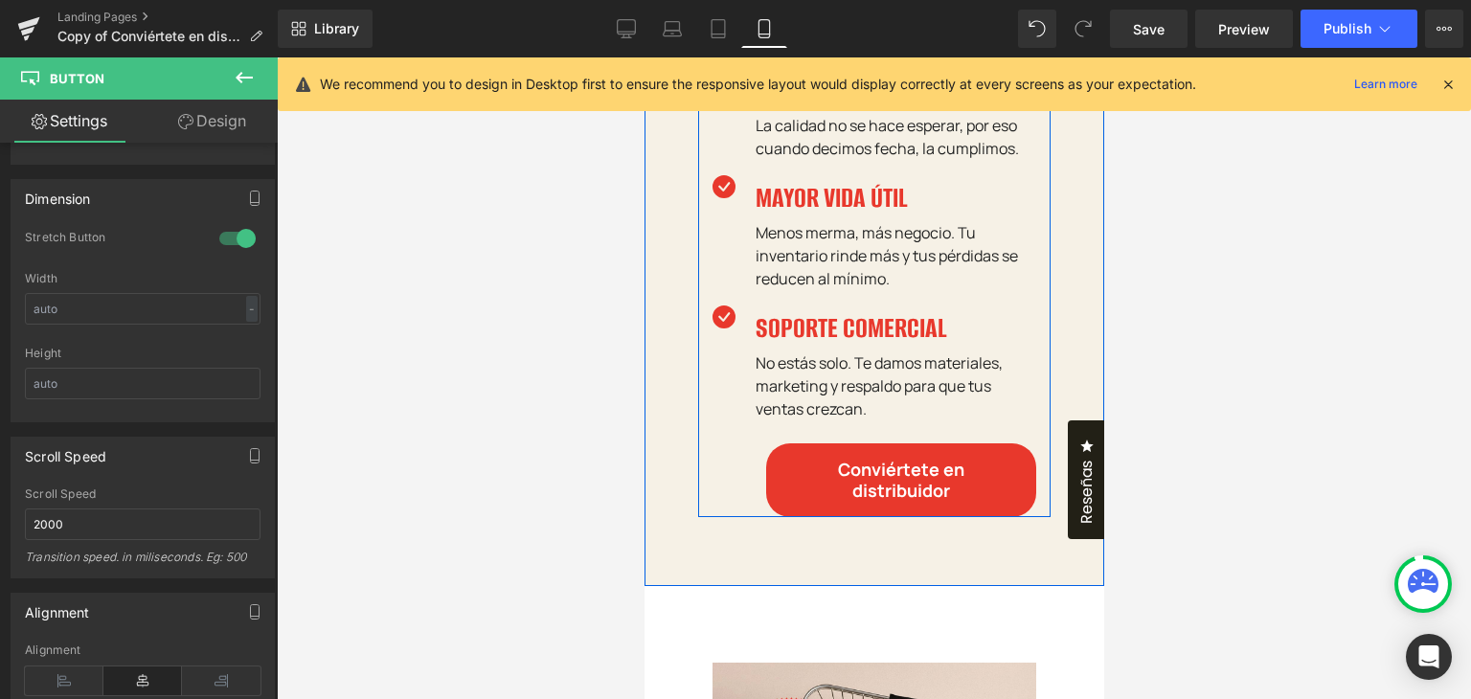
click at [730, 438] on div "Icon 40% DE MARGEN FIJO: Heading Tus ganancias no dependen de promociones o des…" at bounding box center [873, 151] width 352 height 732
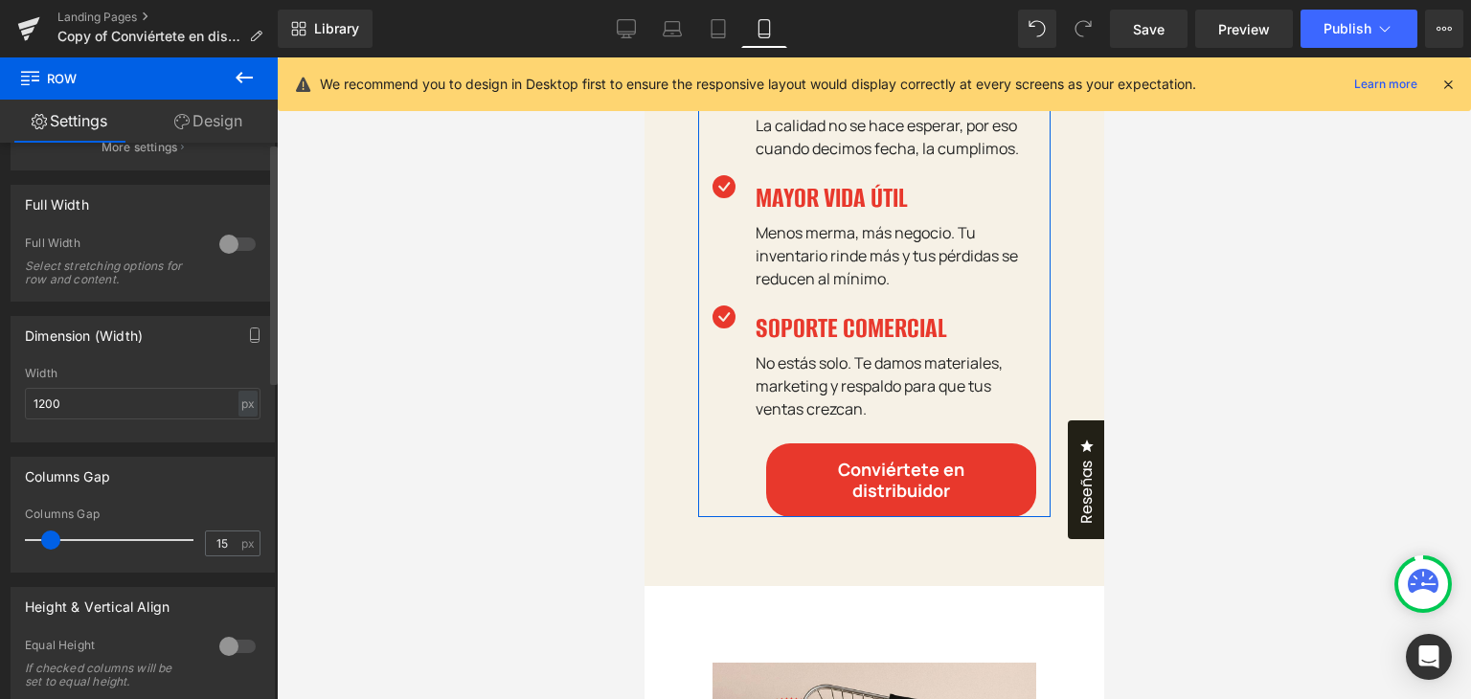
scroll to position [479, 0]
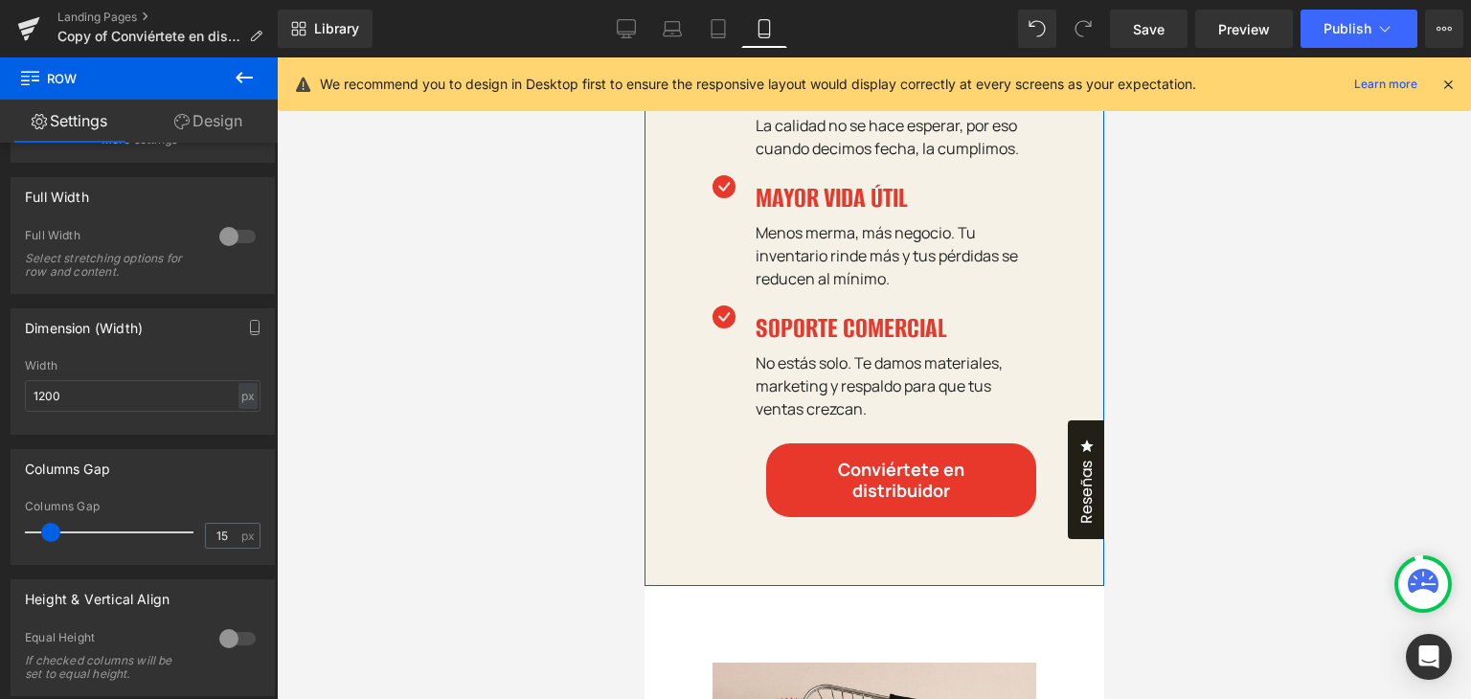
click at [786, 443] on link "Conviértete en distribuidor" at bounding box center [900, 480] width 270 height 74
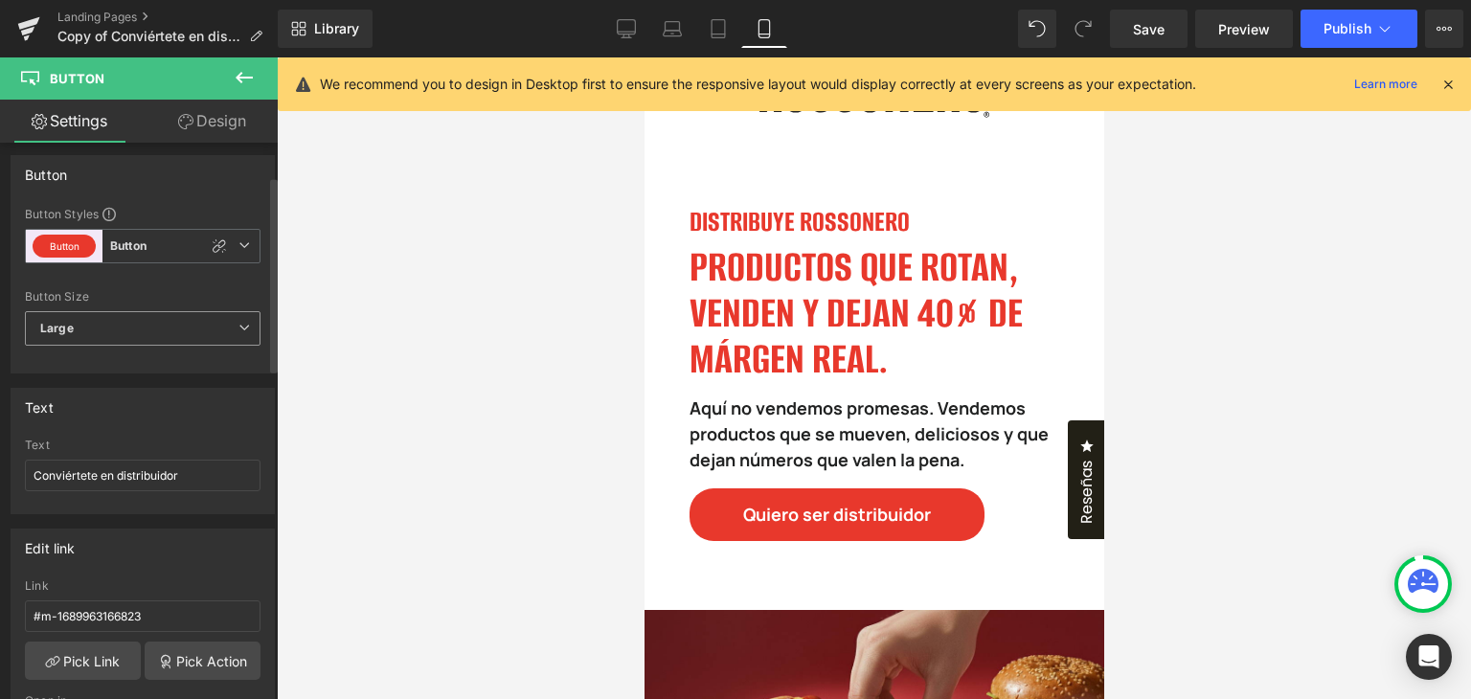
scroll to position [0, 0]
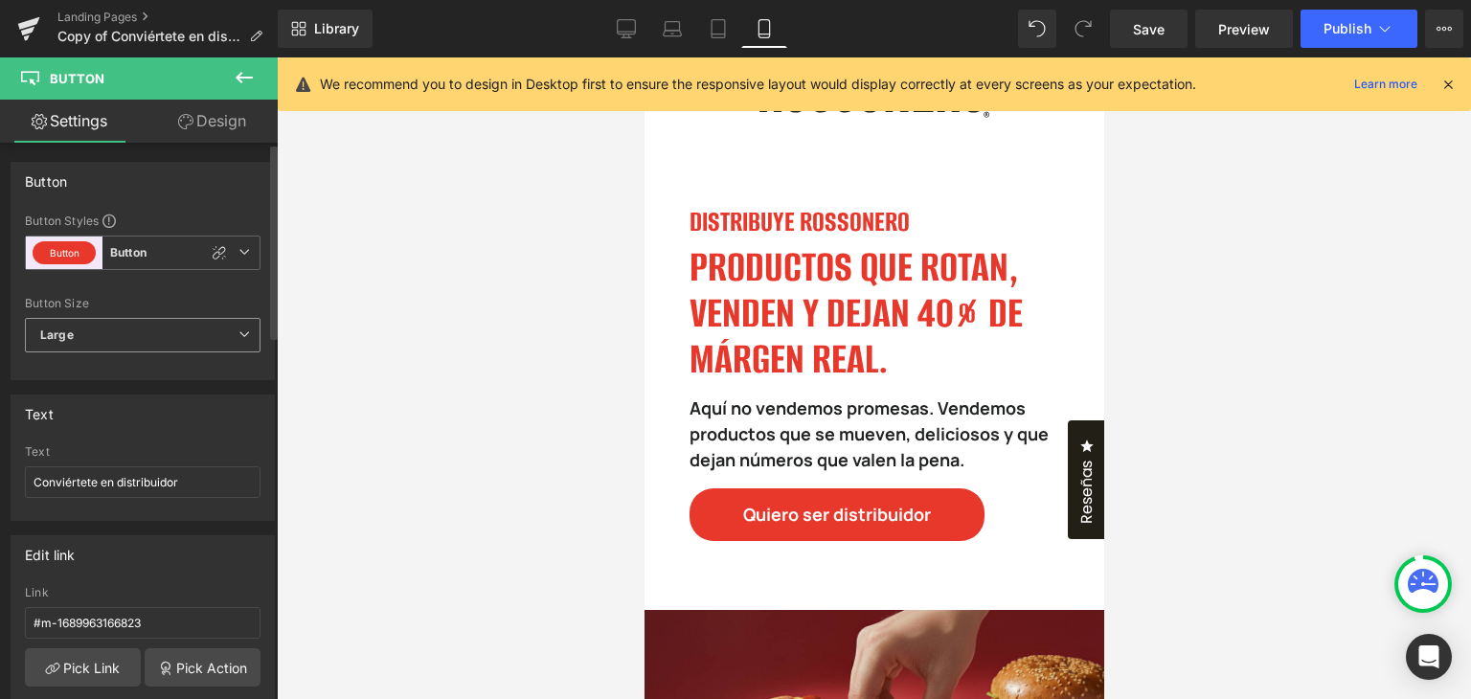
click at [238, 328] on icon at bounding box center [243, 333] width 11 height 11
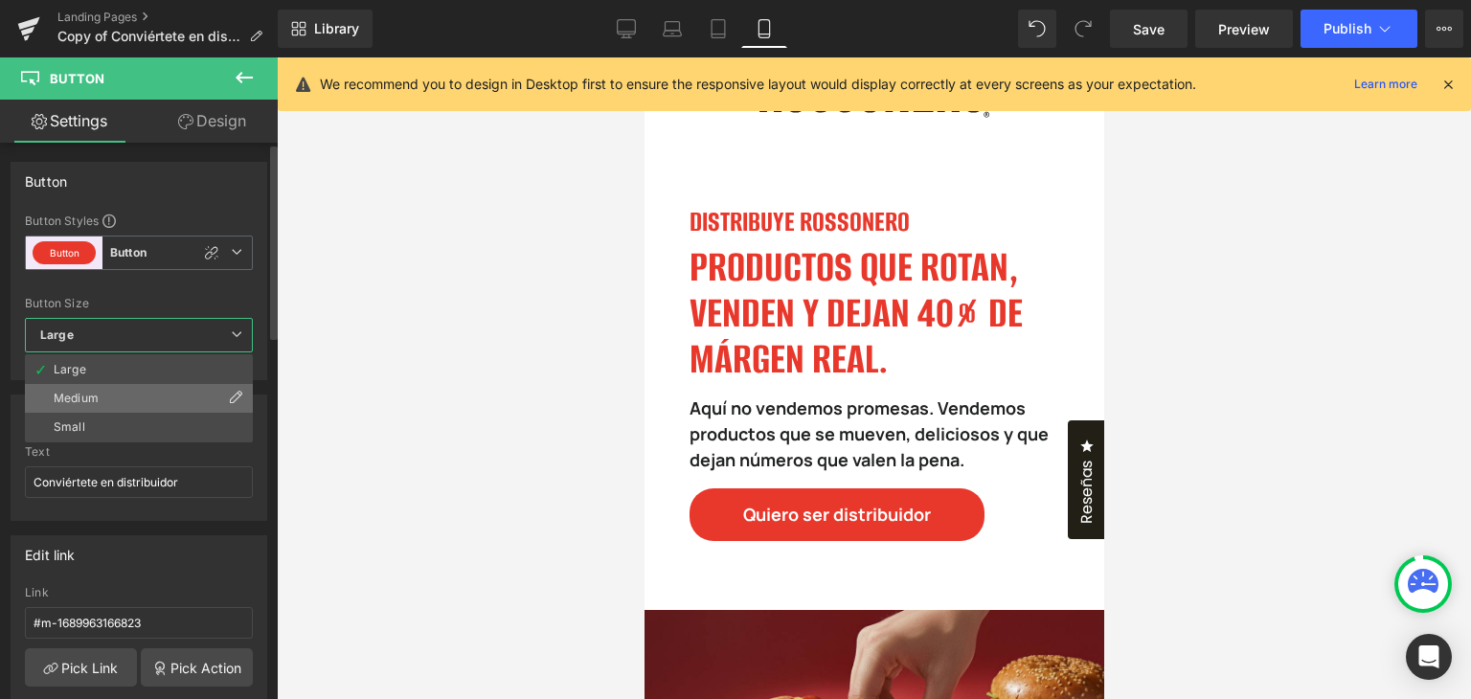
click at [184, 396] on li "Medium" at bounding box center [139, 398] width 228 height 29
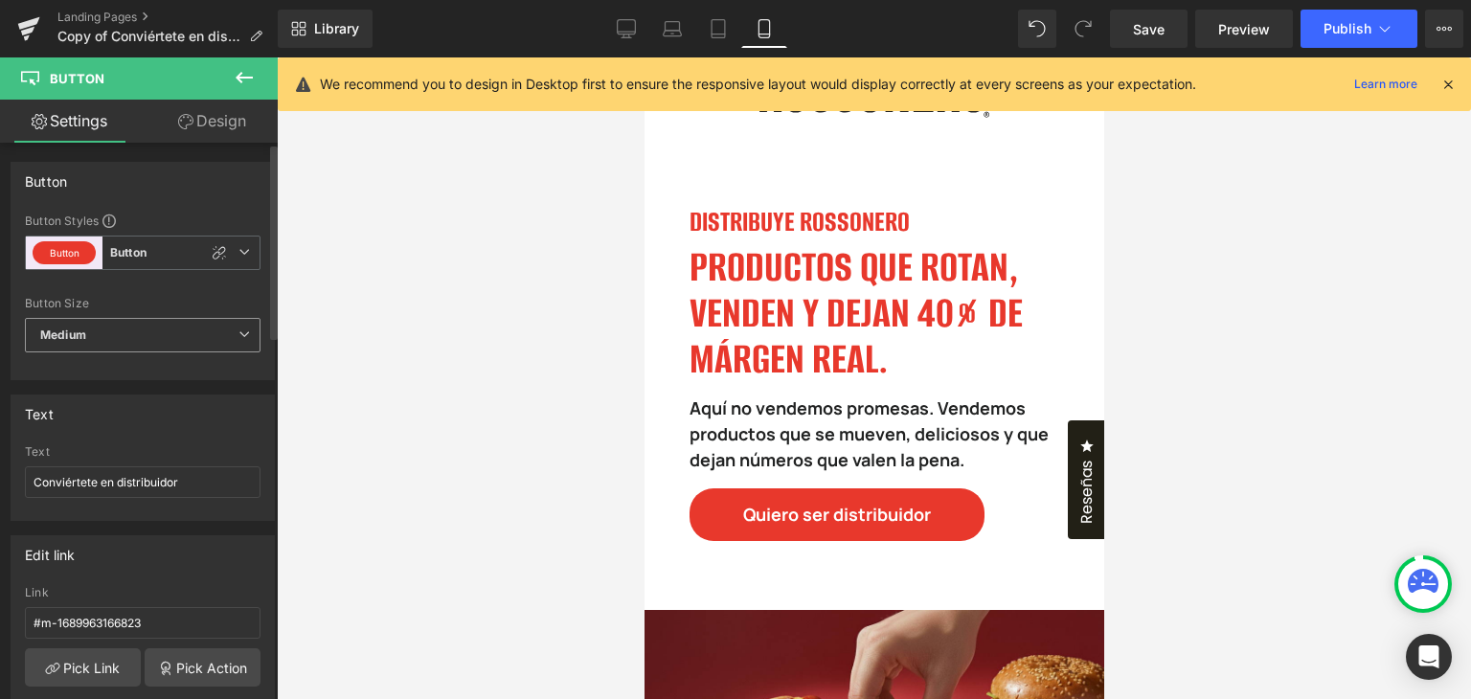
click at [195, 326] on span "Medium" at bounding box center [143, 335] width 236 height 34
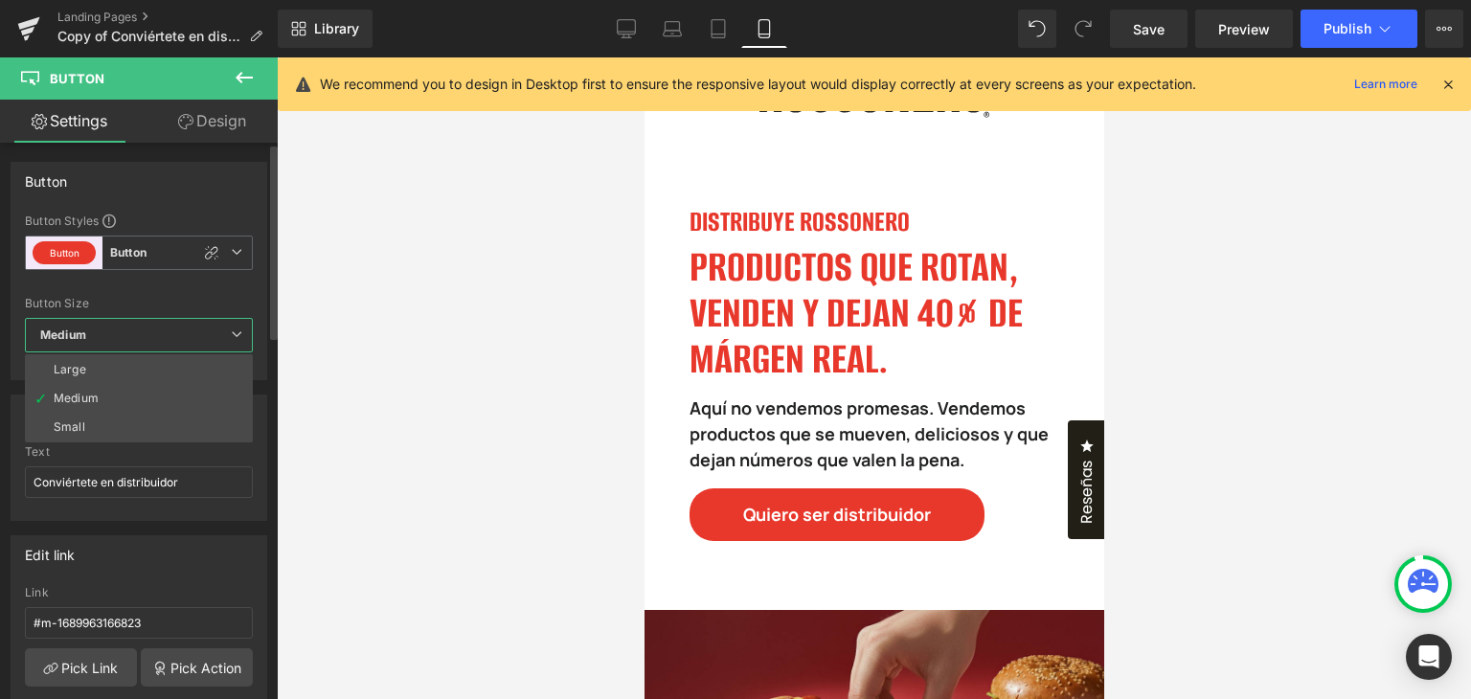
click at [142, 363] on li "Large" at bounding box center [139, 369] width 228 height 29
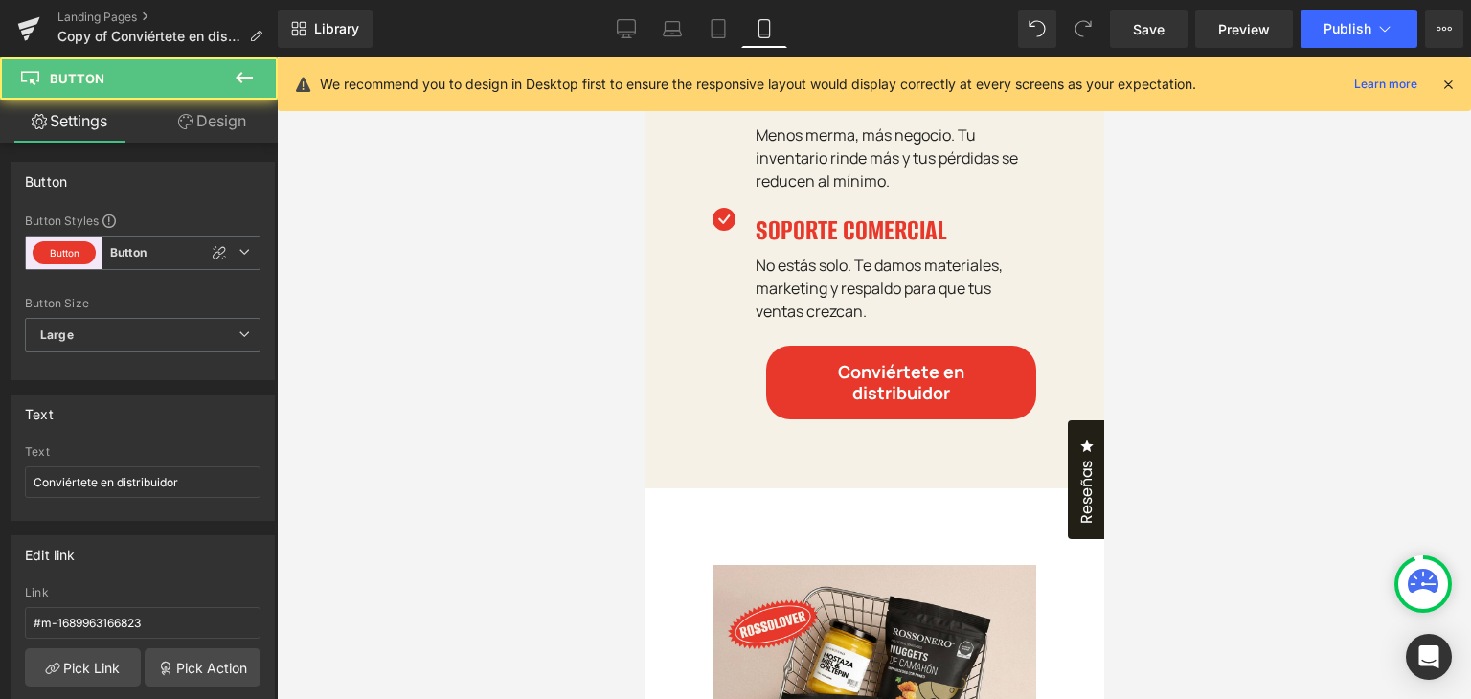
click at [957, 361] on span "Conviértete en distribuidor" at bounding box center [900, 382] width 163 height 43
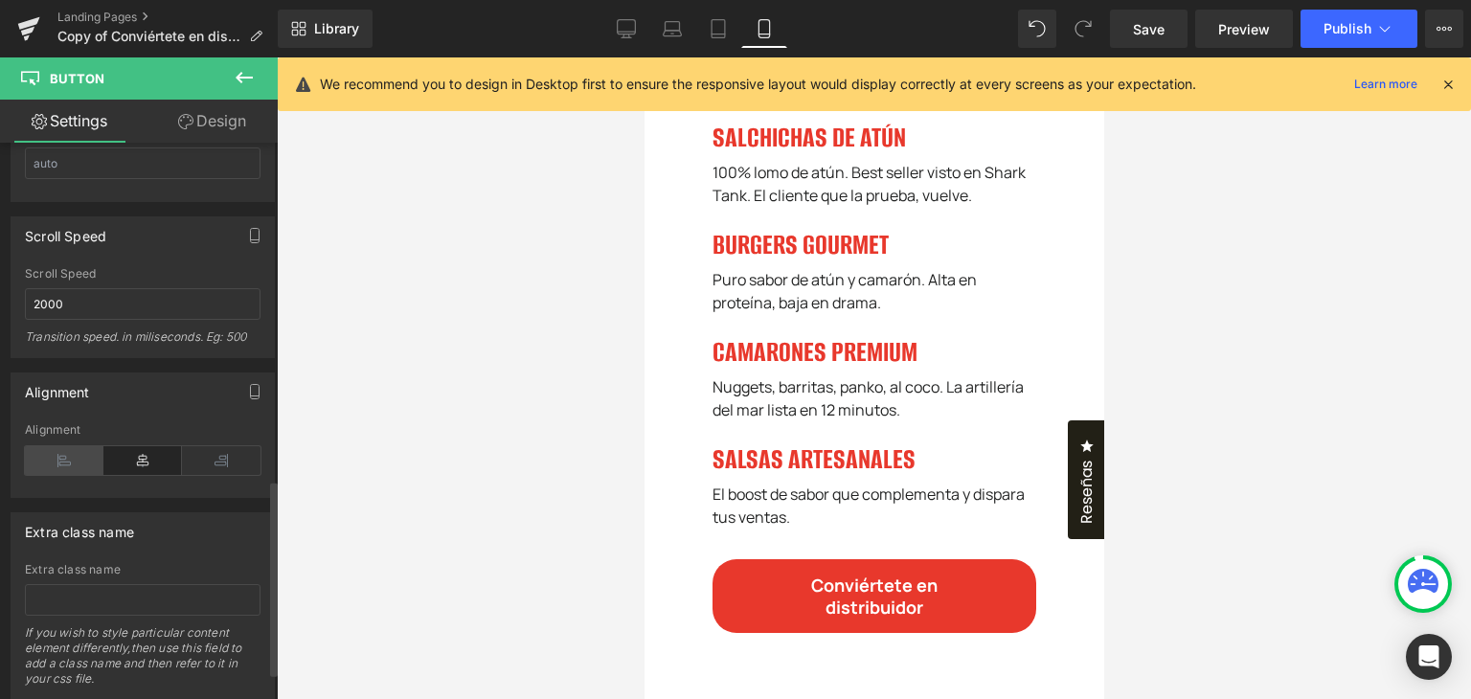
scroll to position [1035, 0]
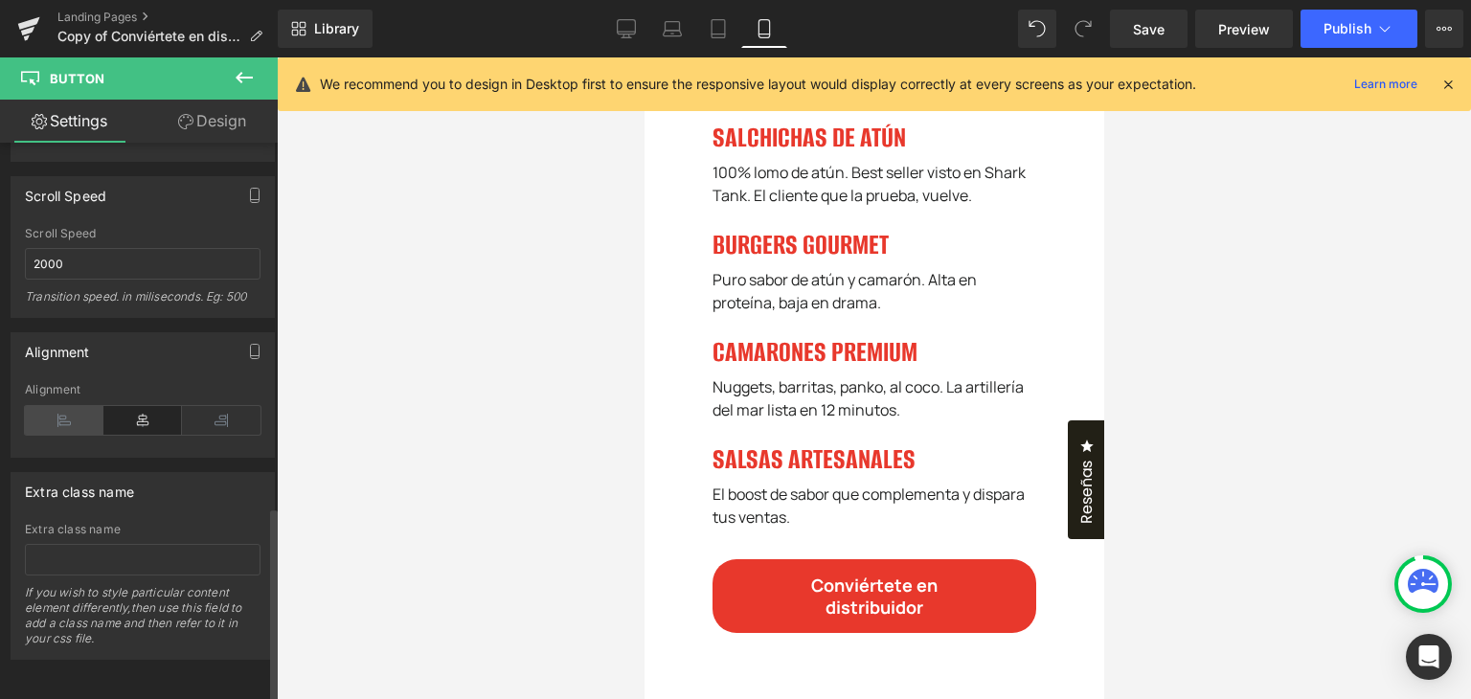
click at [59, 406] on icon at bounding box center [64, 420] width 79 height 29
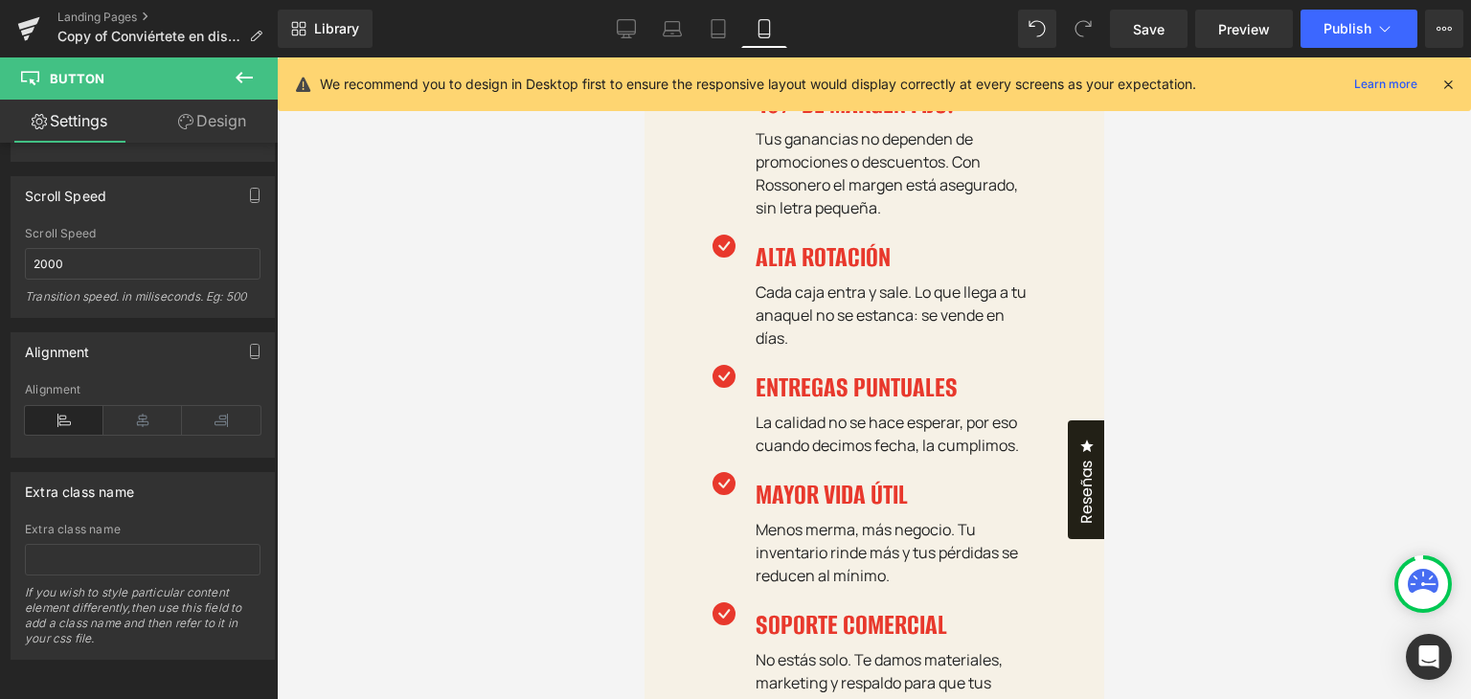
scroll to position [1626, 0]
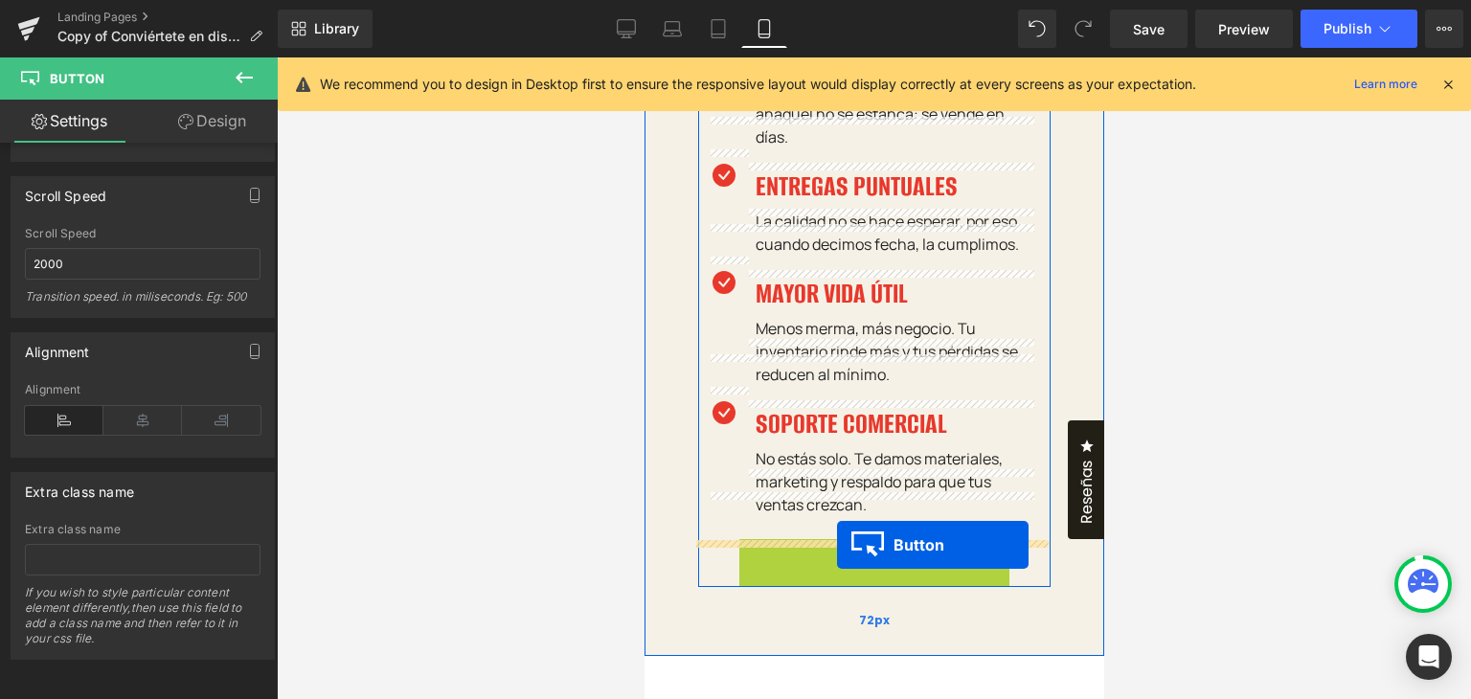
drag, startPoint x: 863, startPoint y: 526, endPoint x: 836, endPoint y: 545, distance: 32.9
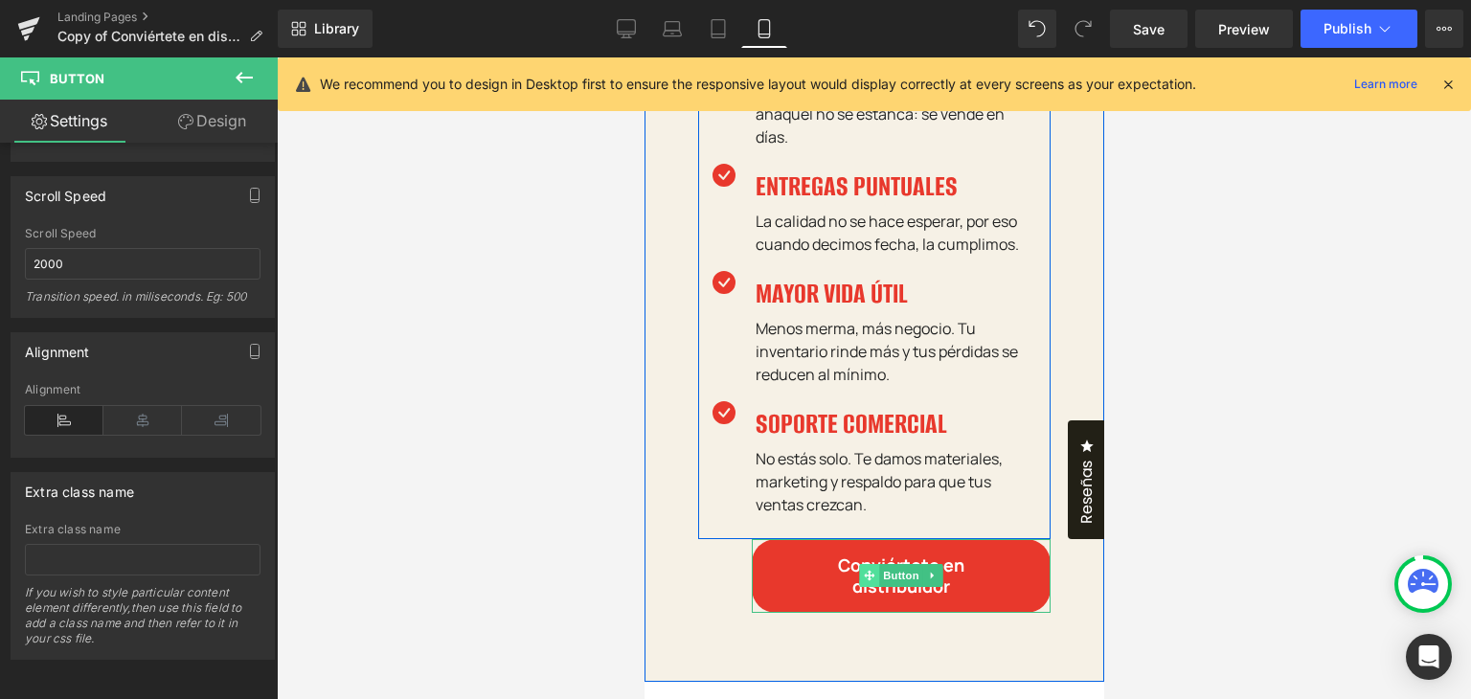
click at [863, 571] on icon at bounding box center [868, 576] width 11 height 11
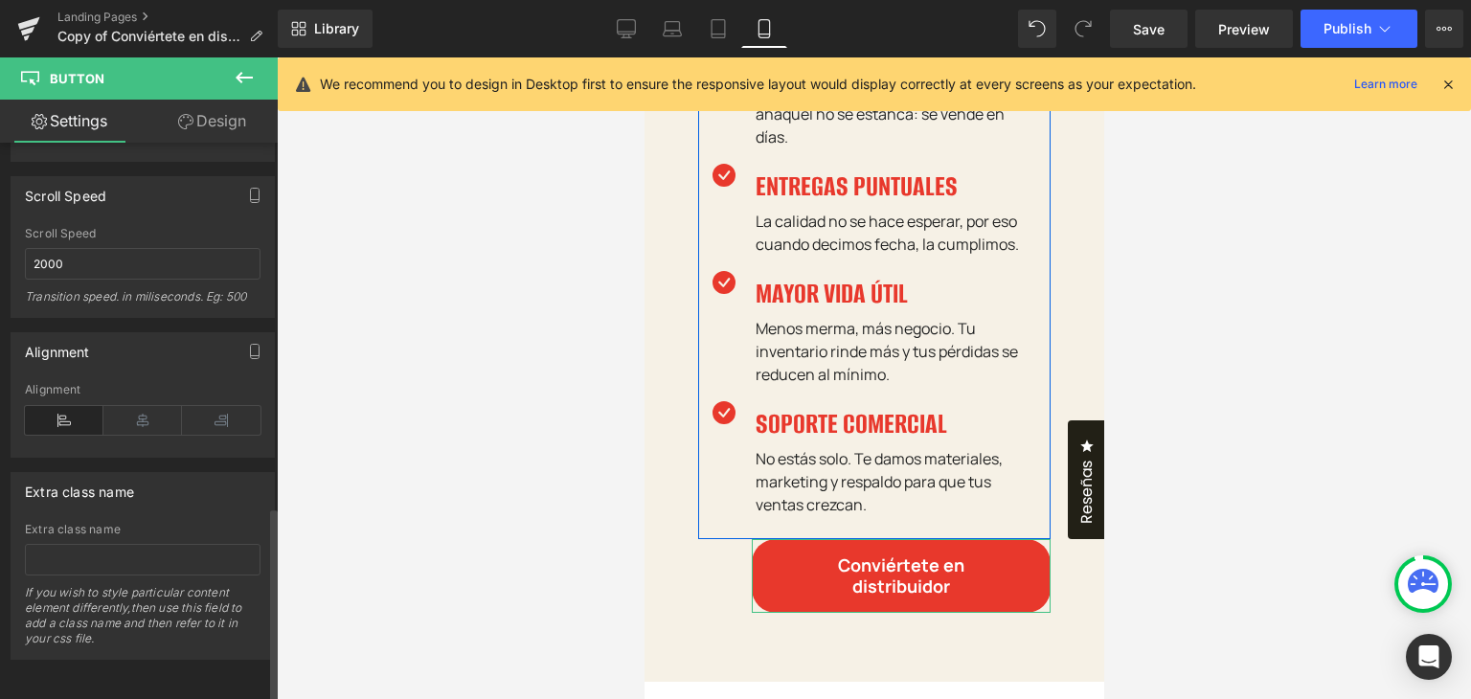
click at [79, 411] on icon at bounding box center [64, 420] width 79 height 29
click at [146, 411] on icon at bounding box center [142, 420] width 79 height 29
click at [202, 411] on icon at bounding box center [221, 420] width 79 height 29
click at [137, 409] on icon at bounding box center [142, 420] width 79 height 29
click at [71, 411] on icon at bounding box center [64, 420] width 79 height 29
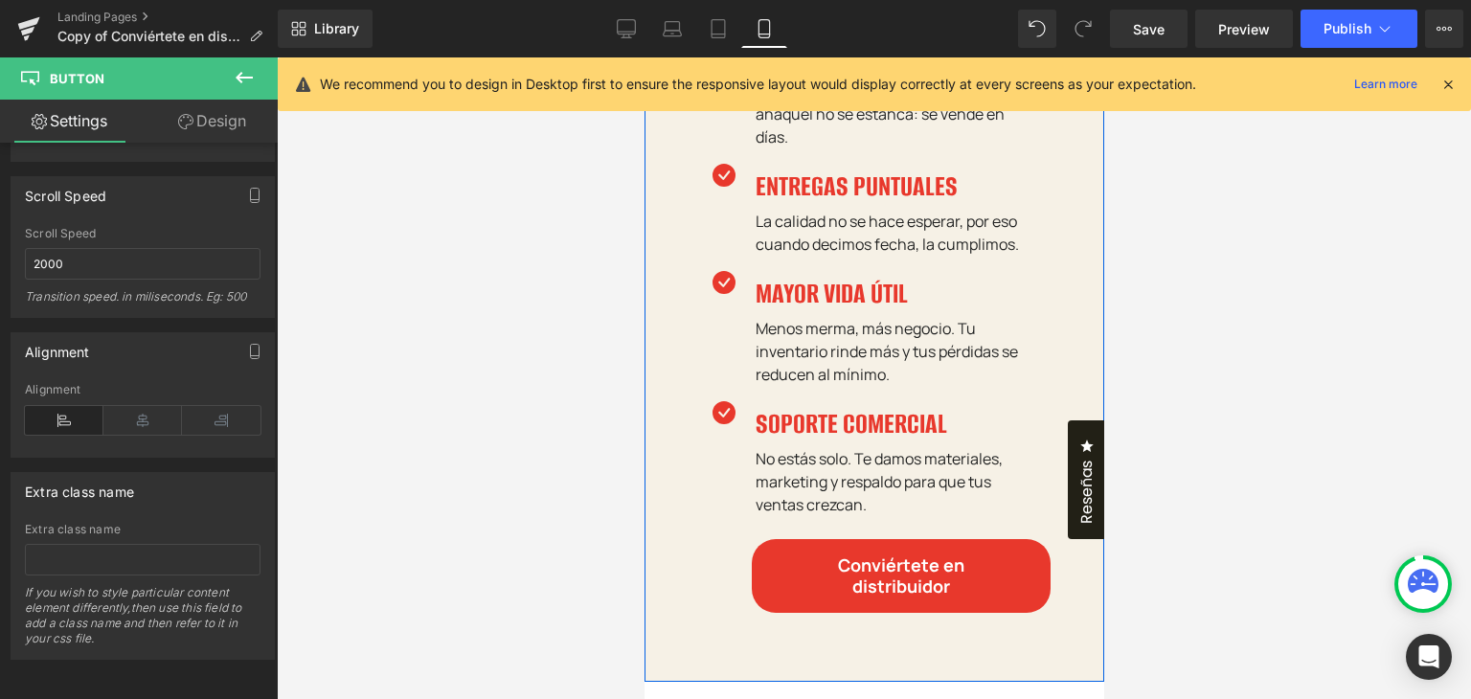
click at [667, 537] on div "EN ROSSONERO CREEMOS EN HACER NEGOCIOS SIN RODEOS. Heading Por eso nuestros pro…" at bounding box center [873, 63] width 460 height 1238
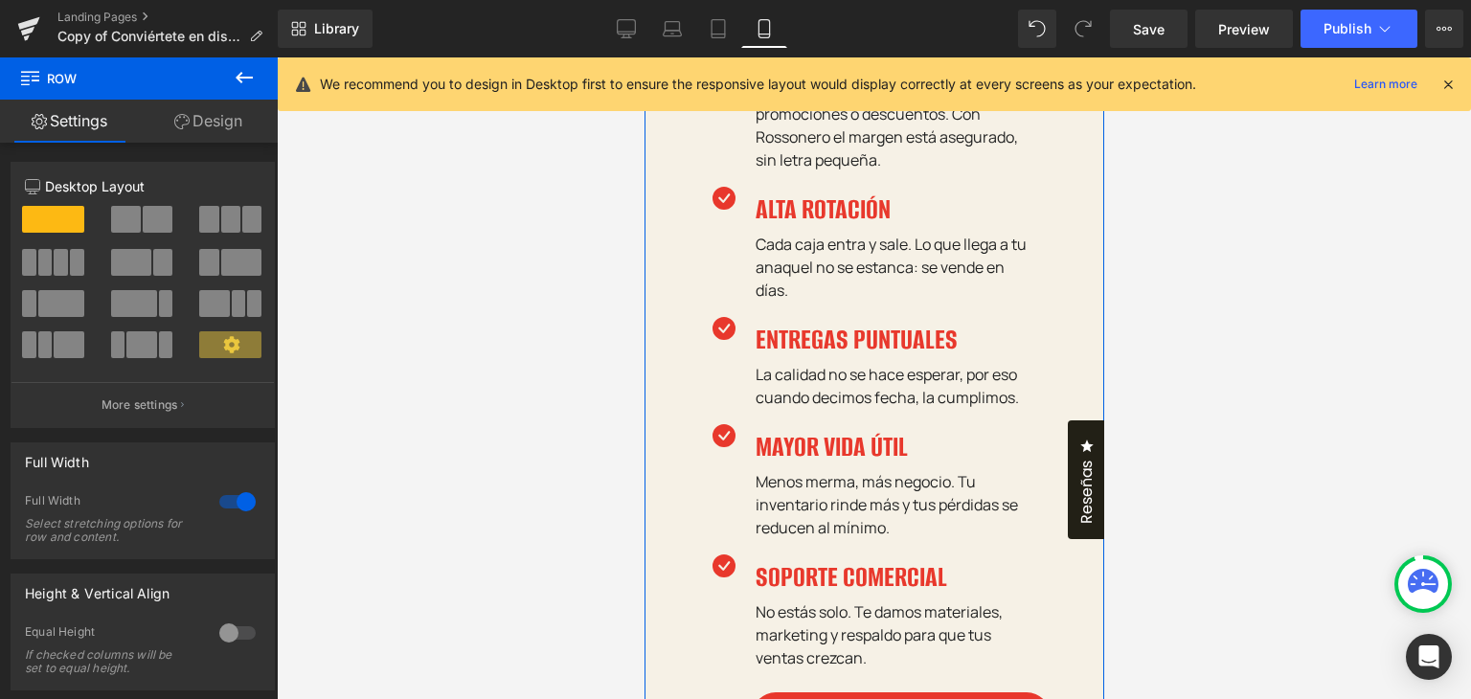
scroll to position [1721, 0]
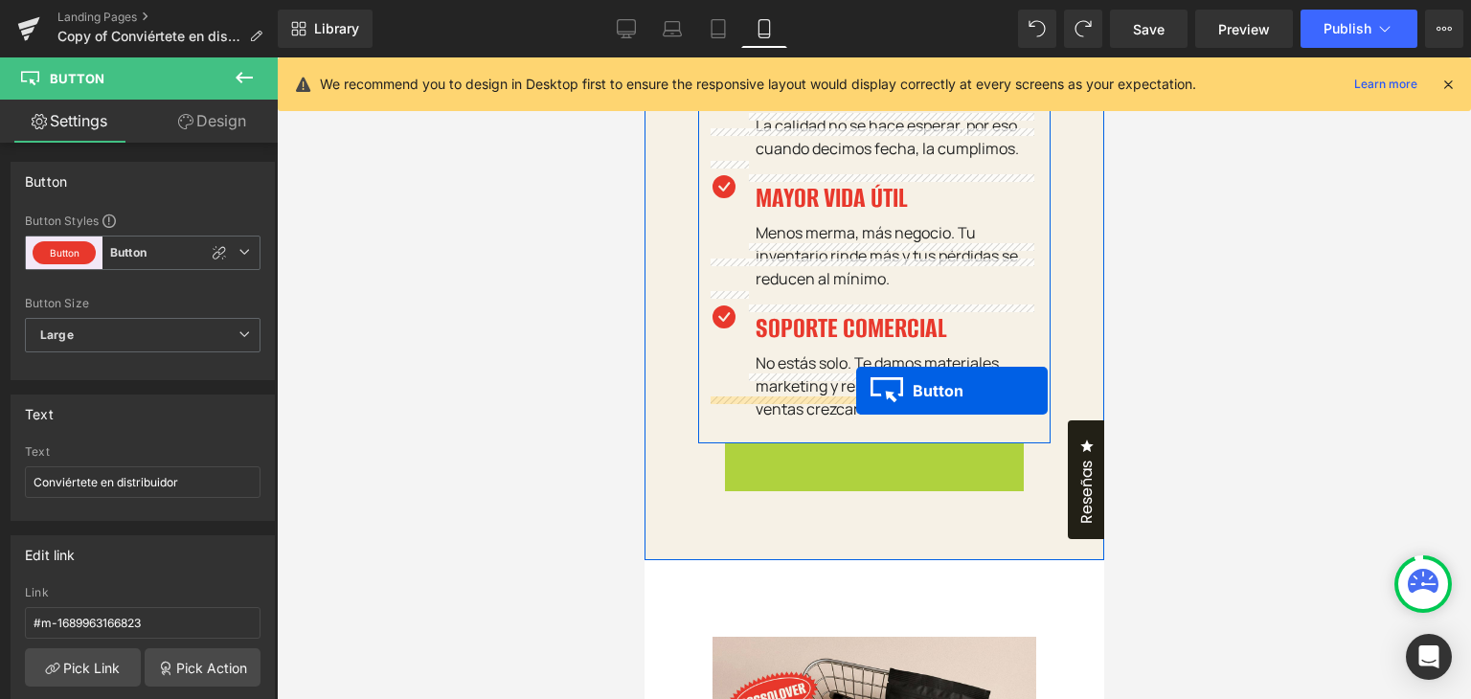
drag, startPoint x: 863, startPoint y: 427, endPoint x: 855, endPoint y: 391, distance: 37.2
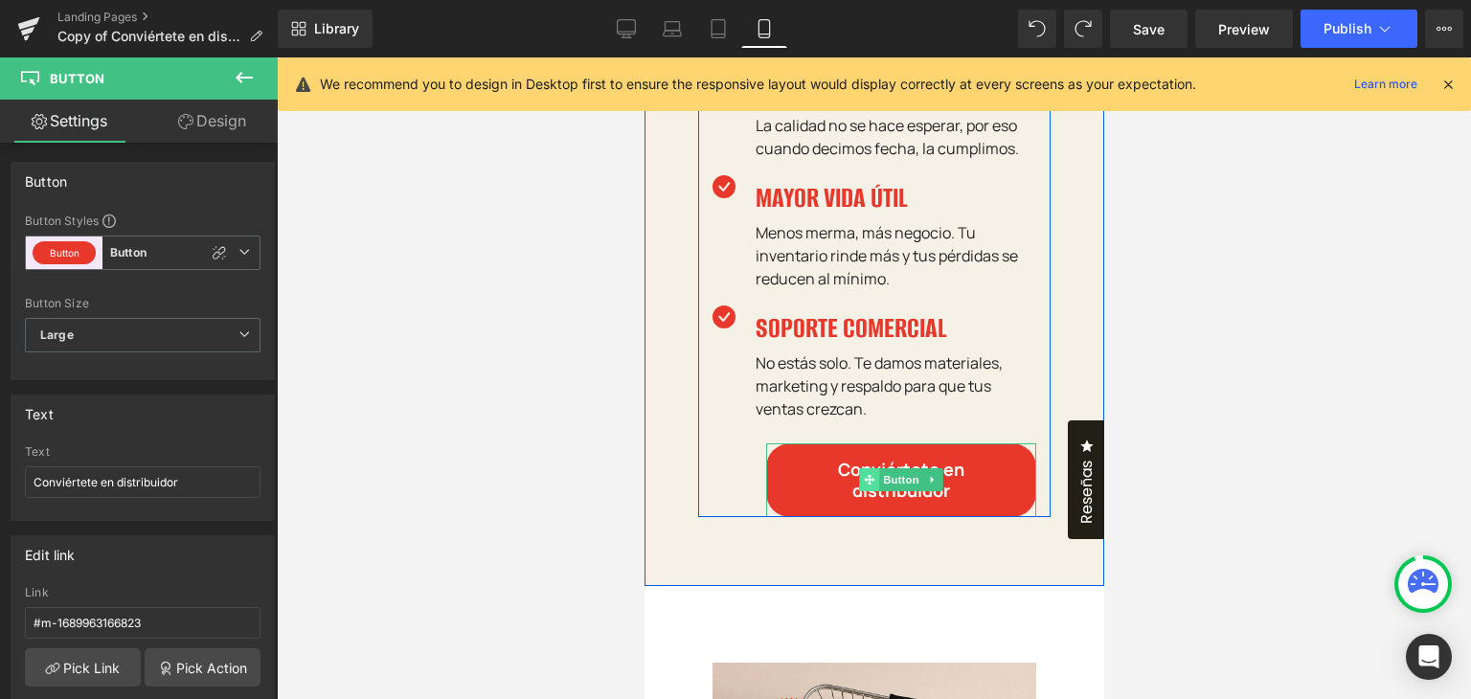
click at [863, 474] on icon at bounding box center [868, 479] width 11 height 11
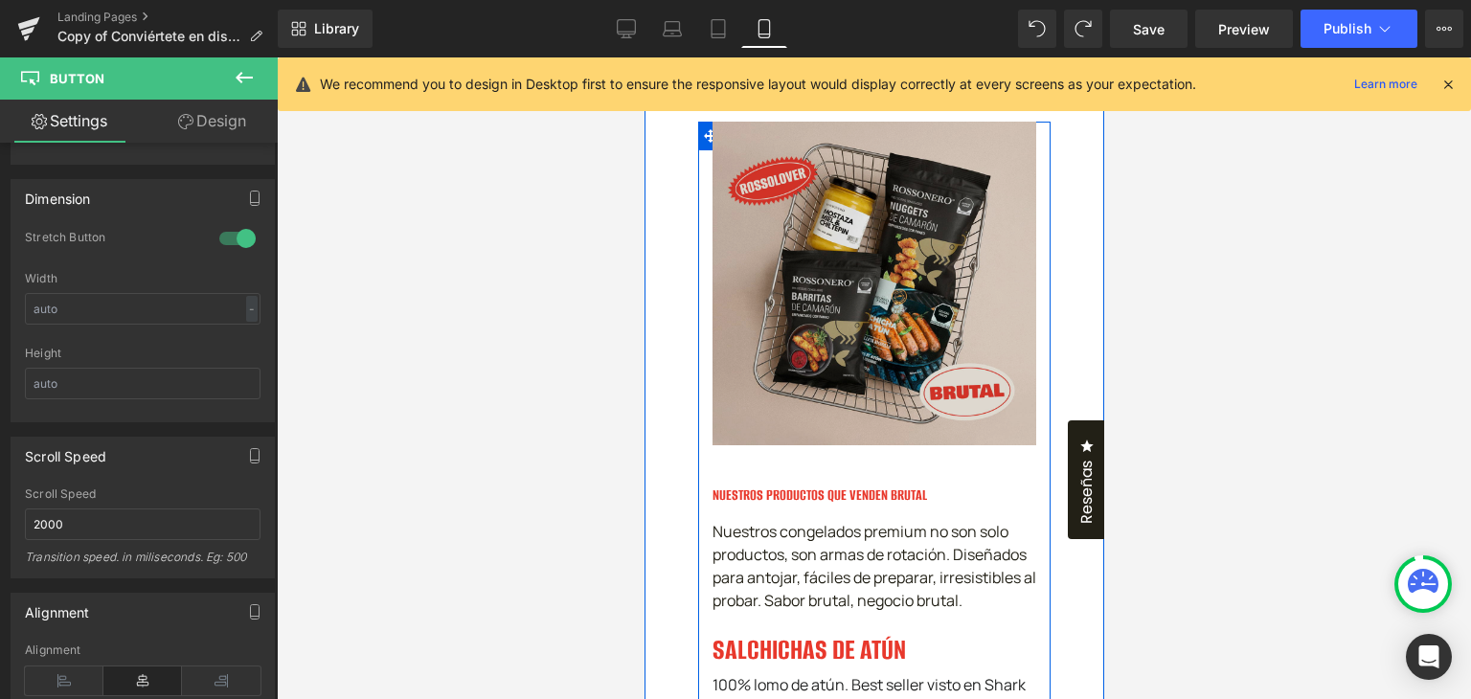
scroll to position [2296, 0]
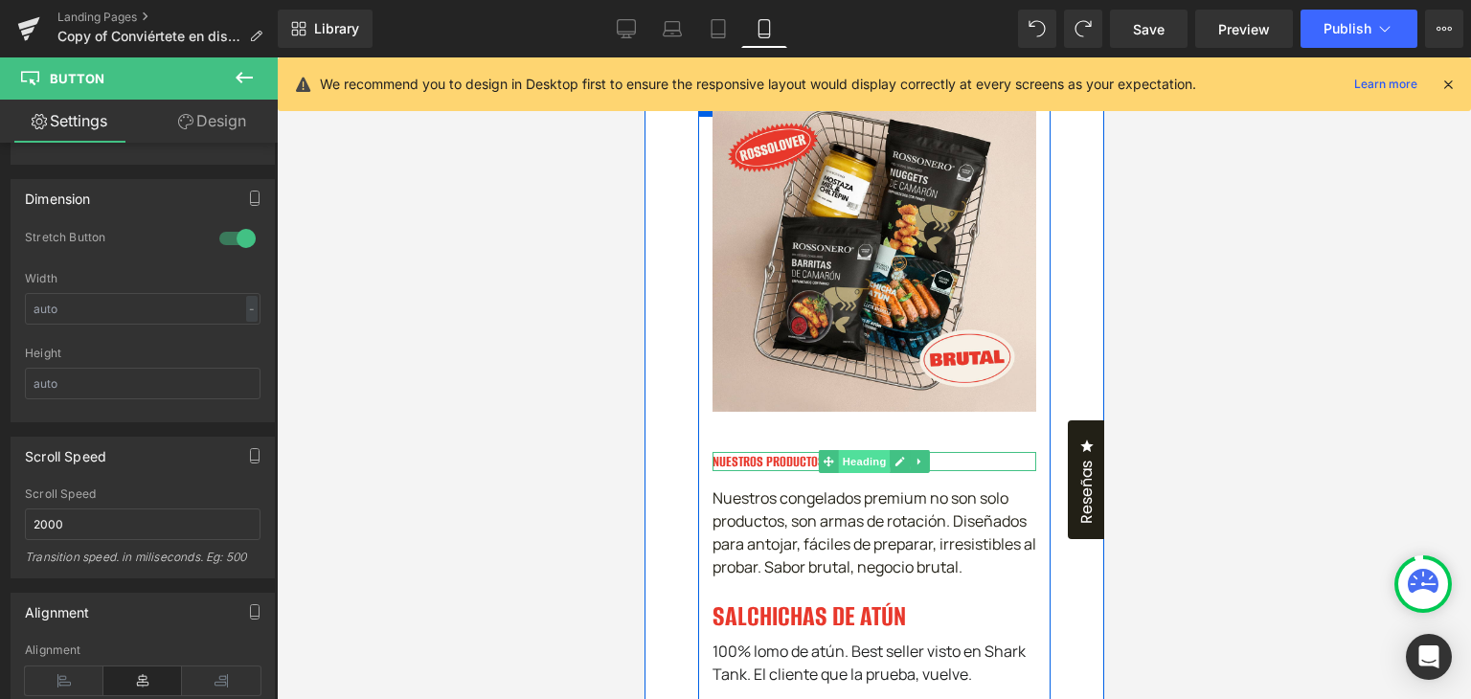
click at [861, 450] on span "Heading" at bounding box center [864, 461] width 52 height 23
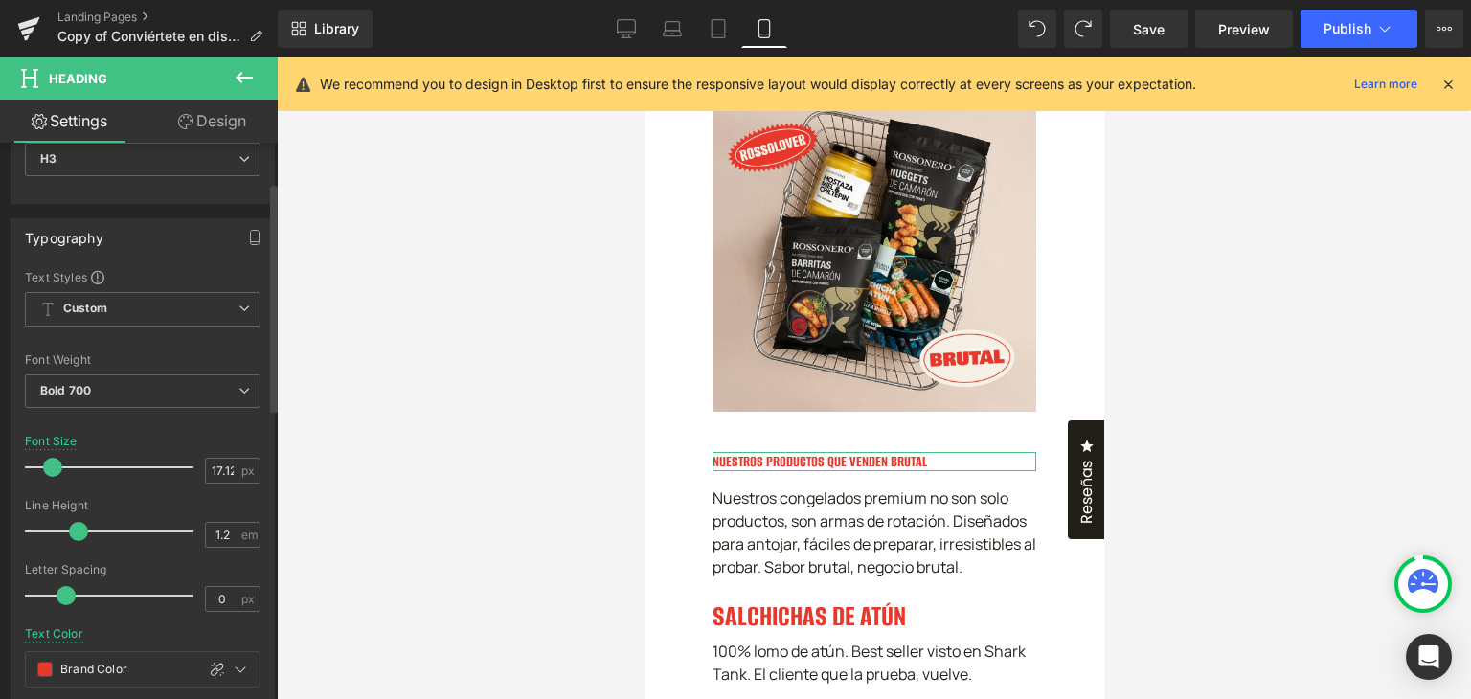
scroll to position [96, 0]
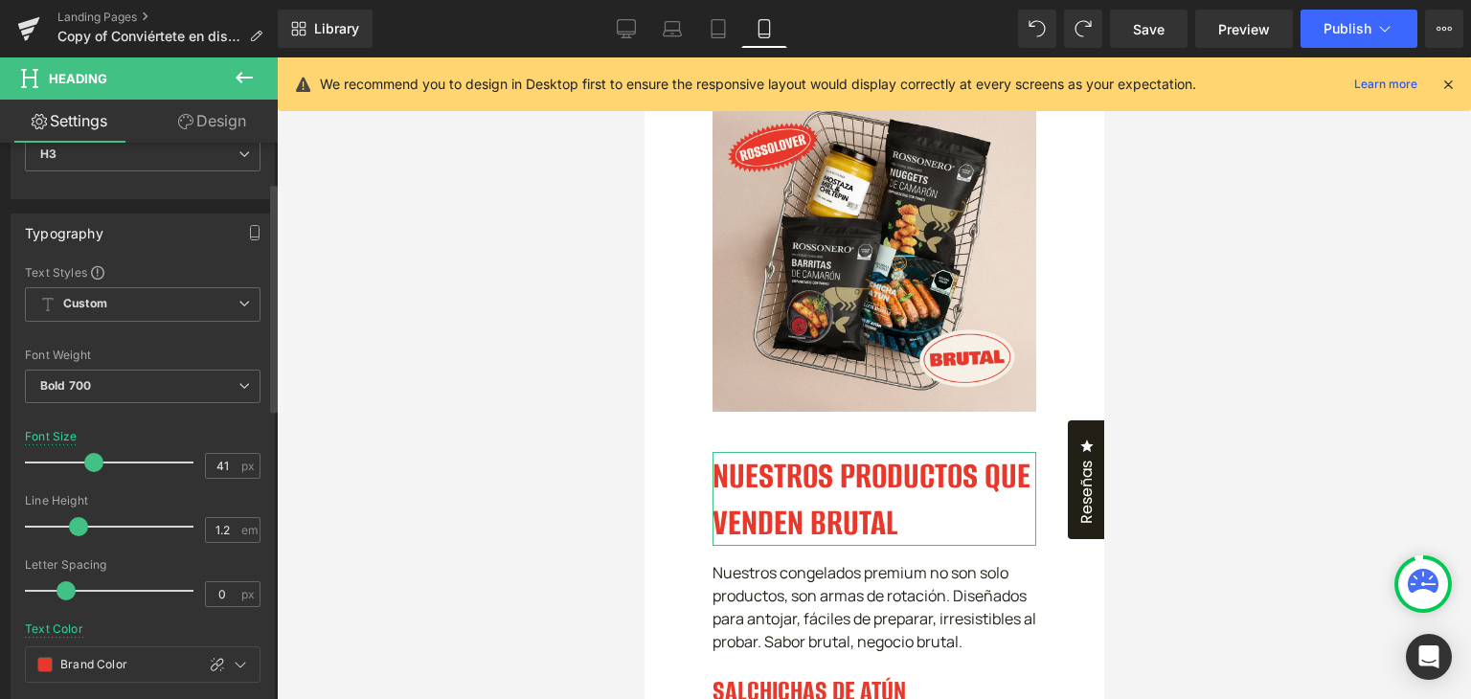
type input "40"
drag, startPoint x: 53, startPoint y: 460, endPoint x: 89, endPoint y: 461, distance: 36.4
click at [89, 461] on span at bounding box center [91, 462] width 19 height 19
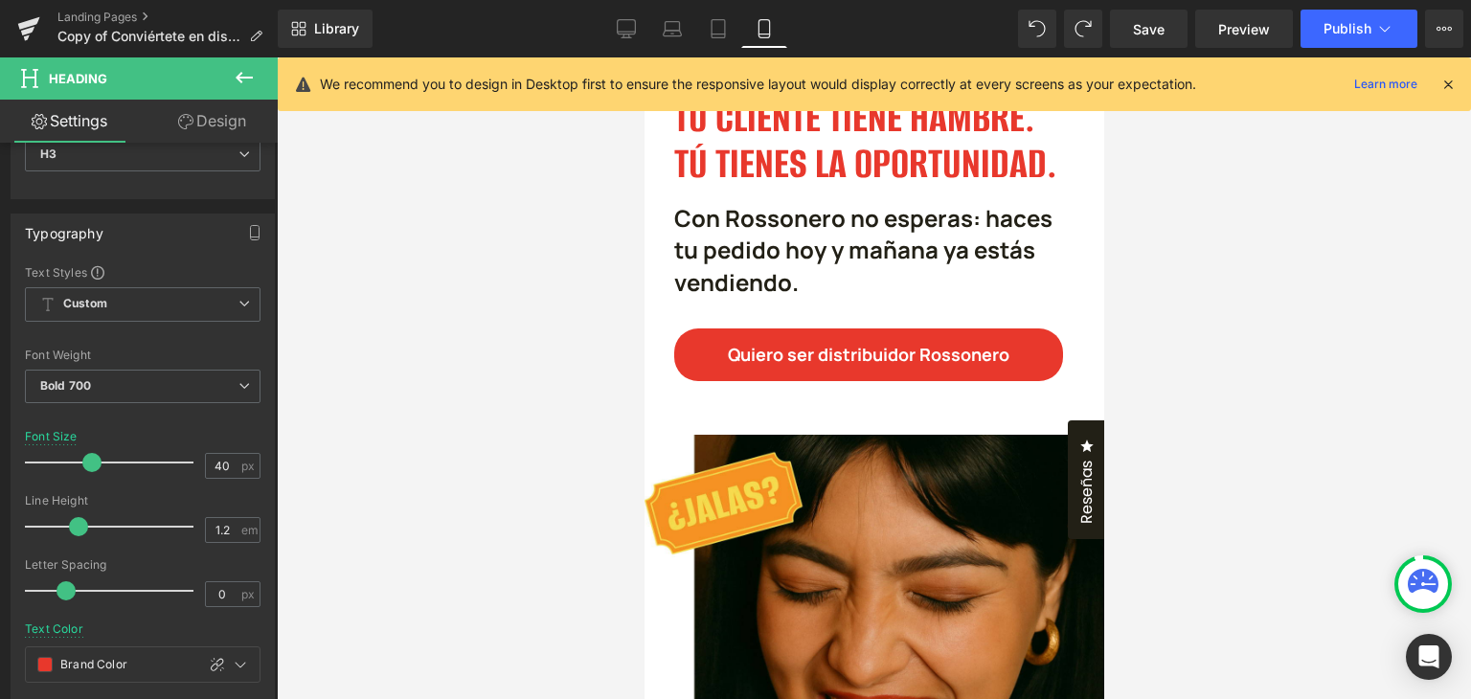
scroll to position [4689, 0]
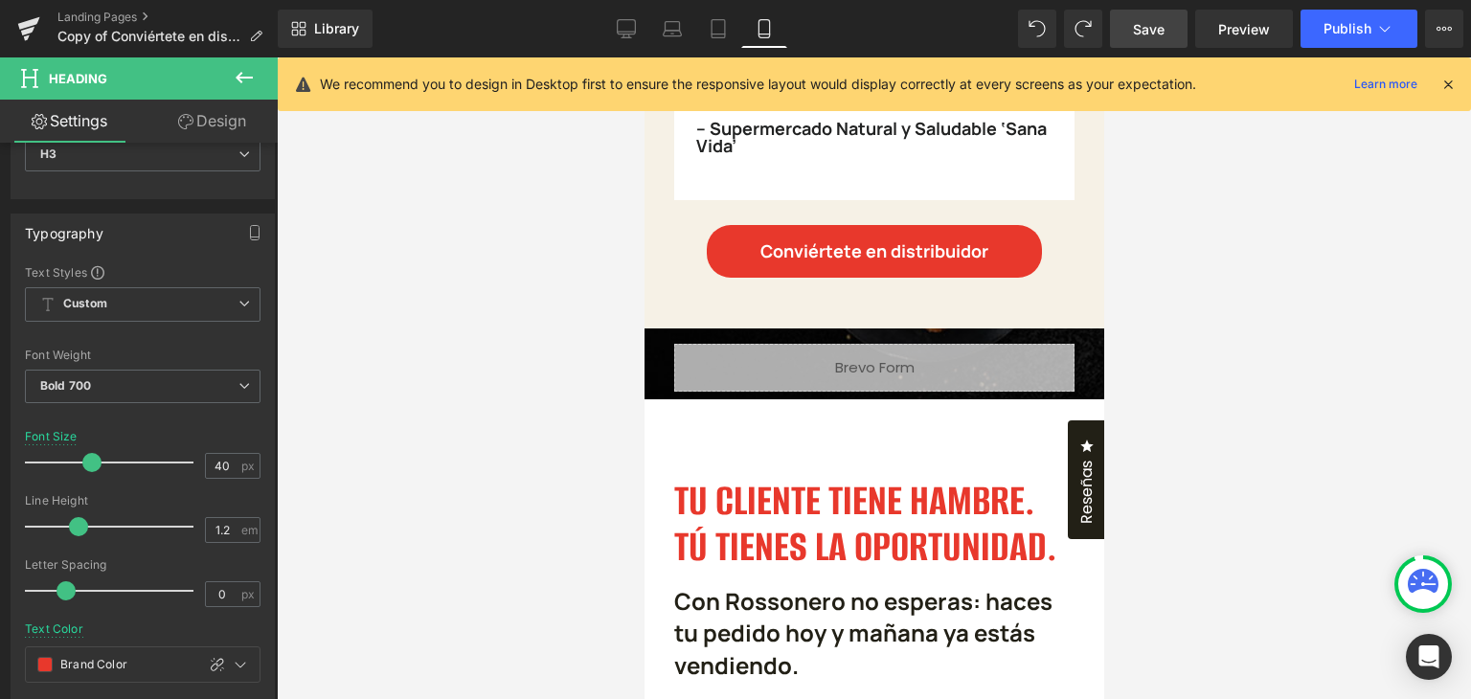
click at [1132, 17] on link "Save" at bounding box center [1149, 29] width 78 height 38
click at [34, 27] on icon at bounding box center [27, 31] width 13 height 9
